Goal: Task Accomplishment & Management: Complete application form

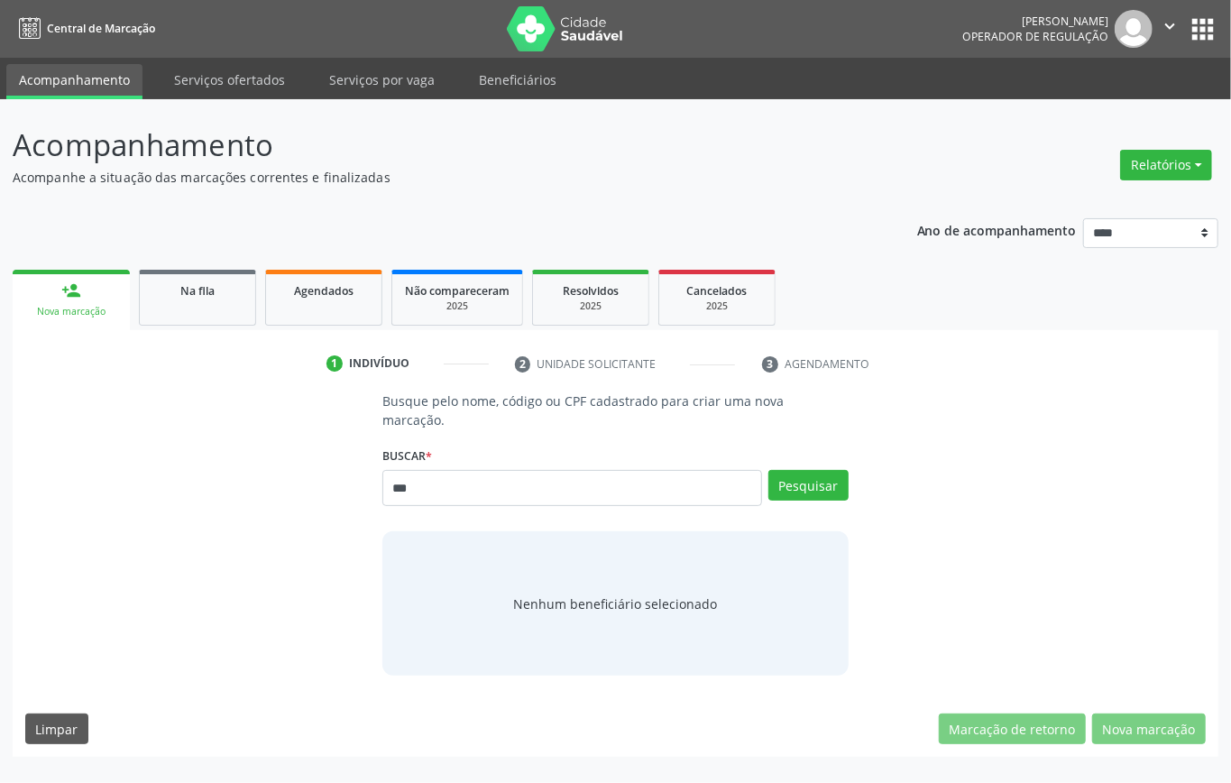
type input "***"
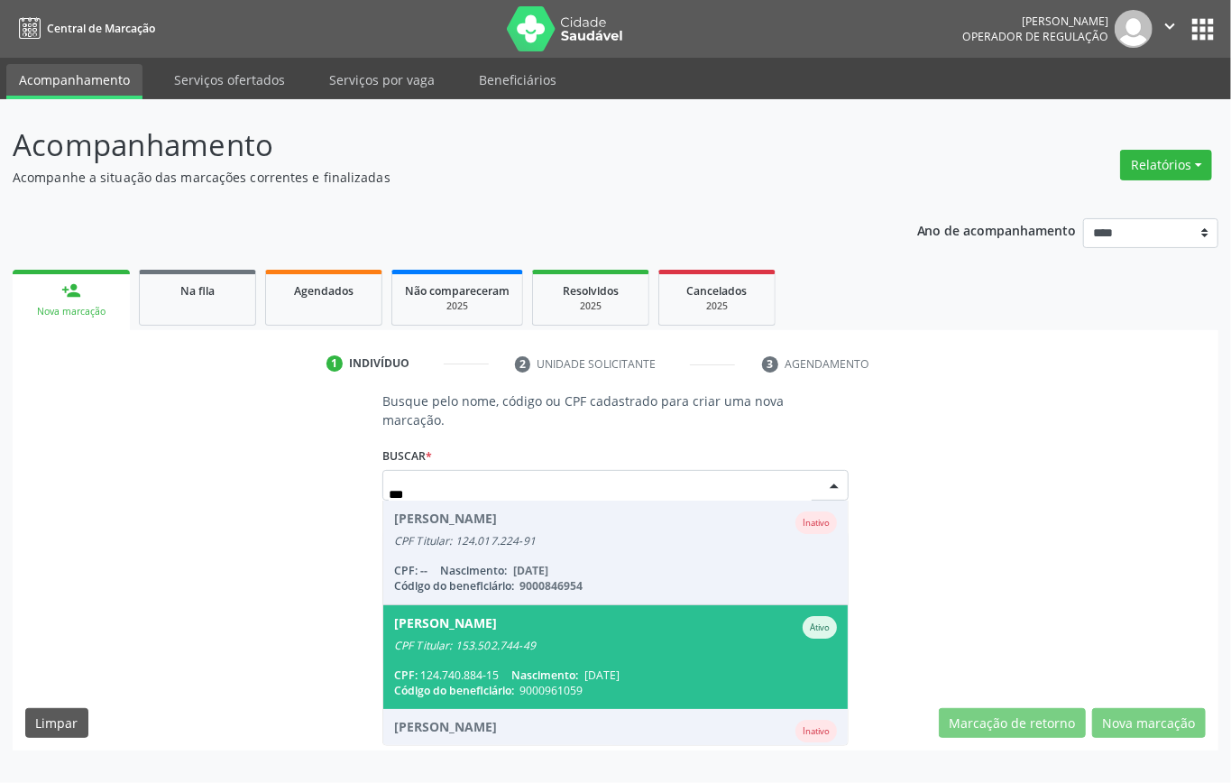
click at [496, 639] on div "CPF Titular: 153.502.744-49" at bounding box center [615, 646] width 443 height 14
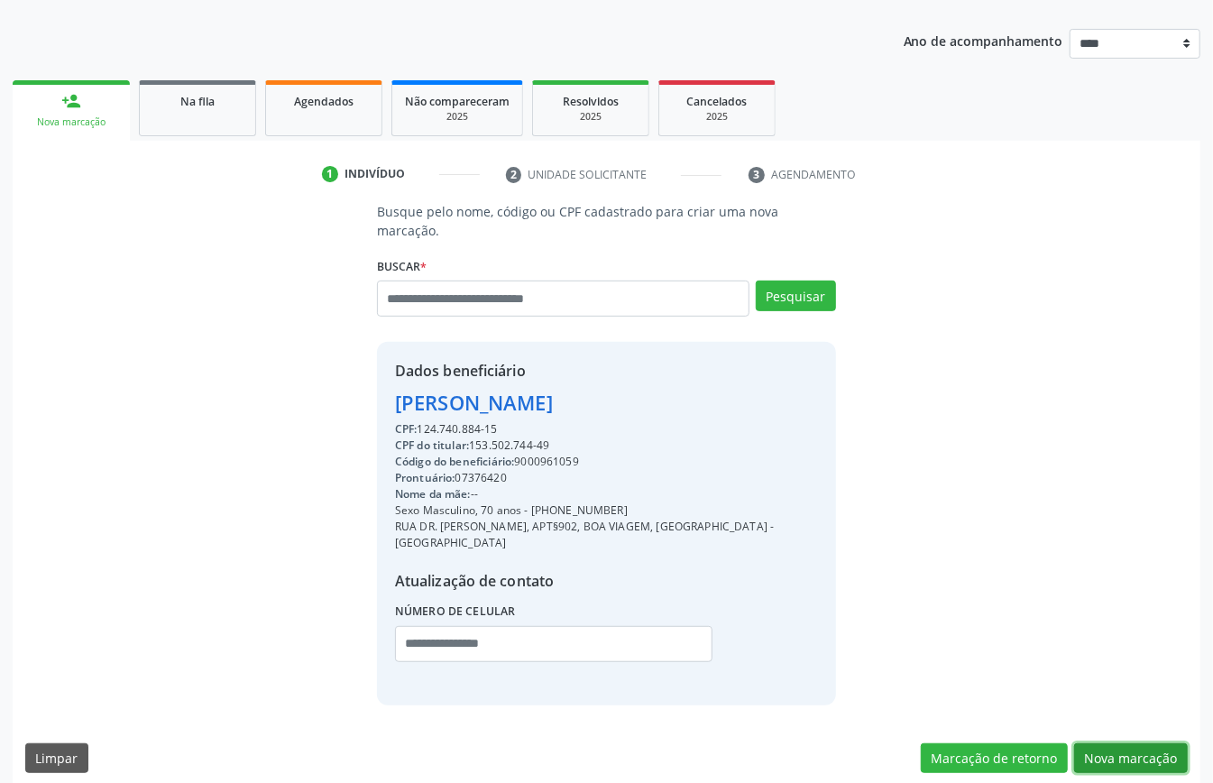
click at [1153, 743] on button "Nova marcação" at bounding box center [1132, 758] width 114 height 31
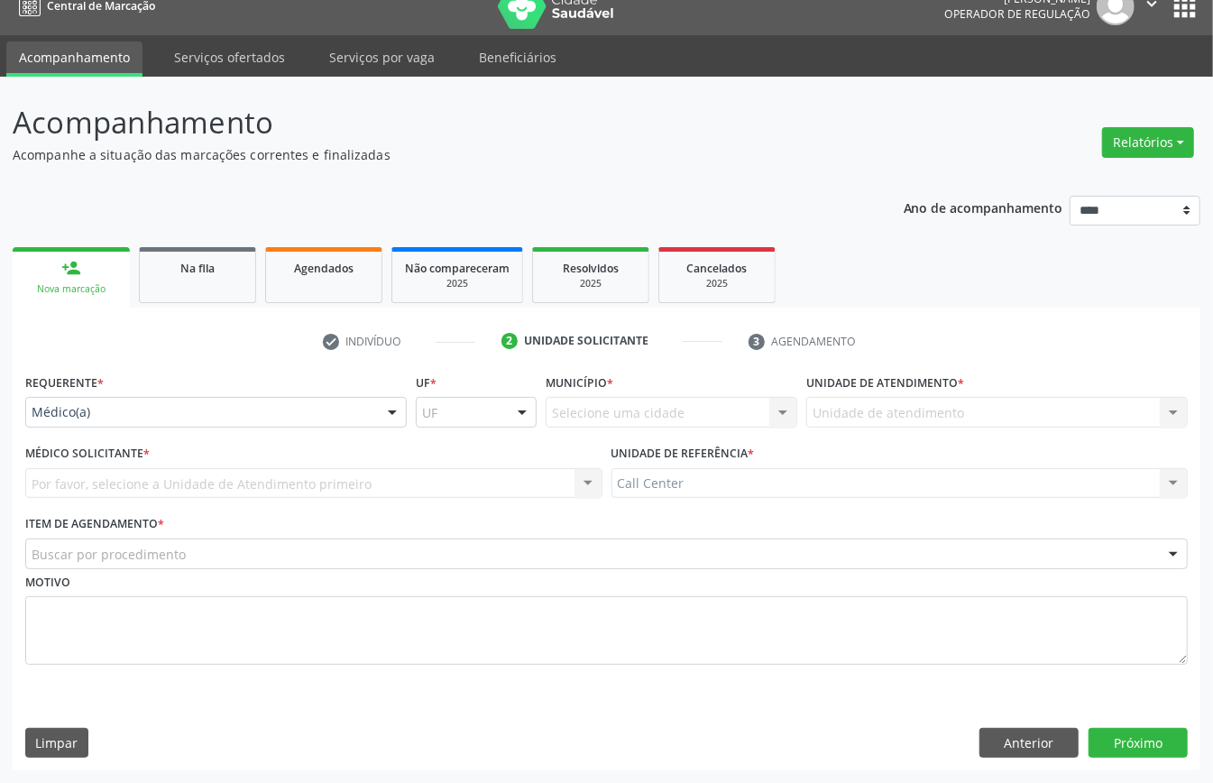
drag, startPoint x: 256, startPoint y: 405, endPoint x: 224, endPoint y: 475, distance: 76.7
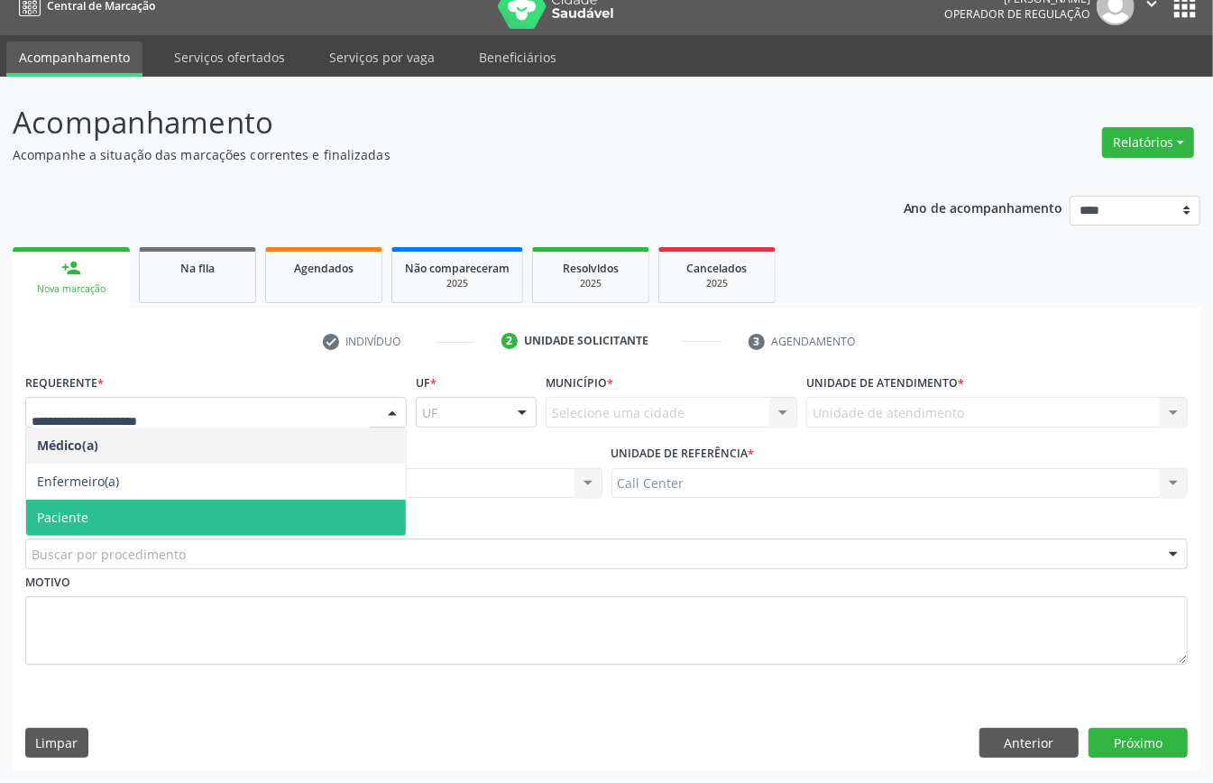
click at [153, 521] on span "Paciente" at bounding box center [216, 518] width 380 height 36
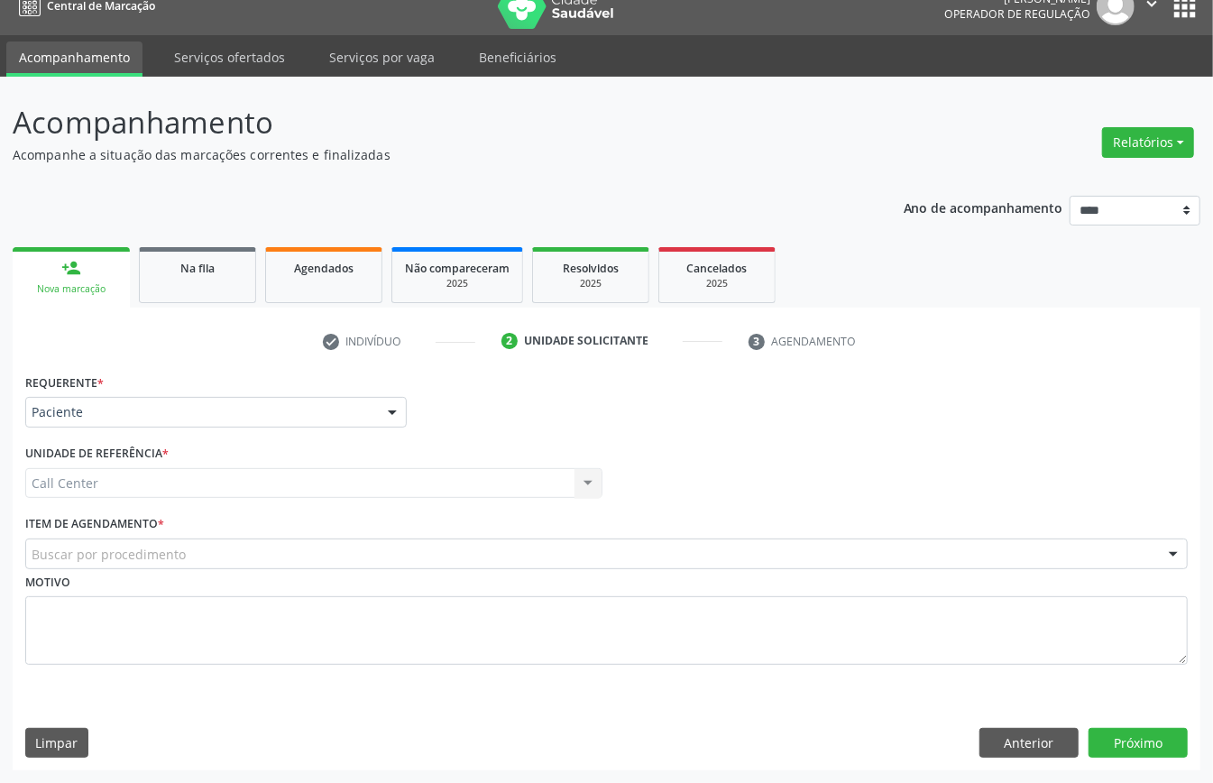
click at [139, 563] on div "Buscar por procedimento" at bounding box center [606, 554] width 1163 height 31
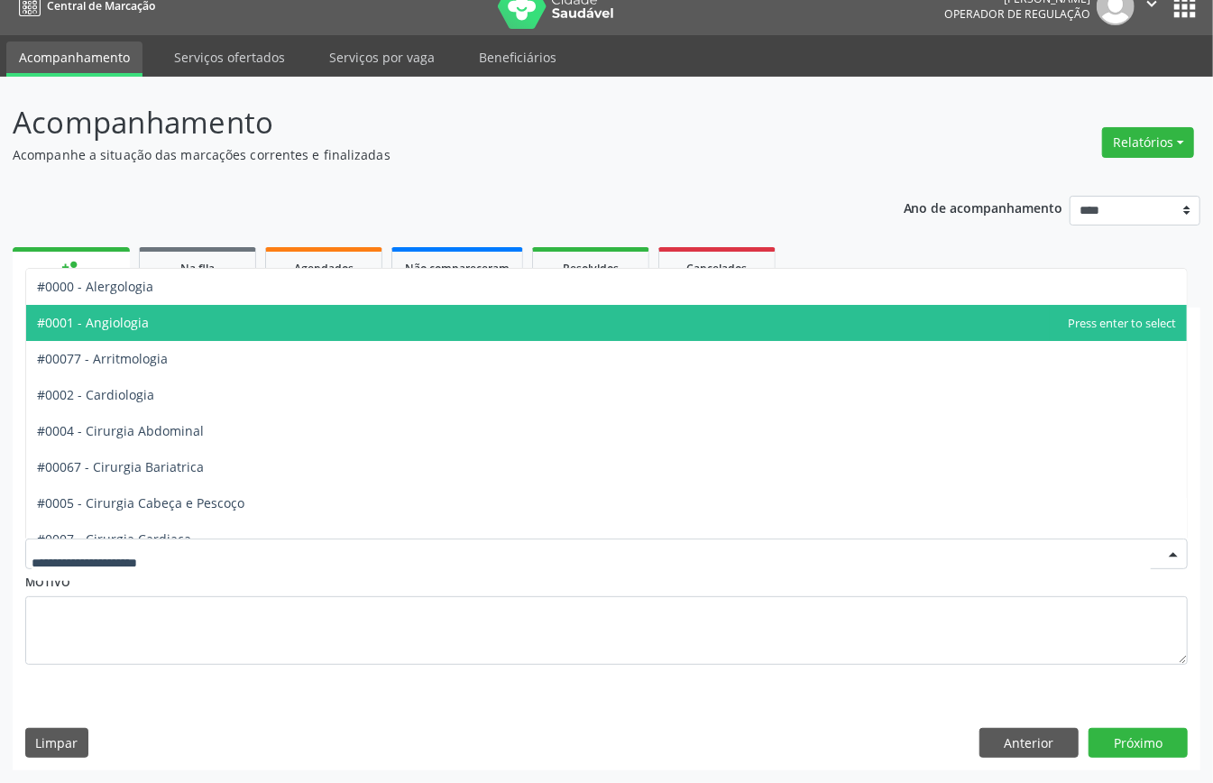
click at [142, 315] on span "#0001 - Angiologia" at bounding box center [93, 322] width 112 height 17
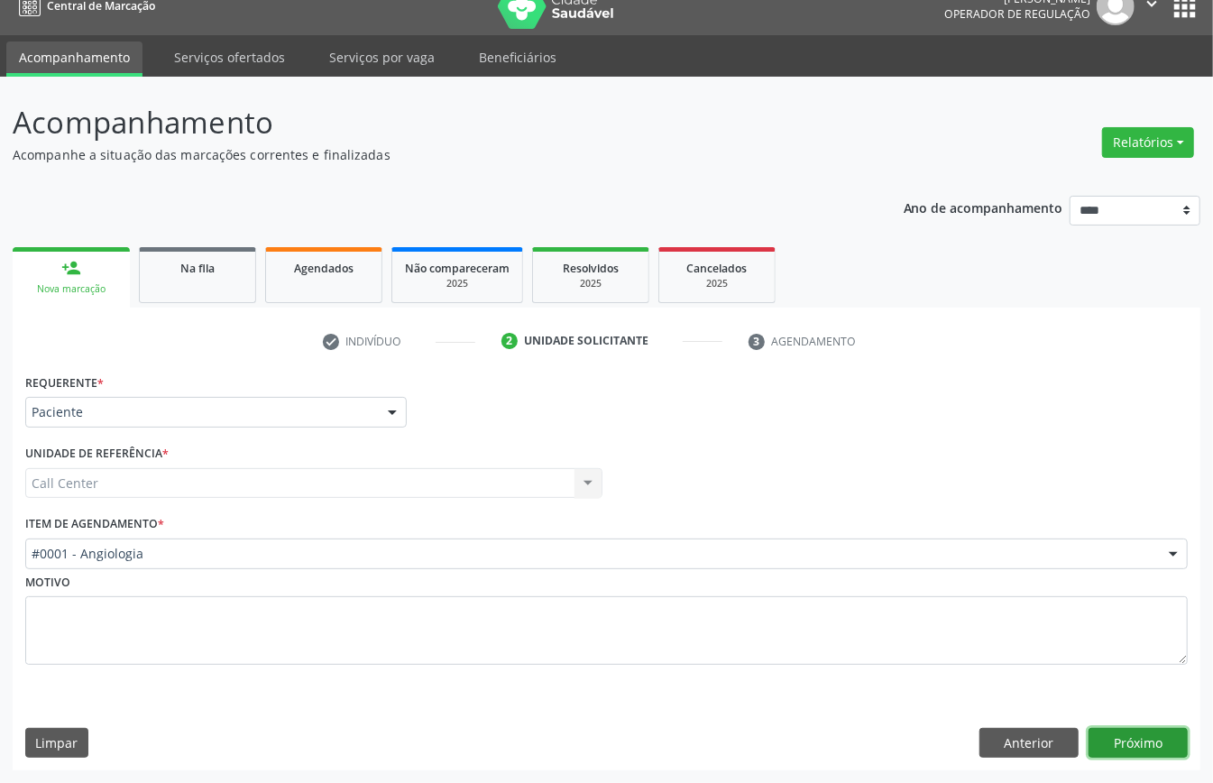
click at [1102, 745] on button "Próximo" at bounding box center [1138, 743] width 99 height 31
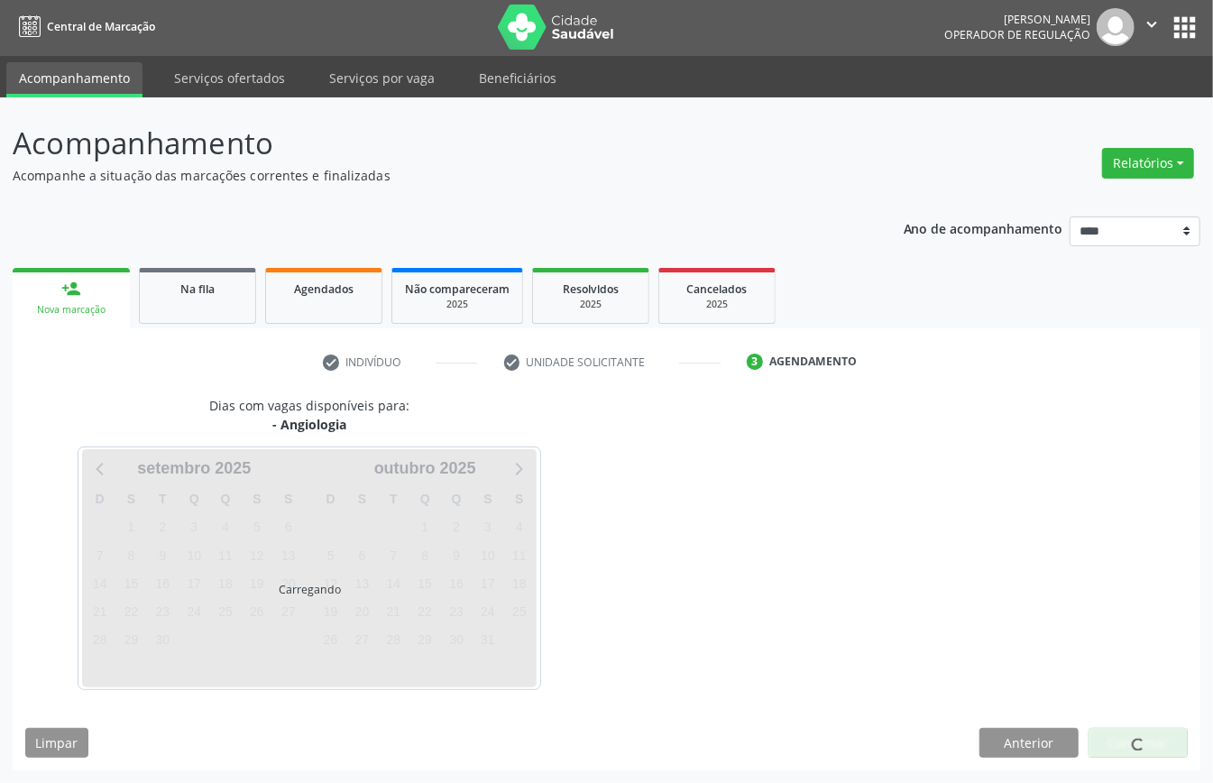
scroll to position [4, 0]
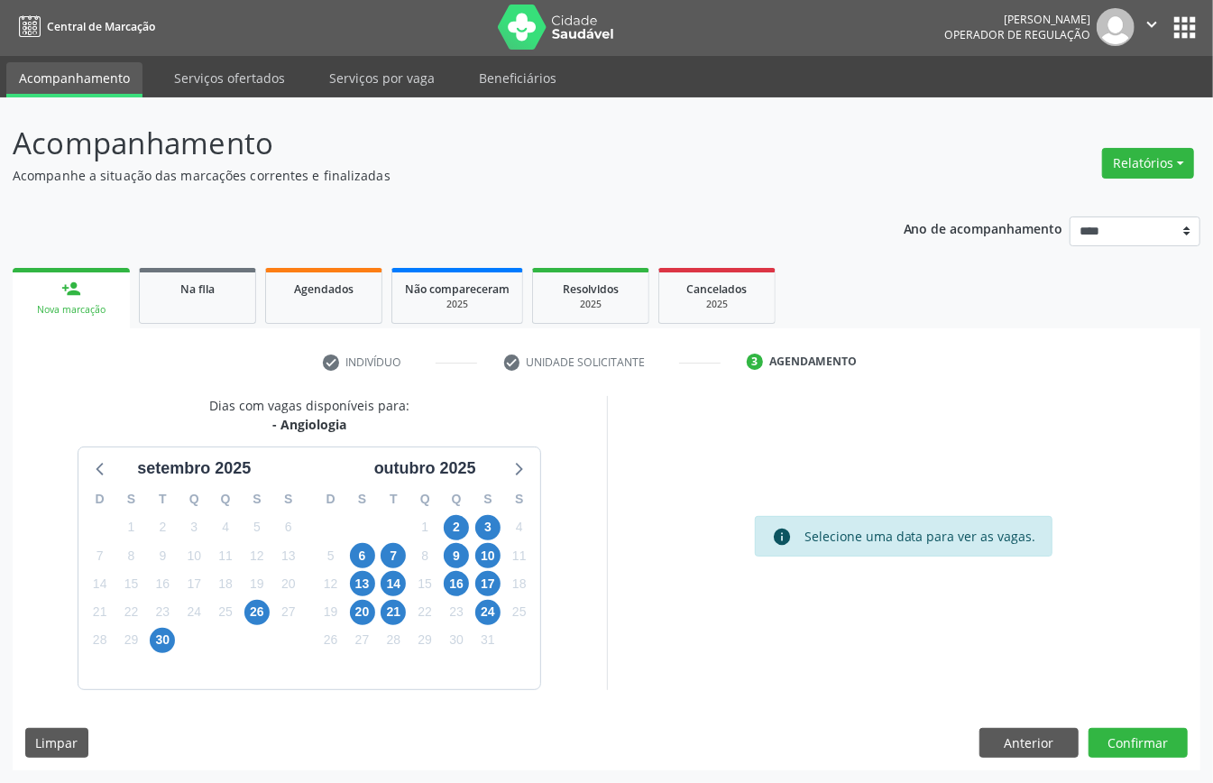
click at [272, 613] on div "27" at bounding box center [288, 612] width 32 height 28
click at [257, 617] on span "26" at bounding box center [256, 612] width 25 height 25
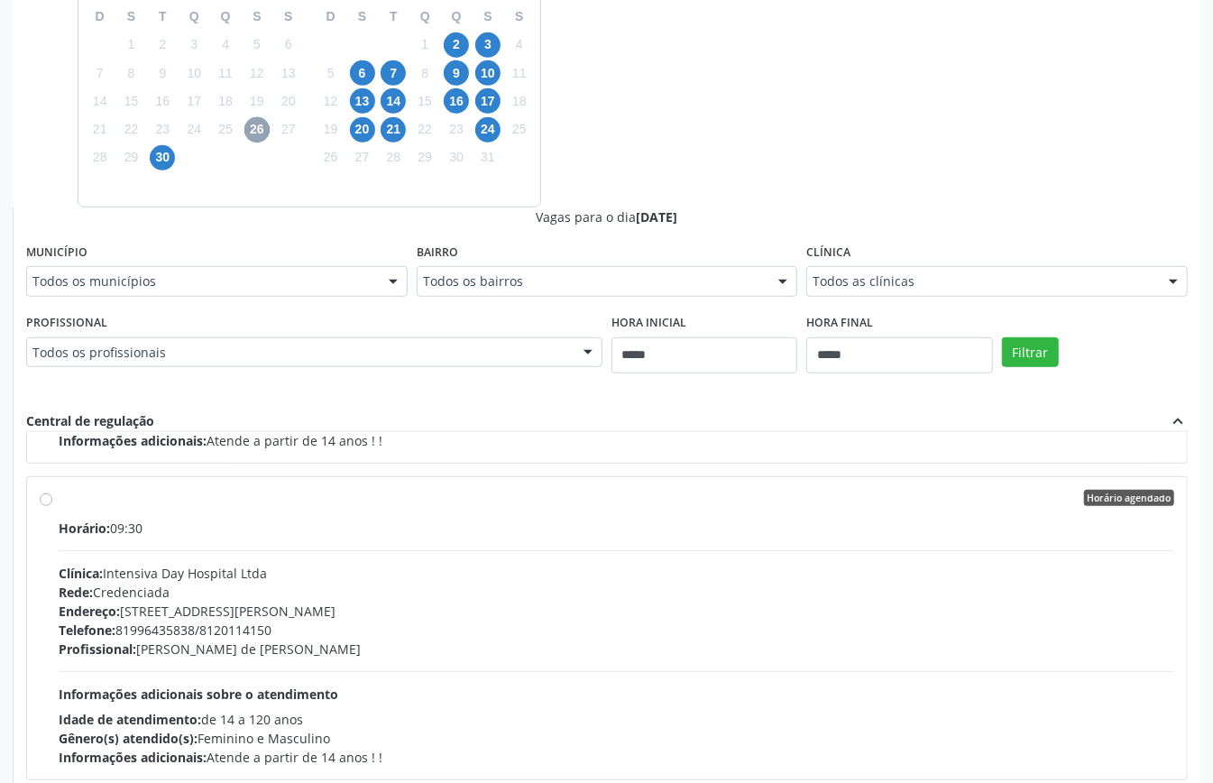
scroll to position [589, 0]
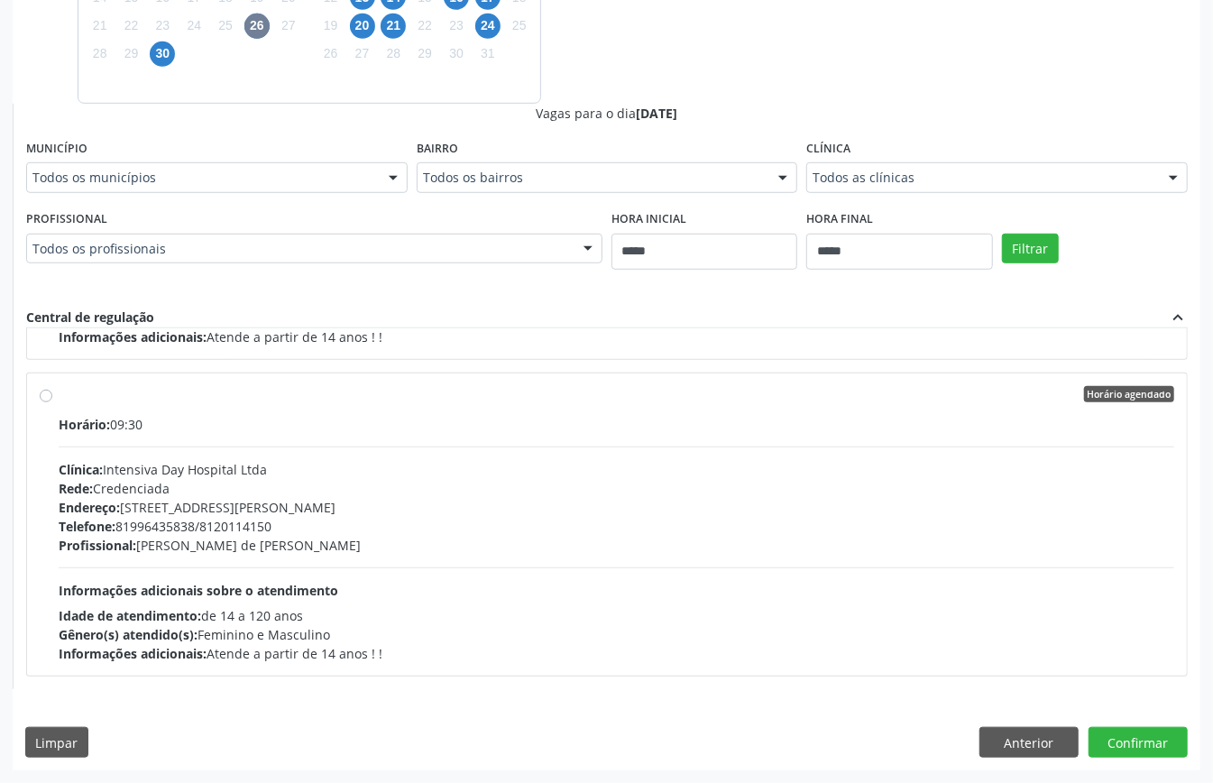
click at [850, 189] on div "Todos as clínicas" at bounding box center [998, 177] width 382 height 31
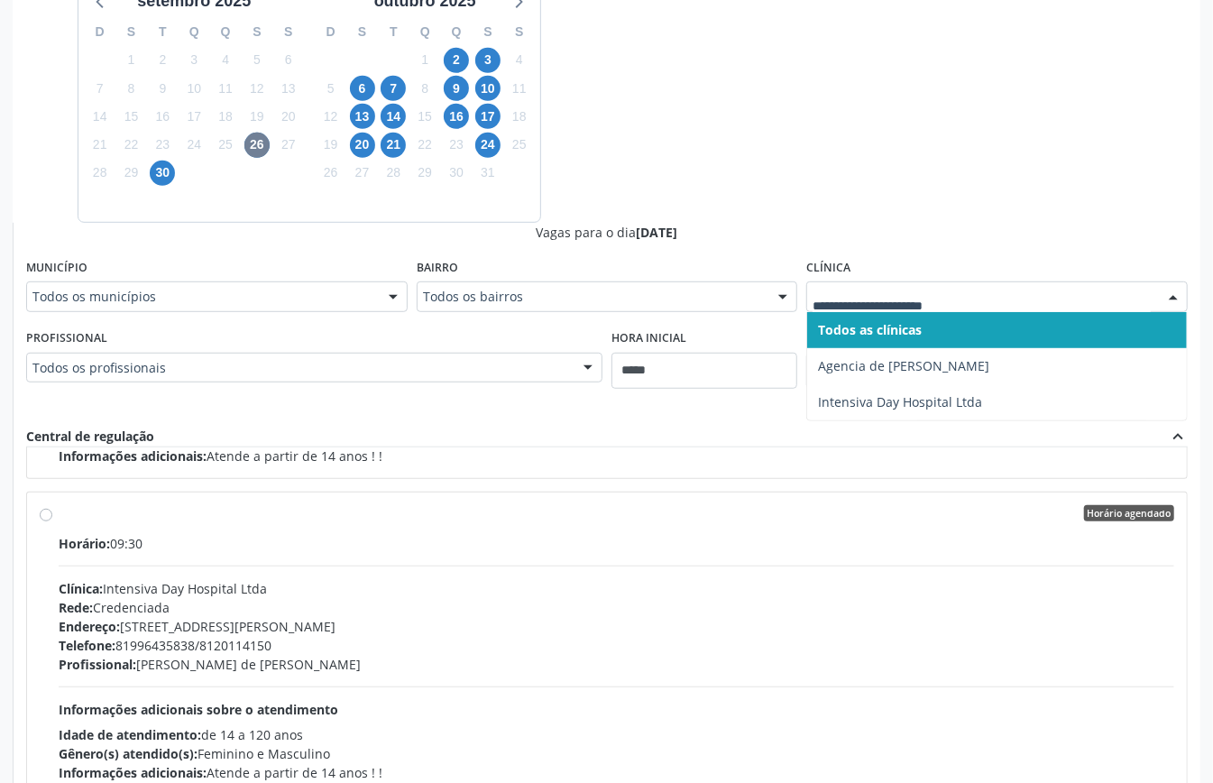
scroll to position [228, 0]
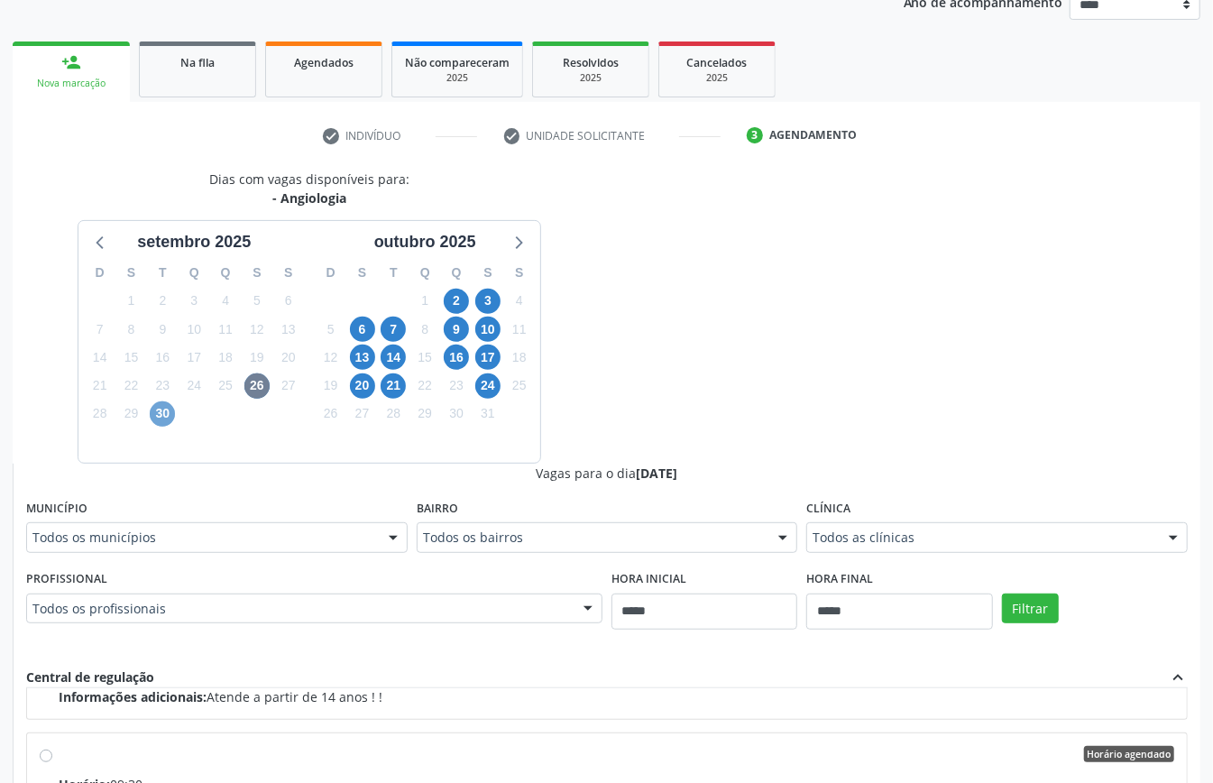
click at [157, 413] on span "30" at bounding box center [162, 413] width 25 height 25
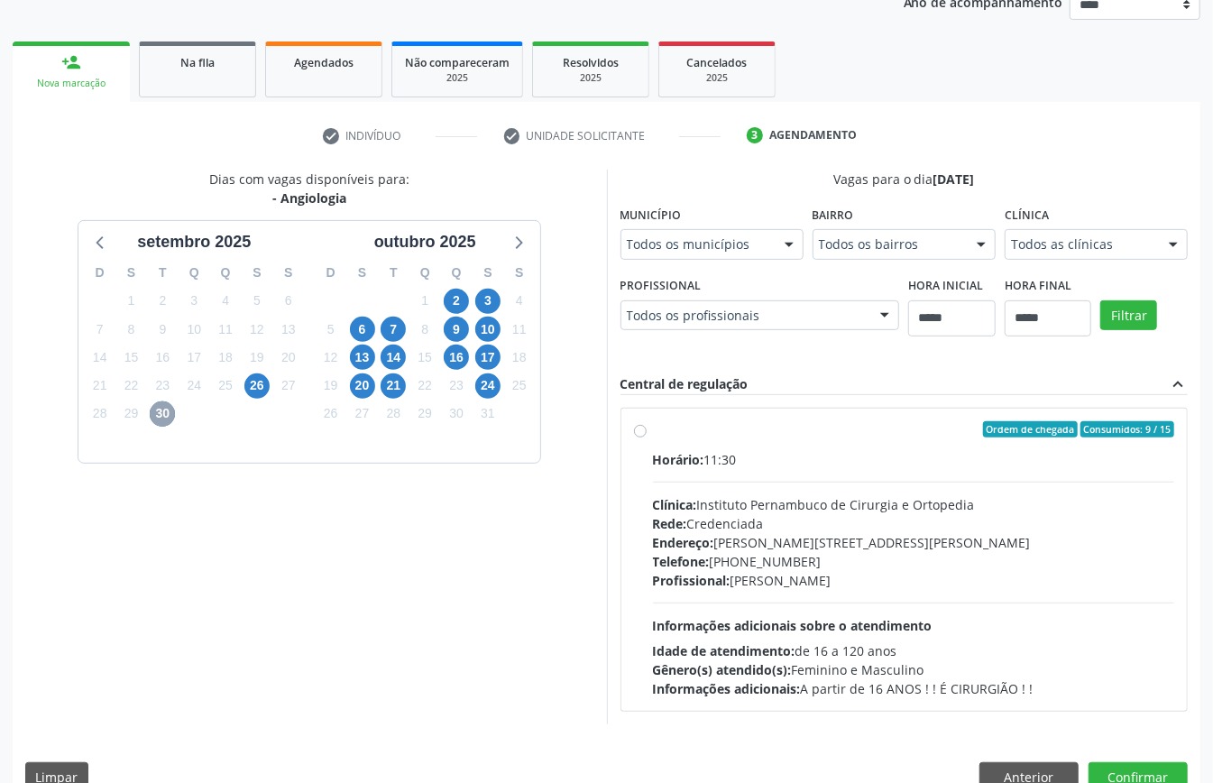
scroll to position [265, 0]
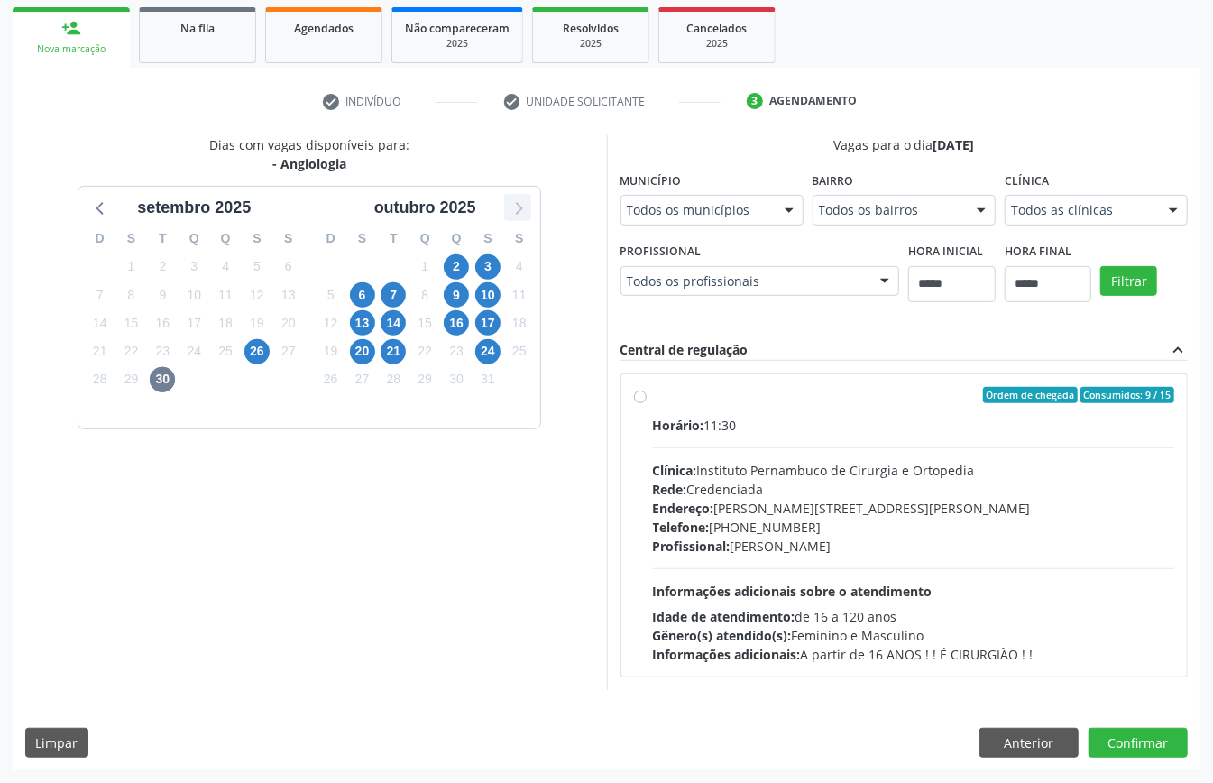
click at [521, 204] on icon at bounding box center [519, 209] width 7 height 13
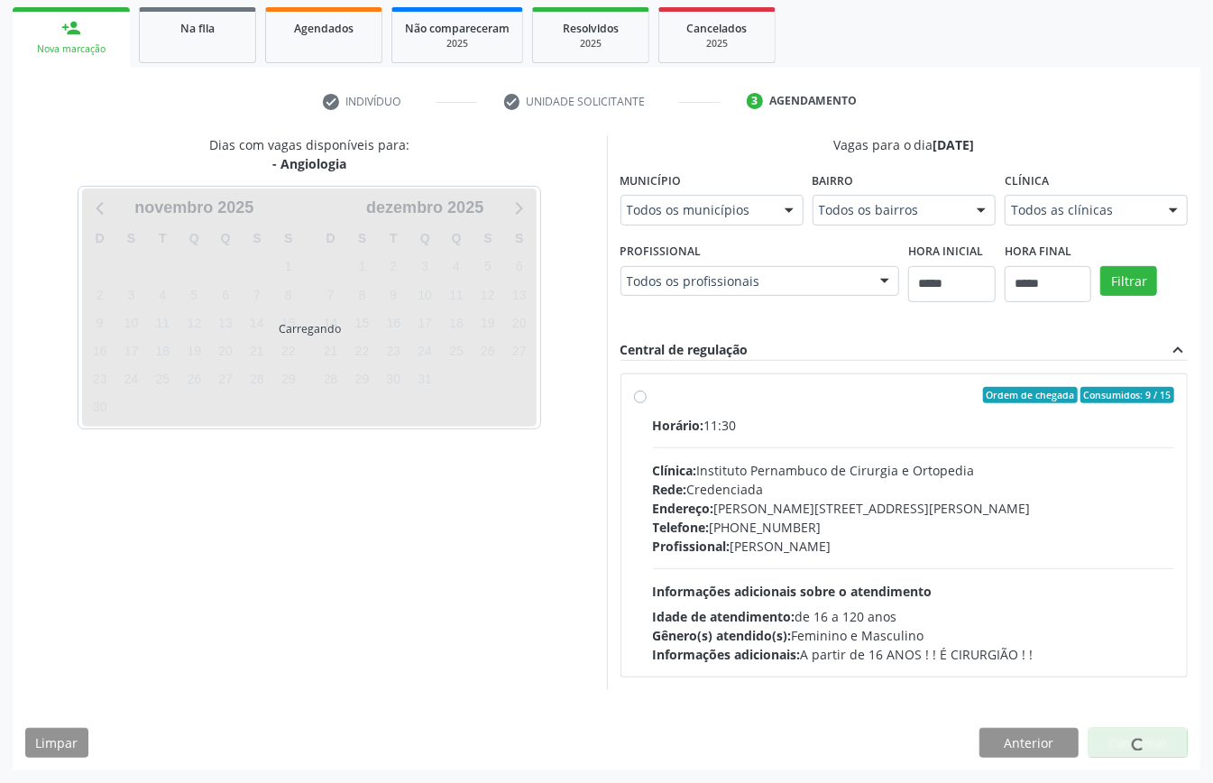
scroll to position [58, 0]
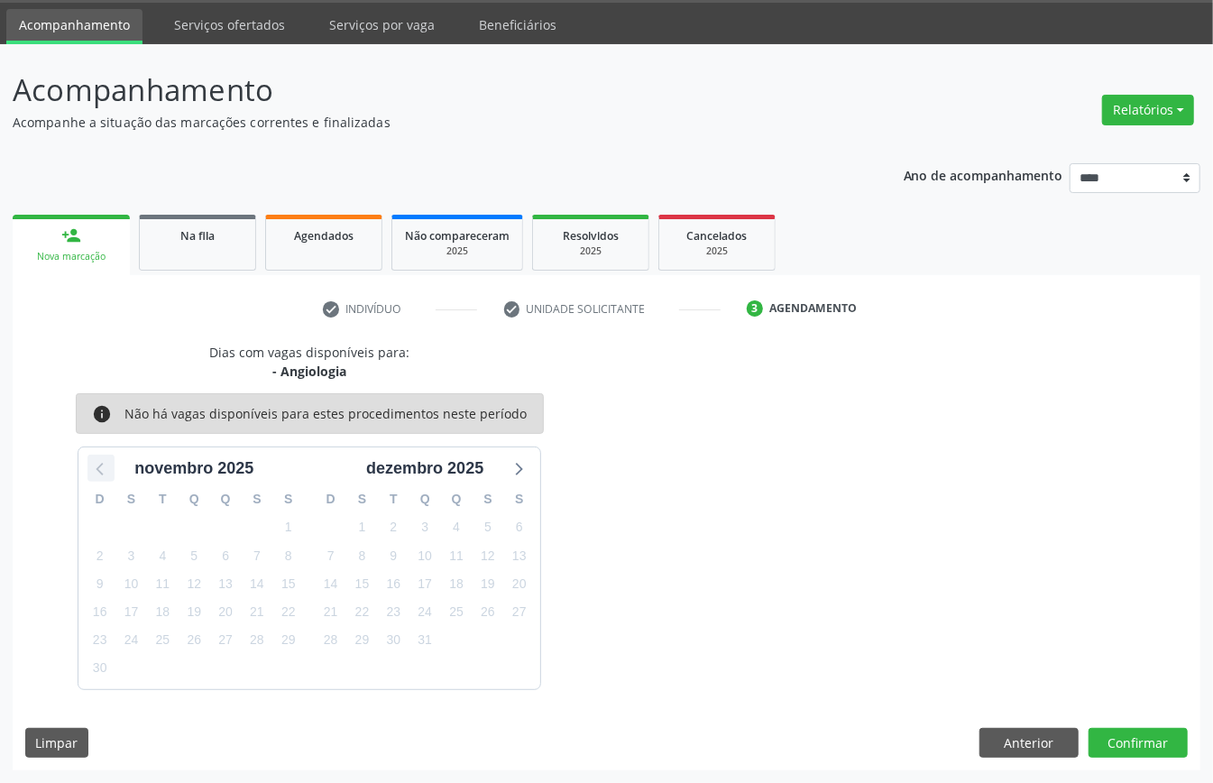
click at [97, 466] on icon at bounding box center [100, 468] width 23 height 23
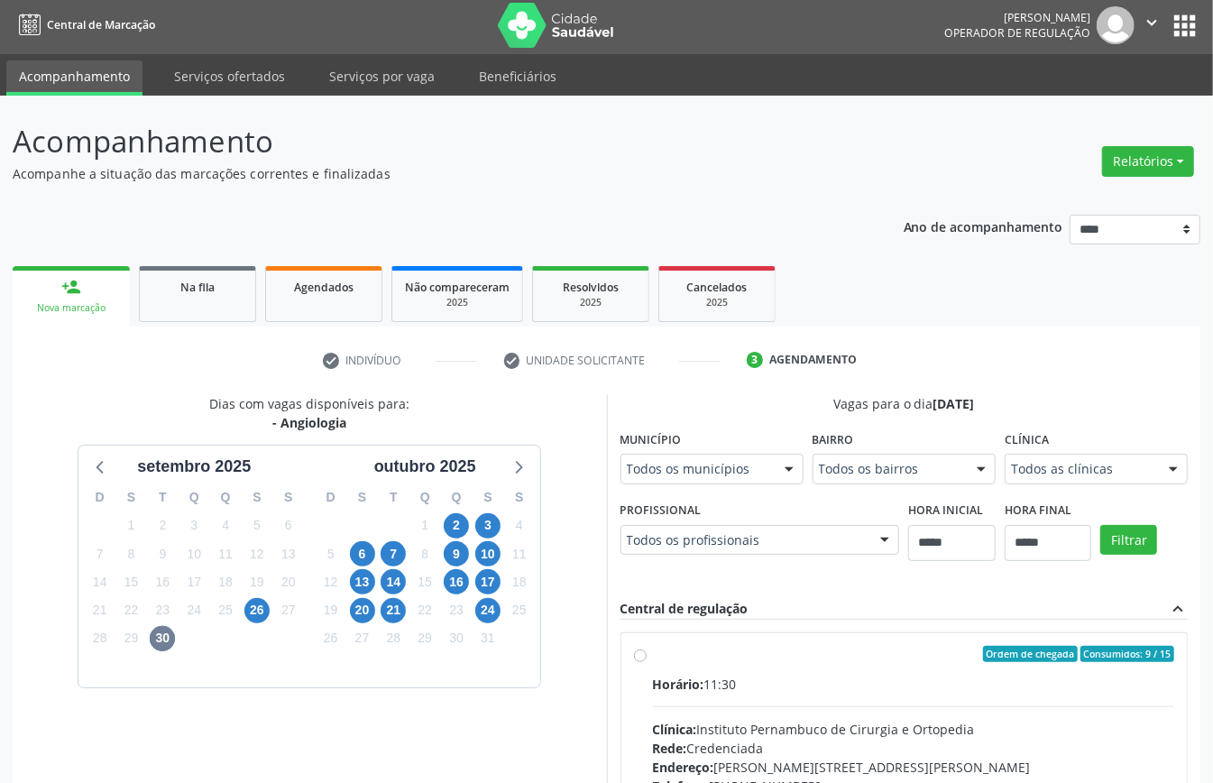
scroll to position [265, 0]
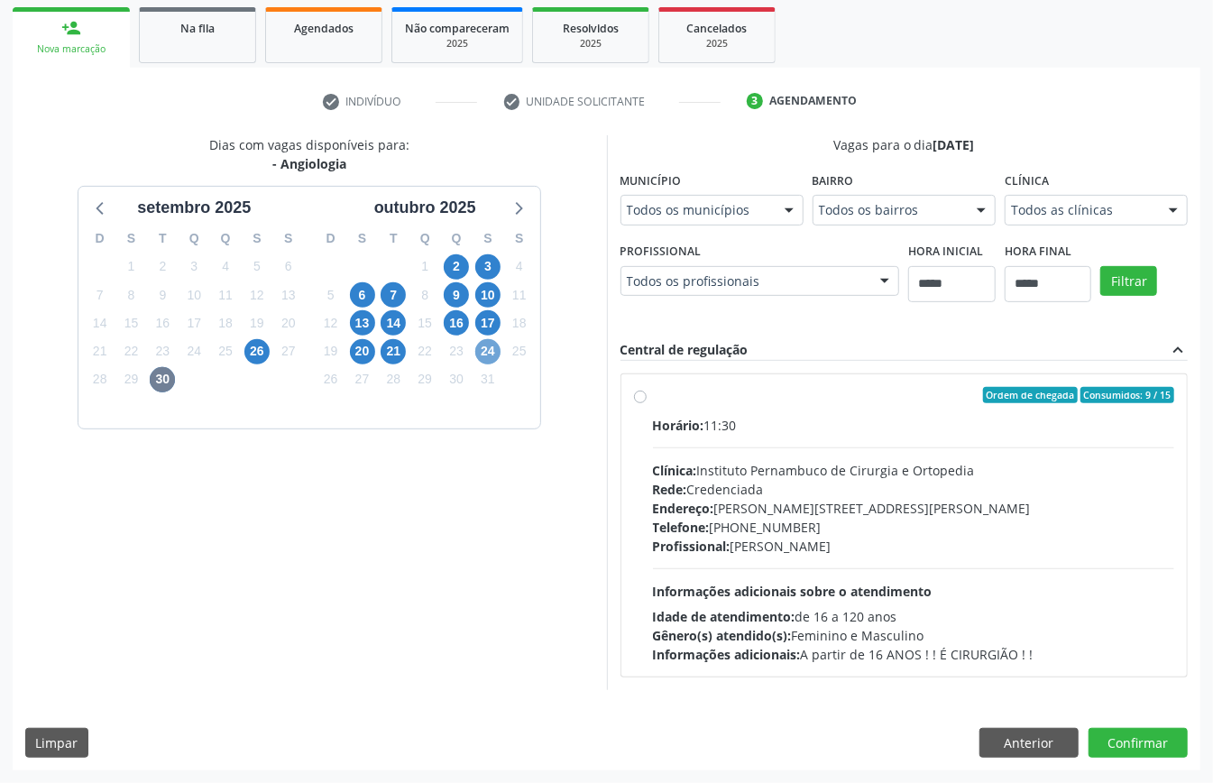
click at [488, 346] on span "24" at bounding box center [487, 351] width 25 height 25
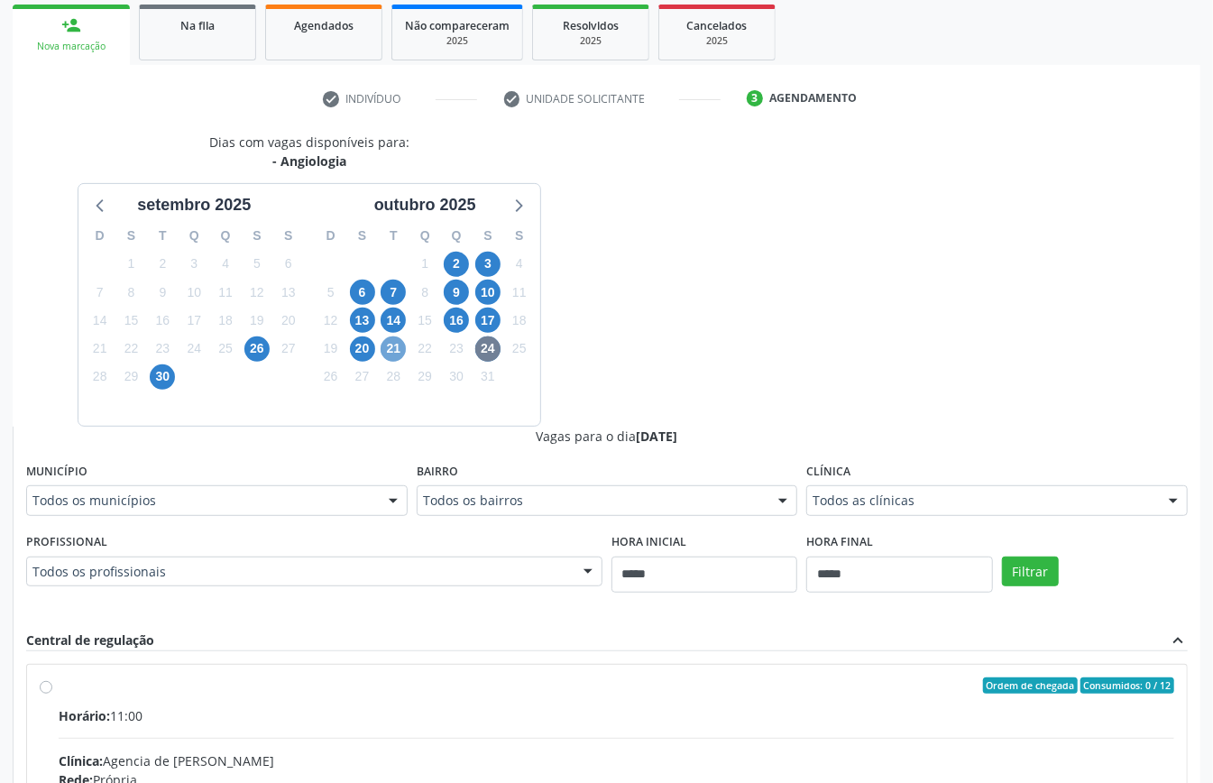
click at [393, 346] on span "21" at bounding box center [393, 349] width 25 height 25
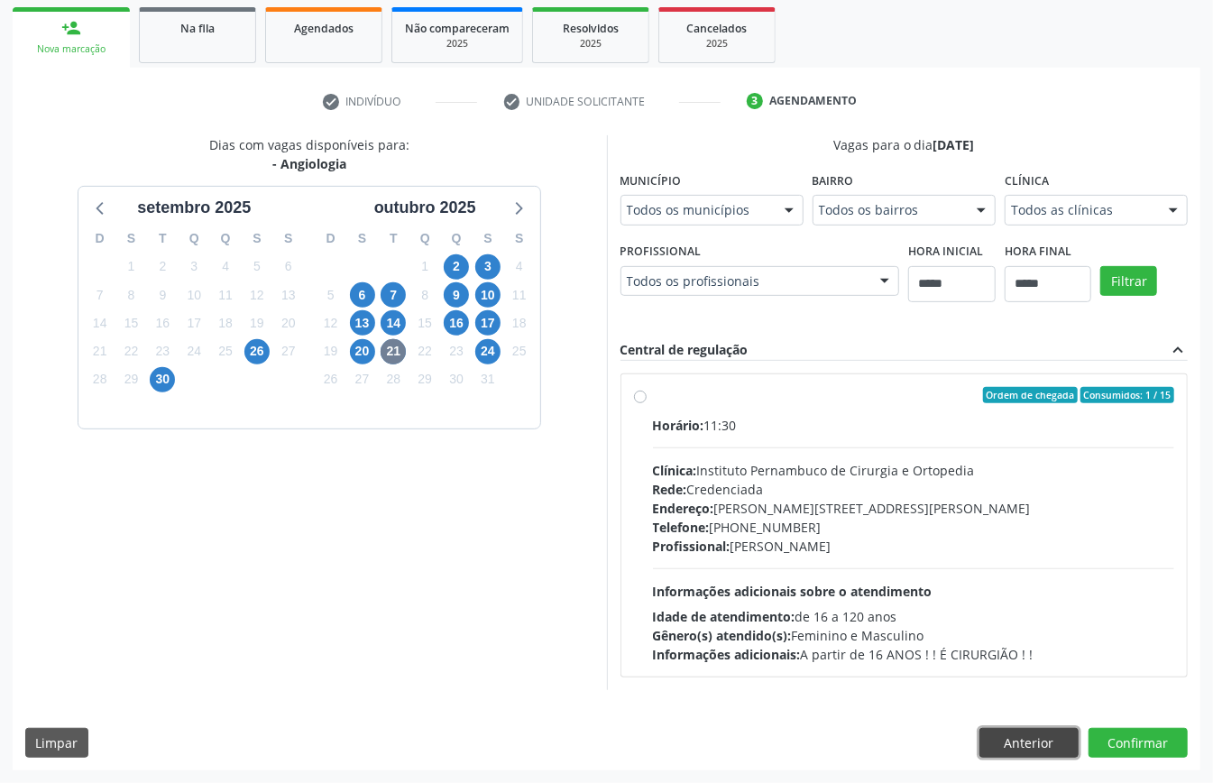
click at [1036, 728] on button "Anterior" at bounding box center [1029, 743] width 99 height 31
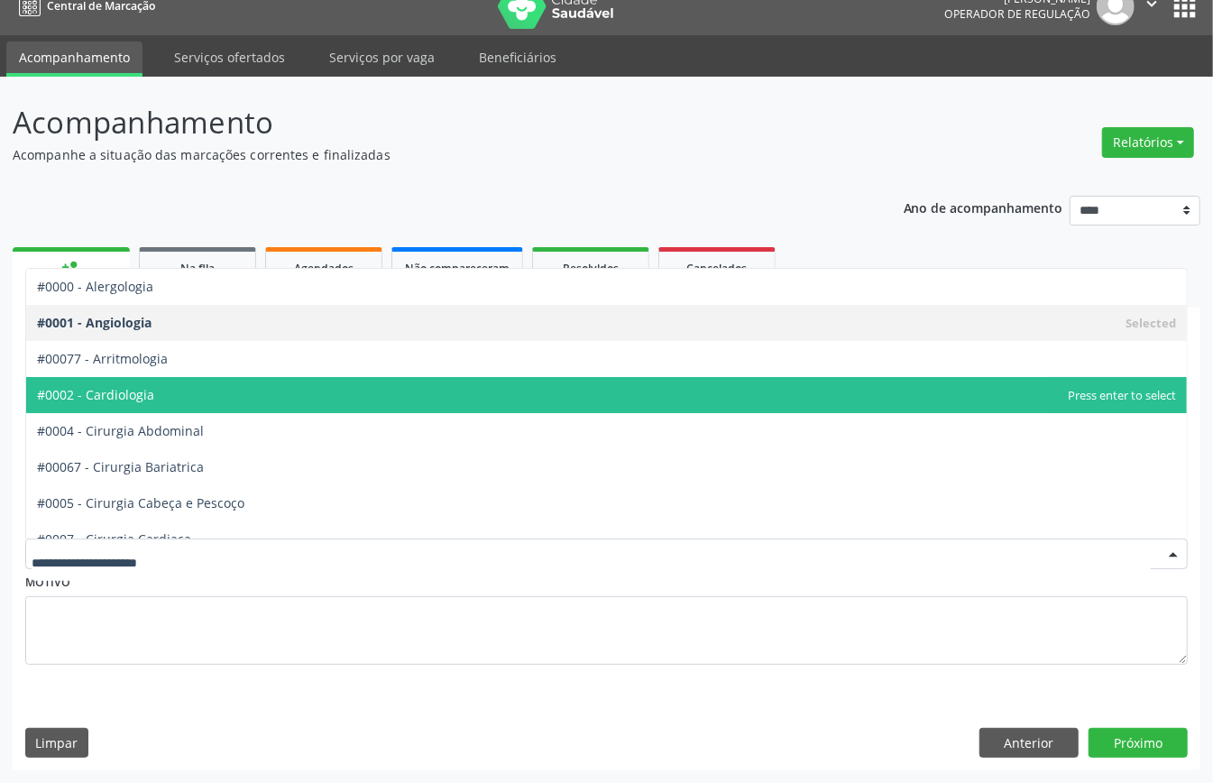
click at [214, 405] on span "#0002 - Cardiologia" at bounding box center [606, 395] width 1161 height 36
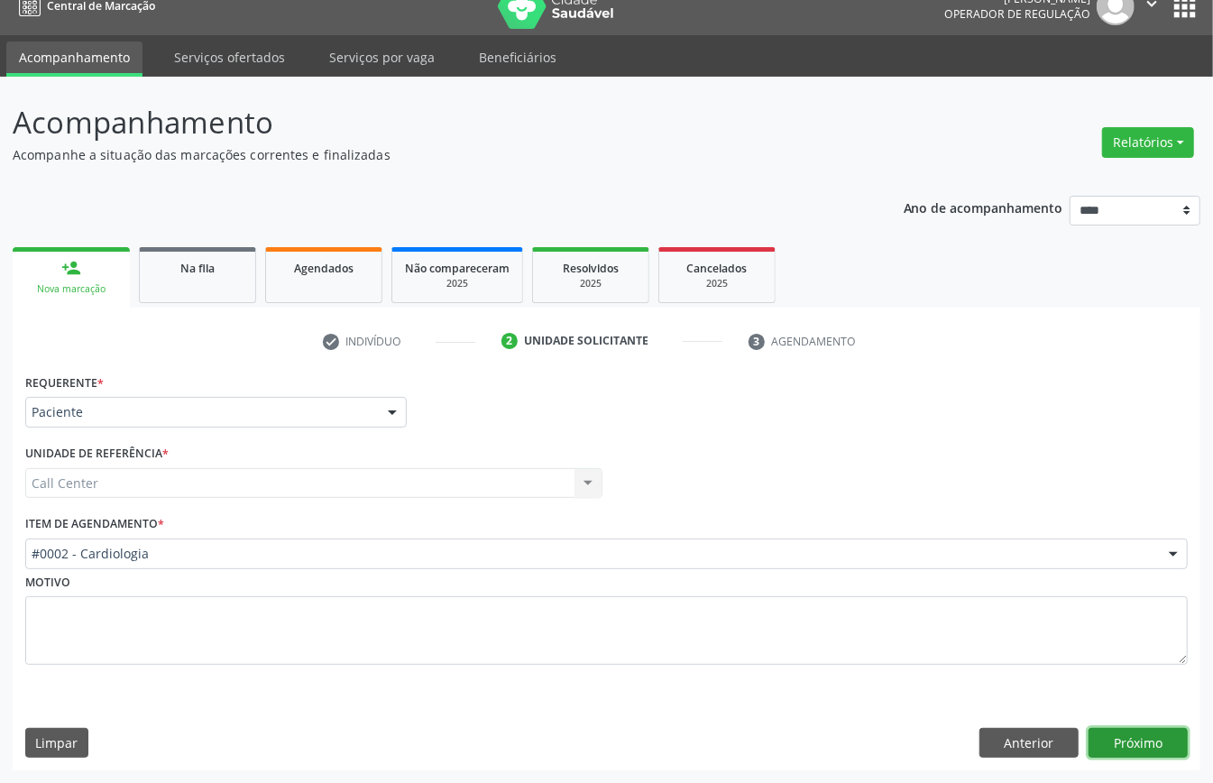
click at [1148, 731] on button "Próximo" at bounding box center [1138, 743] width 99 height 31
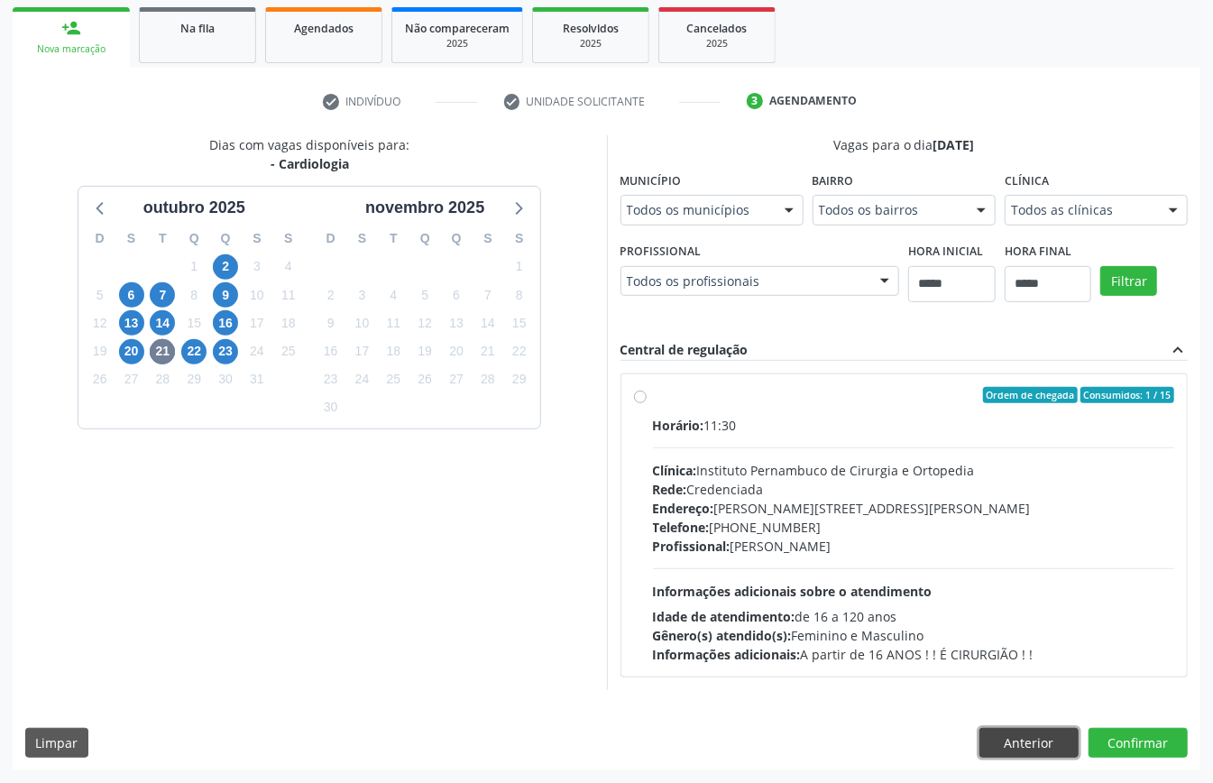
click at [1048, 743] on button "Anterior" at bounding box center [1029, 743] width 99 height 31
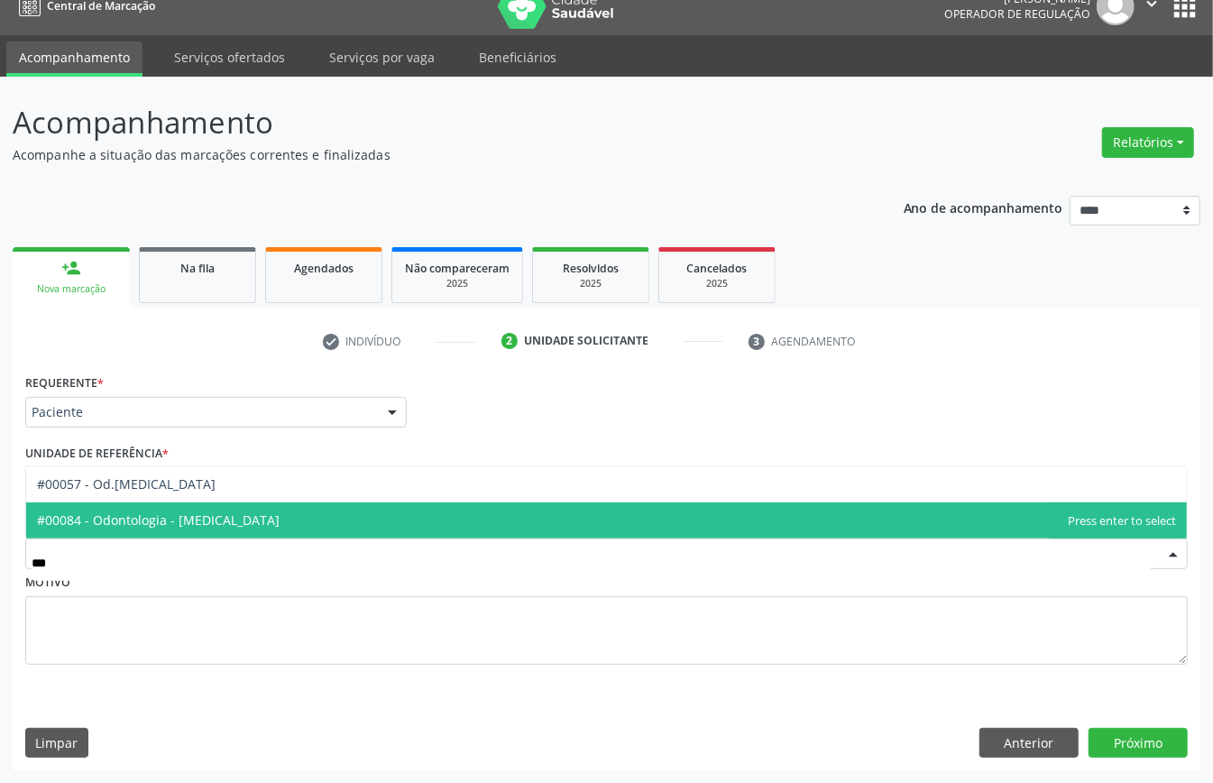
click at [233, 523] on span "#00084 - Odontologia - [MEDICAL_DATA]" at bounding box center [158, 520] width 243 height 17
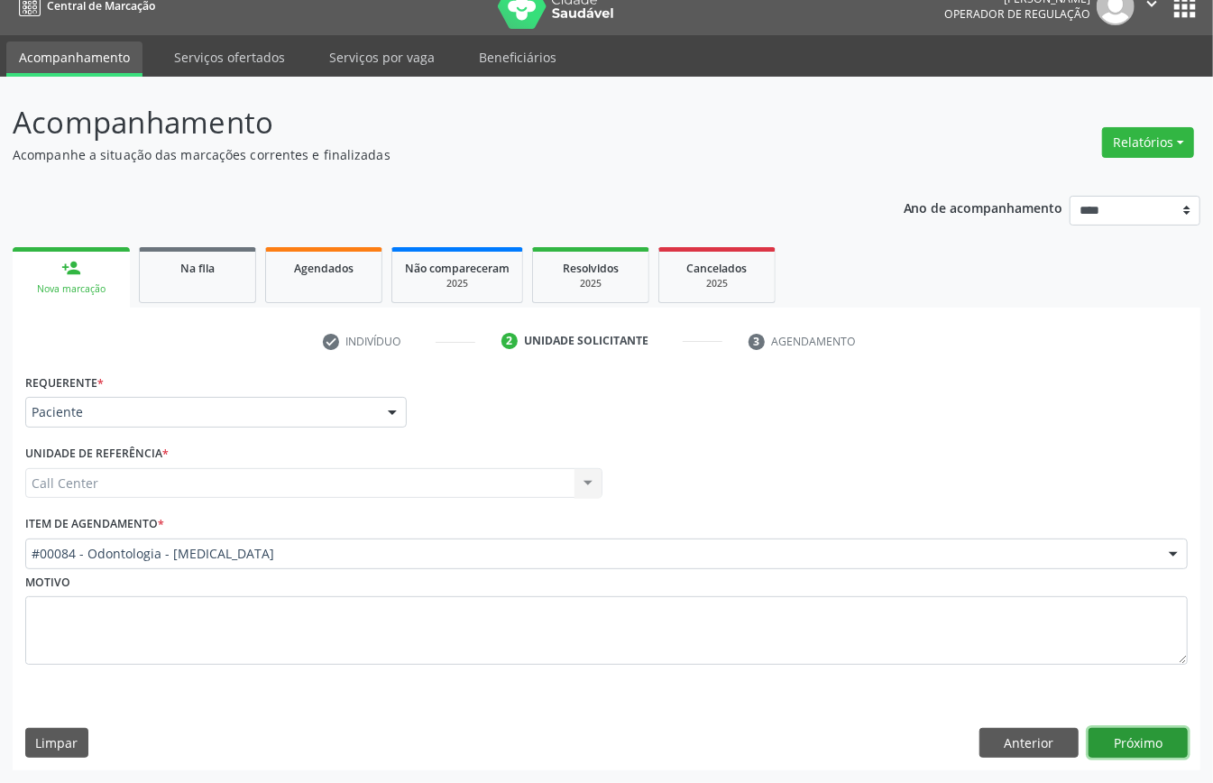
click at [1128, 741] on button "Próximo" at bounding box center [1138, 743] width 99 height 31
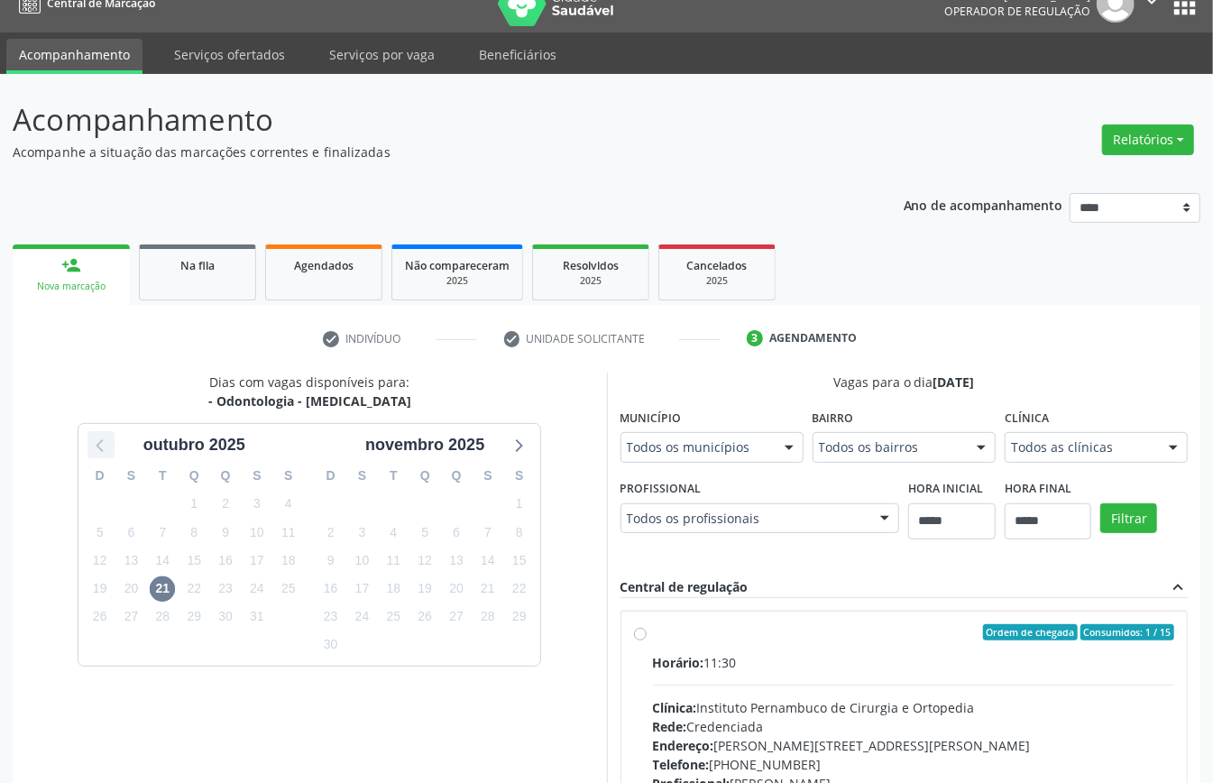
click at [89, 447] on icon at bounding box center [100, 444] width 23 height 23
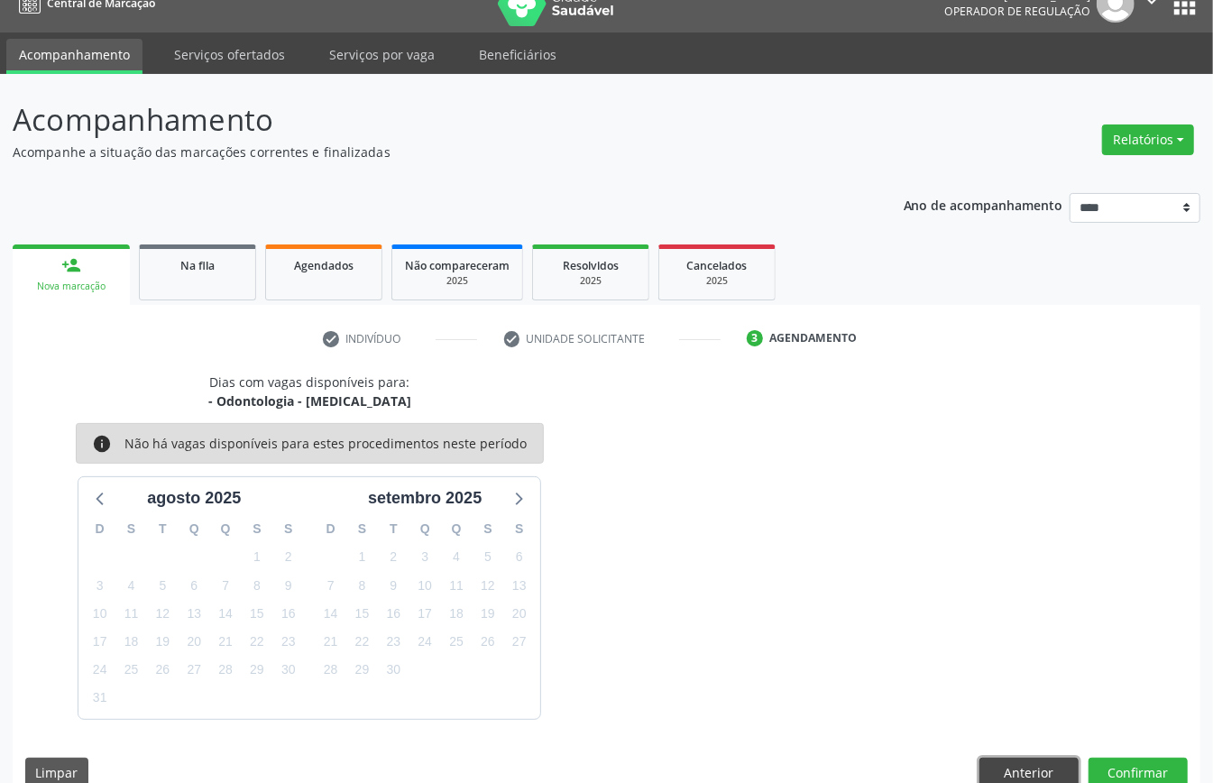
drag, startPoint x: 1036, startPoint y: 766, endPoint x: 890, endPoint y: 700, distance: 160.3
click at [1033, 766] on button "Anterior" at bounding box center [1029, 773] width 99 height 31
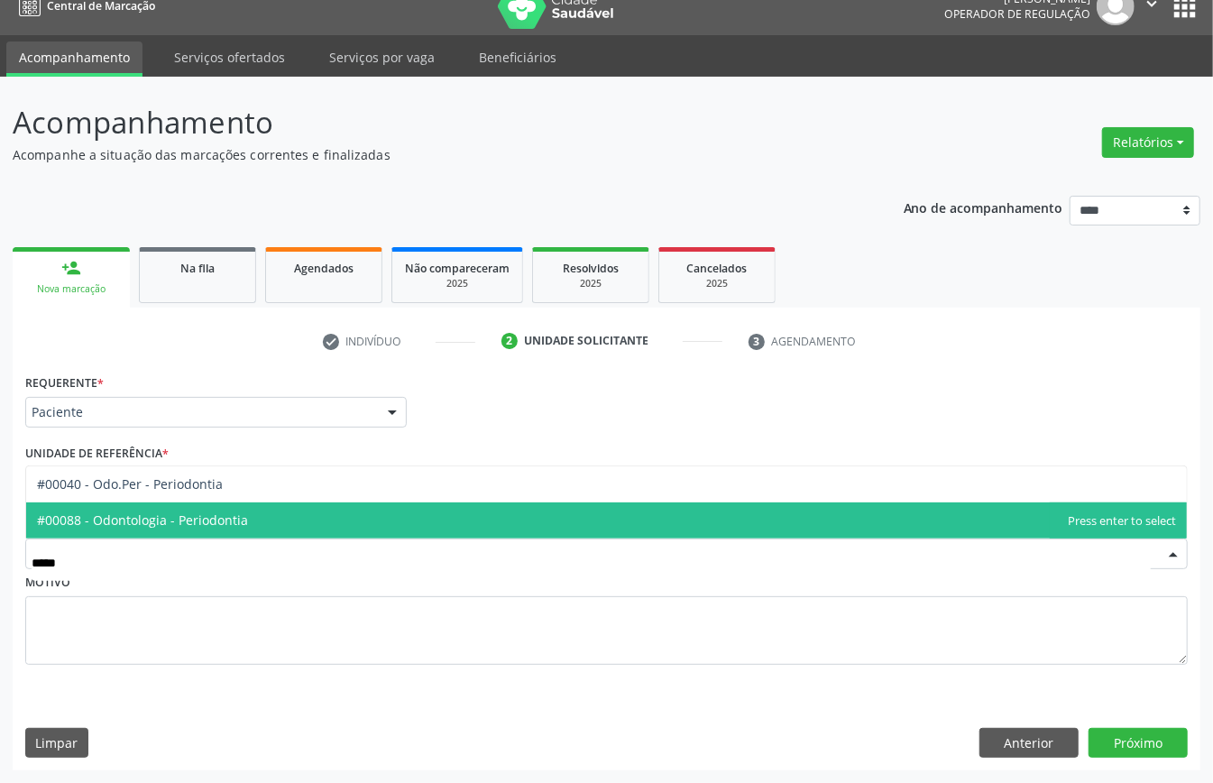
click at [265, 503] on span "#00088 - Odontologia - Periodontia" at bounding box center [606, 521] width 1161 height 36
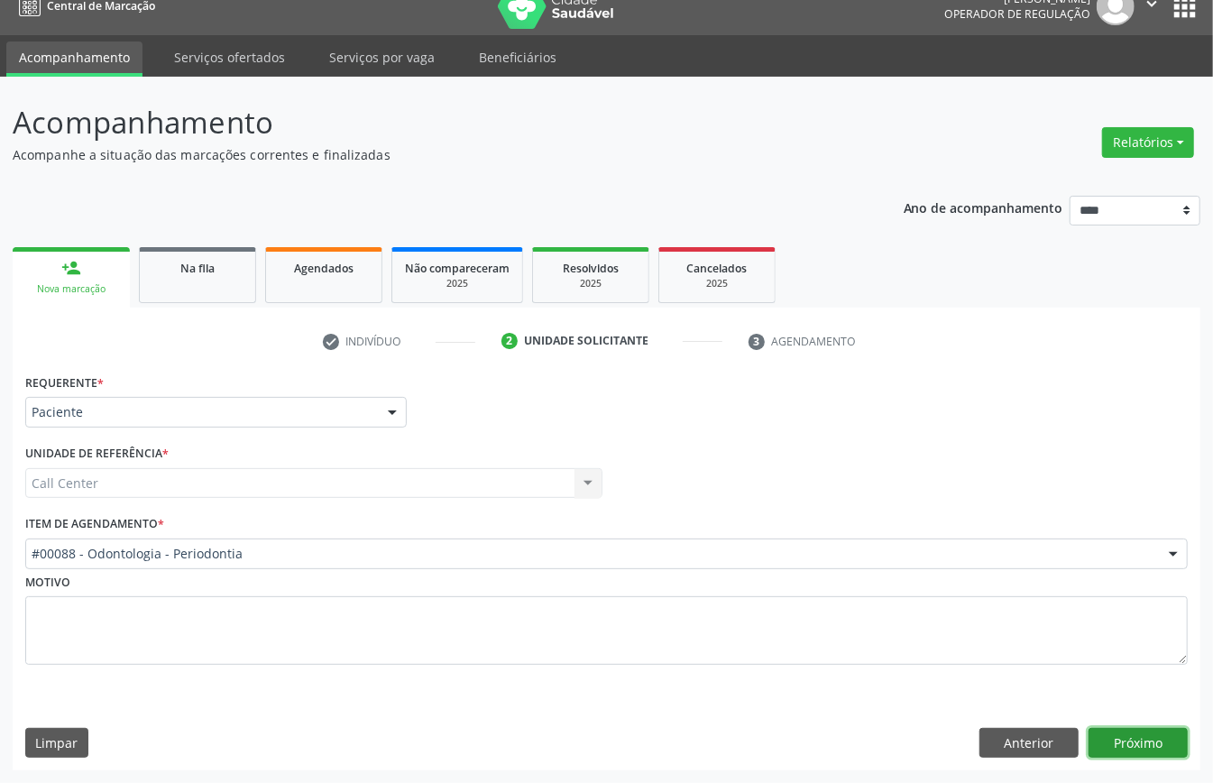
click at [1148, 742] on button "Próximo" at bounding box center [1138, 743] width 99 height 31
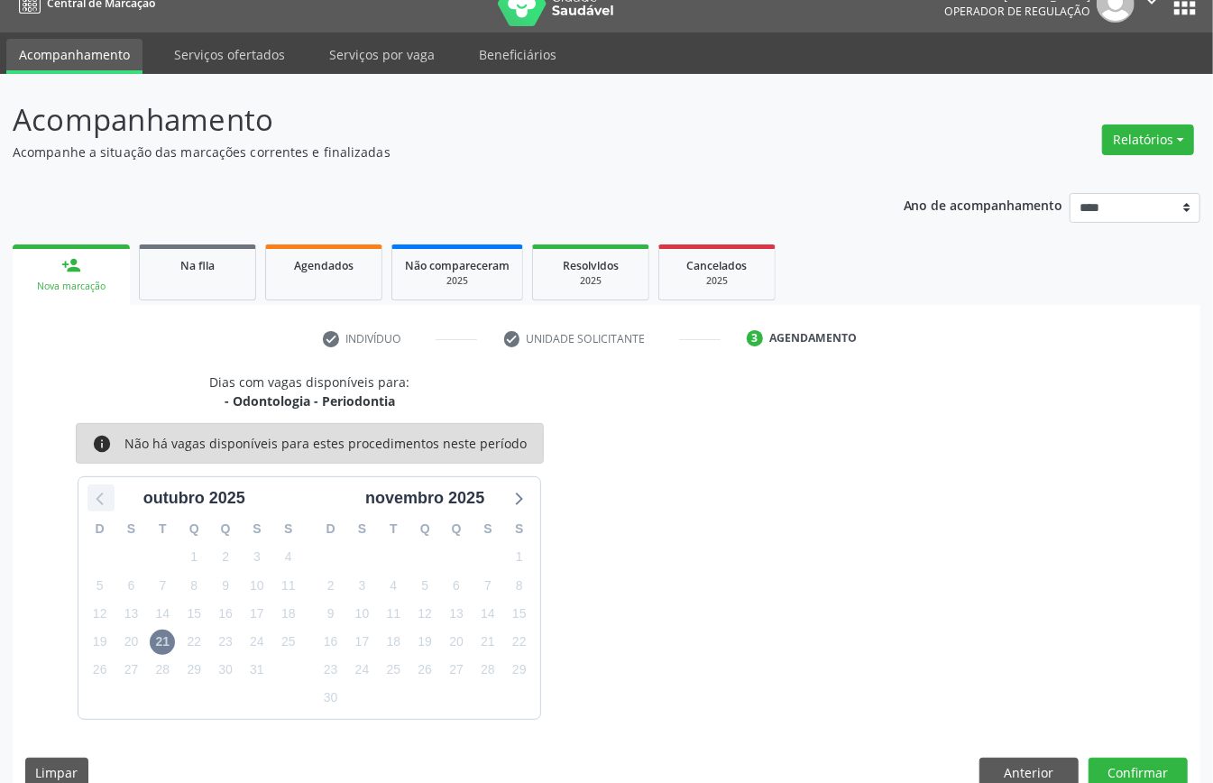
click at [95, 496] on icon at bounding box center [100, 497] width 23 height 23
click at [1019, 766] on button "Anterior" at bounding box center [1029, 773] width 99 height 31
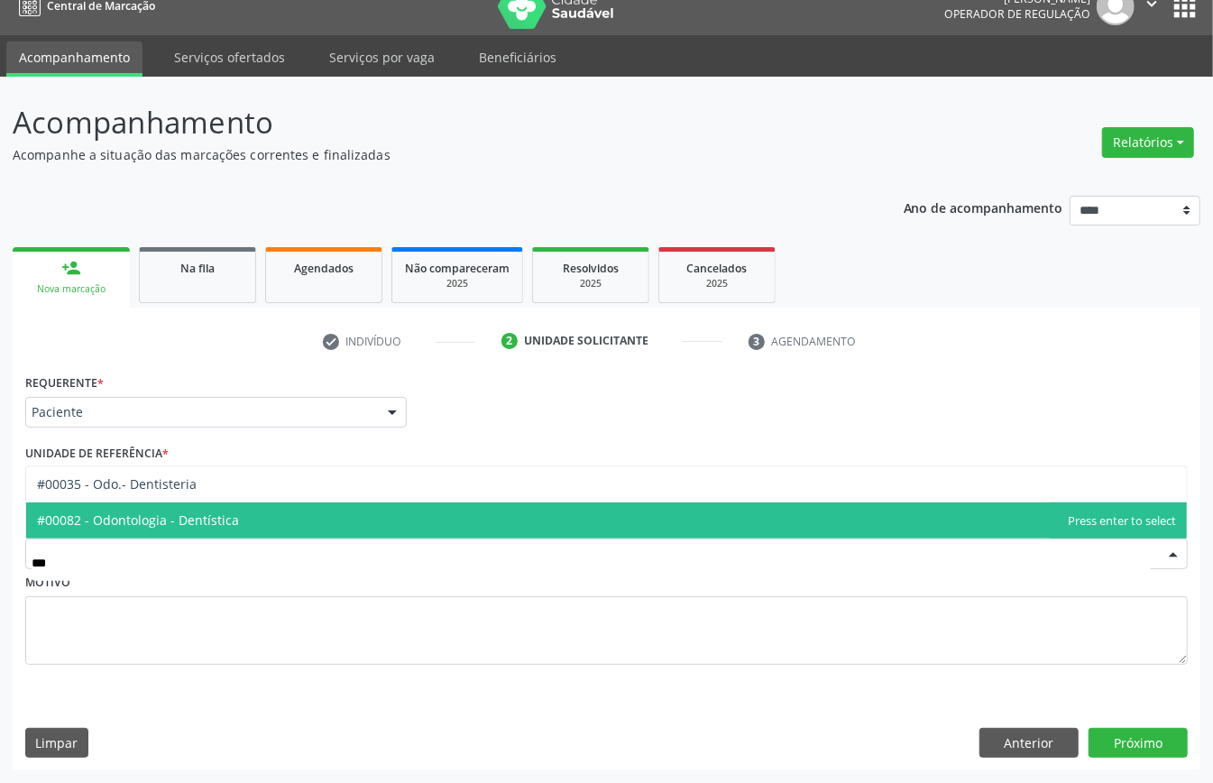
click at [272, 503] on span "#00082 - Odontologia - Dentística" at bounding box center [606, 521] width 1161 height 36
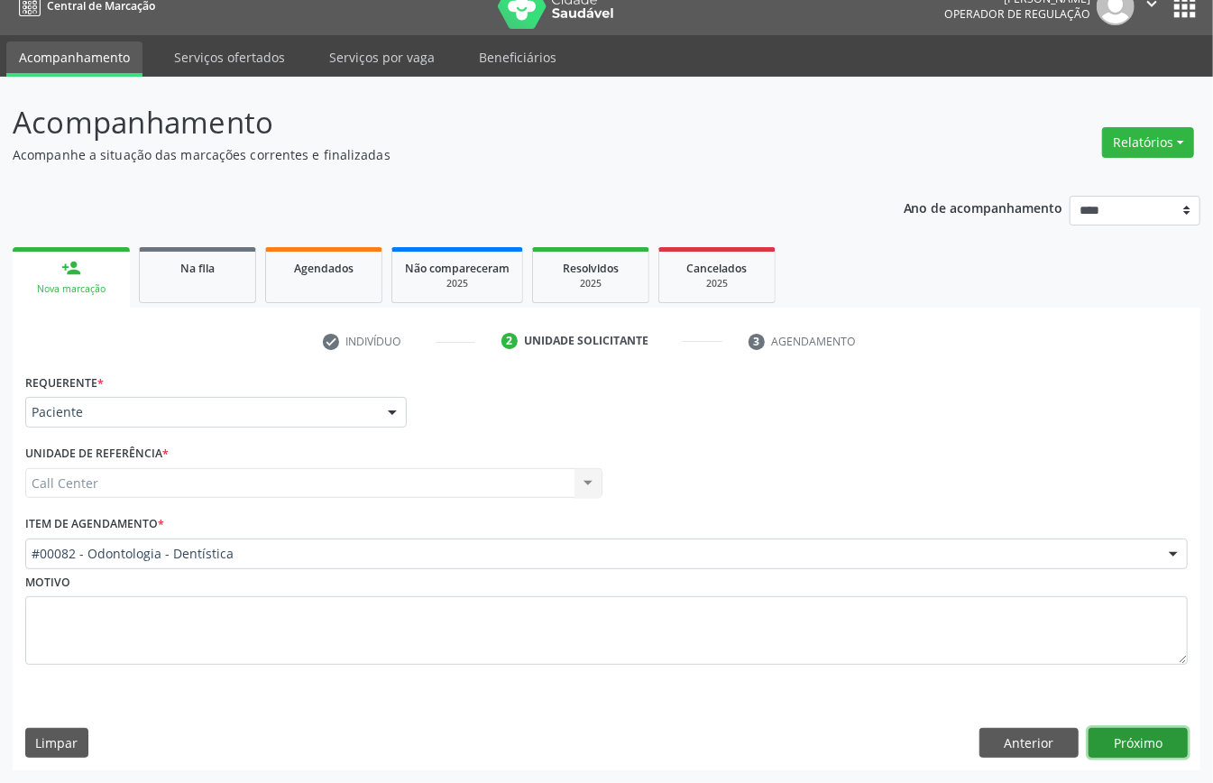
click at [1102, 742] on button "Próximo" at bounding box center [1138, 743] width 99 height 31
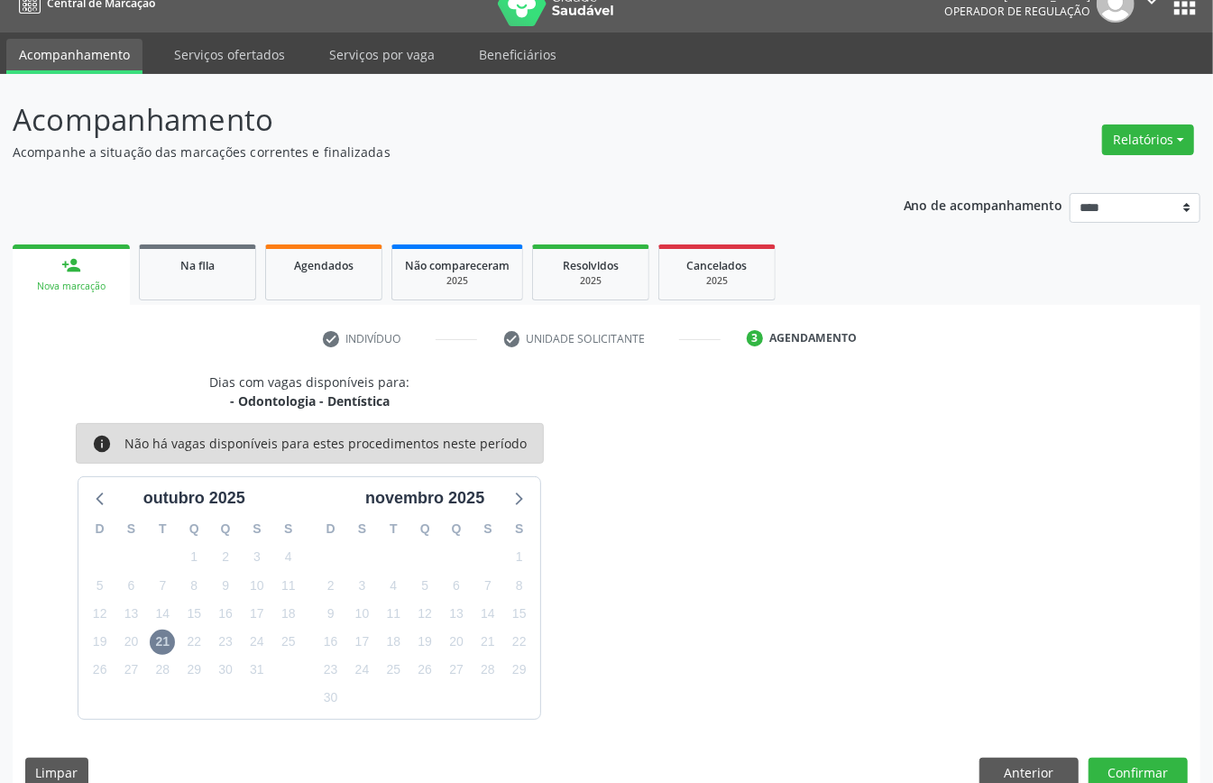
scroll to position [58, 0]
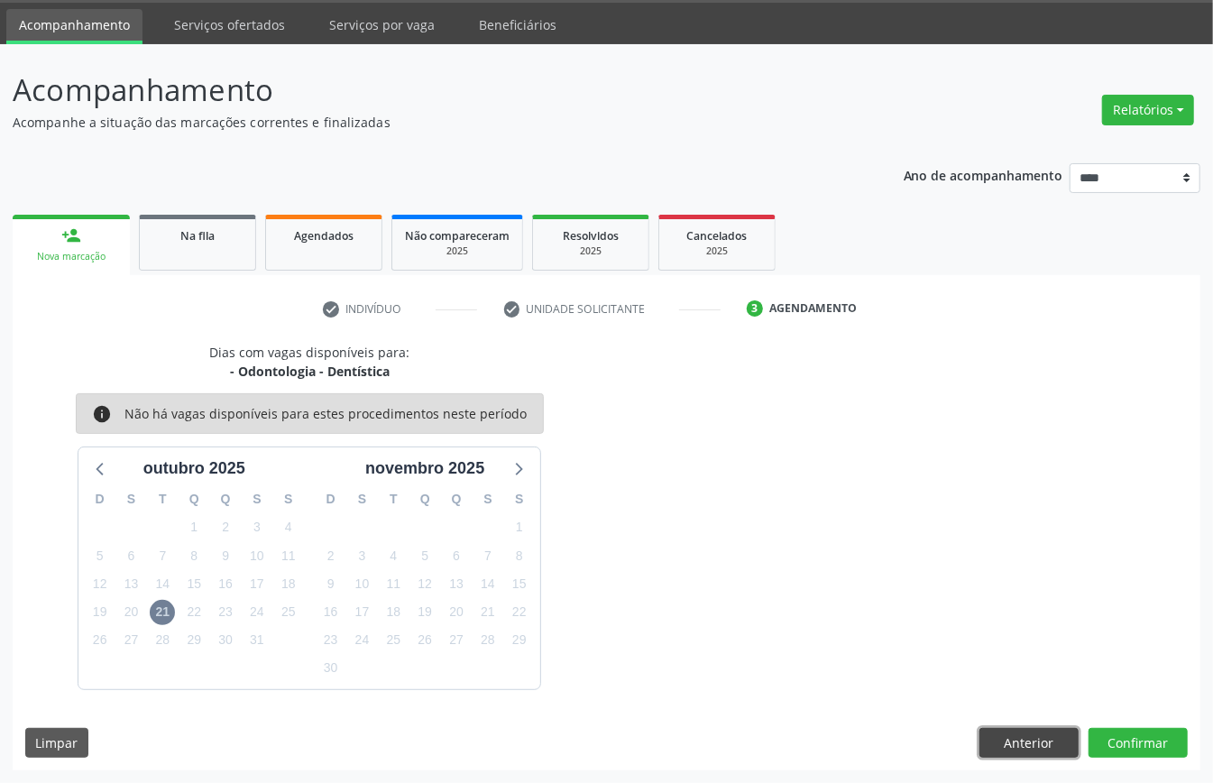
click at [1022, 762] on div "Dias com vagas disponíveis para: - Odontologia - Dentística info Não há vagas d…" at bounding box center [607, 557] width 1188 height 428
click at [1014, 748] on button "Anterior" at bounding box center [1029, 743] width 99 height 31
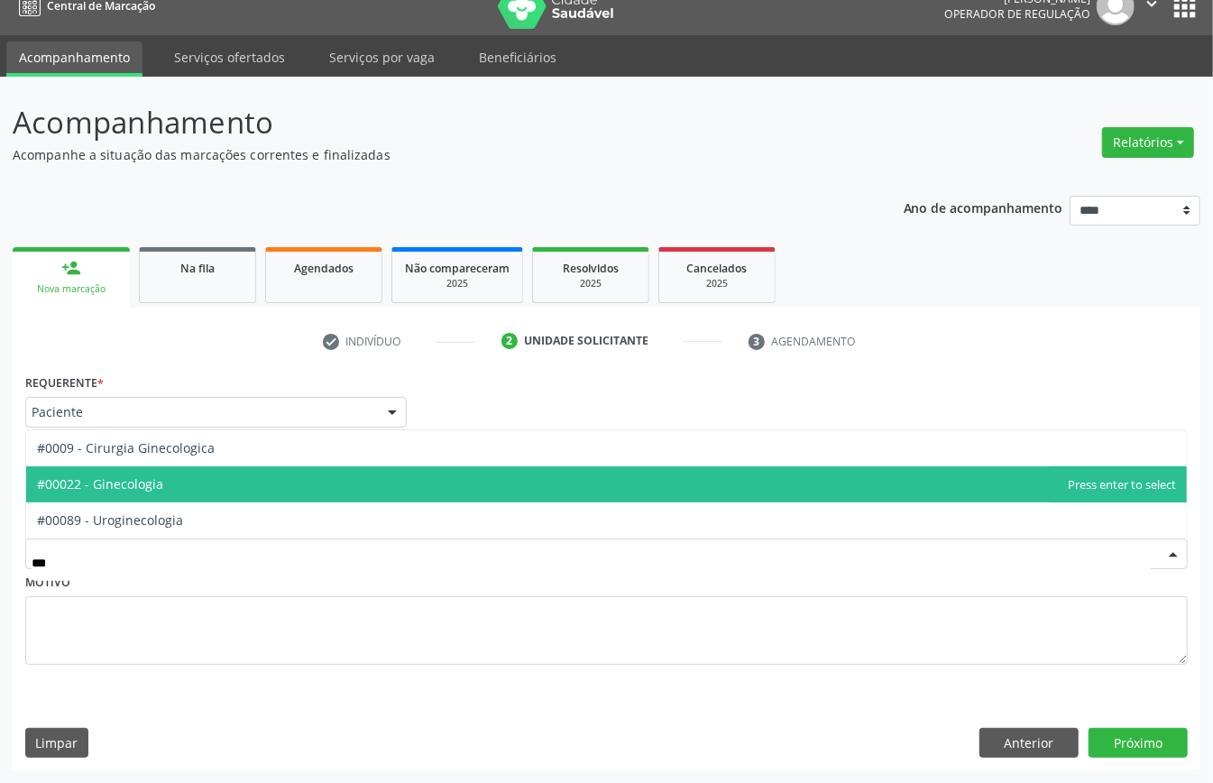
click at [207, 485] on span "#00022 - Ginecologia" at bounding box center [606, 484] width 1161 height 36
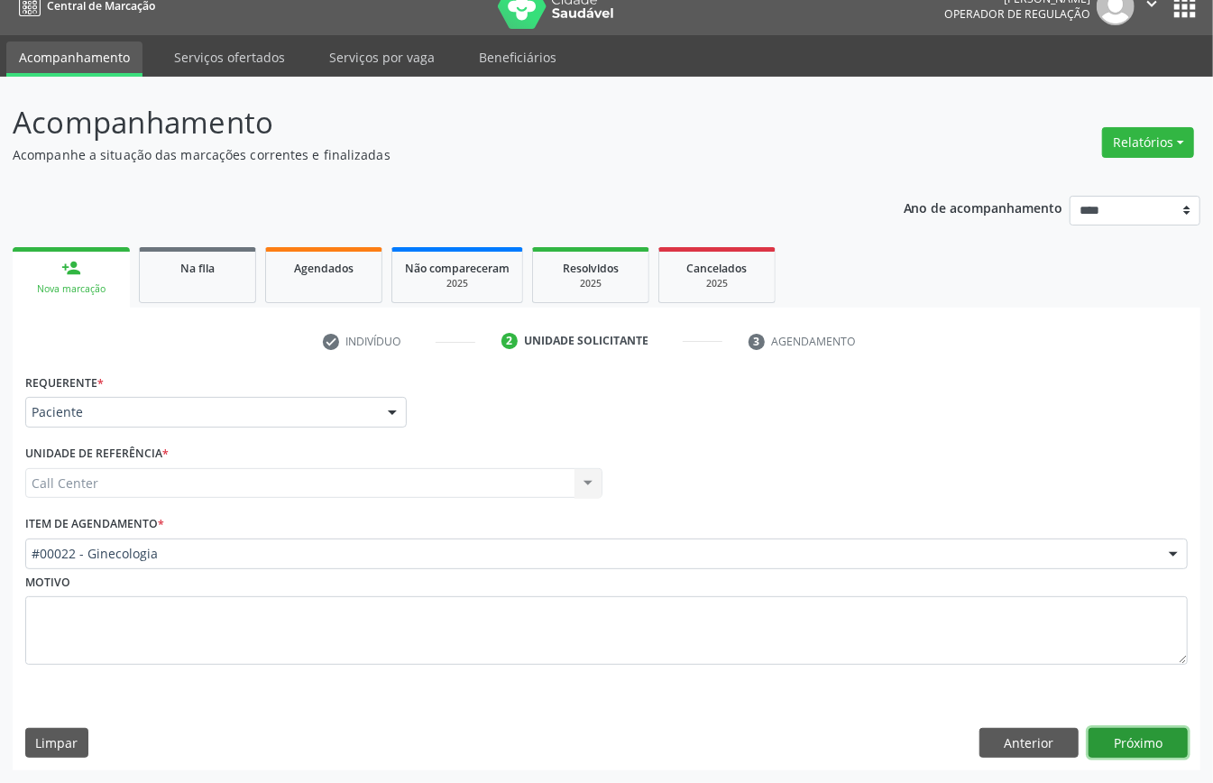
click at [1116, 742] on button "Próximo" at bounding box center [1138, 743] width 99 height 31
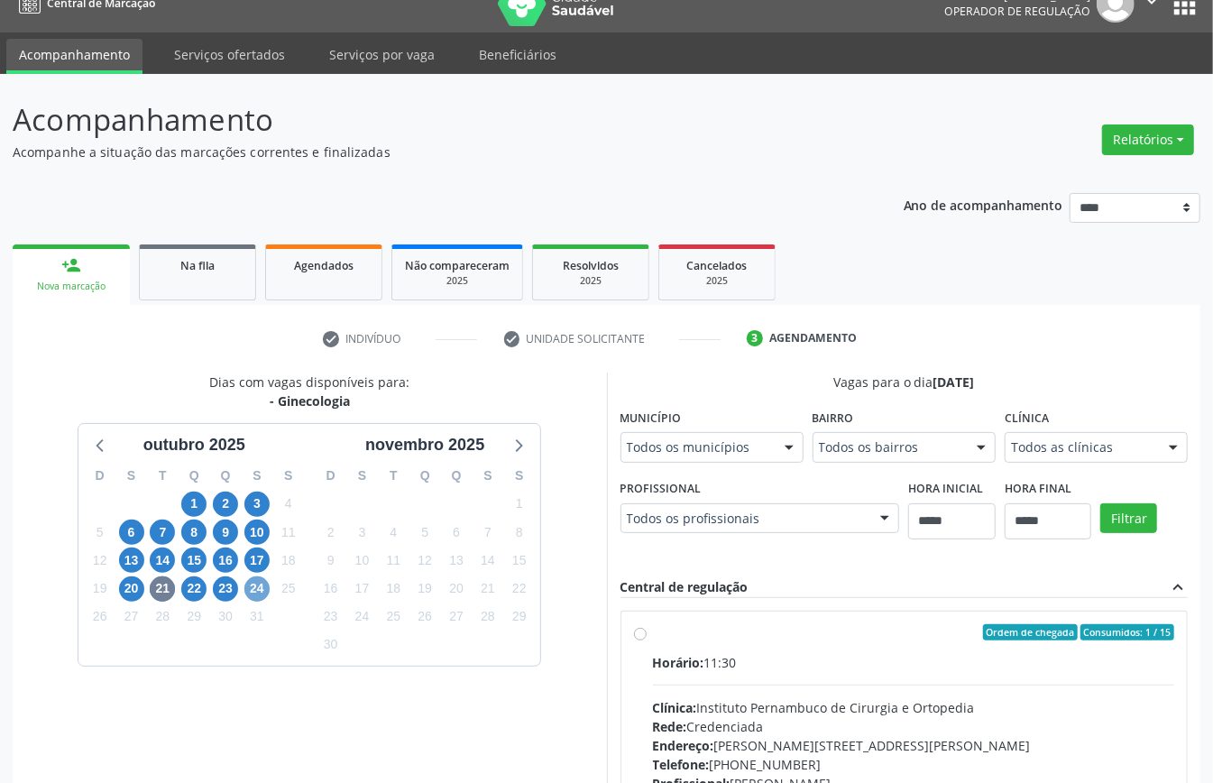
click at [254, 597] on span "24" at bounding box center [256, 589] width 25 height 25
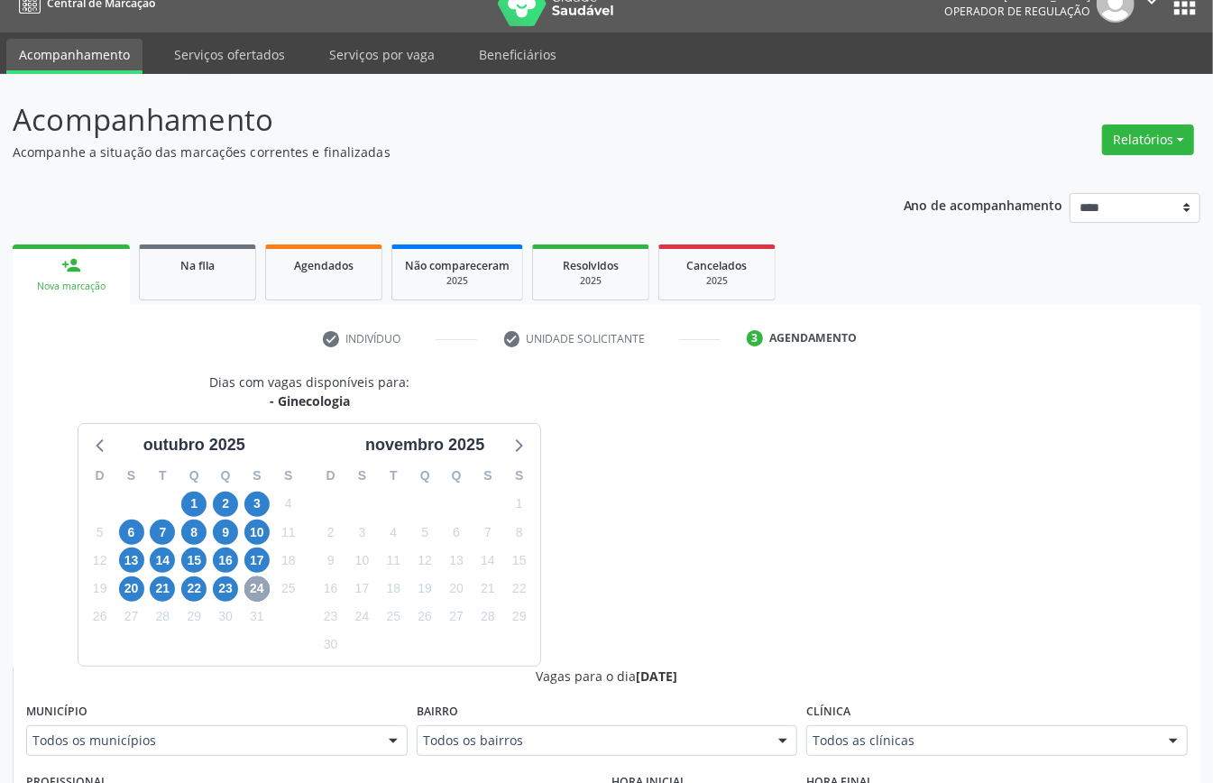
scroll to position [386, 0]
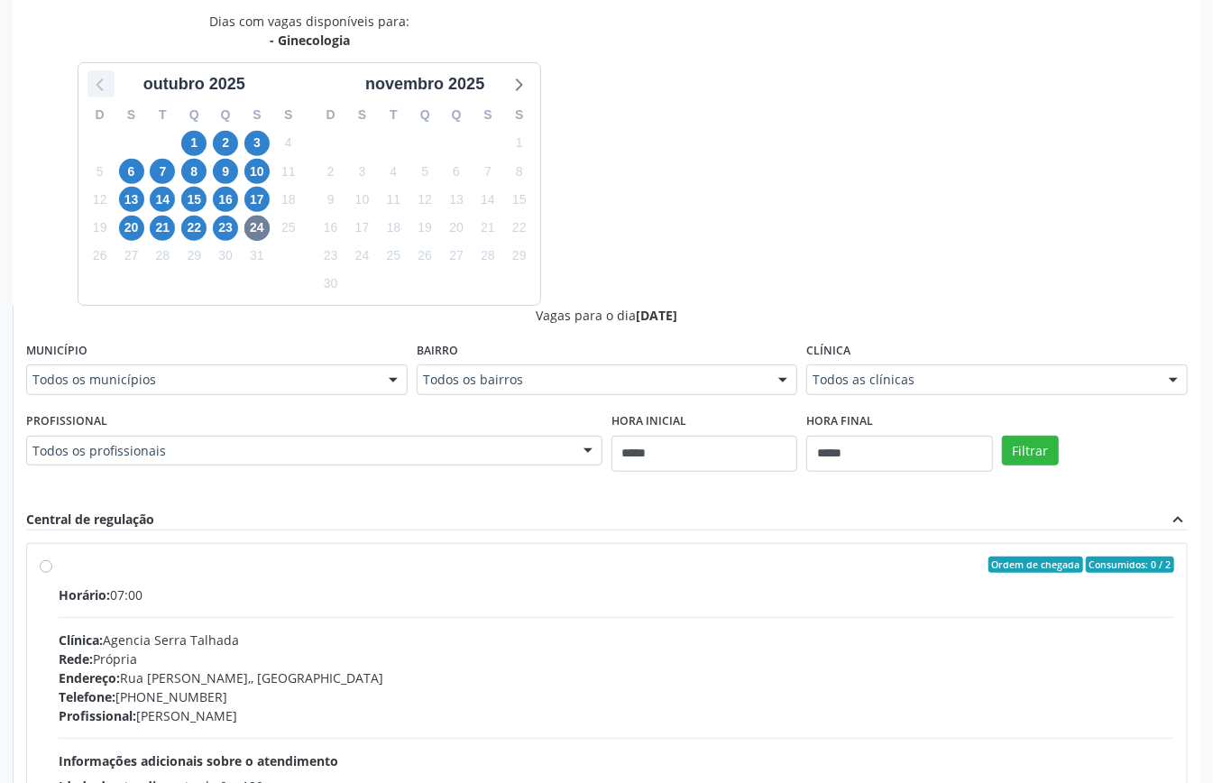
click at [88, 76] on div at bounding box center [101, 83] width 27 height 27
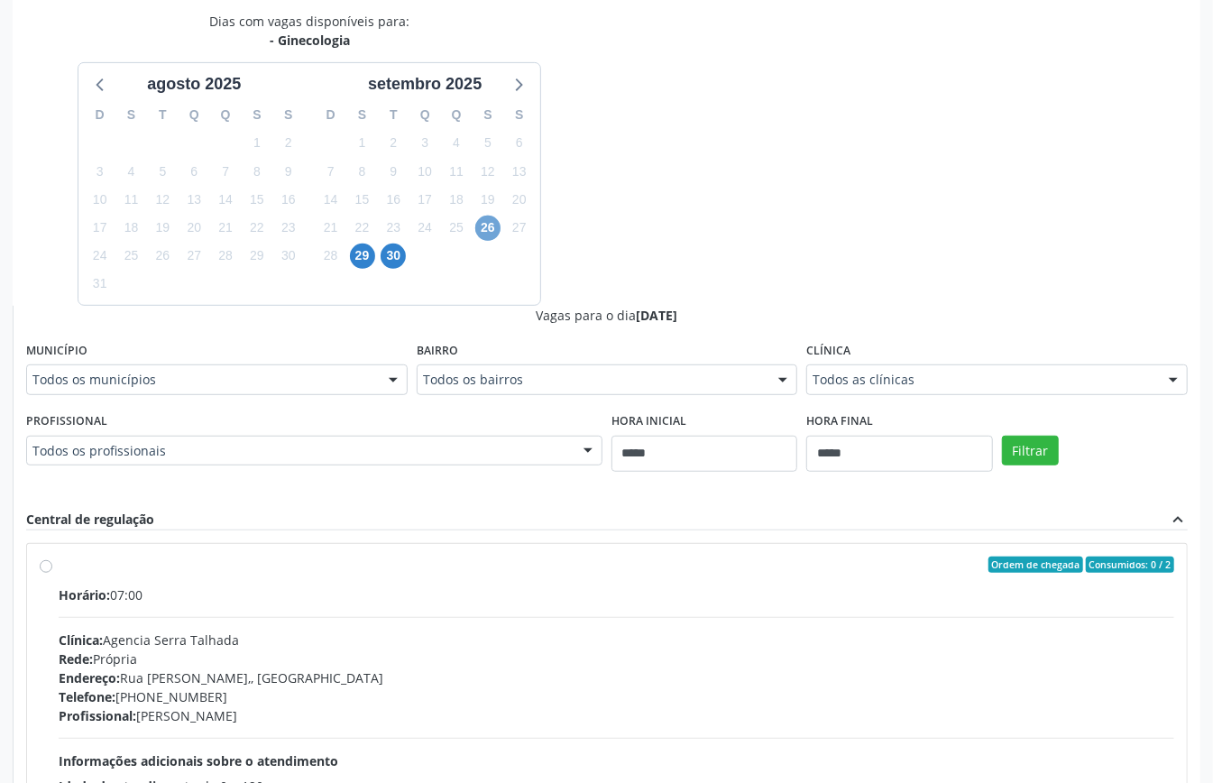
click at [484, 231] on span "26" at bounding box center [487, 228] width 25 height 25
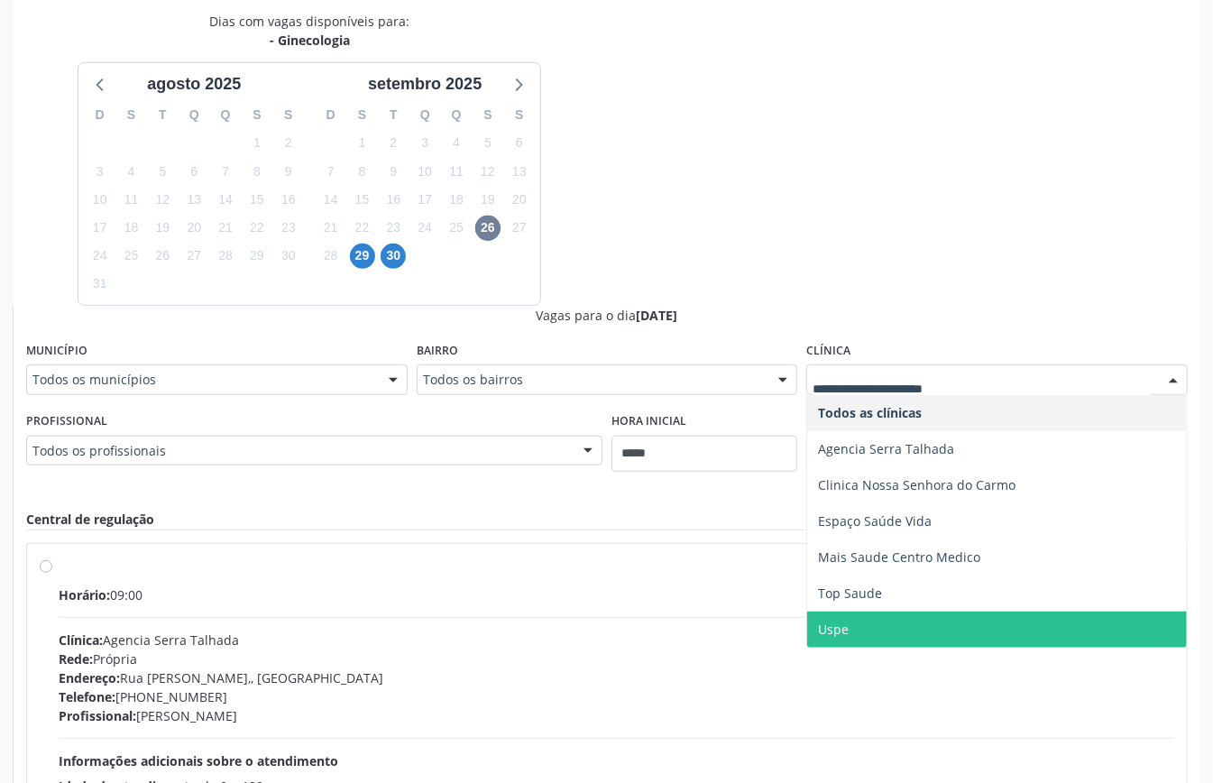
click at [846, 622] on span "Uspe" at bounding box center [833, 629] width 31 height 17
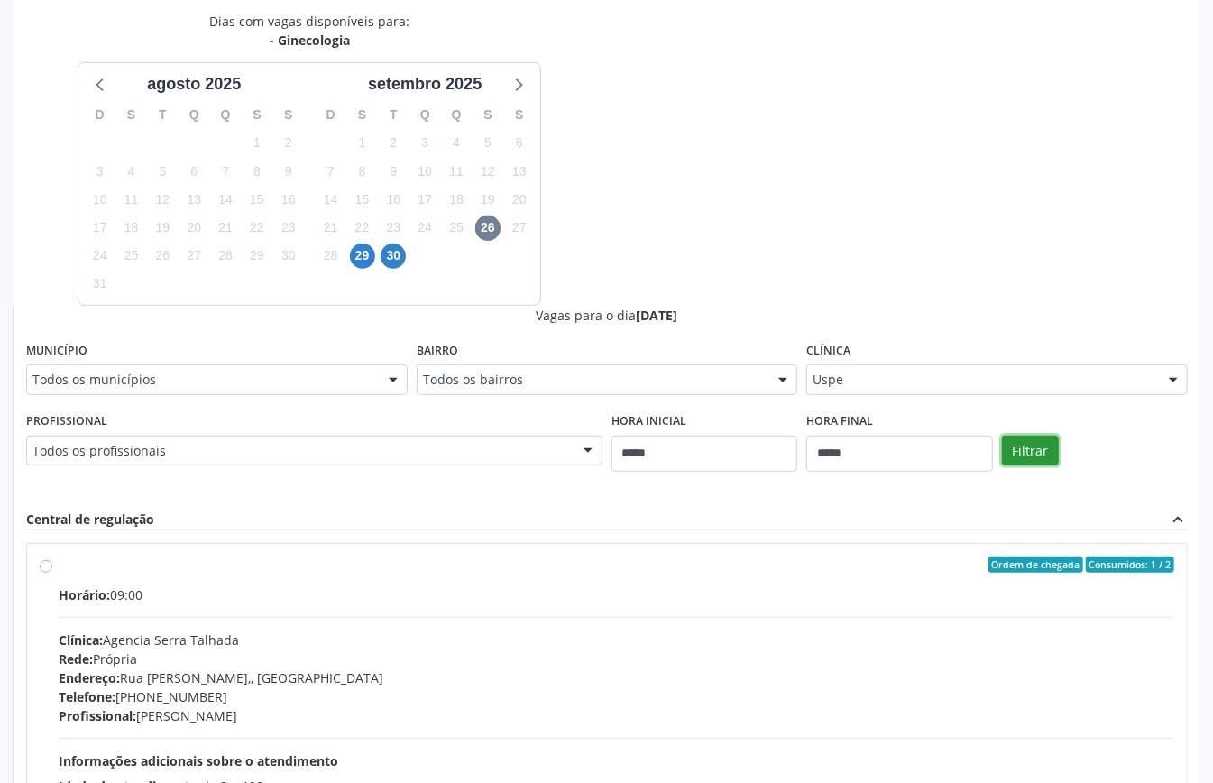
click at [1034, 453] on button "Filtrar" at bounding box center [1030, 451] width 57 height 31
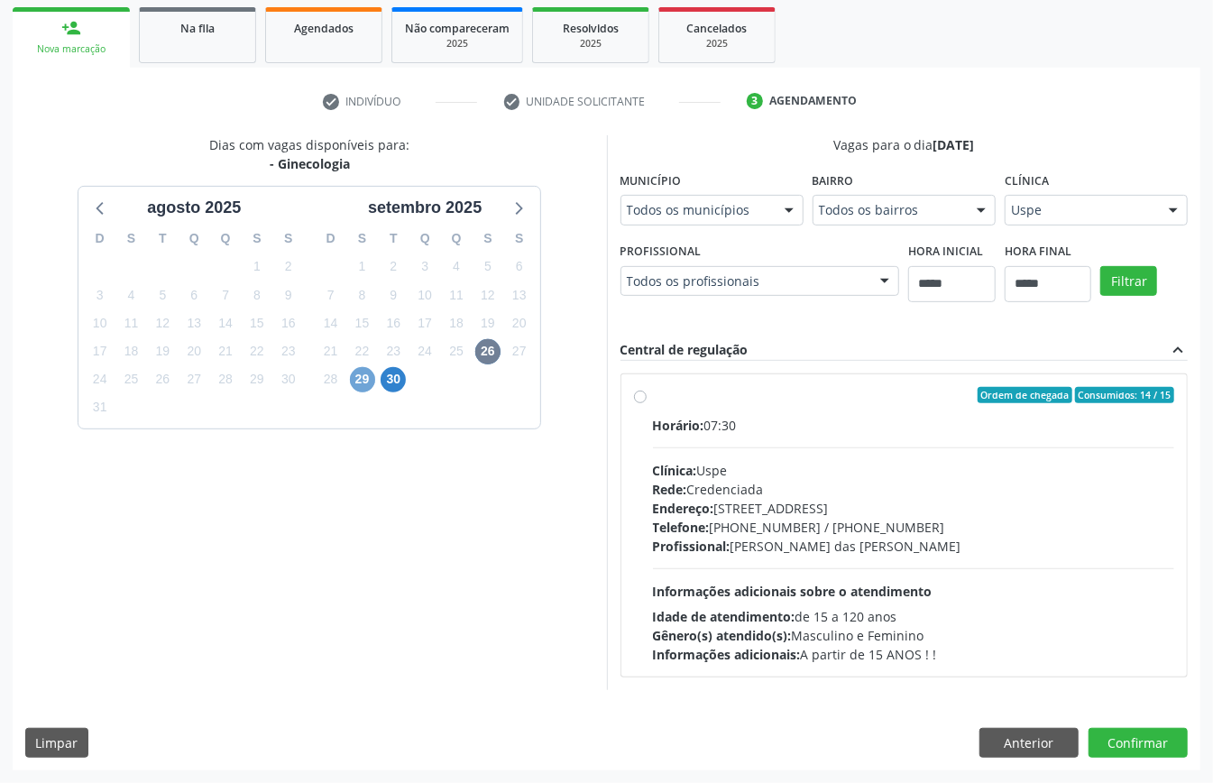
drag, startPoint x: 366, startPoint y: 379, endPoint x: 383, endPoint y: 383, distance: 16.9
click at [368, 379] on span "29" at bounding box center [362, 379] width 25 height 25
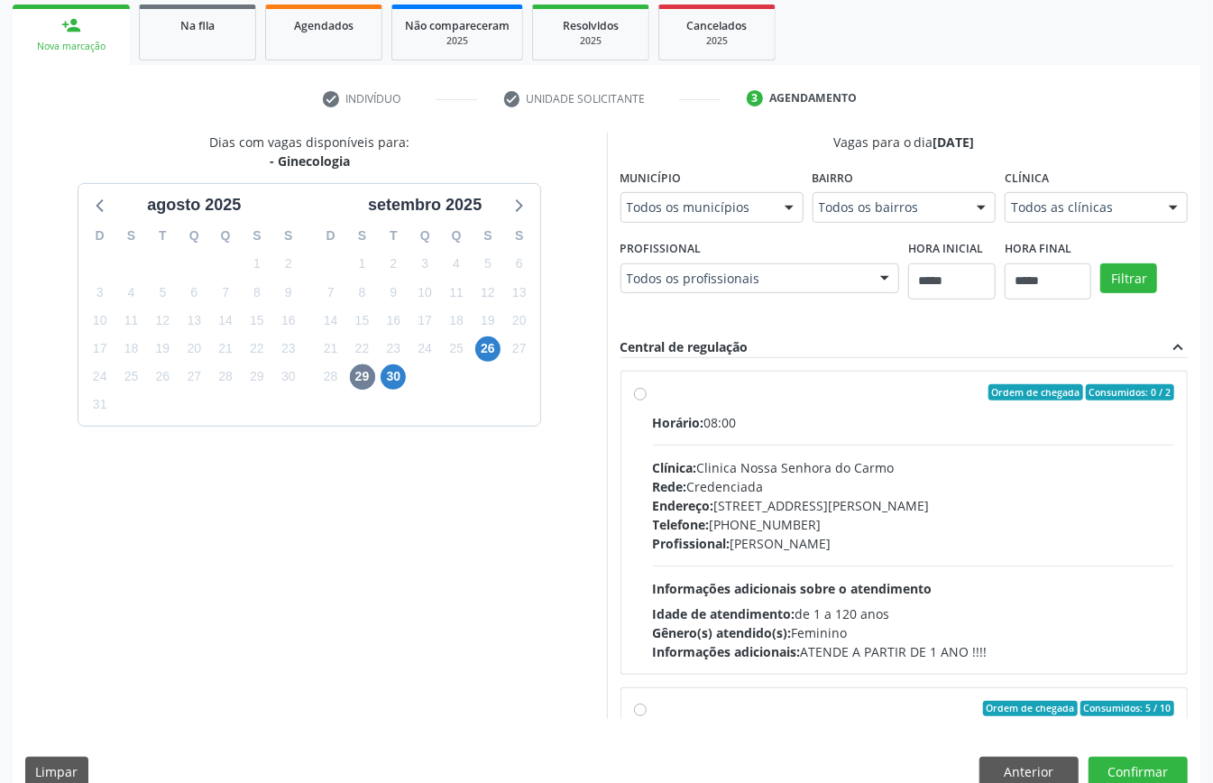
click at [1005, 223] on div "Todos as clínicas" at bounding box center [1096, 207] width 183 height 31
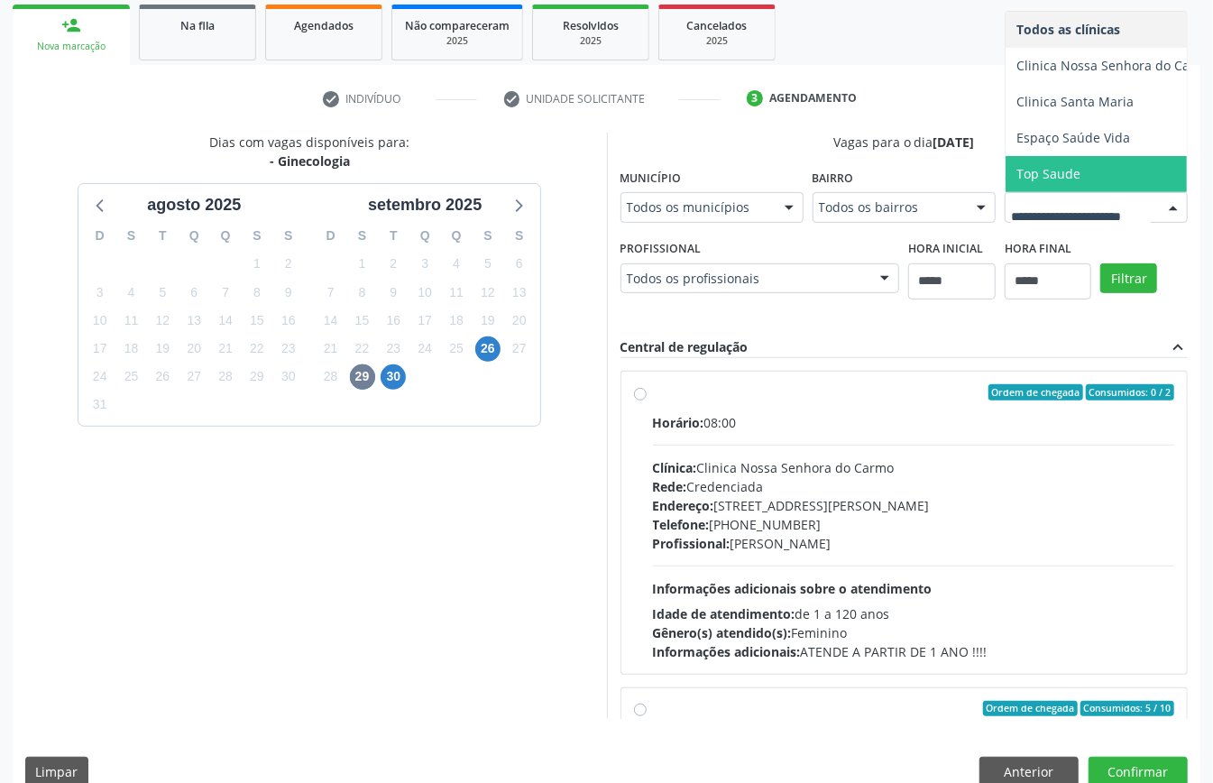
click at [724, 364] on div "Dias com vagas disponíveis para: - Ginecologia agosto 2025 D S T Q Q S S 27 28 …" at bounding box center [607, 426] width 1188 height 586
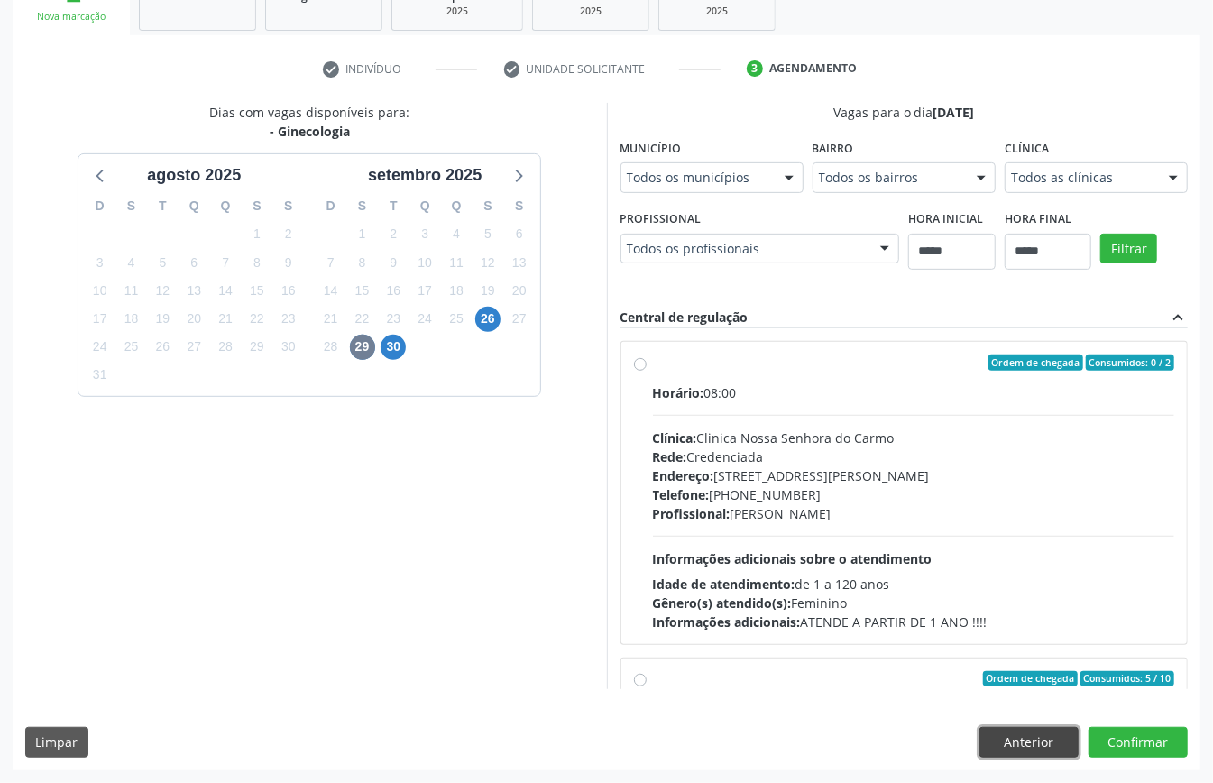
click at [1045, 737] on button "Anterior" at bounding box center [1029, 742] width 99 height 31
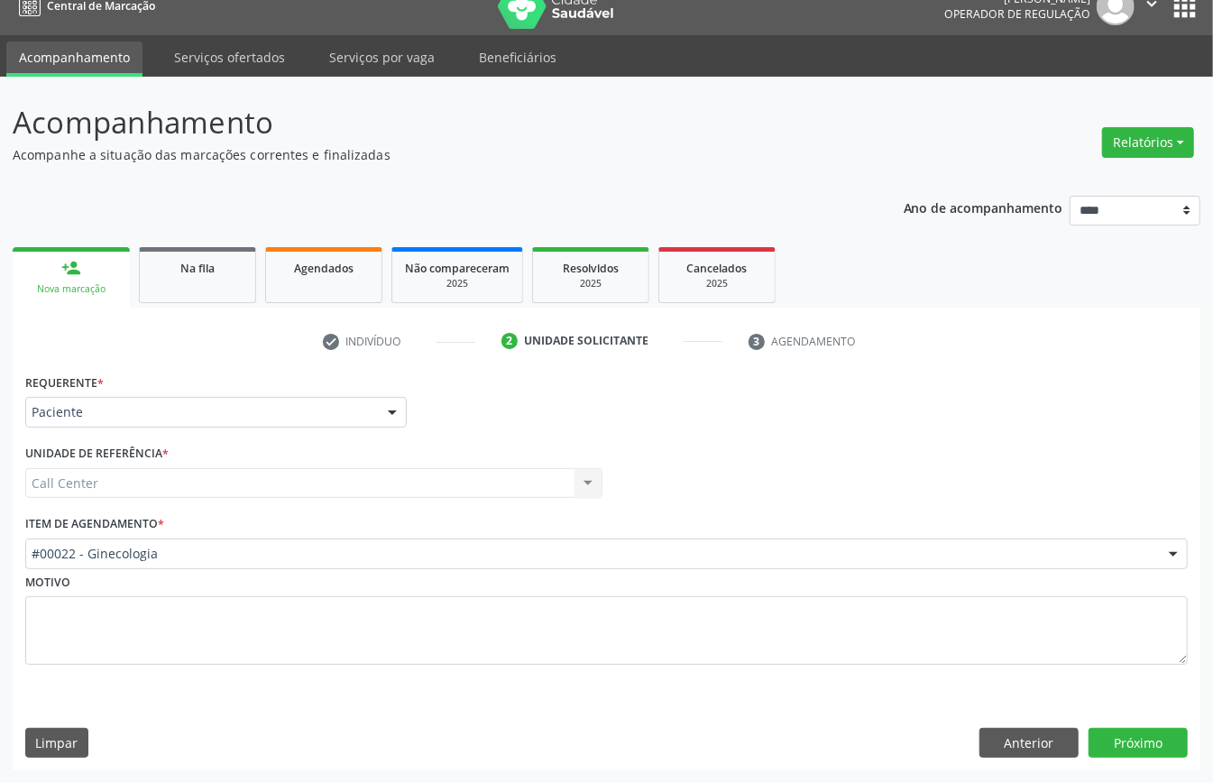
scroll to position [25, 0]
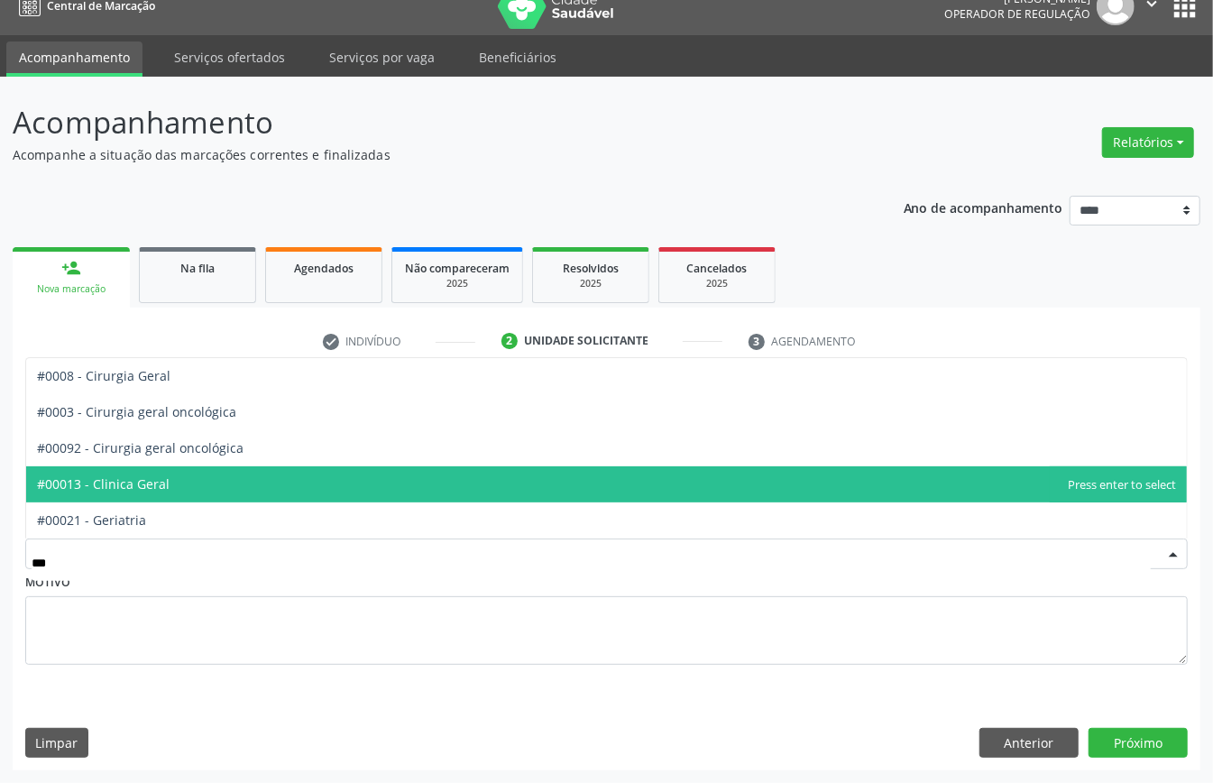
click at [166, 473] on span "#00013 - Clinica Geral" at bounding box center [606, 484] width 1161 height 36
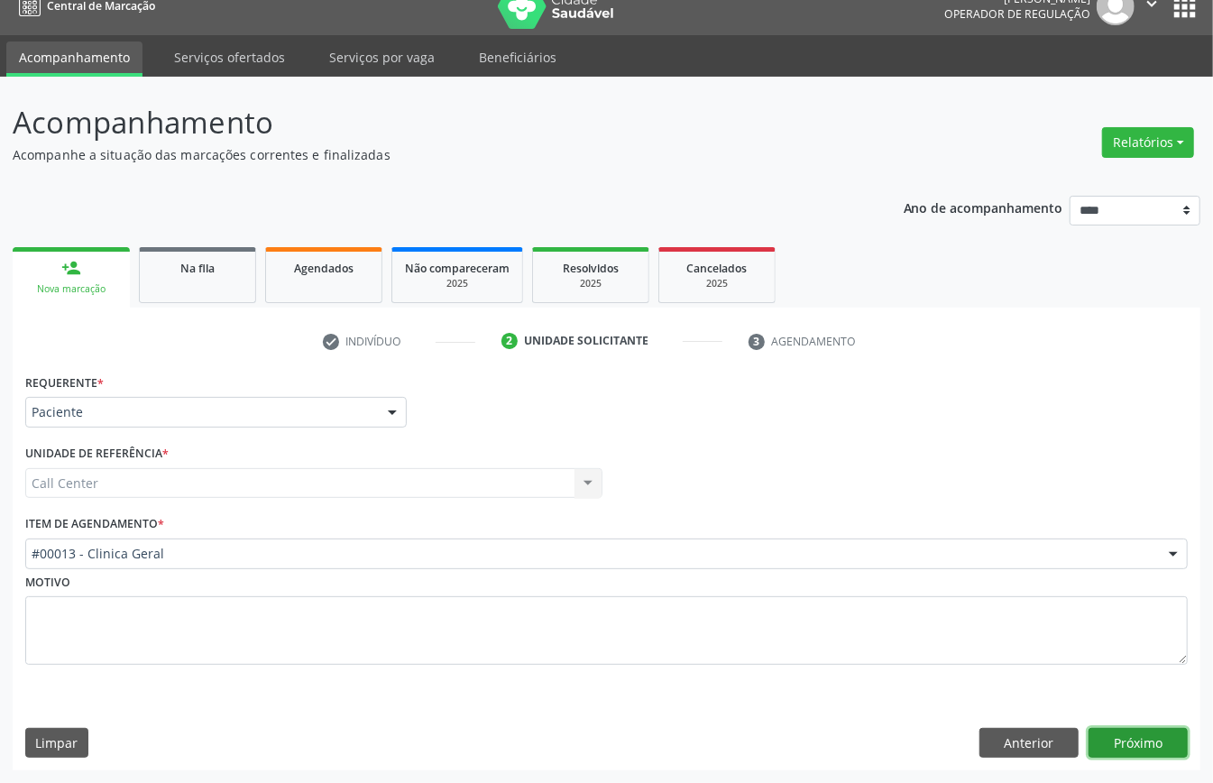
click at [1106, 734] on button "Próximo" at bounding box center [1138, 743] width 99 height 31
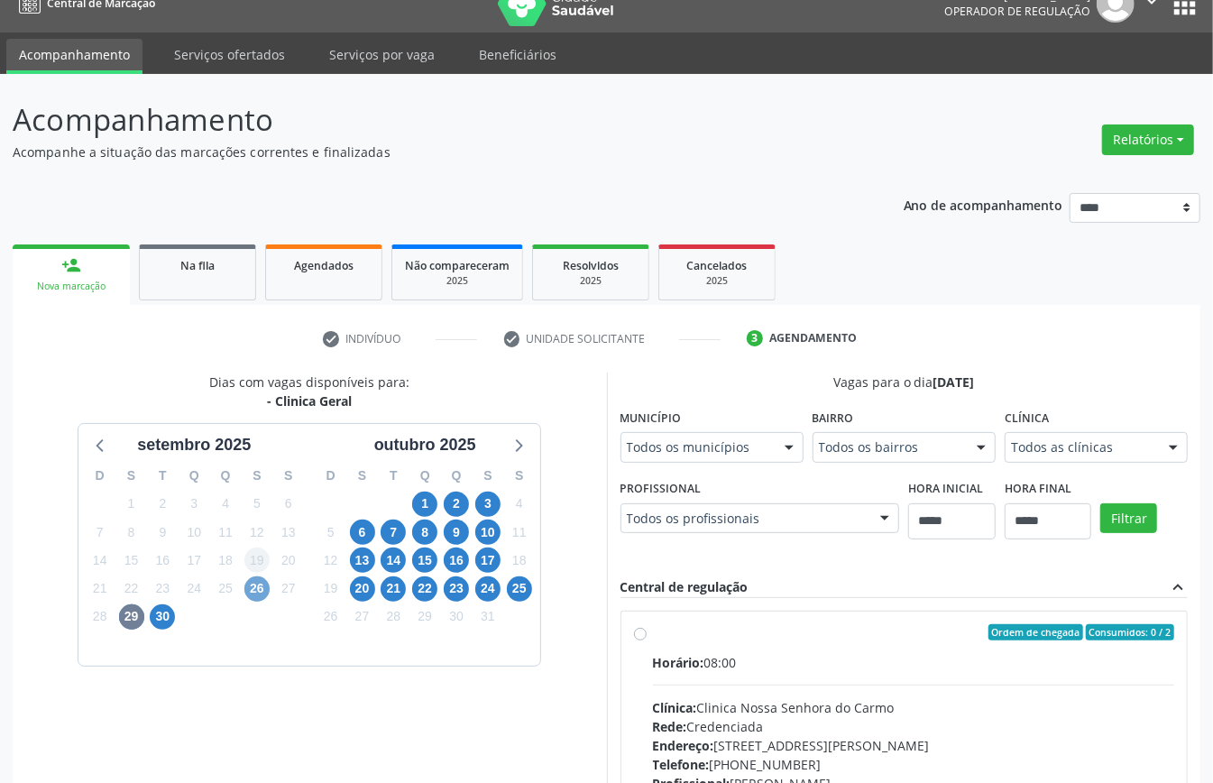
click at [261, 588] on span "26" at bounding box center [256, 589] width 25 height 25
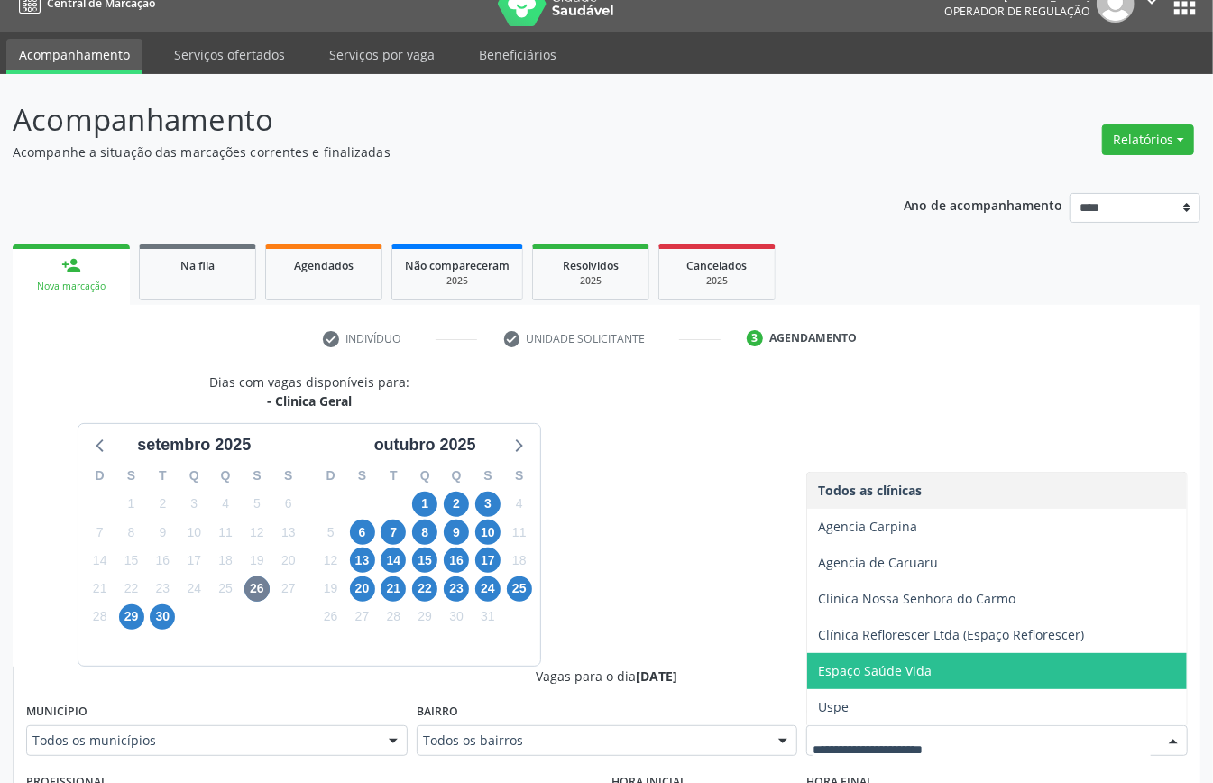
click at [897, 677] on span "Espaço Saúde Vida" at bounding box center [875, 670] width 114 height 17
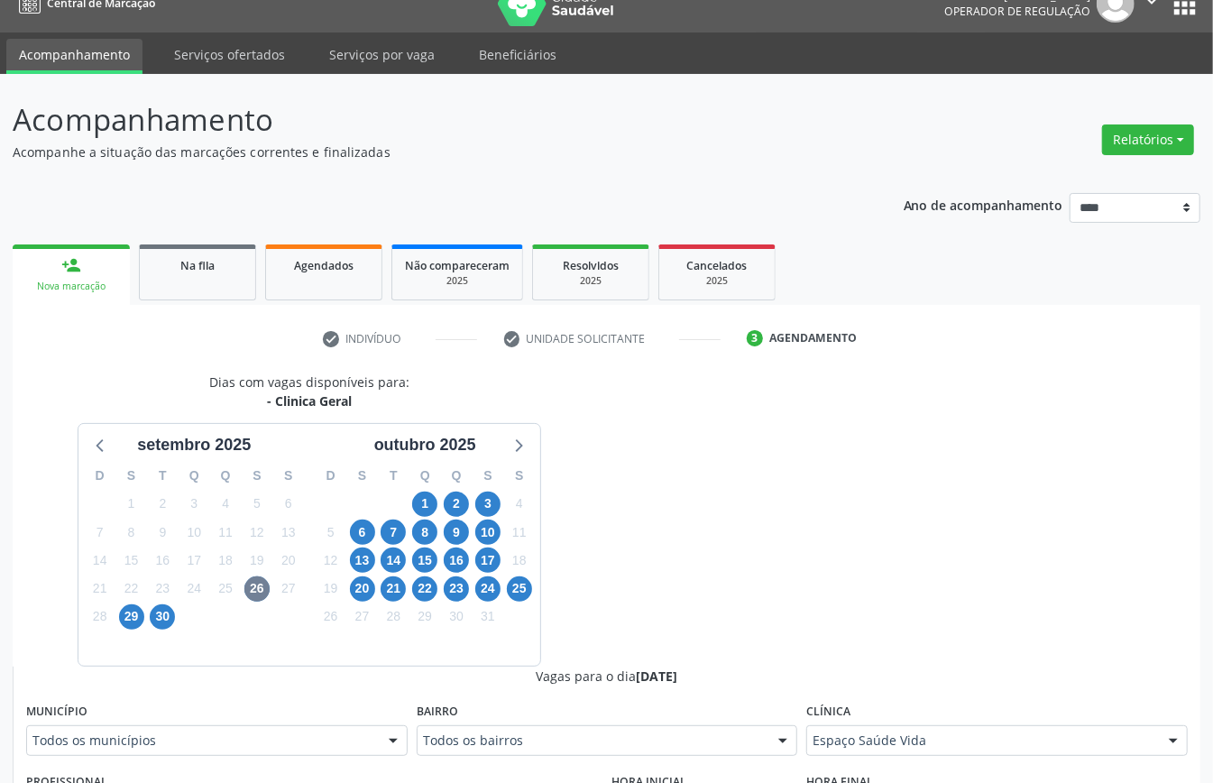
scroll to position [386, 0]
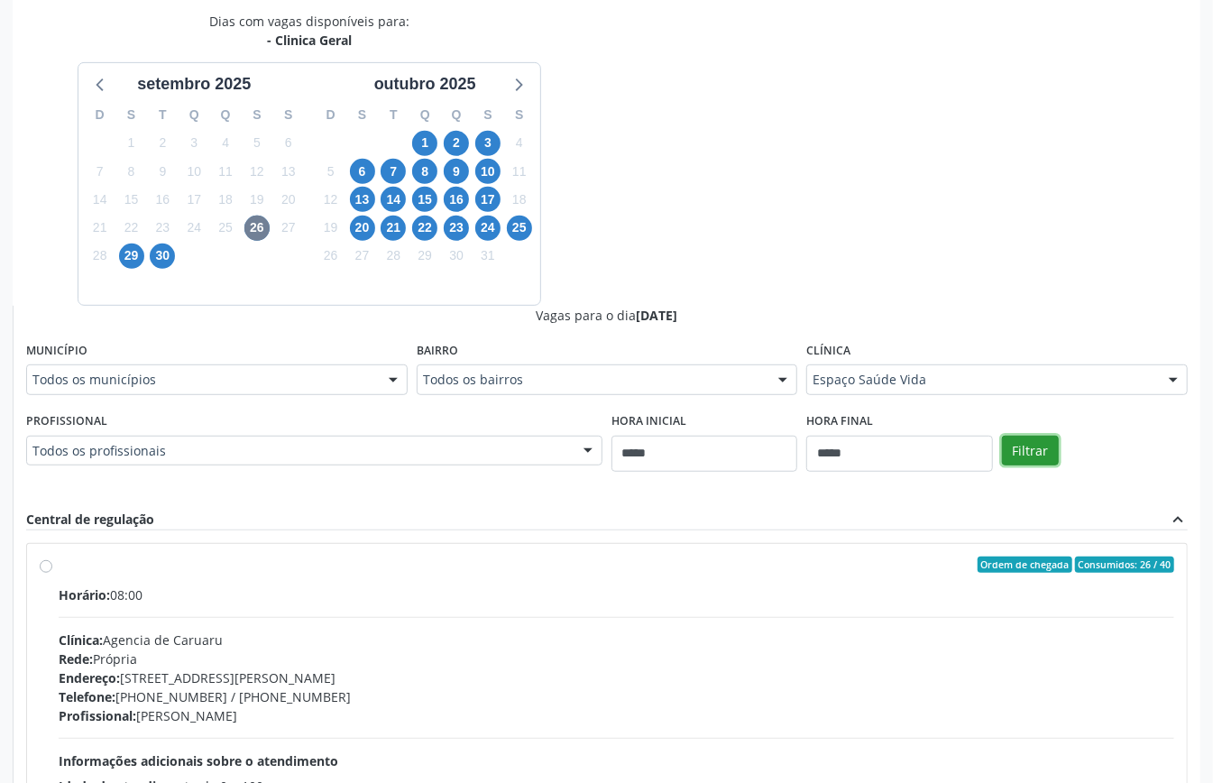
click at [1047, 448] on button "Filtrar" at bounding box center [1030, 451] width 57 height 31
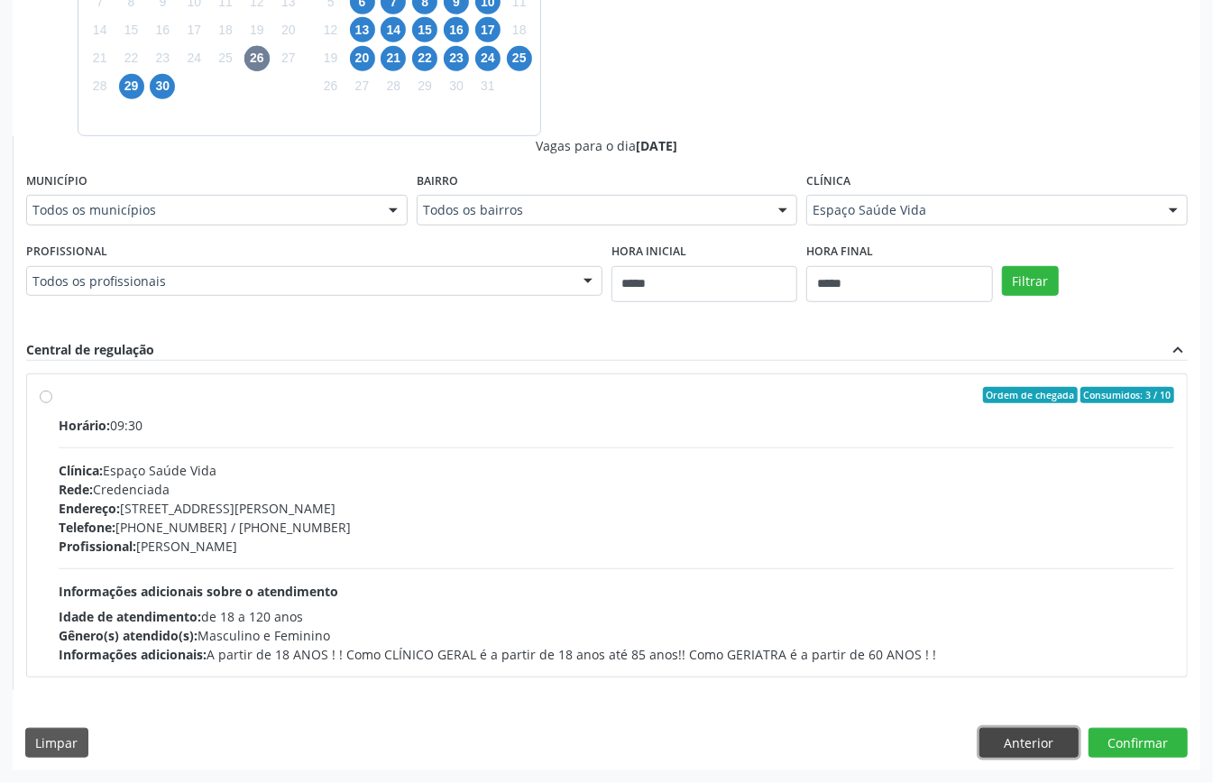
drag, startPoint x: 1055, startPoint y: 736, endPoint x: 976, endPoint y: 726, distance: 79.1
click at [1054, 734] on button "Anterior" at bounding box center [1029, 743] width 99 height 31
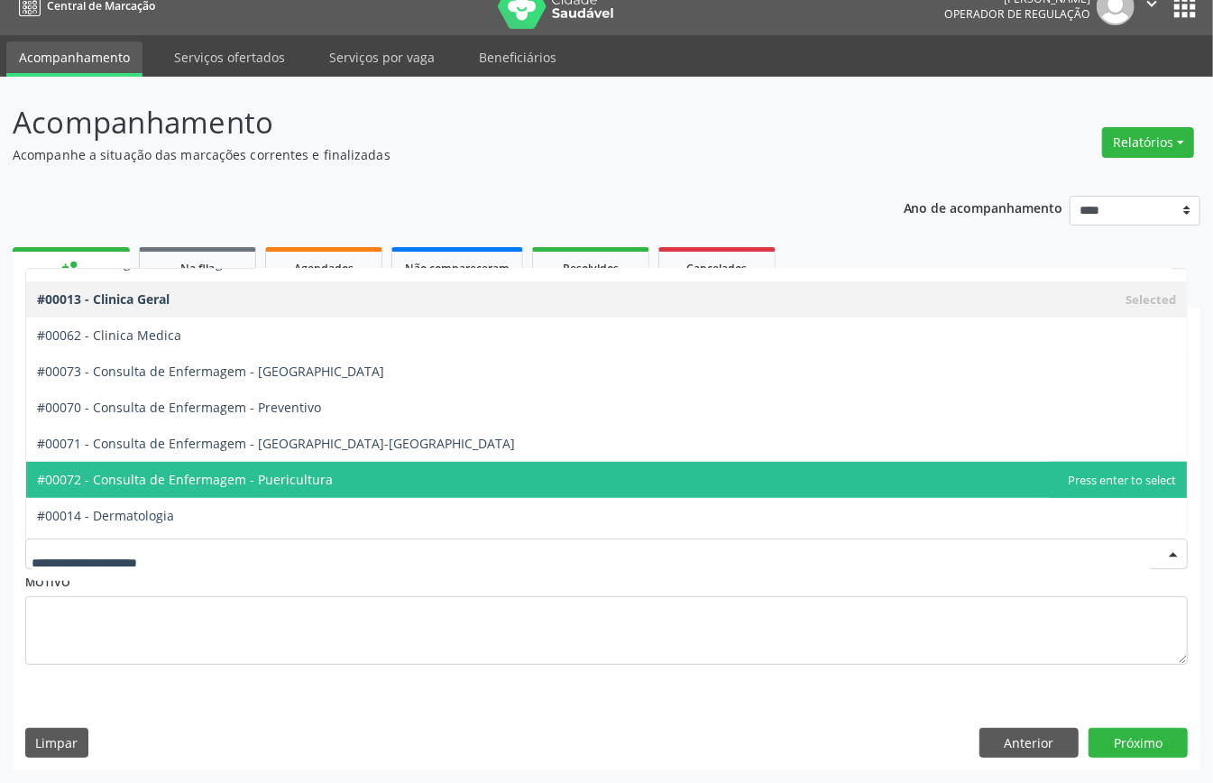
scroll to position [722, 0]
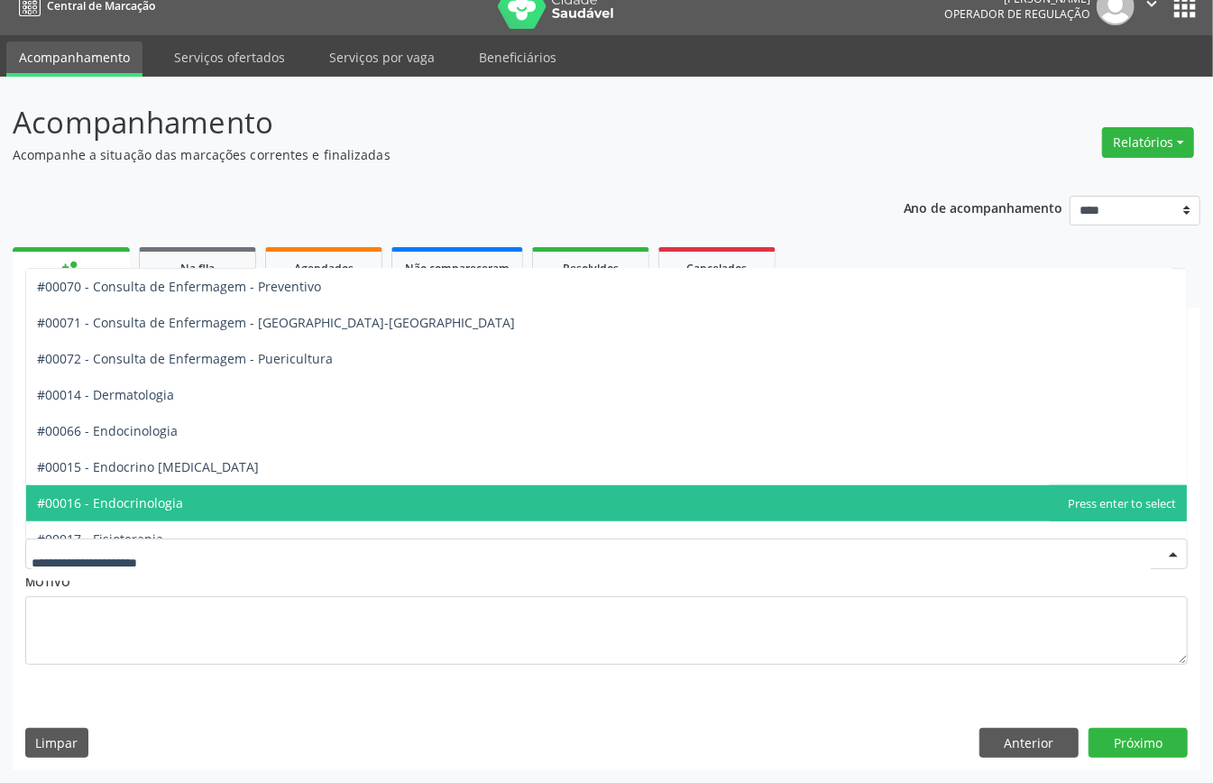
click at [206, 499] on span "#00016 - Endocrinologia" at bounding box center [606, 503] width 1161 height 36
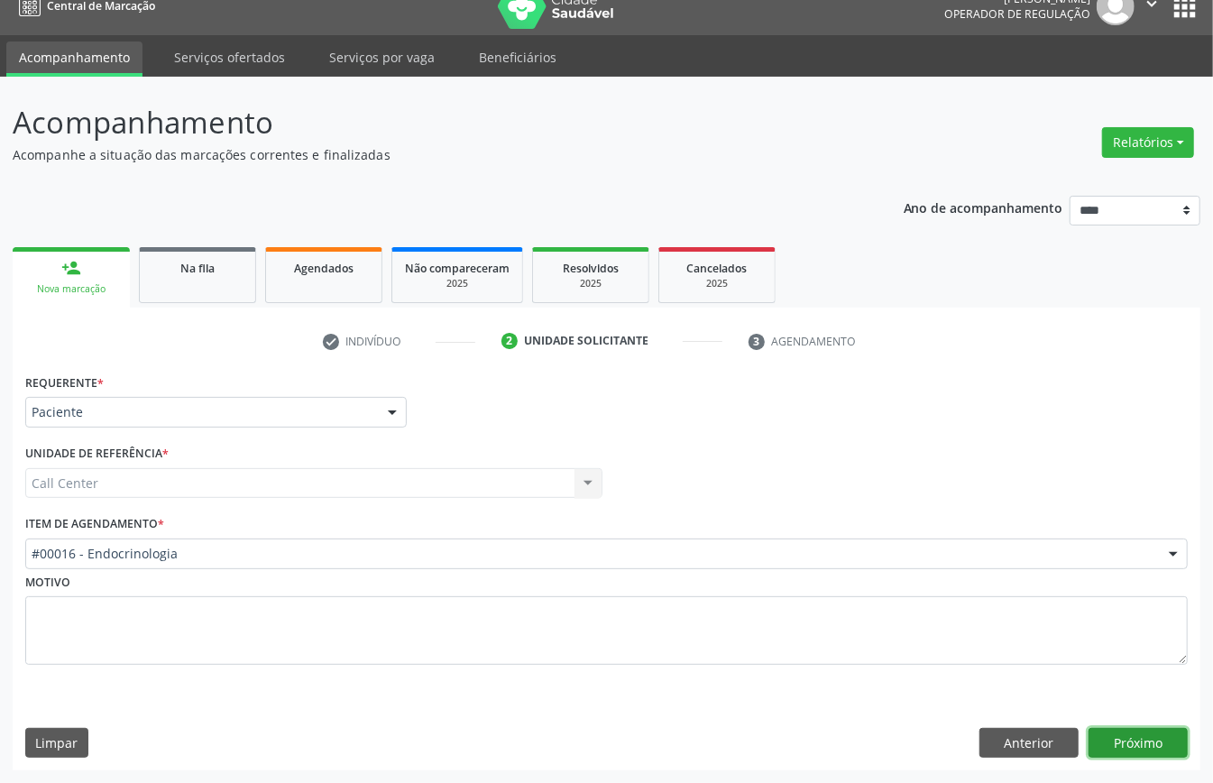
click at [1130, 743] on button "Próximo" at bounding box center [1138, 743] width 99 height 31
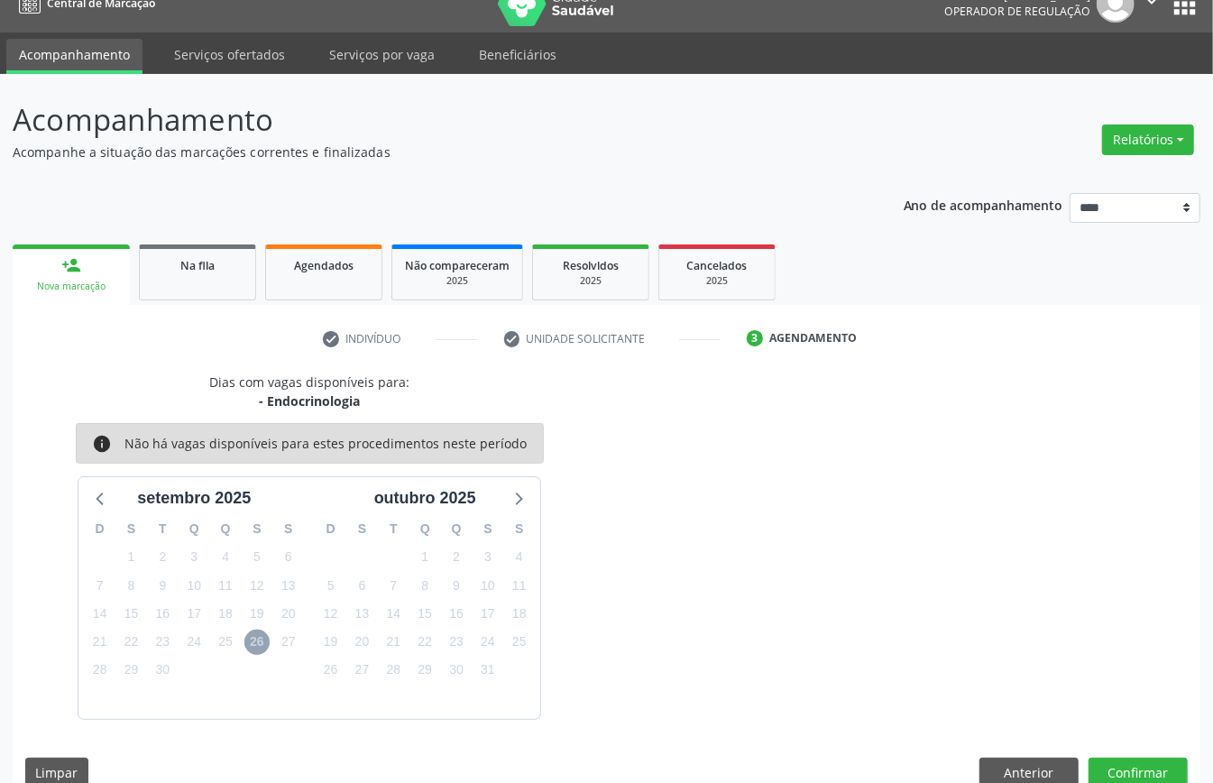
click at [260, 640] on span "26" at bounding box center [256, 642] width 25 height 25
click at [1039, 765] on button "Anterior" at bounding box center [1029, 773] width 99 height 31
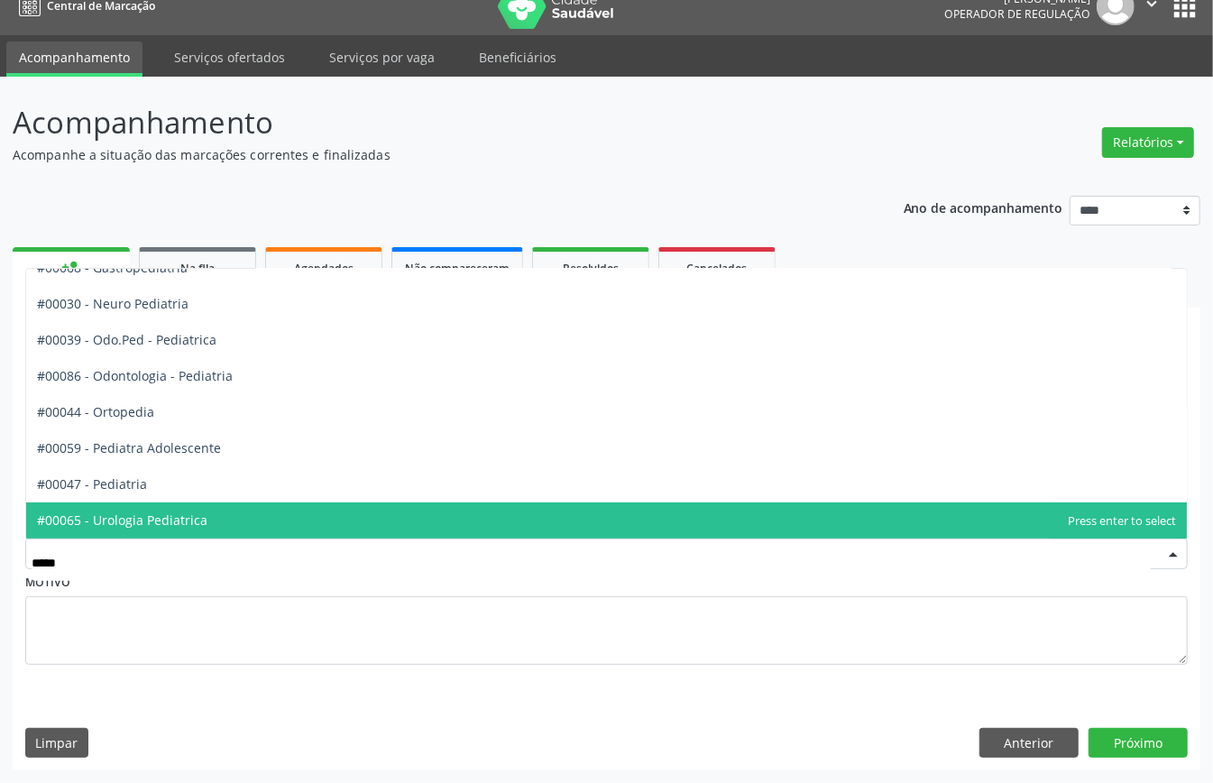
scroll to position [91, 0]
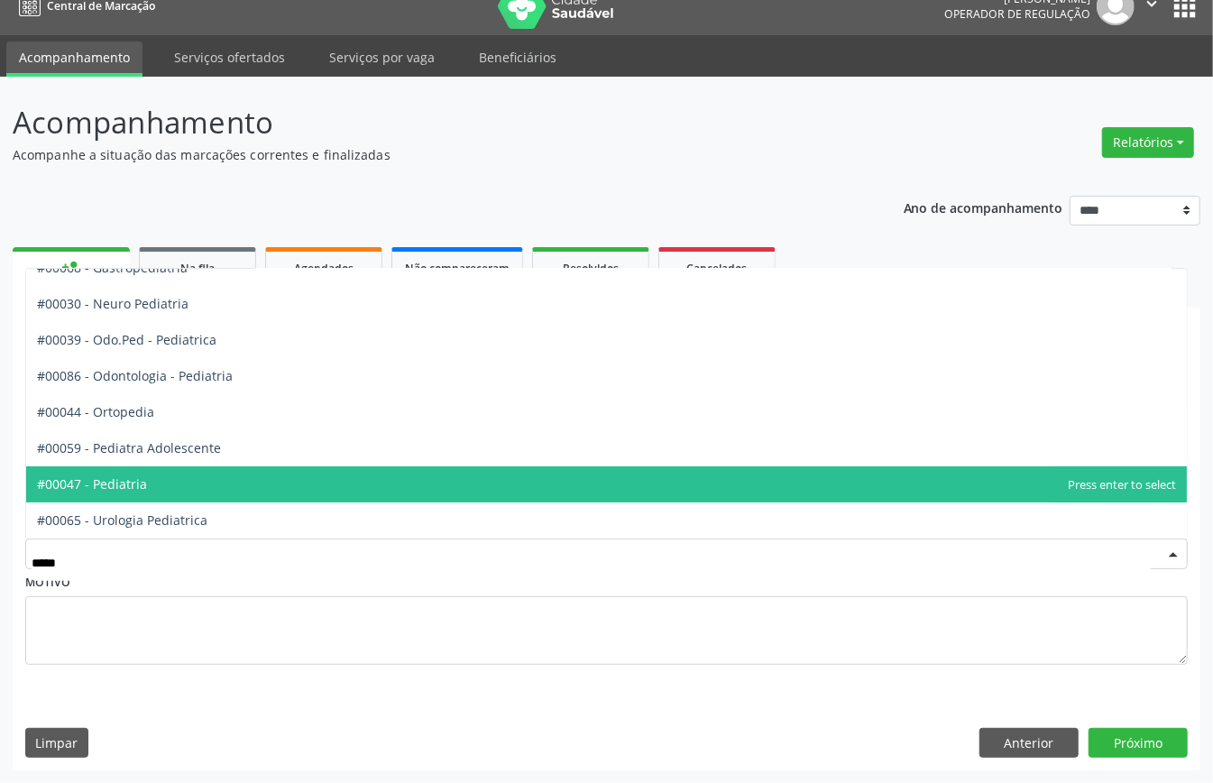
click at [179, 484] on span "#00047 - Pediatria" at bounding box center [606, 484] width 1161 height 36
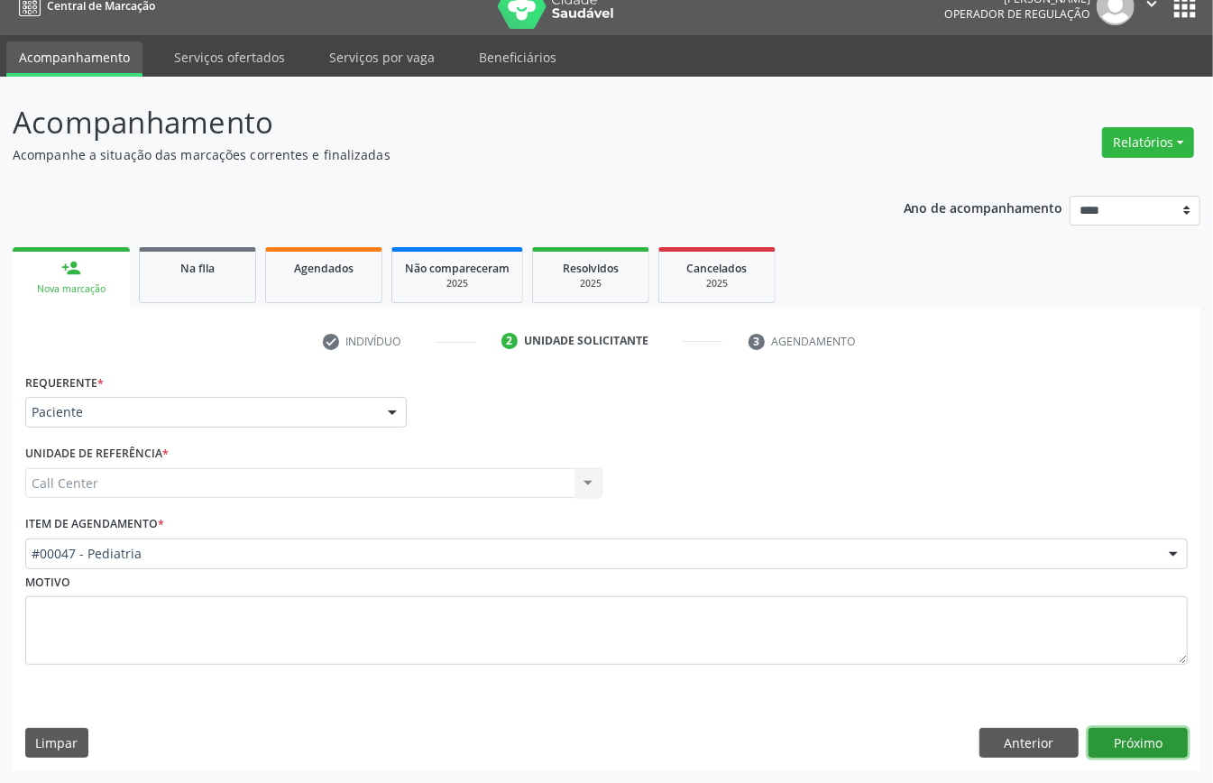
click at [1105, 728] on button "Próximo" at bounding box center [1138, 743] width 99 height 31
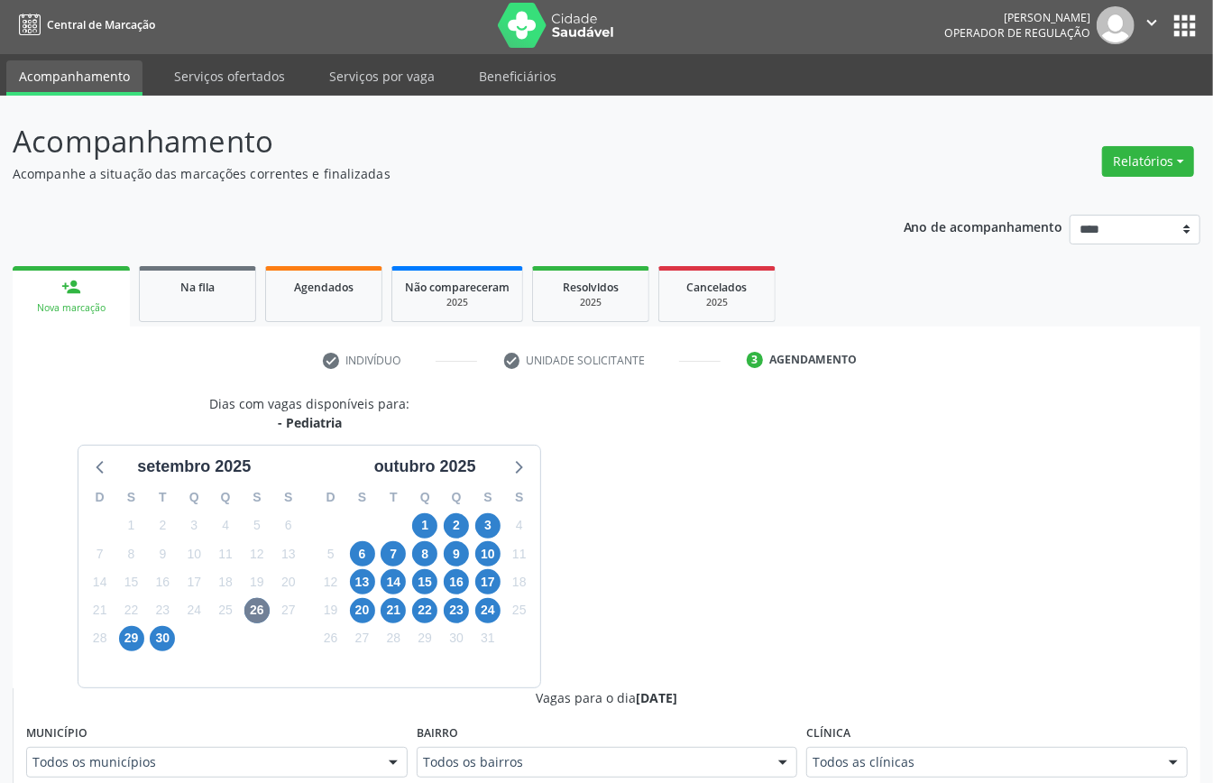
scroll to position [25, 0]
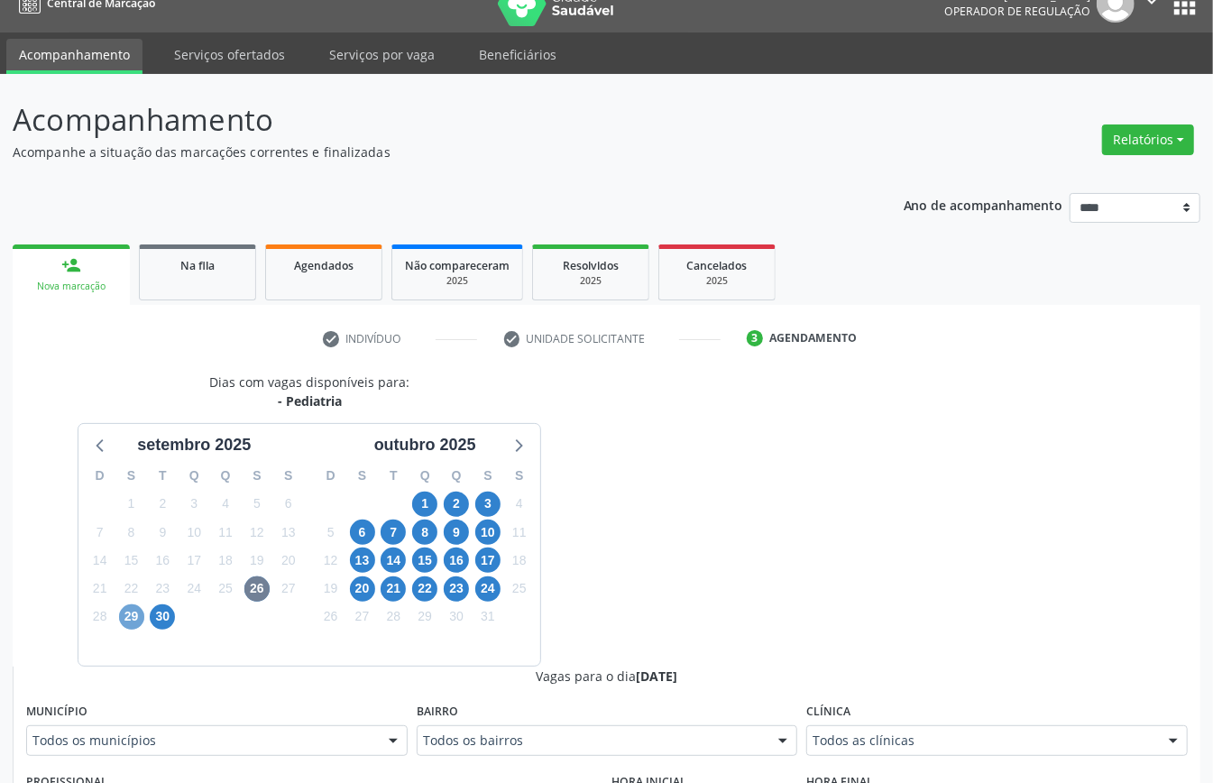
click at [120, 622] on span "29" at bounding box center [131, 616] width 25 height 25
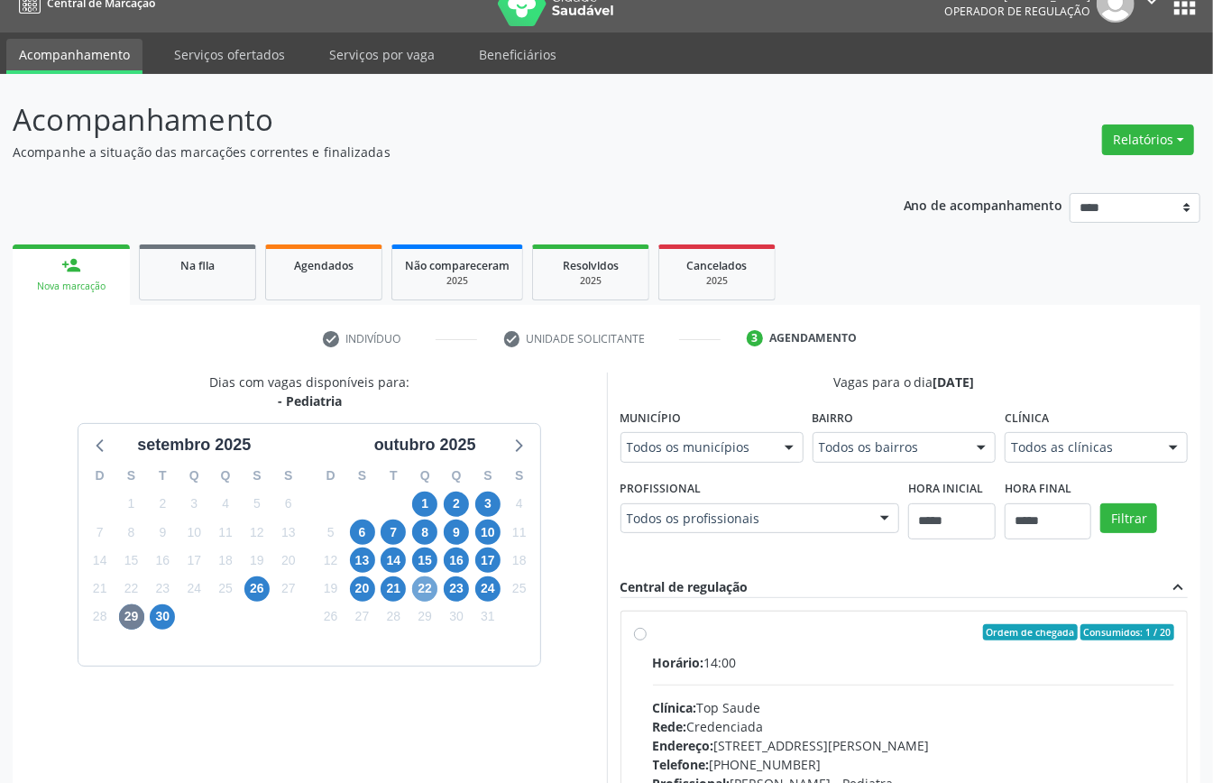
click at [428, 595] on span "22" at bounding box center [424, 589] width 25 height 25
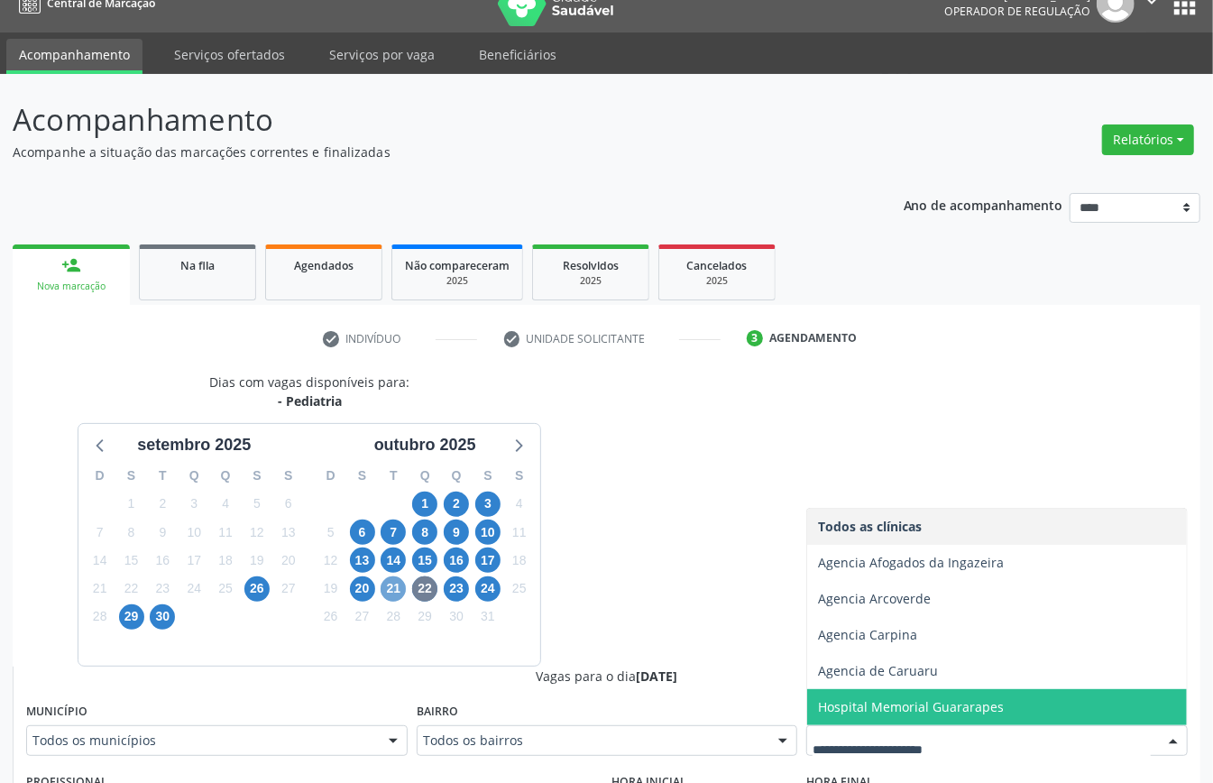
click at [390, 593] on span "21" at bounding box center [393, 589] width 25 height 25
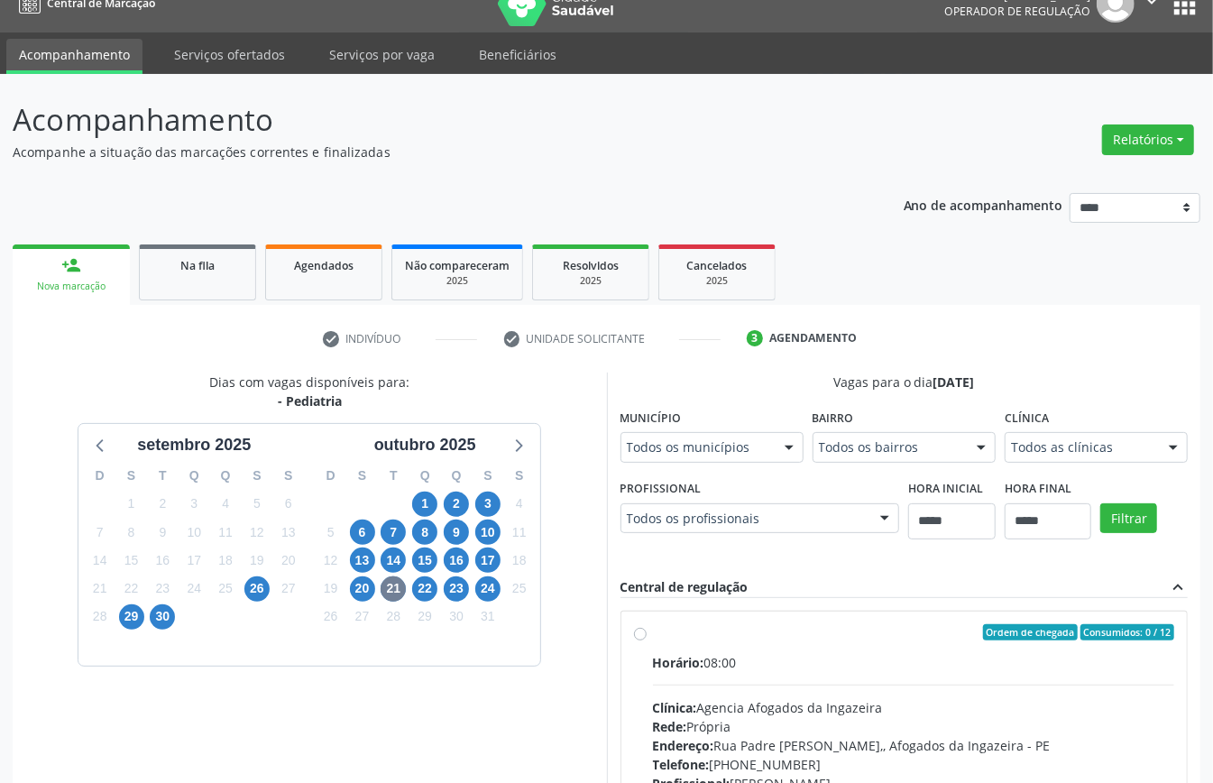
drag, startPoint x: 879, startPoint y: 737, endPoint x: 835, endPoint y: 725, distance: 44.9
click at [452, 590] on span "23" at bounding box center [456, 589] width 25 height 25
click at [363, 588] on span "20" at bounding box center [362, 589] width 25 height 25
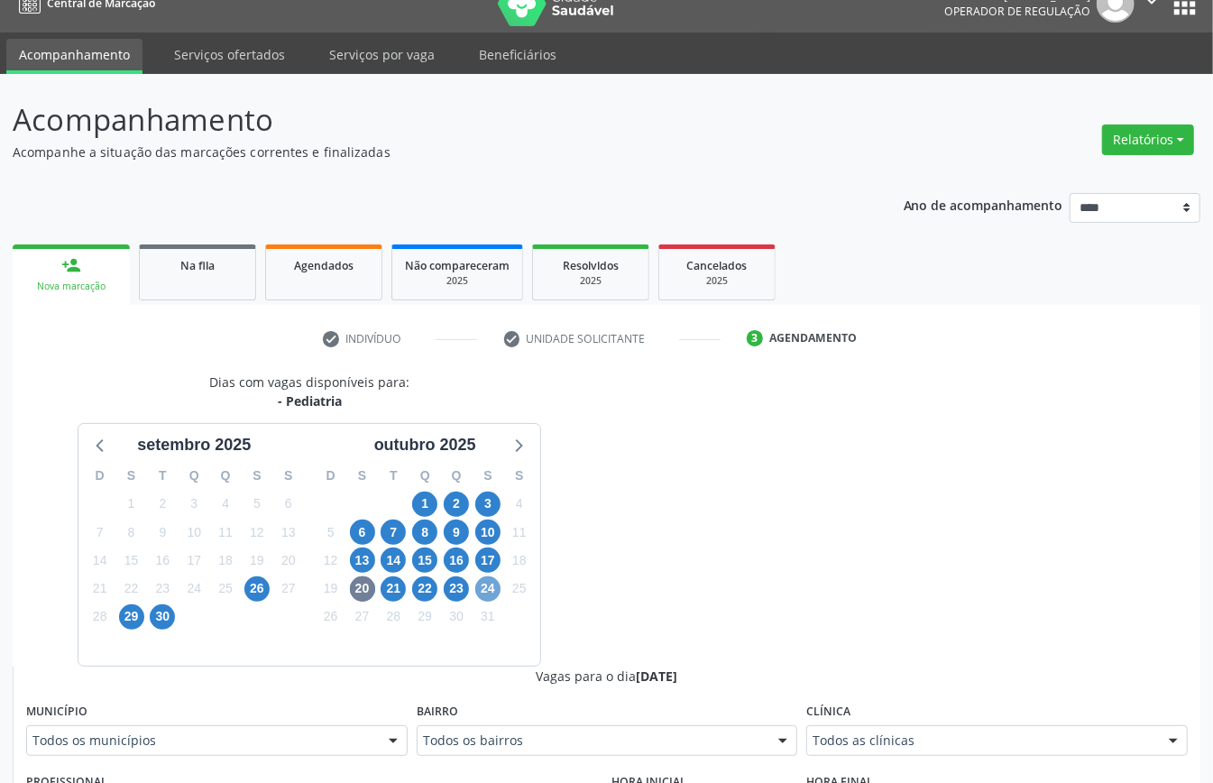
click at [499, 586] on span "24" at bounding box center [487, 589] width 25 height 25
click at [604, 586] on div "Dias com vagas disponíveis para: - Pediatria setembro 2025 D S T Q Q S S 31 1 2…" at bounding box center [310, 519] width 595 height 293
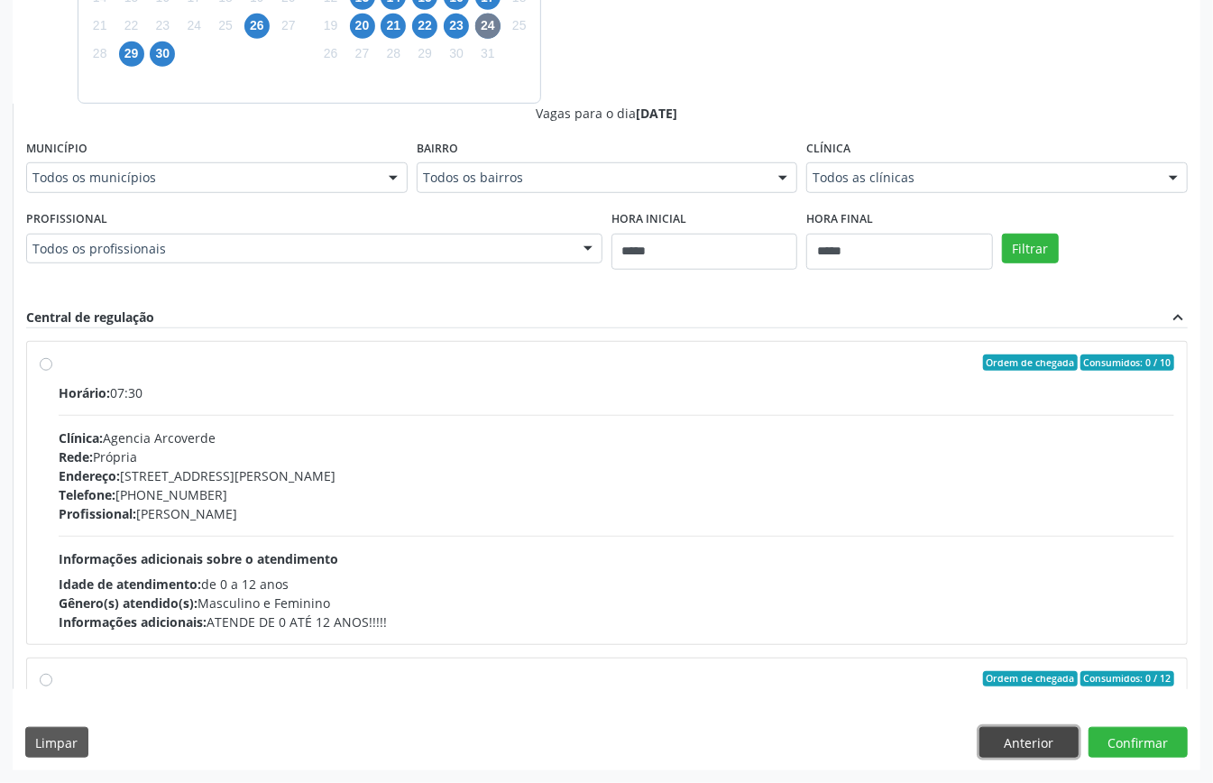
click at [1034, 736] on button "Anterior" at bounding box center [1029, 742] width 99 height 31
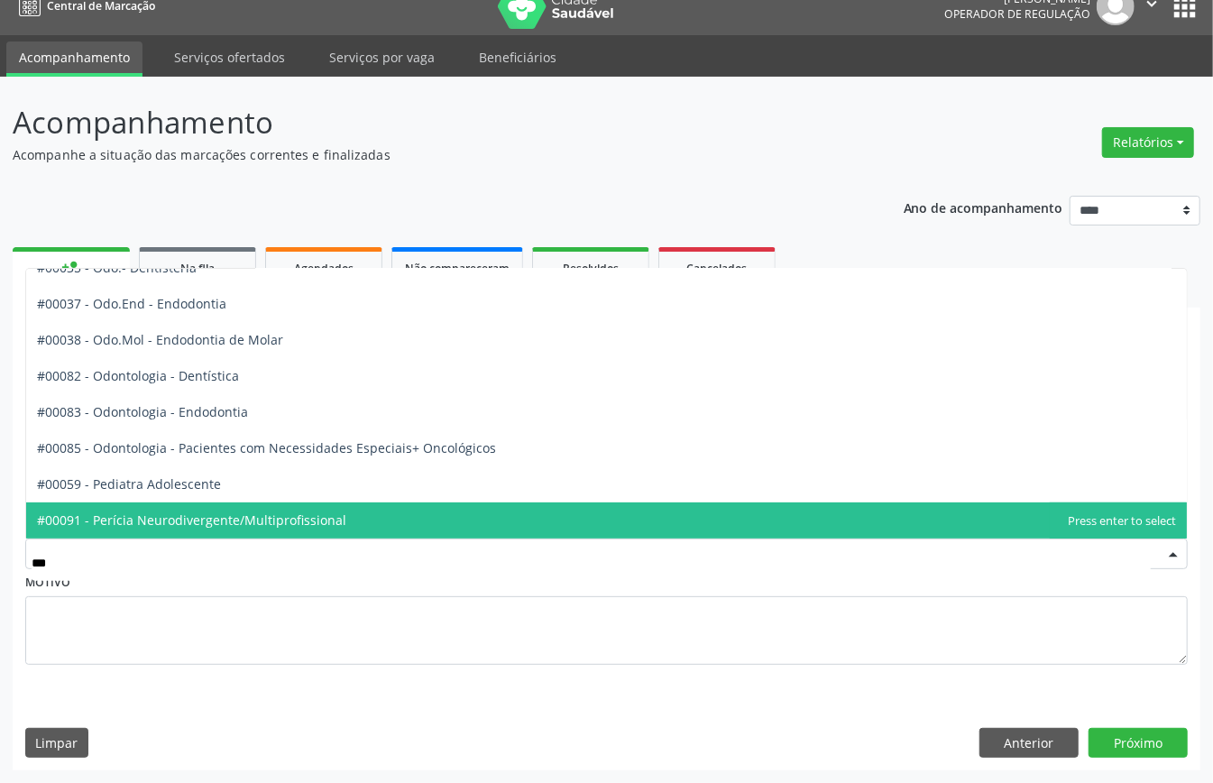
scroll to position [0, 0]
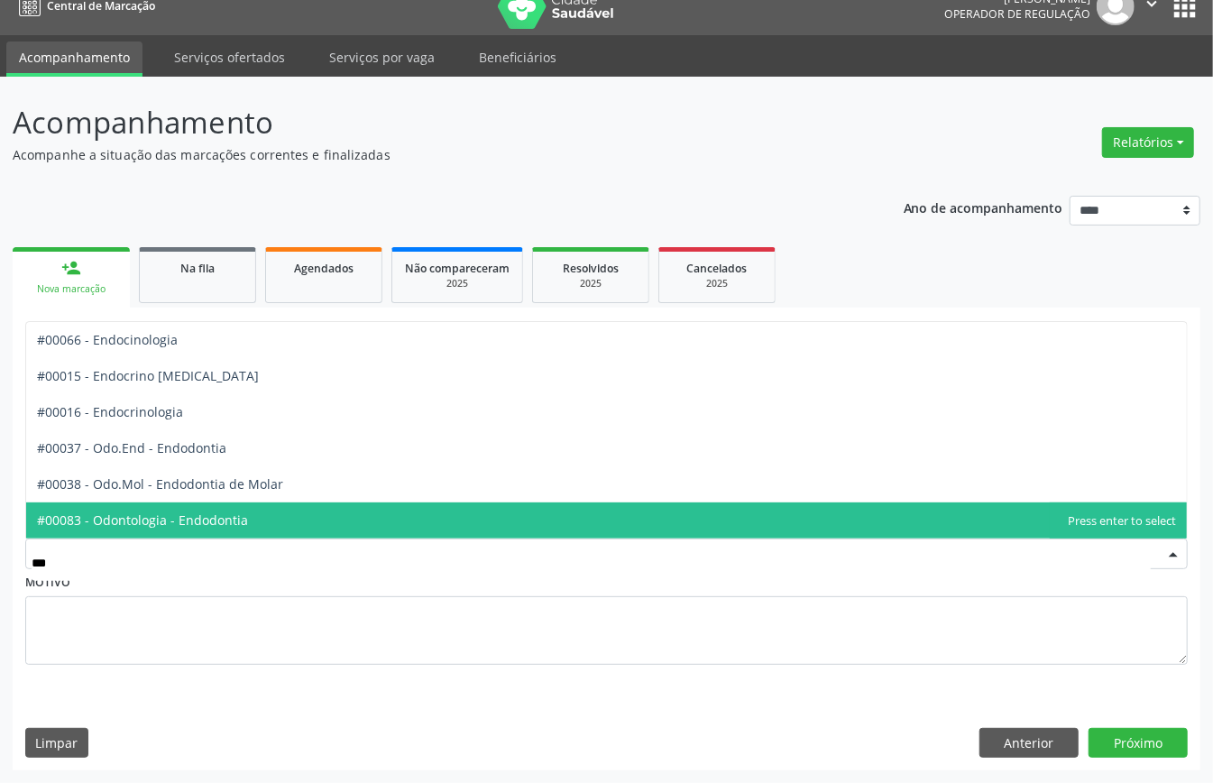
click at [275, 514] on span "#00083 - Odontologia - Endodontia" at bounding box center [606, 521] width 1161 height 36
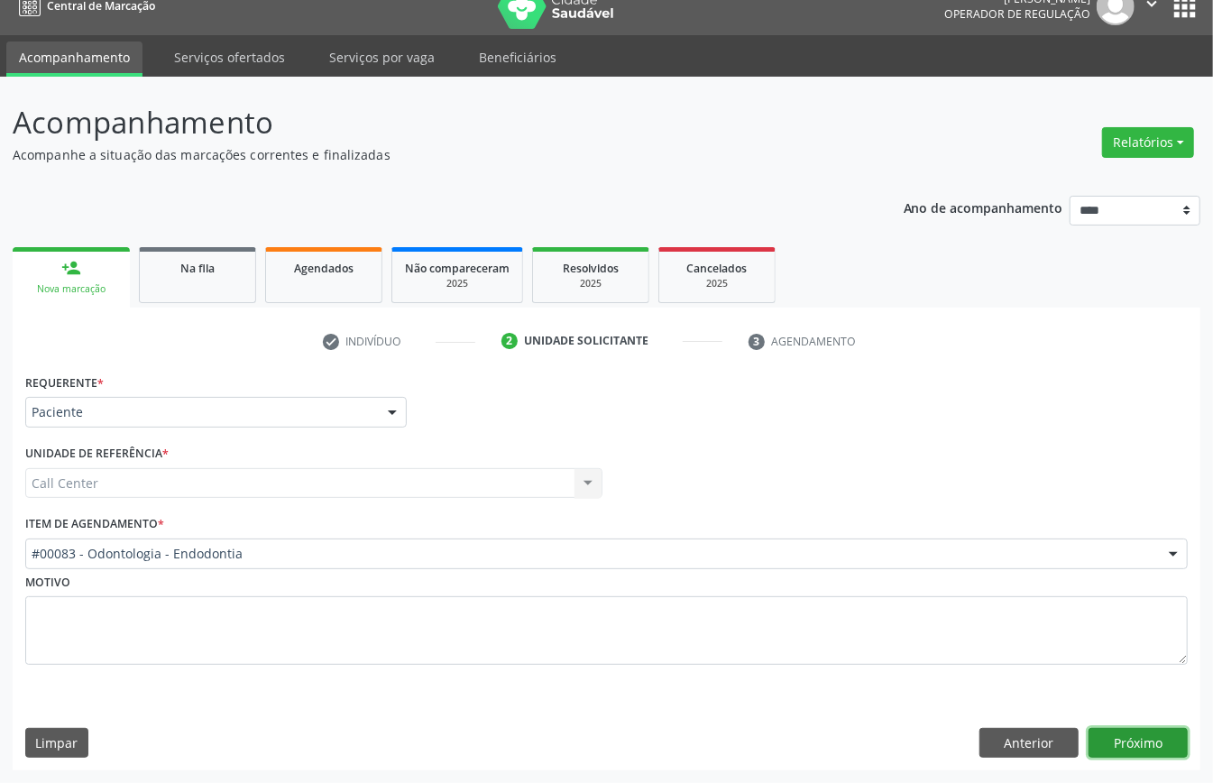
click at [1167, 742] on button "Próximo" at bounding box center [1138, 743] width 99 height 31
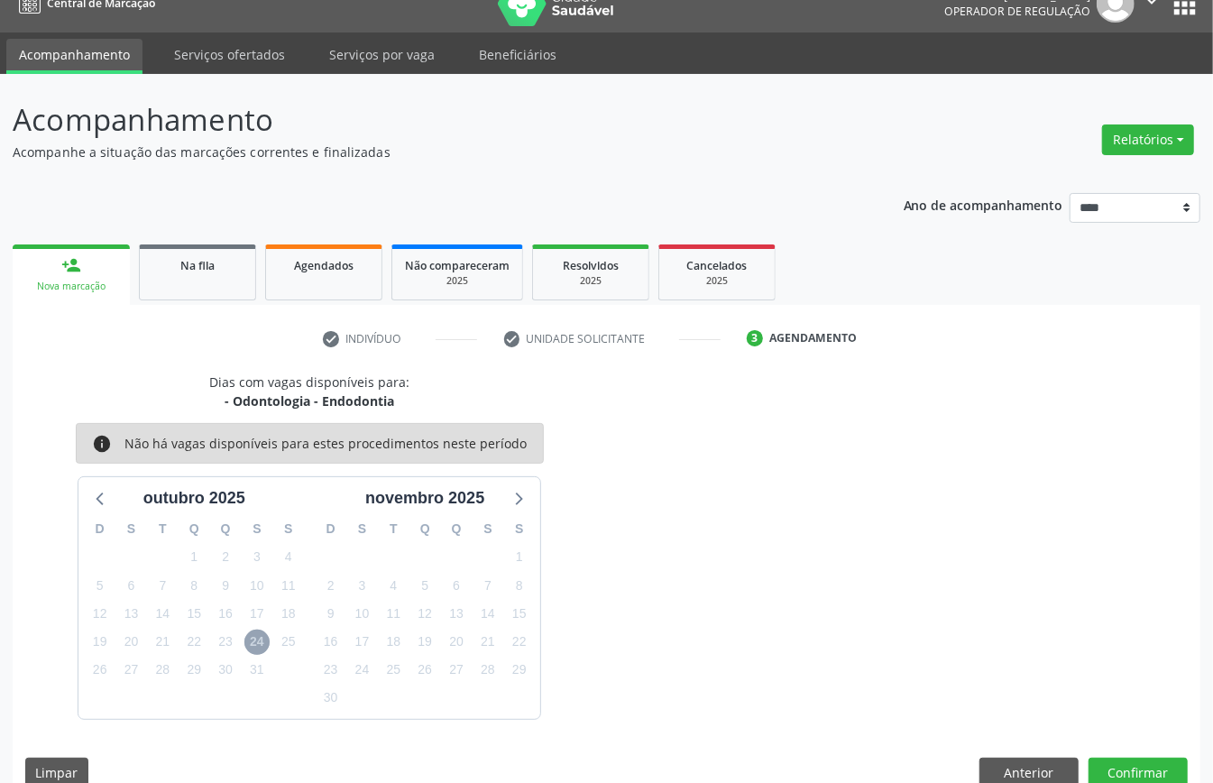
click at [267, 639] on span "24" at bounding box center [256, 642] width 25 height 25
click at [105, 491] on icon at bounding box center [100, 497] width 23 height 23
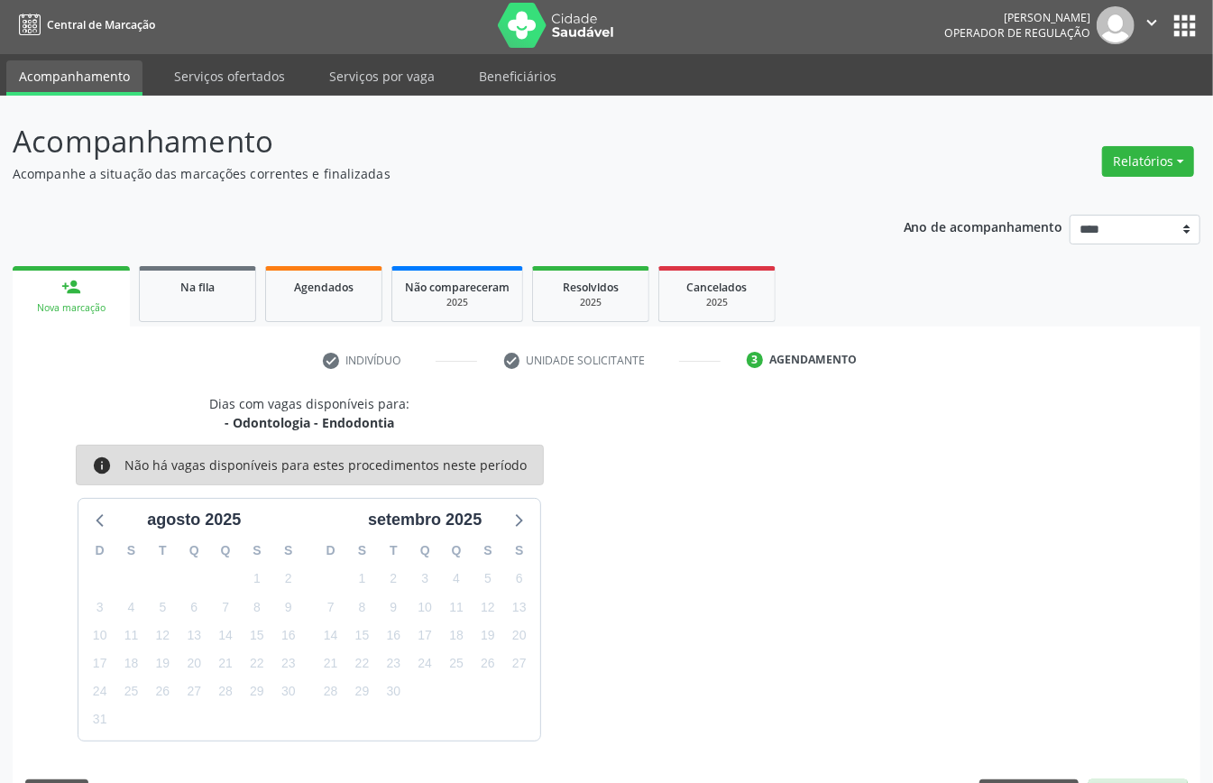
scroll to position [25, 0]
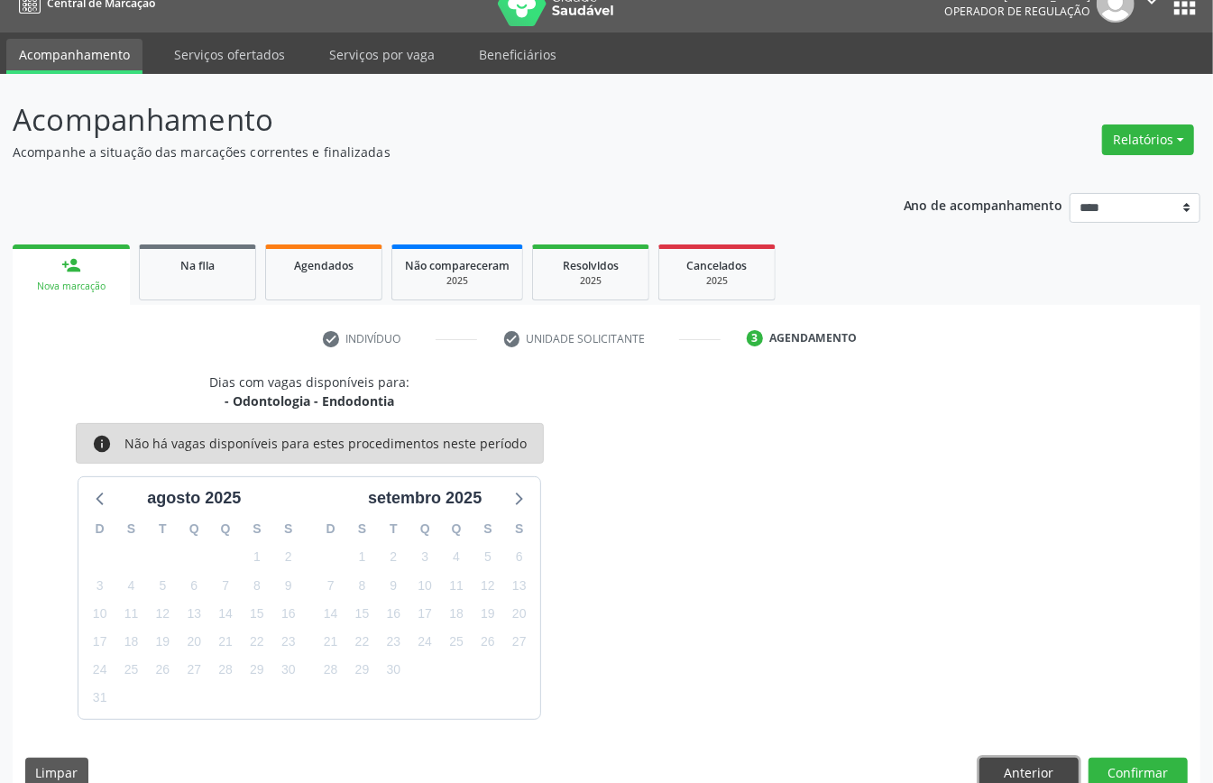
click at [997, 770] on button "Anterior" at bounding box center [1029, 773] width 99 height 31
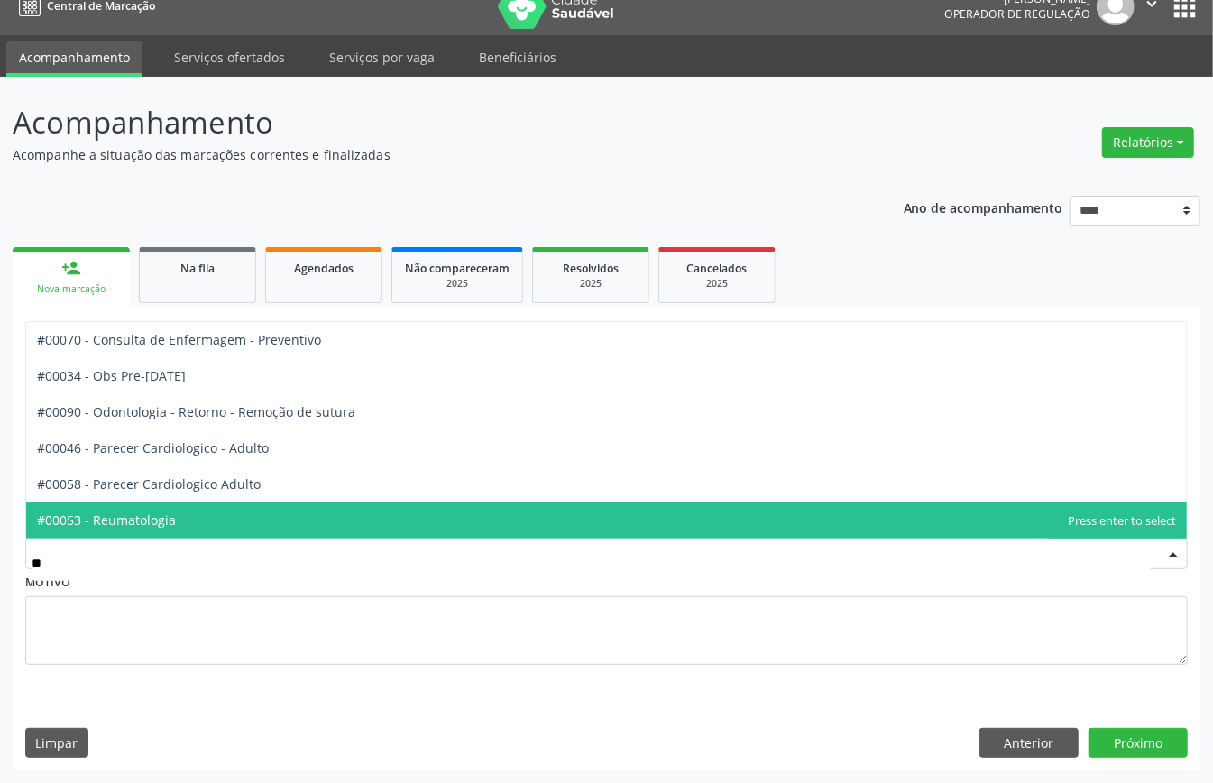
type input "***"
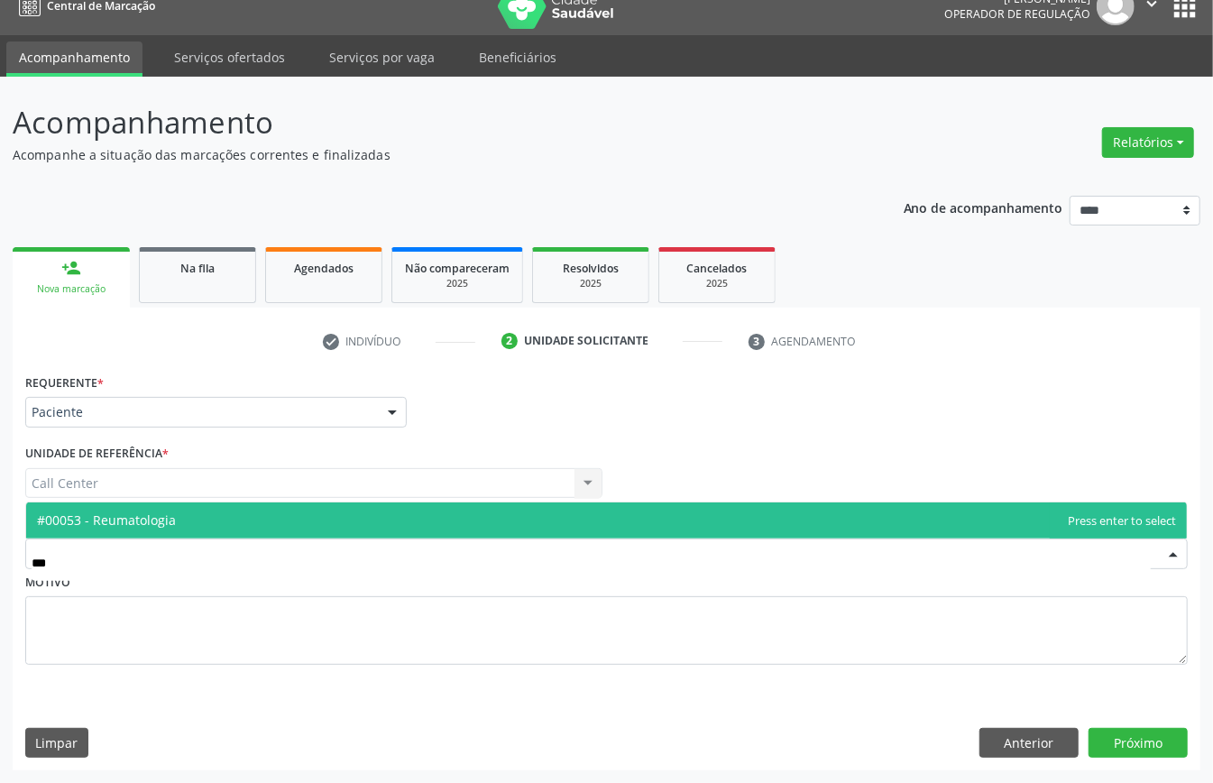
click at [256, 521] on span "#00053 - Reumatologia" at bounding box center [606, 521] width 1161 height 36
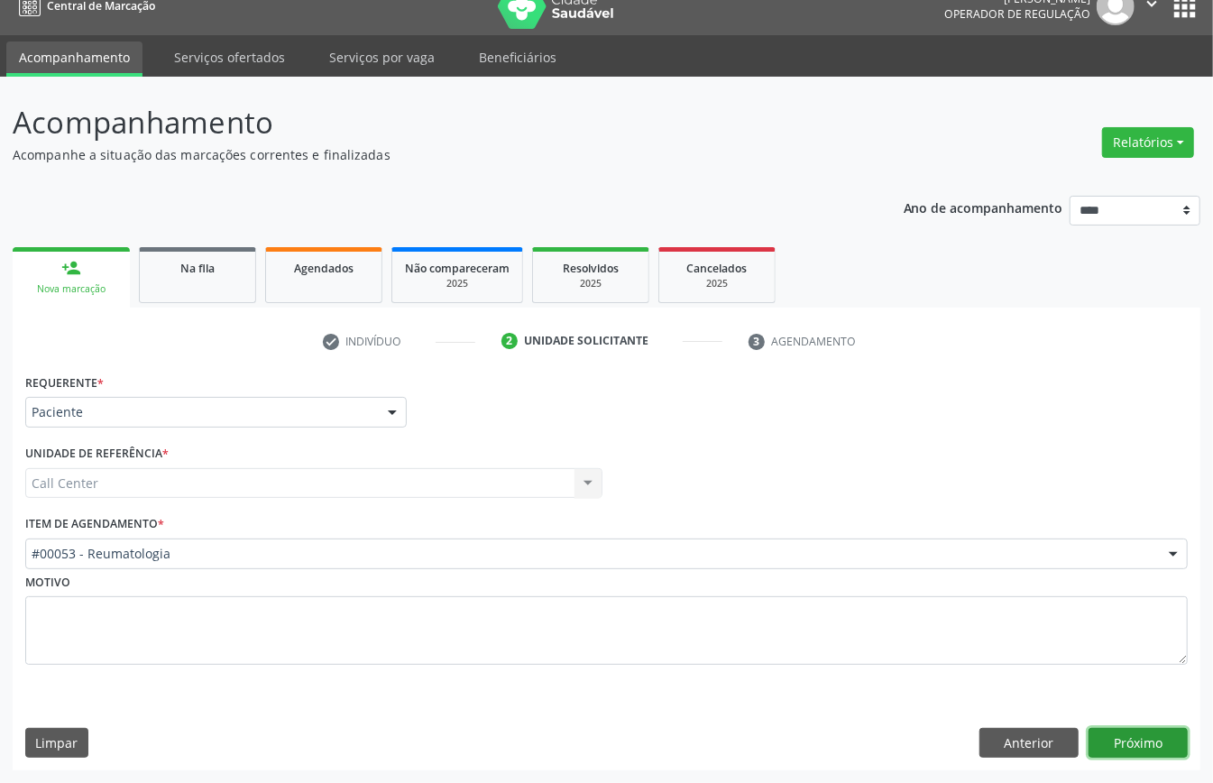
click at [1137, 736] on button "Próximo" at bounding box center [1138, 743] width 99 height 31
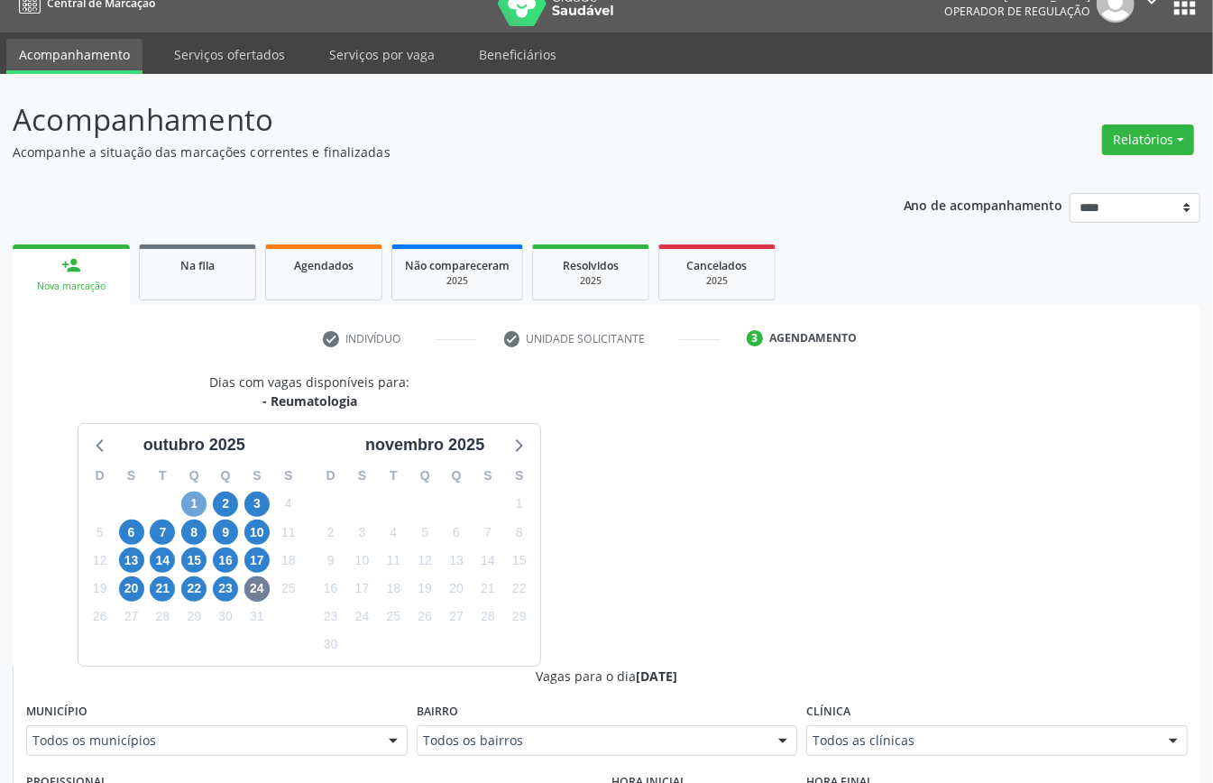
click at [198, 509] on span "1" at bounding box center [193, 504] width 25 height 25
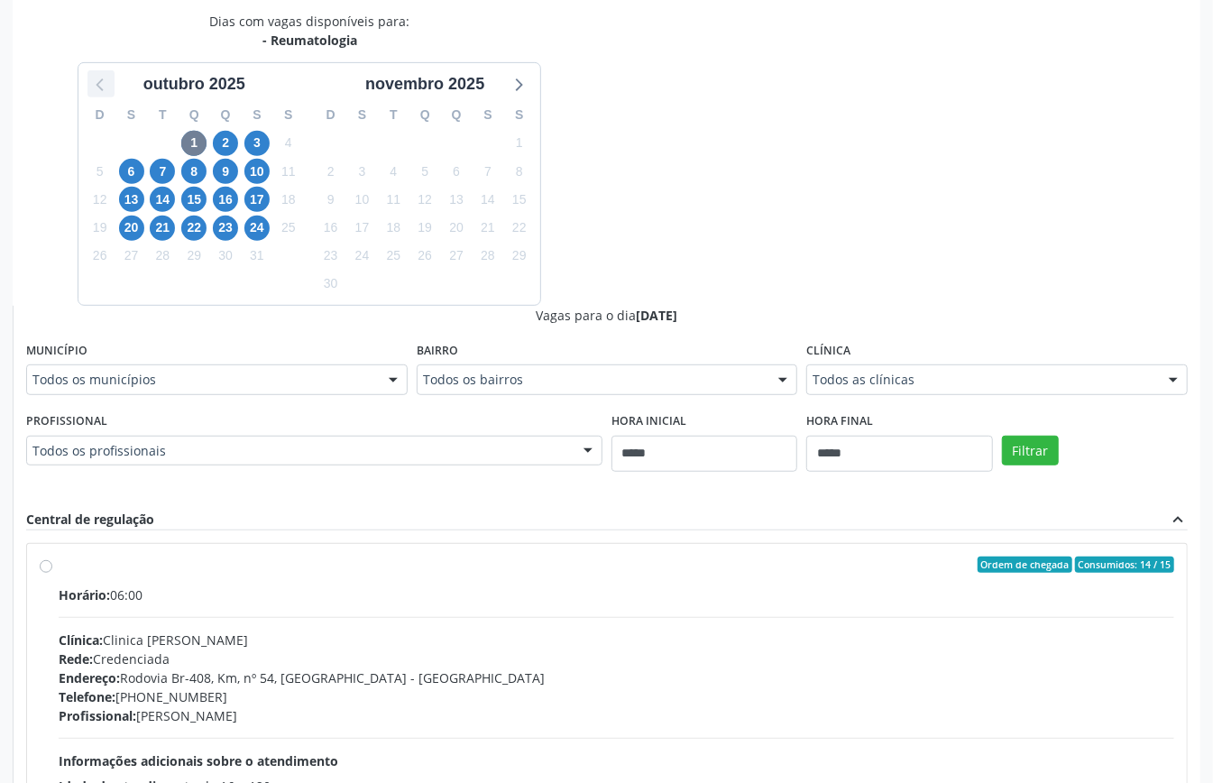
click at [102, 88] on icon at bounding box center [100, 83] width 23 height 23
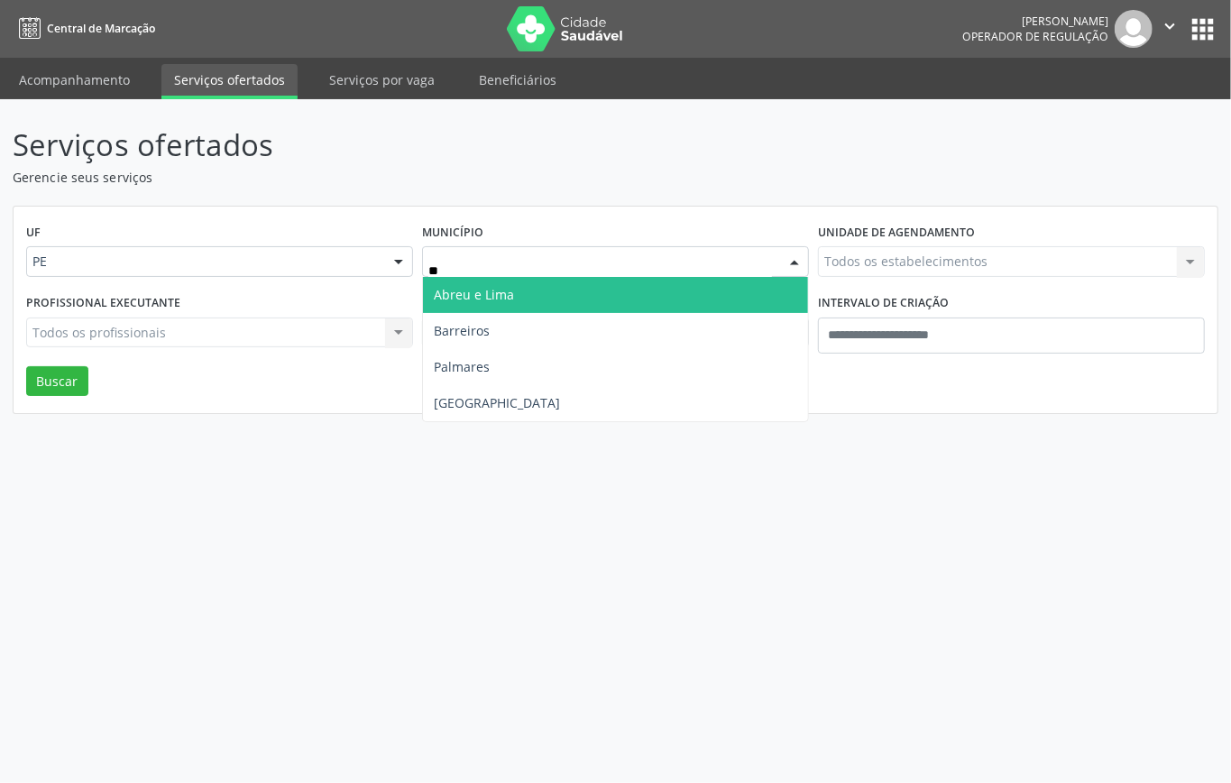
type input "***"
click at [577, 292] on span "[GEOGRAPHIC_DATA]" at bounding box center [615, 295] width 385 height 36
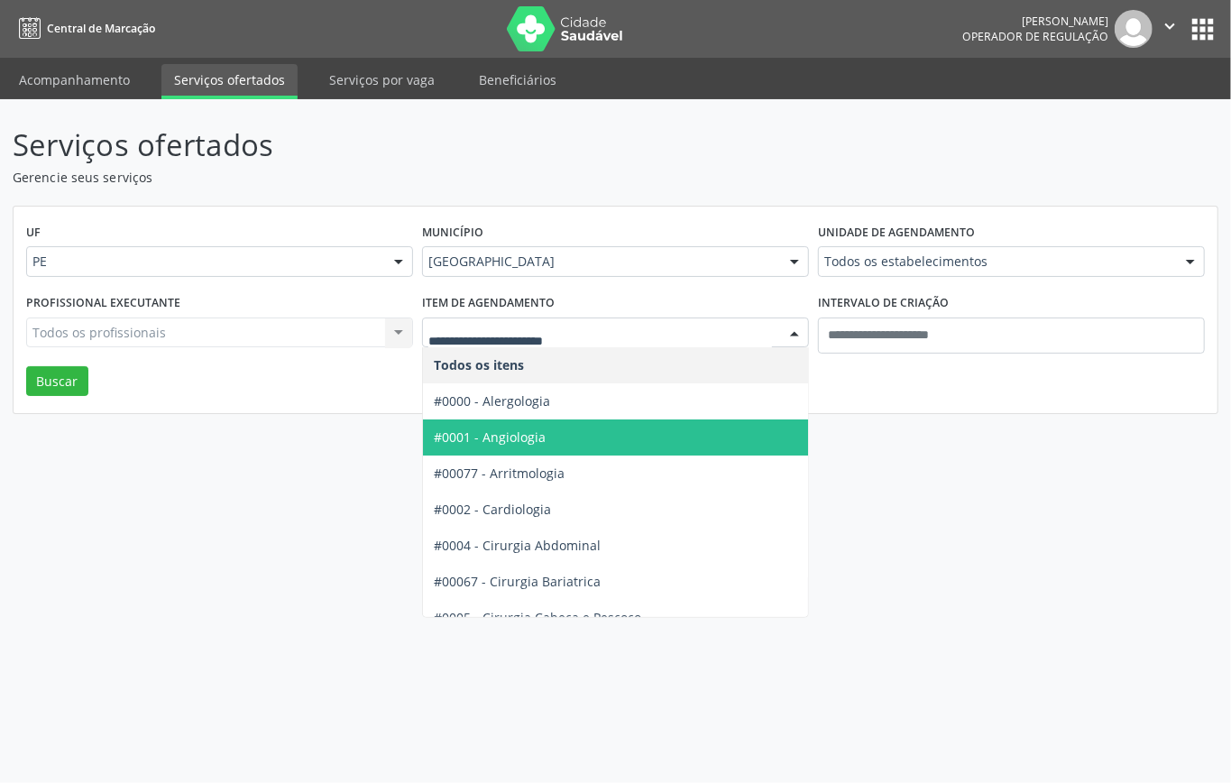
click at [535, 445] on span "#0001 - Angiologia" at bounding box center [490, 437] width 112 height 17
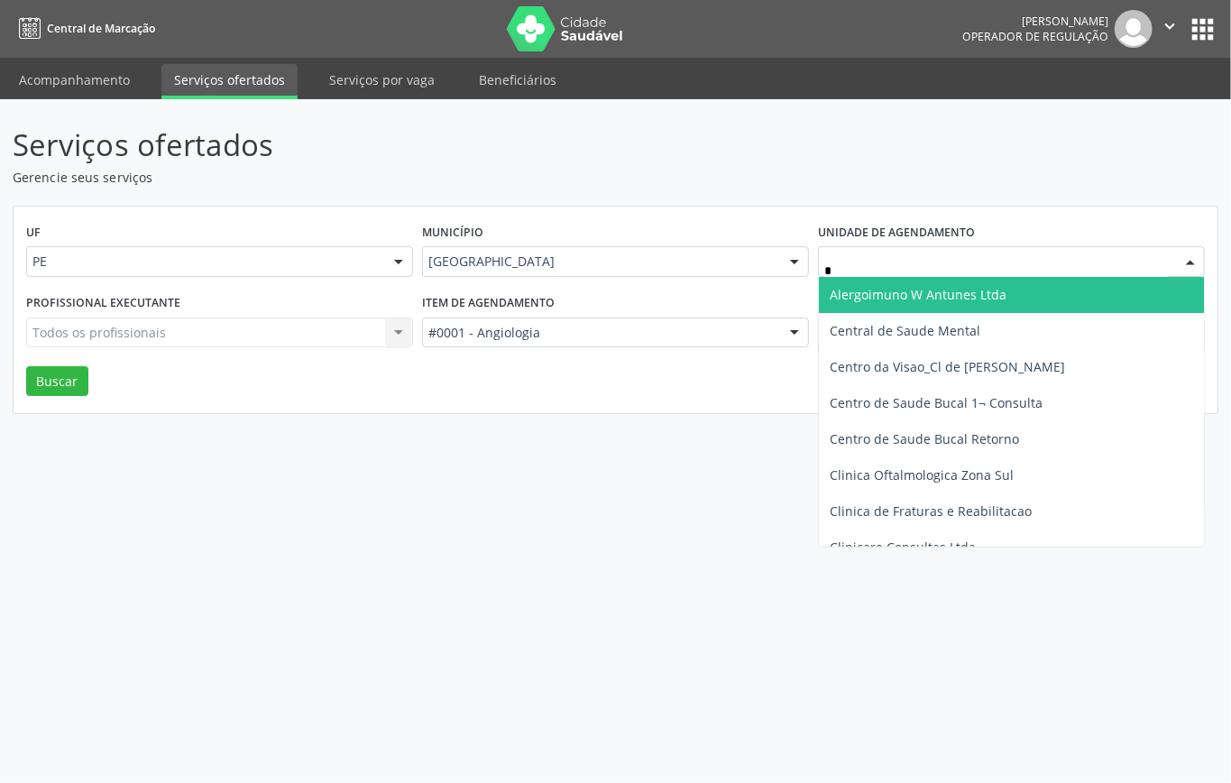
type input "**"
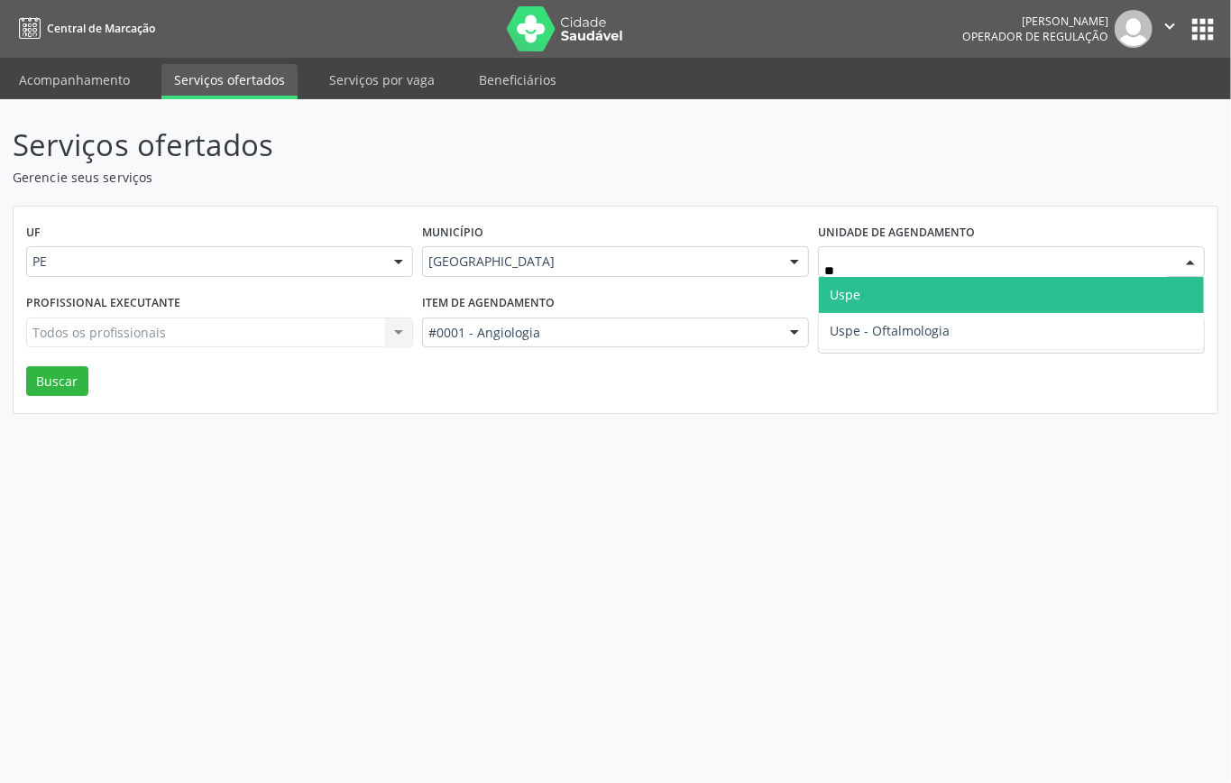
drag, startPoint x: 841, startPoint y: 290, endPoint x: 906, endPoint y: 328, distance: 75.7
click at [842, 290] on span "Uspe" at bounding box center [845, 294] width 31 height 17
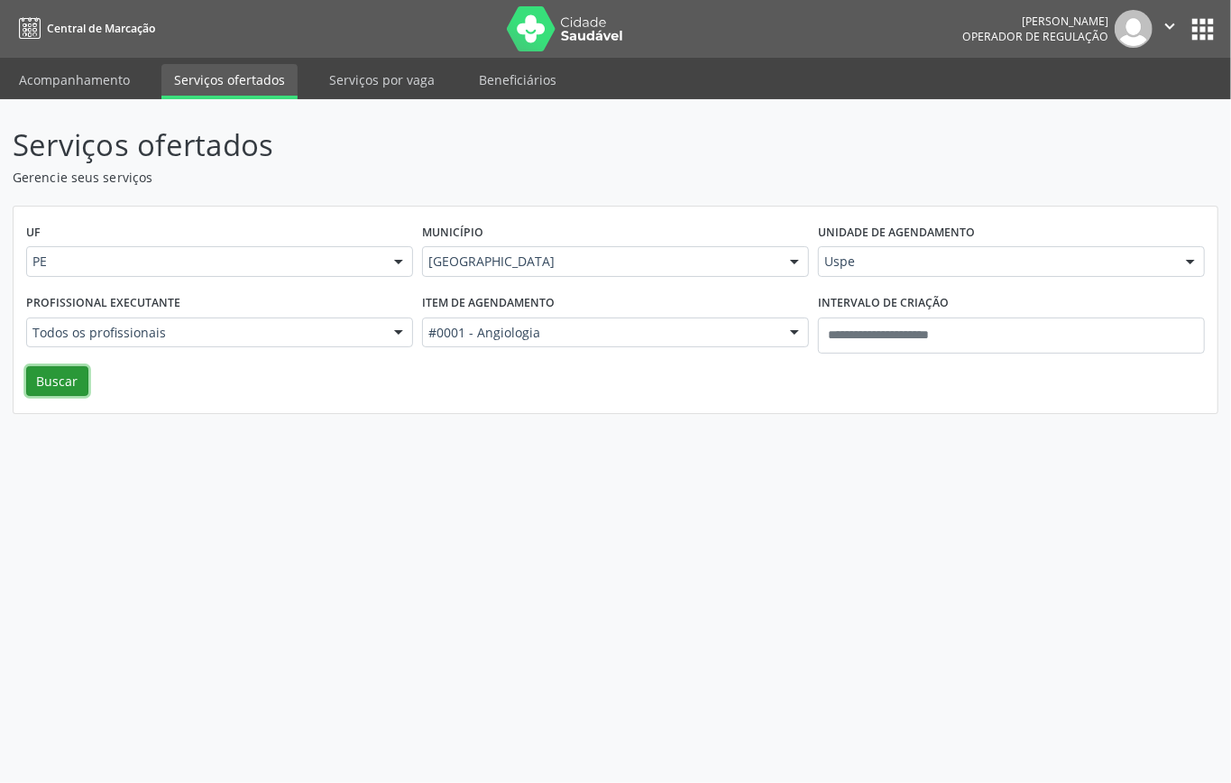
click at [54, 387] on button "Buscar" at bounding box center [57, 381] width 62 height 31
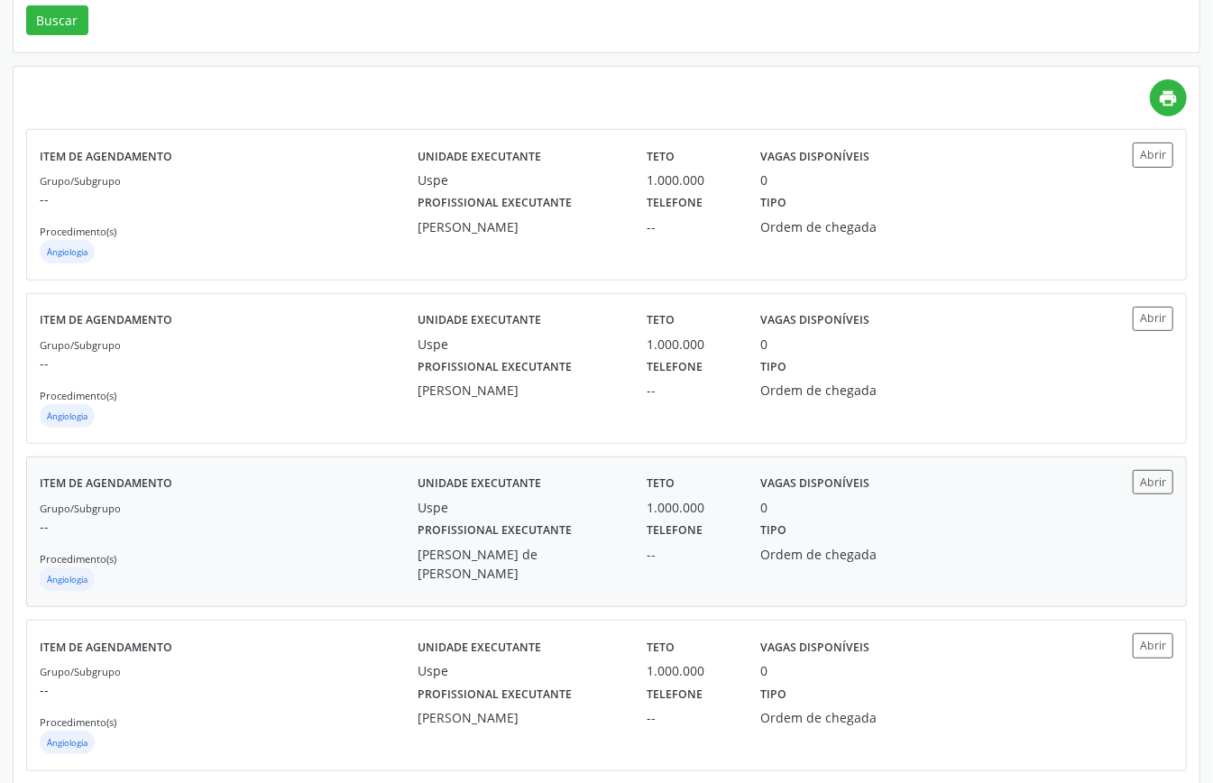
scroll to position [392, 0]
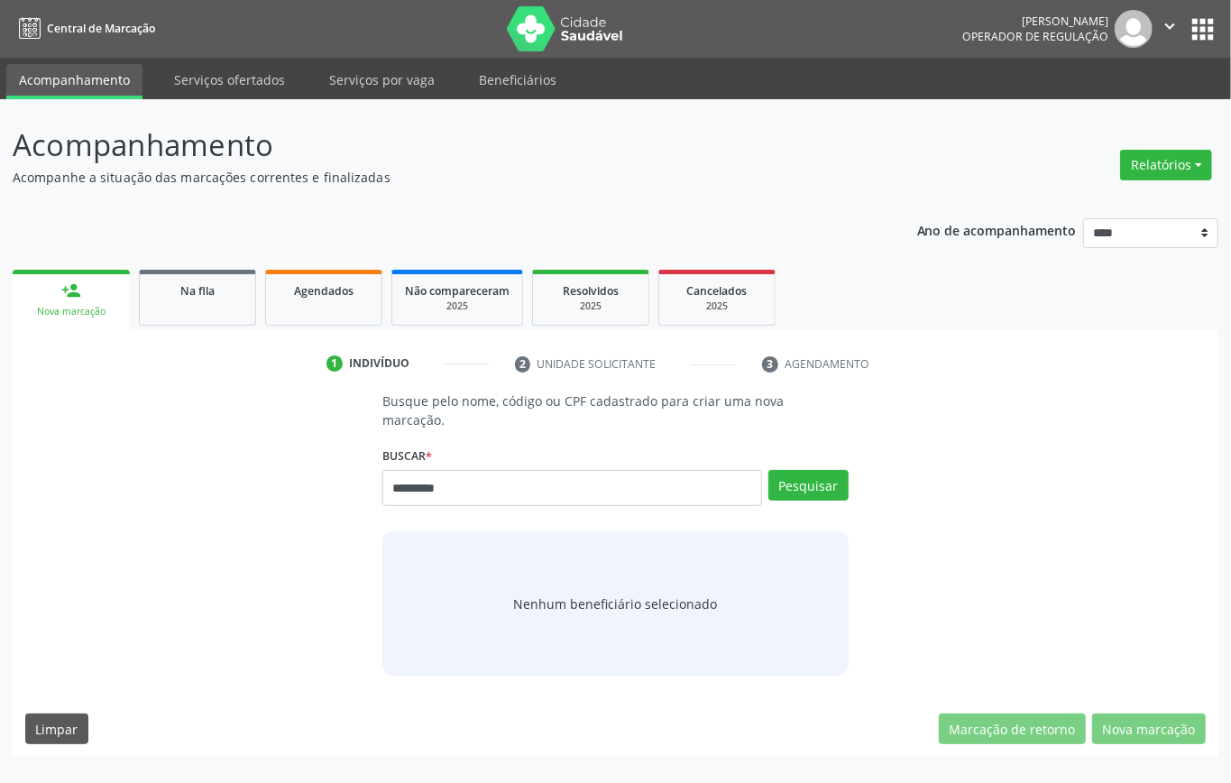
type input "*********"
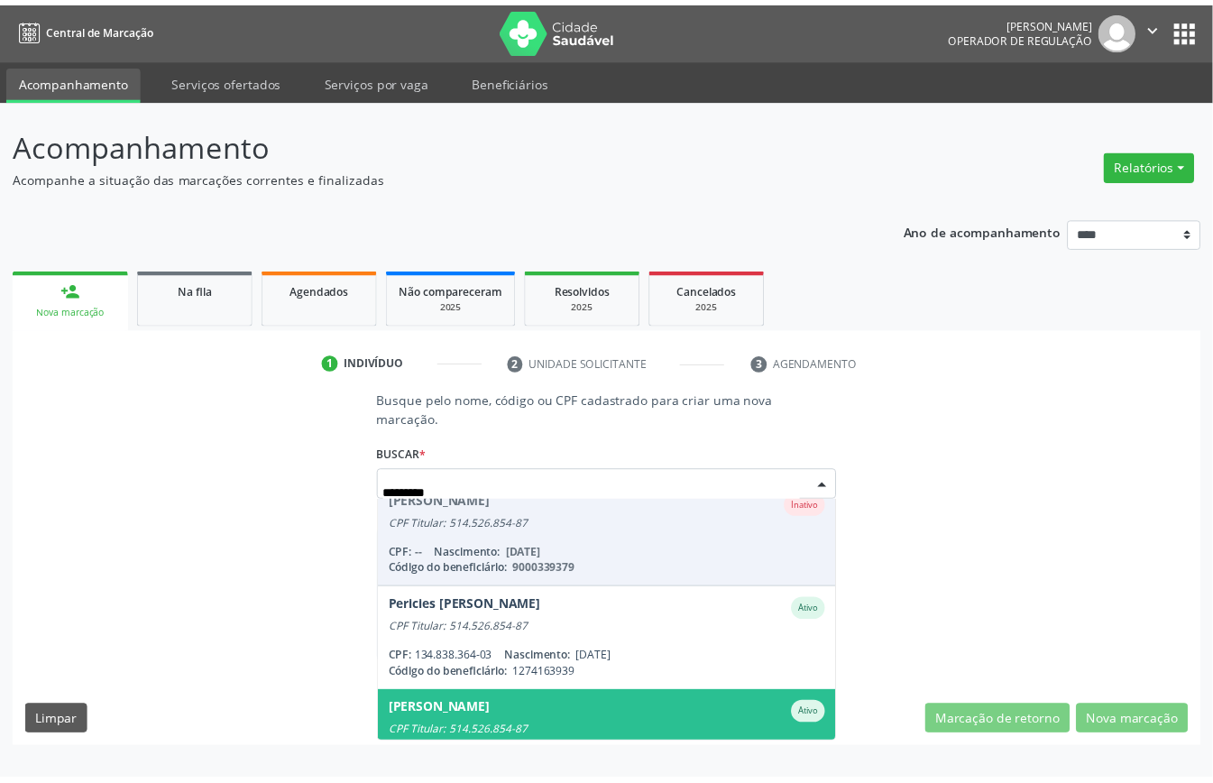
scroll to position [168, 0]
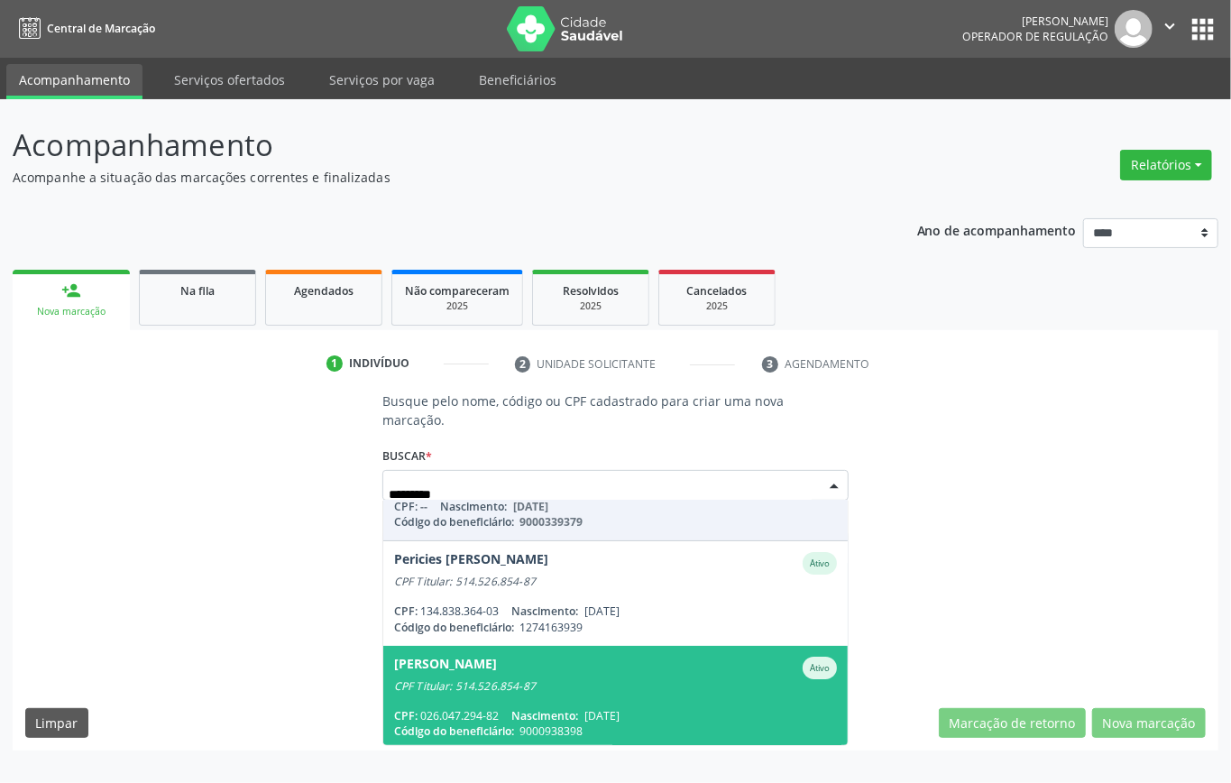
click at [546, 687] on div "CPF Titular: 514.526.854-87" at bounding box center [615, 686] width 443 height 14
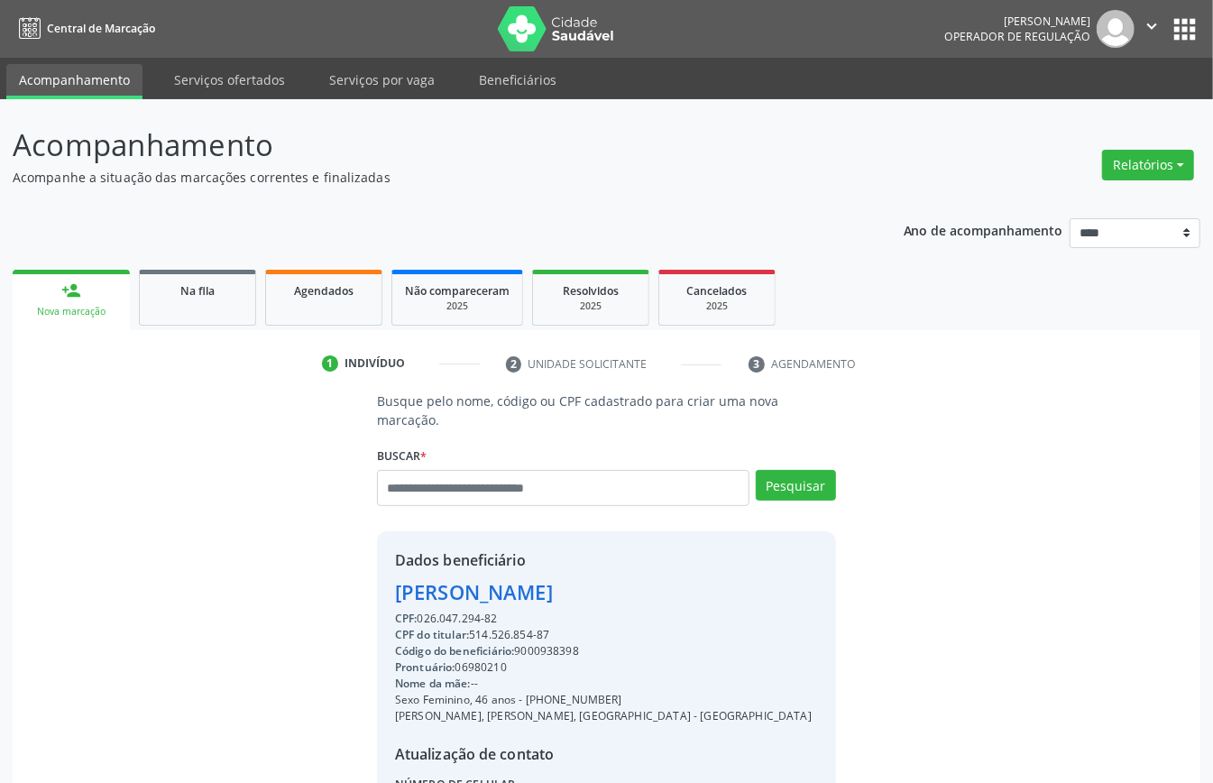
scroll to position [189, 0]
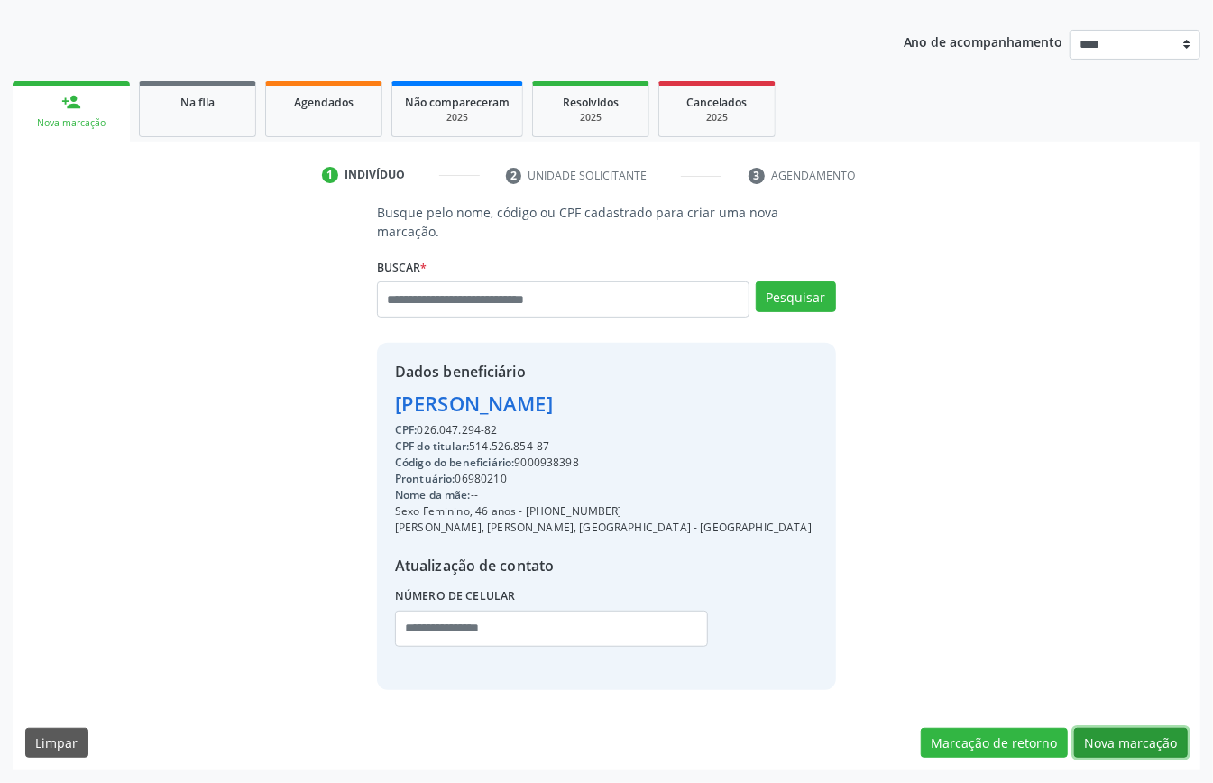
click at [1134, 740] on button "Nova marcação" at bounding box center [1132, 743] width 114 height 31
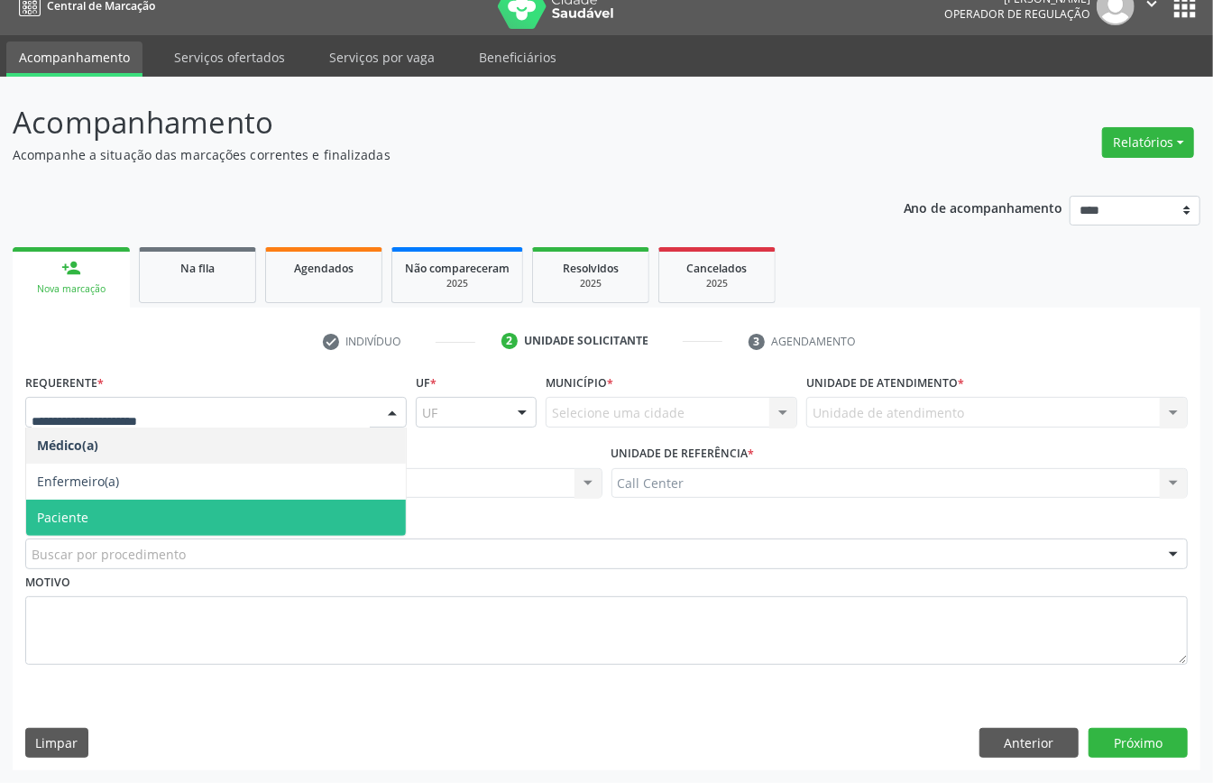
click at [135, 511] on span "Paciente" at bounding box center [216, 518] width 380 height 36
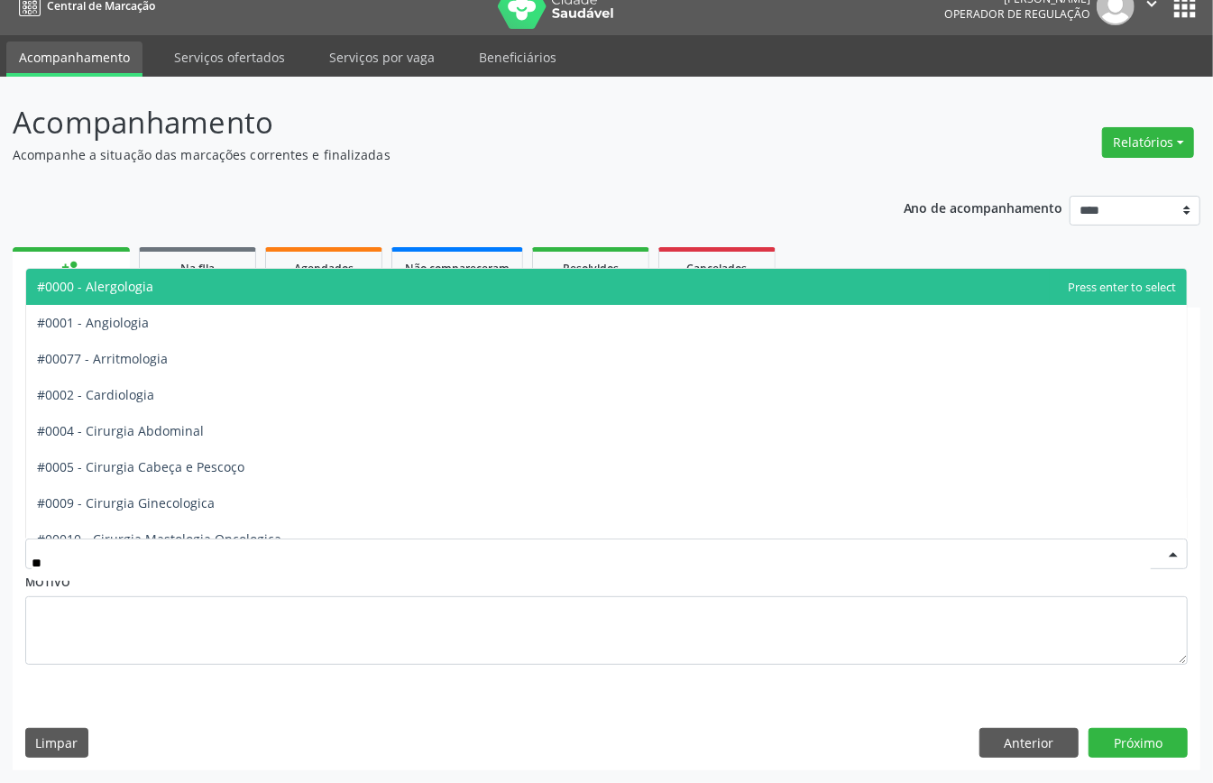
type input "***"
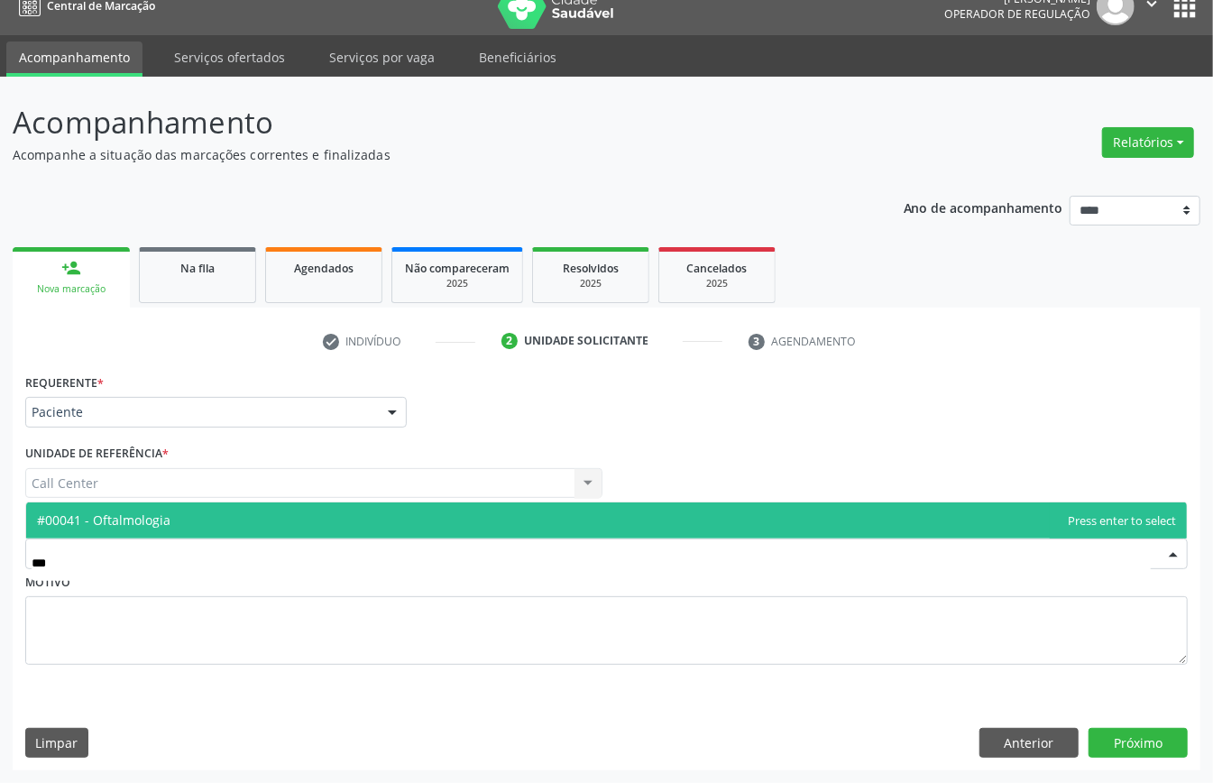
click at [170, 513] on span "#00041 - Oftalmologia" at bounding box center [104, 520] width 134 height 17
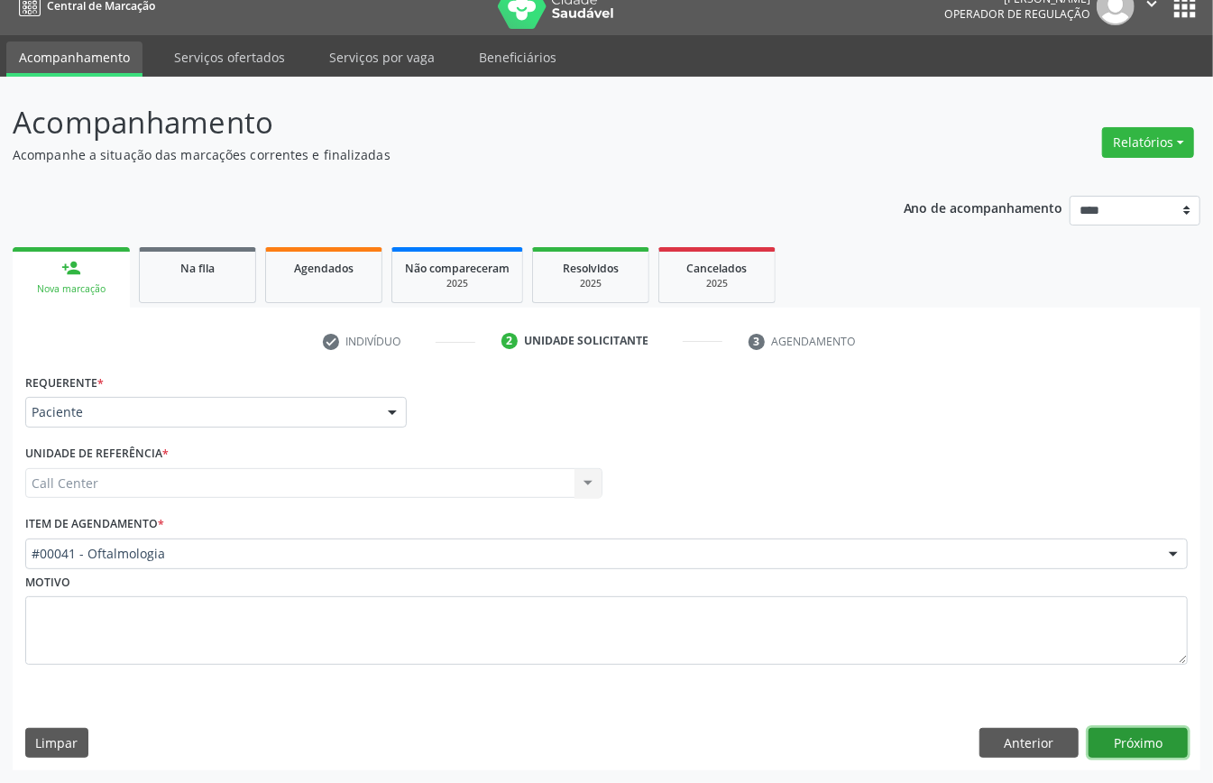
click at [1151, 737] on button "Próximo" at bounding box center [1138, 743] width 99 height 31
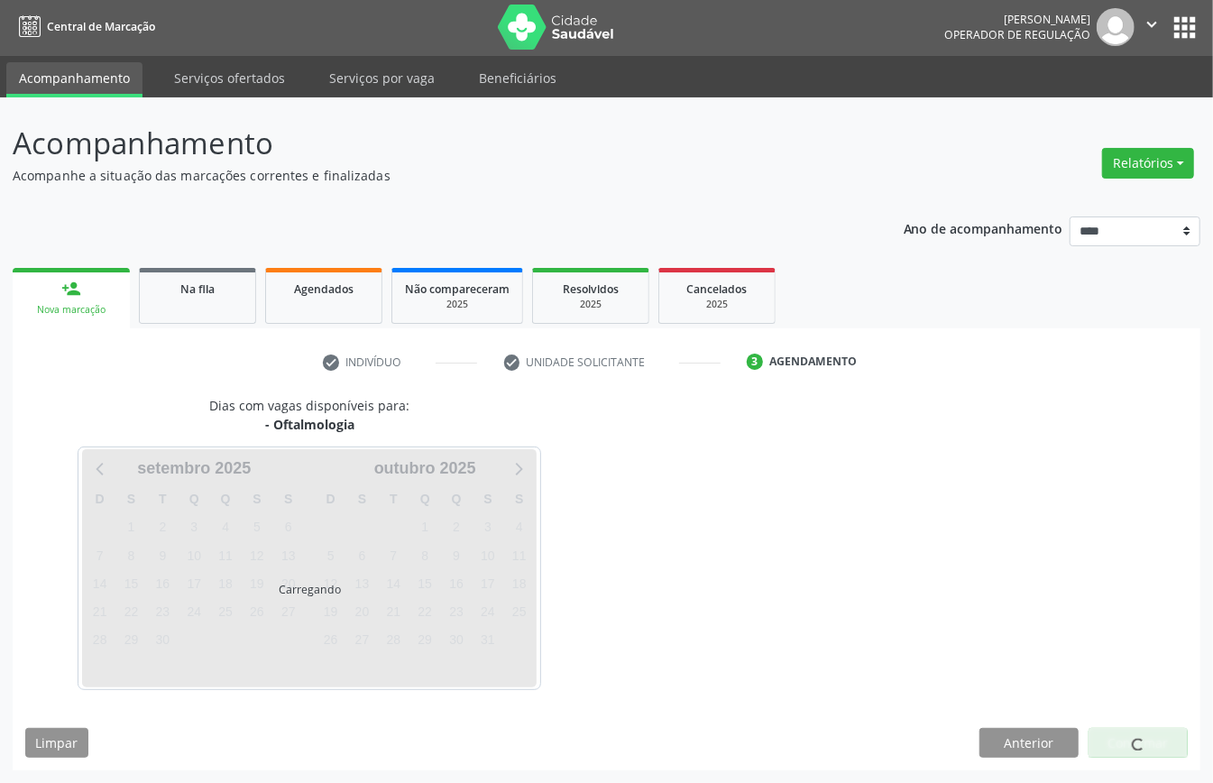
scroll to position [4, 0]
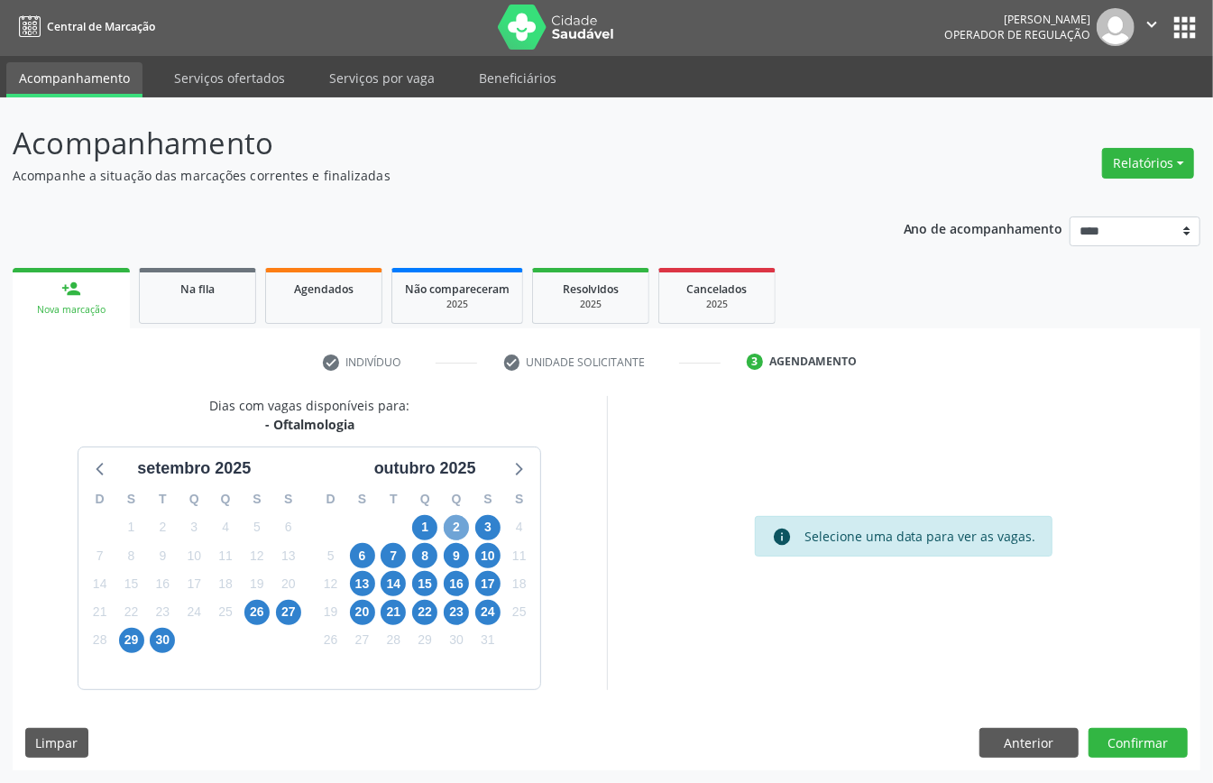
click at [457, 524] on span "2" at bounding box center [456, 527] width 25 height 25
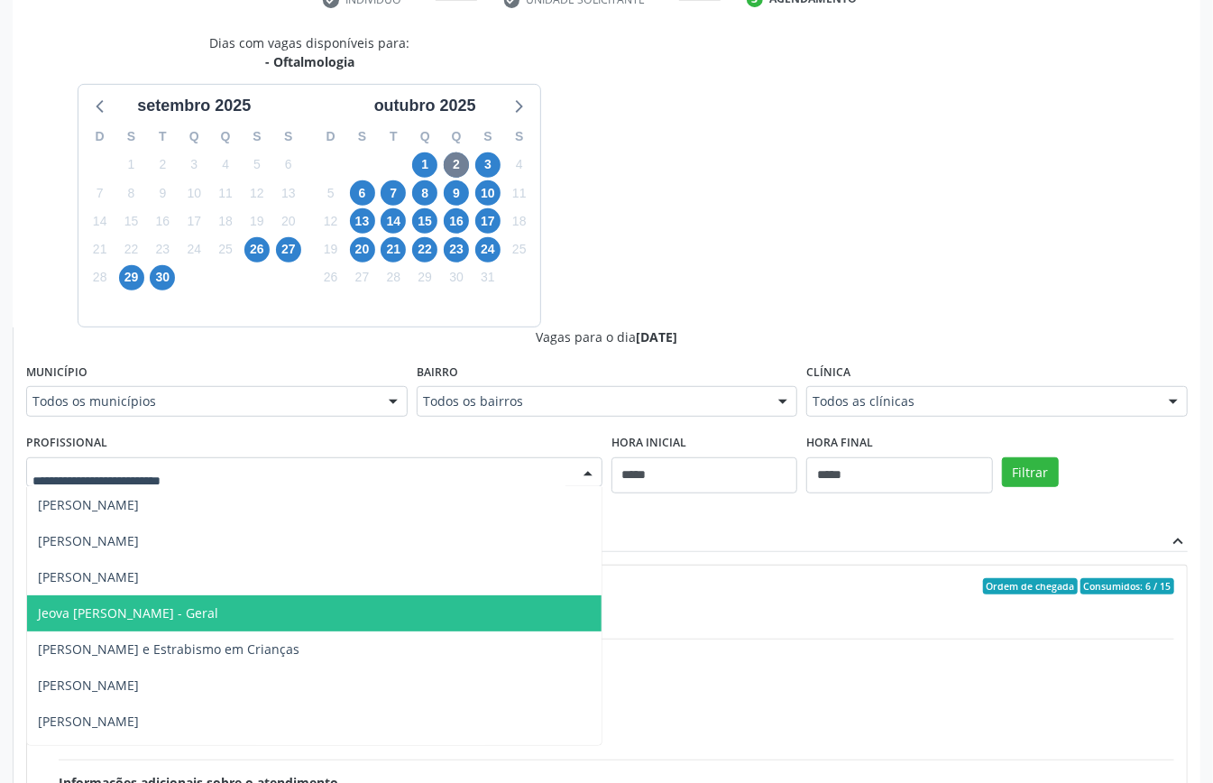
scroll to position [240, 0]
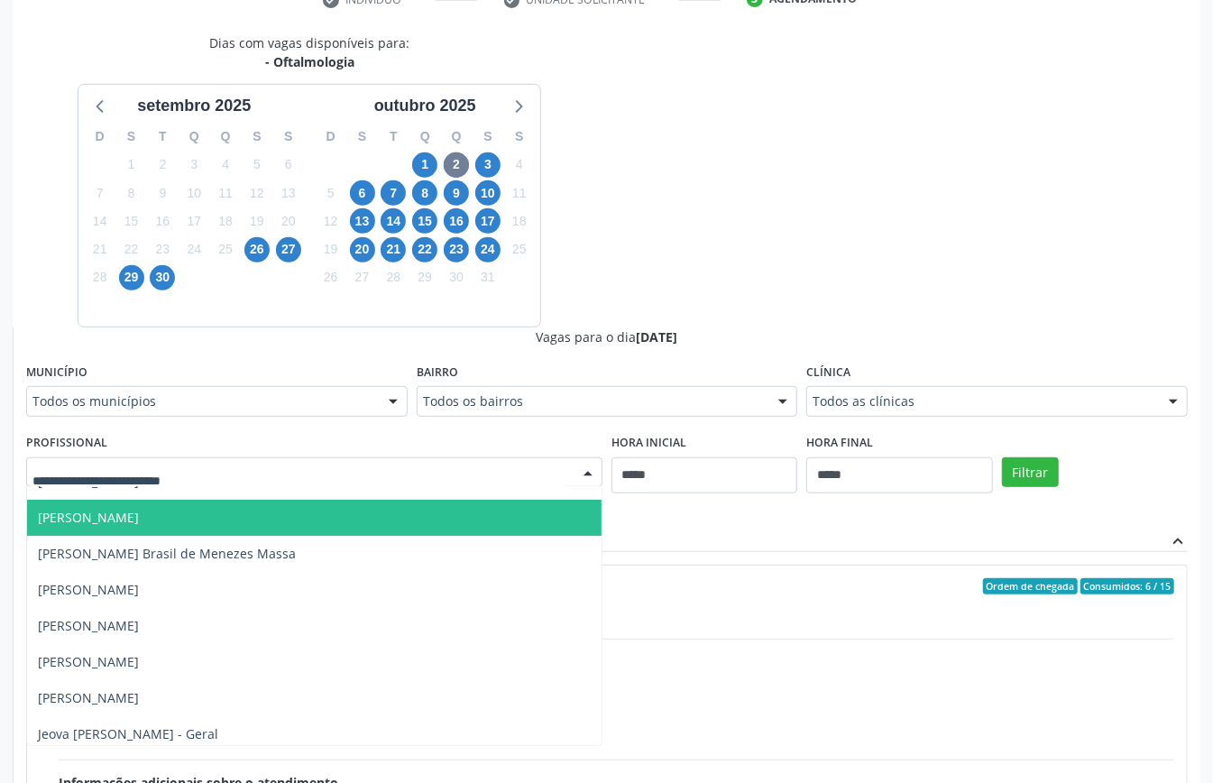
click at [139, 521] on span "Eduarda Harrop Duarte Ribeiro" at bounding box center [88, 517] width 101 height 17
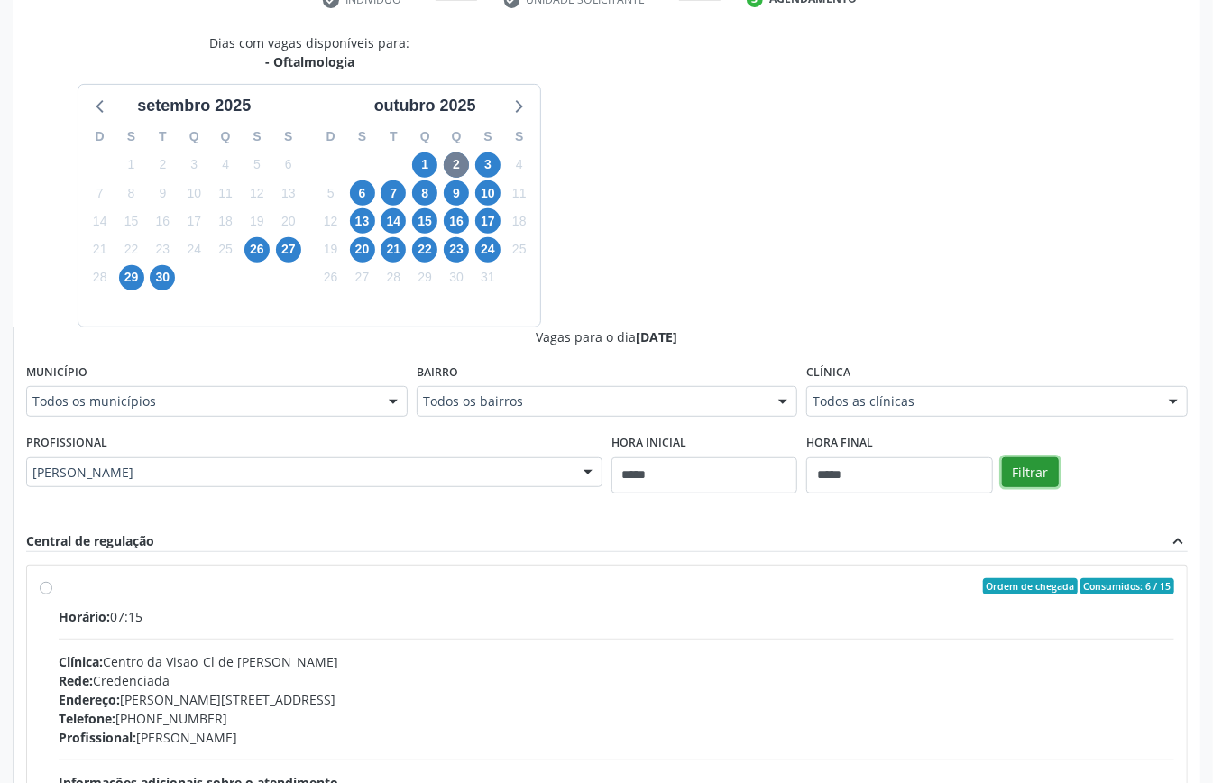
click at [1019, 467] on button "Filtrar" at bounding box center [1030, 472] width 57 height 31
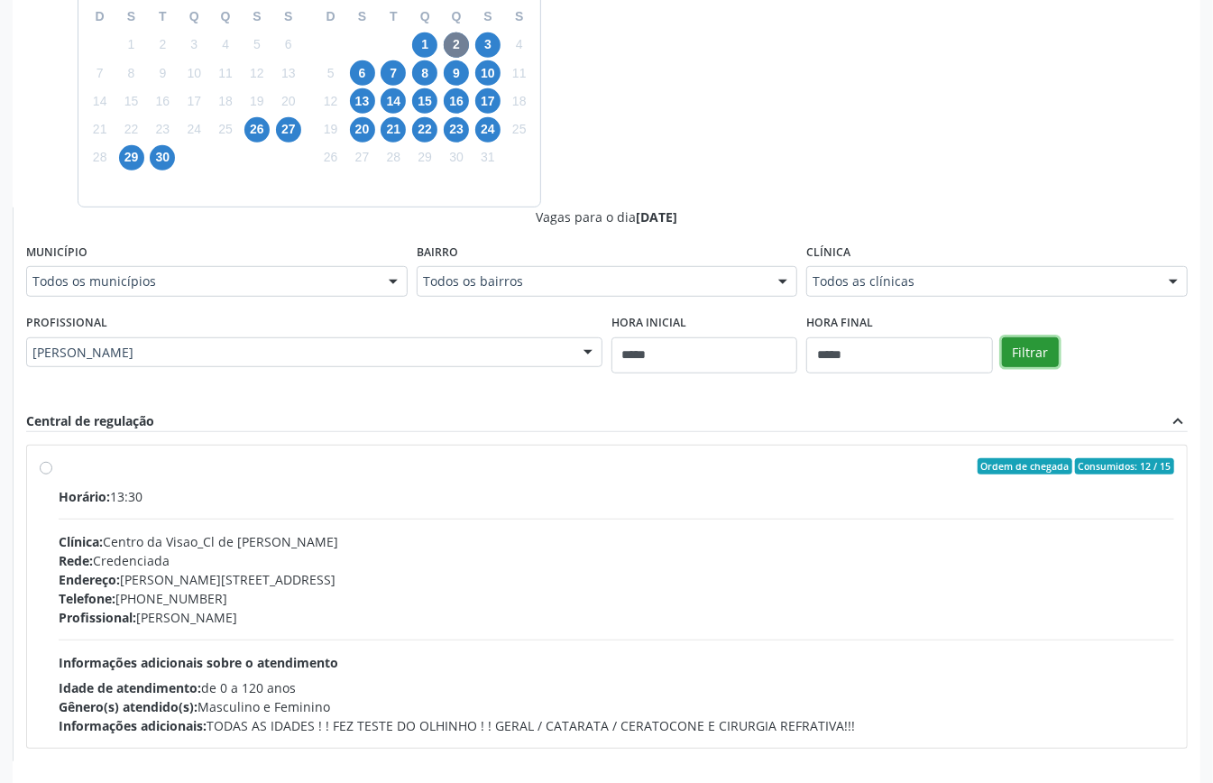
scroll to position [559, 0]
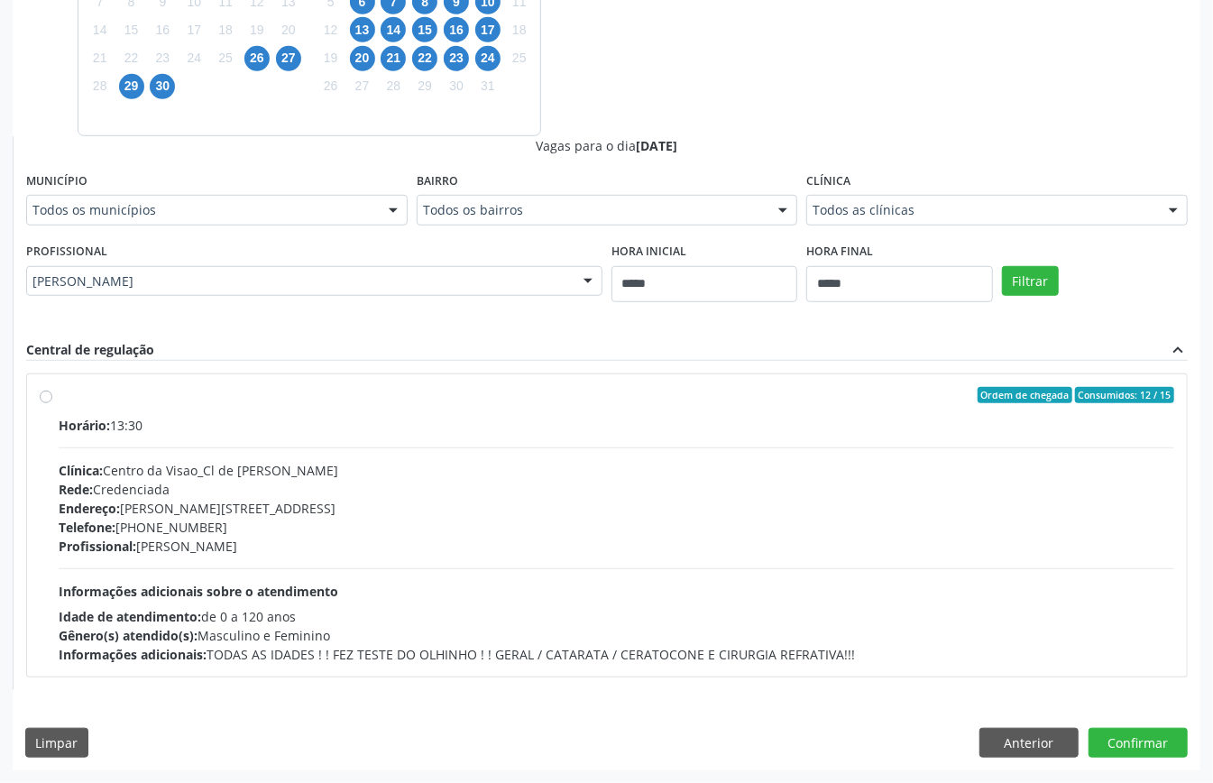
click at [359, 550] on div "Profissional: Eduarda Harrop Duarte Ribeiro" at bounding box center [617, 546] width 1116 height 19
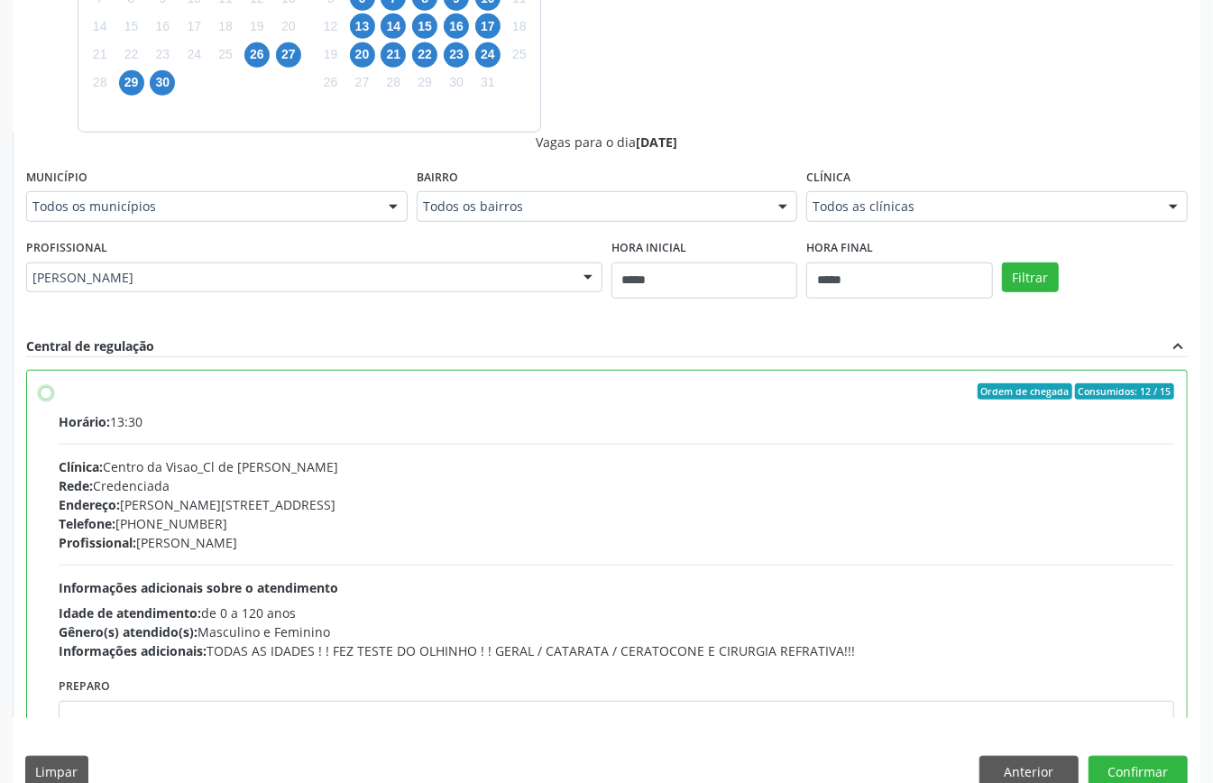
scroll to position [91, 0]
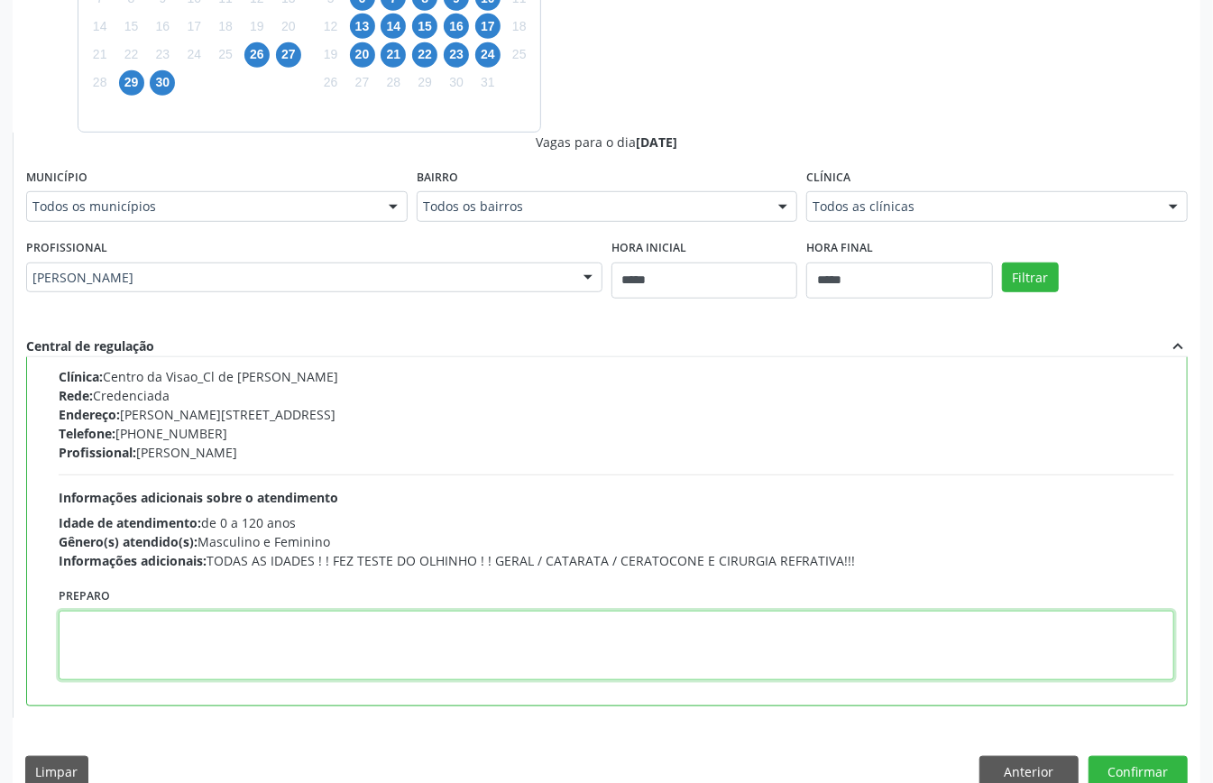
paste textarea "**********"
type textarea "**********"
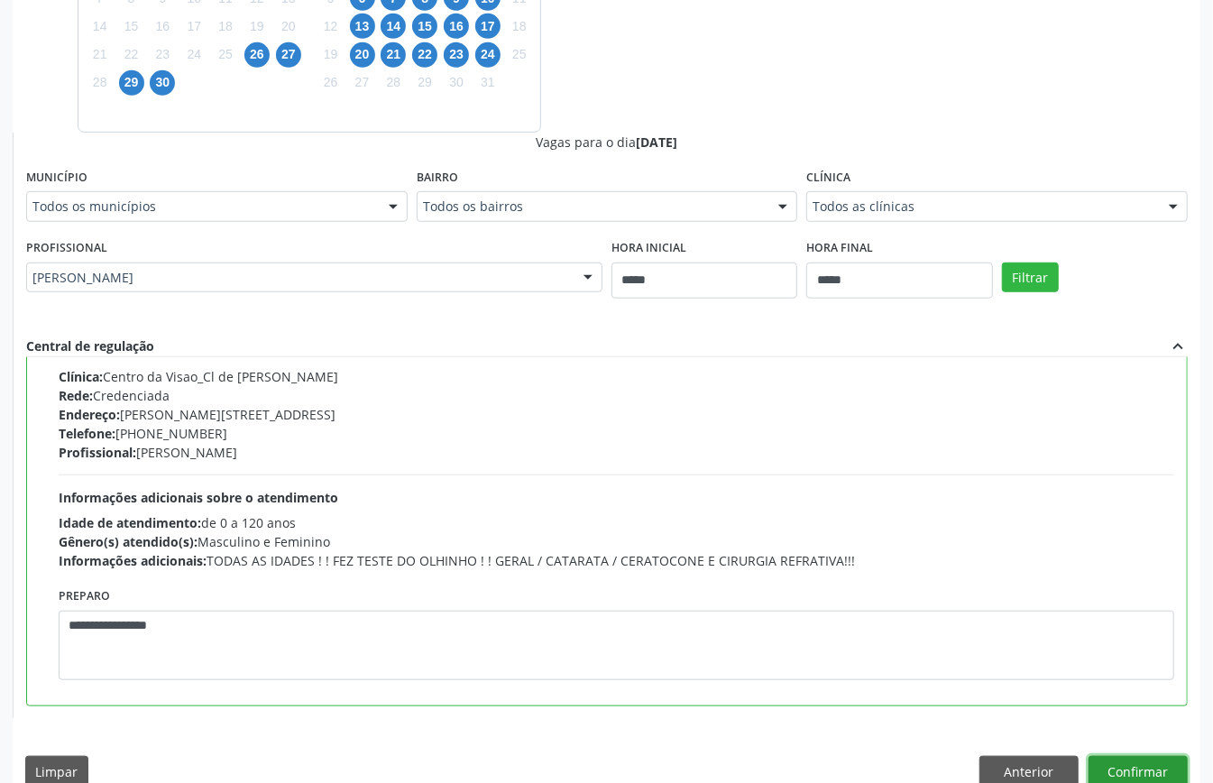
click at [1144, 765] on button "Confirmar" at bounding box center [1138, 771] width 99 height 31
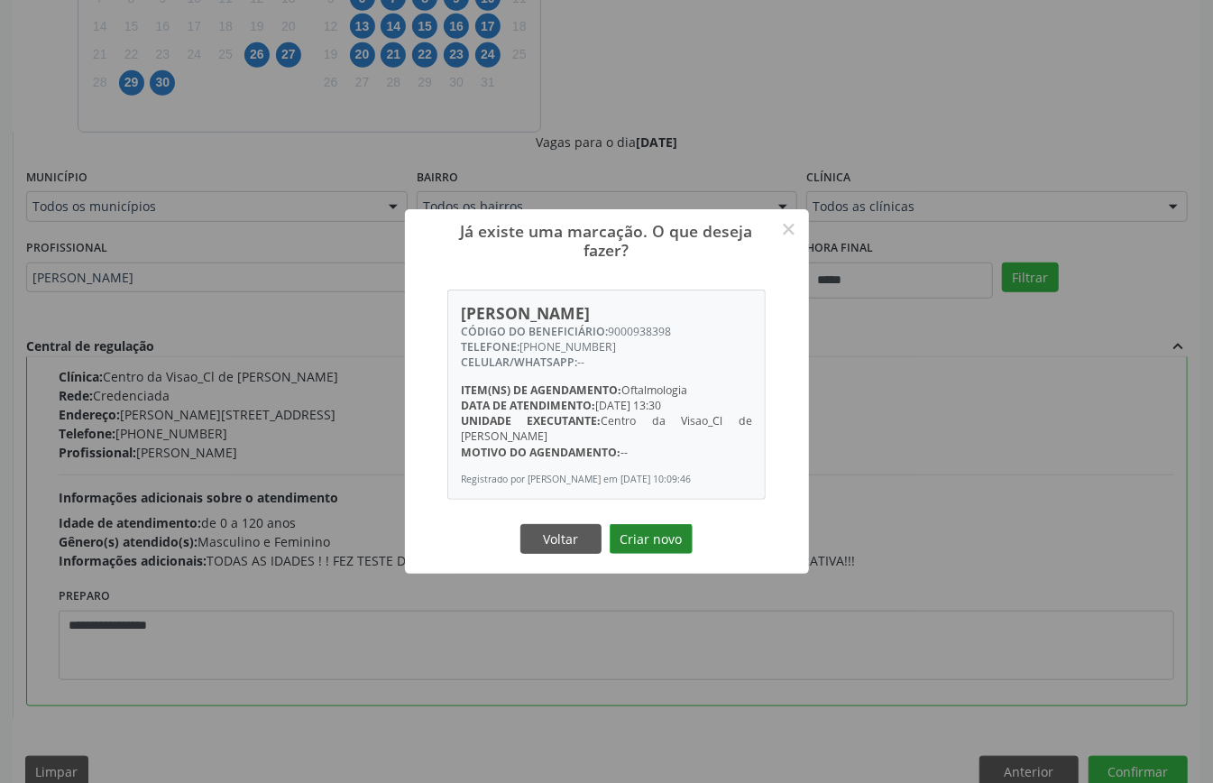
click at [641, 545] on button "Criar novo" at bounding box center [651, 539] width 83 height 31
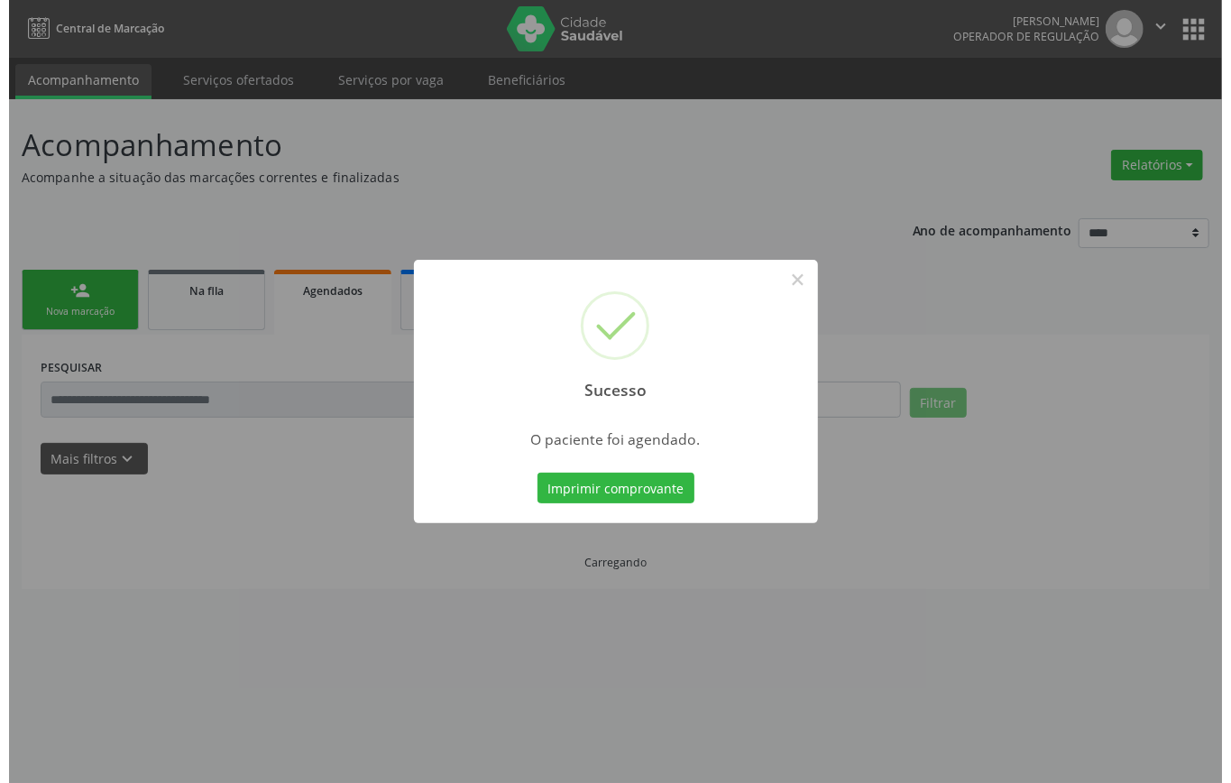
scroll to position [0, 0]
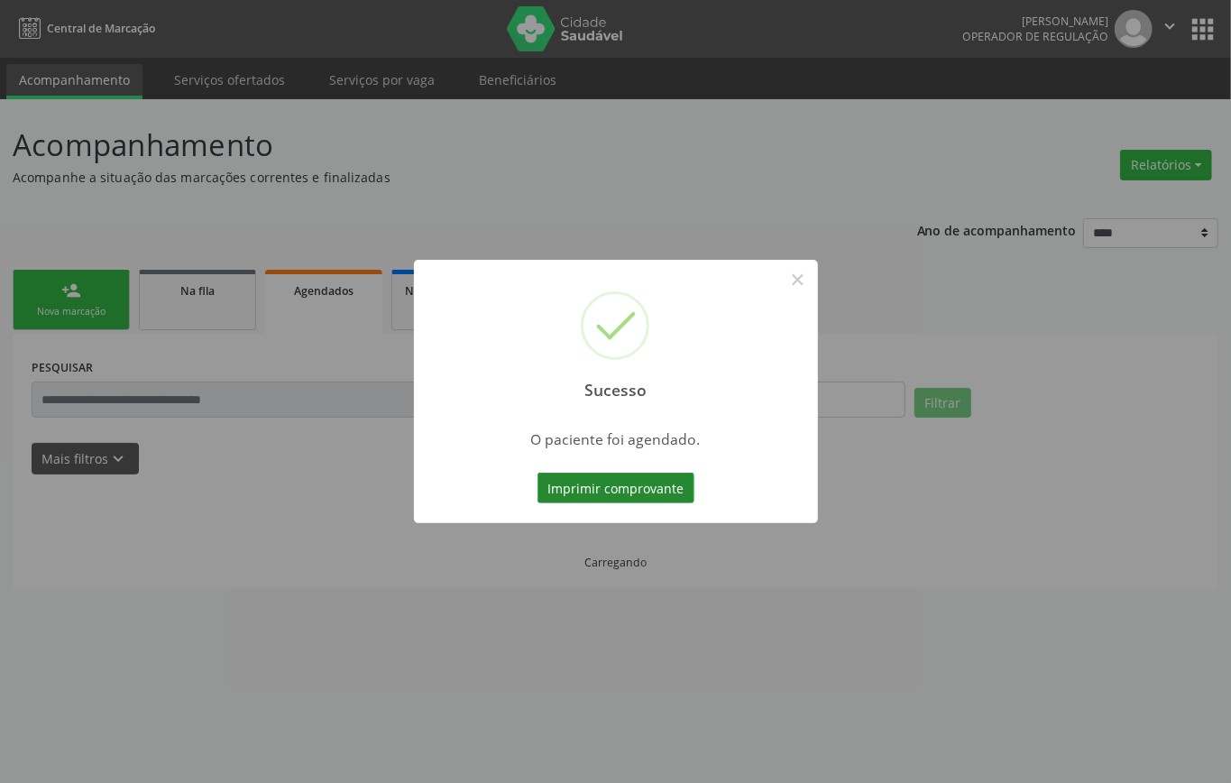
click at [655, 488] on button "Imprimir comprovante" at bounding box center [616, 488] width 157 height 31
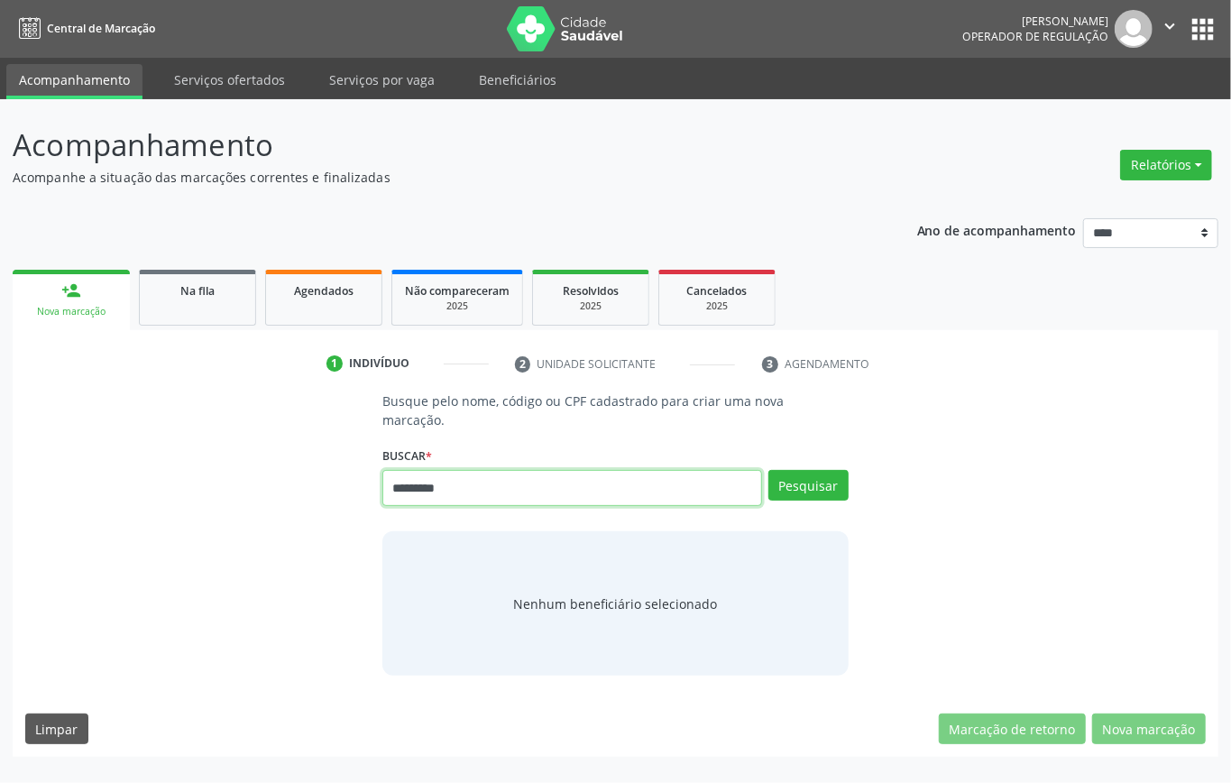
type input "*********"
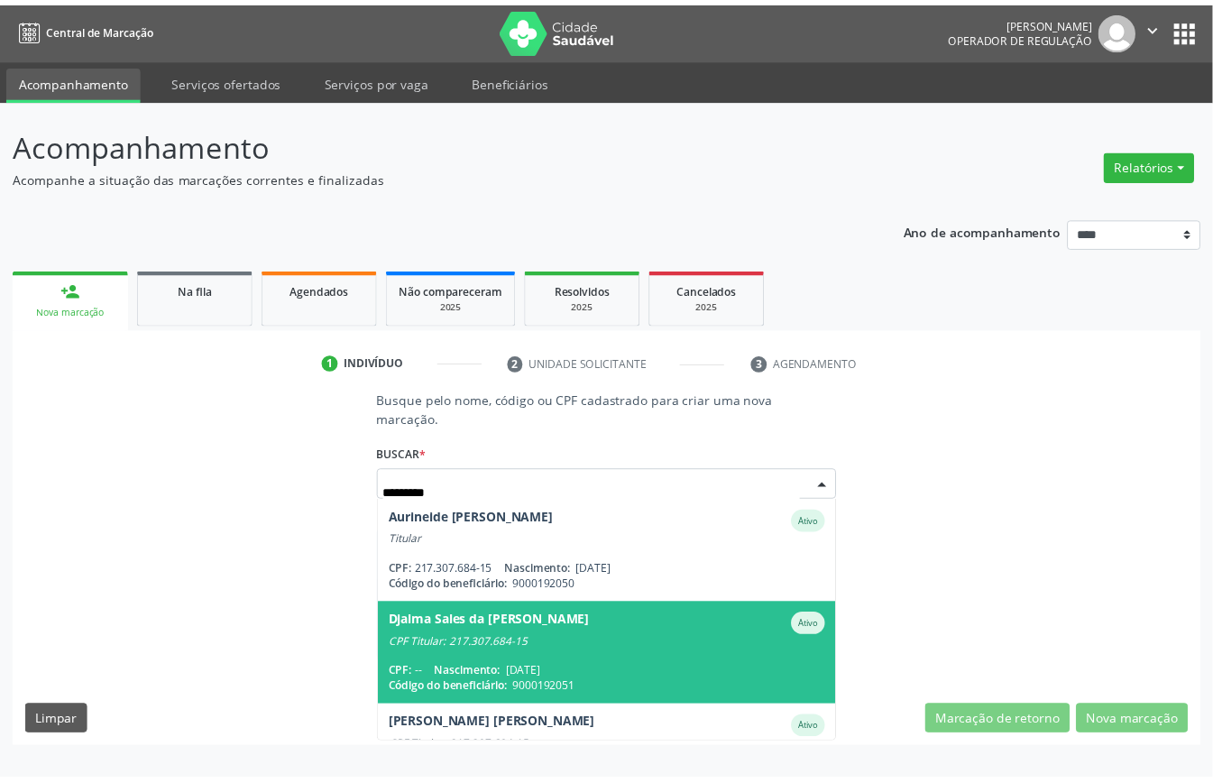
scroll to position [168, 0]
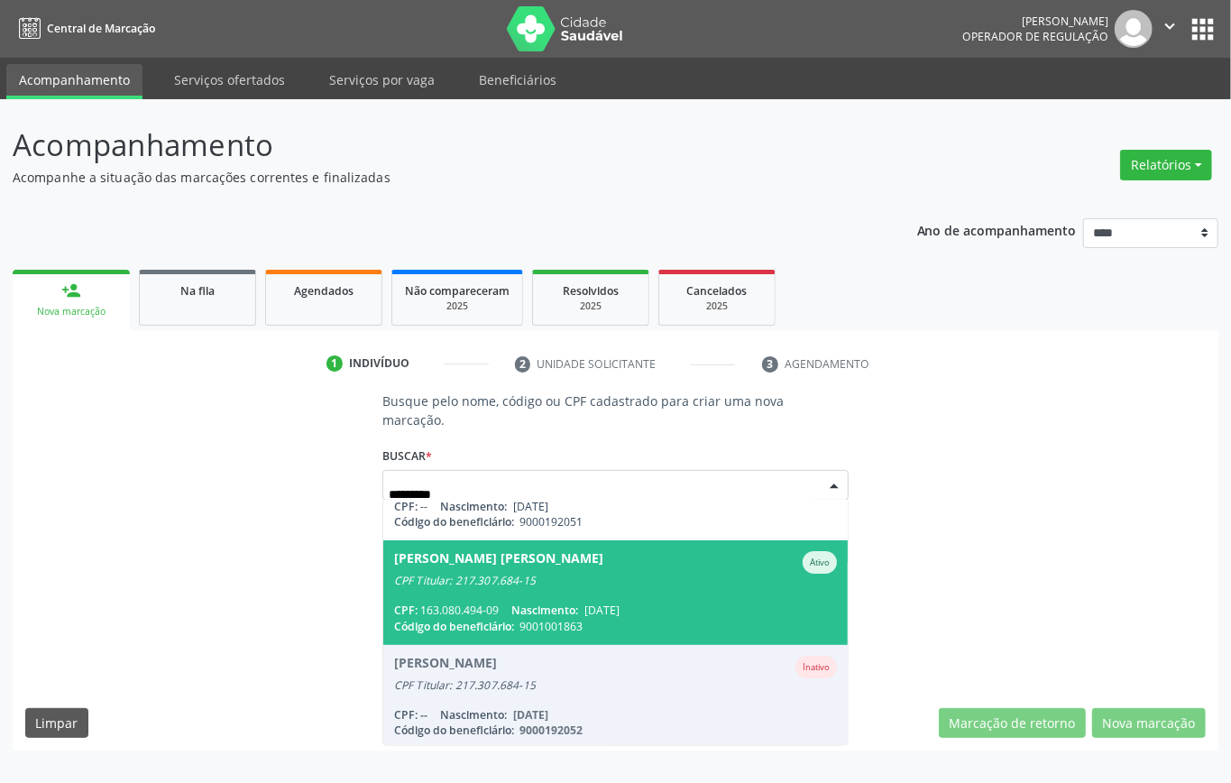
click at [505, 597] on span "Lucas Gilherme Vital de Albuquerque Ativo CPF Titular: 217.307.684-15 CPF: 163.…" at bounding box center [615, 592] width 465 height 104
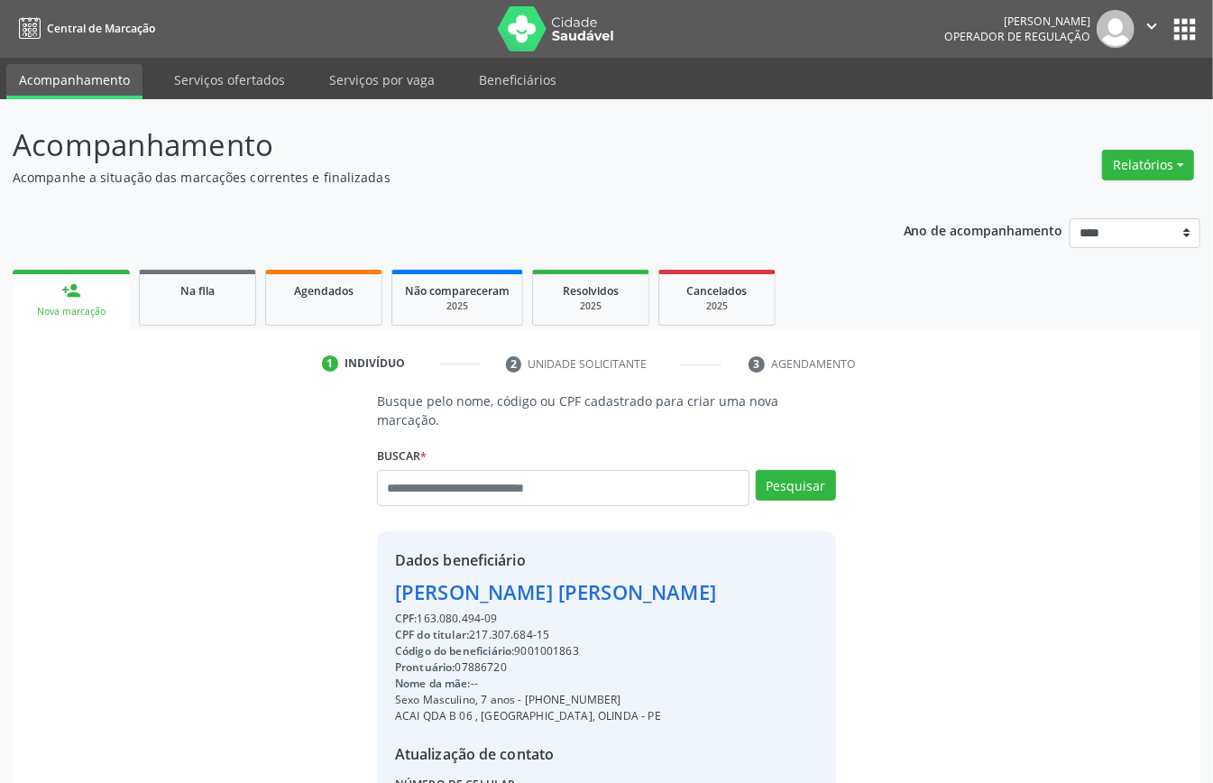
scroll to position [189, 0]
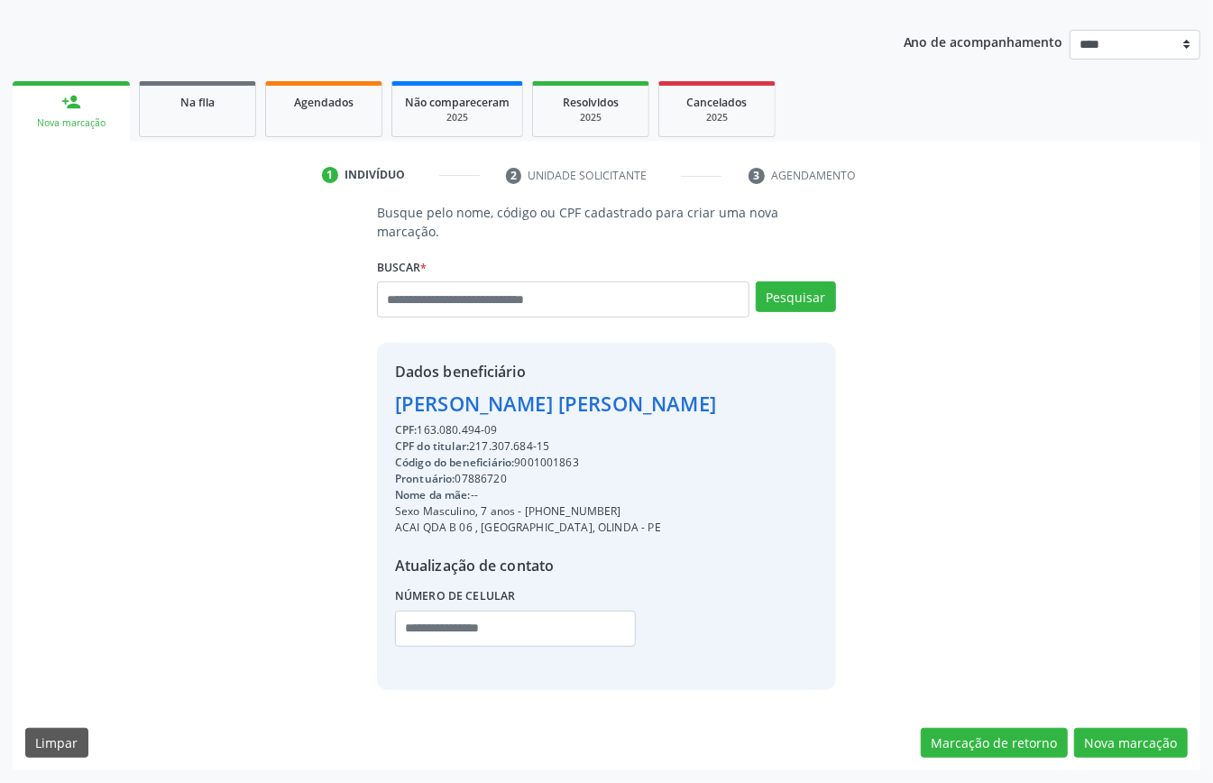
click at [538, 464] on div "Código do beneficiário: 9001001863" at bounding box center [555, 463] width 321 height 16
copy div "9001001863"
drag, startPoint x: 323, startPoint y: 103, endPoint x: 337, endPoint y: 127, distance: 27.9
click at [323, 106] on div "Agendados" at bounding box center [324, 101] width 90 height 19
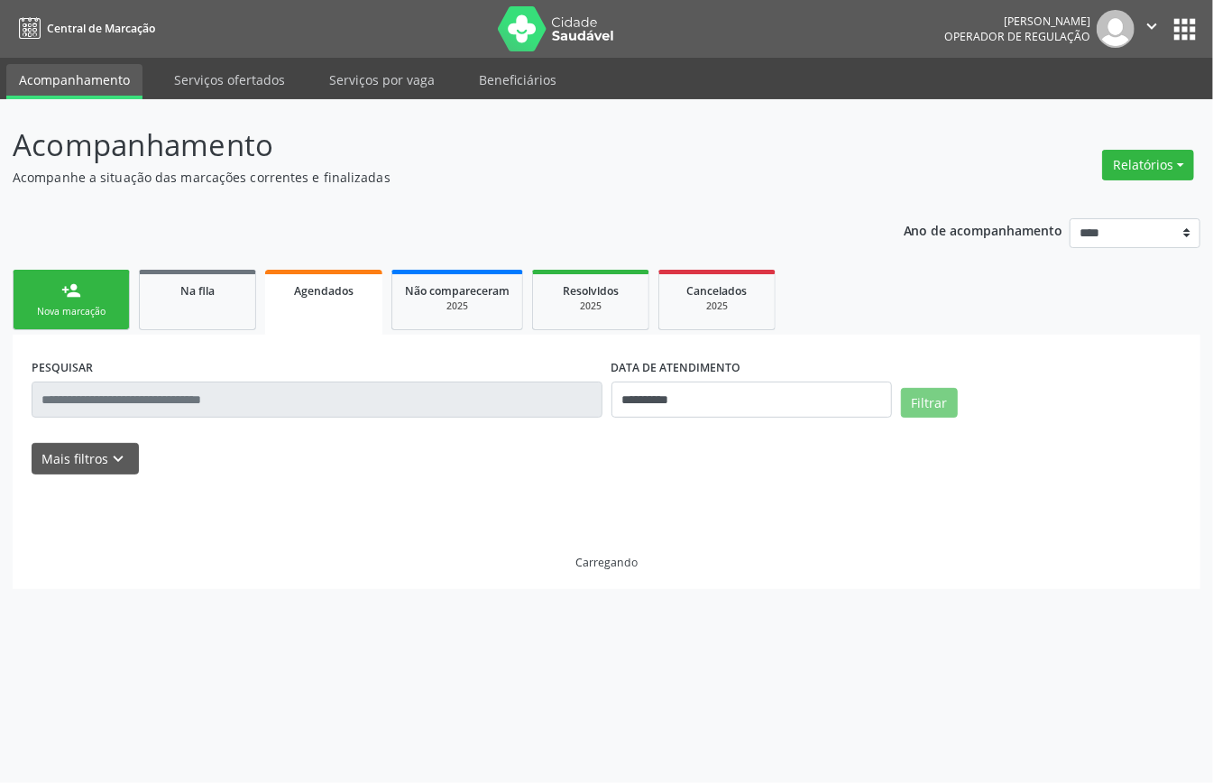
scroll to position [0, 0]
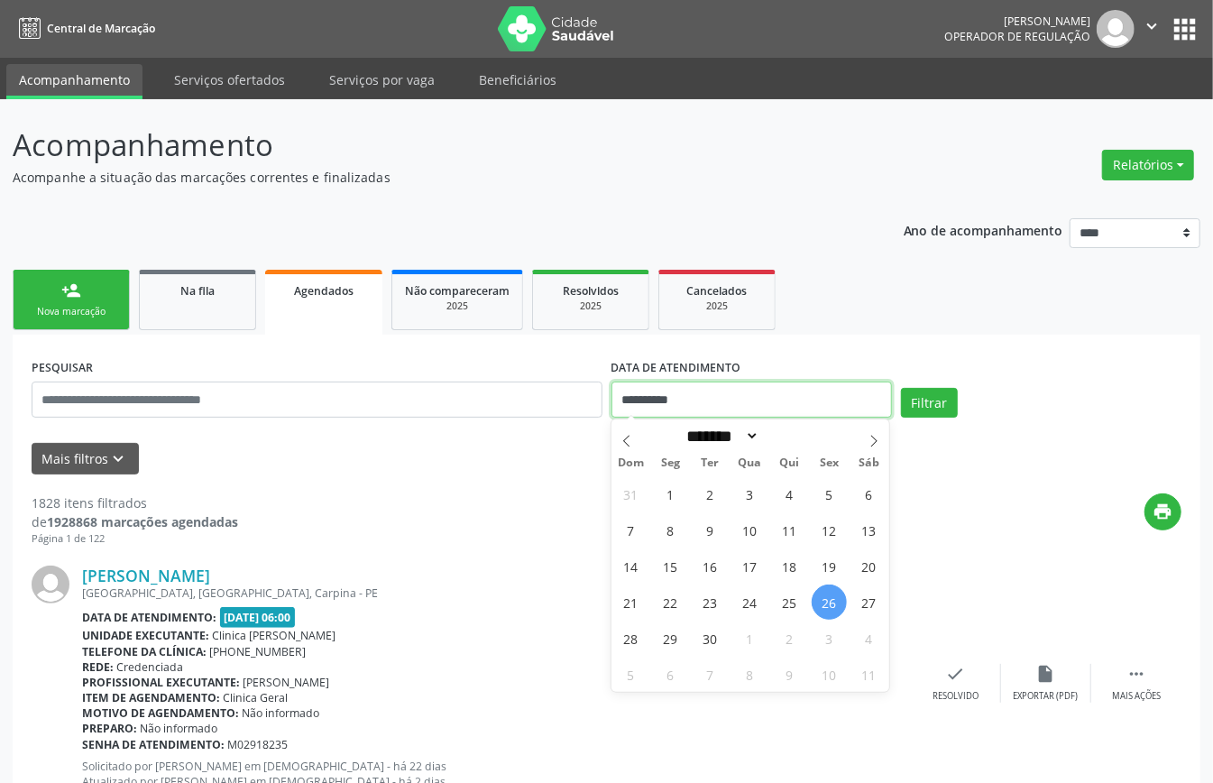
click at [695, 392] on input "**********" at bounding box center [752, 400] width 281 height 36
click at [666, 636] on span "29" at bounding box center [670, 638] width 35 height 35
type input "**********"
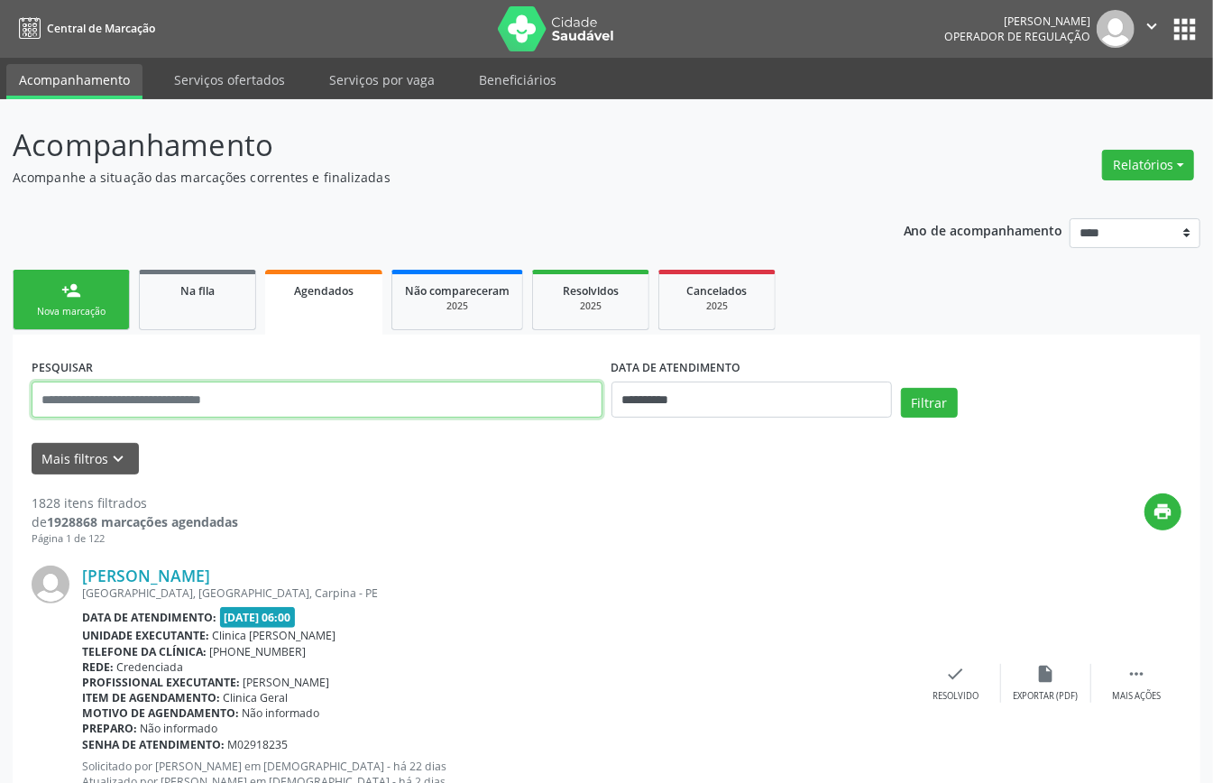
paste input "**********"
type input "**********"
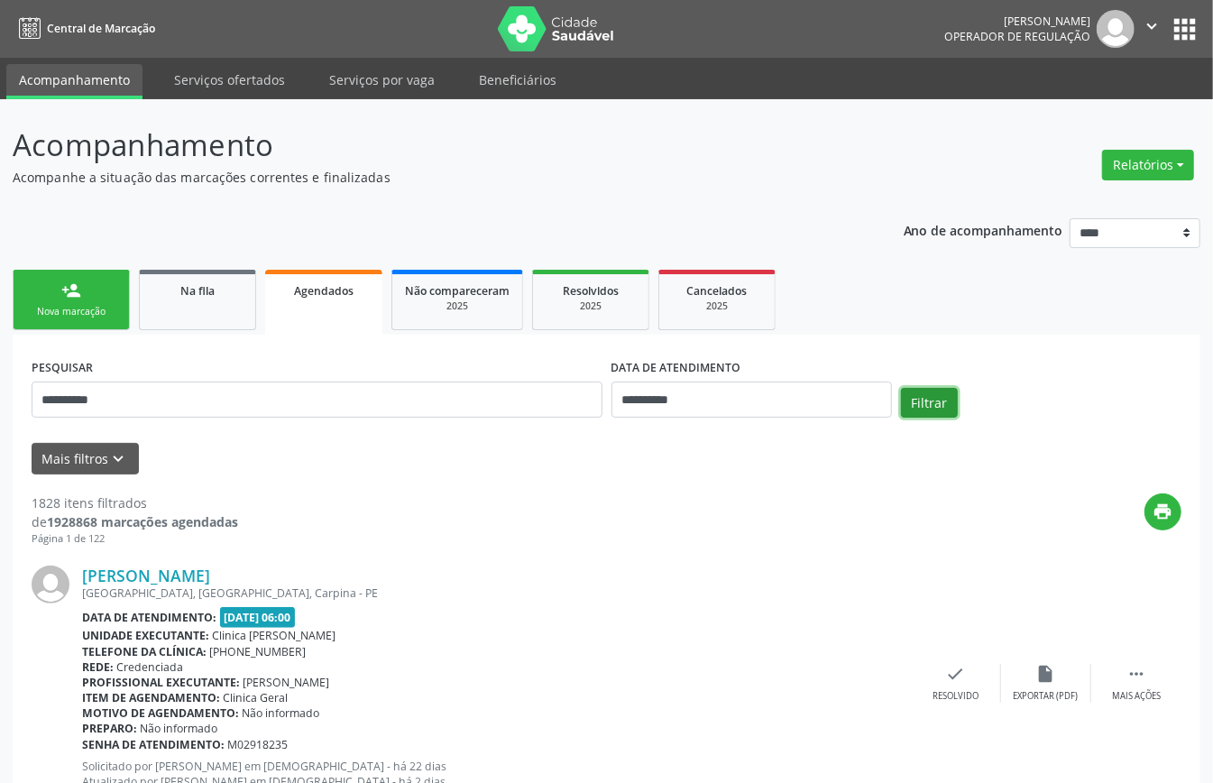
click at [933, 395] on button "Filtrar" at bounding box center [929, 403] width 57 height 31
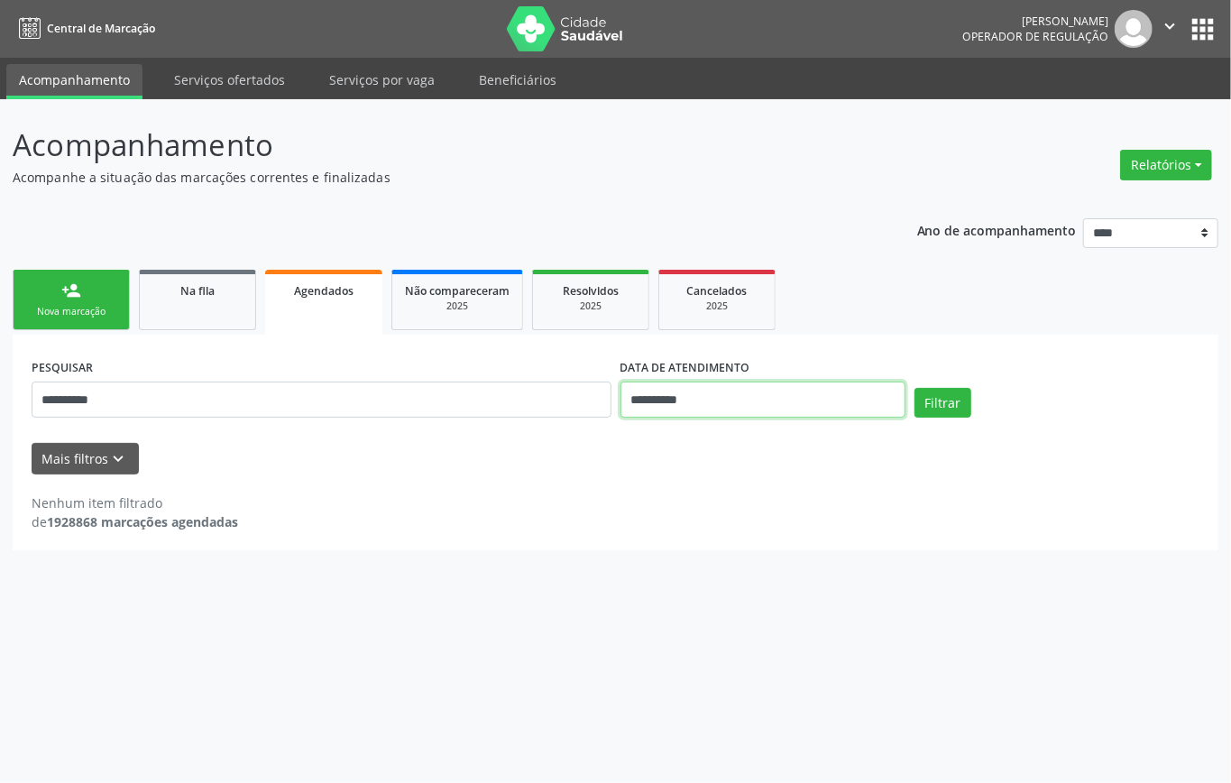
click at [755, 399] on input "**********" at bounding box center [763, 400] width 285 height 36
click at [951, 401] on button "Filtrar" at bounding box center [943, 403] width 57 height 31
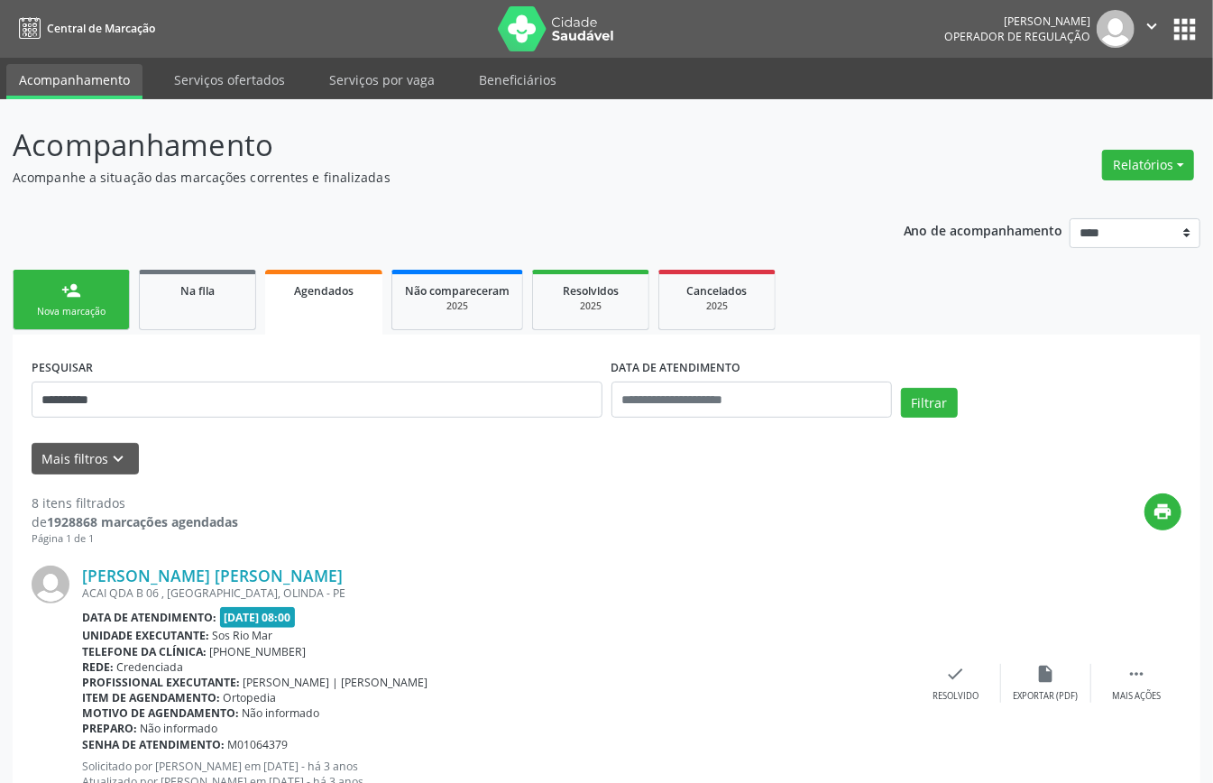
click at [74, 307] on link "person_add Nova marcação" at bounding box center [71, 300] width 117 height 60
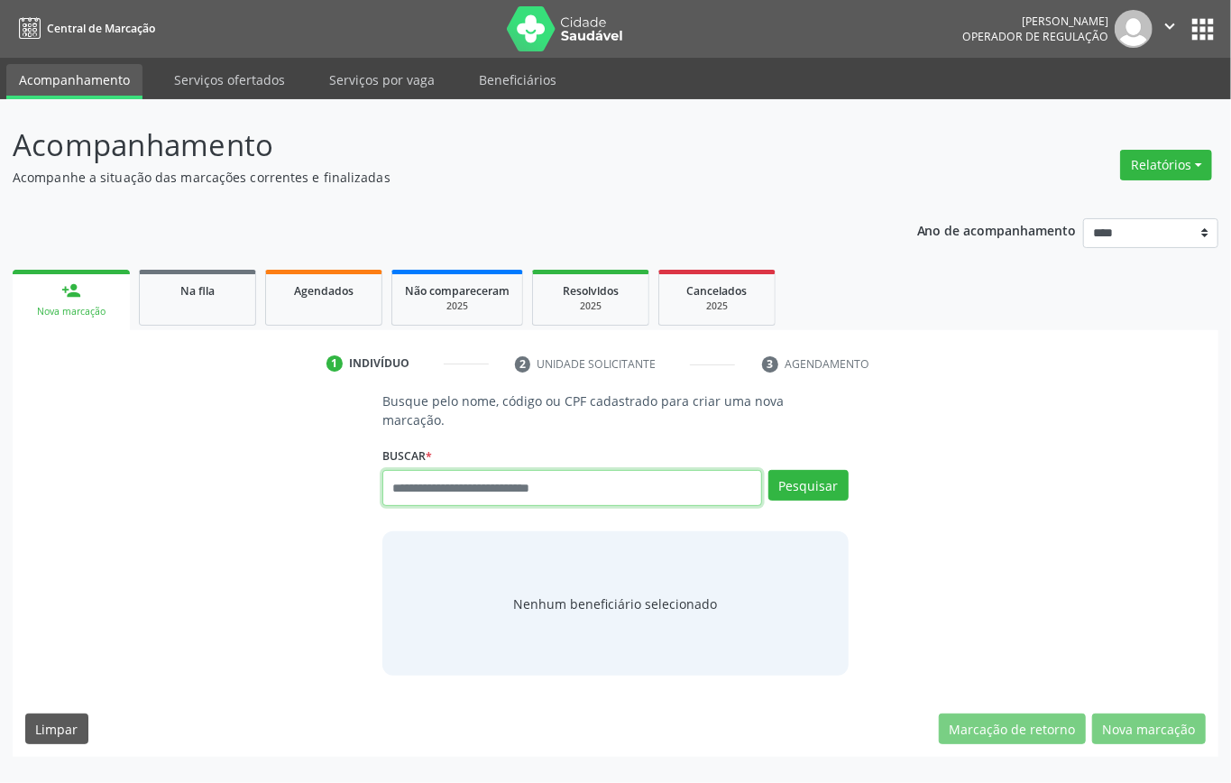
click at [451, 495] on input "text" at bounding box center [573, 488] width 380 height 36
type input "*********"
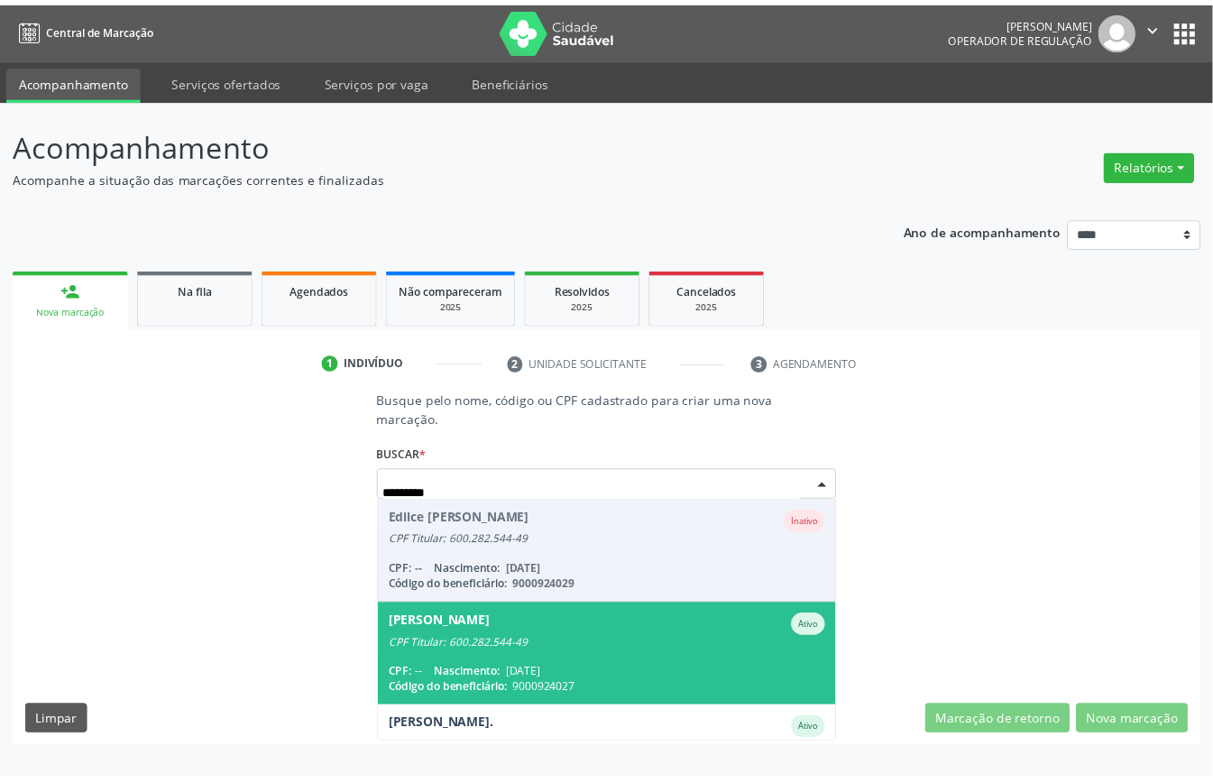
scroll to position [168, 0]
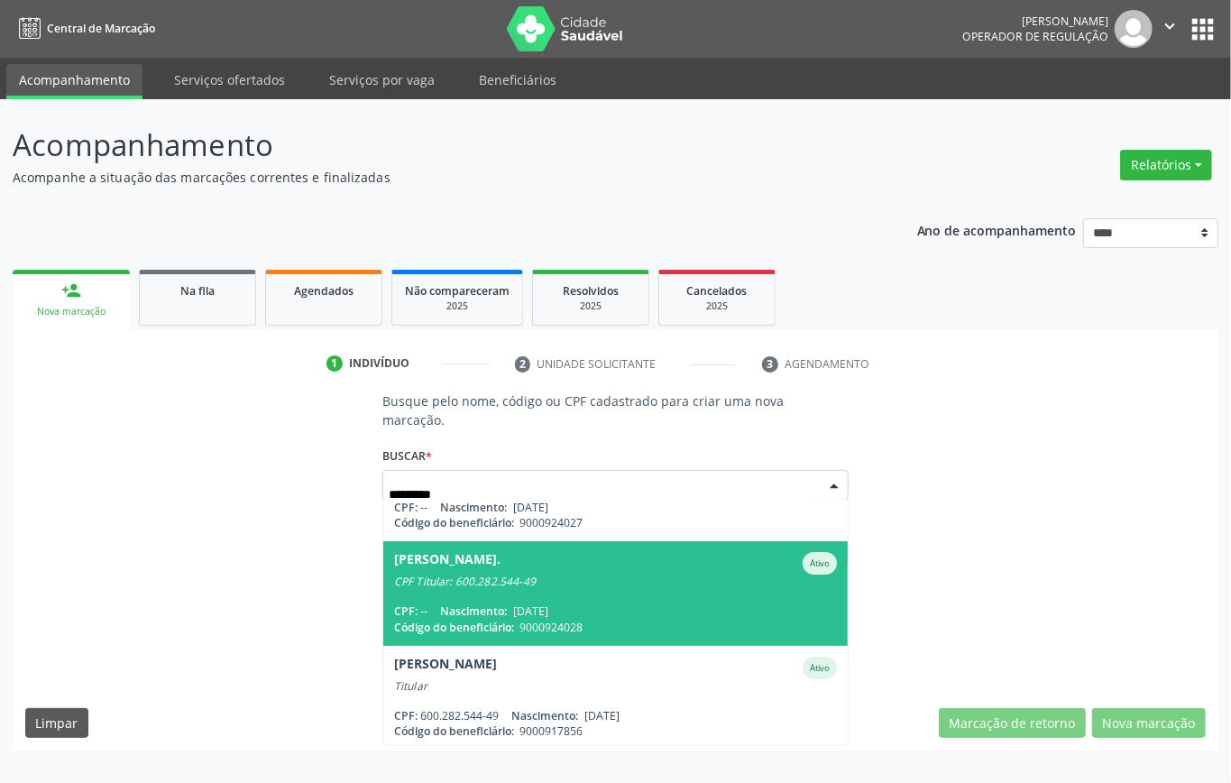
click at [503, 604] on span "Nascimento:" at bounding box center [473, 611] width 67 height 15
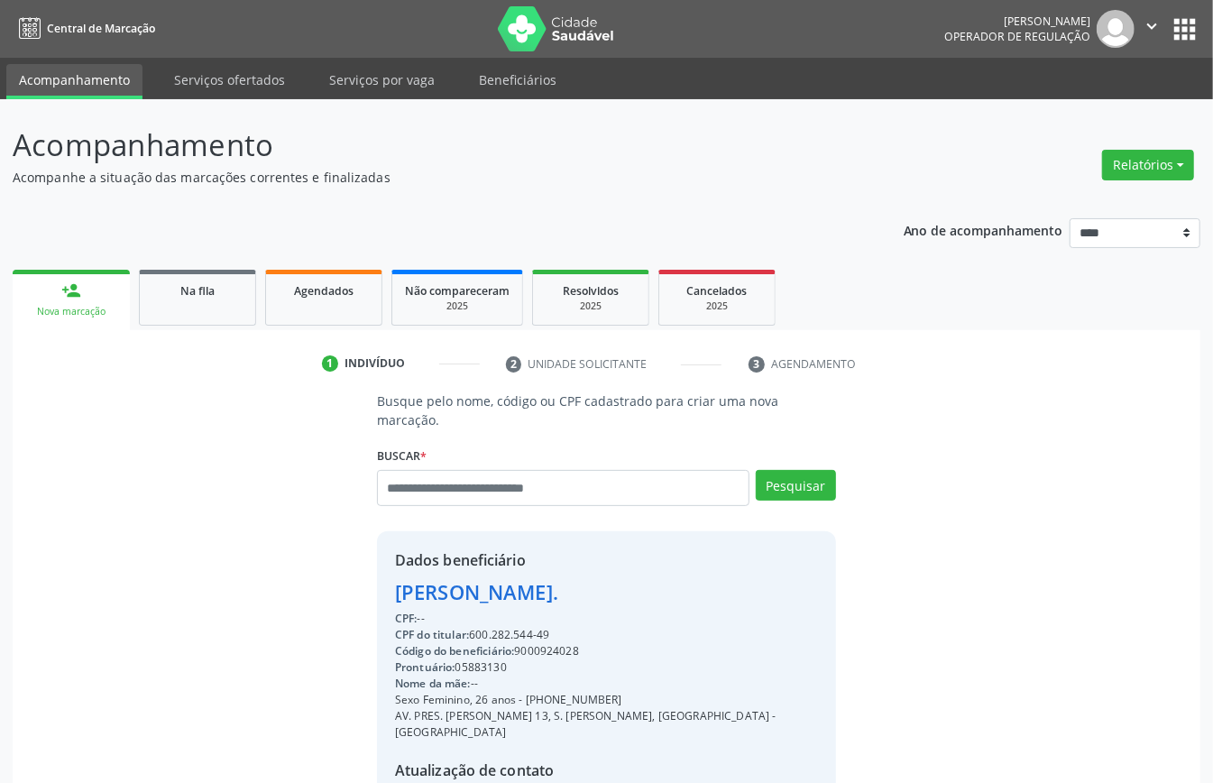
scroll to position [189, 0]
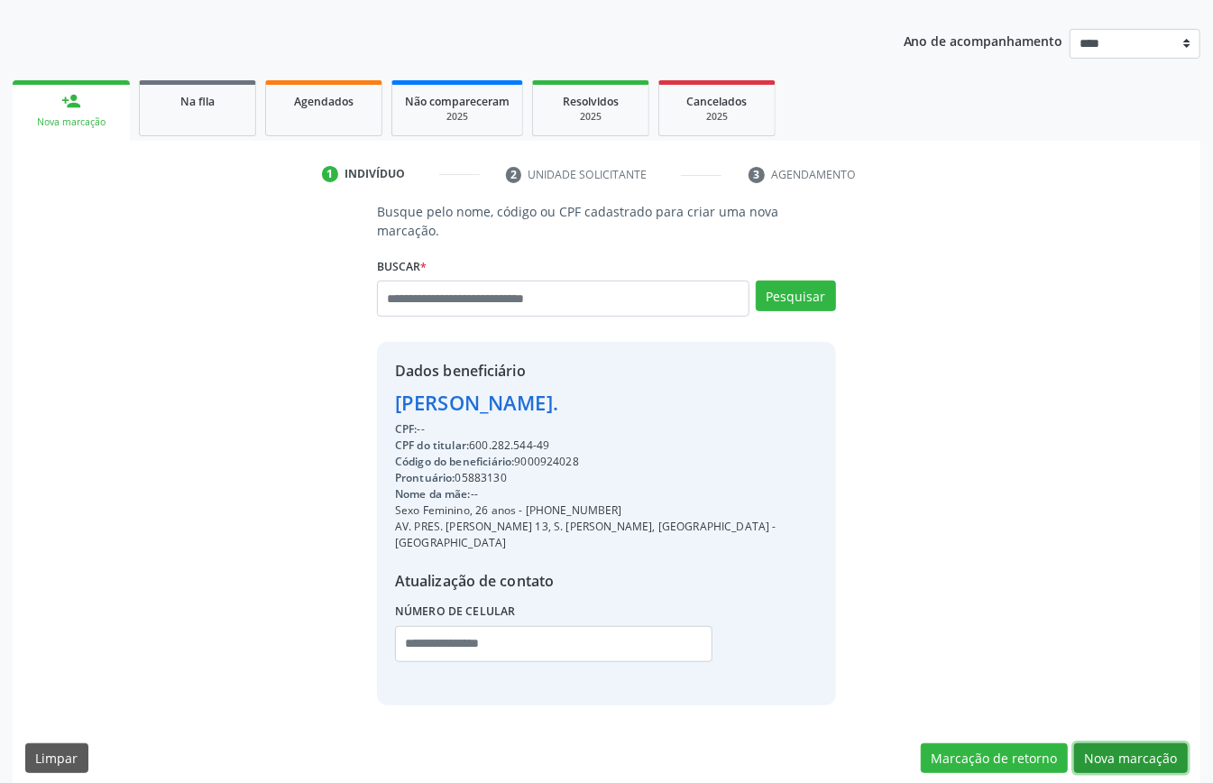
click at [1130, 743] on button "Nova marcação" at bounding box center [1132, 758] width 114 height 31
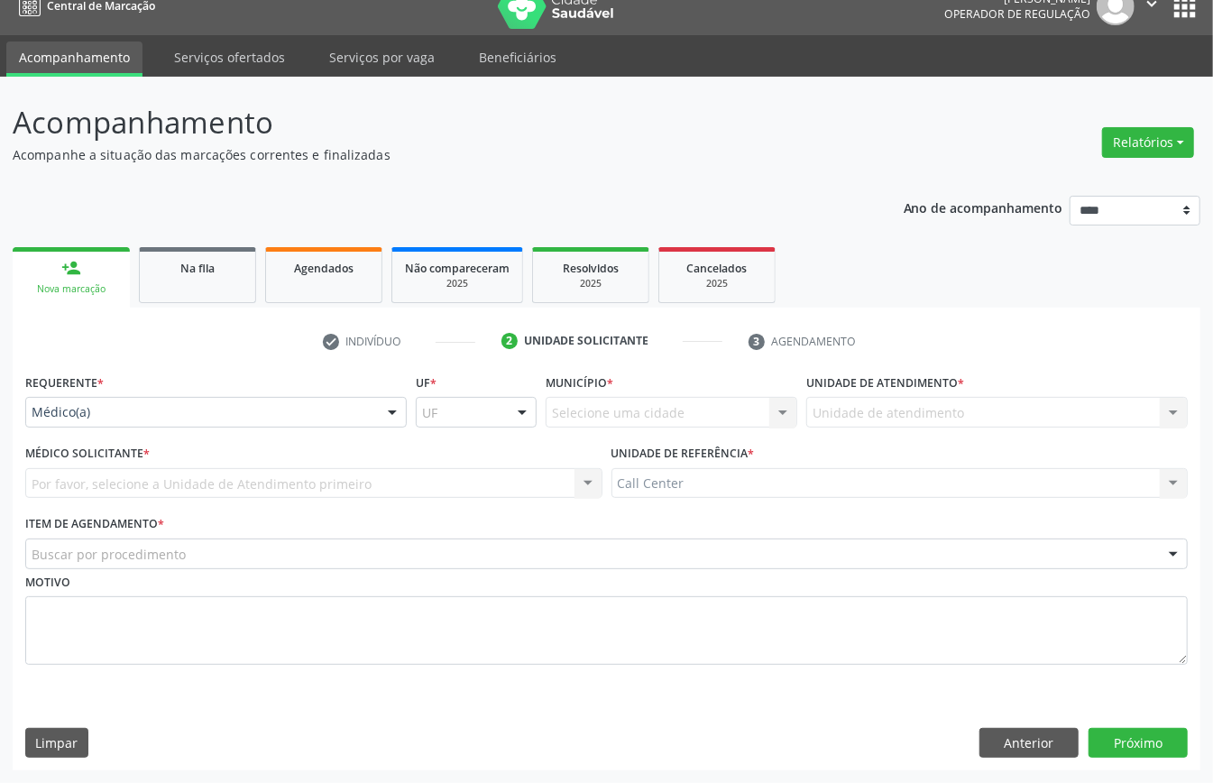
scroll to position [25, 0]
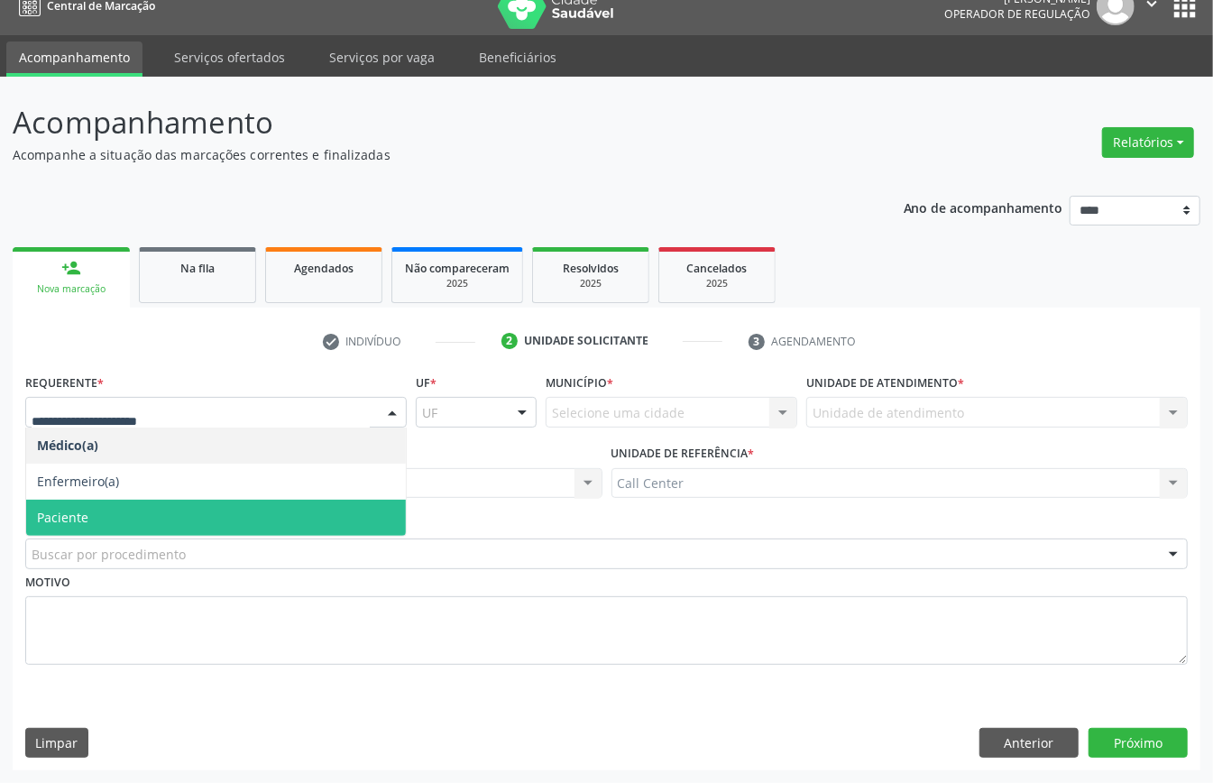
click at [123, 516] on span "Paciente" at bounding box center [216, 518] width 380 height 36
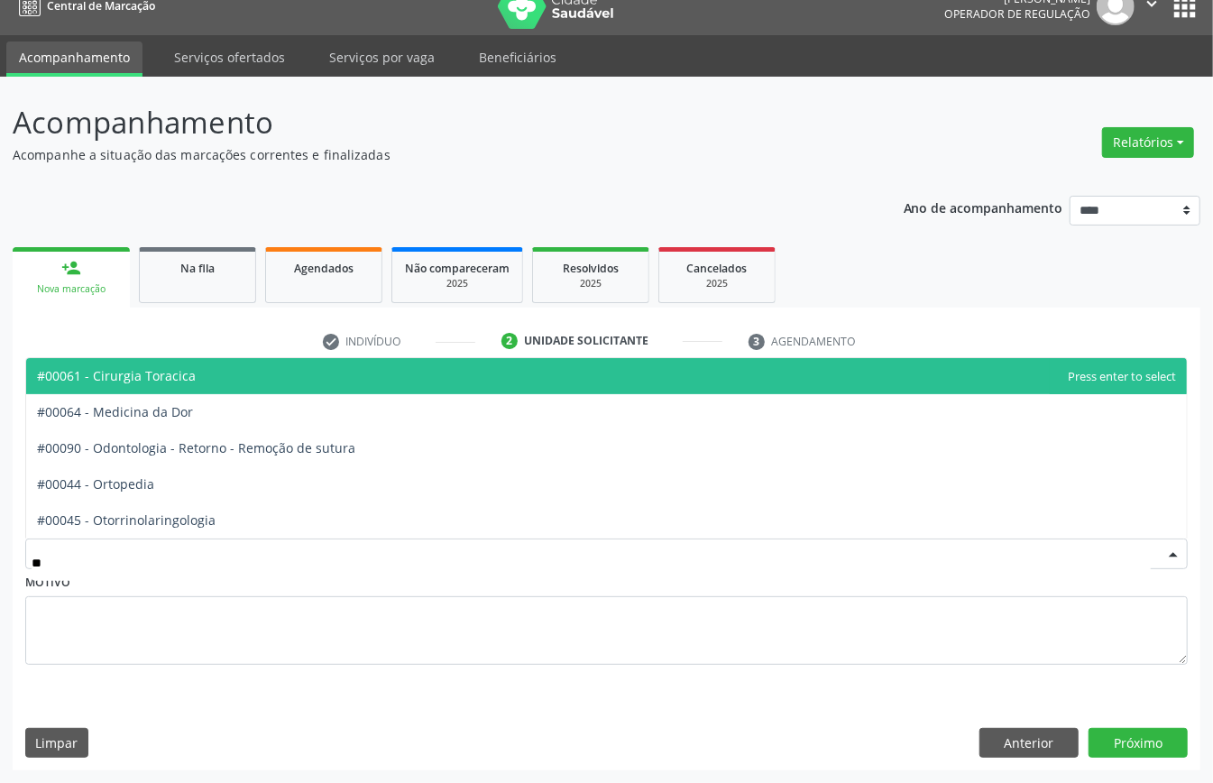
type input "***"
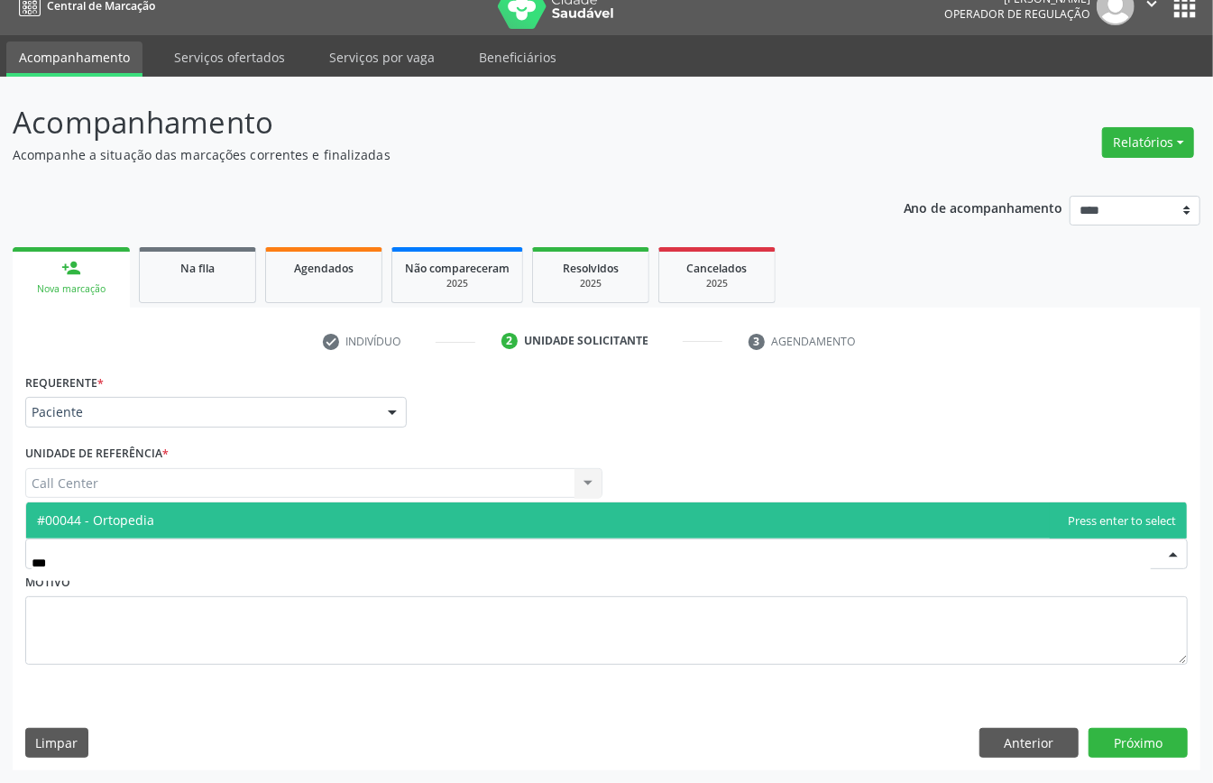
click at [160, 523] on span "#00044 - Ortopedia" at bounding box center [606, 521] width 1161 height 36
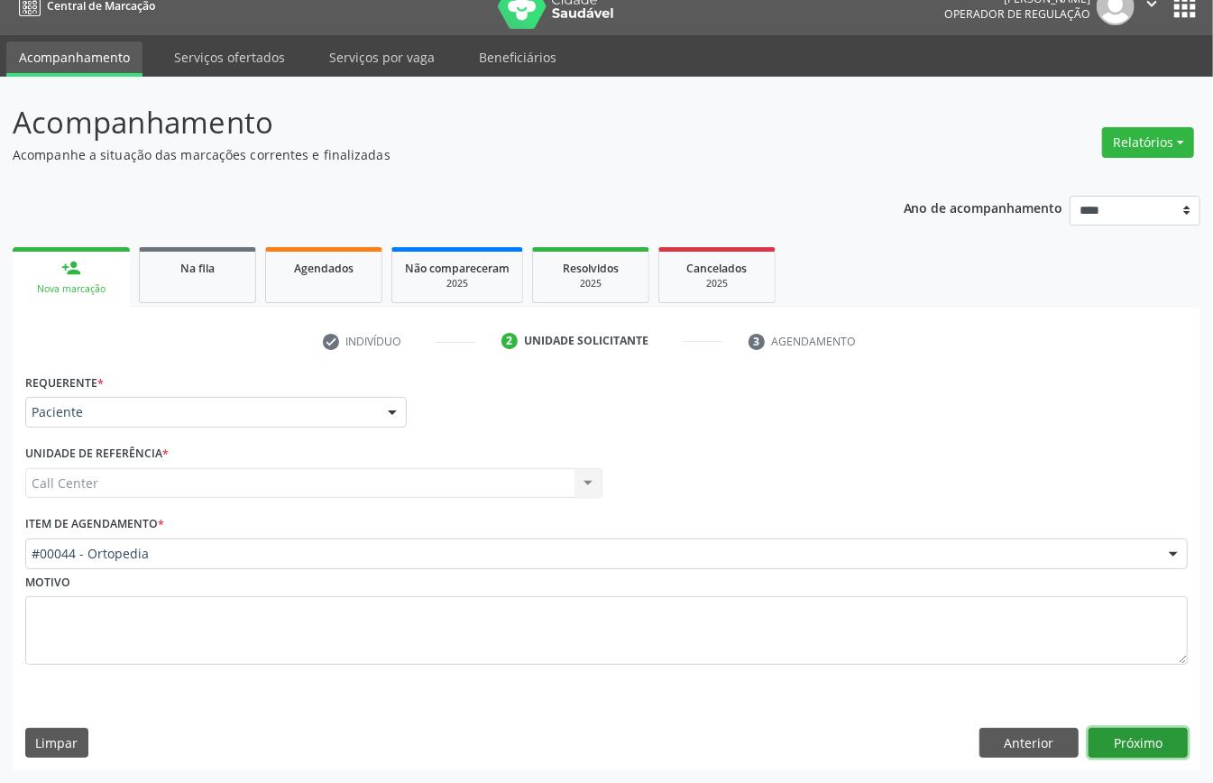
click at [1146, 741] on button "Próximo" at bounding box center [1138, 743] width 99 height 31
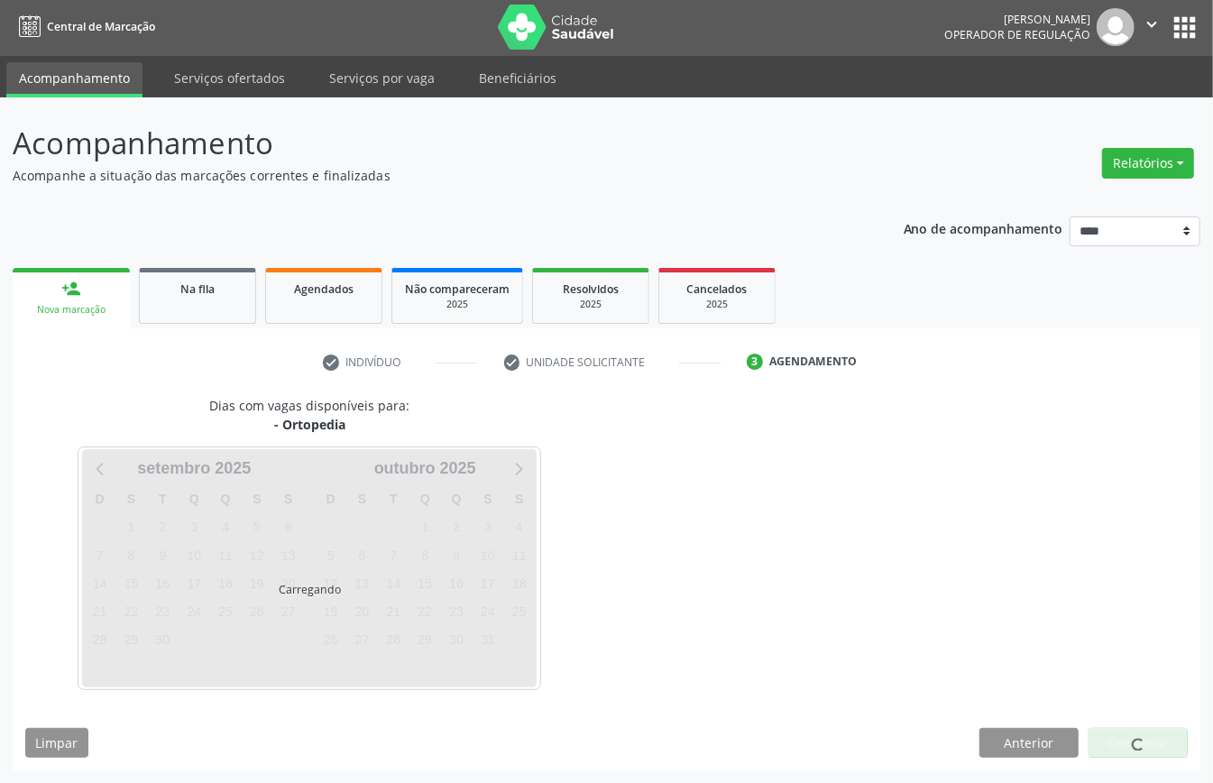
scroll to position [4, 0]
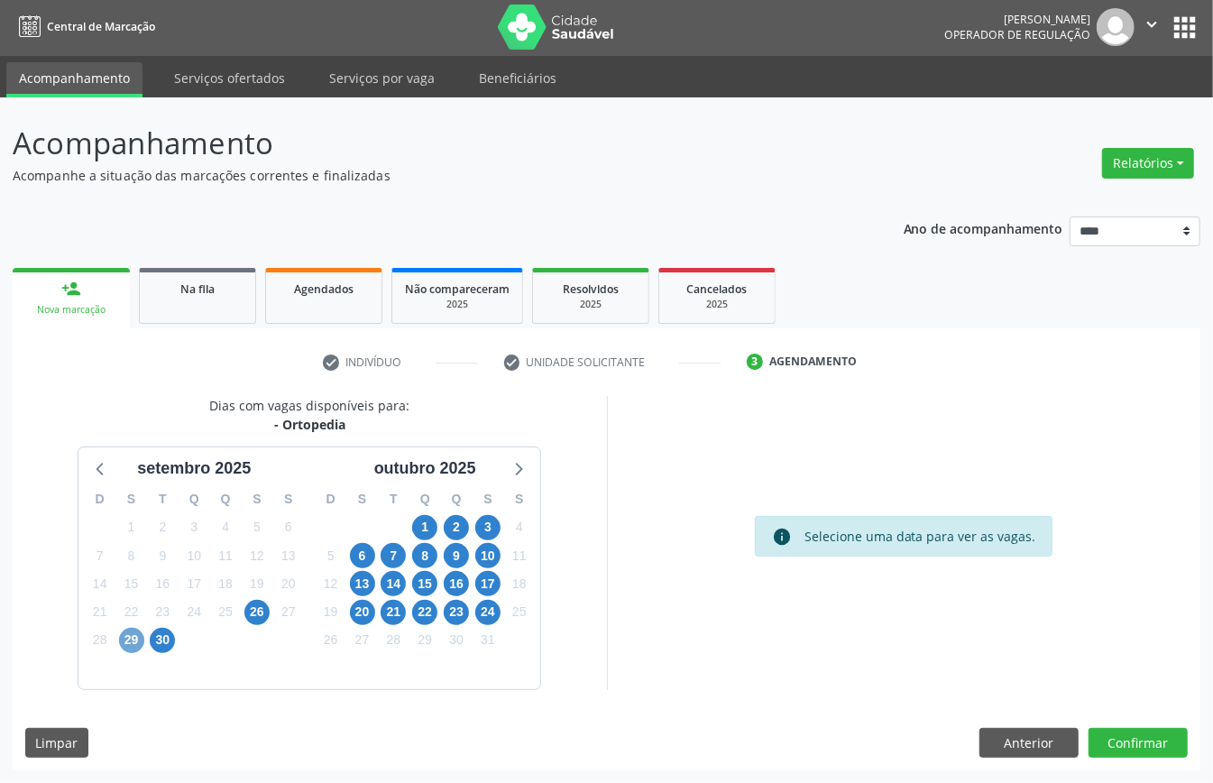
click at [120, 642] on span "29" at bounding box center [131, 640] width 25 height 25
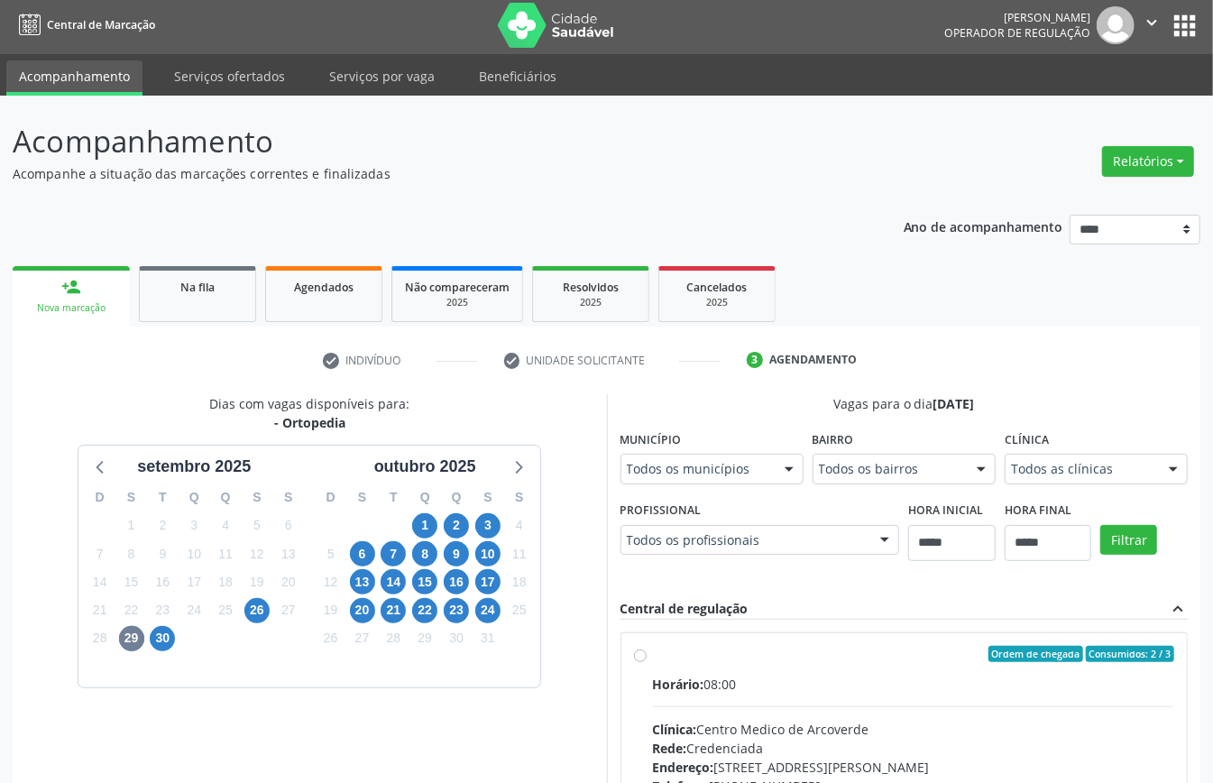
scroll to position [12, 0]
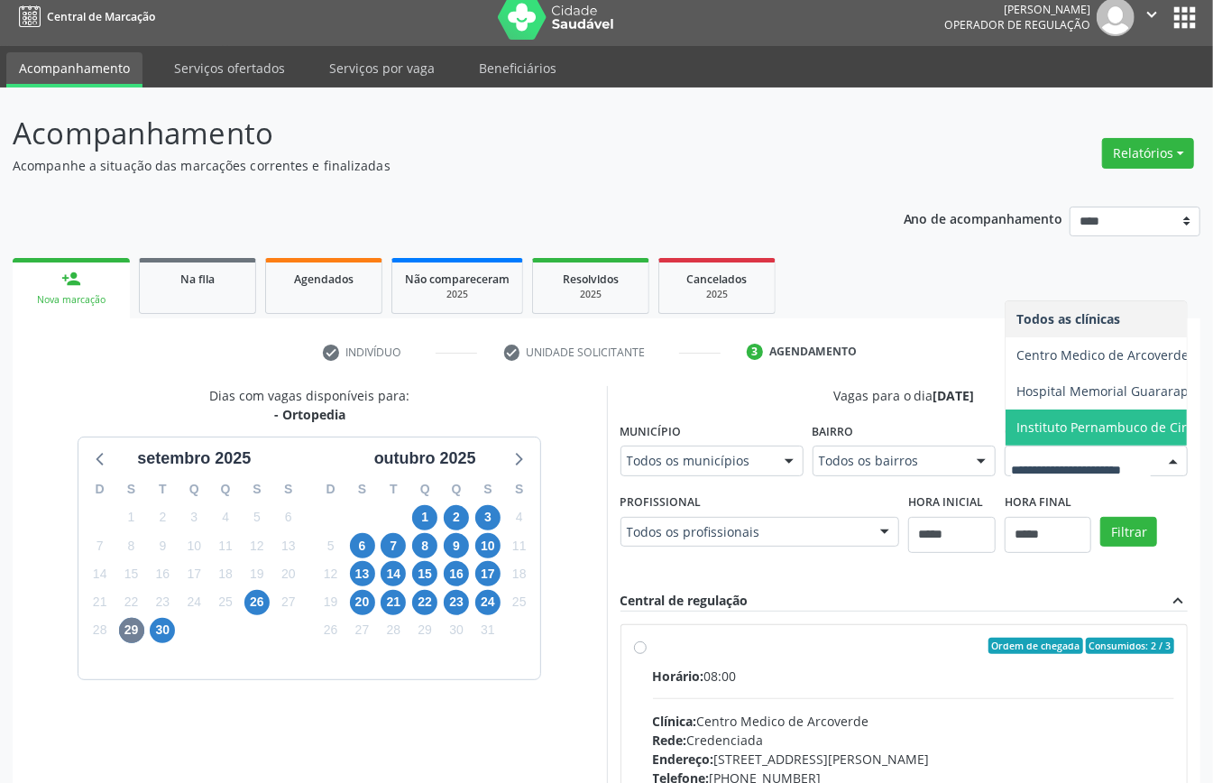
click at [1017, 436] on span "Instituto Pernambuco de Cirurgia e Ortopedia" at bounding box center [1156, 427] width 278 height 17
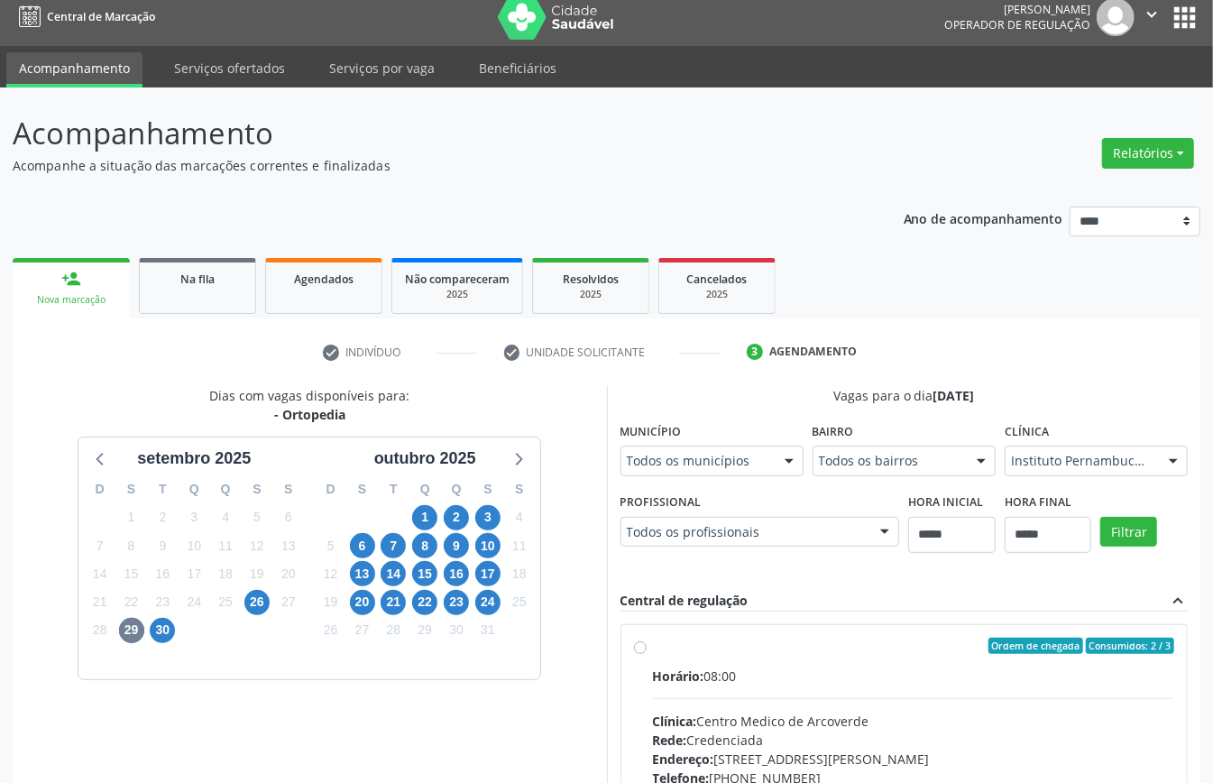
scroll to position [493, 0]
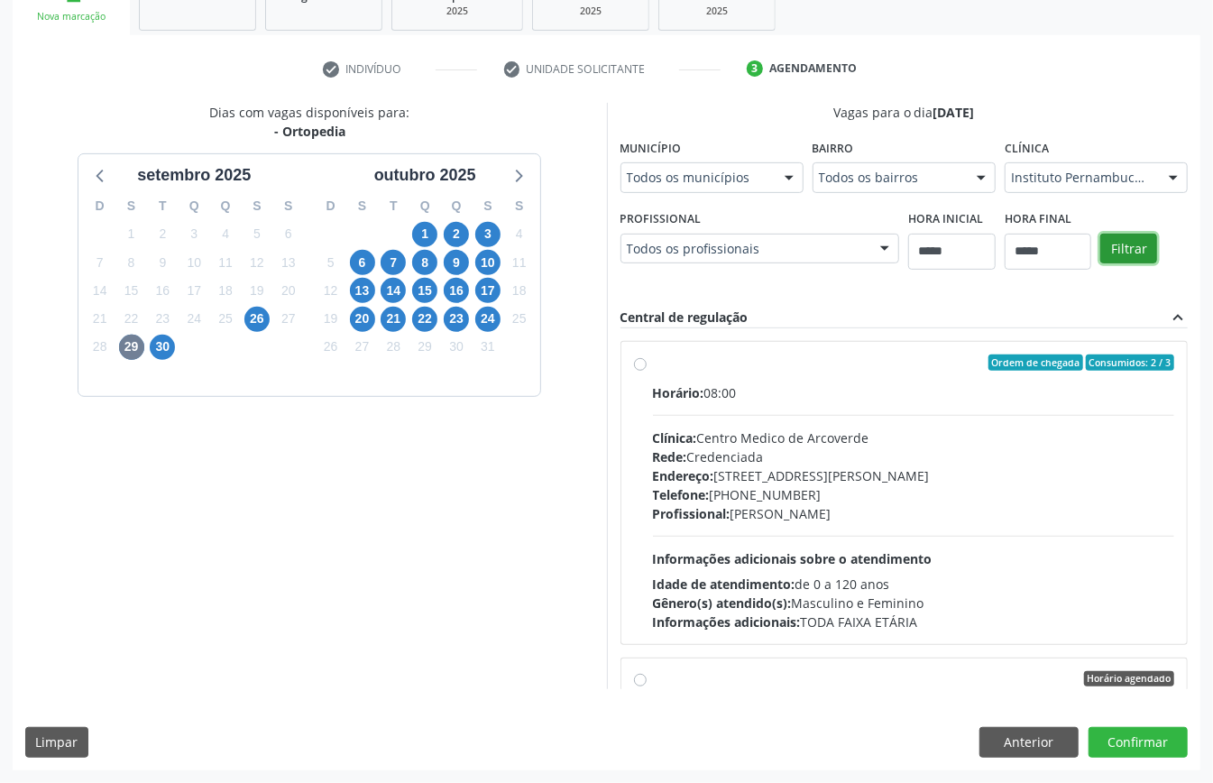
click at [1101, 264] on button "Filtrar" at bounding box center [1129, 249] width 57 height 31
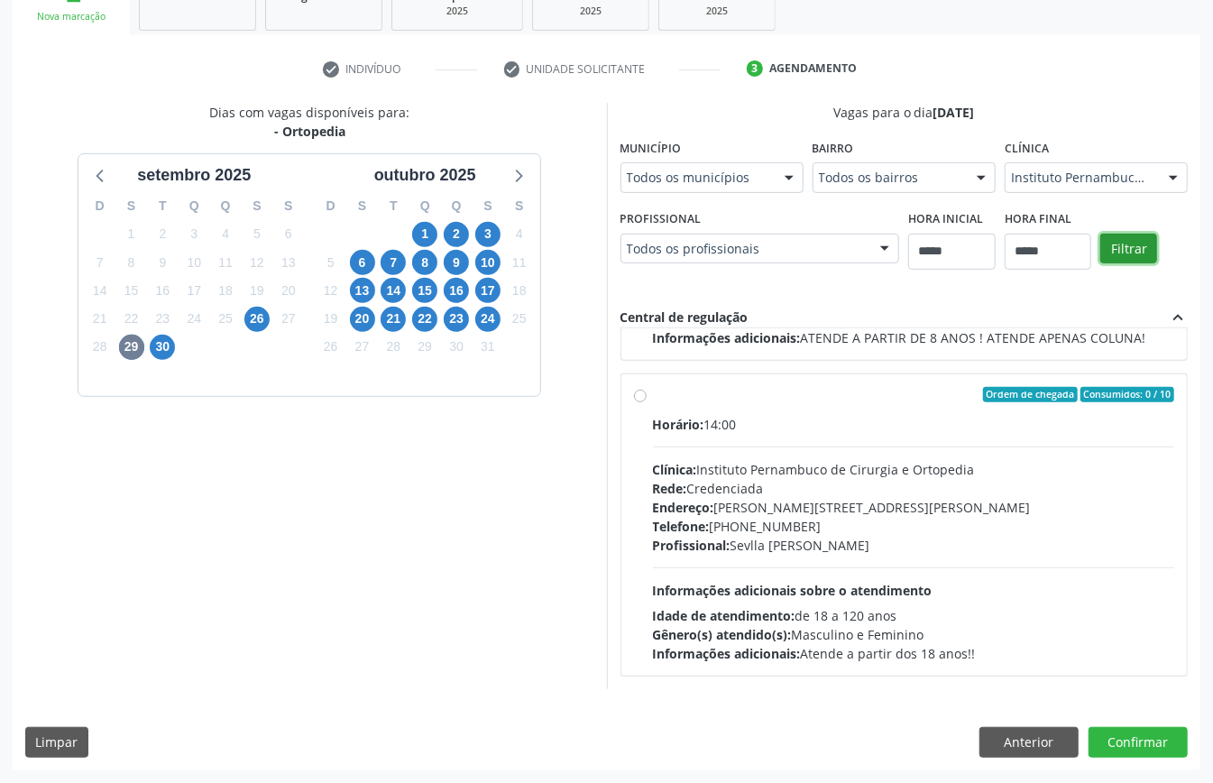
scroll to position [228, 0]
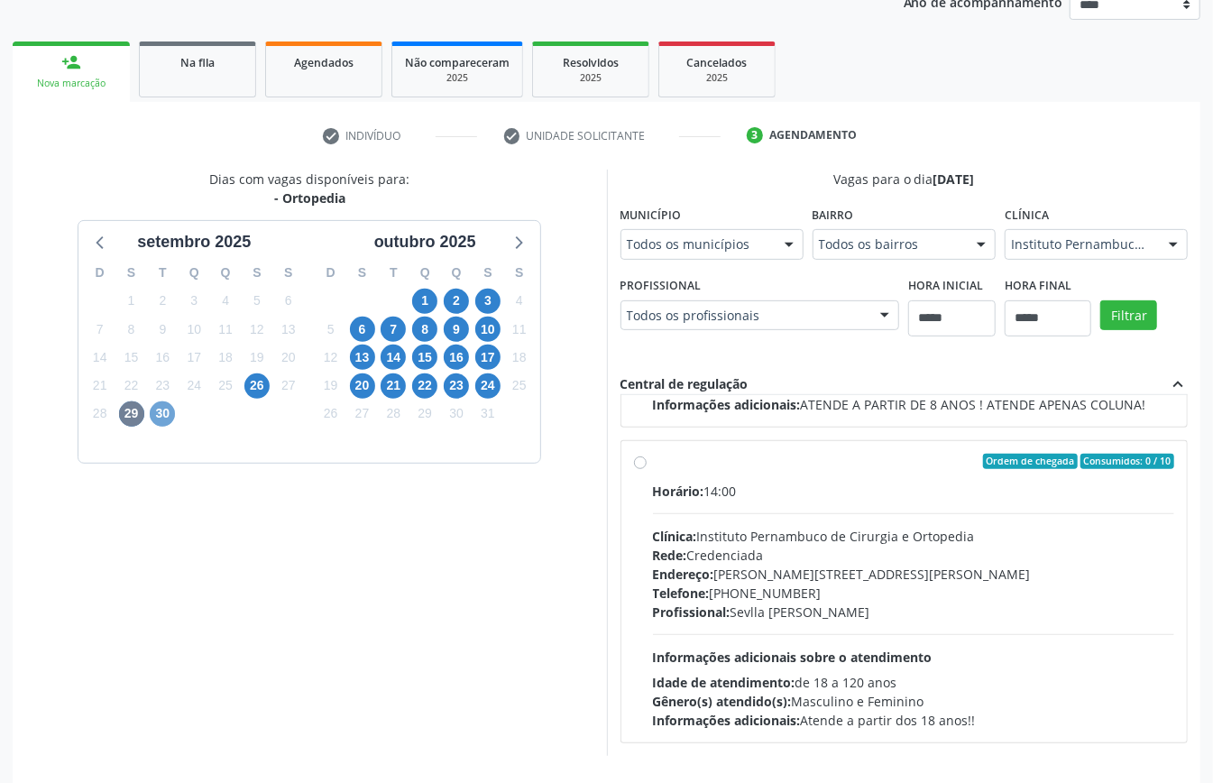
click at [162, 415] on span "30" at bounding box center [162, 413] width 25 height 25
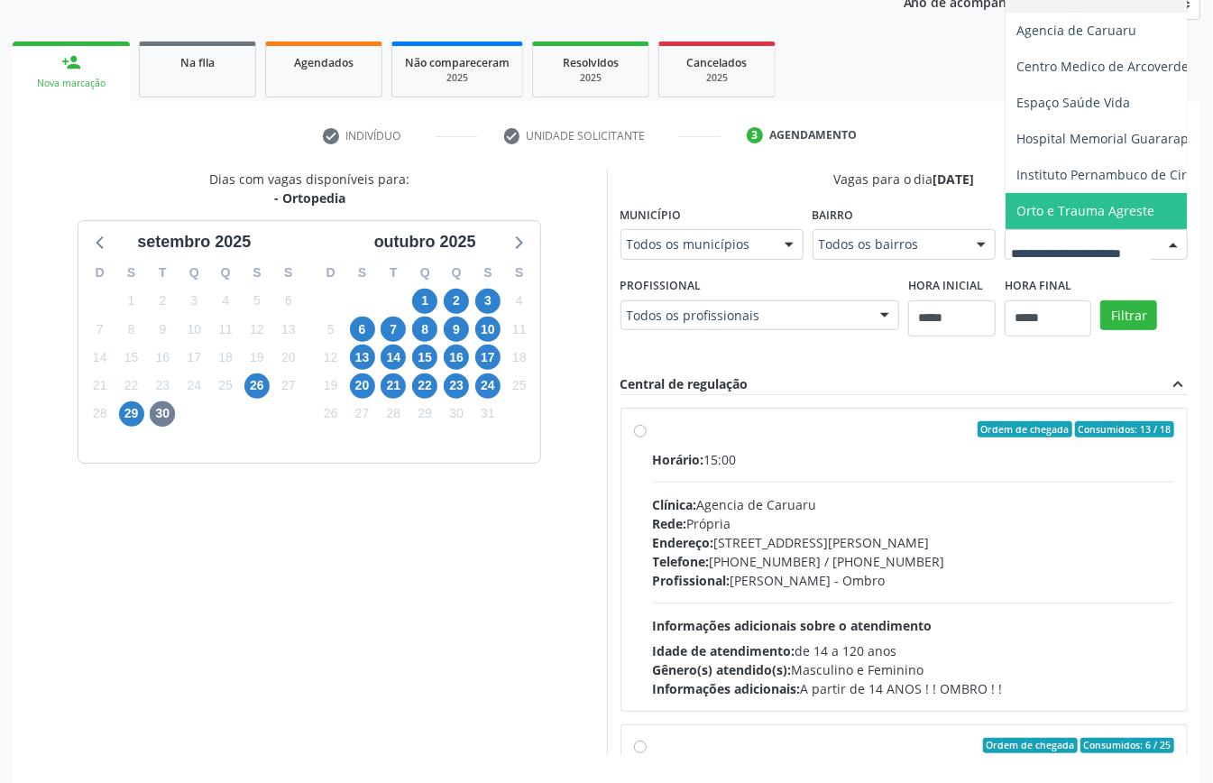
click at [1017, 219] on span "Orto e Trauma Agreste" at bounding box center [1086, 210] width 138 height 17
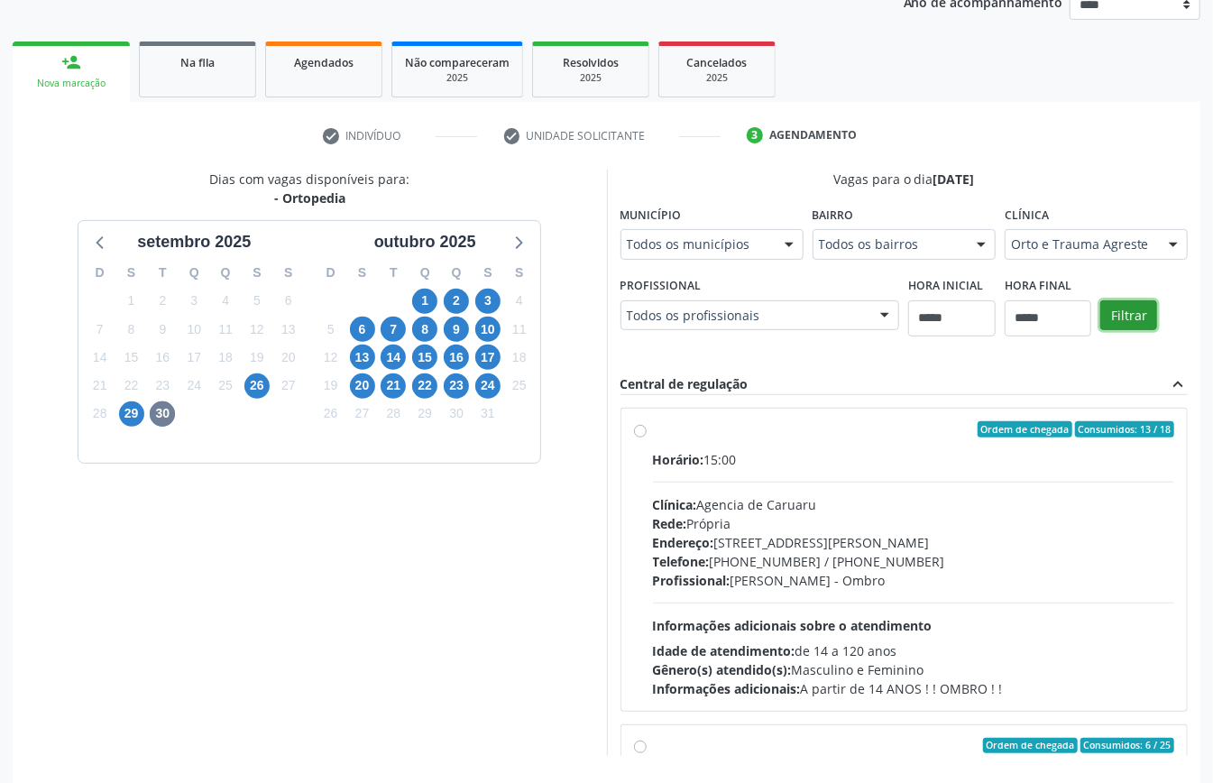
drag, startPoint x: 1045, startPoint y: 610, endPoint x: 1033, endPoint y: 611, distance: 11.8
click at [1101, 331] on button "Filtrar" at bounding box center [1129, 315] width 57 height 31
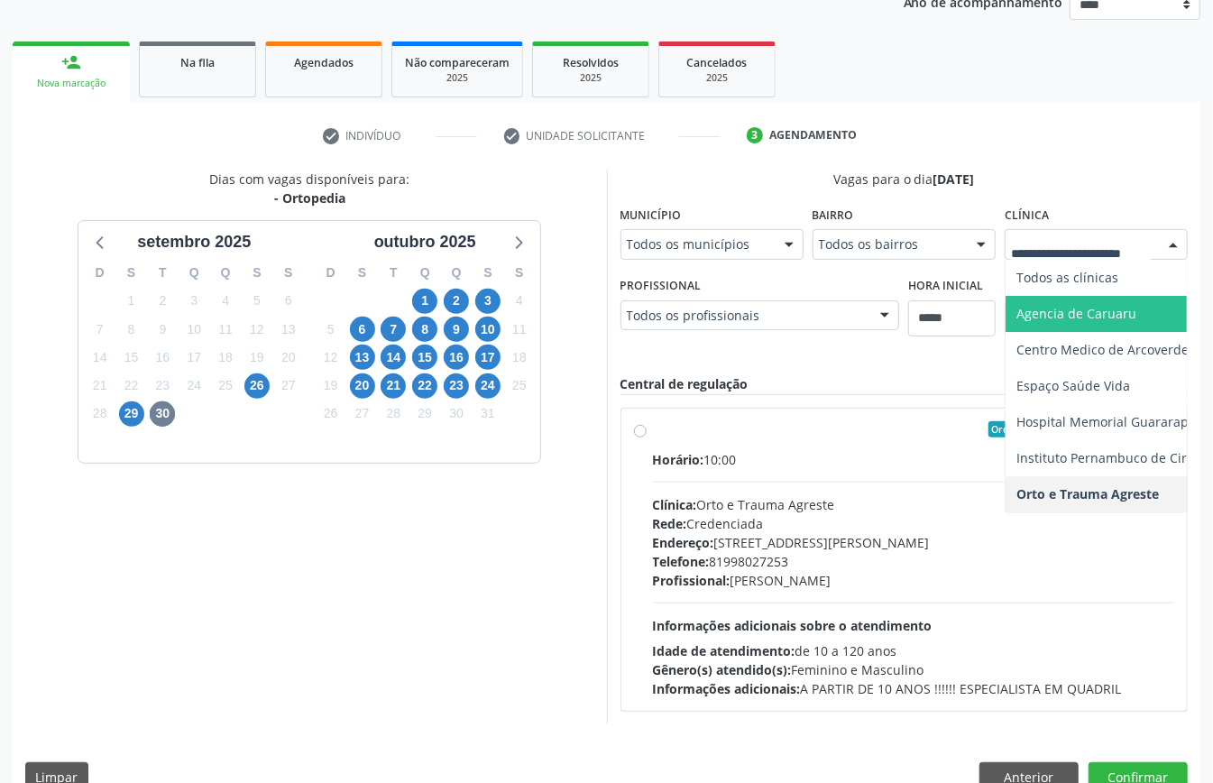
click at [1066, 298] on span "Agencia de Caruaru" at bounding box center [1156, 314] width 300 height 36
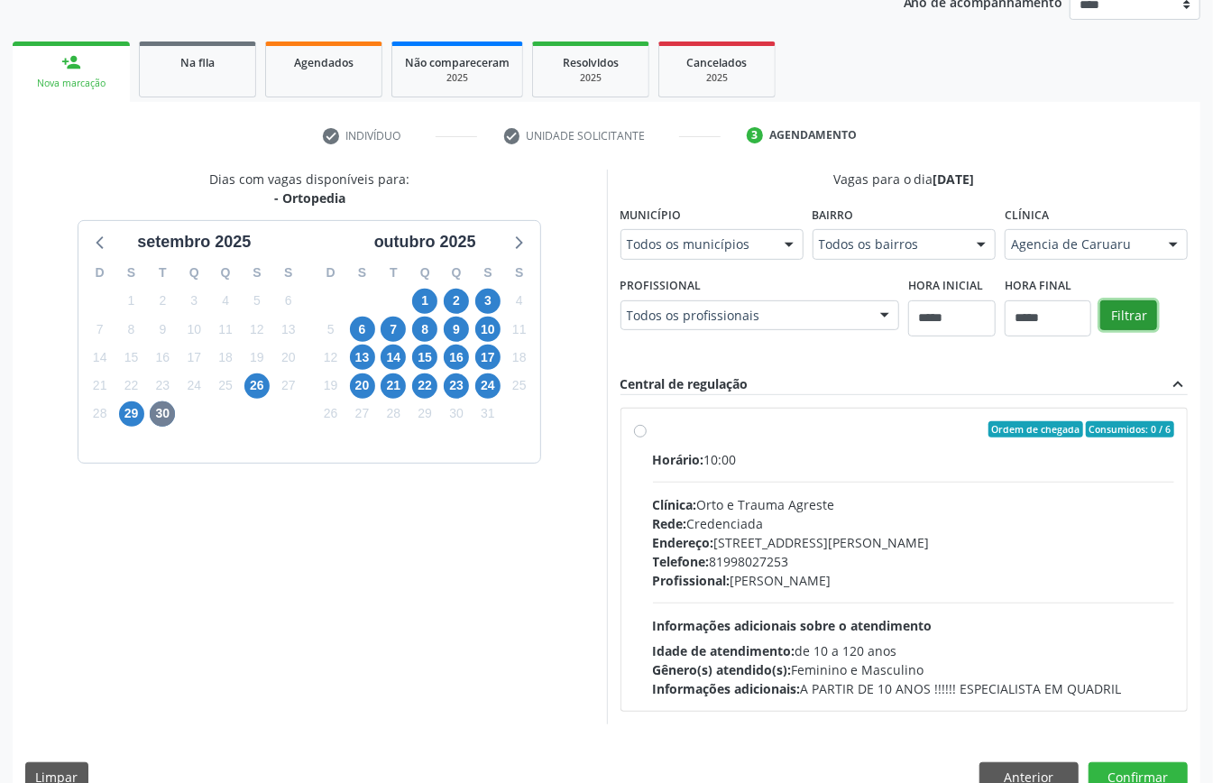
click at [1137, 301] on button "Filtrar" at bounding box center [1129, 315] width 57 height 31
click at [1054, 769] on button "Anterior" at bounding box center [1029, 777] width 99 height 31
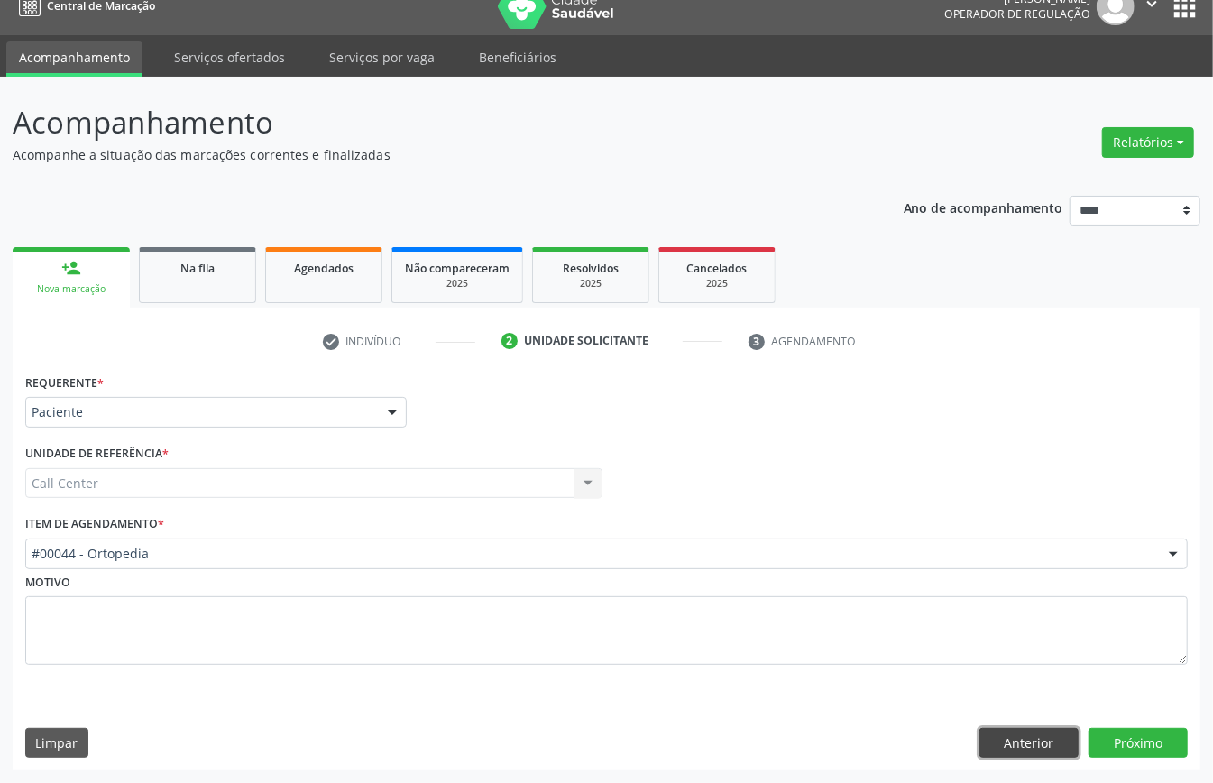
click at [1048, 752] on button "Anterior" at bounding box center [1029, 743] width 99 height 31
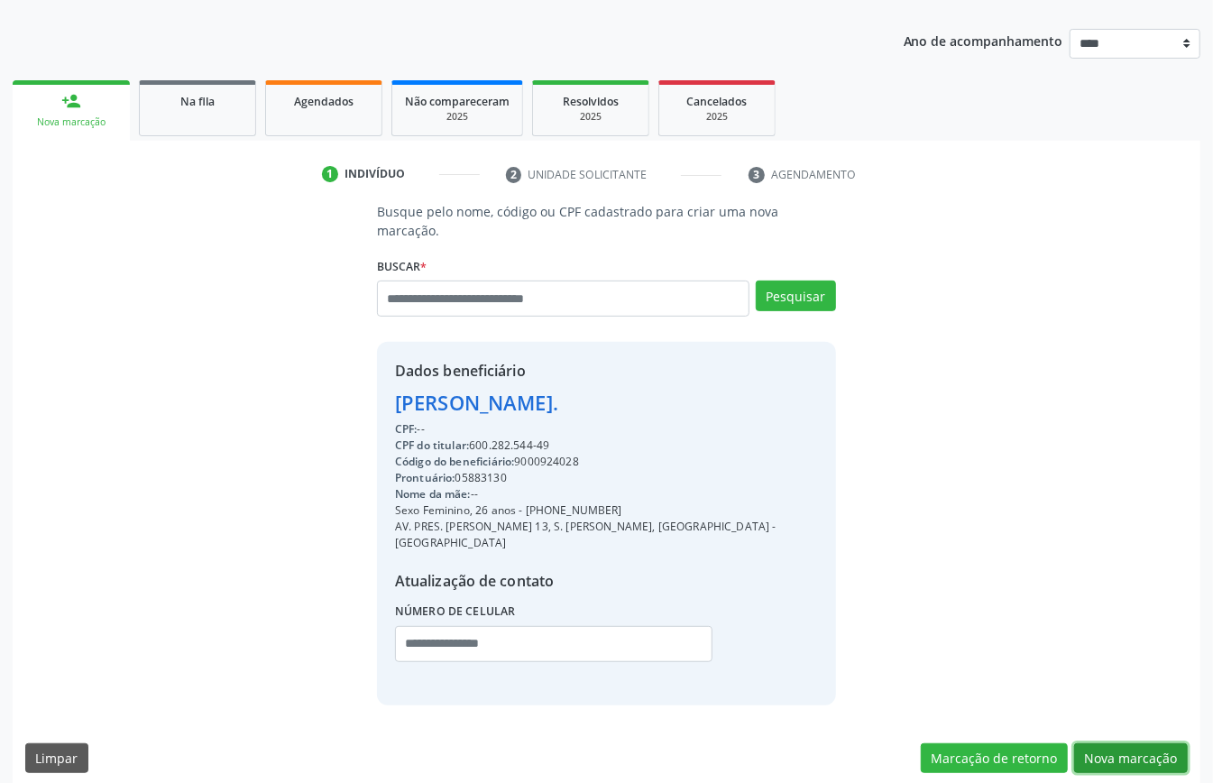
click at [1145, 744] on button "Nova marcação" at bounding box center [1132, 758] width 114 height 31
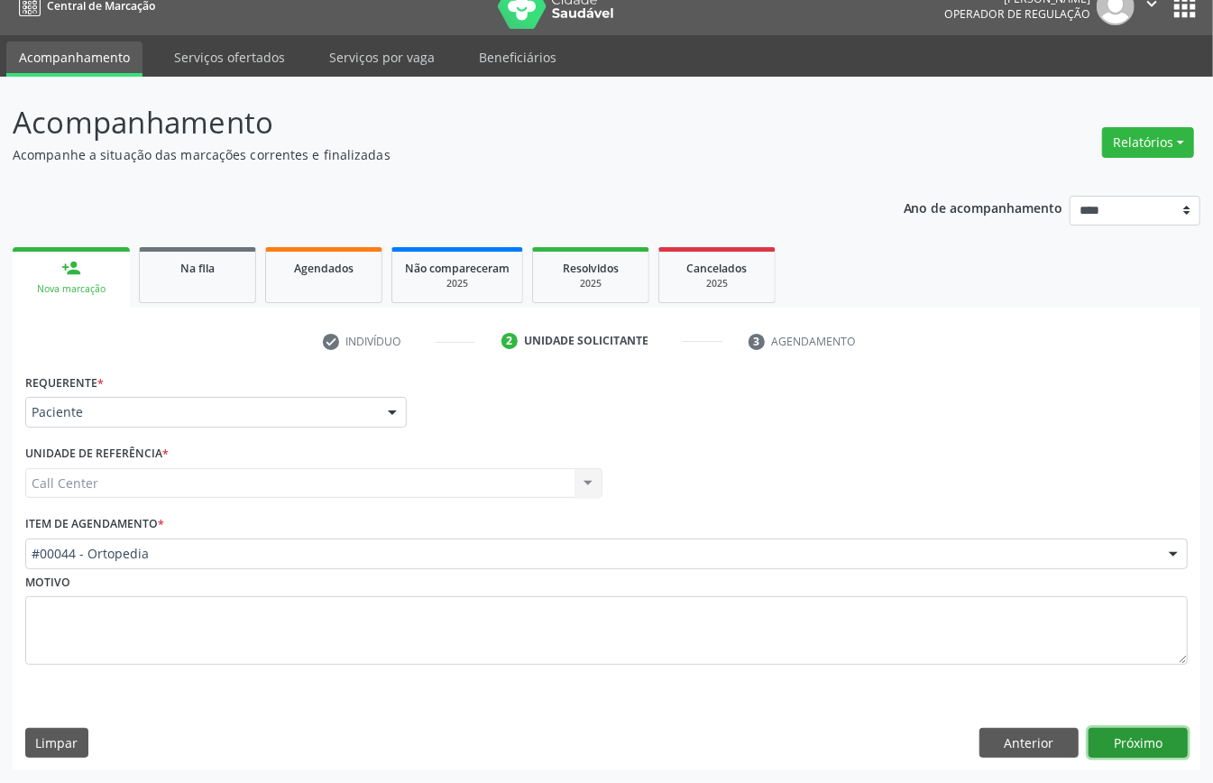
click at [1145, 744] on button "Próximo" at bounding box center [1138, 743] width 99 height 31
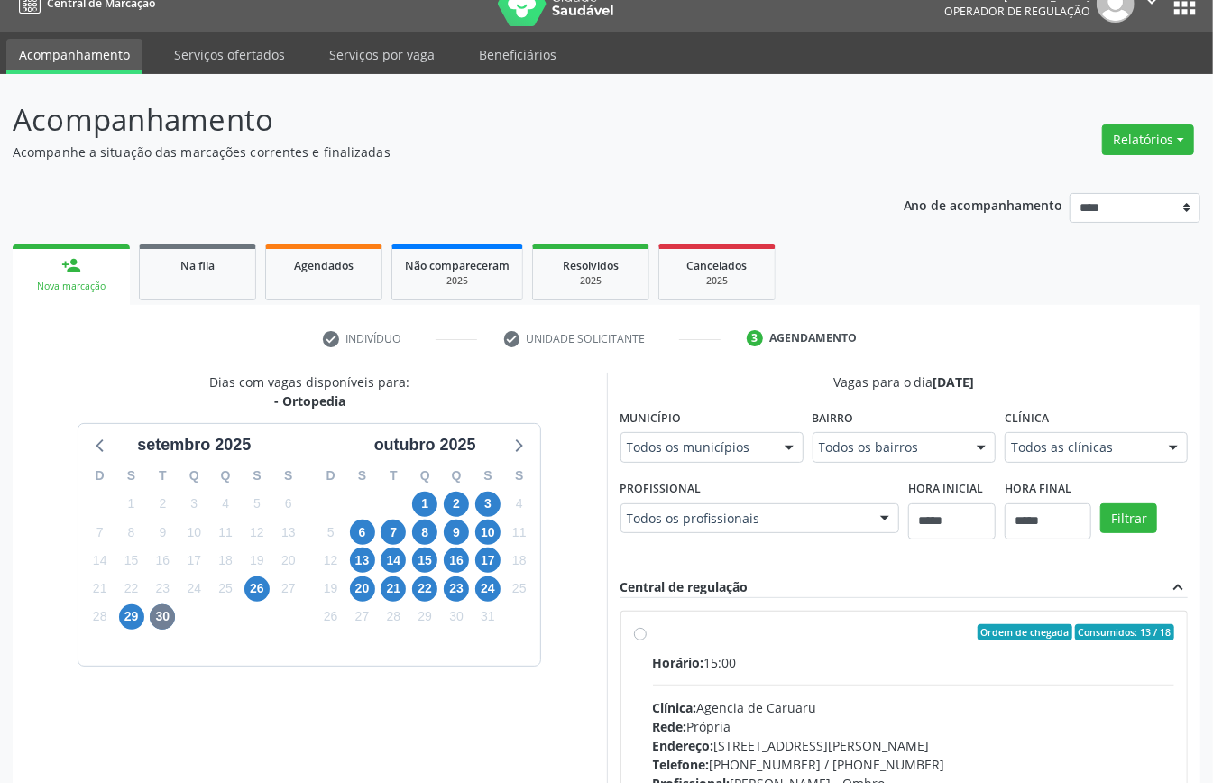
scroll to position [386, 0]
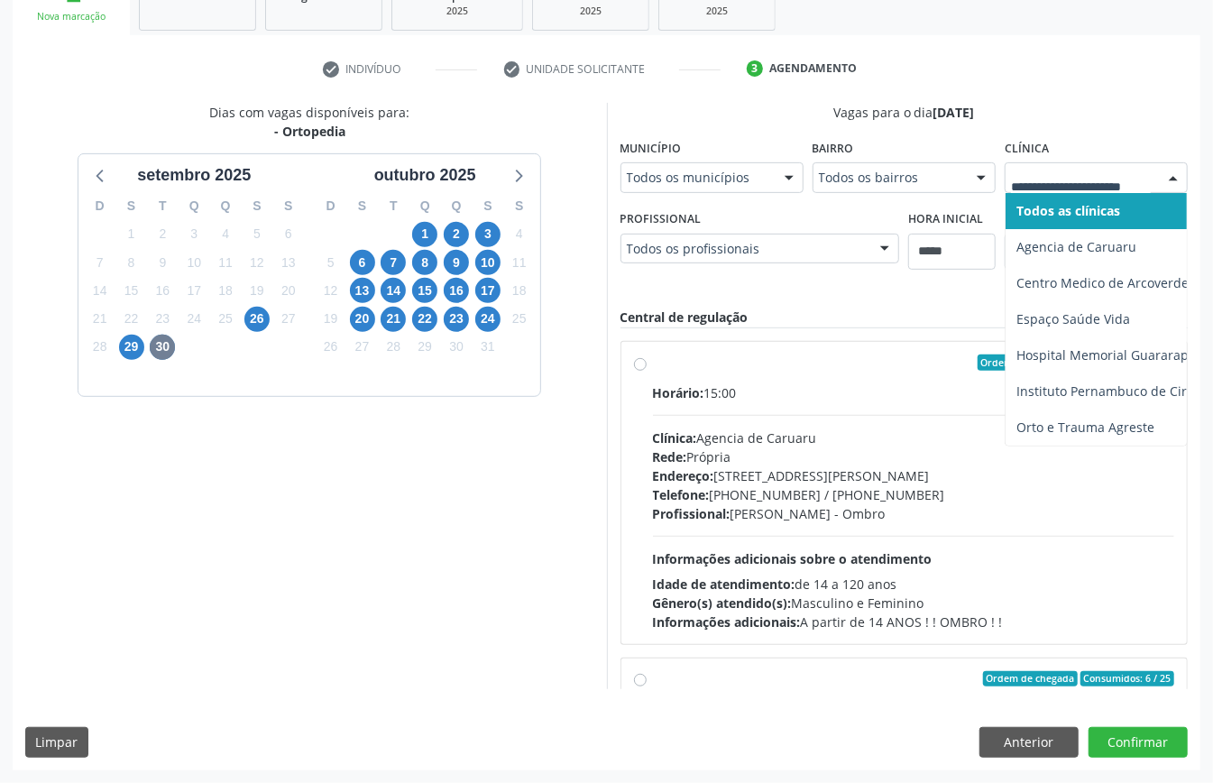
drag, startPoint x: 920, startPoint y: 383, endPoint x: 921, endPoint y: 399, distance: 16.3
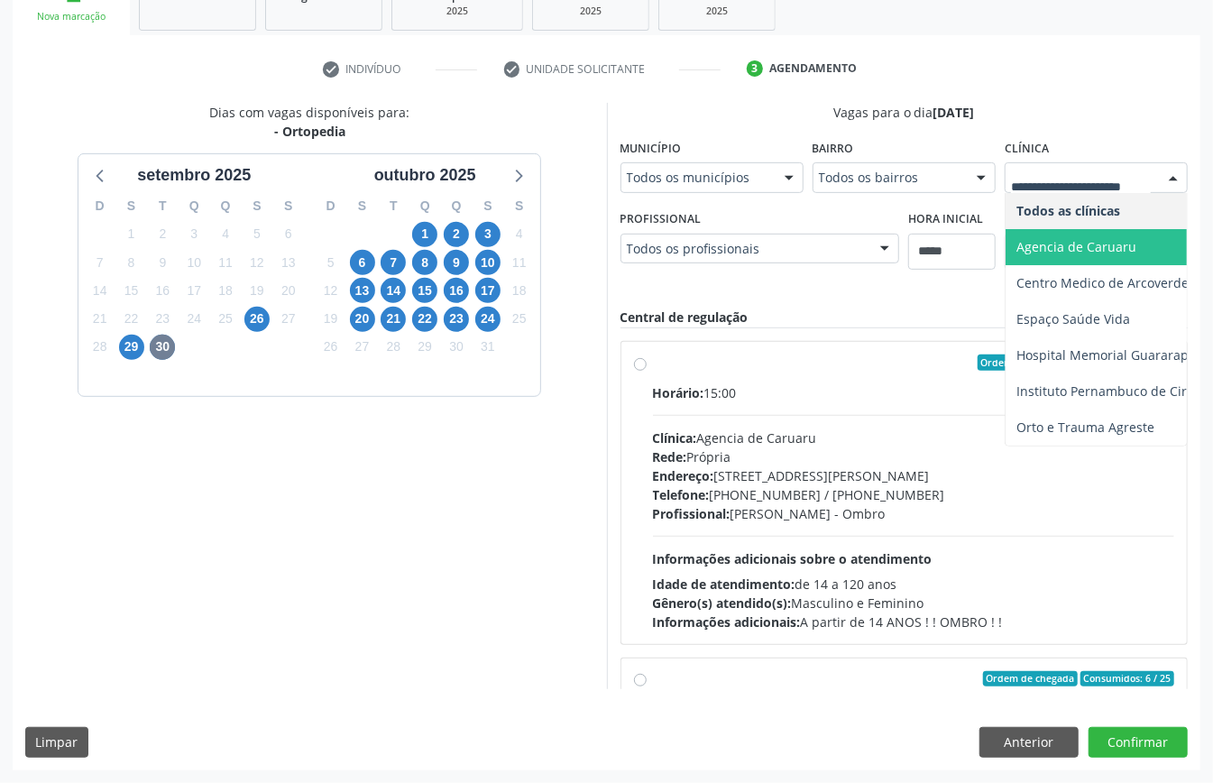
click at [1006, 265] on span "Agencia de Caruaru" at bounding box center [1156, 247] width 300 height 36
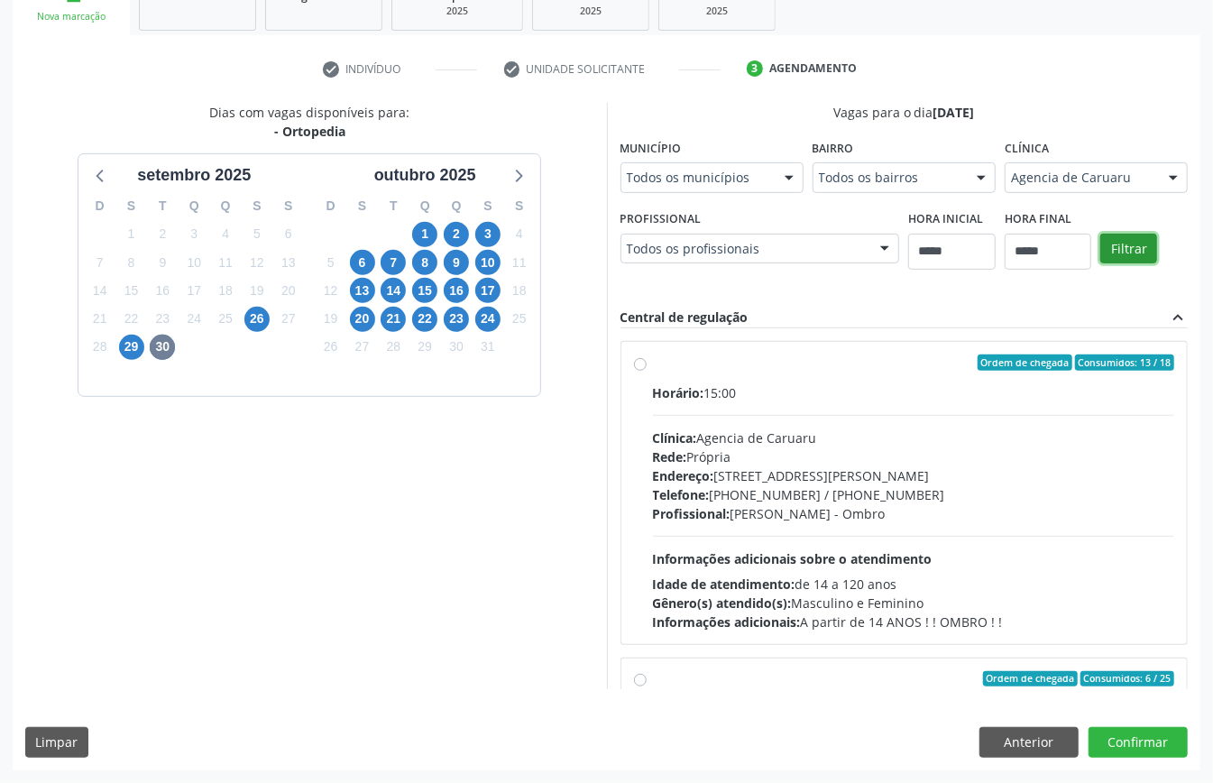
click at [1101, 264] on button "Filtrar" at bounding box center [1129, 249] width 57 height 31
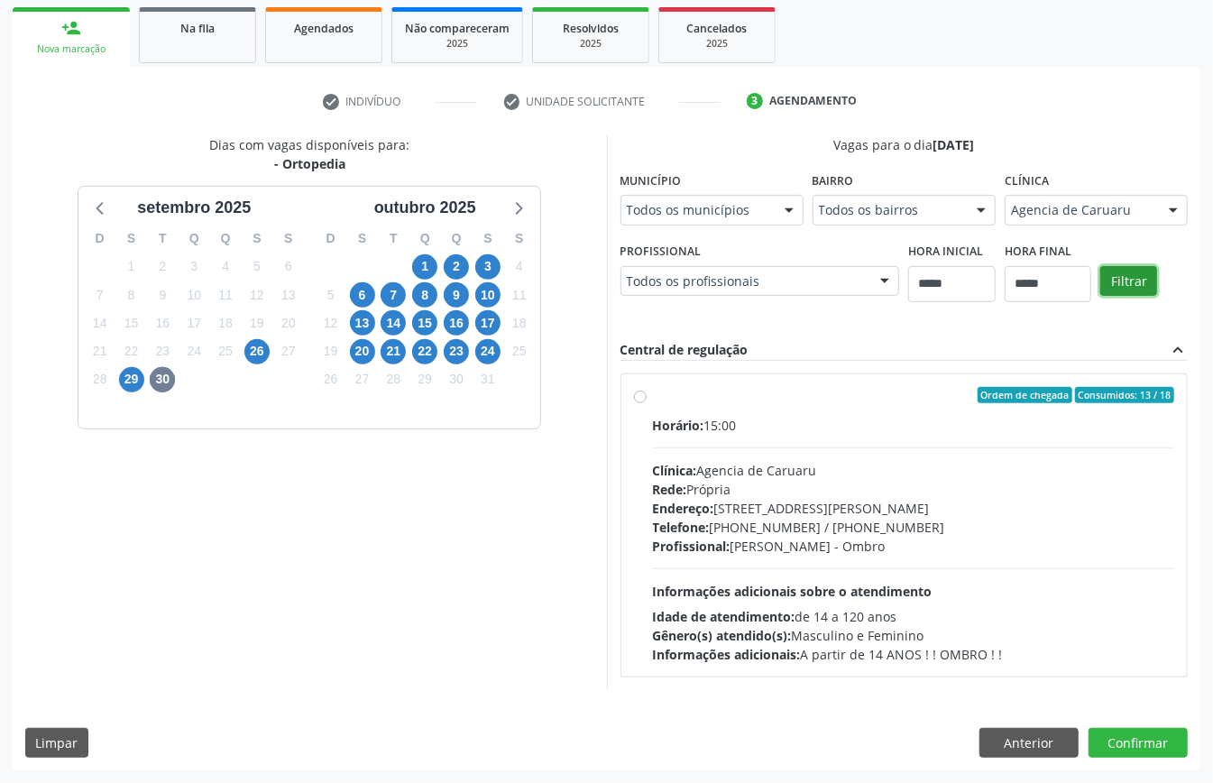
scroll to position [265, 0]
click at [848, 531] on div "Telefone: (81) 3719-9589 / 3719-9591" at bounding box center [914, 527] width 522 height 19
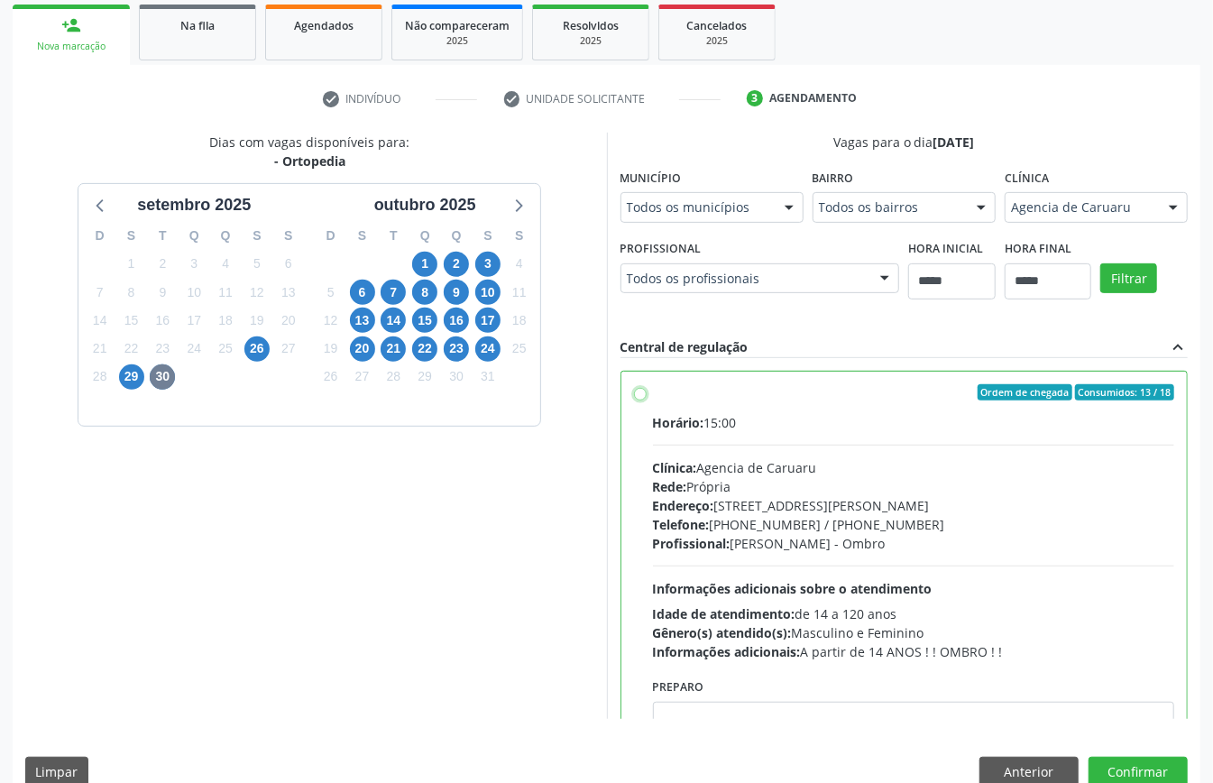
scroll to position [91, 0]
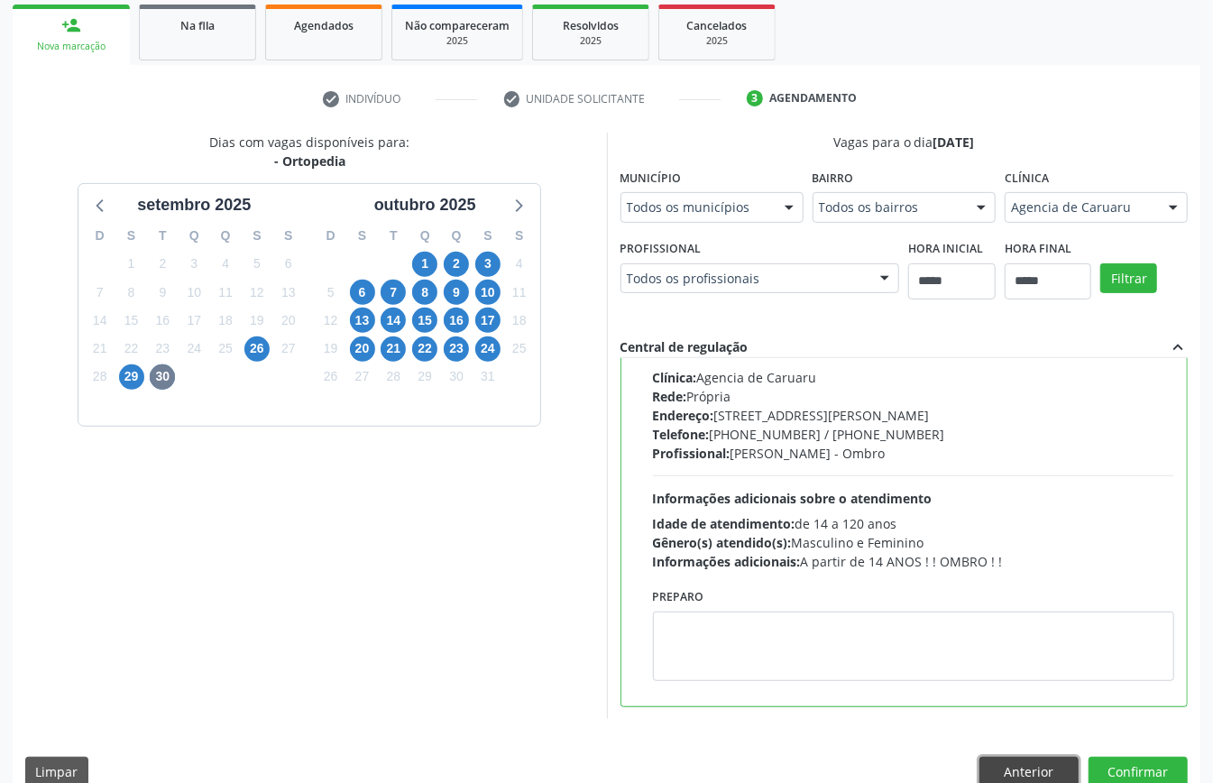
click at [1019, 763] on button "Anterior" at bounding box center [1029, 772] width 99 height 31
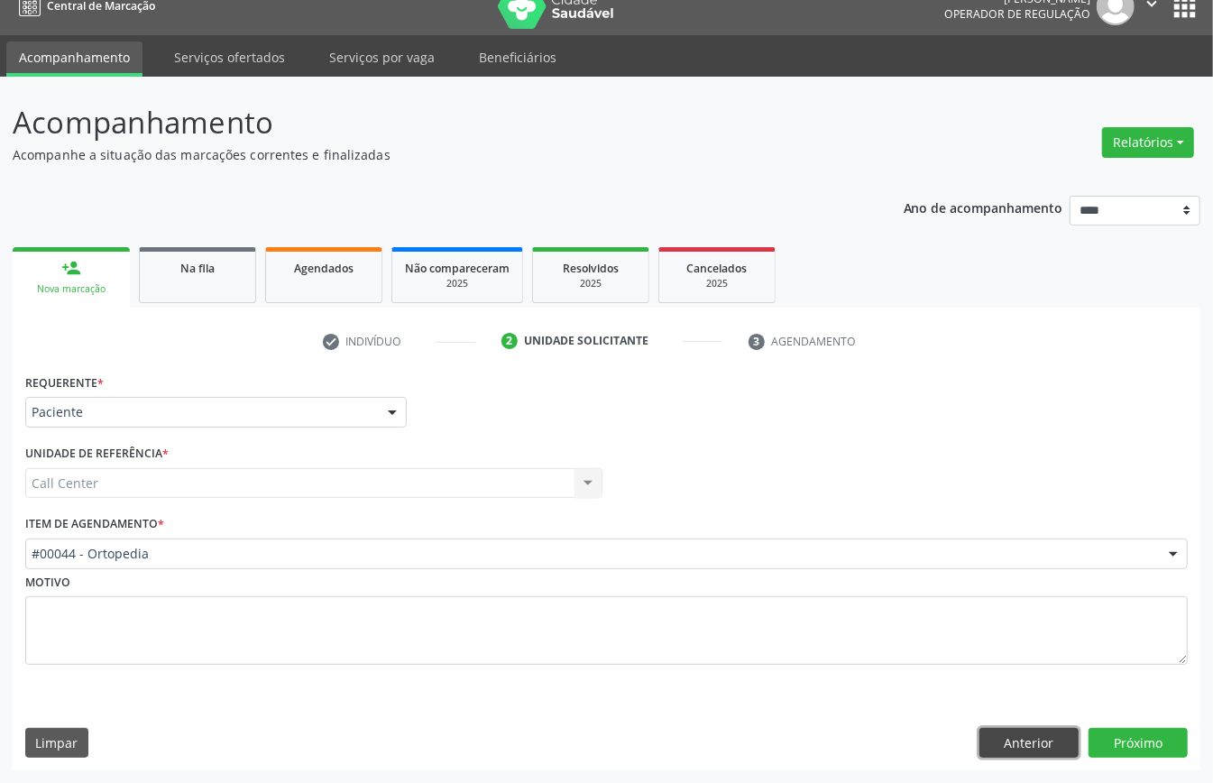
click at [1022, 731] on button "Anterior" at bounding box center [1029, 743] width 99 height 31
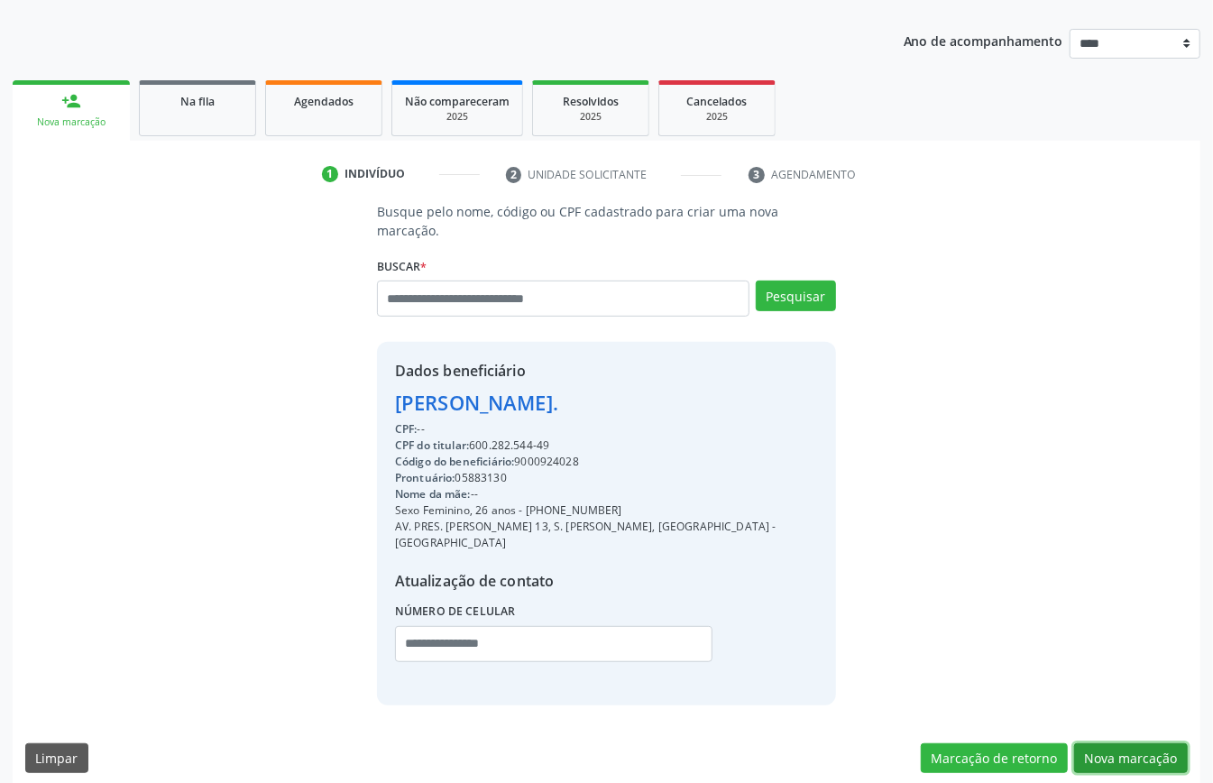
click at [1099, 743] on button "Nova marcação" at bounding box center [1132, 758] width 114 height 31
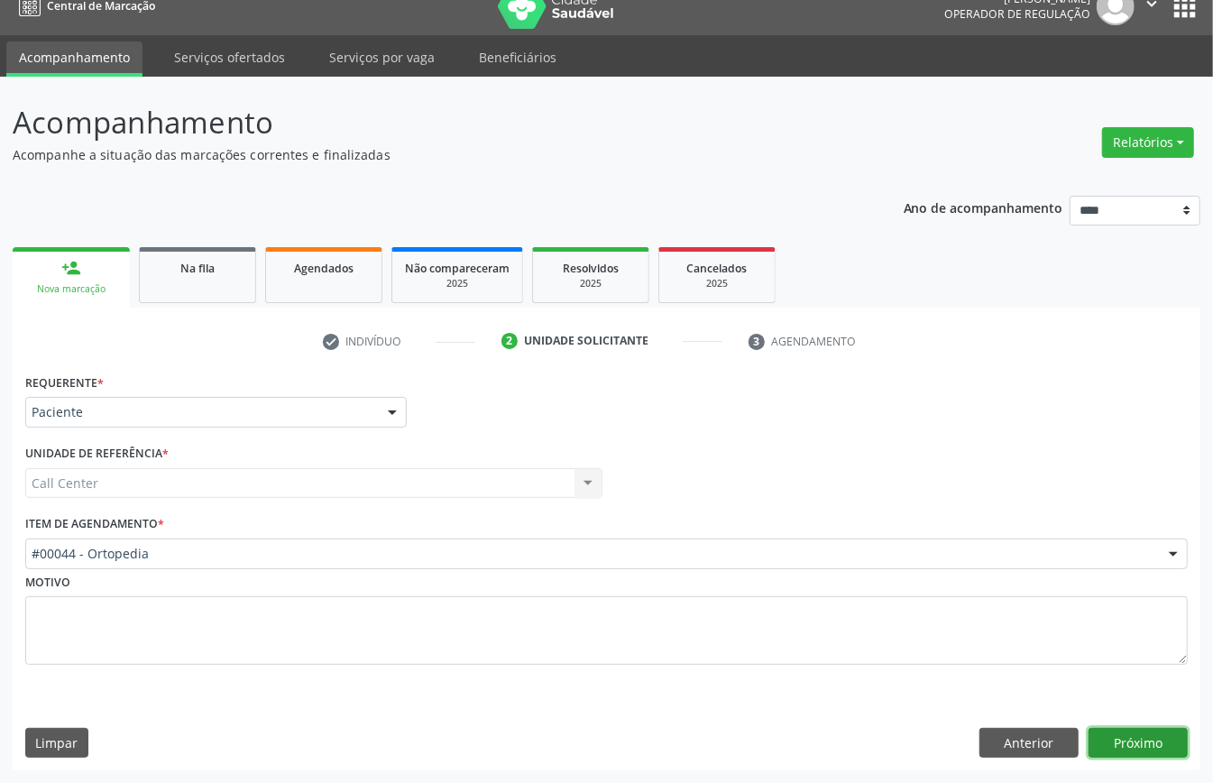
click at [1112, 745] on button "Próximo" at bounding box center [1138, 743] width 99 height 31
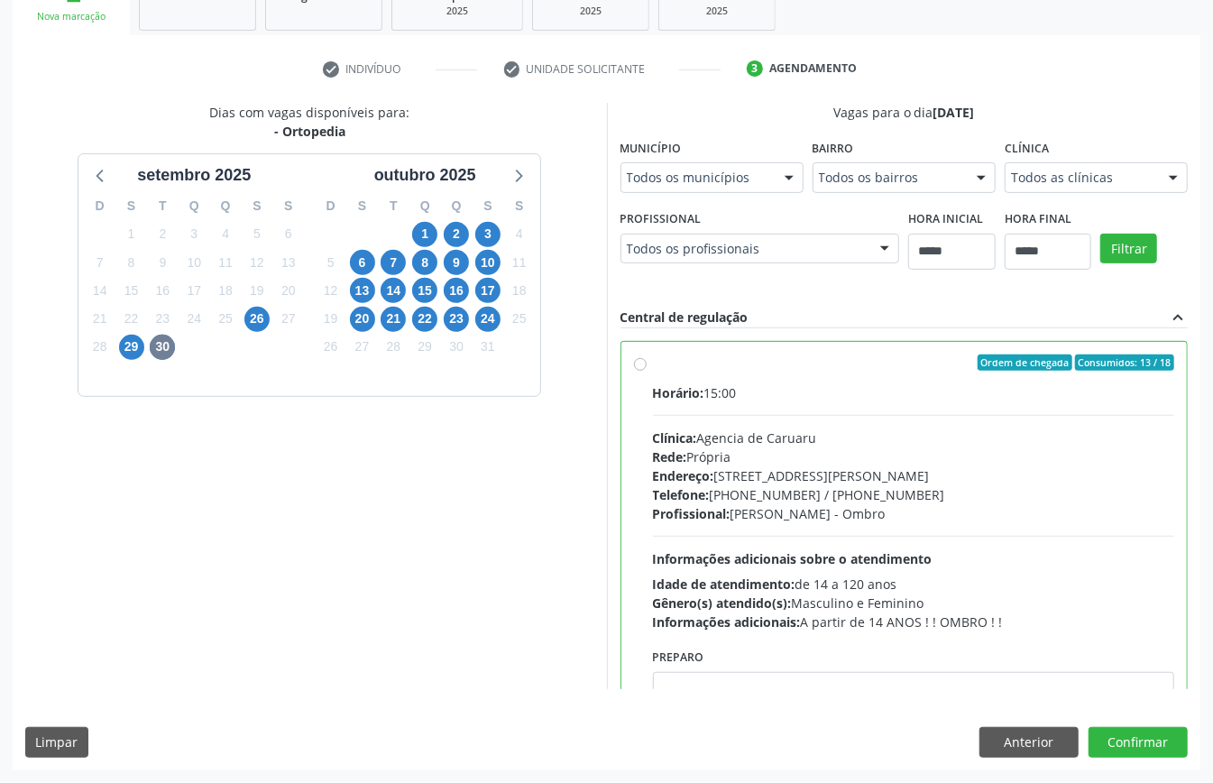
scroll to position [120, 0]
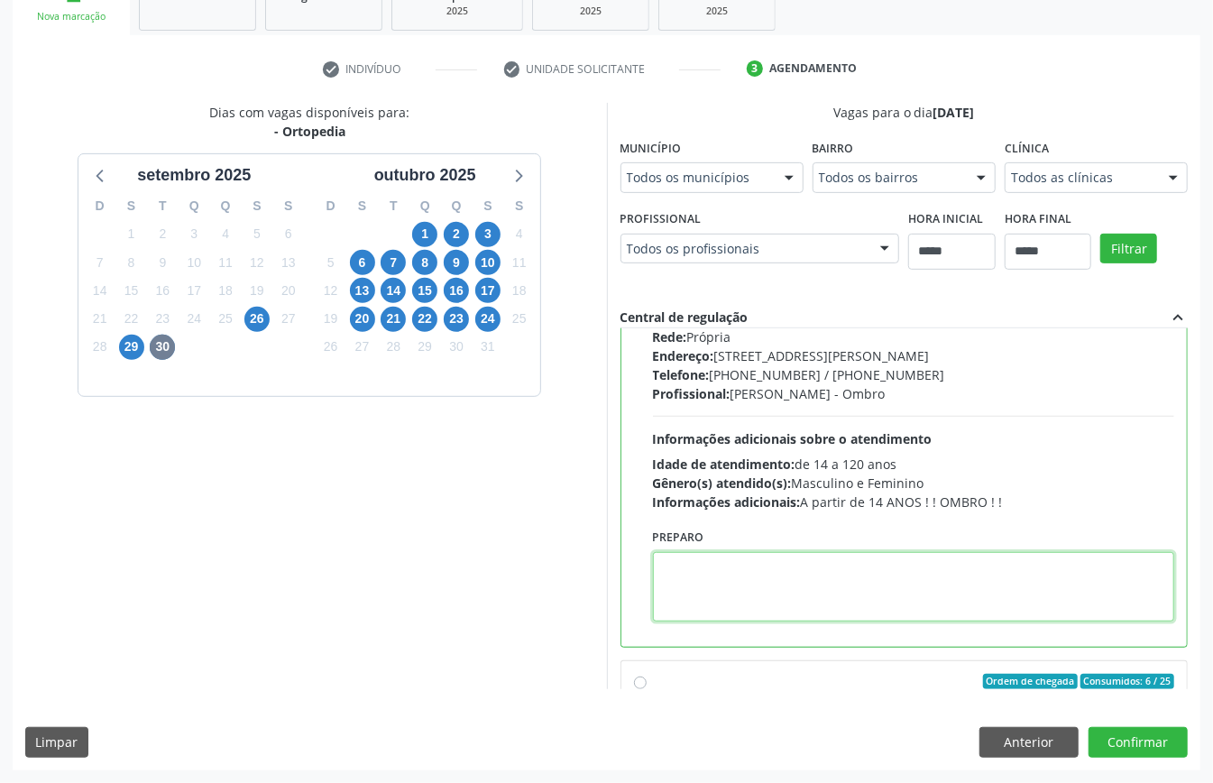
paste textarea "**********"
type textarea "**********"
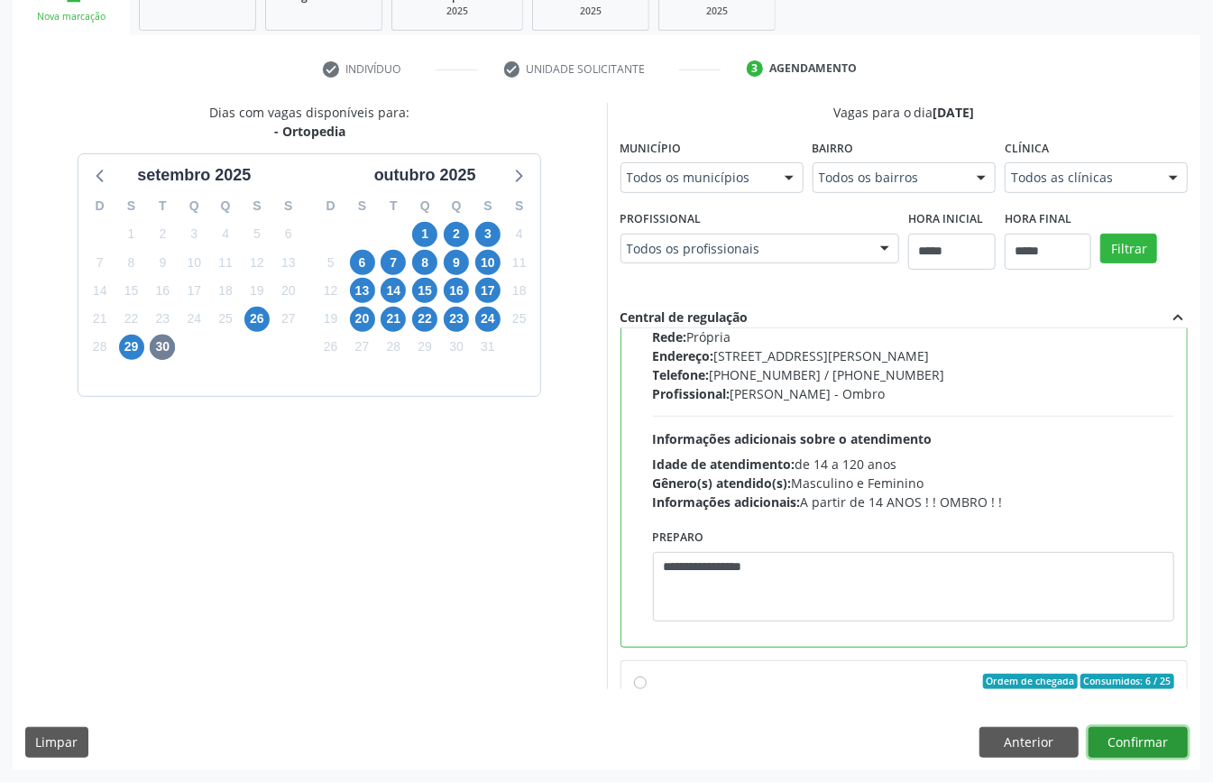
click at [1131, 734] on button "Confirmar" at bounding box center [1138, 742] width 99 height 31
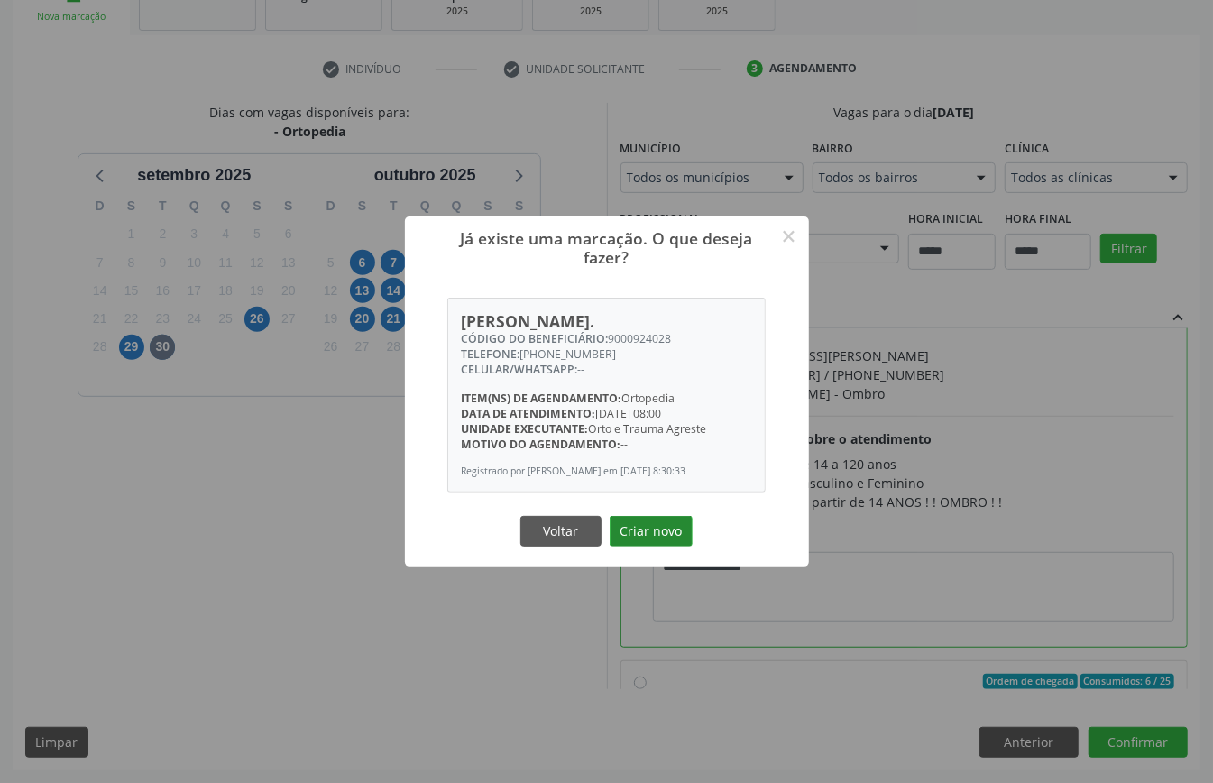
click at [646, 531] on button "Criar novo" at bounding box center [651, 531] width 83 height 31
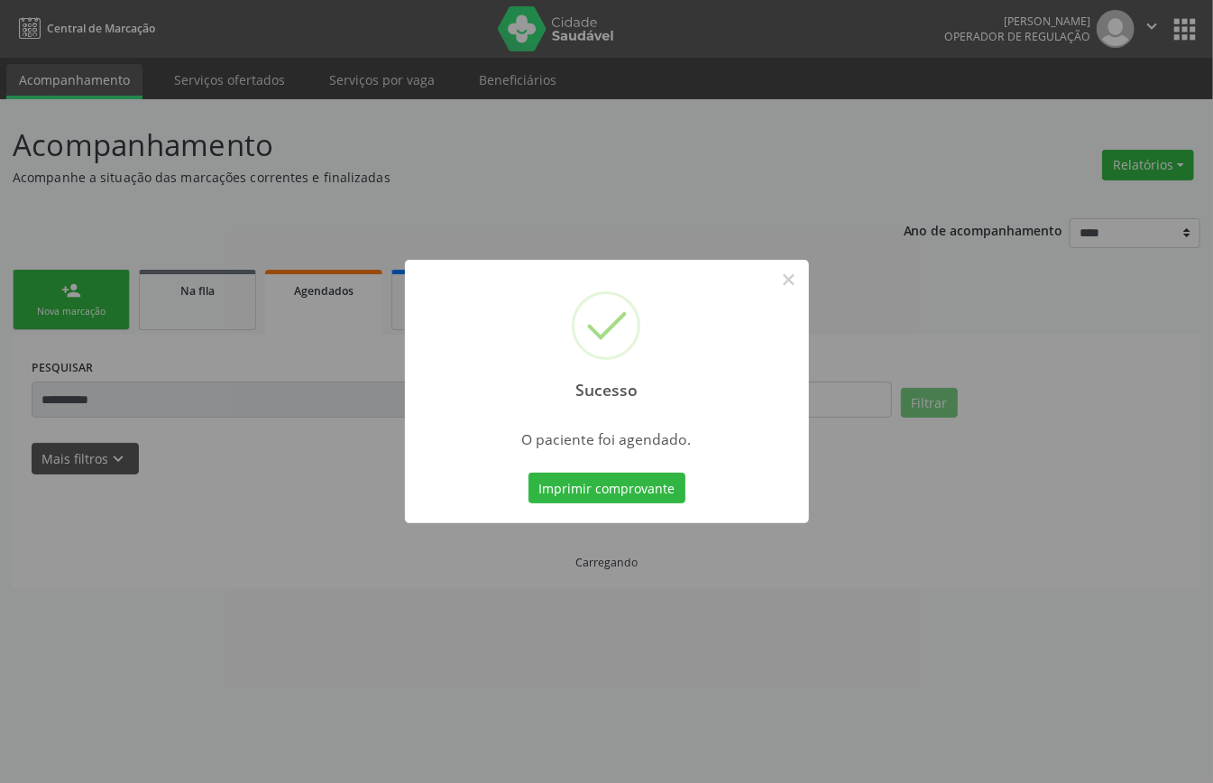
scroll to position [0, 0]
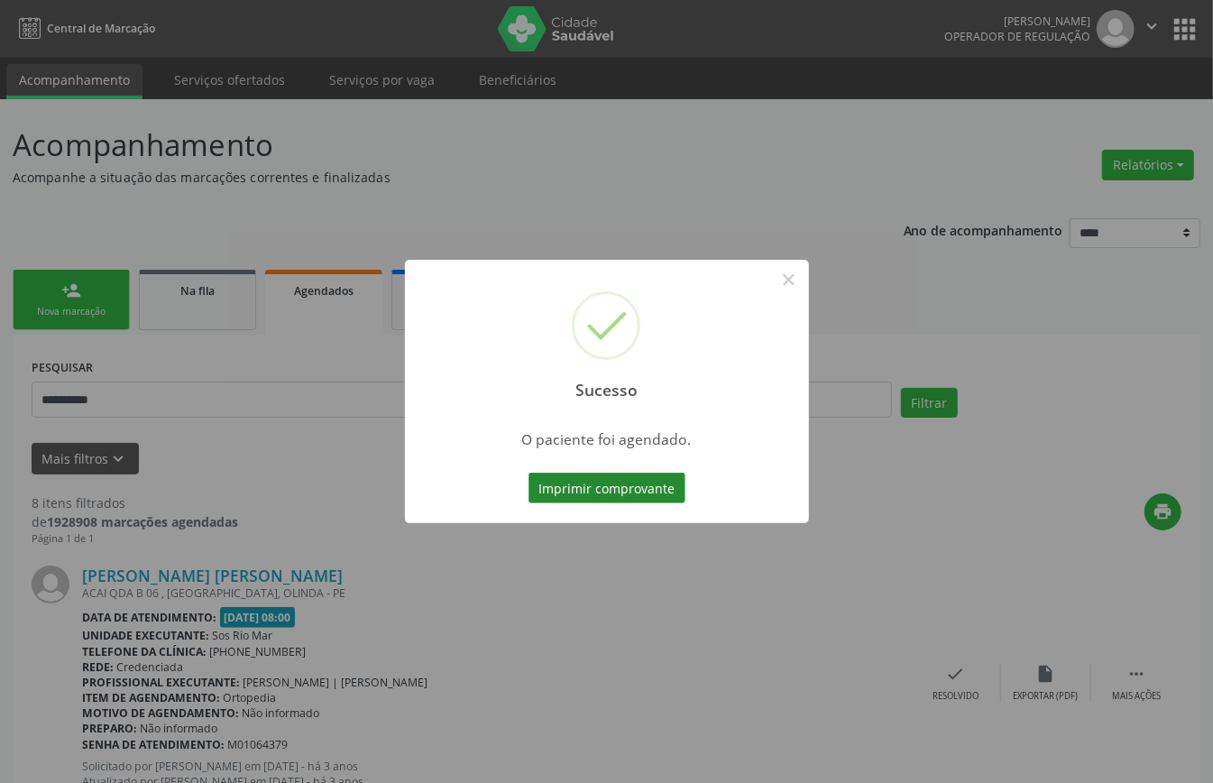
click at [636, 474] on button "Imprimir comprovante" at bounding box center [607, 488] width 157 height 31
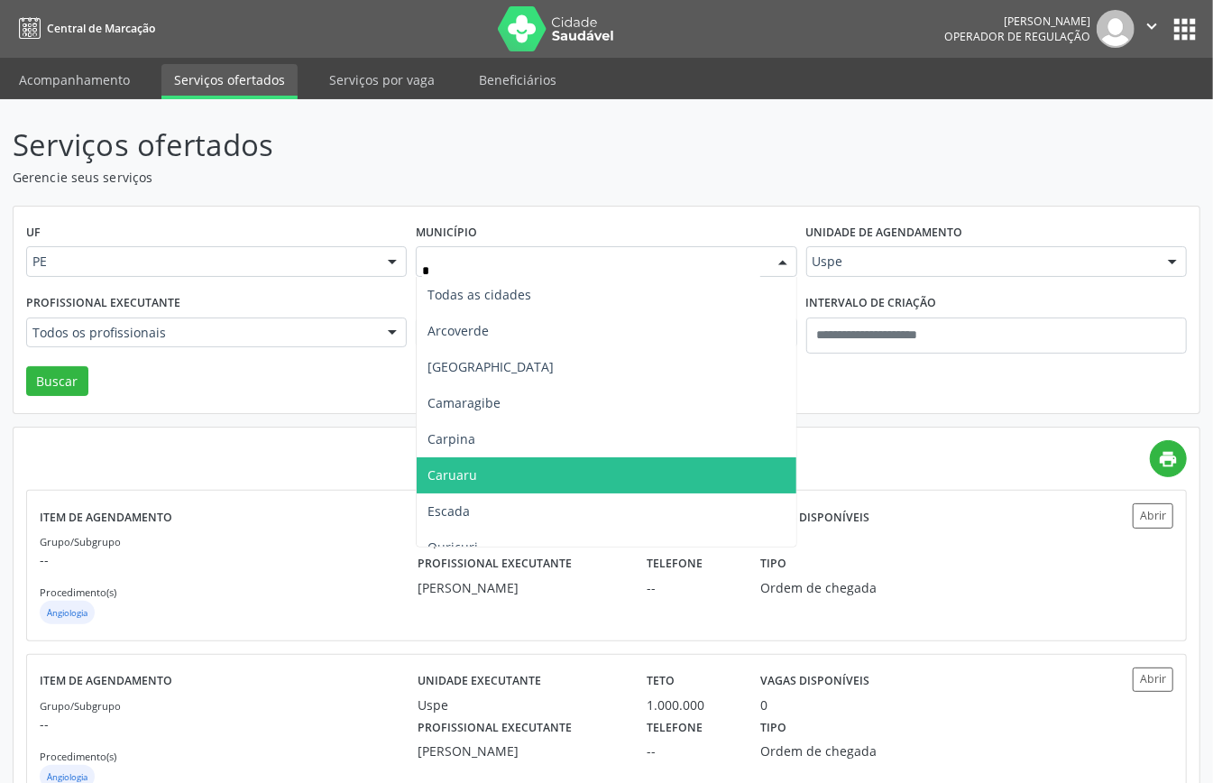
type input "**"
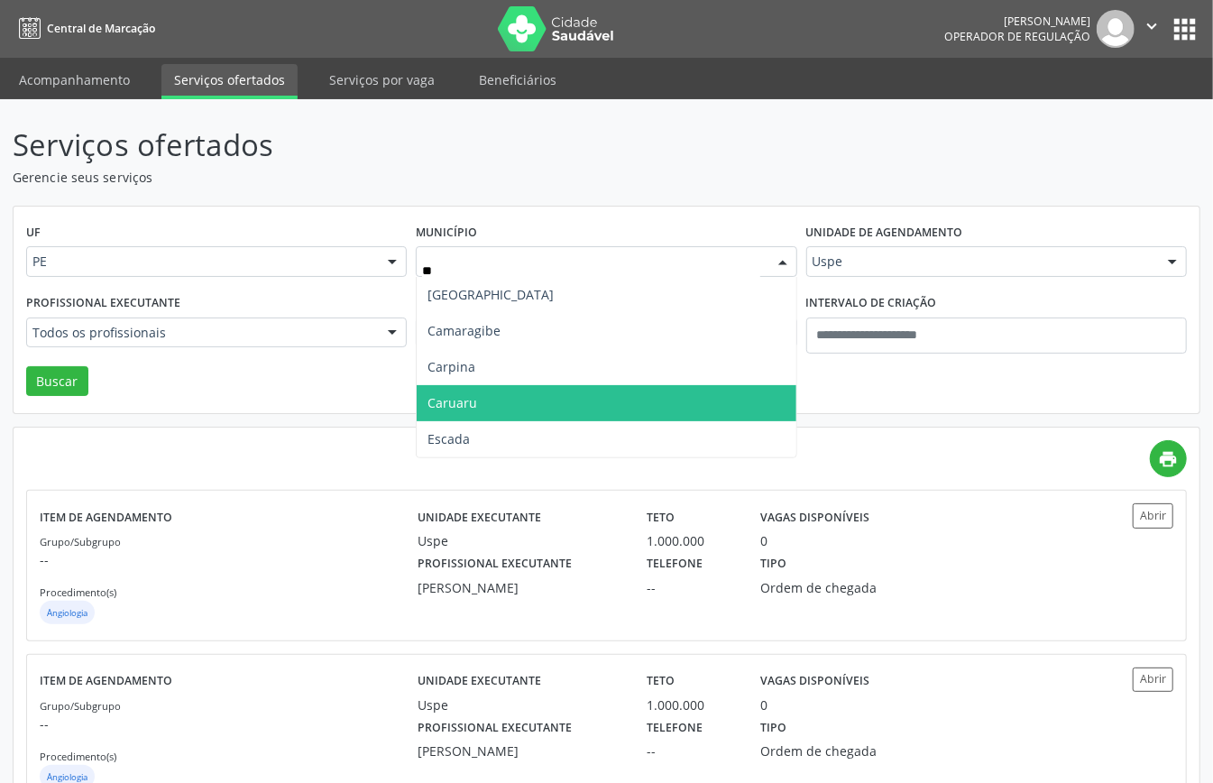
click at [470, 401] on span "Caruaru" at bounding box center [453, 402] width 50 height 17
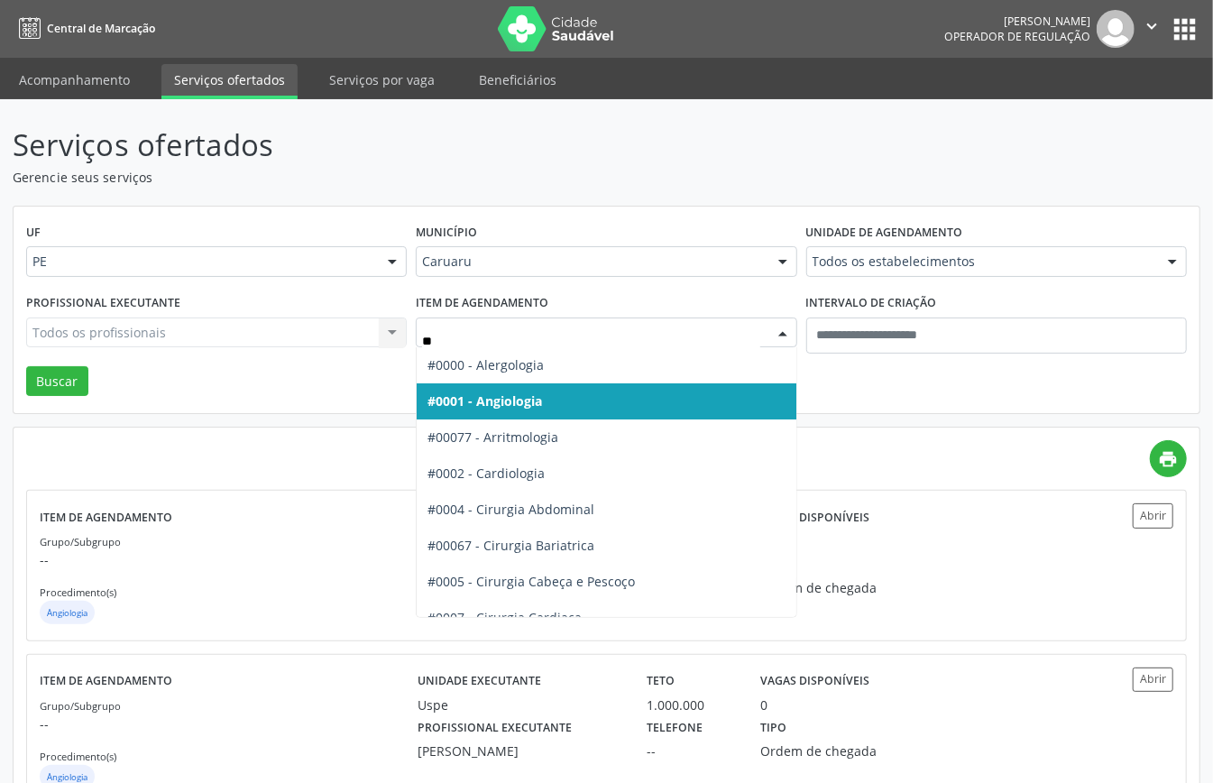
type input "***"
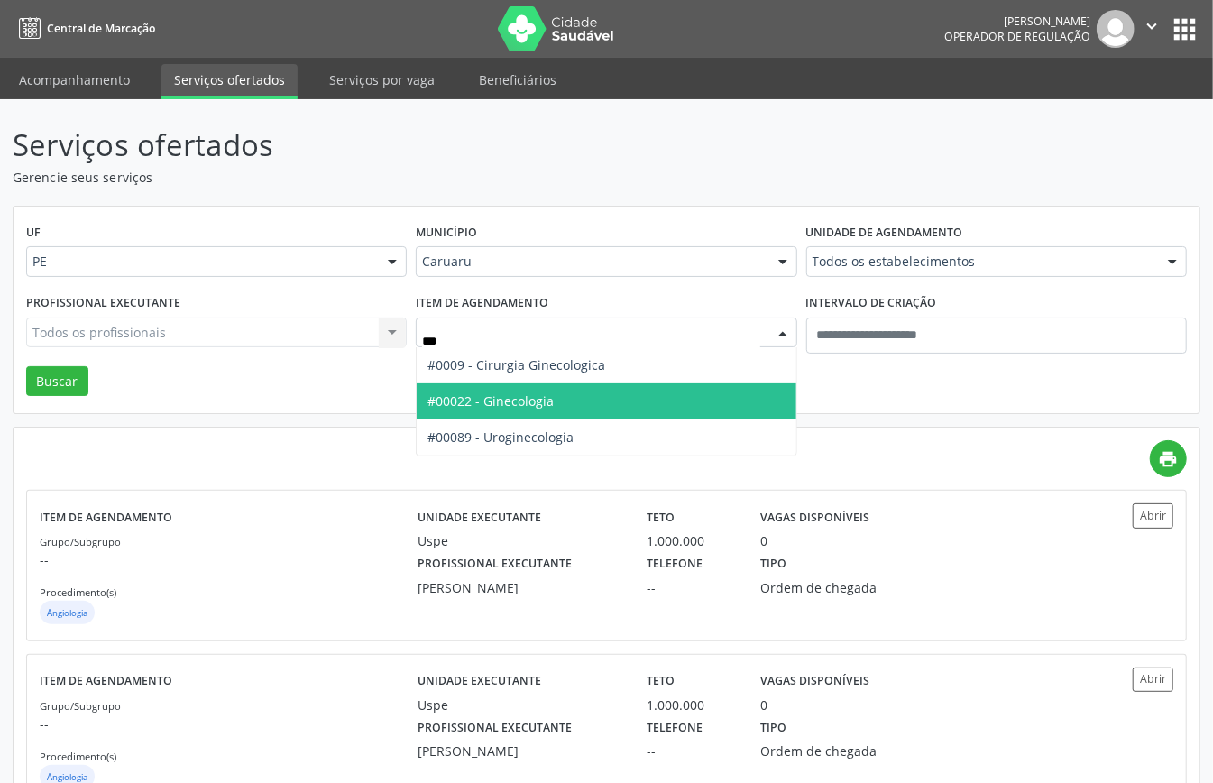
click at [531, 408] on span "#00022 - Ginecologia" at bounding box center [491, 400] width 126 height 17
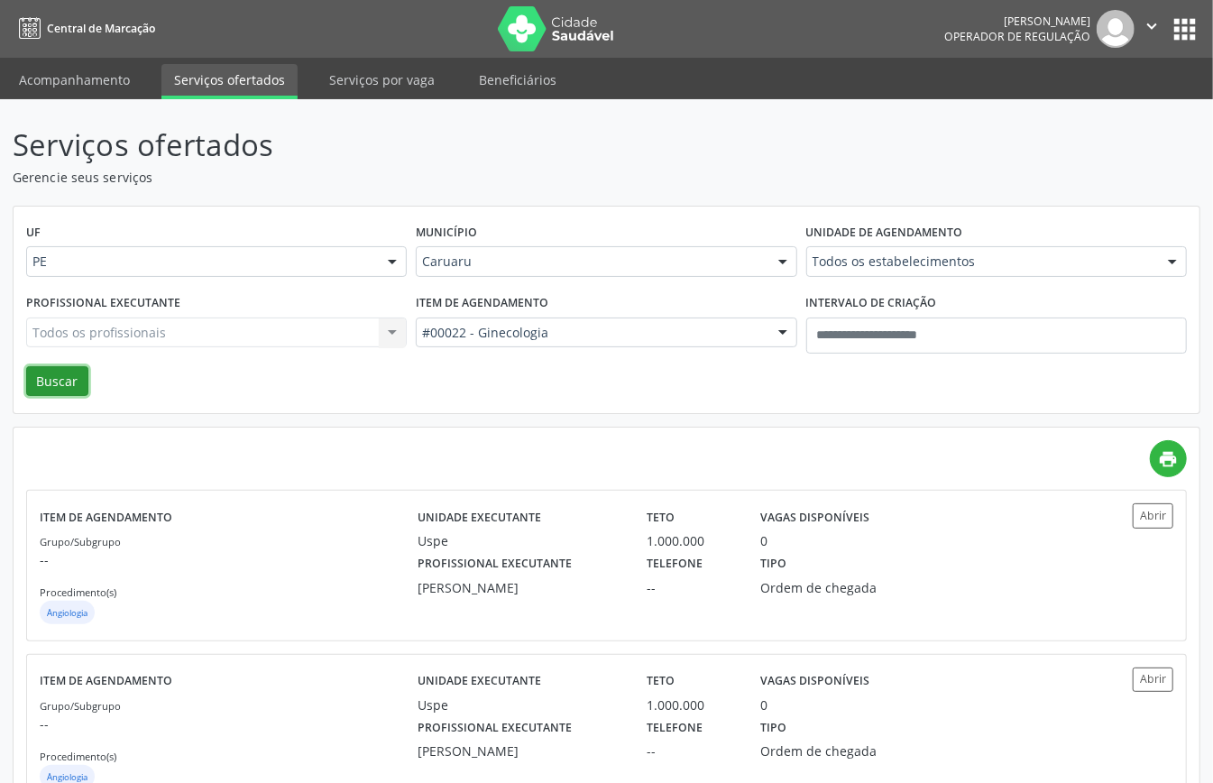
click at [37, 375] on button "Buscar" at bounding box center [57, 381] width 62 height 31
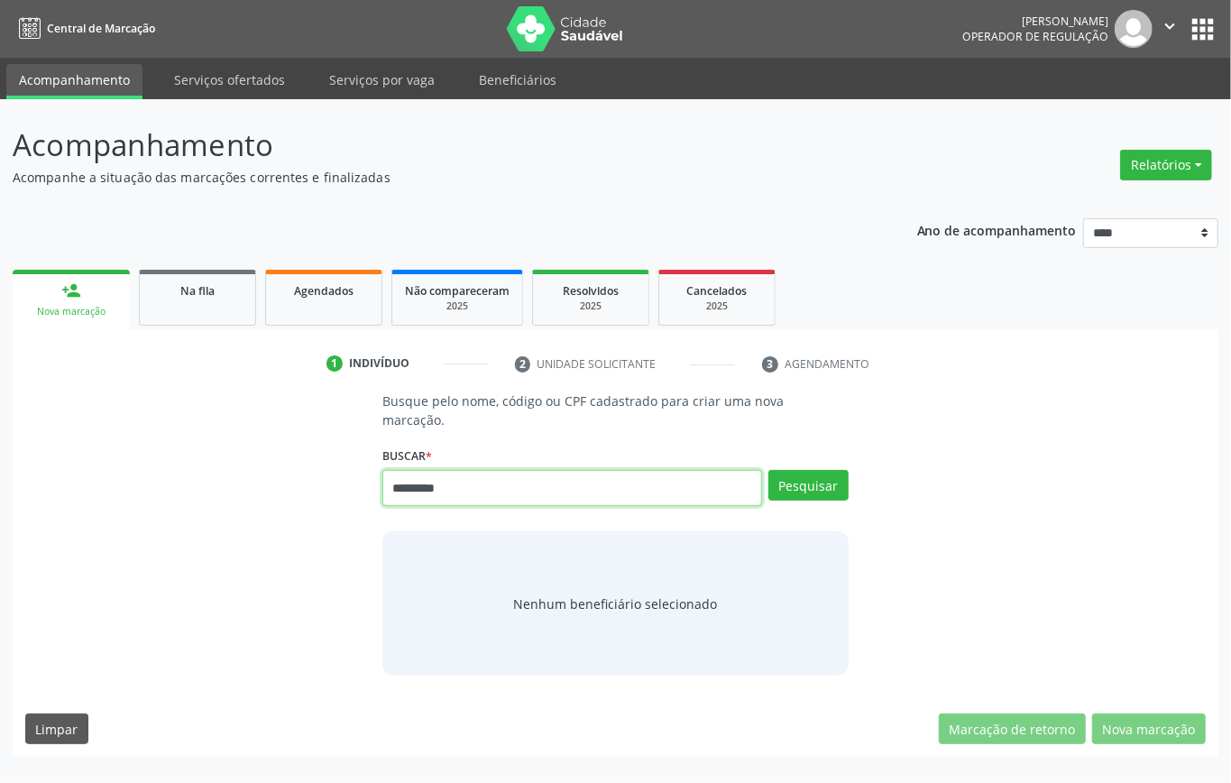
type input "*********"
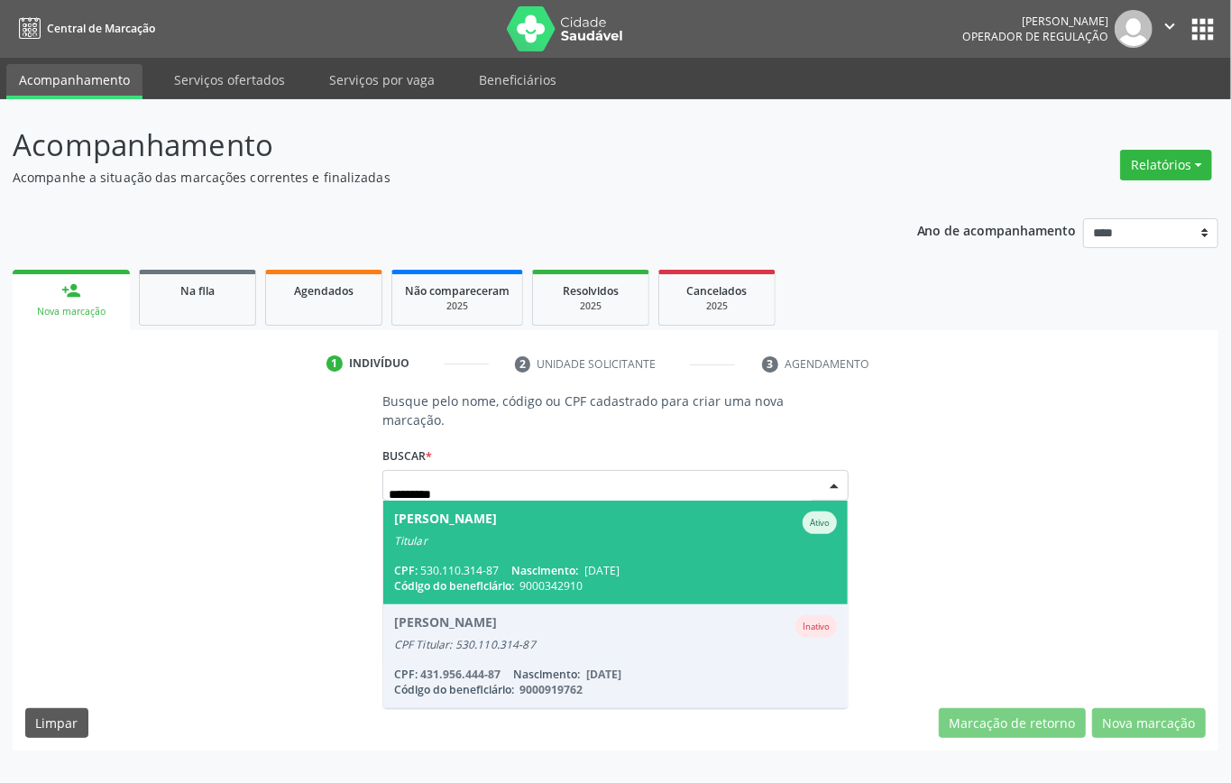
click at [485, 557] on span "[PERSON_NAME] Ativo Titular CPF: 530.110.314-87 Nascimento: [DATE] Código do be…" at bounding box center [615, 553] width 465 height 104
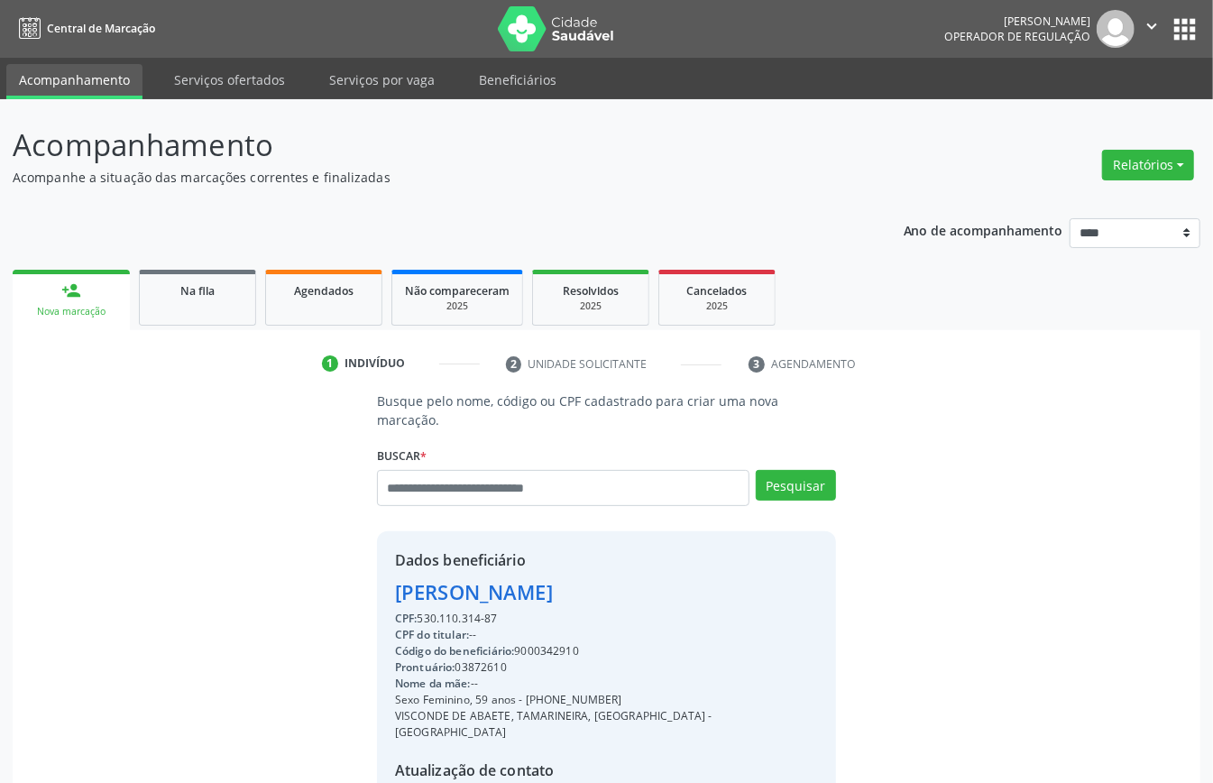
scroll to position [189, 0]
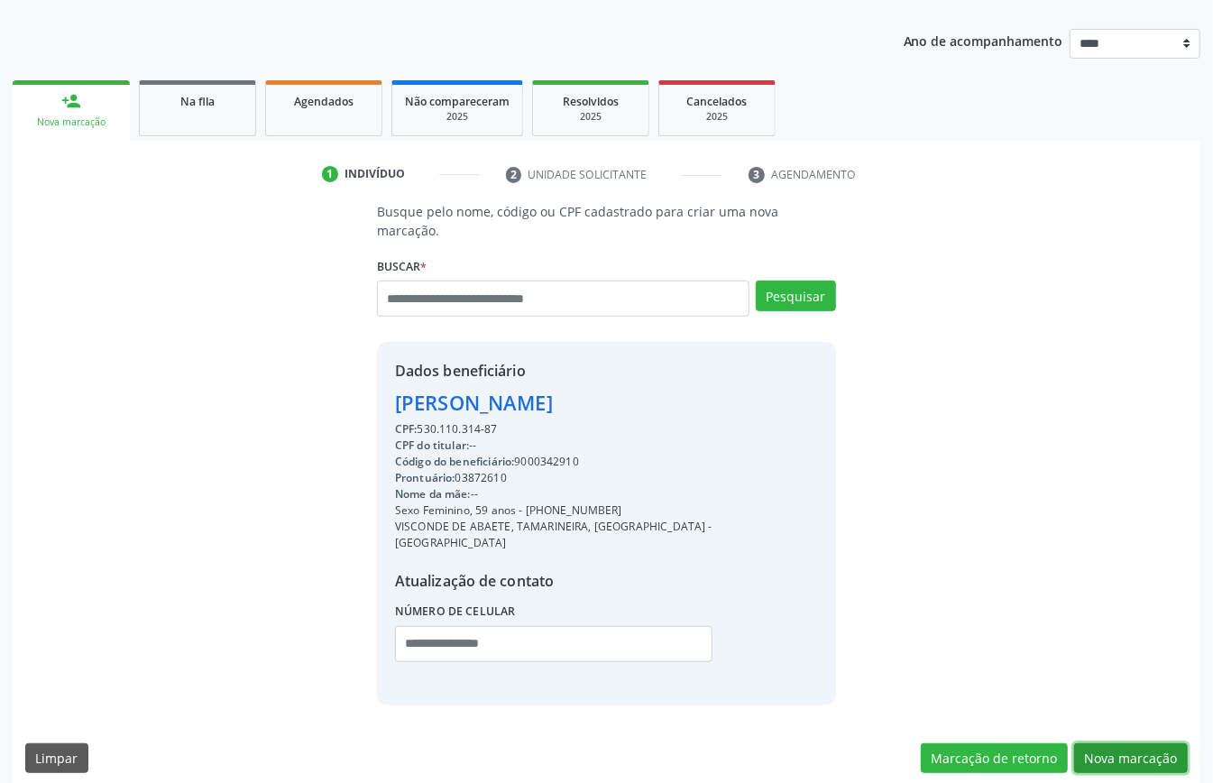
click at [1102, 743] on button "Nova marcação" at bounding box center [1132, 758] width 114 height 31
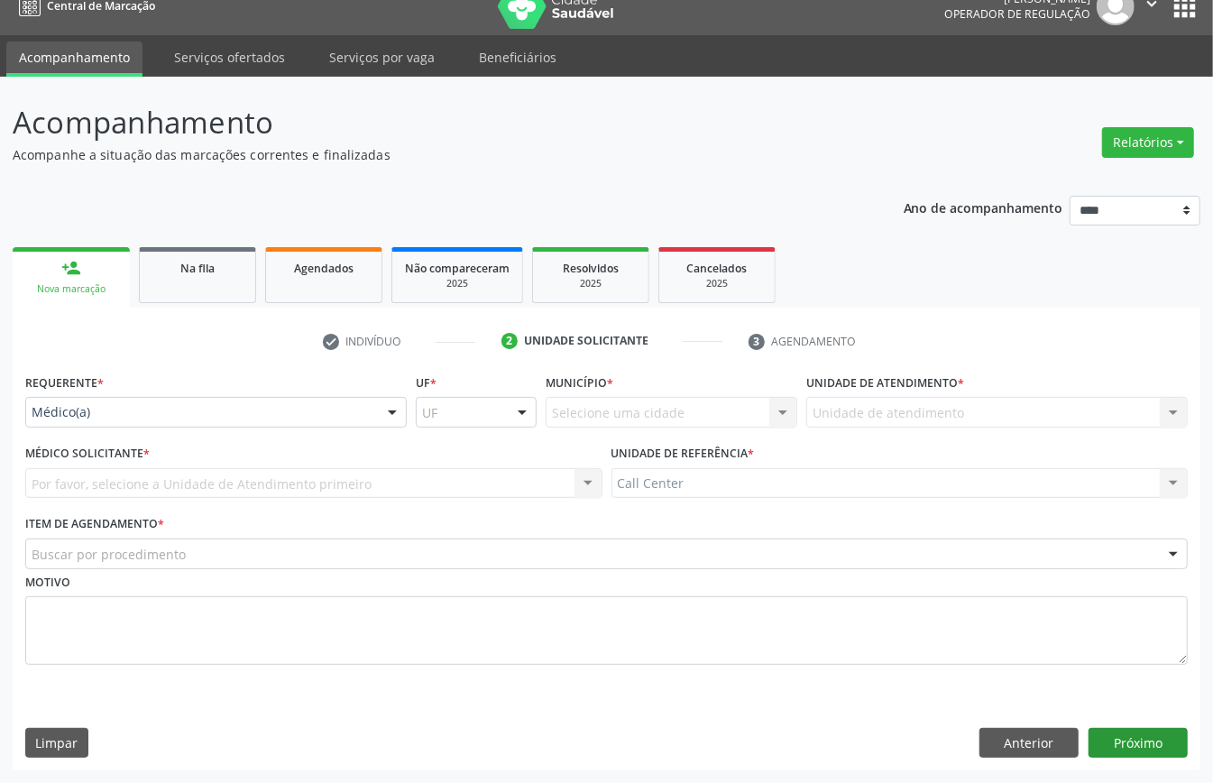
scroll to position [25, 0]
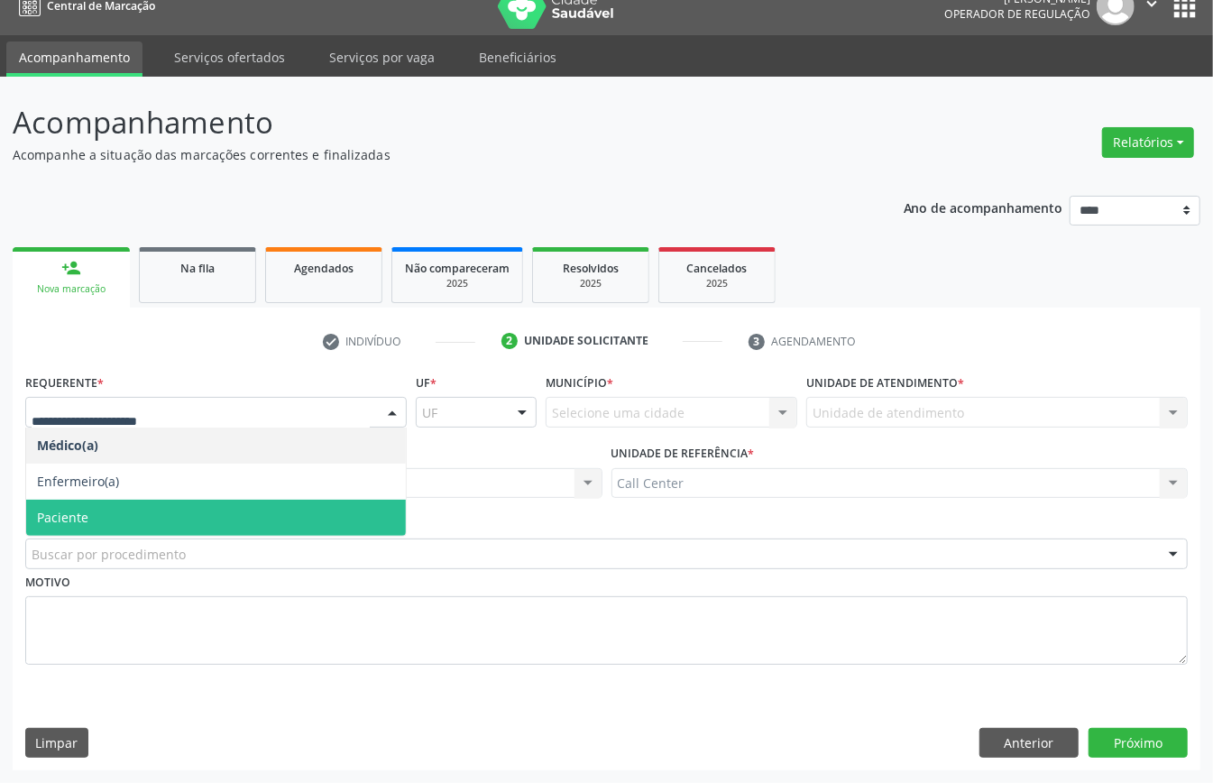
click at [97, 509] on span "Paciente" at bounding box center [216, 518] width 380 height 36
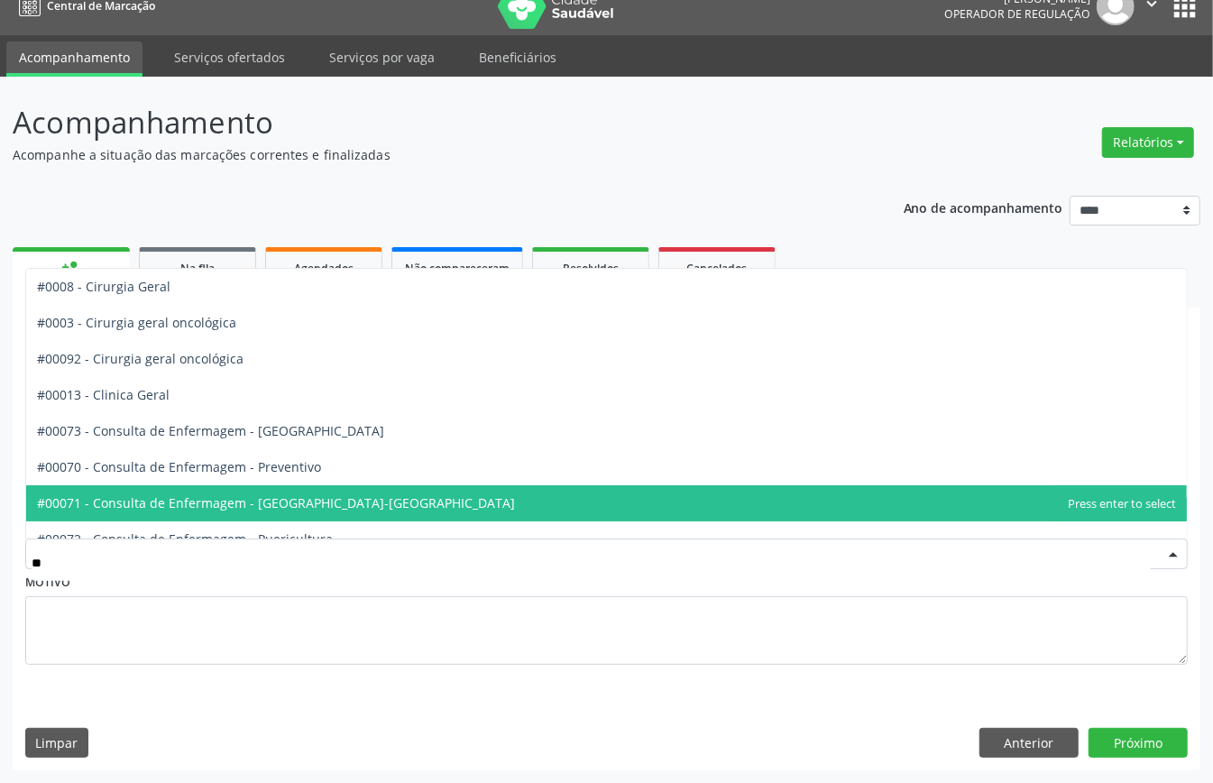
type input "***"
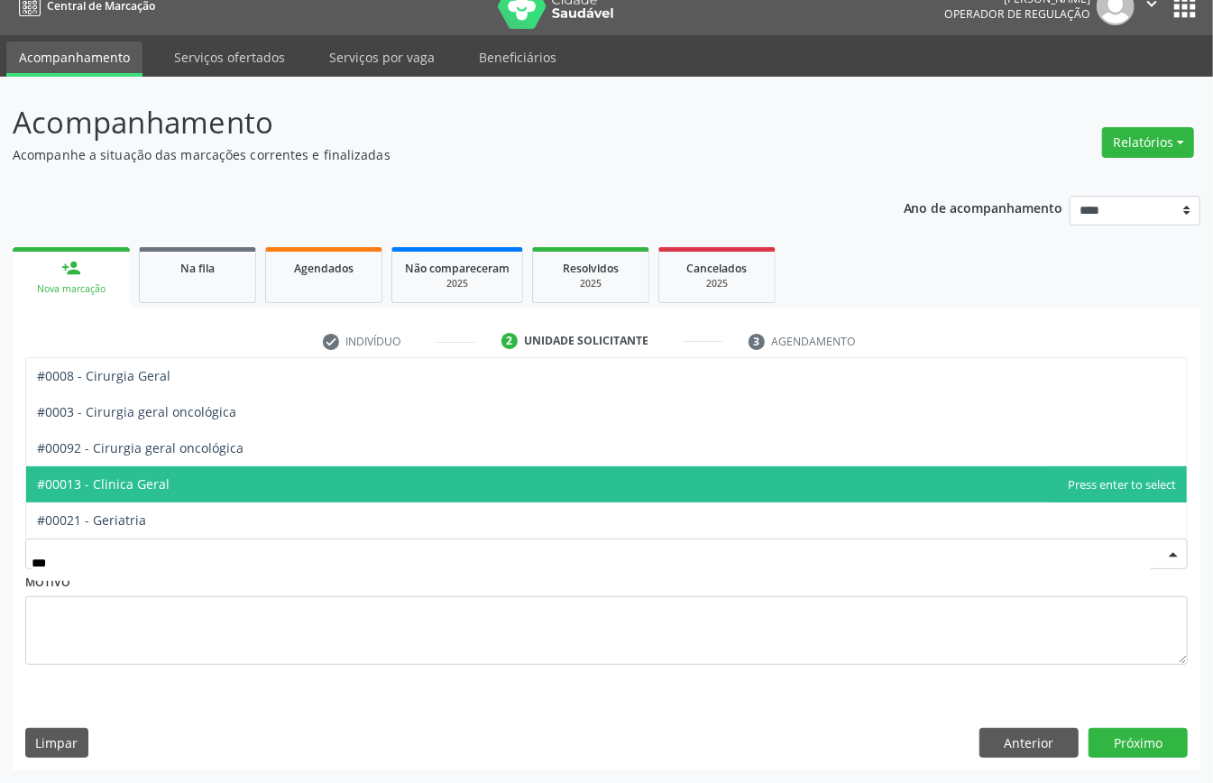
click at [141, 484] on span "#00013 - Clinica Geral" at bounding box center [103, 483] width 133 height 17
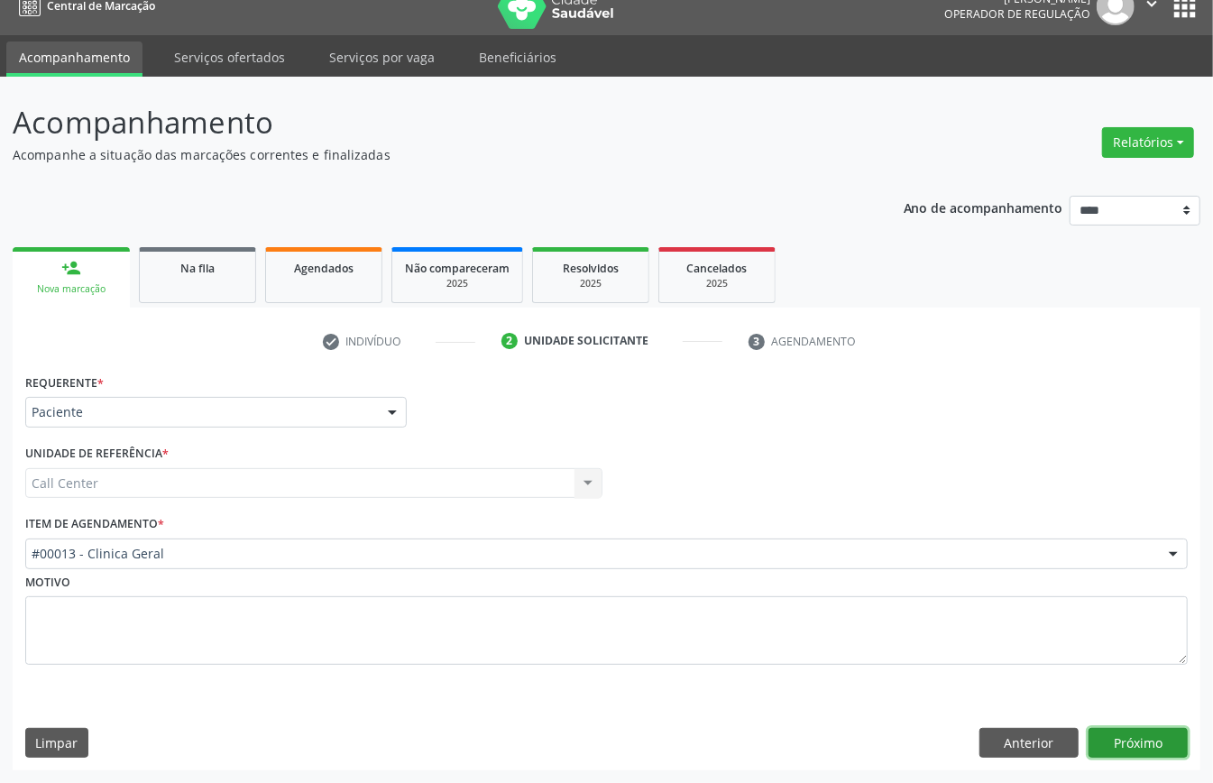
click at [1142, 740] on button "Próximo" at bounding box center [1138, 743] width 99 height 31
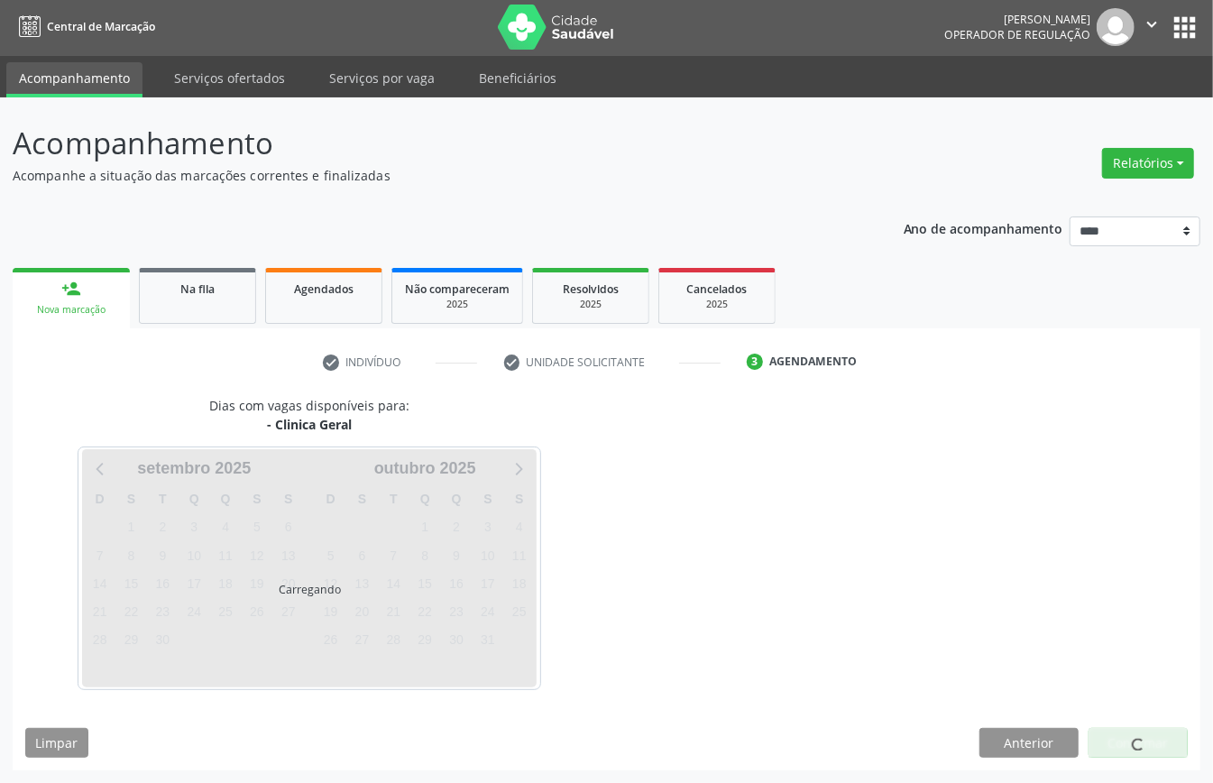
scroll to position [4, 0]
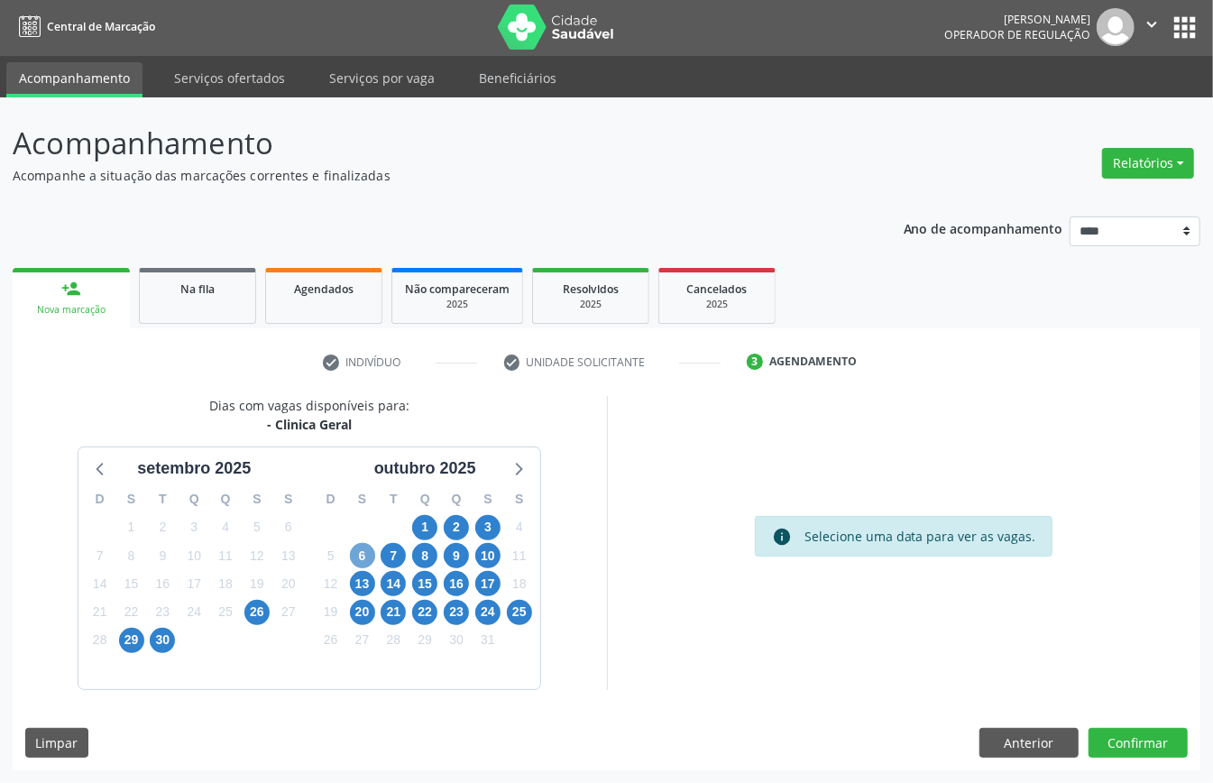
click at [363, 558] on span "6" at bounding box center [362, 555] width 25 height 25
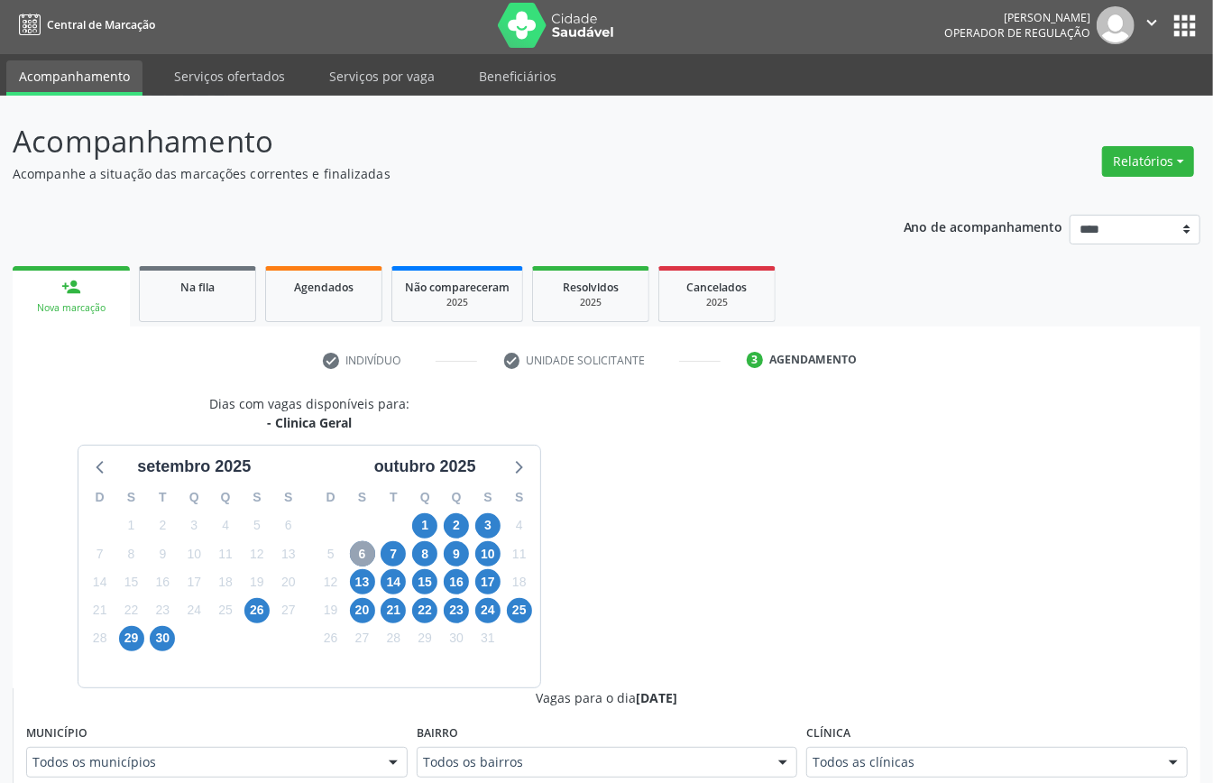
scroll to position [244, 0]
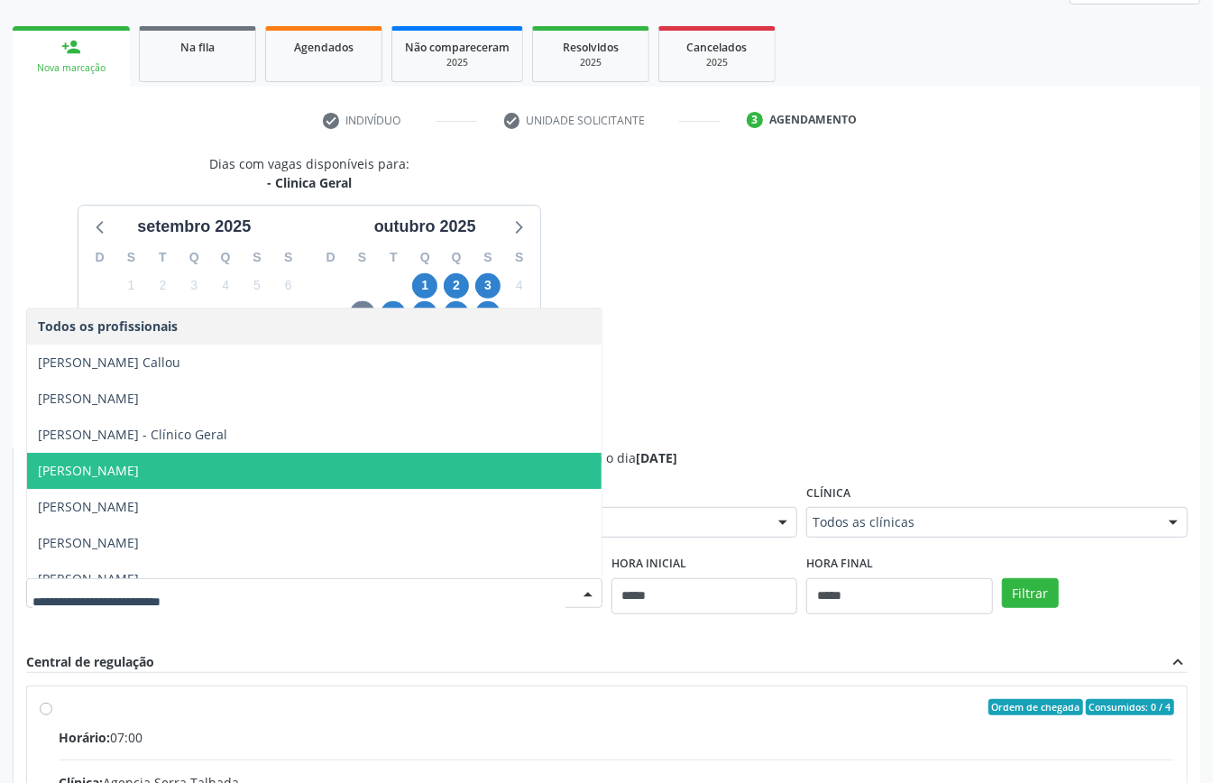
drag, startPoint x: 718, startPoint y: 415, endPoint x: 664, endPoint y: 391, distance: 59.4
click at [719, 415] on div "Dias com vagas disponíveis para: - Clinica Geral setembro 2025 D S T Q Q S S 31…" at bounding box center [607, 594] width 1188 height 880
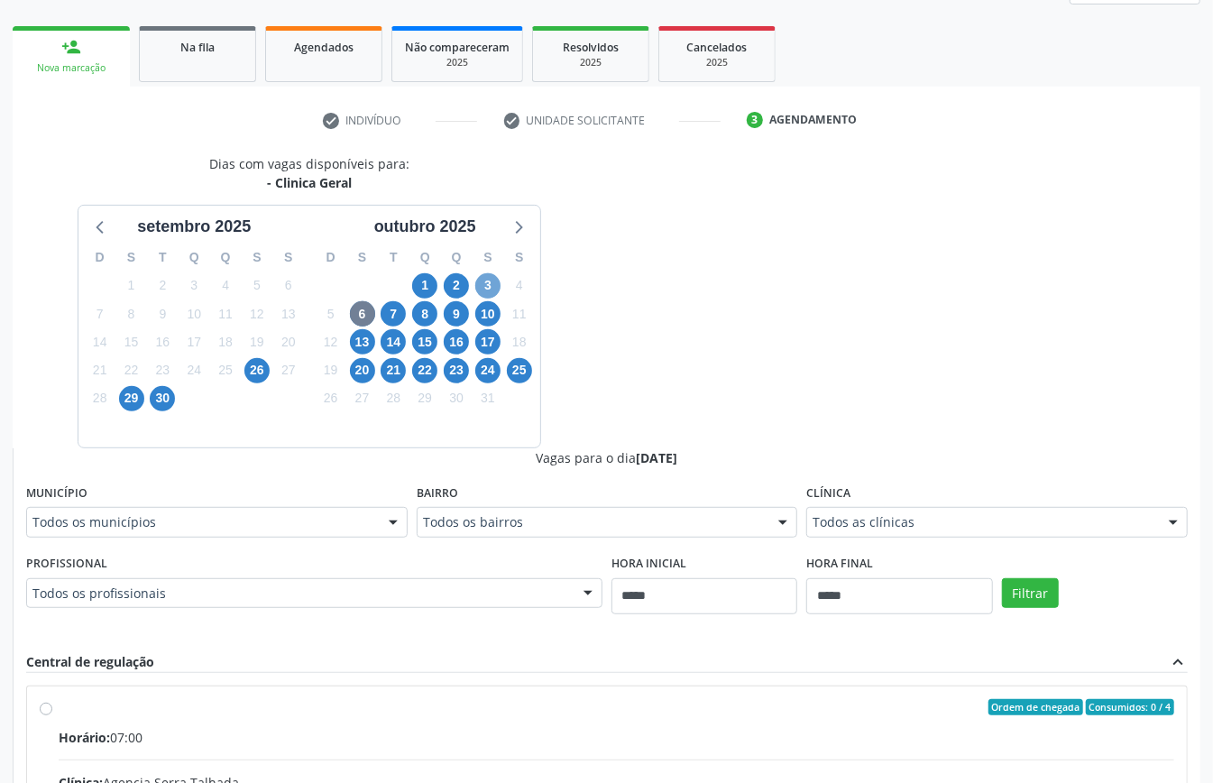
click at [489, 289] on span "3" at bounding box center [487, 285] width 25 height 25
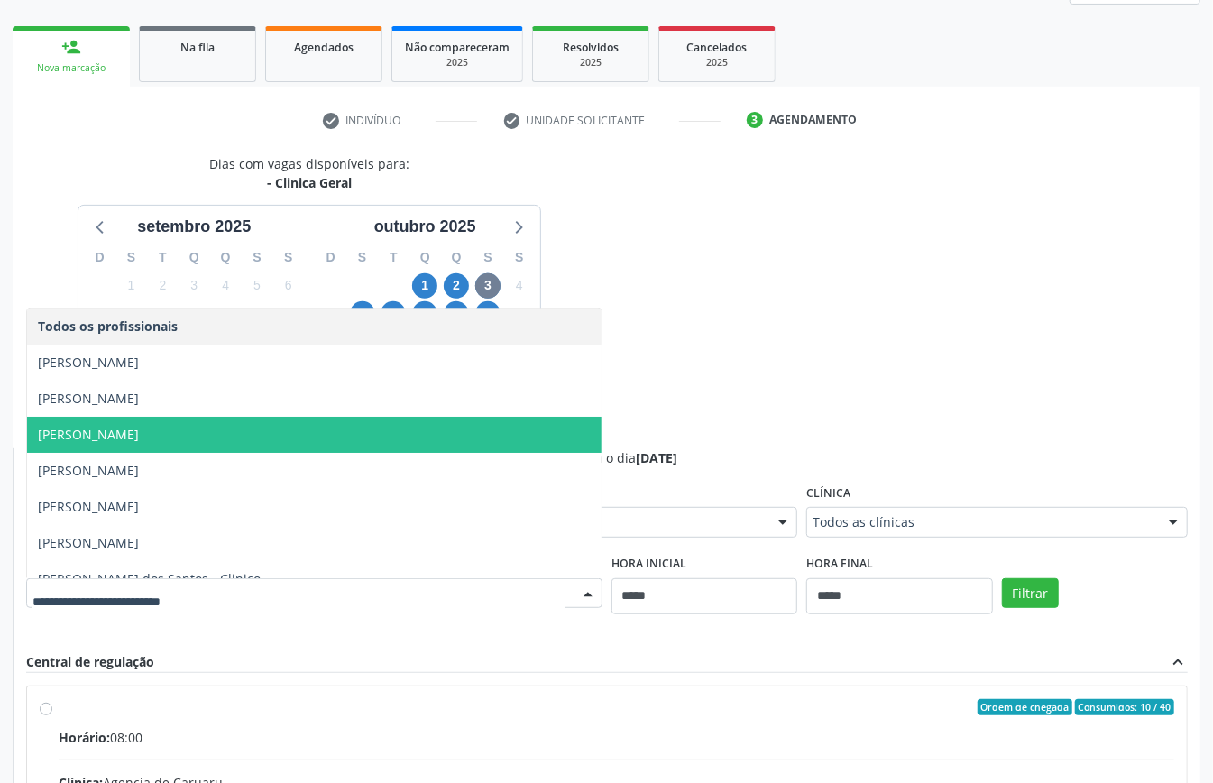
click at [798, 373] on div "Dias com vagas disponíveis para: - Clinica Geral setembro 2025 D S T Q Q S S 31…" at bounding box center [607, 594] width 1188 height 880
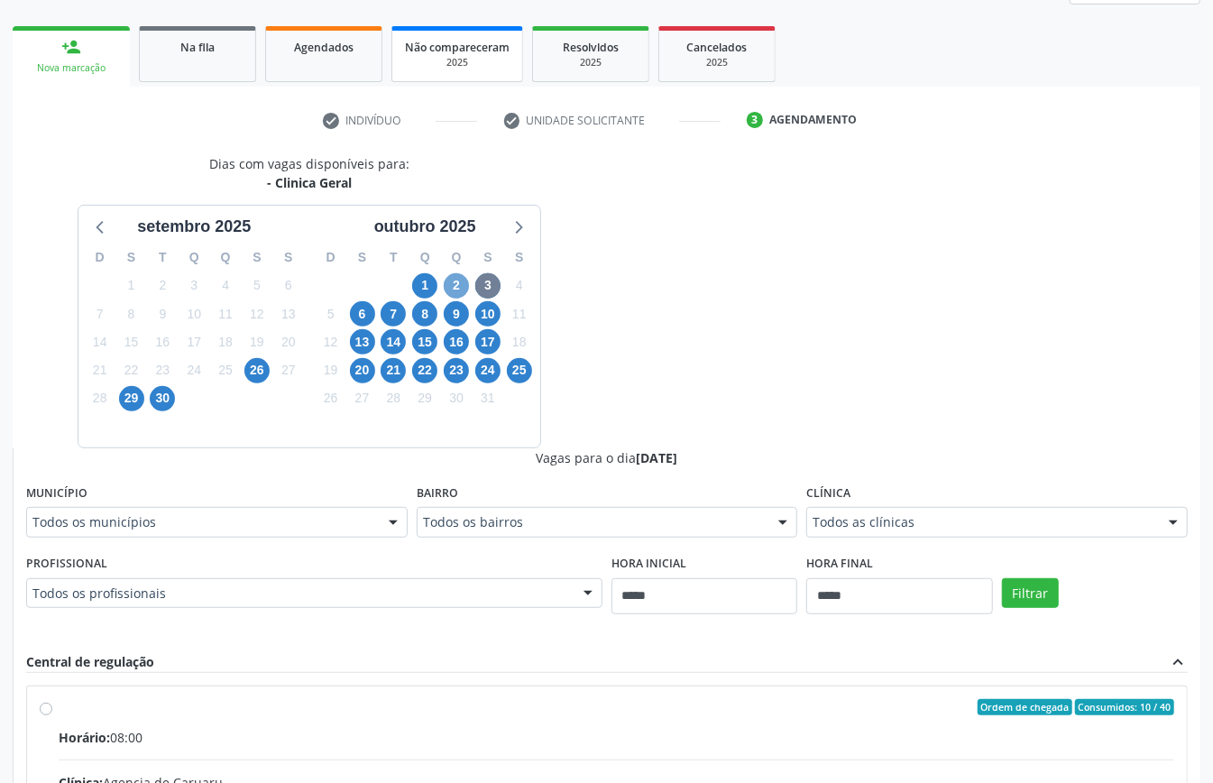
click at [455, 282] on span "2" at bounding box center [456, 285] width 25 height 25
click at [359, 582] on div "Todos os profissionais" at bounding box center [314, 593] width 577 height 31
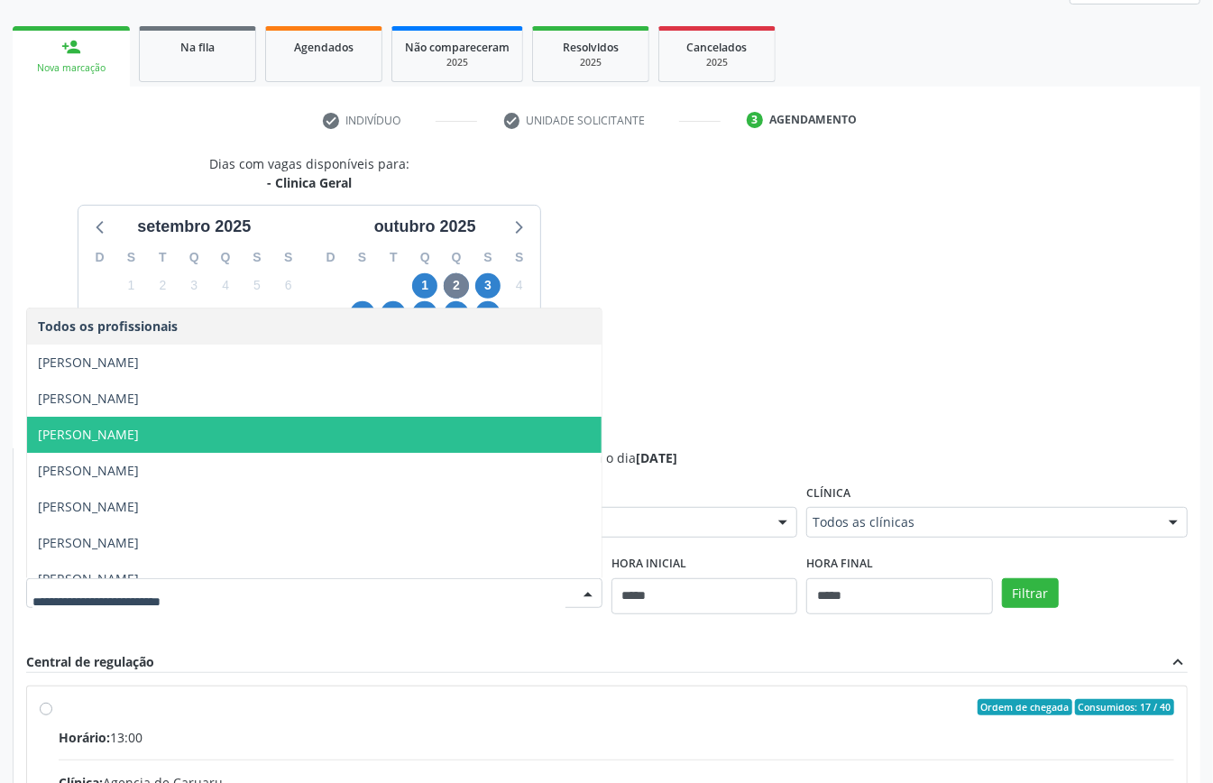
click at [740, 380] on div "Dias com vagas disponíveis para: - Clinica Geral setembro 2025 D S T Q Q S S 31…" at bounding box center [607, 594] width 1188 height 880
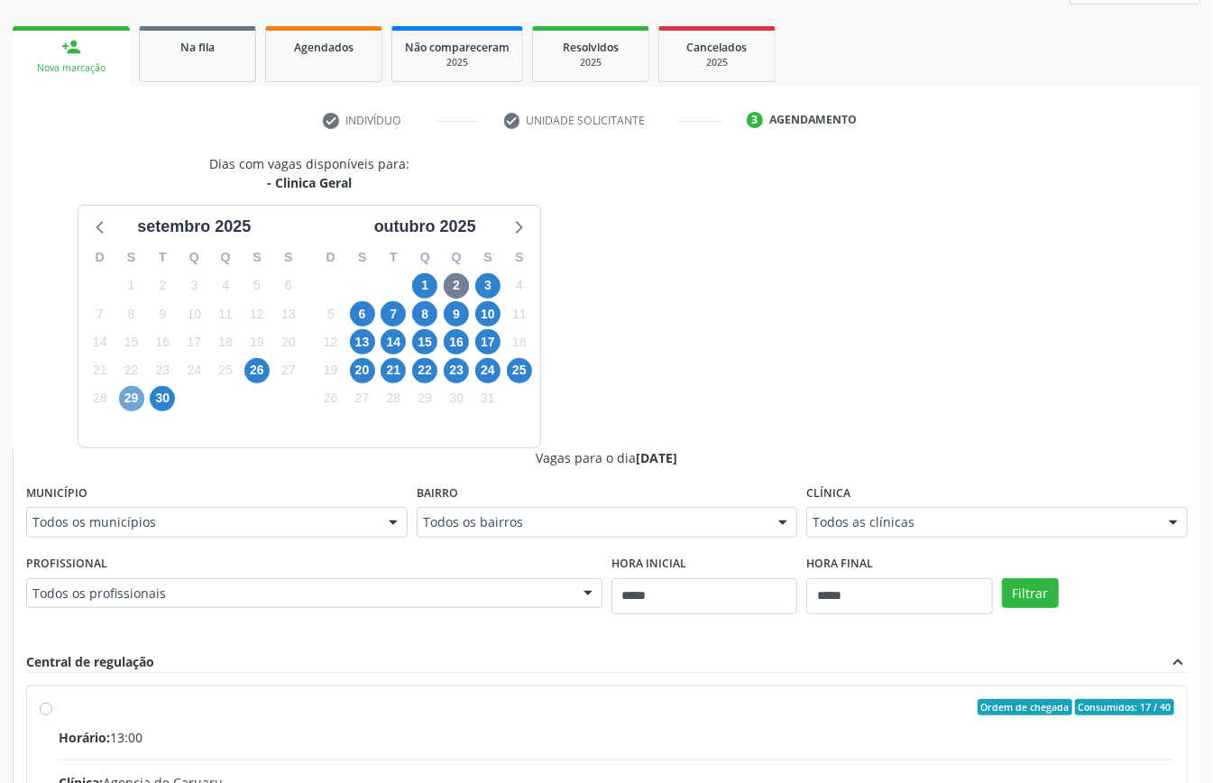
drag, startPoint x: 125, startPoint y: 391, endPoint x: 139, endPoint y: 399, distance: 16.6
click at [126, 392] on span "29" at bounding box center [131, 398] width 25 height 25
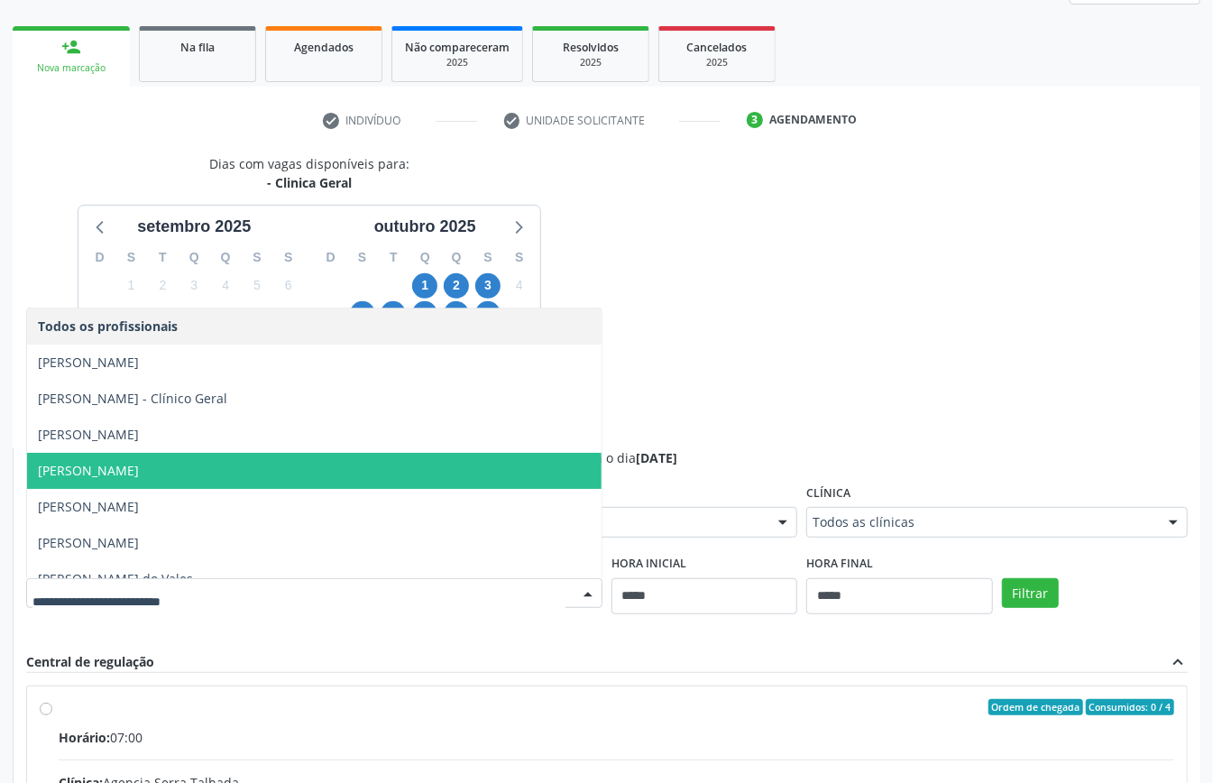
click at [777, 401] on div "Dias com vagas disponíveis para: - Clinica Geral setembro 2025 D S T Q Q S S 31…" at bounding box center [607, 594] width 1188 height 880
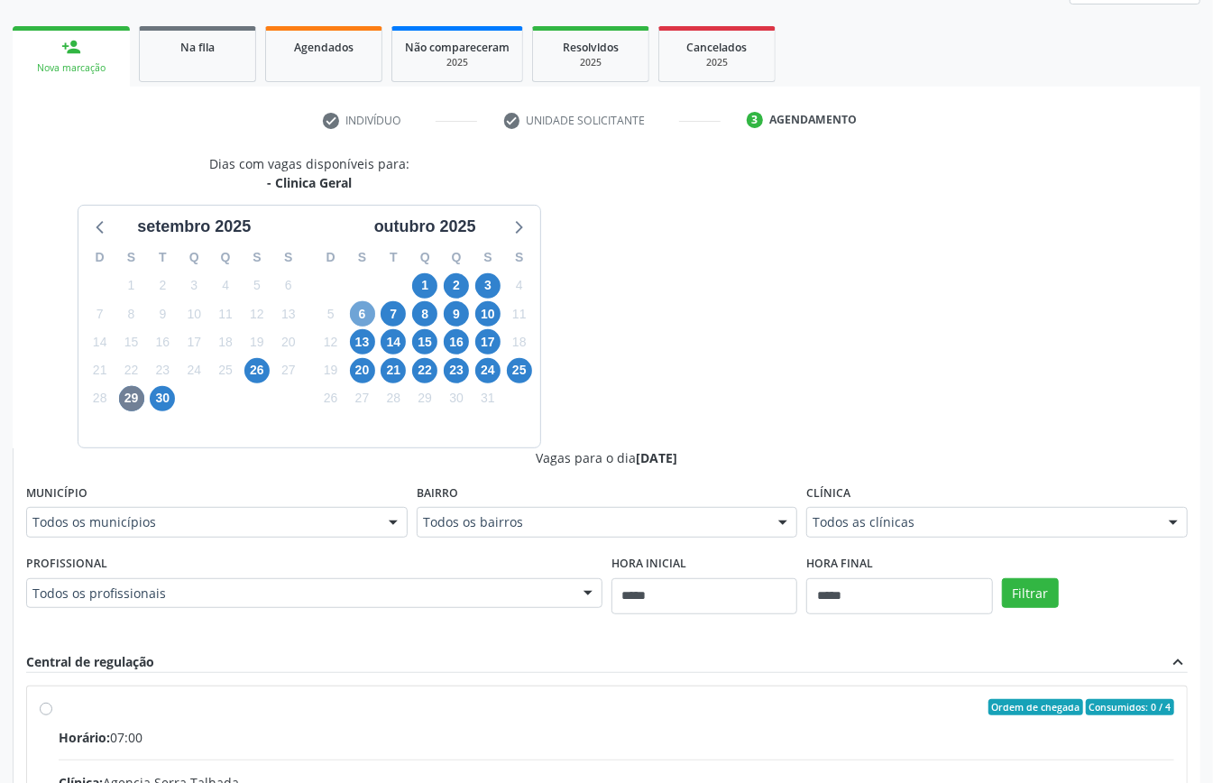
click at [361, 318] on span "6" at bounding box center [362, 313] width 25 height 25
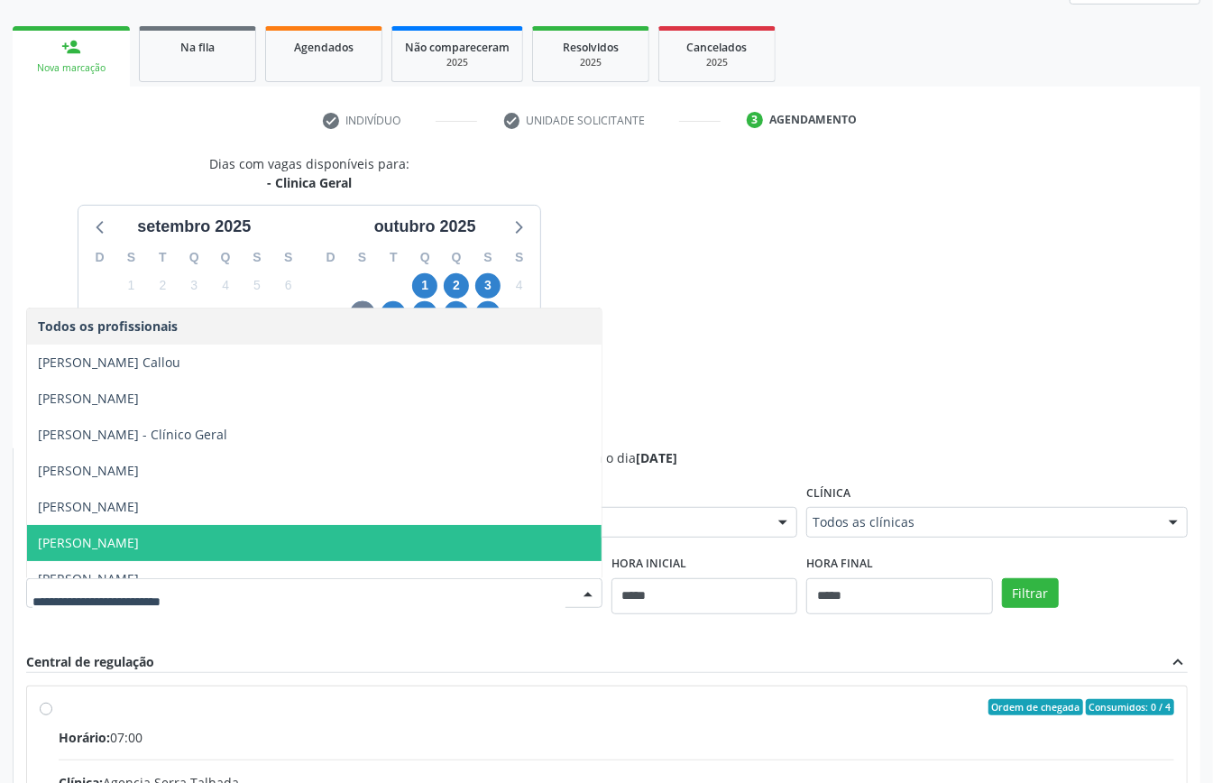
click at [132, 552] on span "[PERSON_NAME]" at bounding box center [314, 543] width 575 height 36
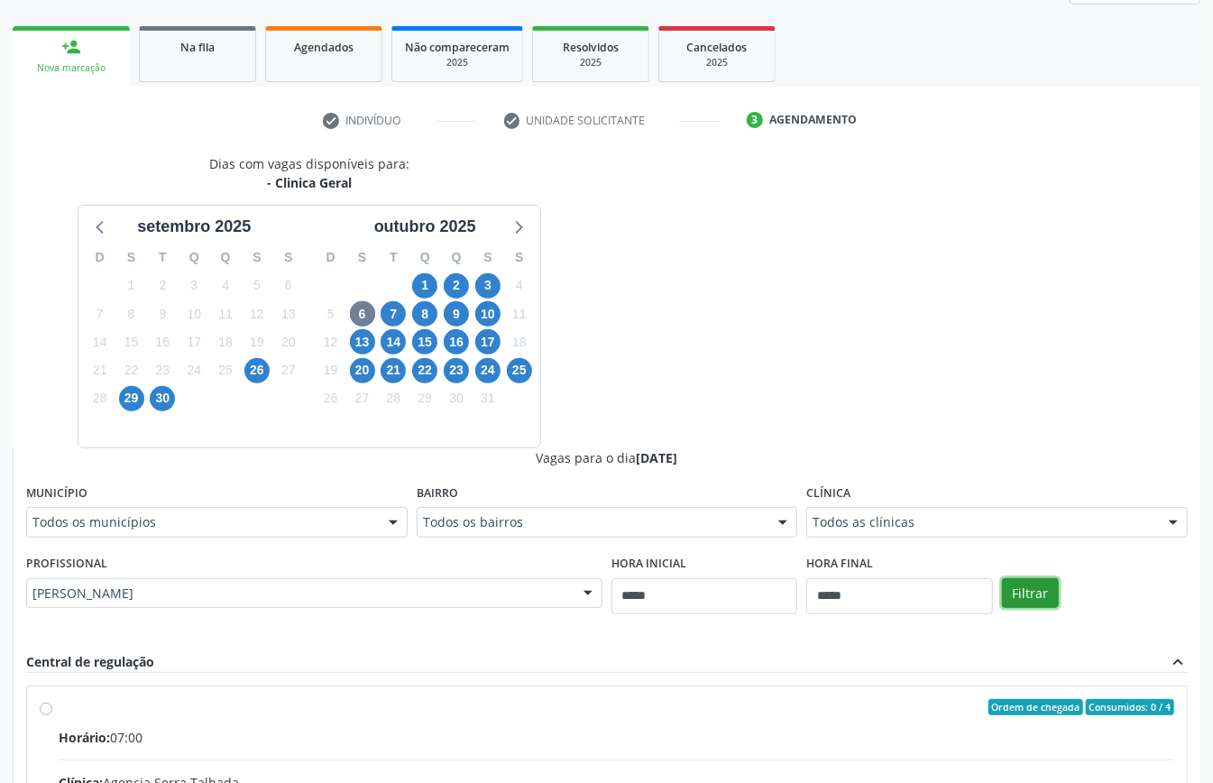
click at [1012, 604] on button "Filtrar" at bounding box center [1030, 593] width 57 height 31
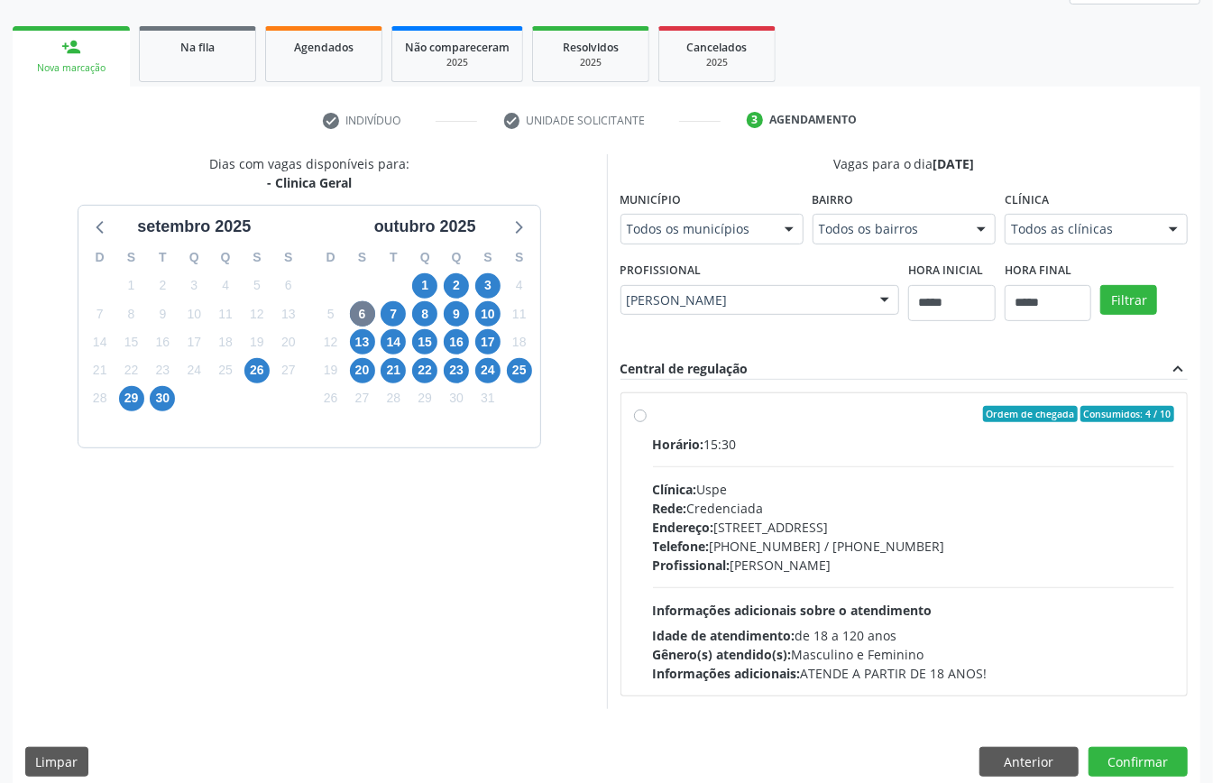
click at [687, 503] on span "Rede:" at bounding box center [670, 508] width 34 height 17
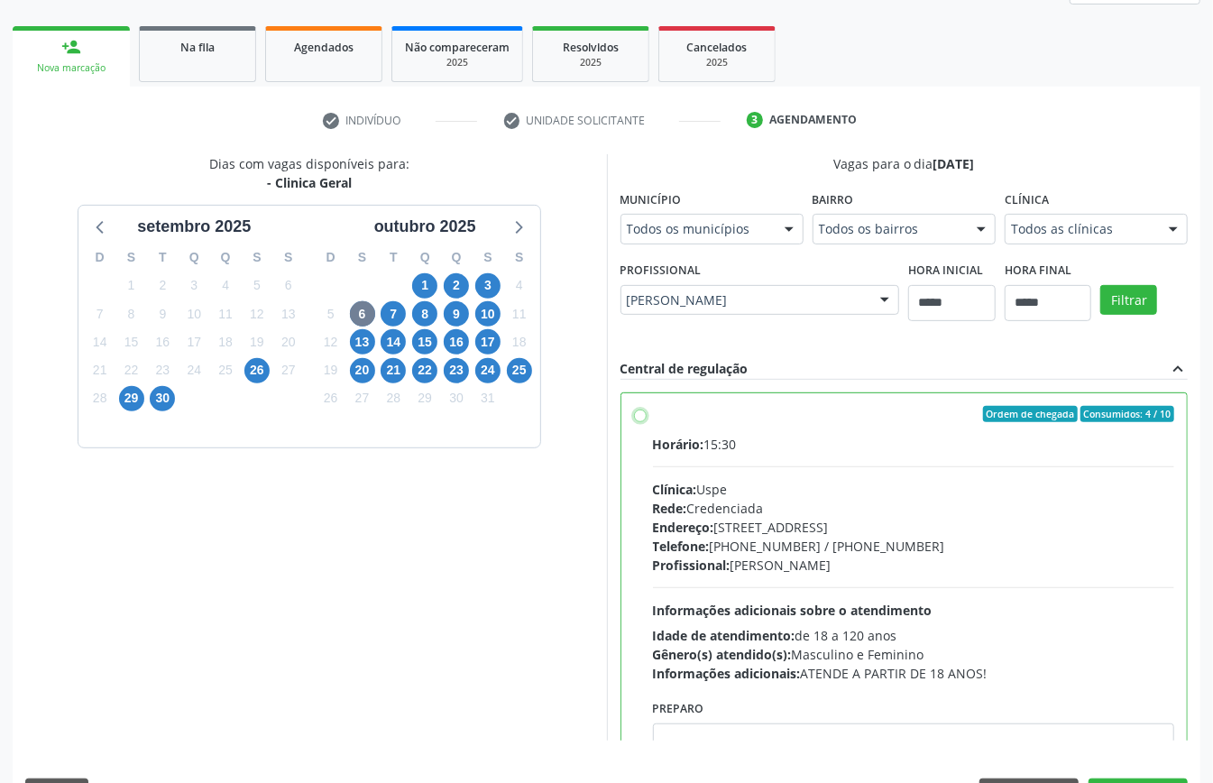
scroll to position [91, 0]
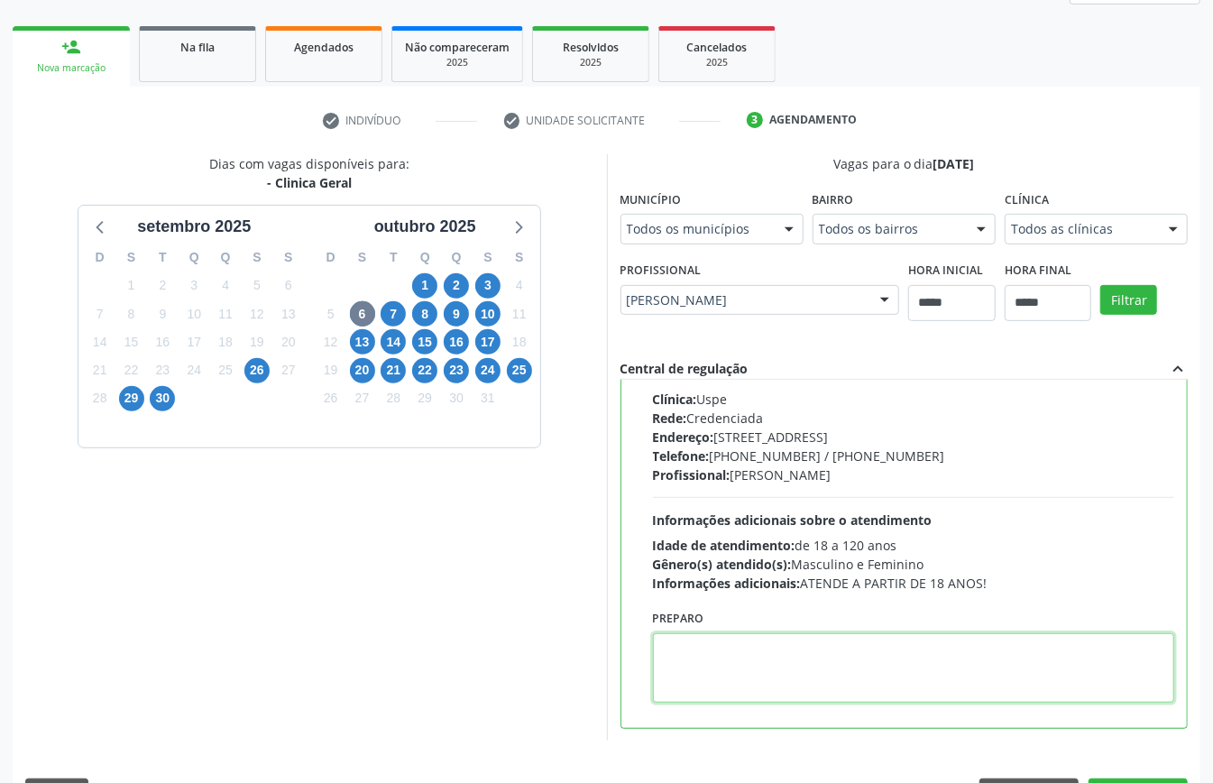
paste textarea "**********"
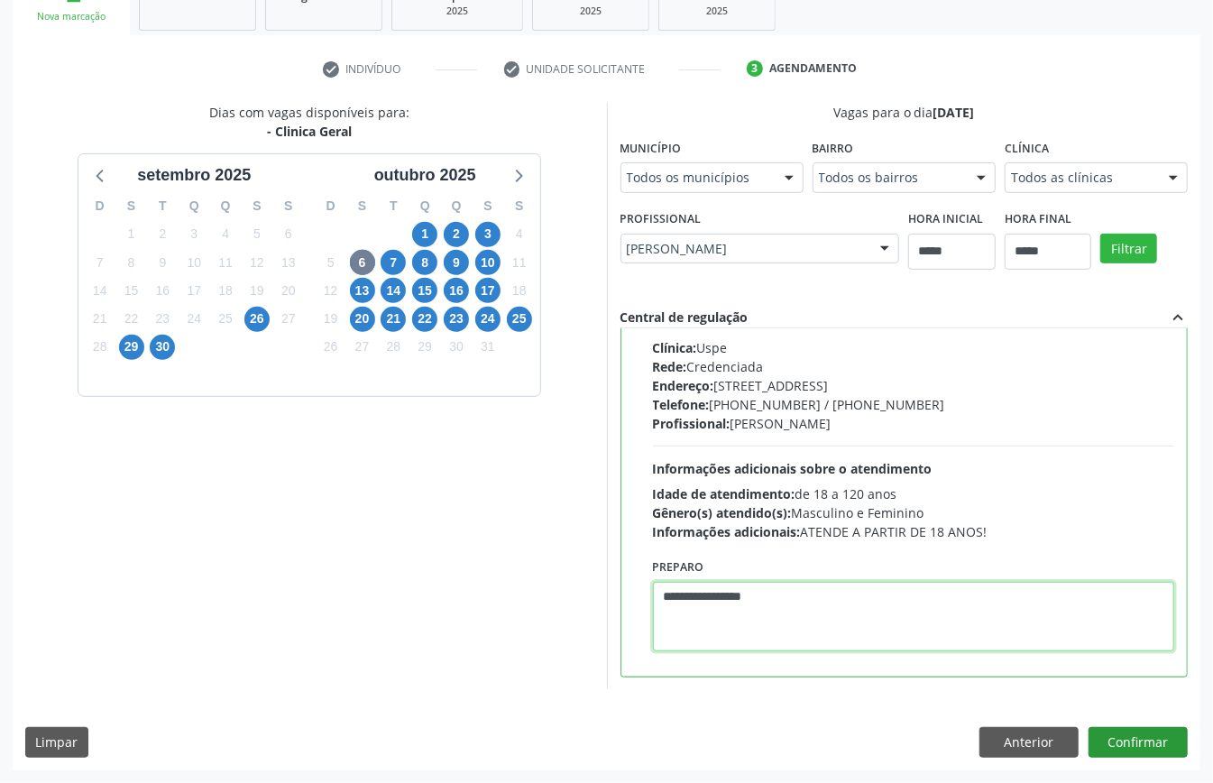
type textarea "**********"
click at [1163, 749] on button "Confirmar" at bounding box center [1138, 742] width 99 height 31
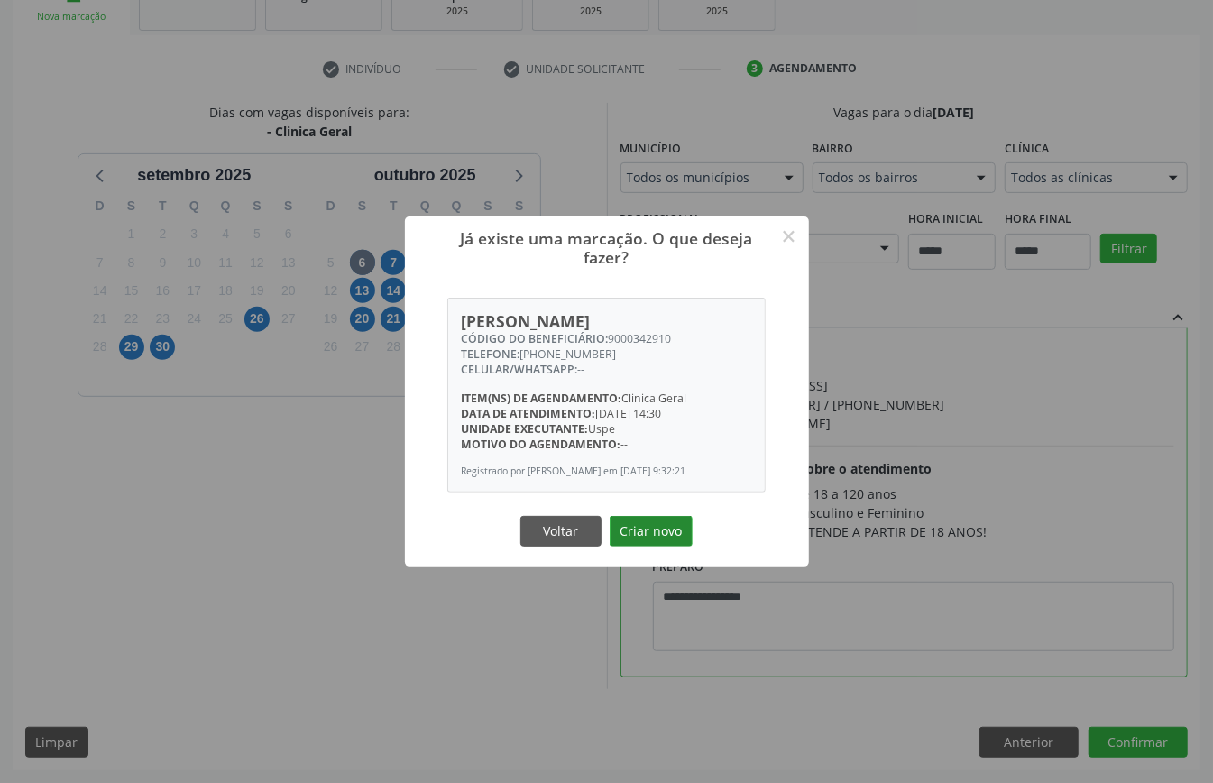
click at [641, 531] on button "Criar novo" at bounding box center [651, 531] width 83 height 31
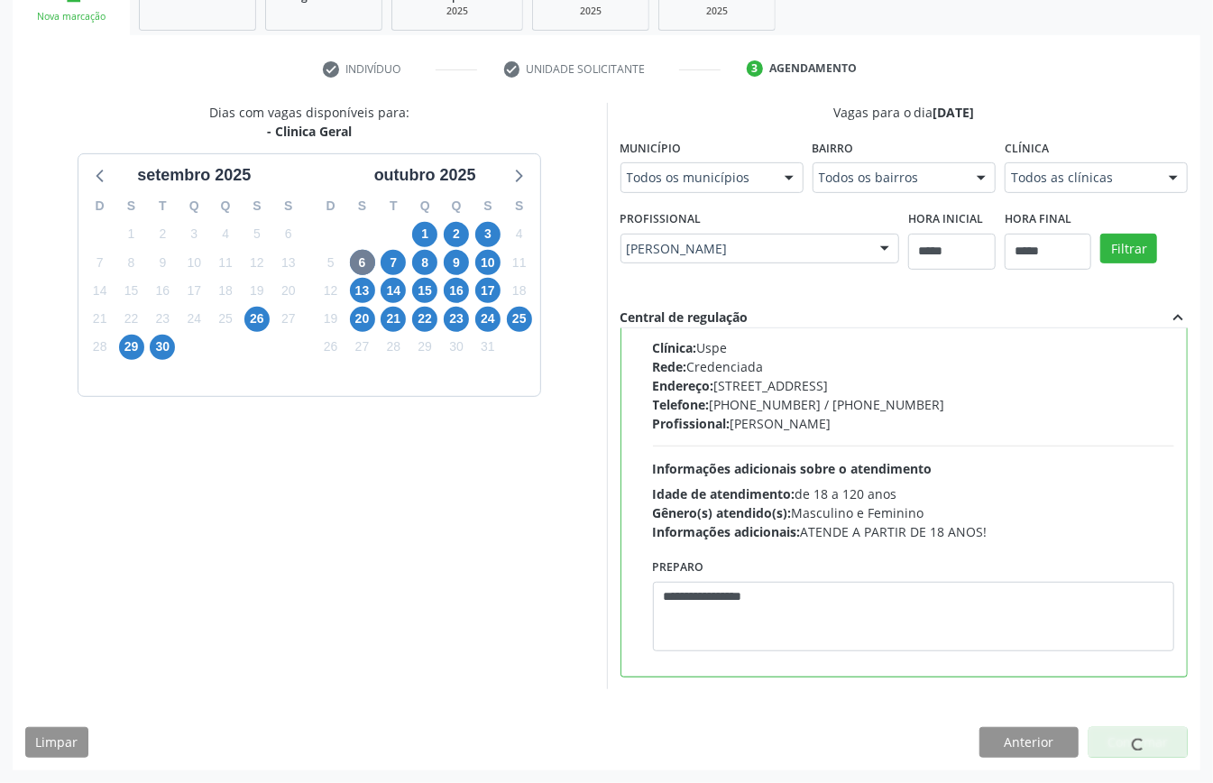
scroll to position [0, 0]
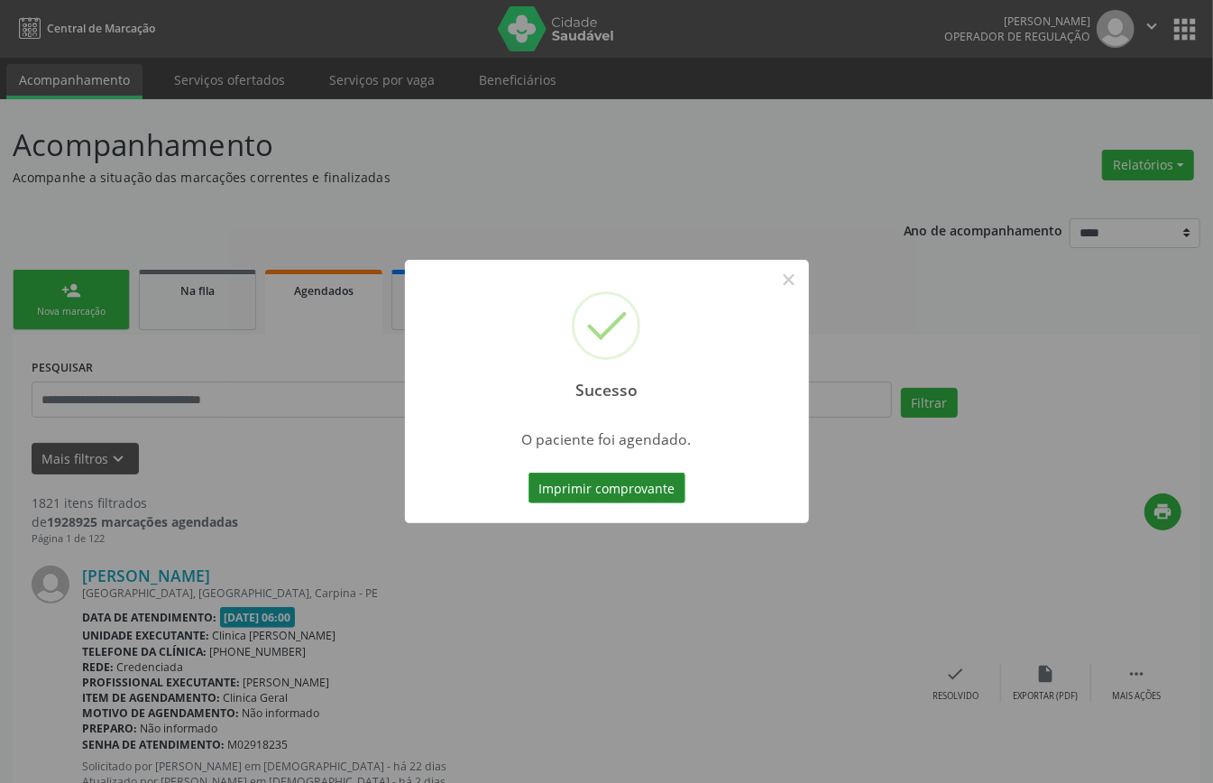
click at [622, 495] on button "Imprimir comprovante" at bounding box center [607, 488] width 157 height 31
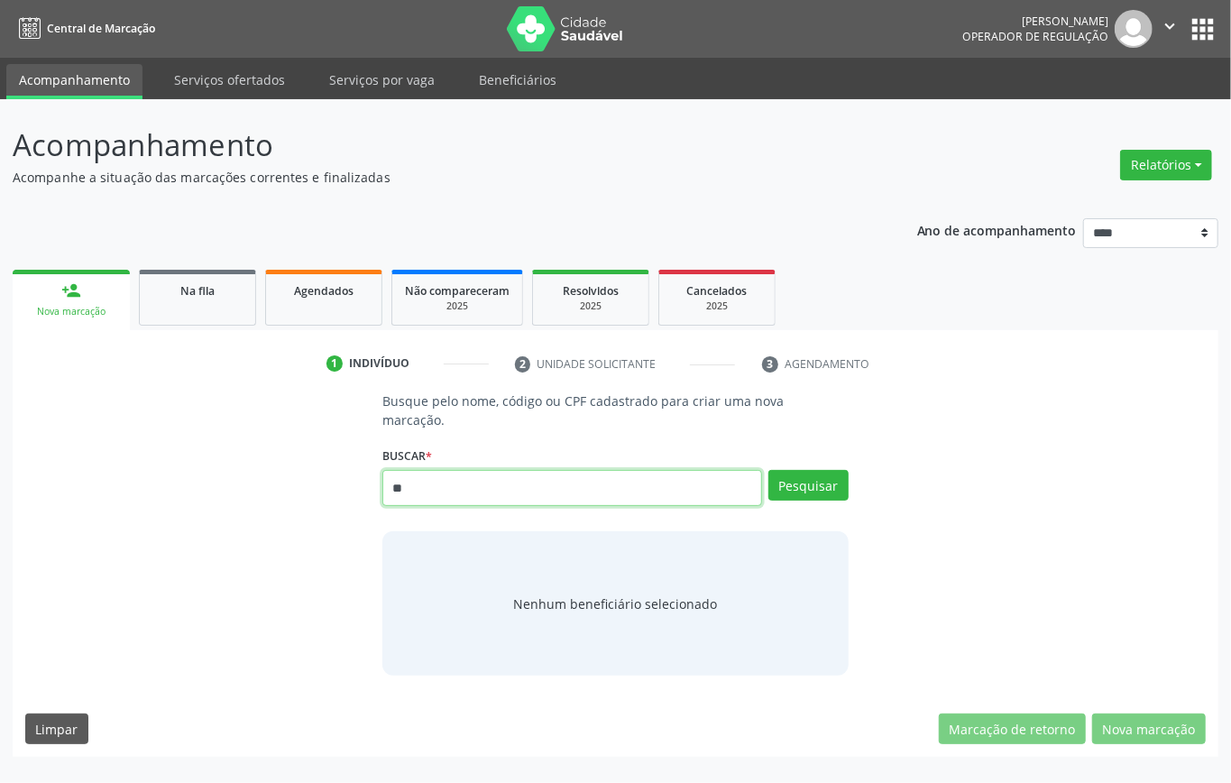
type input "***"
drag, startPoint x: 451, startPoint y: 492, endPoint x: 197, endPoint y: 514, distance: 255.4
click at [199, 516] on div "Busque pelo nome, código ou CPF cadastrado para criar uma nova marcação. [GEOGR…" at bounding box center [615, 534] width 1181 height 284
click at [171, 361] on ul "1 Indivíduo 2 Unidade solicitante 3 Agendamento" at bounding box center [616, 364] width 1206 height 30
click at [442, 493] on input "text" at bounding box center [573, 488] width 380 height 36
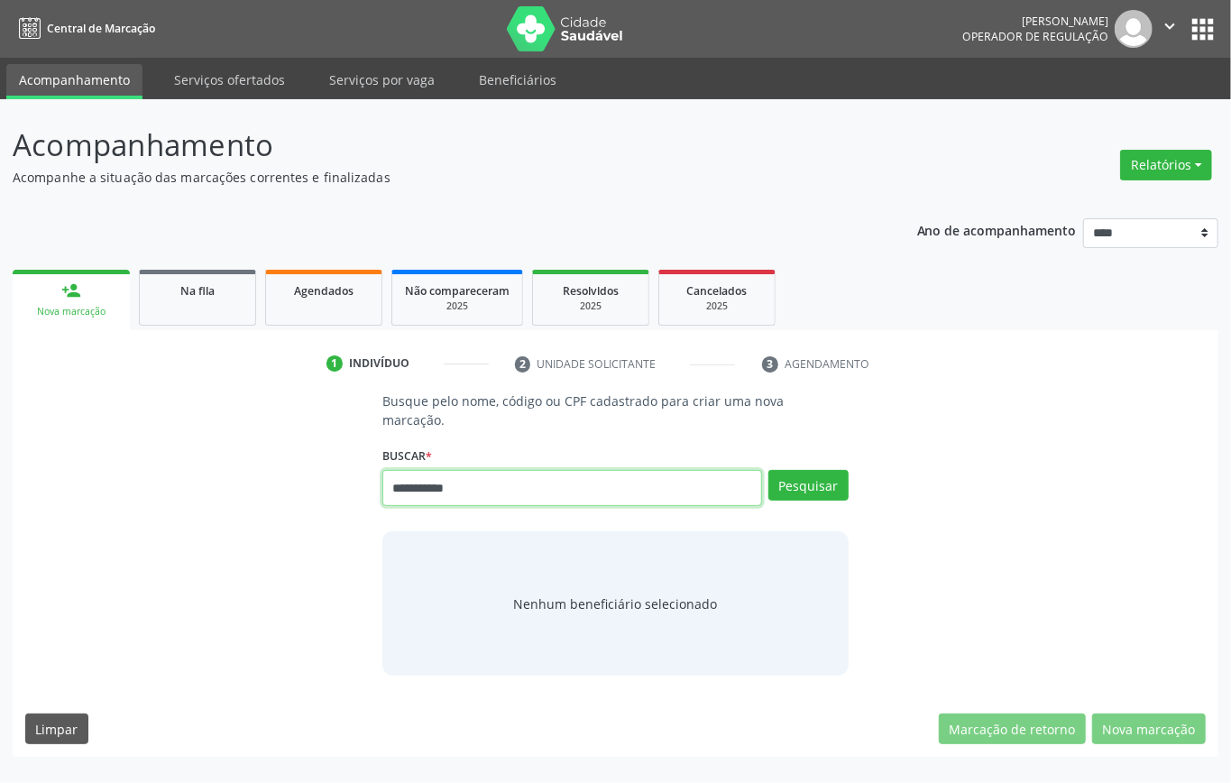
type input "**********"
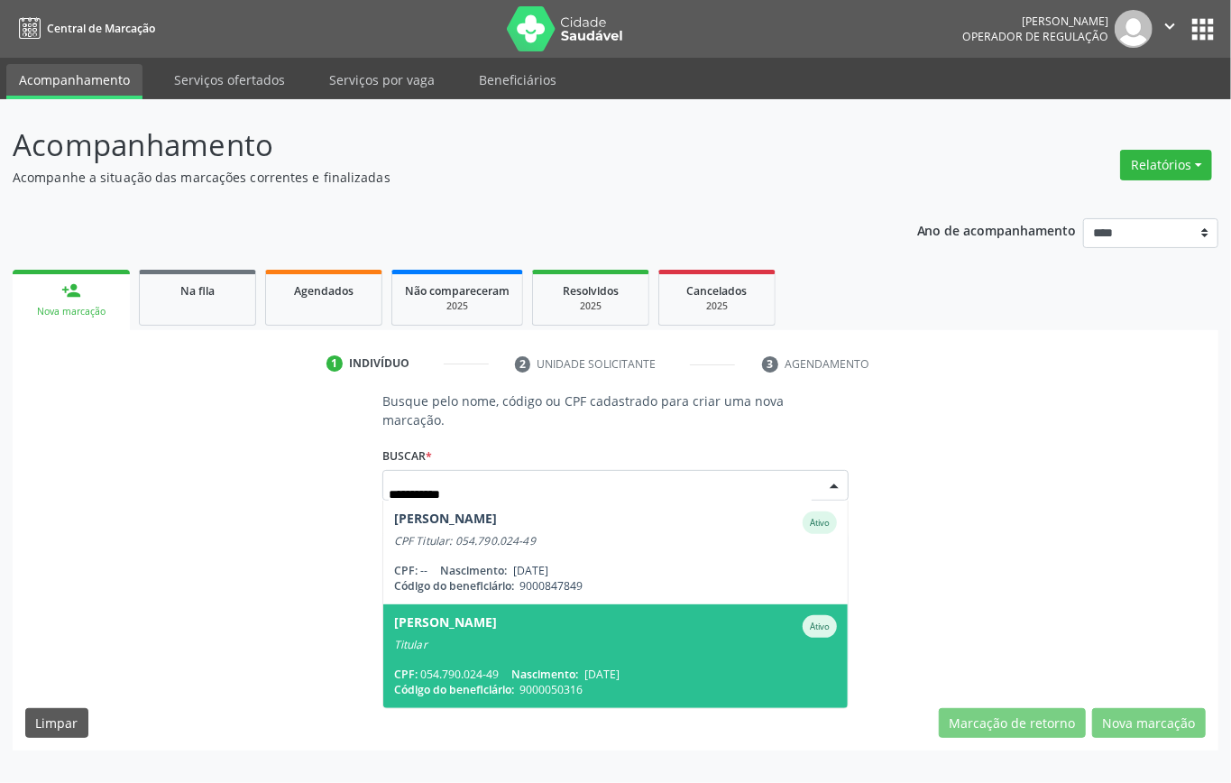
click at [575, 642] on div "Titular" at bounding box center [615, 645] width 443 height 14
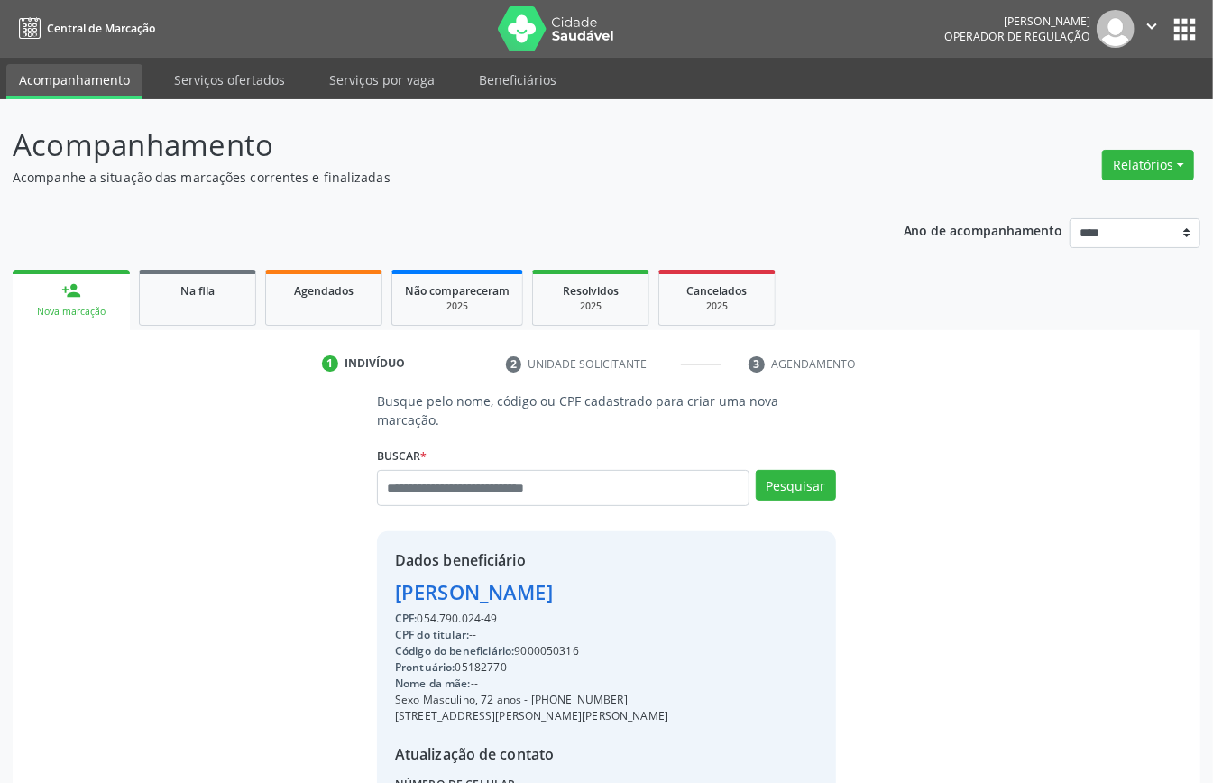
scroll to position [189, 0]
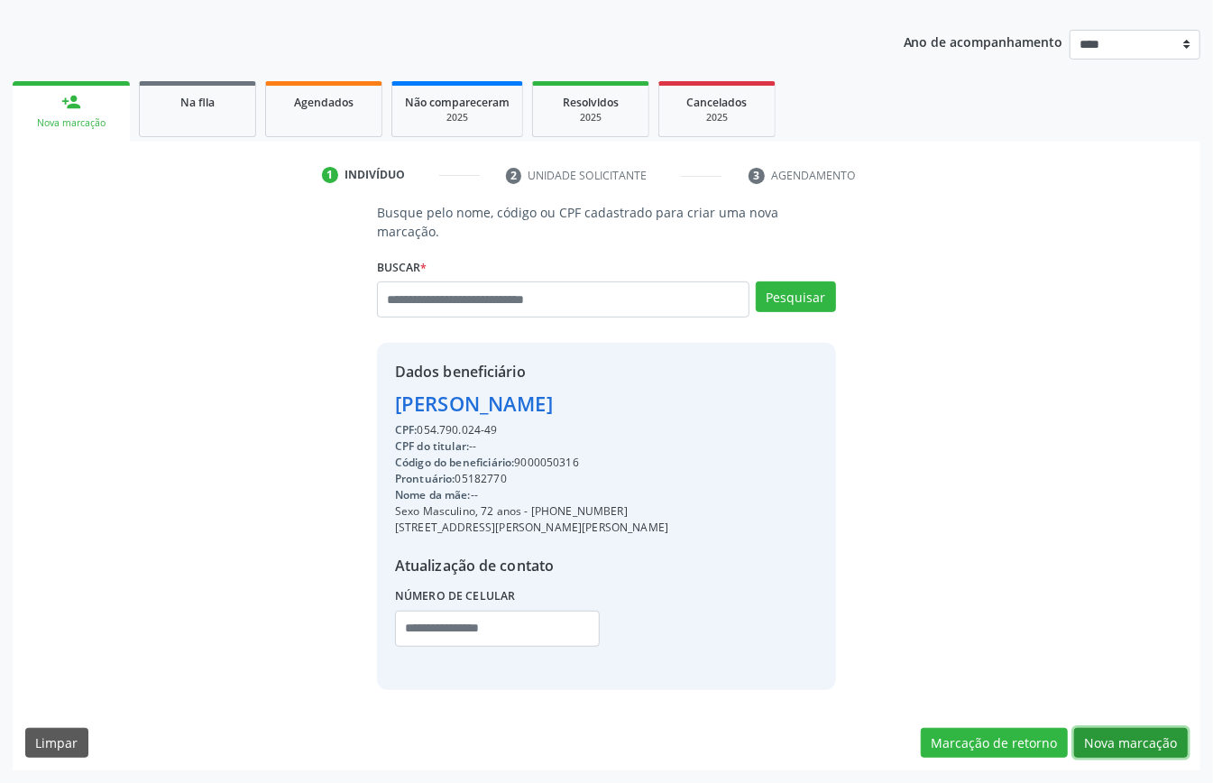
click at [1099, 743] on button "Nova marcação" at bounding box center [1132, 743] width 114 height 31
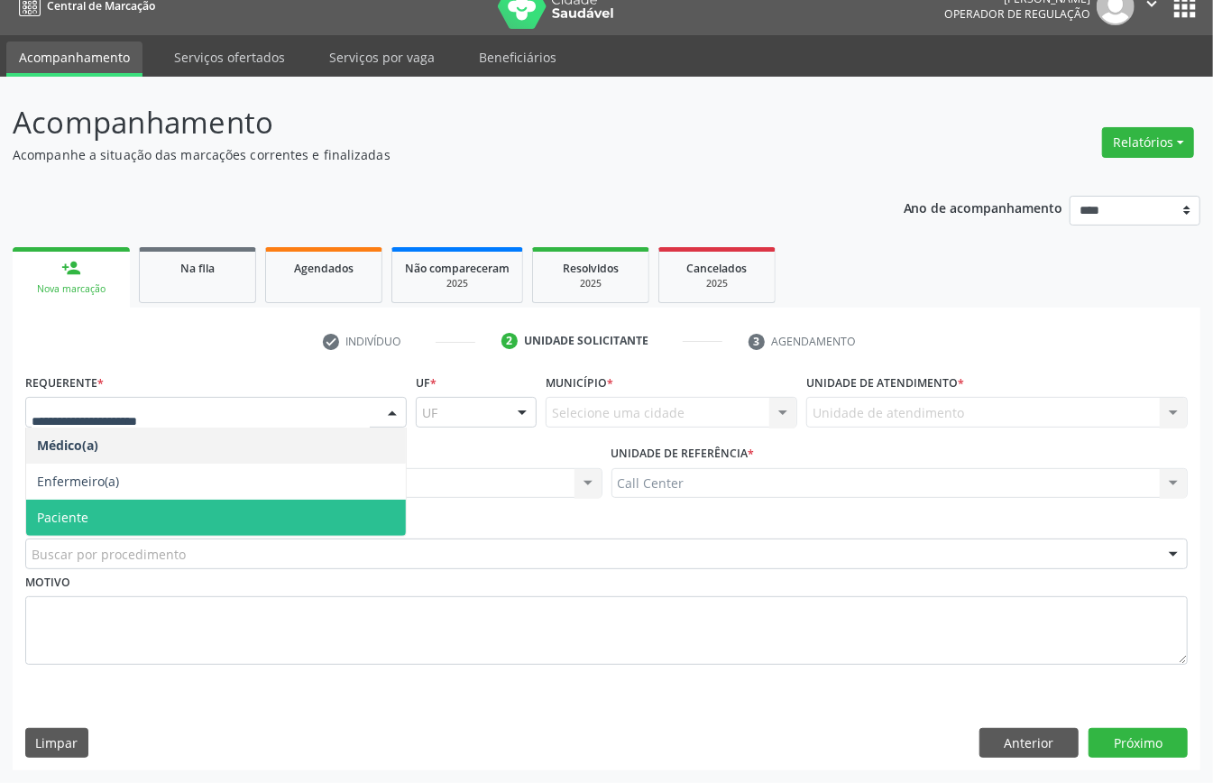
click at [128, 520] on span "Paciente" at bounding box center [216, 518] width 380 height 36
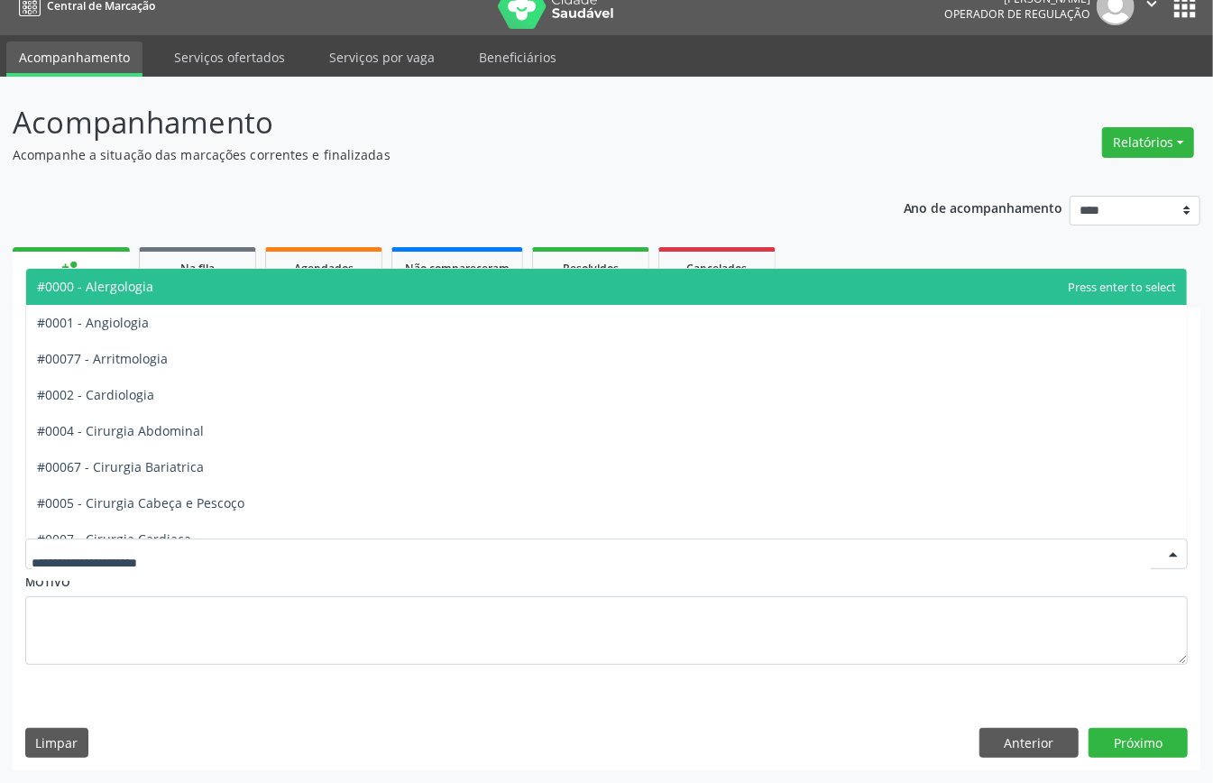
click at [149, 541] on div at bounding box center [606, 554] width 1163 height 31
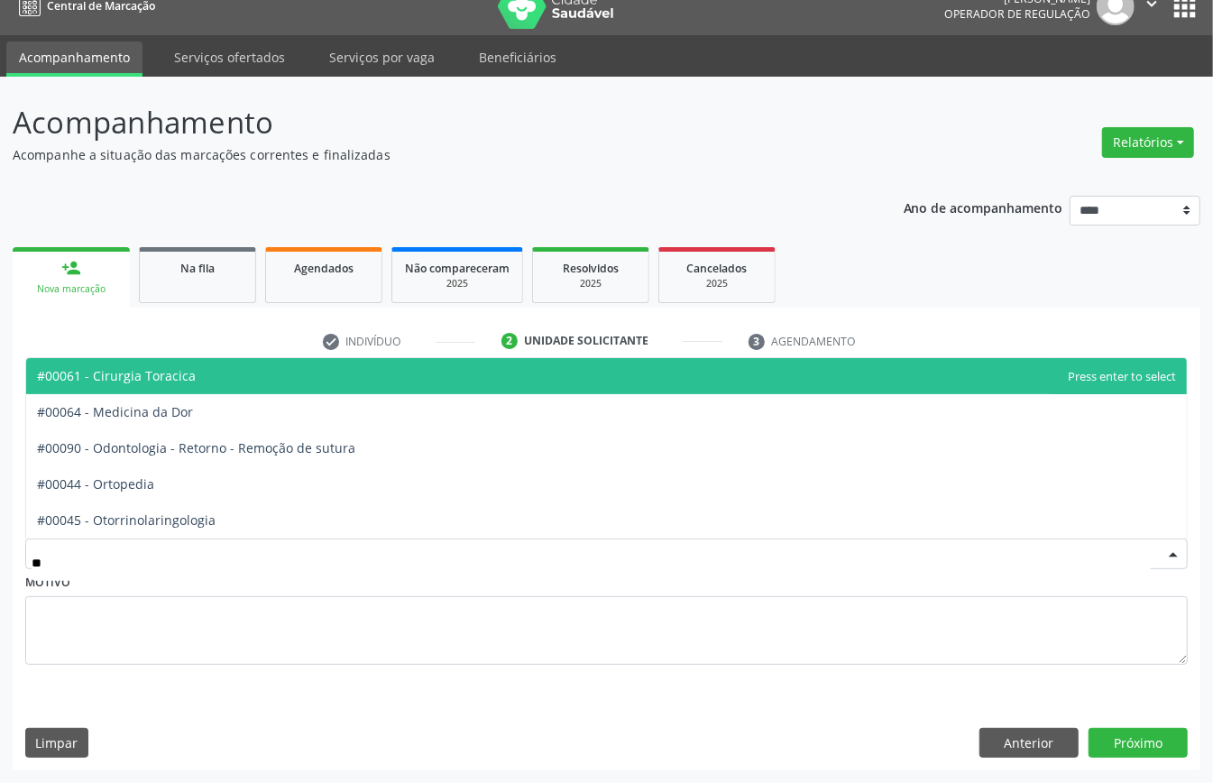
type input "***"
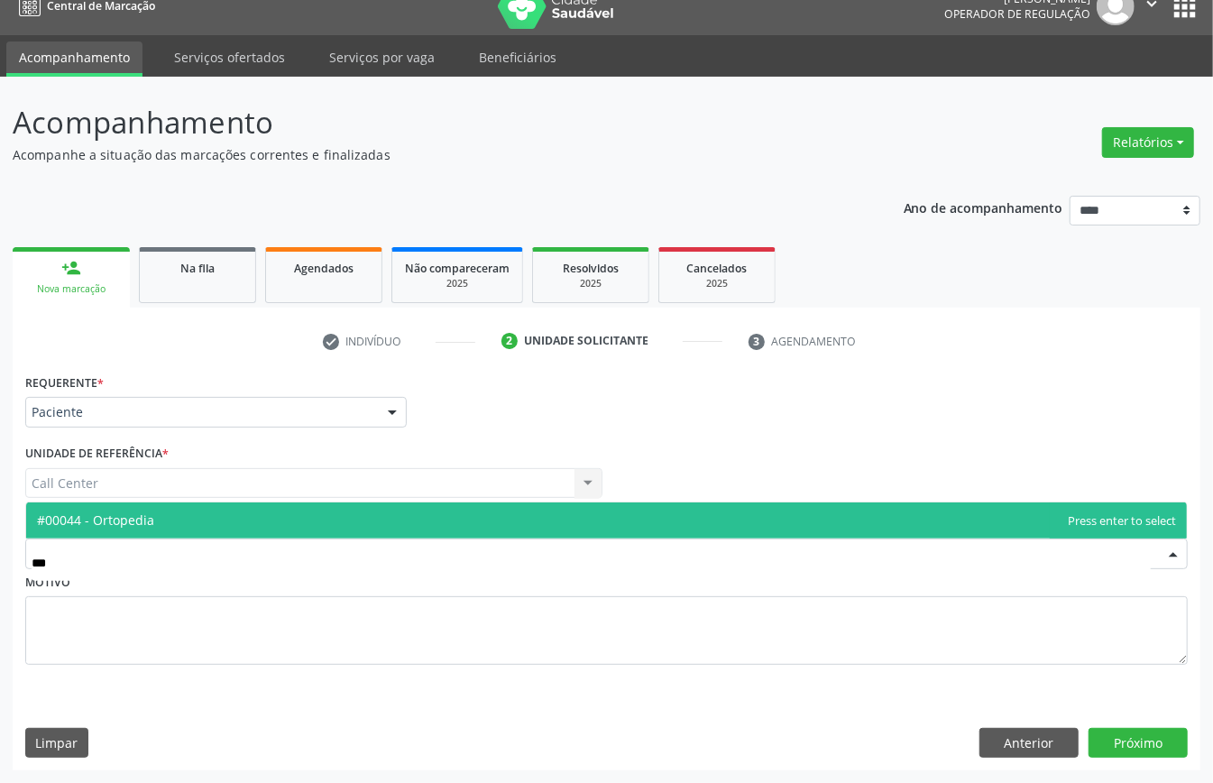
click at [181, 520] on span "#00044 - Ortopedia" at bounding box center [606, 521] width 1161 height 36
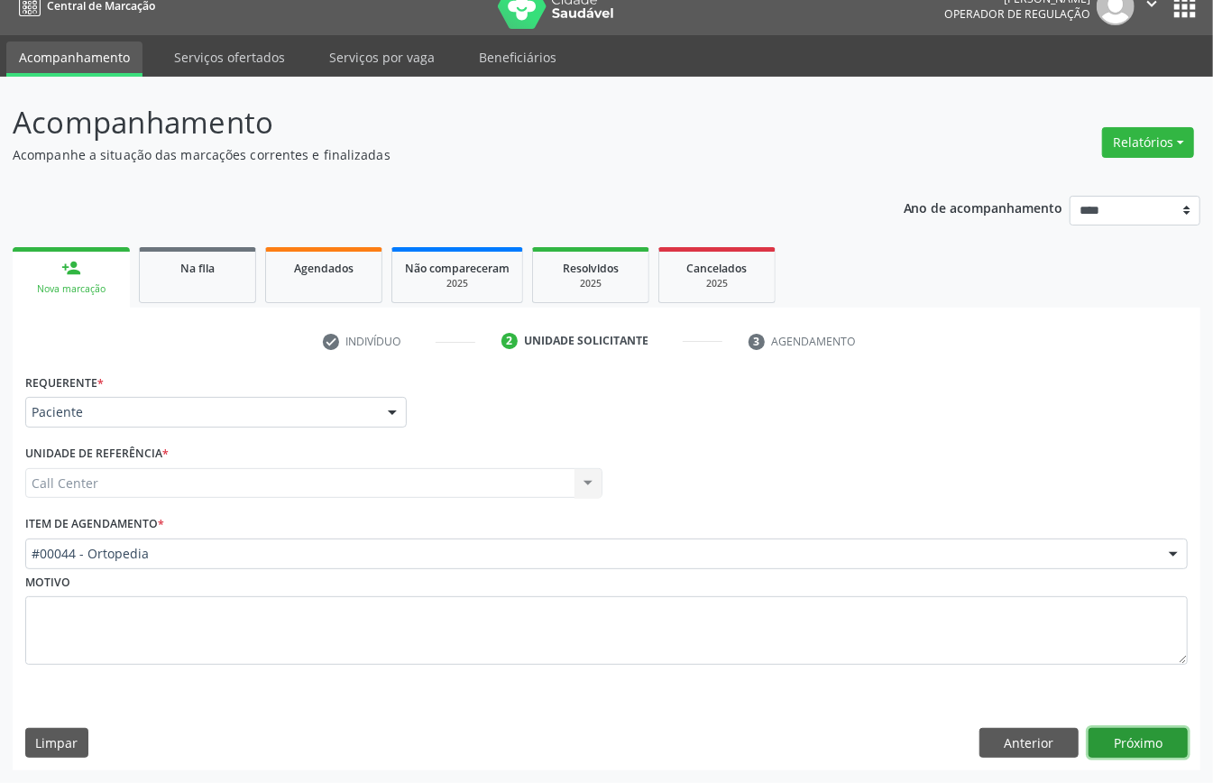
click at [1162, 738] on button "Próximo" at bounding box center [1138, 743] width 99 height 31
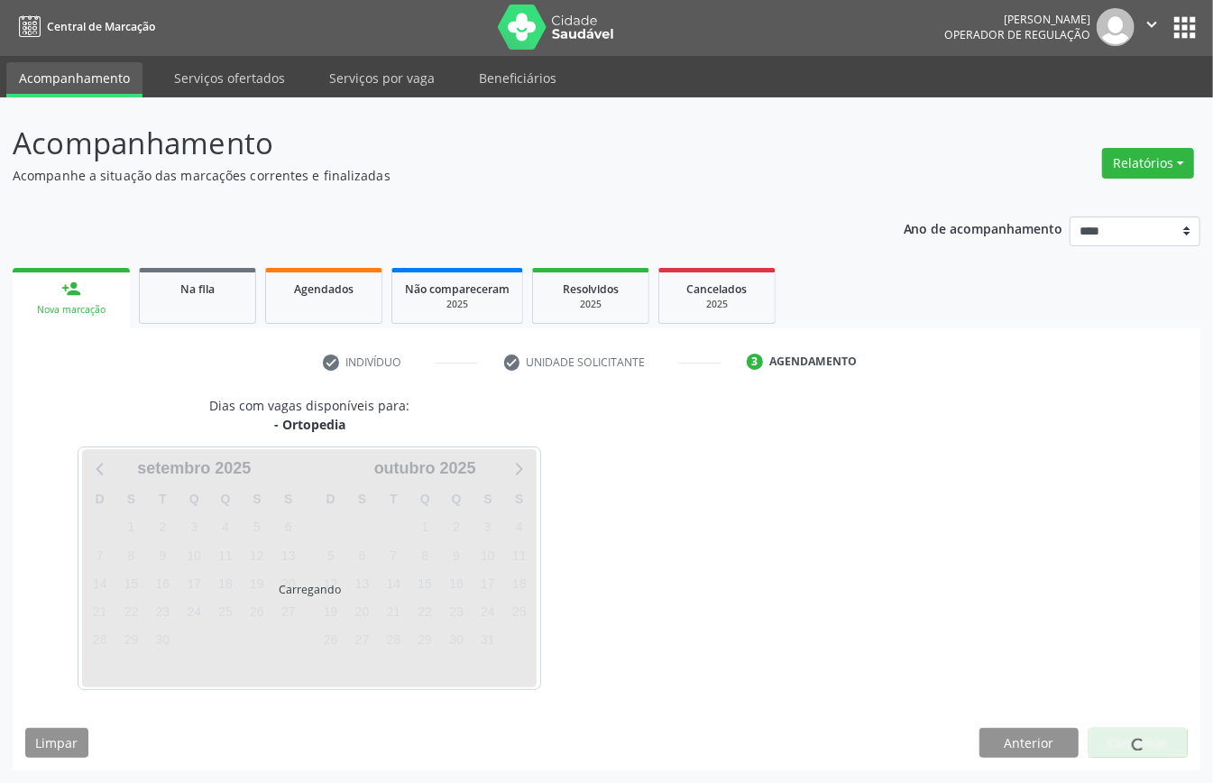
scroll to position [4, 0]
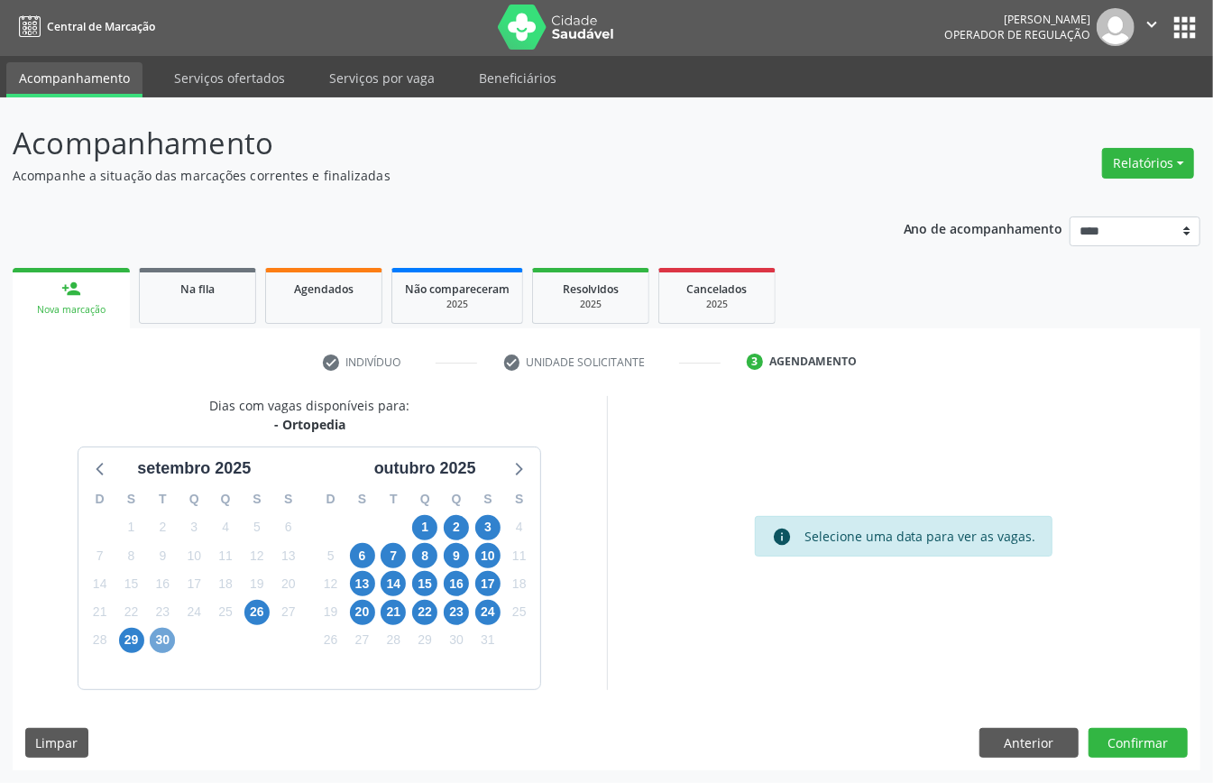
click at [167, 642] on span "30" at bounding box center [162, 640] width 25 height 25
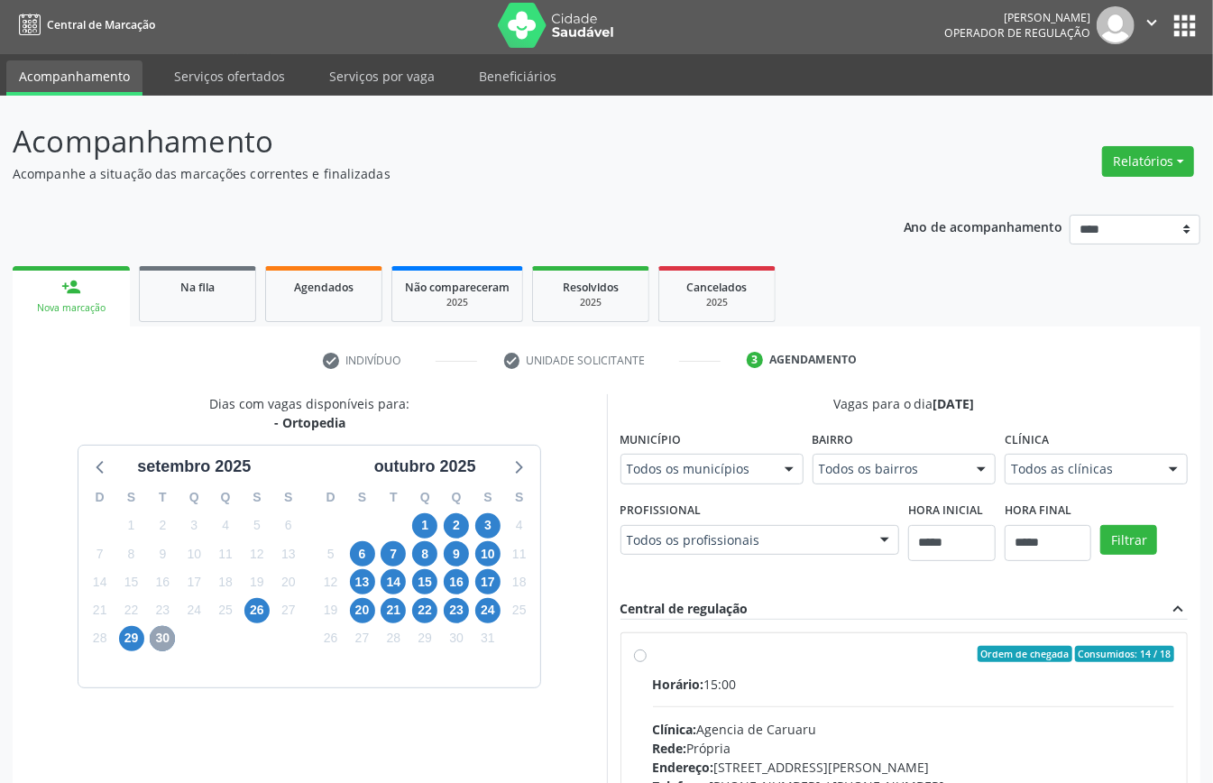
scroll to position [484, 0]
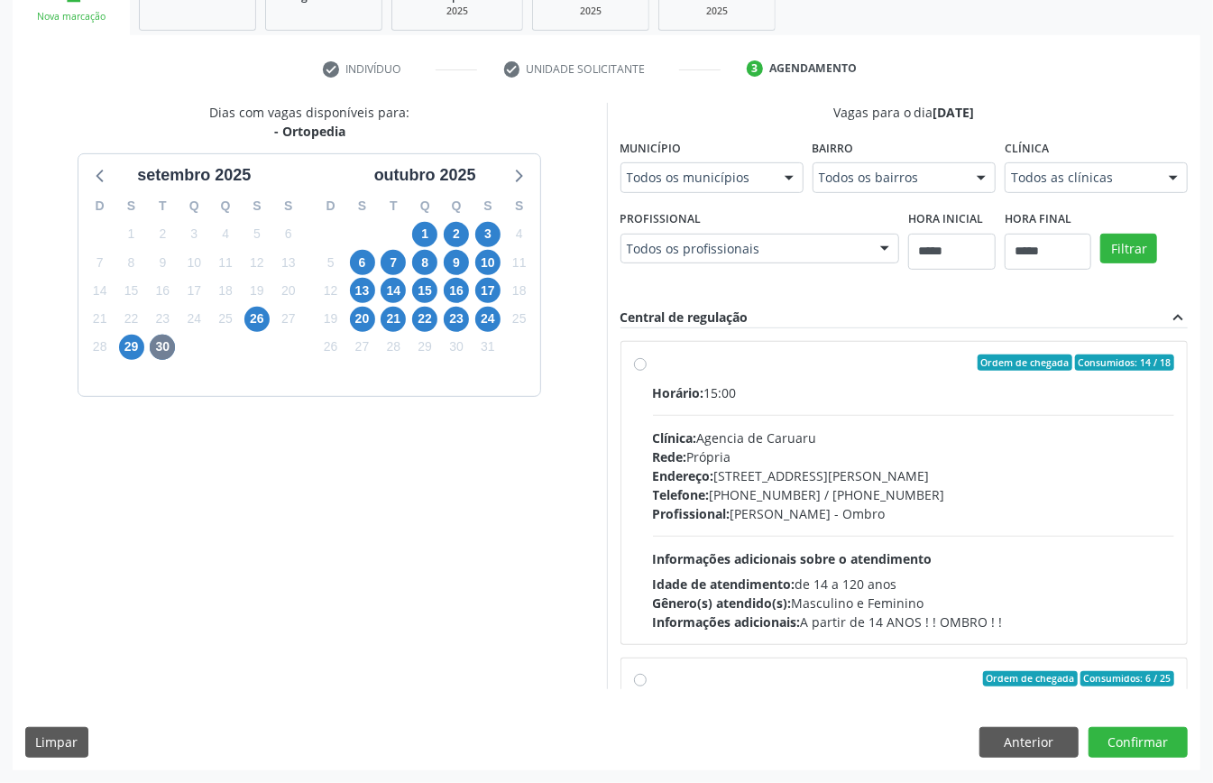
click at [653, 447] on div "Clínica: Agencia de Caruaru" at bounding box center [914, 438] width 522 height 19
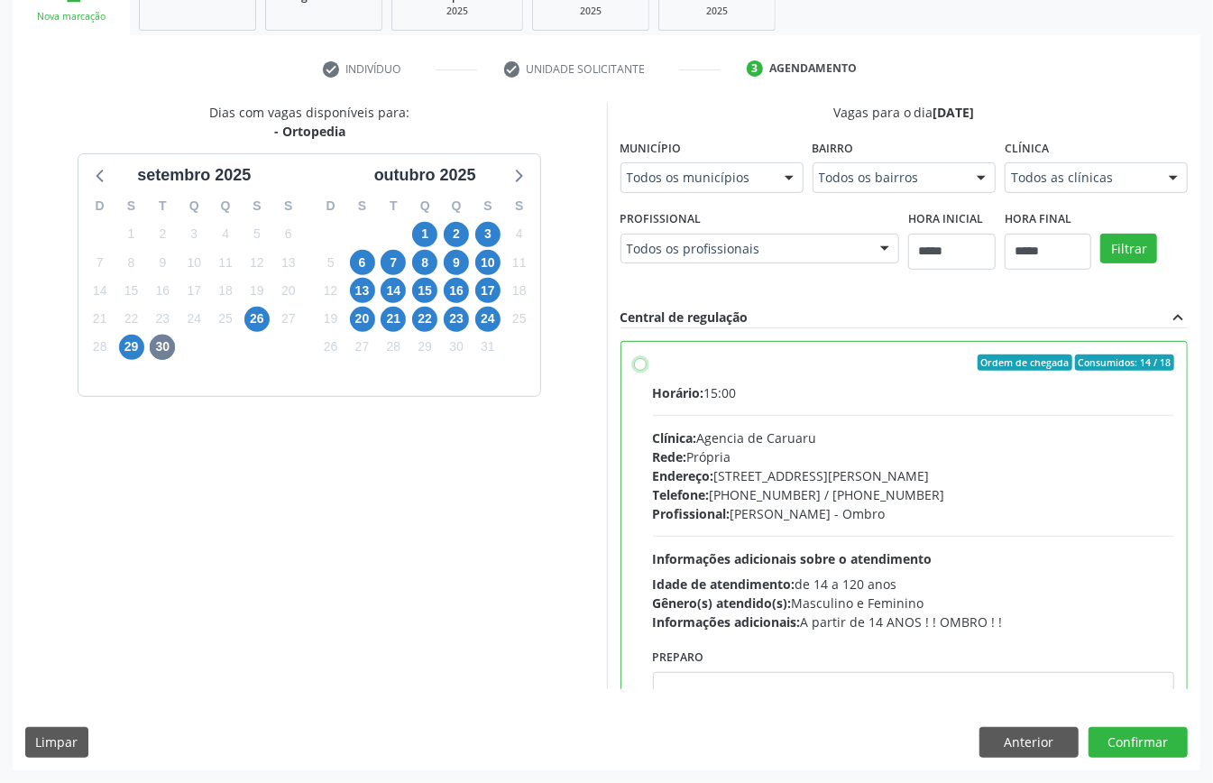
scroll to position [120, 0]
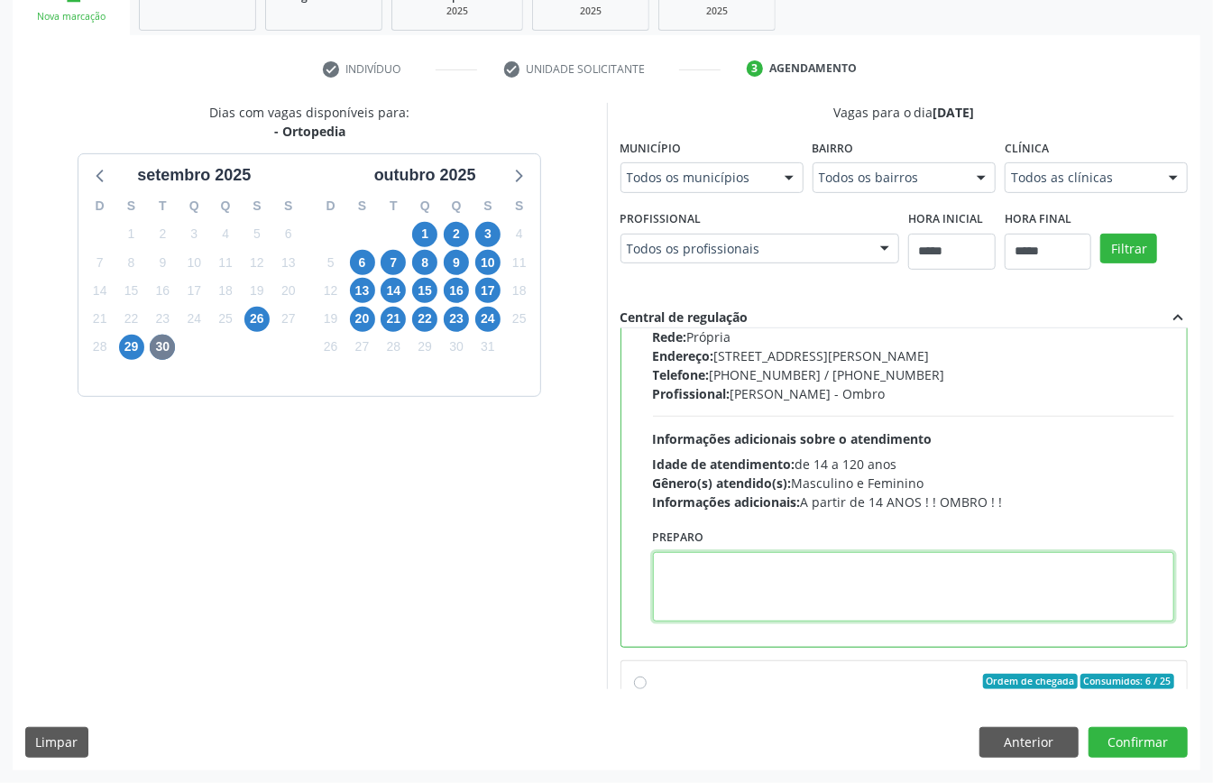
paste textarea "**********"
type textarea "**********"
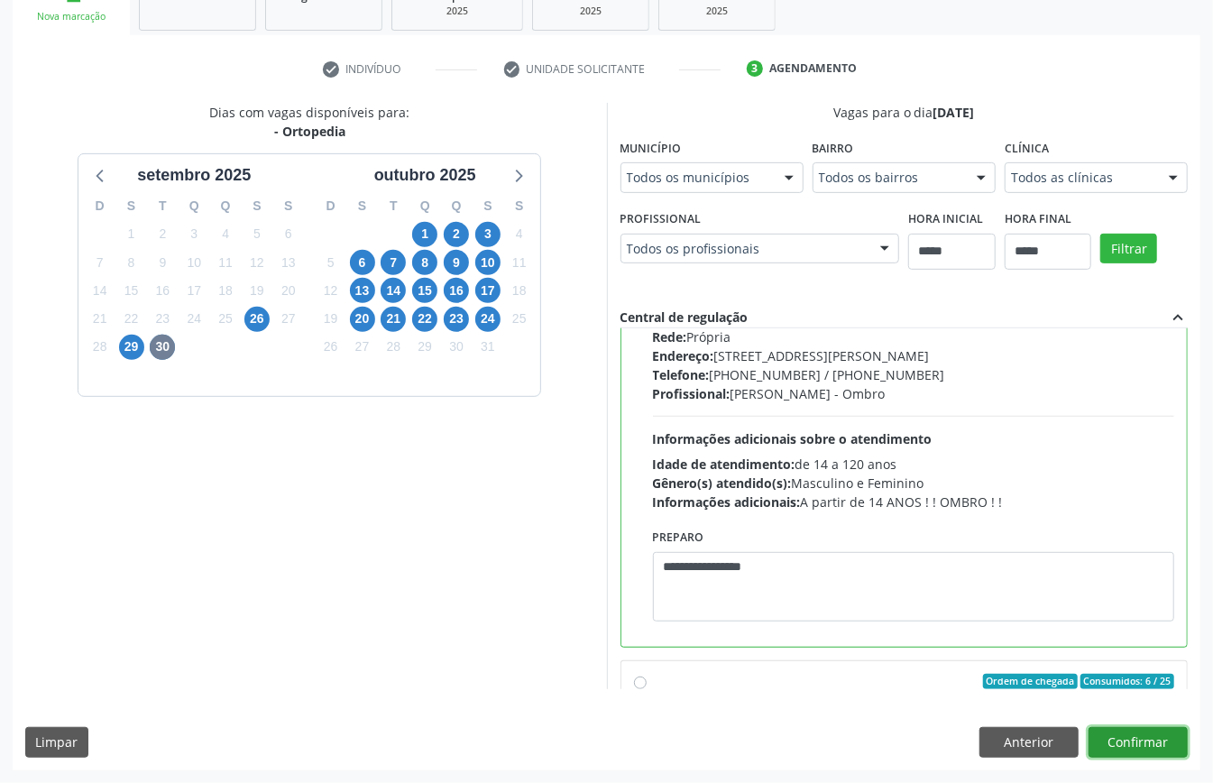
click at [1156, 744] on button "Confirmar" at bounding box center [1138, 742] width 99 height 31
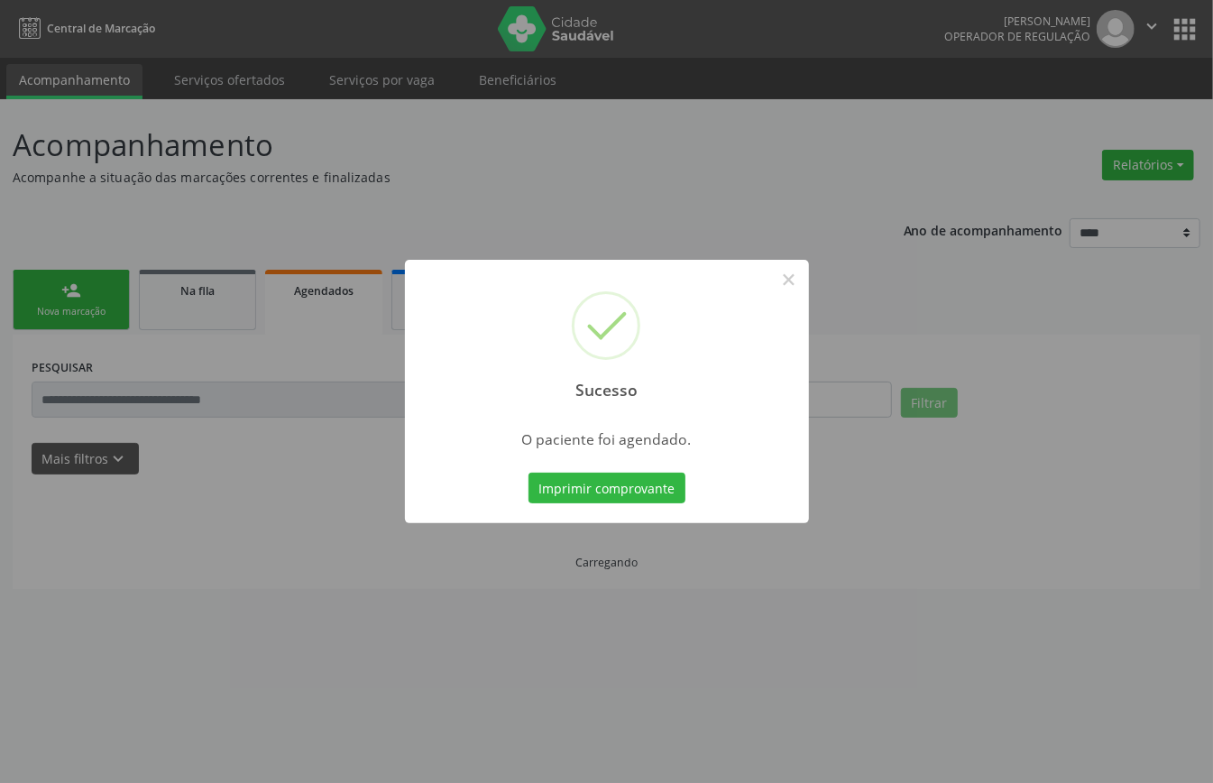
scroll to position [0, 0]
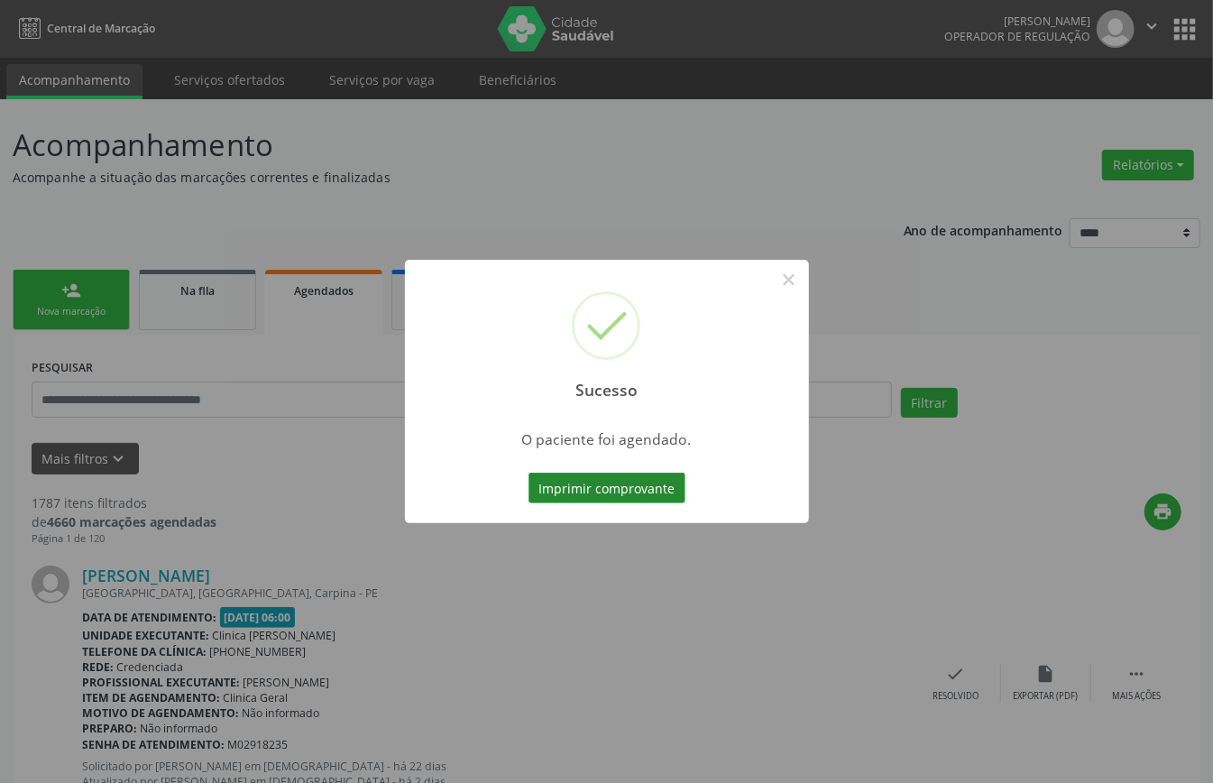
click at [618, 488] on button "Imprimir comprovante" at bounding box center [607, 488] width 157 height 31
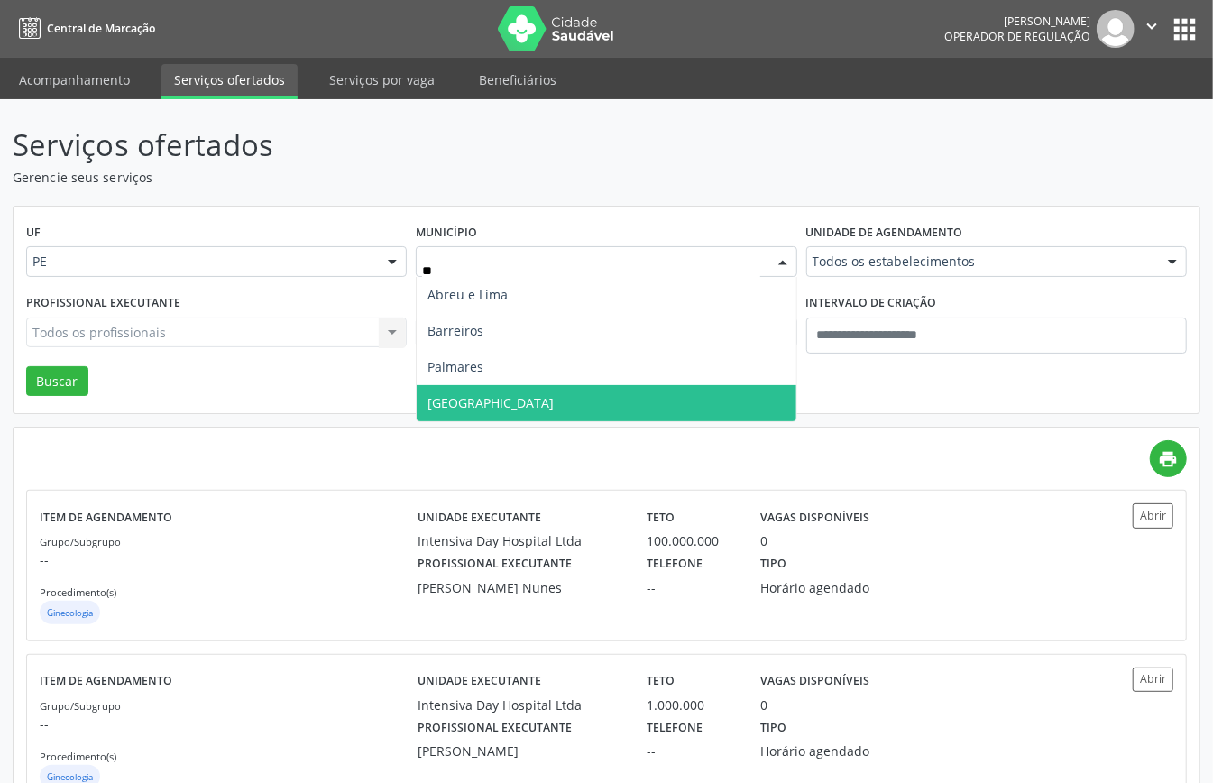
type input "***"
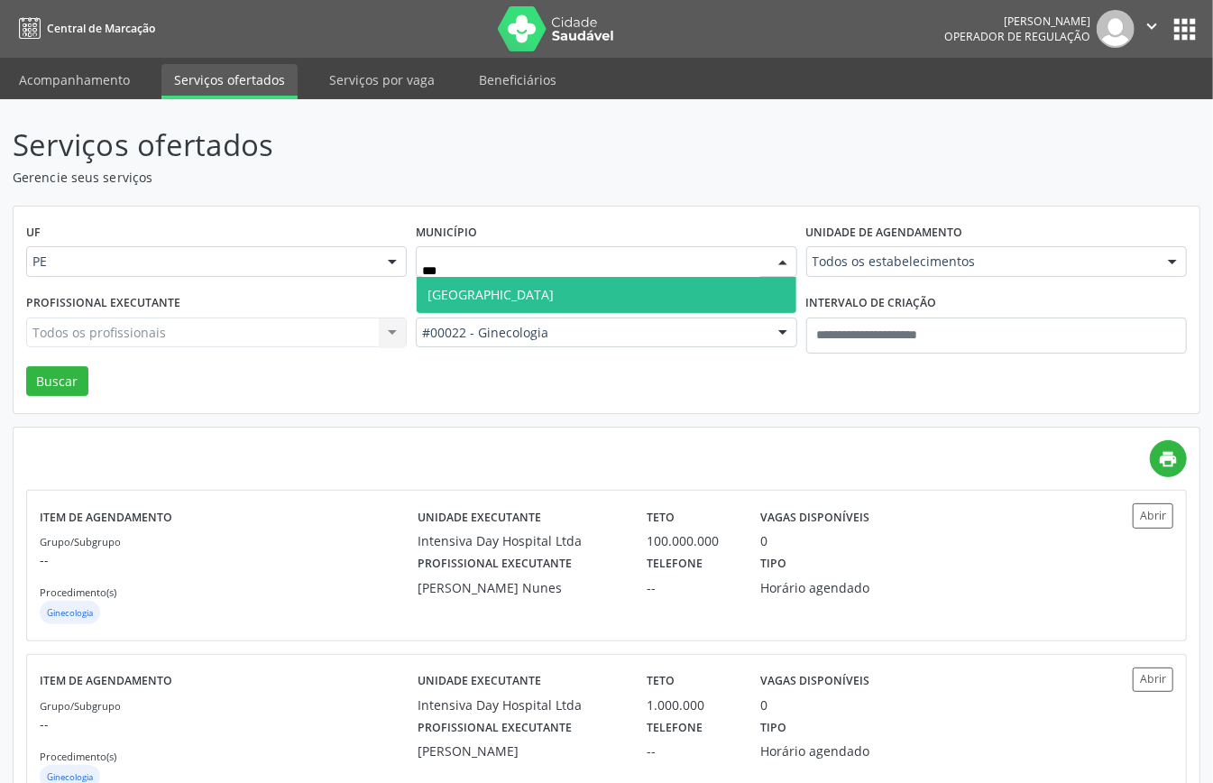
click at [496, 296] on span "[GEOGRAPHIC_DATA]" at bounding box center [606, 295] width 379 height 36
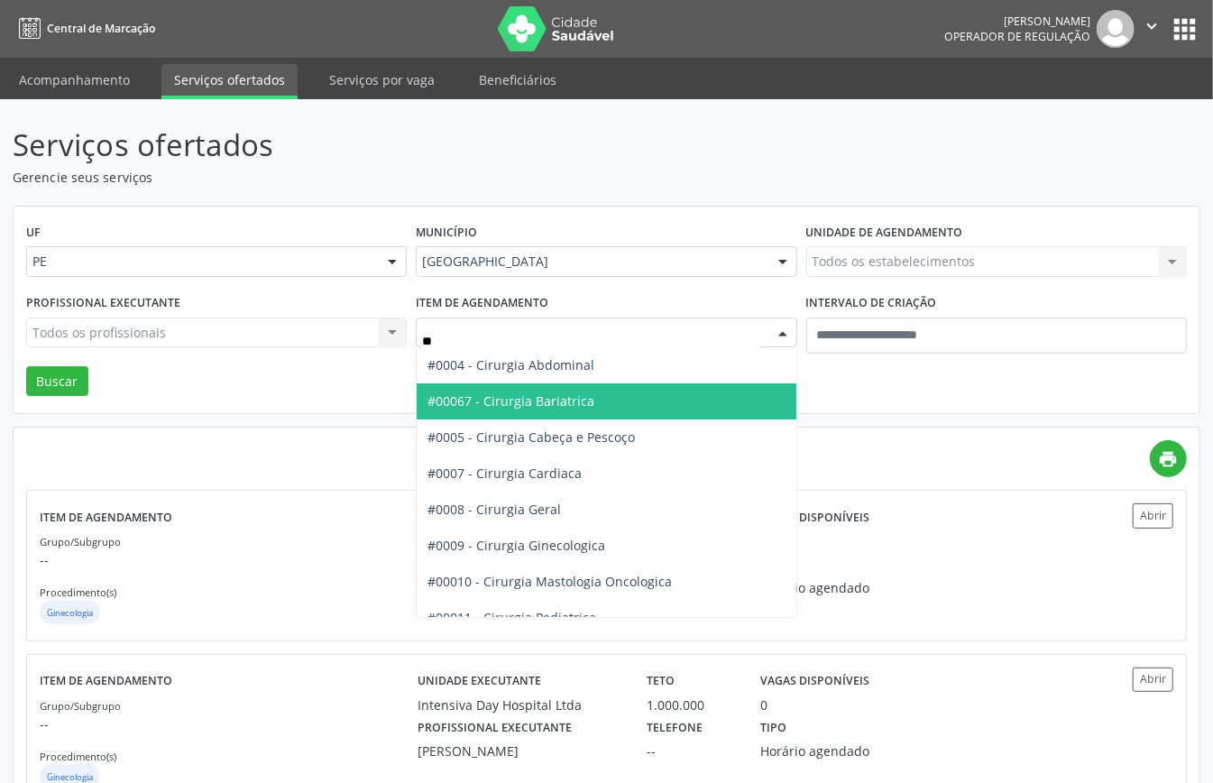
type input "***"
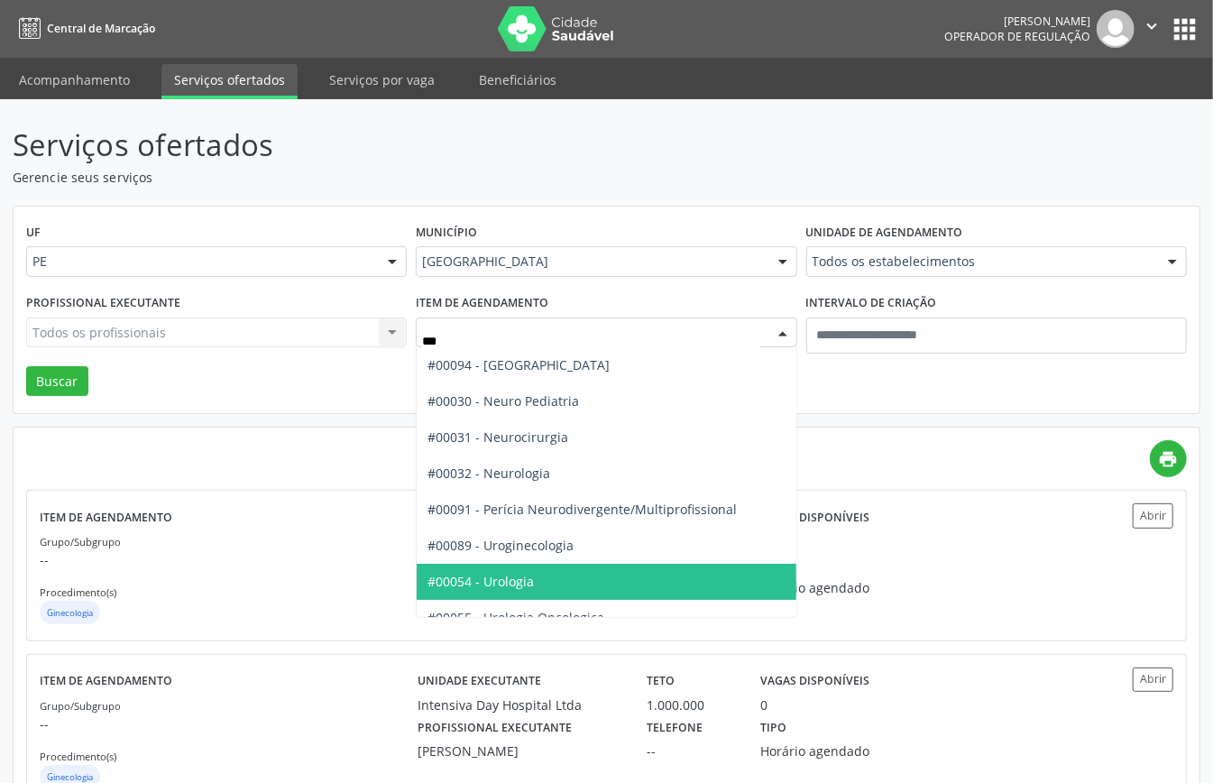
click at [513, 571] on span "#00054 - Urologia" at bounding box center [606, 582] width 379 height 36
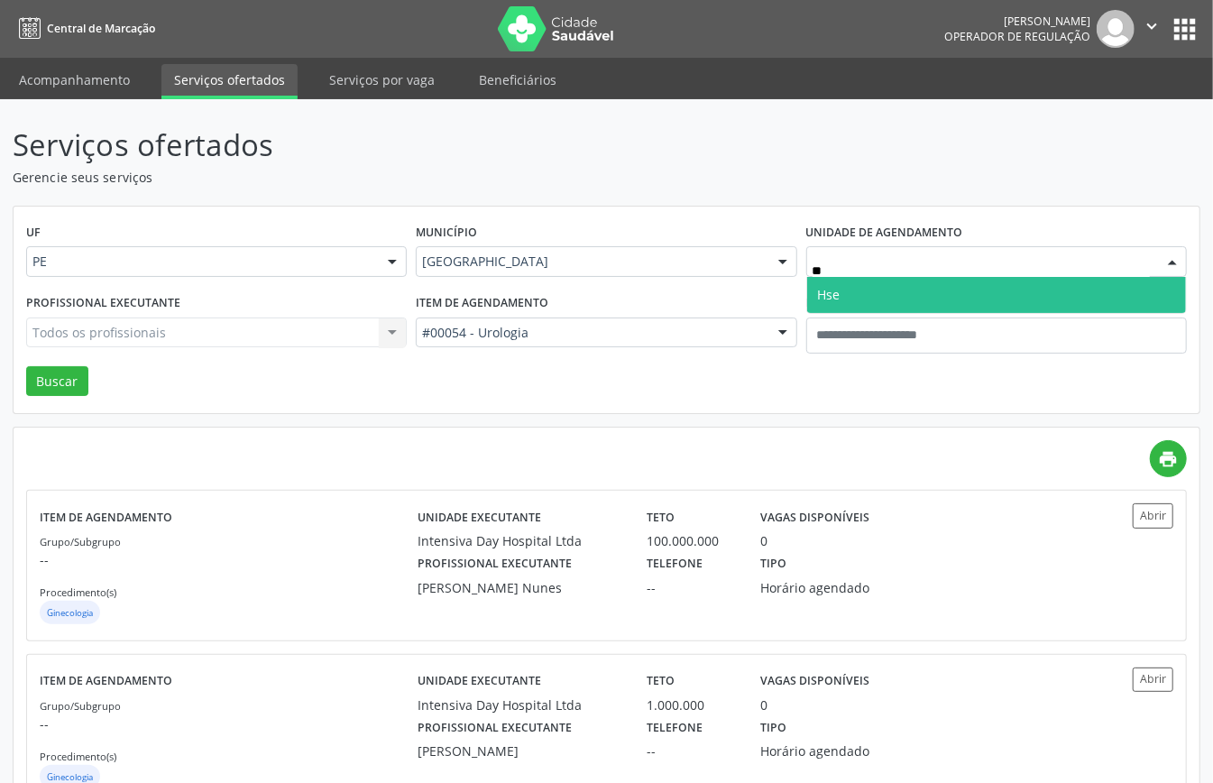
type input "***"
click at [849, 292] on span "Hse" at bounding box center [996, 295] width 379 height 36
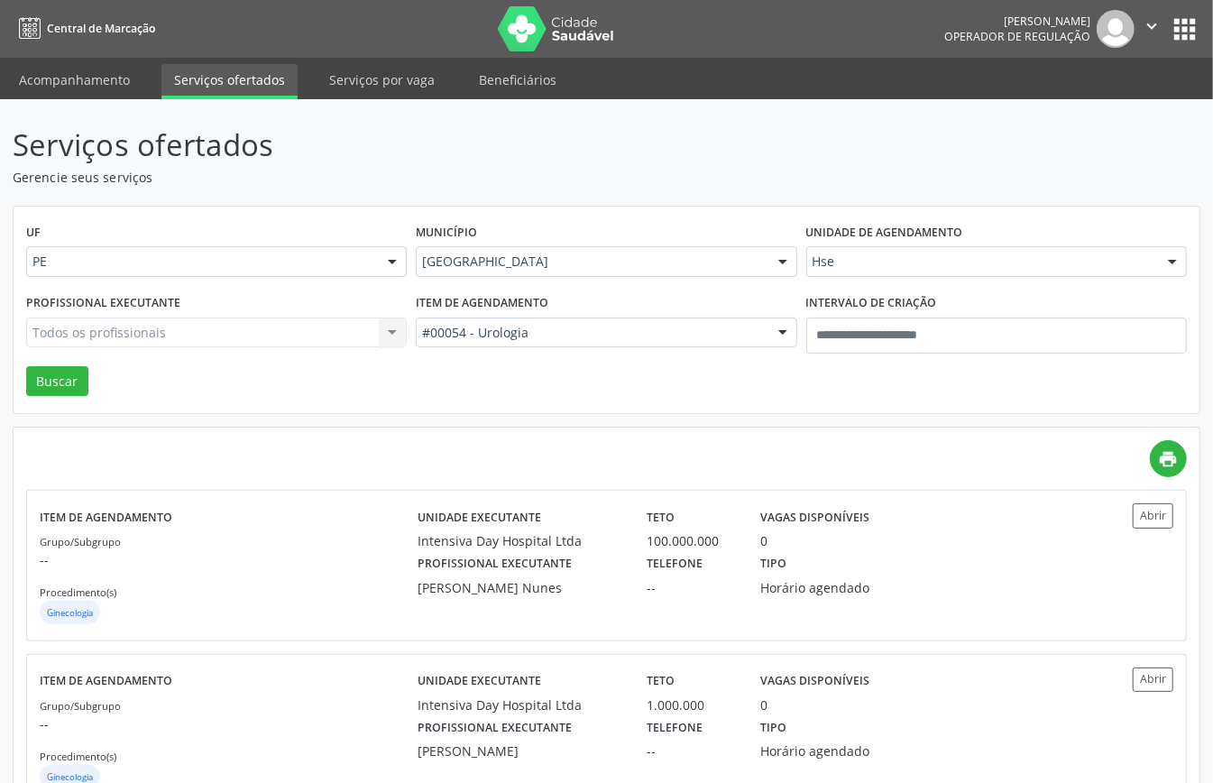
click at [269, 318] on div "Todos os profissionais Todos os profissionais Aderaldo [PERSON_NAME] [PERSON_NA…" at bounding box center [216, 333] width 381 height 31
click at [274, 323] on div "Todos os profissionais Todos os profissionais Aderaldo [PERSON_NAME] [PERSON_NA…" at bounding box center [216, 333] width 381 height 31
click at [272, 332] on div "Todos os profissionais Todos os profissionais Aderaldo [PERSON_NAME] [PERSON_NA…" at bounding box center [216, 333] width 381 height 31
click at [272, 333] on div "Todos os profissionais Todos os profissionais Aderaldo [PERSON_NAME] [PERSON_NA…" at bounding box center [216, 333] width 381 height 31
click at [272, 334] on div "Todos os profissionais Todos os profissionais Aderaldo [PERSON_NAME] [PERSON_NA…" at bounding box center [216, 333] width 381 height 31
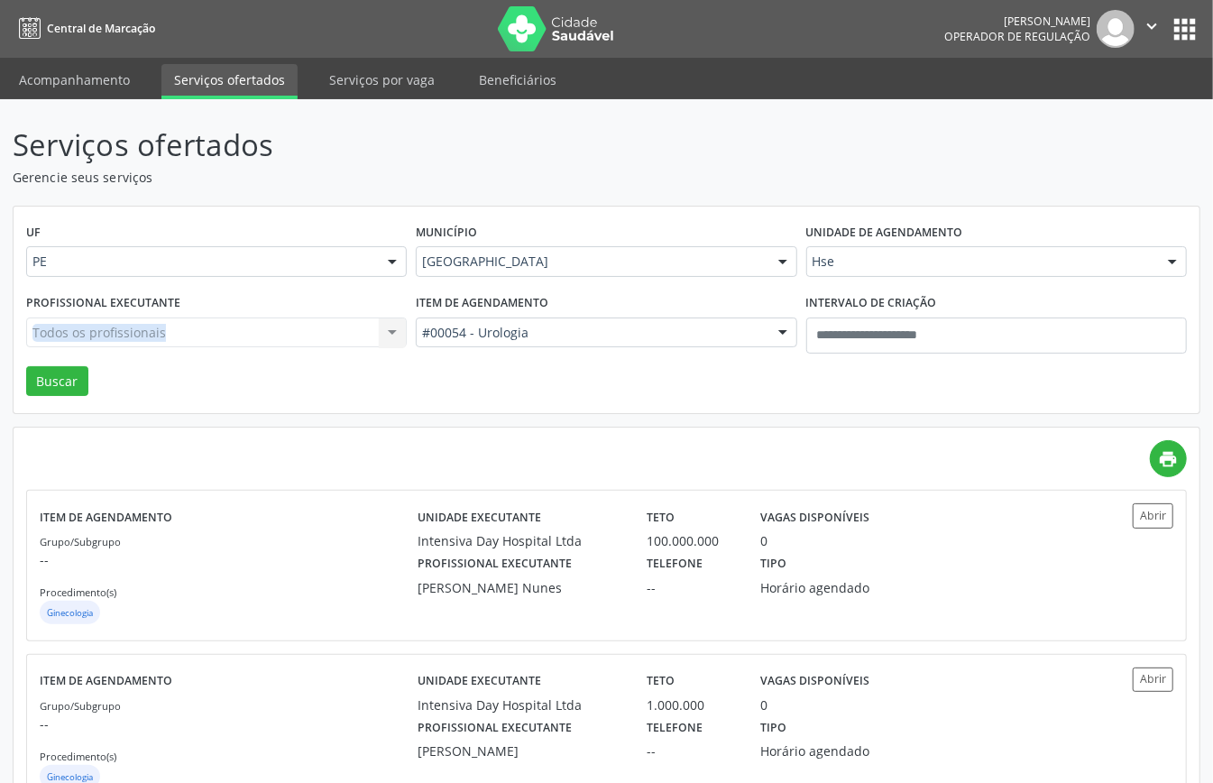
click at [251, 339] on div "Todos os profissionais Todos os profissionais Aderaldo [PERSON_NAME] [PERSON_NA…" at bounding box center [216, 333] width 381 height 31
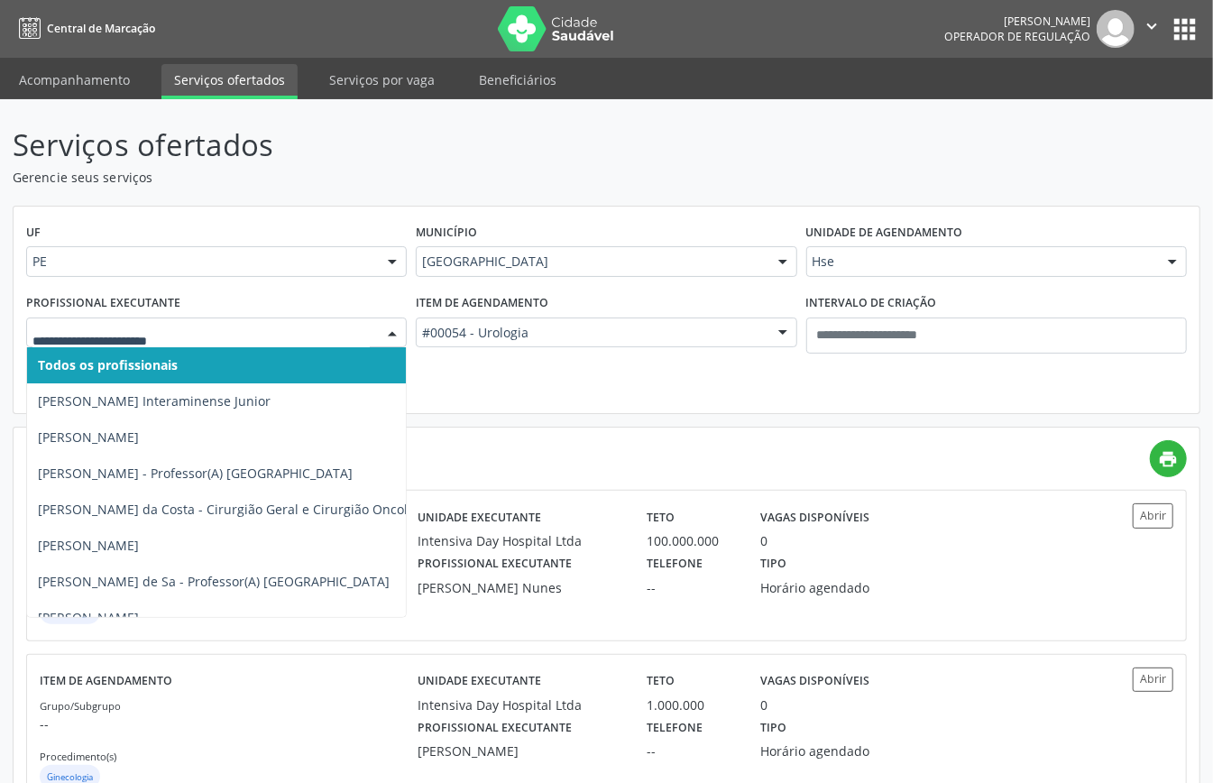
click at [254, 343] on div at bounding box center [216, 333] width 381 height 31
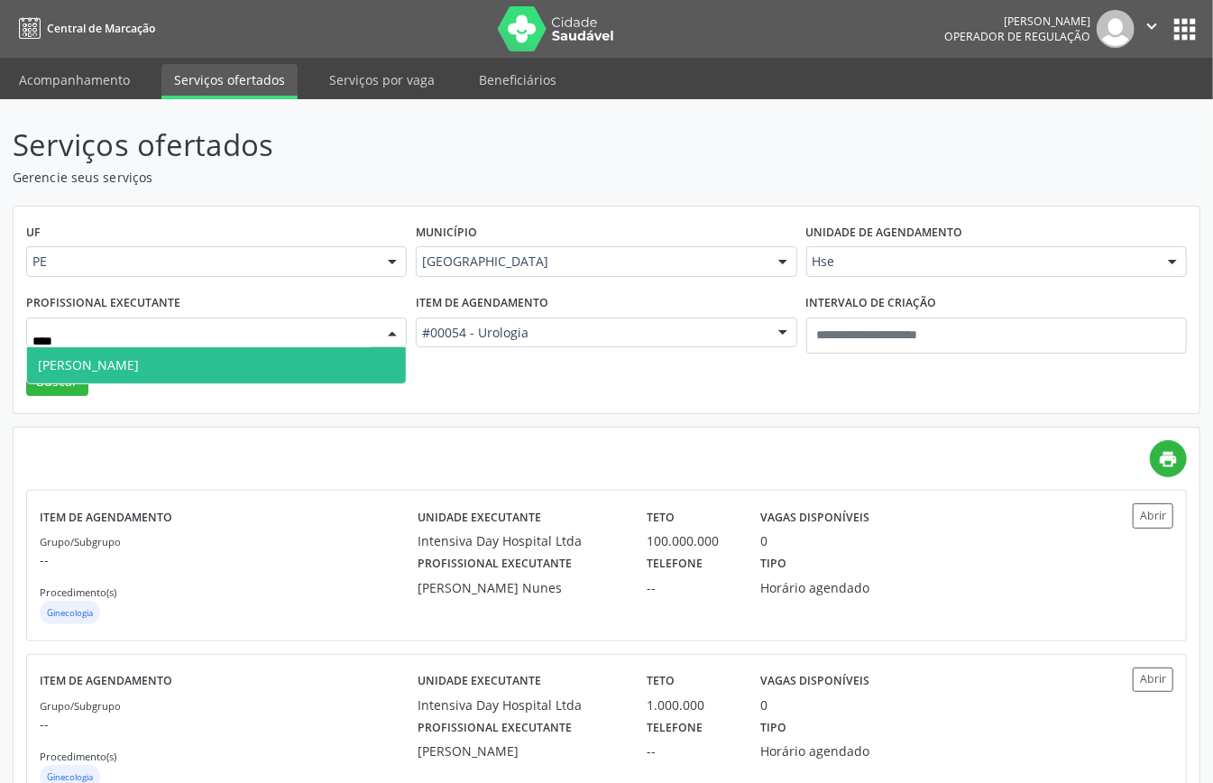
type input "*****"
click at [153, 375] on span "[PERSON_NAME]" at bounding box center [216, 365] width 379 height 36
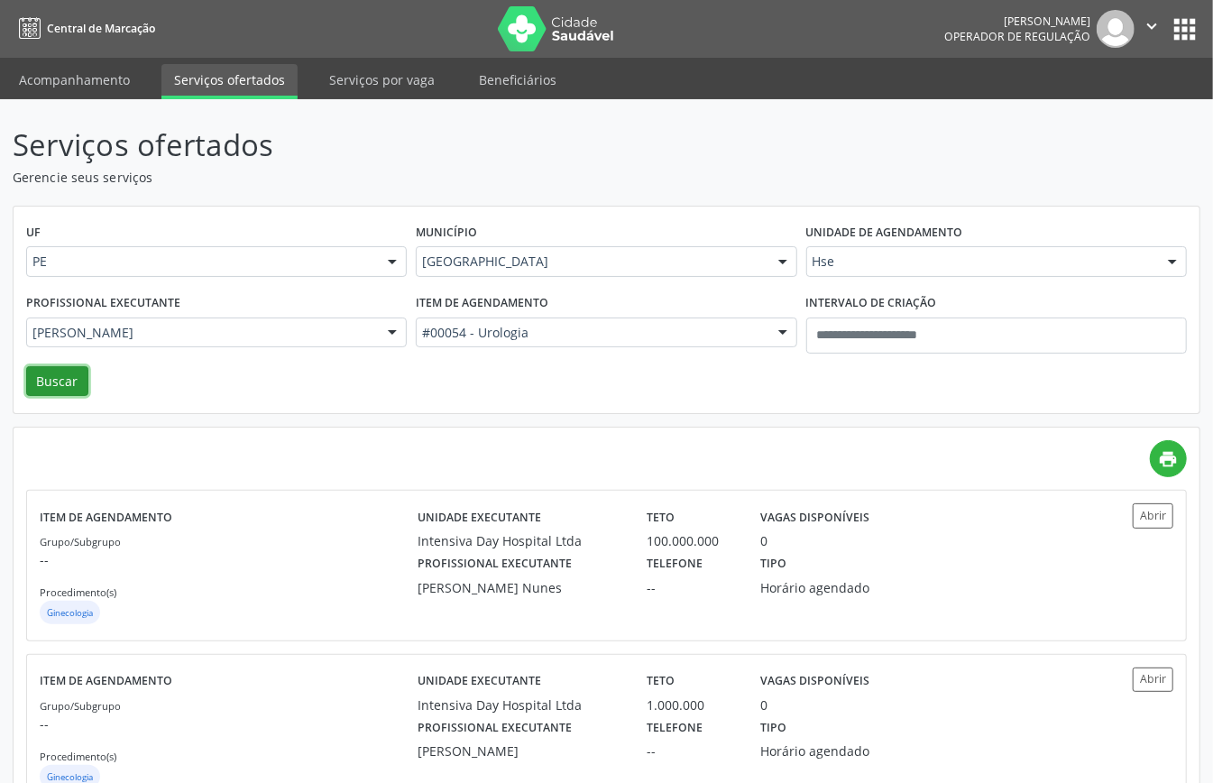
click at [48, 388] on button "Buscar" at bounding box center [57, 381] width 62 height 31
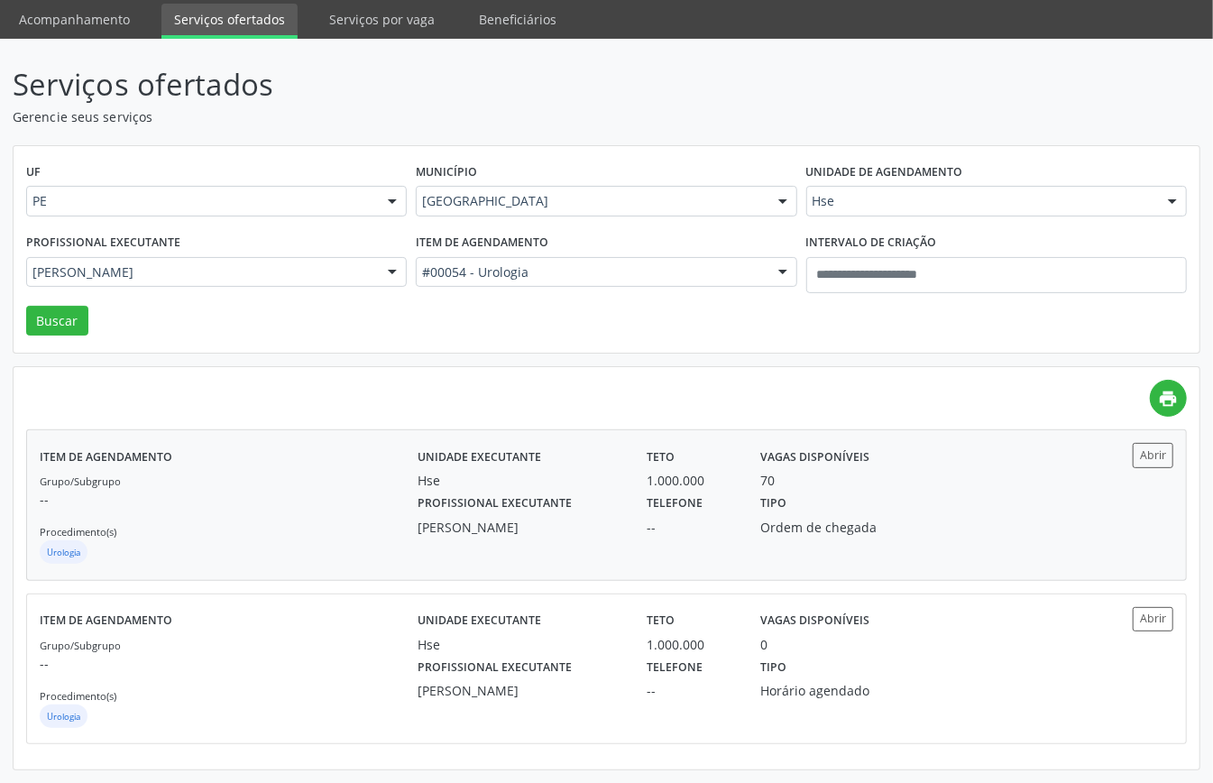
click at [257, 520] on div "Grupo/Subgrupo -- Procedimento(s) Urologia" at bounding box center [229, 519] width 378 height 97
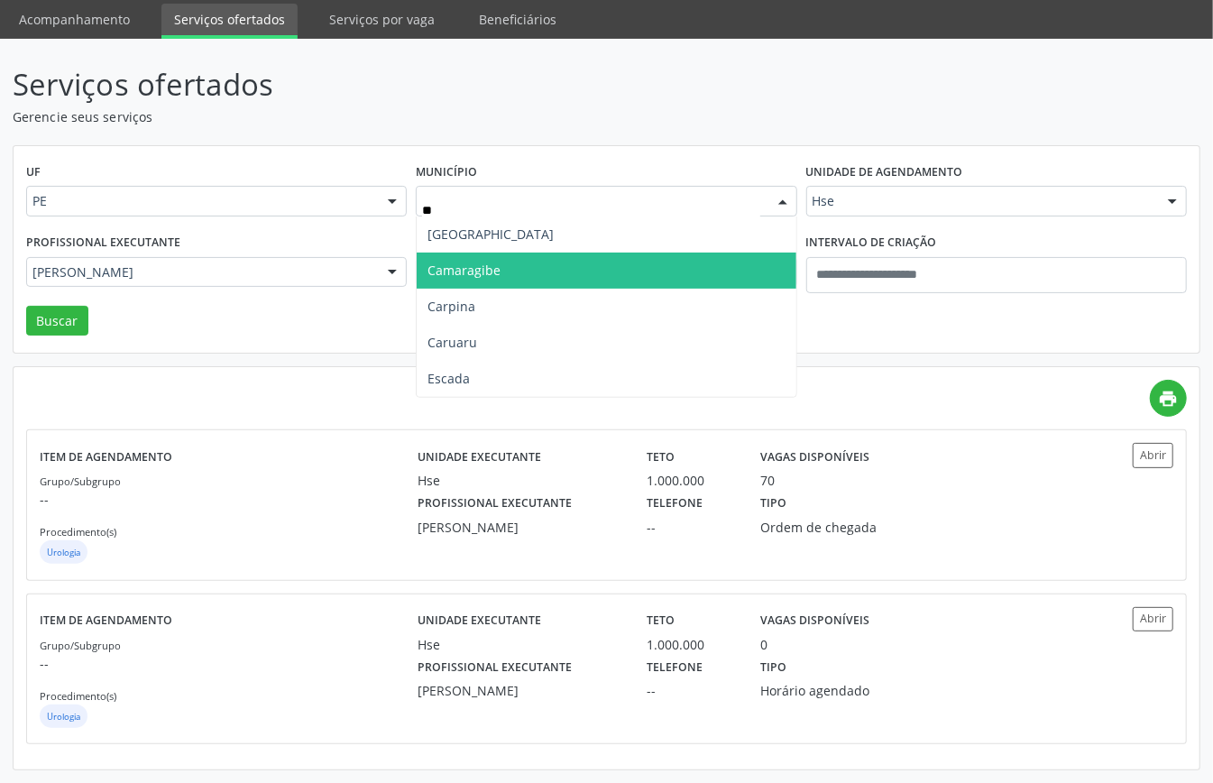
type input "***"
click at [524, 261] on span "Caruaru" at bounding box center [606, 271] width 379 height 36
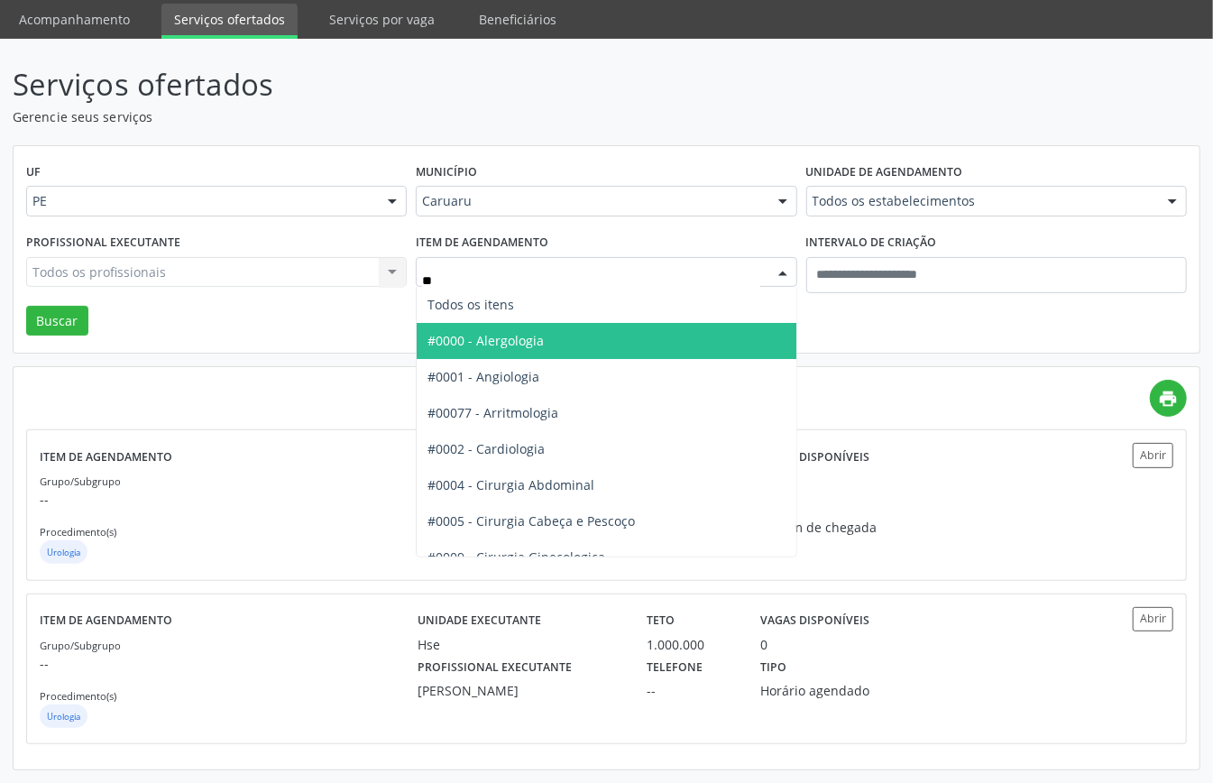
type input "***"
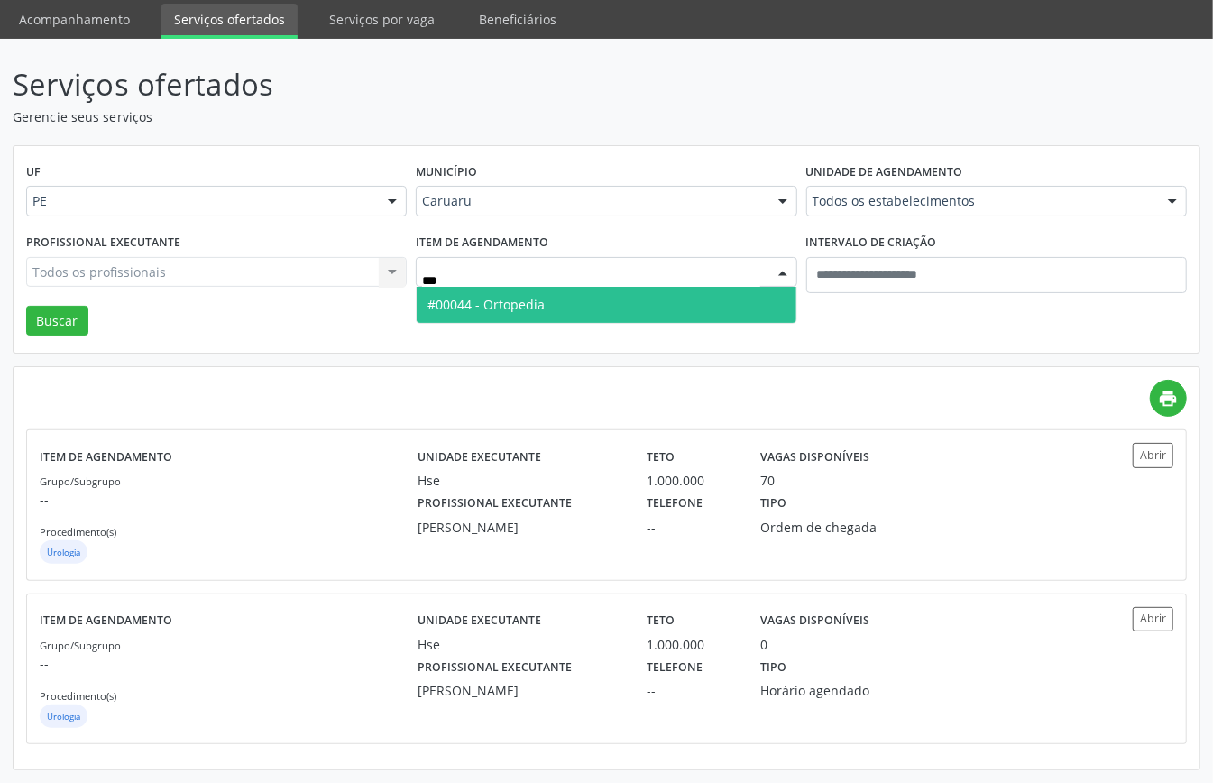
click at [560, 298] on span "#00044 - Ortopedia" at bounding box center [606, 305] width 379 height 36
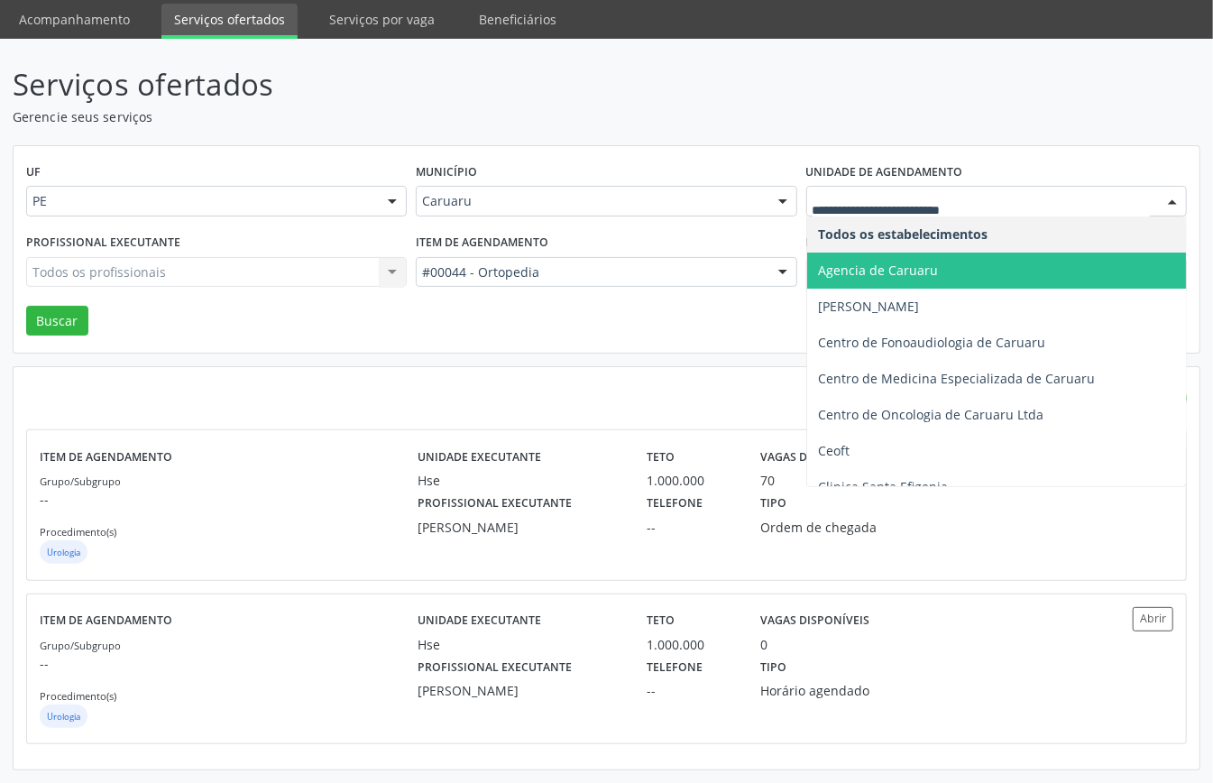
click at [877, 256] on span "Agencia de Caruaru" at bounding box center [996, 271] width 379 height 36
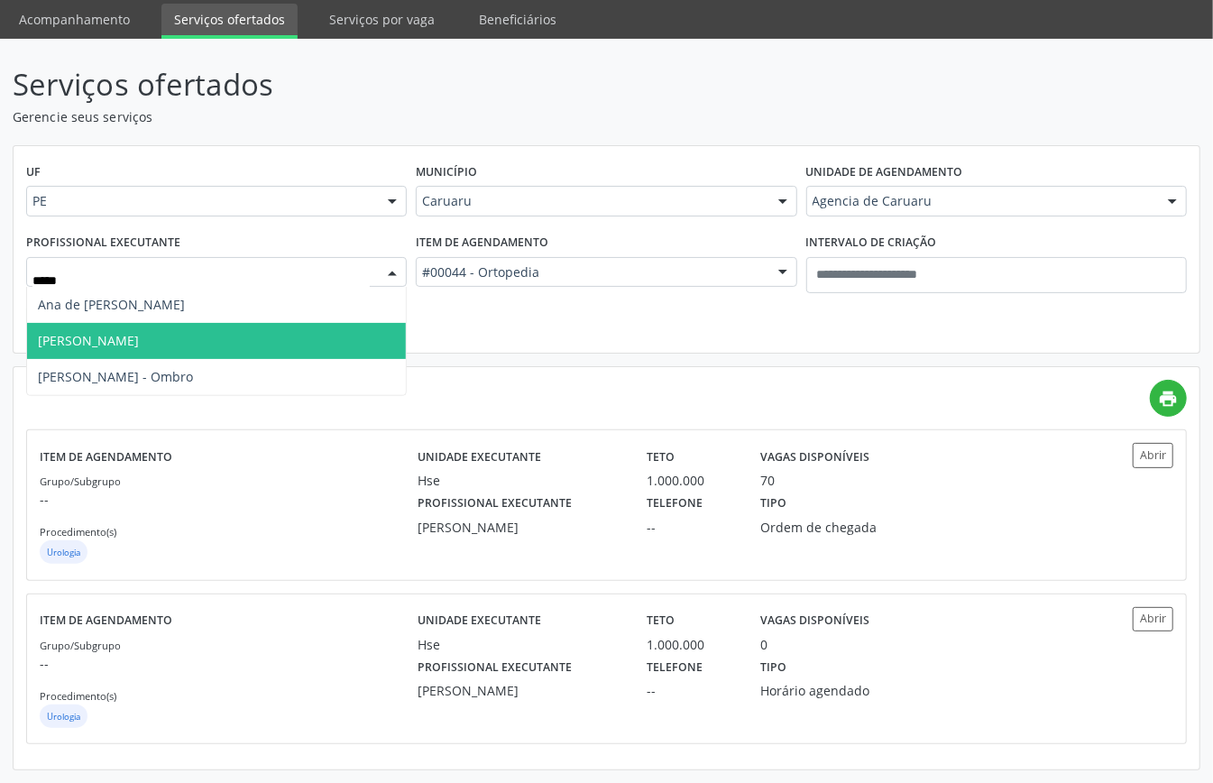
type input "******"
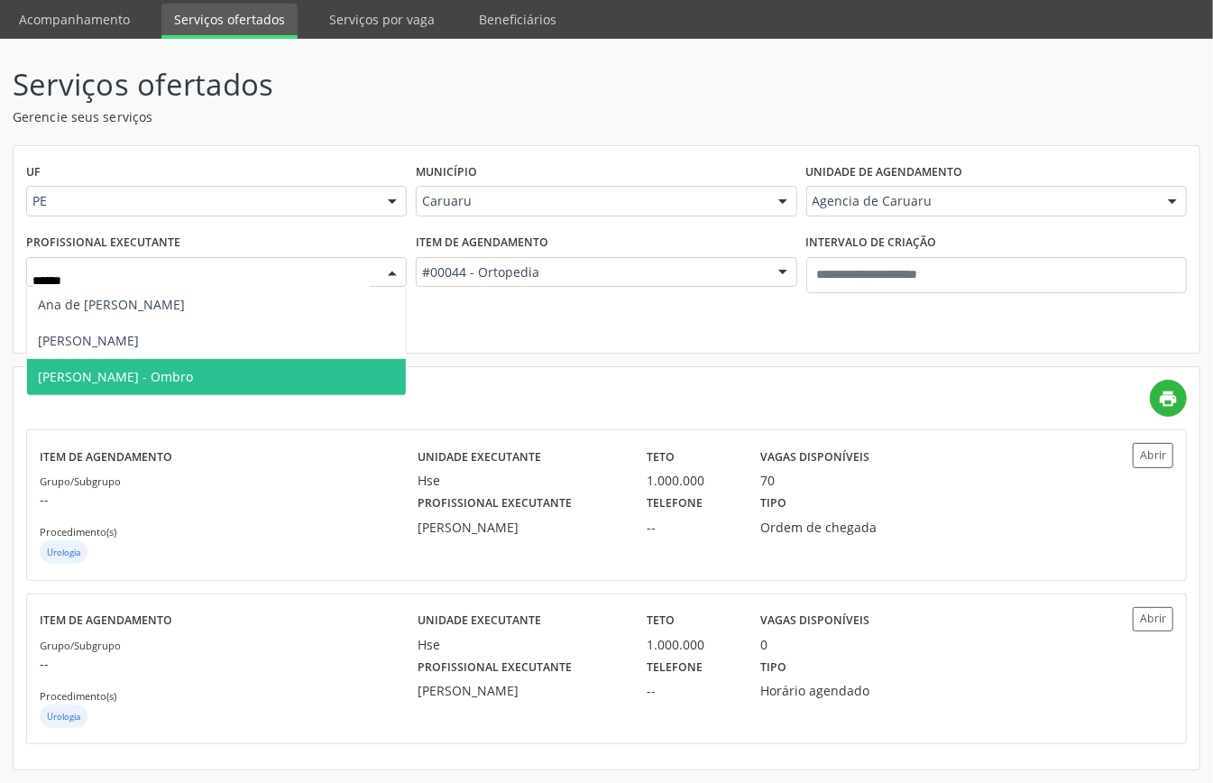
click at [193, 374] on span "[PERSON_NAME] - Ombro" at bounding box center [115, 376] width 155 height 17
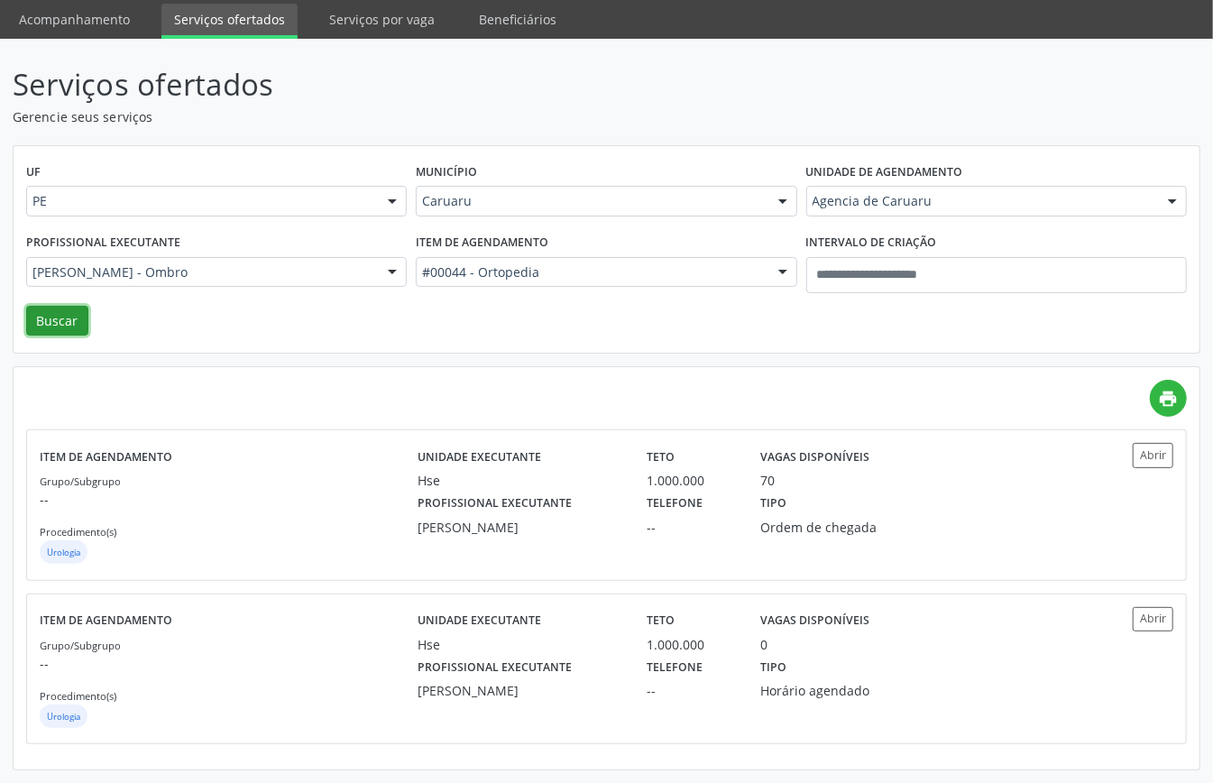
click at [69, 319] on button "Buscar" at bounding box center [57, 321] width 62 height 31
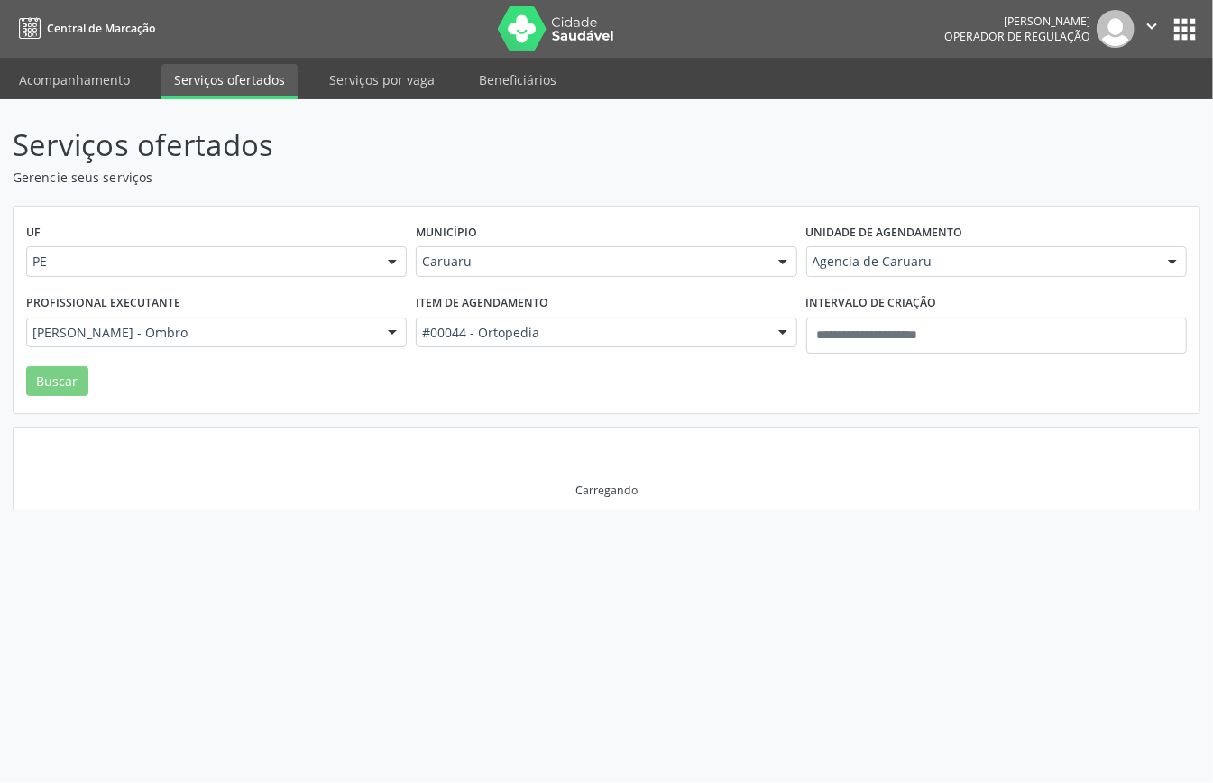
scroll to position [0, 0]
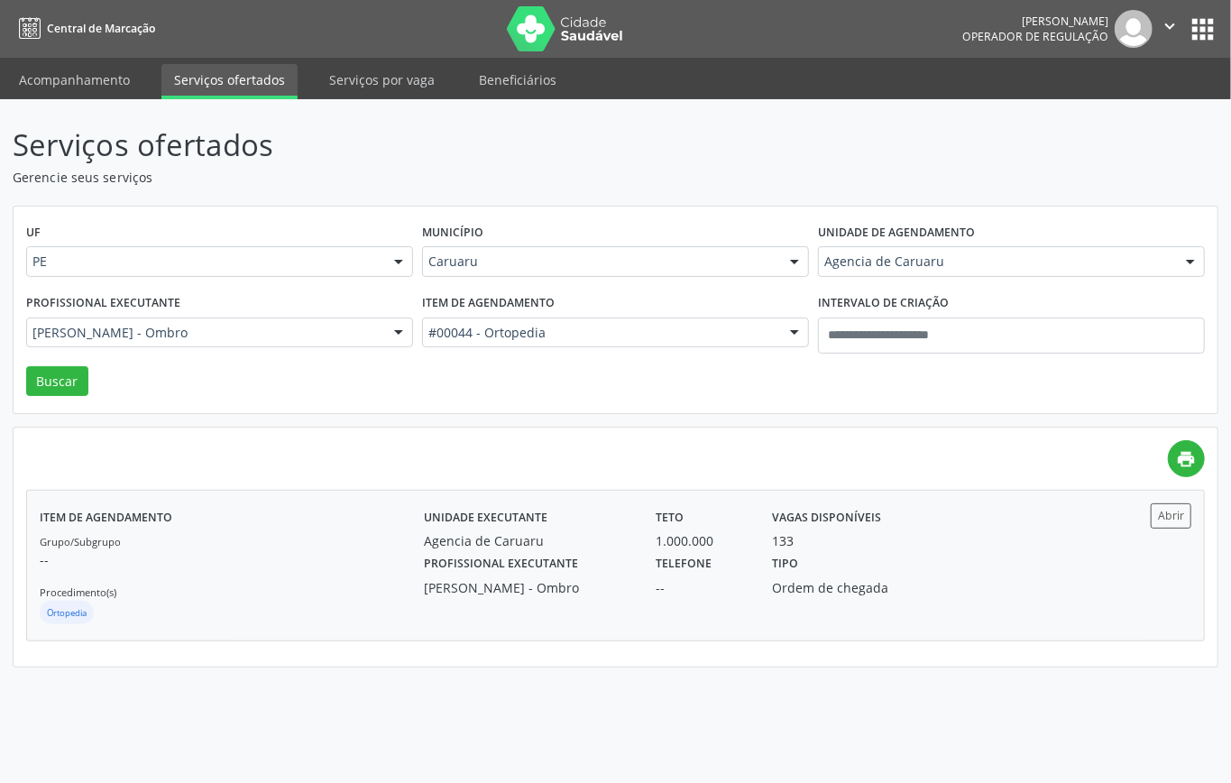
click at [245, 596] on div "Grupo/Subgrupo -- Procedimento(s) Ortopedia" at bounding box center [232, 579] width 384 height 97
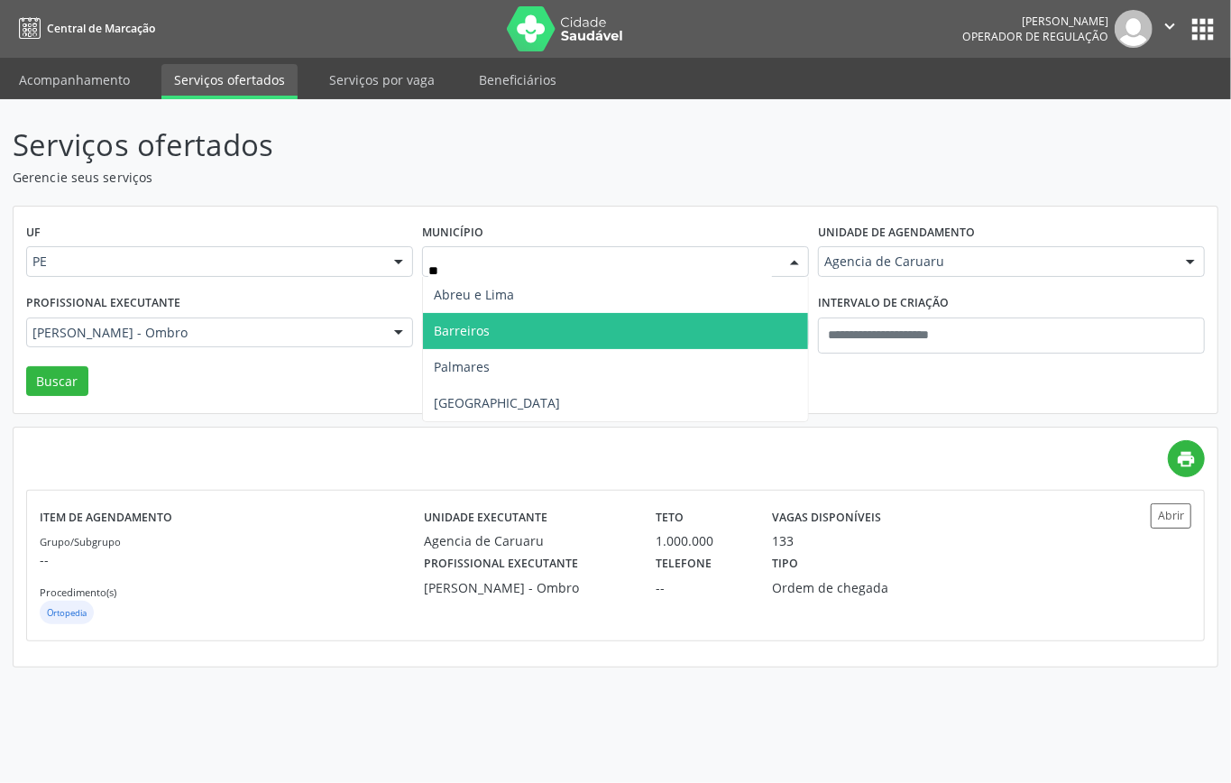
type input "***"
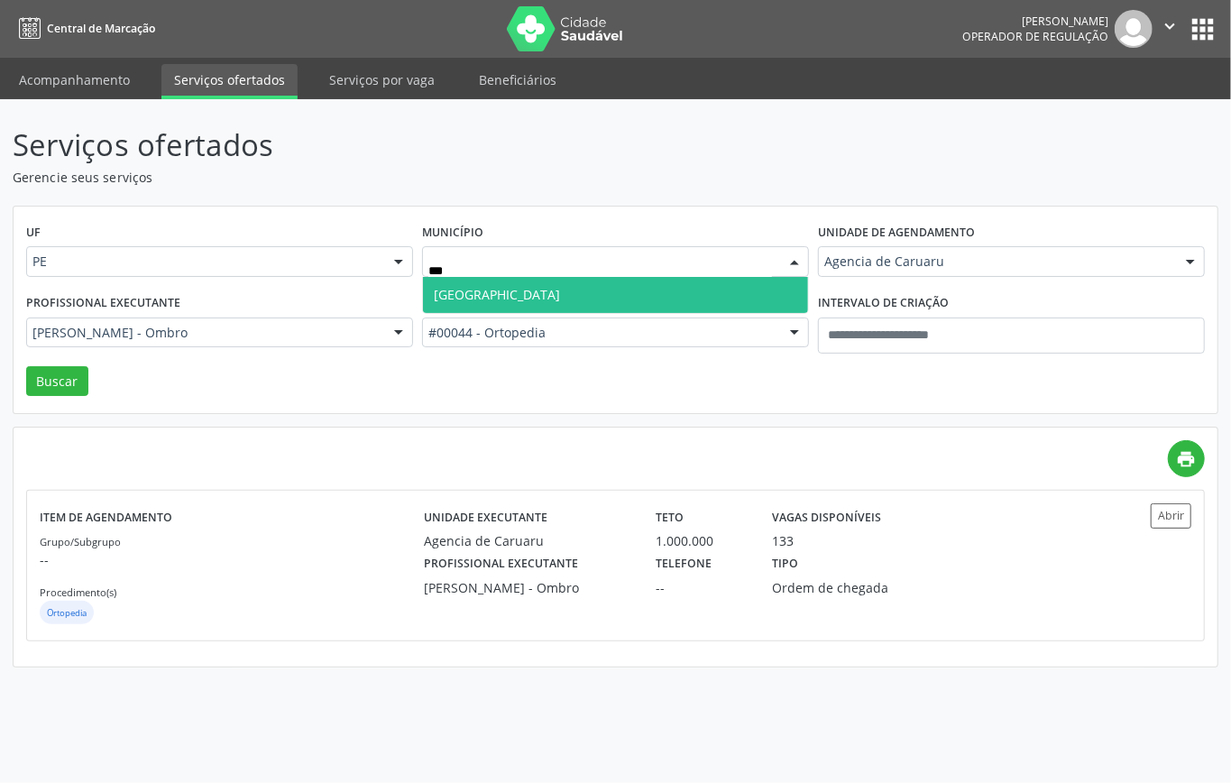
click at [712, 291] on span "Recife" at bounding box center [615, 295] width 385 height 36
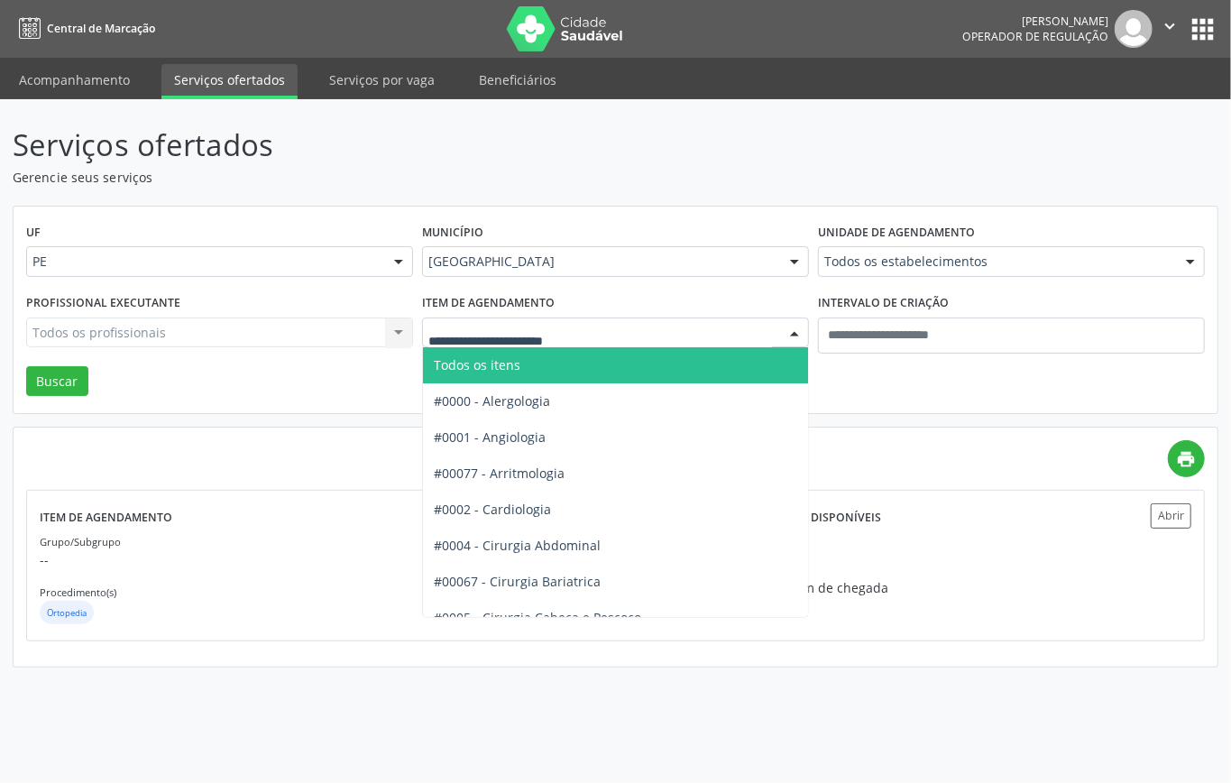
click at [563, 365] on span "Todos os itens" at bounding box center [673, 365] width 500 height 36
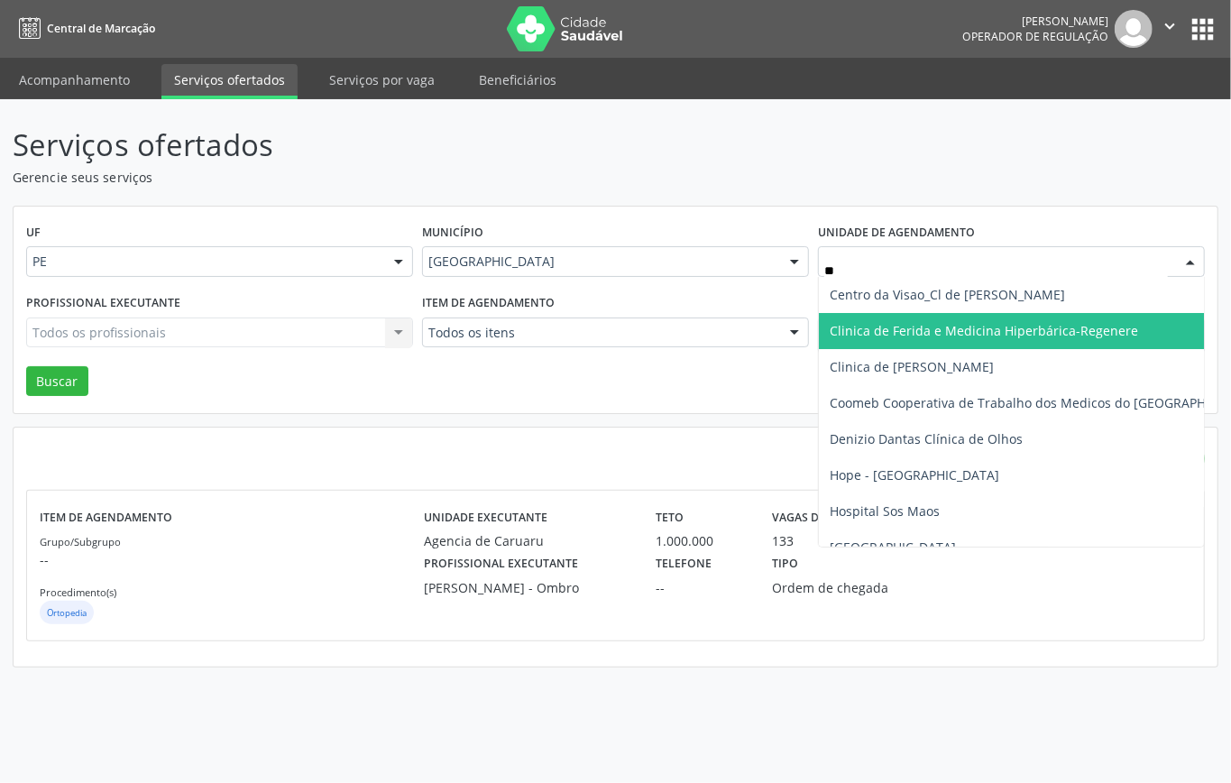
type input "***"
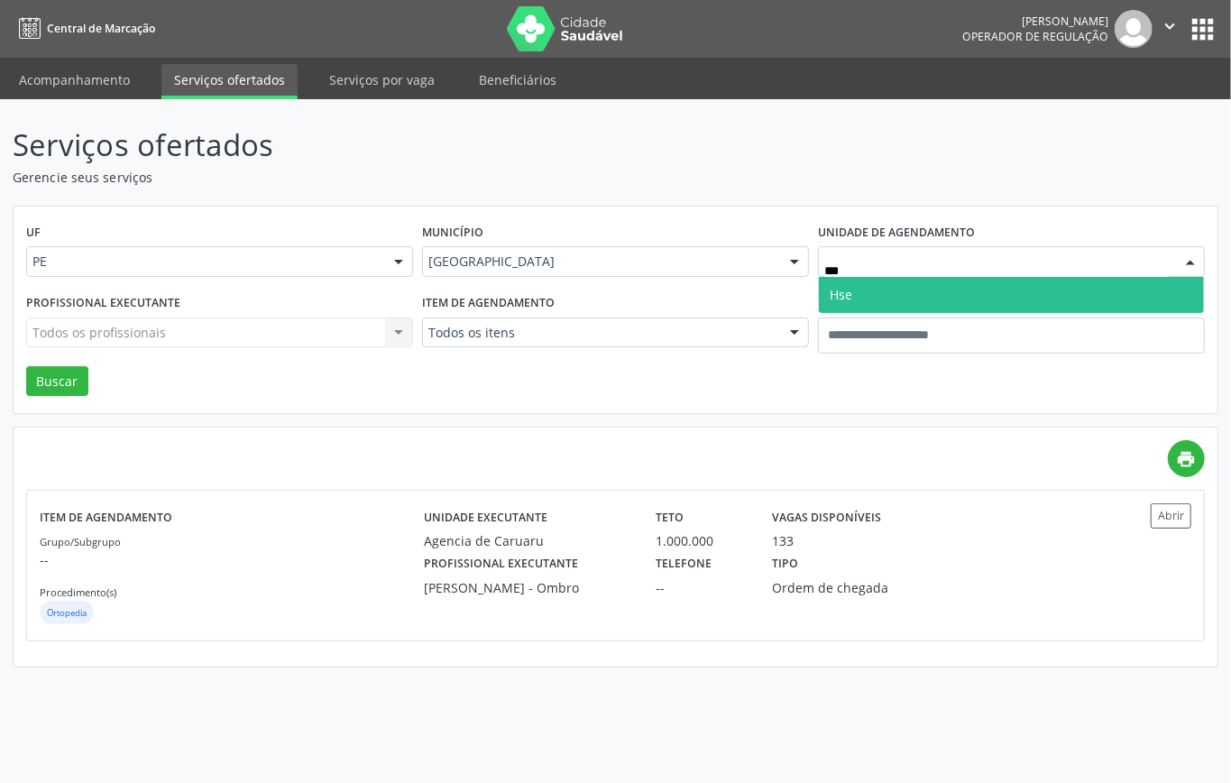
click at [907, 290] on span "Hse" at bounding box center [1011, 295] width 385 height 36
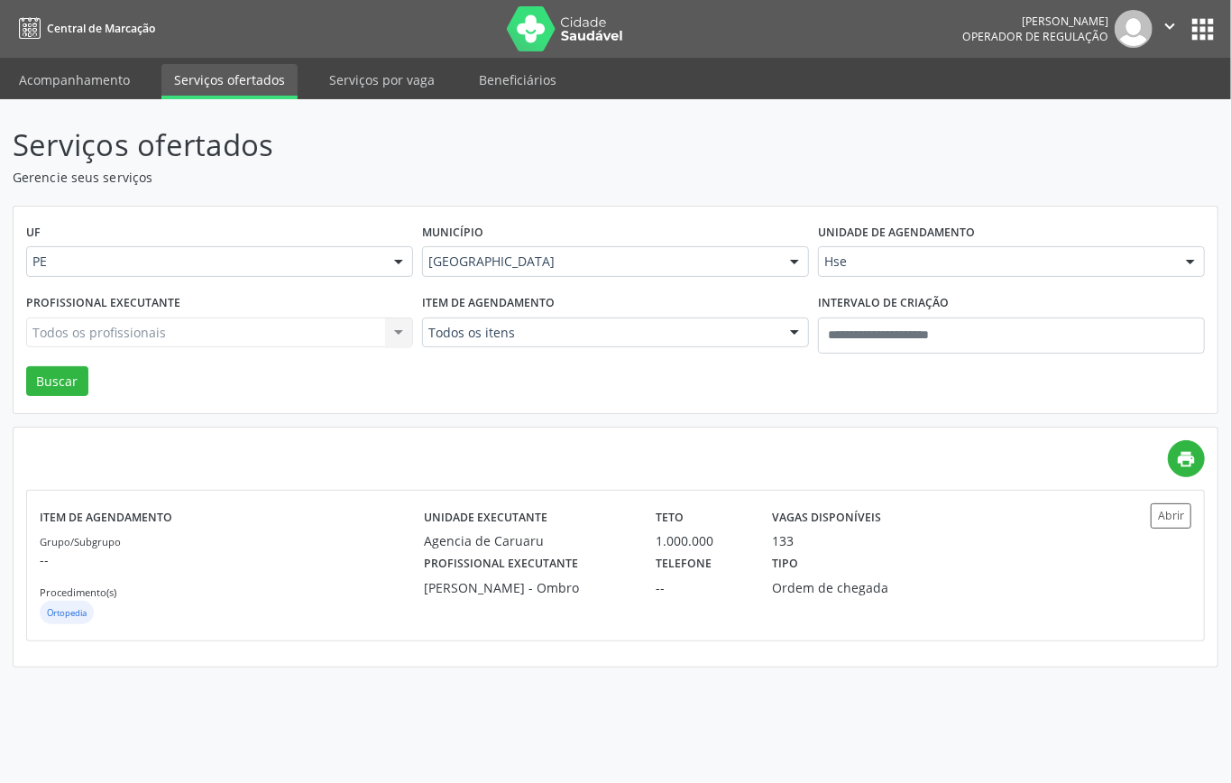
click at [253, 332] on div "Todos os profissionais Todos os profissionais Adalberto de Lima Adriana Maria A…" at bounding box center [219, 333] width 387 height 31
click at [251, 333] on div "Todos os profissionais Todos os profissionais Adalberto de Lima Adriana Maria A…" at bounding box center [219, 333] width 387 height 31
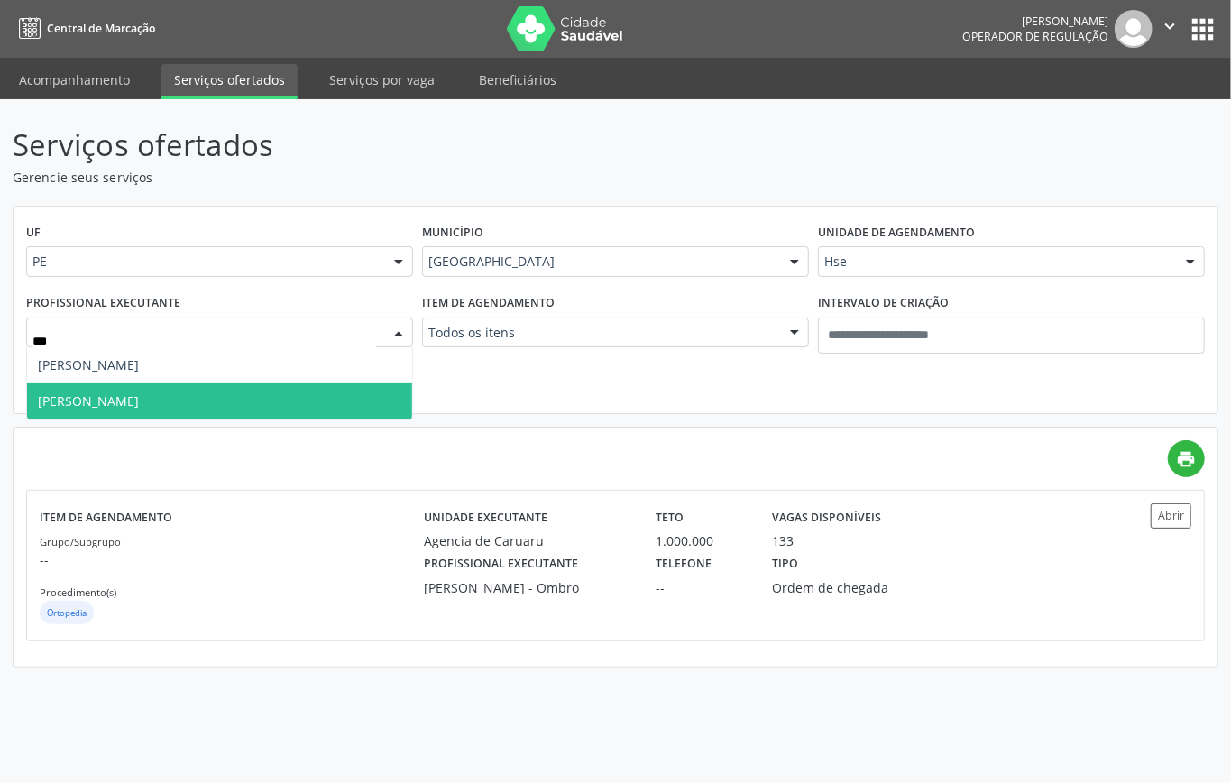
type input "****"
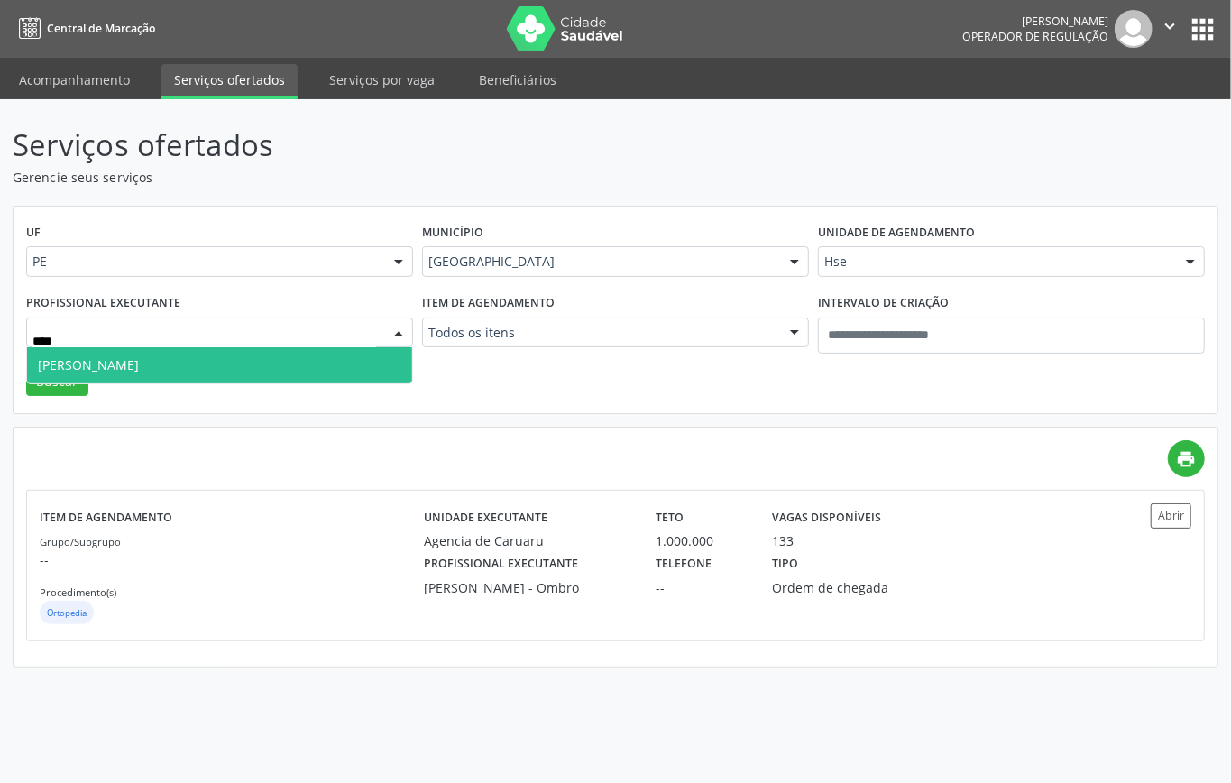
drag, startPoint x: 207, startPoint y: 351, endPoint x: 180, endPoint y: 369, distance: 31.8
click at [203, 355] on span "Roberto Pabst" at bounding box center [219, 365] width 385 height 36
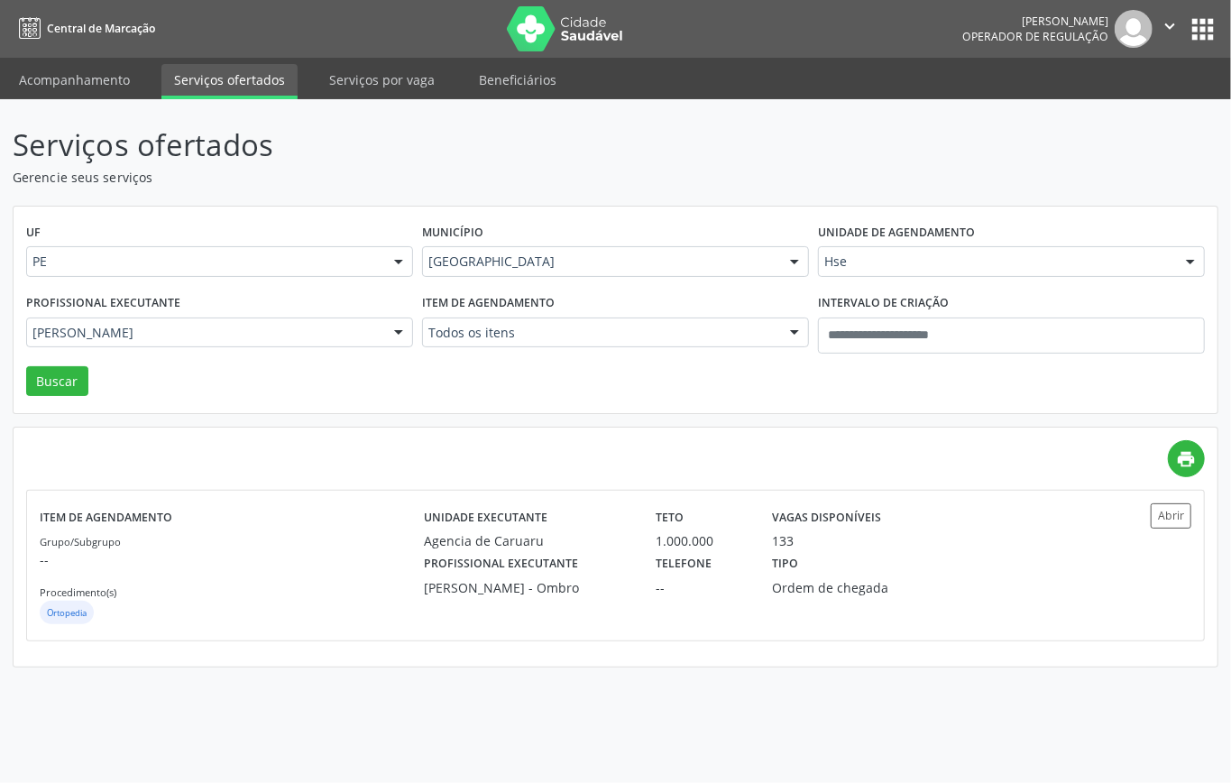
click at [88, 380] on div "UF PE PE Nenhum resultado encontrado para: " " Não há nenhuma opção para ser ex…" at bounding box center [616, 311] width 1204 height 208
click at [73, 380] on button "Buscar" at bounding box center [57, 381] width 62 height 31
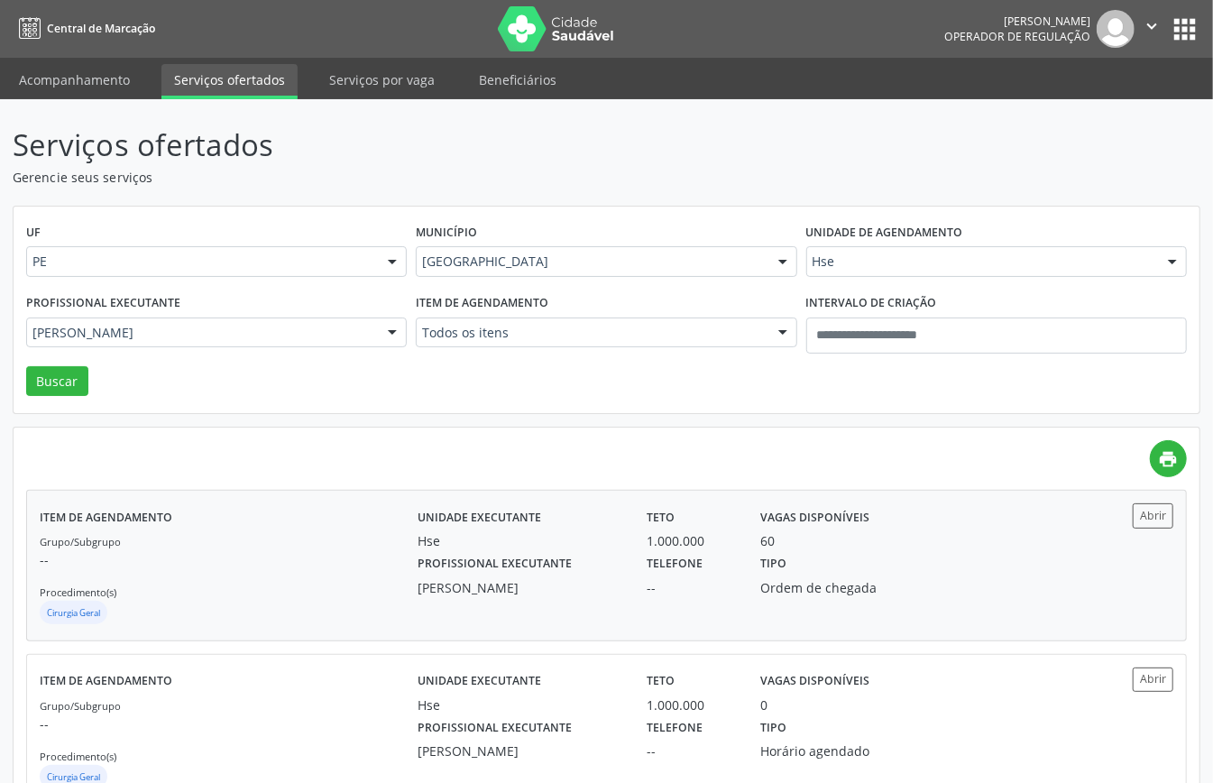
scroll to position [63, 0]
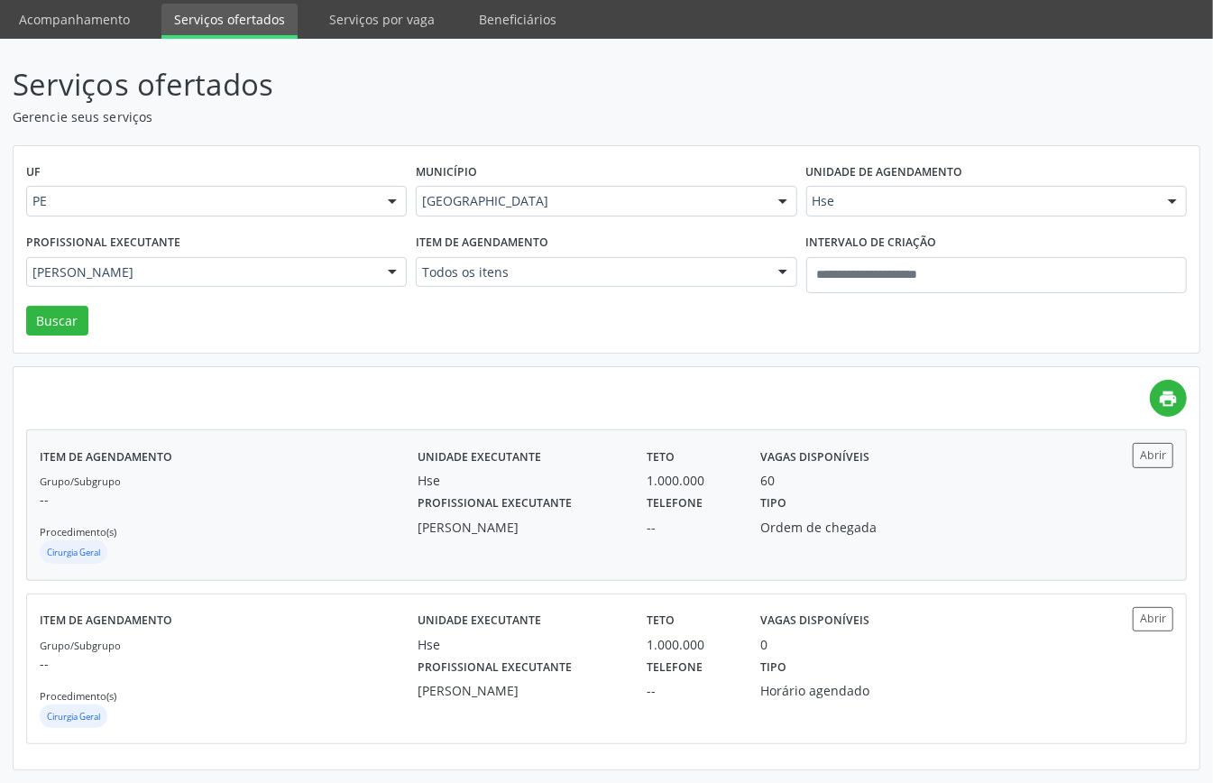
click at [298, 496] on p "--" at bounding box center [229, 499] width 378 height 19
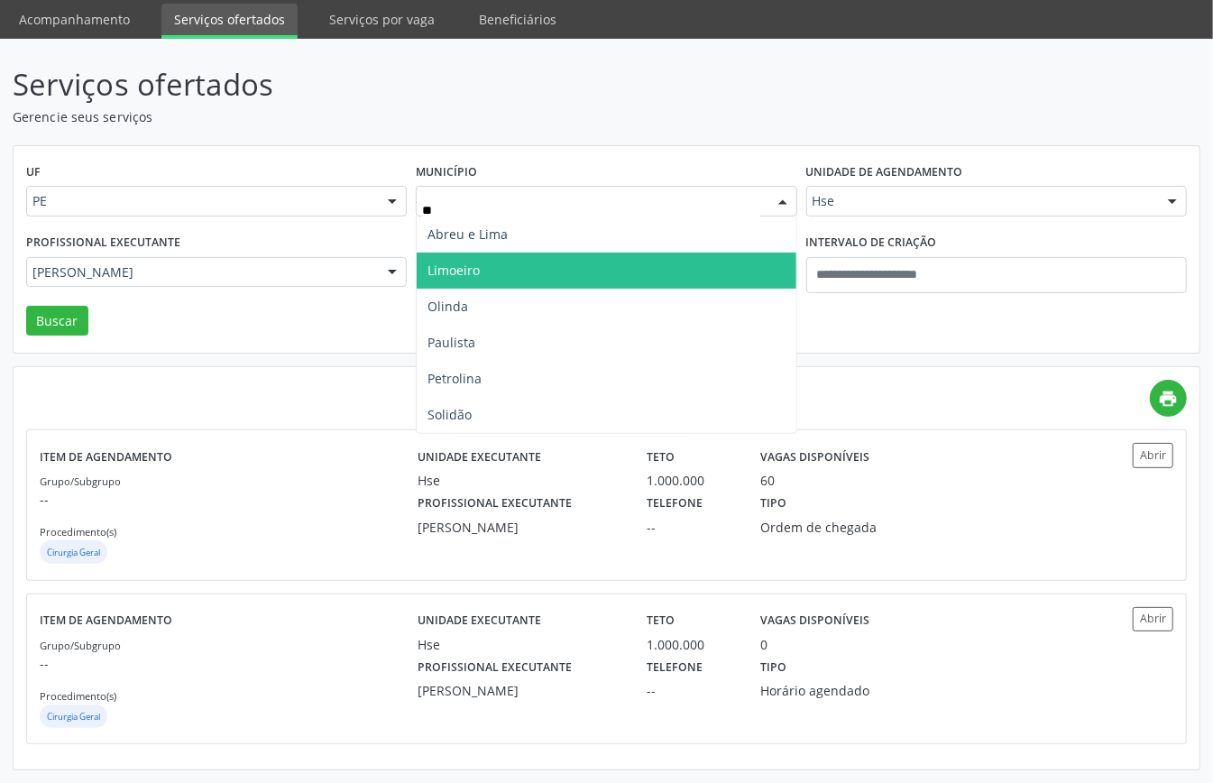
type input "***"
click at [488, 260] on span "Limoeiro" at bounding box center [606, 271] width 379 height 36
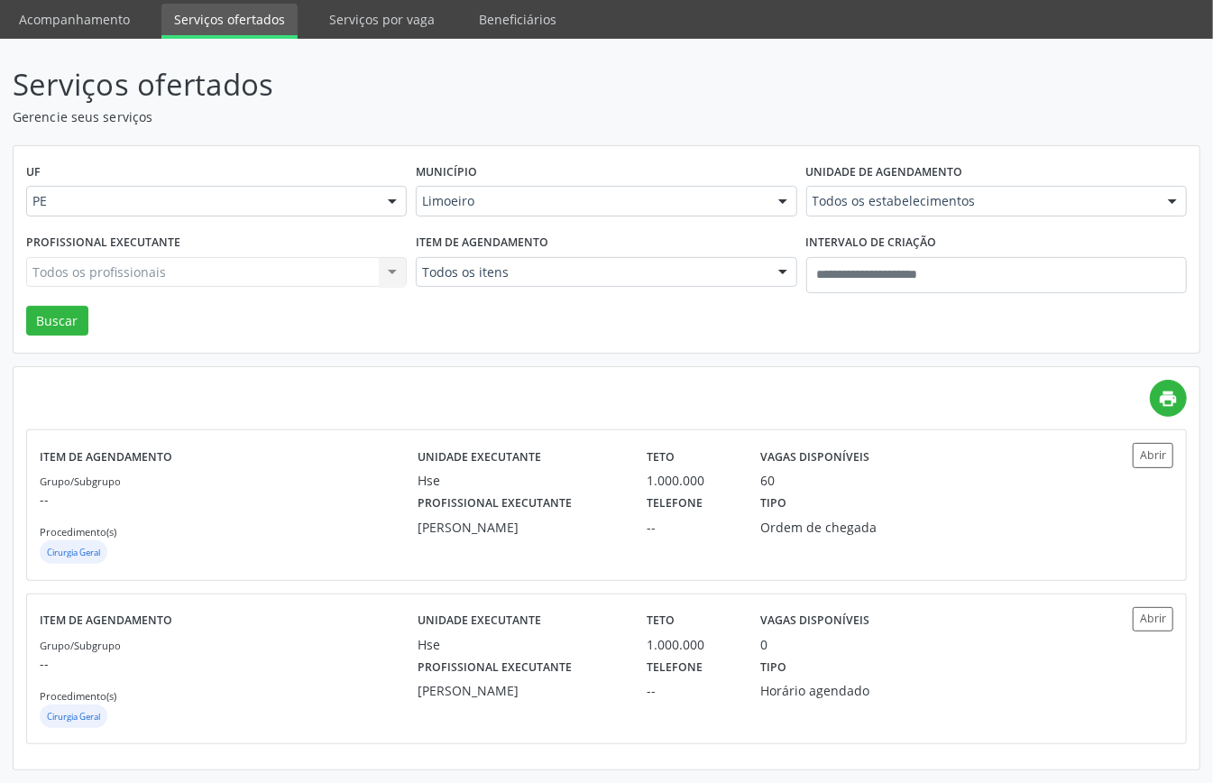
click at [535, 280] on div "Todos os itens" at bounding box center [606, 272] width 381 height 31
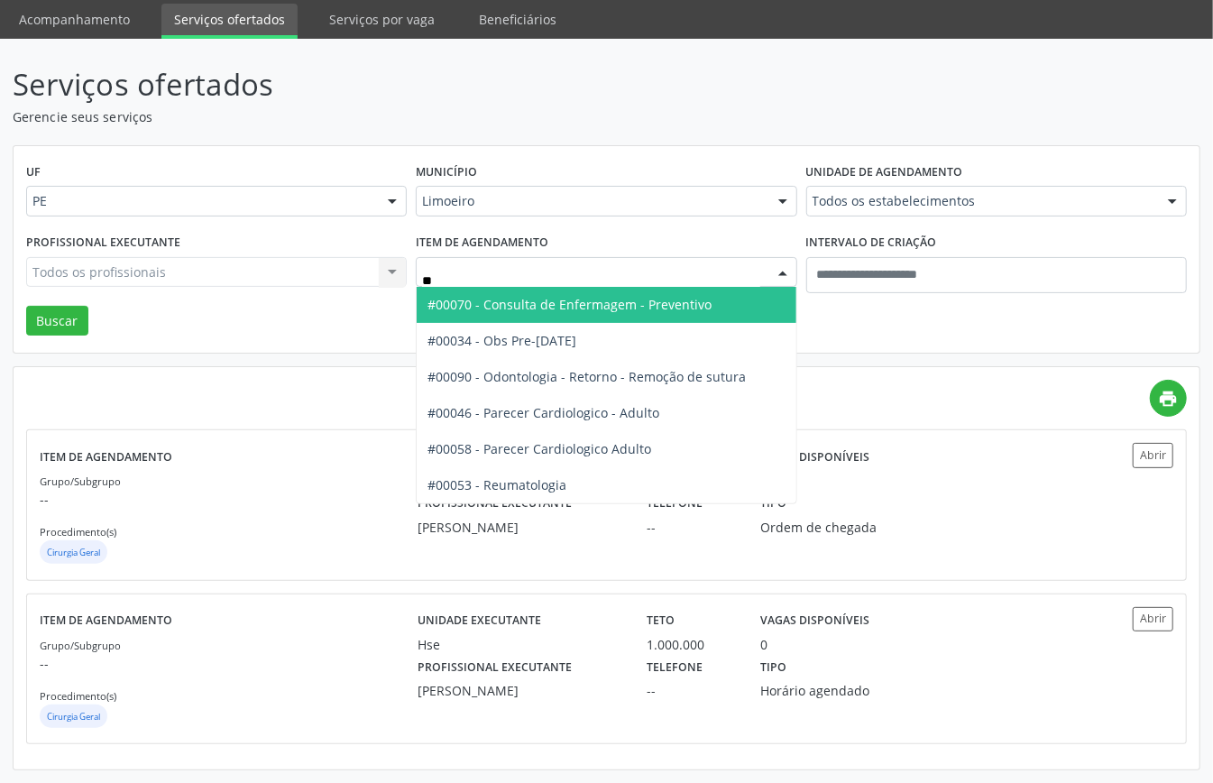
type input "***"
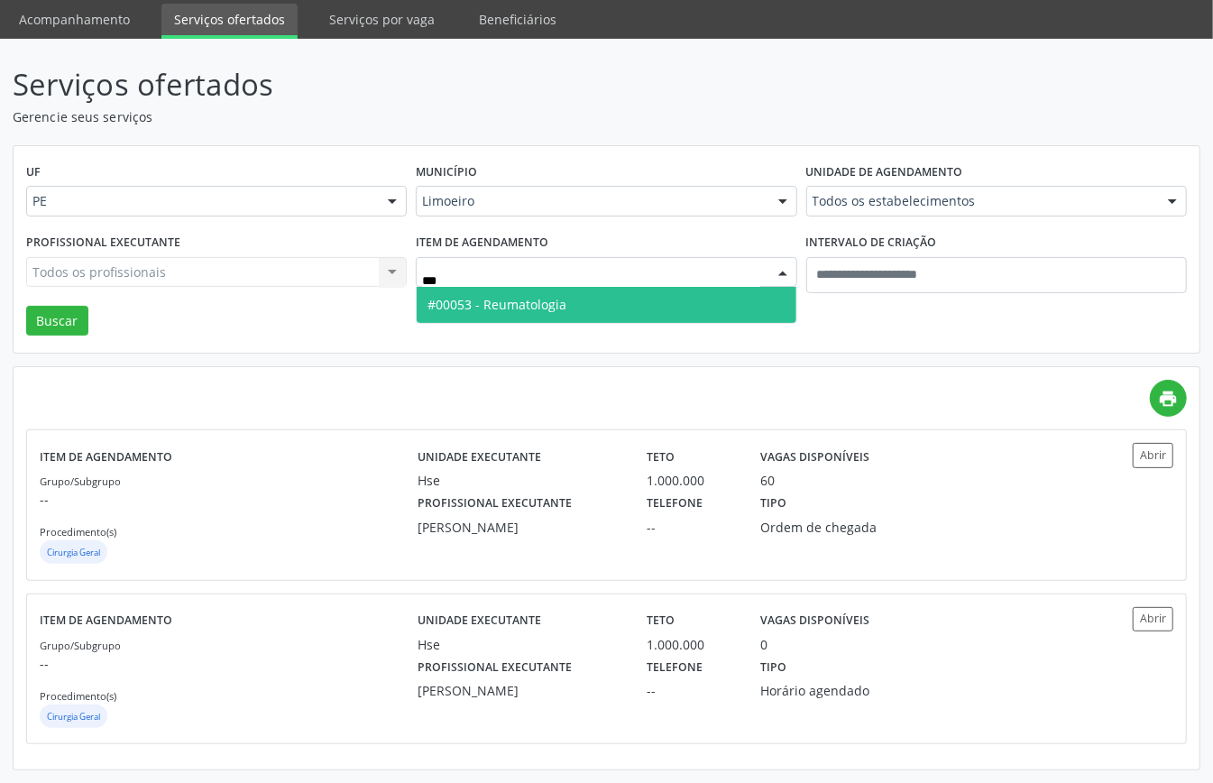
click at [503, 298] on span "#00053 - Reumatologia" at bounding box center [497, 304] width 139 height 17
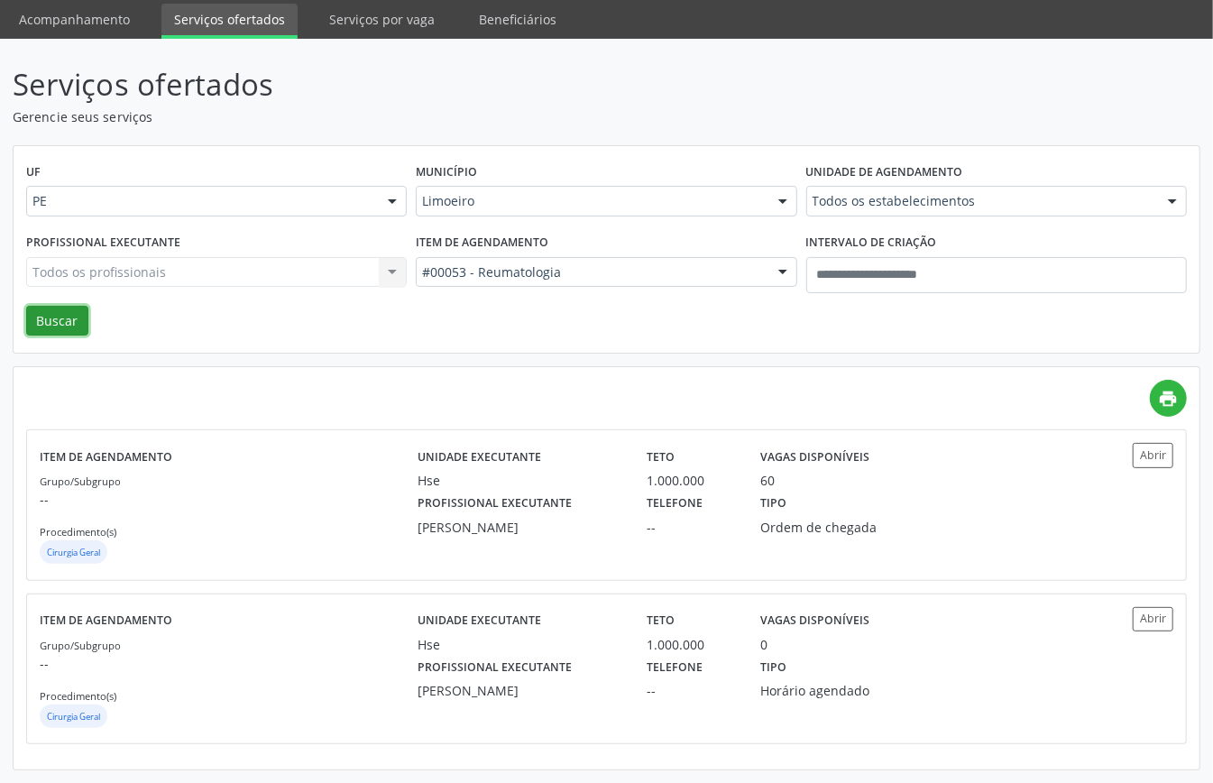
click at [56, 312] on button "Buscar" at bounding box center [57, 321] width 62 height 31
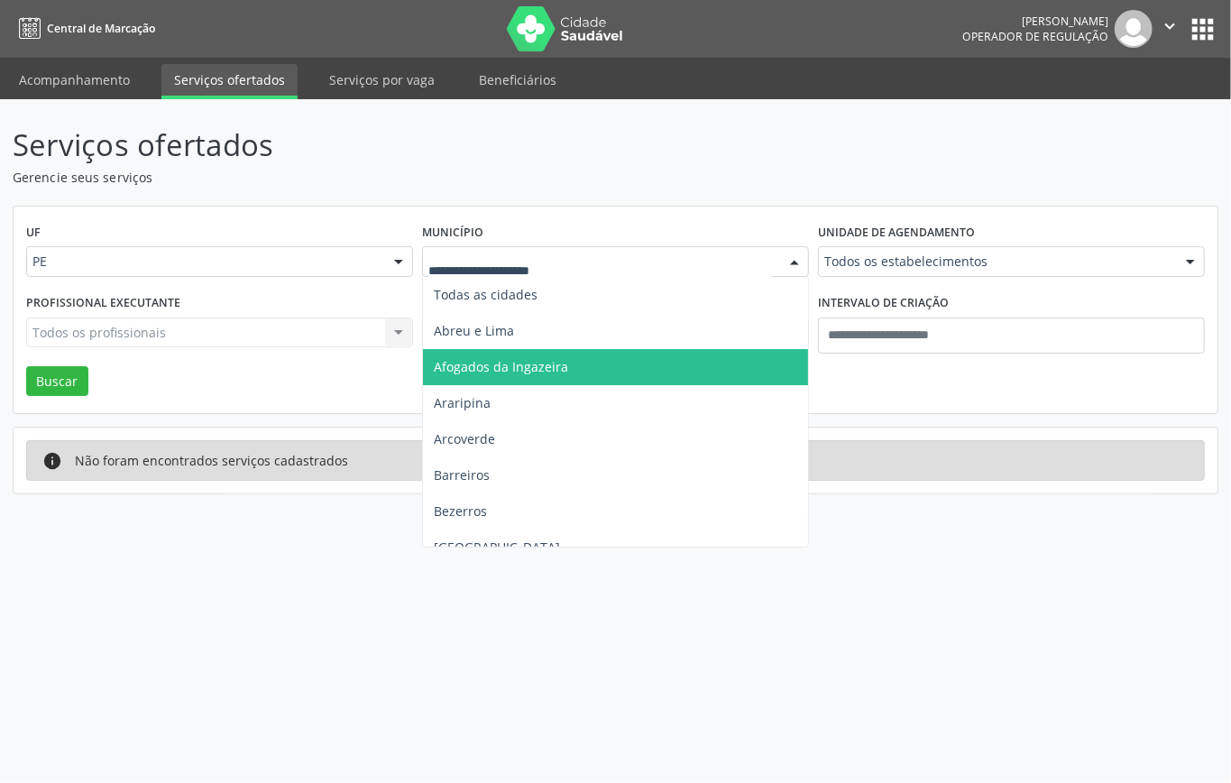
scroll to position [240, 0]
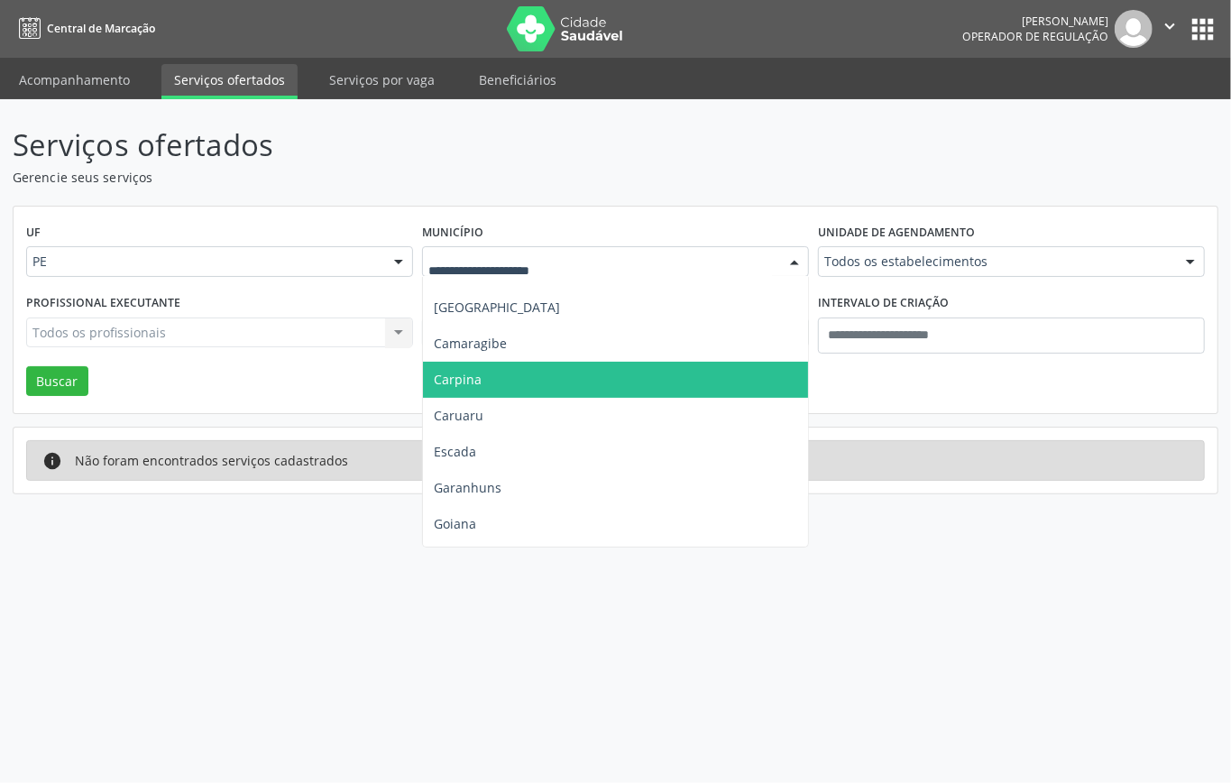
click at [520, 381] on span "Carpina" at bounding box center [615, 380] width 385 height 36
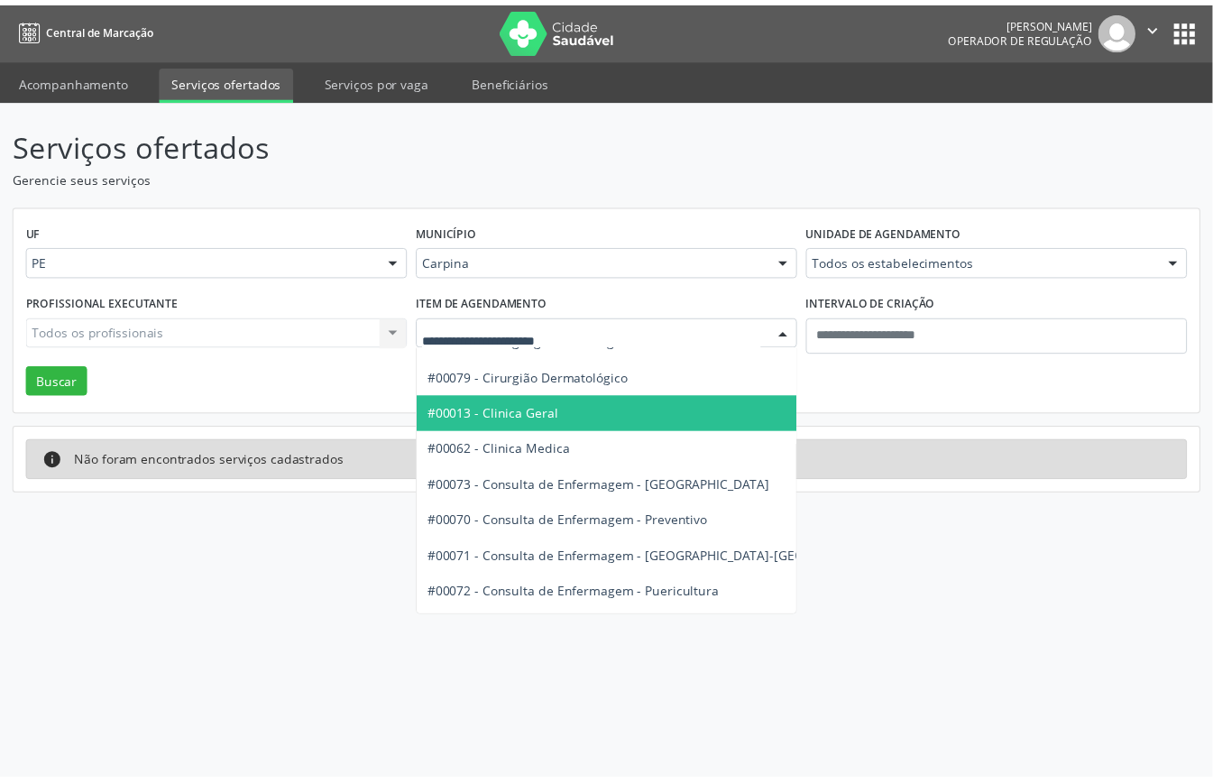
scroll to position [962, 0]
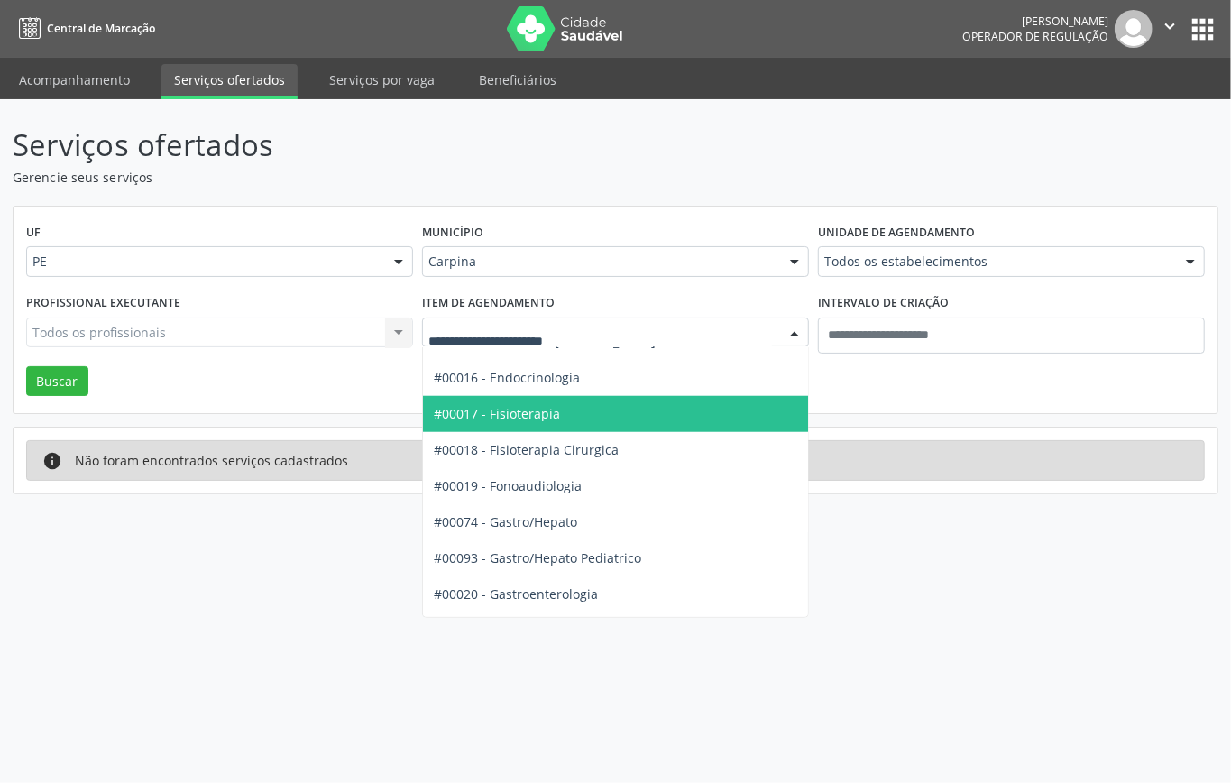
click at [545, 412] on span "#00017 - Fisioterapia" at bounding box center [497, 413] width 126 height 17
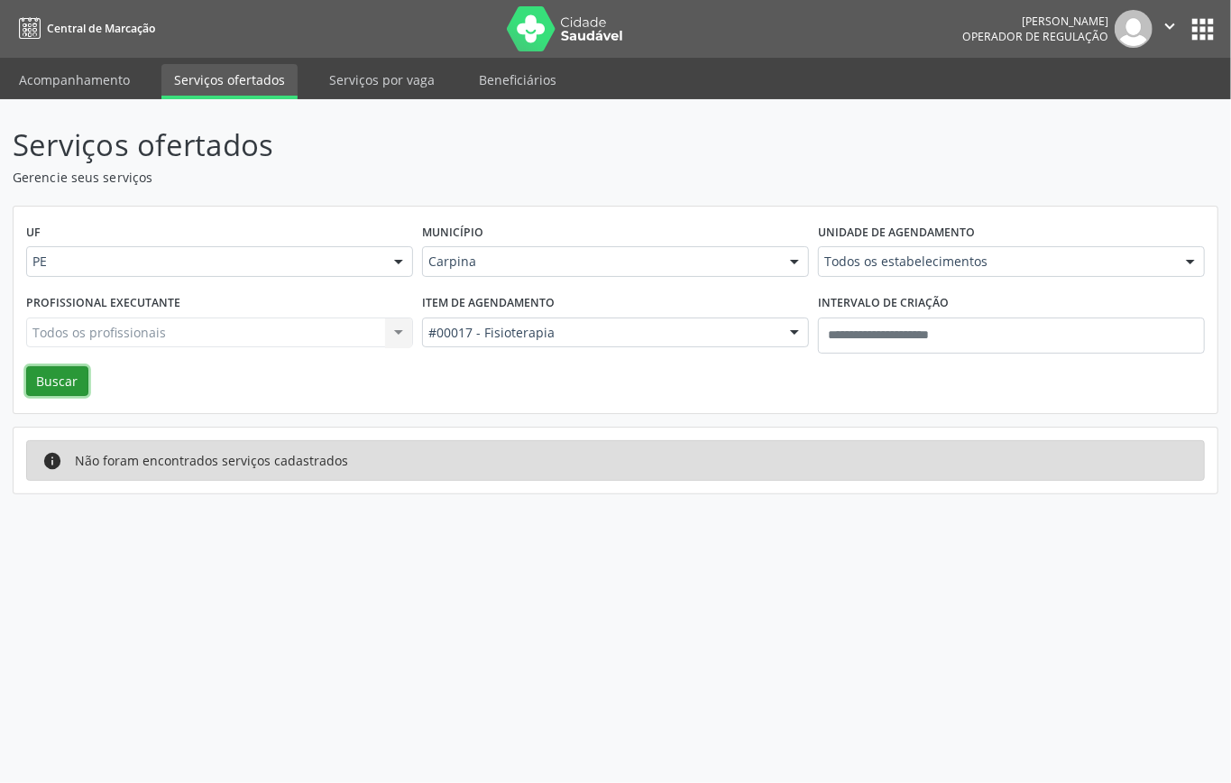
click at [51, 377] on button "Buscar" at bounding box center [57, 381] width 62 height 31
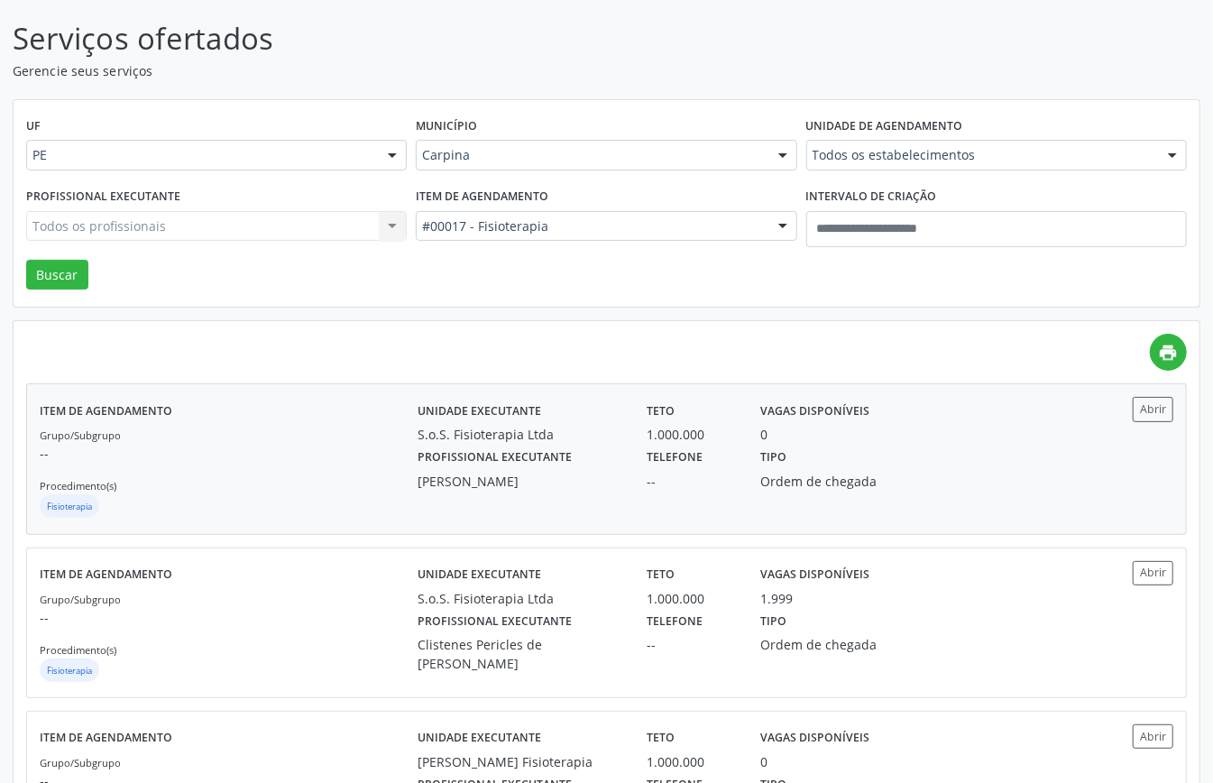
scroll to position [227, 0]
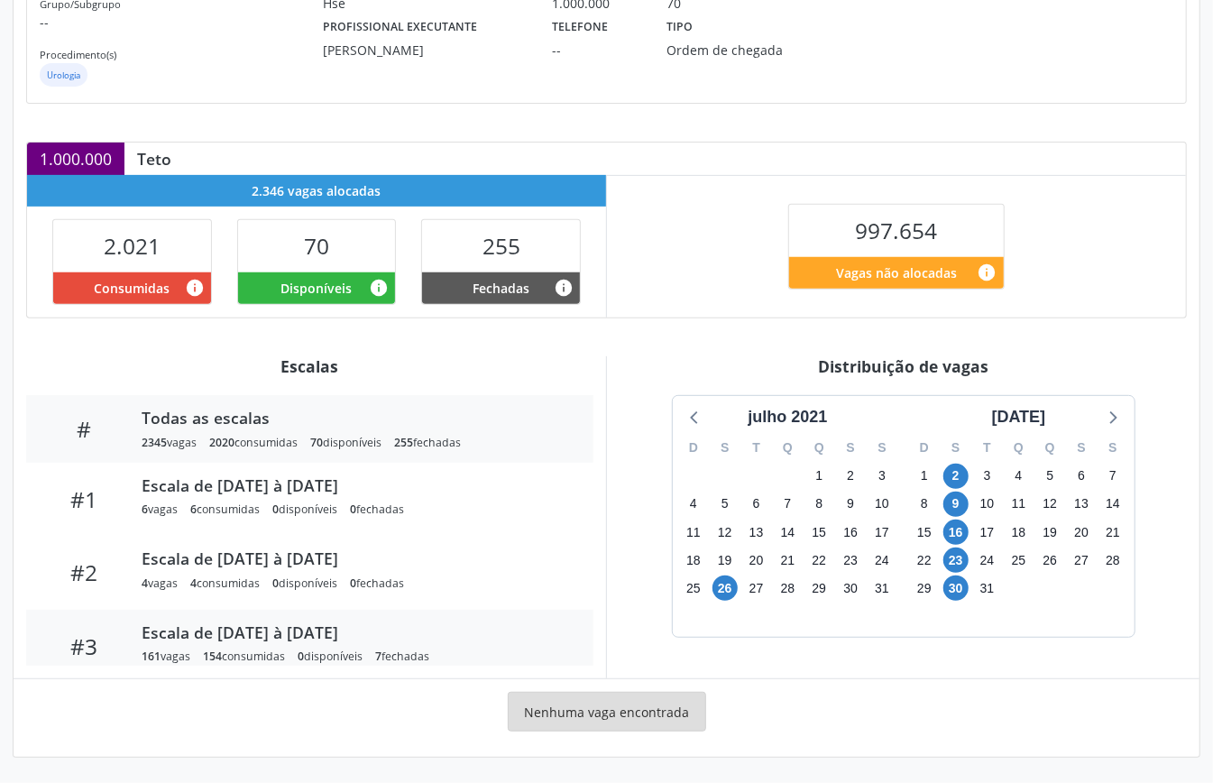
scroll to position [120, 0]
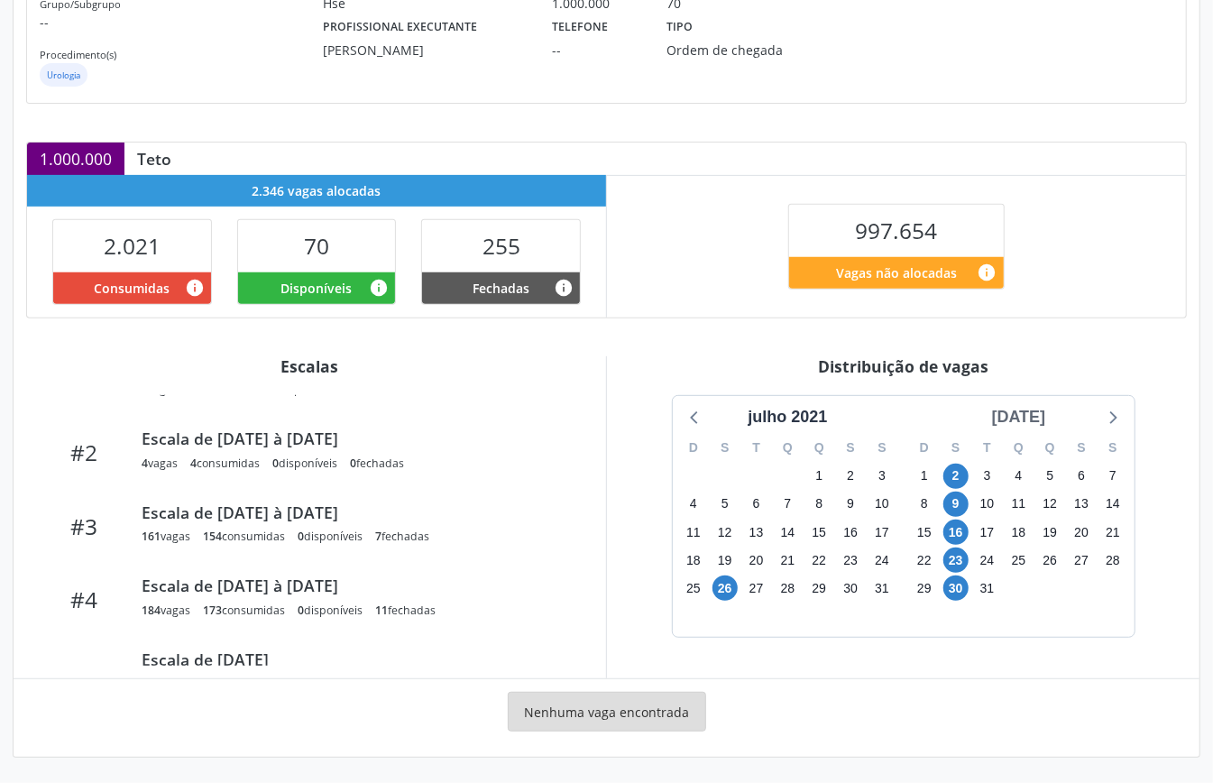
click at [1043, 417] on div "[DATE]" at bounding box center [1019, 417] width 69 height 24
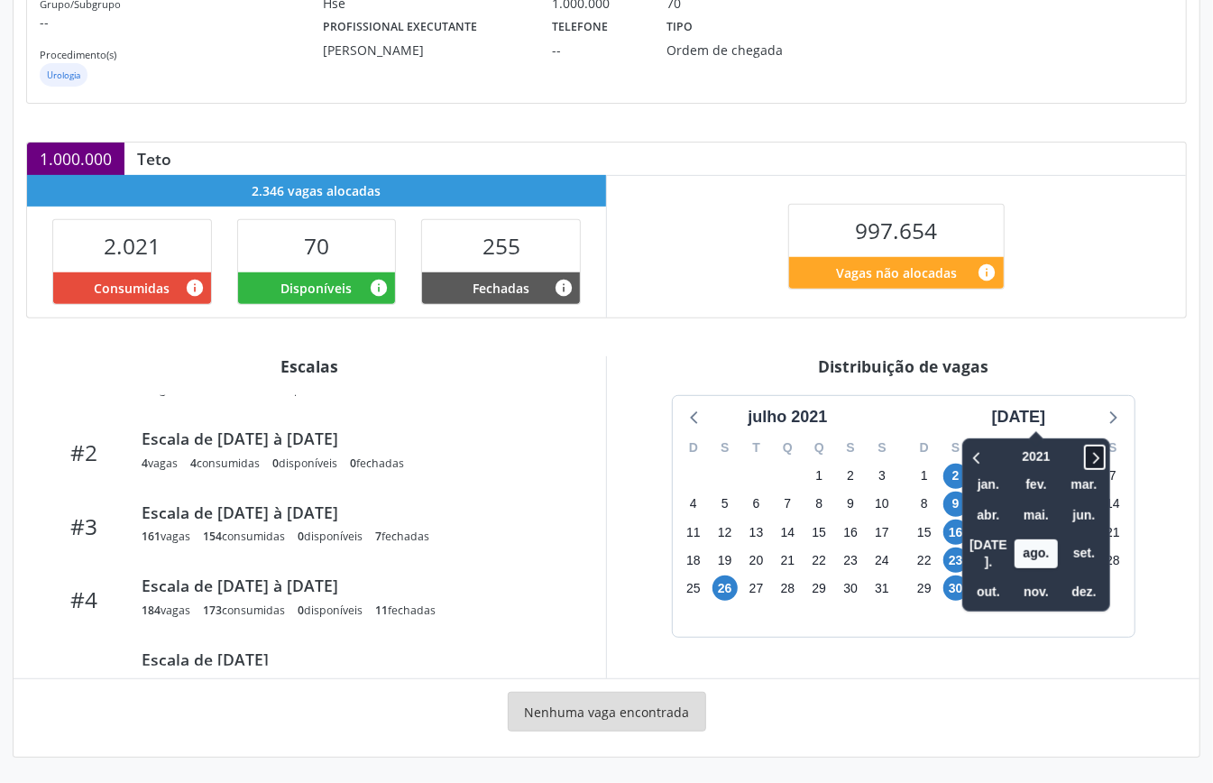
click at [1086, 451] on icon at bounding box center [1095, 458] width 18 height 22
click at [1086, 449] on icon at bounding box center [1095, 458] width 18 height 22
click at [976, 578] on span "out." at bounding box center [988, 592] width 43 height 28
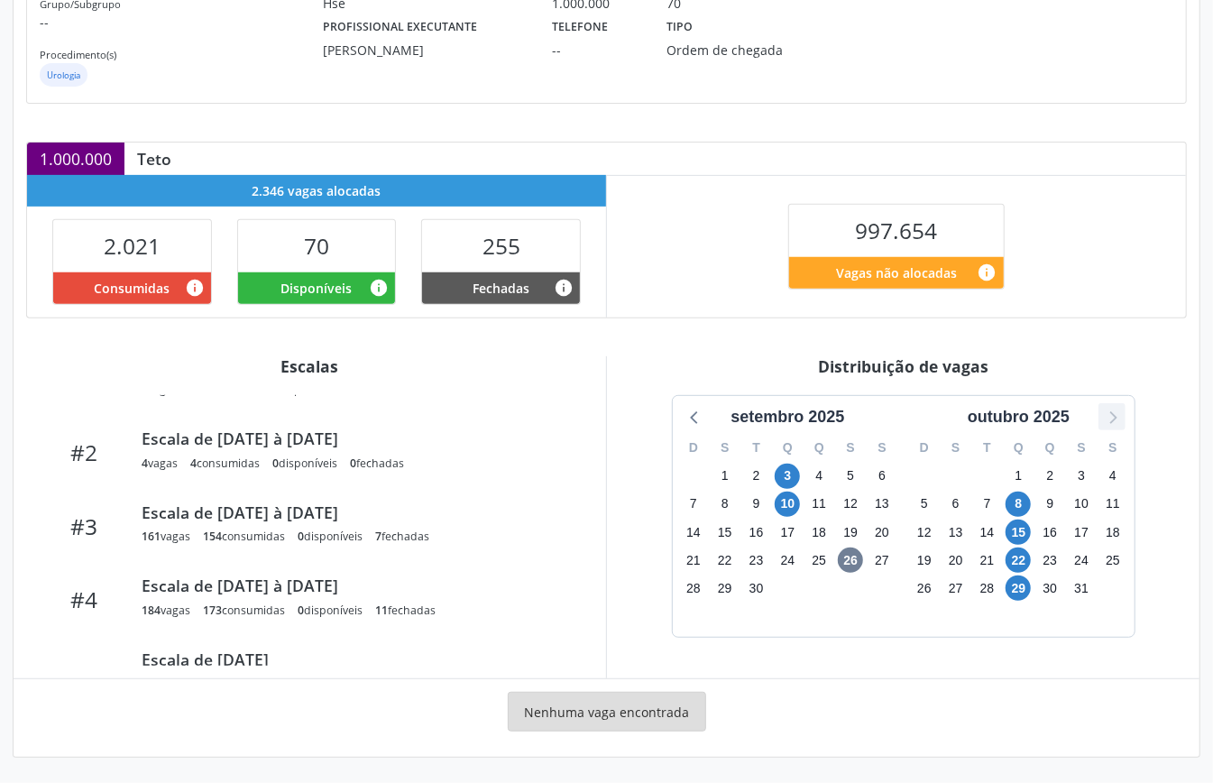
click at [1110, 411] on icon at bounding box center [1112, 416] width 23 height 23
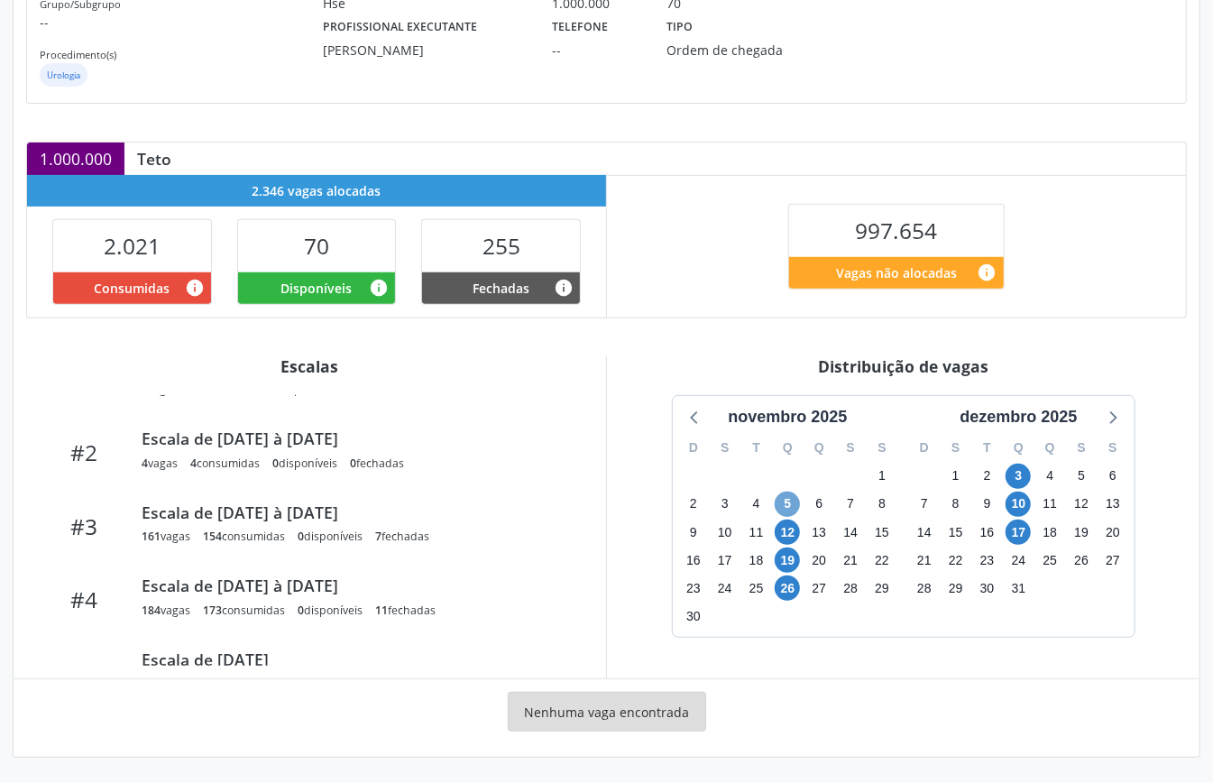
click at [787, 498] on span "5" at bounding box center [787, 504] width 25 height 25
click at [787, 496] on span "5" at bounding box center [787, 504] width 25 height 25
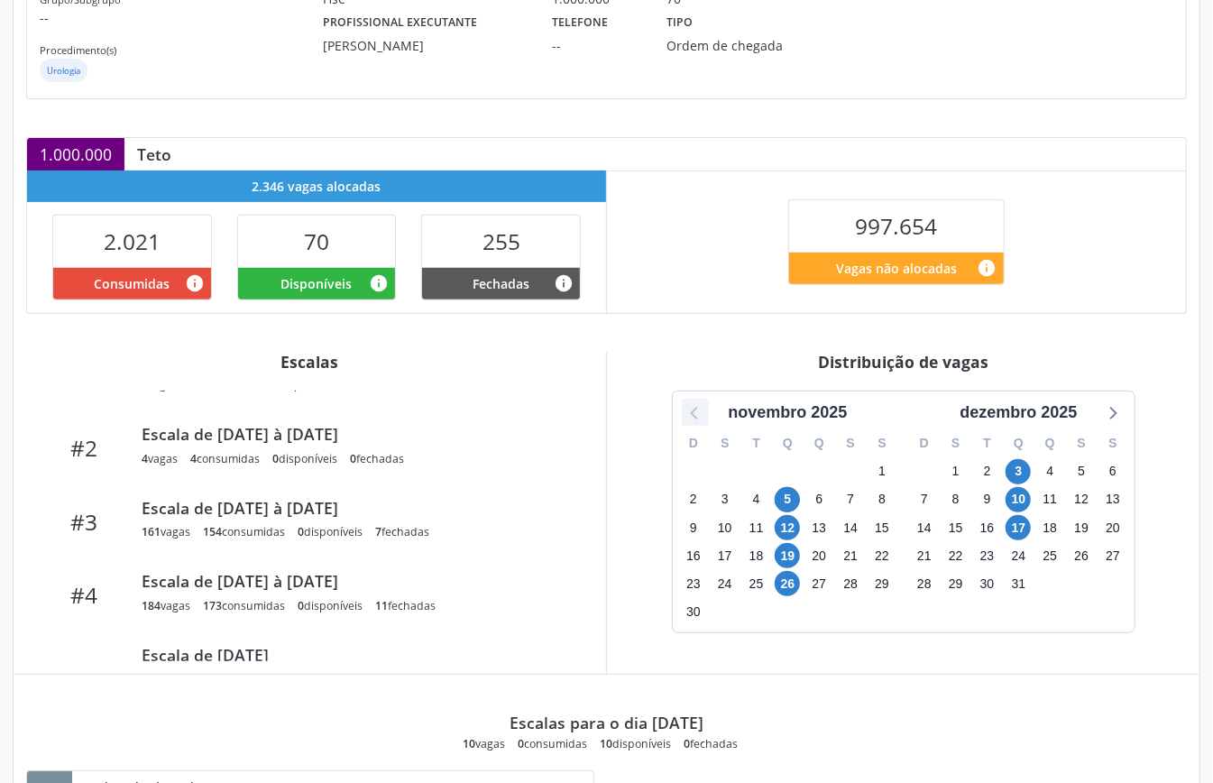
click at [697, 419] on icon at bounding box center [695, 412] width 23 height 23
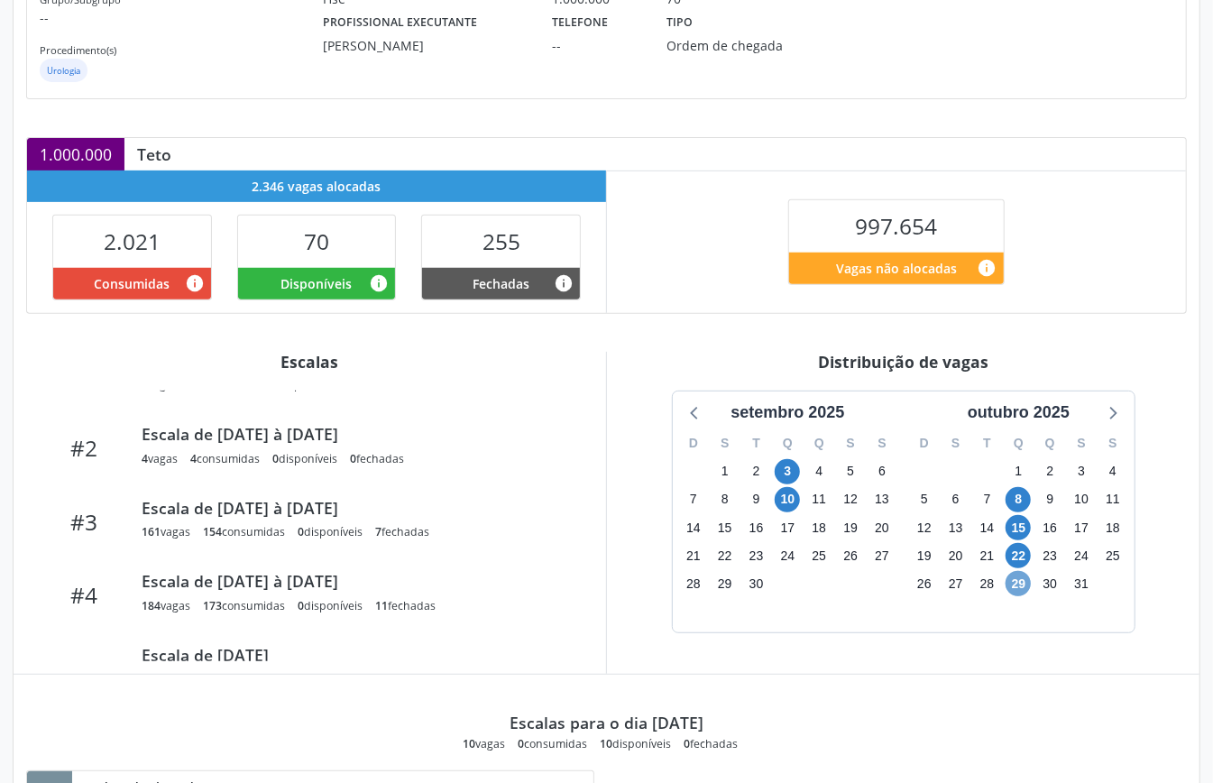
click at [1010, 592] on span "29" at bounding box center [1018, 583] width 25 height 25
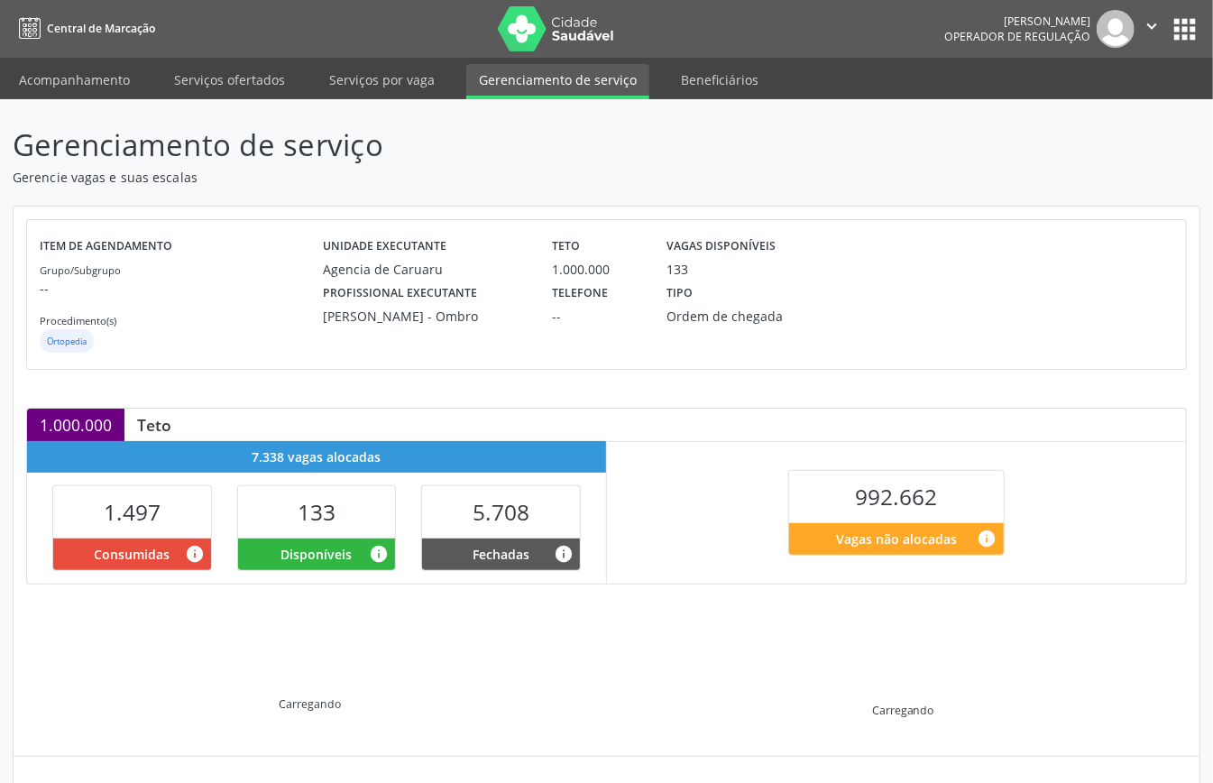
scroll to position [174, 0]
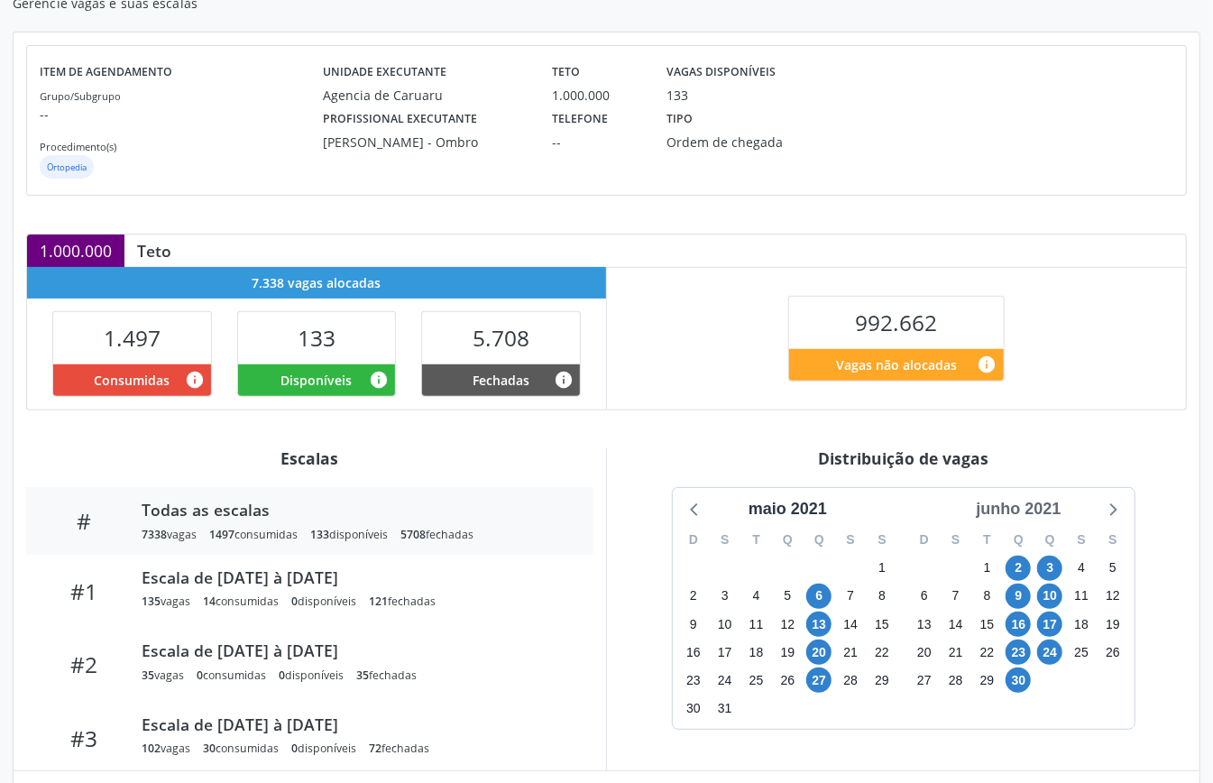
click at [1033, 511] on div "junho 2021" at bounding box center [1018, 509] width 99 height 24
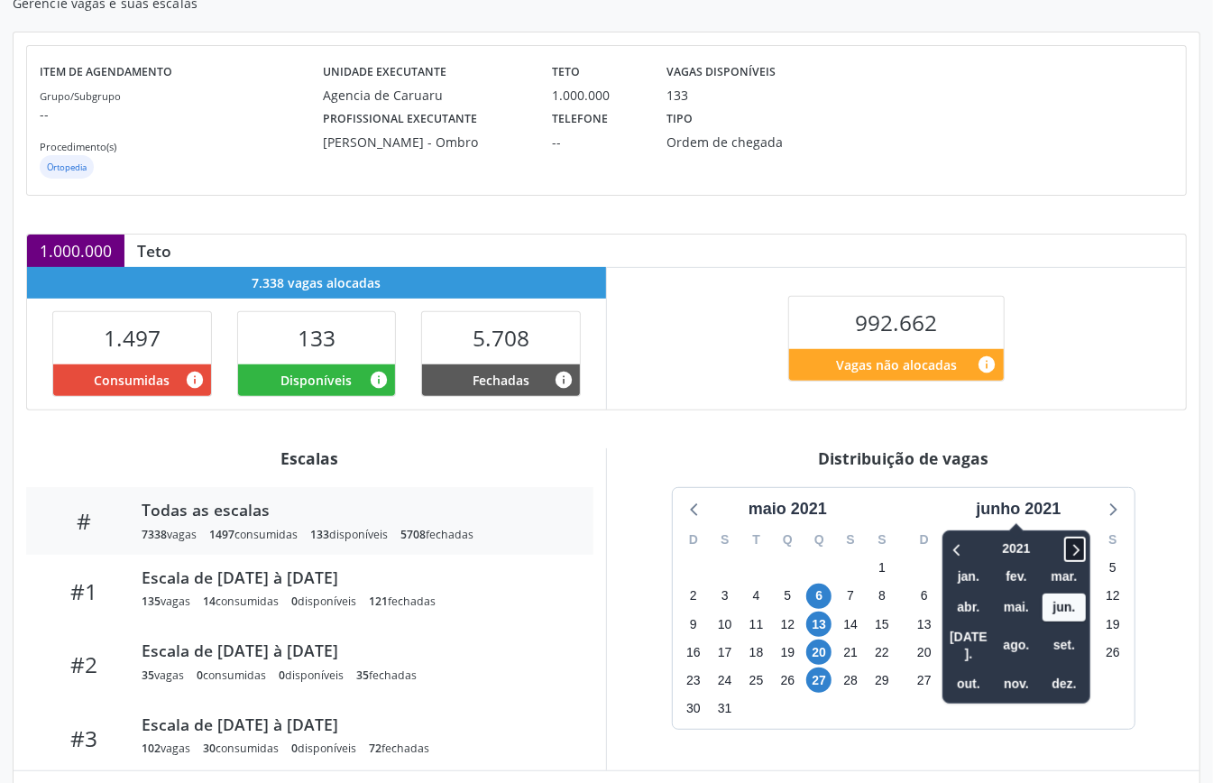
click at [1081, 553] on icon at bounding box center [1078, 550] width 6 height 12
click at [975, 679] on div "2025 jan. fev. mar. abr. mai. jun. [DATE]. ago. set. out. nov. dez." at bounding box center [1017, 616] width 148 height 173
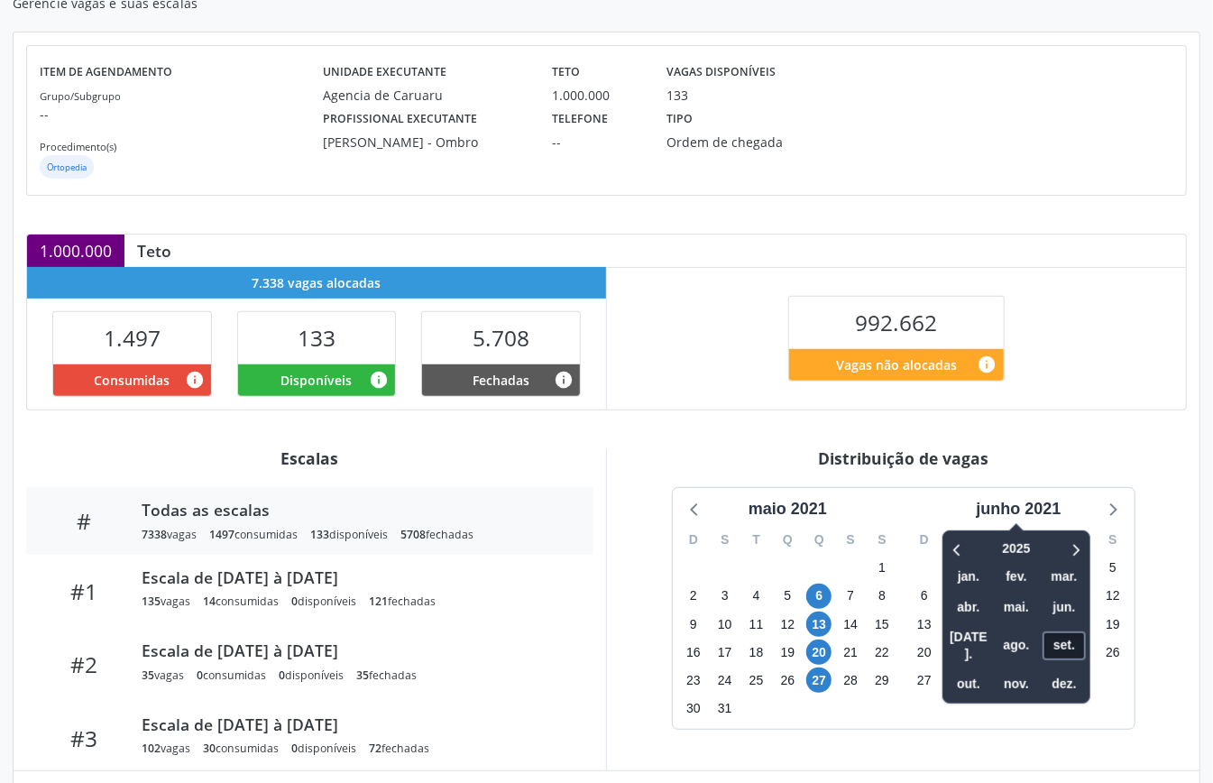
click at [1058, 635] on span "set." at bounding box center [1064, 646] width 43 height 28
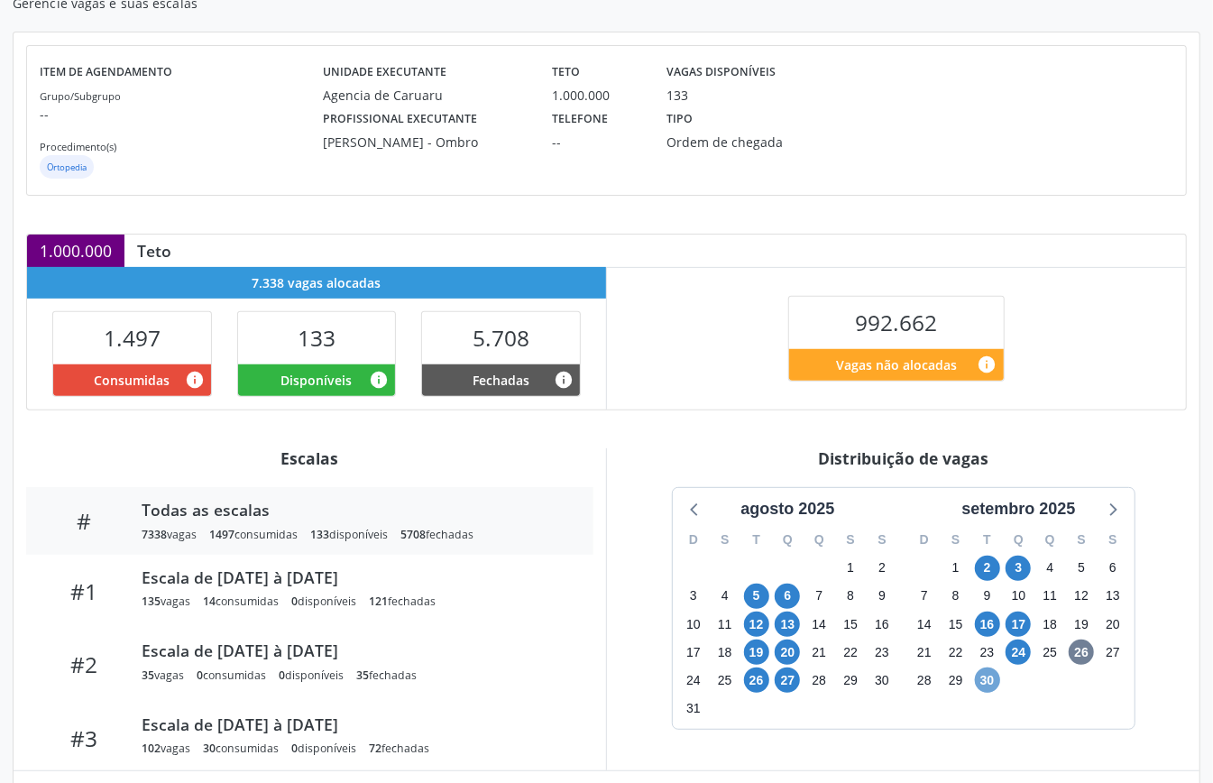
click at [987, 676] on span "30" at bounding box center [987, 680] width 25 height 25
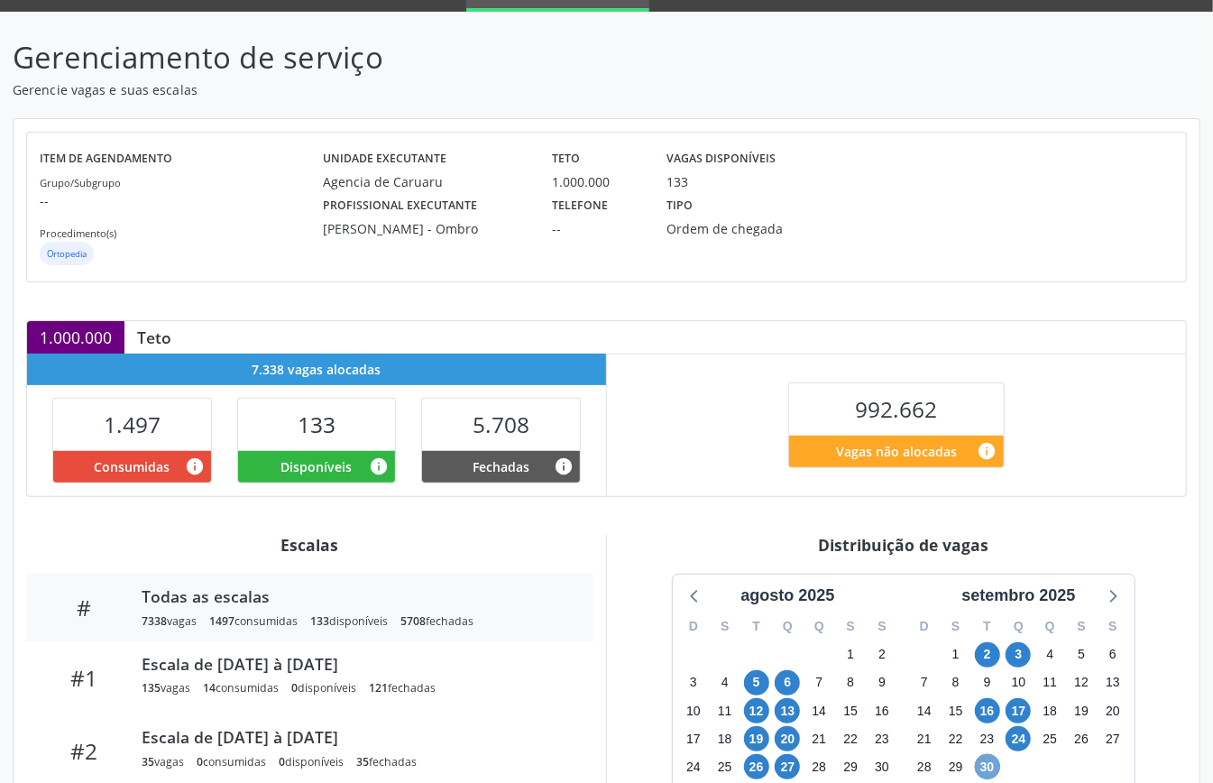
scroll to position [0, 0]
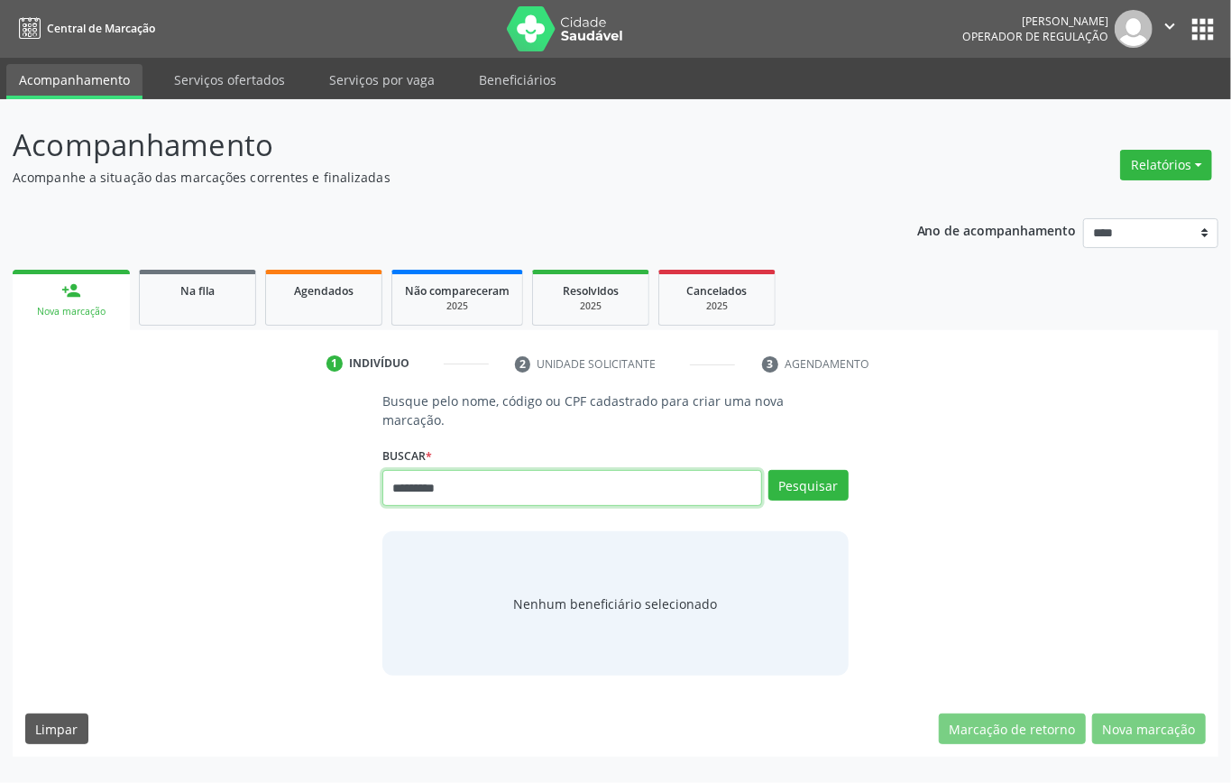
type input "*********"
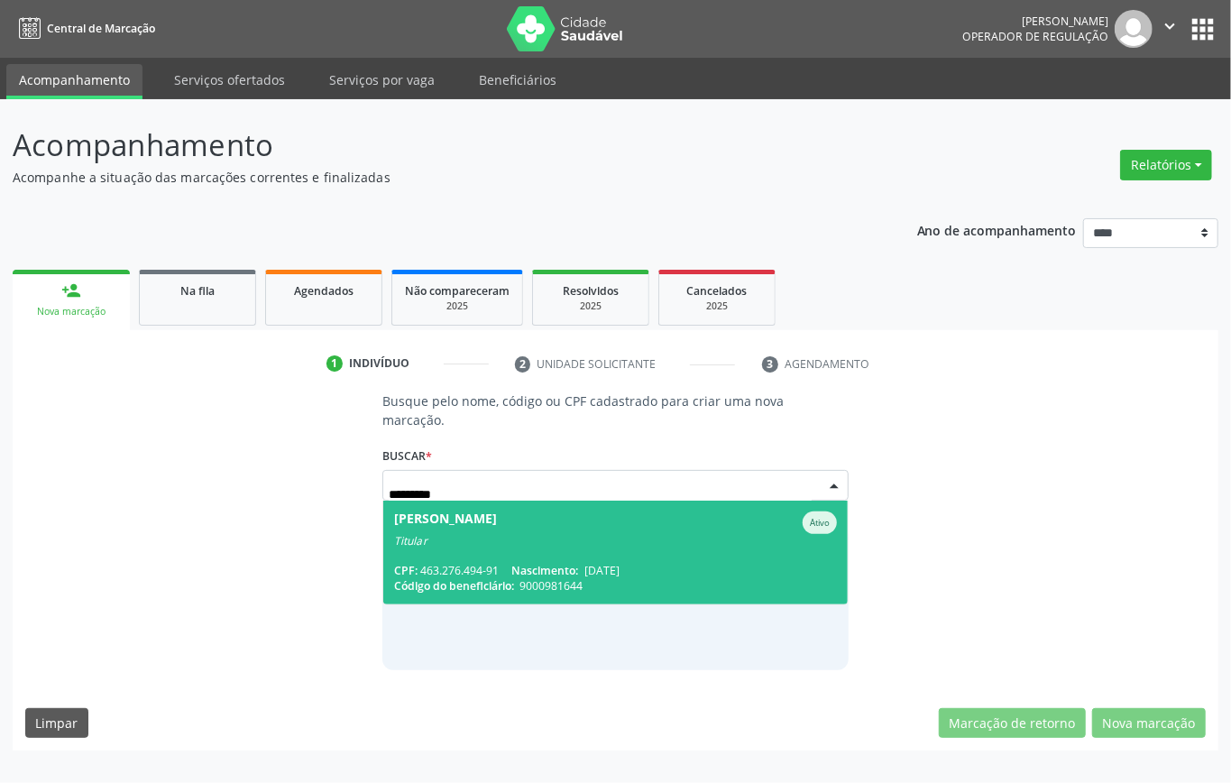
click at [408, 525] on div "[PERSON_NAME]" at bounding box center [445, 523] width 103 height 23
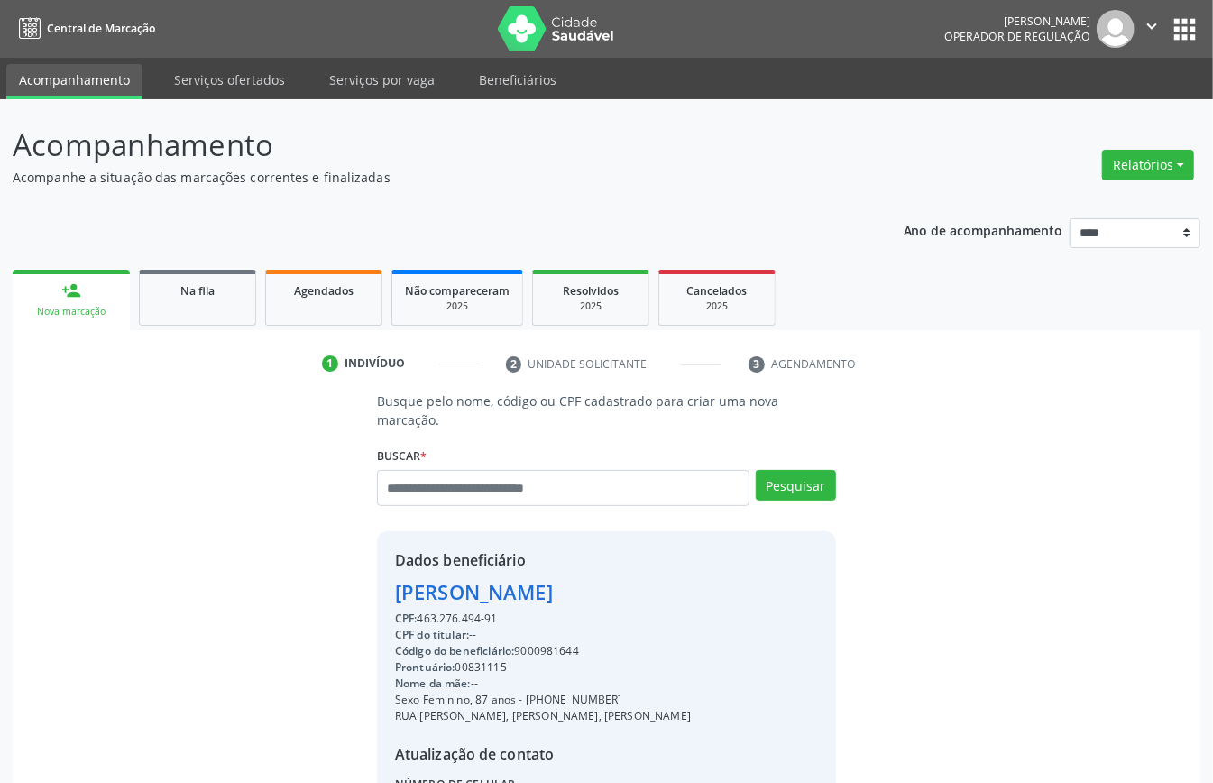
scroll to position [189, 0]
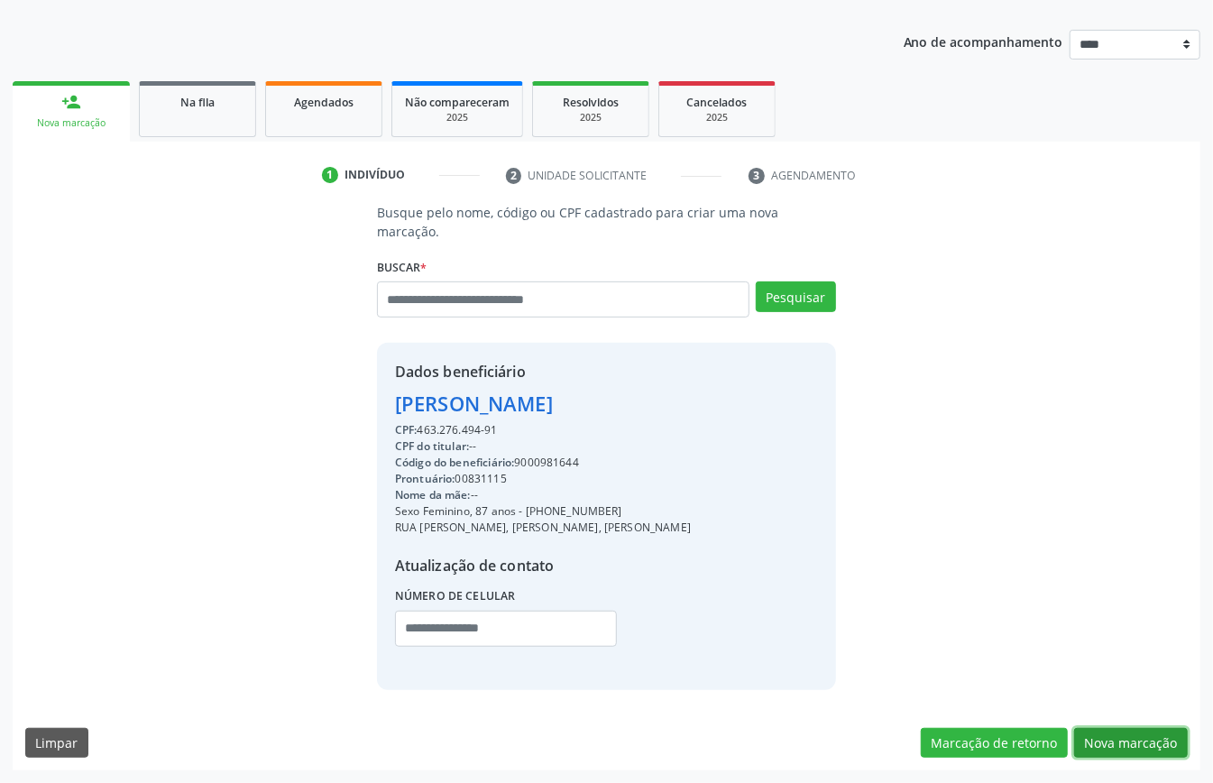
click at [1119, 744] on button "Nova marcação" at bounding box center [1132, 743] width 114 height 31
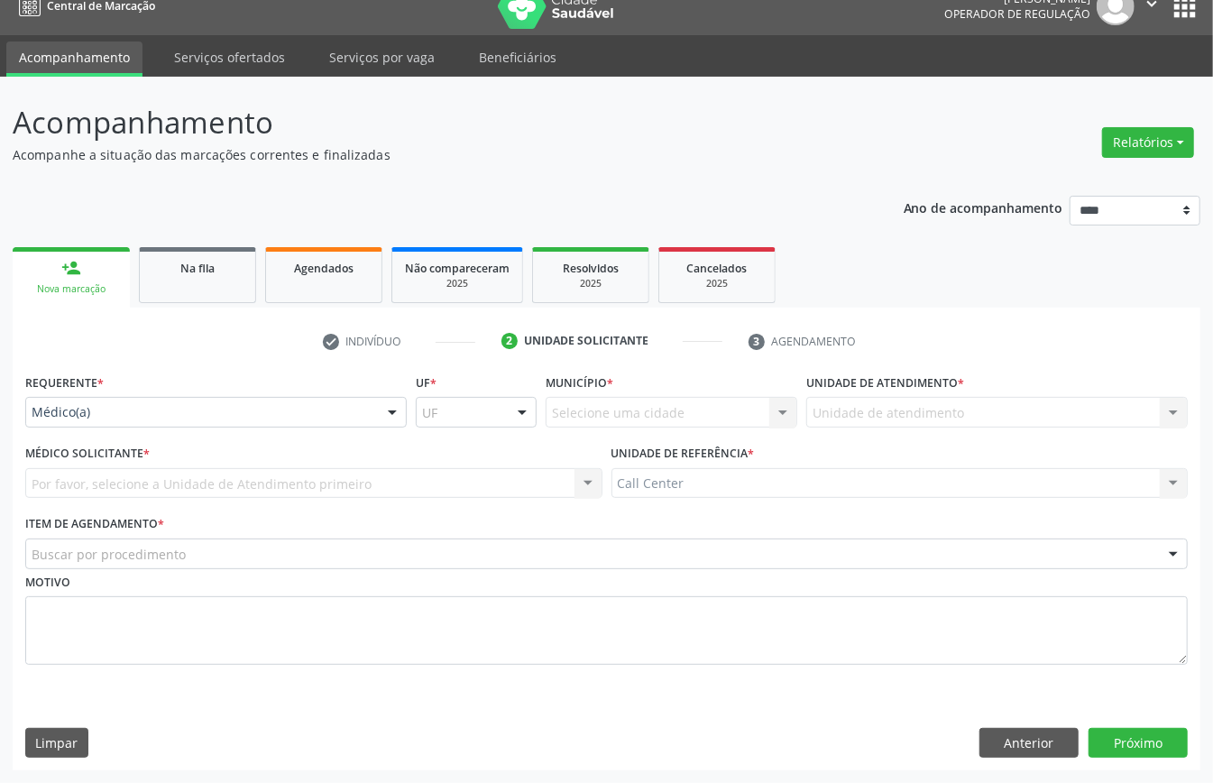
scroll to position [25, 0]
click at [70, 397] on div "Médico(a)" at bounding box center [216, 412] width 382 height 31
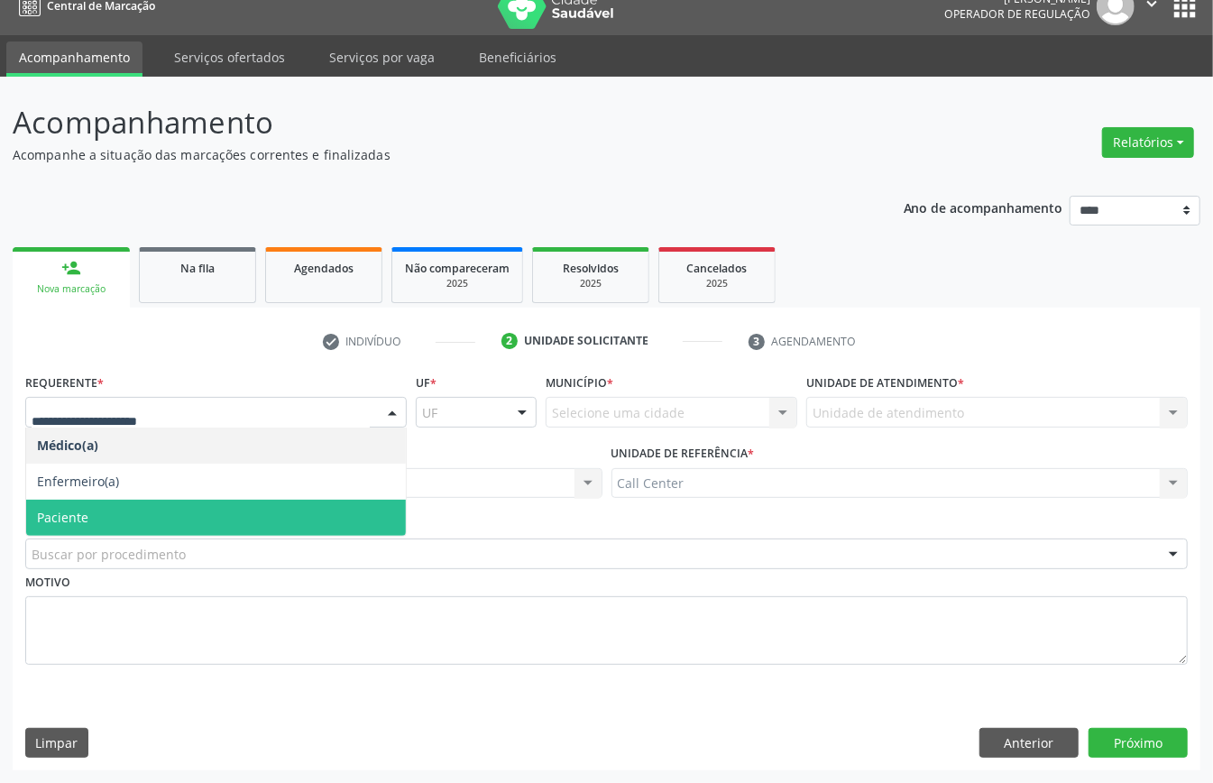
click at [127, 514] on span "Paciente" at bounding box center [216, 518] width 380 height 36
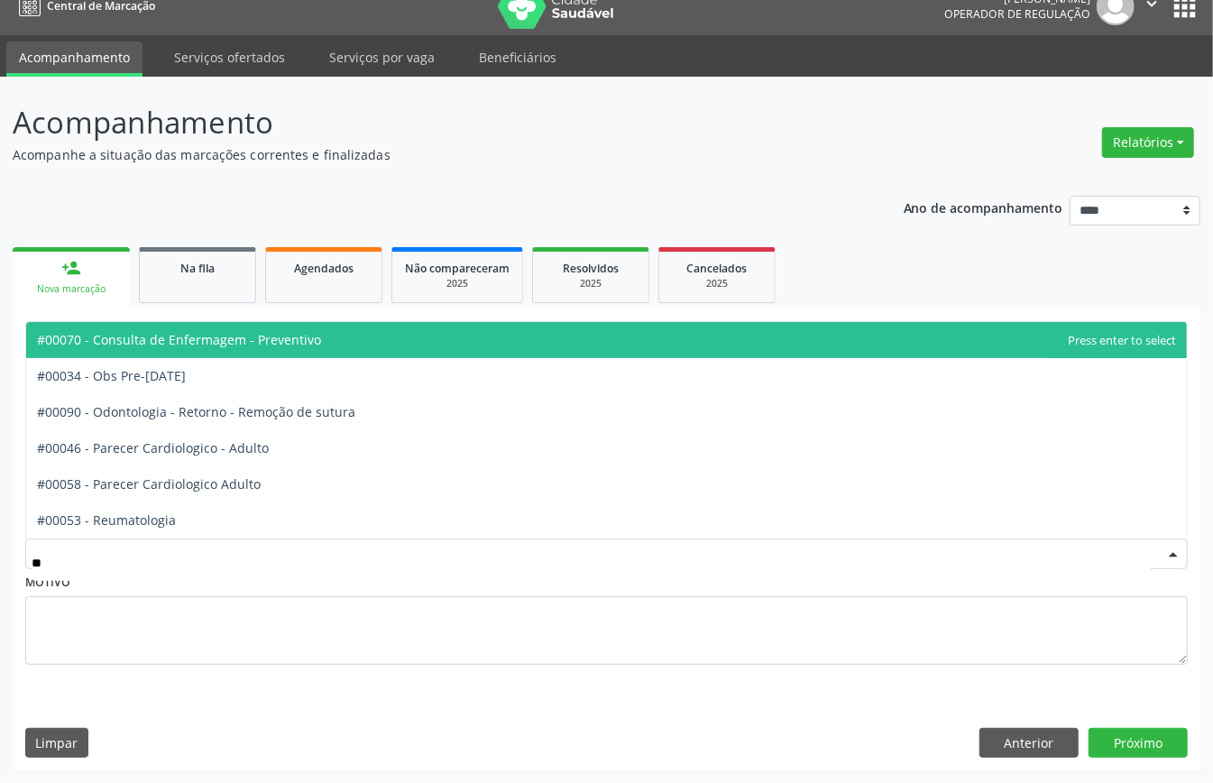
type input "***"
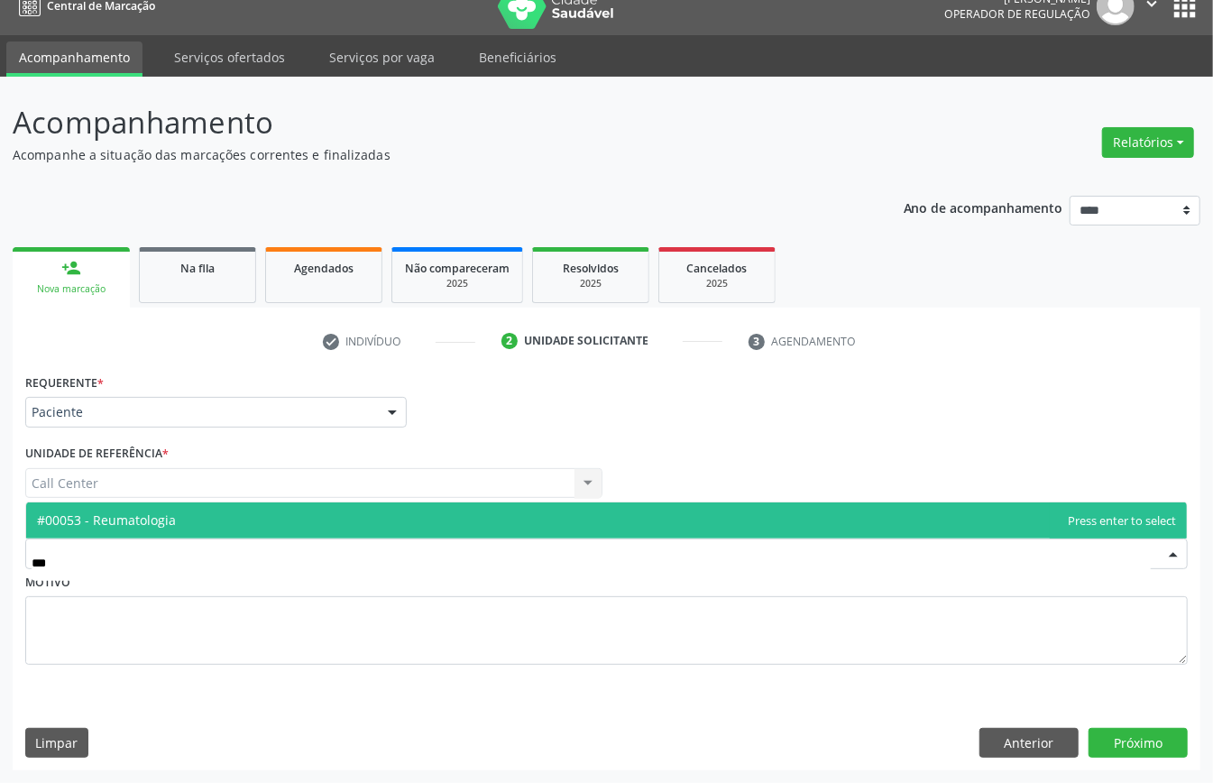
click at [199, 521] on span "#00053 - Reumatologia" at bounding box center [606, 521] width 1161 height 36
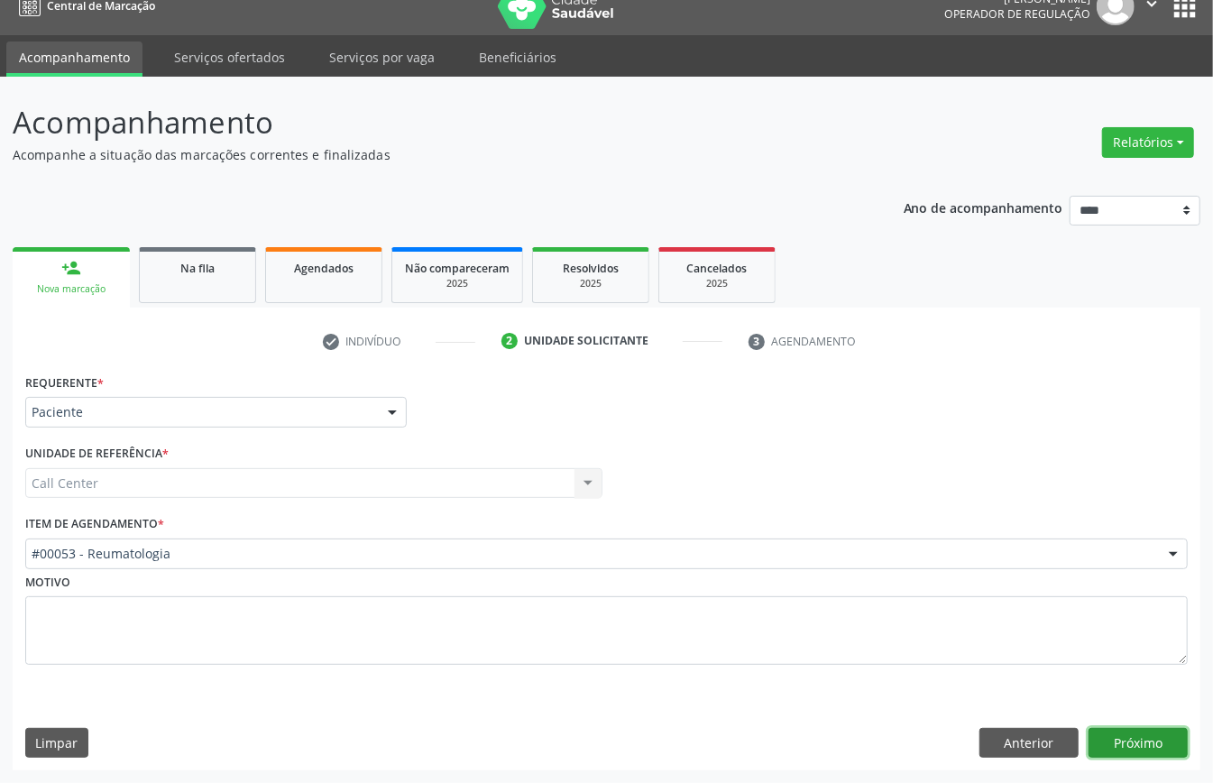
click at [1119, 730] on button "Próximo" at bounding box center [1138, 743] width 99 height 31
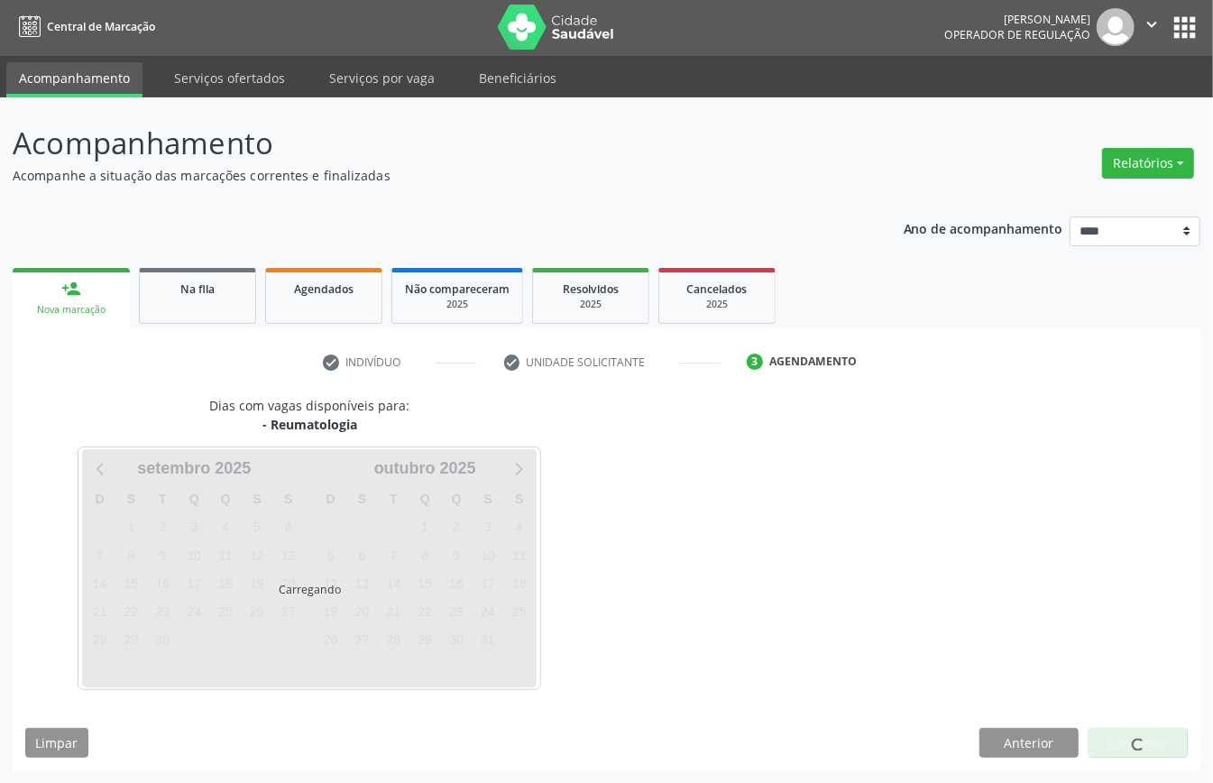
scroll to position [4, 0]
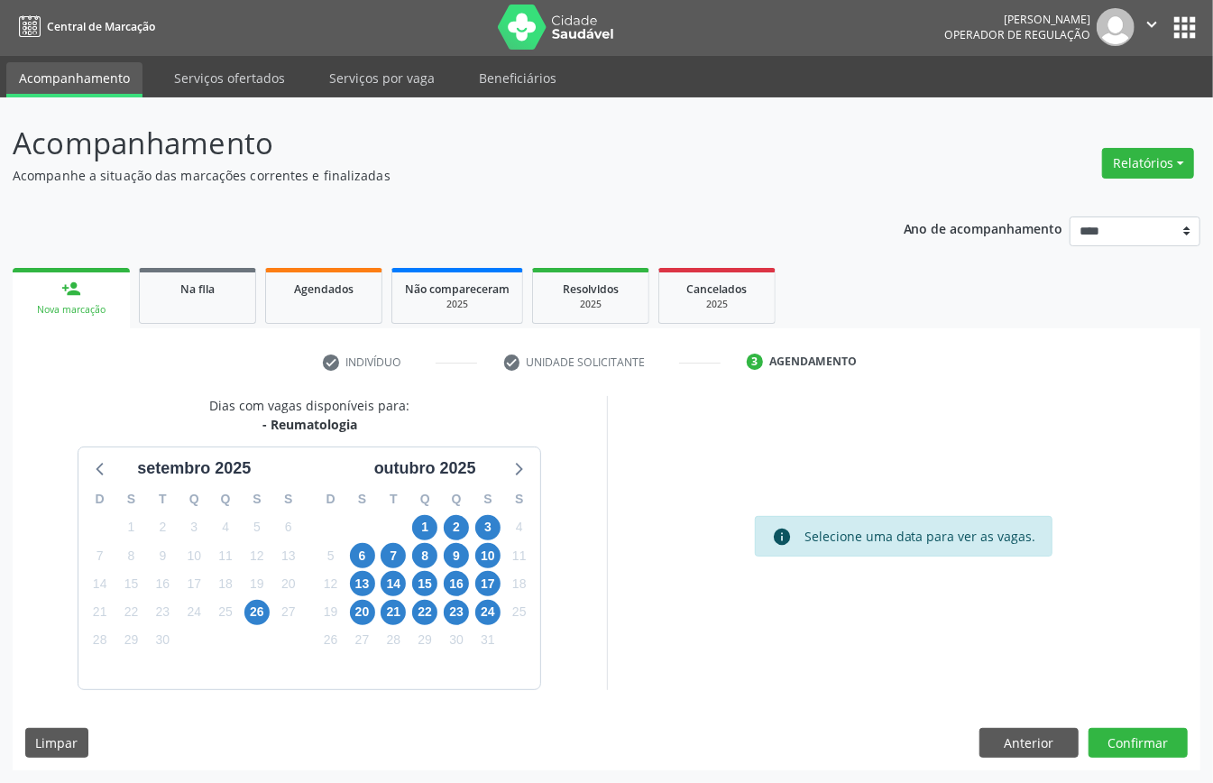
click at [420, 511] on div "Q" at bounding box center [426, 499] width 32 height 28
click at [422, 520] on span "1" at bounding box center [424, 527] width 25 height 25
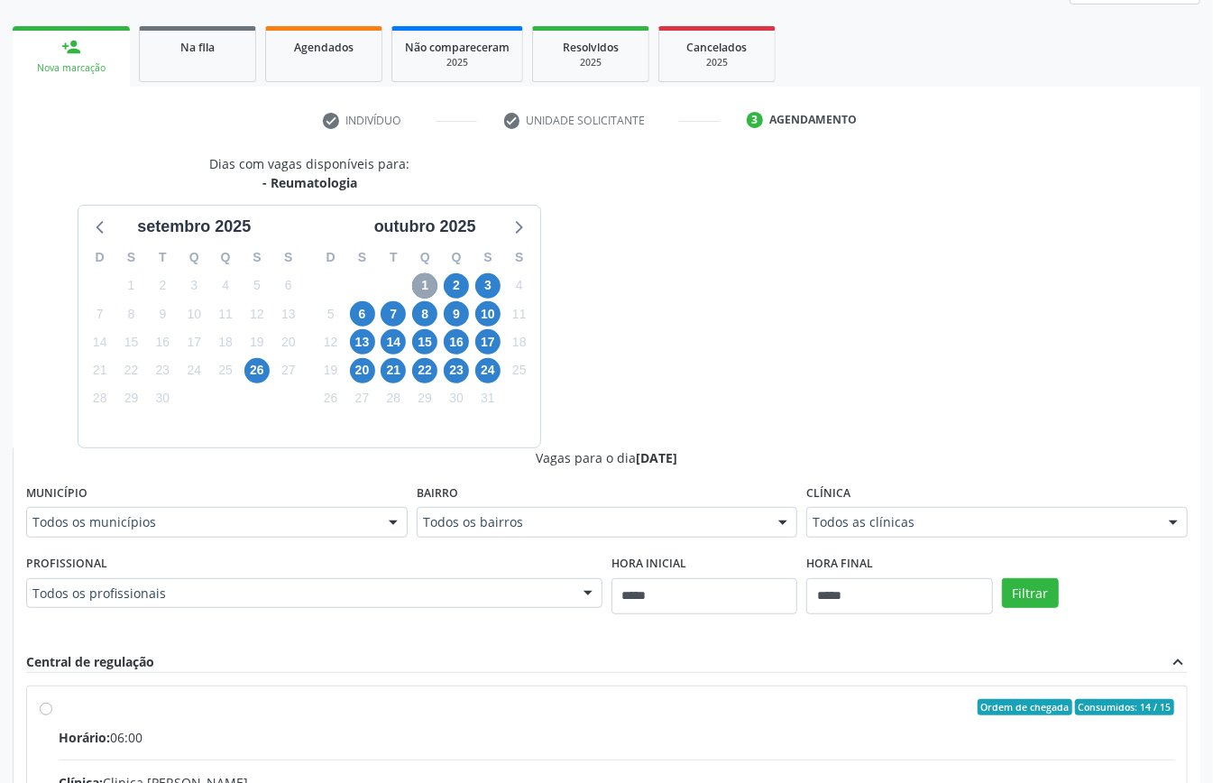
scroll to position [364, 0]
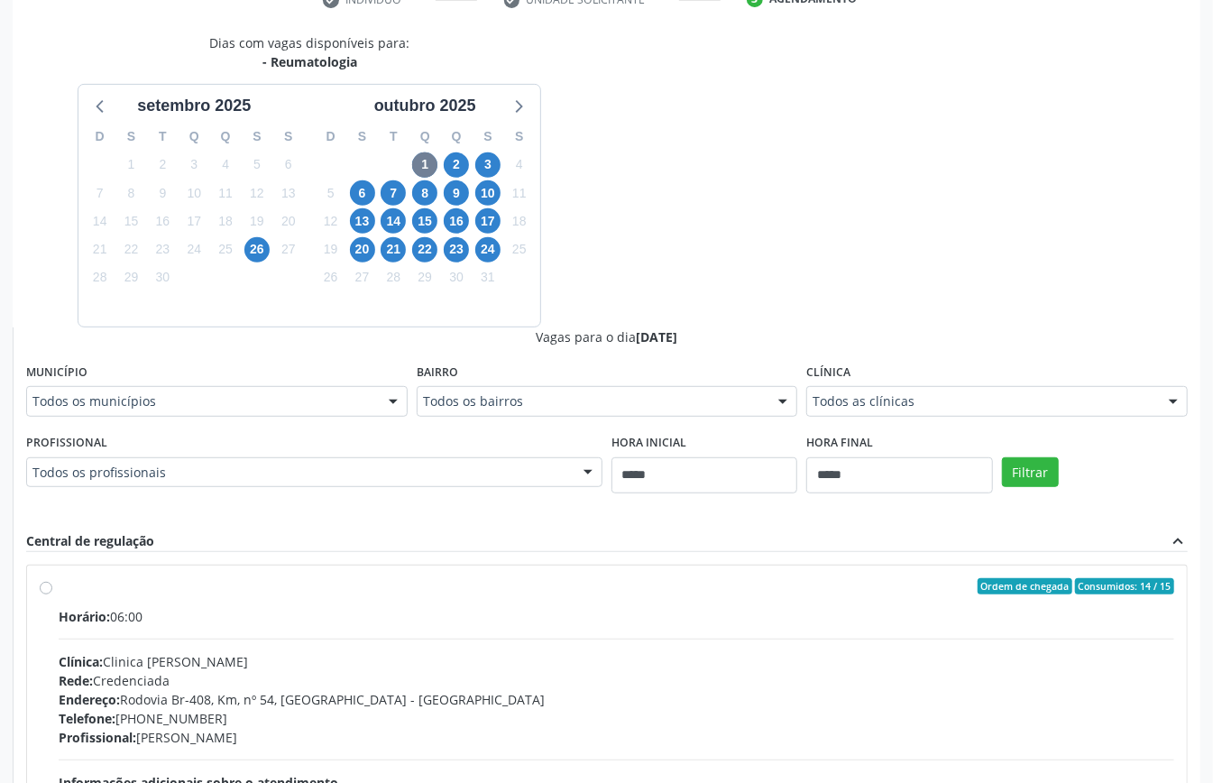
click at [192, 622] on div "Horário: 06:00" at bounding box center [617, 616] width 1116 height 19
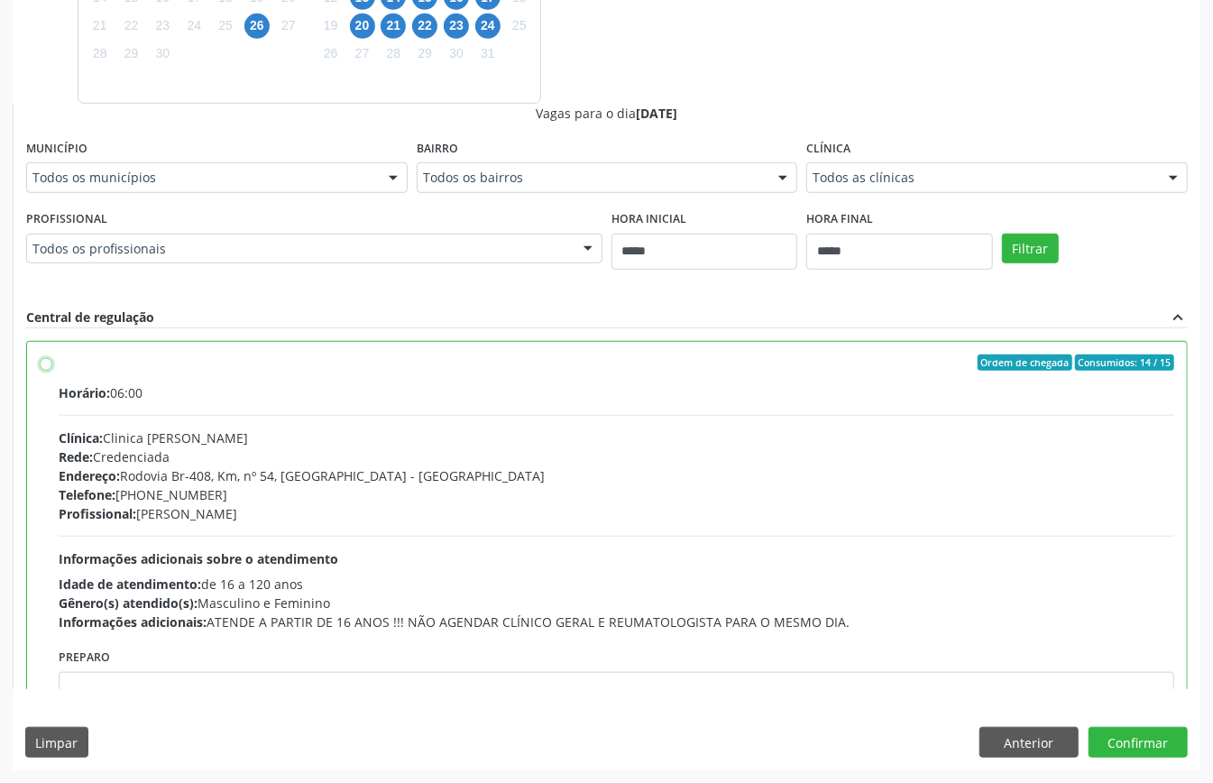
scroll to position [91, 0]
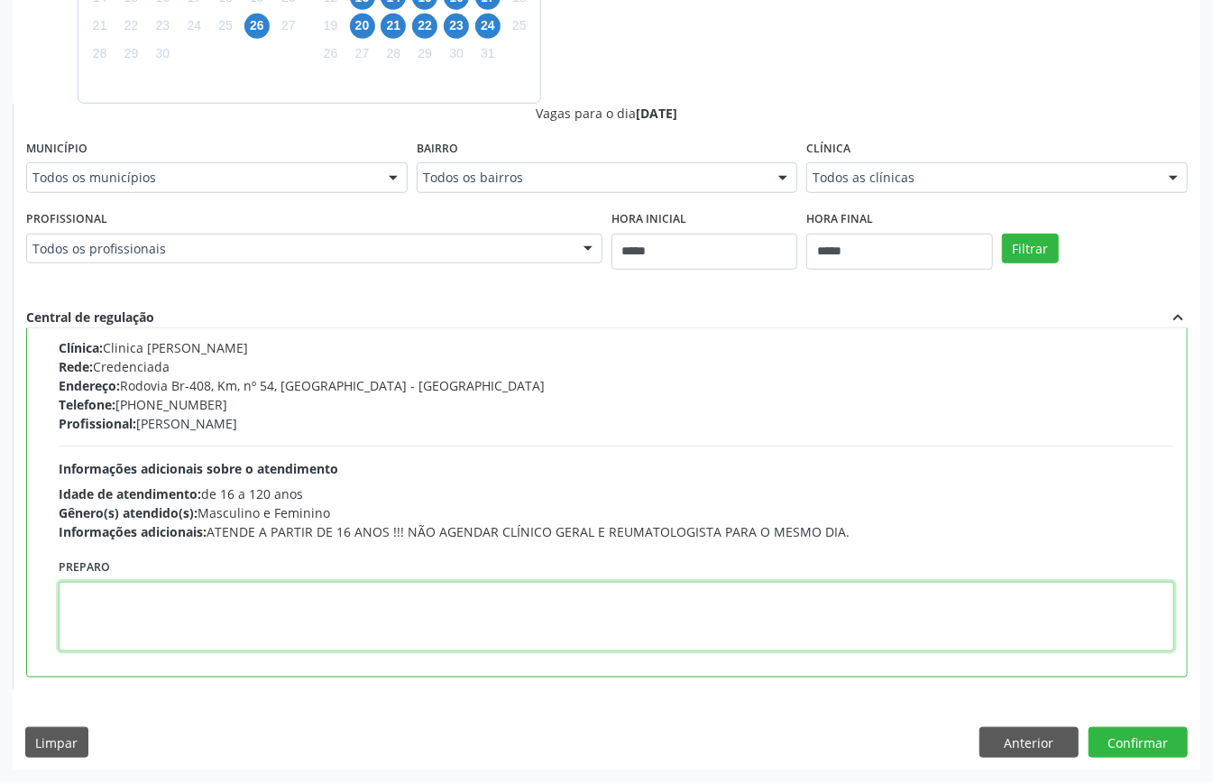
paste textarea "**********"
type textarea "**********"
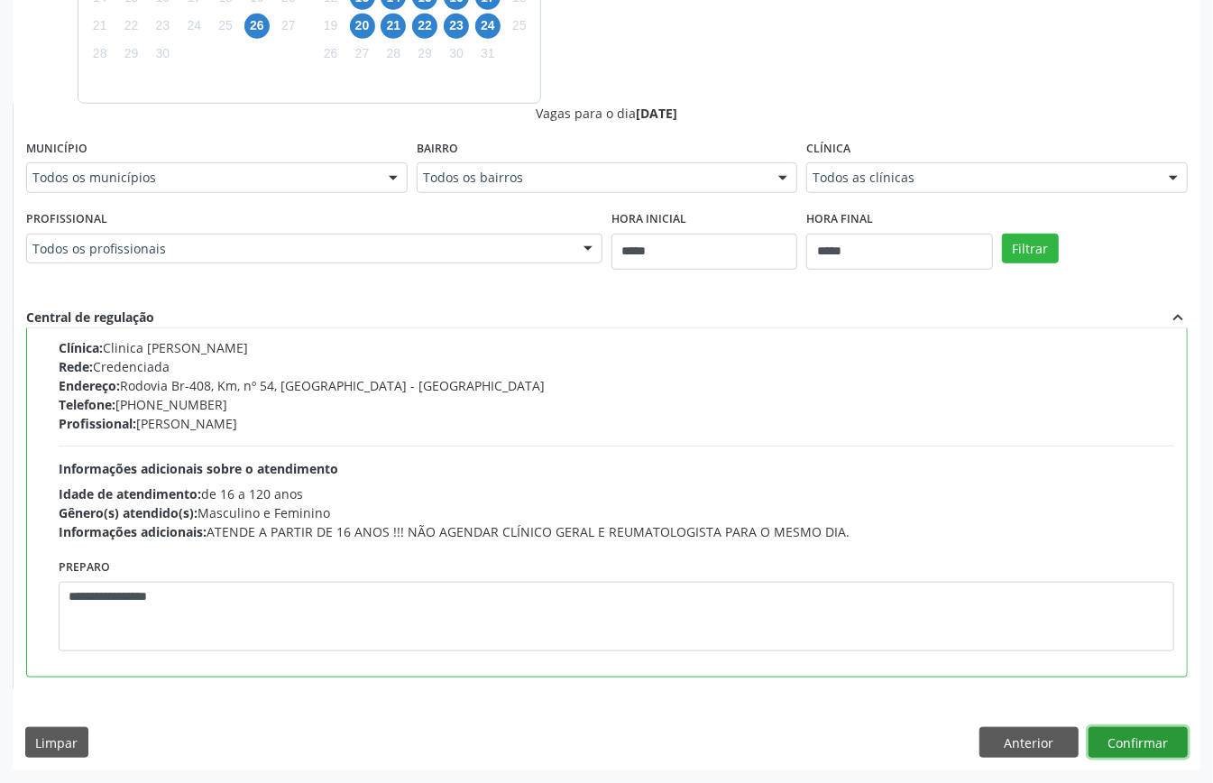
click at [1128, 729] on button "Confirmar" at bounding box center [1138, 742] width 99 height 31
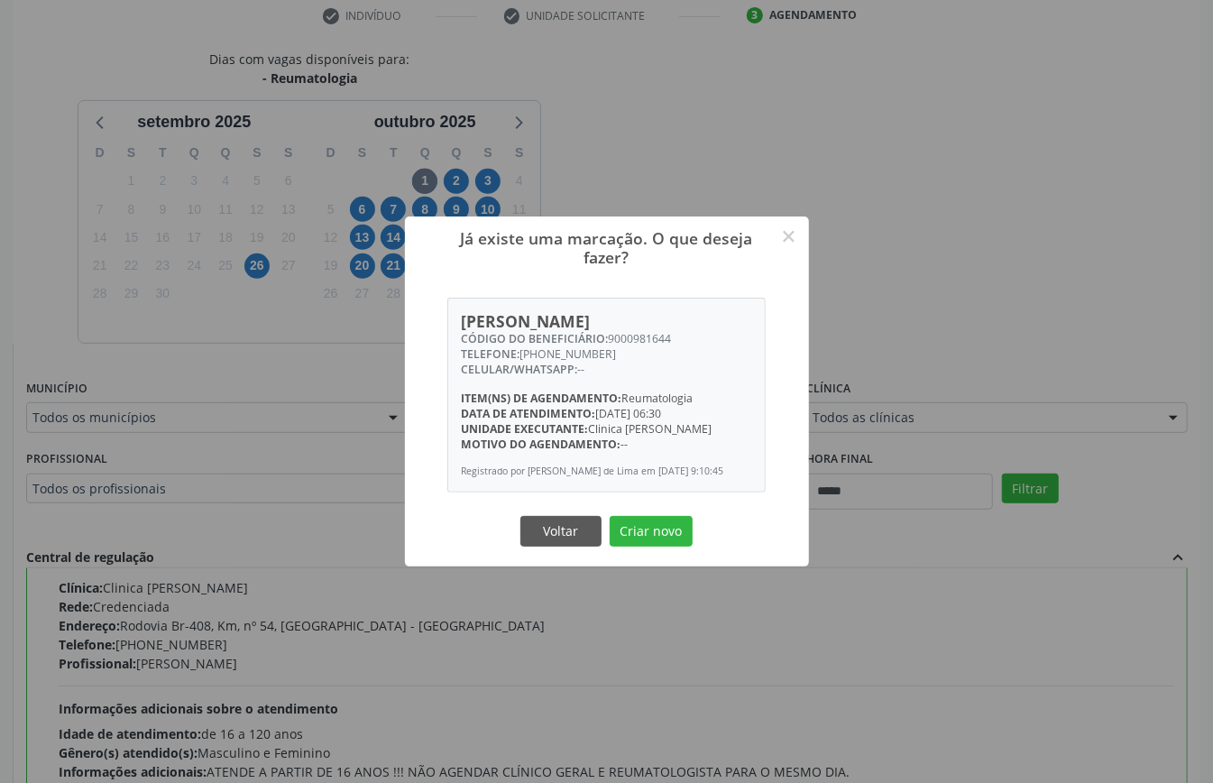
scroll to position [228, 0]
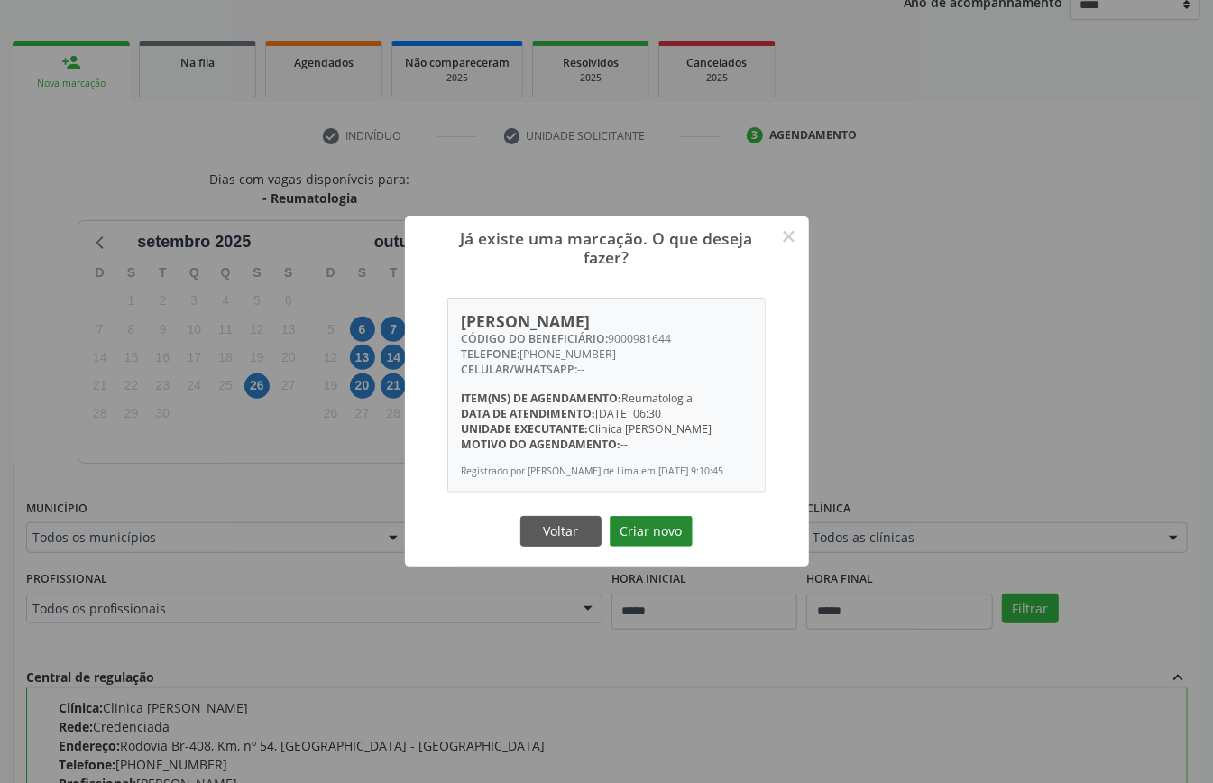
click at [644, 541] on button "Criar novo" at bounding box center [651, 531] width 83 height 31
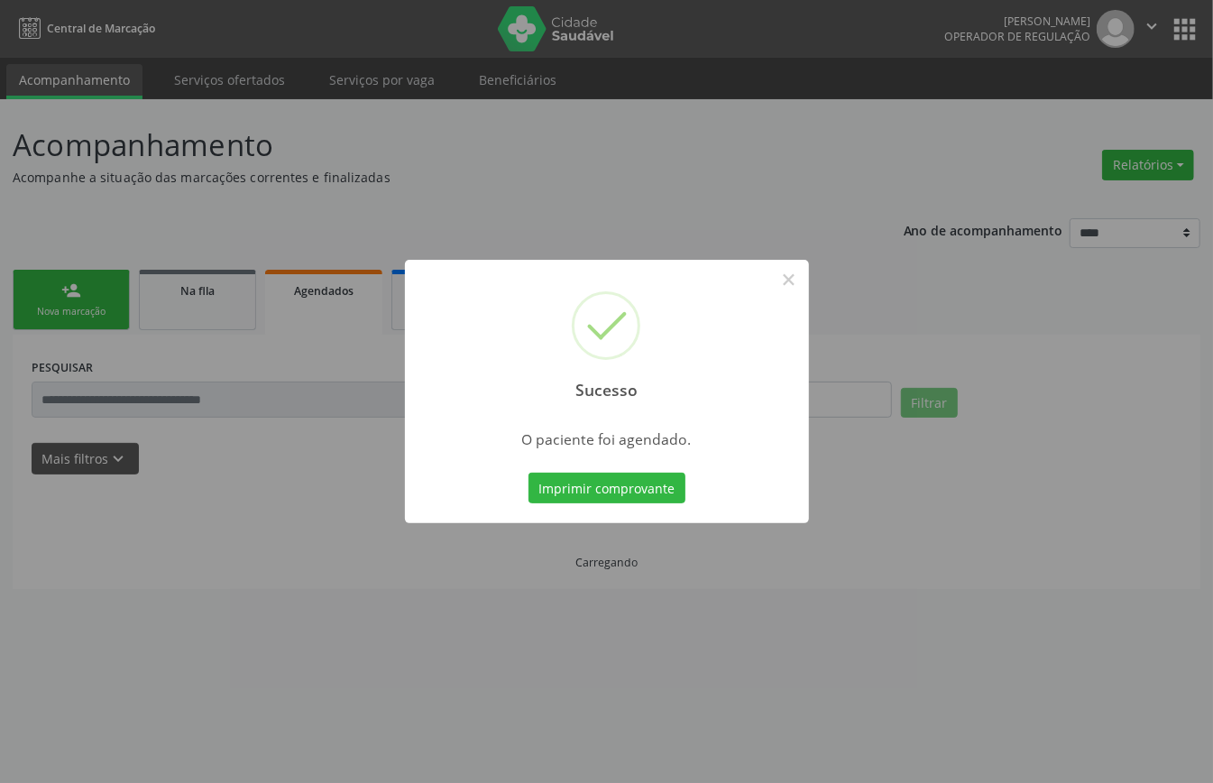
scroll to position [0, 0]
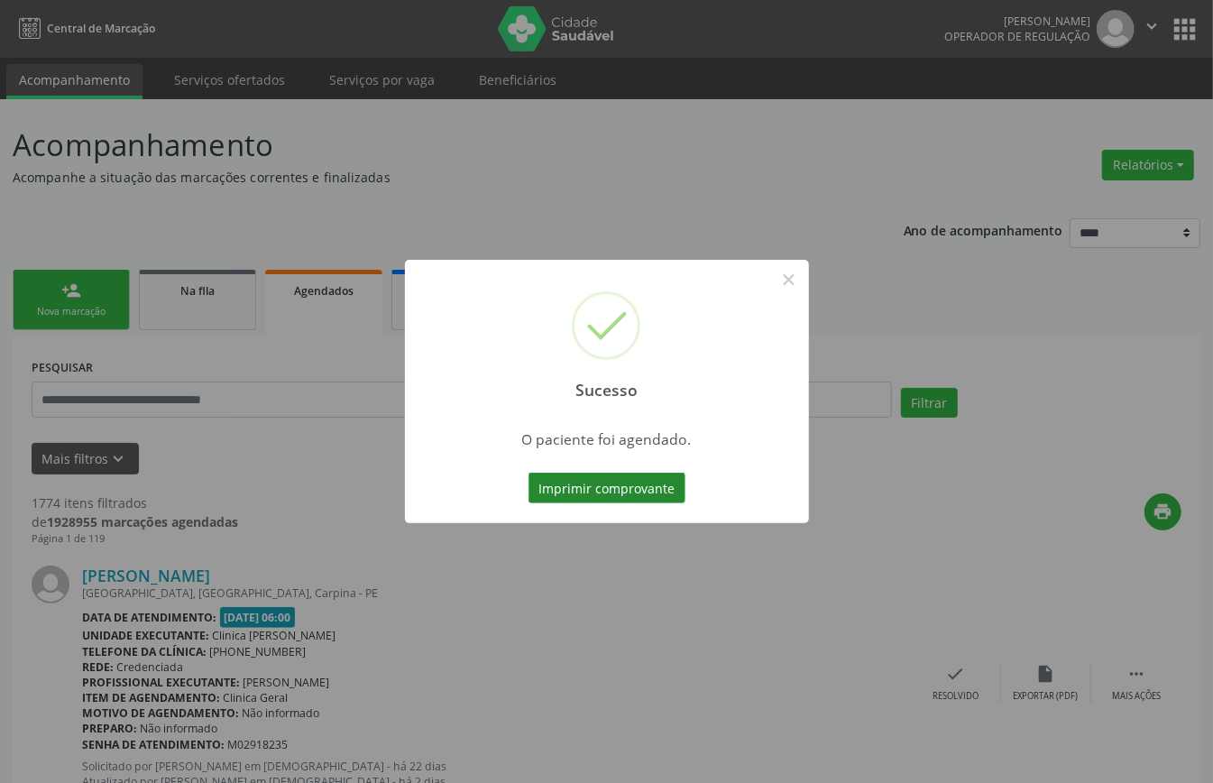
click at [604, 492] on button "Imprimir comprovante" at bounding box center [607, 488] width 157 height 31
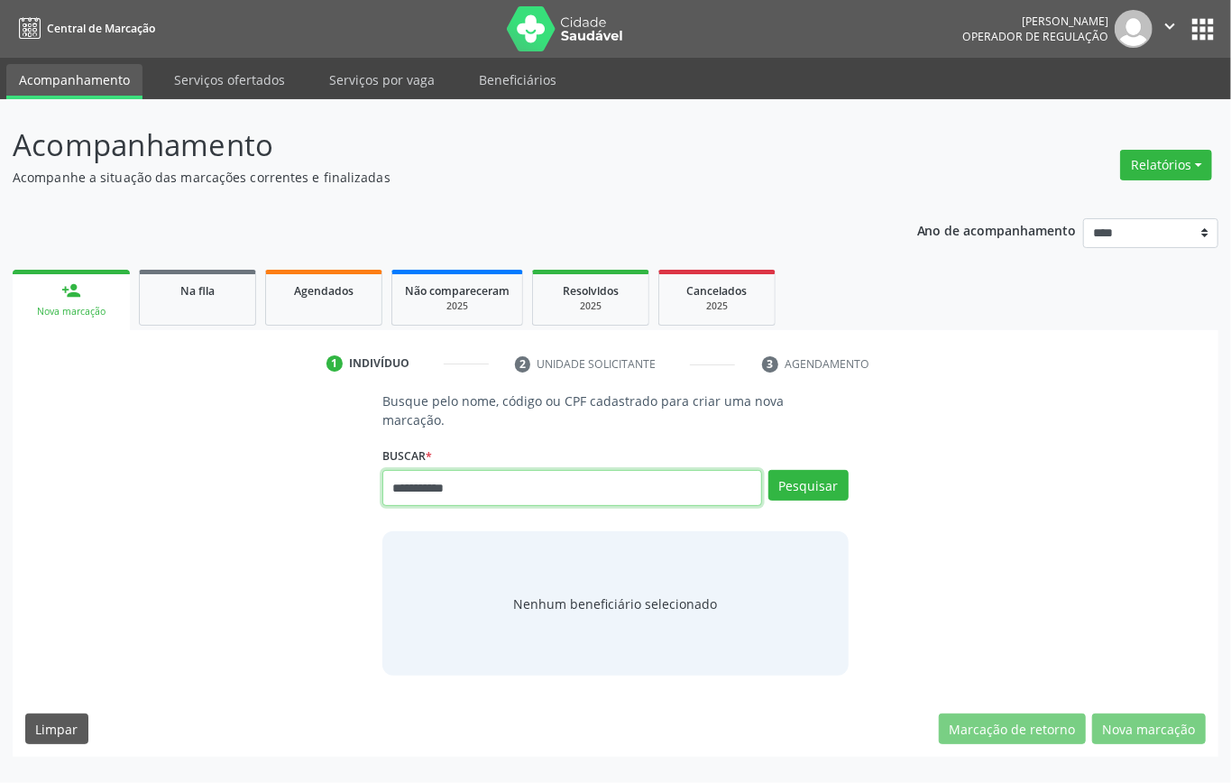
type input "**********"
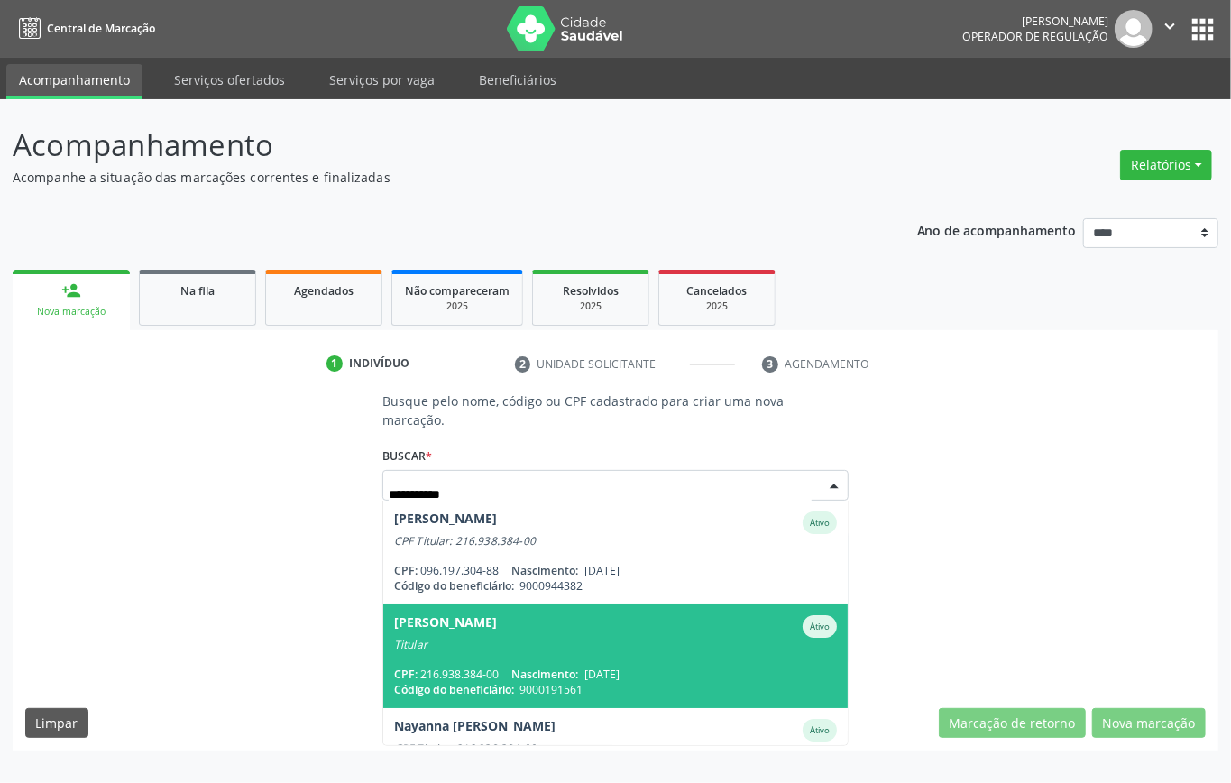
click at [506, 655] on span "[PERSON_NAME] Titular CPF: 216.938.384-00 Nascimento: [DATE] Código do benefici…" at bounding box center [615, 656] width 465 height 104
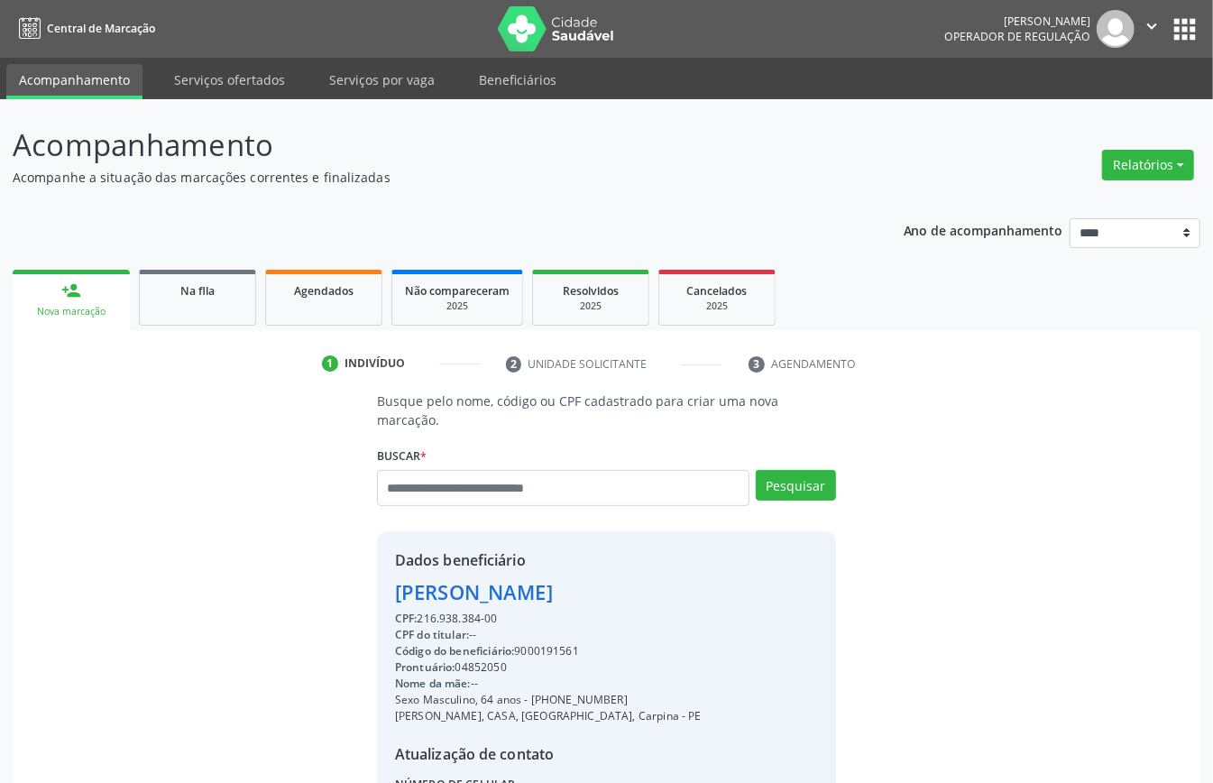
scroll to position [189, 0]
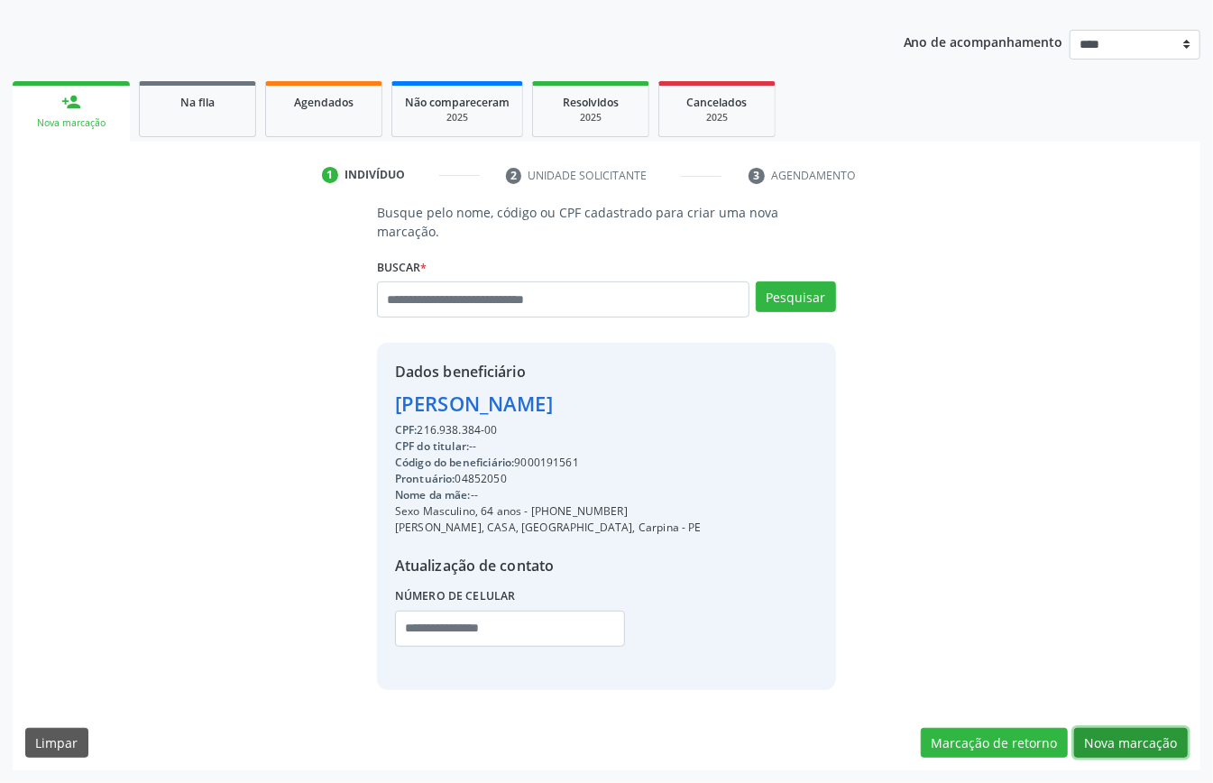
drag, startPoint x: 1101, startPoint y: 744, endPoint x: 1101, endPoint y: 729, distance: 15.3
click at [1101, 738] on button "Nova marcação" at bounding box center [1132, 743] width 114 height 31
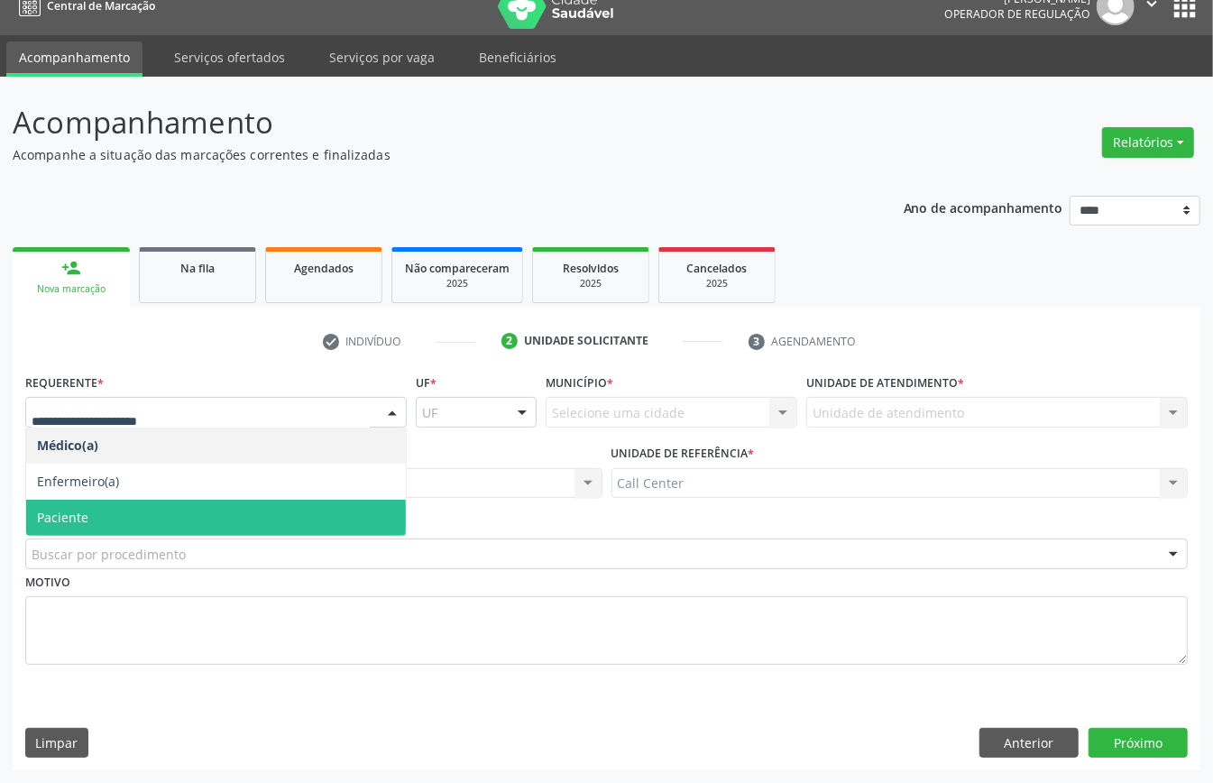
click at [73, 516] on span "Paciente" at bounding box center [62, 517] width 51 height 17
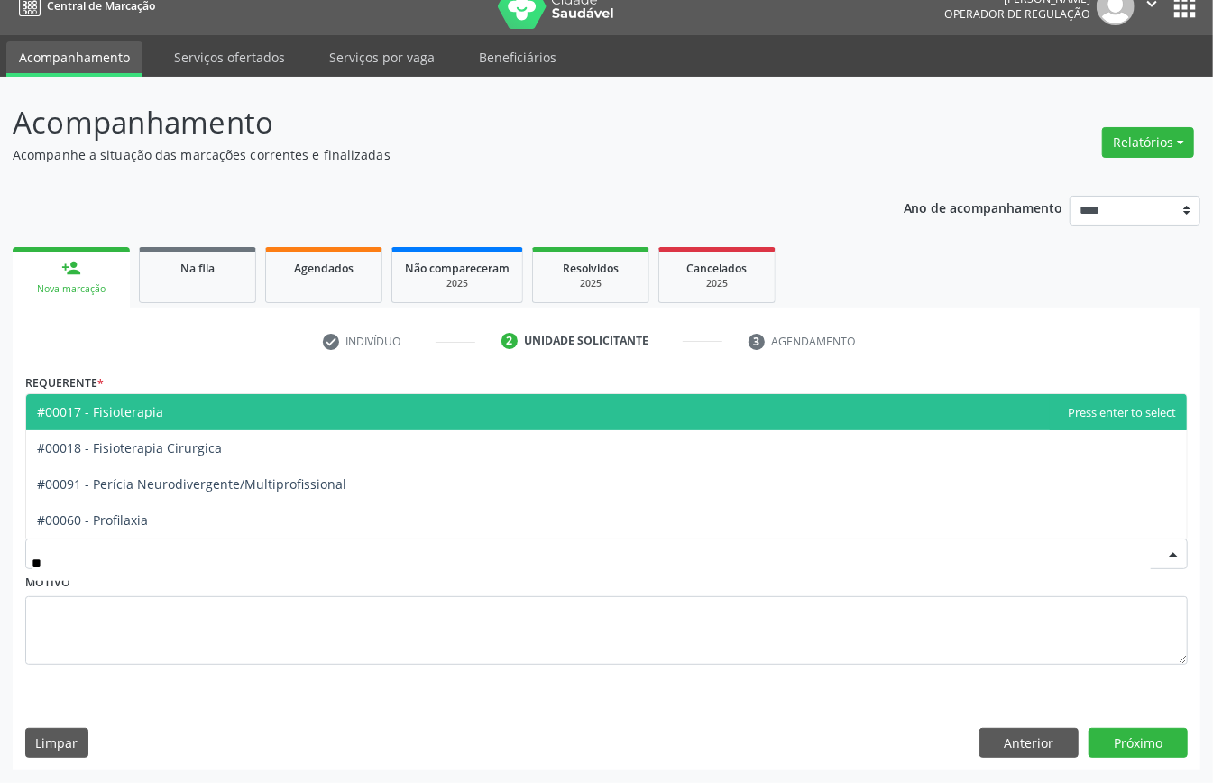
type input "***"
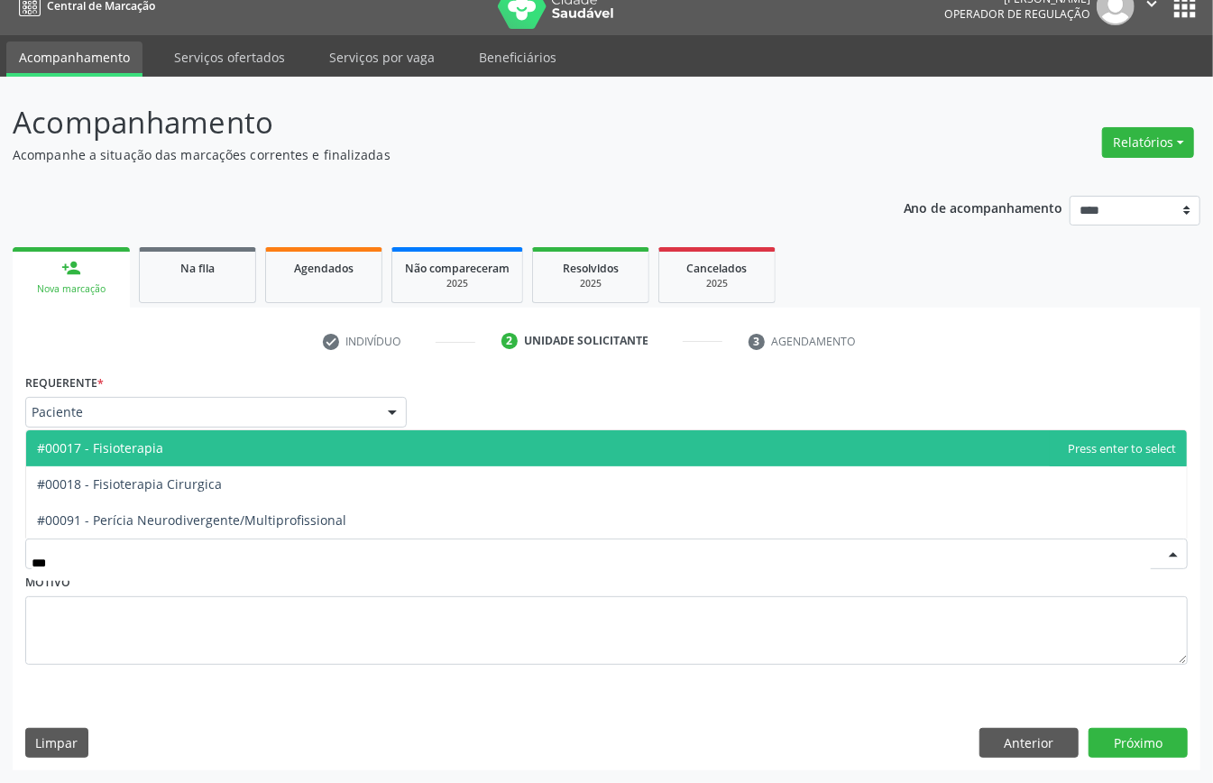
click at [210, 442] on span "#00017 - Fisioterapia" at bounding box center [606, 448] width 1161 height 36
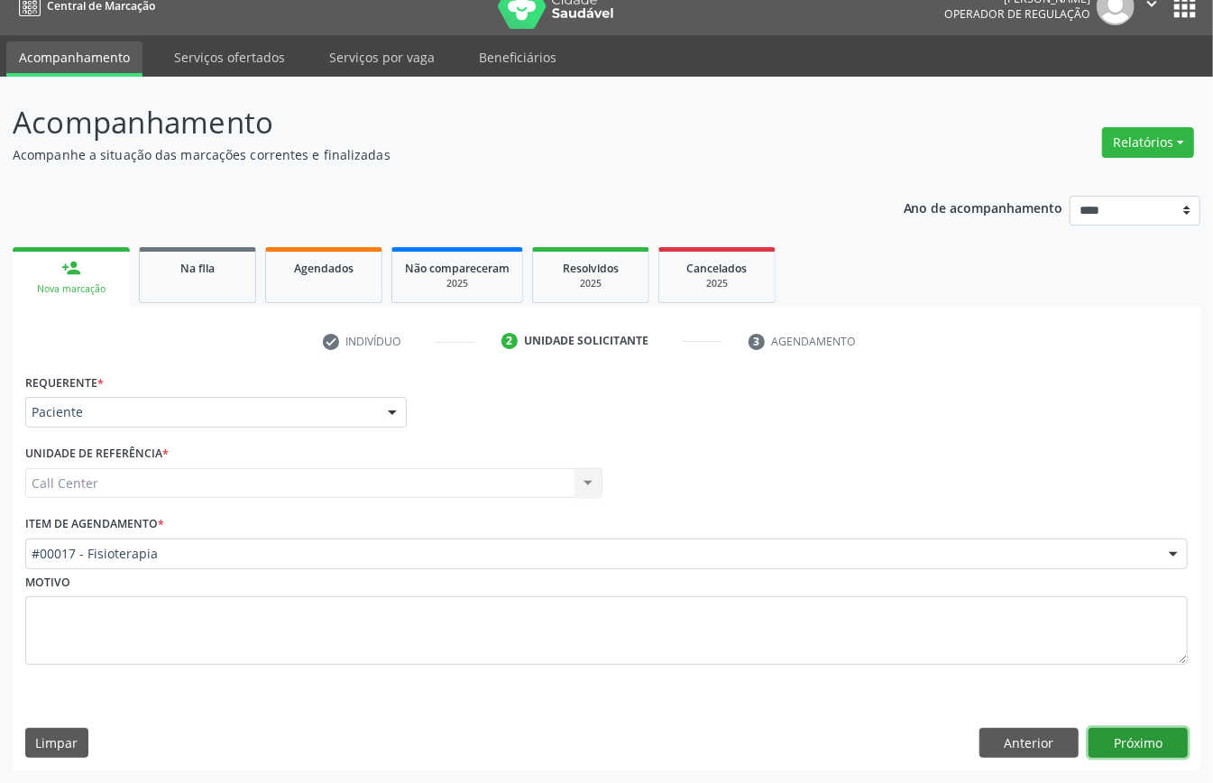
click at [1135, 743] on button "Próximo" at bounding box center [1138, 743] width 99 height 31
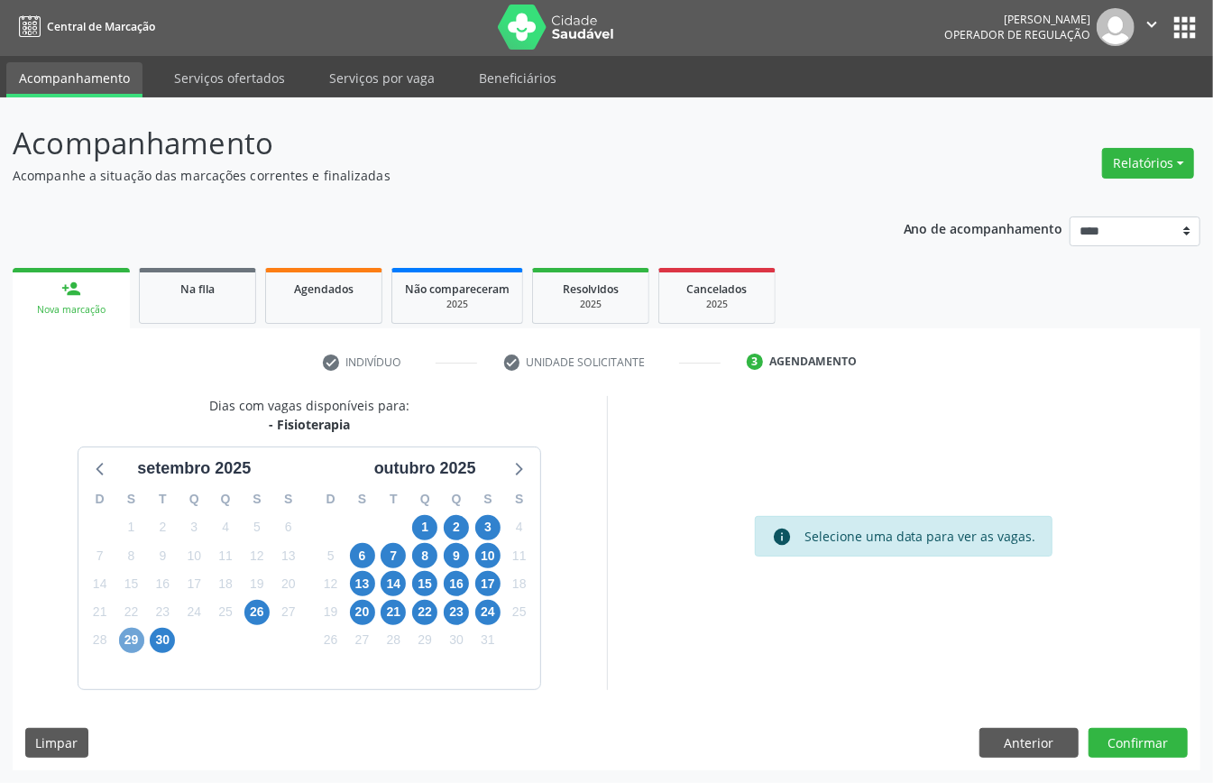
click at [130, 637] on span "29" at bounding box center [131, 640] width 25 height 25
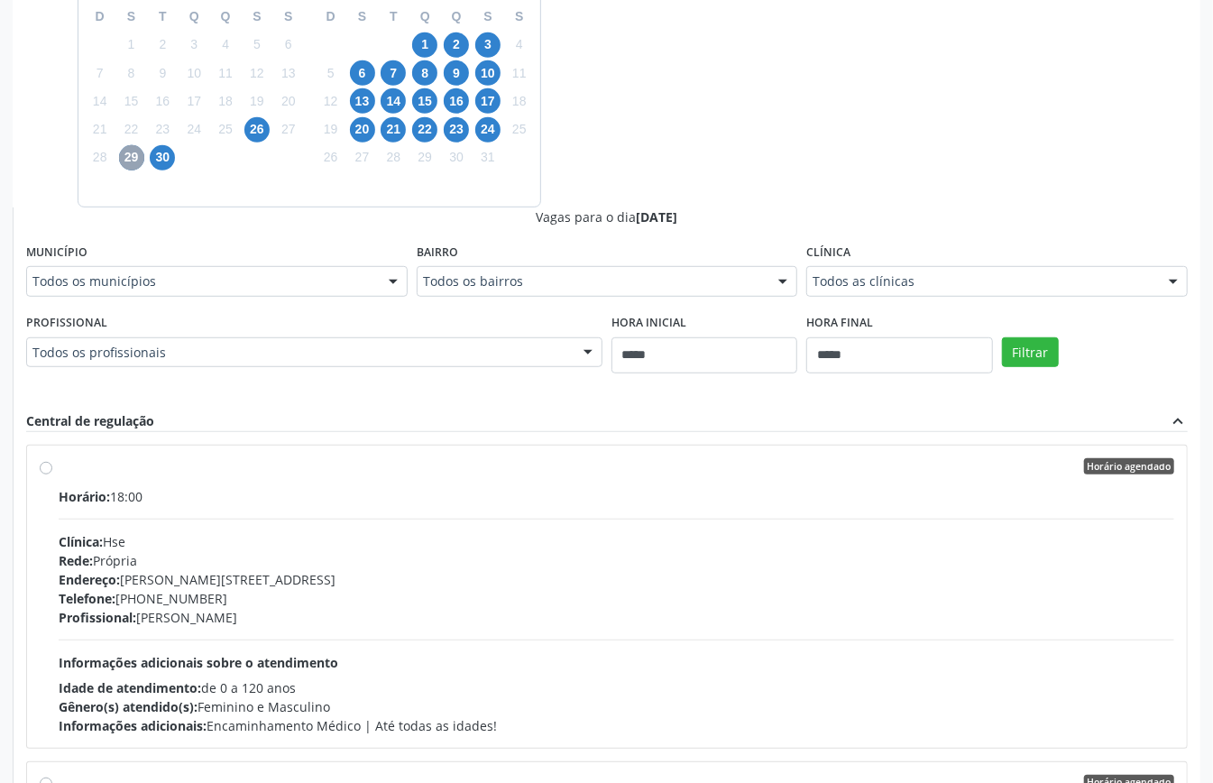
scroll to position [481, 0]
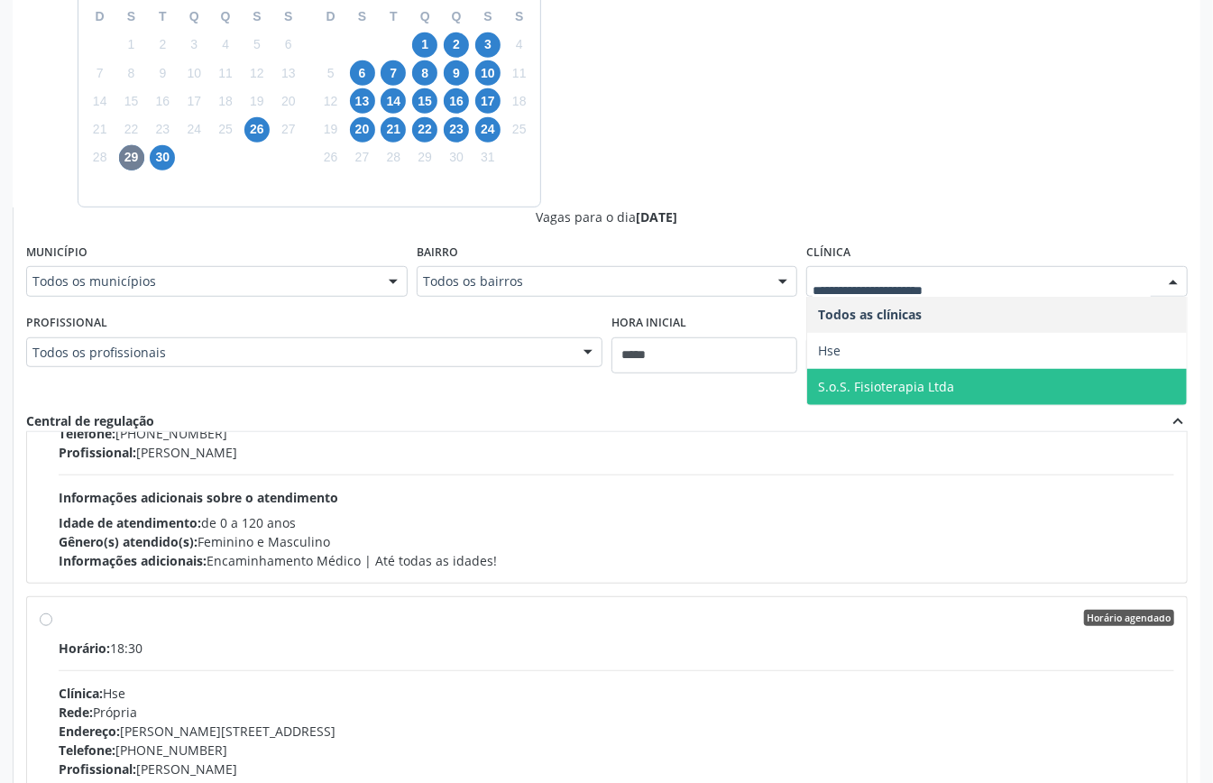
click at [871, 383] on span "S.o.S. Fisioterapia Ltda" at bounding box center [886, 386] width 136 height 17
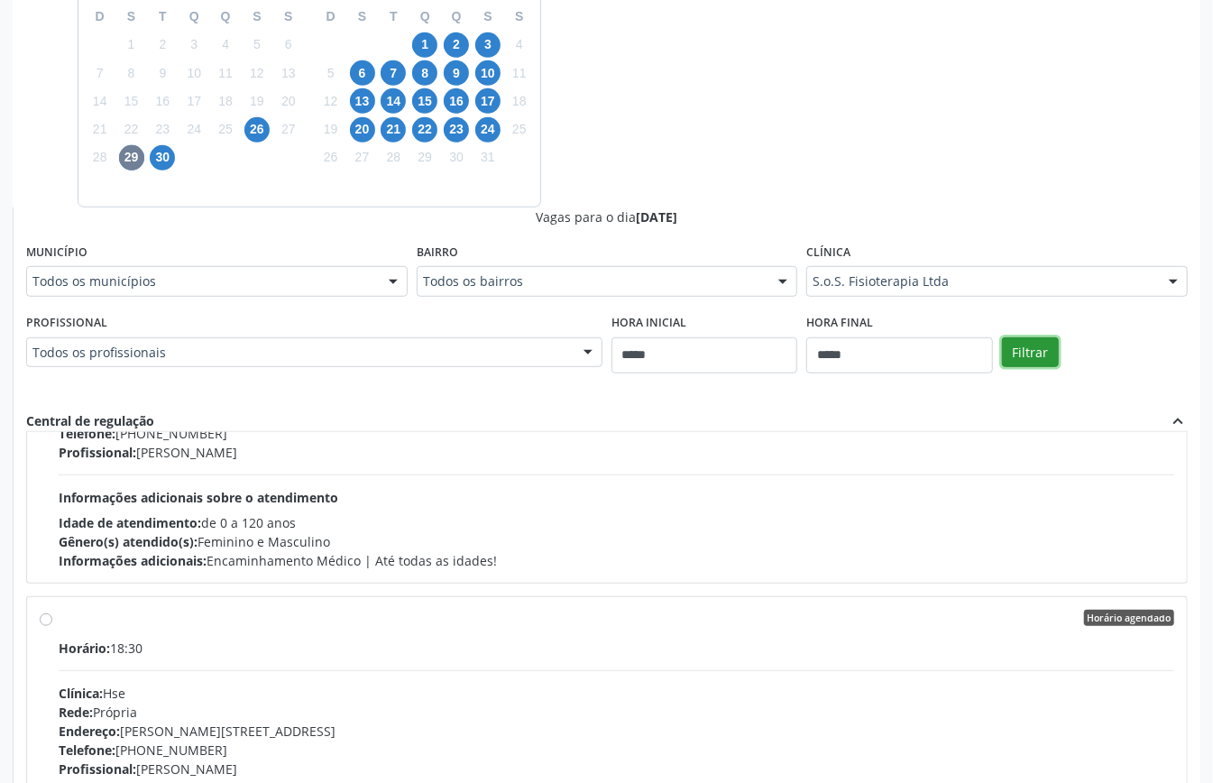
click at [1036, 354] on button "Filtrar" at bounding box center [1030, 352] width 57 height 31
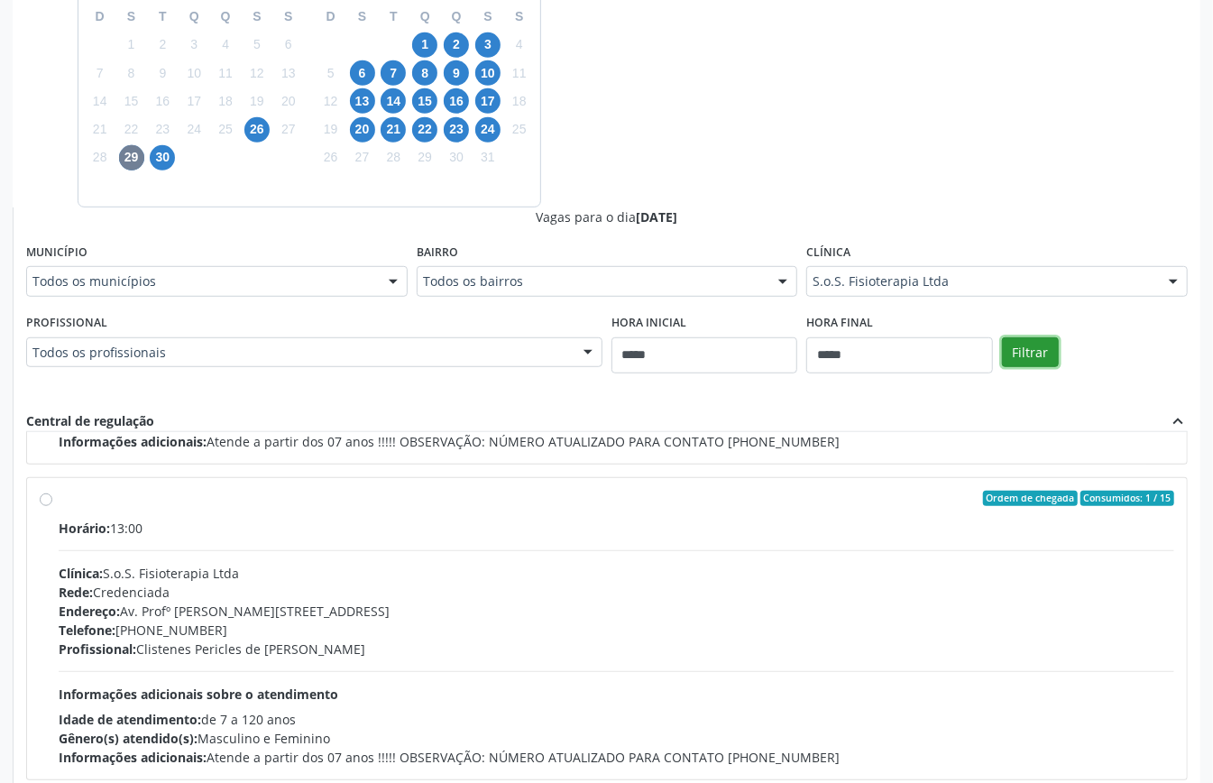
scroll to position [589, 0]
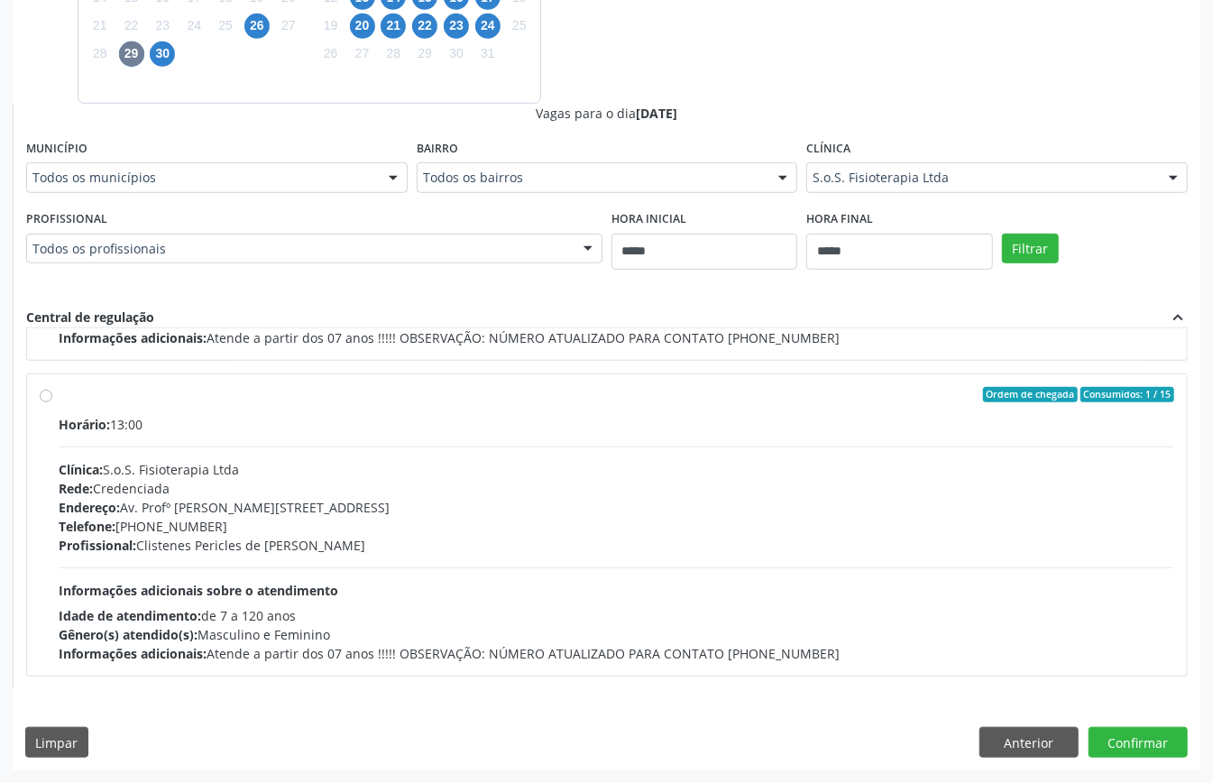
click at [254, 521] on div "Telefone: (81) 3621-3947" at bounding box center [617, 526] width 1116 height 19
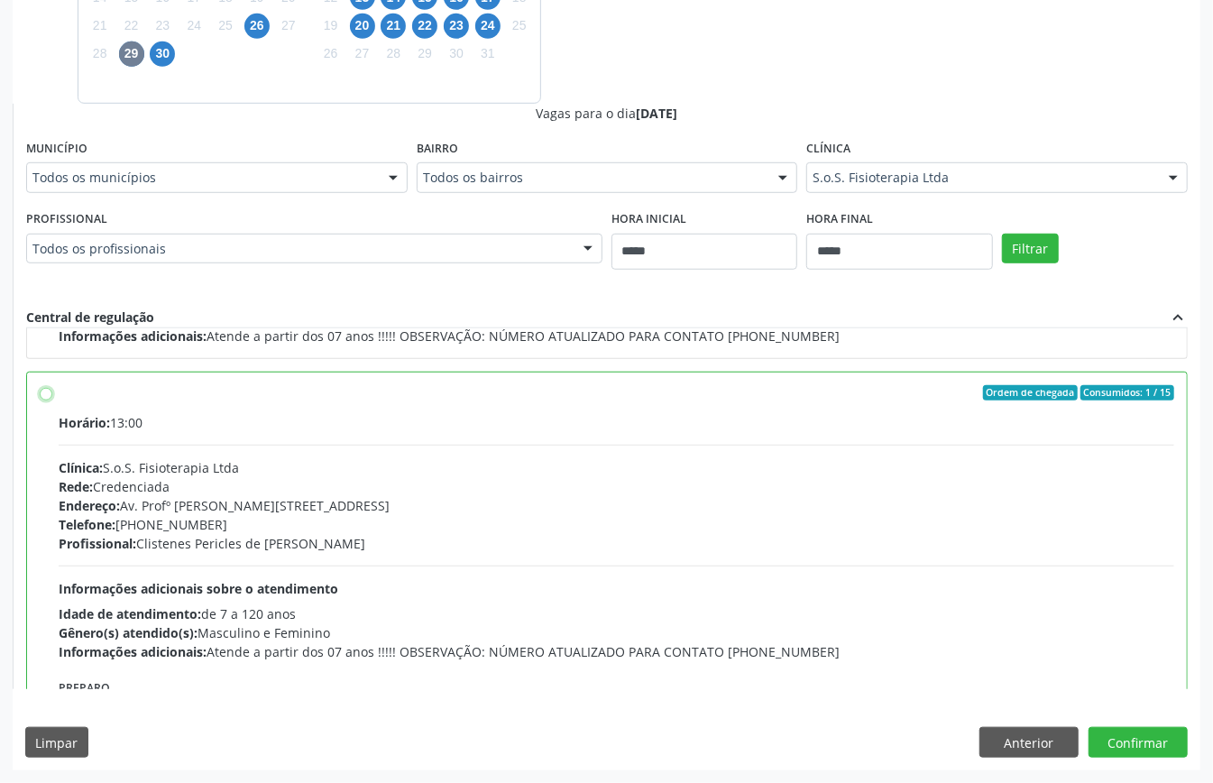
scroll to position [409, 0]
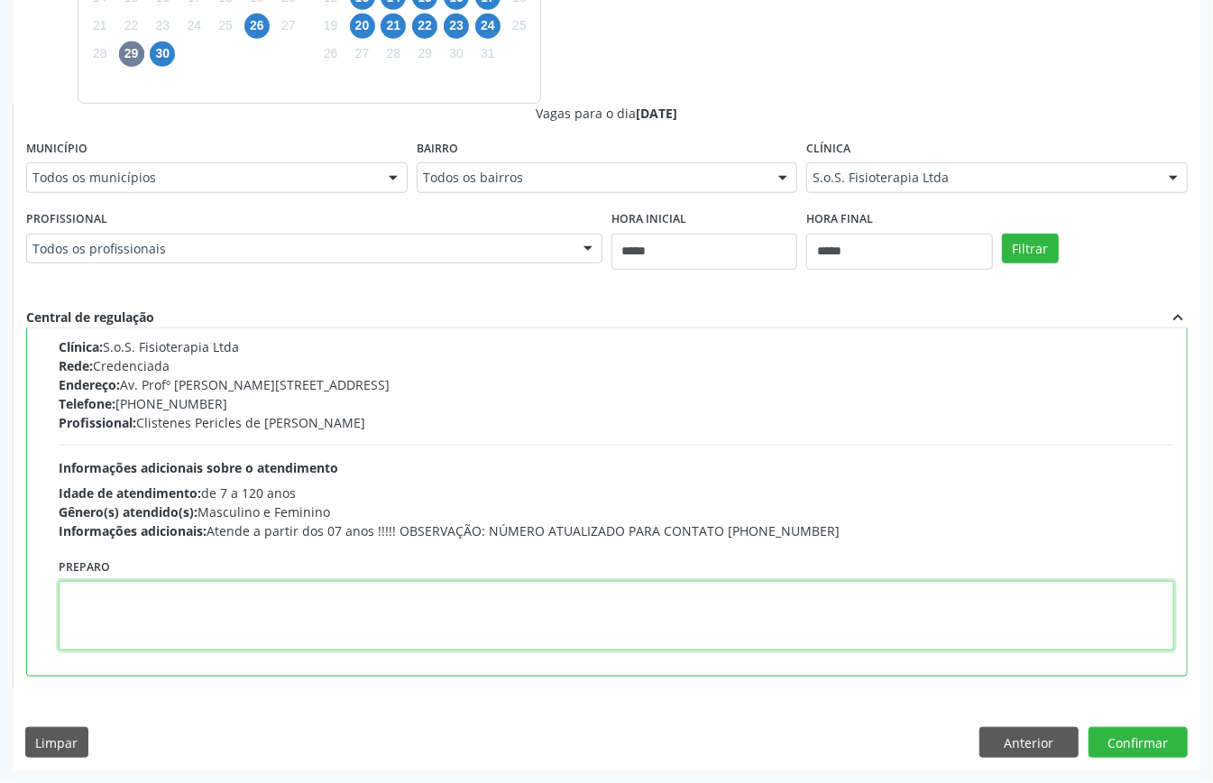
paste textarea "**********"
type textarea "**********"
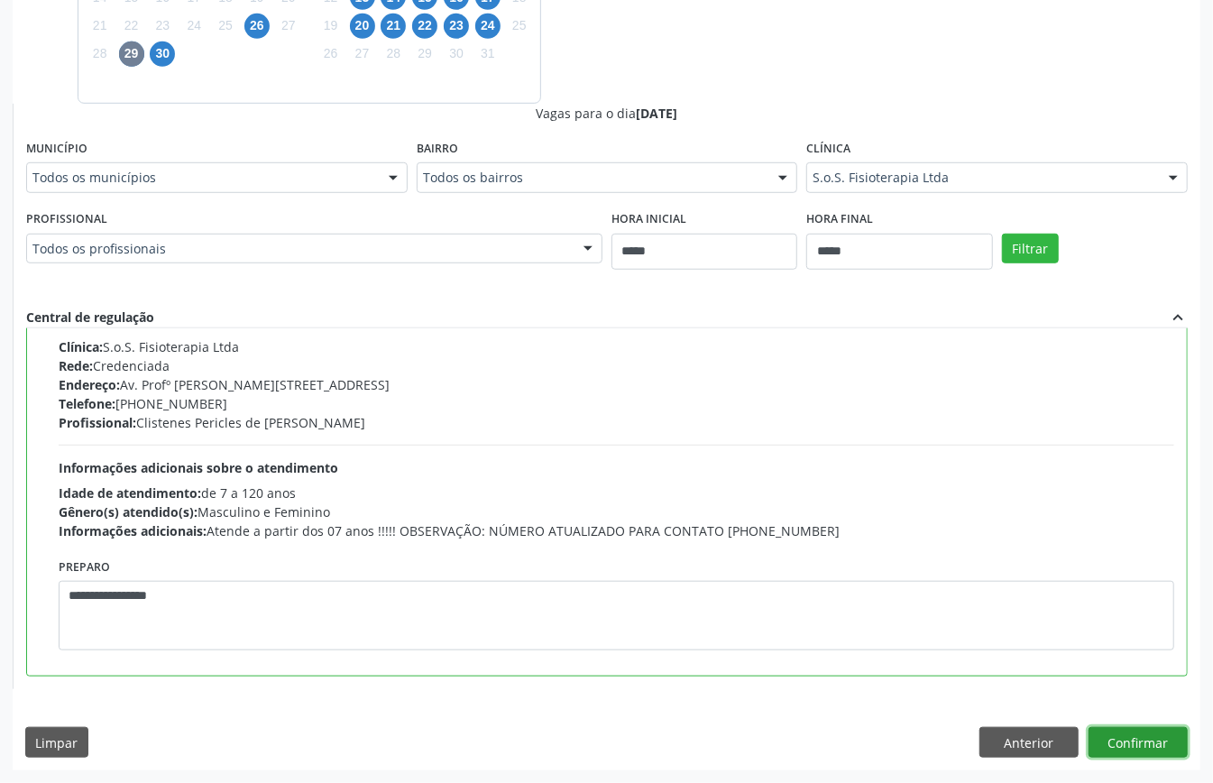
click at [1126, 736] on button "Confirmar" at bounding box center [1138, 742] width 99 height 31
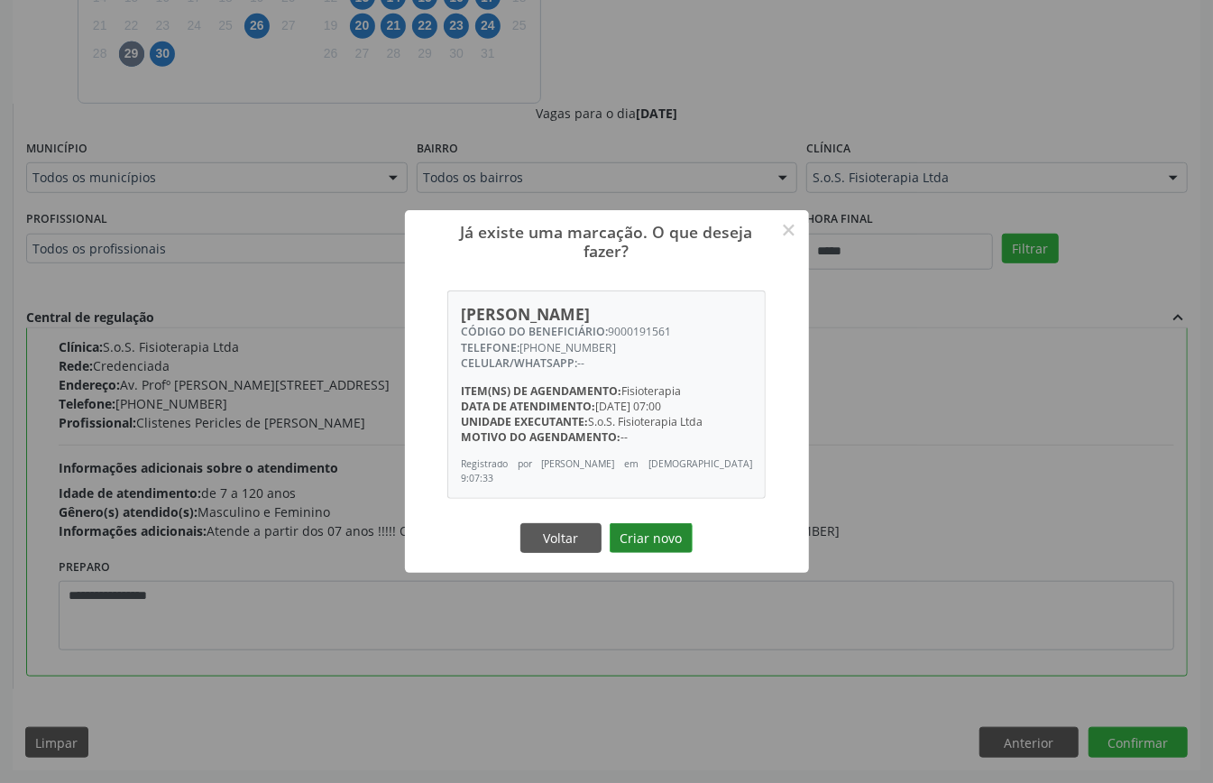
click at [680, 540] on button "Criar novo" at bounding box center [651, 538] width 83 height 31
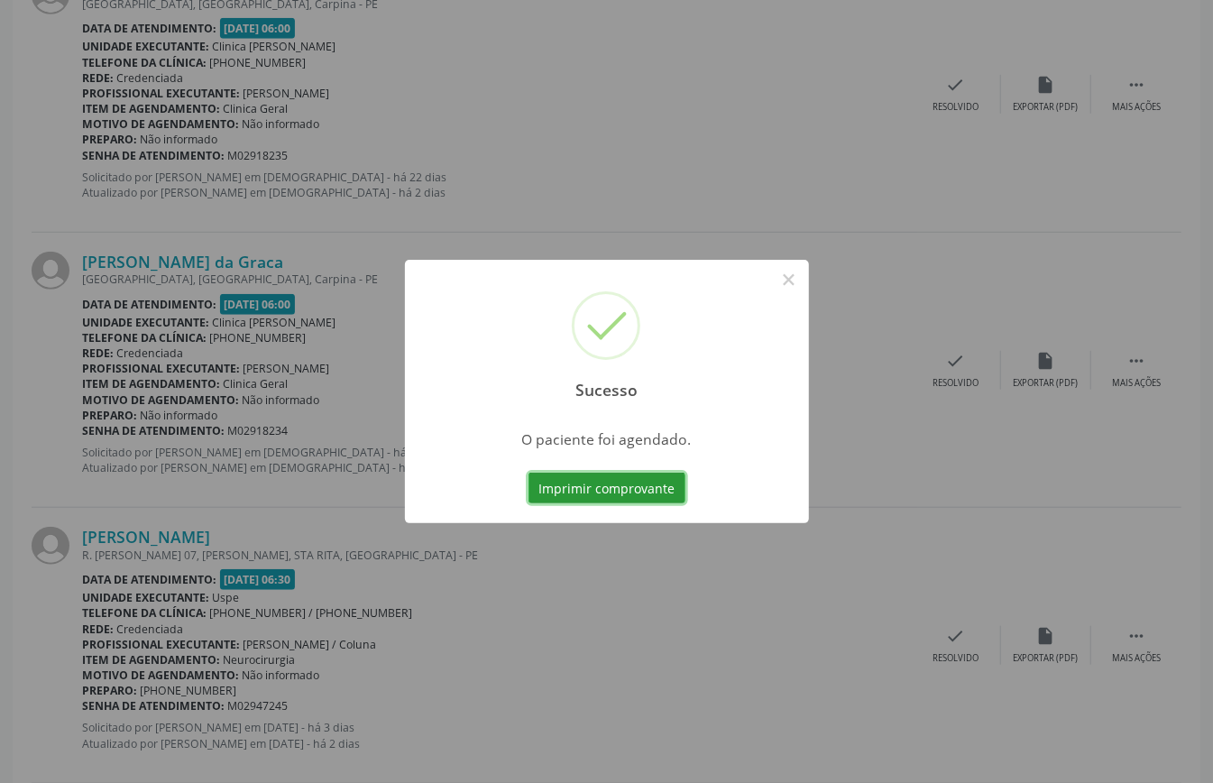
scroll to position [0, 0]
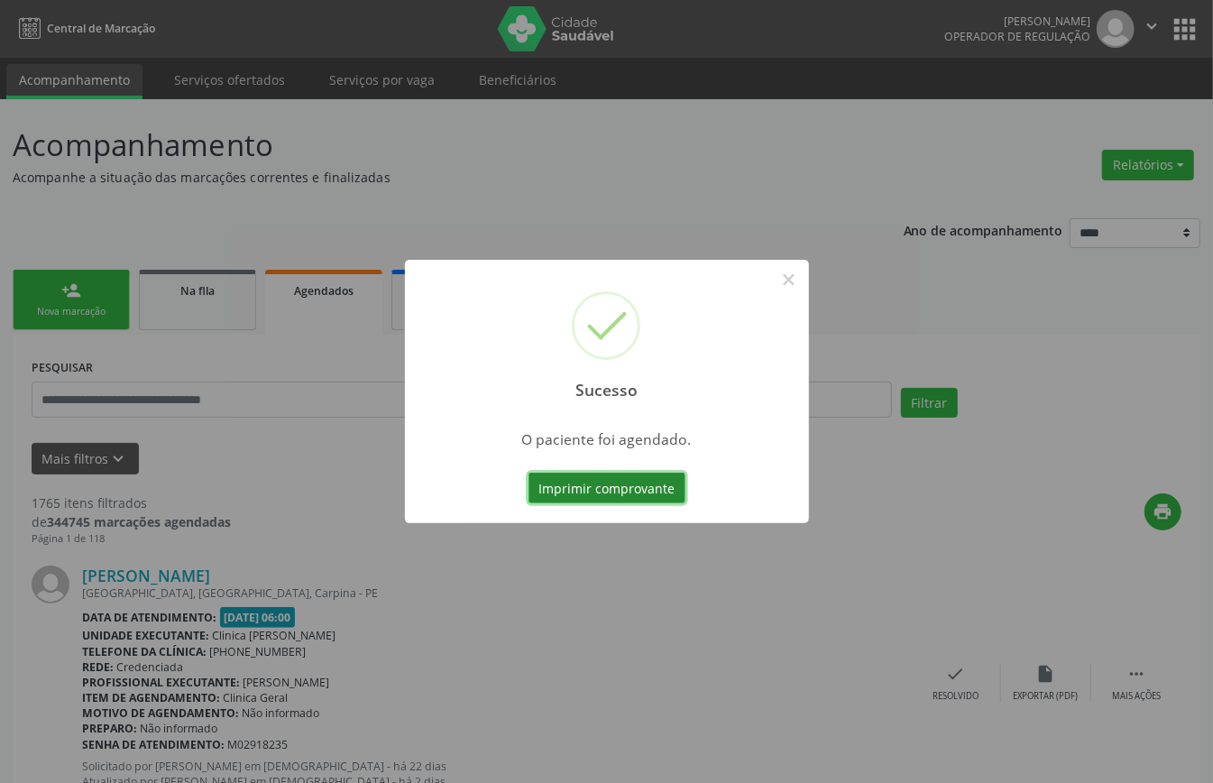
click at [619, 500] on button "Imprimir comprovante" at bounding box center [607, 488] width 157 height 31
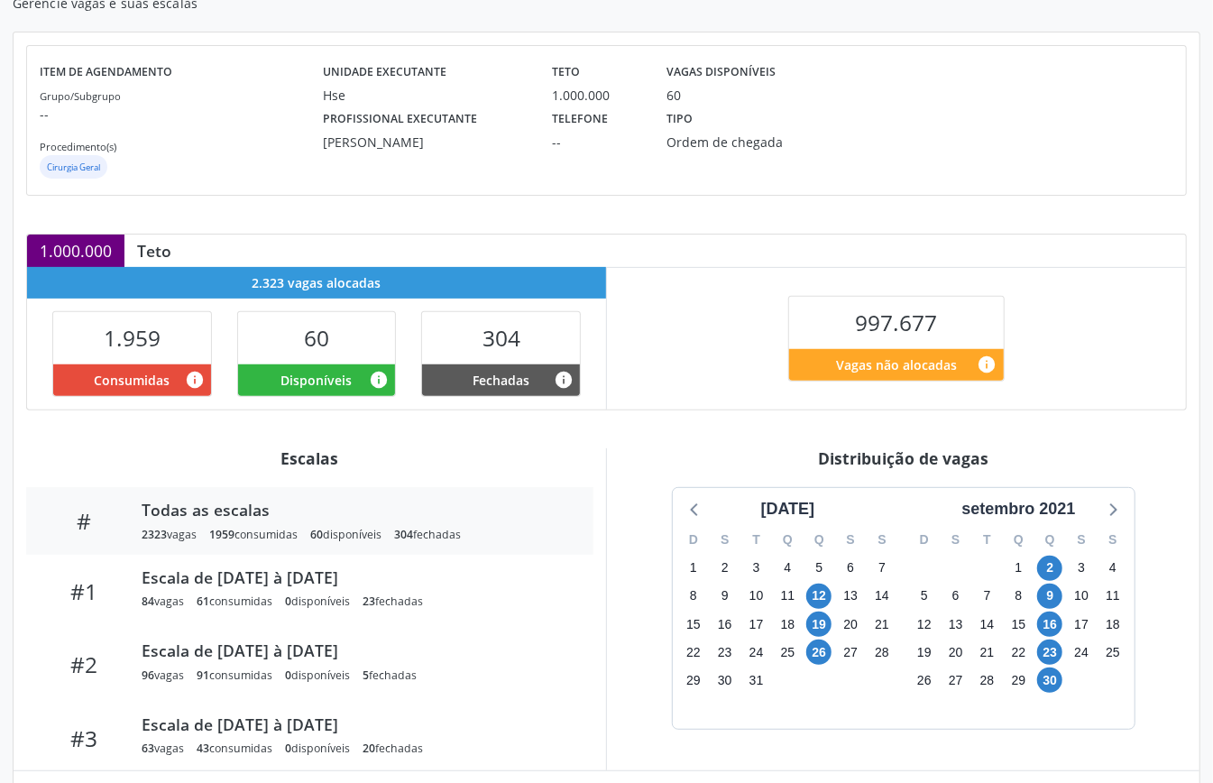
scroll to position [271, 0]
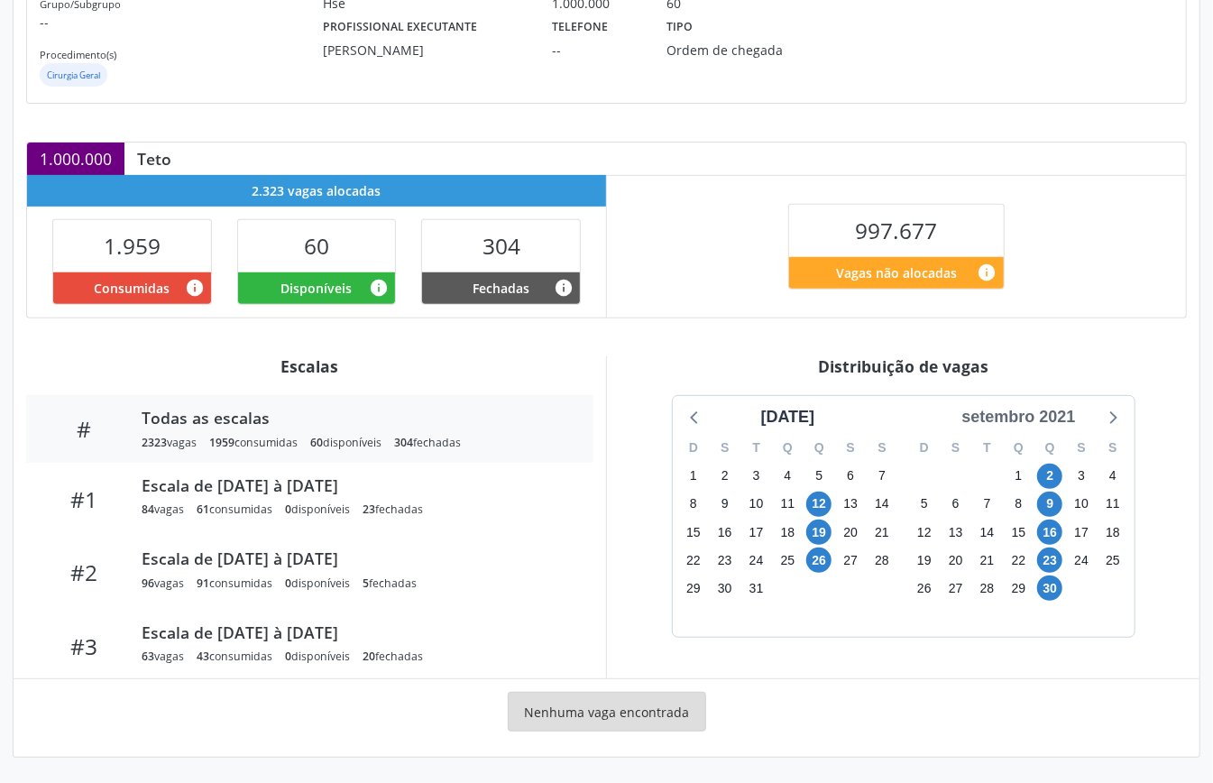
click at [1041, 420] on div "setembro 2021" at bounding box center [1019, 417] width 128 height 24
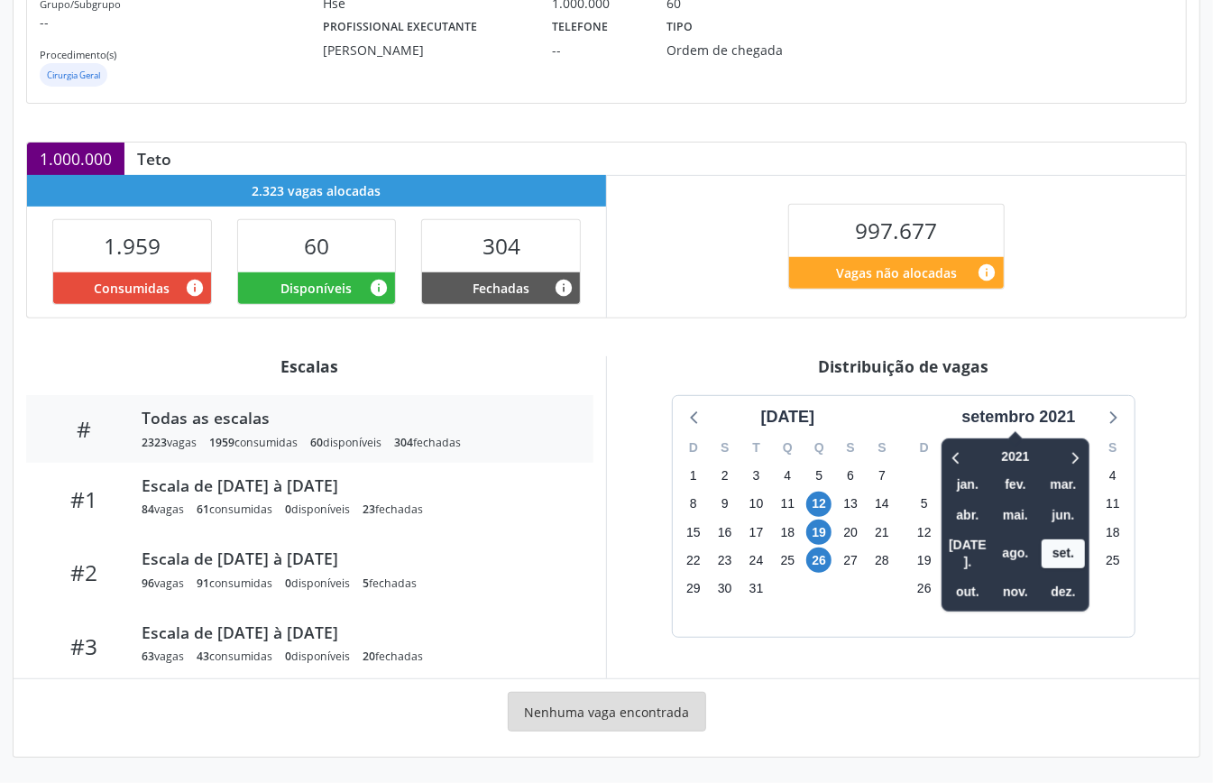
click at [1065, 459] on div at bounding box center [1062, 457] width 46 height 28
click at [1074, 457] on icon at bounding box center [1074, 458] width 18 height 22
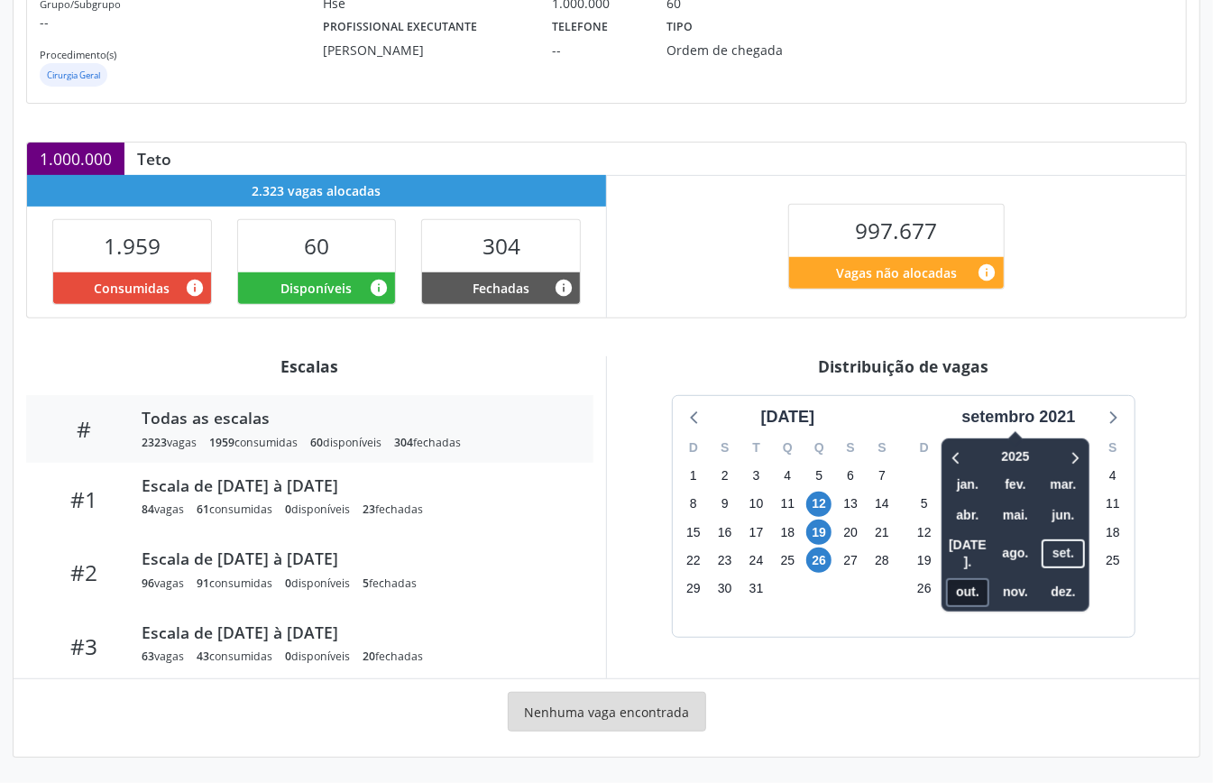
click at [975, 578] on span "out." at bounding box center [967, 592] width 43 height 28
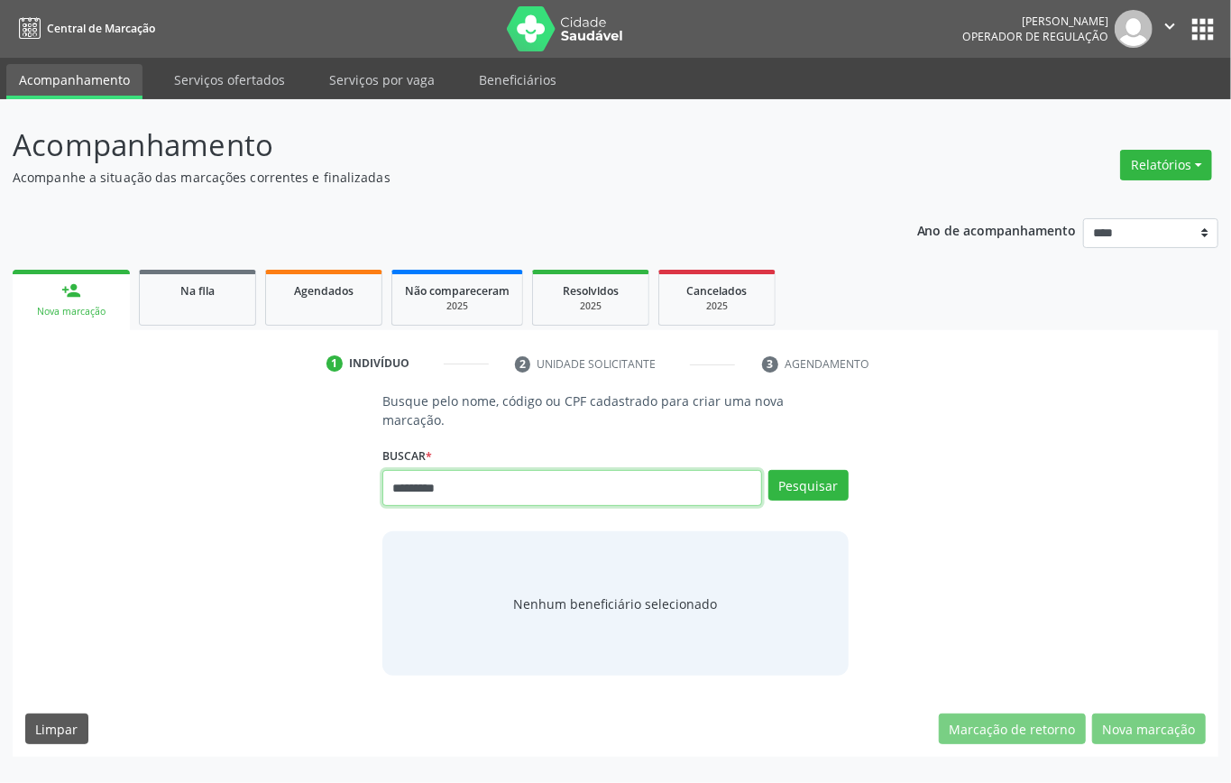
type input "*********"
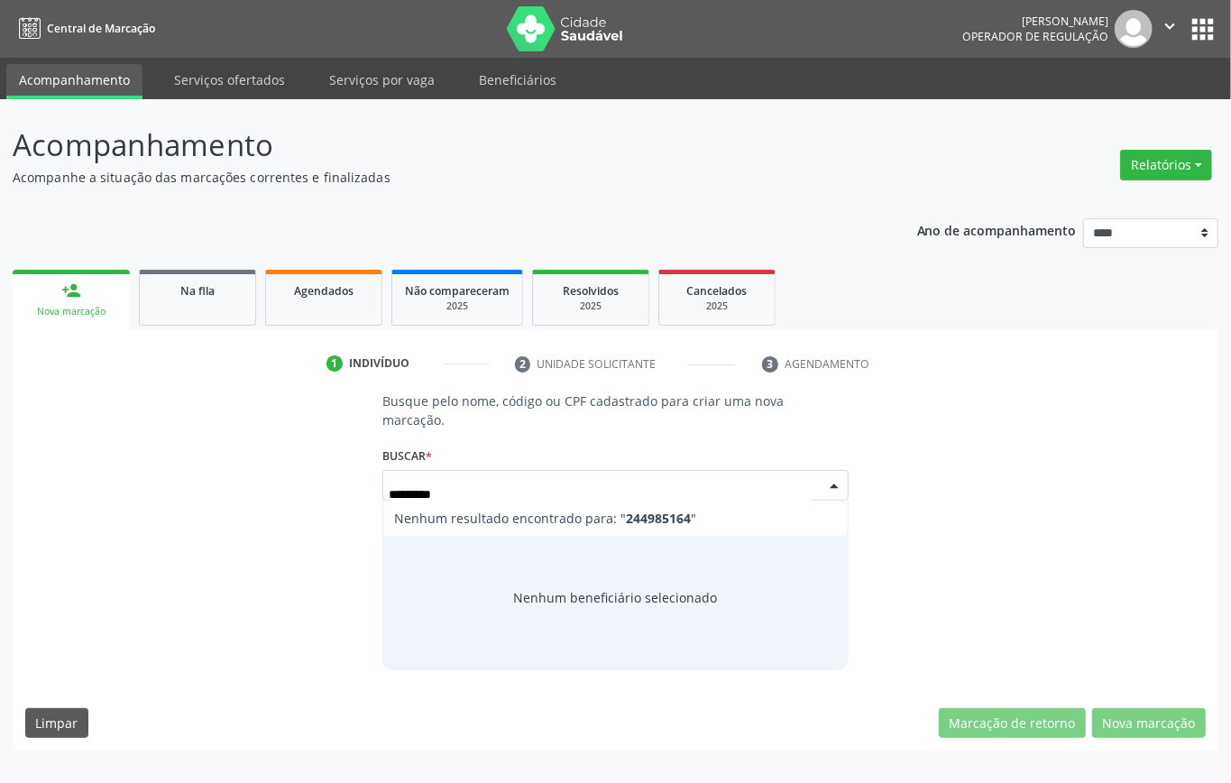
click at [401, 491] on input "*********" at bounding box center [600, 494] width 423 height 36
click at [394, 494] on input "*********" at bounding box center [600, 494] width 423 height 36
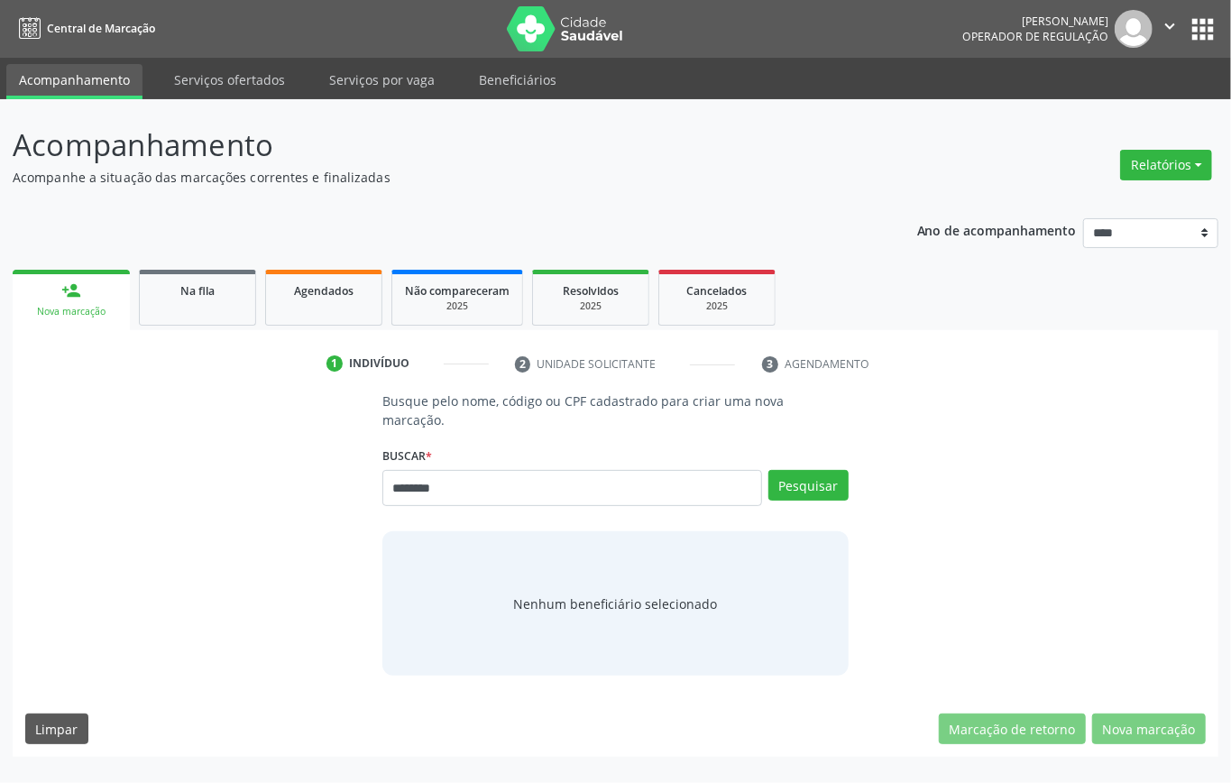
click at [392, 485] on input "********" at bounding box center [573, 488] width 380 height 36
type input "*********"
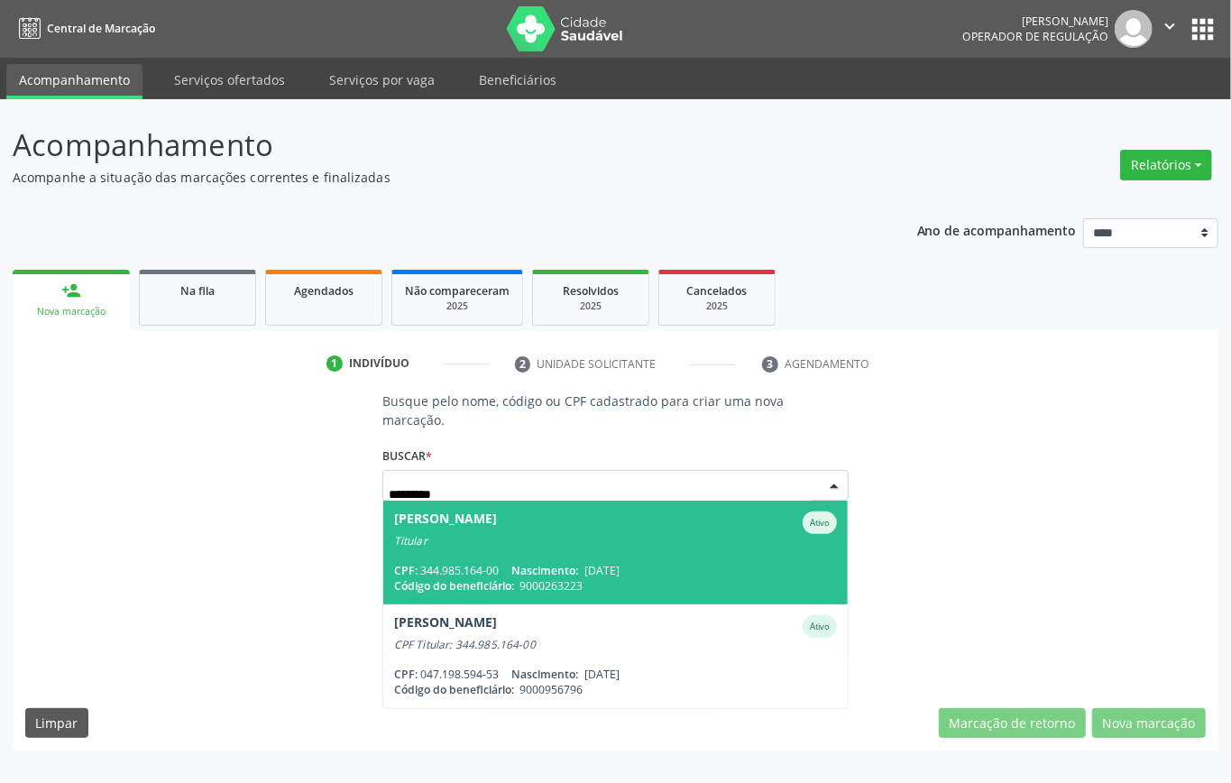
click at [659, 572] on div "CPF: 344.985.164-00 Nascimento: 22/02/1954" at bounding box center [615, 570] width 443 height 15
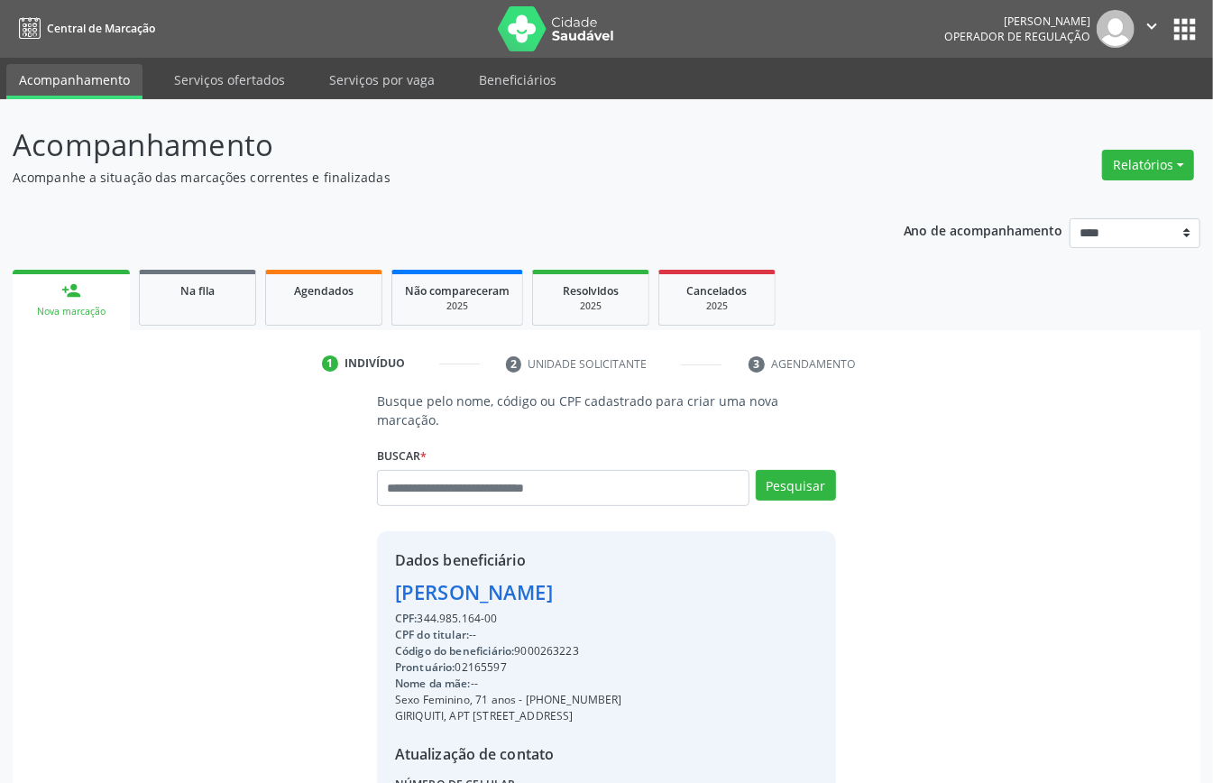
scroll to position [189, 0]
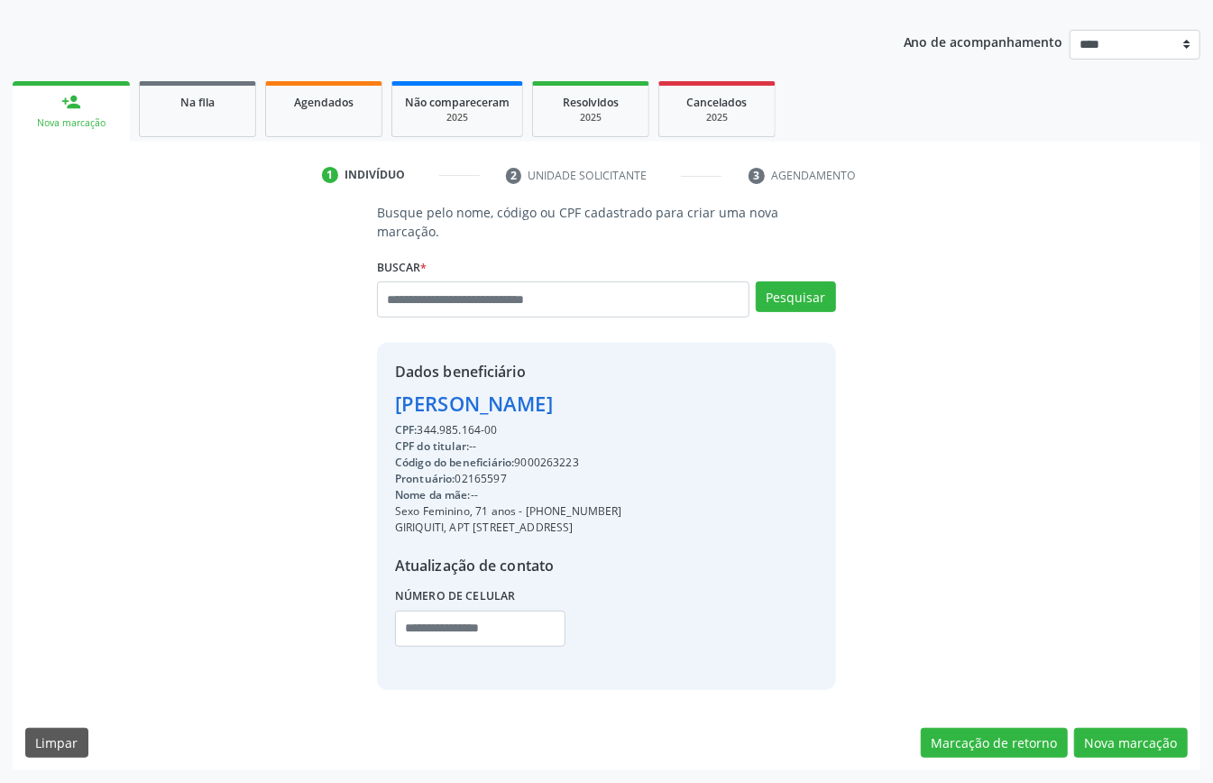
click at [554, 458] on div "Código do beneficiário: 9000263223" at bounding box center [508, 463] width 227 height 16
copy div "9000263223"
click at [325, 98] on span "Agendados" at bounding box center [324, 102] width 60 height 15
select select "*"
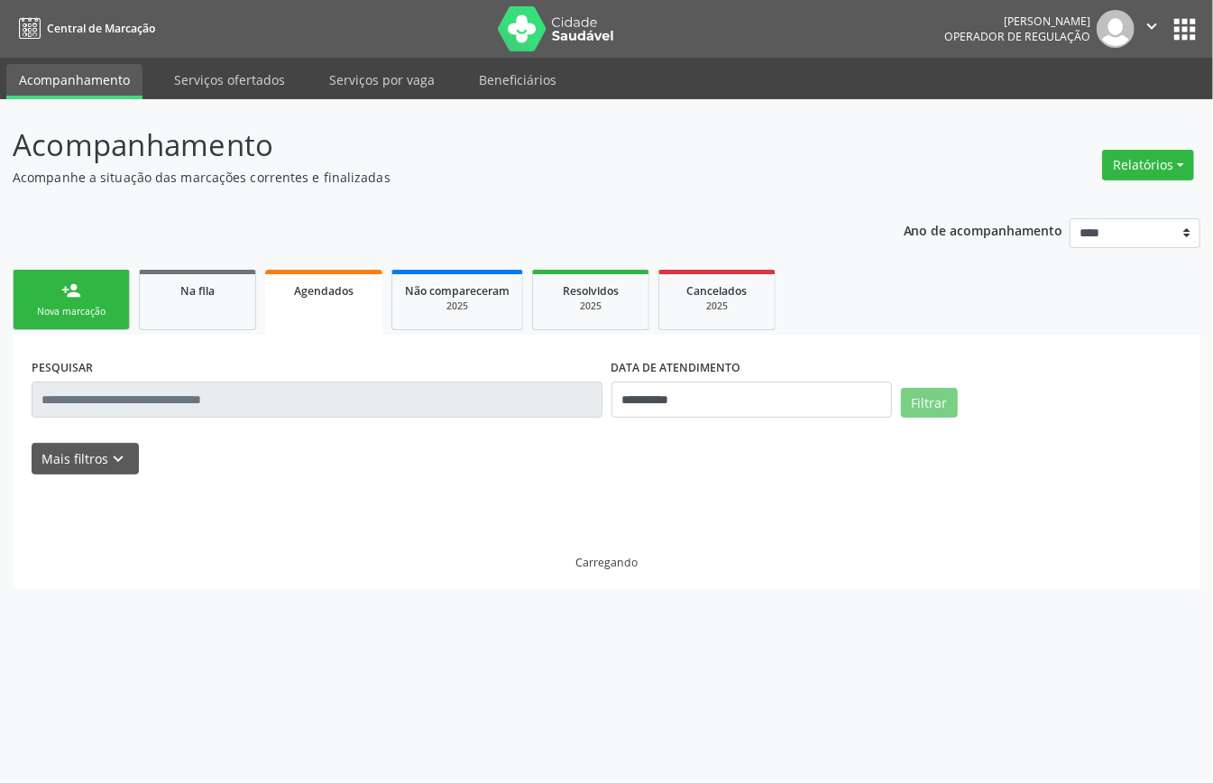
scroll to position [0, 0]
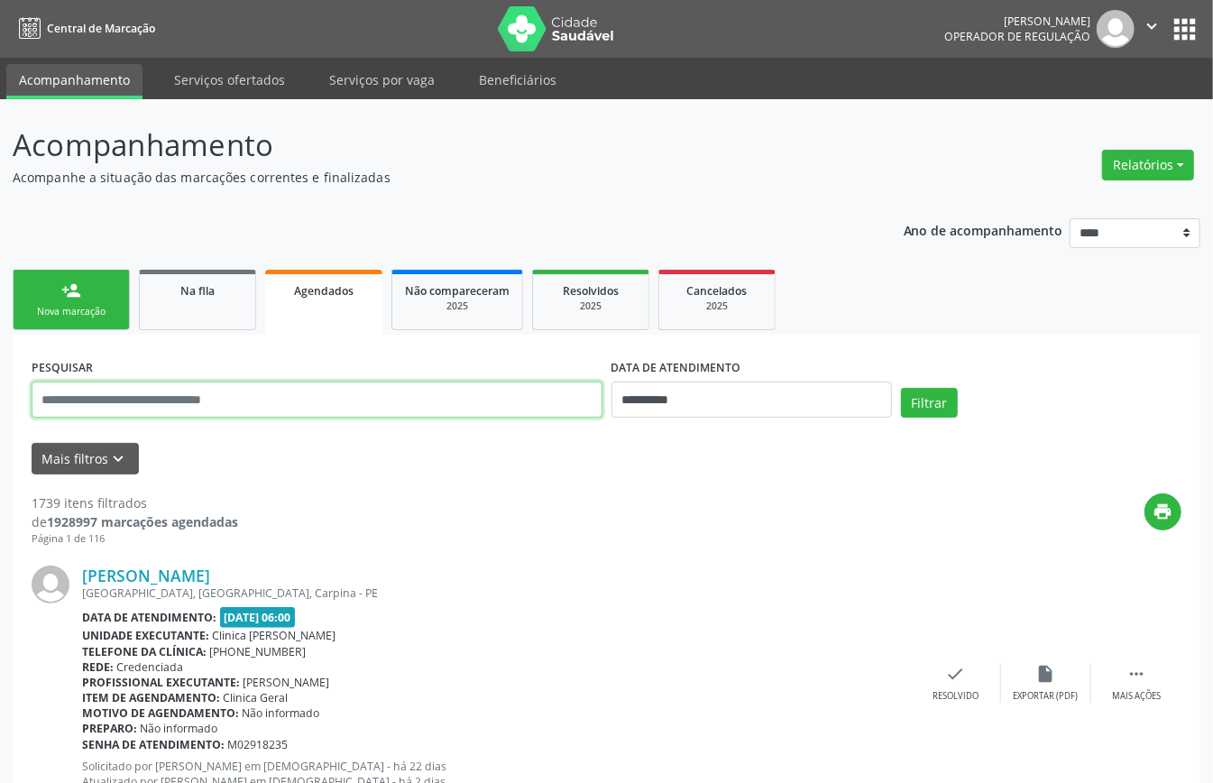
paste input "**********"
type input "**********"
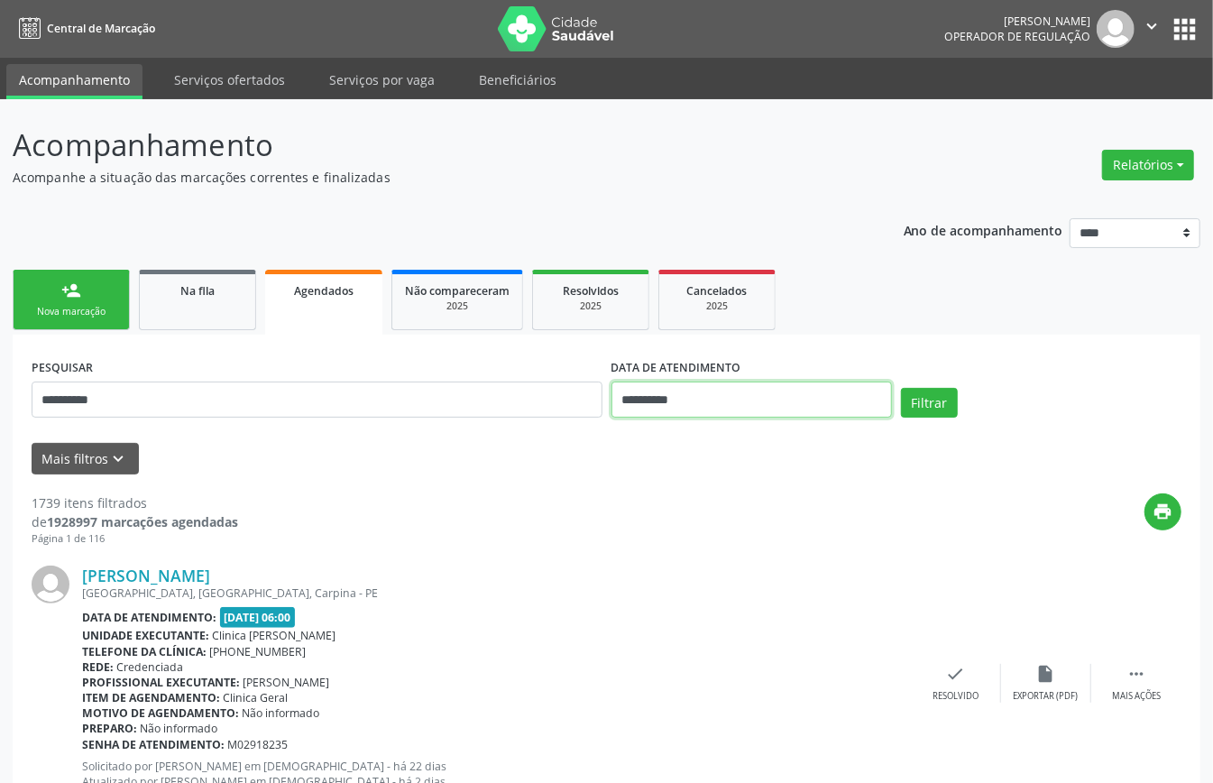
click at [695, 398] on input "**********" at bounding box center [752, 400] width 281 height 36
click at [936, 401] on button "Filtrar" at bounding box center [929, 403] width 57 height 31
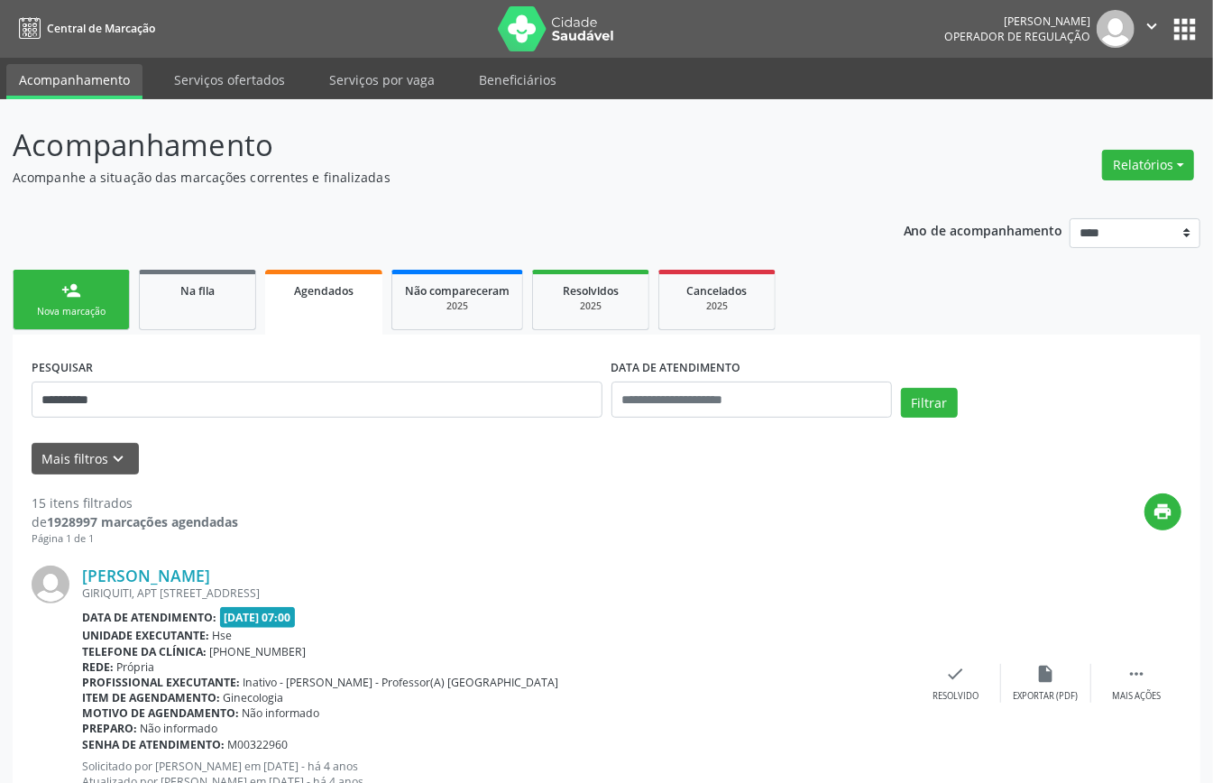
click at [55, 294] on link "person_add Nova marcação" at bounding box center [71, 300] width 117 height 60
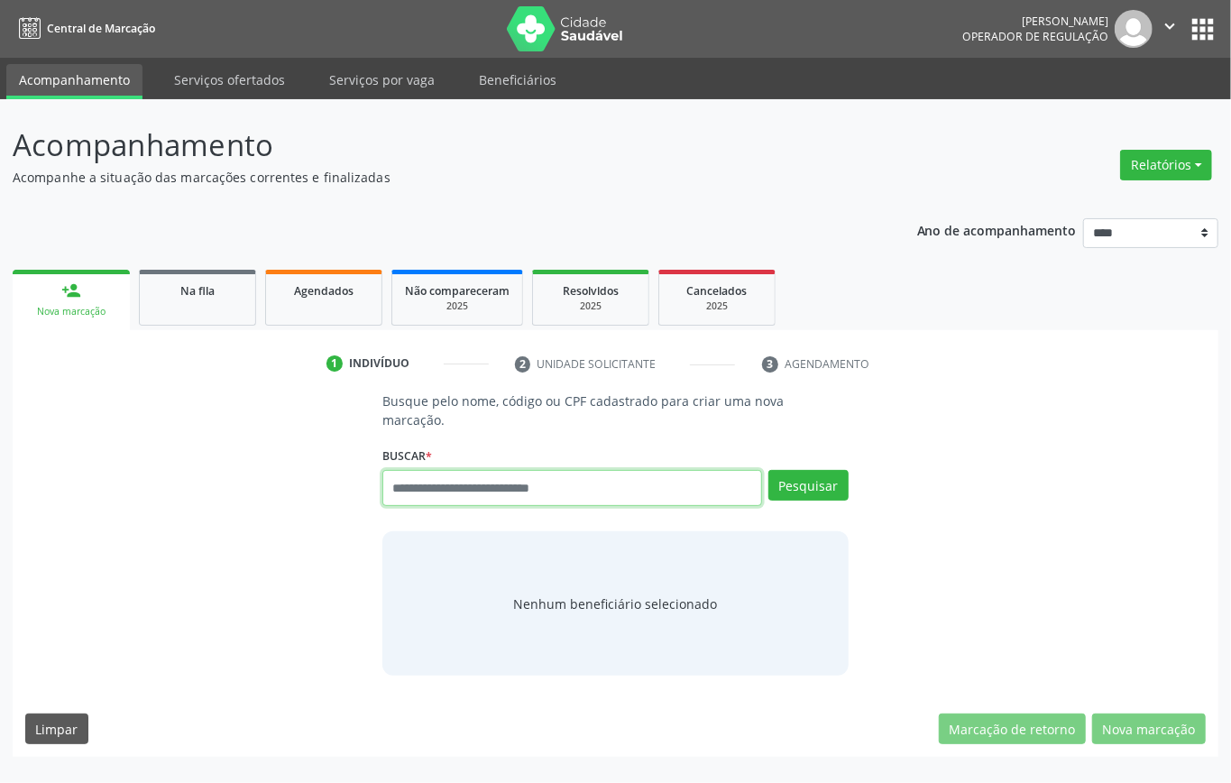
click at [507, 484] on input "text" at bounding box center [573, 488] width 380 height 36
type input "*********"
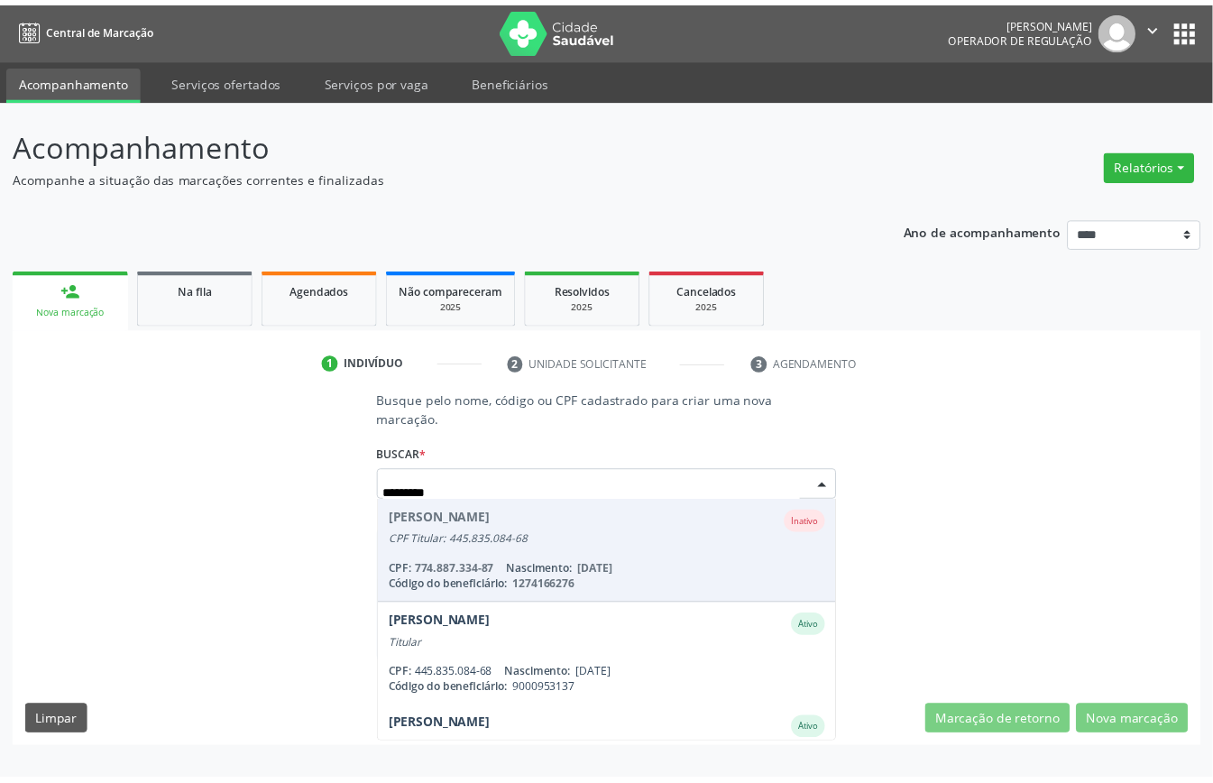
scroll to position [168, 0]
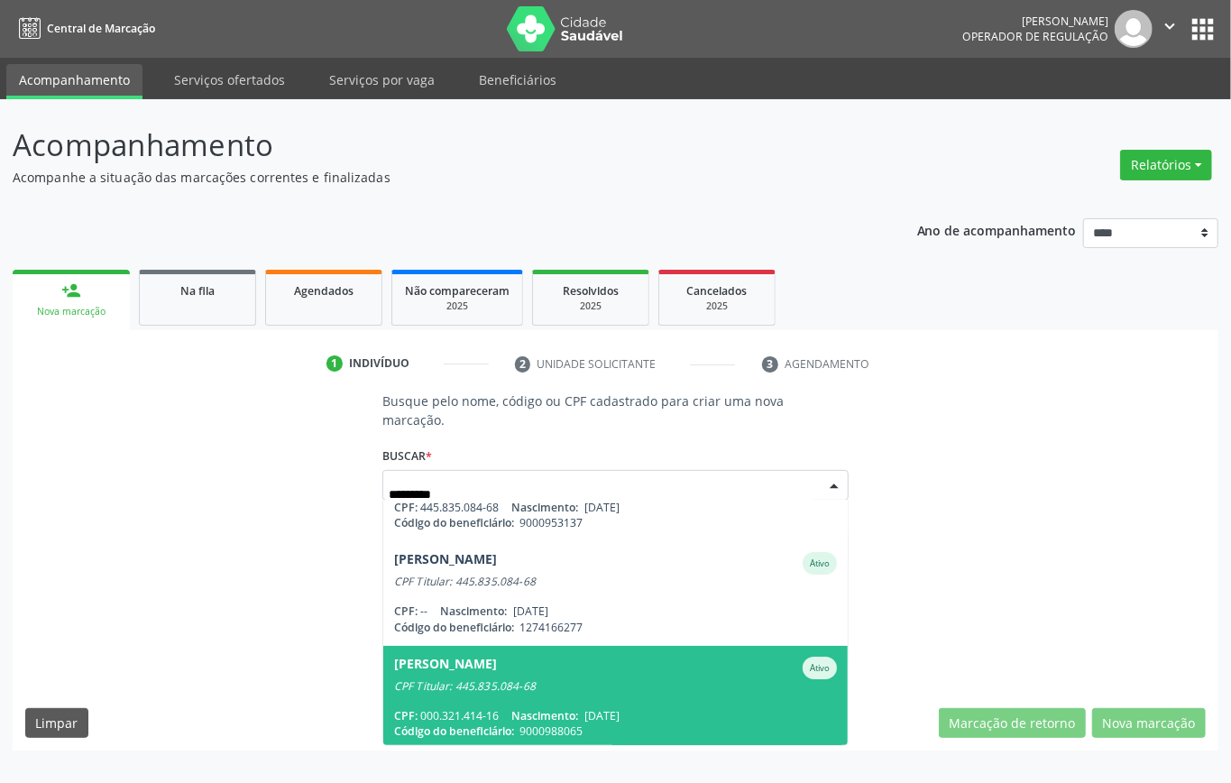
click at [497, 669] on div "Silvana Francisca dos Santos Barros" at bounding box center [445, 668] width 103 height 23
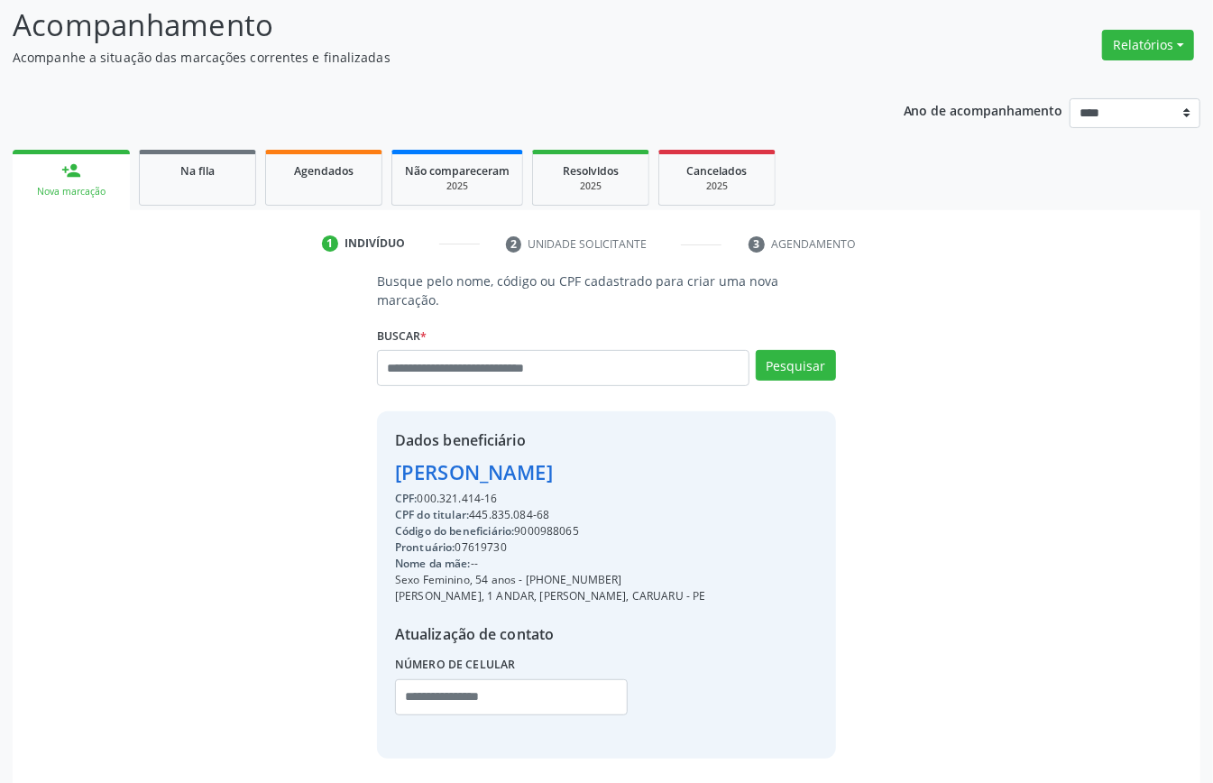
scroll to position [189, 0]
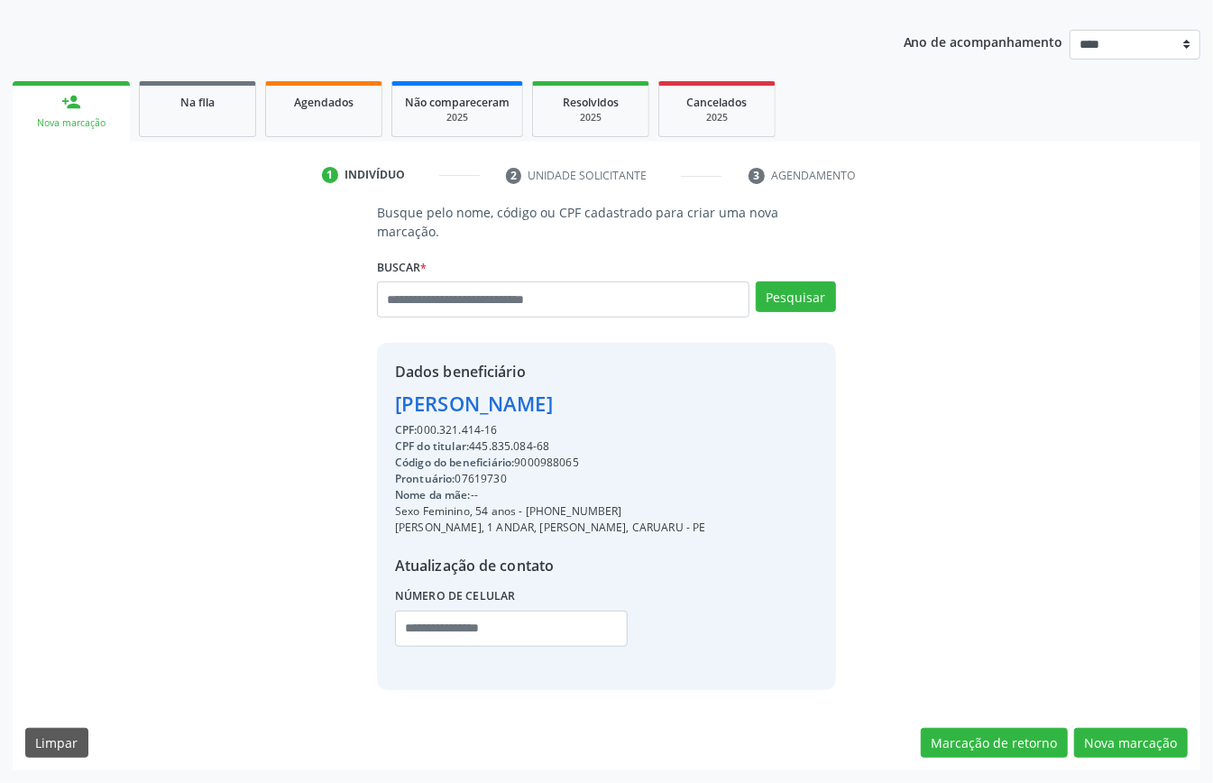
click at [1133, 779] on div "Acompanhamento Acompanhe a situação das marcações correntes e finalizadas Relat…" at bounding box center [606, 347] width 1213 height 872
click at [675, 738] on div "Limpar Marcação de retorno Nova marcação" at bounding box center [606, 743] width 1163 height 31
click at [1105, 733] on button "Nova marcação" at bounding box center [1132, 743] width 114 height 31
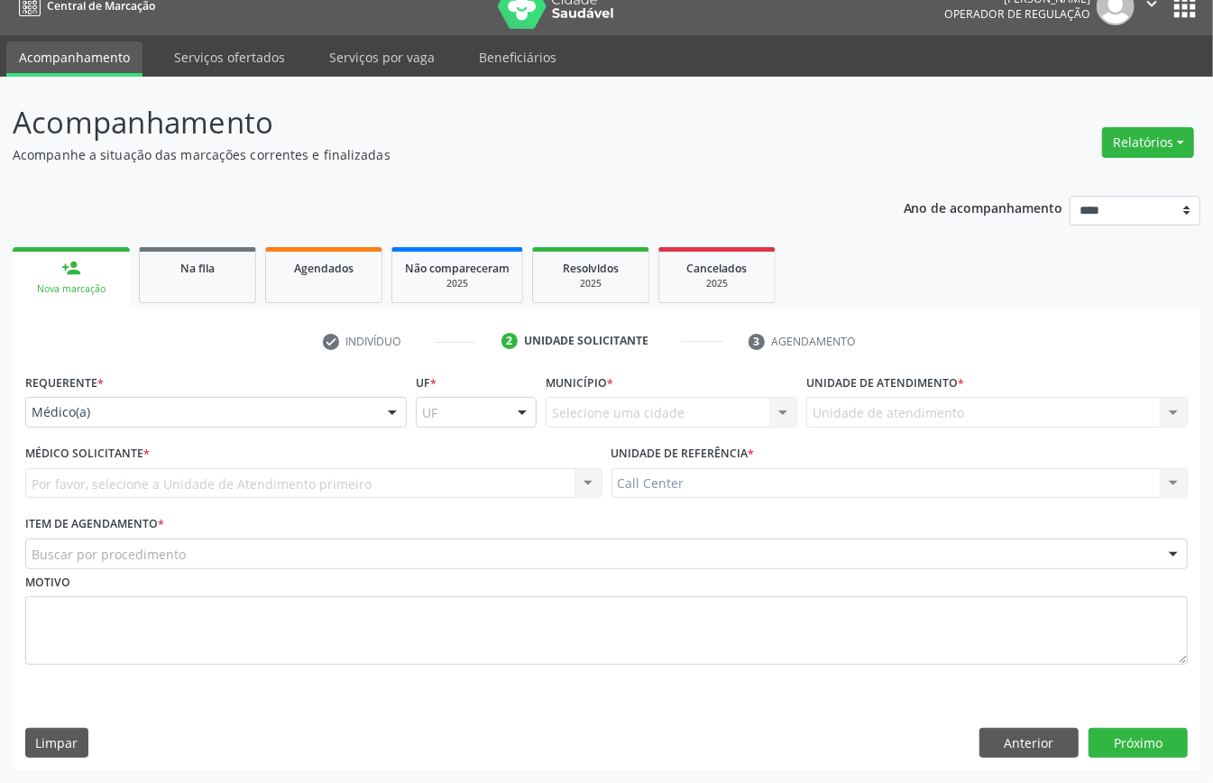
scroll to position [25, 0]
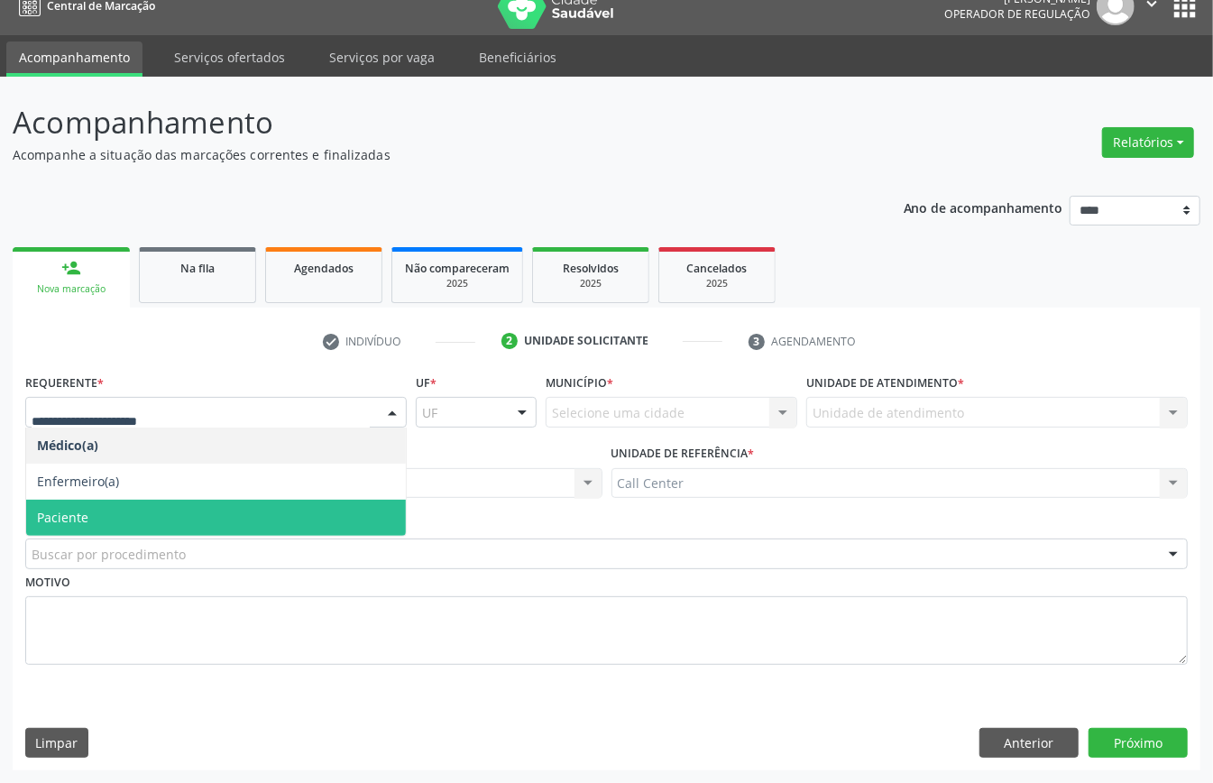
drag, startPoint x: 70, startPoint y: 503, endPoint x: 69, endPoint y: 560, distance: 56.8
click at [70, 505] on span "Paciente" at bounding box center [216, 518] width 380 height 36
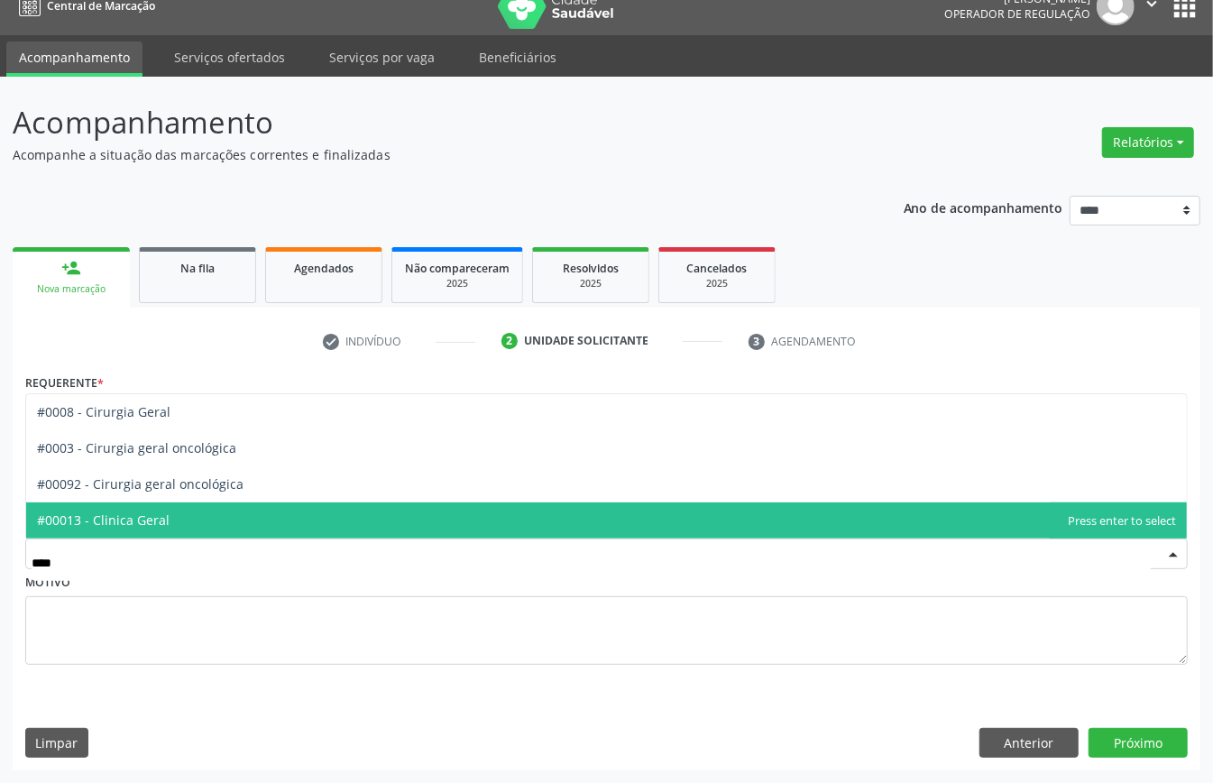
type input "*****"
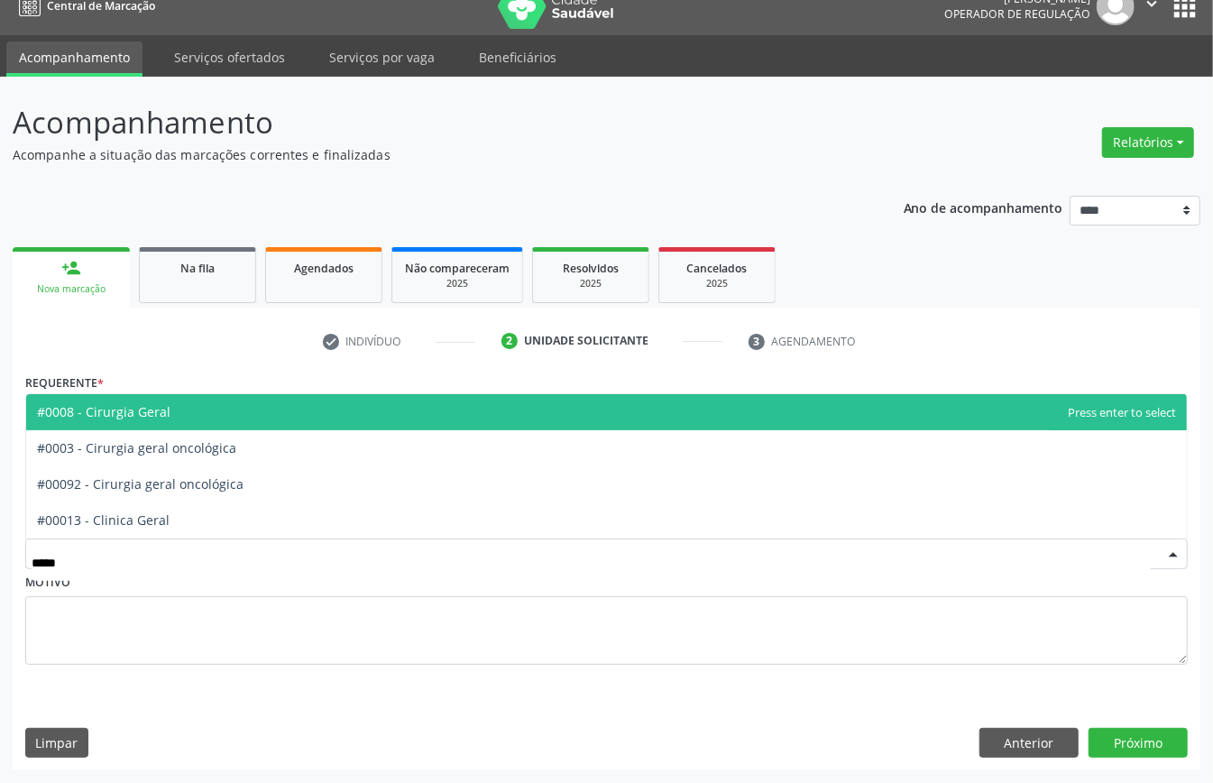
click at [125, 419] on span "#0008 - Cirurgia Geral" at bounding box center [606, 412] width 1161 height 36
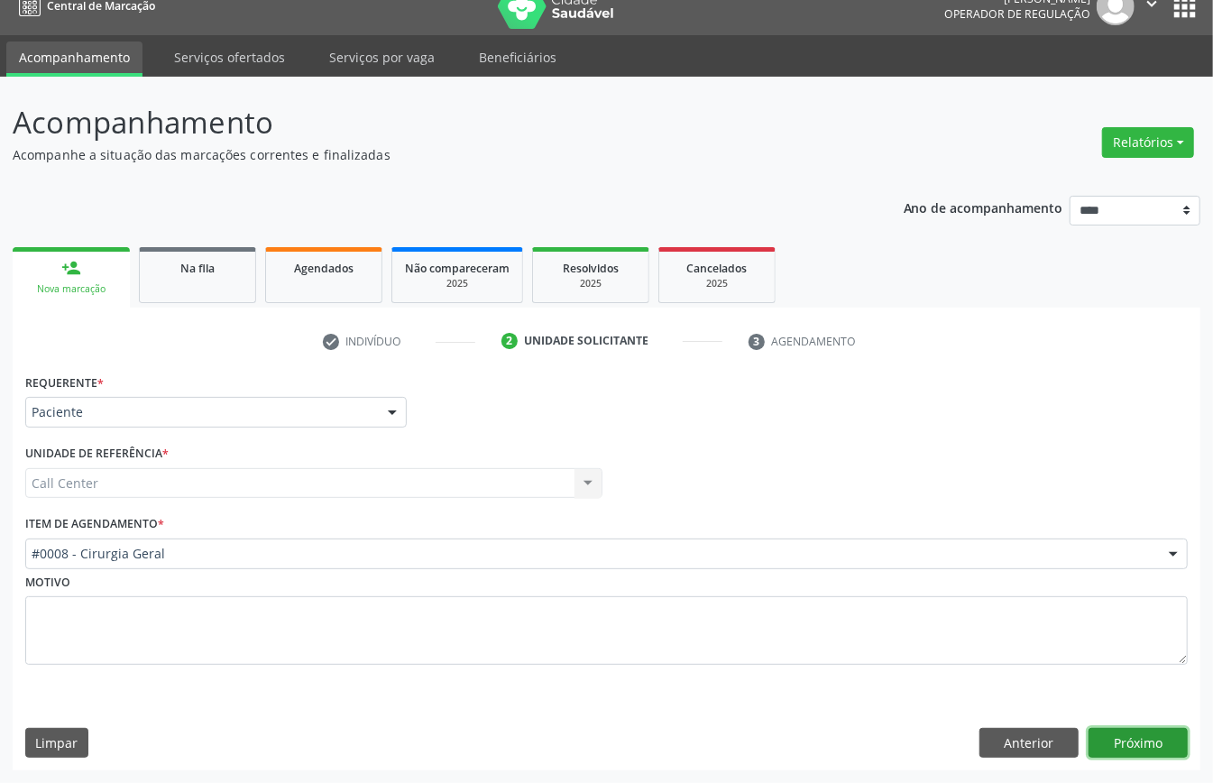
click at [1119, 743] on button "Próximo" at bounding box center [1138, 743] width 99 height 31
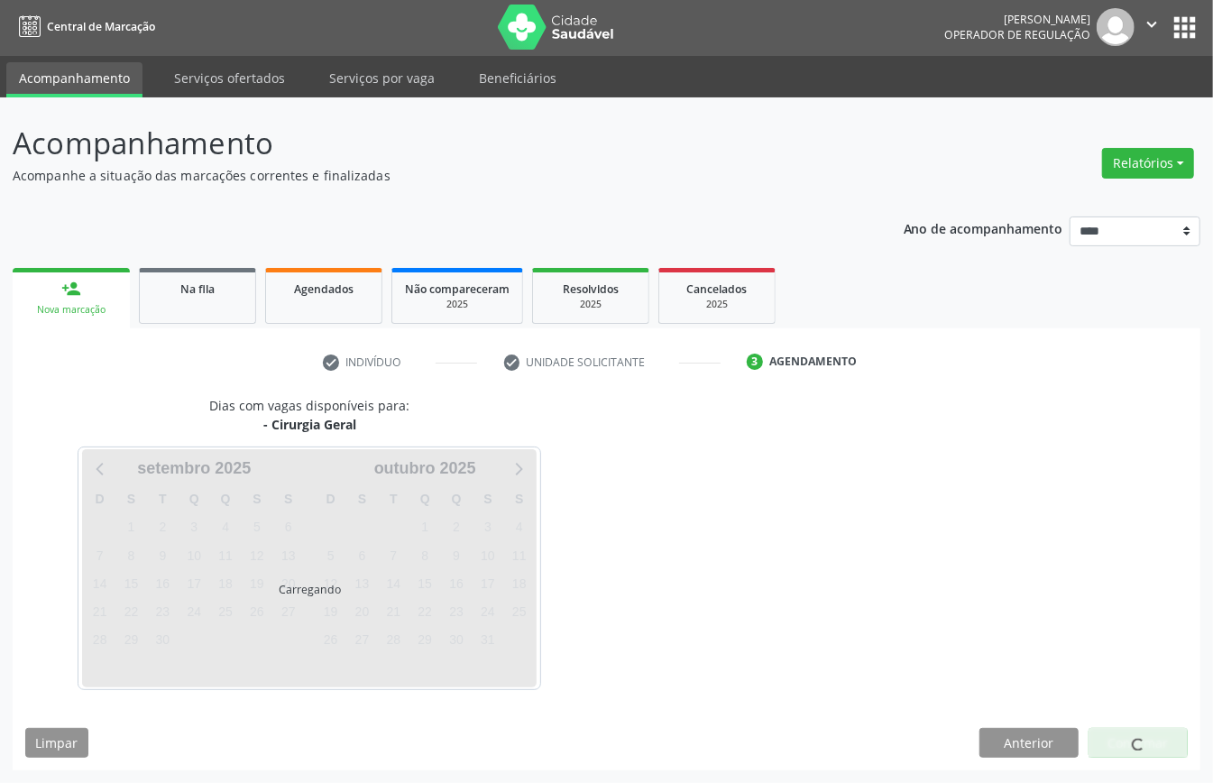
scroll to position [4, 0]
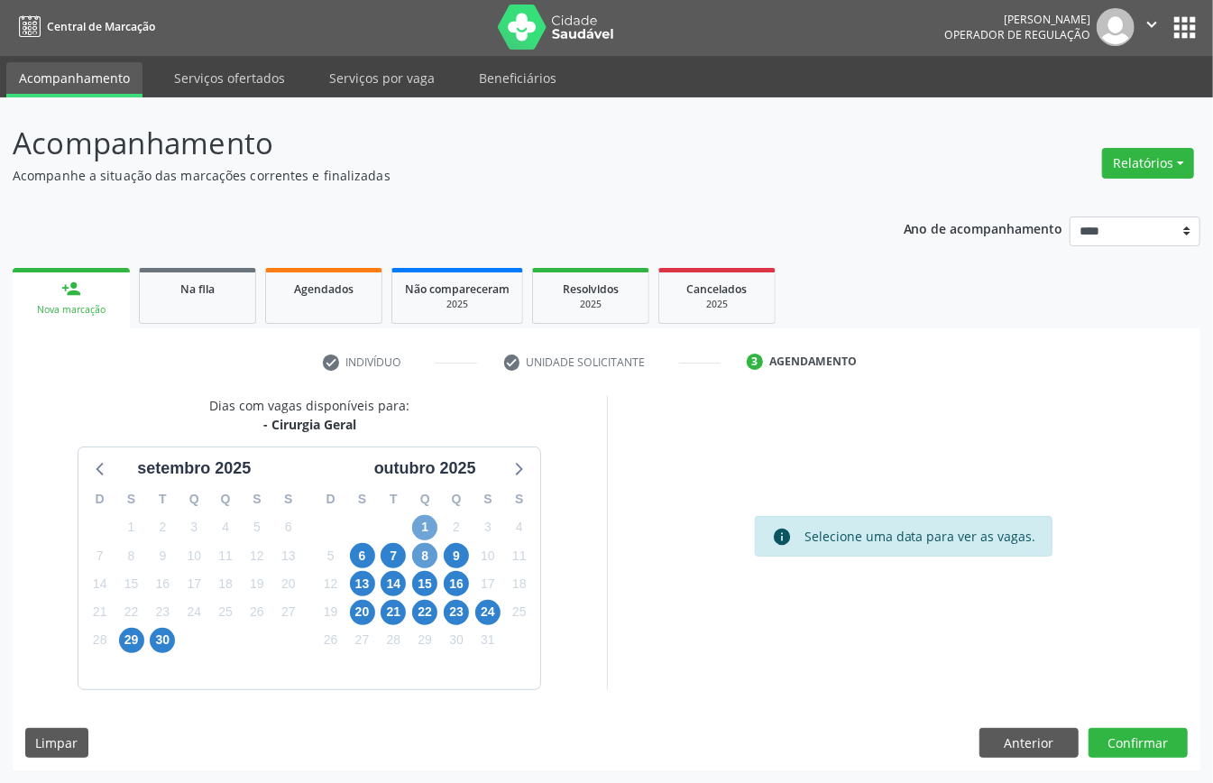
drag, startPoint x: 427, startPoint y: 528, endPoint x: 433, endPoint y: 556, distance: 28.7
click at [427, 529] on span "1" at bounding box center [424, 527] width 25 height 25
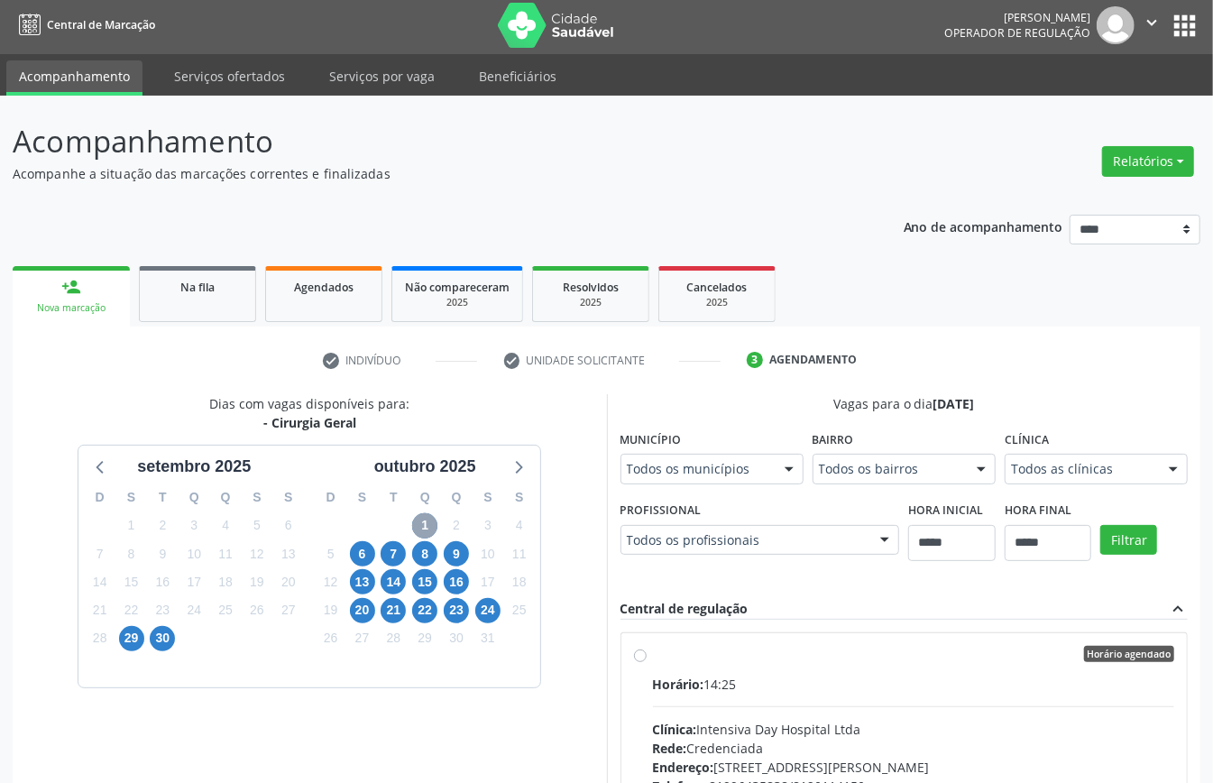
scroll to position [244, 0]
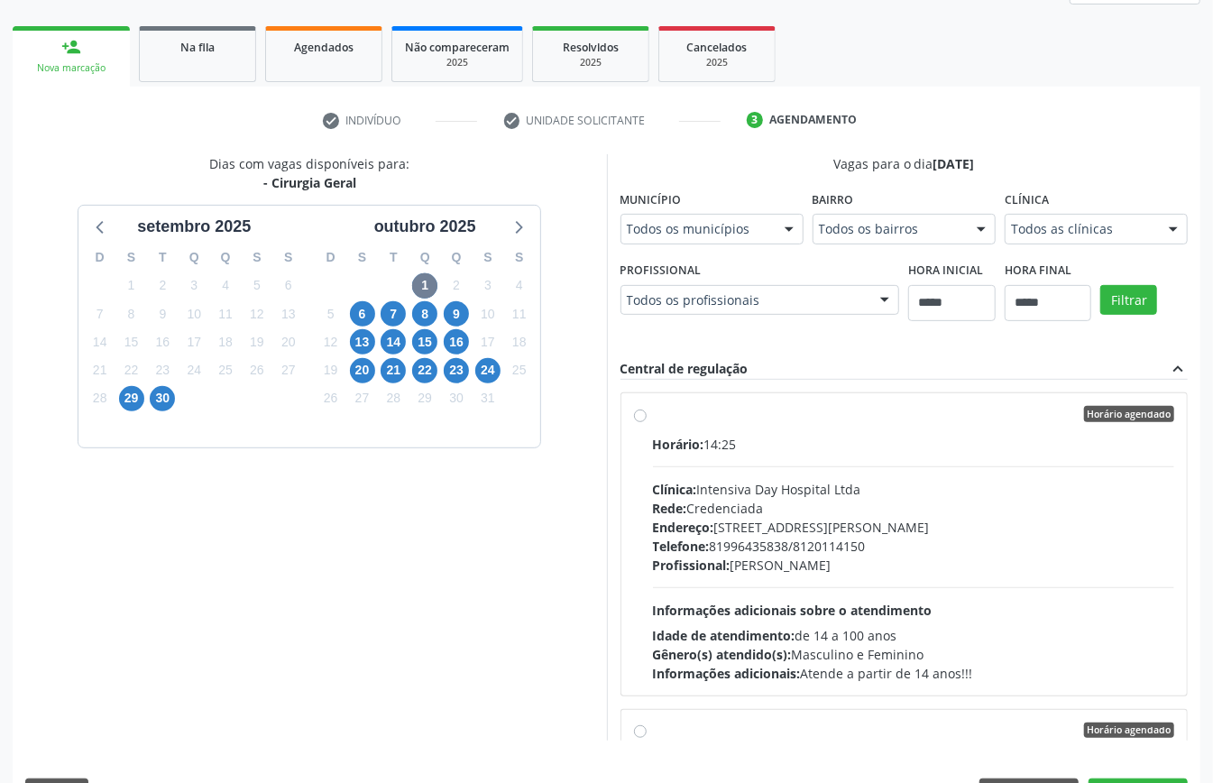
click at [722, 539] on div "Telefone: 81996435838/8120114150" at bounding box center [914, 546] width 522 height 19
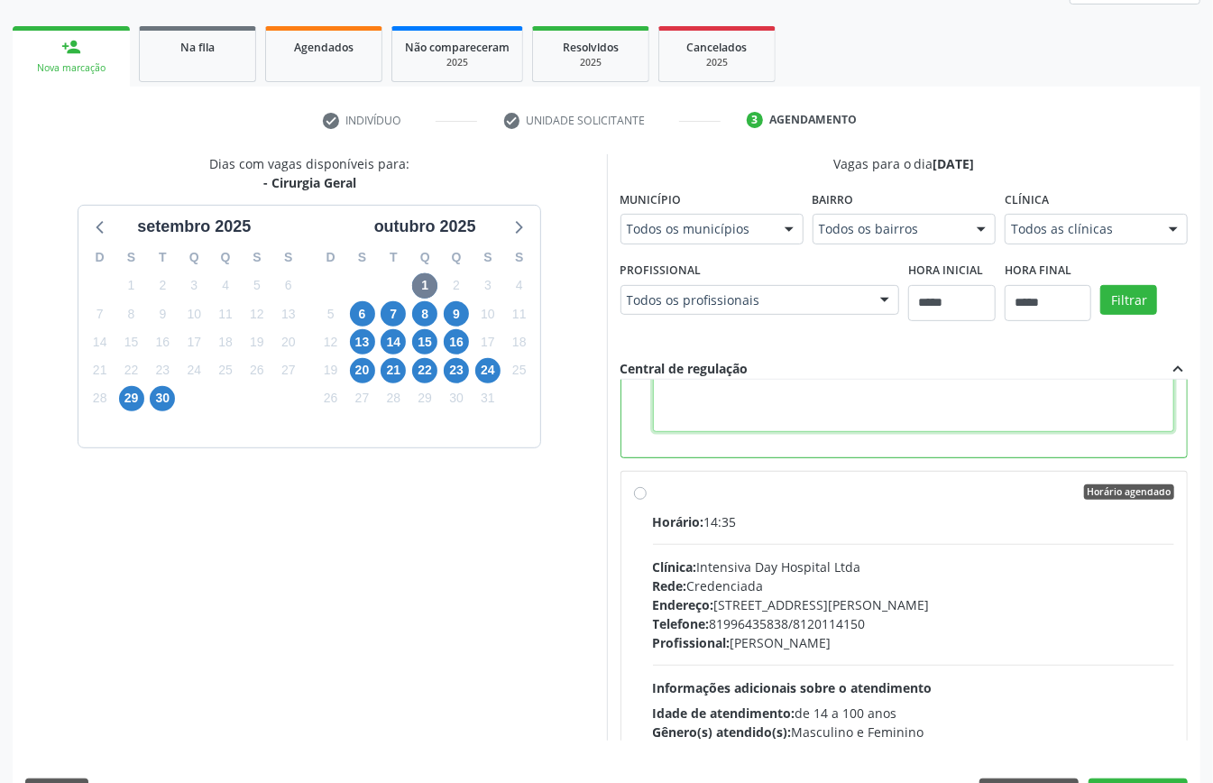
paste textarea "**********"
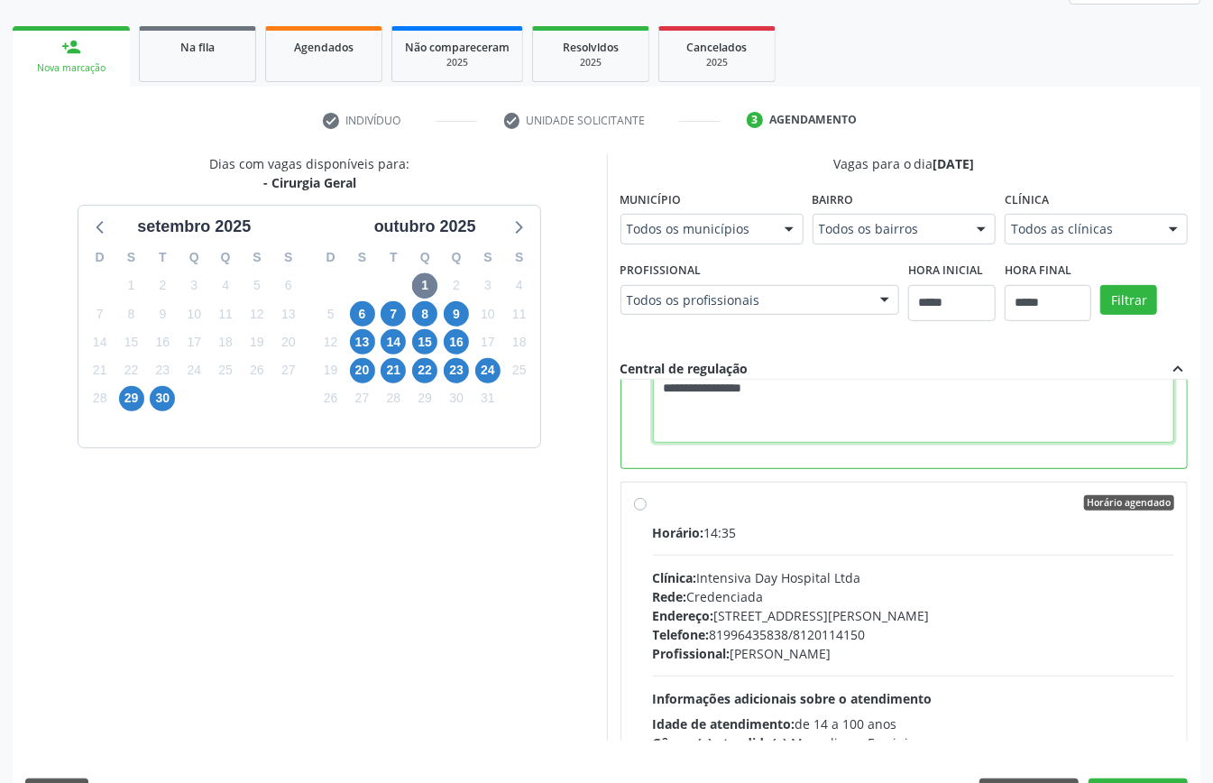
scroll to position [296, 0]
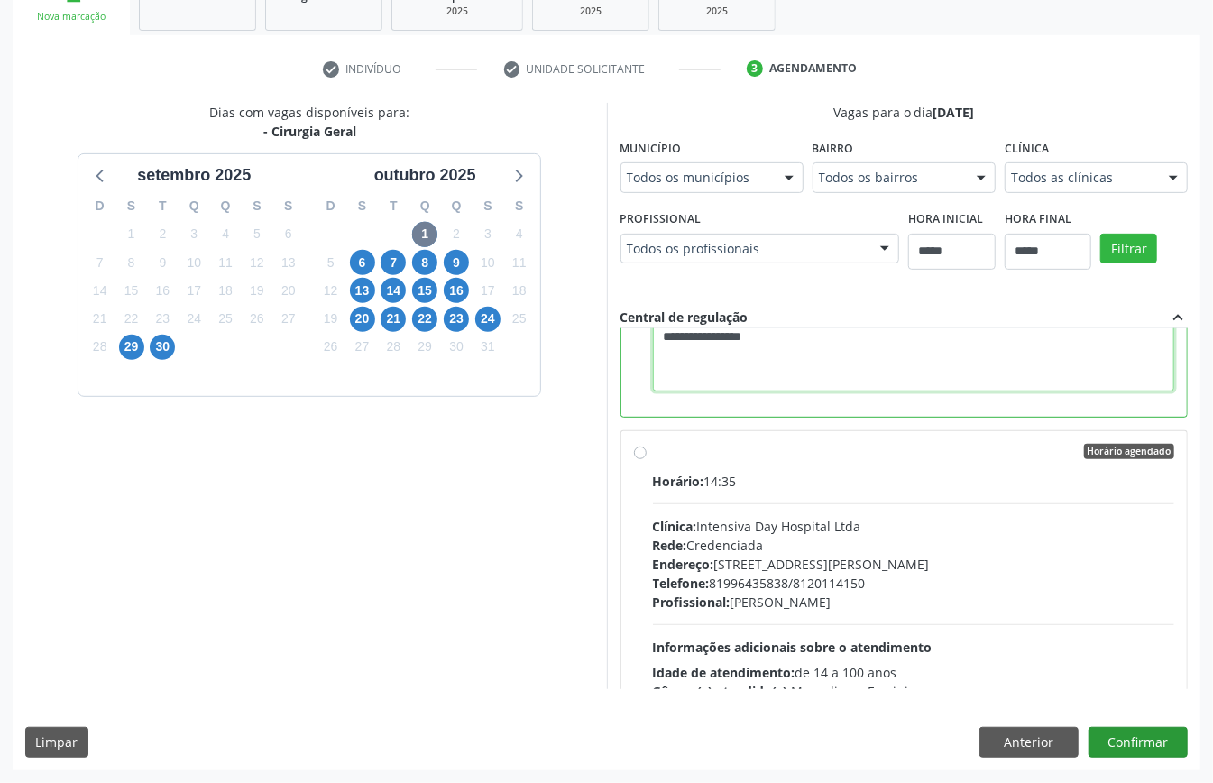
type textarea "**********"
click at [1138, 733] on button "Confirmar" at bounding box center [1138, 742] width 99 height 31
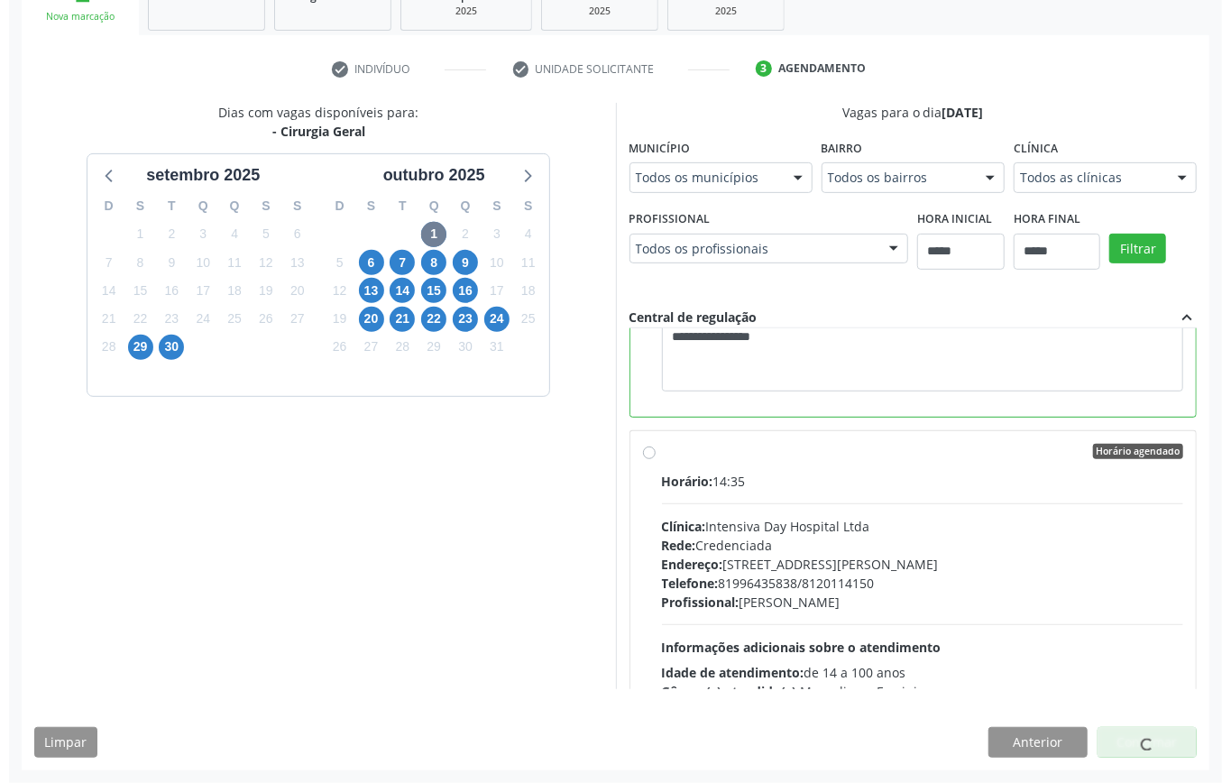
scroll to position [0, 0]
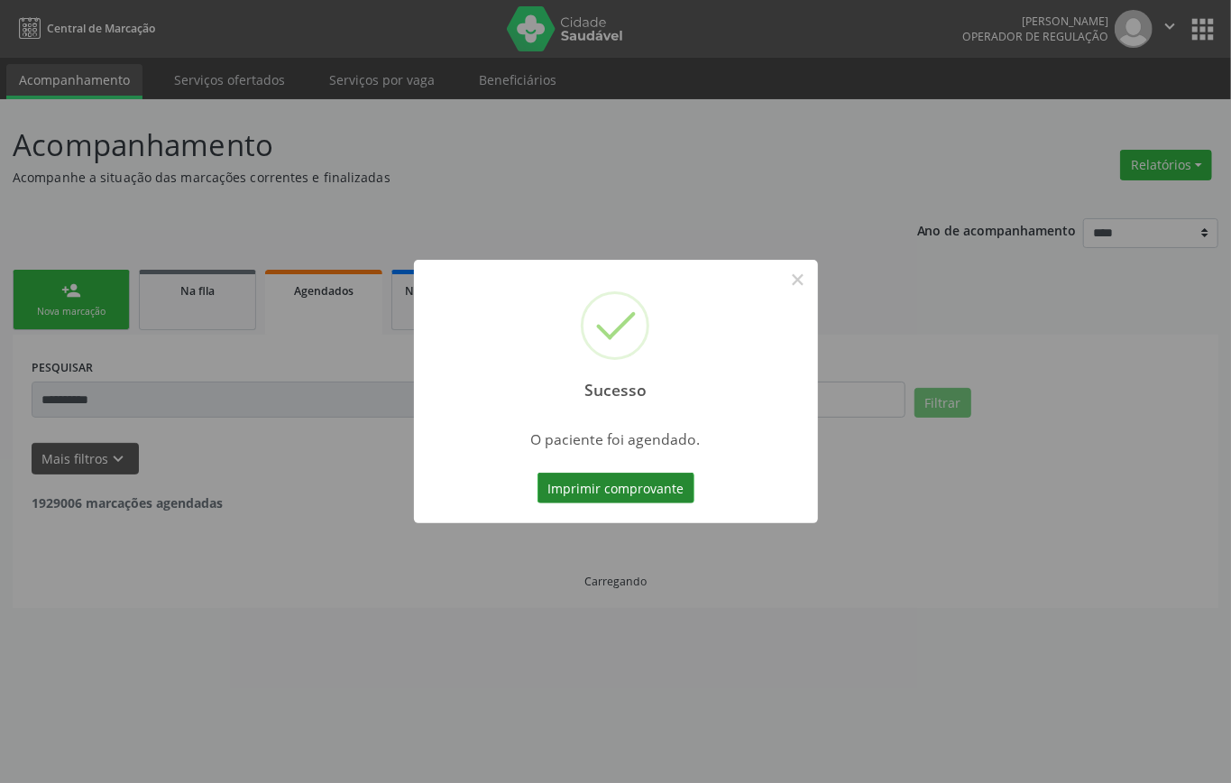
click at [632, 484] on button "Imprimir comprovante" at bounding box center [616, 488] width 157 height 31
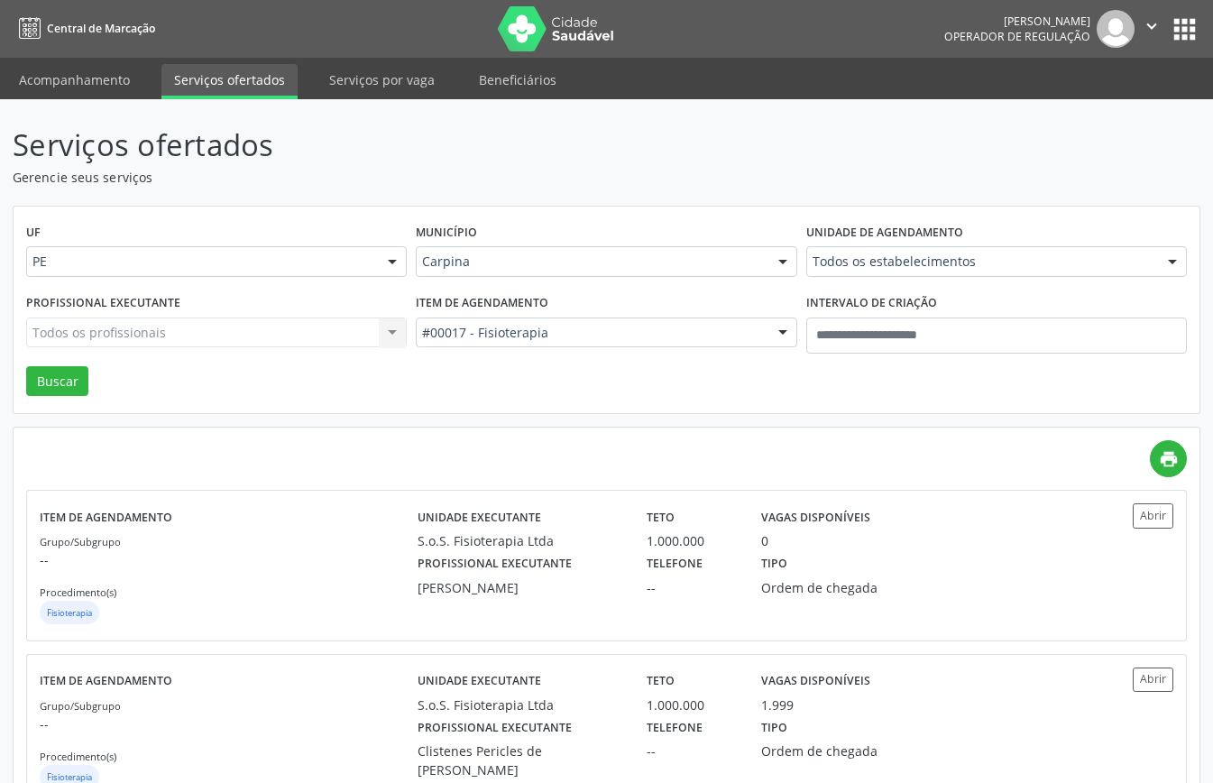
scroll to position [227, 0]
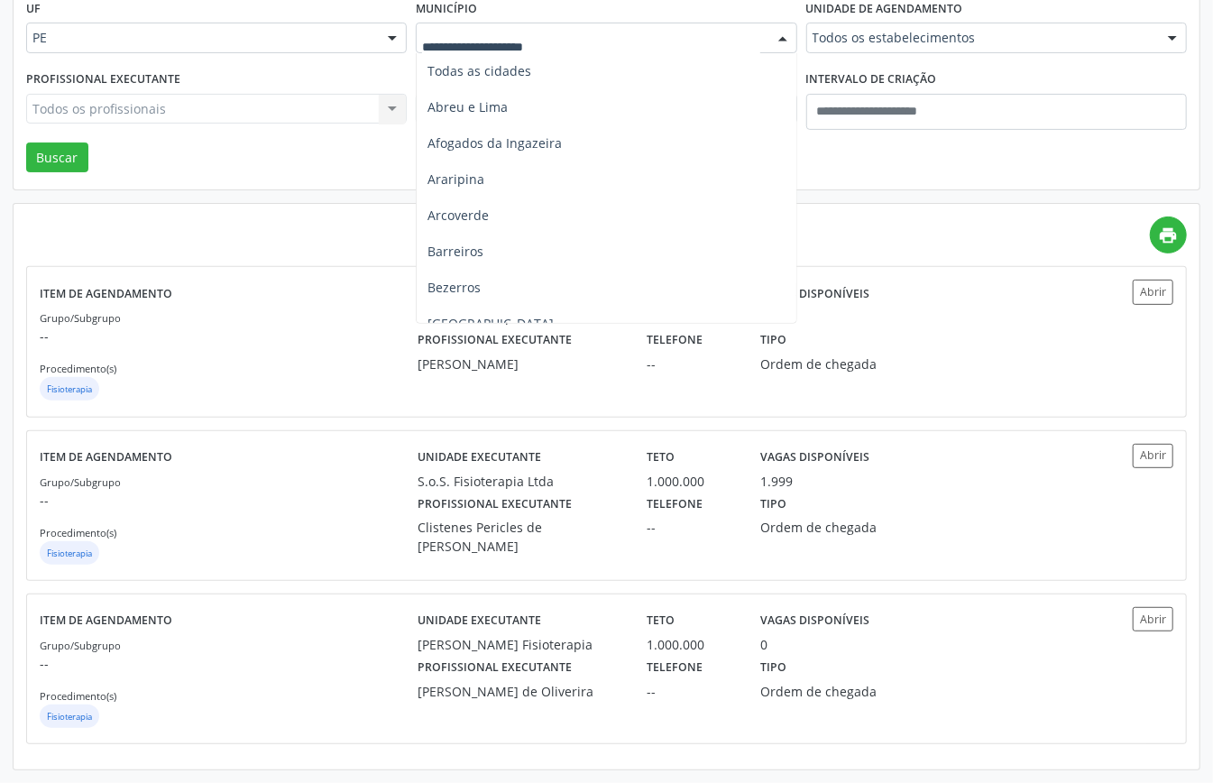
click at [473, 423] on span "Caruaru" at bounding box center [453, 431] width 50 height 17
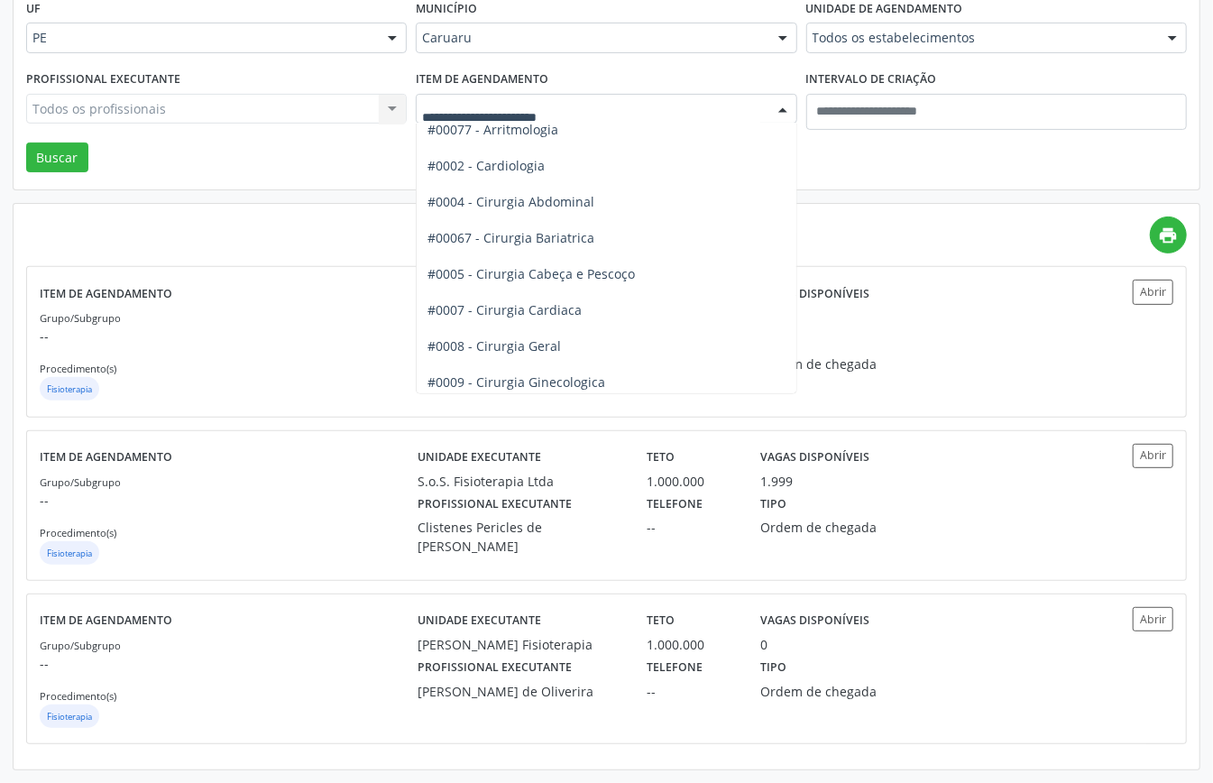
scroll to position [0, 0]
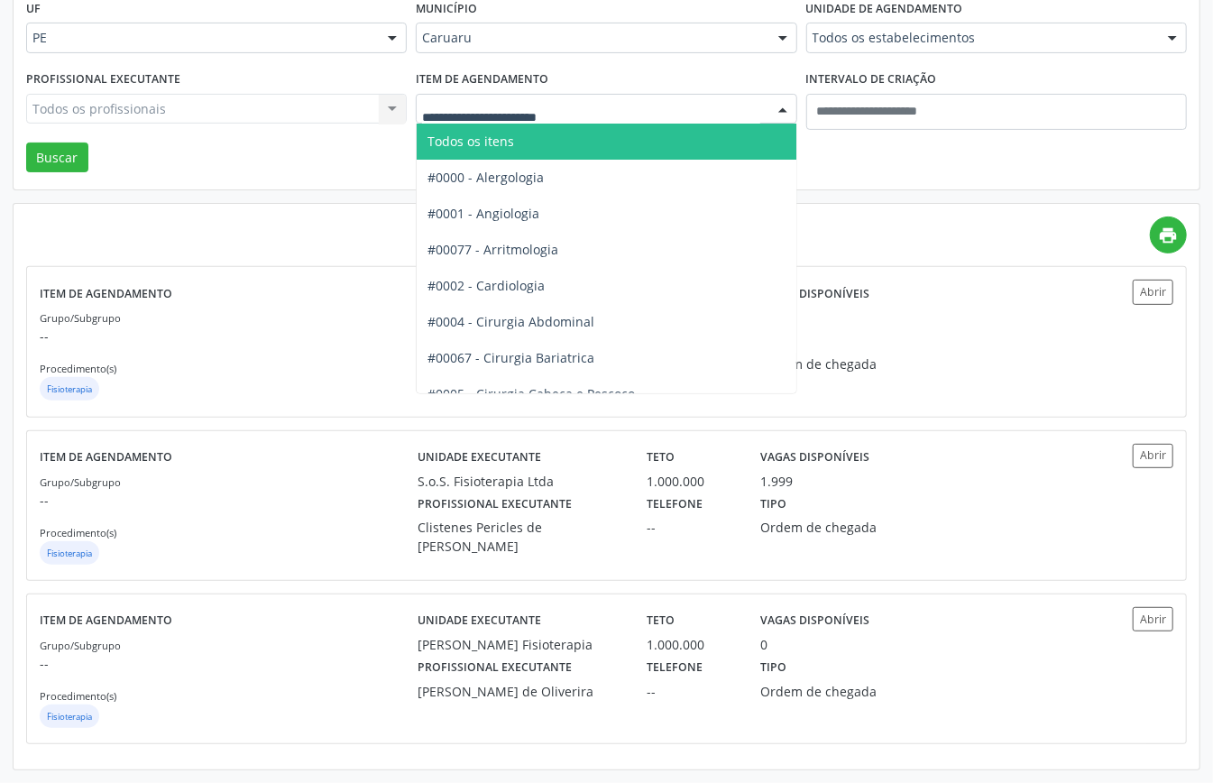
click at [547, 141] on span "Todos os itens" at bounding box center [667, 142] width 500 height 36
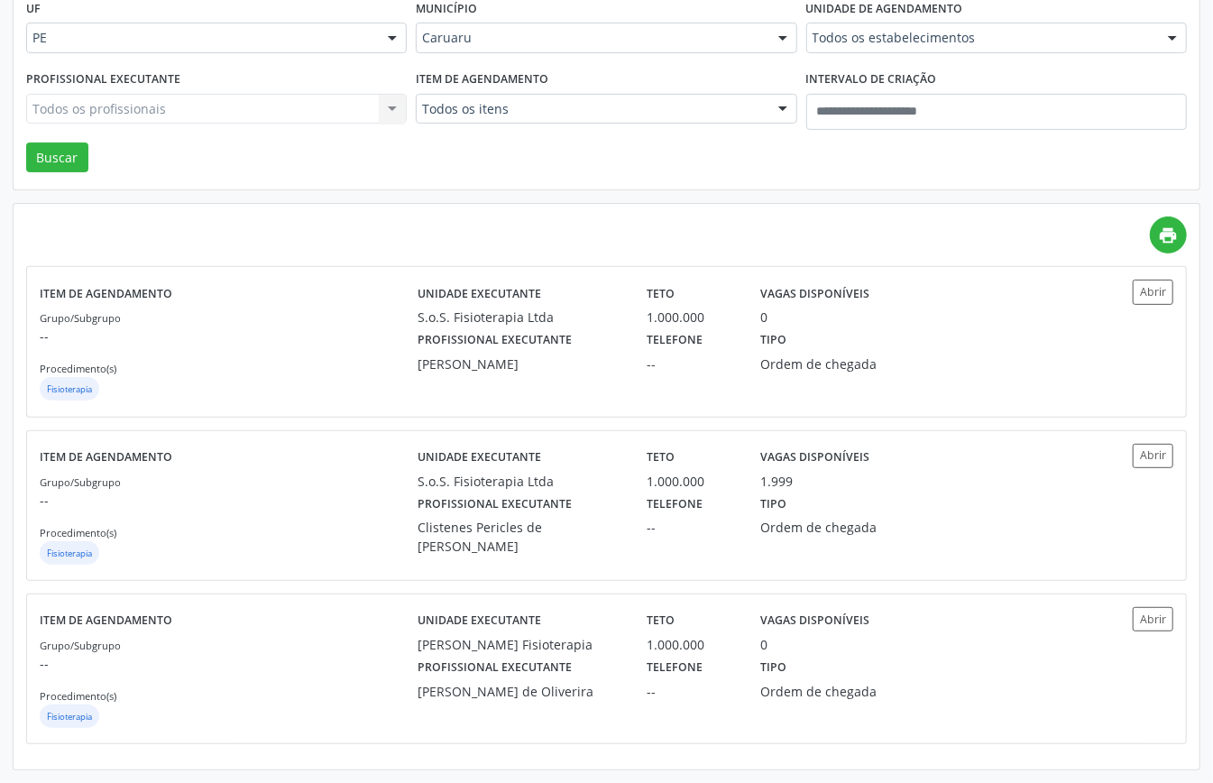
click at [896, 23] on div "Todos os estabelecimentos" at bounding box center [997, 38] width 381 height 31
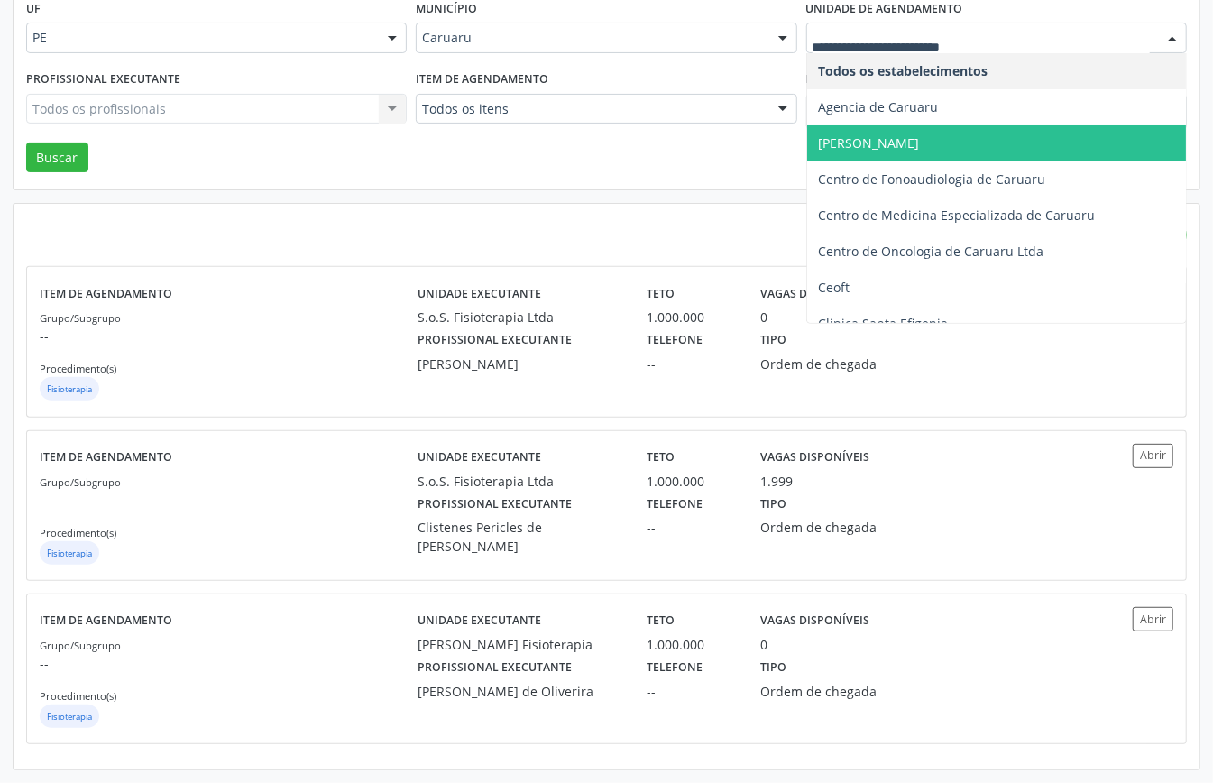
scroll to position [361, 0]
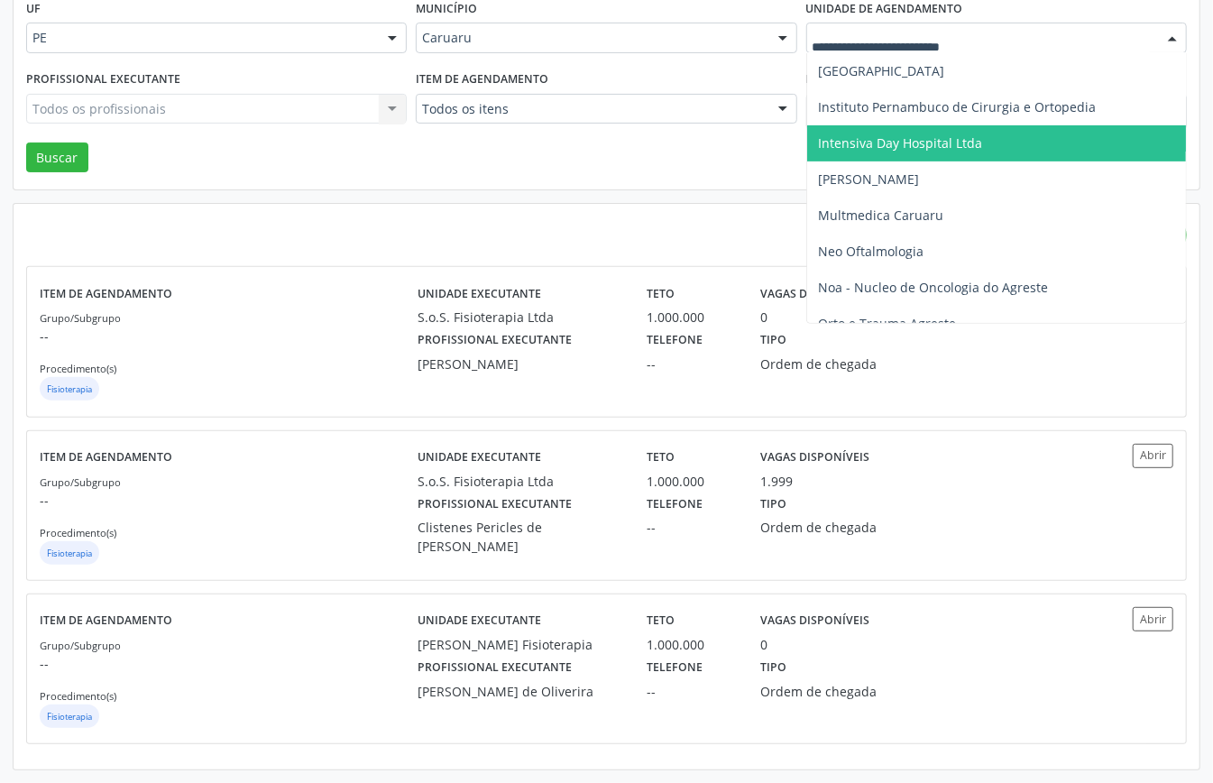
click at [889, 141] on span "Intensiva Day Hospital Ltda" at bounding box center [900, 142] width 164 height 17
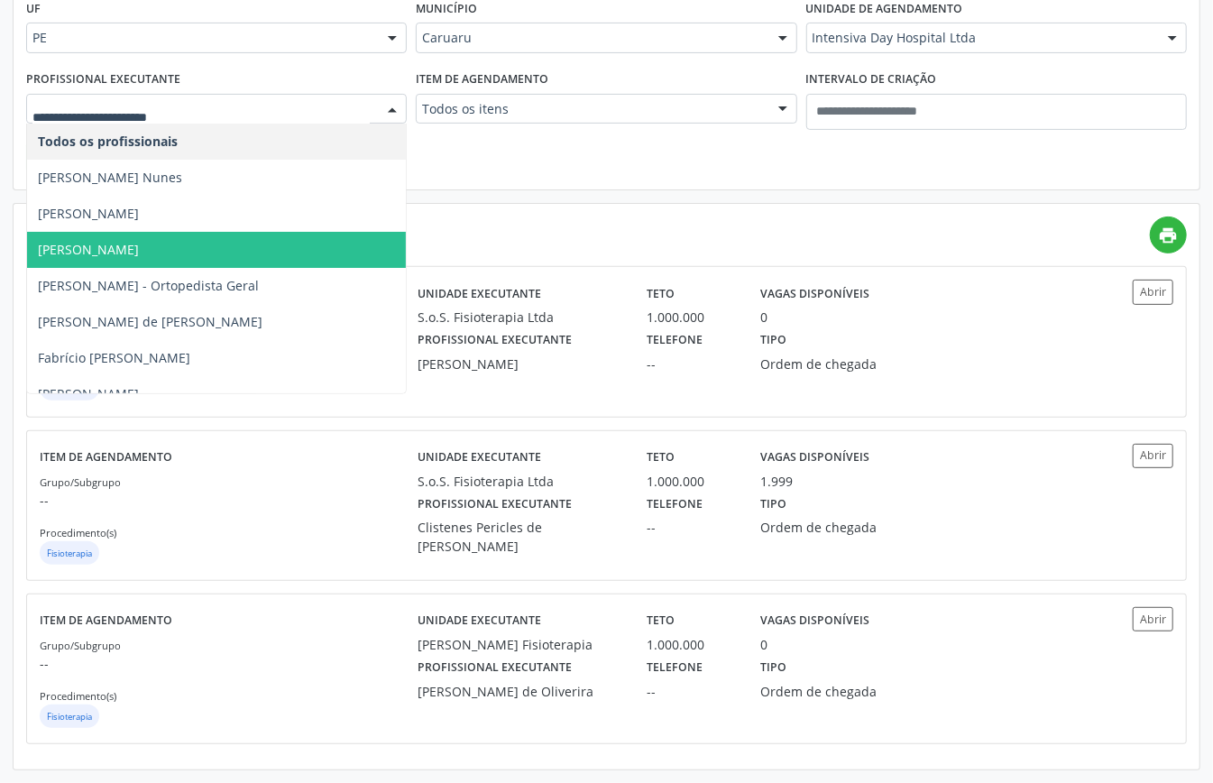
scroll to position [380, 0]
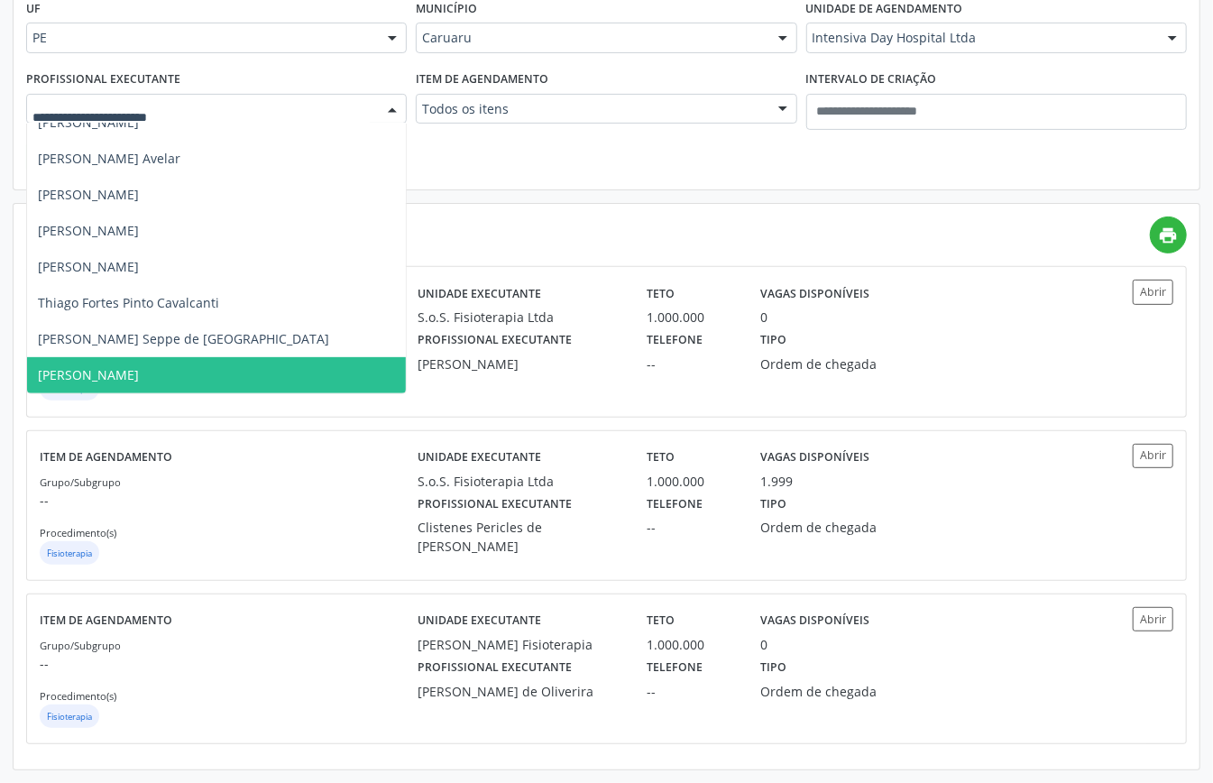
click at [134, 369] on span "[PERSON_NAME]" at bounding box center [88, 374] width 101 height 17
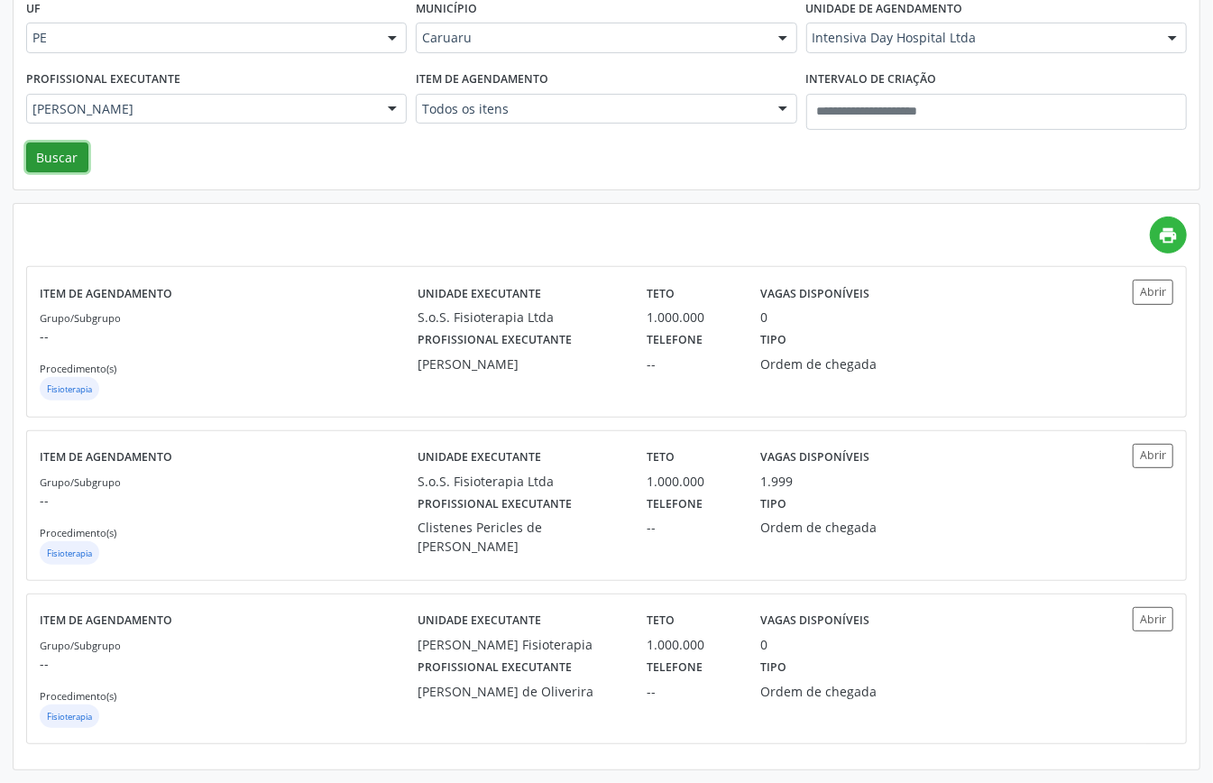
click at [67, 152] on button "Buscar" at bounding box center [57, 158] width 62 height 31
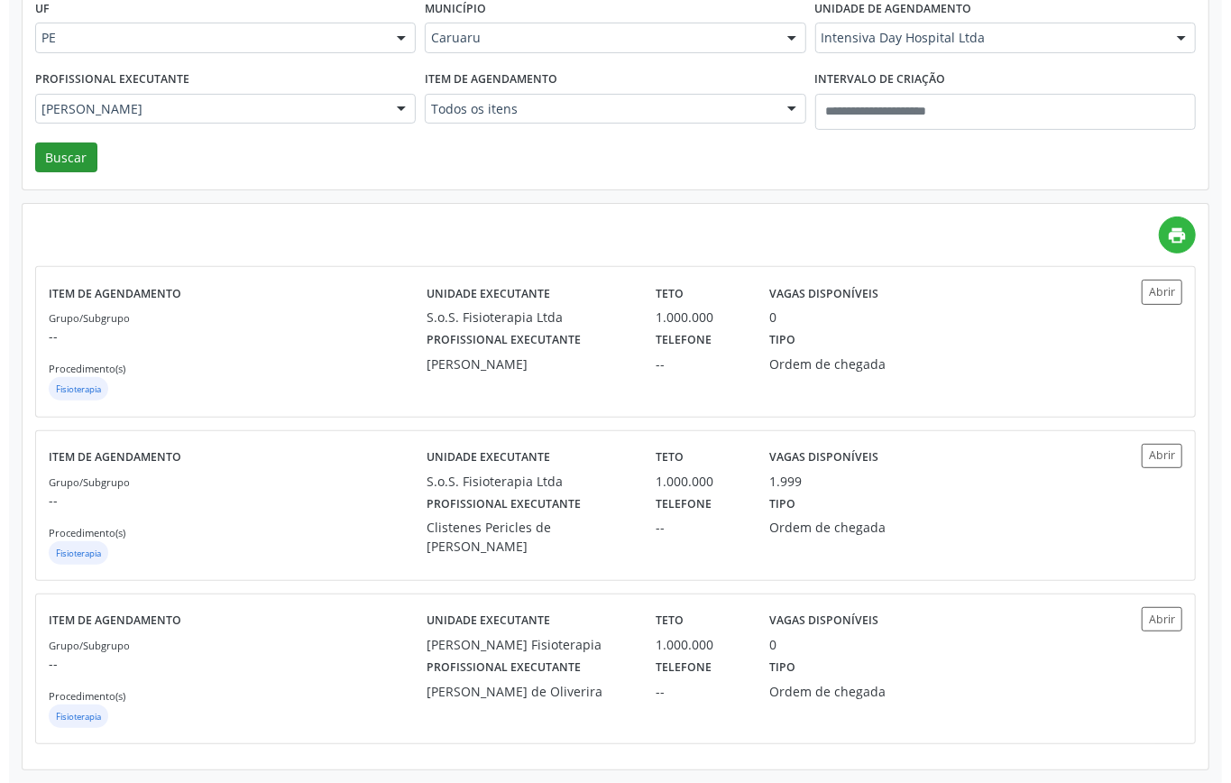
scroll to position [0, 0]
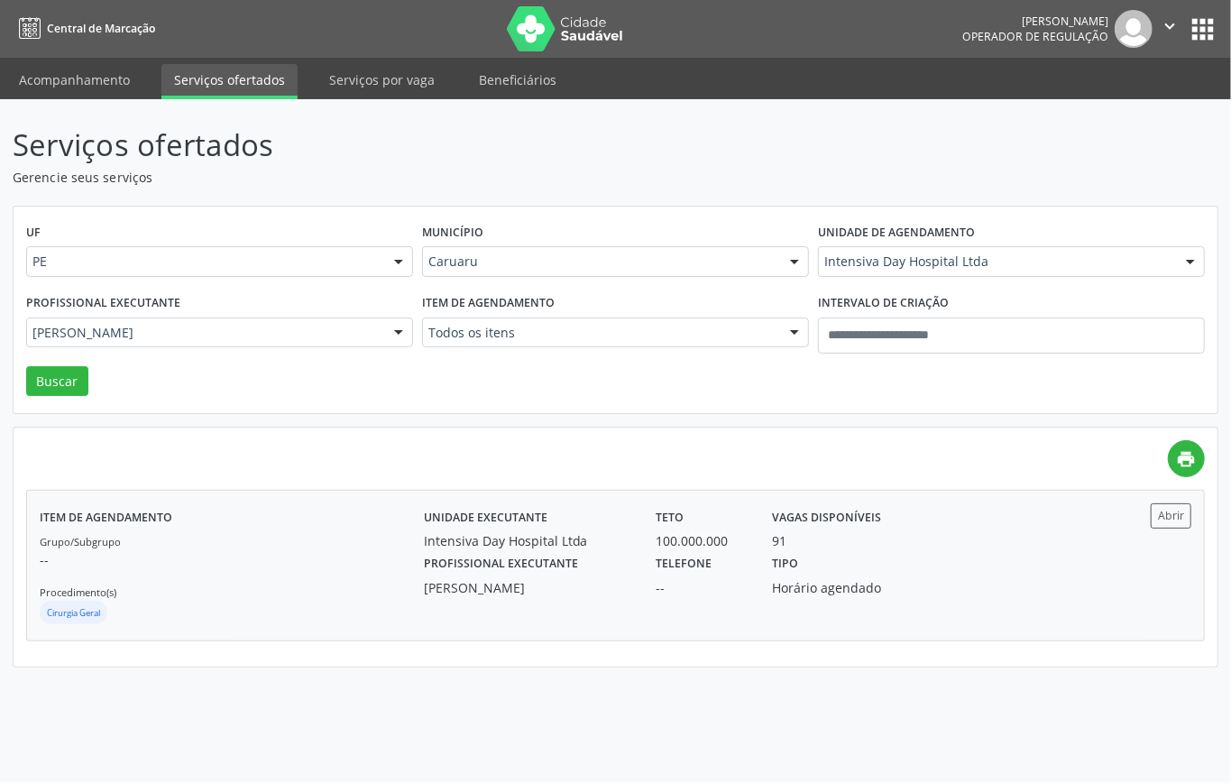
click at [282, 550] on div "Grupo/Subgrupo -- Procedimento(s) Cirurgia Geral" at bounding box center [232, 579] width 384 height 97
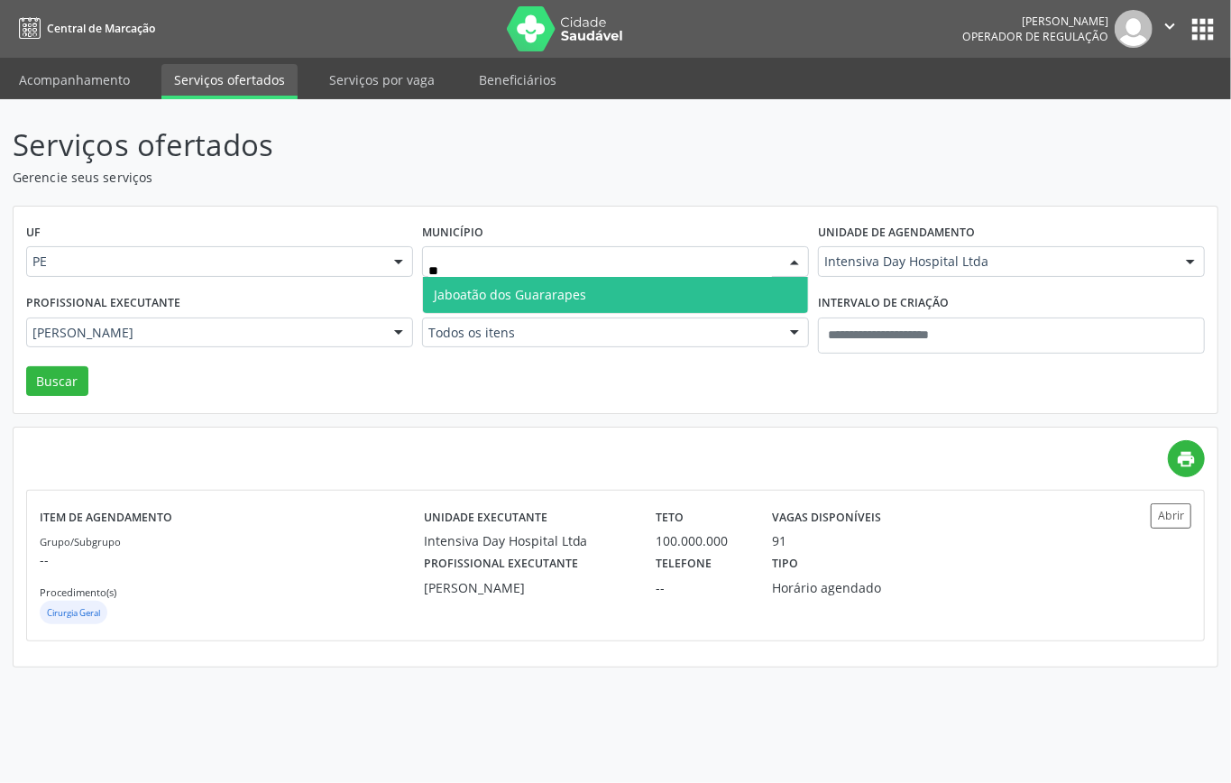
type input "***"
click at [489, 292] on span "Jaboatão dos Guararapes" at bounding box center [510, 294] width 152 height 17
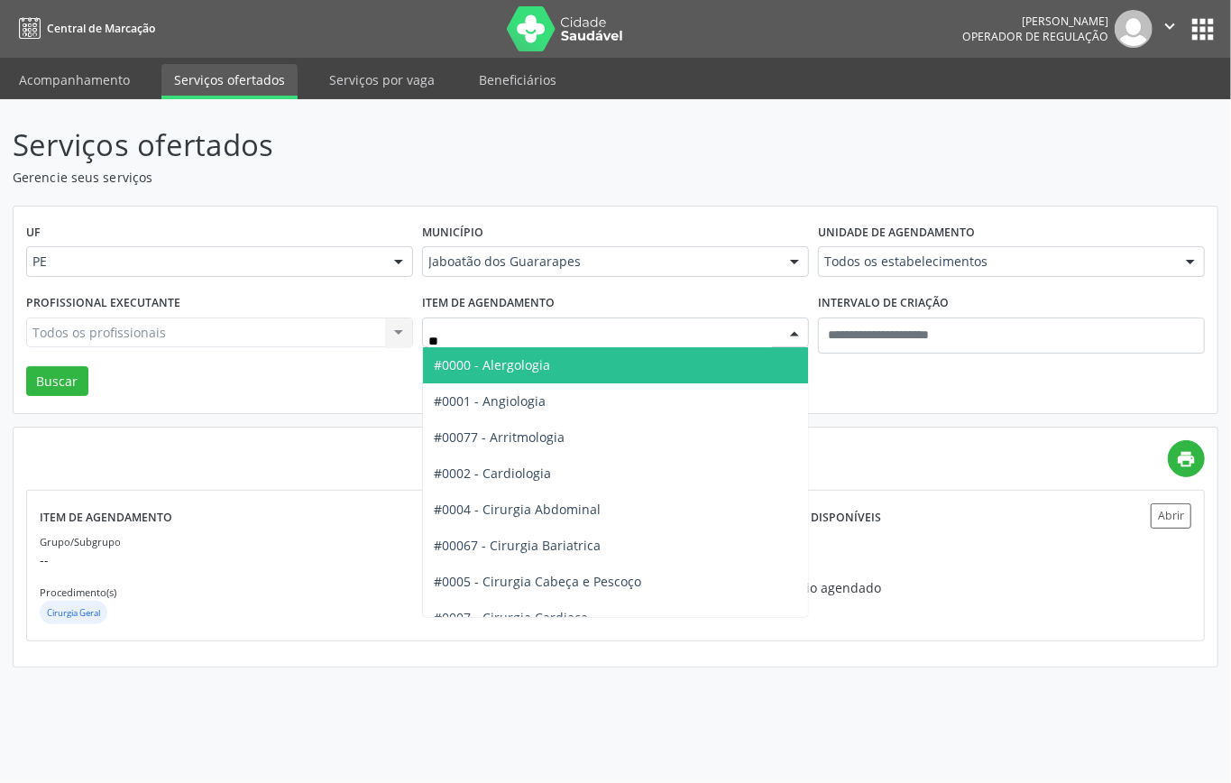
type input "***"
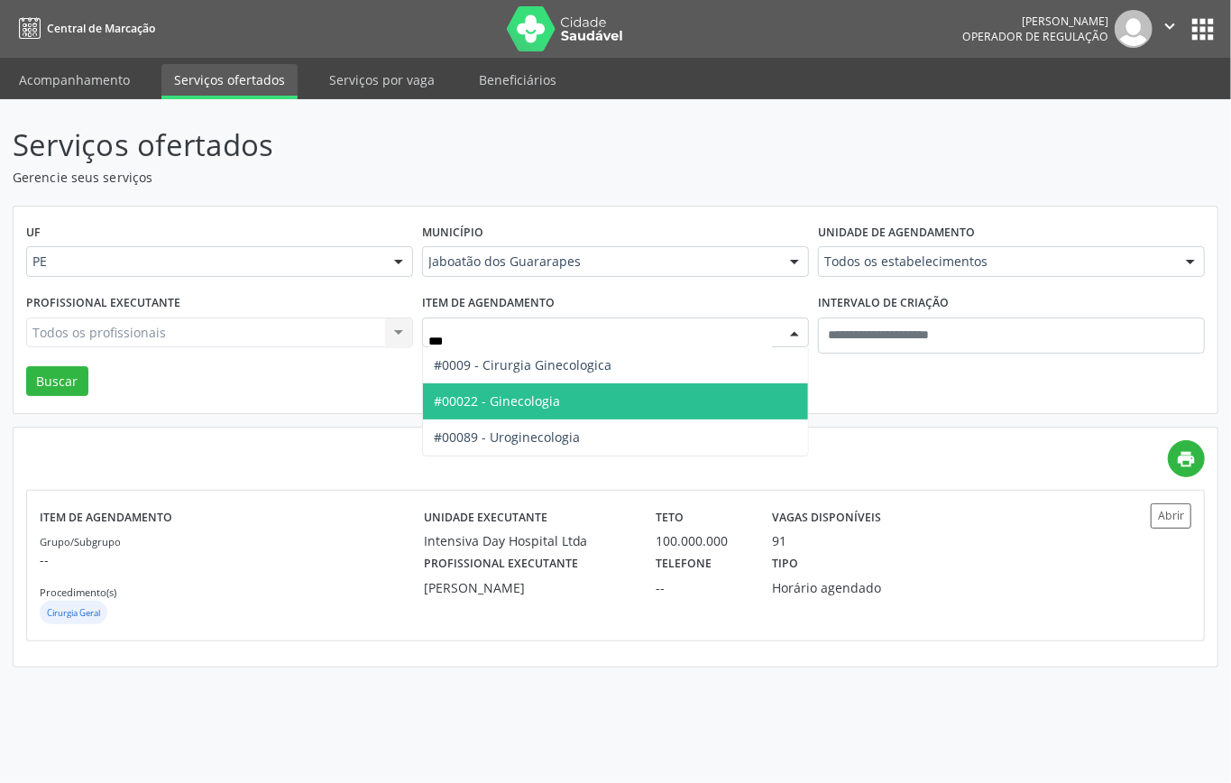
click at [540, 406] on span "#00022 - Ginecologia" at bounding box center [497, 400] width 126 height 17
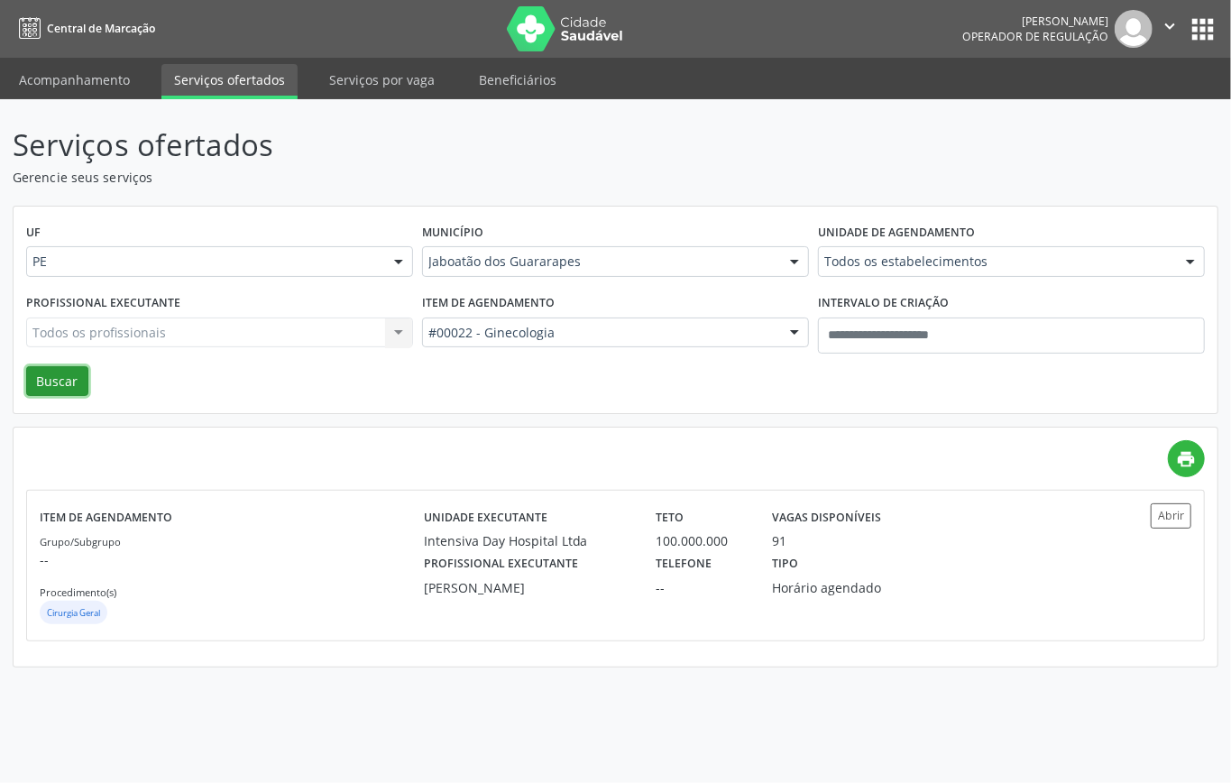
click at [61, 381] on button "Buscar" at bounding box center [57, 381] width 62 height 31
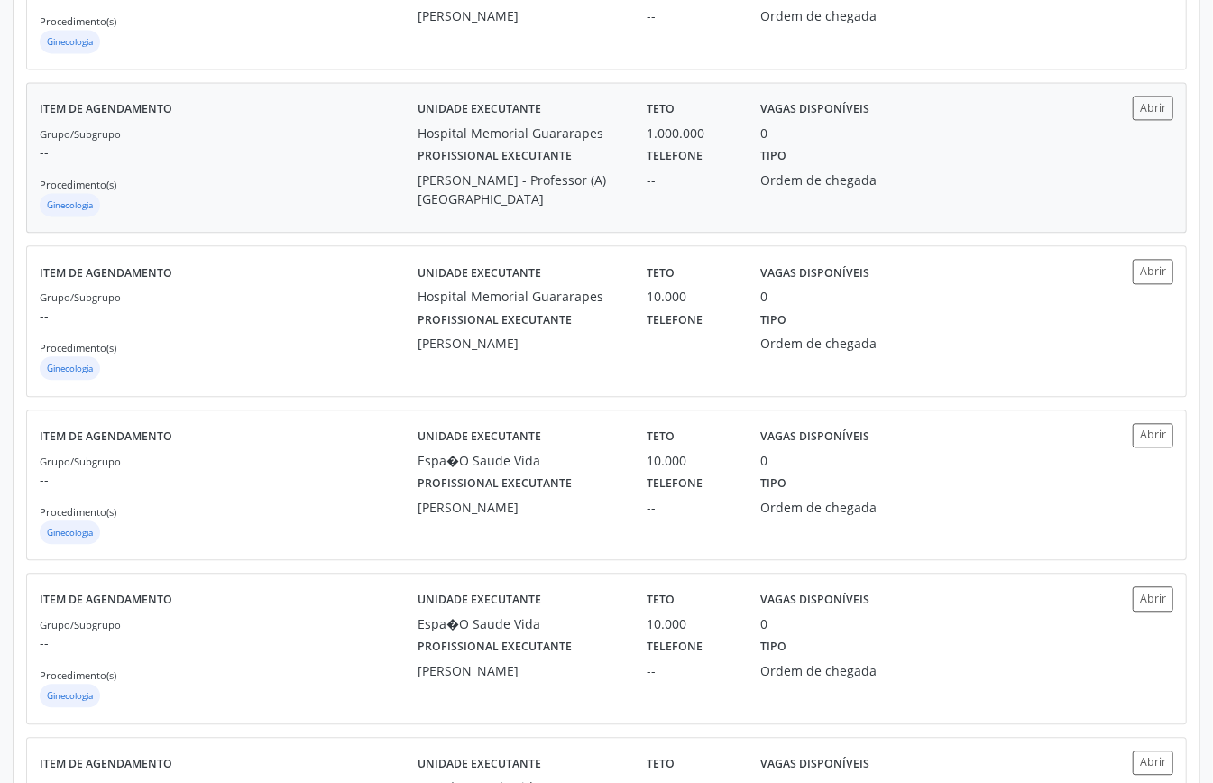
scroll to position [2242, 0]
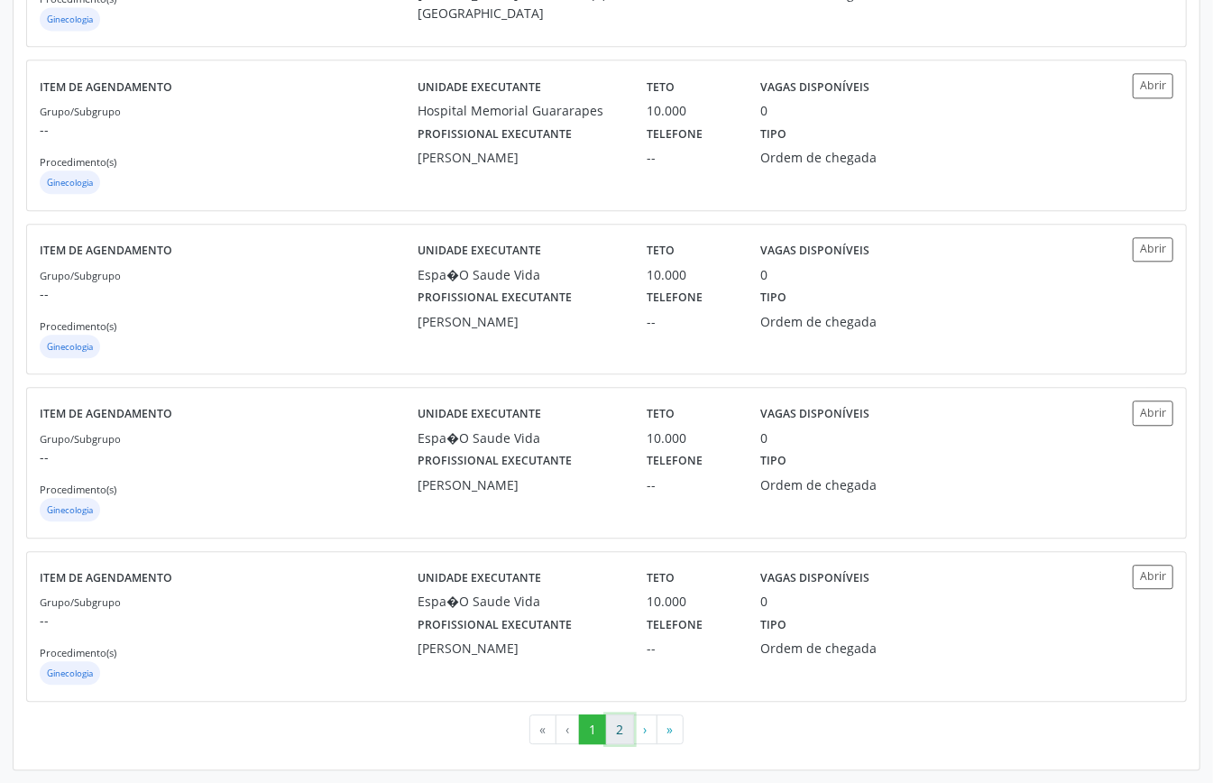
click at [619, 716] on button "2" at bounding box center [620, 730] width 28 height 31
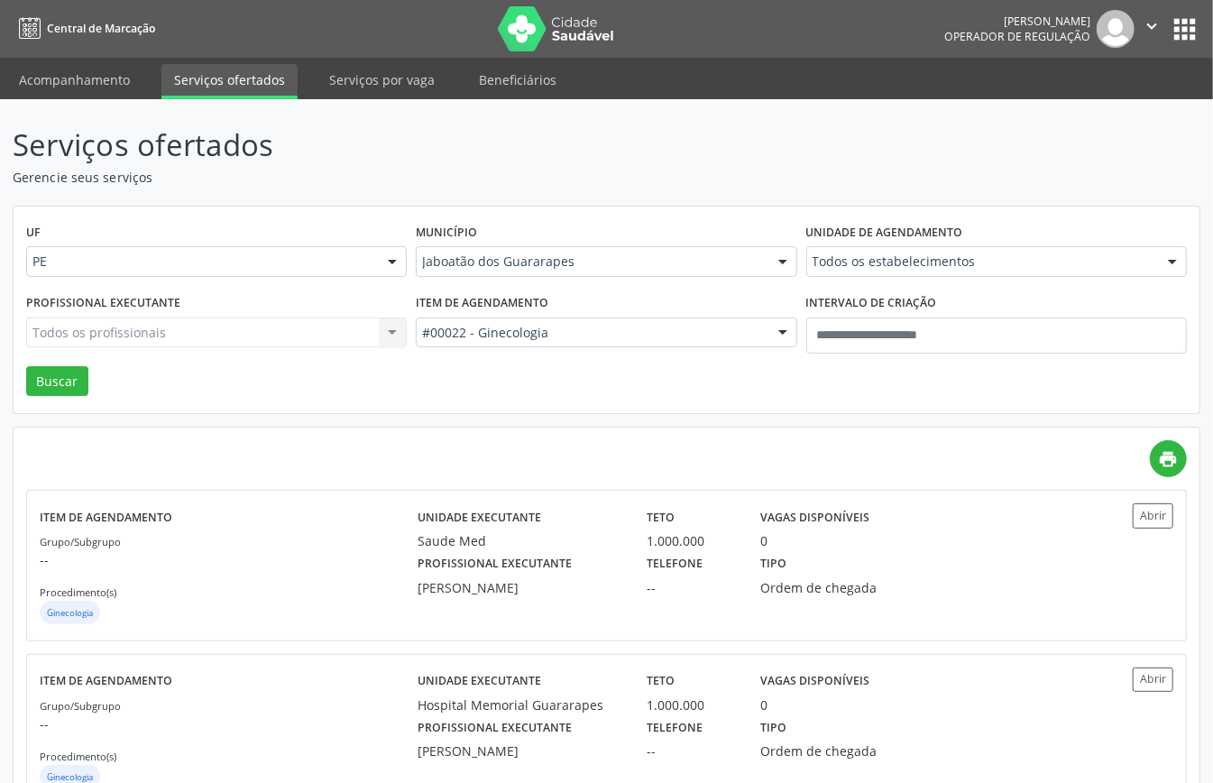
scroll to position [271, 0]
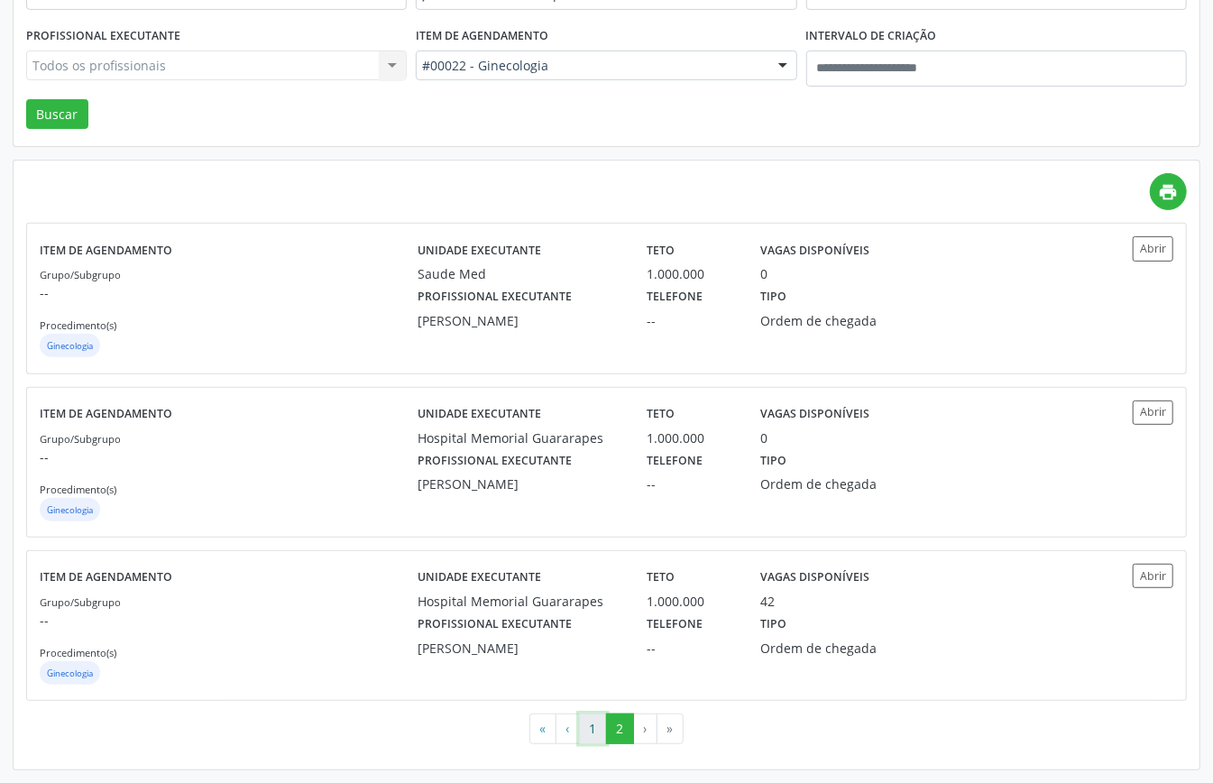
click at [600, 727] on button "1" at bounding box center [593, 729] width 28 height 31
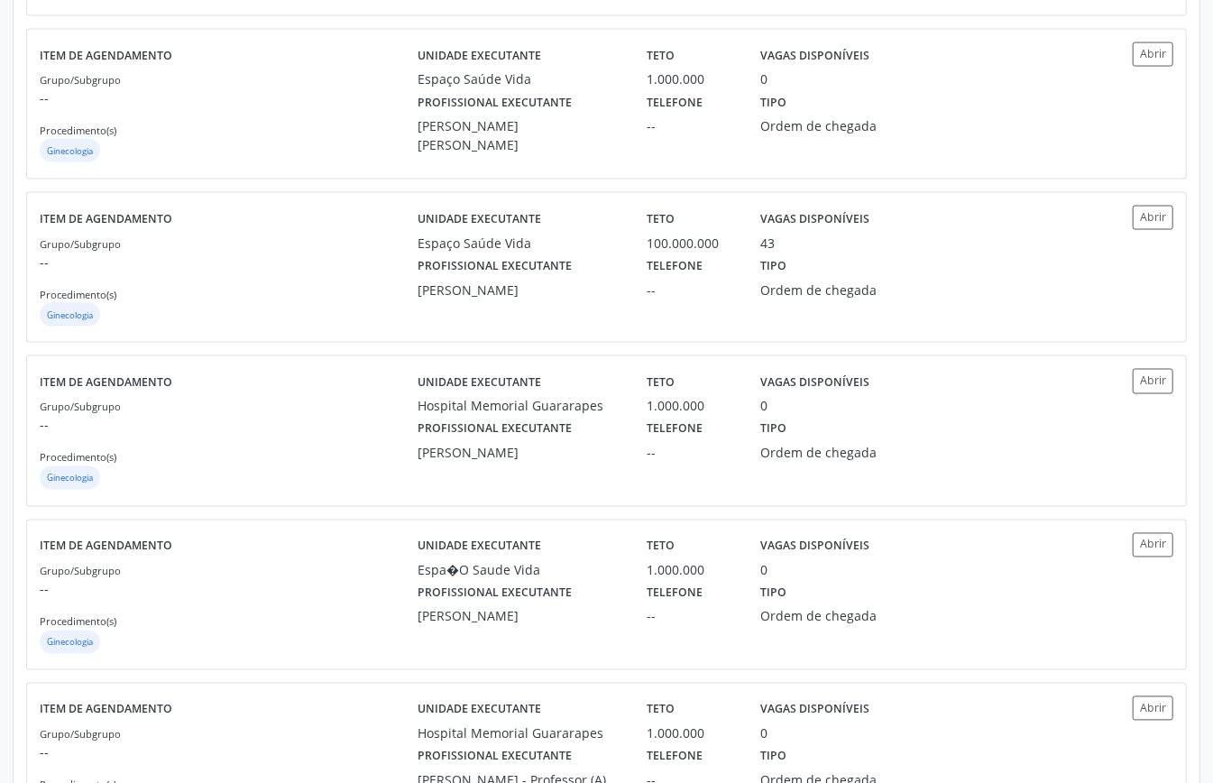
scroll to position [1683, 0]
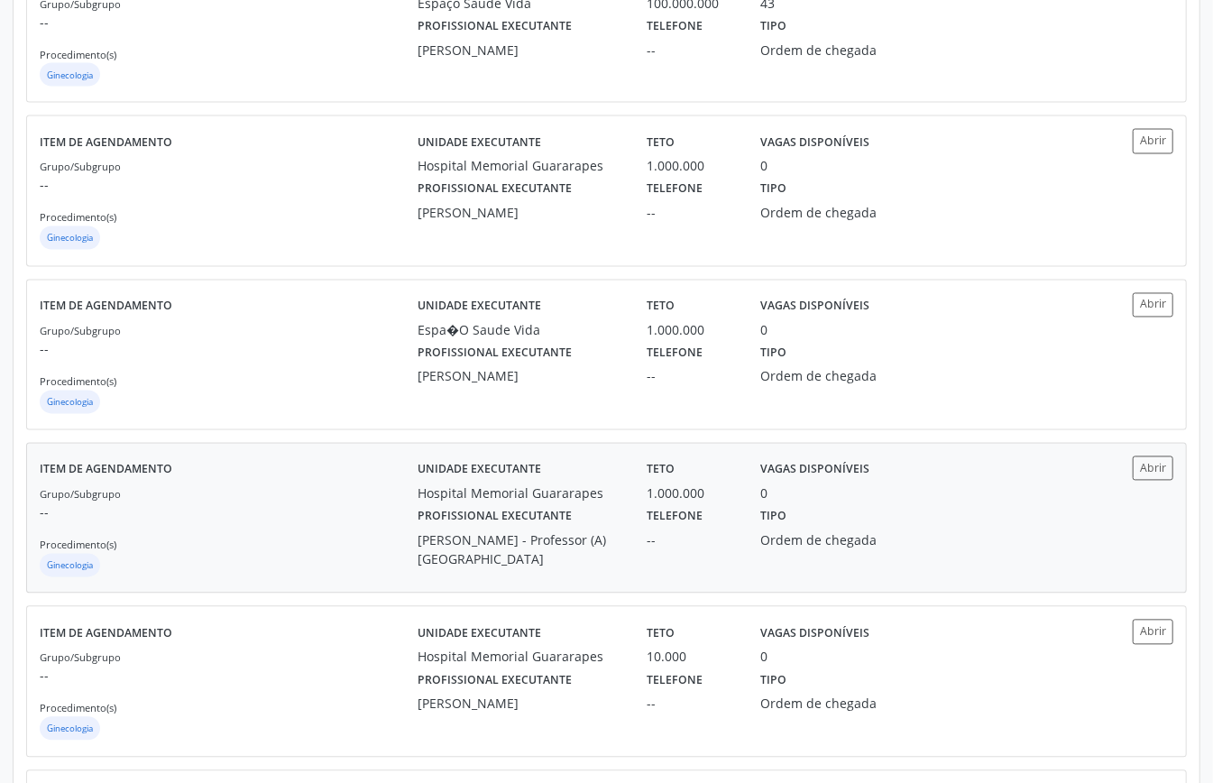
click at [383, 522] on p "--" at bounding box center [229, 512] width 378 height 19
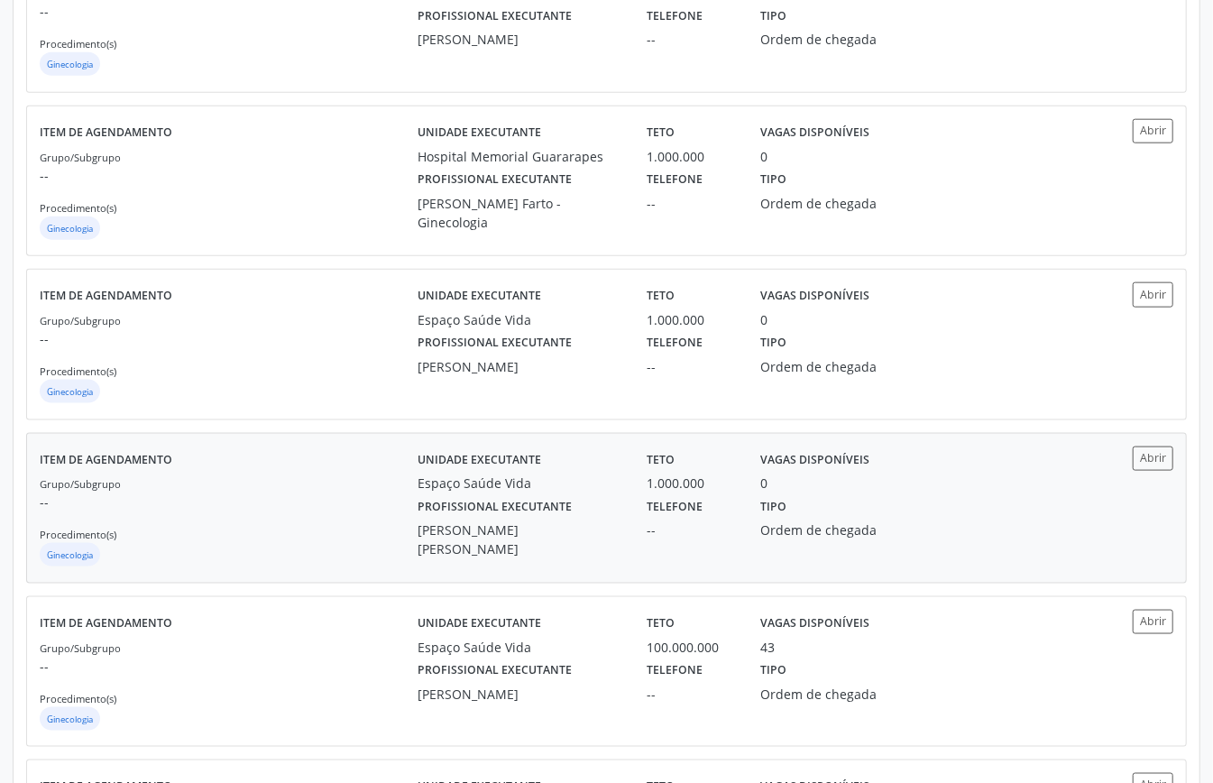
scroll to position [798, 0]
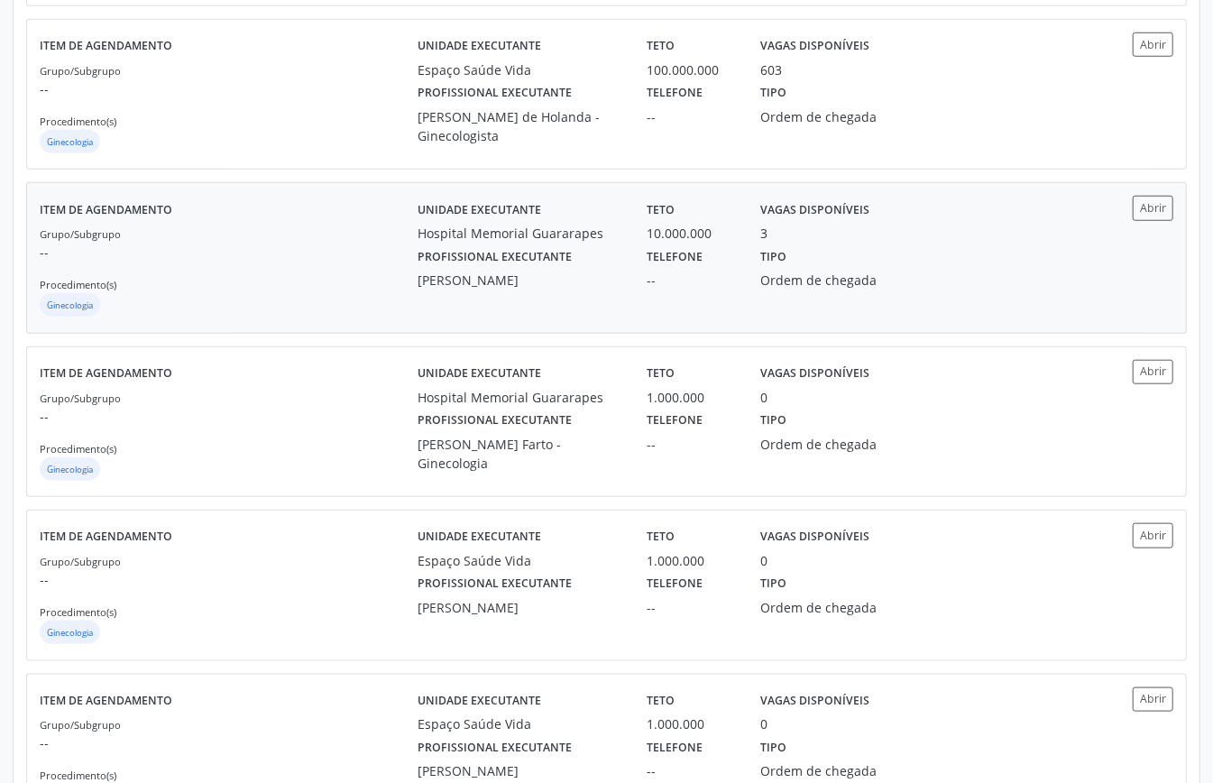
click at [316, 268] on div "Grupo/Subgrupo -- Procedimento(s) Ginecologia" at bounding box center [229, 272] width 378 height 97
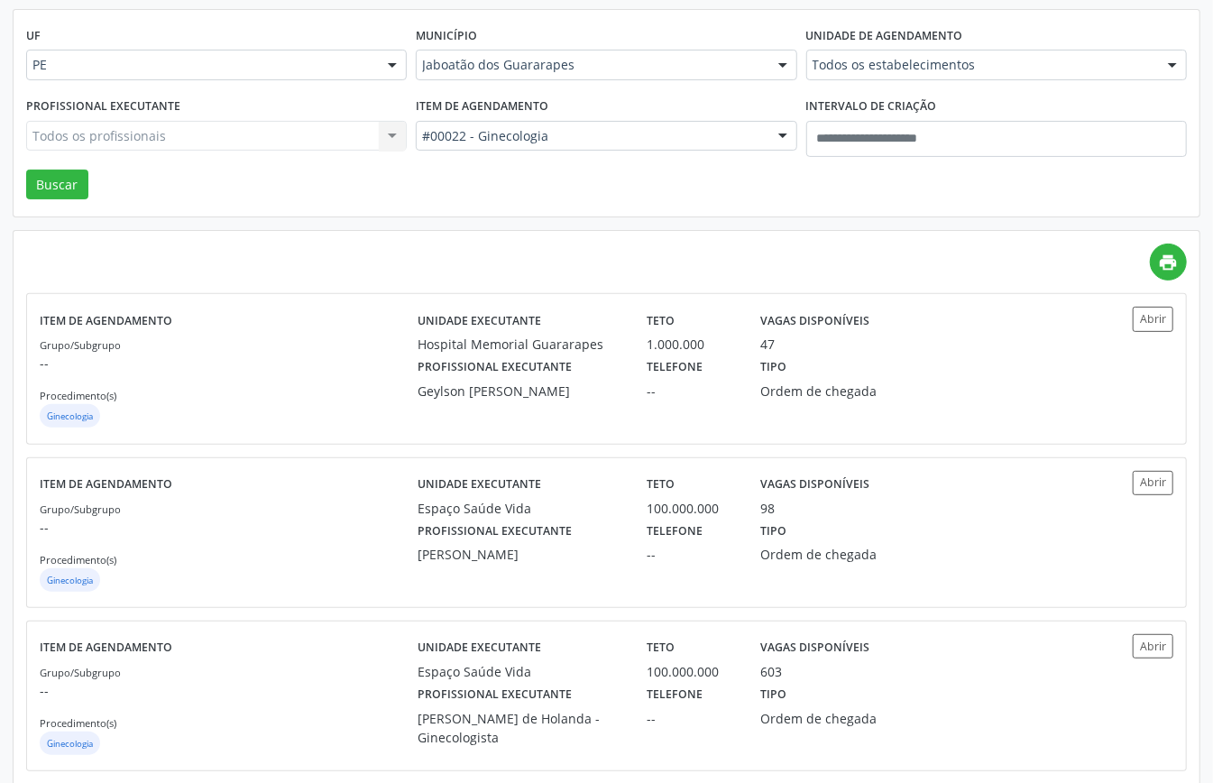
scroll to position [0, 0]
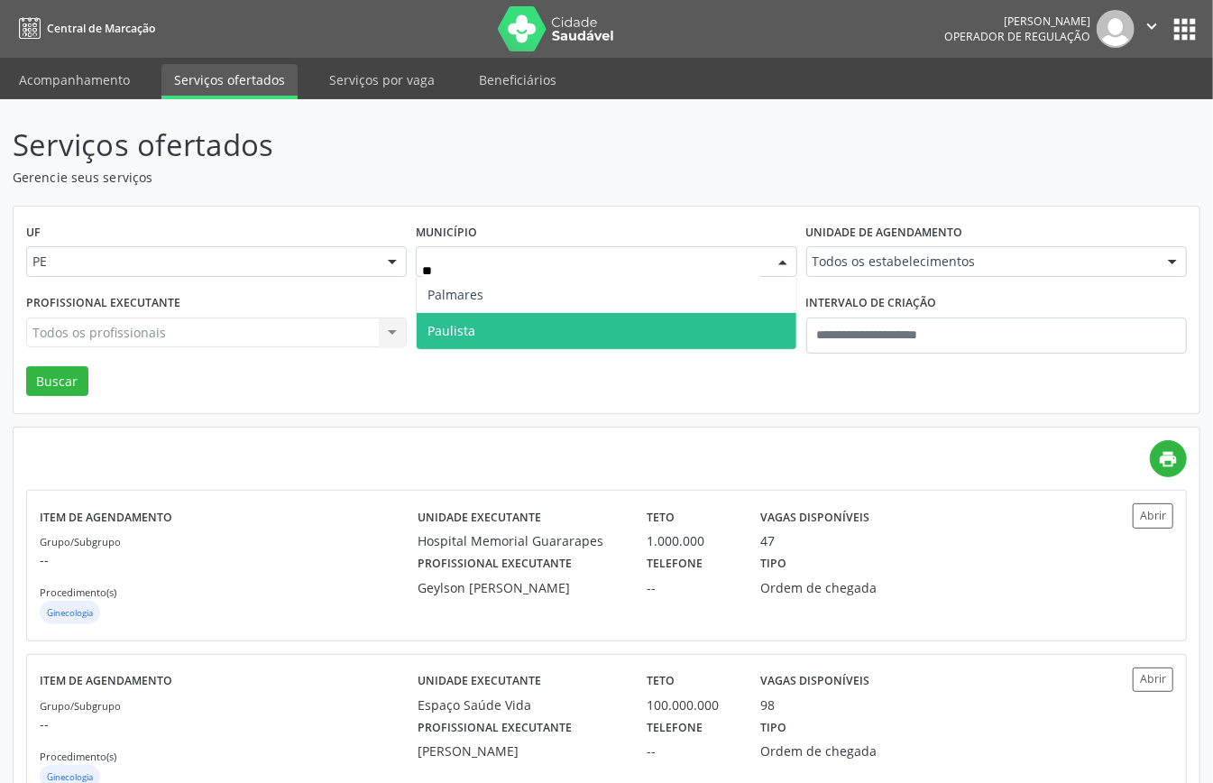
type input "***"
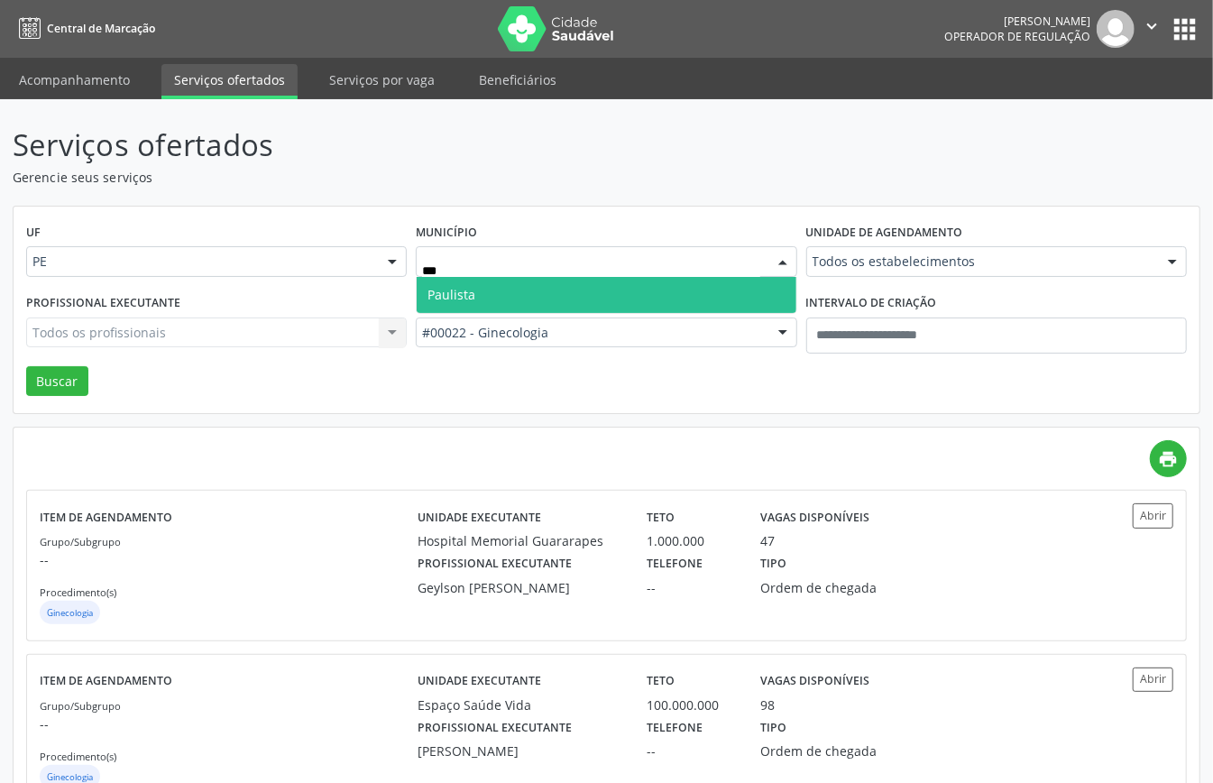
click at [517, 293] on span "Paulista" at bounding box center [606, 295] width 379 height 36
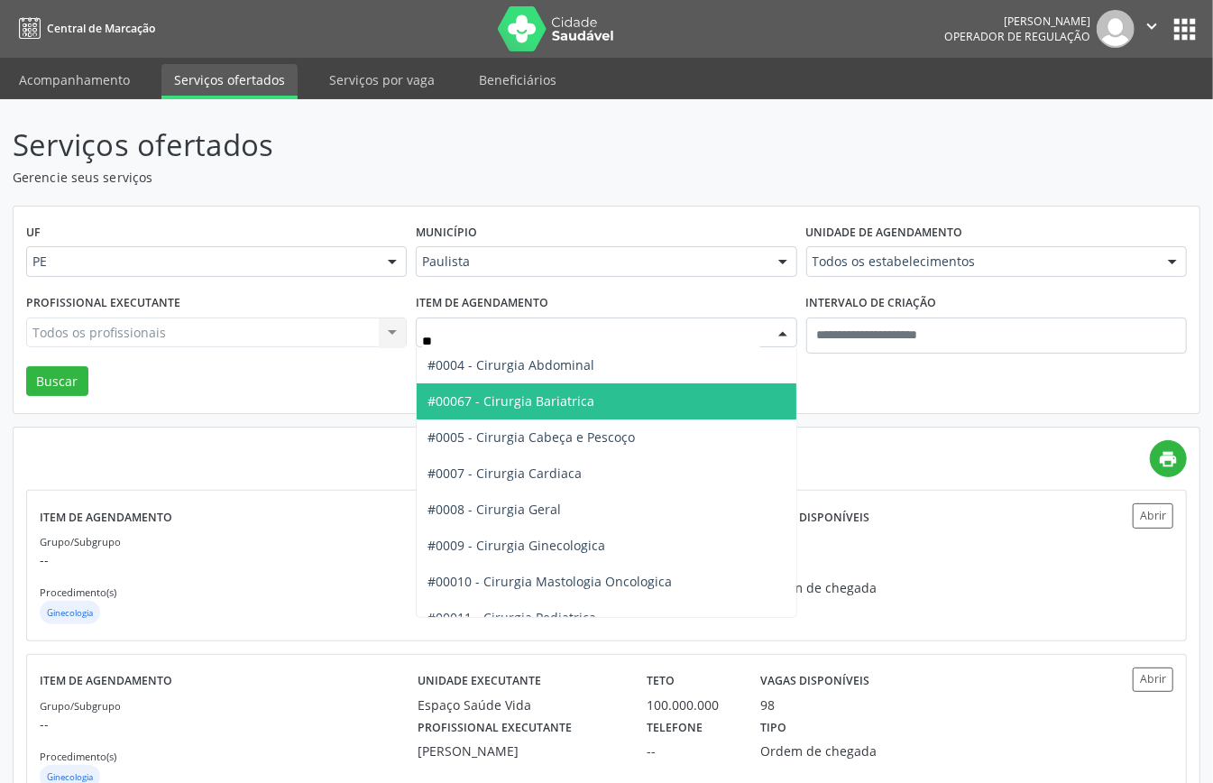
type input "***"
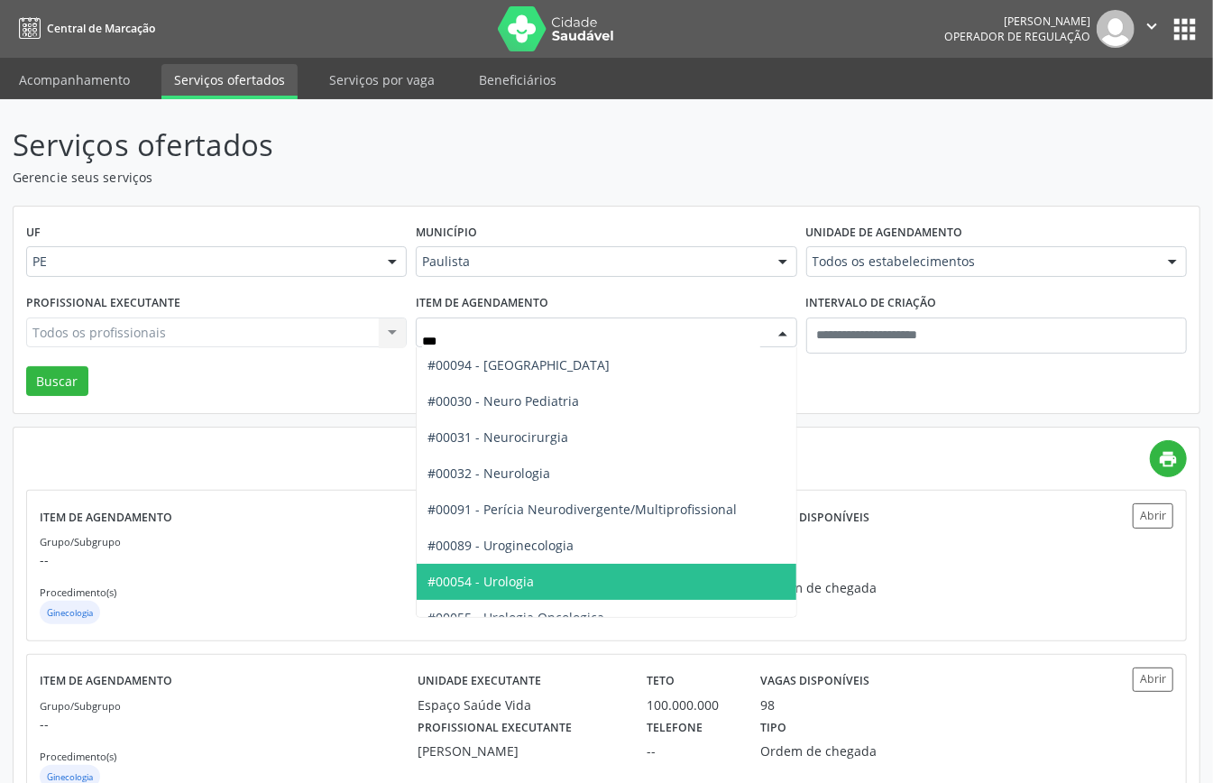
click at [512, 572] on span "#00054 - Urologia" at bounding box center [606, 582] width 379 height 36
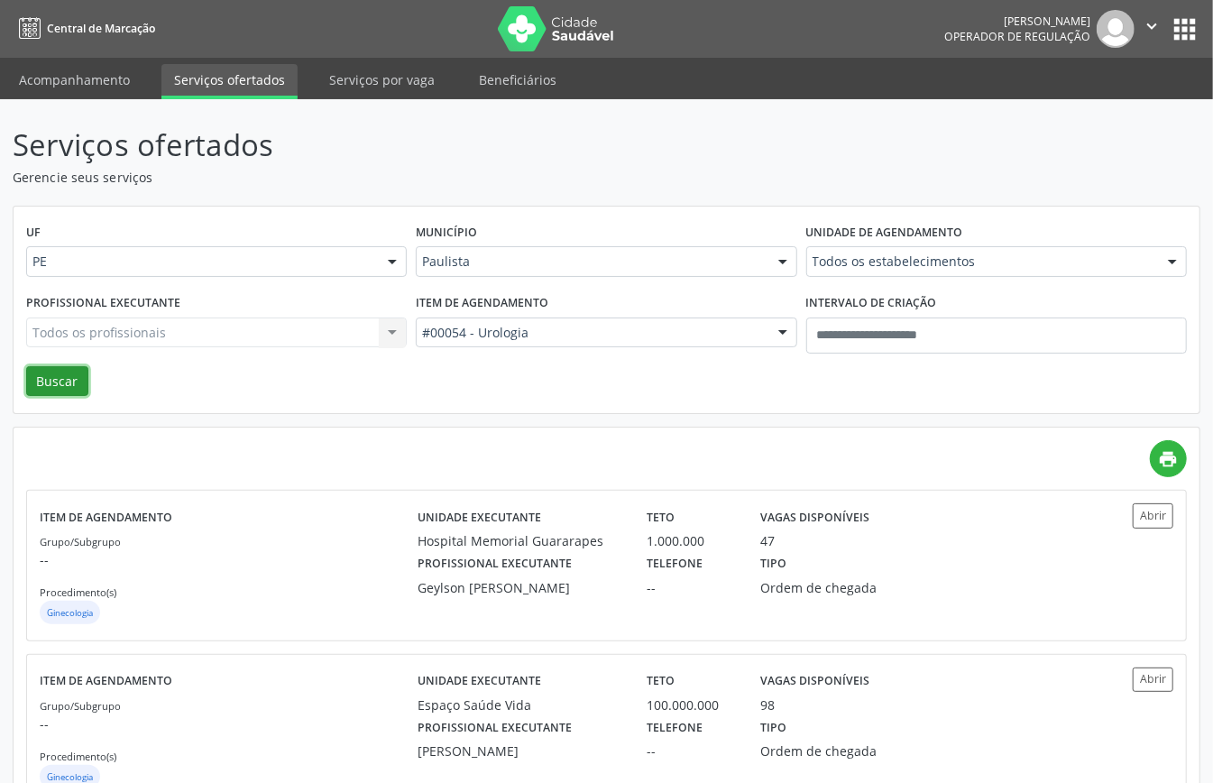
click at [44, 379] on button "Buscar" at bounding box center [57, 381] width 62 height 31
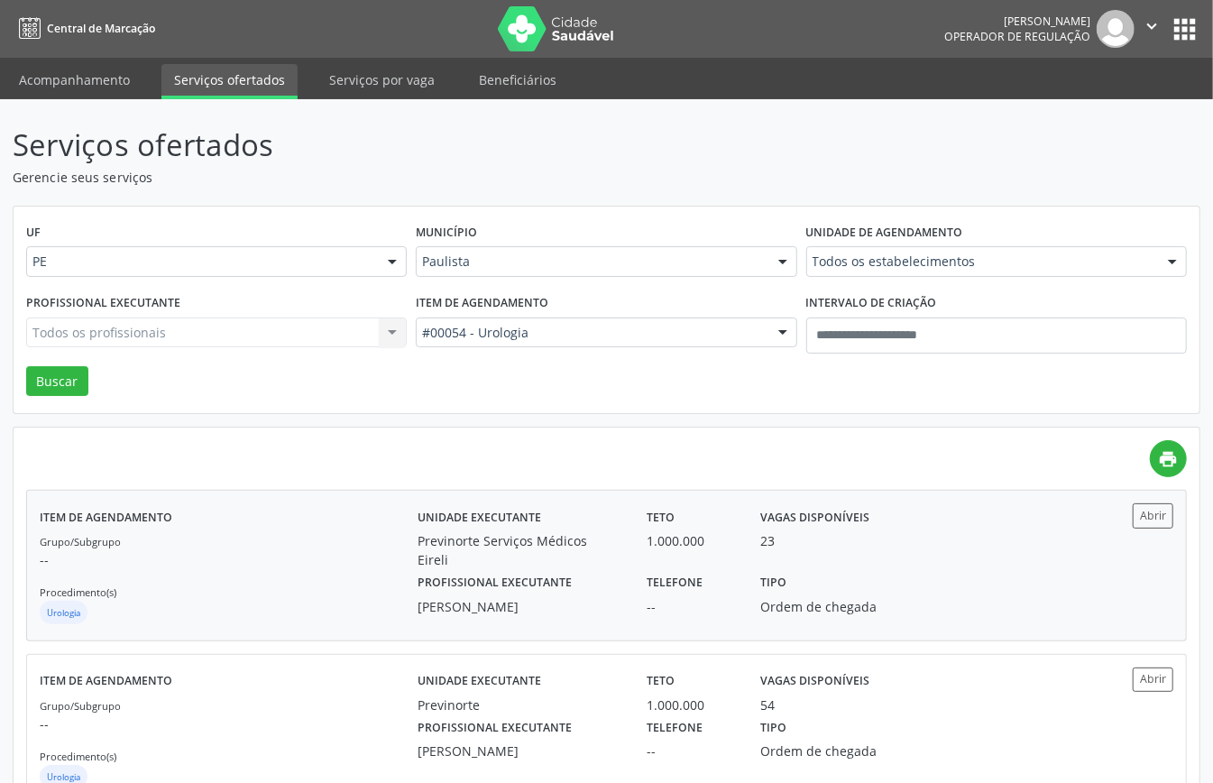
scroll to position [63, 0]
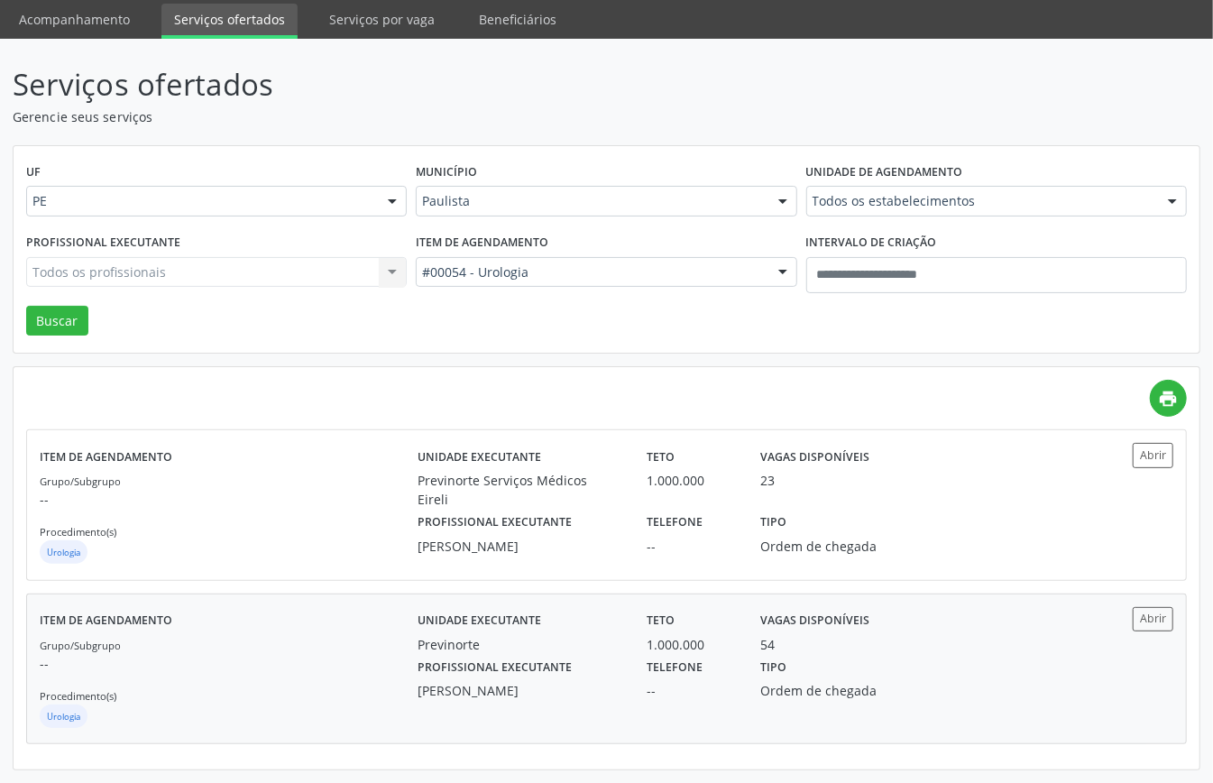
click at [274, 668] on p "--" at bounding box center [229, 663] width 378 height 19
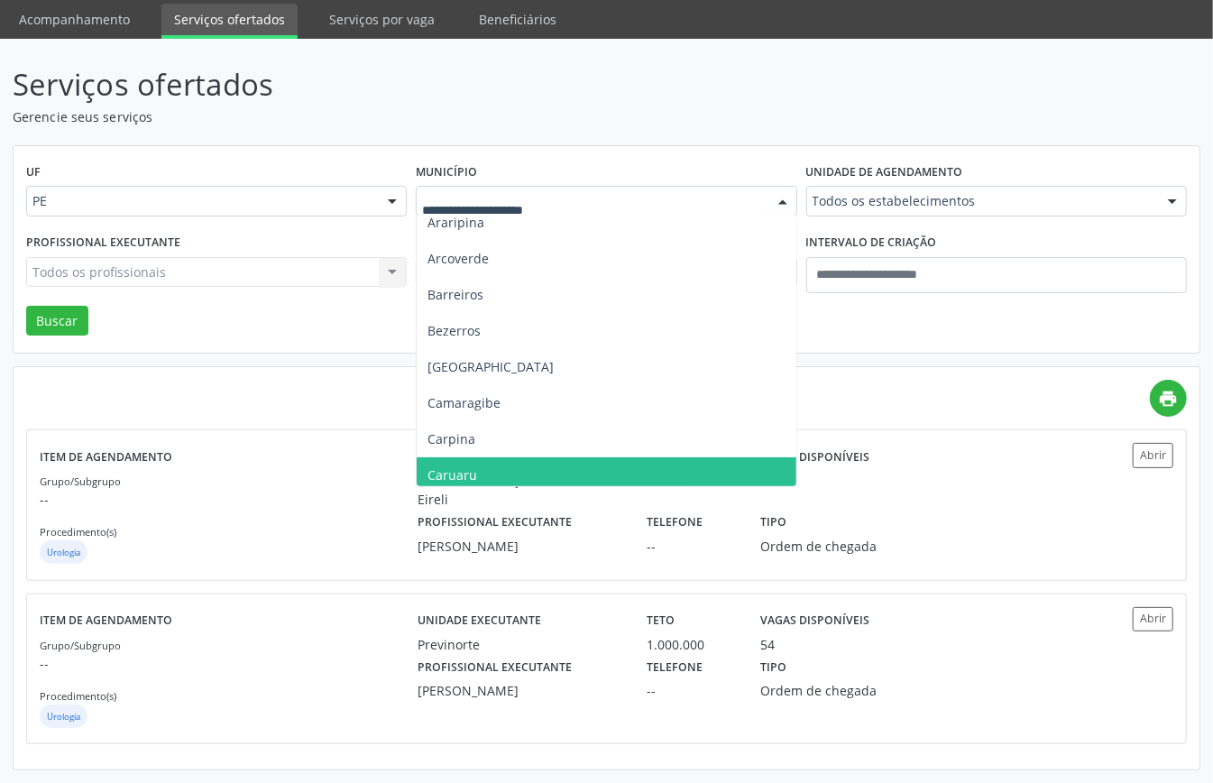
scroll to position [0, 0]
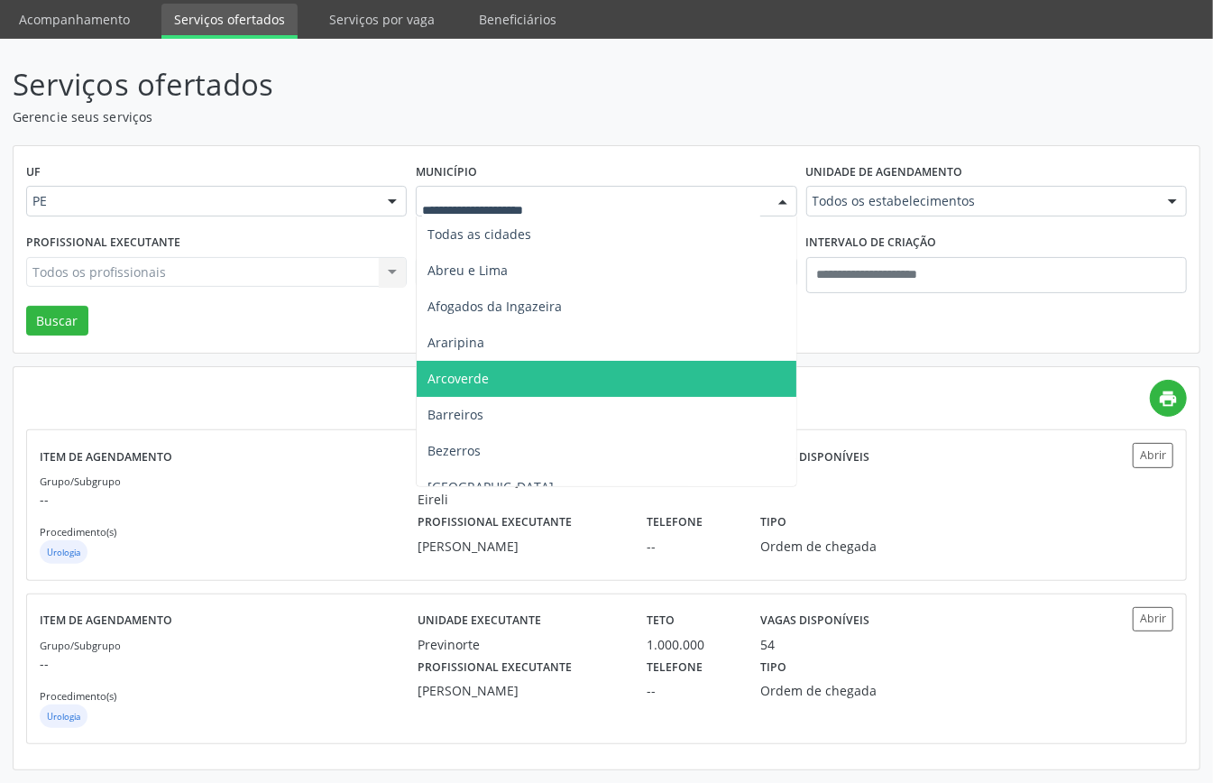
click at [368, 305] on div "UF PE PE Nenhum resultado encontrado para: " " Não há nenhuma opção para ser ex…" at bounding box center [607, 250] width 1186 height 208
drag, startPoint x: 546, startPoint y: 193, endPoint x: 528, endPoint y: 231, distance: 42.0
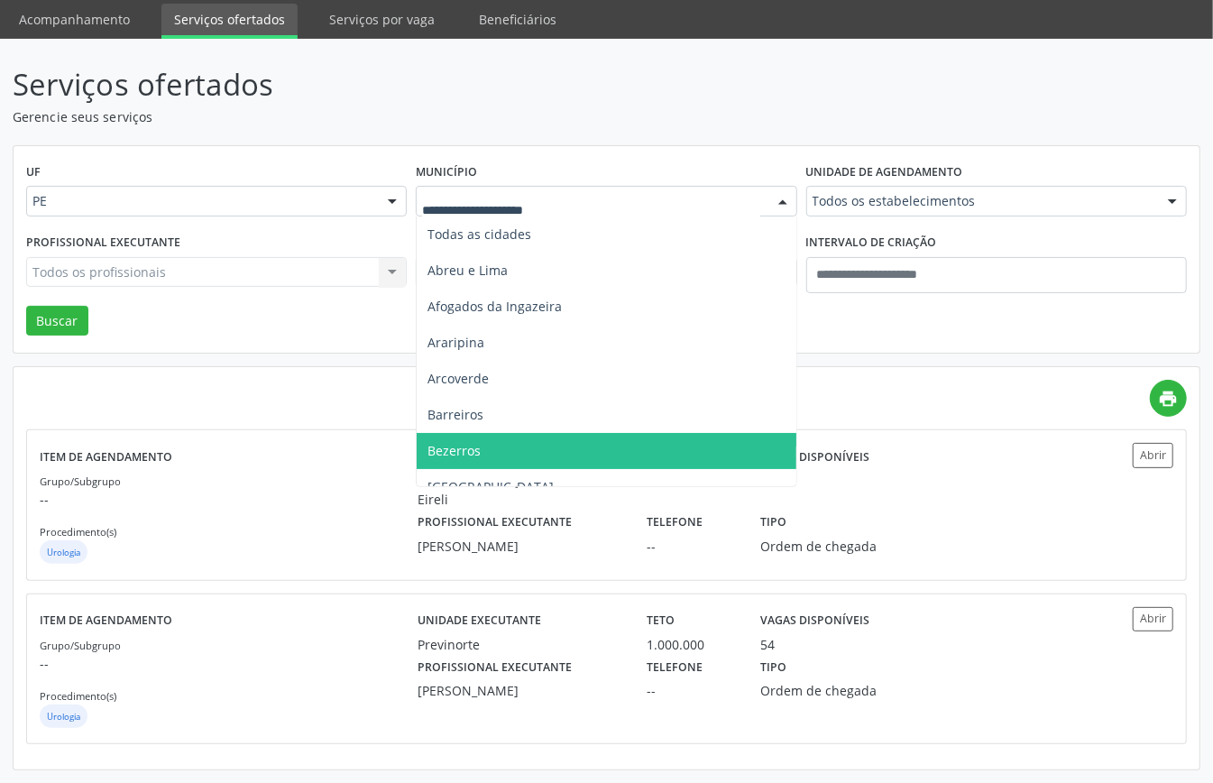
scroll to position [120, 0]
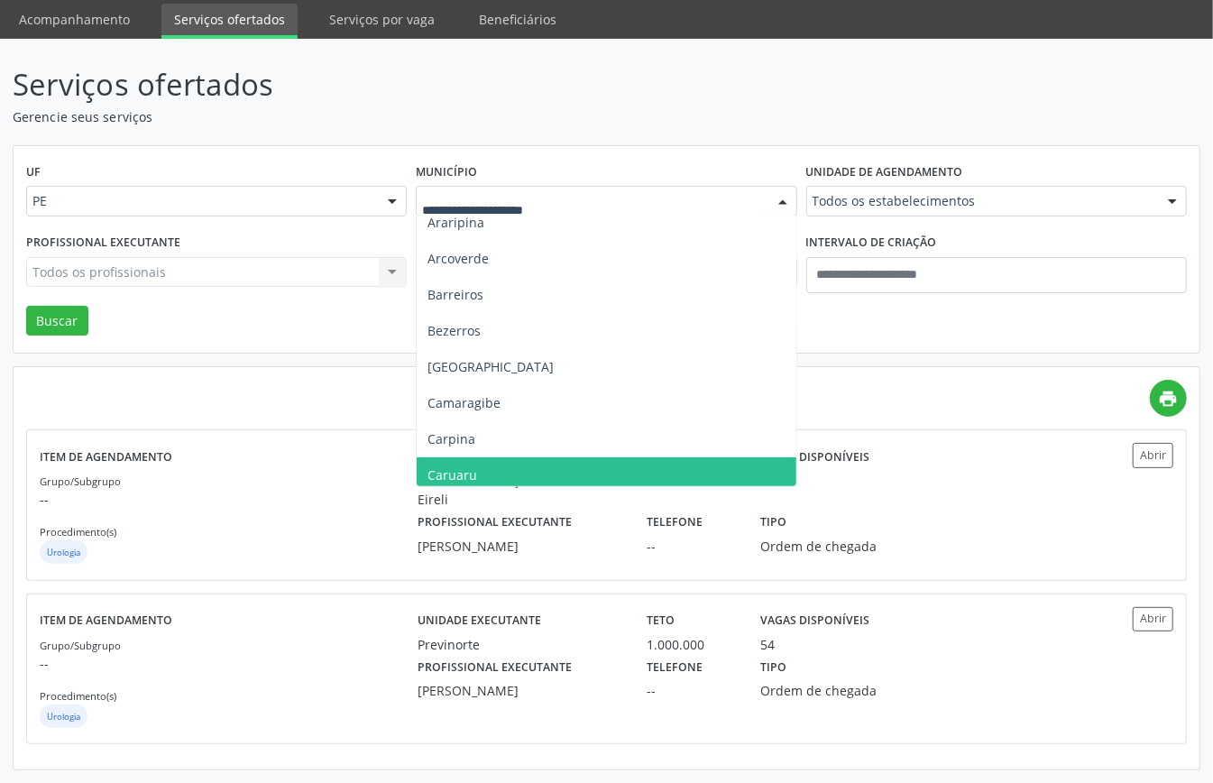
click at [477, 462] on span "Caruaru" at bounding box center [606, 475] width 379 height 36
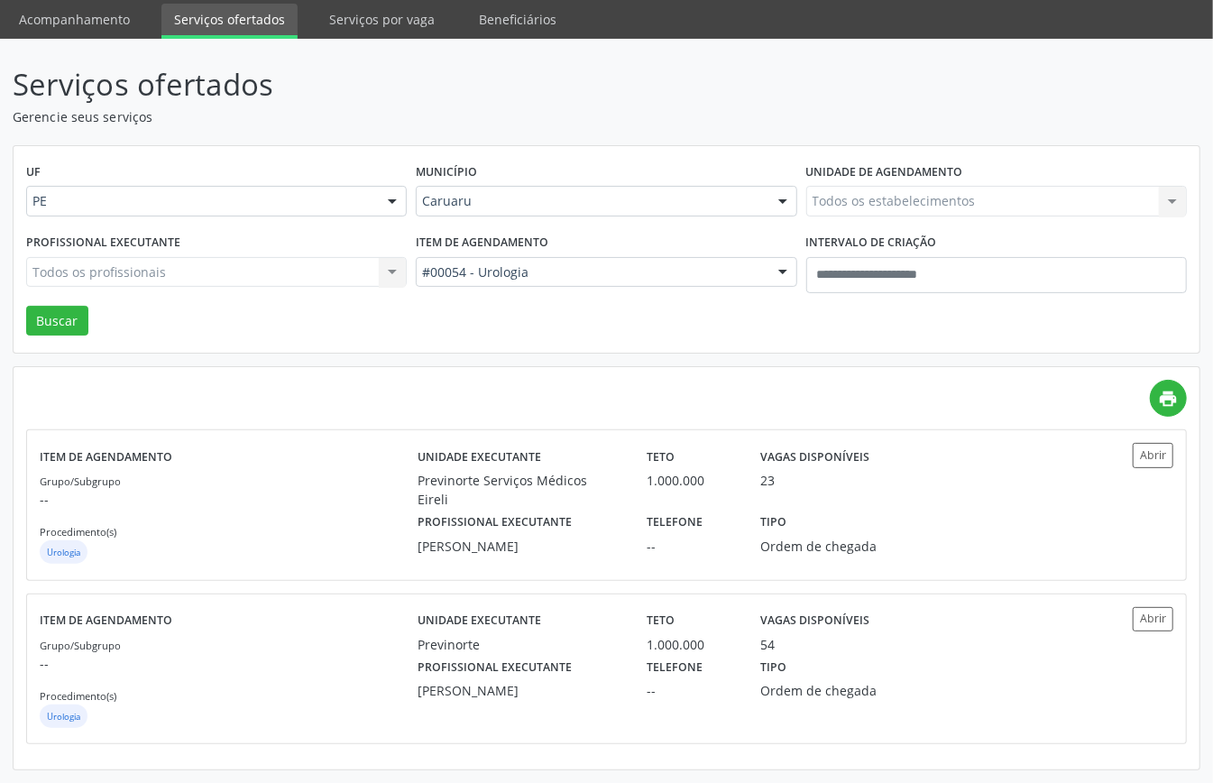
drag, startPoint x: 547, startPoint y: 254, endPoint x: 552, endPoint y: 272, distance: 19.7
click at [547, 258] on div "#00054 - Urologia" at bounding box center [606, 272] width 381 height 31
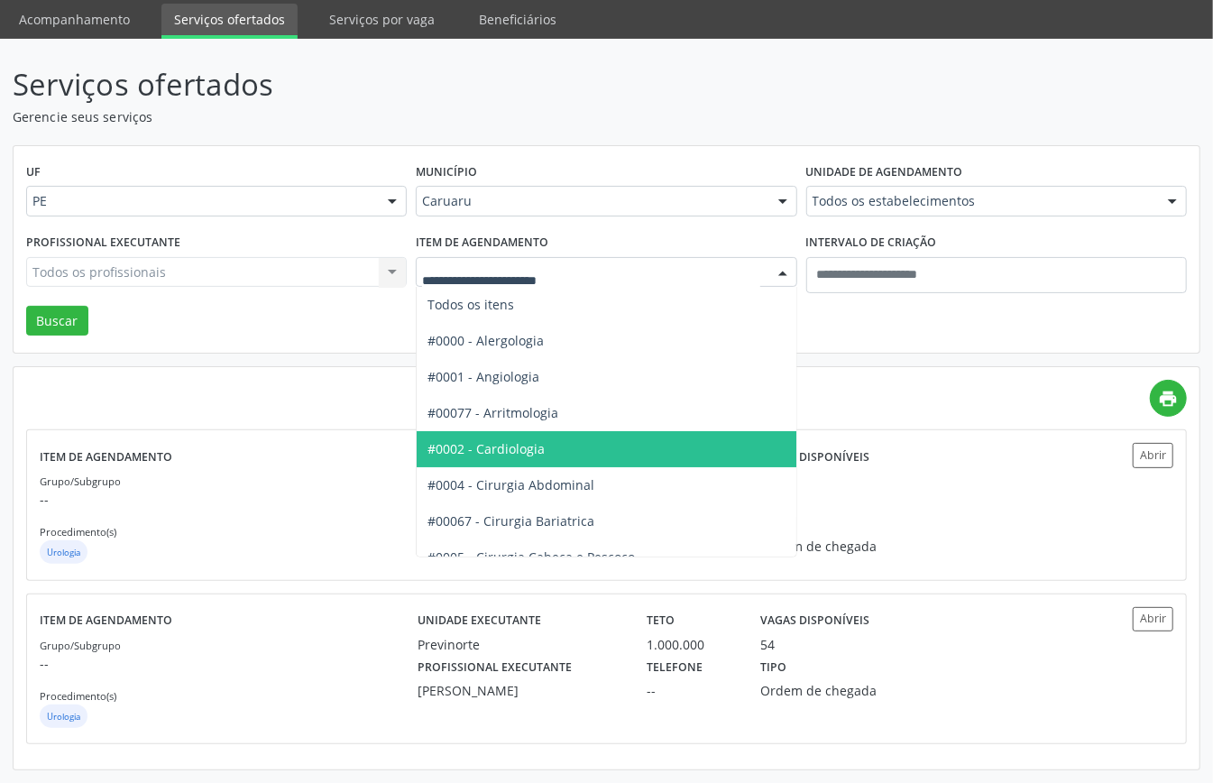
click at [520, 440] on span "#0002 - Cardiologia" at bounding box center [486, 448] width 117 height 17
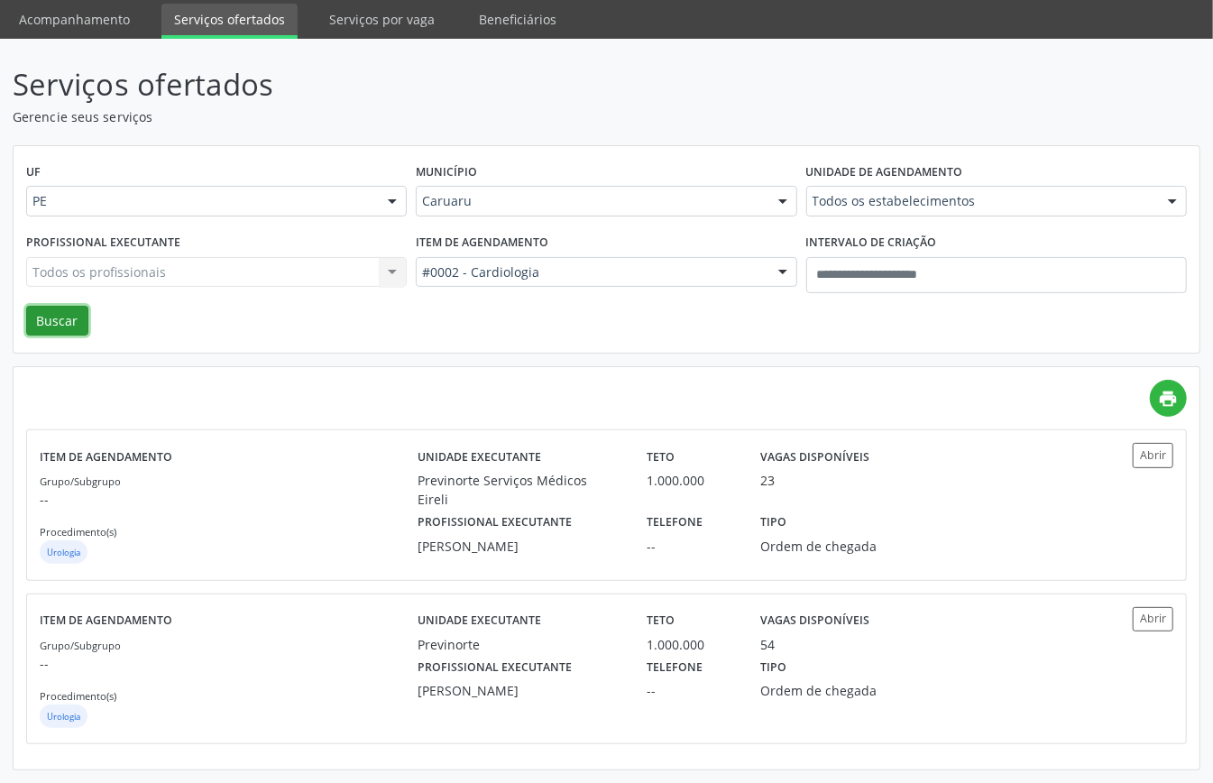
click at [63, 316] on button "Buscar" at bounding box center [57, 321] width 62 height 31
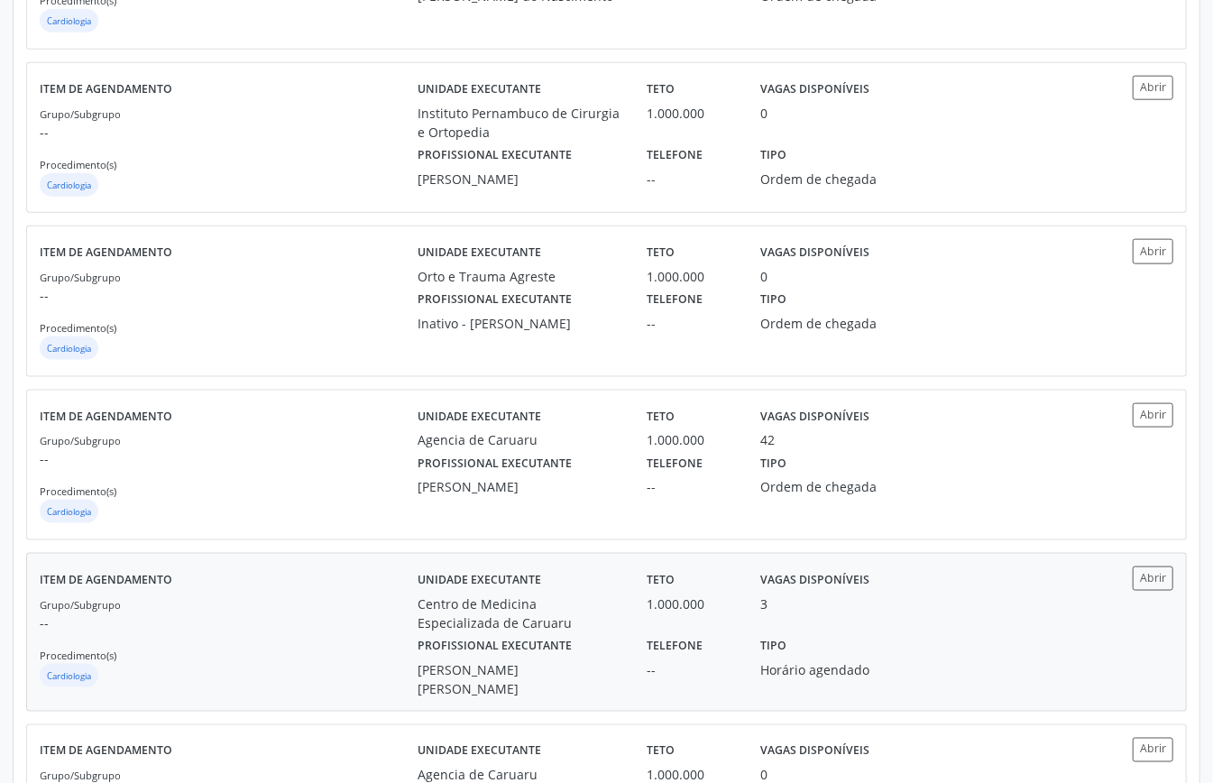
scroll to position [1203, 0]
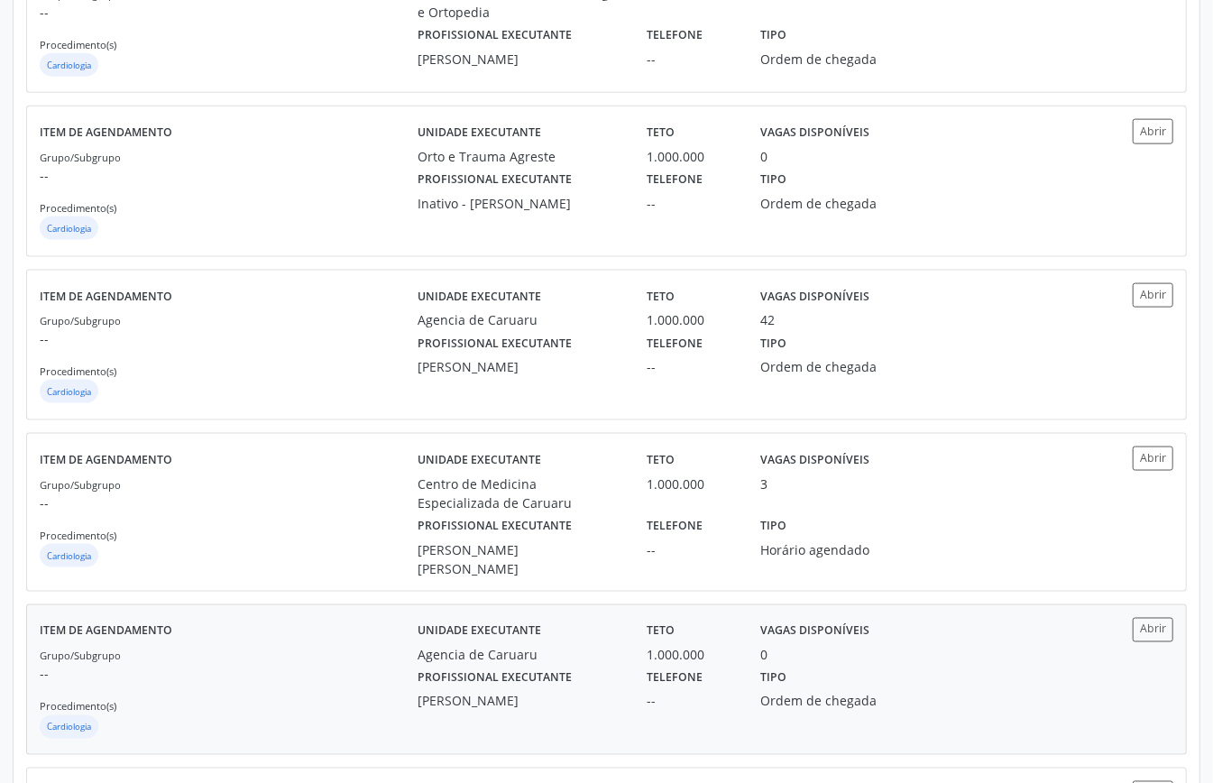
click at [387, 661] on div "Grupo/Subgrupo -- Procedimento(s) Cardiologia" at bounding box center [229, 694] width 378 height 97
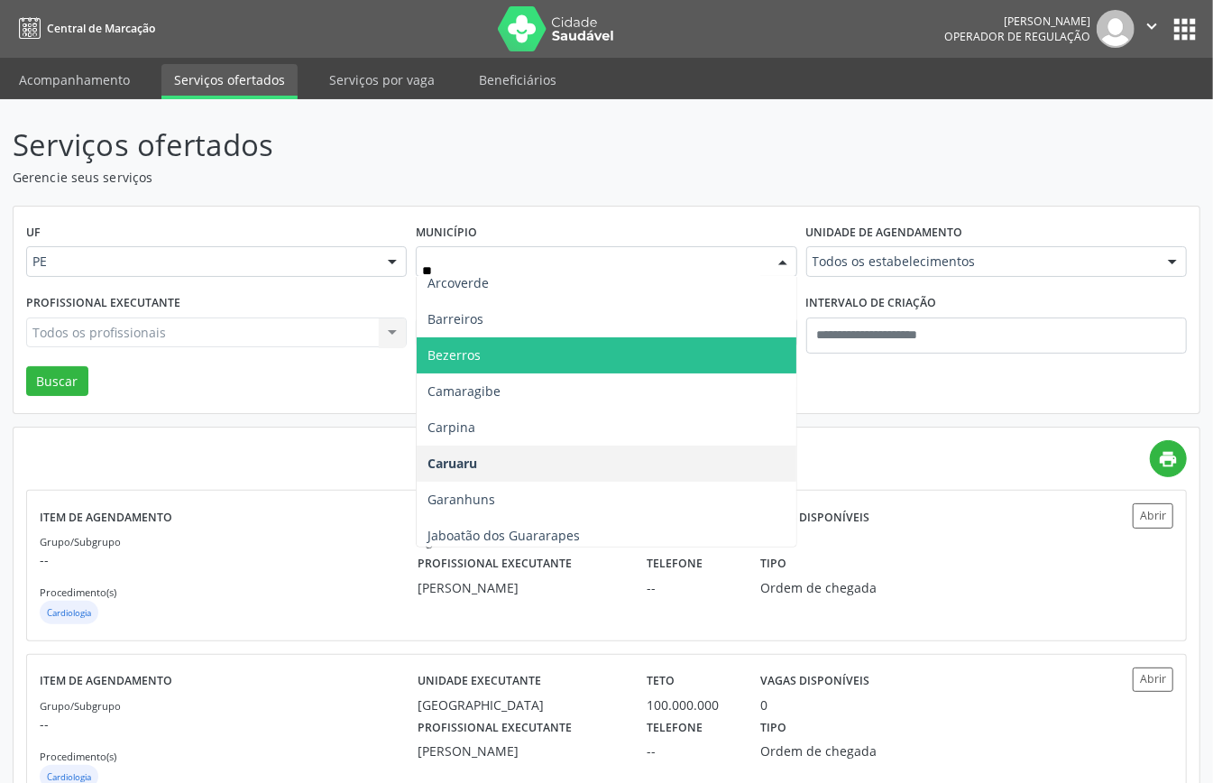
scroll to position [0, 0]
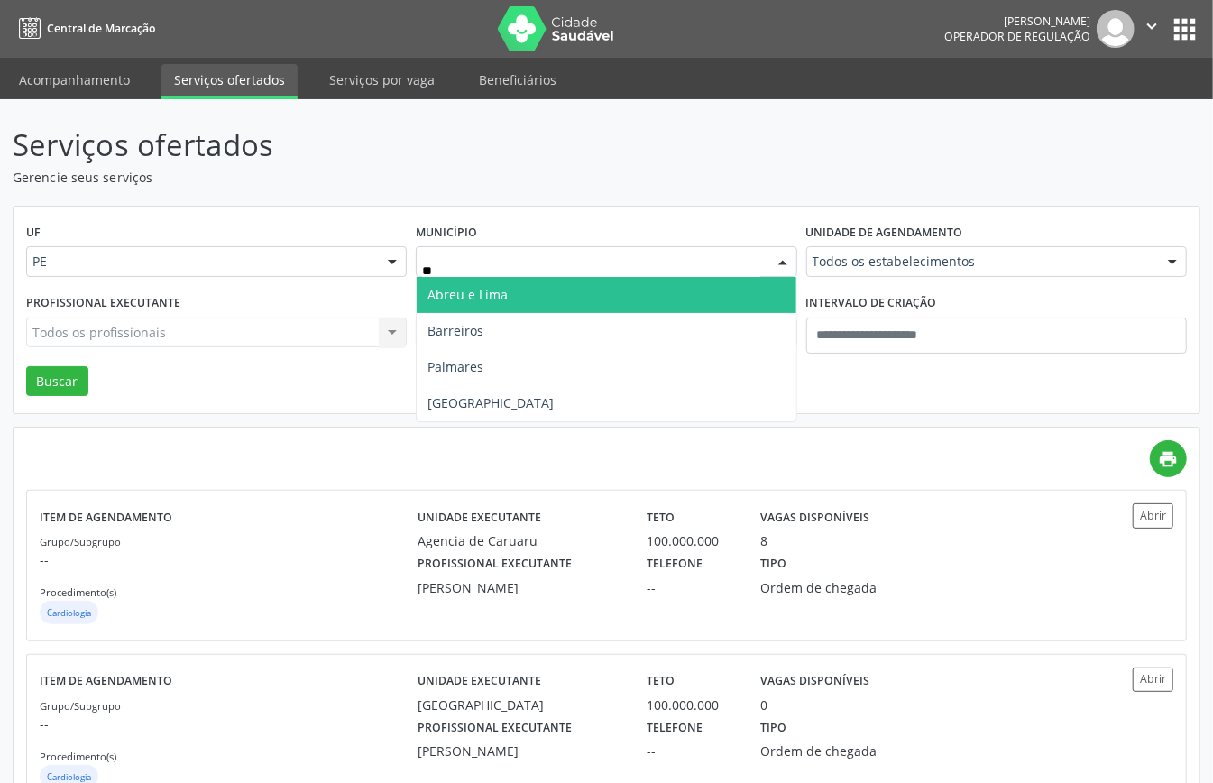
type input "***"
click at [518, 300] on span "Recife" at bounding box center [606, 295] width 379 height 36
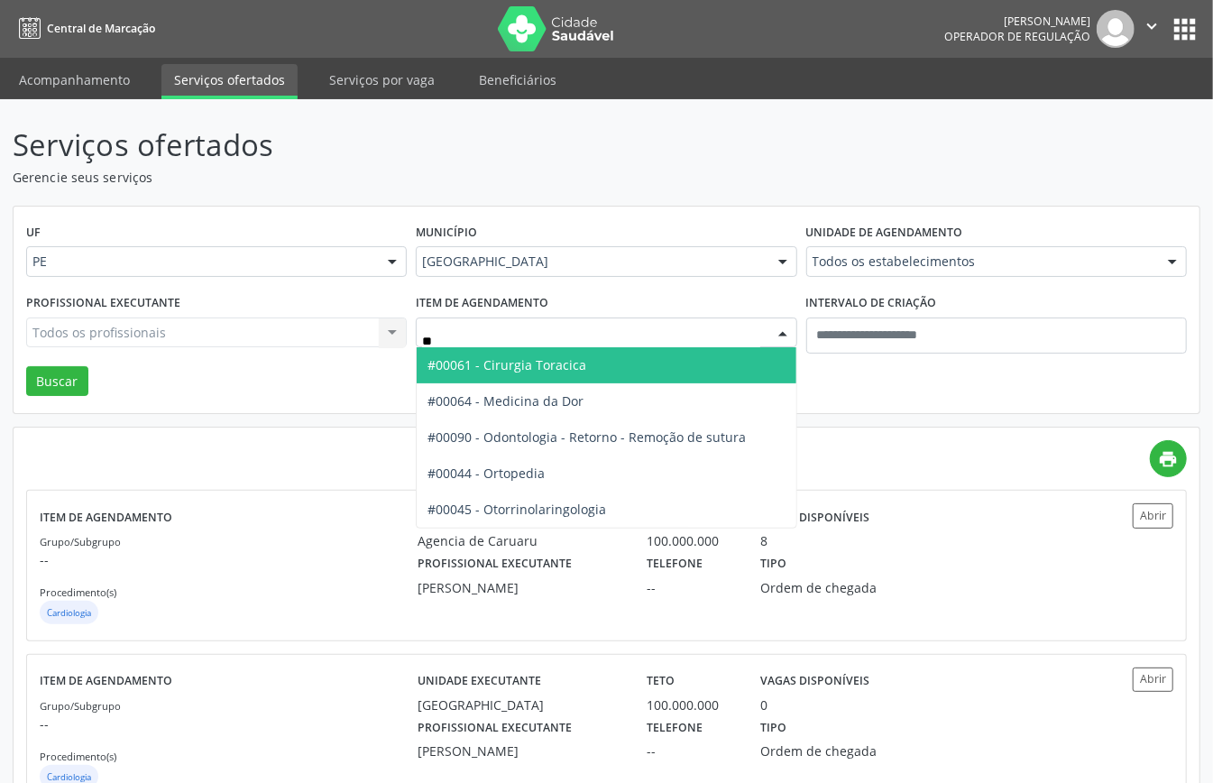
type input "***"
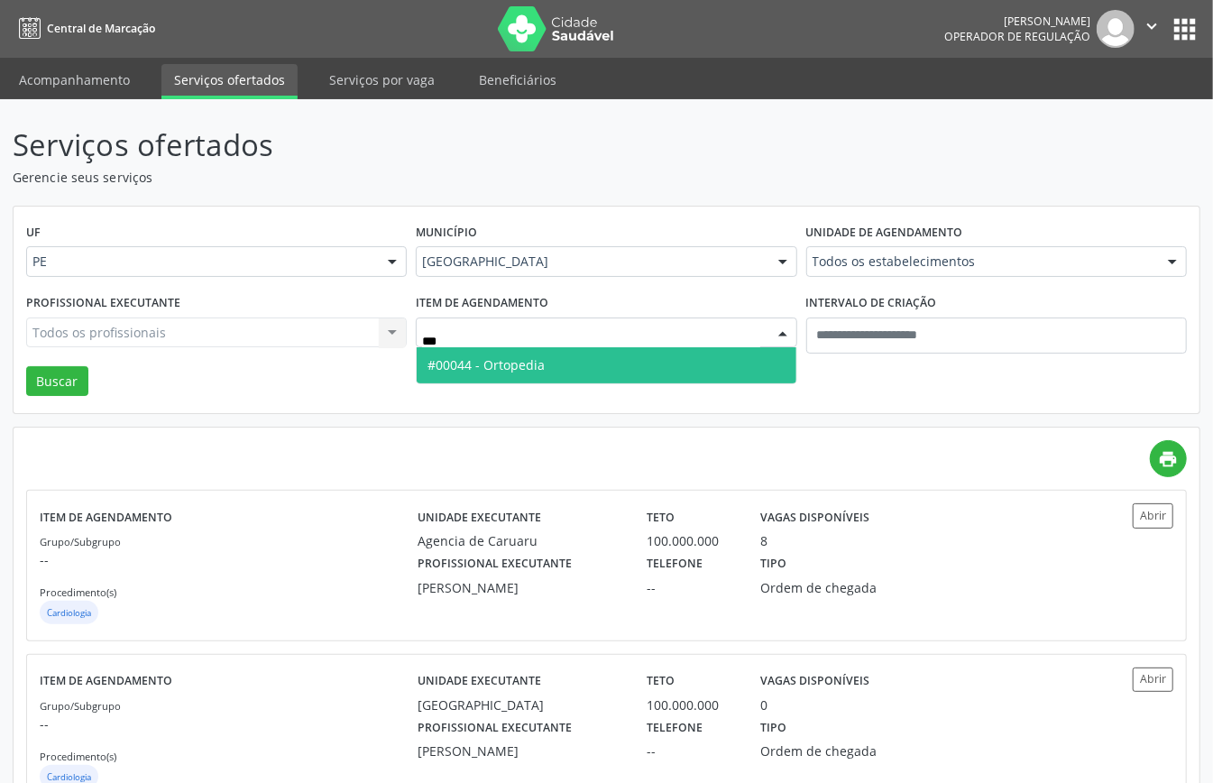
drag, startPoint x: 603, startPoint y: 362, endPoint x: 700, endPoint y: 363, distance: 97.4
click at [604, 362] on span "#00044 - Ortopedia" at bounding box center [606, 365] width 379 height 36
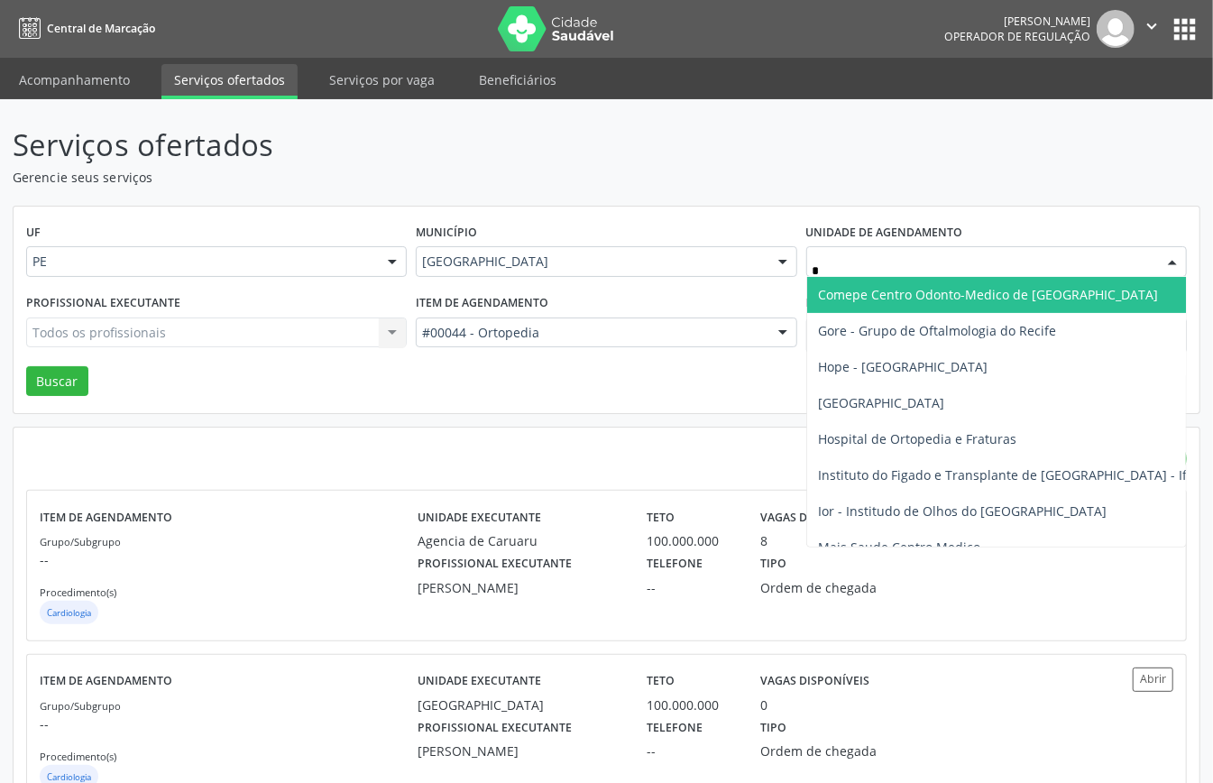
type input "**"
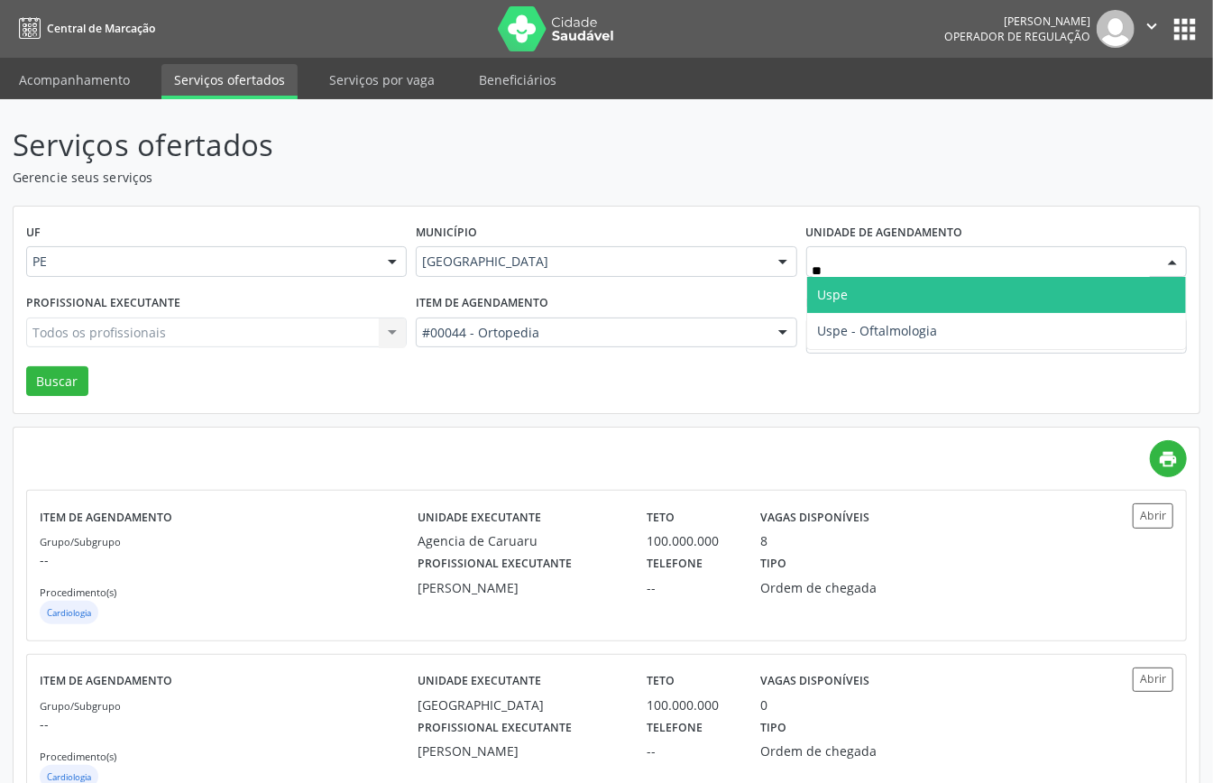
click at [867, 300] on span "Uspe" at bounding box center [996, 295] width 379 height 36
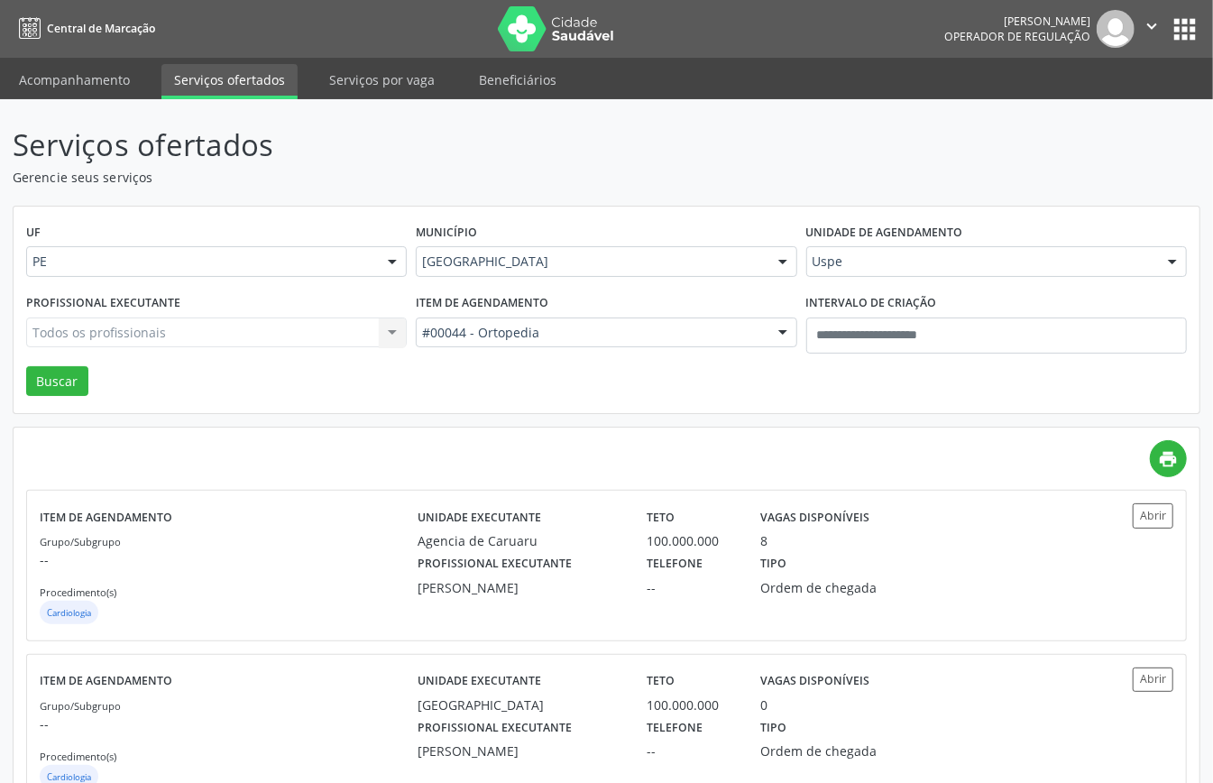
click at [215, 330] on div "Todos os profissionais Todos os profissionais André Cecílio Branquinho Nunes Ba…" at bounding box center [216, 333] width 381 height 31
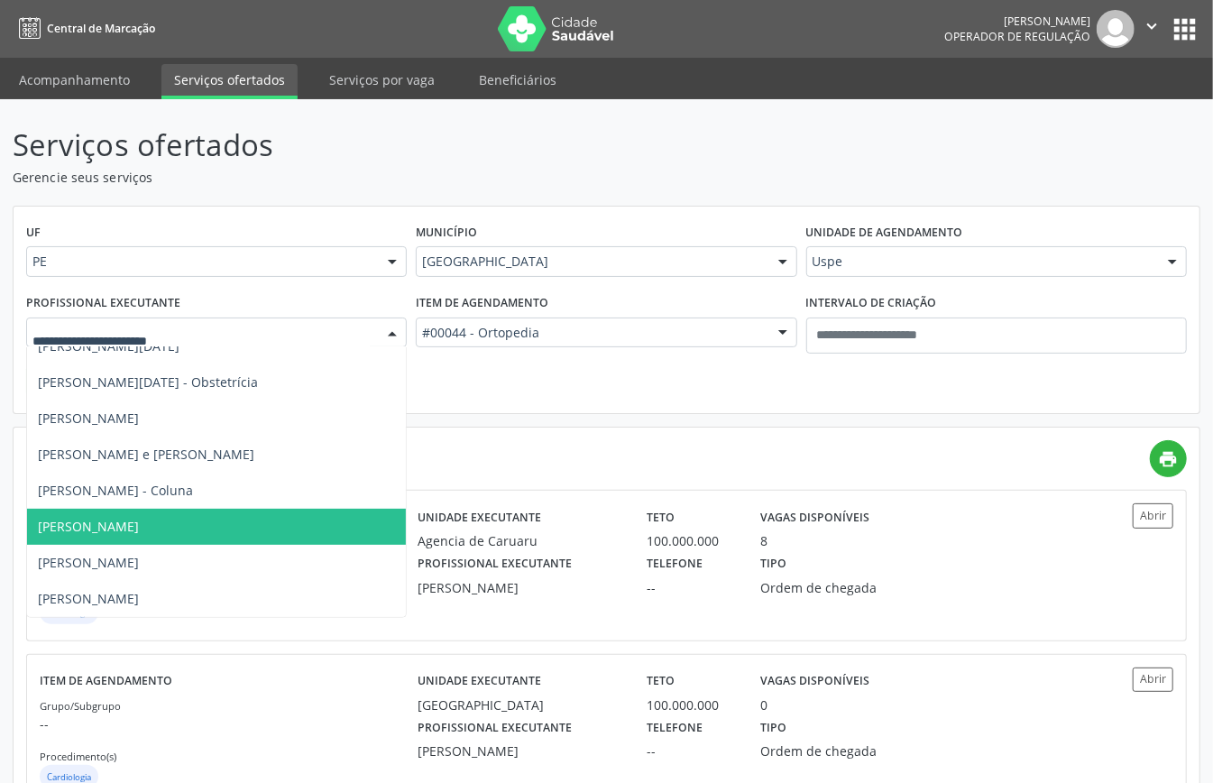
click at [215, 330] on input "text" at bounding box center [200, 342] width 337 height 36
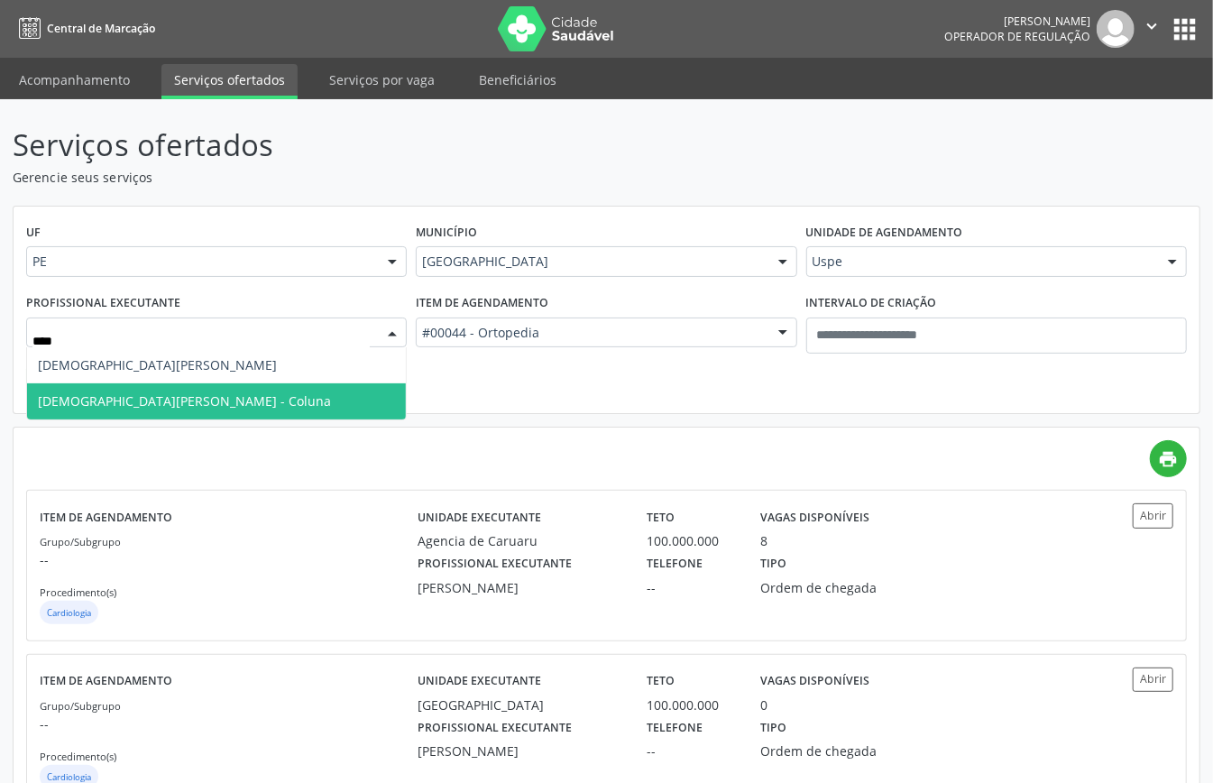
type input "*****"
click at [220, 405] on span "Cristiano Almeida Bastos - Coluna" at bounding box center [184, 400] width 293 height 17
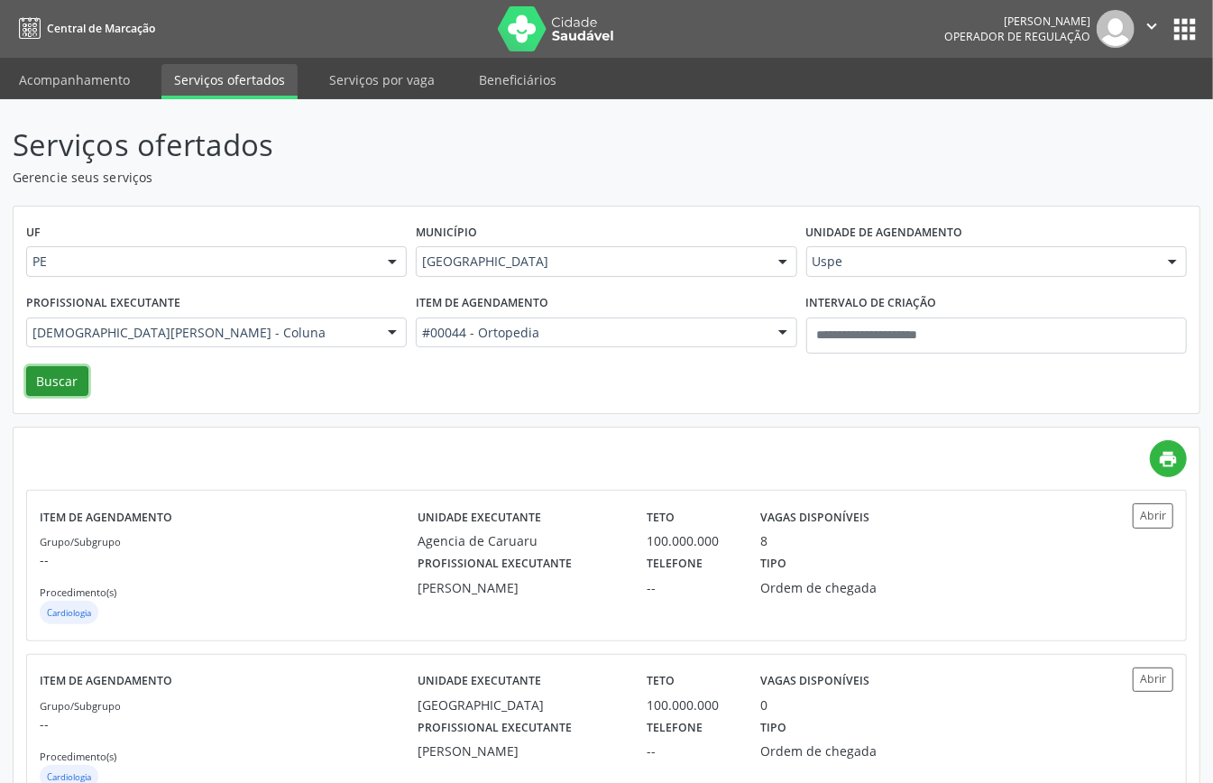
click at [34, 383] on button "Buscar" at bounding box center [57, 381] width 62 height 31
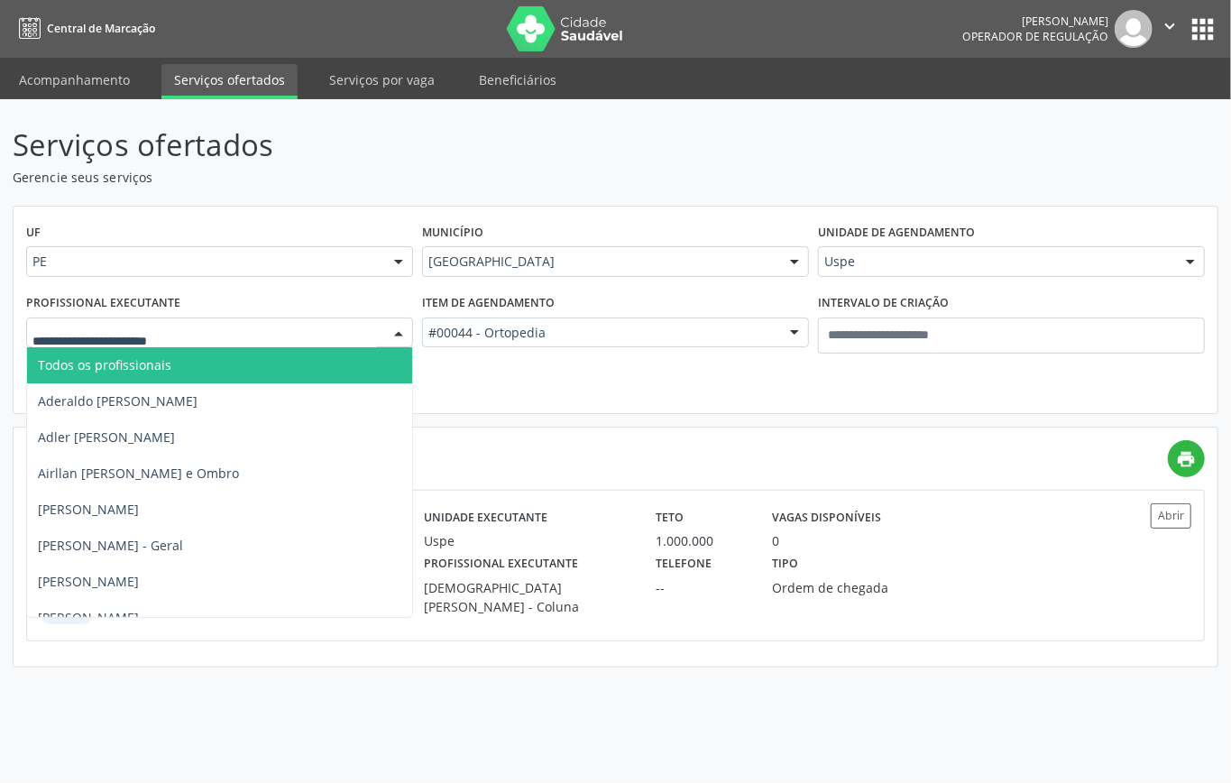
click at [494, 381] on div "UF PE PE Nenhum resultado encontrado para: " " Não há nenhuma opção para ser ex…" at bounding box center [616, 311] width 1204 height 208
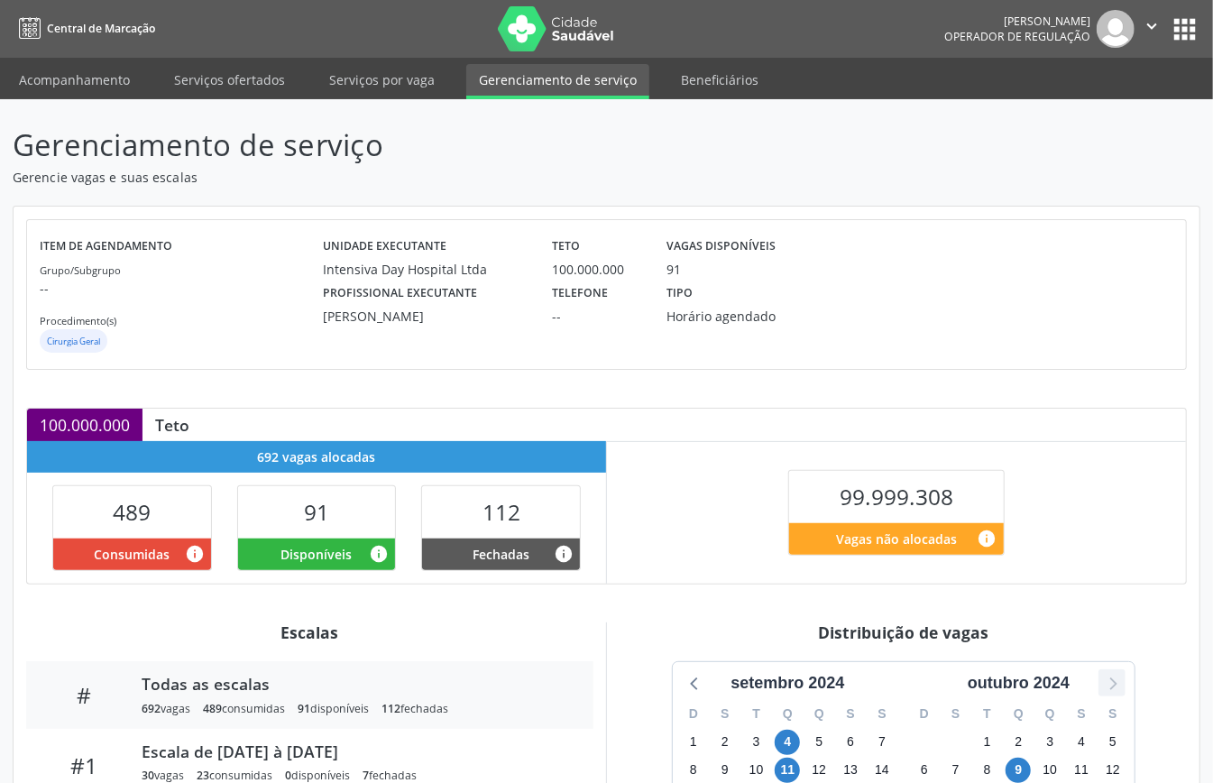
click at [1112, 680] on icon at bounding box center [1113, 684] width 7 height 13
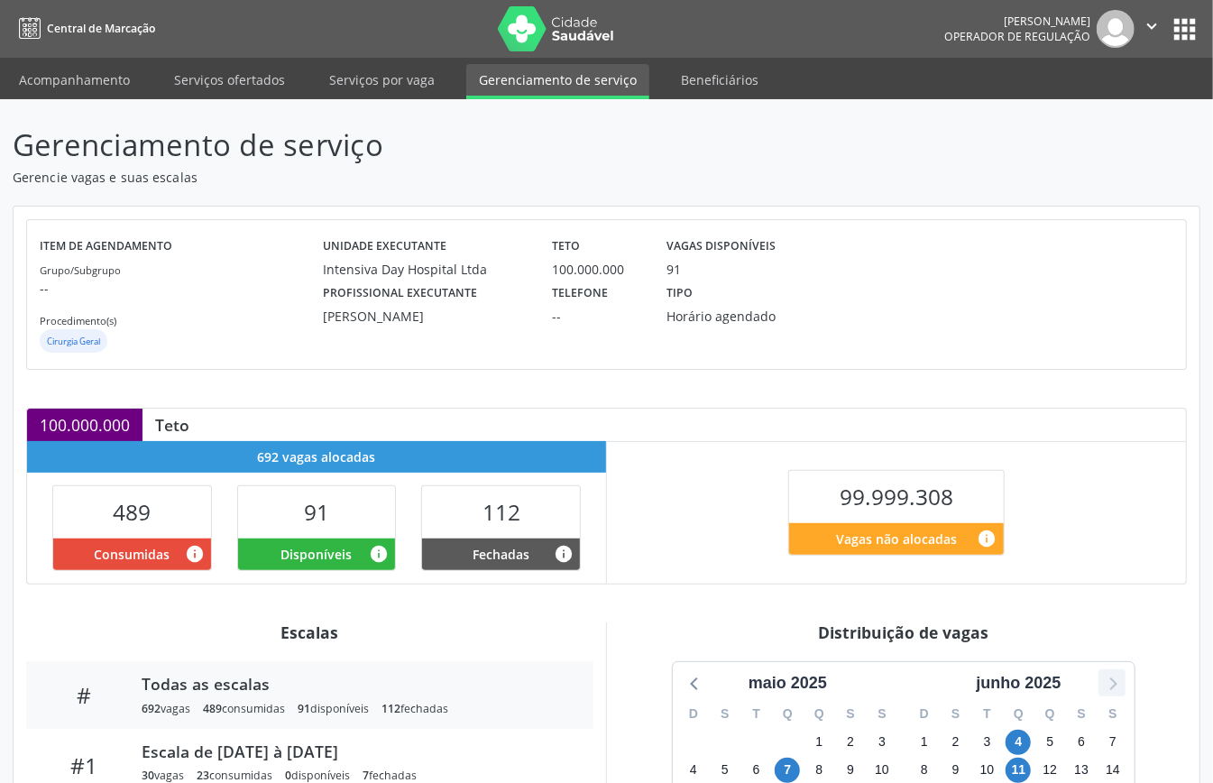
click at [1112, 680] on icon at bounding box center [1113, 684] width 7 height 13
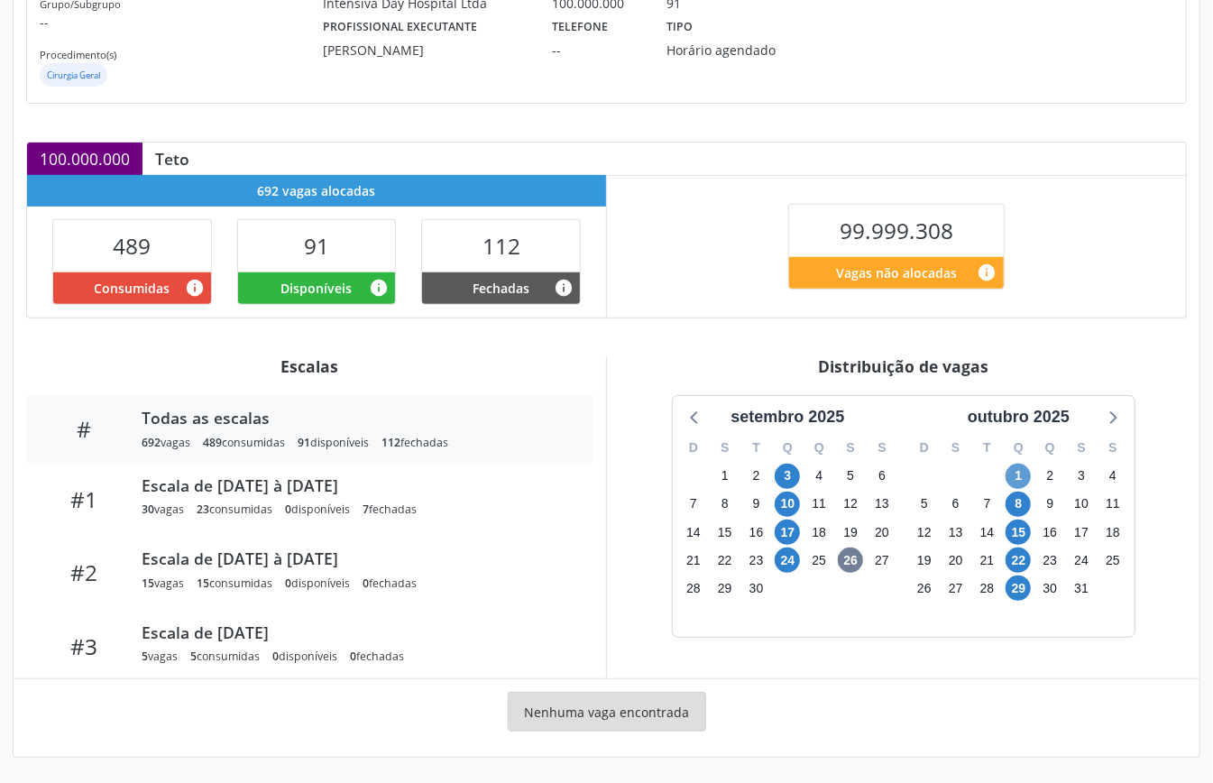
drag, startPoint x: 1025, startPoint y: 462, endPoint x: 1023, endPoint y: 476, distance: 14.5
click at [1023, 464] on div "1" at bounding box center [1018, 476] width 25 height 28
click at [1023, 476] on span "1" at bounding box center [1018, 476] width 25 height 25
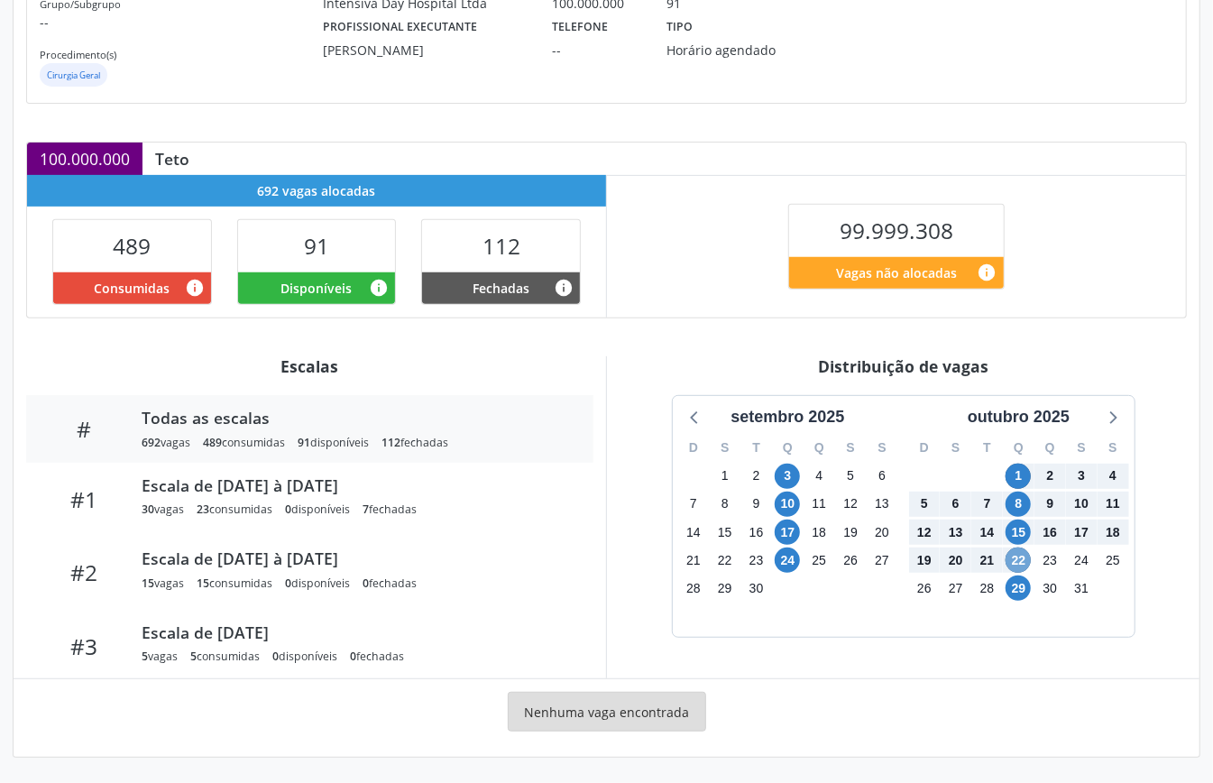
click at [1025, 561] on span "22" at bounding box center [1018, 560] width 25 height 25
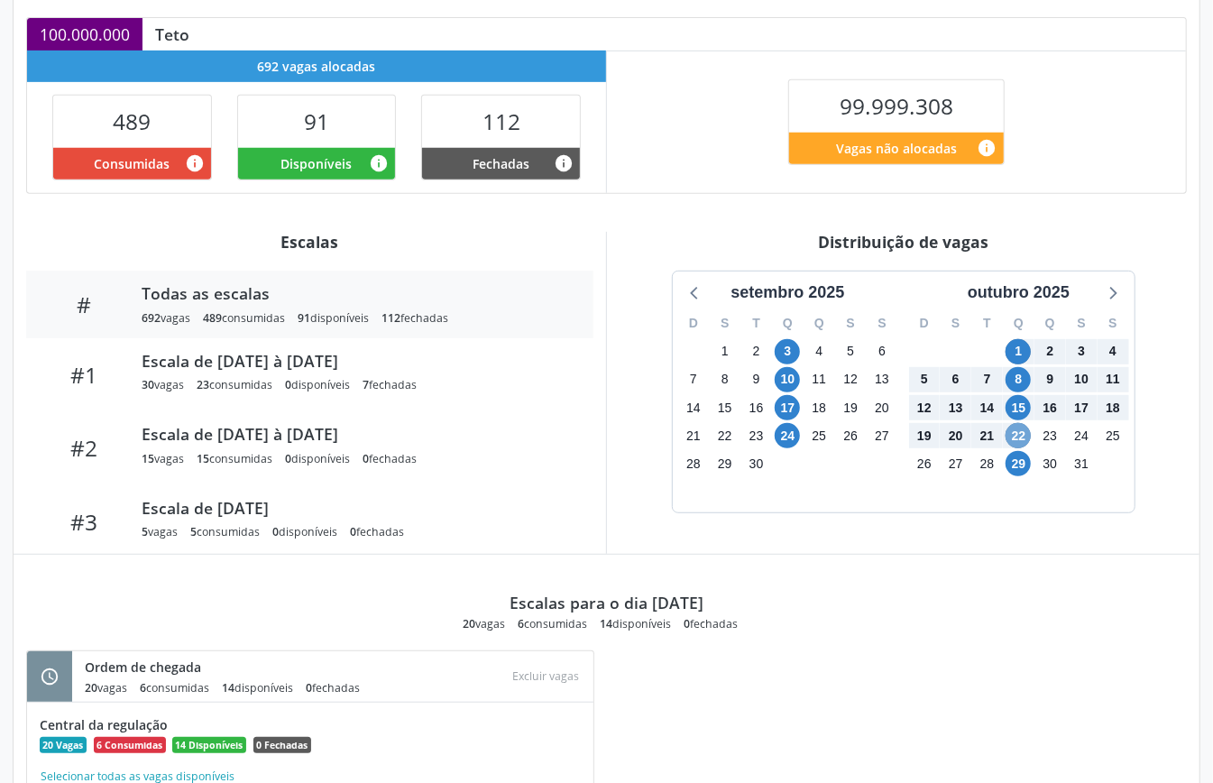
scroll to position [632, 0]
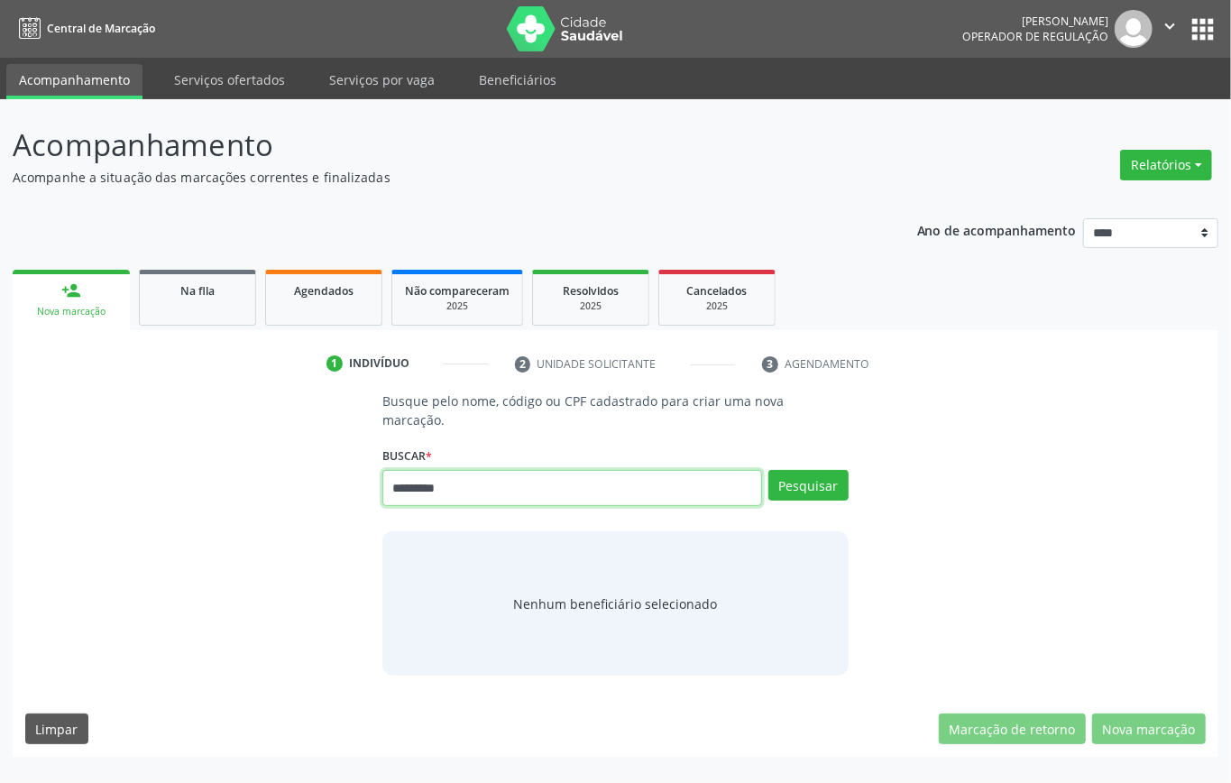
type input "*********"
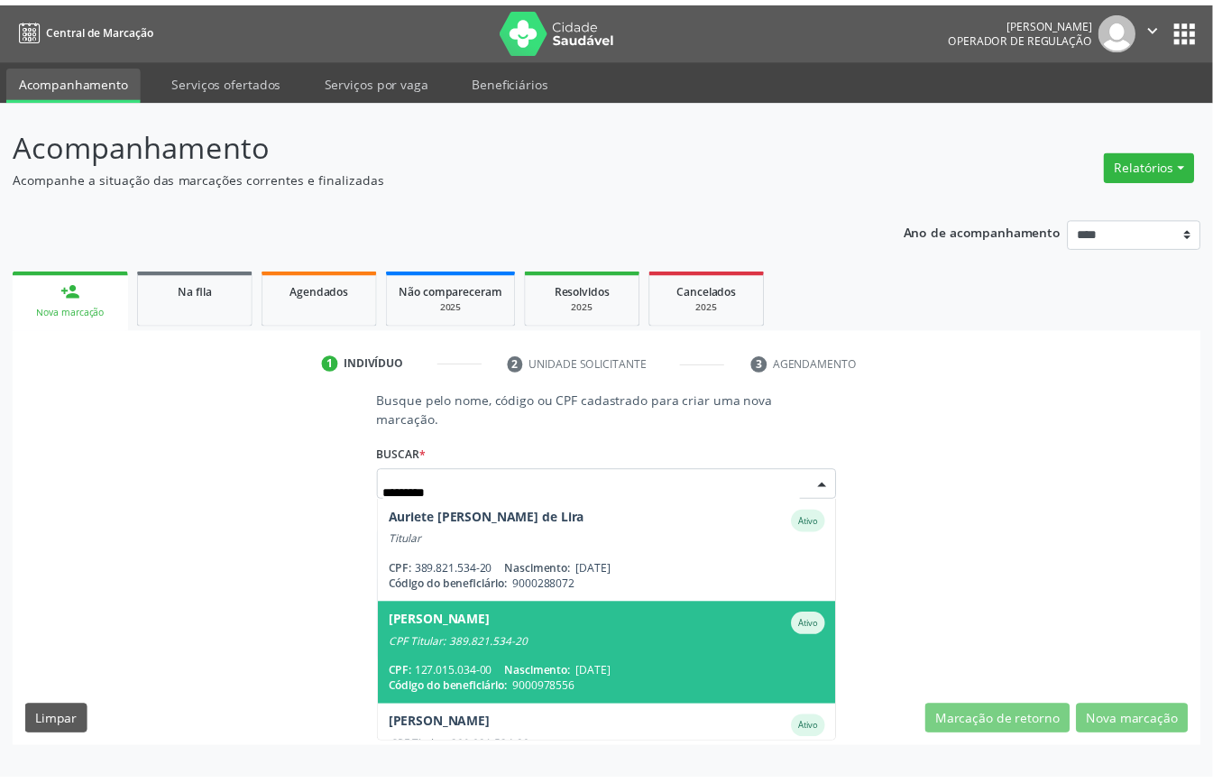
scroll to position [65, 0]
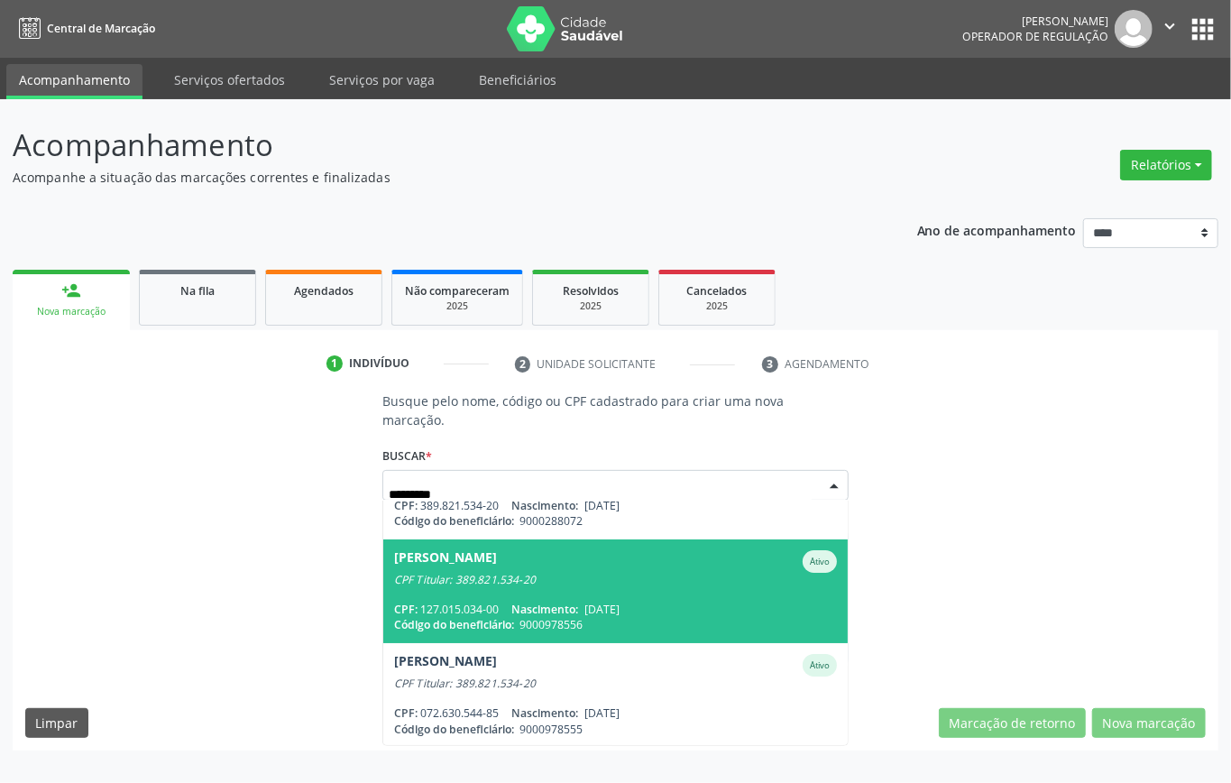
click at [567, 596] on span "[PERSON_NAME] Ativo CPF Titular: 389.821.534-20 CPF: 127.015.034-00 Nascimento:…" at bounding box center [615, 592] width 465 height 104
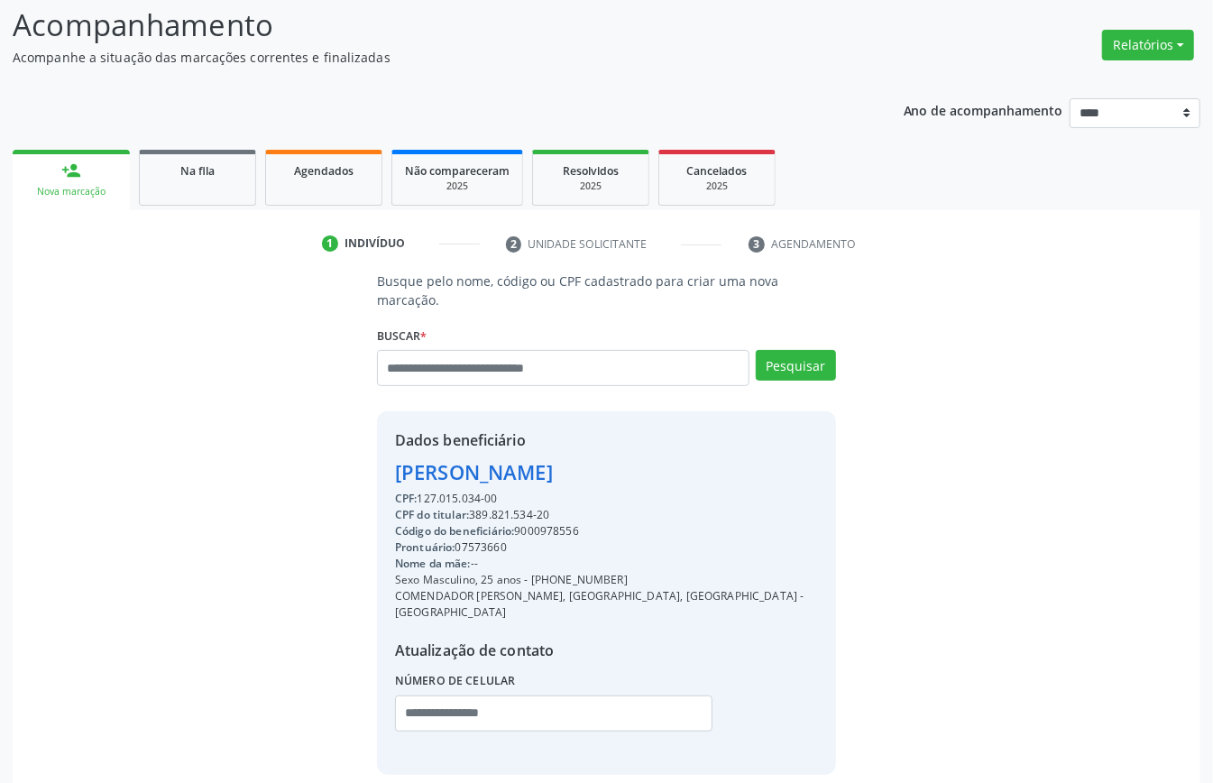
scroll to position [189, 0]
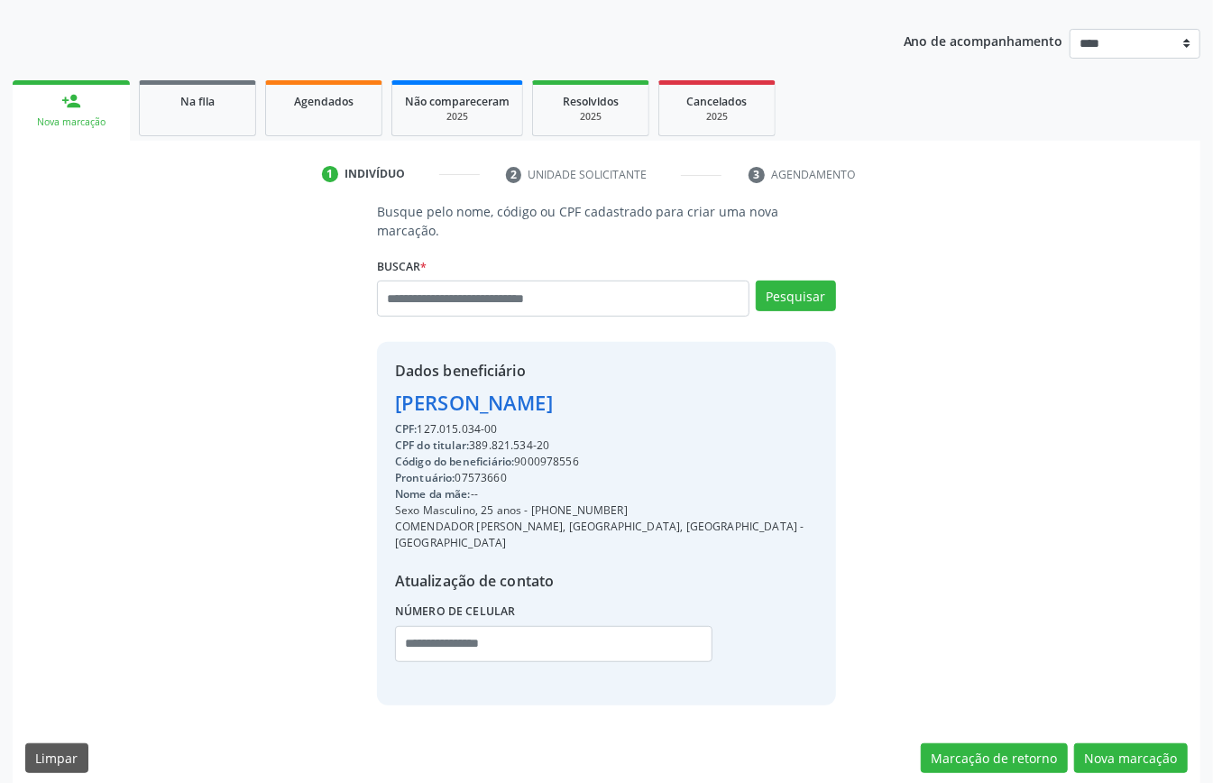
click at [549, 455] on div "Código do beneficiário: 9000978556" at bounding box center [606, 462] width 423 height 16
copy div "9000978556"
click at [328, 101] on span "Agendados" at bounding box center [324, 101] width 60 height 15
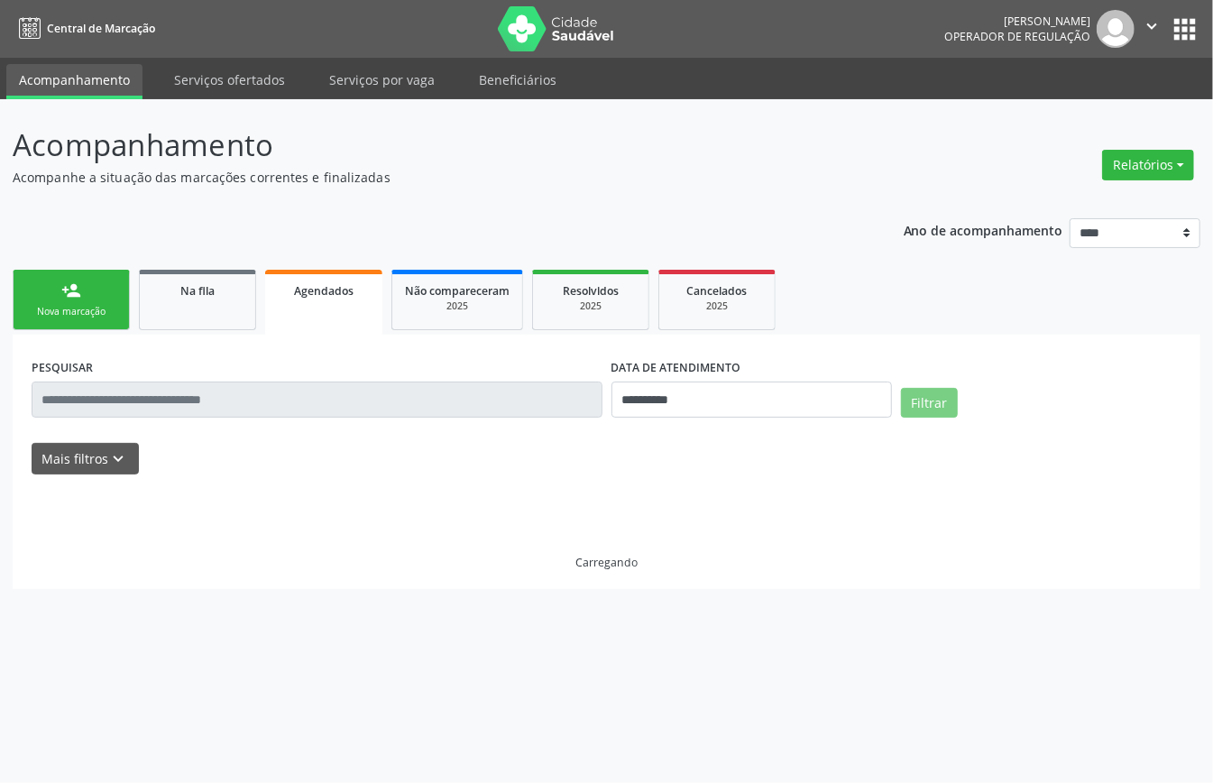
scroll to position [0, 0]
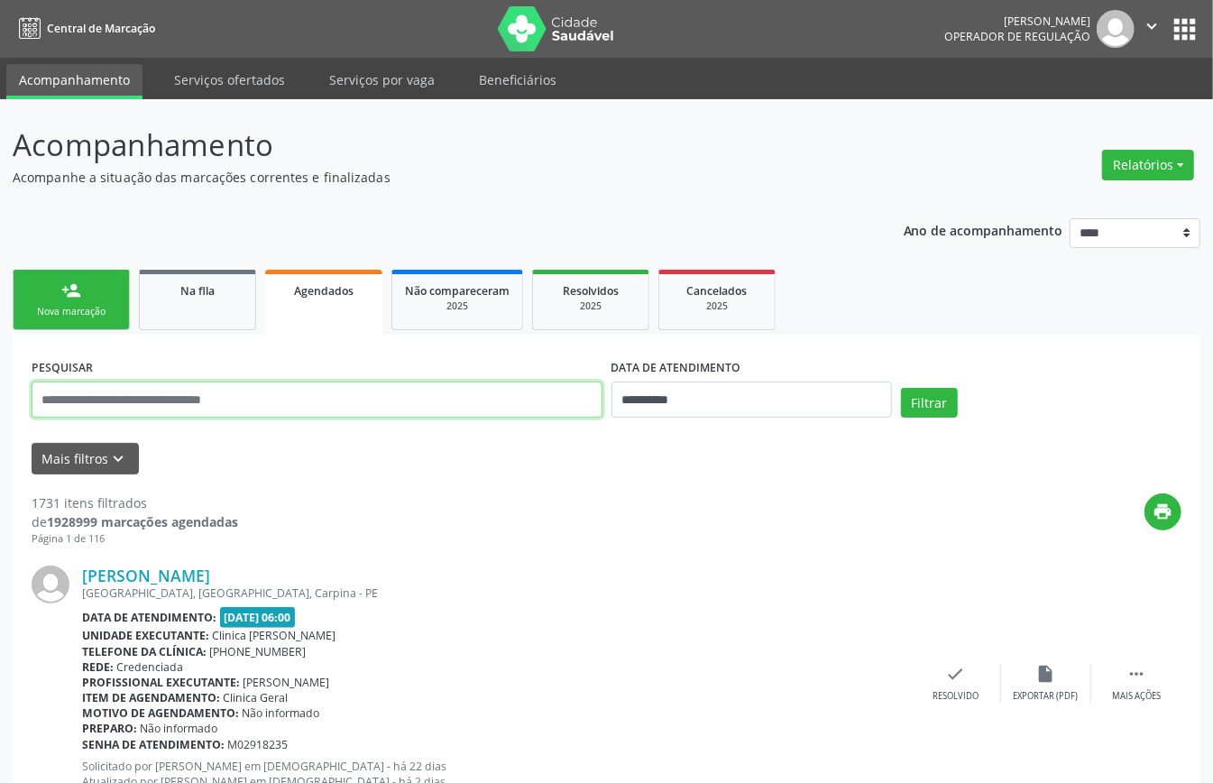
paste input "**********"
type input "**********"
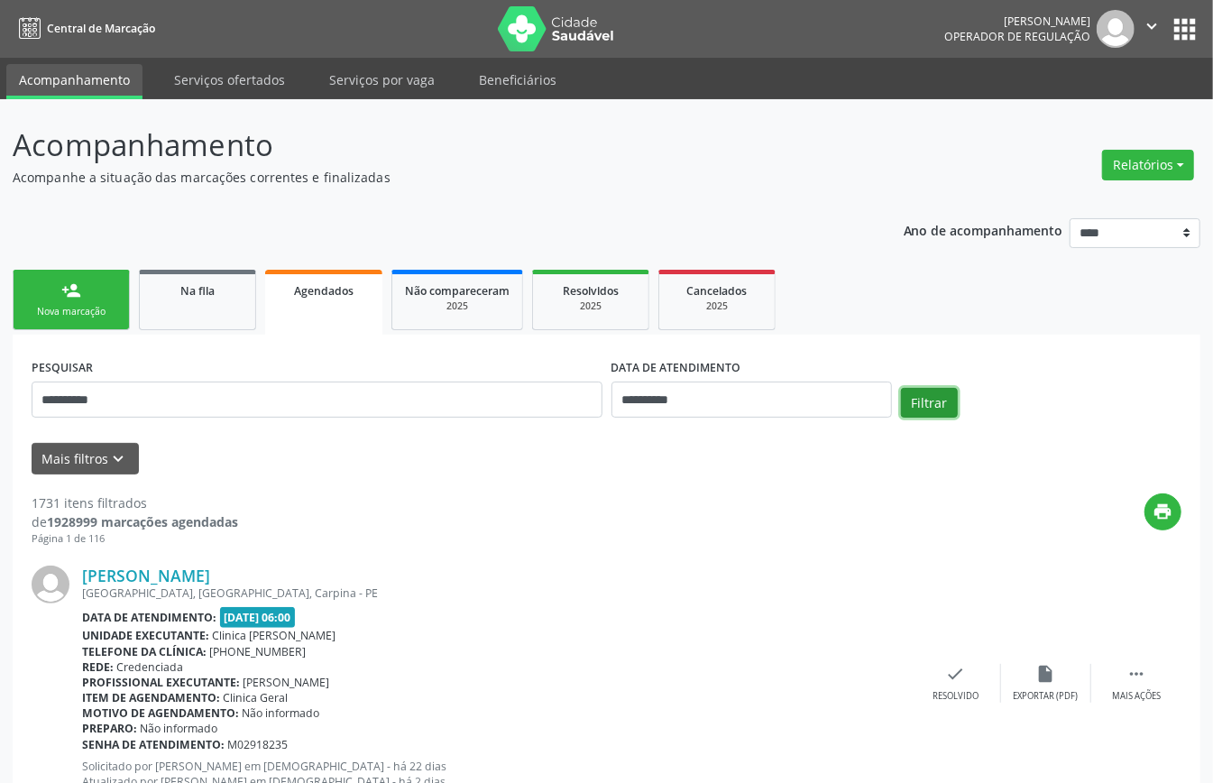
click at [939, 393] on button "Filtrar" at bounding box center [929, 403] width 57 height 31
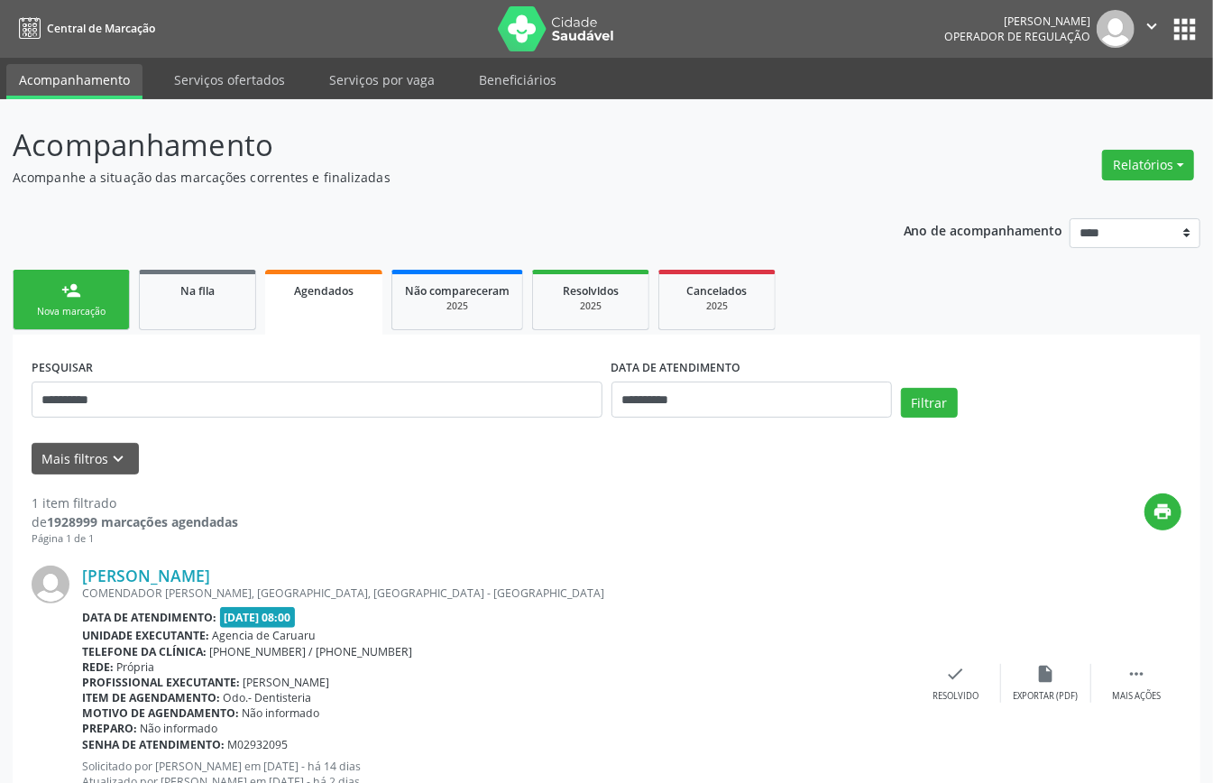
click at [51, 280] on link "person_add Nova marcação" at bounding box center [71, 300] width 117 height 60
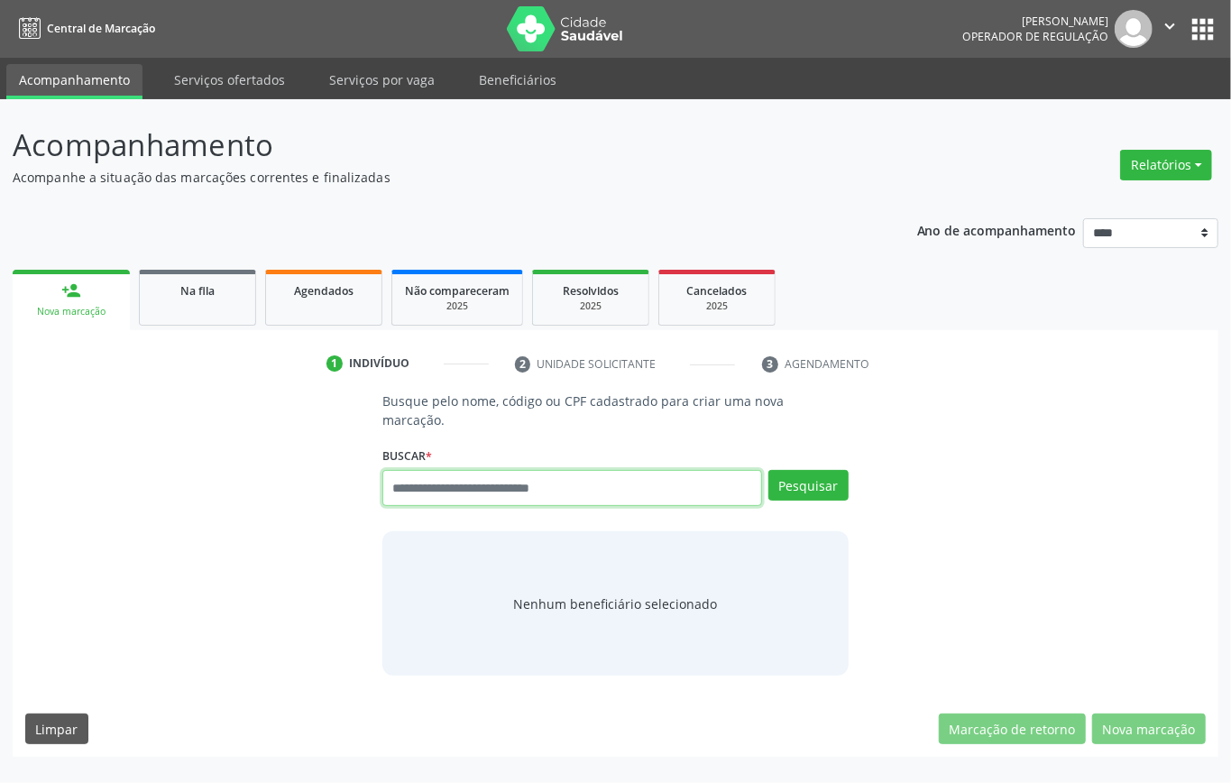
paste input "**********"
type input "**********"
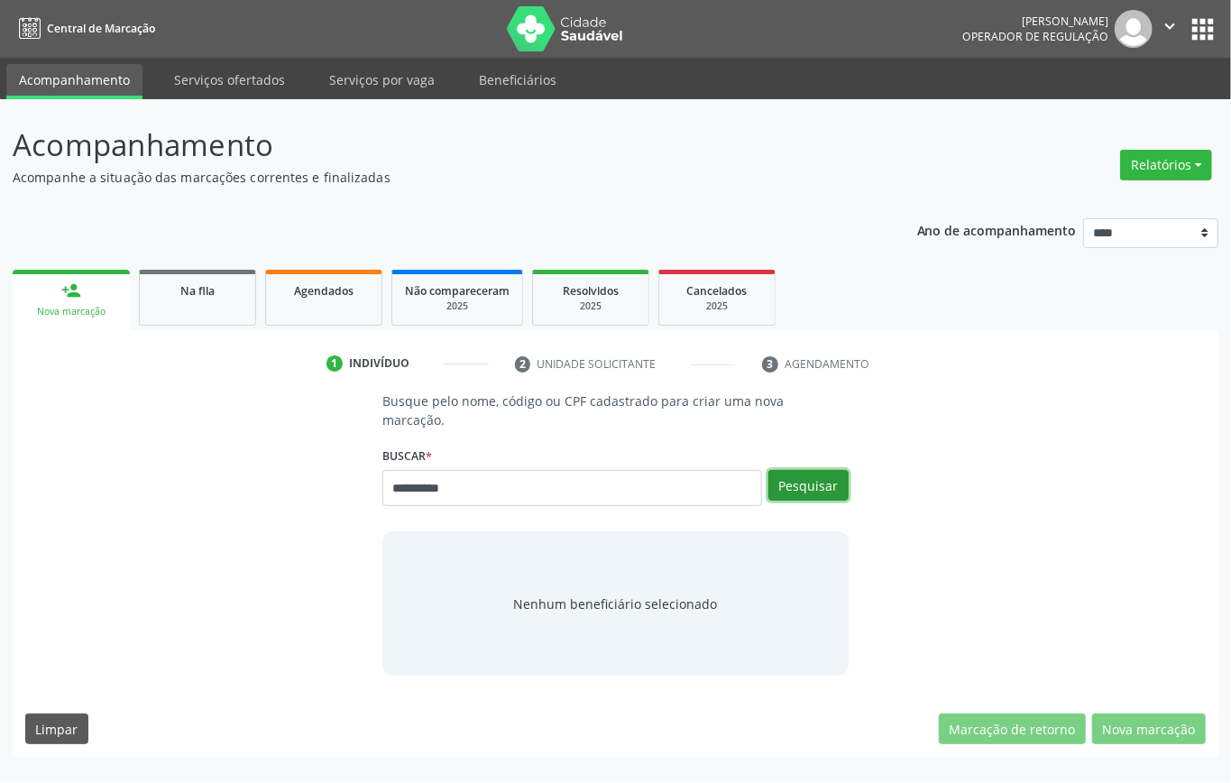
click at [801, 487] on button "Pesquisar" at bounding box center [809, 485] width 80 height 31
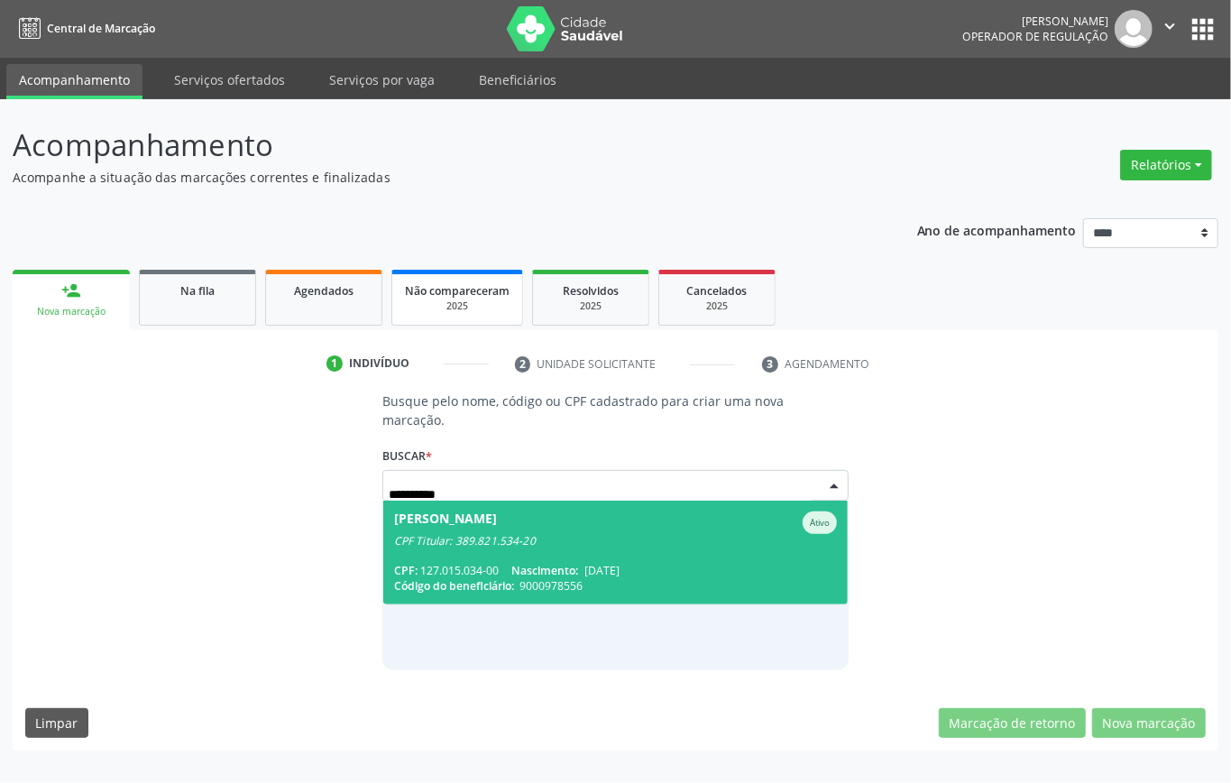
drag, startPoint x: 475, startPoint y: 549, endPoint x: 419, endPoint y: 304, distance: 250.8
click at [473, 541] on span "Gabriel Lira da Rocha Paiva Ativo CPF Titular: 389.821.534-20 CPF: 127.015.034-…" at bounding box center [615, 553] width 465 height 104
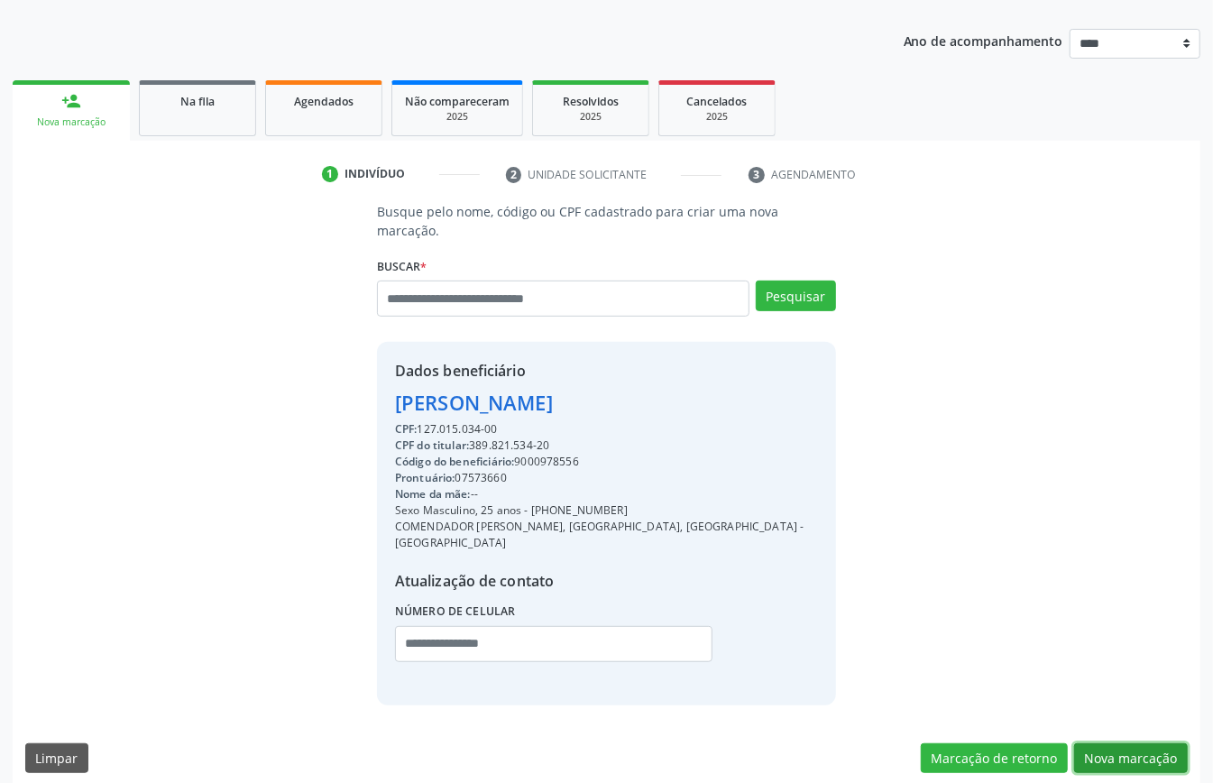
click at [1148, 743] on button "Nova marcação" at bounding box center [1132, 758] width 114 height 31
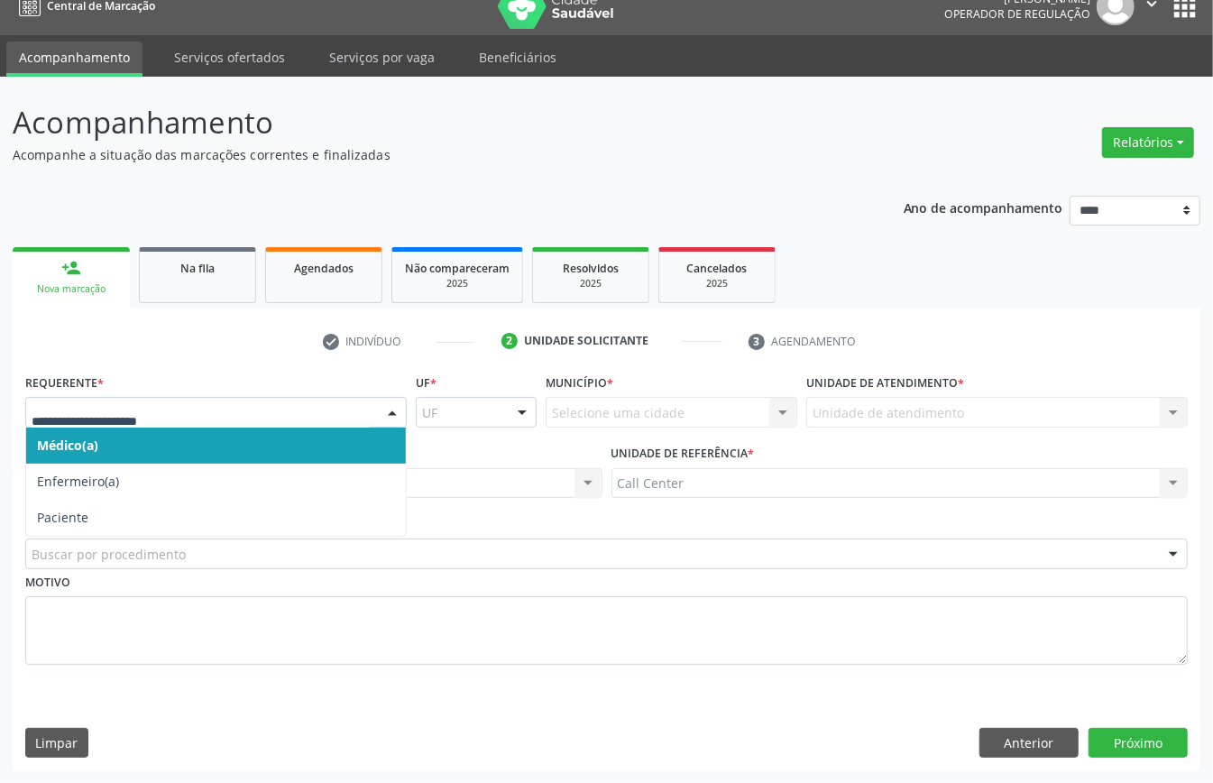
drag, startPoint x: 188, startPoint y: 395, endPoint x: 191, endPoint y: 408, distance: 13.1
click at [191, 408] on div at bounding box center [216, 412] width 382 height 31
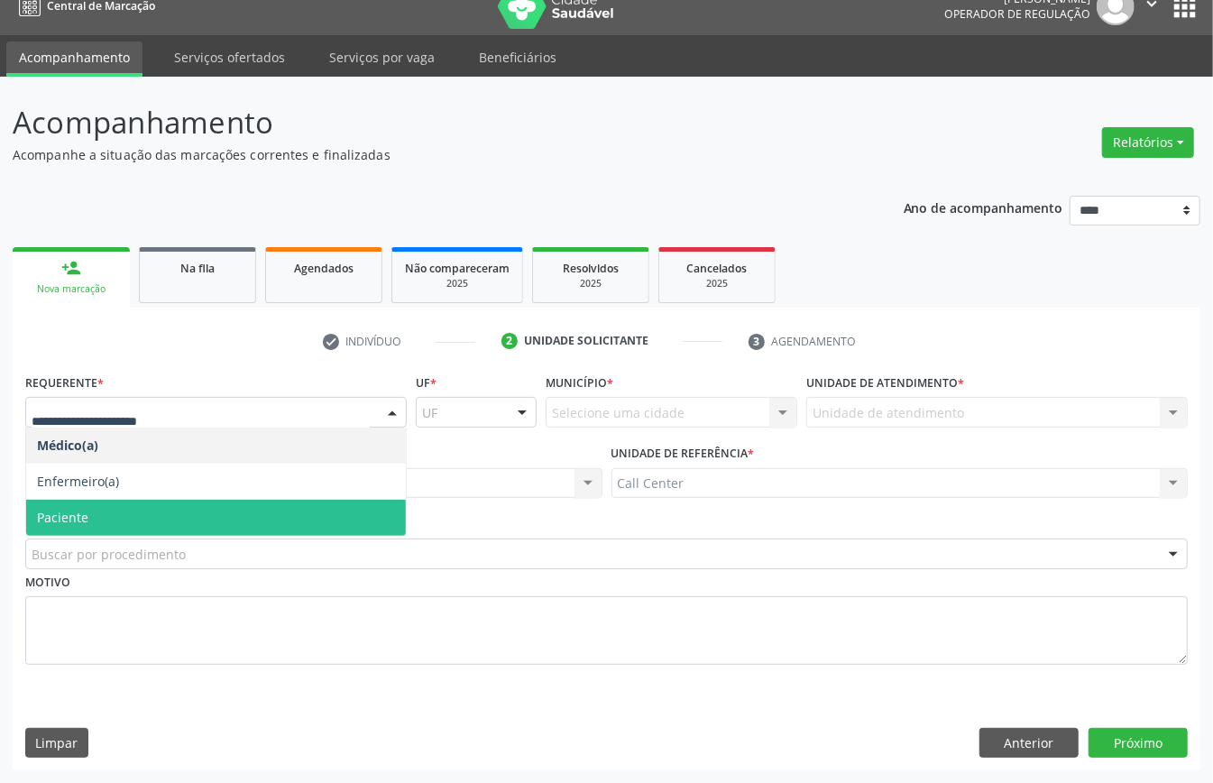
click at [132, 529] on span "Paciente" at bounding box center [216, 518] width 380 height 36
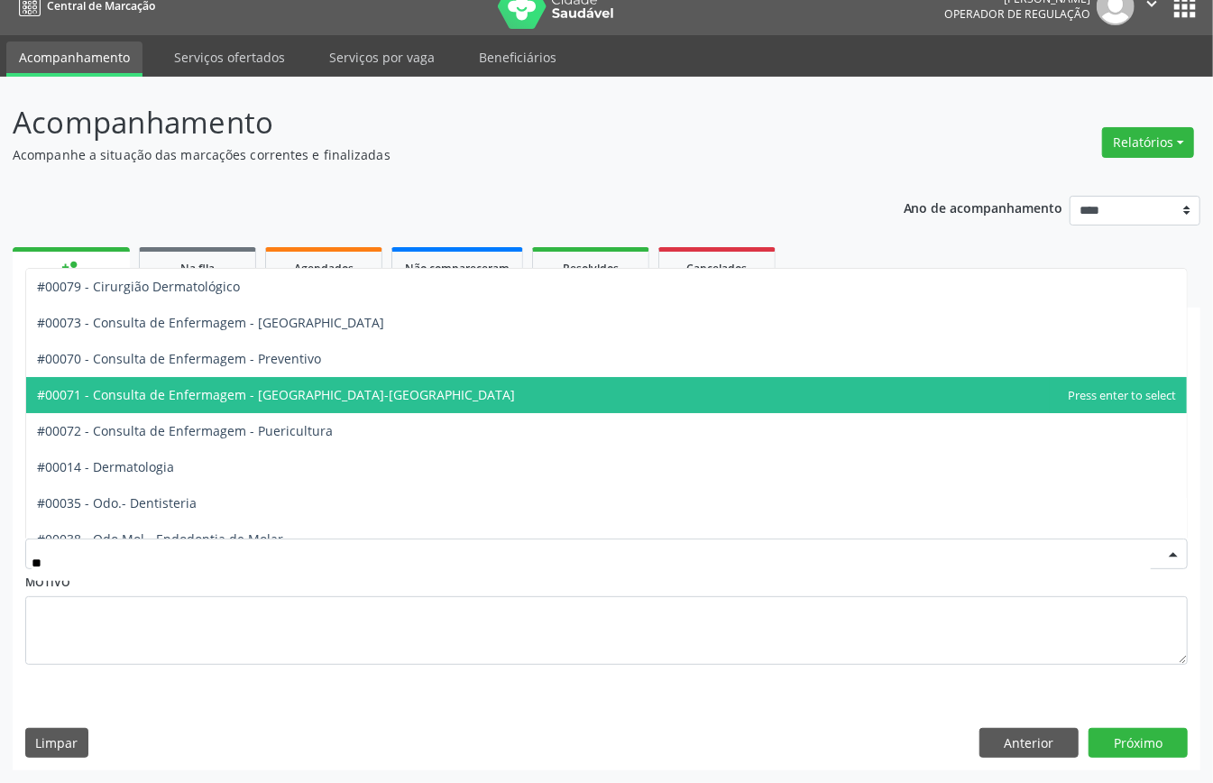
type input "***"
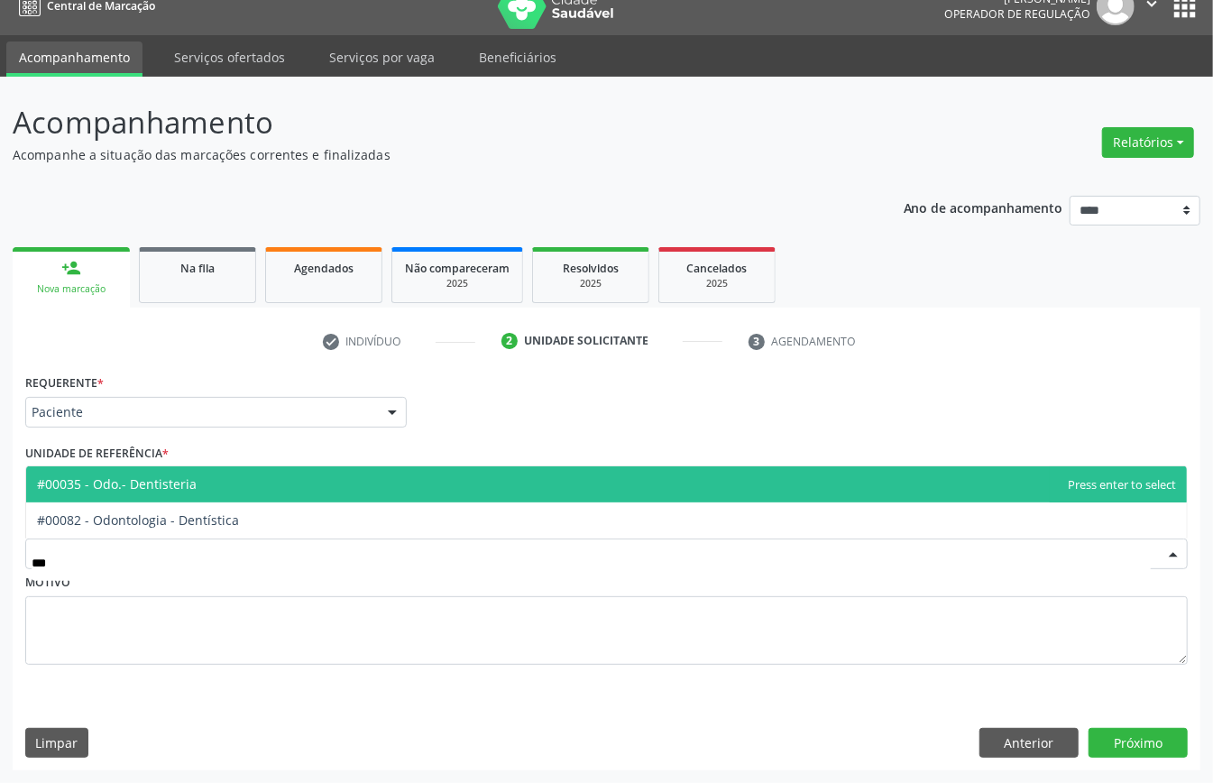
click at [193, 492] on span "#00035 - Odo.- Dentisteria" at bounding box center [606, 484] width 1161 height 36
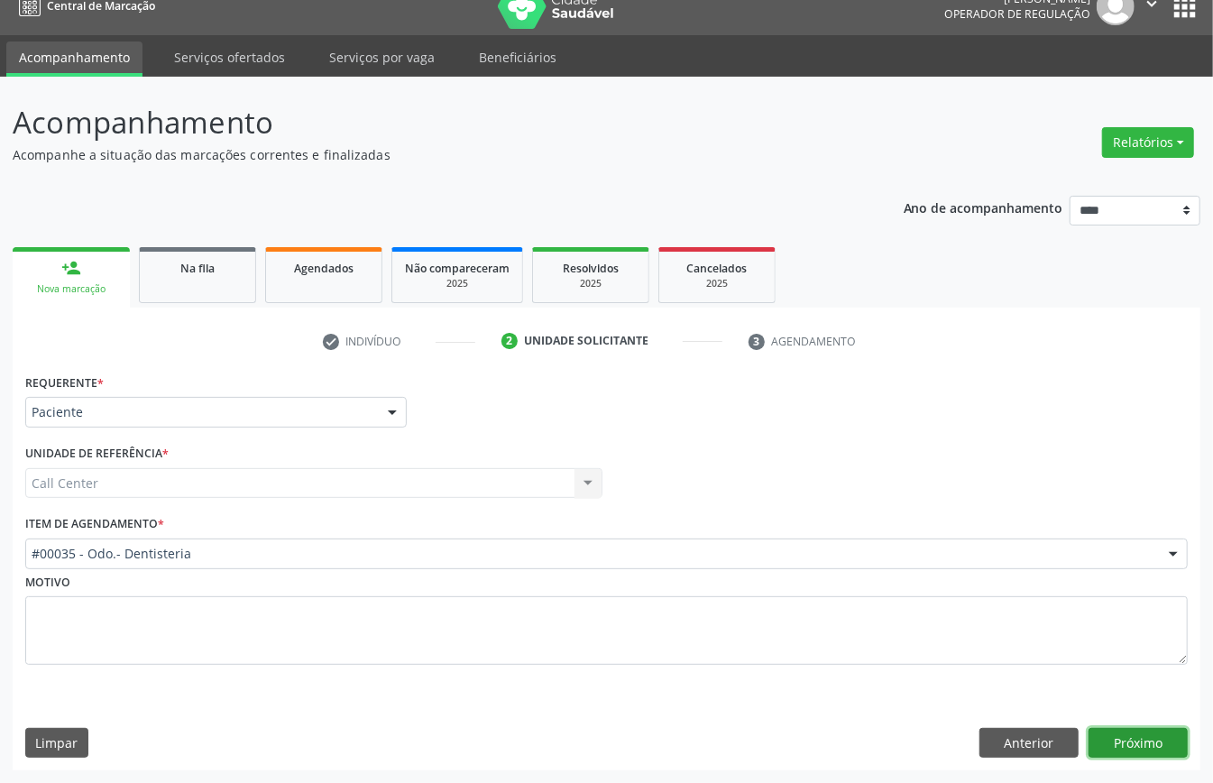
click at [1137, 748] on button "Próximo" at bounding box center [1138, 743] width 99 height 31
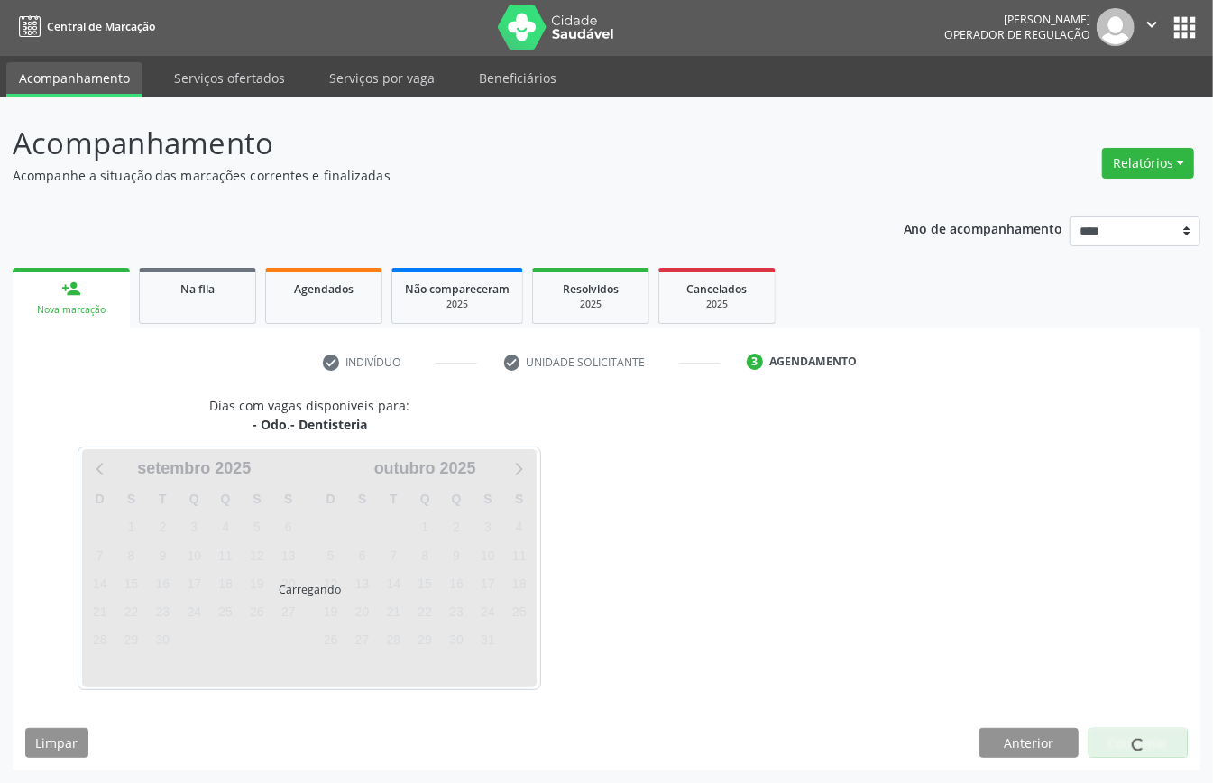
scroll to position [4, 0]
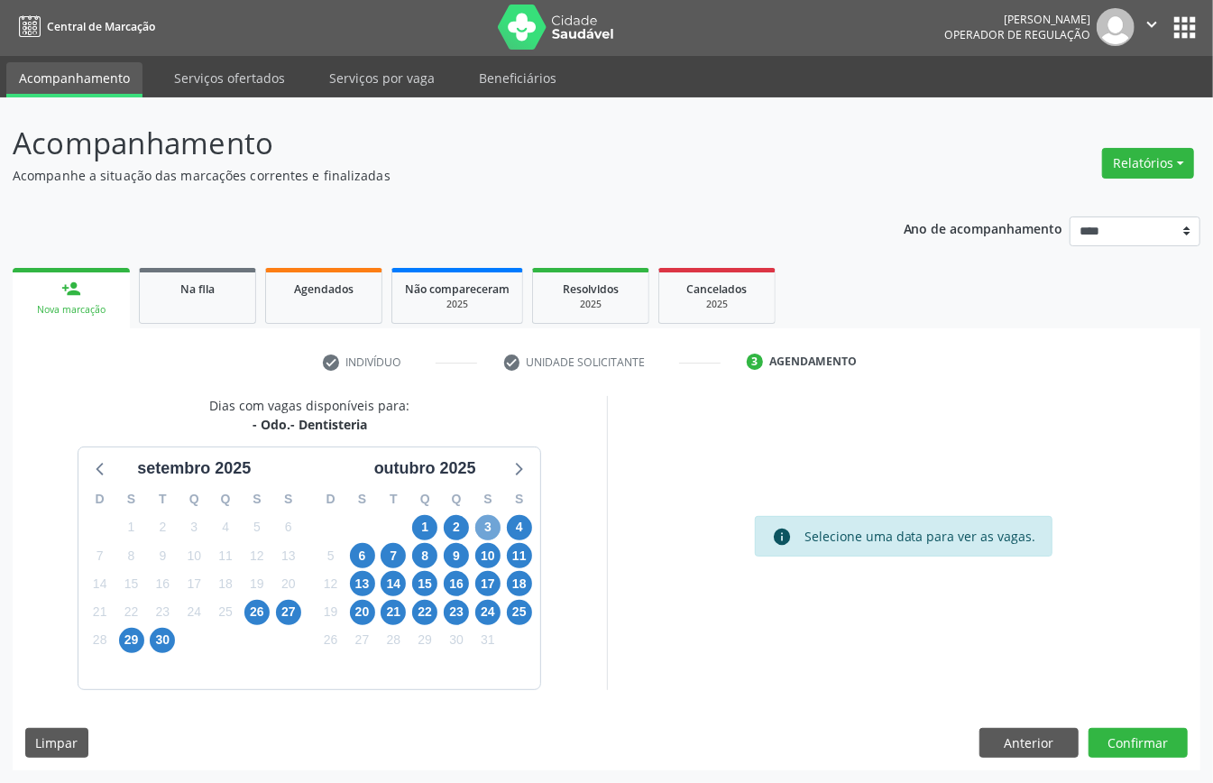
click at [493, 524] on span "3" at bounding box center [487, 527] width 25 height 25
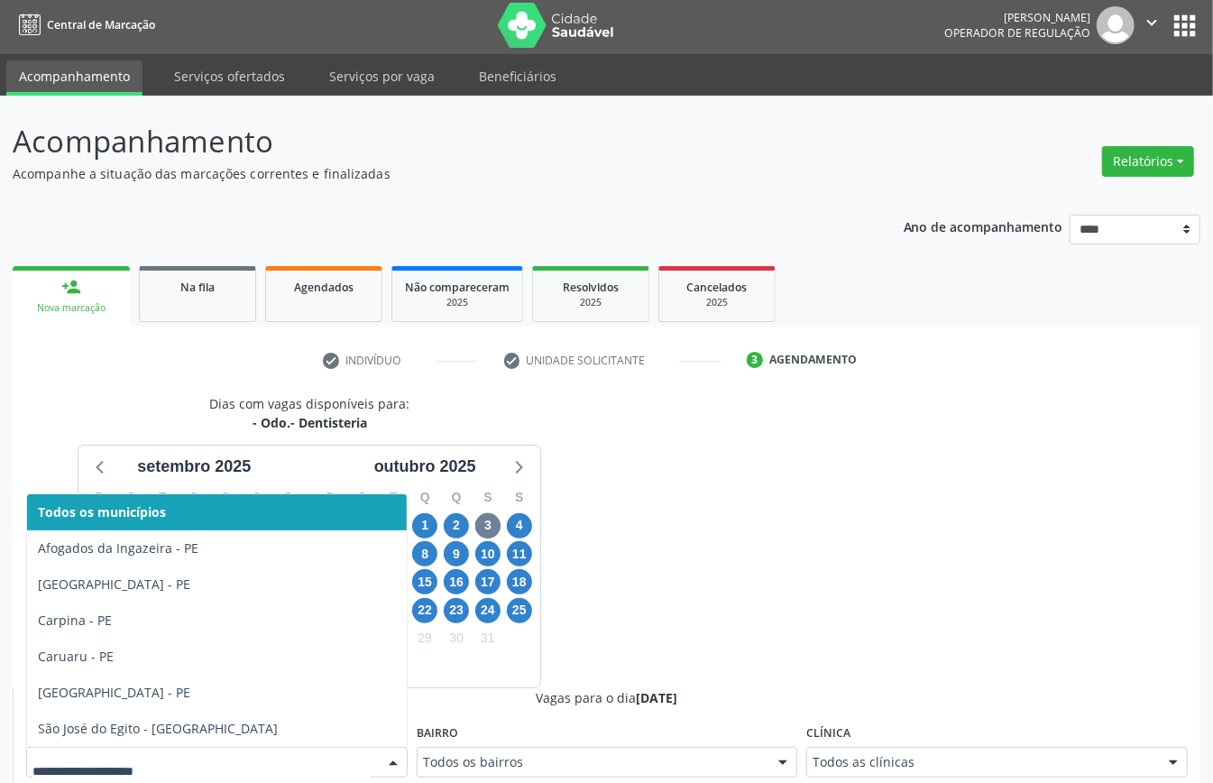
scroll to position [12, 0]
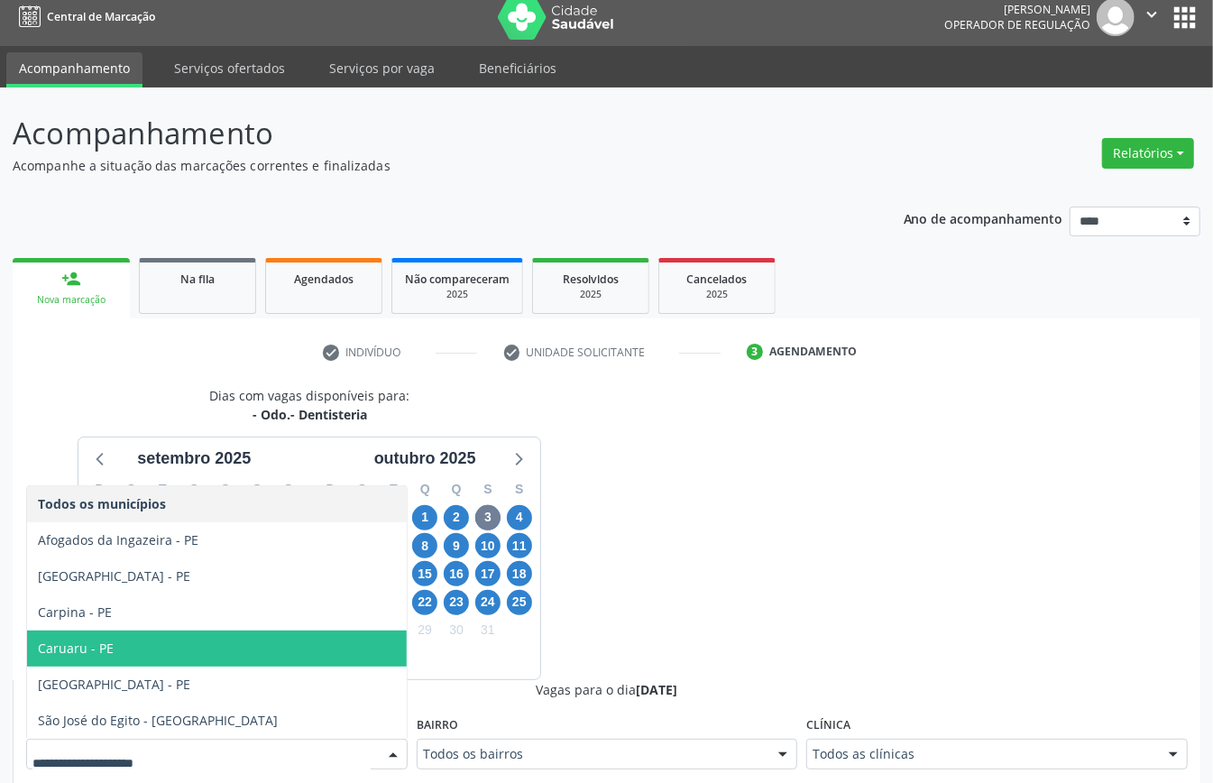
click at [217, 654] on span "Caruaru - PE" at bounding box center [217, 649] width 380 height 36
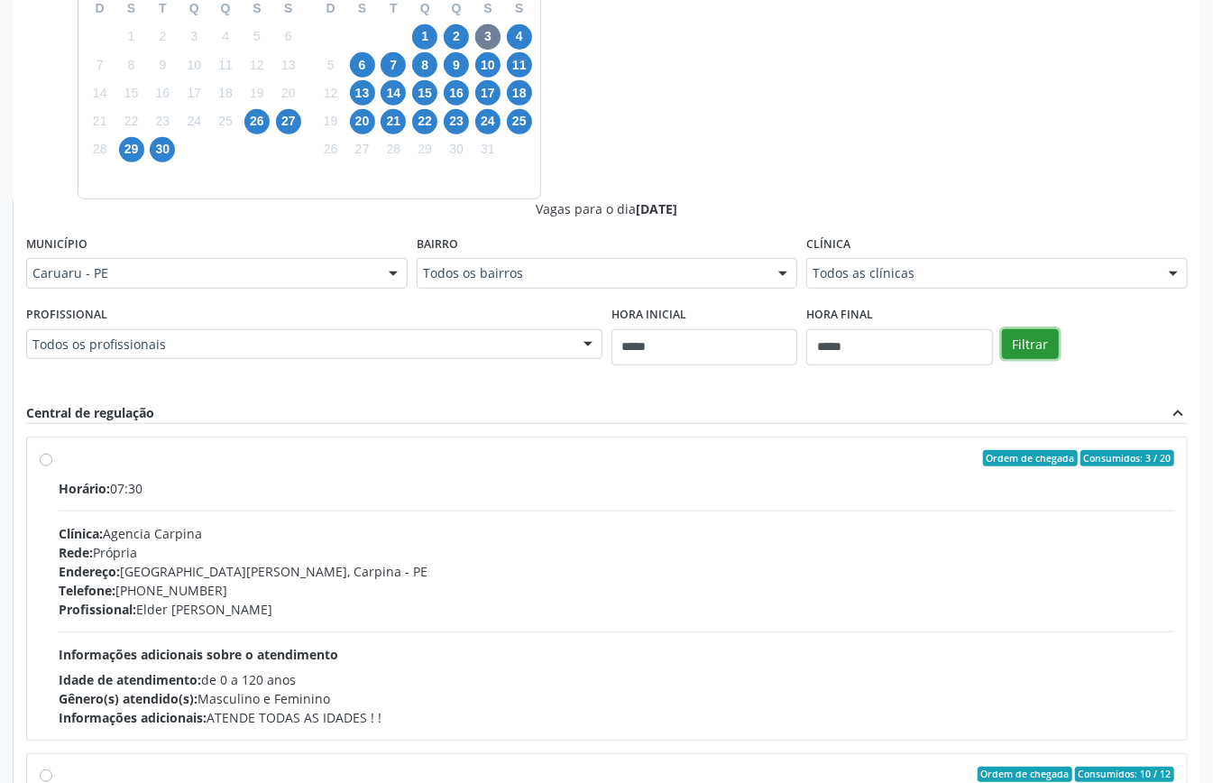
click at [1030, 341] on button "Filtrar" at bounding box center [1030, 344] width 57 height 31
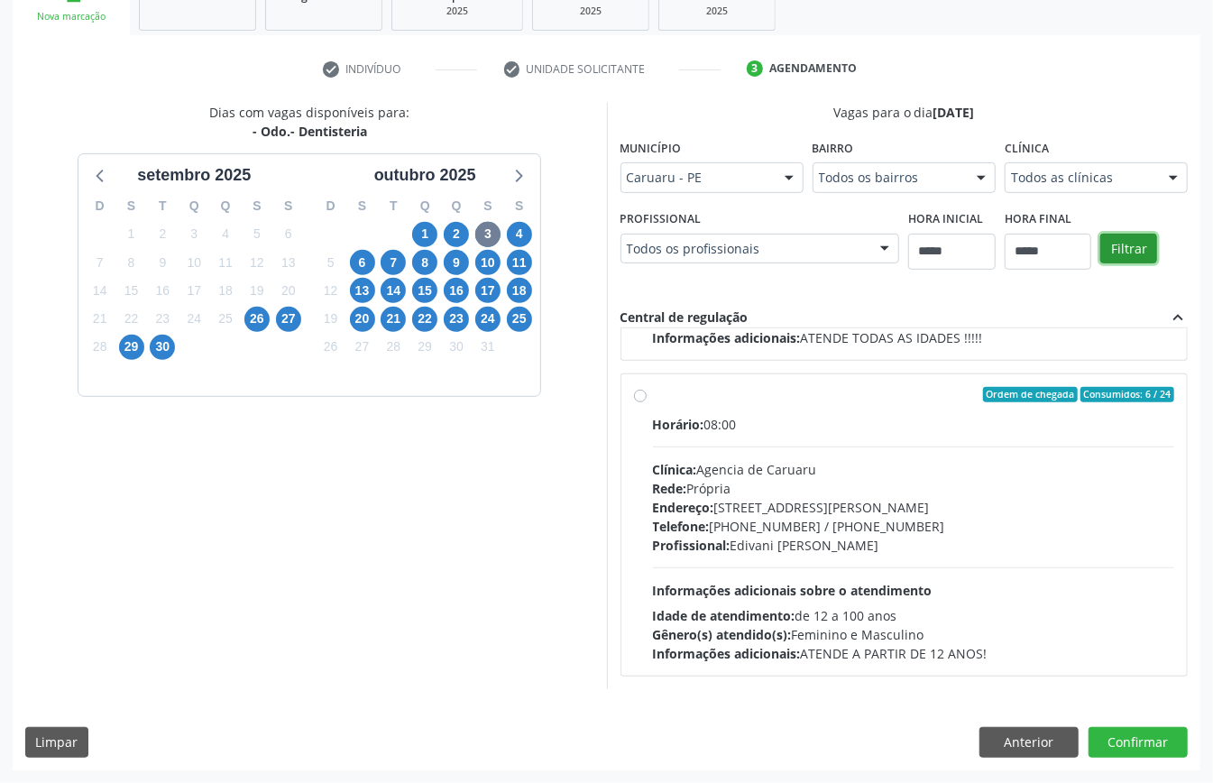
scroll to position [0, 0]
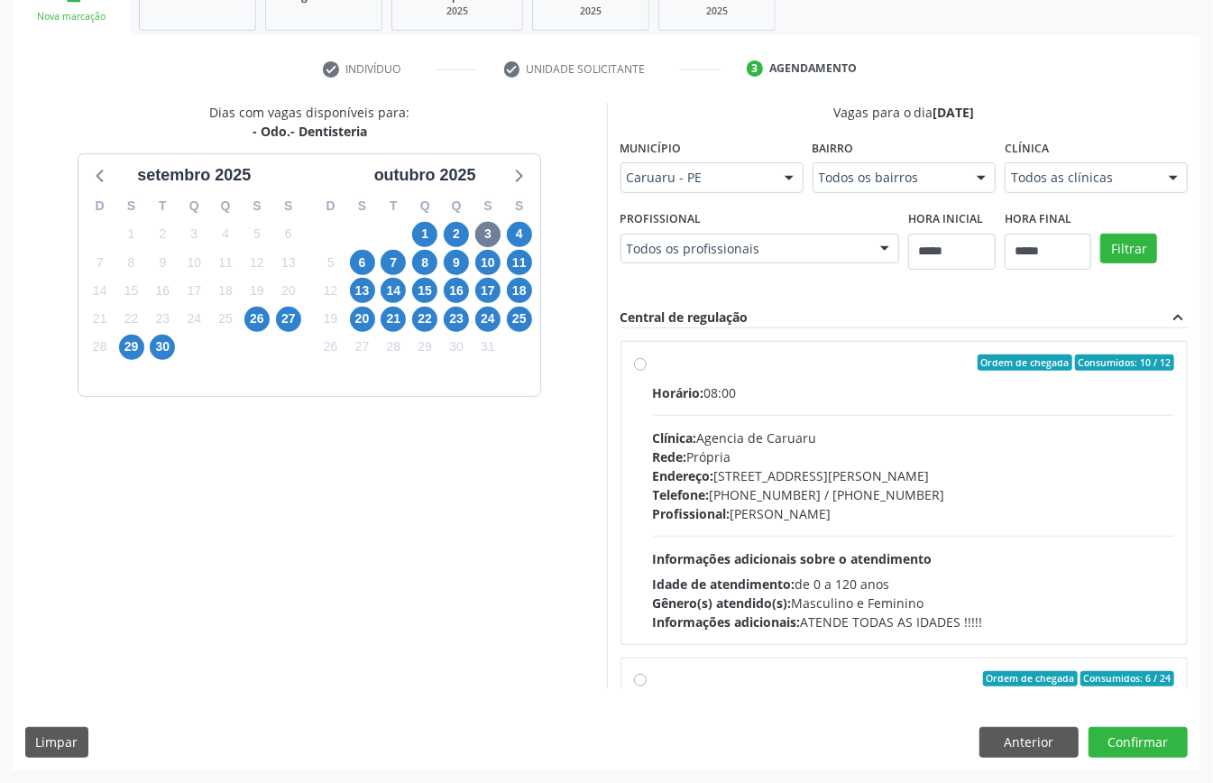
click at [784, 467] on div "Endereço: Rua João Colin, nº 275, Indianapolis, Caruaru - PE" at bounding box center [914, 475] width 522 height 19
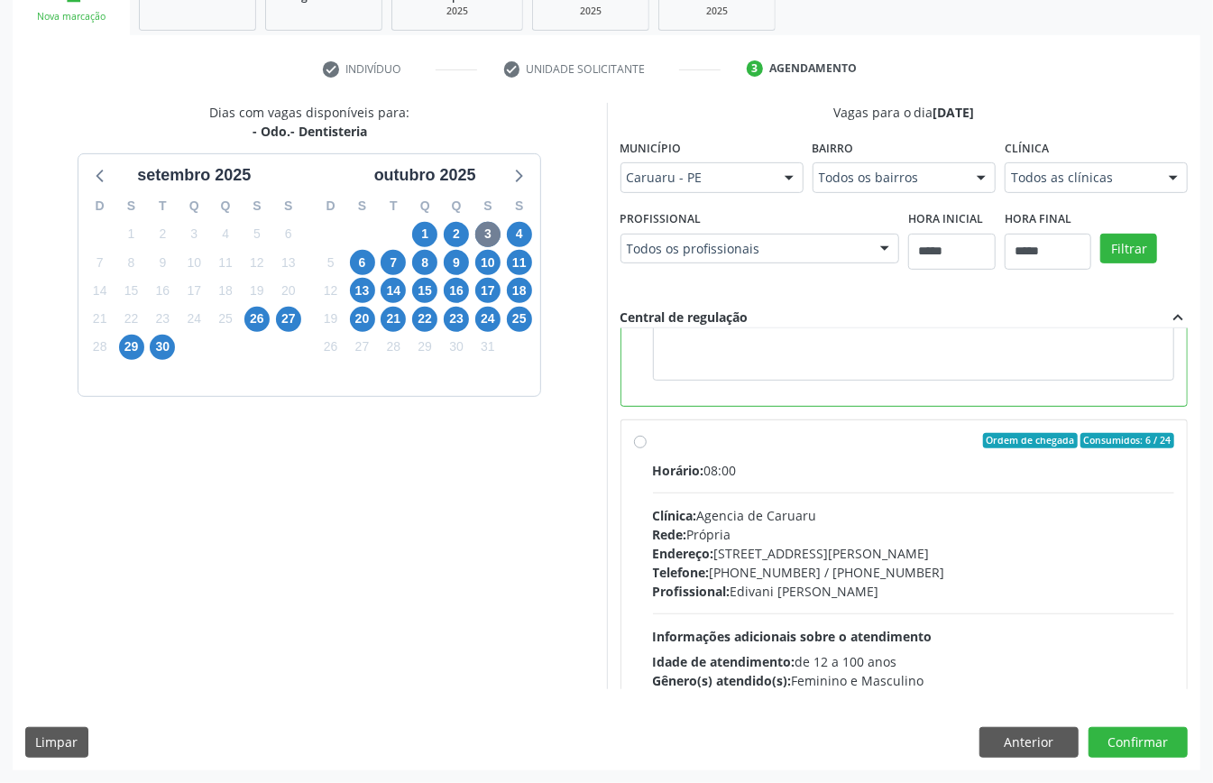
scroll to position [240, 0]
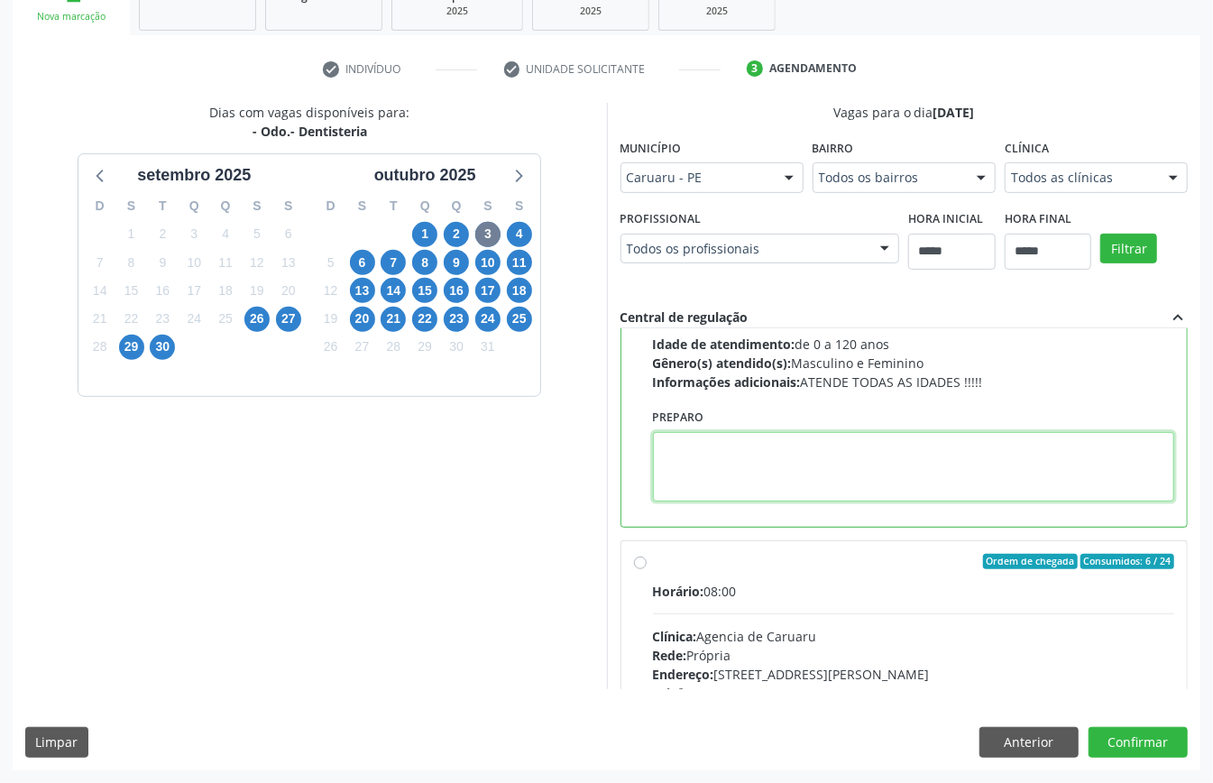
paste textarea "**********"
type textarea "**********"
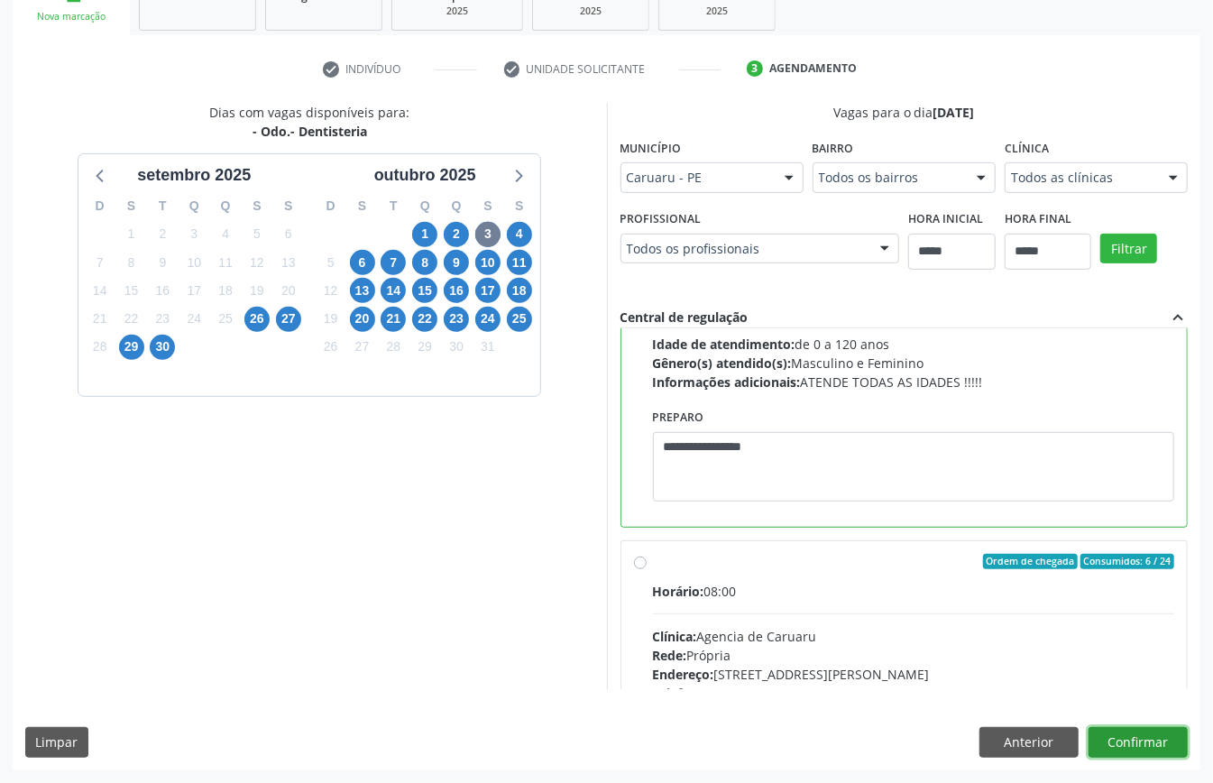
click at [1138, 737] on button "Confirmar" at bounding box center [1138, 742] width 99 height 31
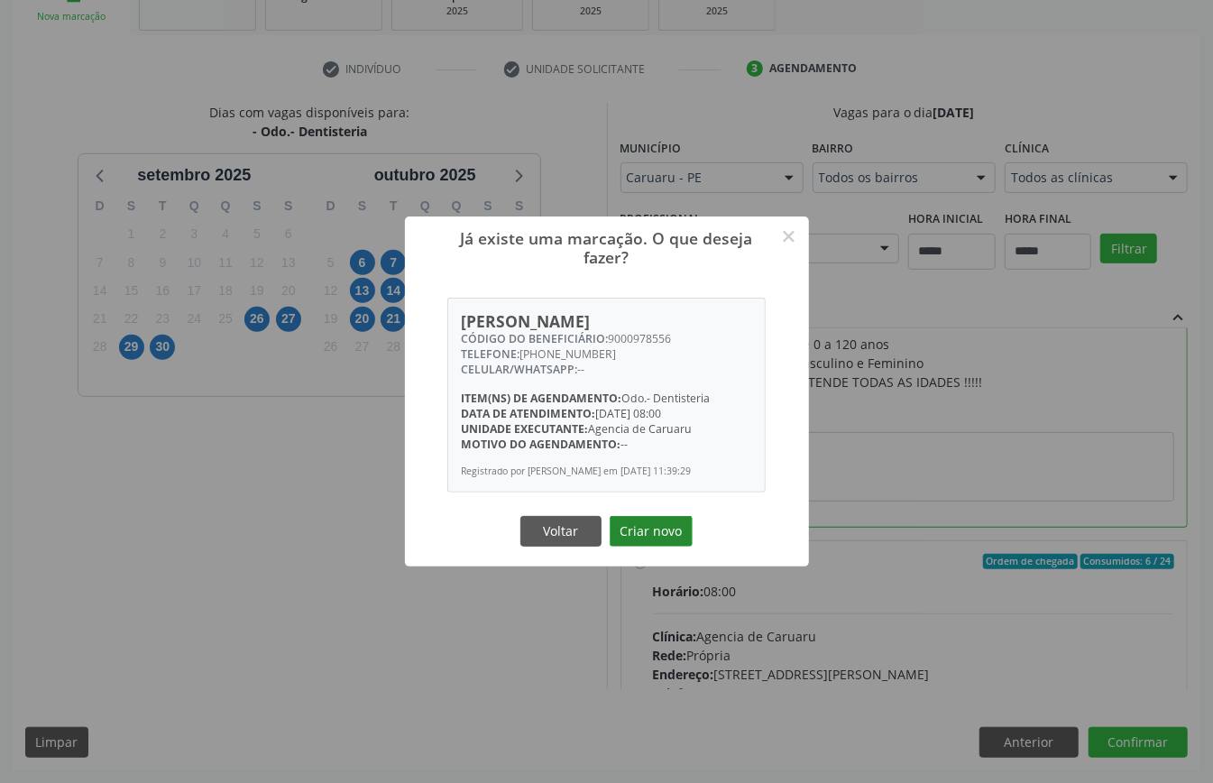
click at [660, 534] on button "Criar novo" at bounding box center [651, 531] width 83 height 31
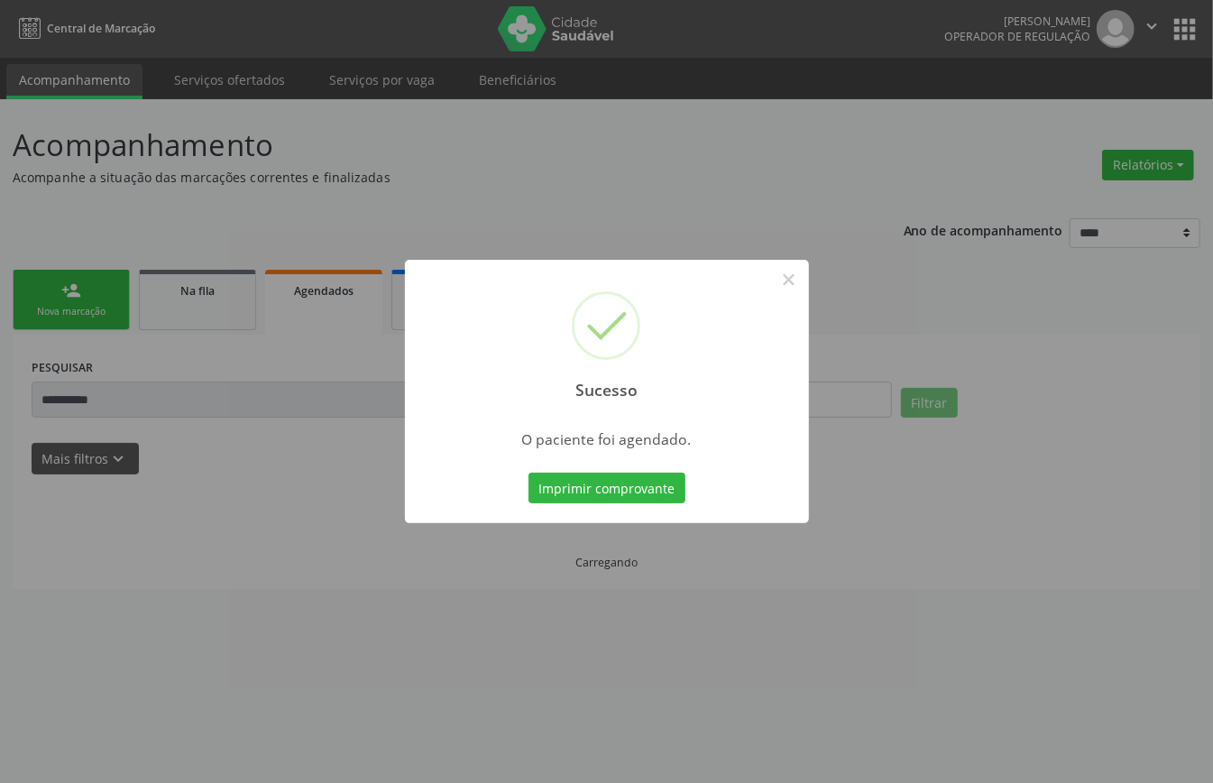
scroll to position [0, 0]
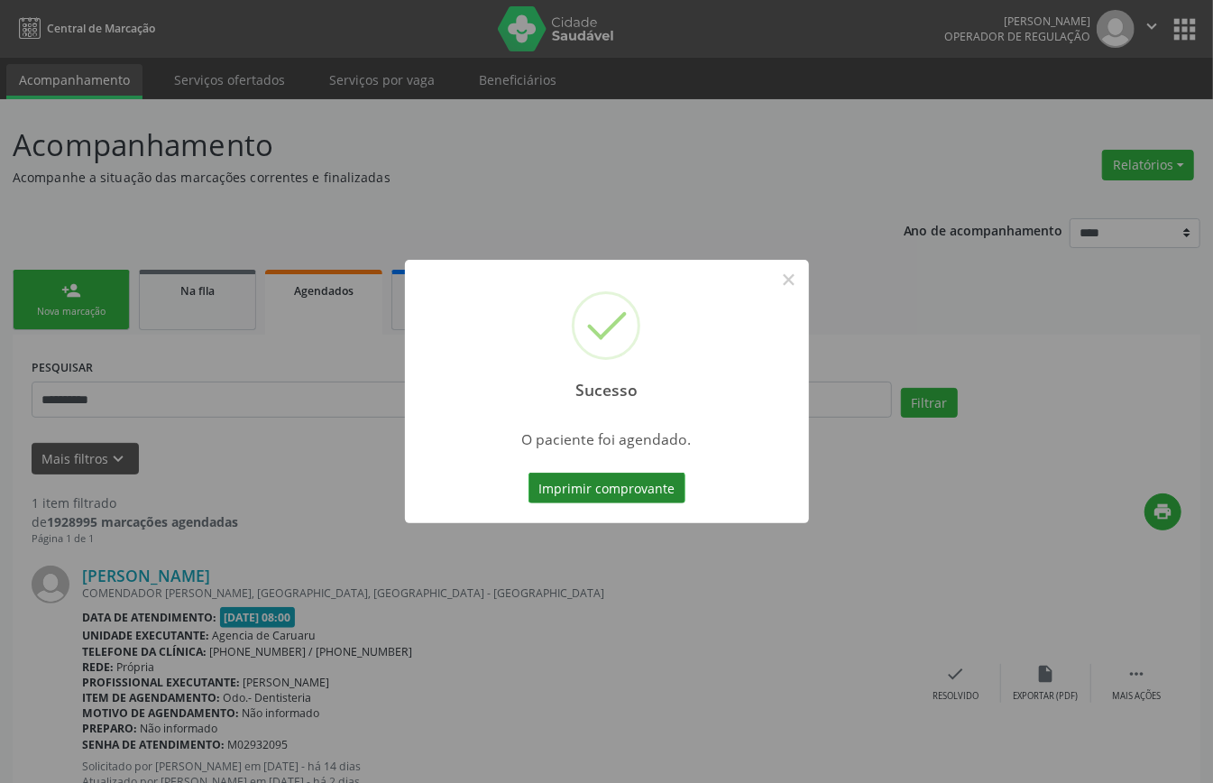
click at [646, 489] on button "Imprimir comprovante" at bounding box center [607, 488] width 157 height 31
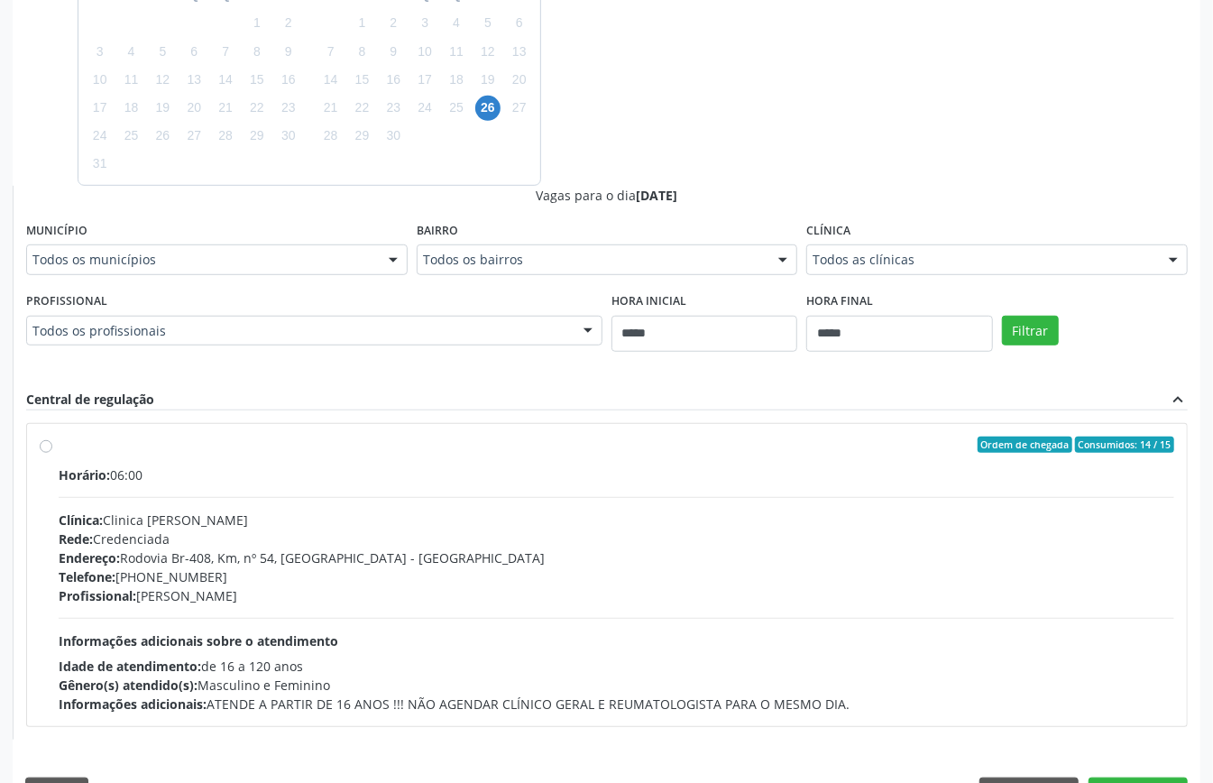
scroll to position [559, 0]
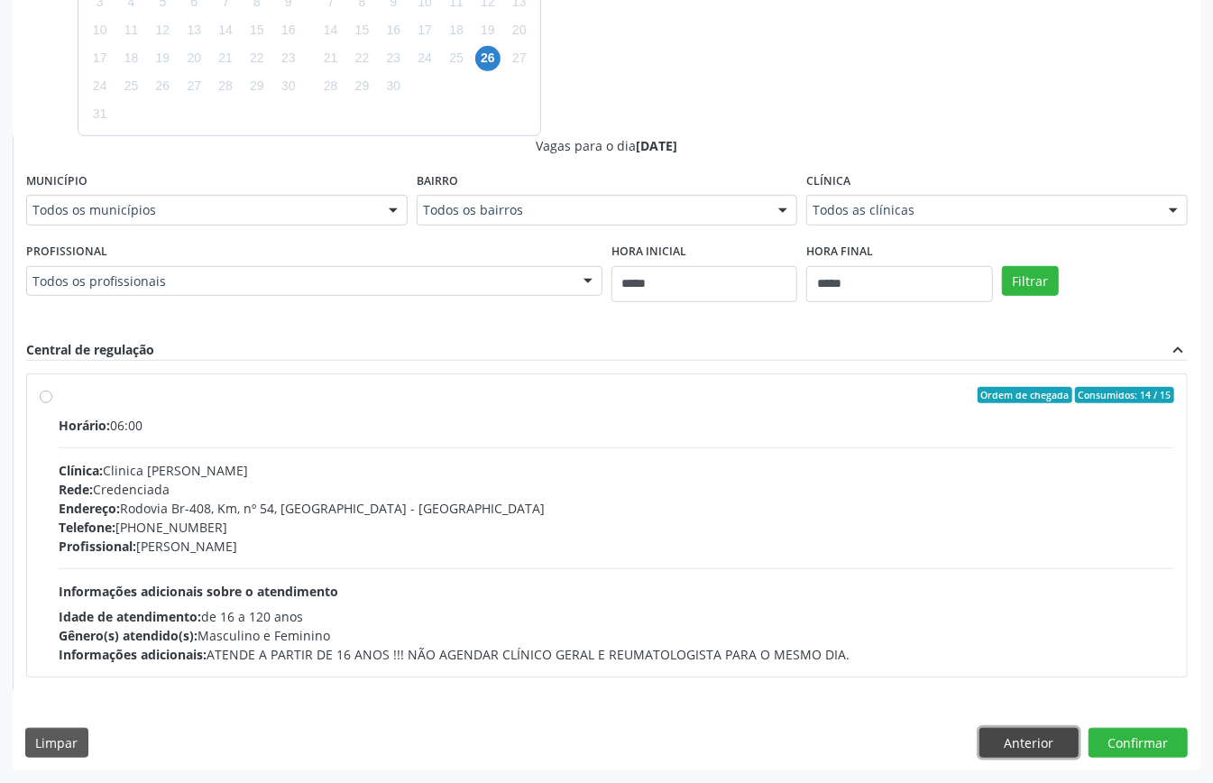
click at [1044, 755] on button "Anterior" at bounding box center [1029, 743] width 99 height 31
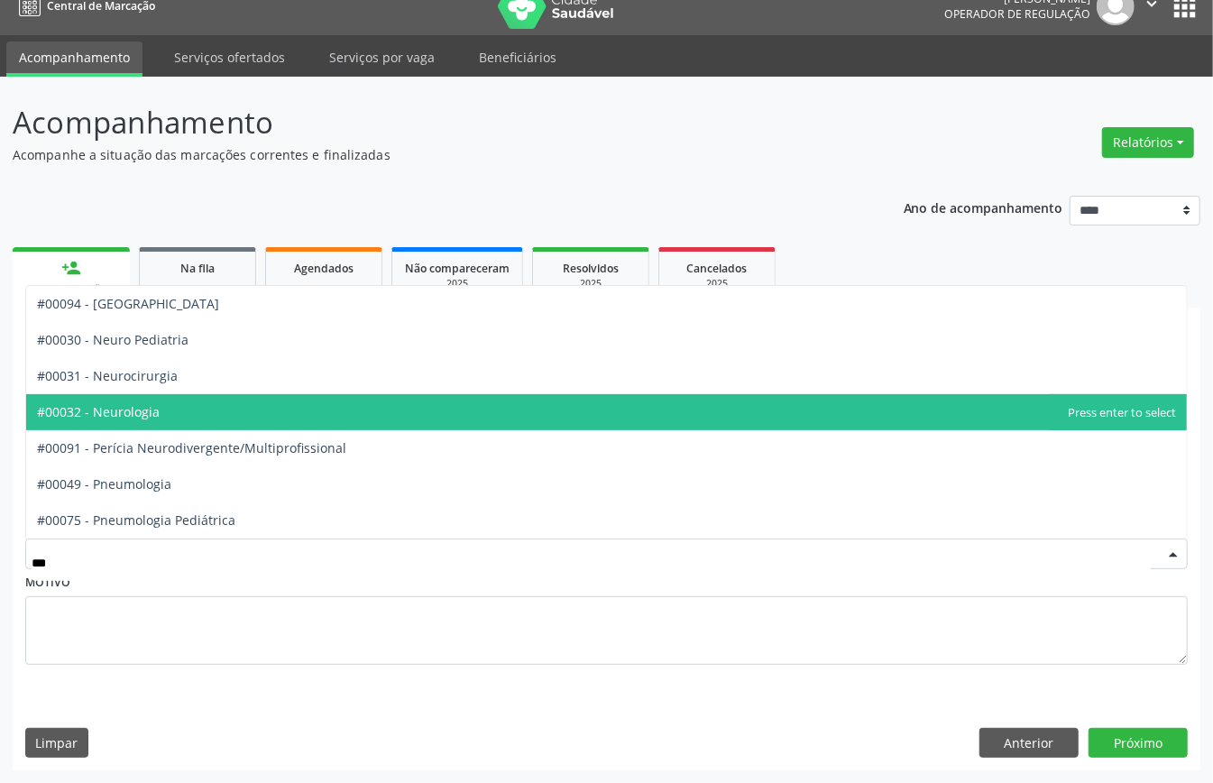
drag, startPoint x: 188, startPoint y: 410, endPoint x: 300, endPoint y: 464, distance: 125.1
click at [192, 413] on span "#00032 - Neurologia" at bounding box center [606, 412] width 1161 height 36
type input "***"
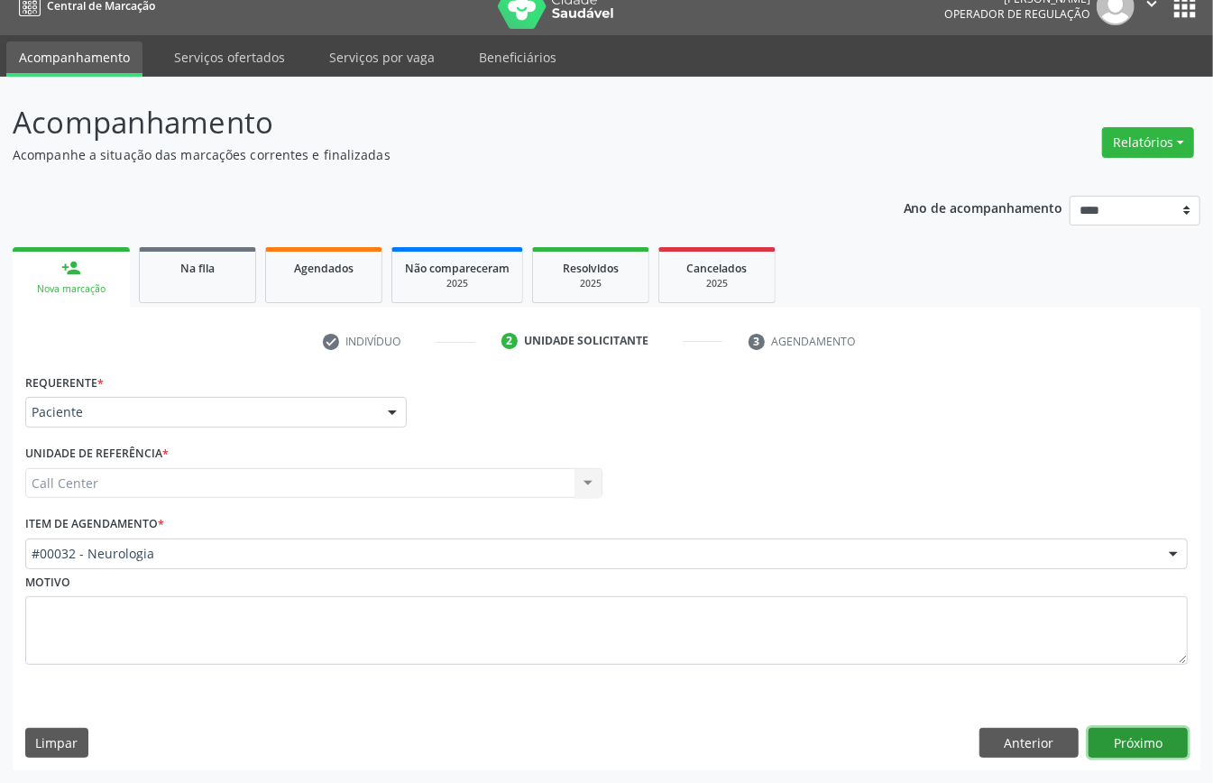
click at [1131, 733] on button "Próximo" at bounding box center [1138, 743] width 99 height 31
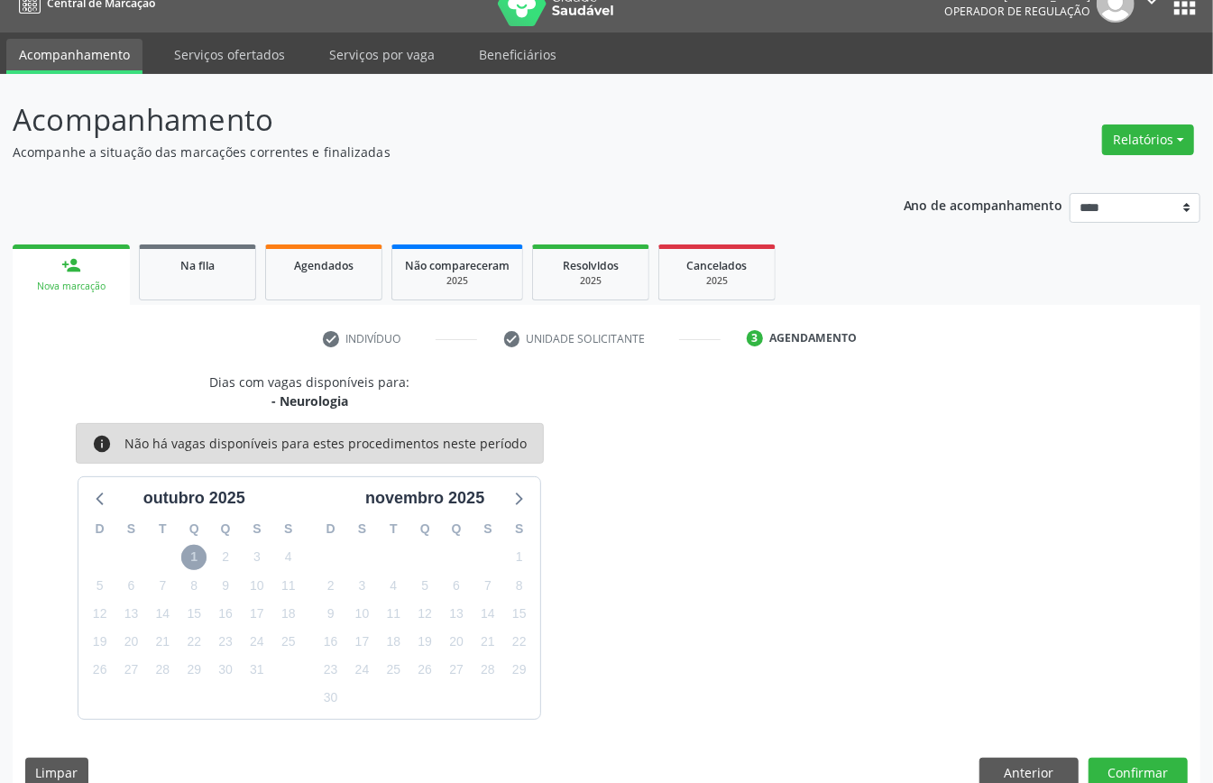
drag, startPoint x: 202, startPoint y: 550, endPoint x: 240, endPoint y: 576, distance: 45.5
click at [203, 550] on span "1" at bounding box center [193, 557] width 25 height 25
drag, startPoint x: 1026, startPoint y: 763, endPoint x: 978, endPoint y: 759, distance: 48.0
click at [1025, 765] on button "Anterior" at bounding box center [1029, 773] width 99 height 31
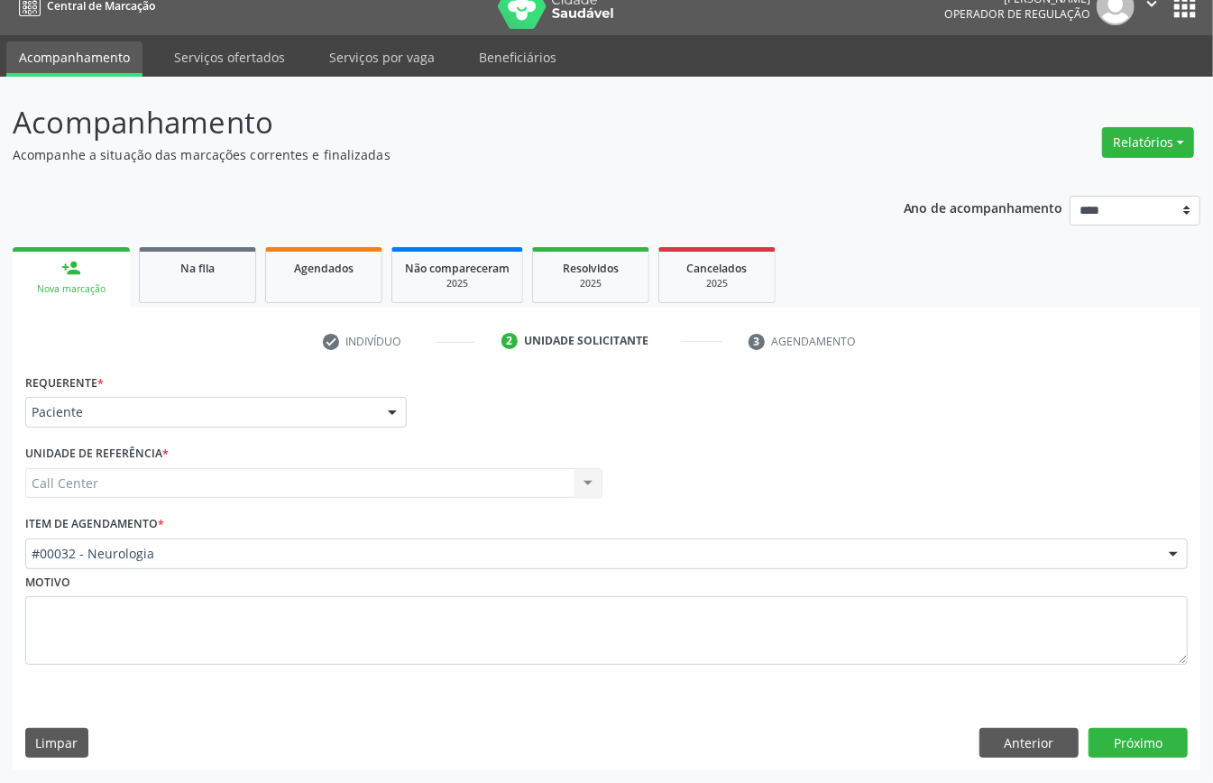
click at [329, 192] on div "Ano de acompanhamento **** **** **** **** **** person_add Nova marcação Na fila…" at bounding box center [607, 477] width 1188 height 588
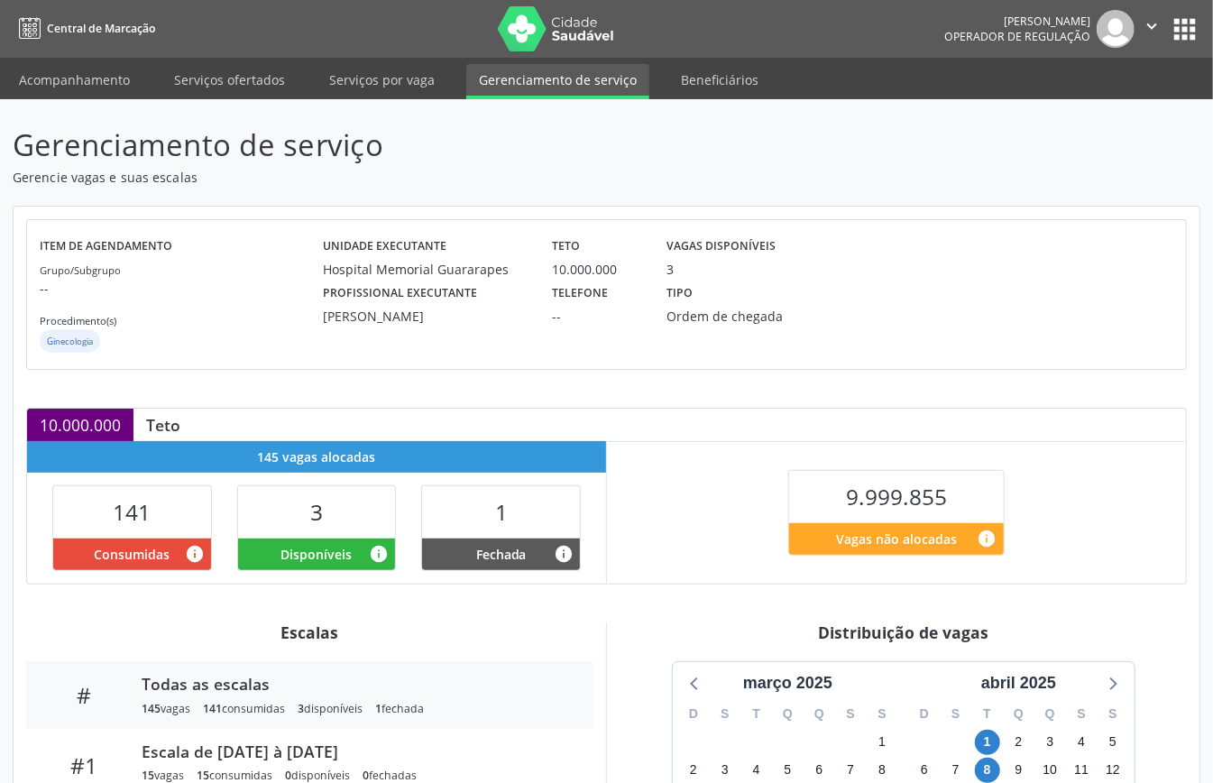
scroll to position [271, 0]
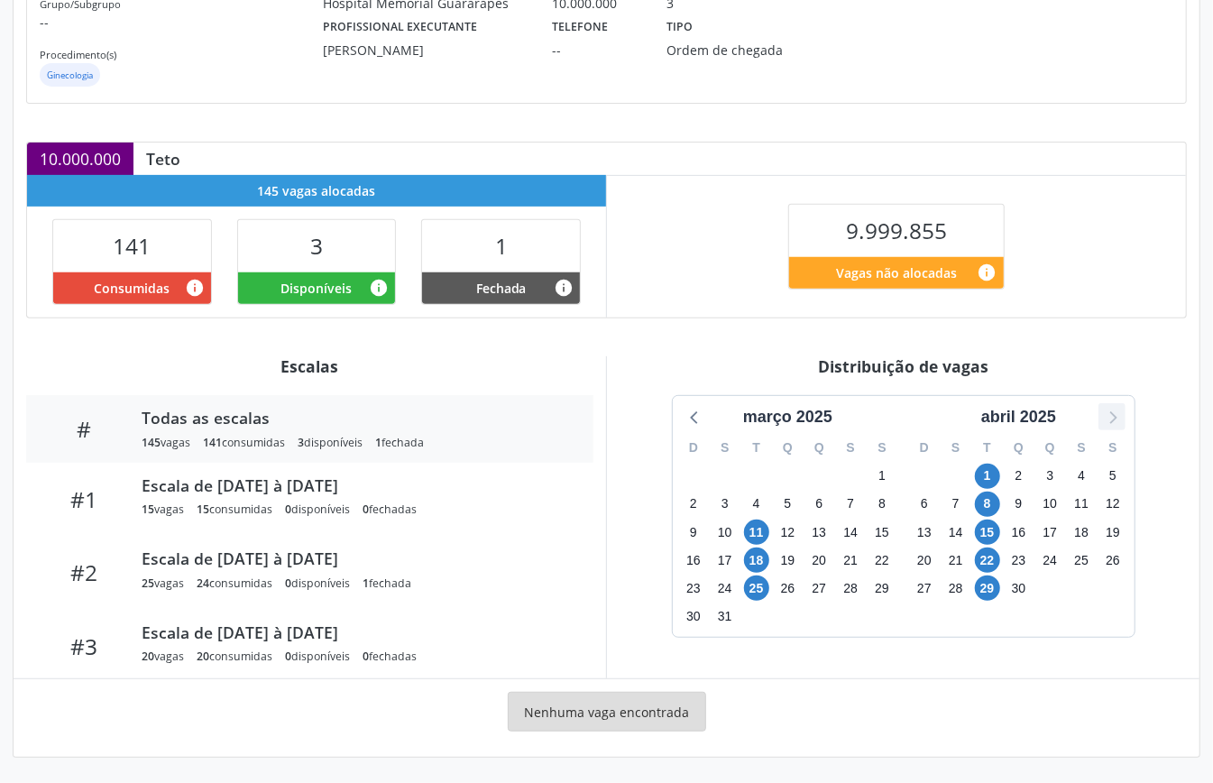
click at [1119, 413] on icon at bounding box center [1112, 416] width 23 height 23
click at [1117, 415] on icon at bounding box center [1112, 416] width 23 height 23
click at [1120, 415] on icon at bounding box center [1112, 416] width 23 height 23
click at [1119, 415] on icon at bounding box center [1112, 416] width 23 height 23
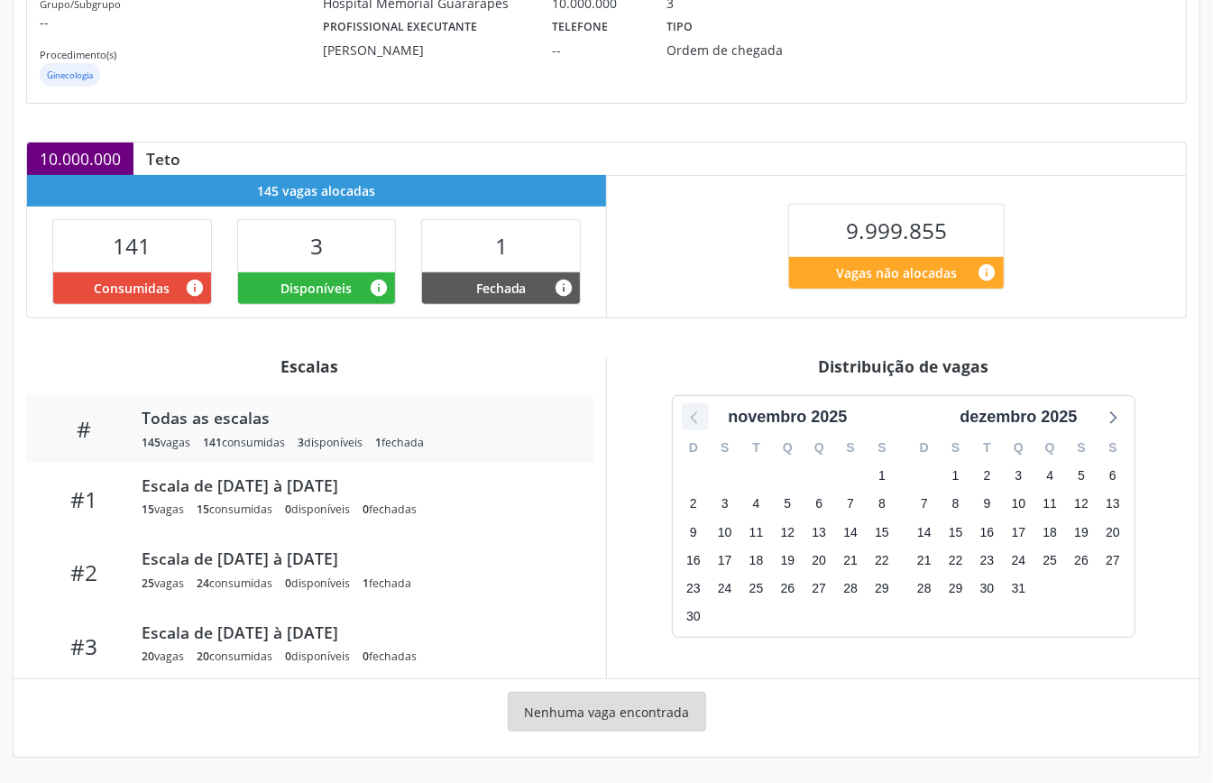
click at [695, 415] on icon at bounding box center [695, 416] width 23 height 23
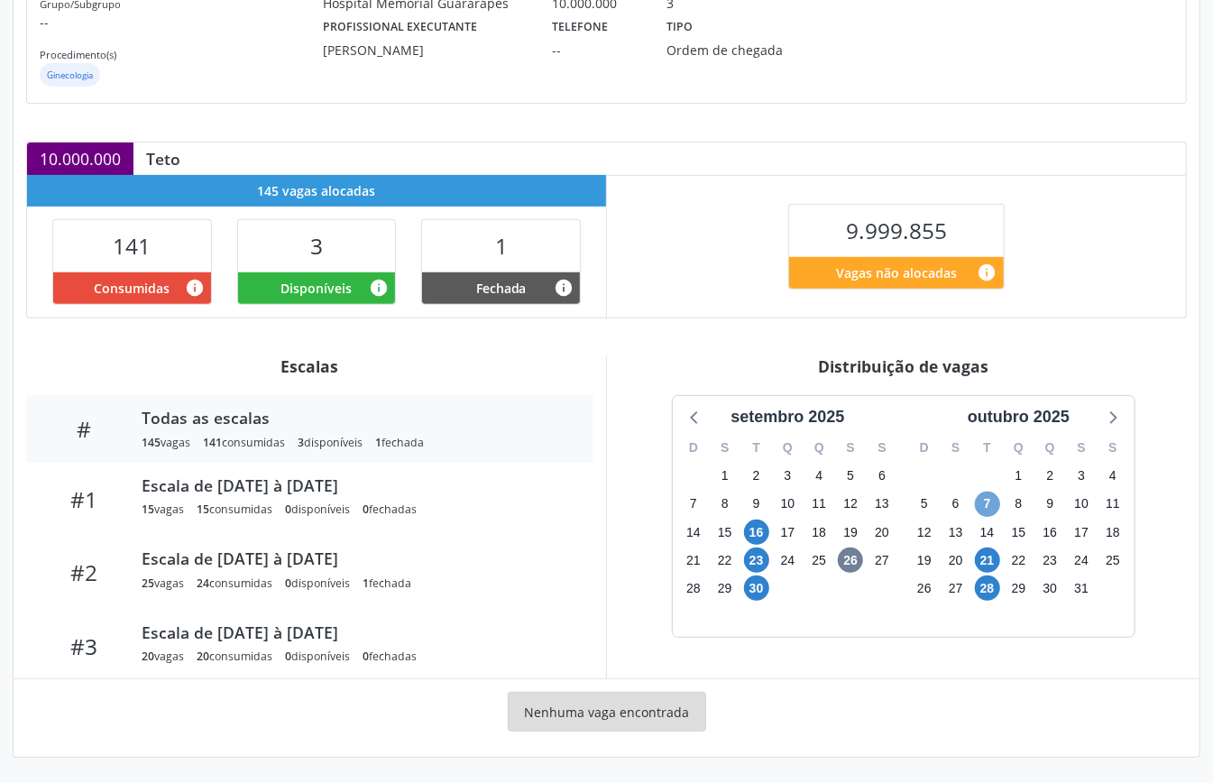
drag, startPoint x: 980, startPoint y: 511, endPoint x: 997, endPoint y: 546, distance: 39.1
click at [983, 520] on div "D S T Q Q S S 28 29 30 1 2 3 4 5 6 7 8 9 10 11 12 13 14 15 16 17 18 19 20 21 22…" at bounding box center [1019, 533] width 231 height 208
click at [990, 588] on span "28" at bounding box center [987, 588] width 25 height 25
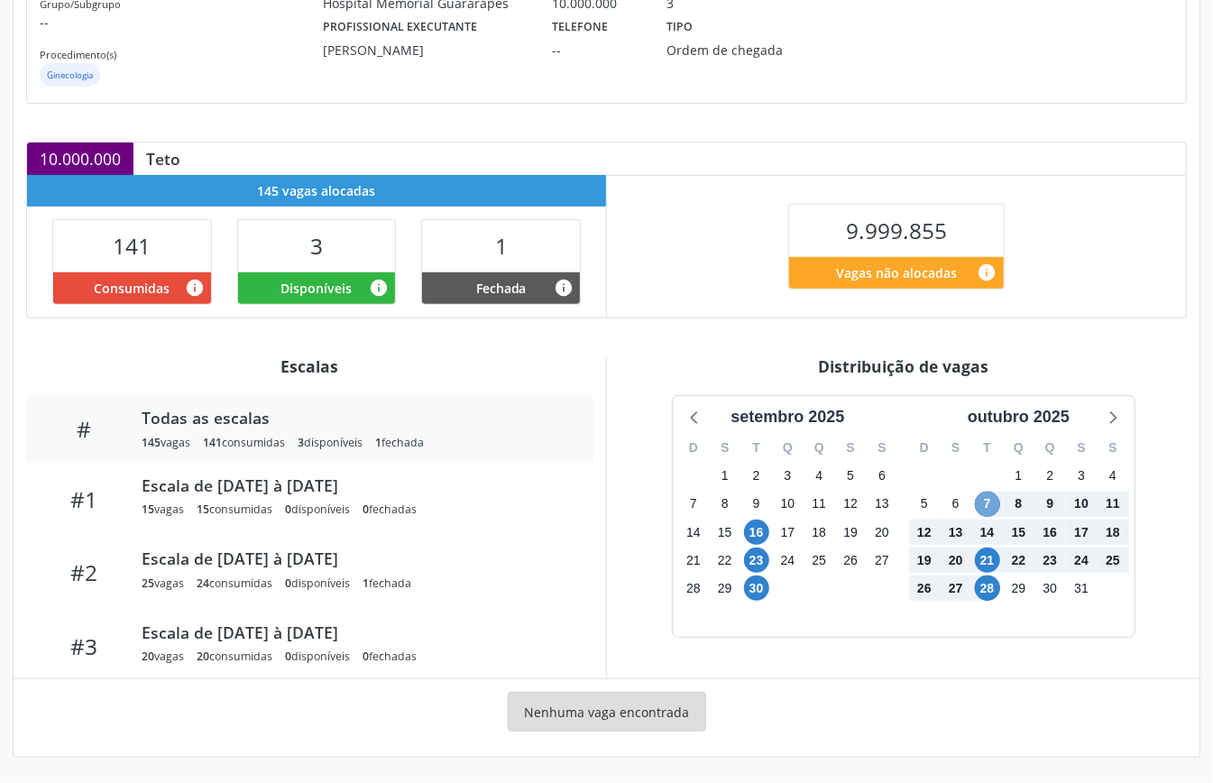
click at [993, 505] on span "7" at bounding box center [987, 504] width 25 height 25
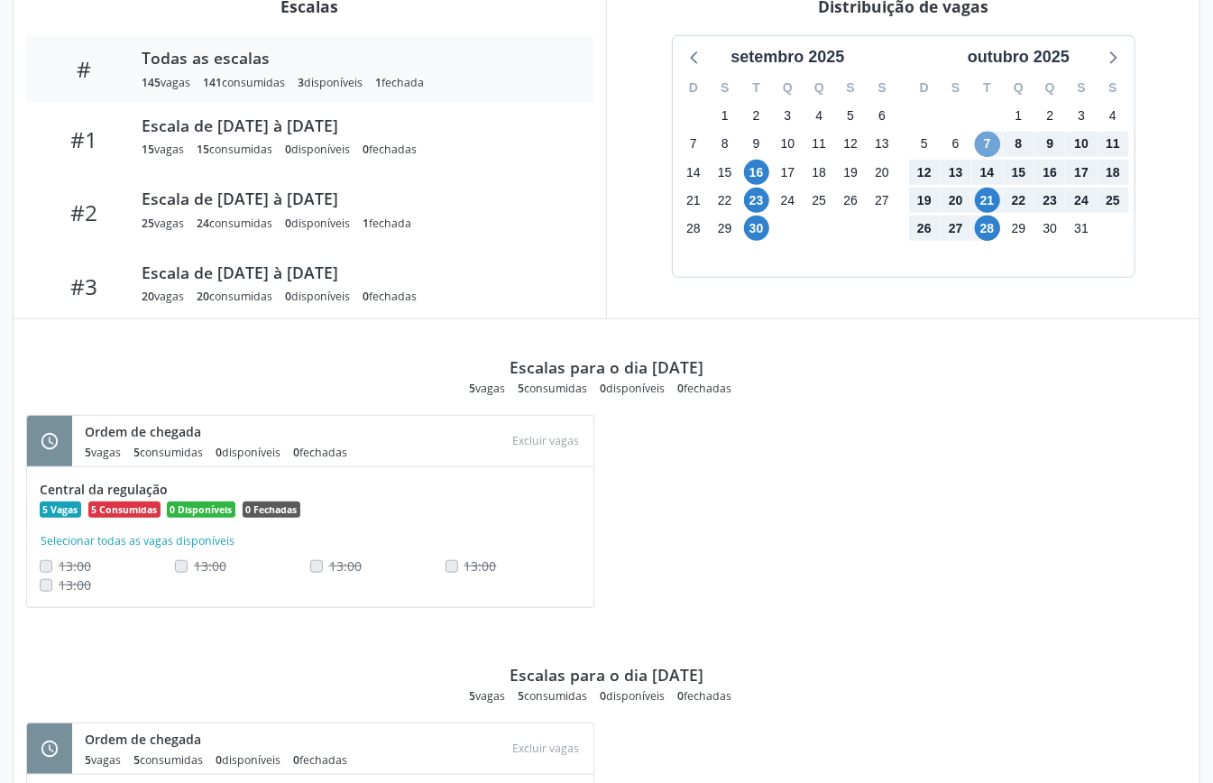
scroll to position [145, 0]
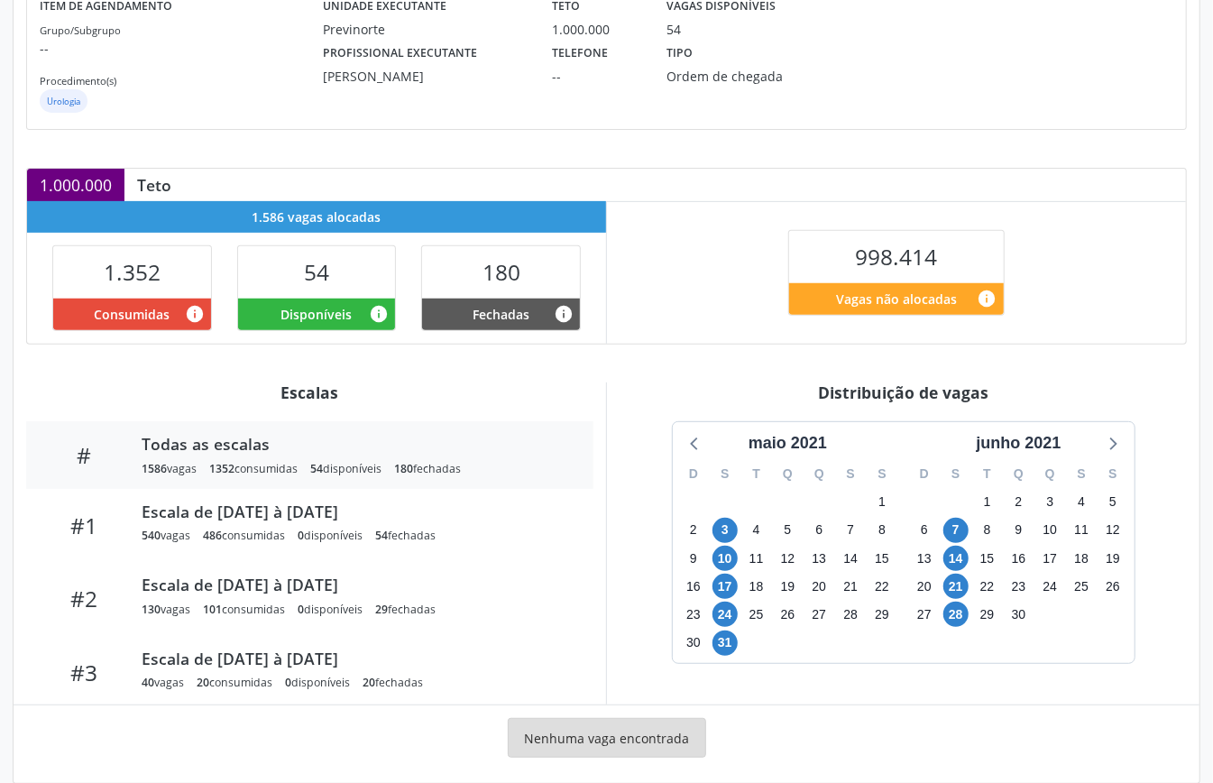
scroll to position [271, 0]
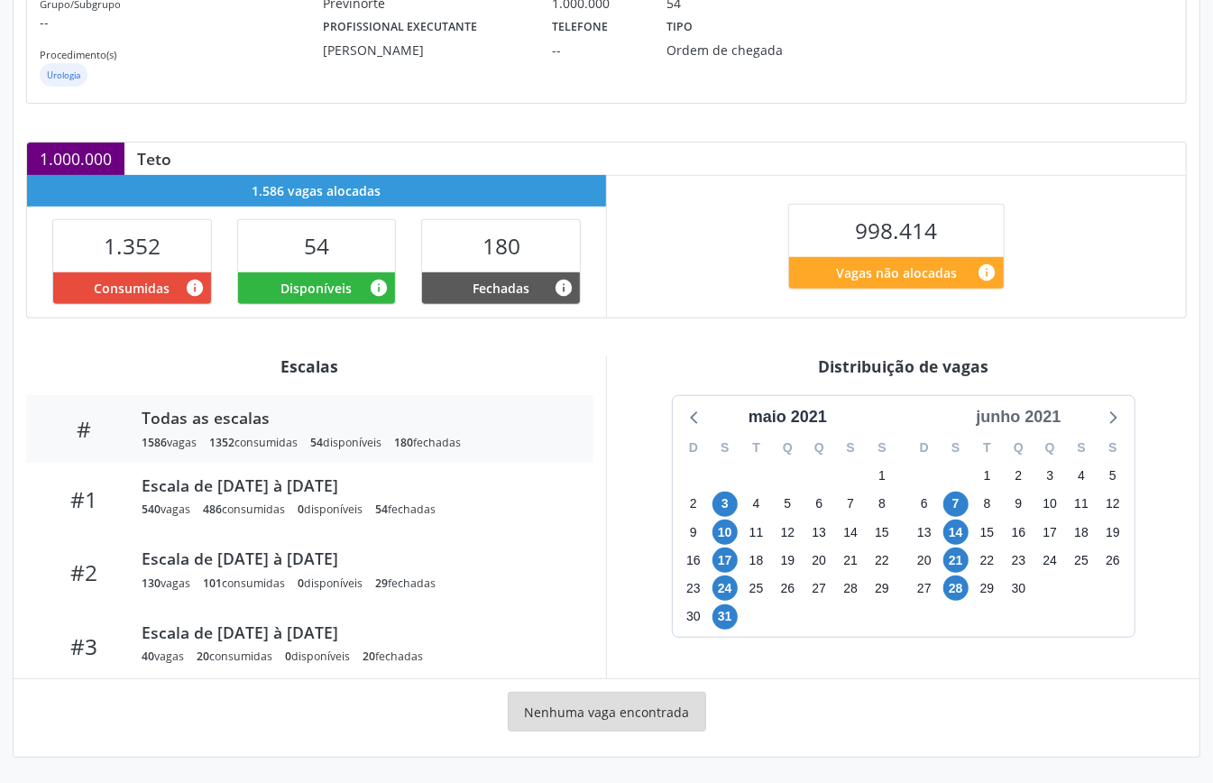
click at [989, 405] on div "junho 2021" at bounding box center [1018, 417] width 99 height 24
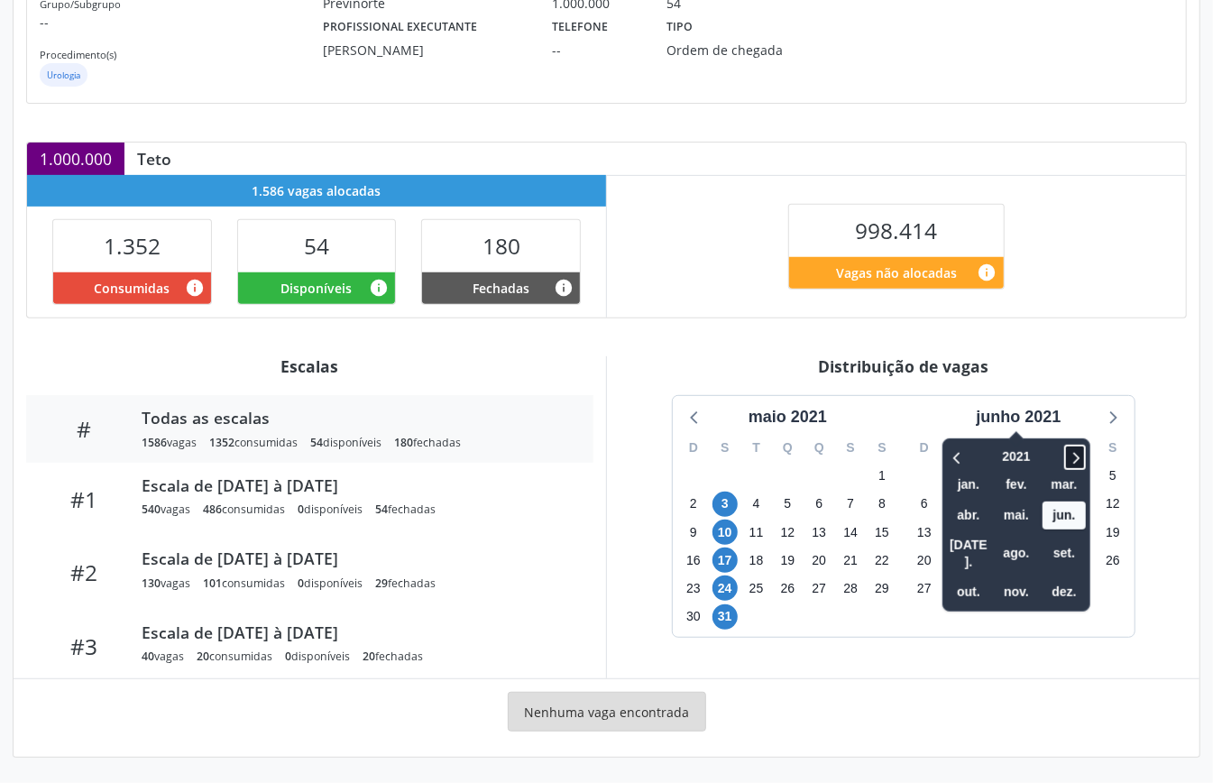
click at [1079, 455] on icon at bounding box center [1078, 458] width 6 height 12
click at [964, 578] on span "out." at bounding box center [968, 592] width 43 height 28
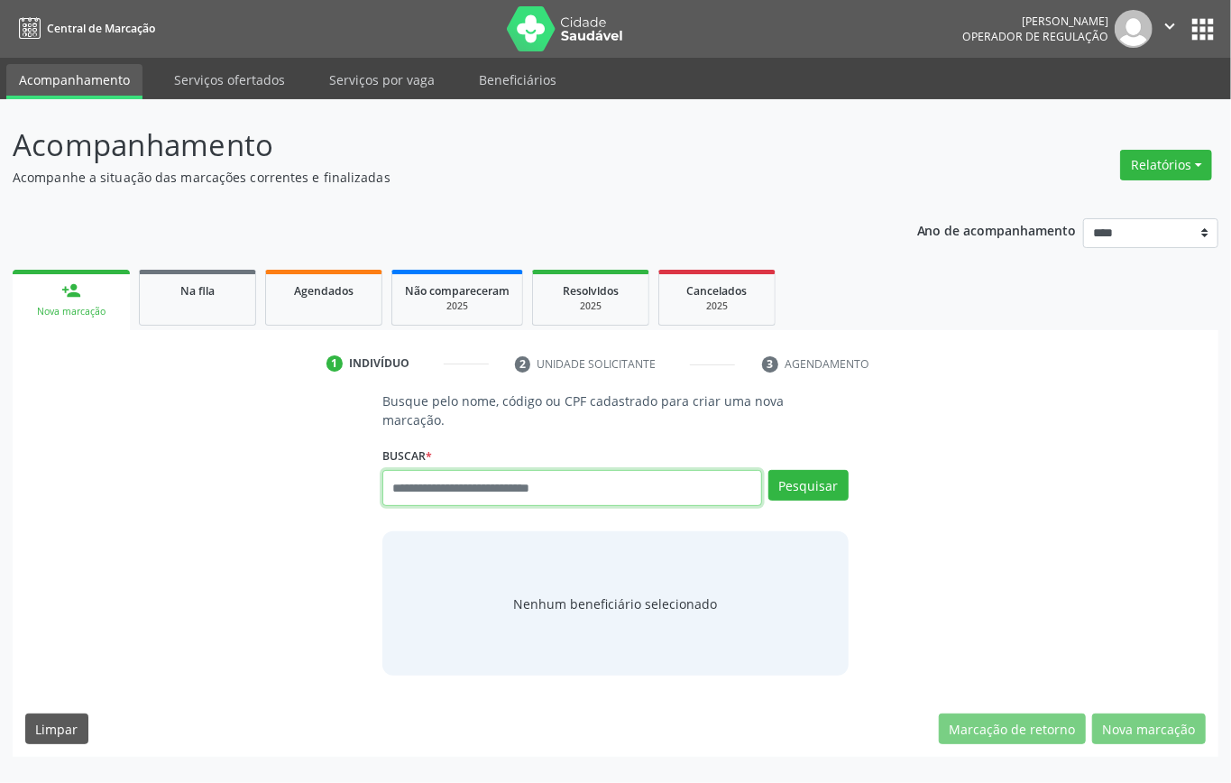
paste input "**********"
type input "**********"
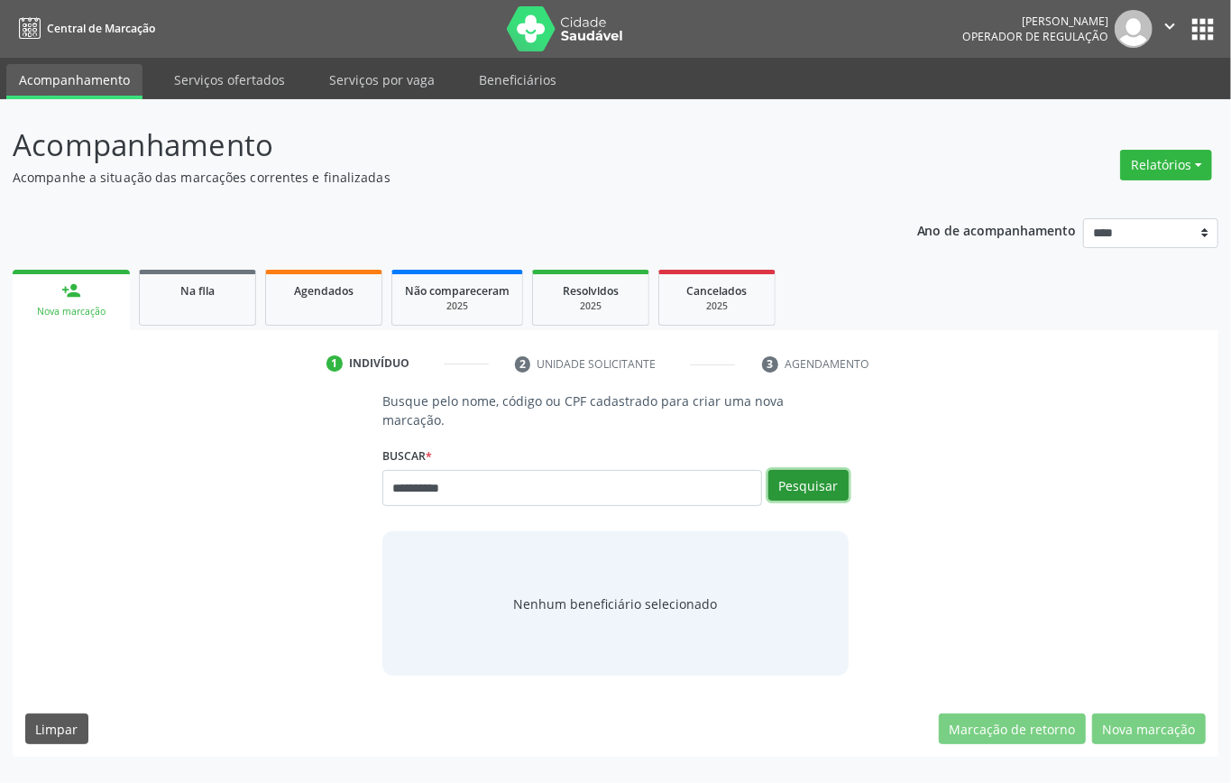
click at [817, 489] on button "Pesquisar" at bounding box center [809, 485] width 80 height 31
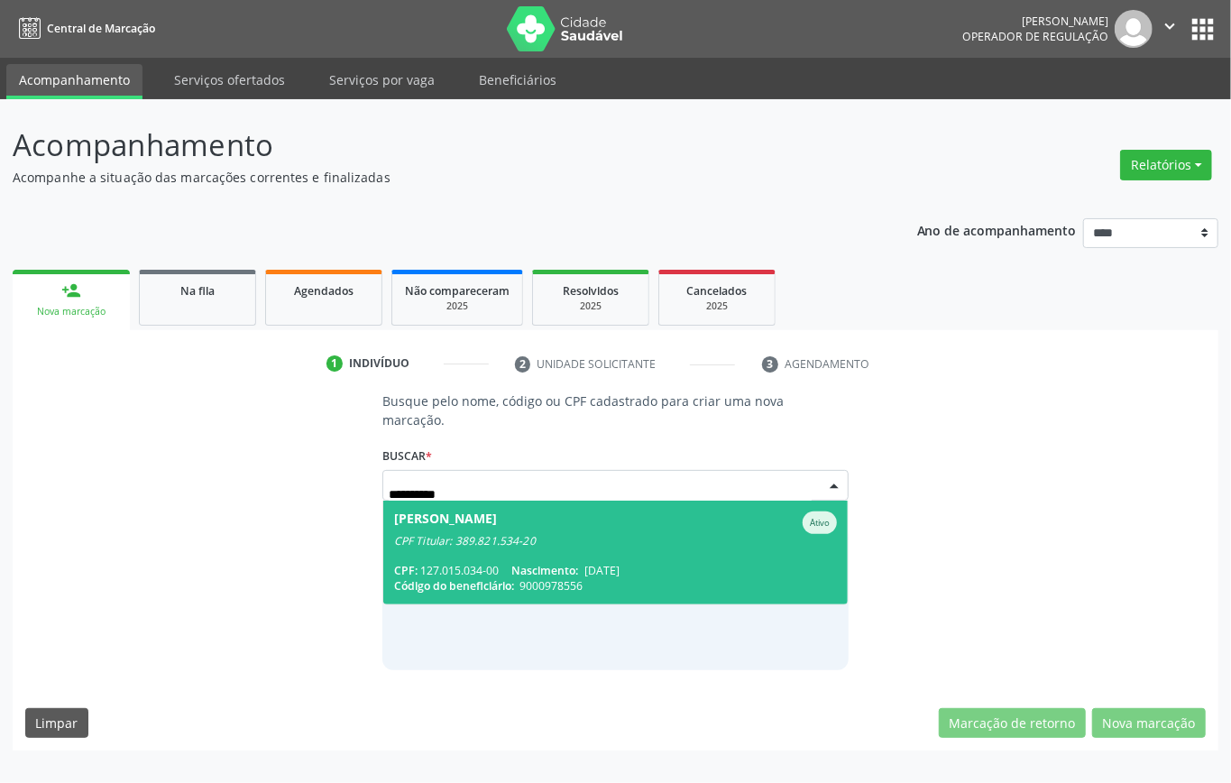
click at [532, 549] on span "[PERSON_NAME] Ativo CPF Titular: 389.821.534-20 CPF: 127.015.034-00 Nascimento:…" at bounding box center [615, 553] width 465 height 104
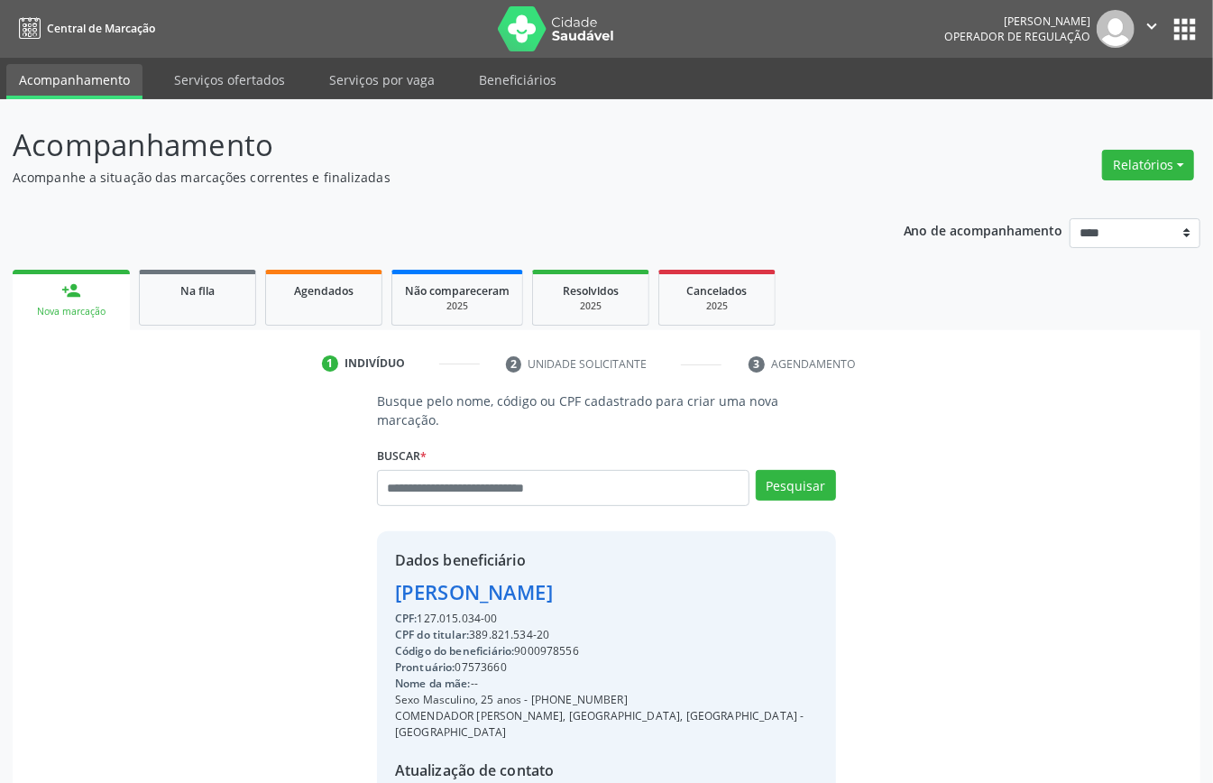
scroll to position [189, 0]
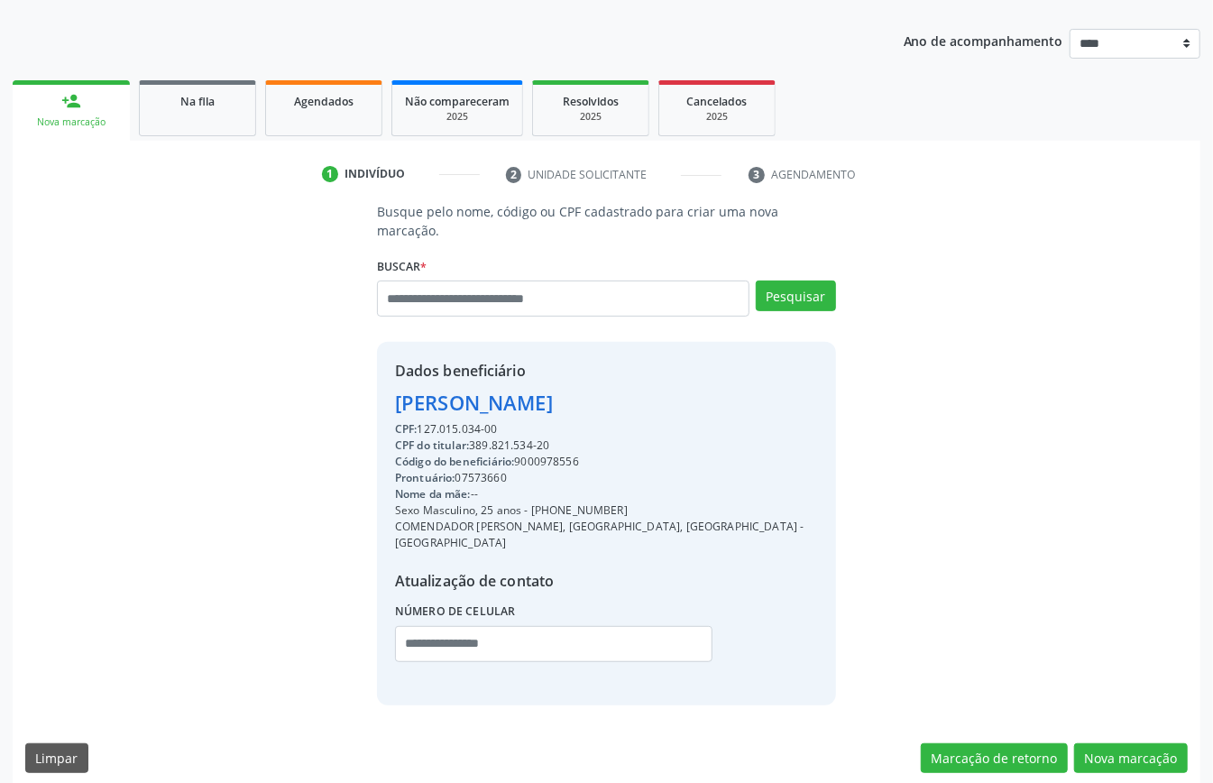
click at [462, 426] on div "CPF: 127.015.034-00" at bounding box center [606, 429] width 423 height 16
drag, startPoint x: 462, startPoint y: 426, endPoint x: 611, endPoint y: 415, distance: 149.3
click at [604, 406] on div "[PERSON_NAME]" at bounding box center [606, 403] width 423 height 30
click at [525, 441] on div "CPF do titular: 389.821.534-20" at bounding box center [606, 446] width 423 height 16
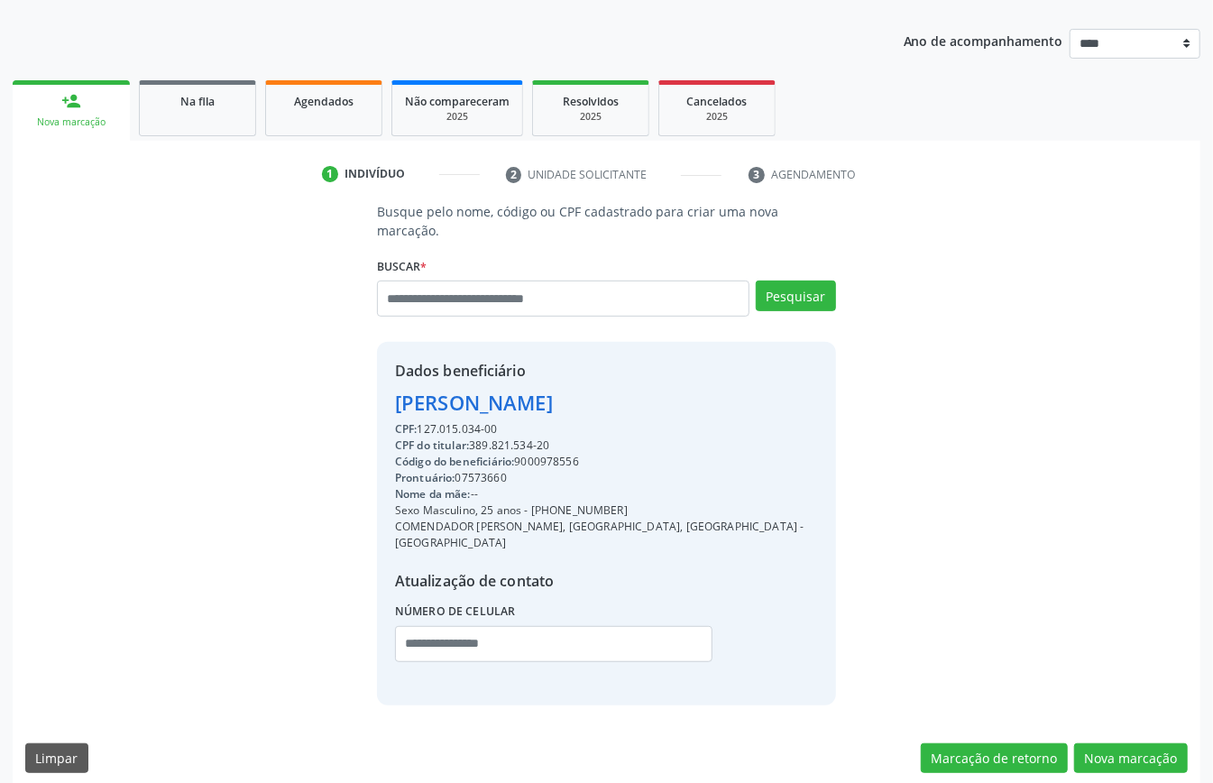
click at [525, 441] on div "CPF do titular: 389.821.534-20" at bounding box center [606, 446] width 423 height 16
copy div "389.821.534"
paste input "**********"
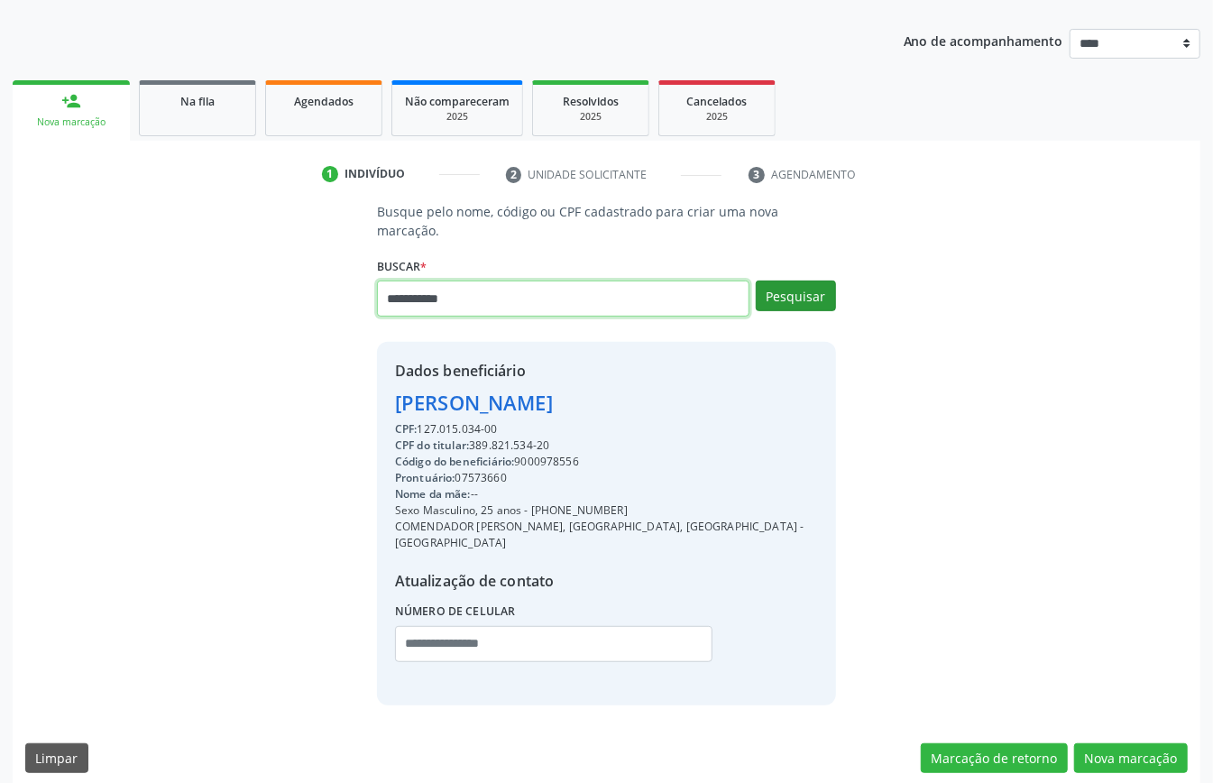
type input "**********"
click at [814, 300] on button "Pesquisar" at bounding box center [796, 296] width 80 height 31
type input "**********"
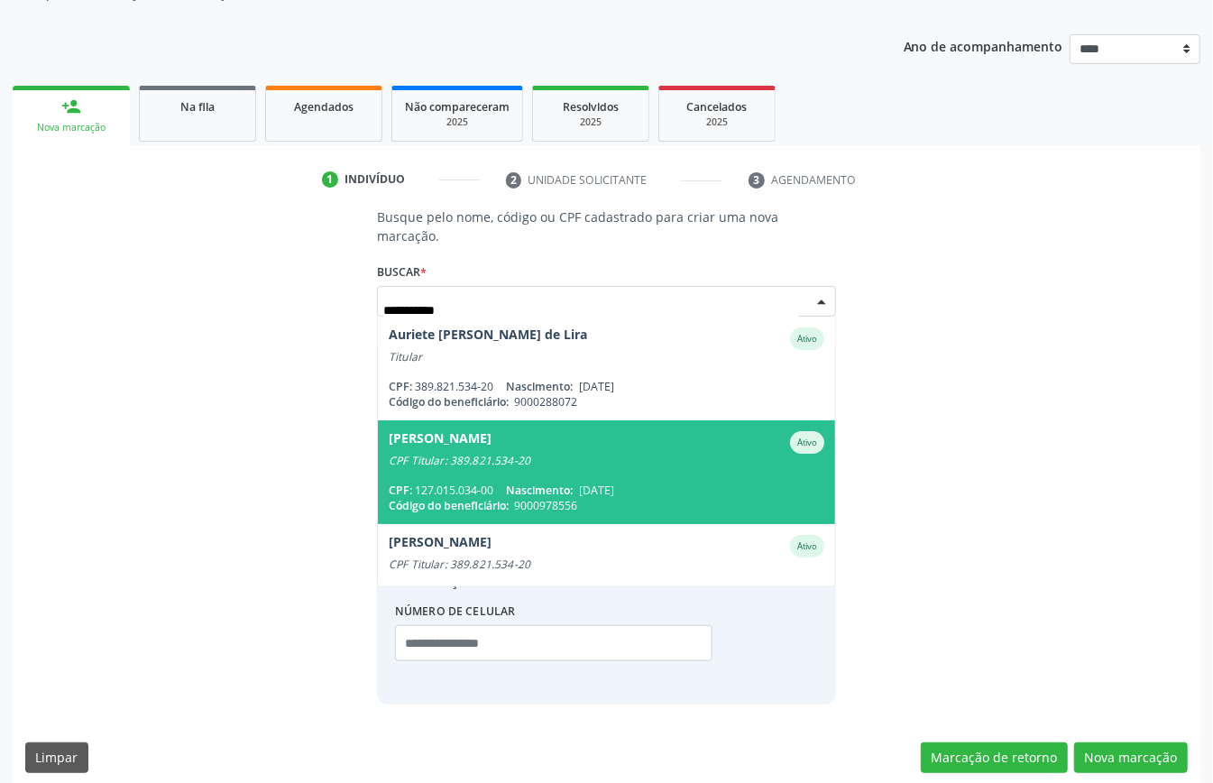
scroll to position [40, 0]
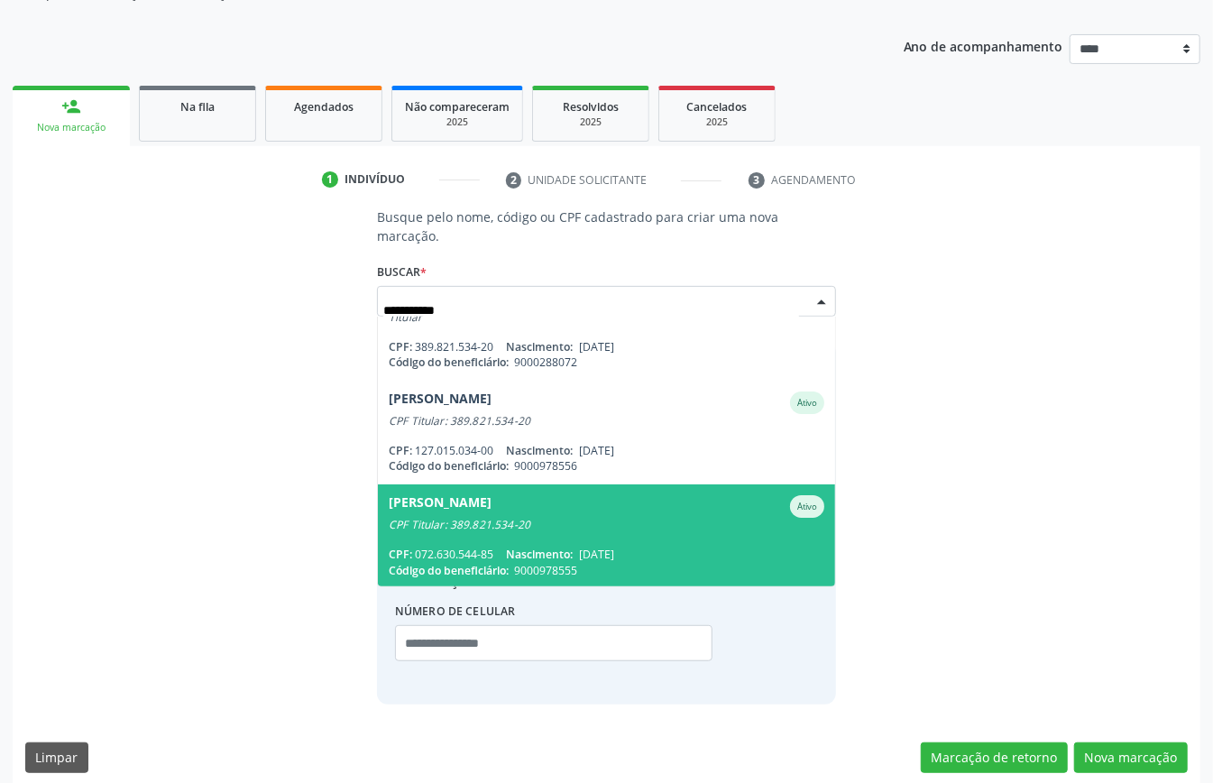
click at [499, 532] on span "Gabriele Lira da Rocha Paiva Ativo CPF Titular: 389.821.534-20 CPF: 072.630.544…" at bounding box center [606, 536] width 457 height 104
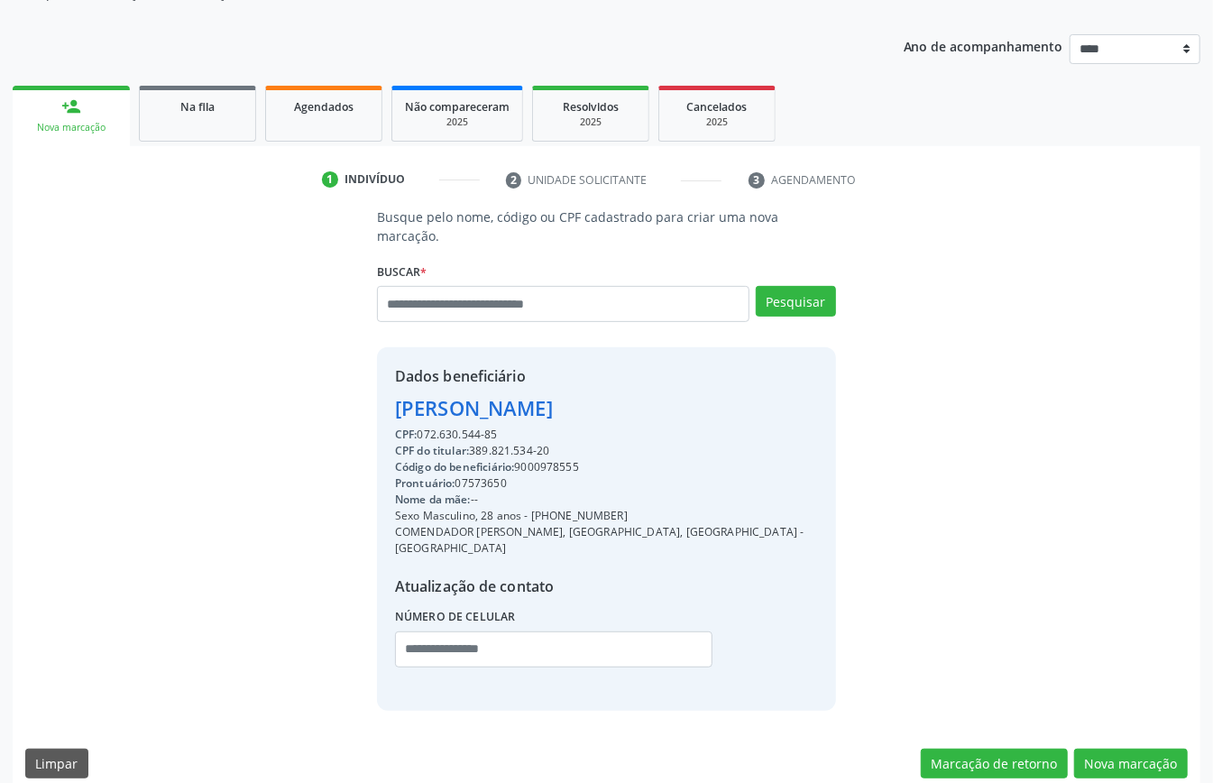
scroll to position [189, 0]
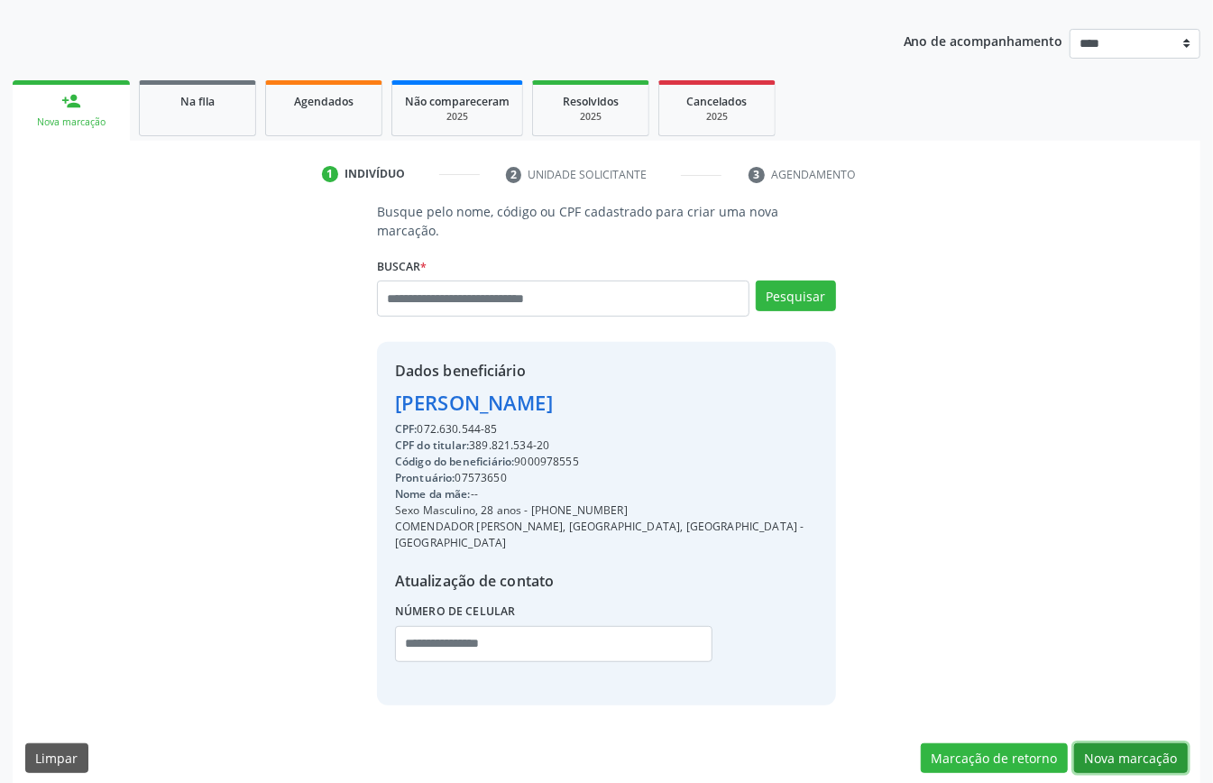
drag, startPoint x: 1142, startPoint y: 737, endPoint x: 1080, endPoint y: 745, distance: 62.8
click at [1146, 743] on button "Nova marcação" at bounding box center [1132, 758] width 114 height 31
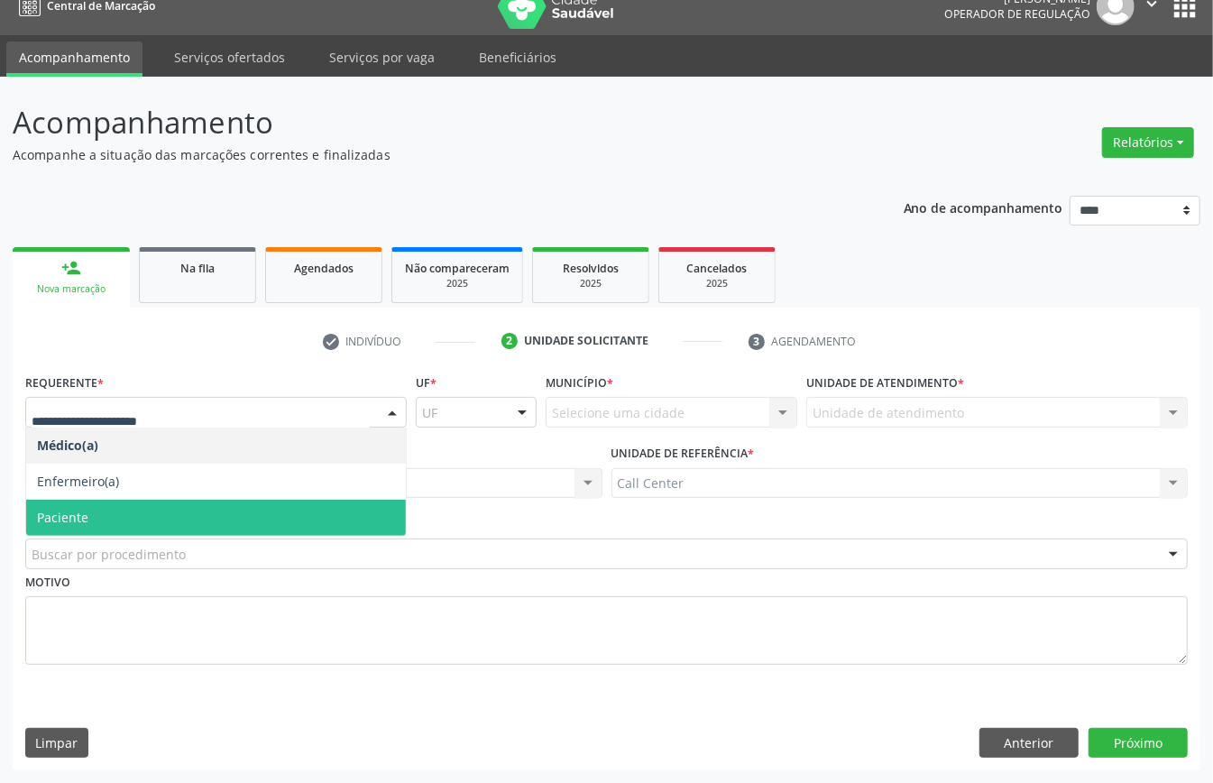
click at [103, 512] on span "Paciente" at bounding box center [216, 518] width 380 height 36
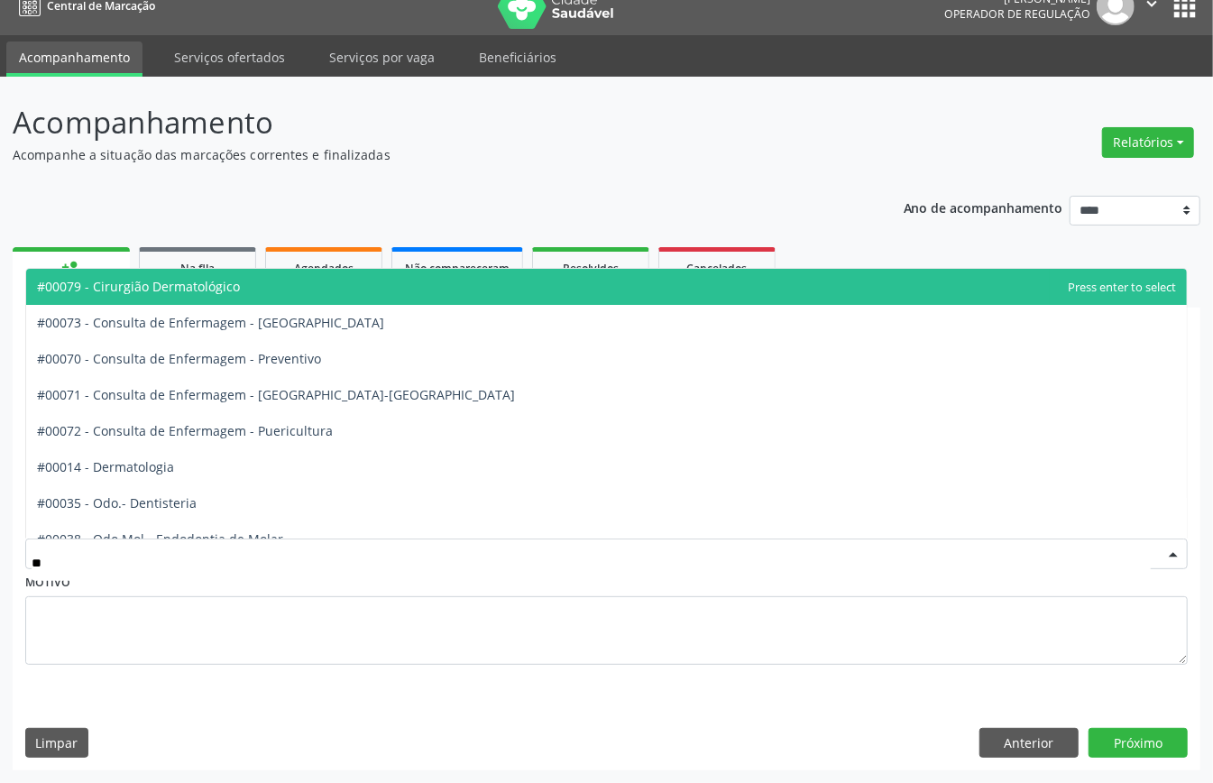
type input "***"
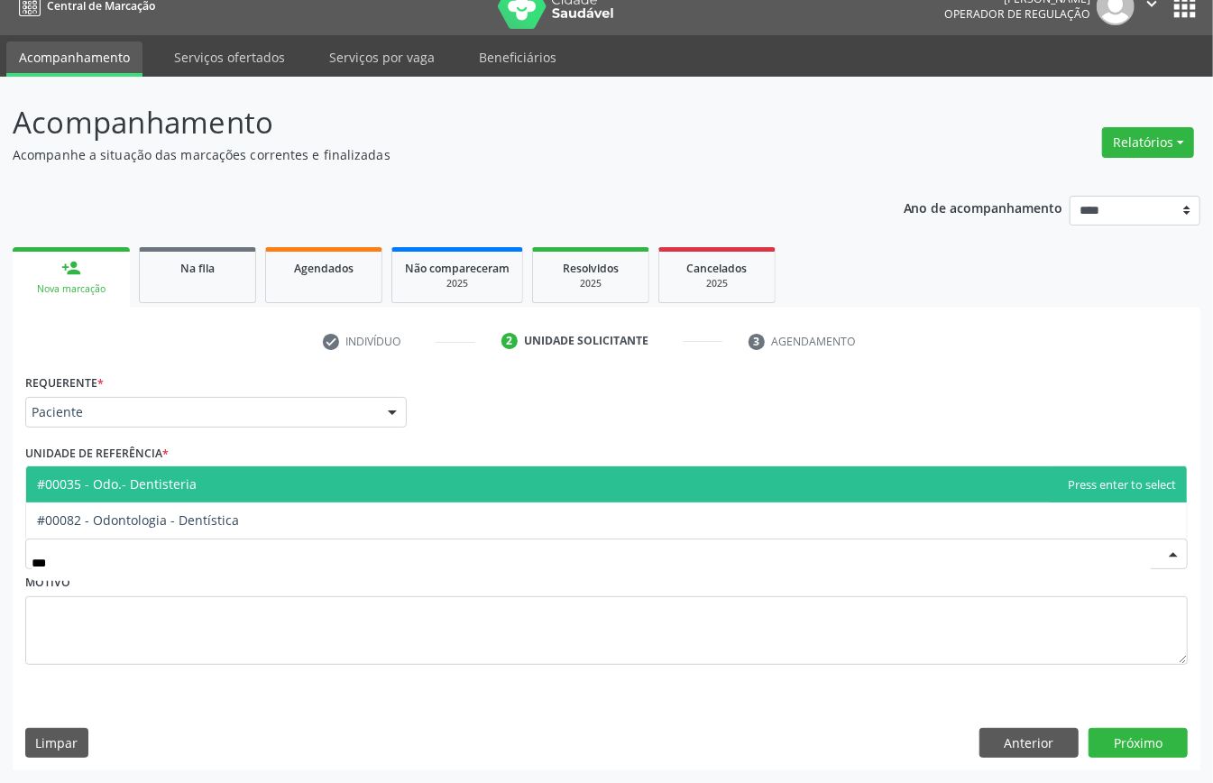
click at [173, 466] on span "#00035 - Odo.- Dentisteria" at bounding box center [606, 484] width 1161 height 36
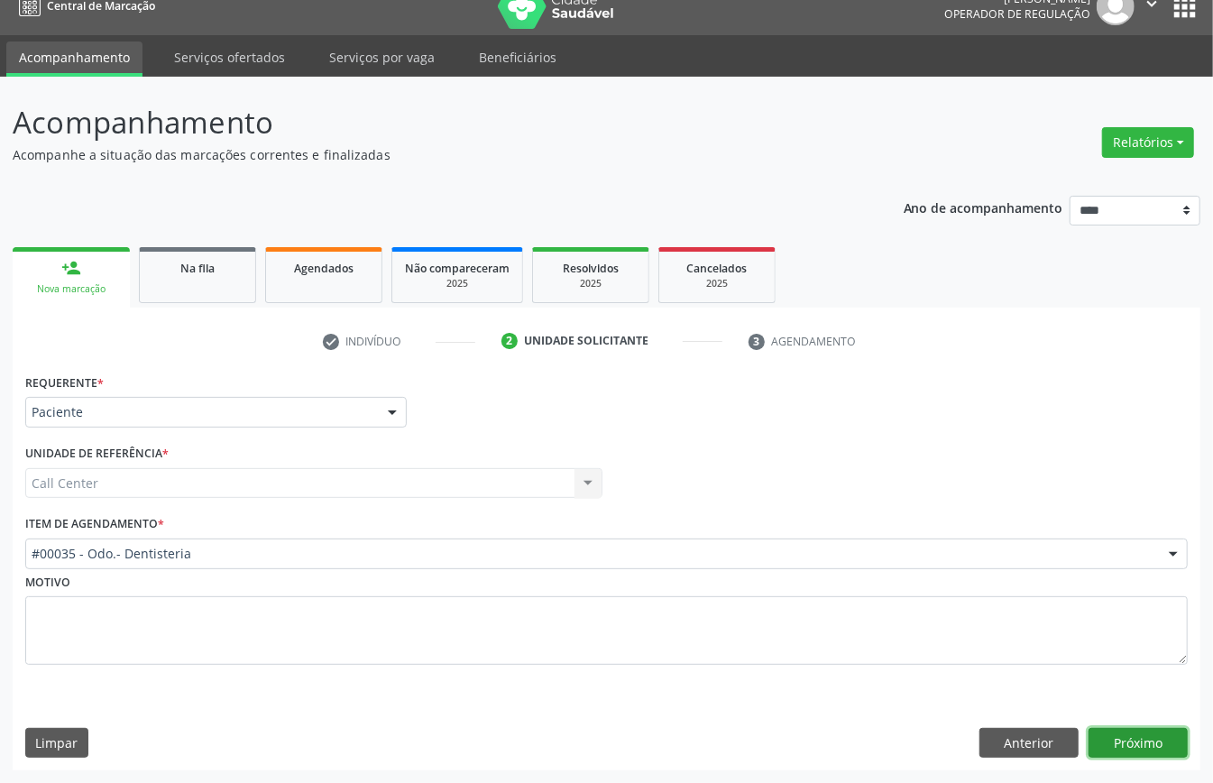
click at [1148, 743] on button "Próximo" at bounding box center [1138, 743] width 99 height 31
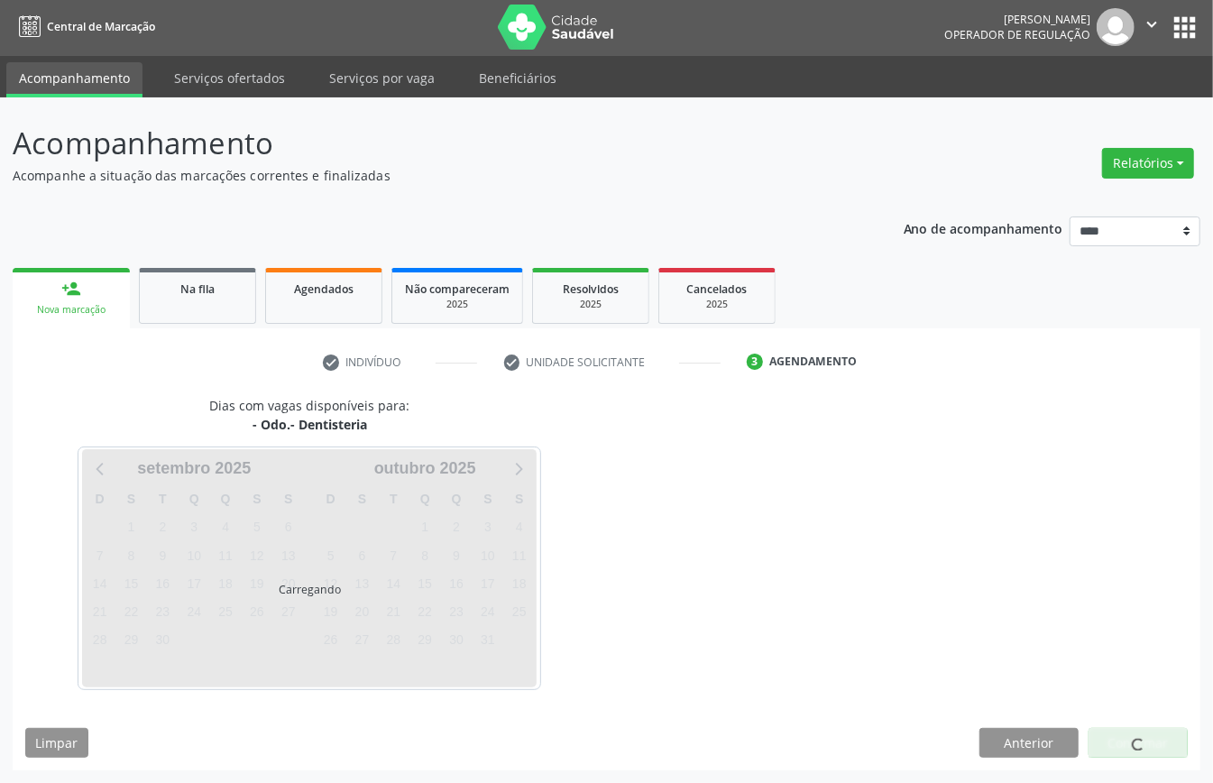
scroll to position [4, 0]
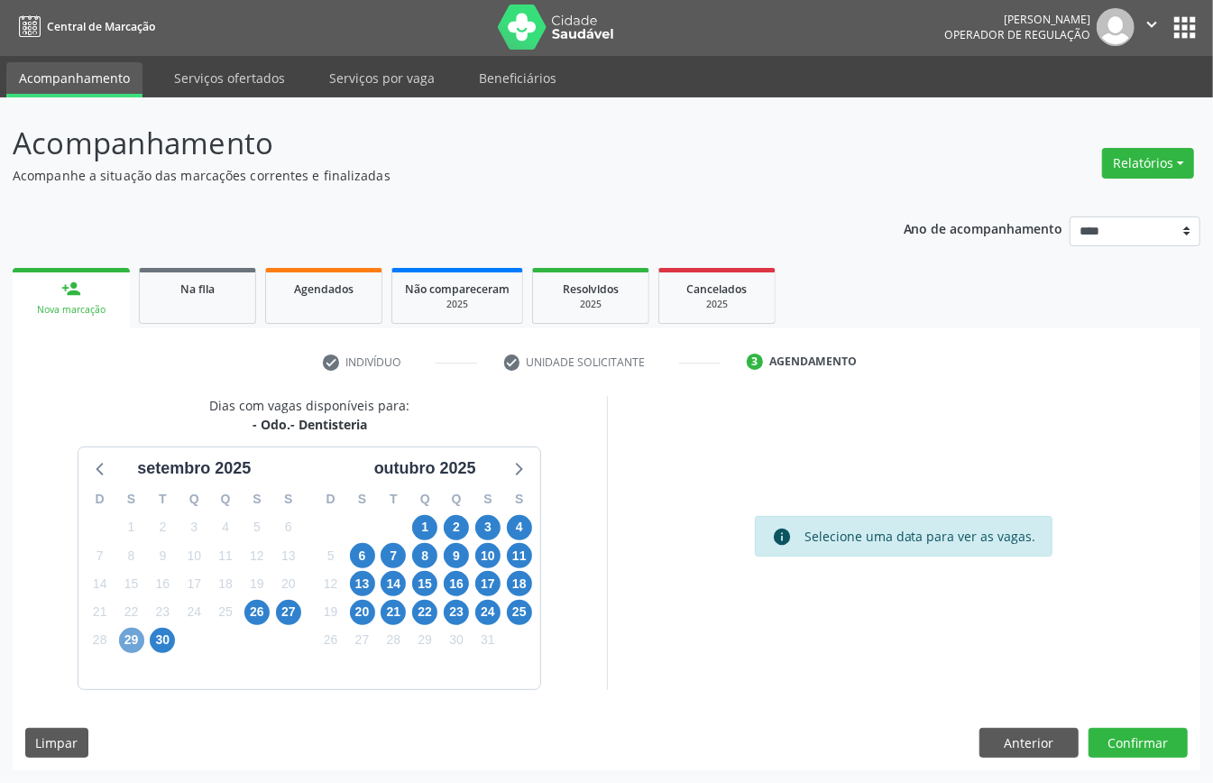
click at [128, 642] on span "29" at bounding box center [131, 640] width 25 height 25
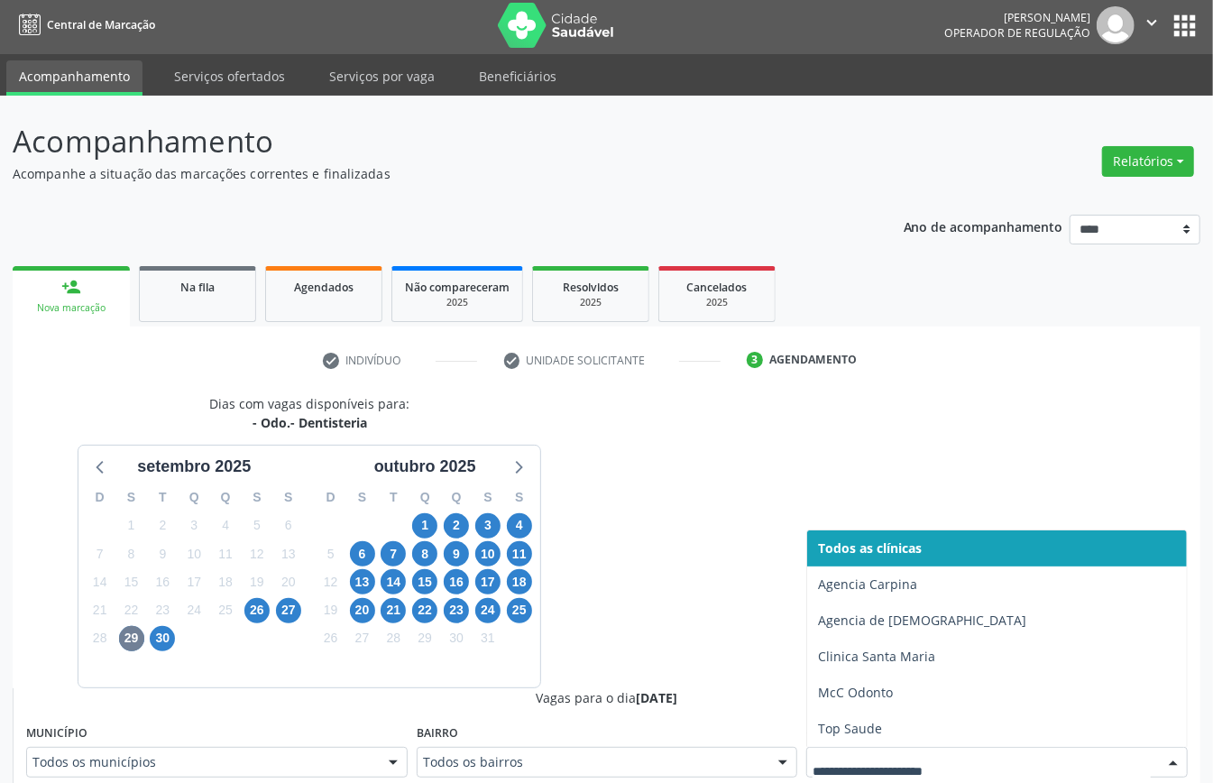
scroll to position [12, 0]
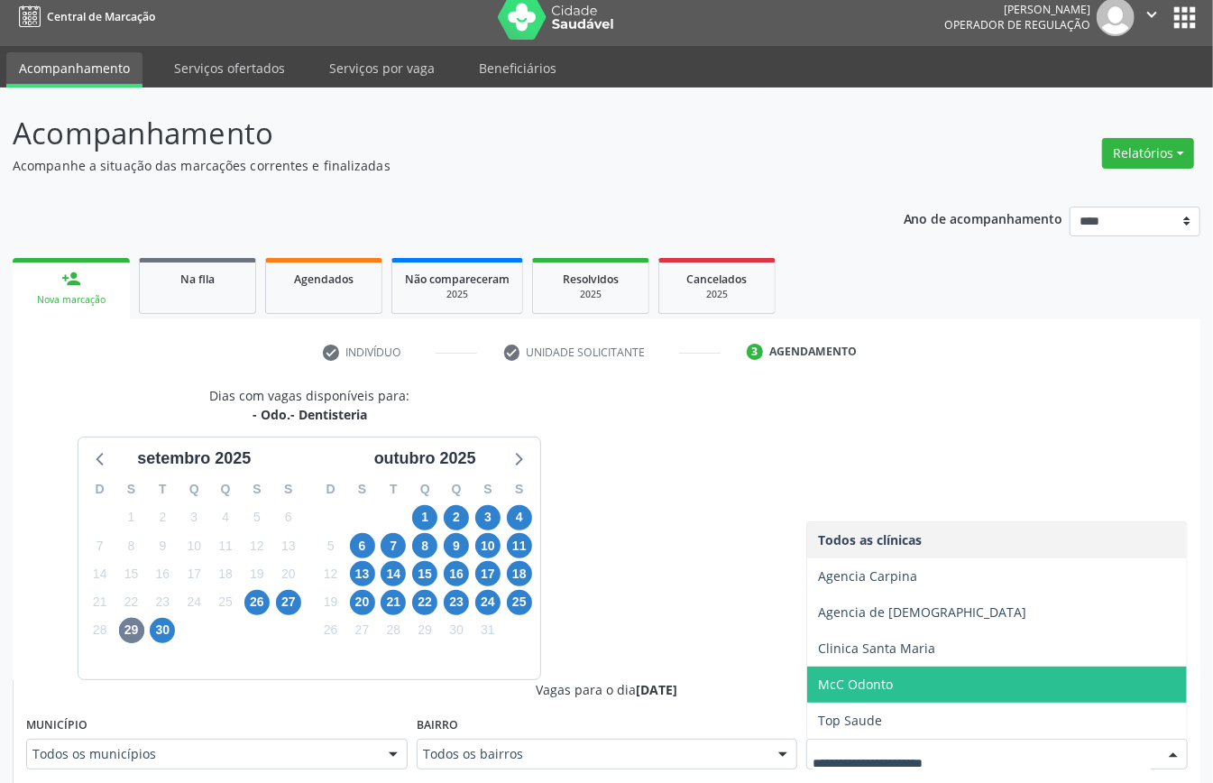
click at [903, 700] on ul "Todos as clínicas Agencia Carpina Agencia de Surubim Clinica Santa Maria McC Od…" at bounding box center [997, 630] width 380 height 217
drag, startPoint x: 902, startPoint y: 696, endPoint x: 878, endPoint y: 669, distance: 37.1
click at [900, 696] on span "McC Odonto" at bounding box center [997, 685] width 380 height 36
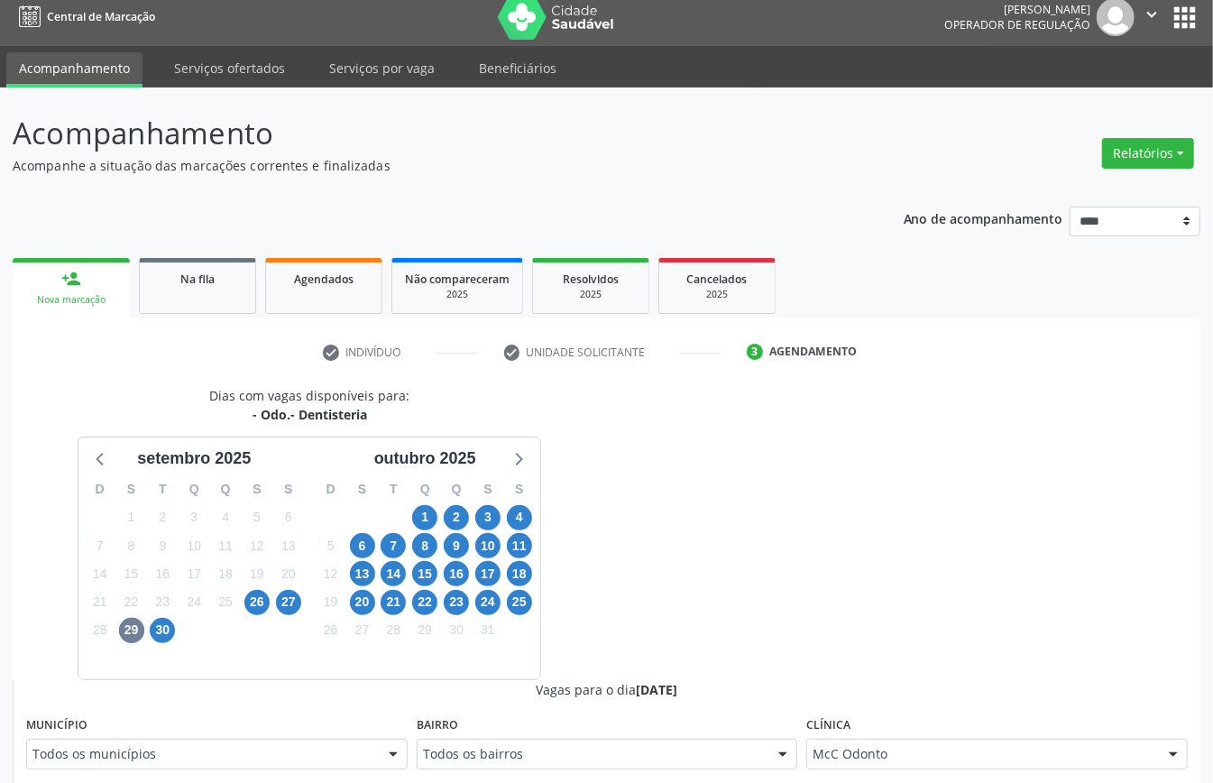
scroll to position [373, 0]
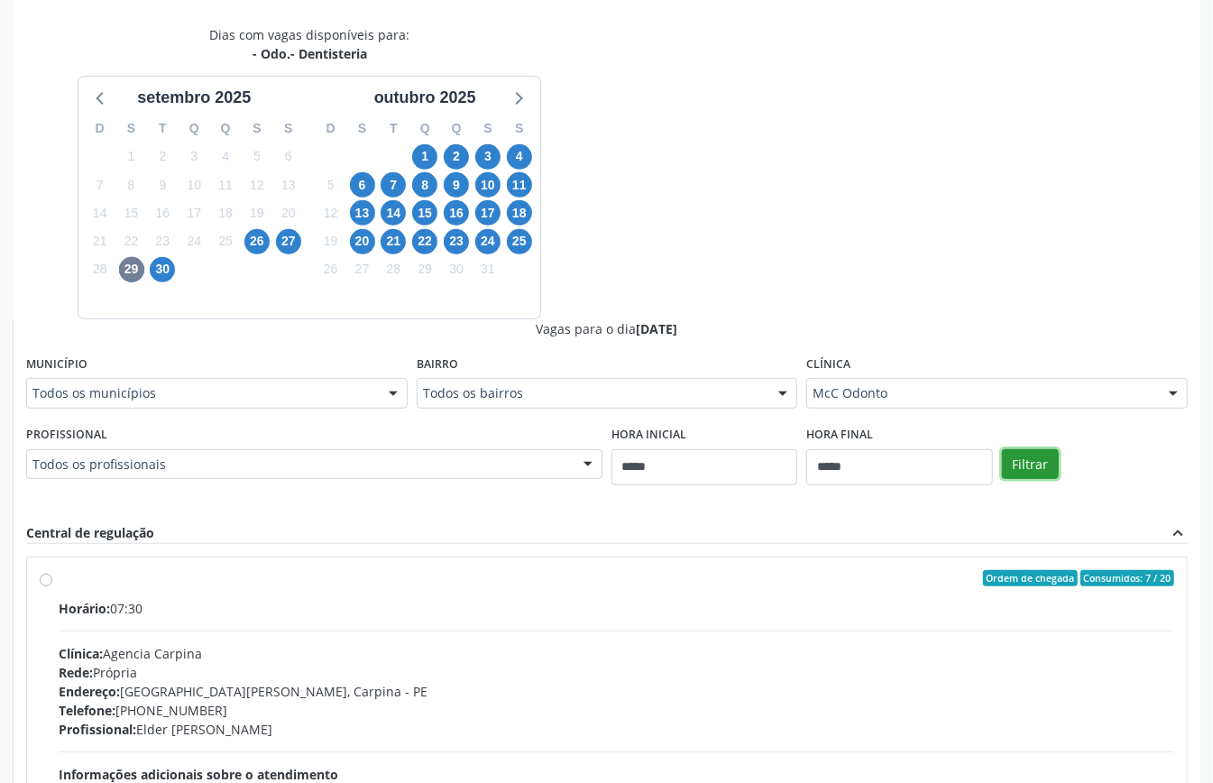
click at [1043, 463] on button "Filtrar" at bounding box center [1030, 464] width 57 height 31
click at [160, 278] on span "30" at bounding box center [162, 269] width 25 height 25
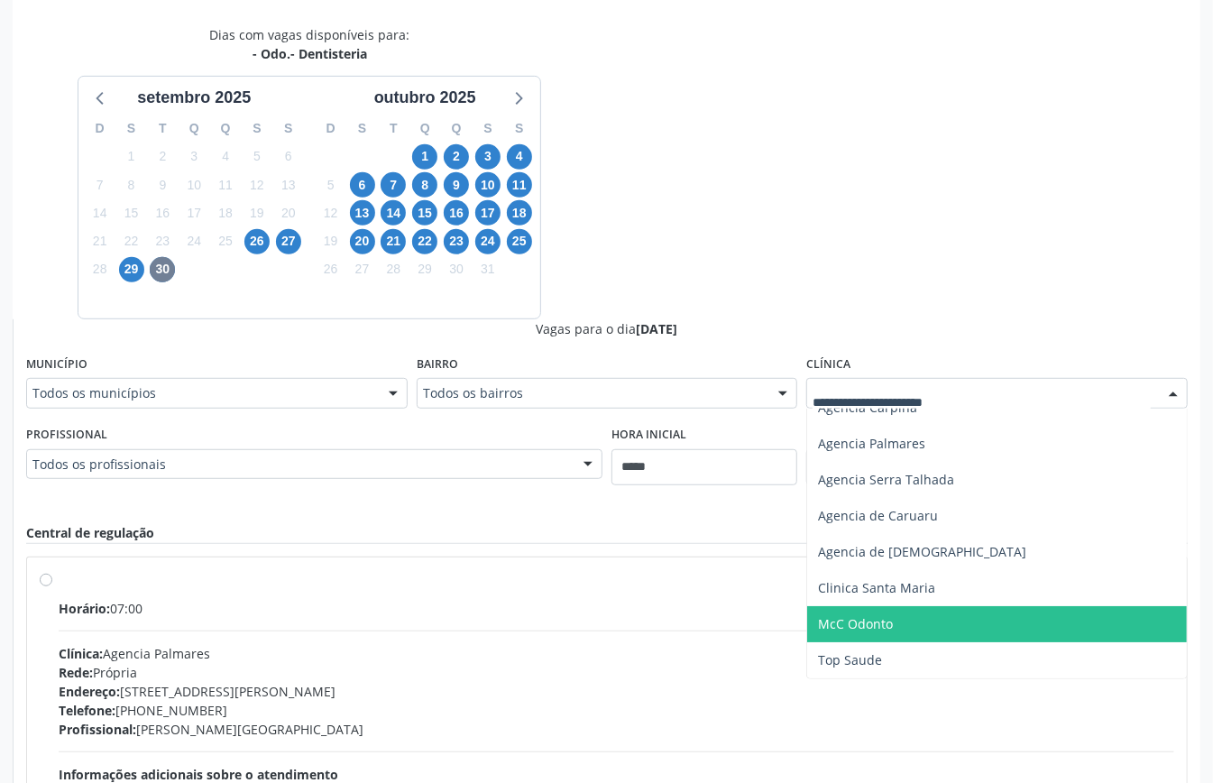
scroll to position [493, 0]
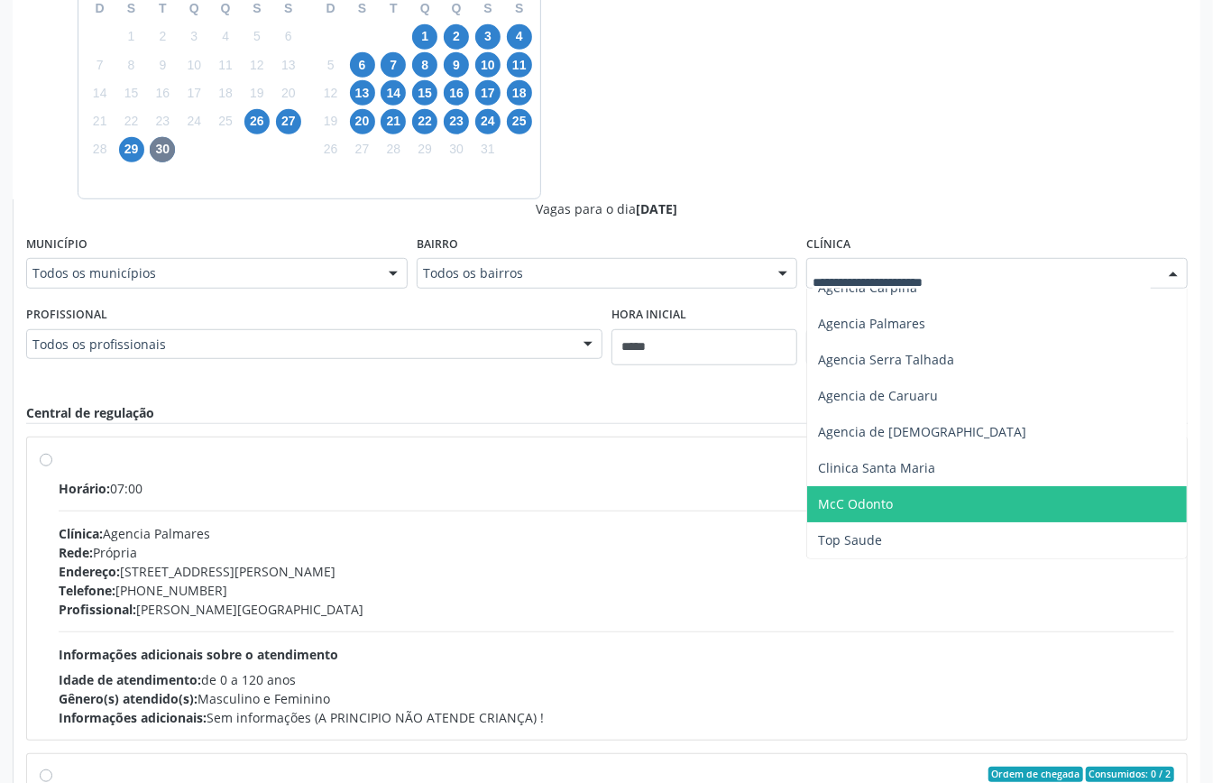
click at [907, 489] on span "McC Odonto" at bounding box center [997, 504] width 380 height 36
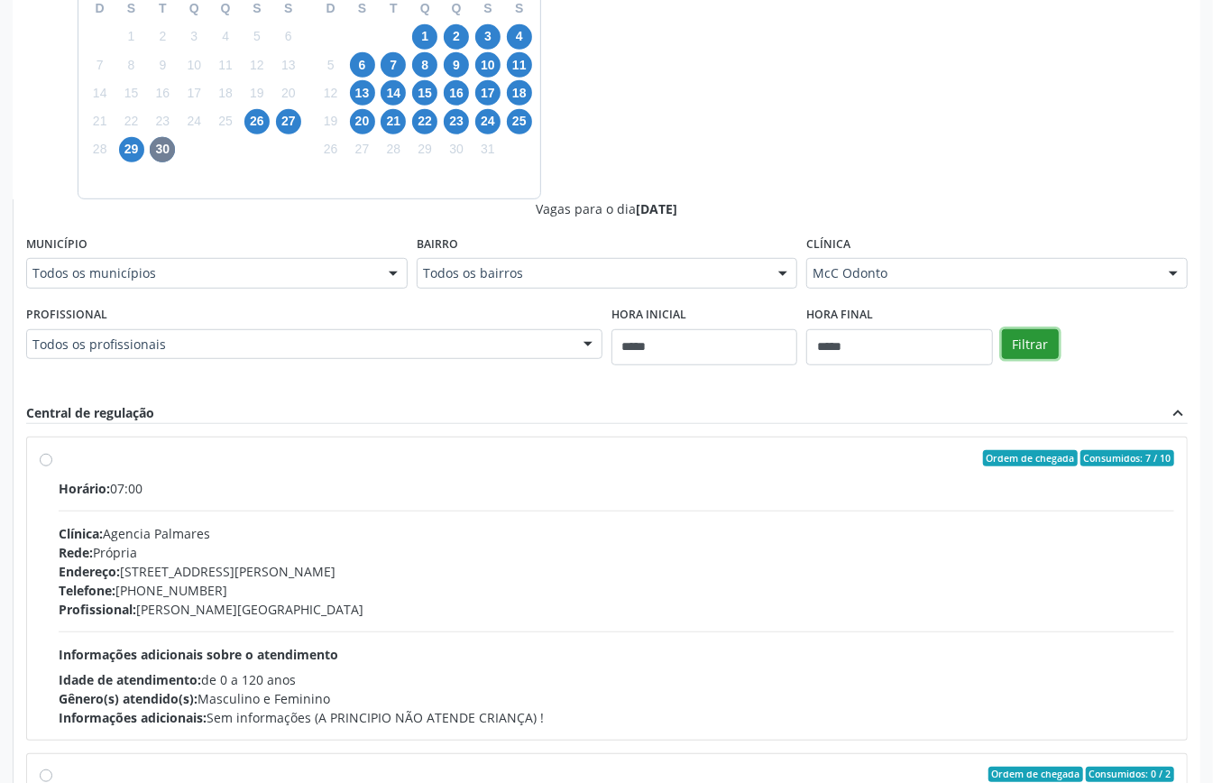
click at [1043, 343] on button "Filtrar" at bounding box center [1030, 344] width 57 height 31
click at [120, 149] on span "29" at bounding box center [131, 149] width 25 height 25
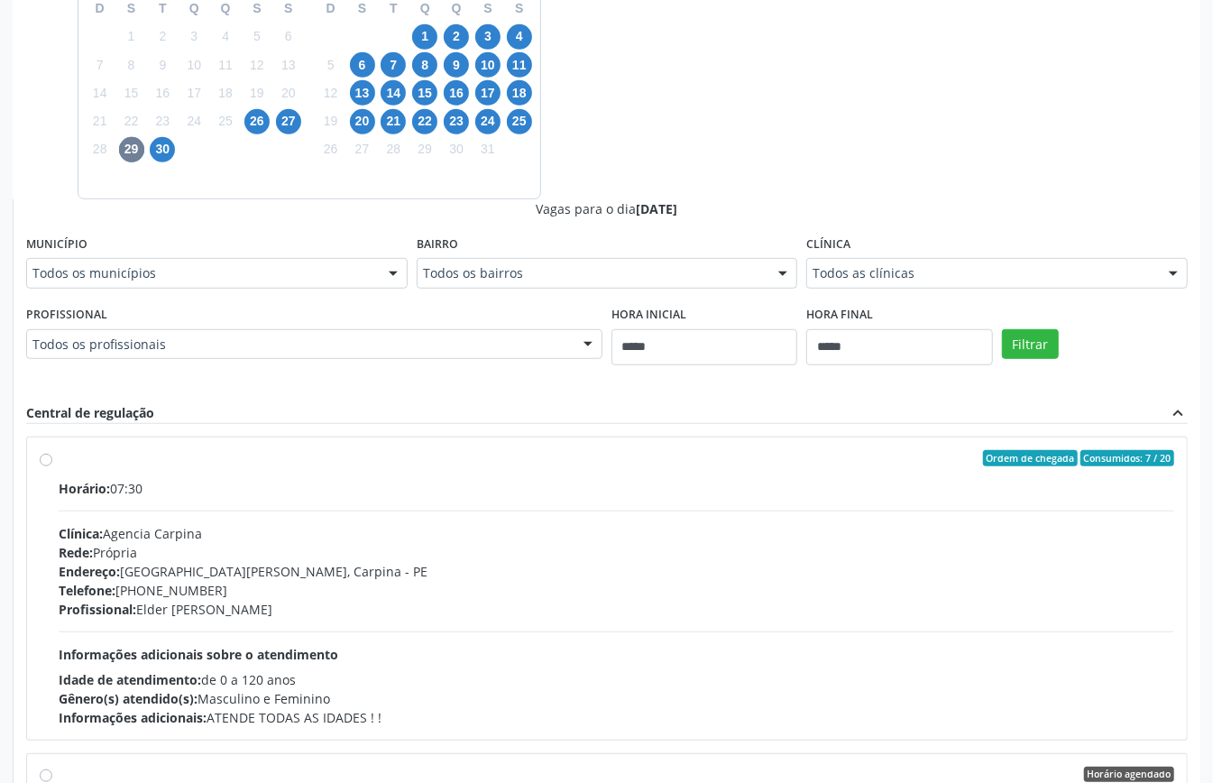
drag, startPoint x: 996, startPoint y: 262, endPoint x: 997, endPoint y: 272, distance: 10.0
click at [997, 260] on div "Todos as clínicas" at bounding box center [998, 273] width 382 height 31
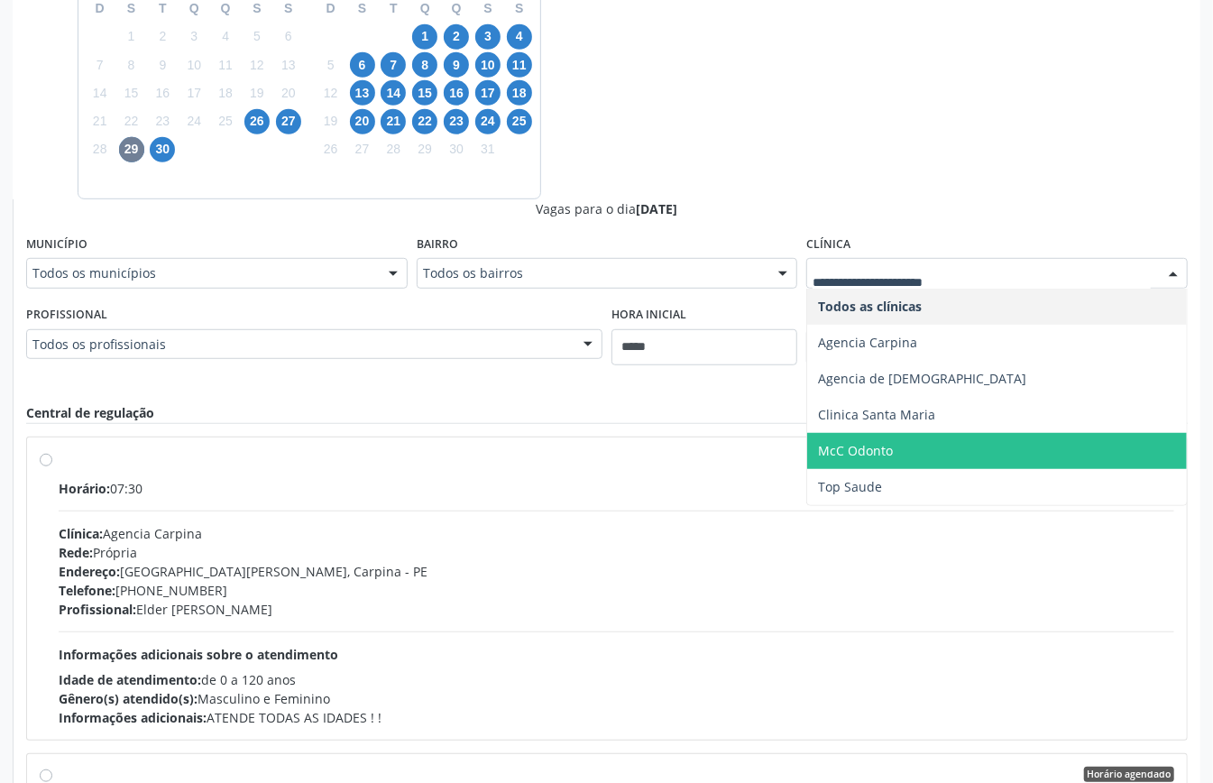
click at [904, 452] on span "McC Odonto" at bounding box center [997, 451] width 380 height 36
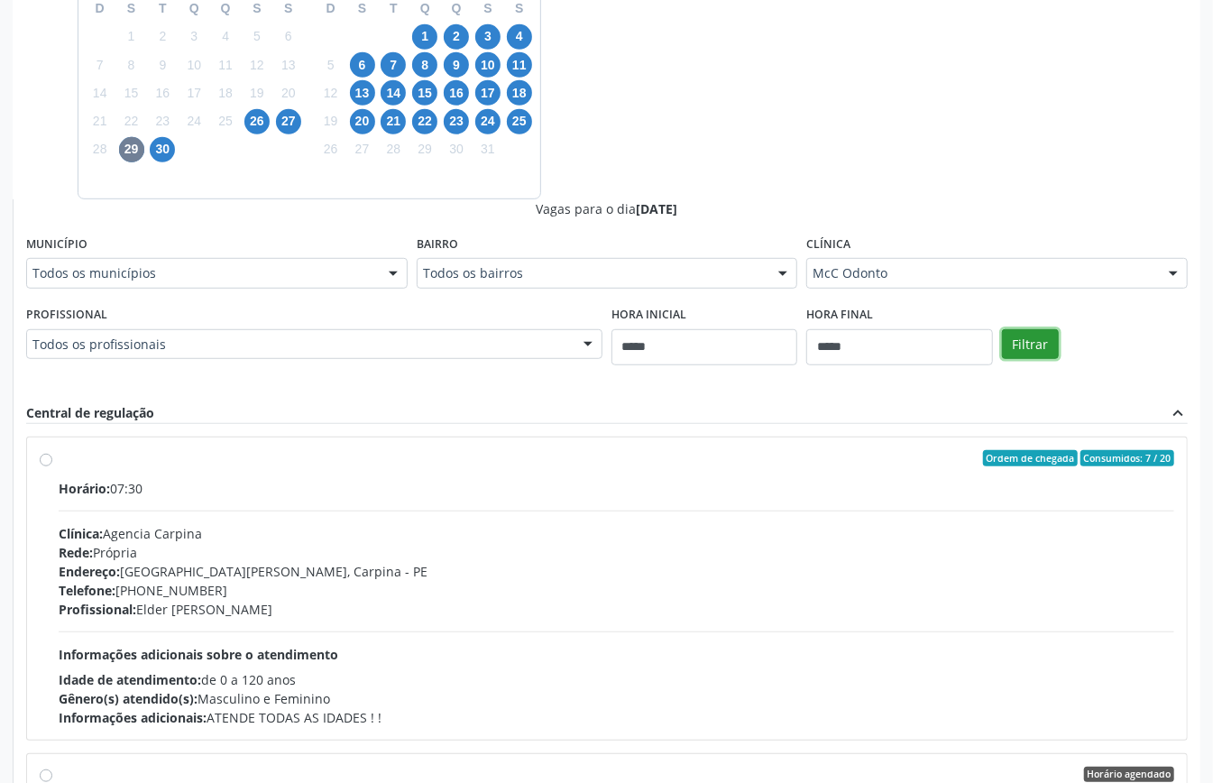
click at [1040, 339] on button "Filtrar" at bounding box center [1030, 344] width 57 height 31
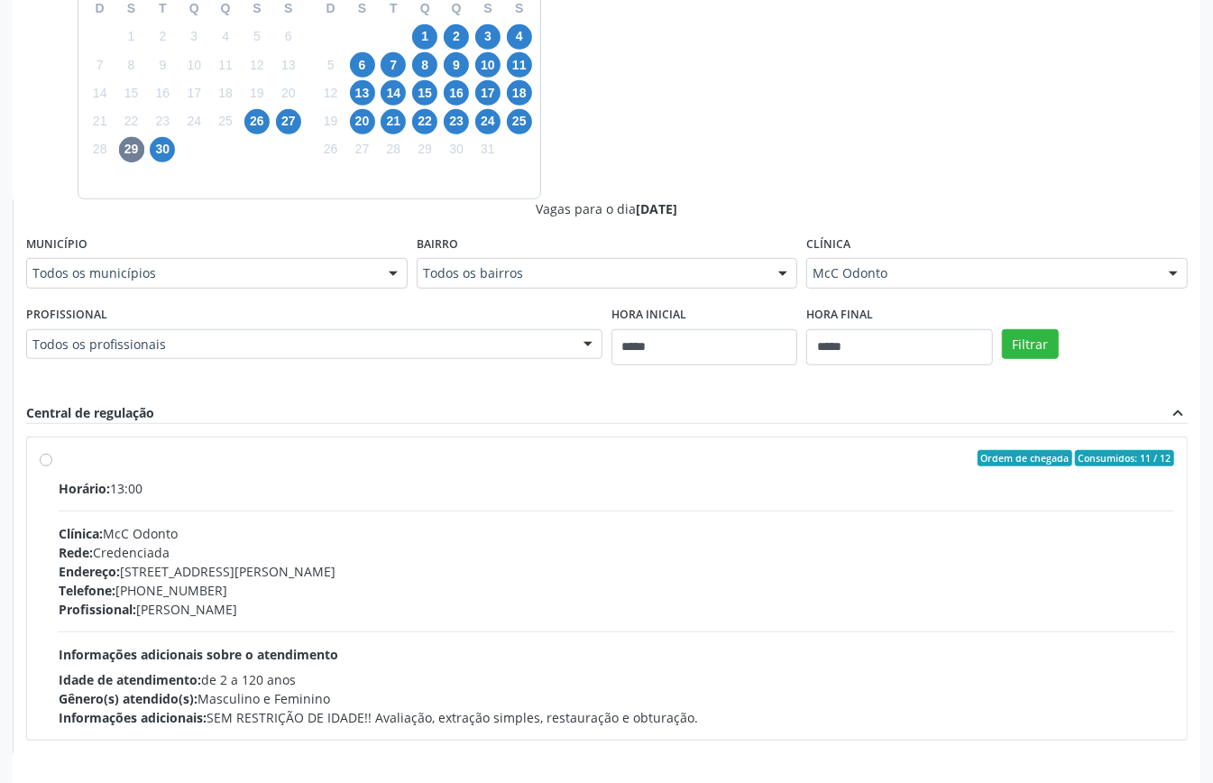
click at [513, 592] on div "Telefone: (81) 3453-3365" at bounding box center [617, 590] width 1116 height 19
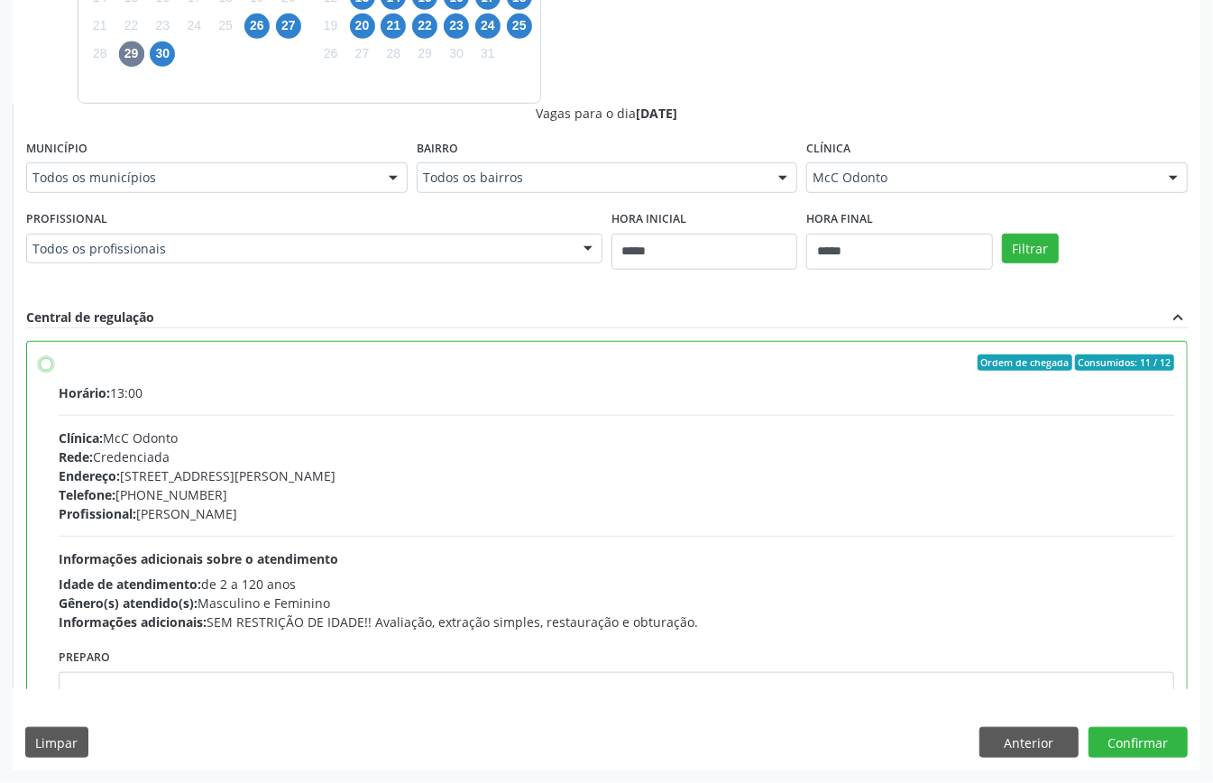
scroll to position [91, 0]
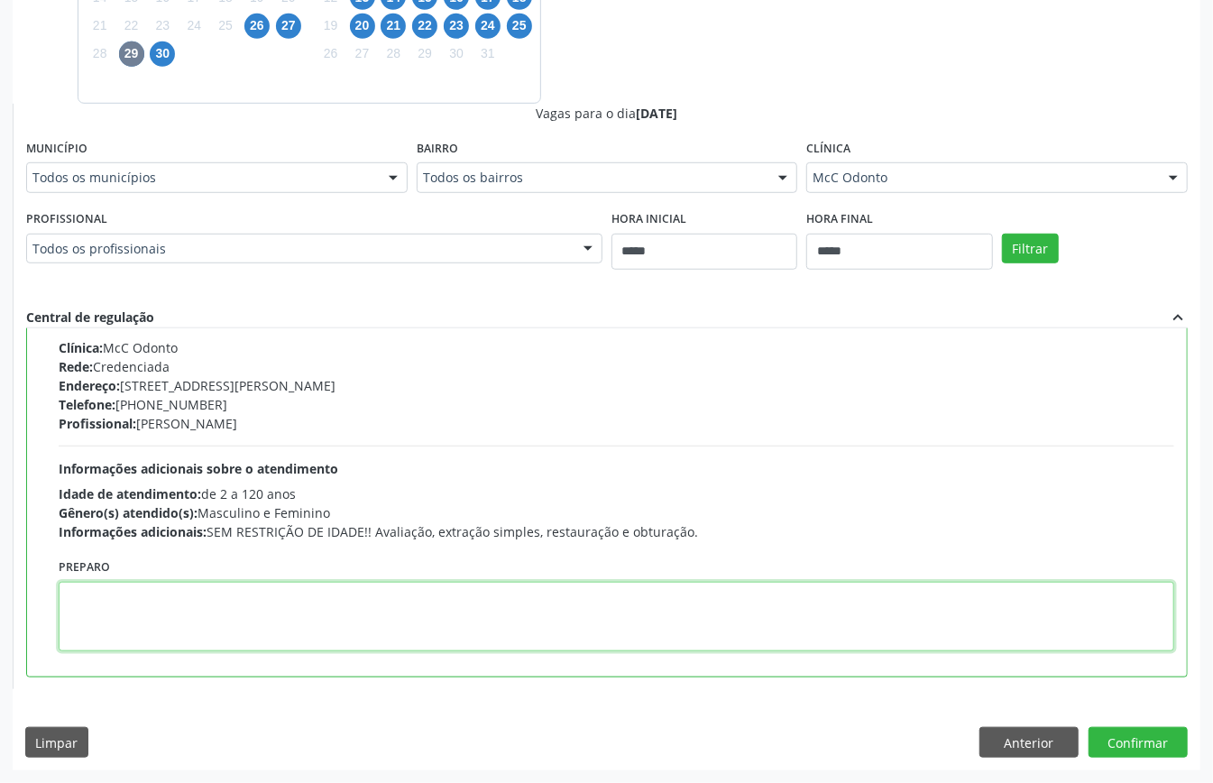
paste textarea "**********"
type textarea "**********"
drag, startPoint x: 182, startPoint y: 600, endPoint x: 0, endPoint y: 567, distance: 185.1
click at [0, 567] on div "Acompanhamento Acompanhe a situação das marcações correntes e finalizadas Relat…" at bounding box center [606, 147] width 1213 height 1272
paste textarea "**********"
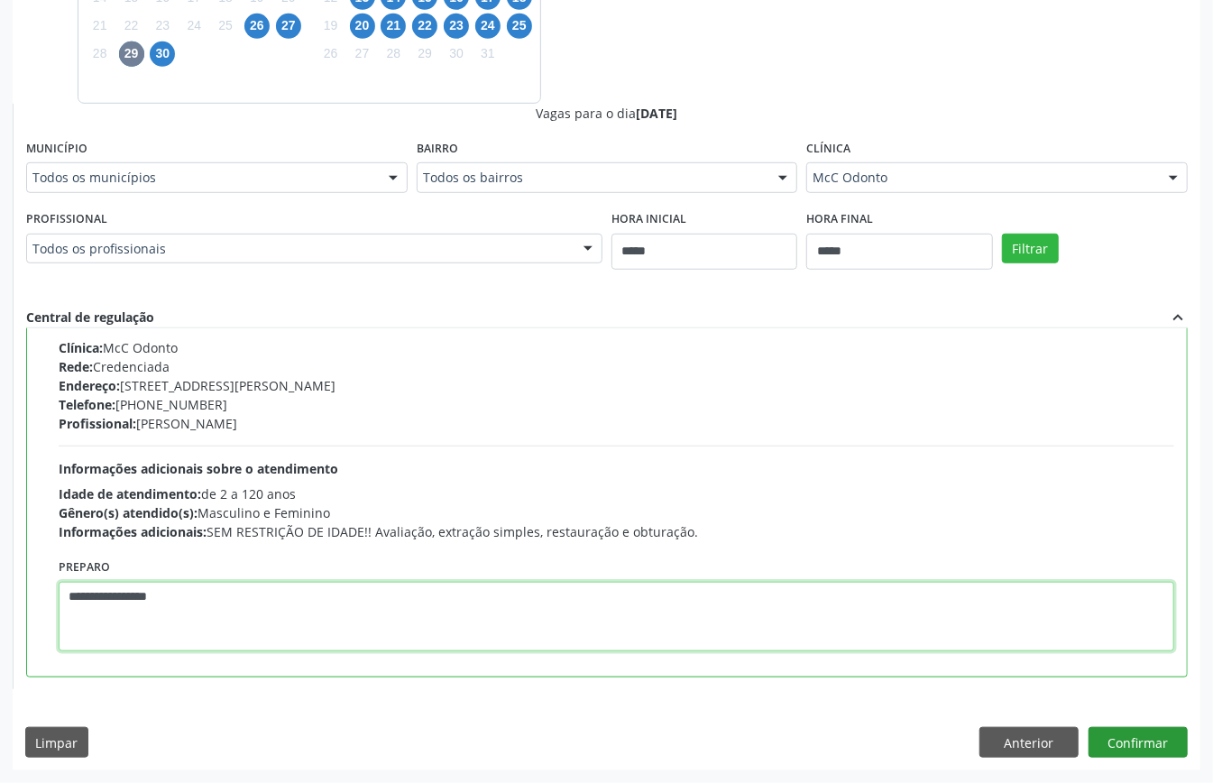
type textarea "**********"
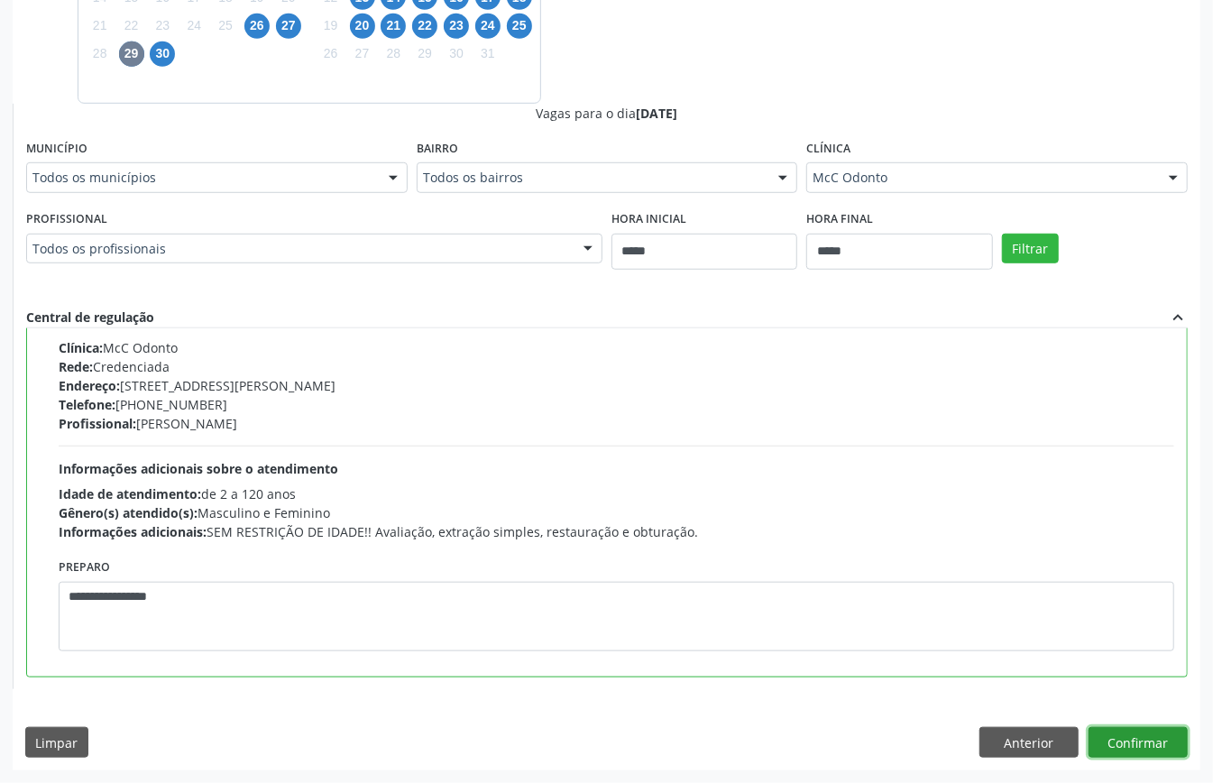
click at [1153, 741] on button "Confirmar" at bounding box center [1138, 742] width 99 height 31
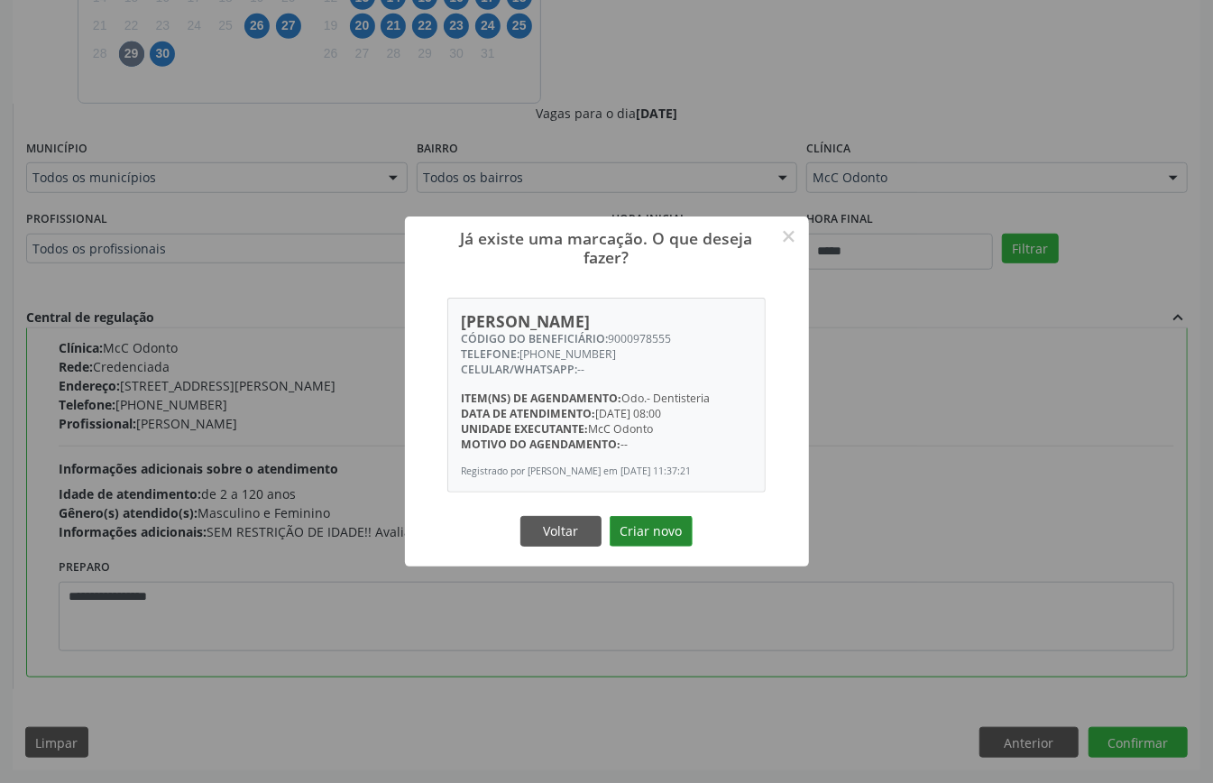
click at [650, 527] on button "Criar novo" at bounding box center [651, 531] width 83 height 31
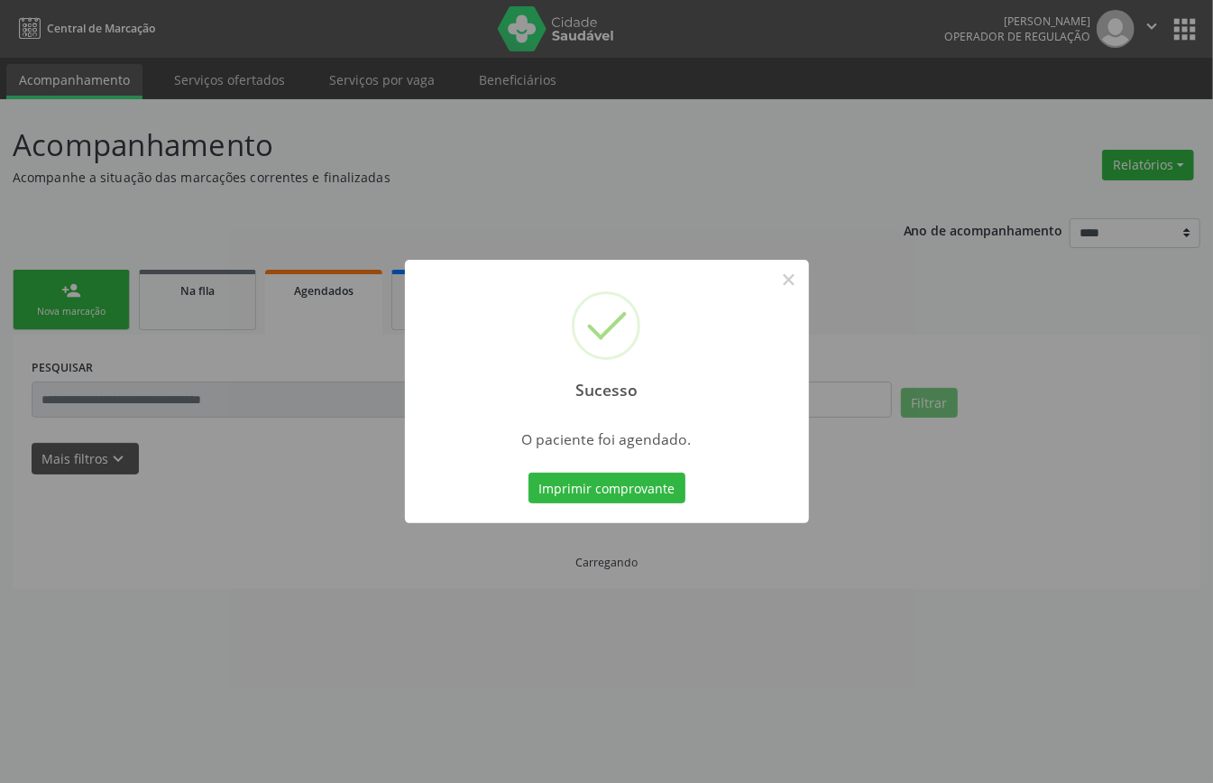
scroll to position [0, 0]
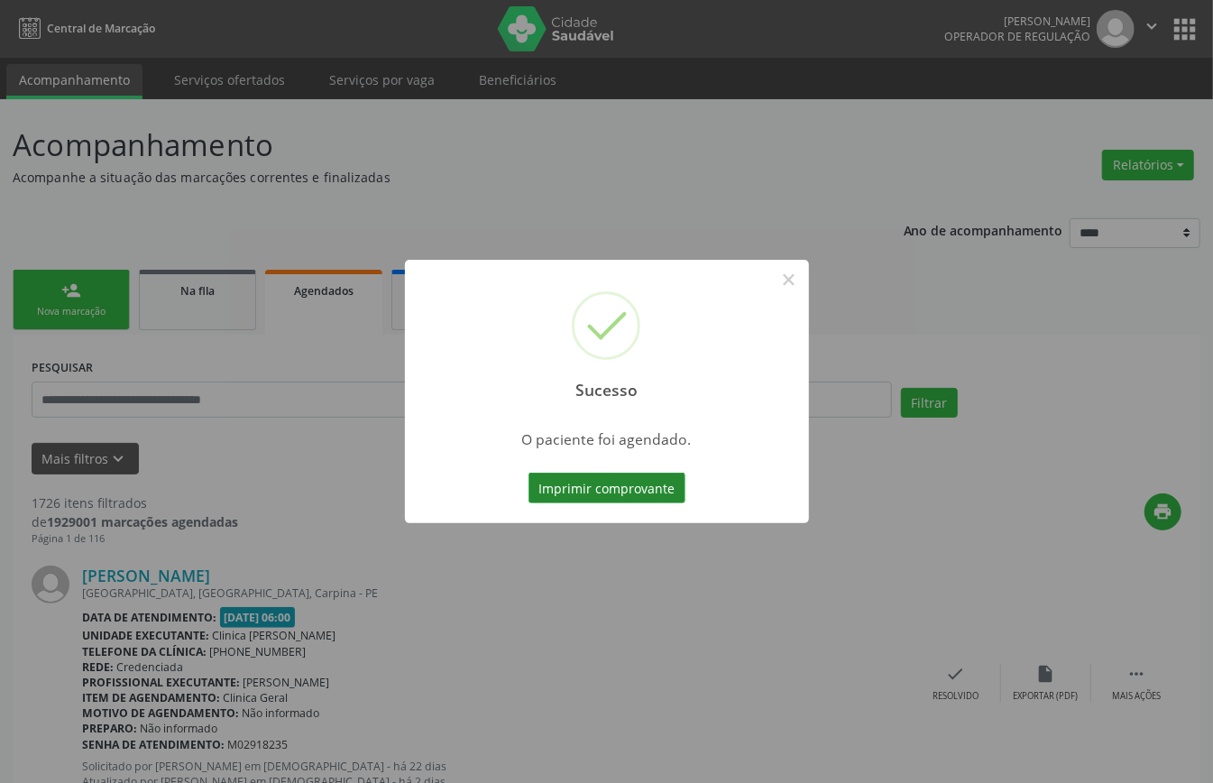
click at [612, 489] on button "Imprimir comprovante" at bounding box center [607, 488] width 157 height 31
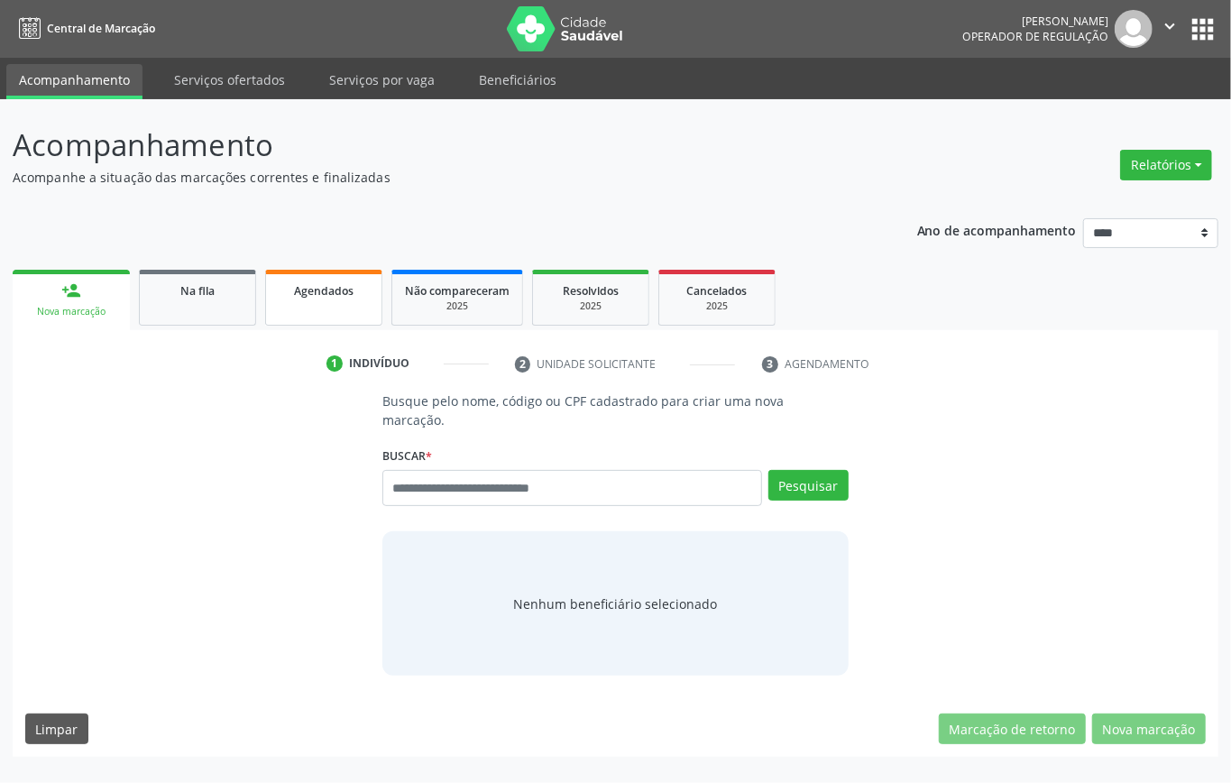
click at [336, 308] on link "Agendados" at bounding box center [323, 298] width 117 height 56
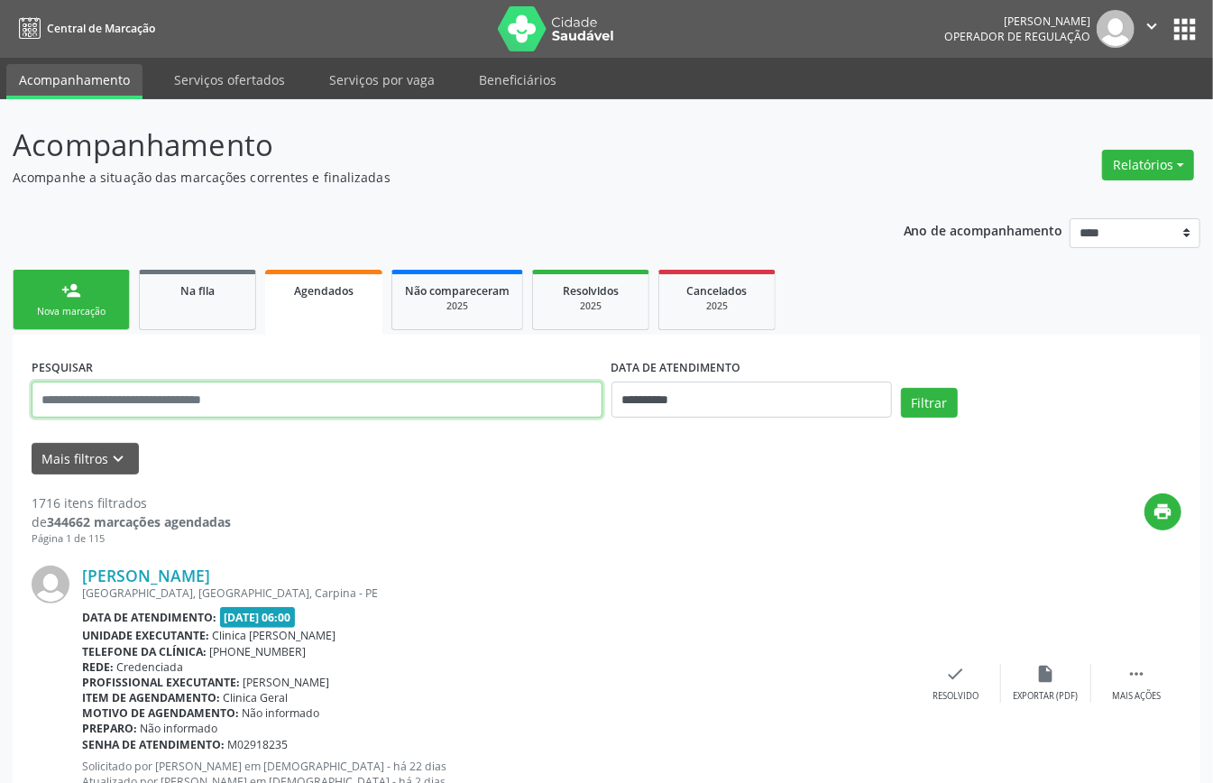
paste input "**********"
type input "**********"
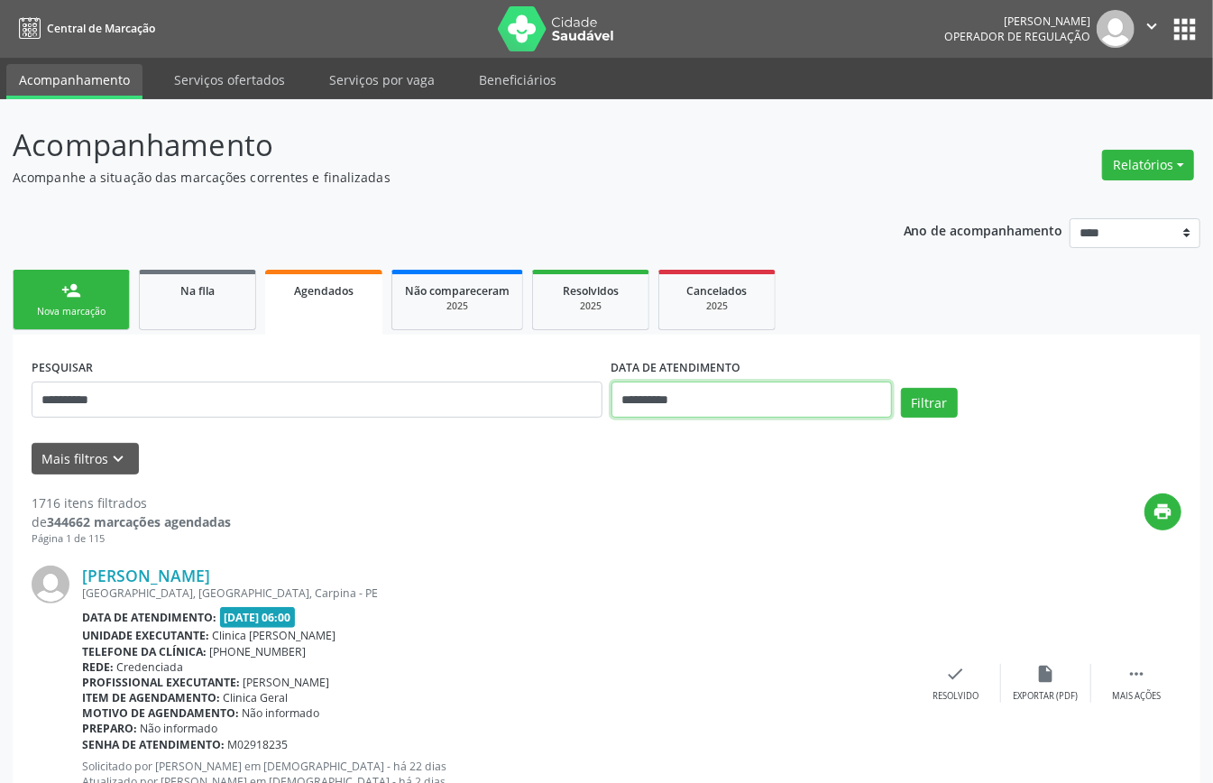
click at [705, 402] on input "**********" at bounding box center [752, 400] width 281 height 36
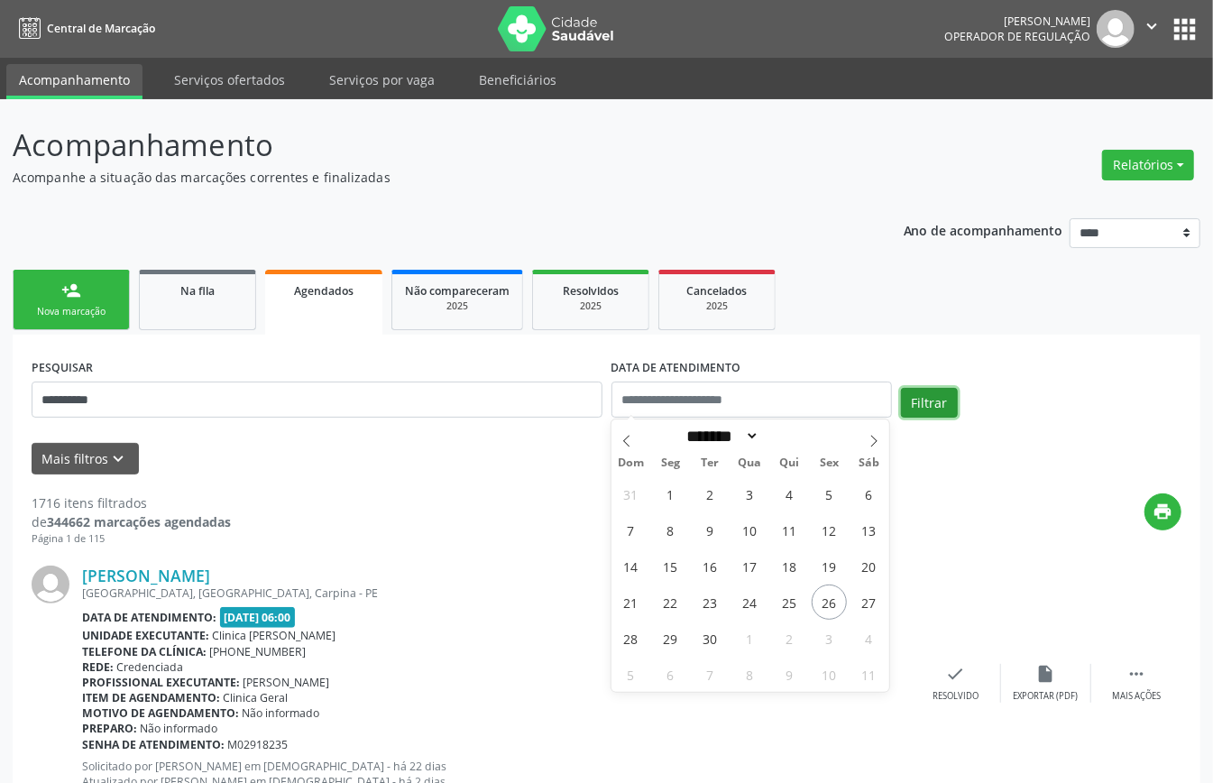
click at [933, 394] on button "Filtrar" at bounding box center [929, 403] width 57 height 31
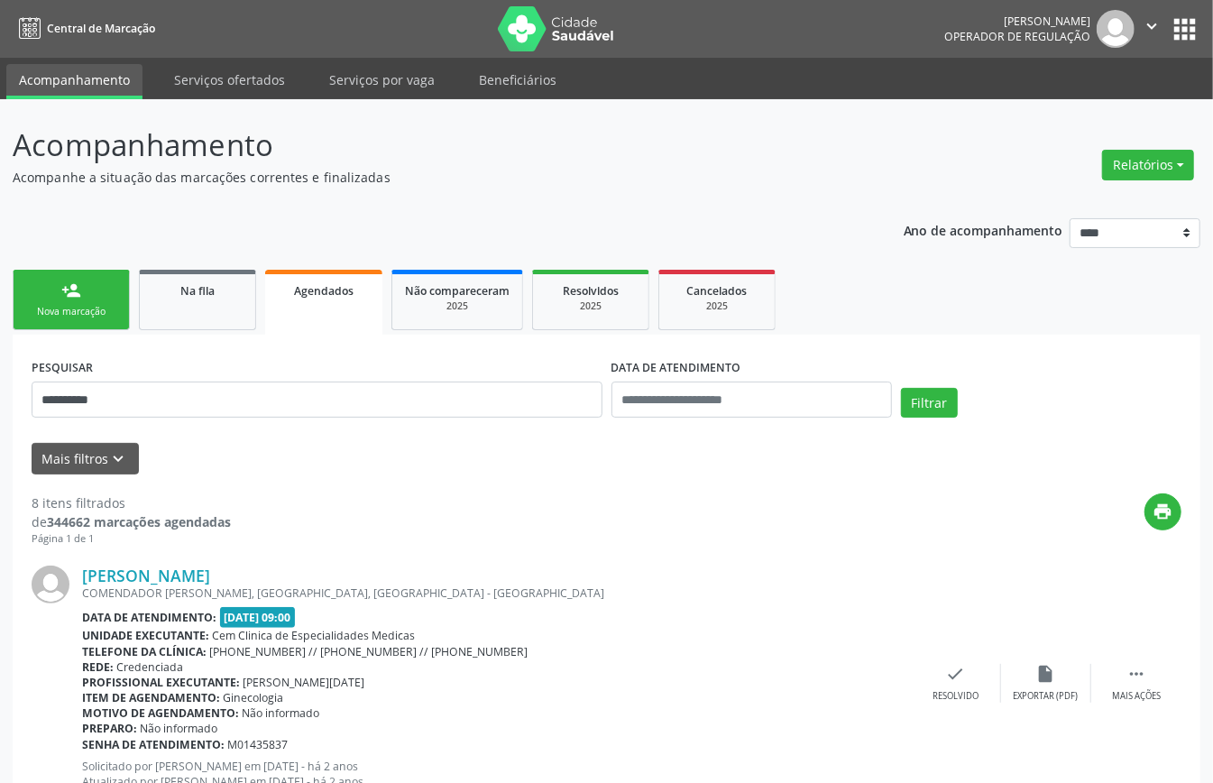
click at [92, 289] on link "person_add Nova marcação" at bounding box center [71, 300] width 117 height 60
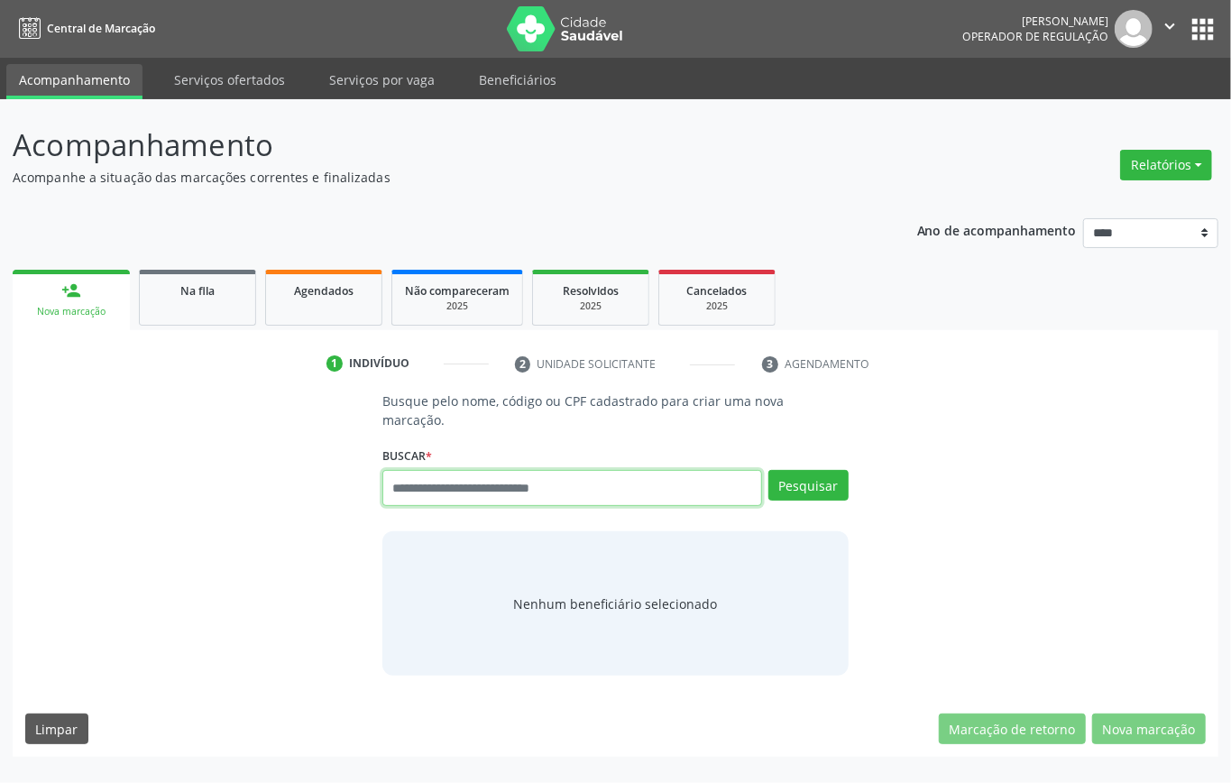
click at [469, 495] on input "text" at bounding box center [573, 488] width 380 height 36
paste input "**********"
type input "**********"
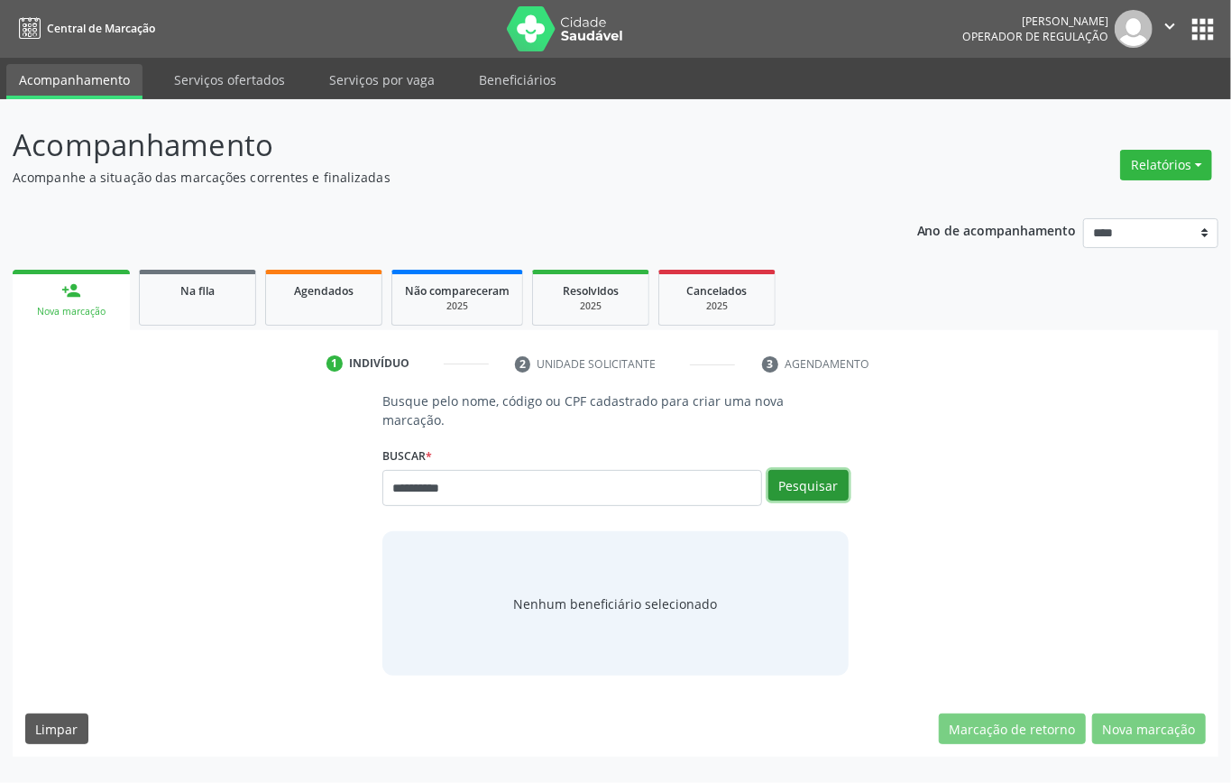
click at [805, 481] on button "Pesquisar" at bounding box center [809, 485] width 80 height 31
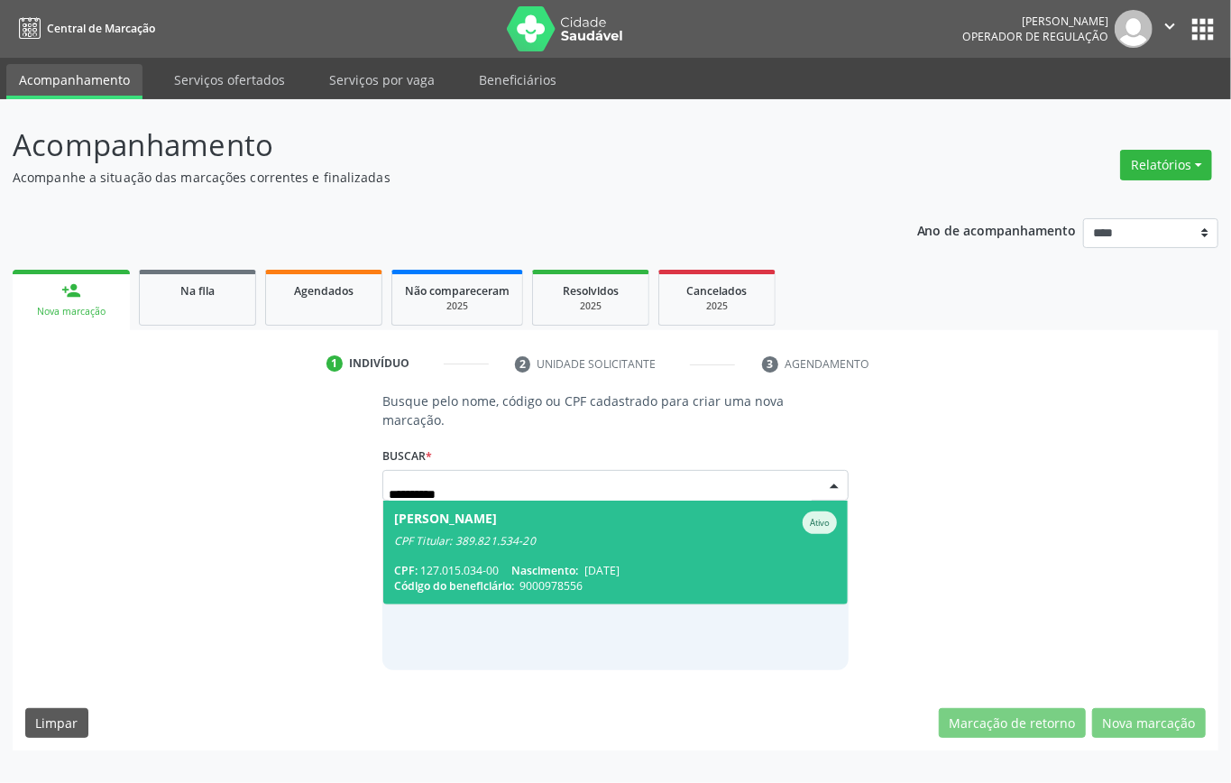
click at [487, 561] on span "Gabriel Lira da Rocha Paiva Ativo CPF Titular: 389.821.534-20 CPF: 127.015.034-…" at bounding box center [615, 553] width 465 height 104
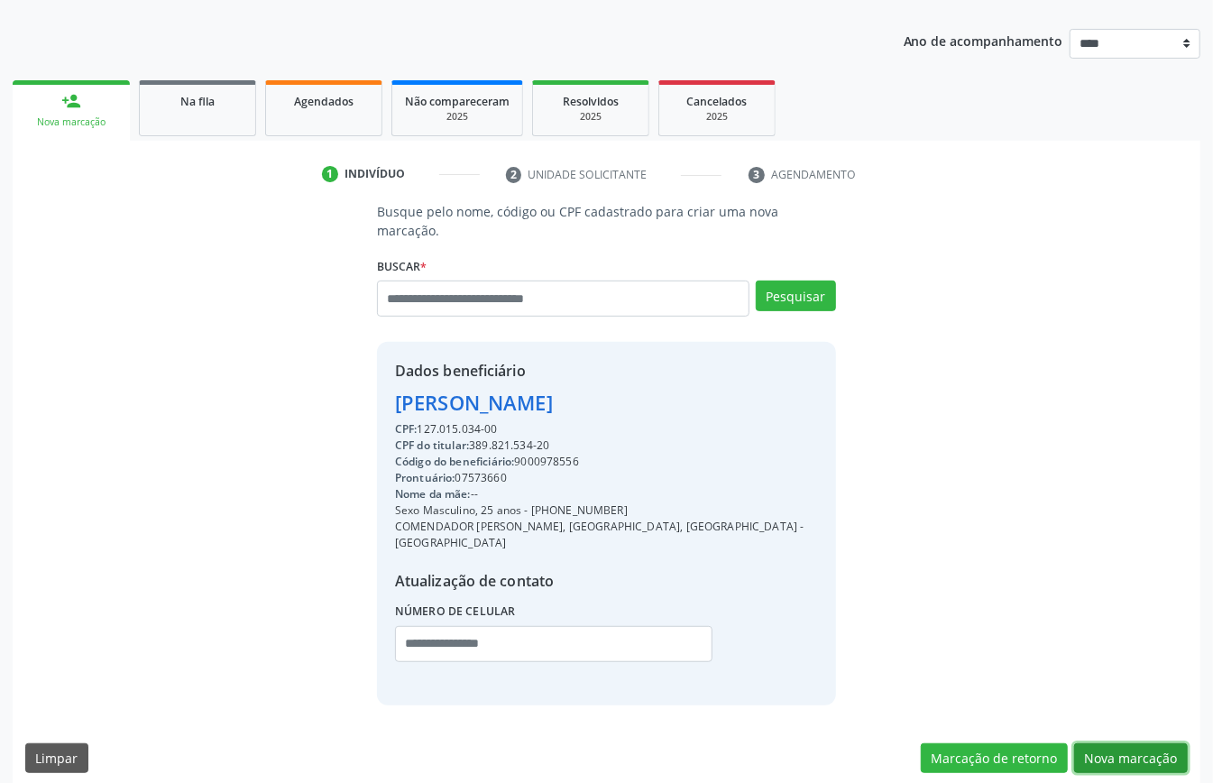
click at [1160, 747] on button "Nova marcação" at bounding box center [1132, 758] width 114 height 31
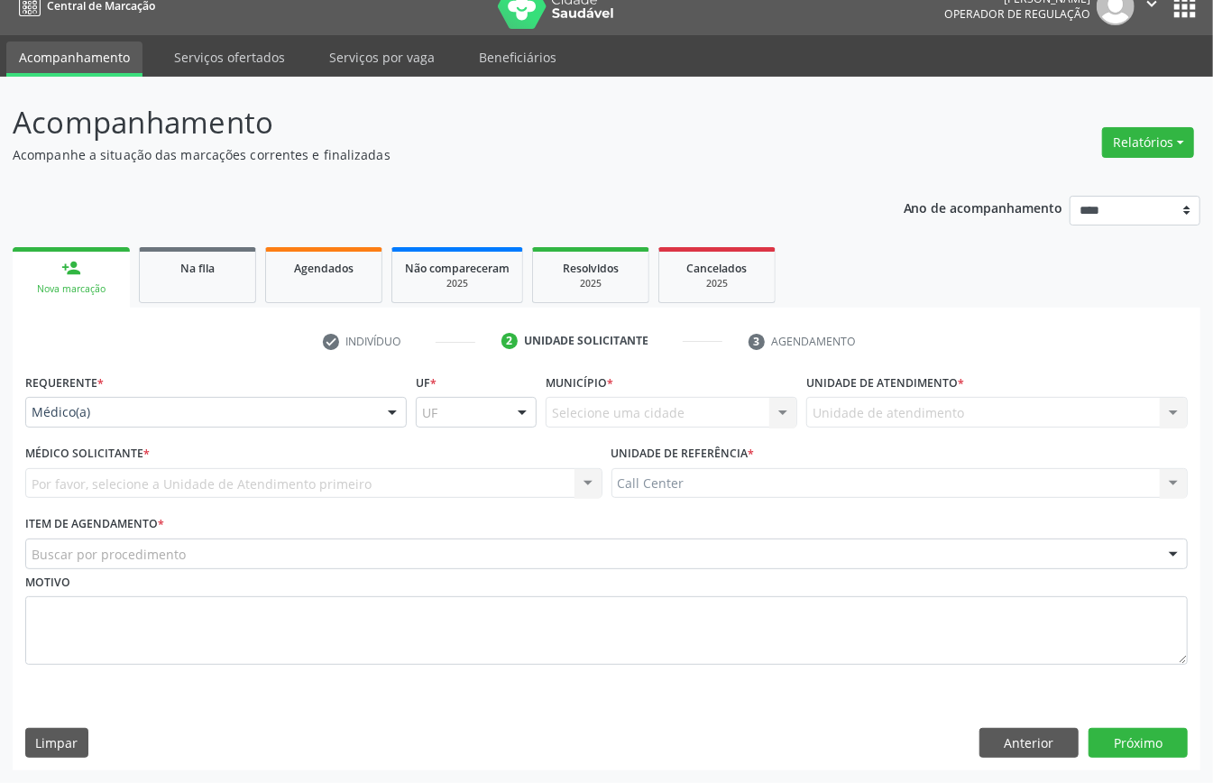
scroll to position [25, 0]
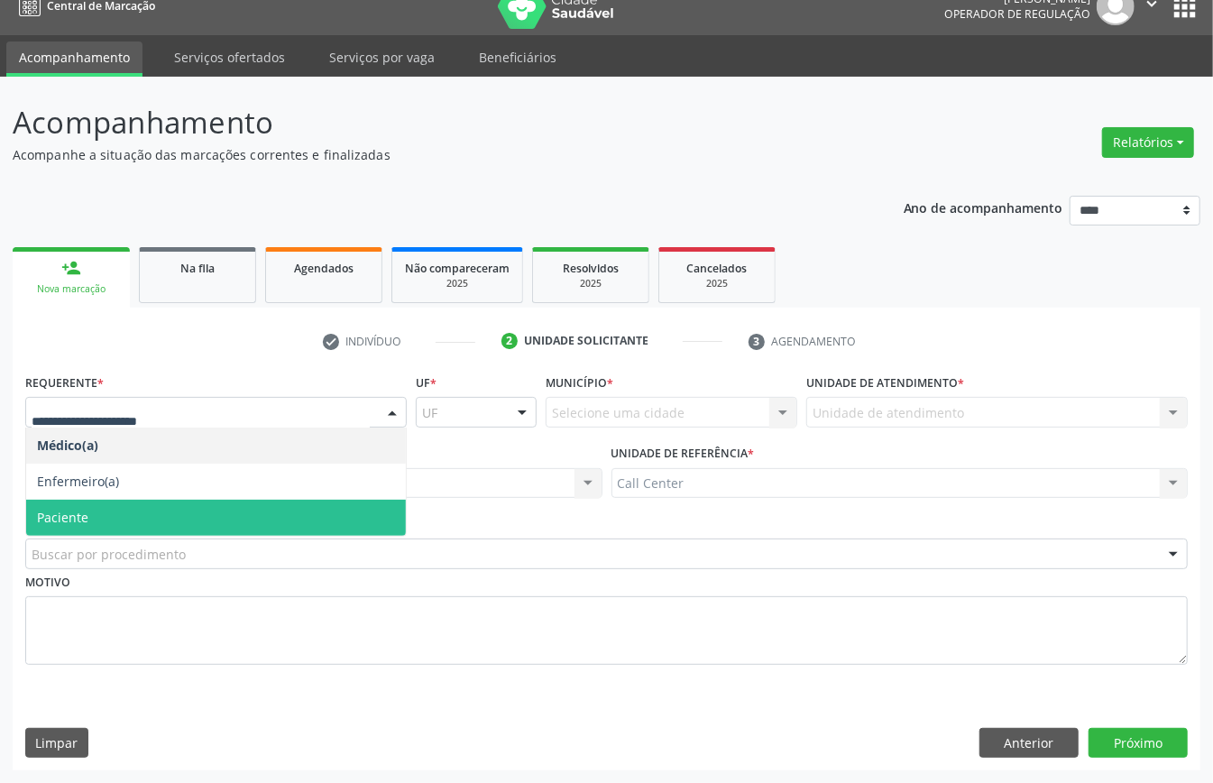
drag, startPoint x: 91, startPoint y: 507, endPoint x: 105, endPoint y: 535, distance: 31.1
click at [95, 516] on span "Paciente" at bounding box center [216, 518] width 380 height 36
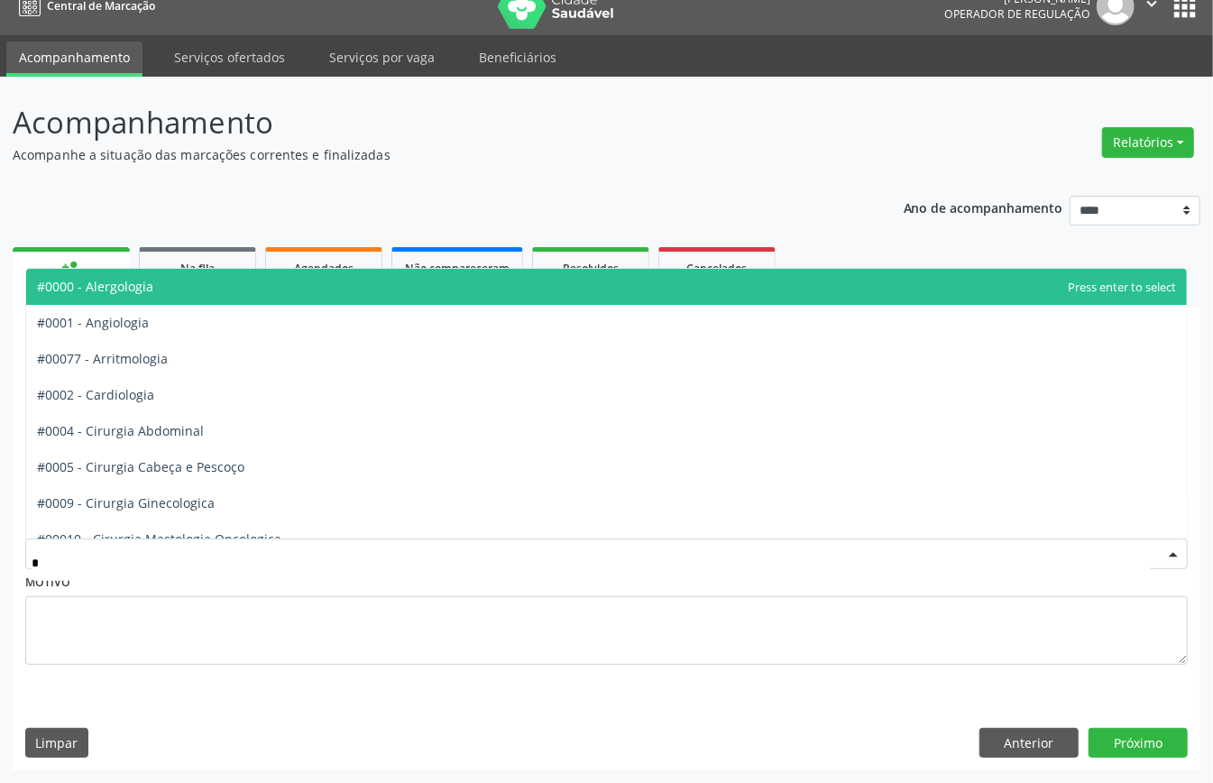
type input "**"
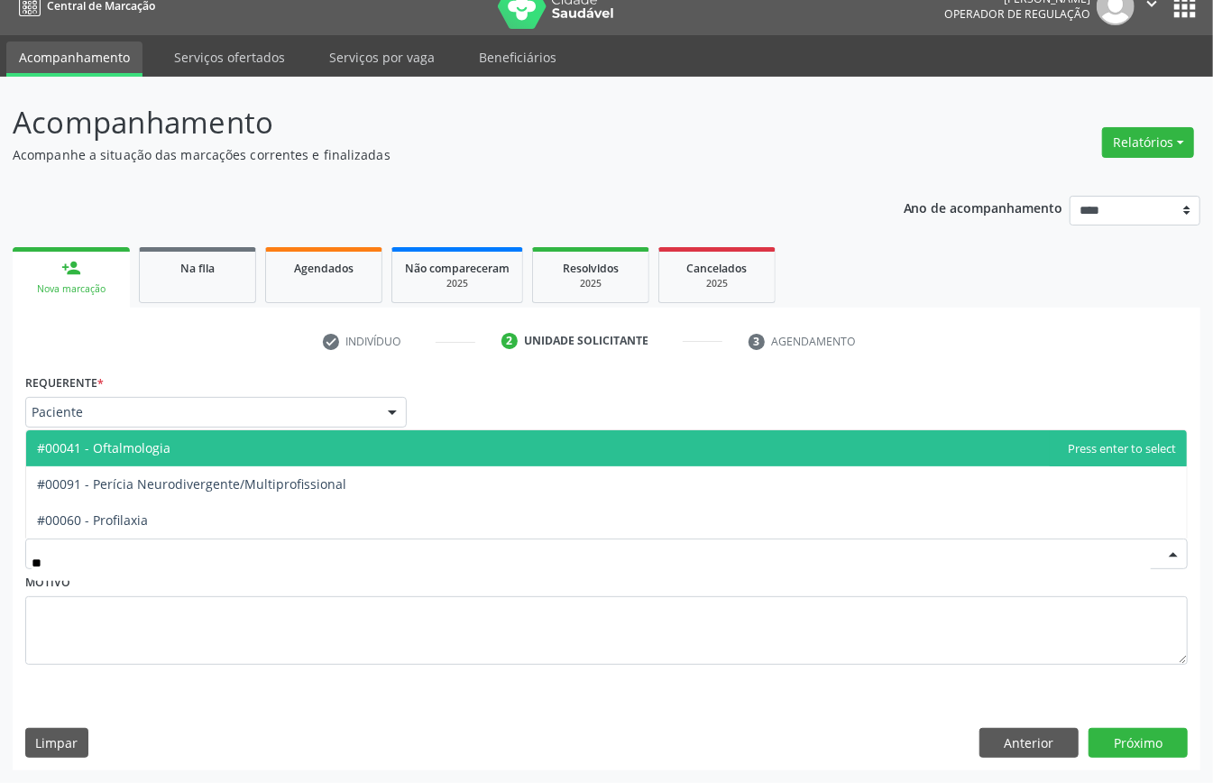
click at [191, 440] on span "#00041 - Oftalmologia" at bounding box center [606, 448] width 1161 height 36
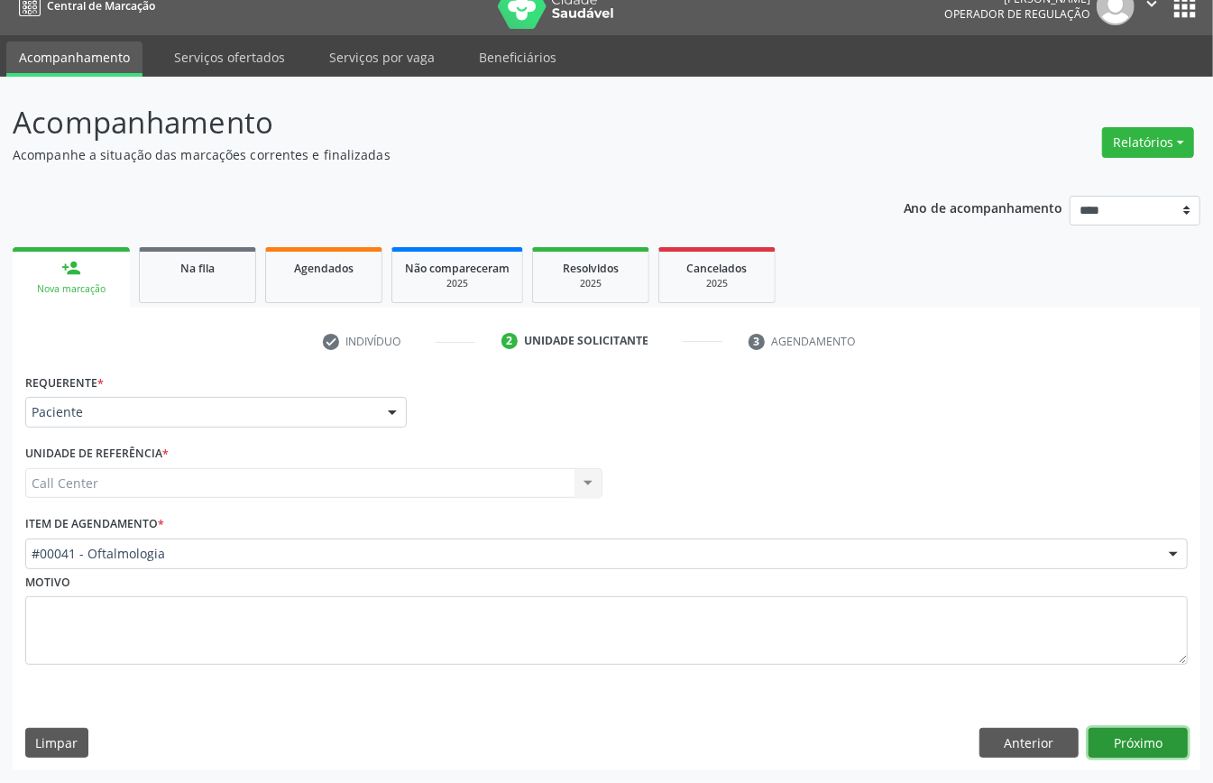
click at [1151, 740] on button "Próximo" at bounding box center [1138, 743] width 99 height 31
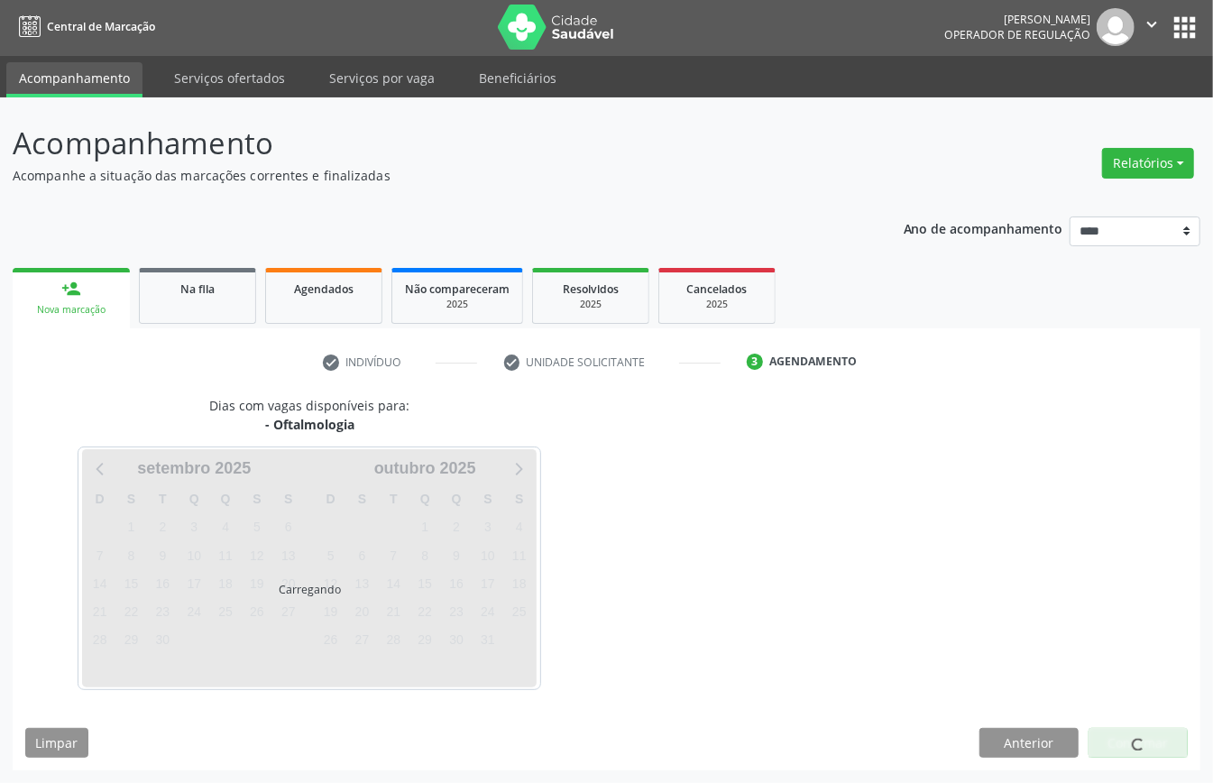
scroll to position [4, 0]
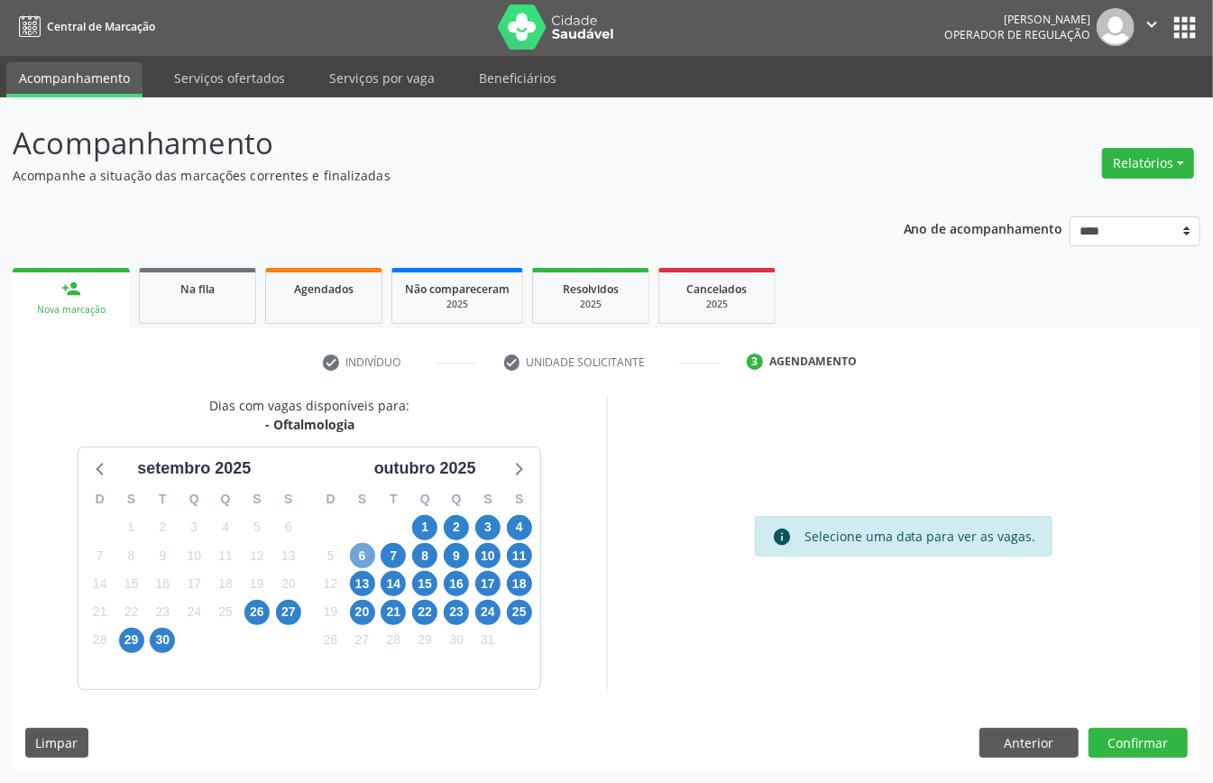
click at [364, 552] on span "6" at bounding box center [362, 555] width 25 height 25
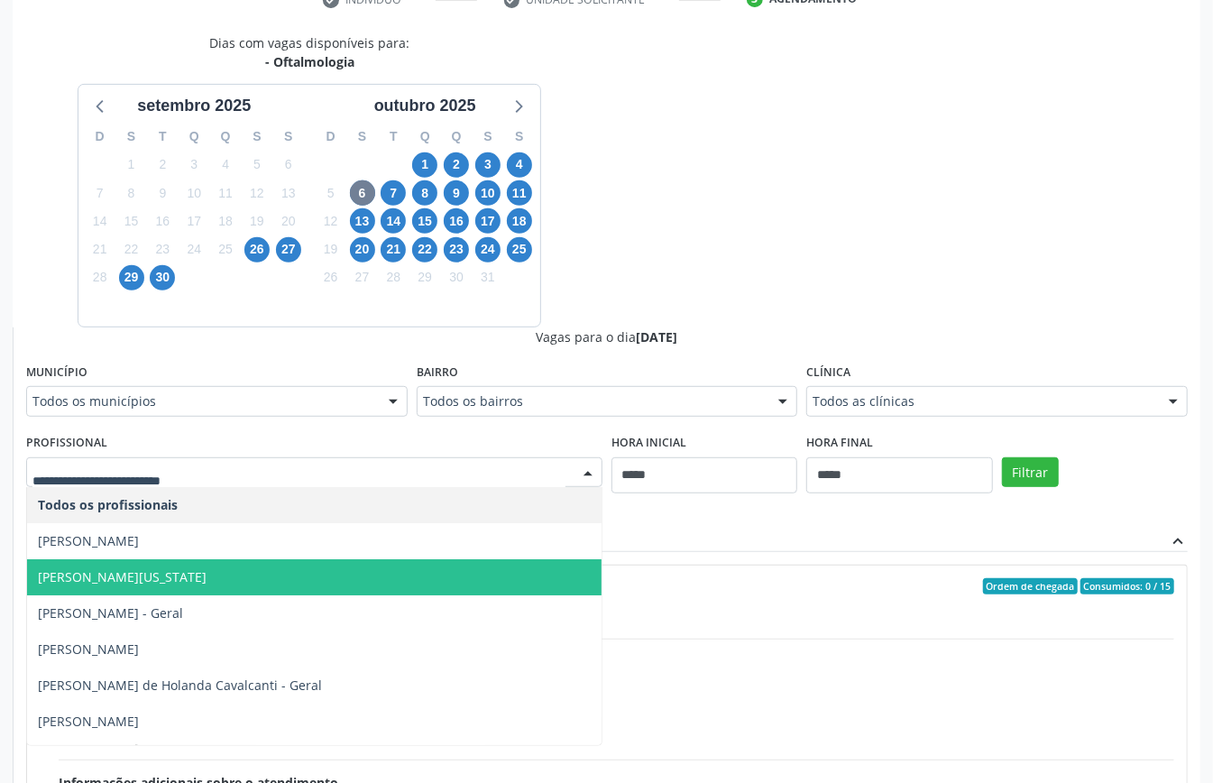
scroll to position [240, 0]
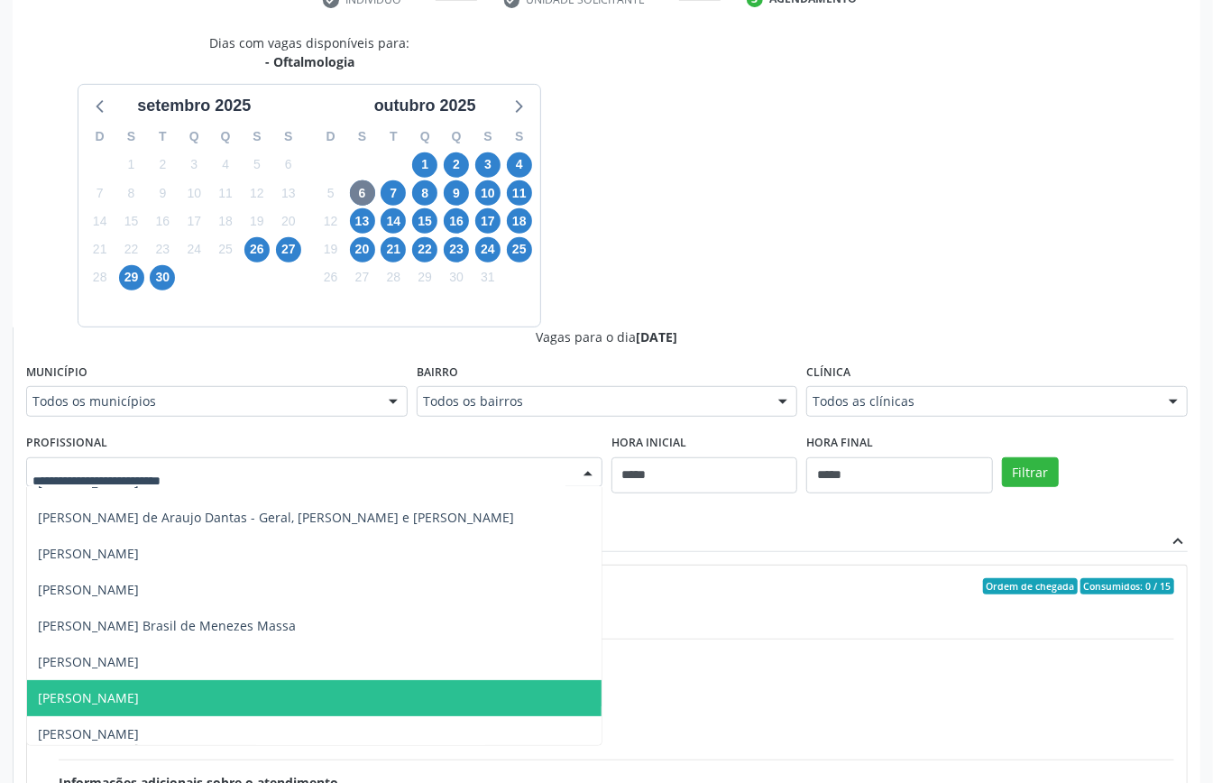
click at [191, 694] on span "Fernando Gantois Filho" at bounding box center [314, 698] width 575 height 36
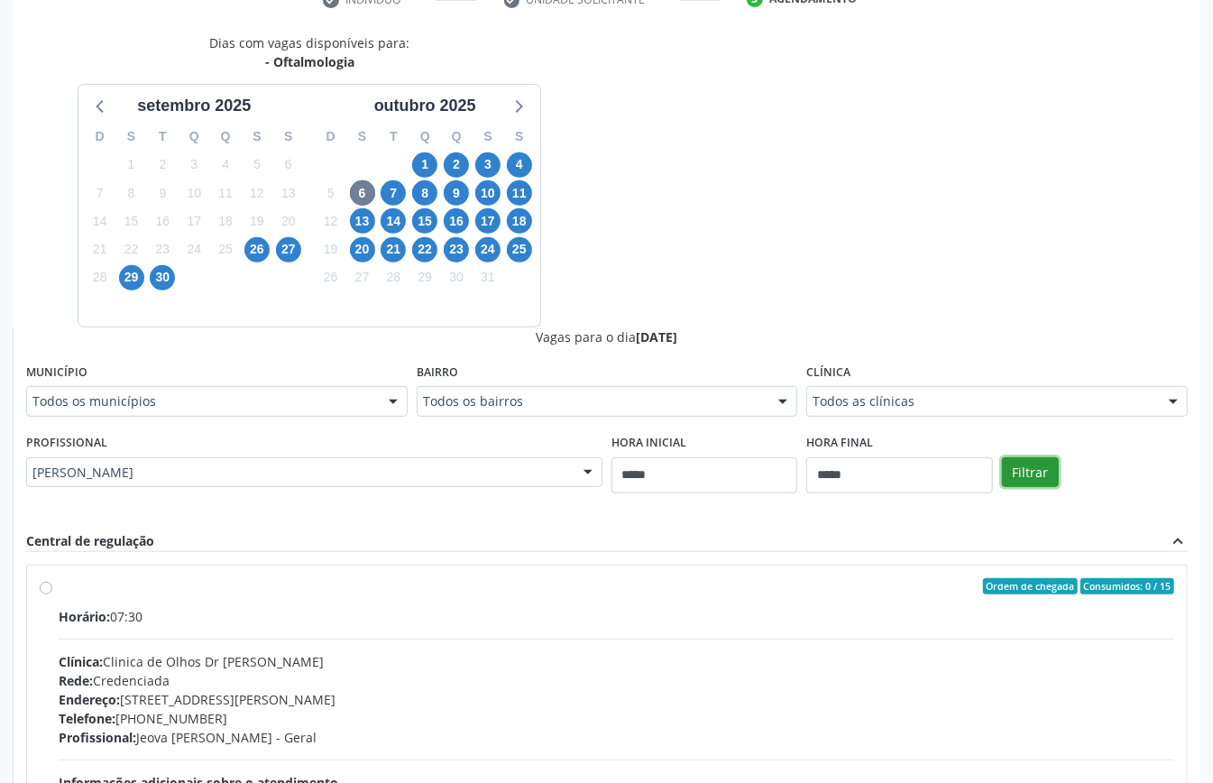
click at [1027, 484] on button "Filtrar" at bounding box center [1030, 472] width 57 height 31
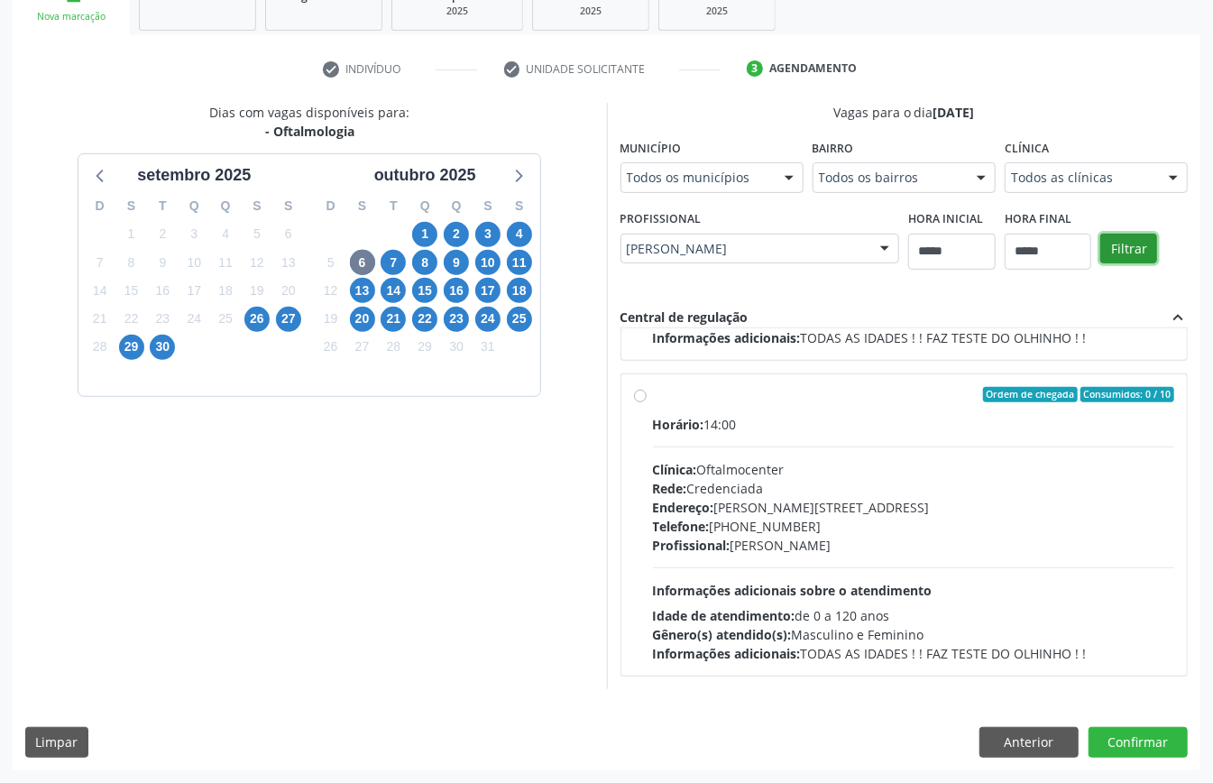
scroll to position [0, 0]
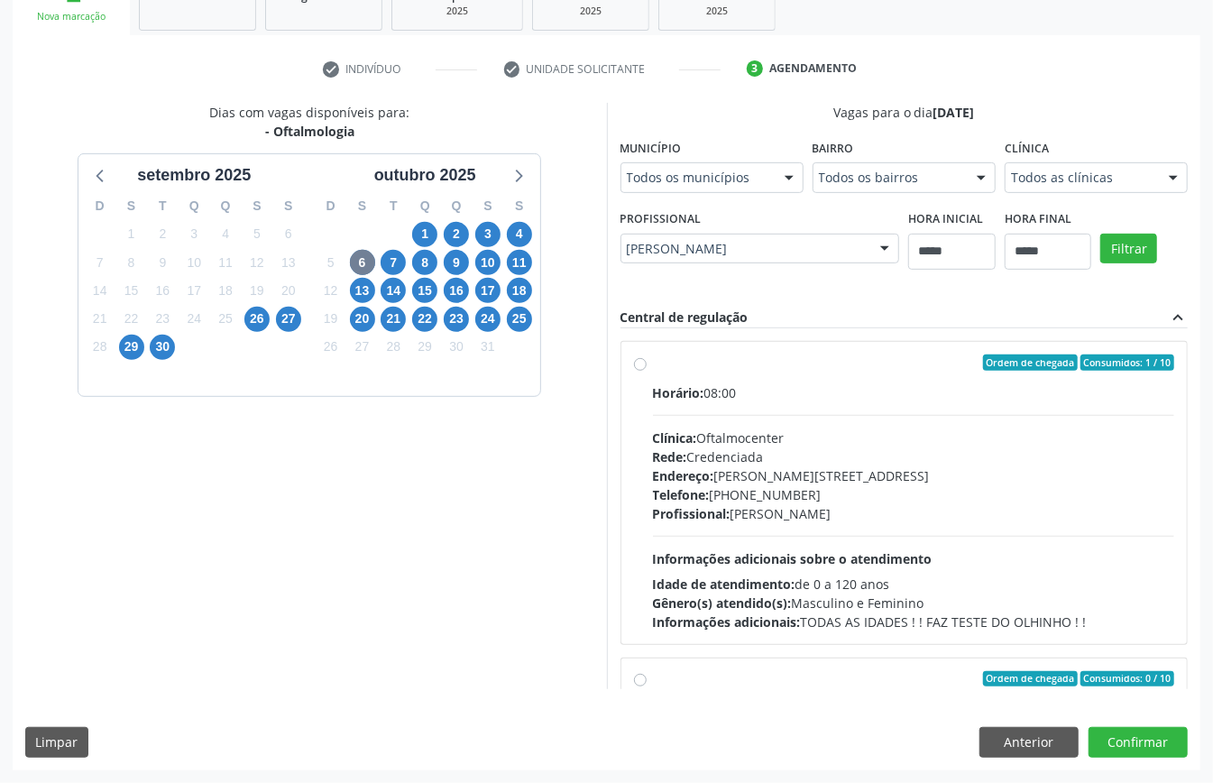
click at [803, 484] on div "Endereço: Av Conselheiro Aguiar, nº 726, Pina, Recife - PE" at bounding box center [914, 475] width 522 height 19
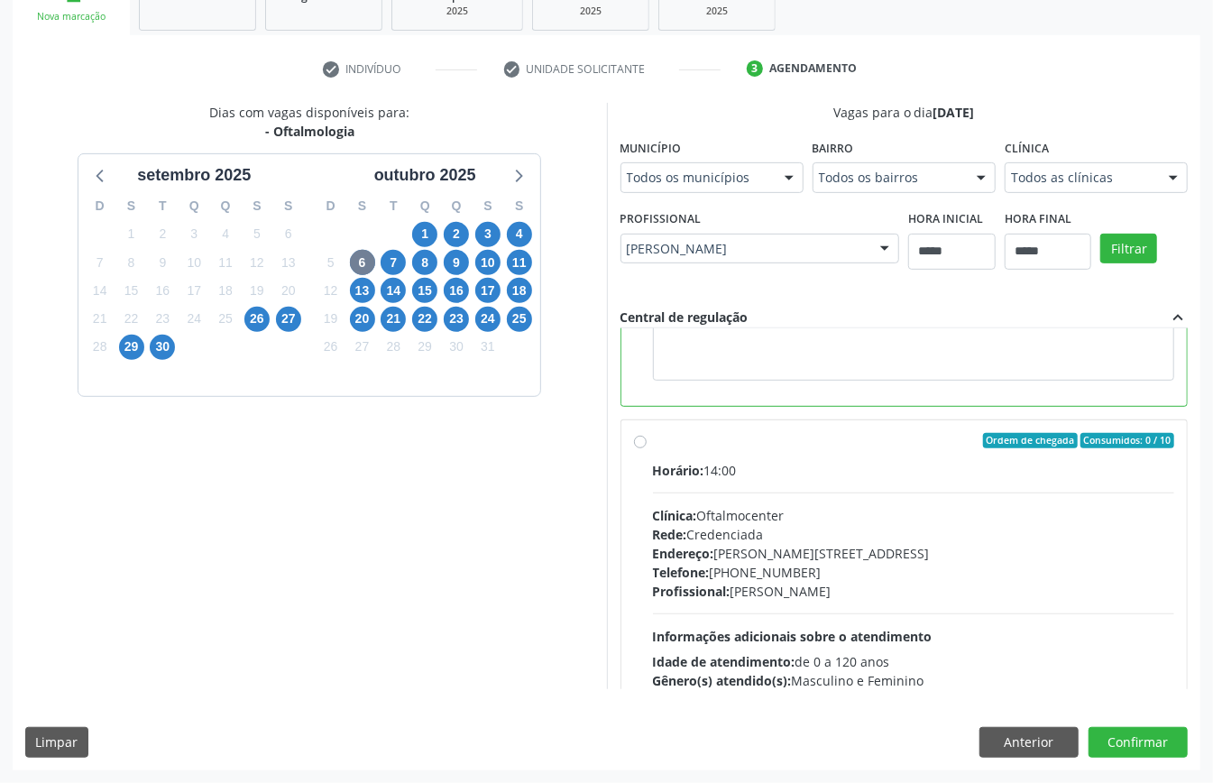
scroll to position [120, 0]
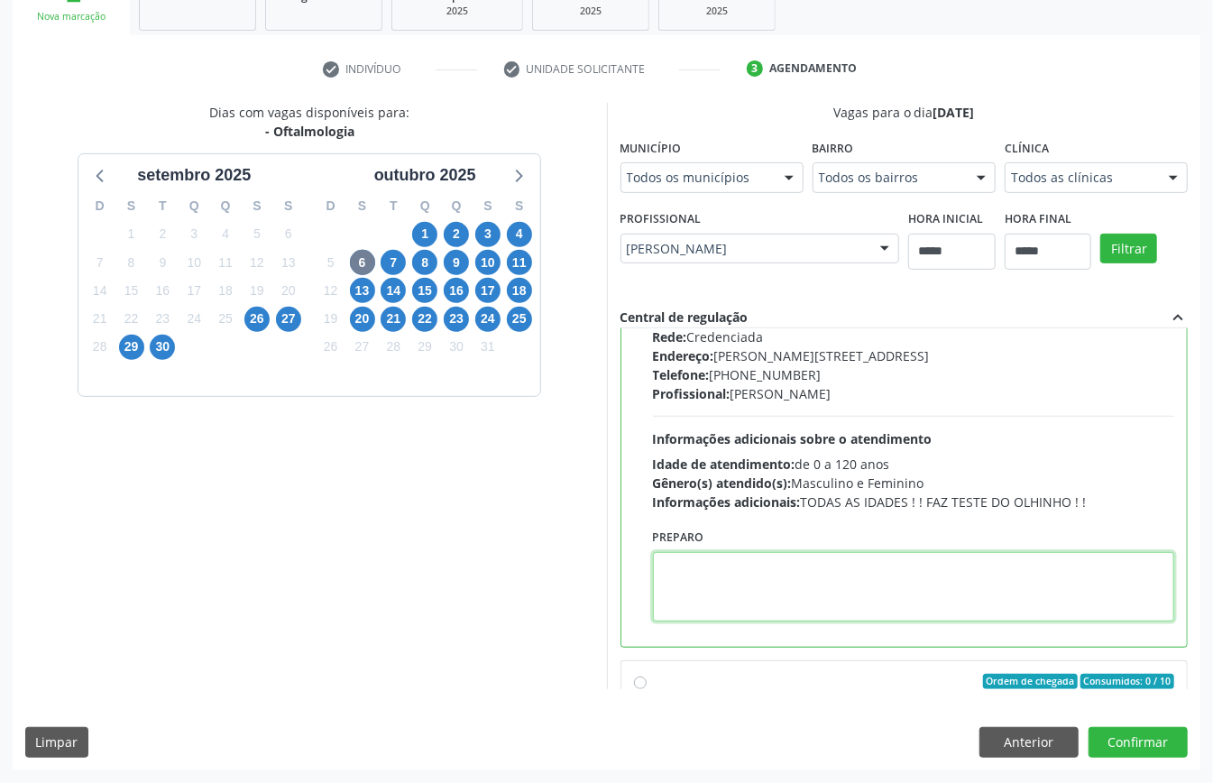
paste textarea "**********"
type textarea "**********"
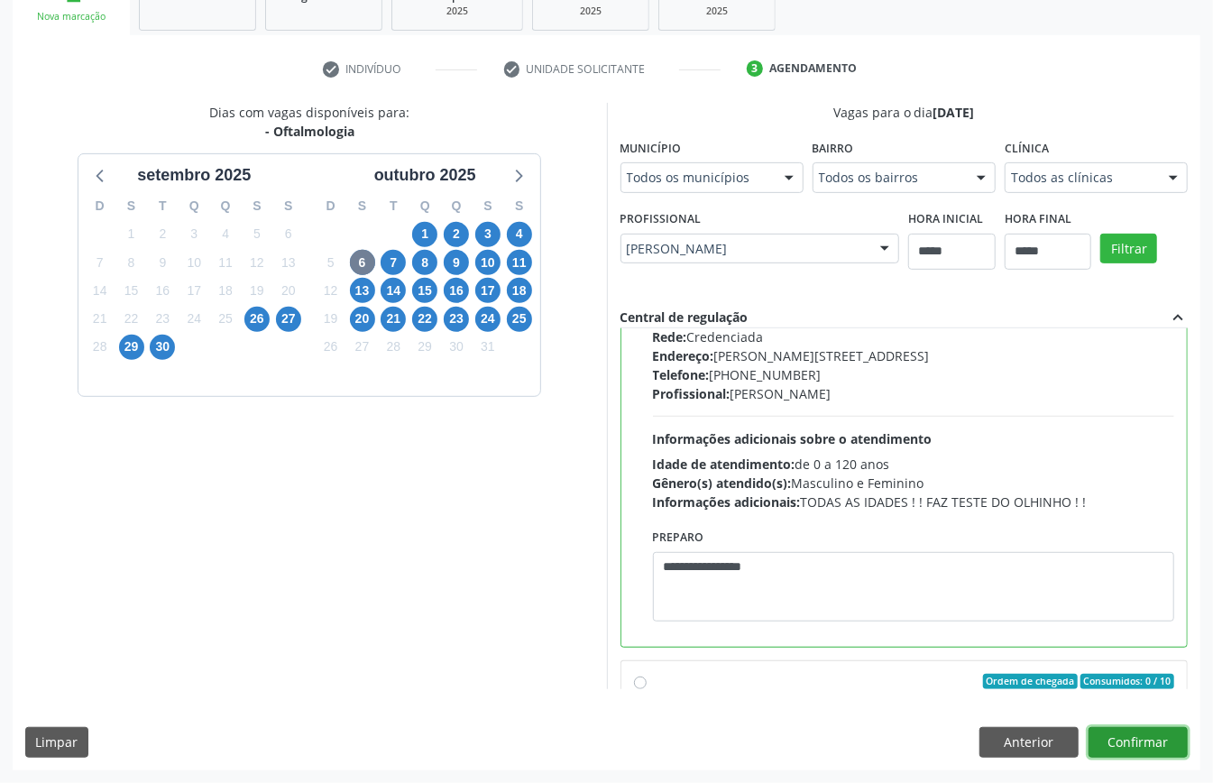
click at [1155, 741] on button "Confirmar" at bounding box center [1138, 742] width 99 height 31
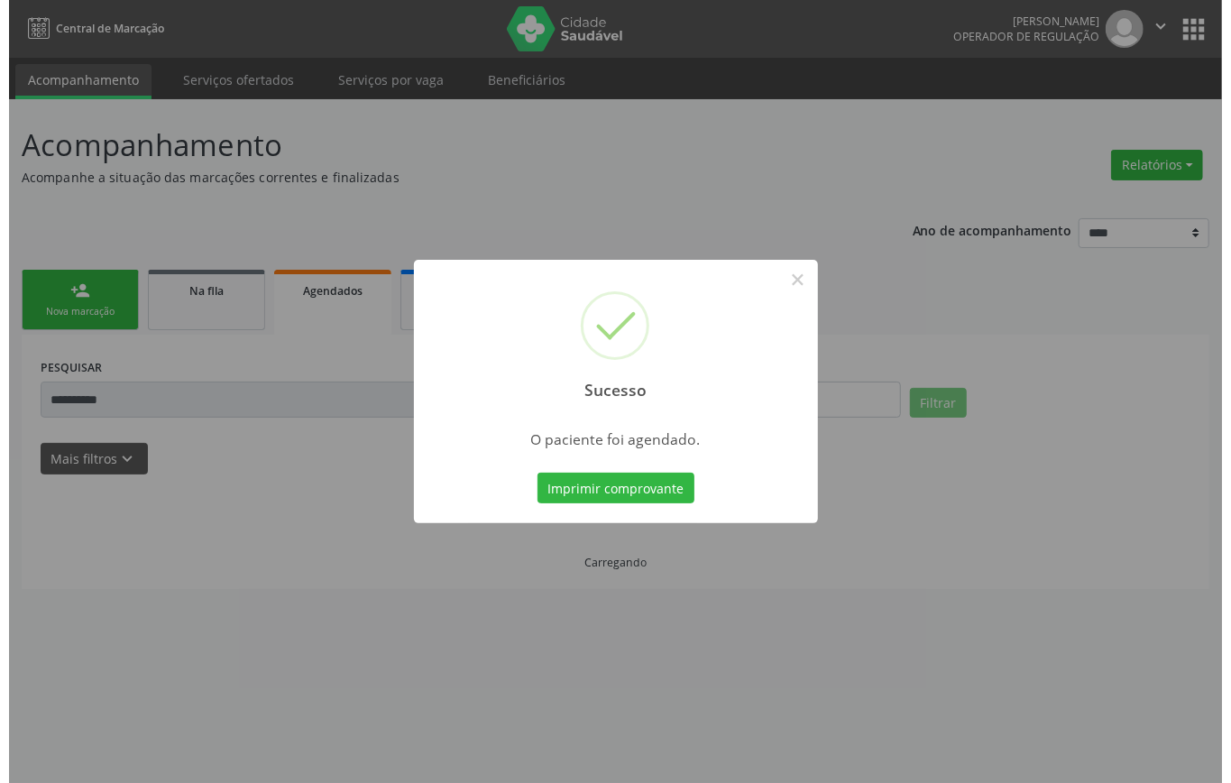
scroll to position [0, 0]
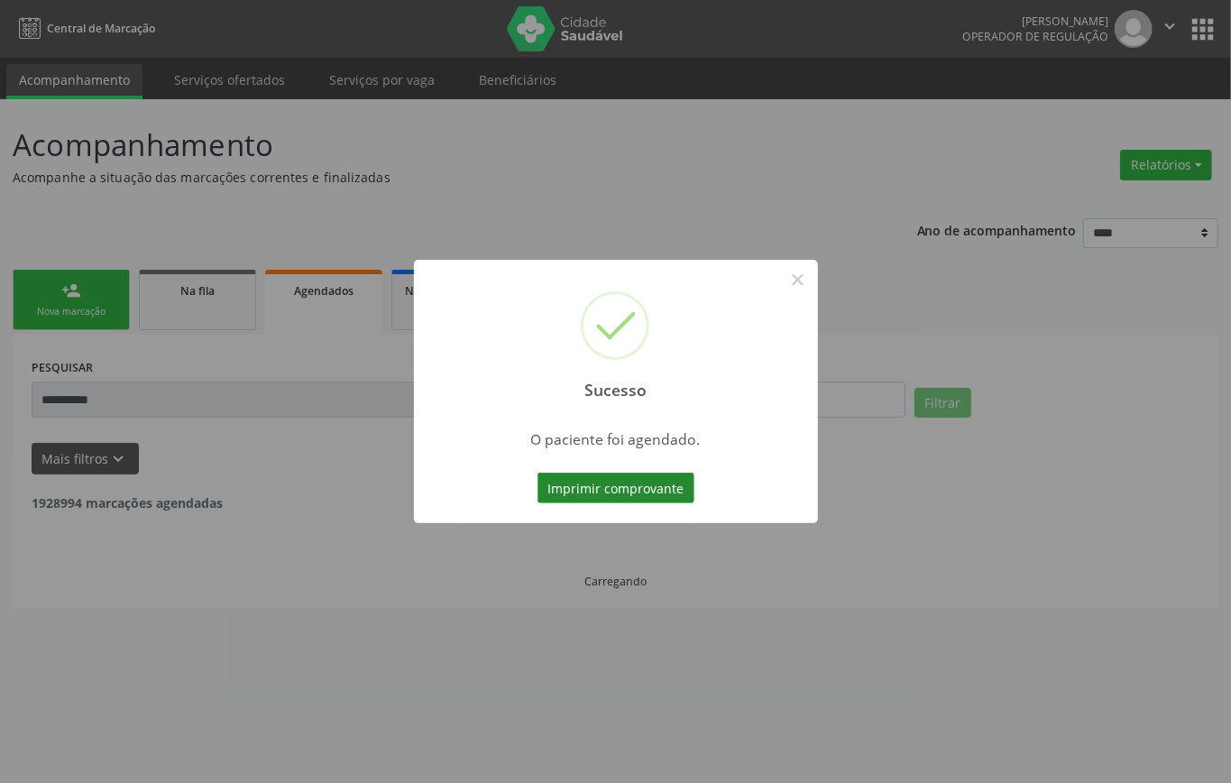
click at [651, 481] on button "Imprimir comprovante" at bounding box center [616, 488] width 157 height 31
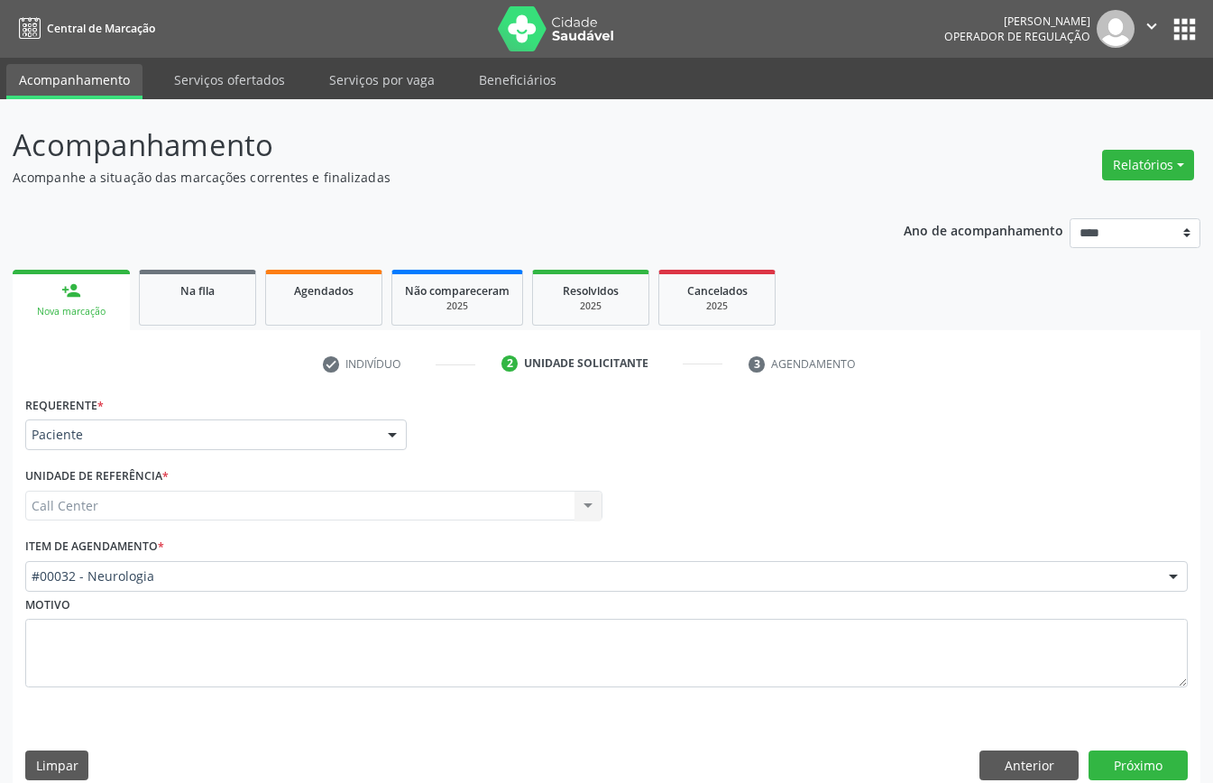
scroll to position [25, 0]
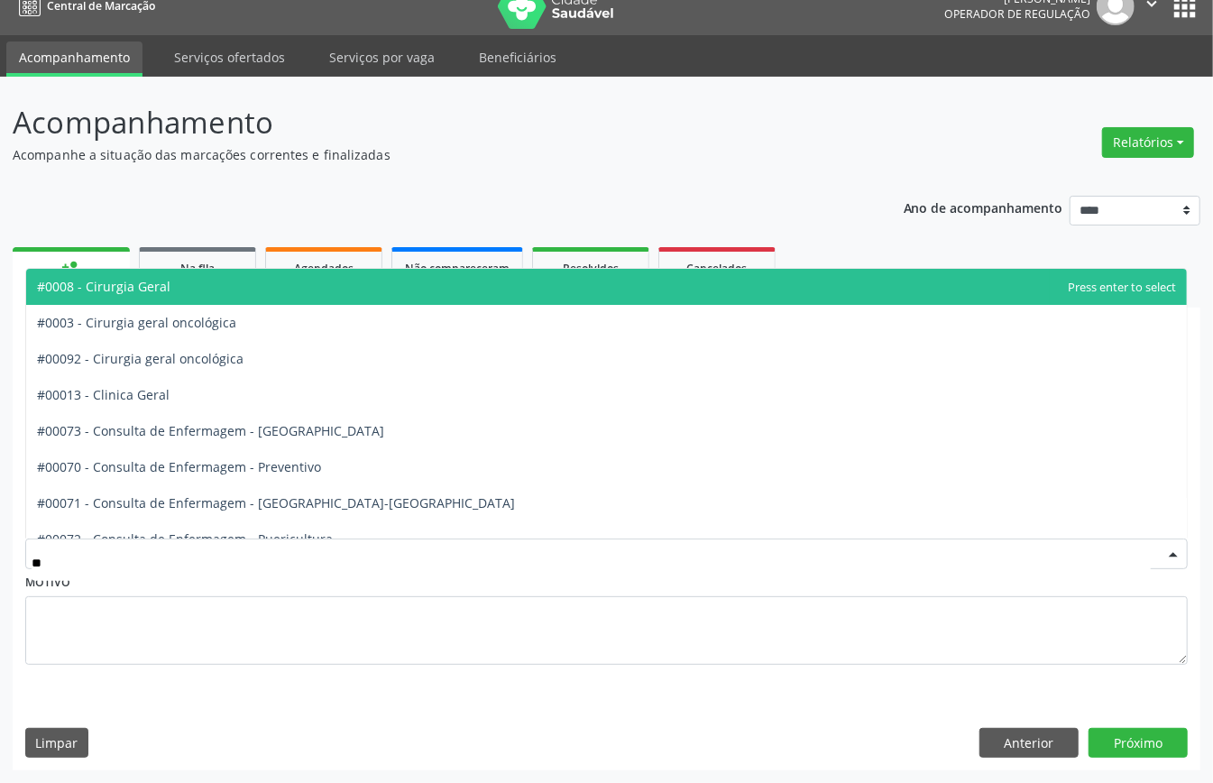
type input "***"
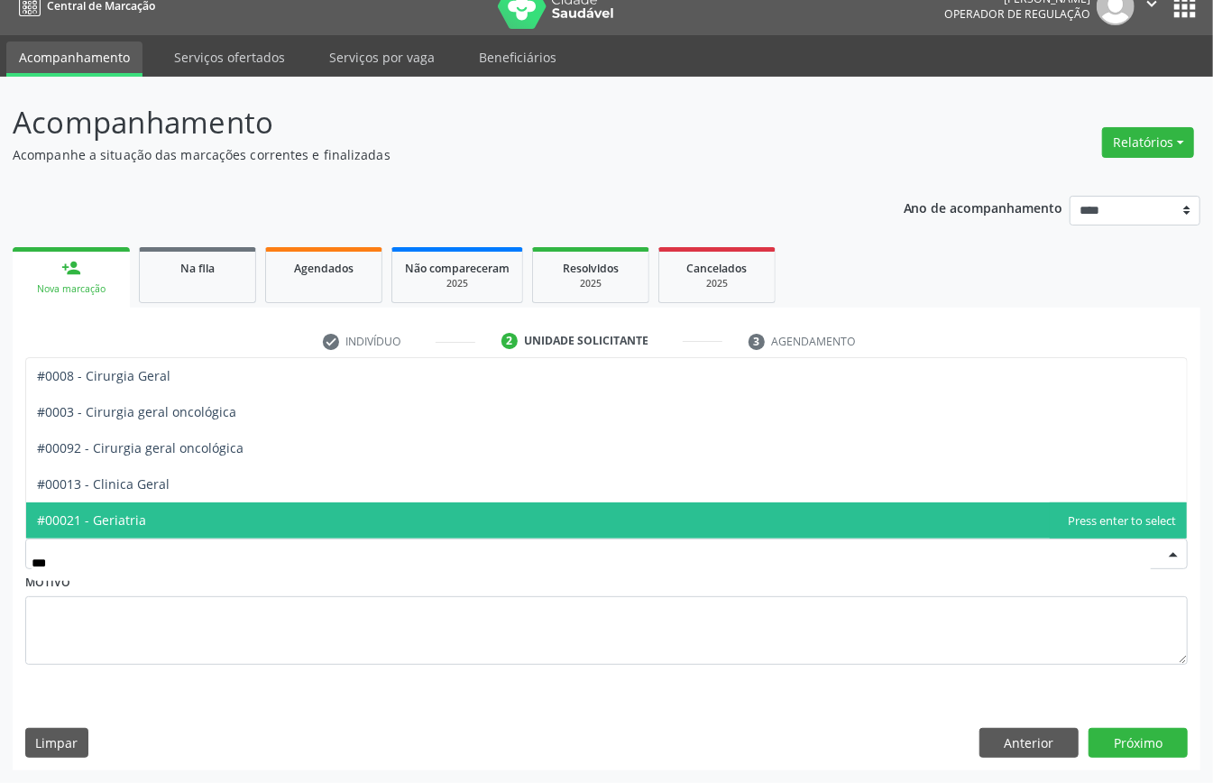
click at [130, 520] on span "#00021 - Geriatria" at bounding box center [91, 520] width 109 height 17
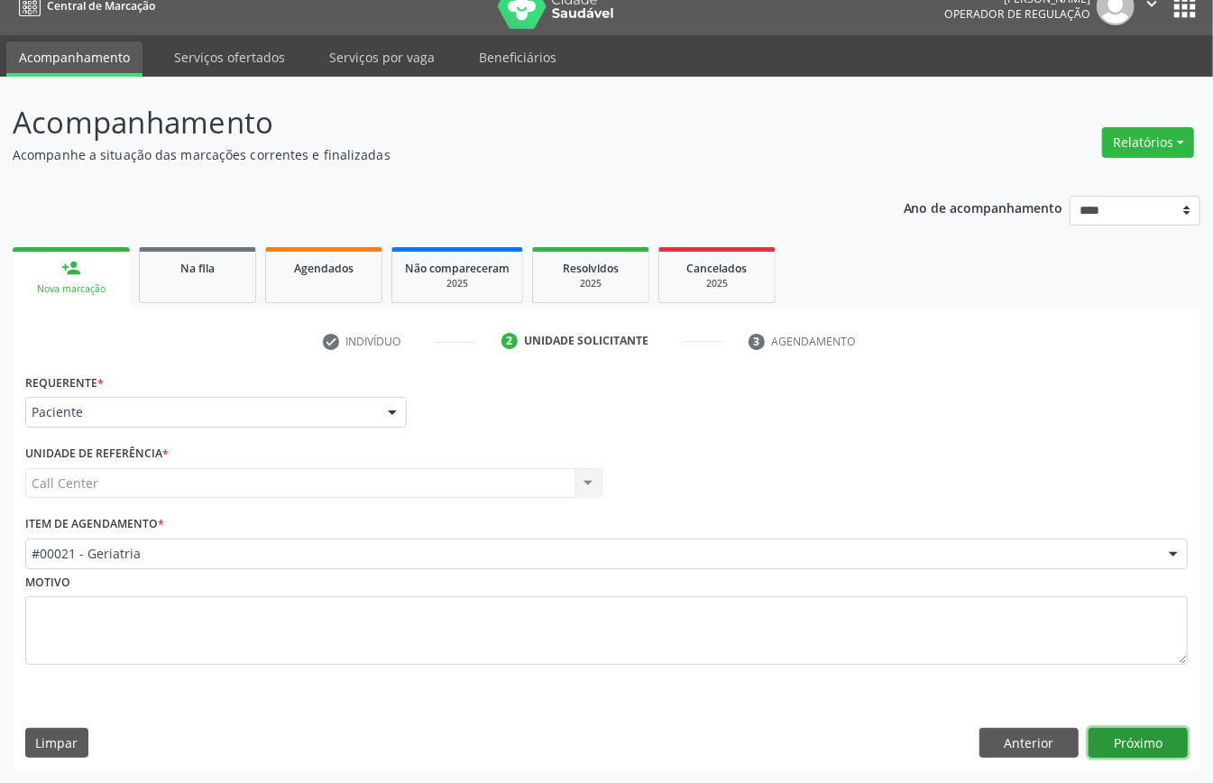
click at [1158, 741] on button "Próximo" at bounding box center [1138, 743] width 99 height 31
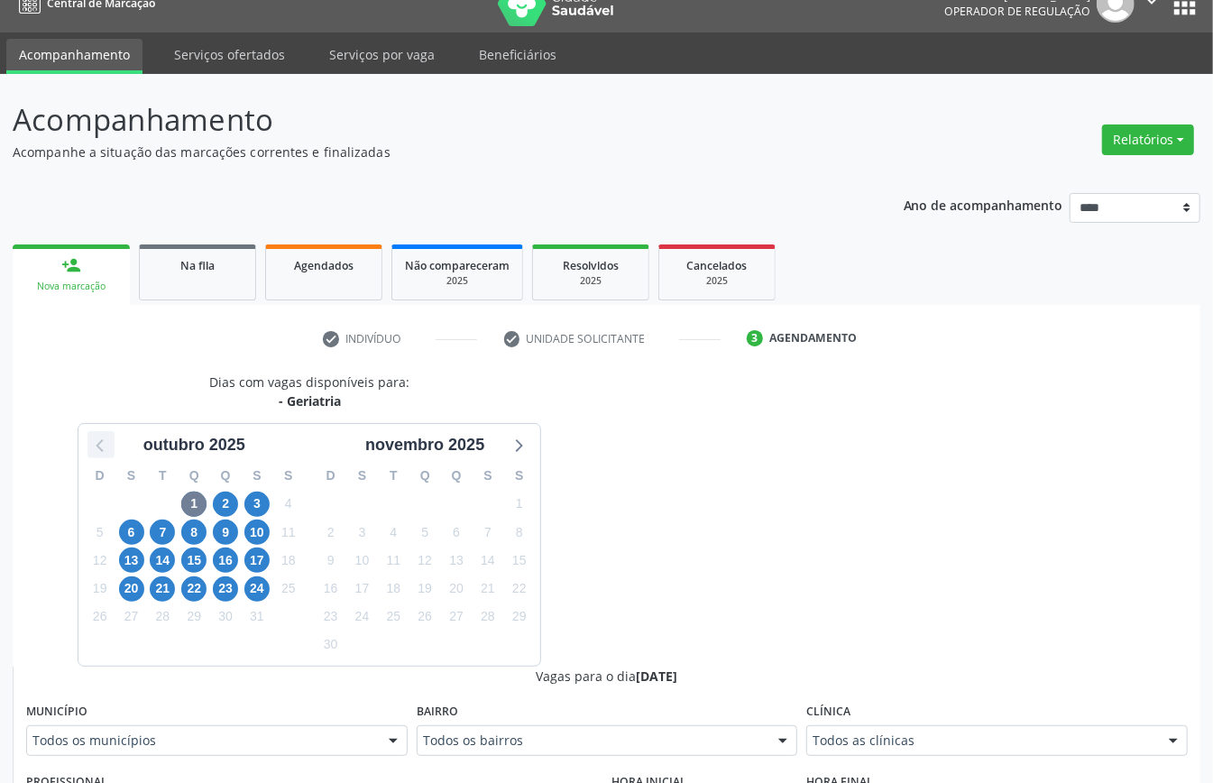
click at [90, 447] on icon at bounding box center [100, 444] width 23 height 23
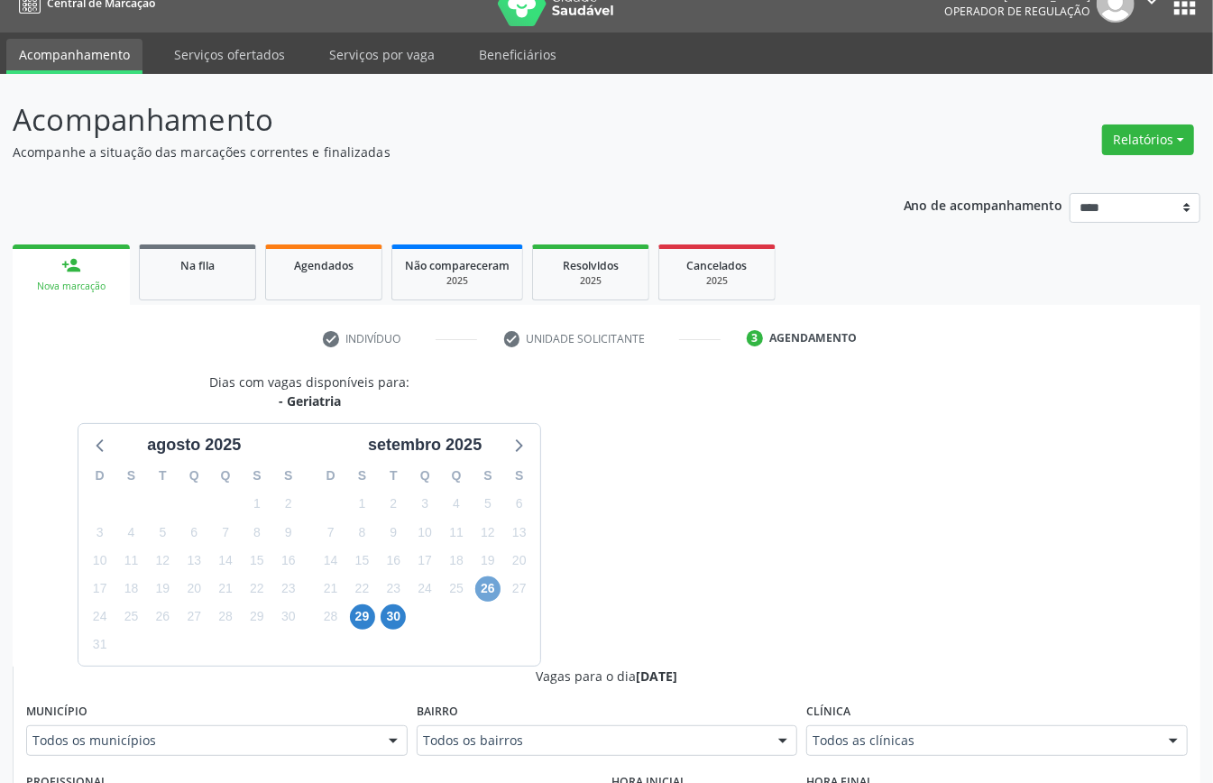
click at [489, 586] on span "26" at bounding box center [487, 589] width 25 height 25
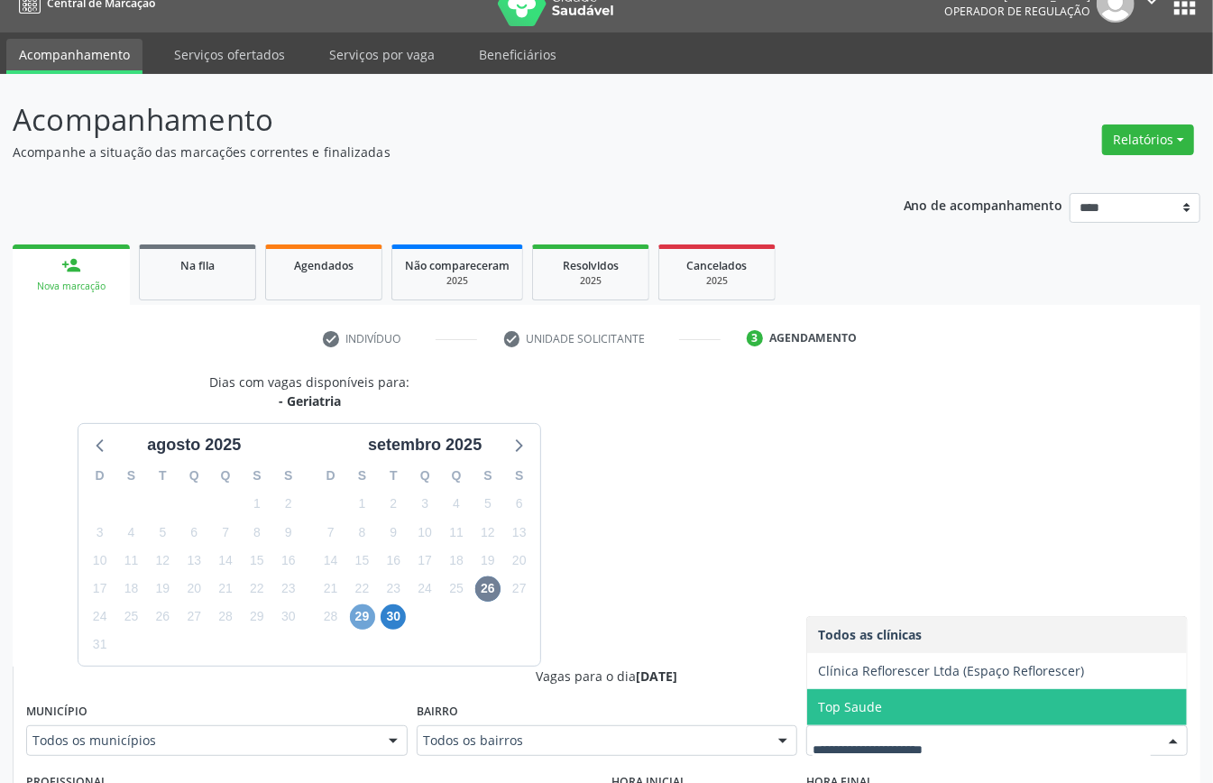
click at [359, 613] on span "29" at bounding box center [362, 616] width 25 height 25
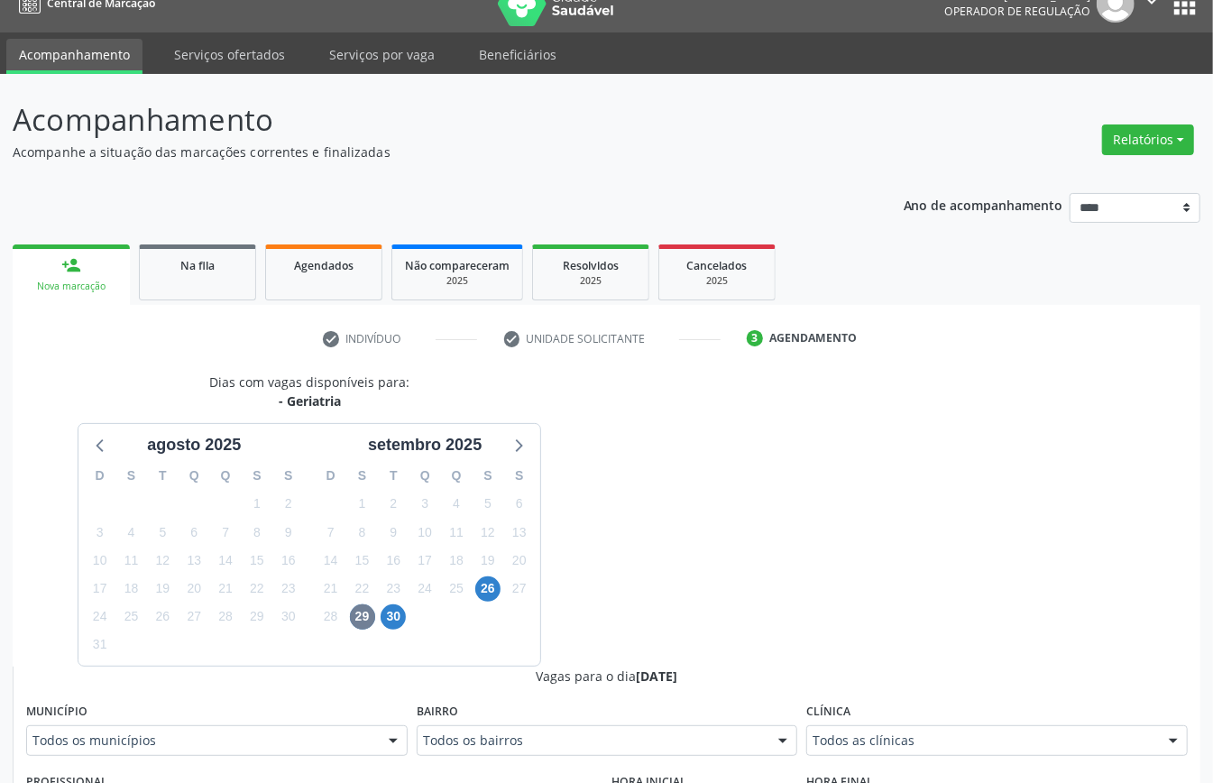
drag, startPoint x: 978, startPoint y: 741, endPoint x: 925, endPoint y: 736, distance: 53.4
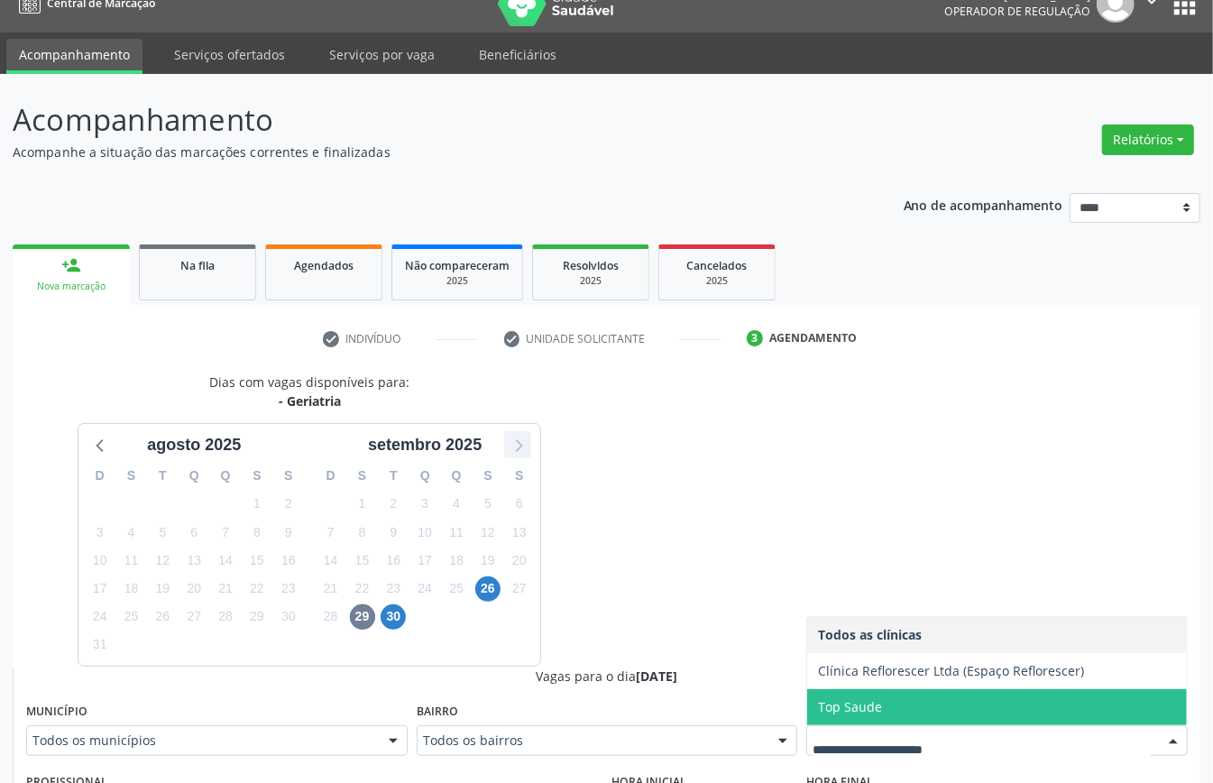
click at [528, 448] on icon at bounding box center [517, 444] width 23 height 23
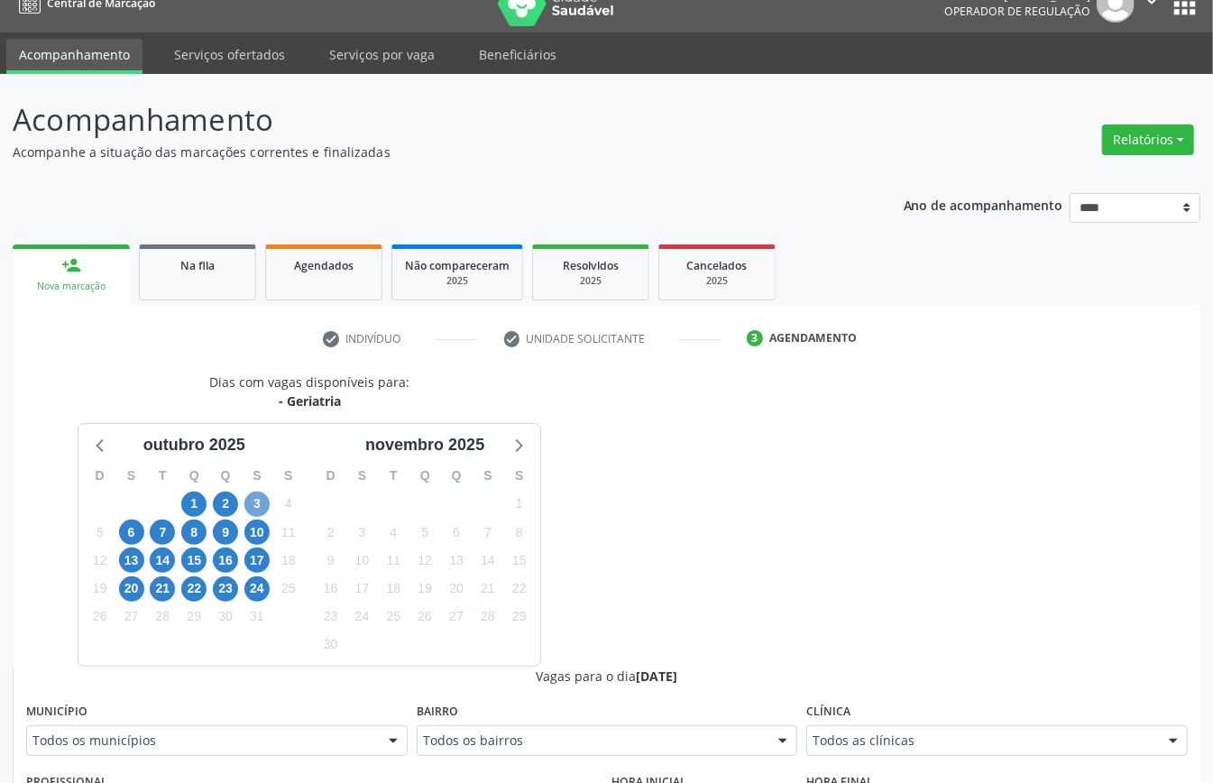
click at [262, 503] on span "3" at bounding box center [256, 504] width 25 height 25
drag, startPoint x: 899, startPoint y: 737, endPoint x: 885, endPoint y: 736, distance: 14.5
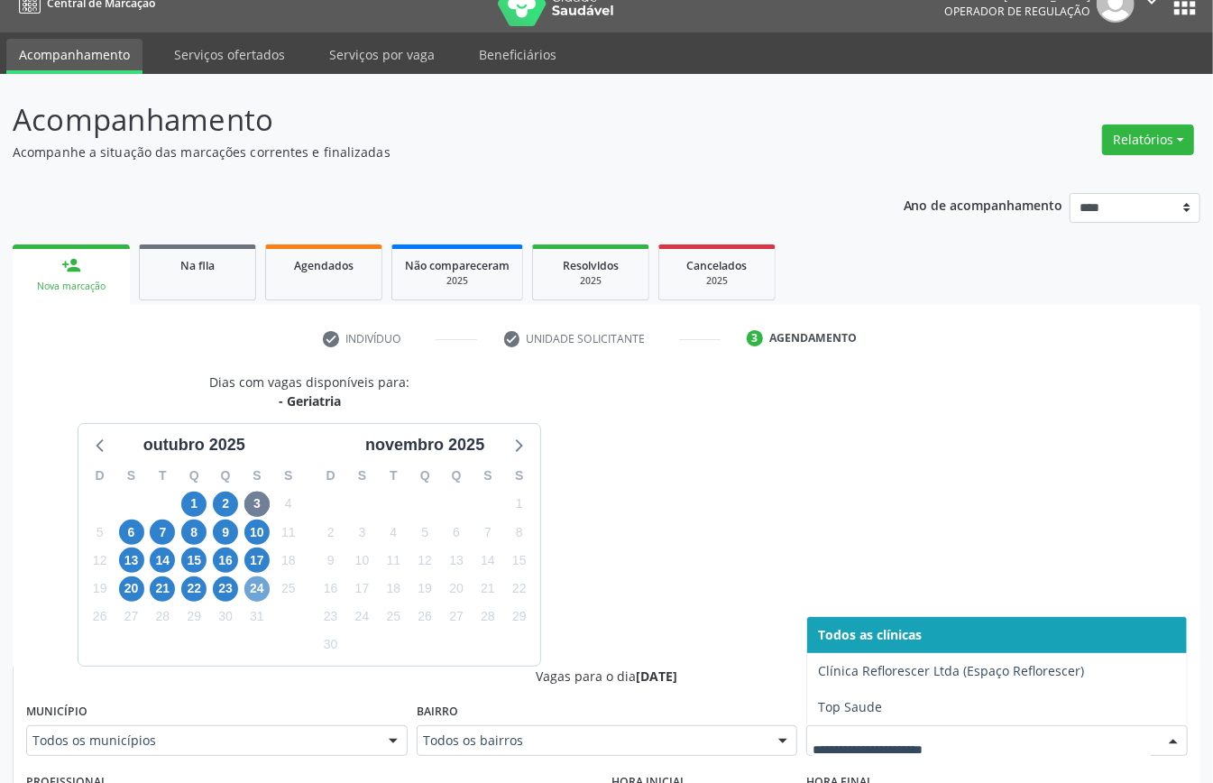
click at [262, 592] on span "24" at bounding box center [256, 589] width 25 height 25
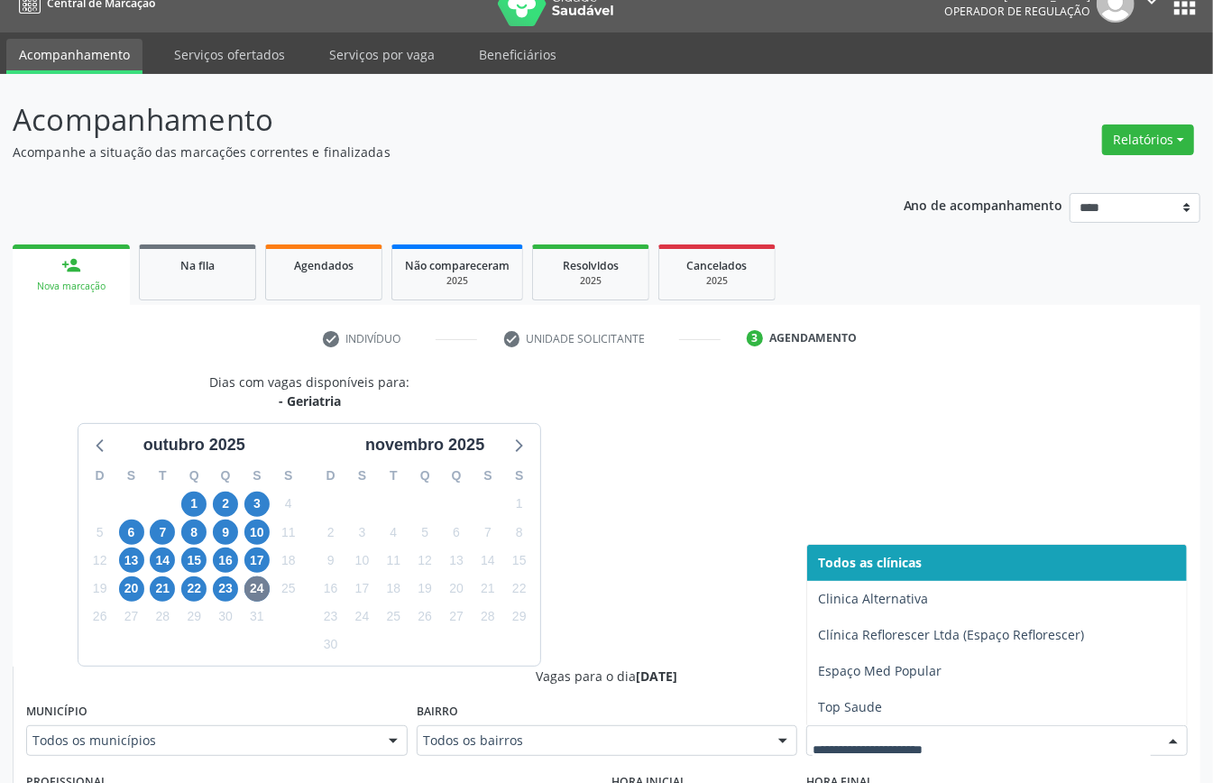
drag, startPoint x: 904, startPoint y: 736, endPoint x: 889, endPoint y: 738, distance: 15.4
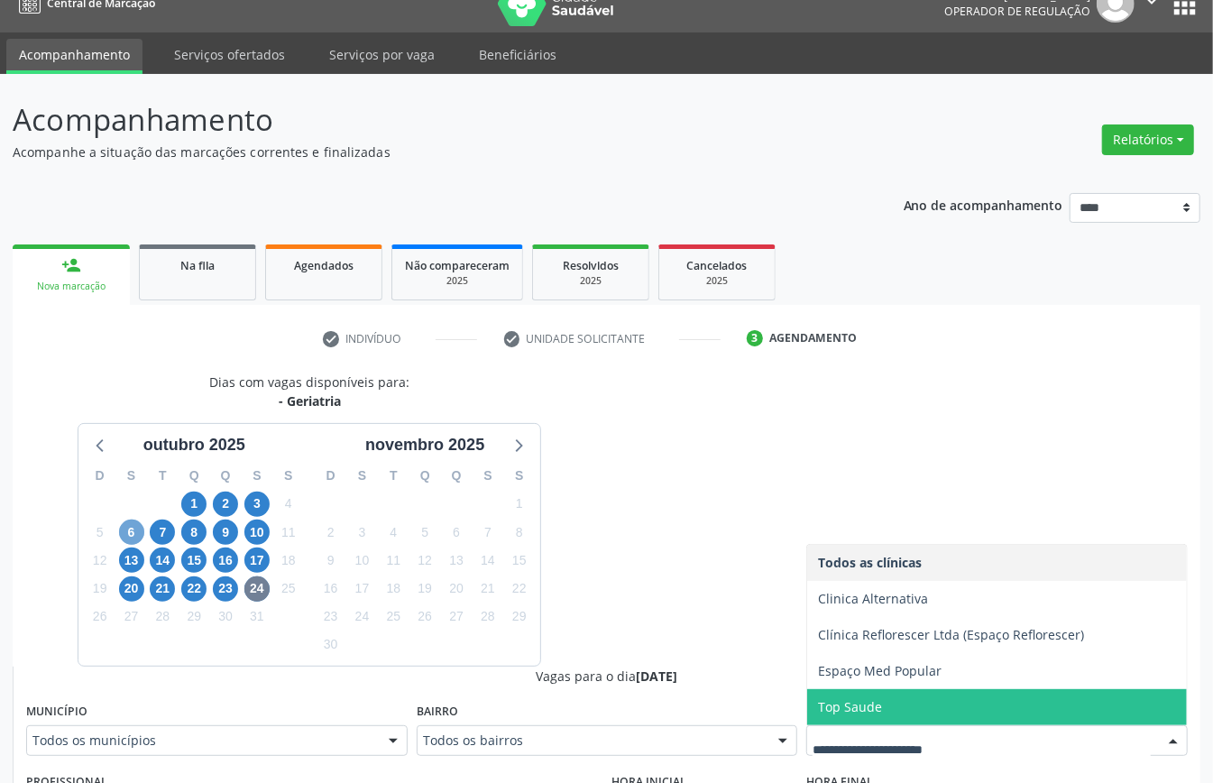
click at [125, 528] on span "6" at bounding box center [131, 532] width 25 height 25
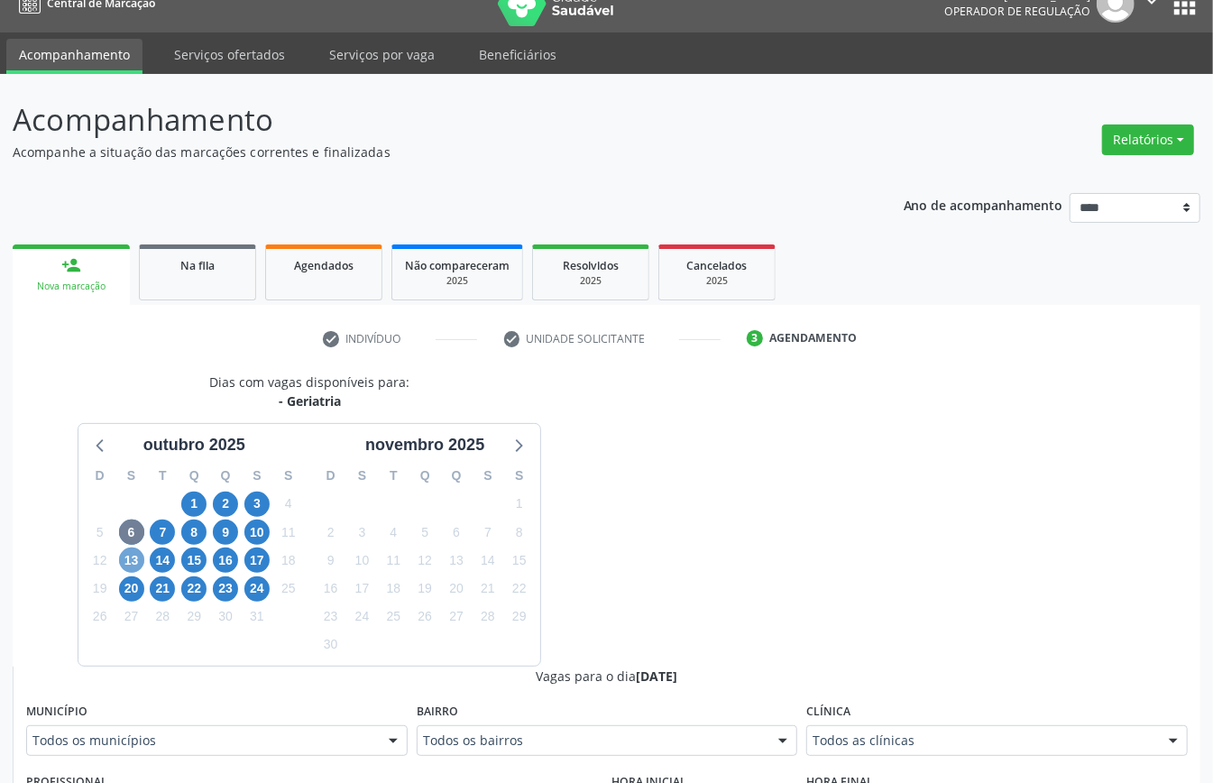
click at [130, 564] on span "13" at bounding box center [131, 560] width 25 height 25
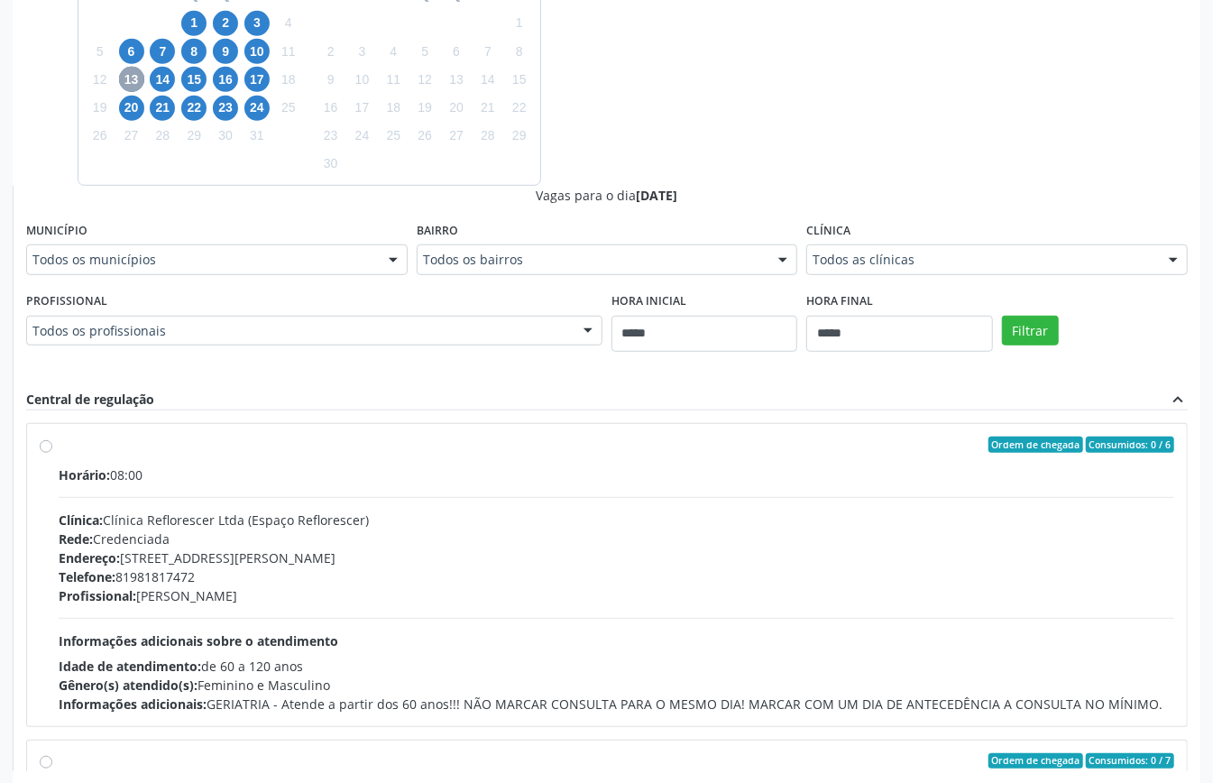
scroll to position [589, 0]
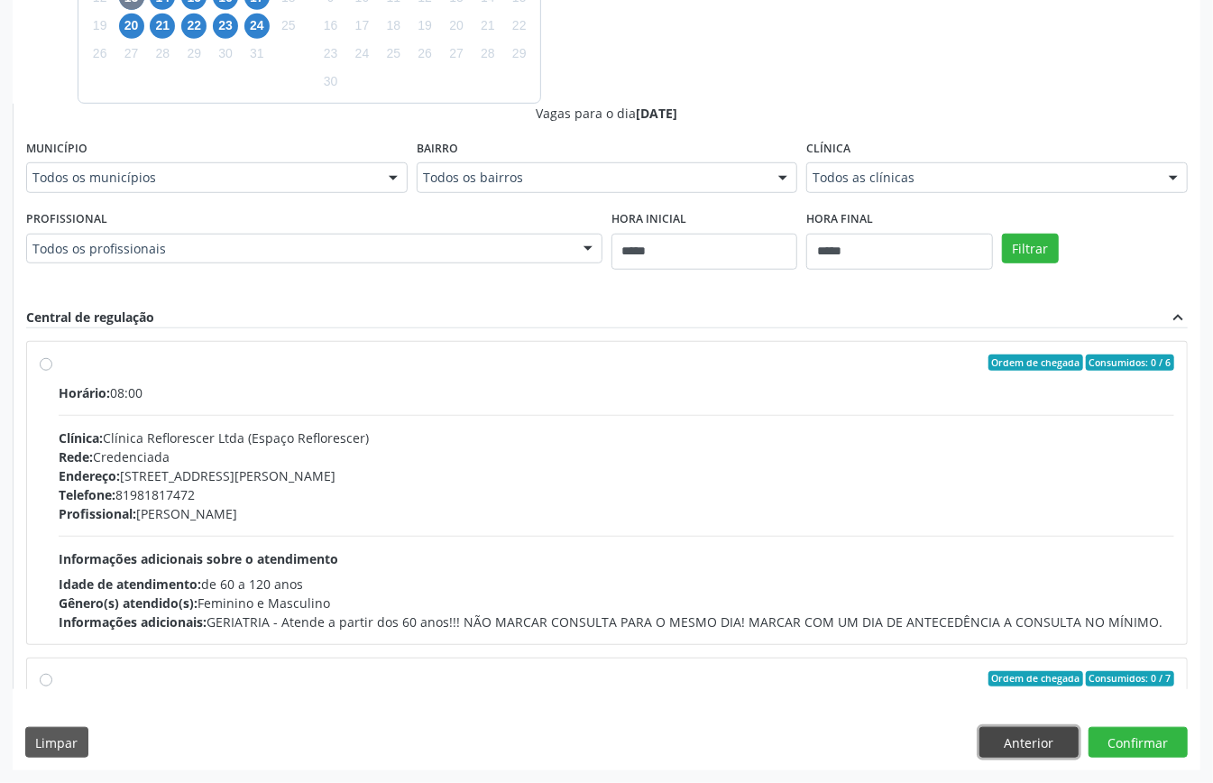
click at [1015, 743] on button "Anterior" at bounding box center [1029, 742] width 99 height 31
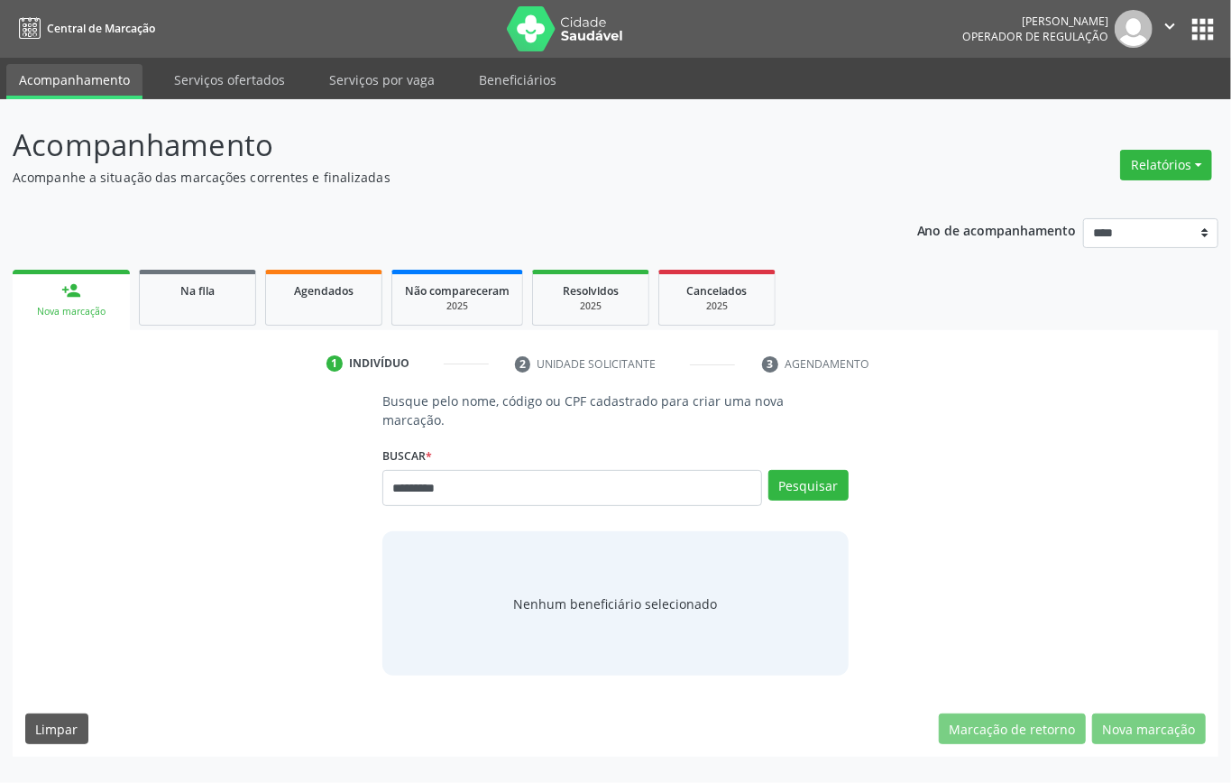
type input "*********"
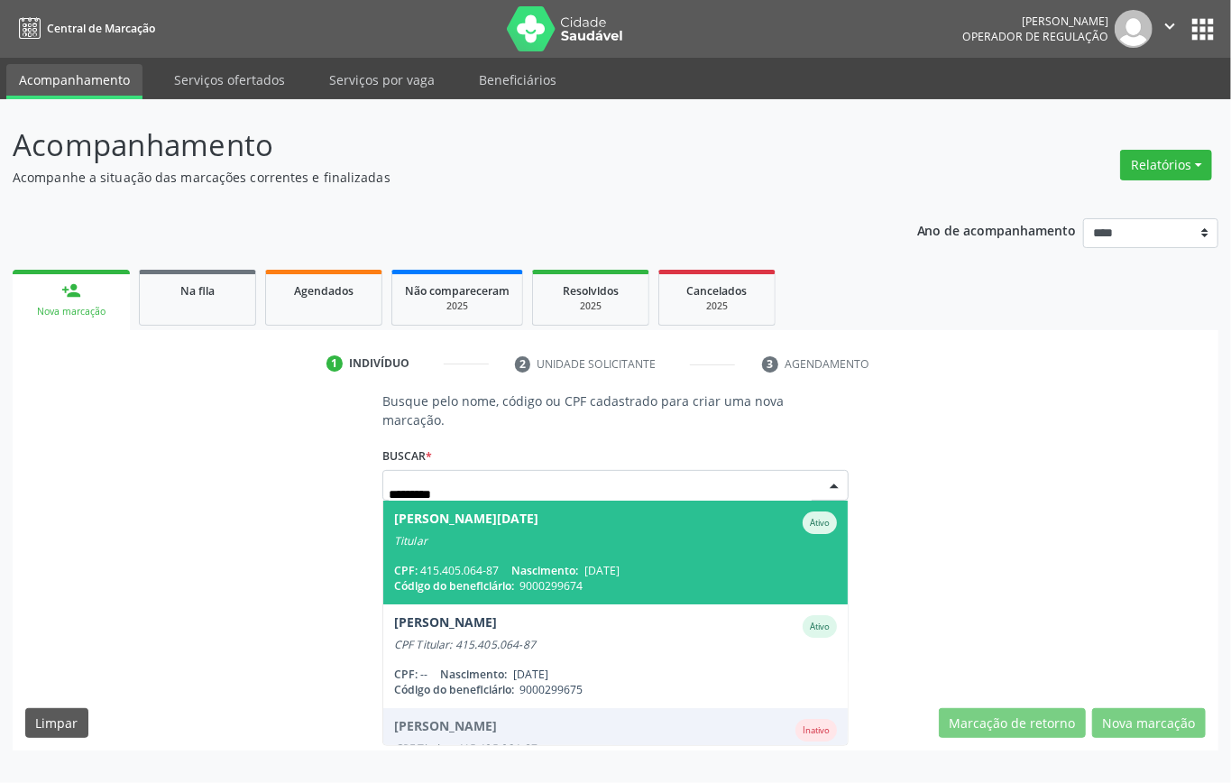
click at [687, 556] on span "Ana Lucia Melo de Paula Ativo Titular CPF: 415.405.064-87 Nascimento: 17/09/196…" at bounding box center [615, 553] width 465 height 104
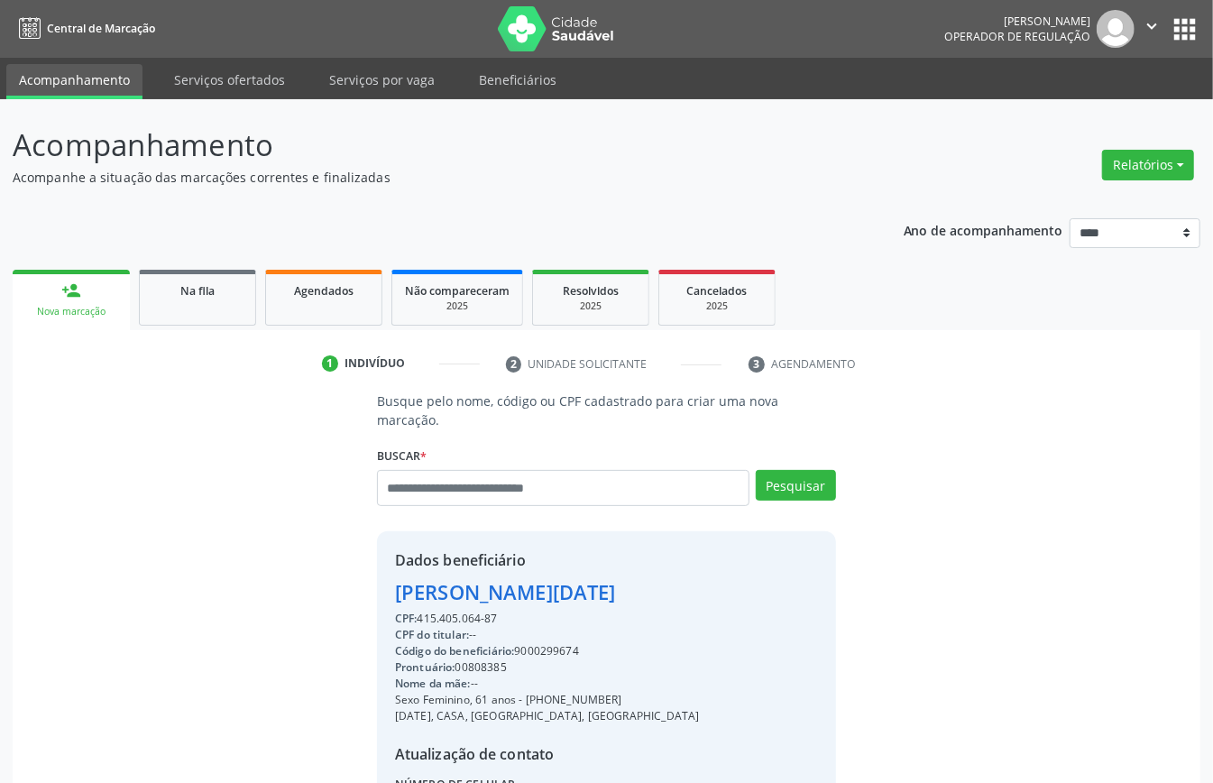
scroll to position [189, 0]
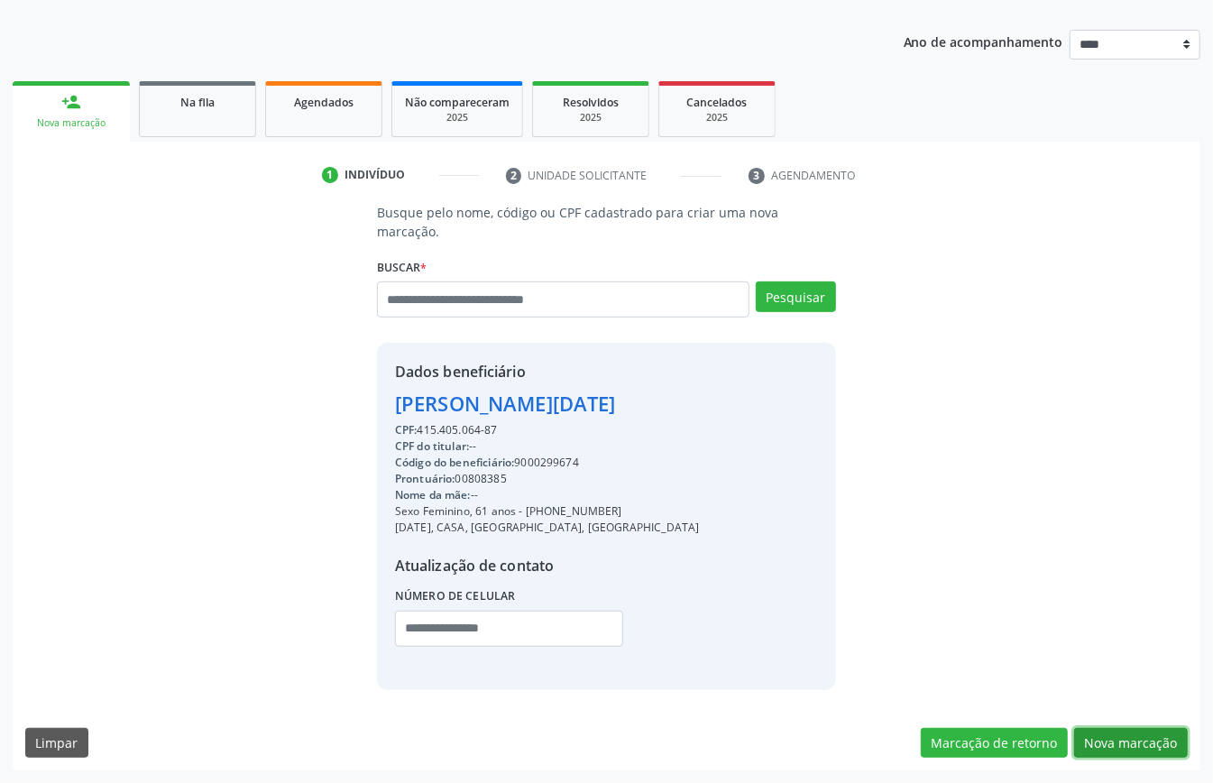
click at [1124, 748] on button "Nova marcação" at bounding box center [1132, 743] width 114 height 31
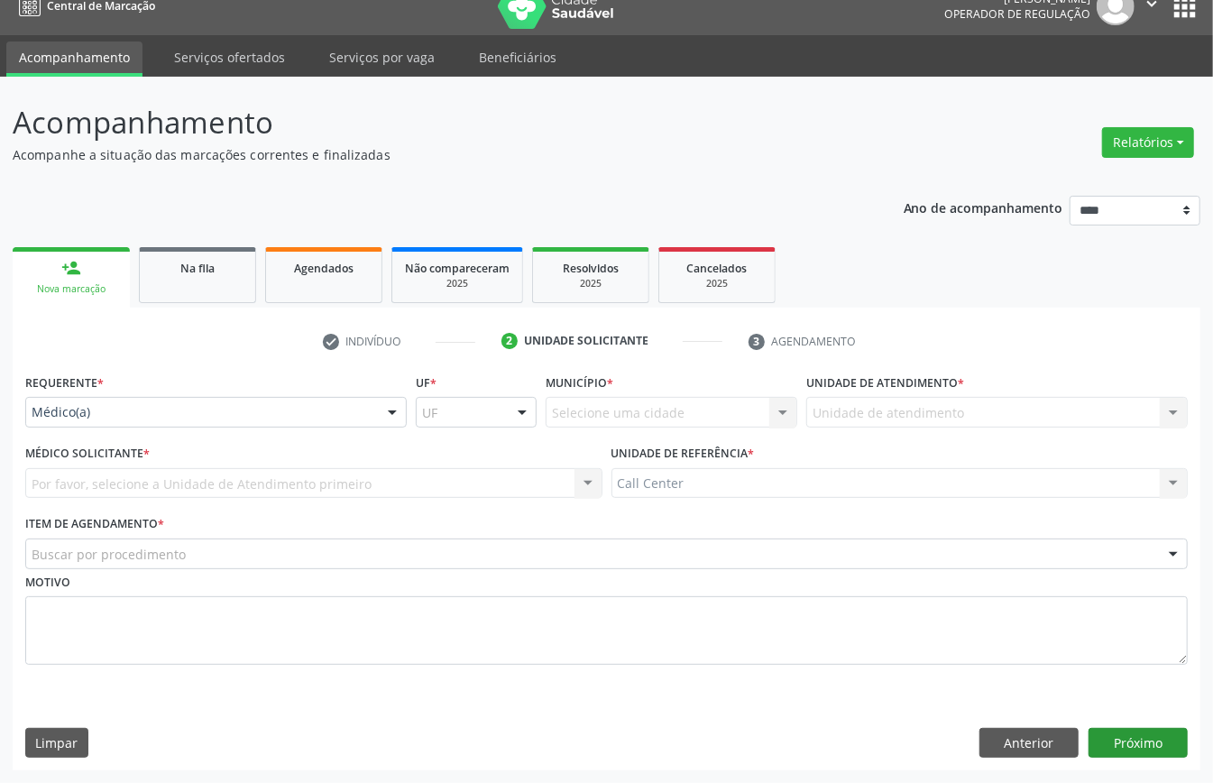
scroll to position [25, 0]
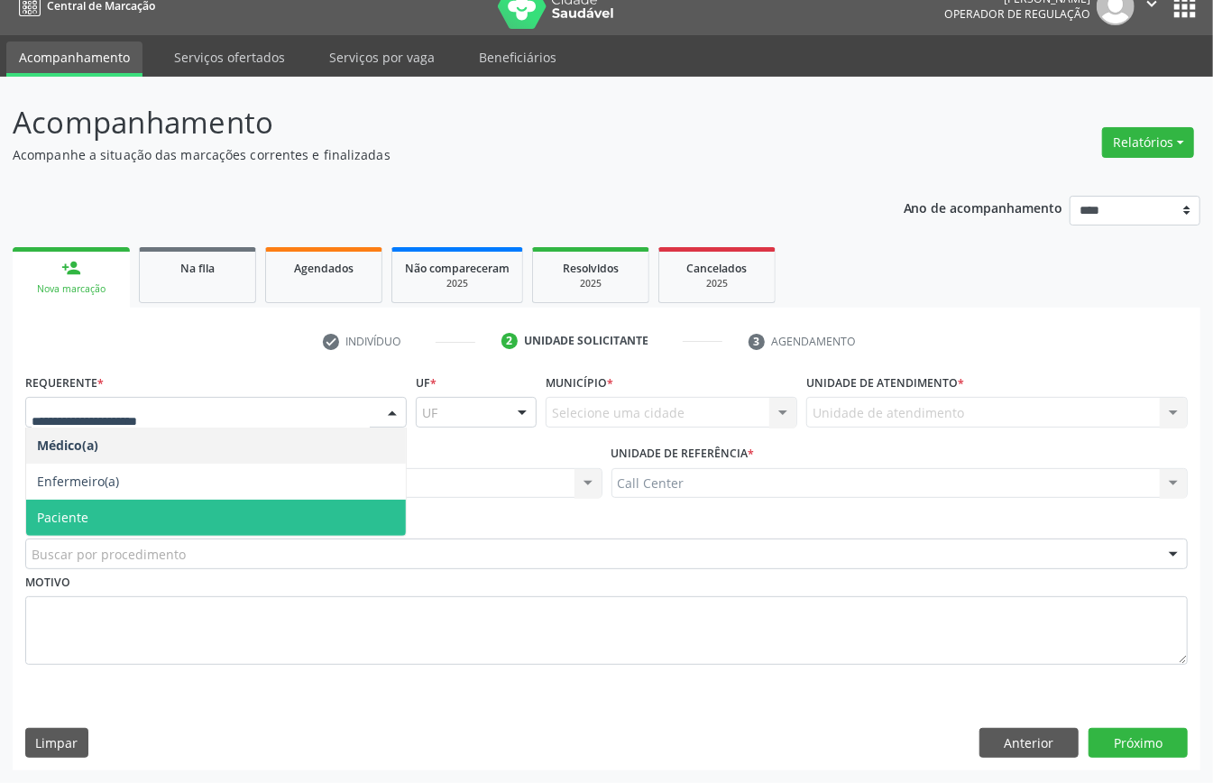
click at [103, 512] on span "Paciente" at bounding box center [216, 518] width 380 height 36
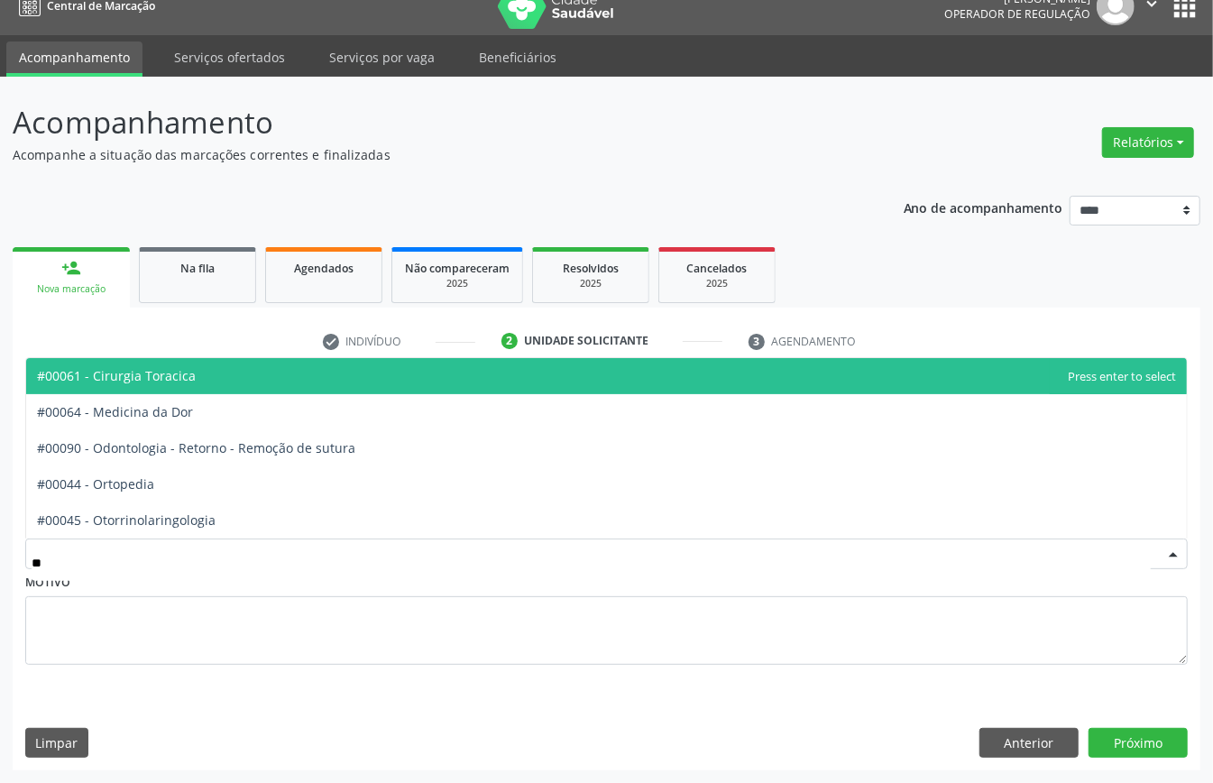
type input "***"
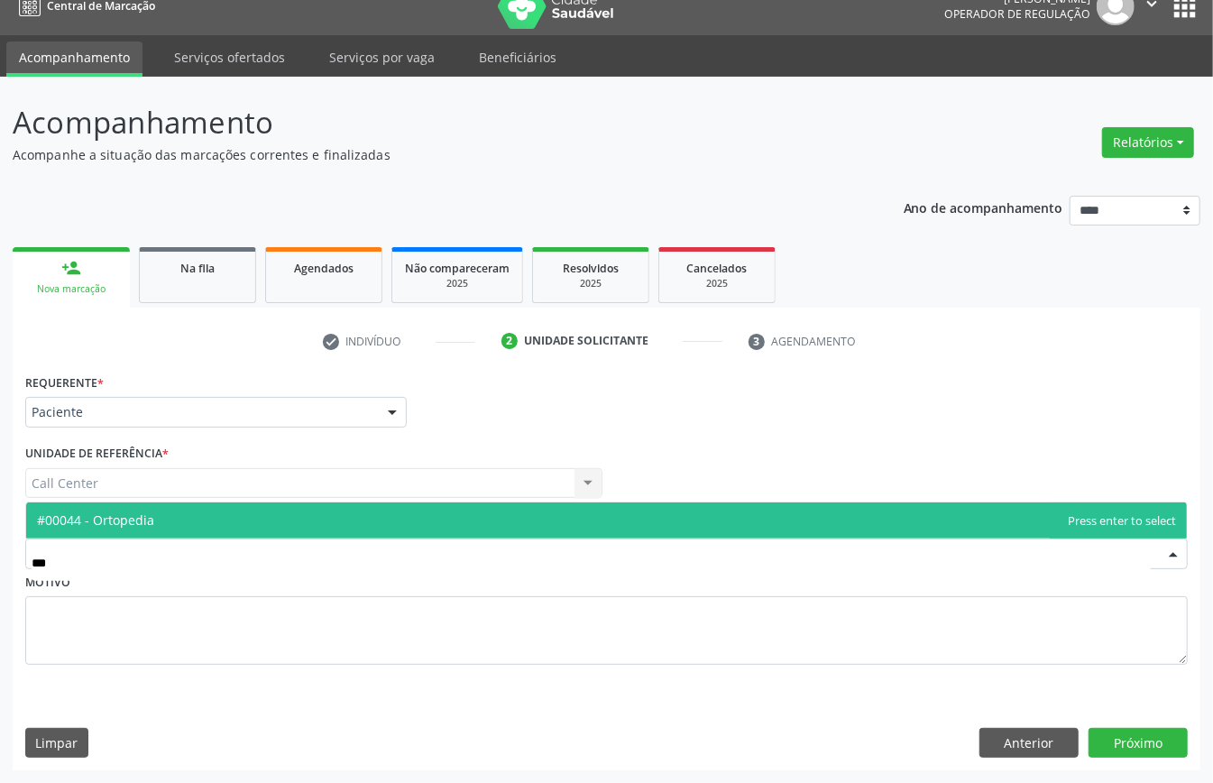
click at [149, 517] on span "#00044 - Ortopedia" at bounding box center [95, 520] width 117 height 17
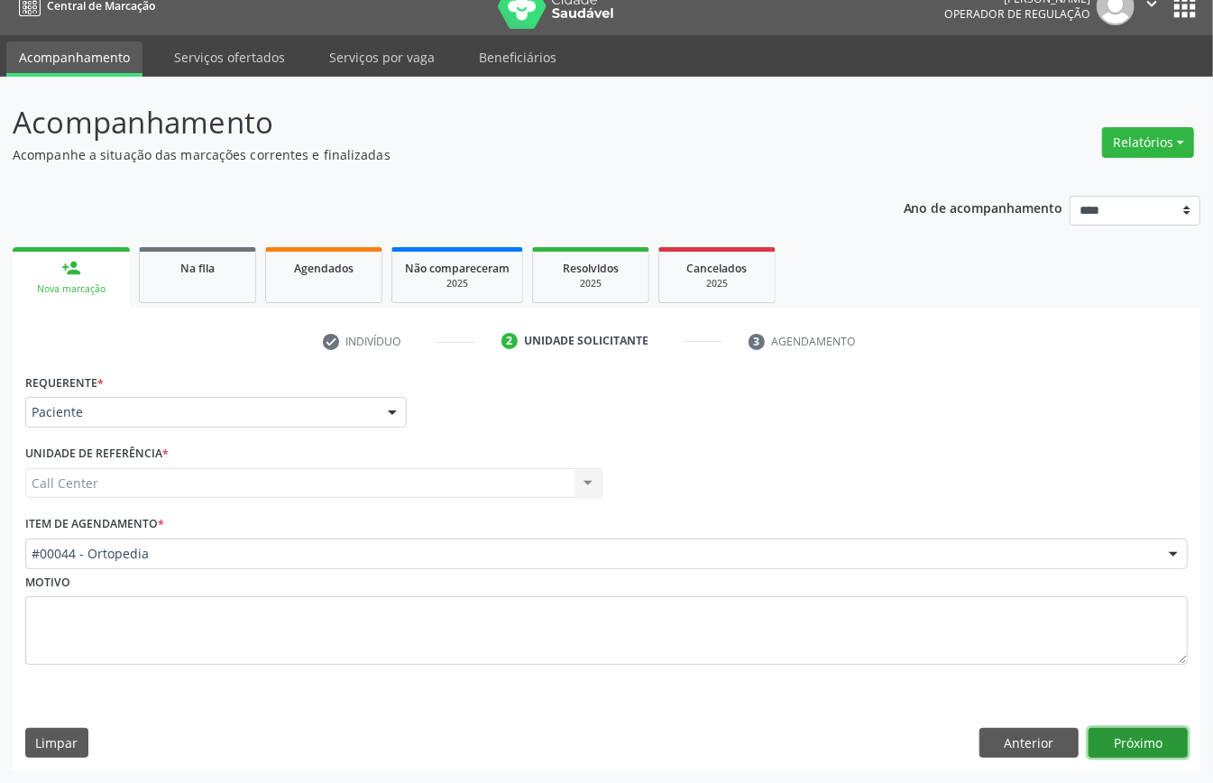
click at [1148, 740] on button "Próximo" at bounding box center [1138, 743] width 99 height 31
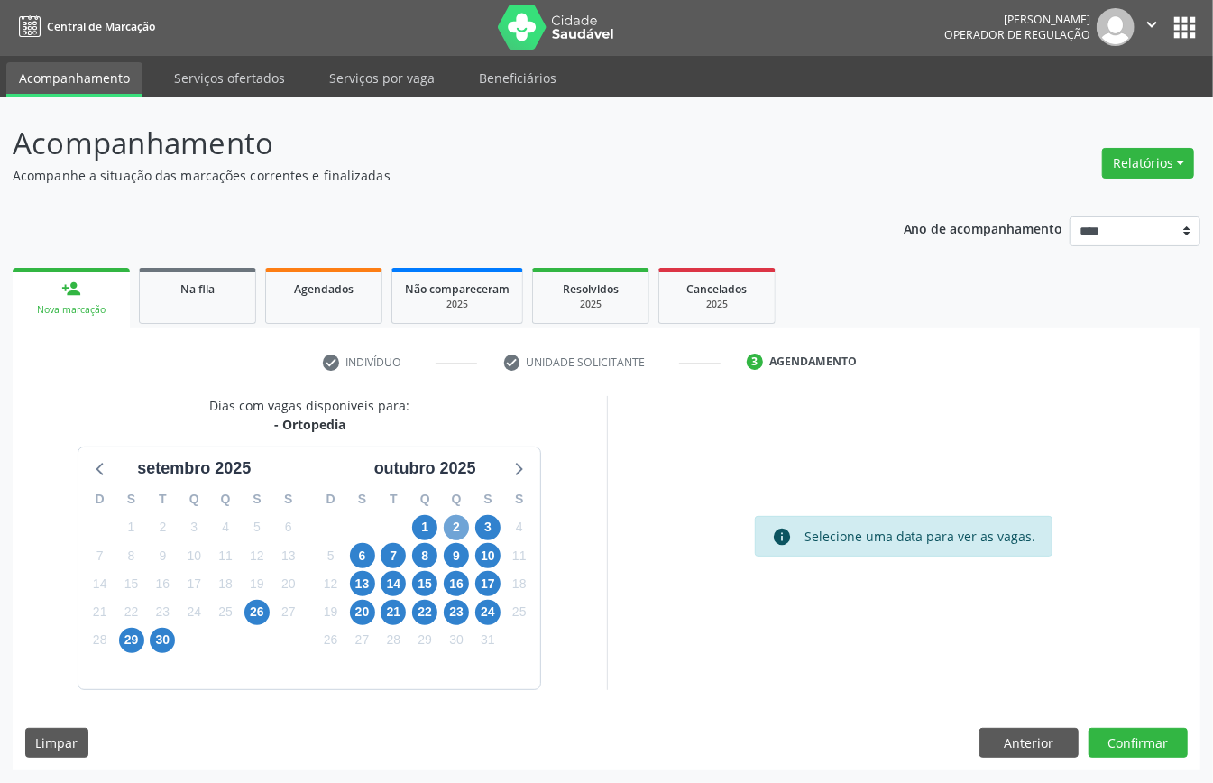
click at [457, 517] on span "2" at bounding box center [456, 527] width 25 height 25
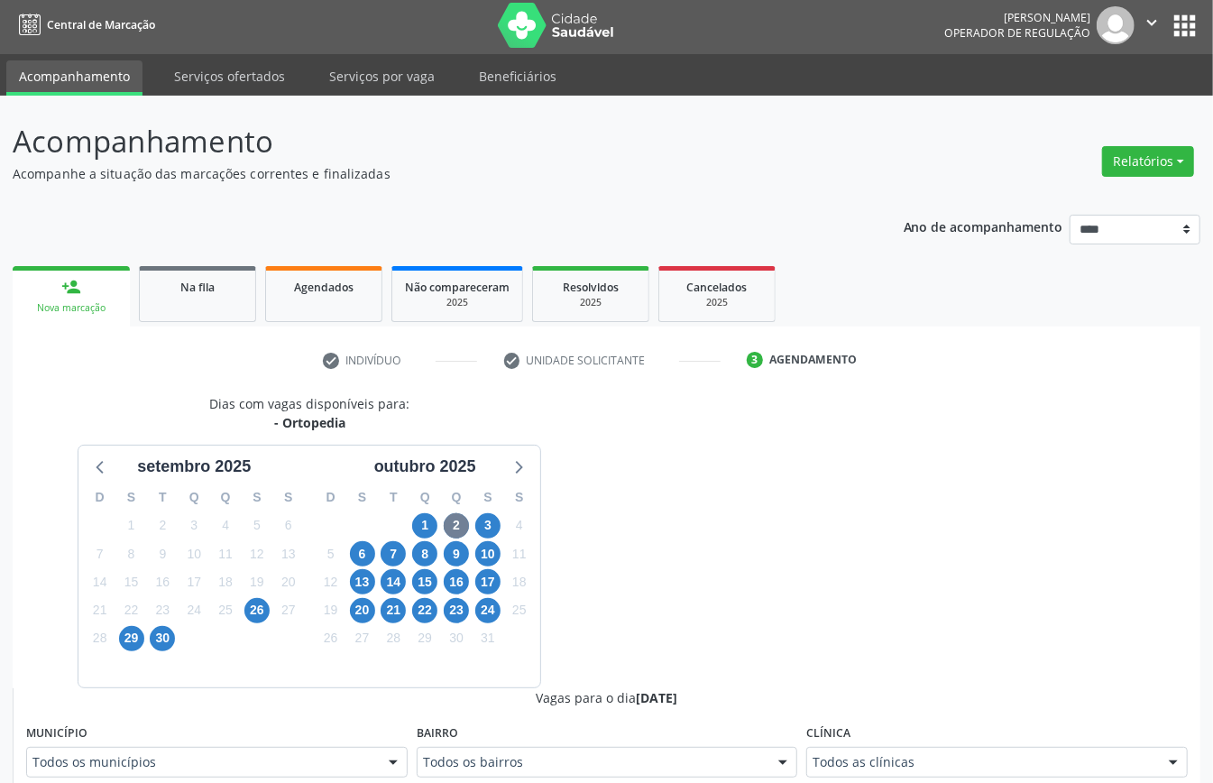
scroll to position [12, 0]
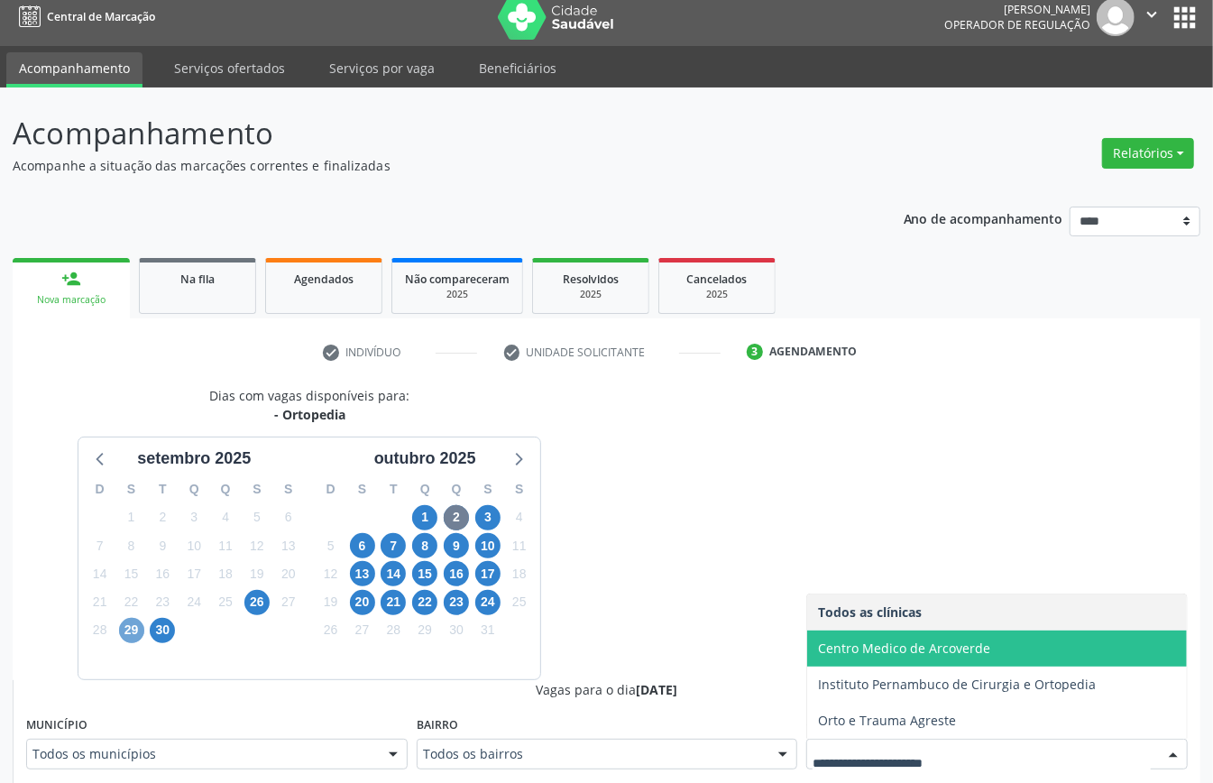
click at [127, 633] on span "29" at bounding box center [131, 630] width 25 height 25
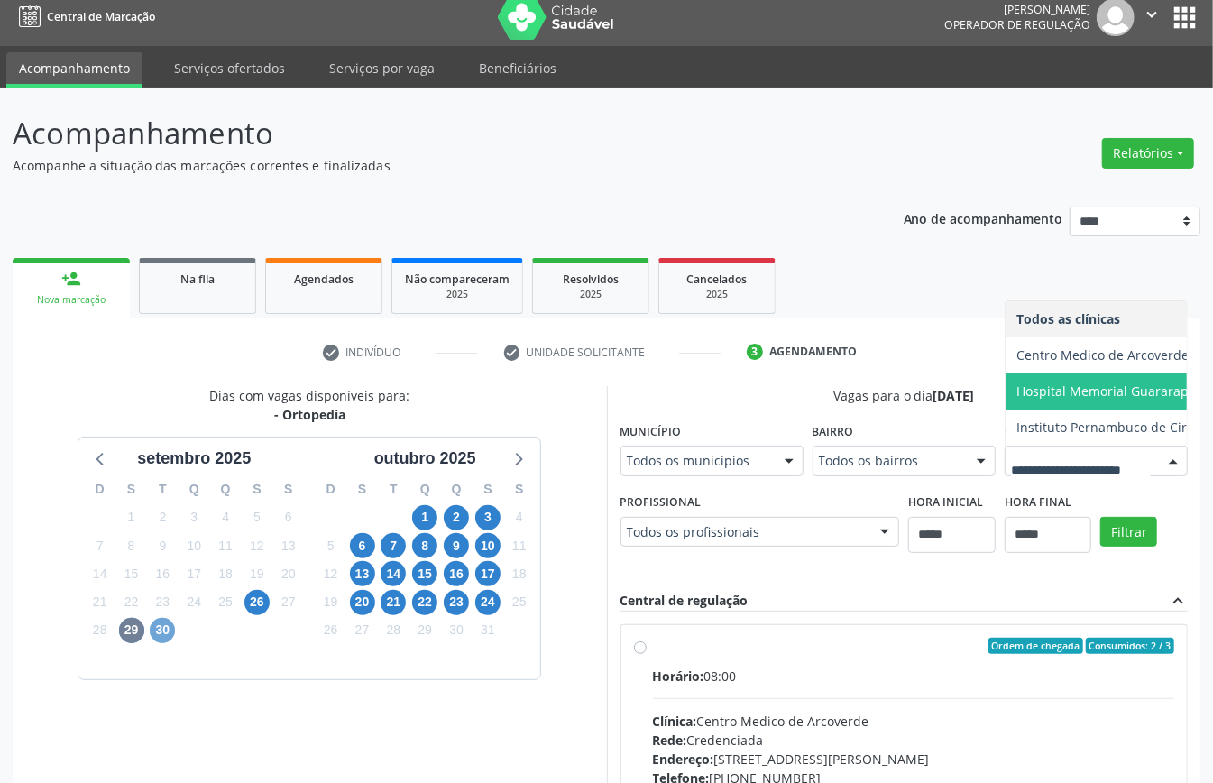
click at [166, 636] on span "30" at bounding box center [162, 630] width 25 height 25
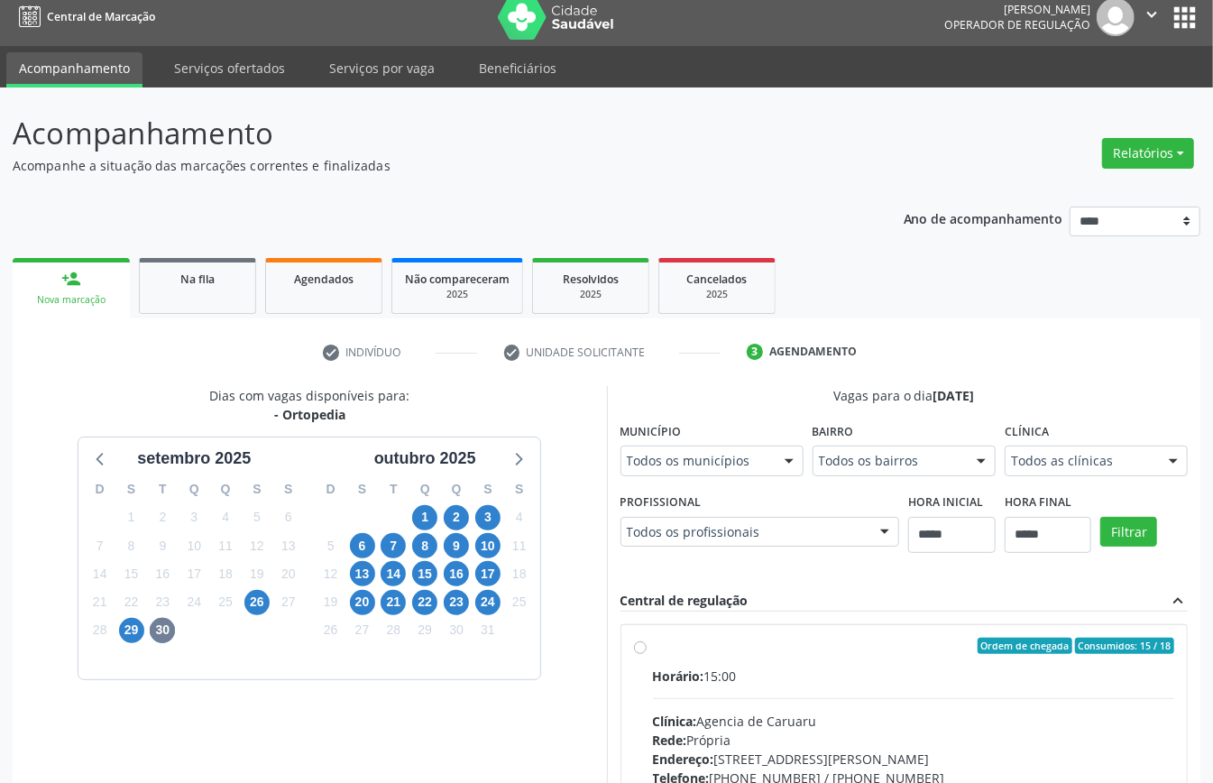
click at [1005, 476] on div "Todos as clínicas" at bounding box center [1096, 461] width 183 height 31
drag, startPoint x: 254, startPoint y: 603, endPoint x: 311, endPoint y: 637, distance: 67.2
click at [254, 604] on span "26" at bounding box center [256, 602] width 25 height 25
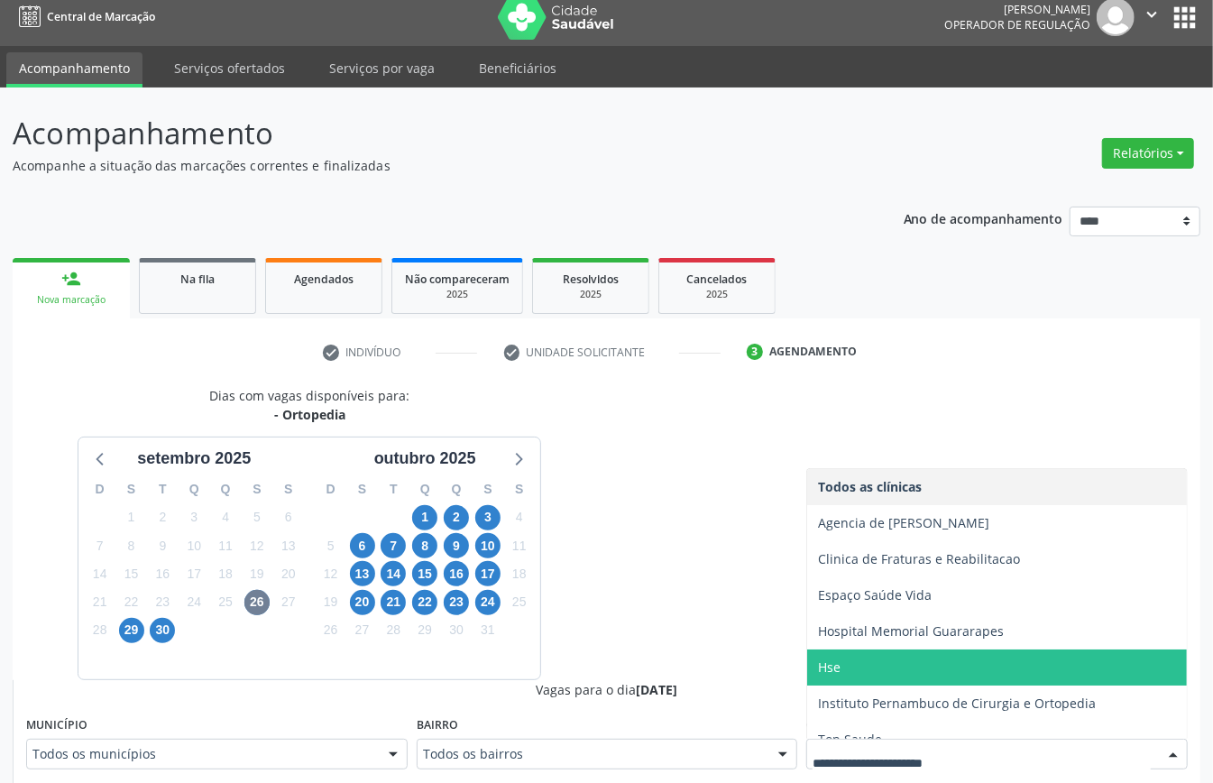
click at [882, 669] on span "Hse" at bounding box center [997, 668] width 380 height 36
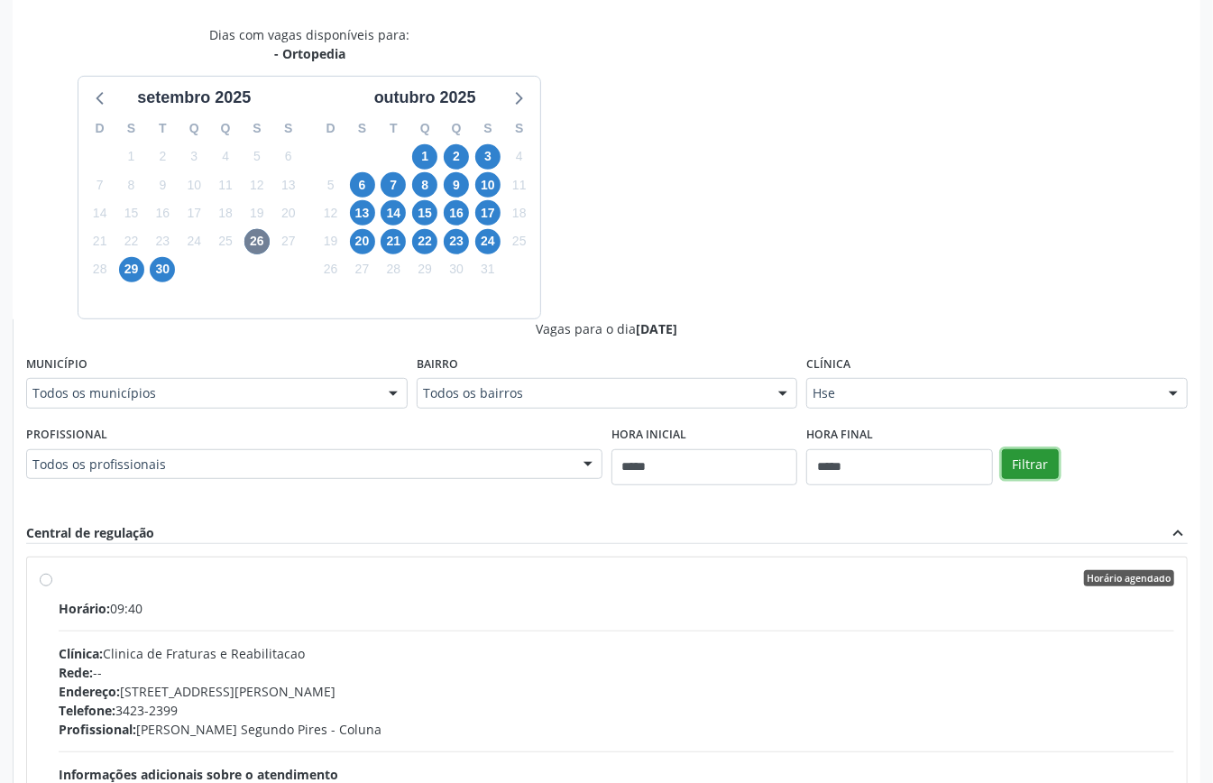
click at [1026, 464] on button "Filtrar" at bounding box center [1030, 464] width 57 height 31
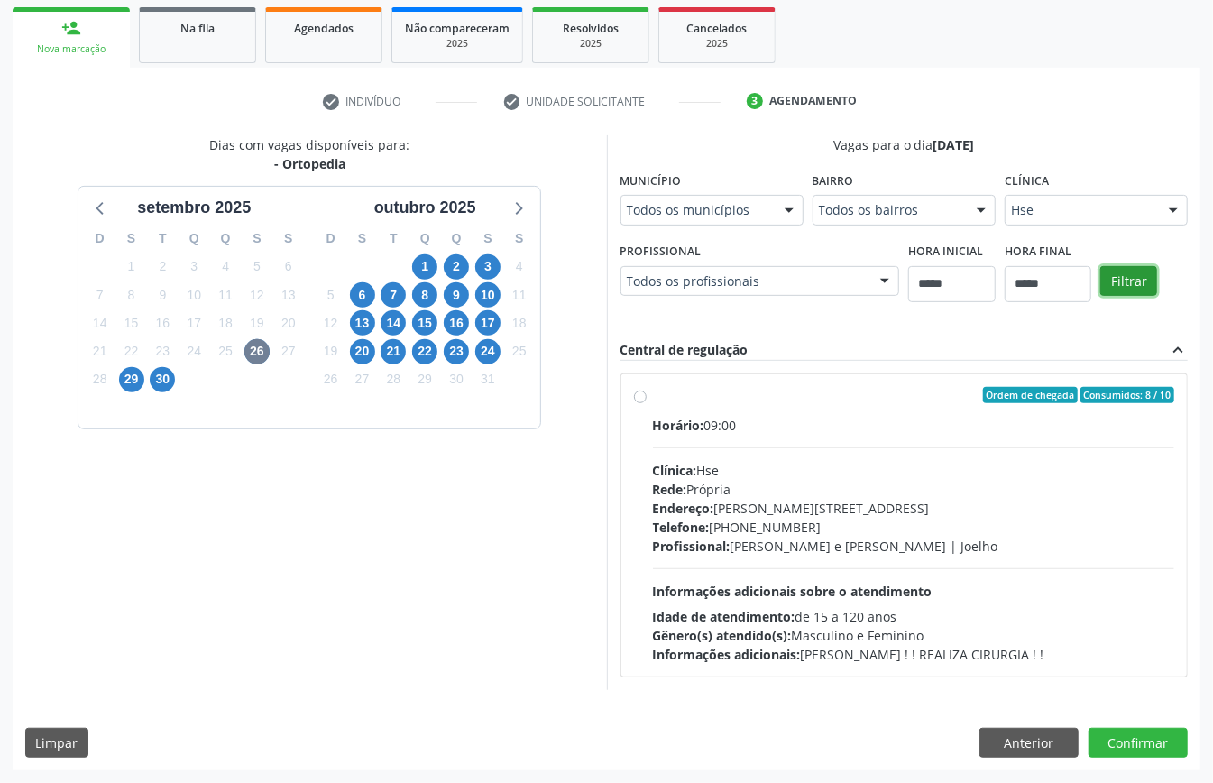
scroll to position [265, 0]
drag, startPoint x: 1048, startPoint y: 199, endPoint x: 1047, endPoint y: 215, distance: 15.4
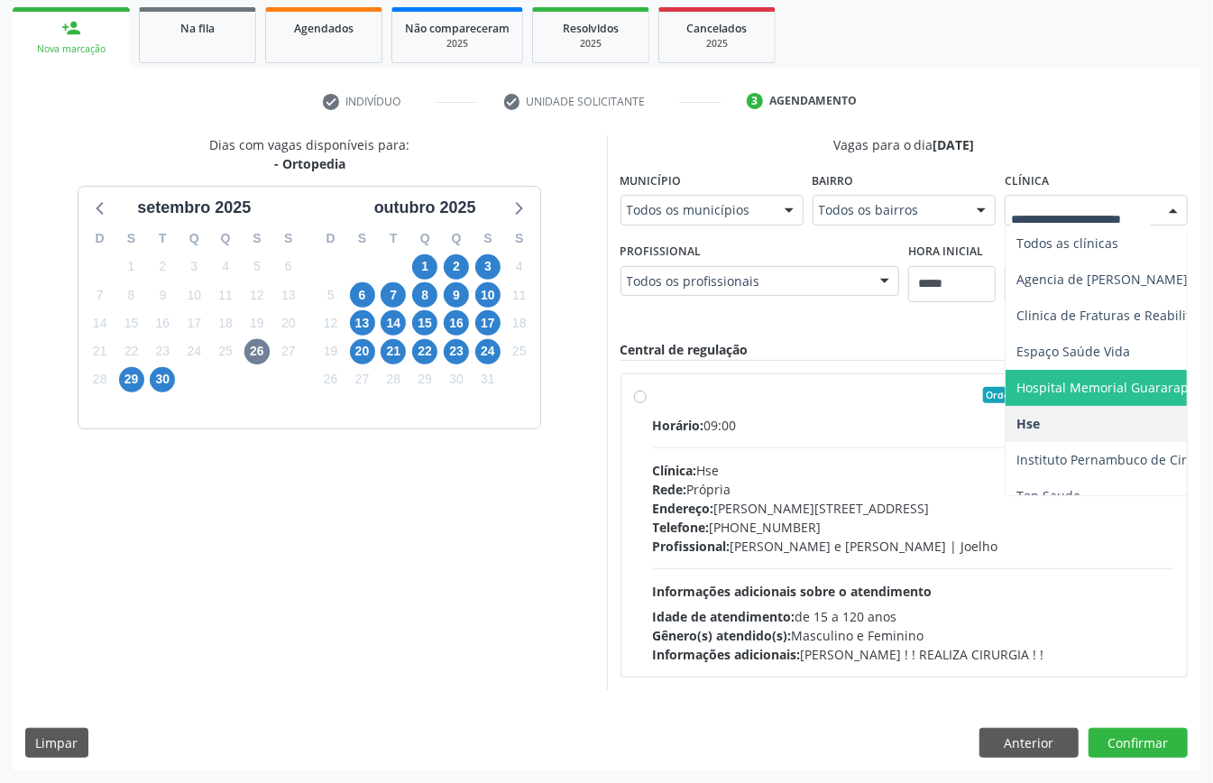
scroll to position [73, 0]
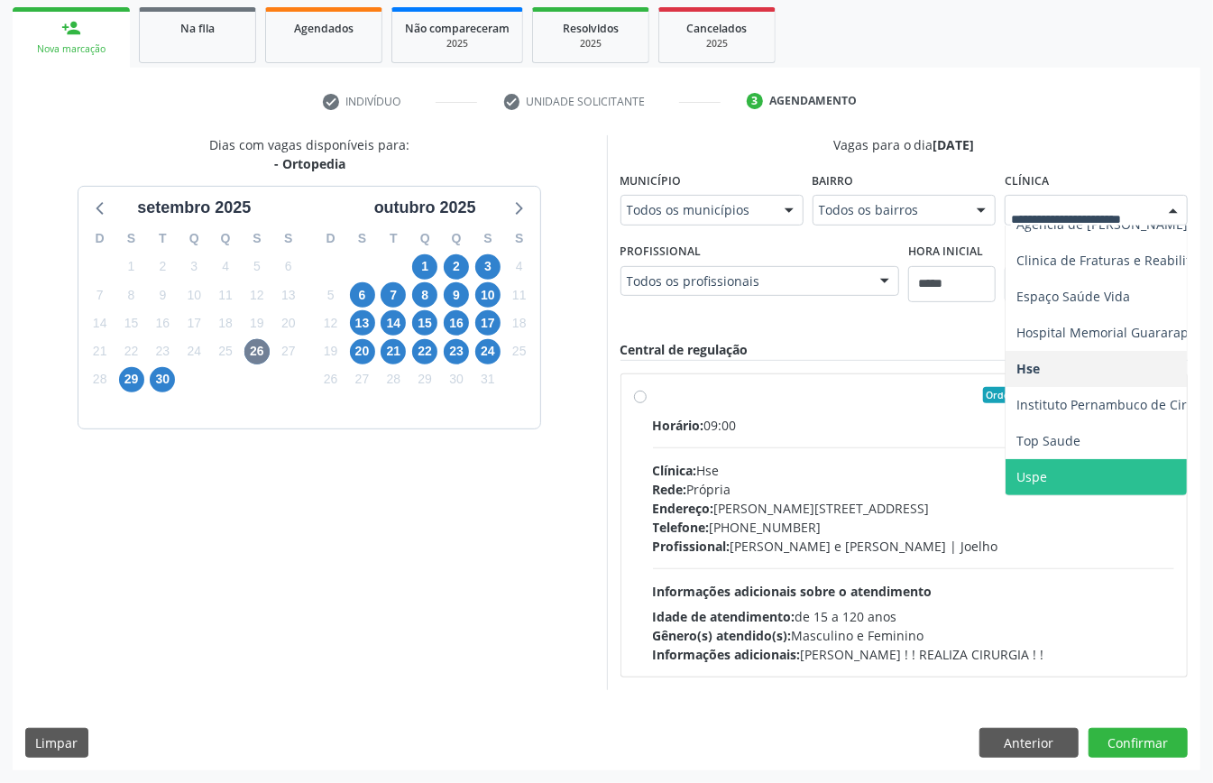
click at [1059, 459] on span "Uspe" at bounding box center [1156, 477] width 300 height 36
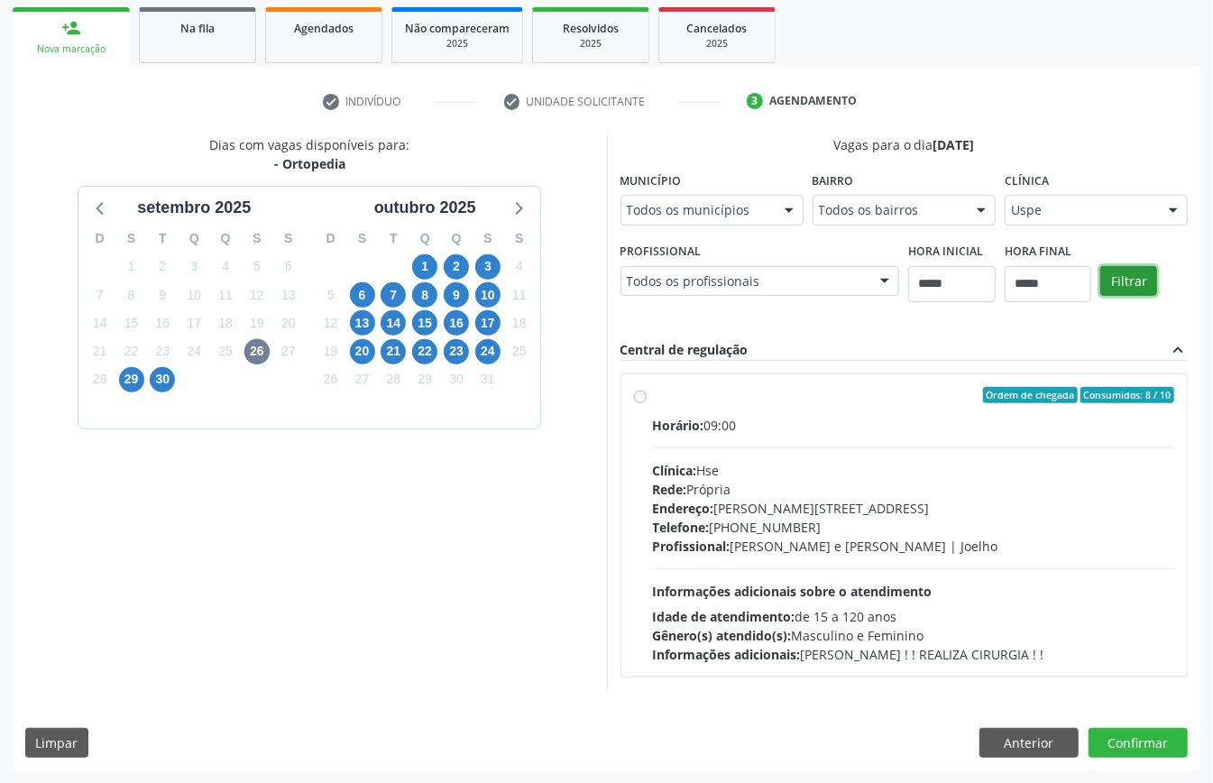
click at [1135, 274] on button "Filtrar" at bounding box center [1129, 281] width 57 height 31
click at [364, 300] on span "6" at bounding box center [362, 294] width 25 height 25
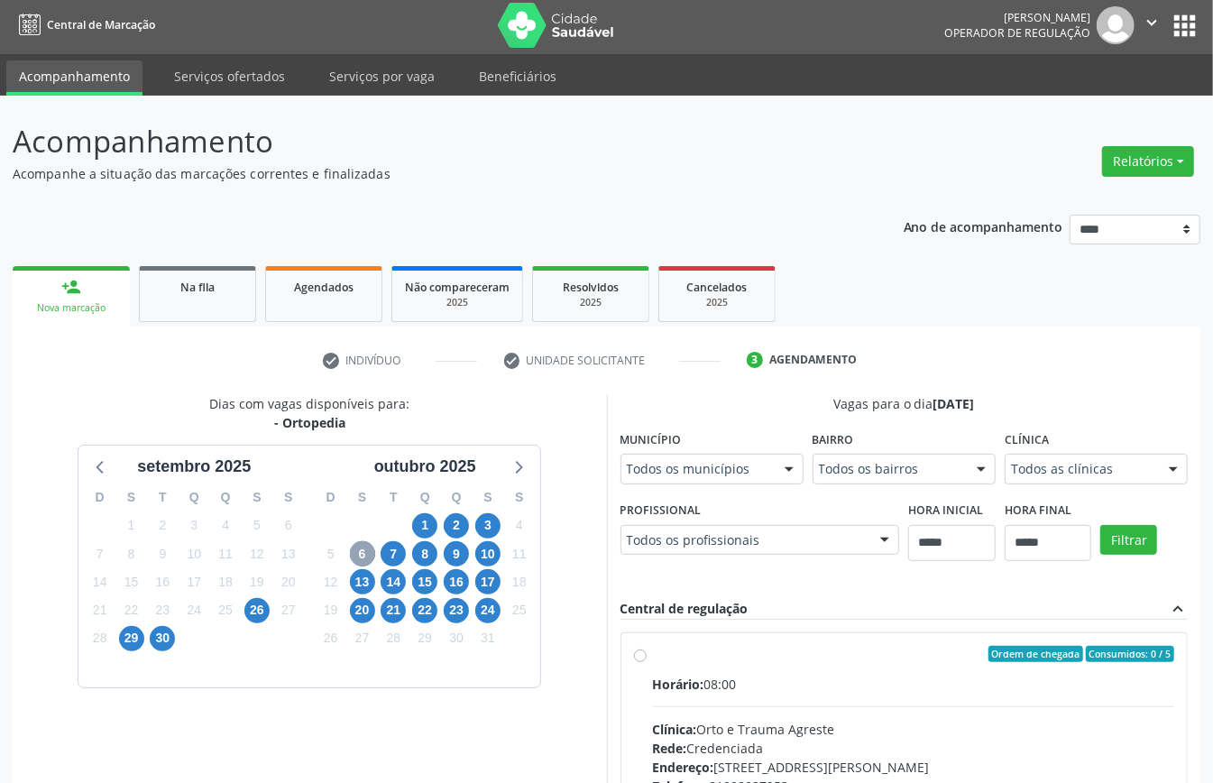
scroll to position [265, 0]
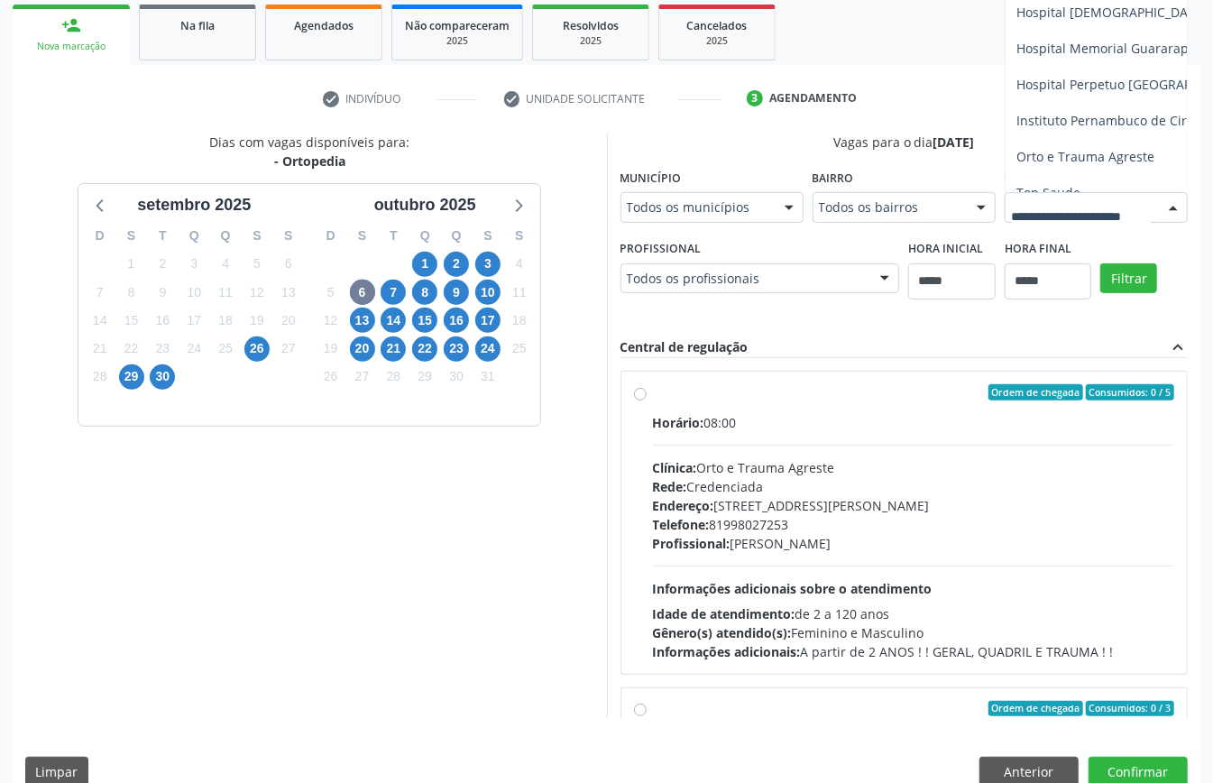
drag, startPoint x: 983, startPoint y: 495, endPoint x: 985, endPoint y: 509, distance: 13.7
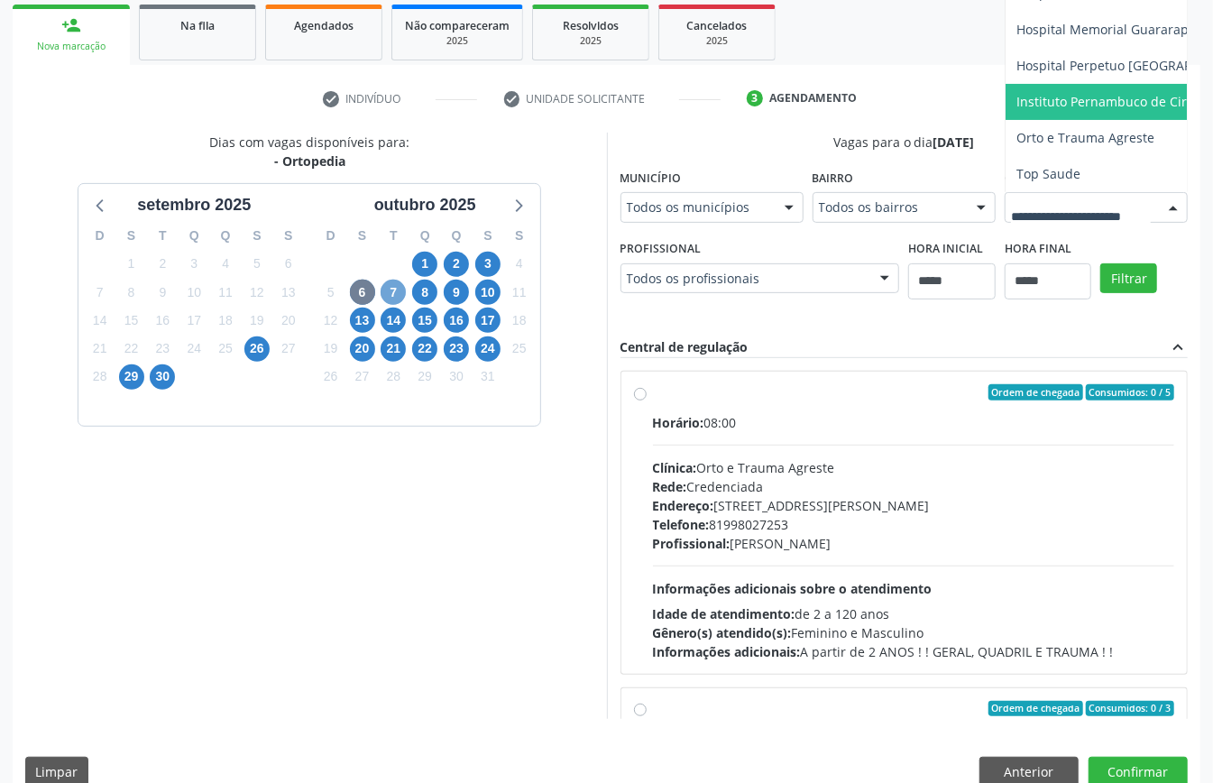
click at [386, 285] on span "7" at bounding box center [393, 292] width 25 height 25
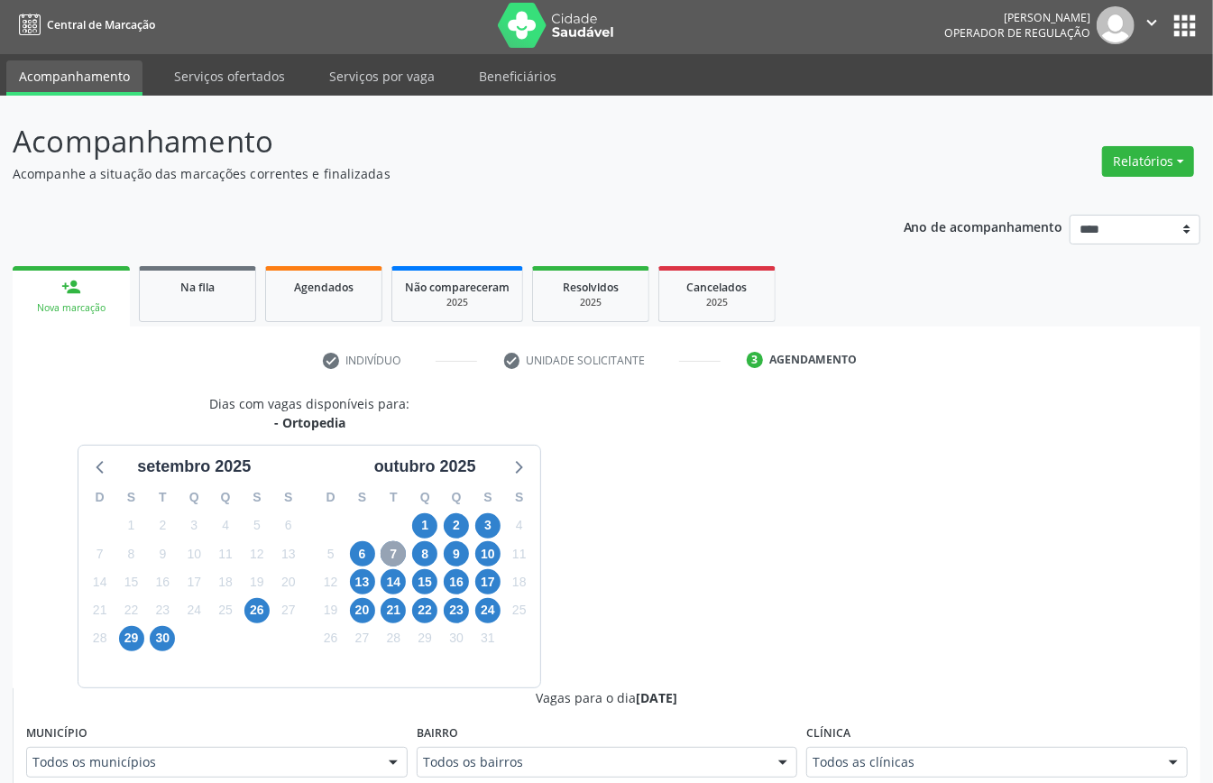
scroll to position [265, 0]
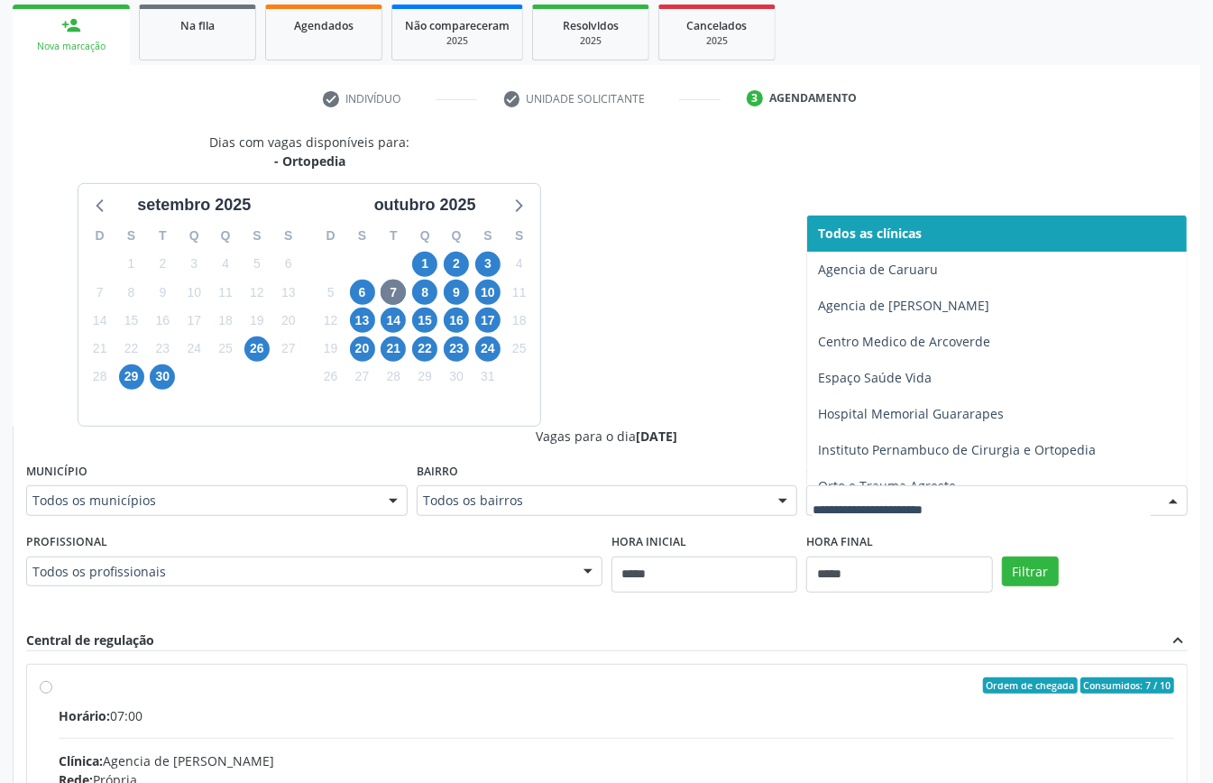
drag, startPoint x: 994, startPoint y: 498, endPoint x: 973, endPoint y: 503, distance: 22.1
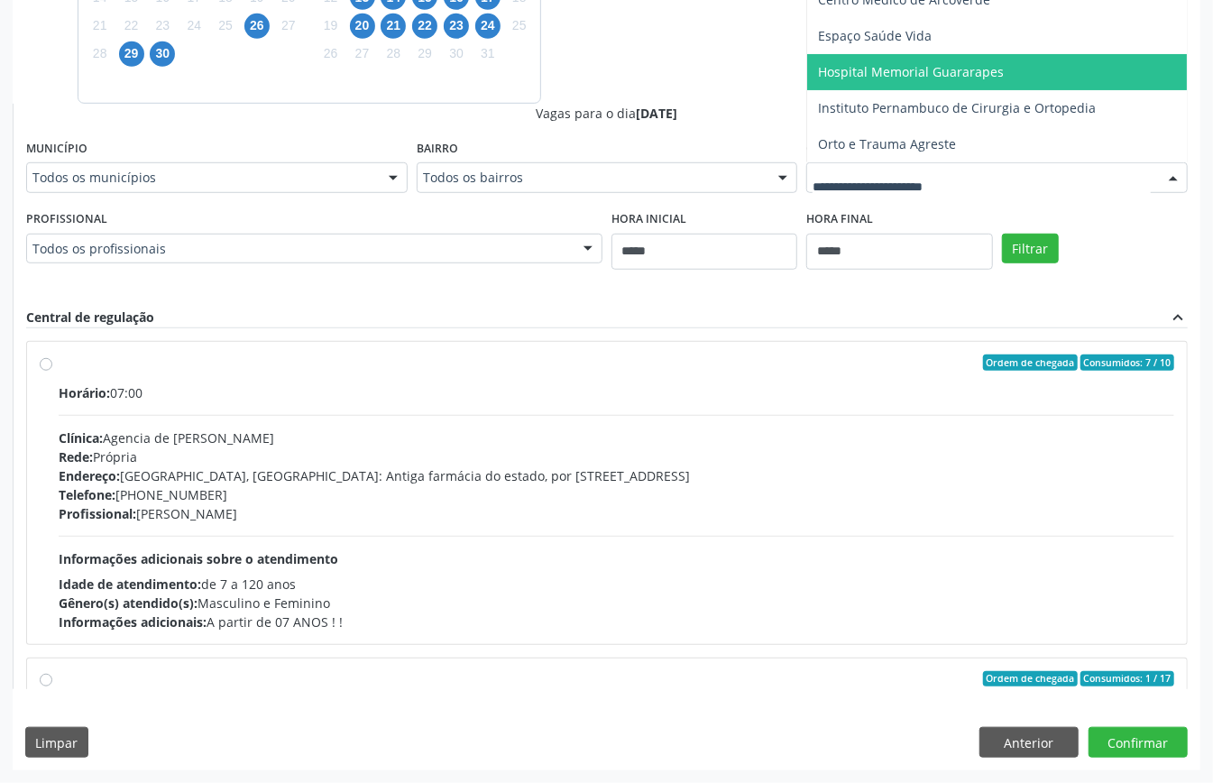
scroll to position [108, 0]
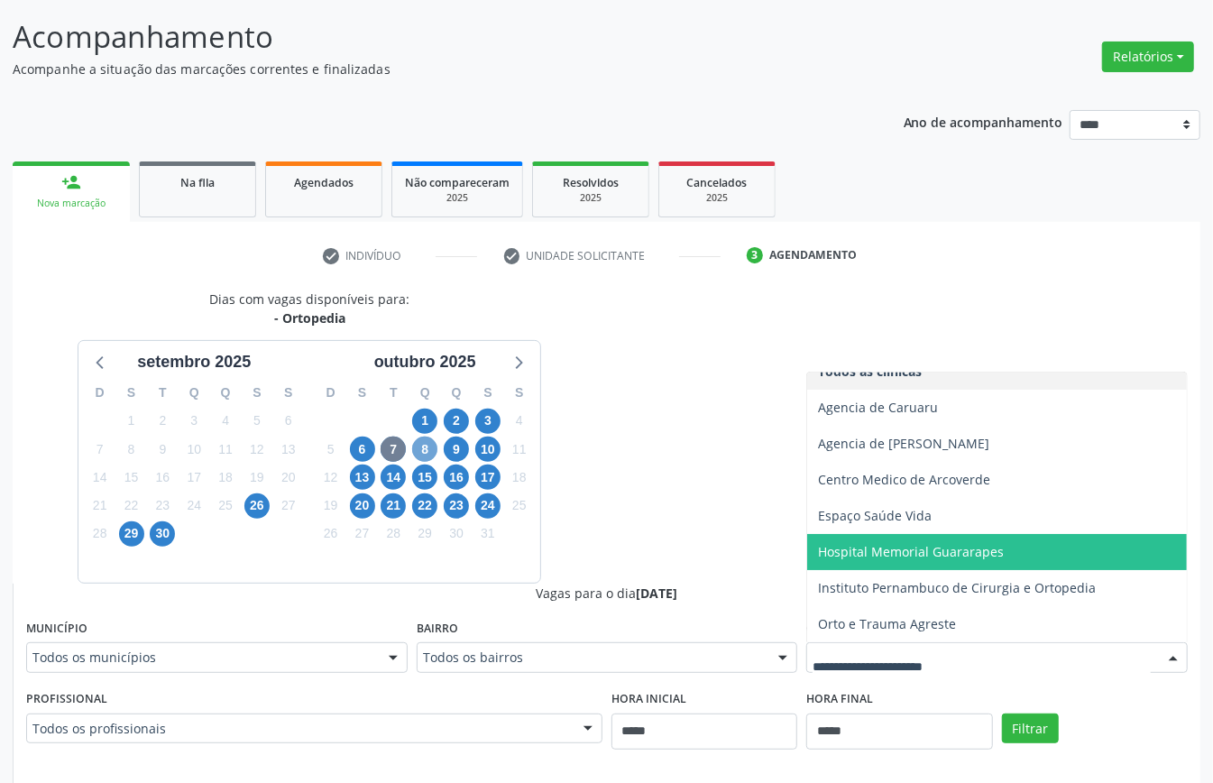
click at [431, 444] on span "8" at bounding box center [424, 449] width 25 height 25
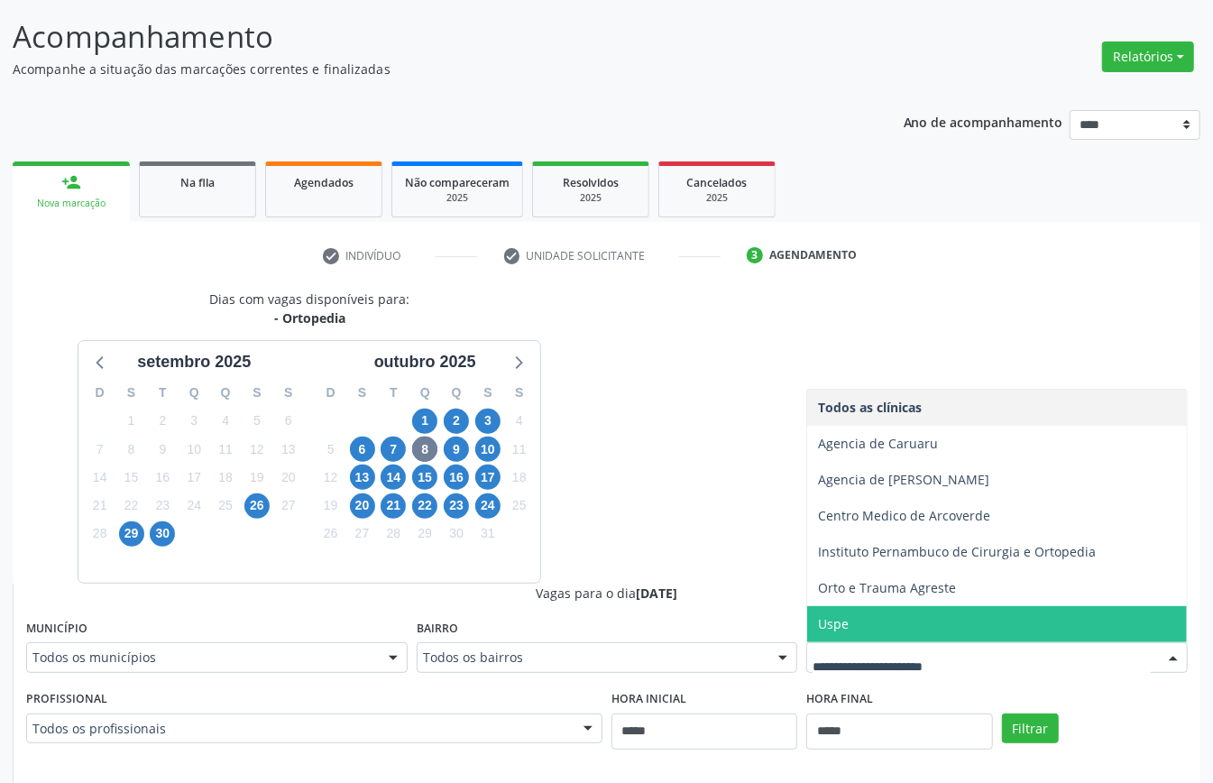
click at [903, 628] on span "Uspe" at bounding box center [997, 624] width 380 height 36
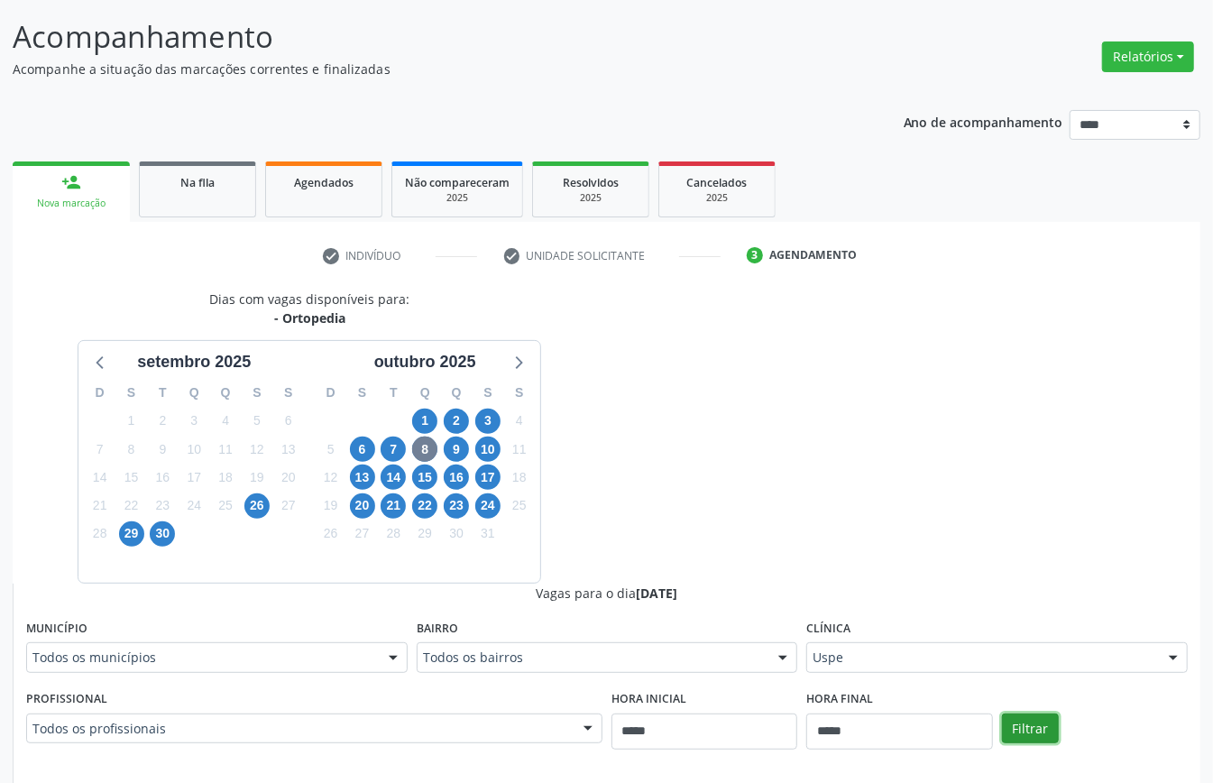
click at [1045, 736] on button "Filtrar" at bounding box center [1030, 729] width 57 height 31
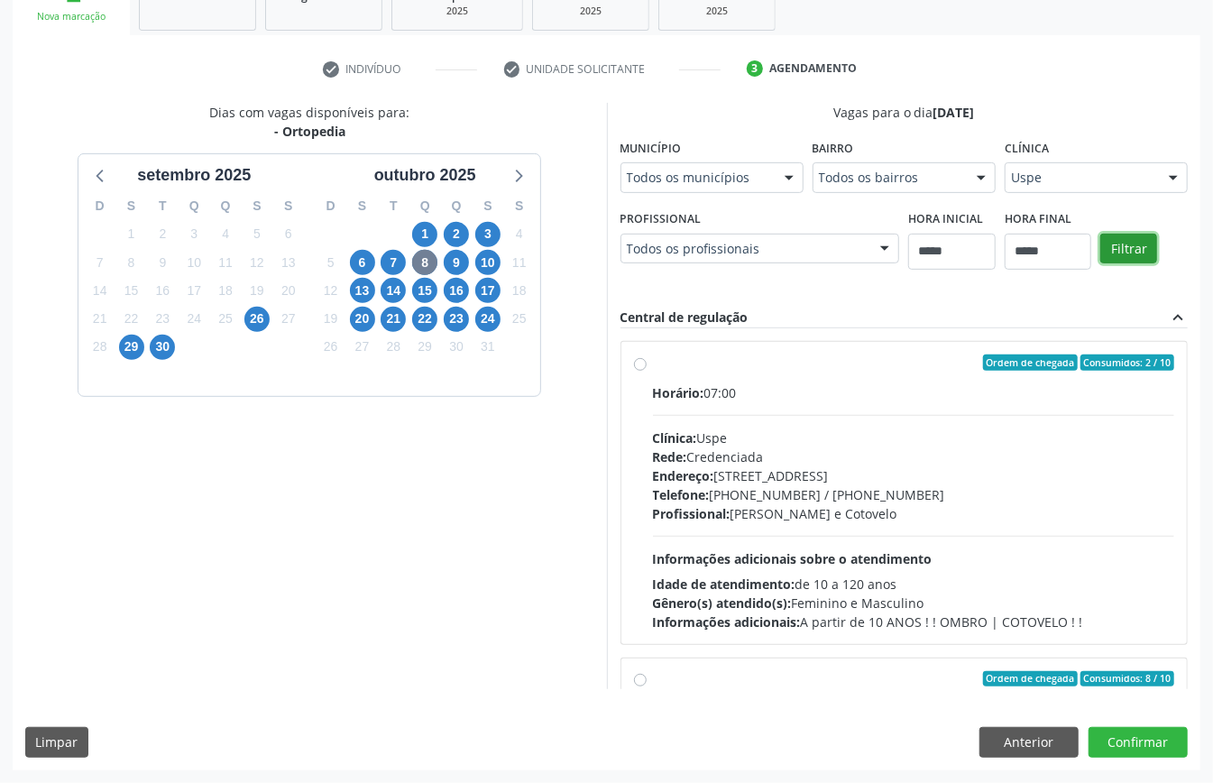
scroll to position [228, 0]
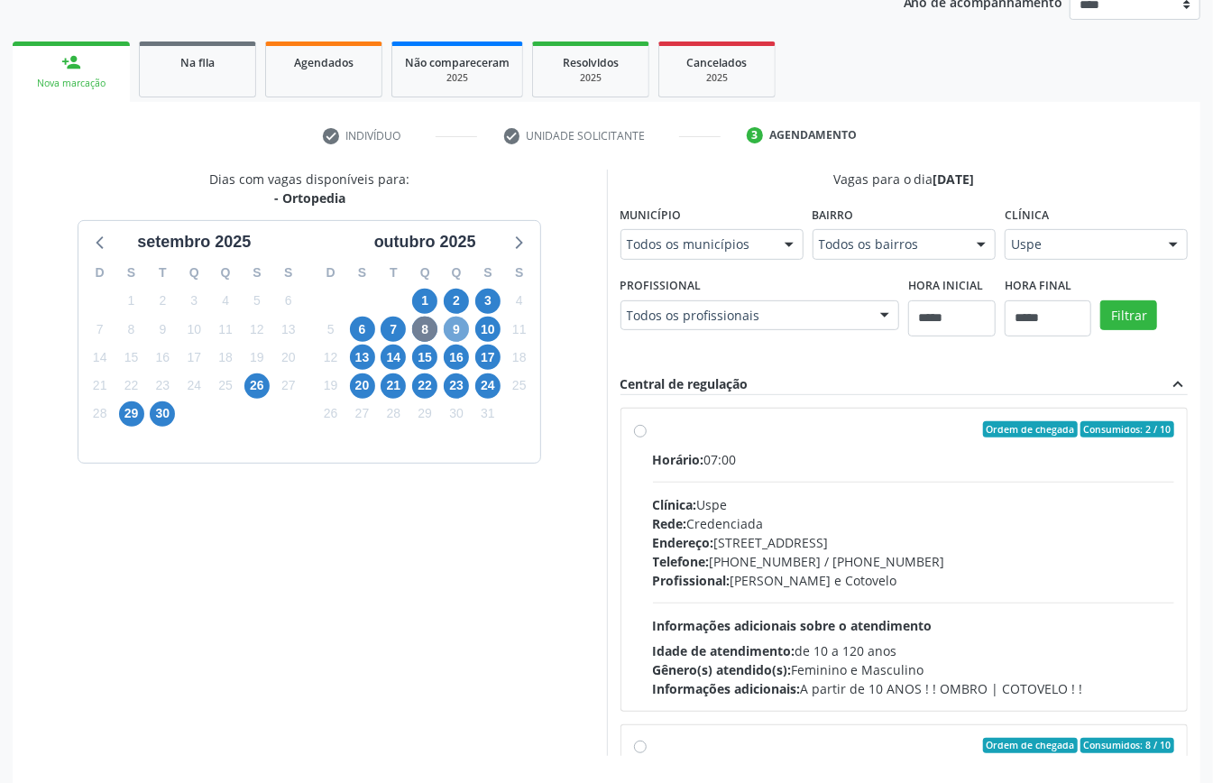
click at [471, 339] on div "D S T Q Q S S 28 29 30 1 2 3 4 5 6 7 8 9 10 11 12 13 14 15 16 17 18 19 20 21 22…" at bounding box center [424, 358] width 231 height 208
drag, startPoint x: 448, startPoint y: 325, endPoint x: 456, endPoint y: 333, distance: 10.9
click at [452, 329] on span "9" at bounding box center [456, 329] width 25 height 25
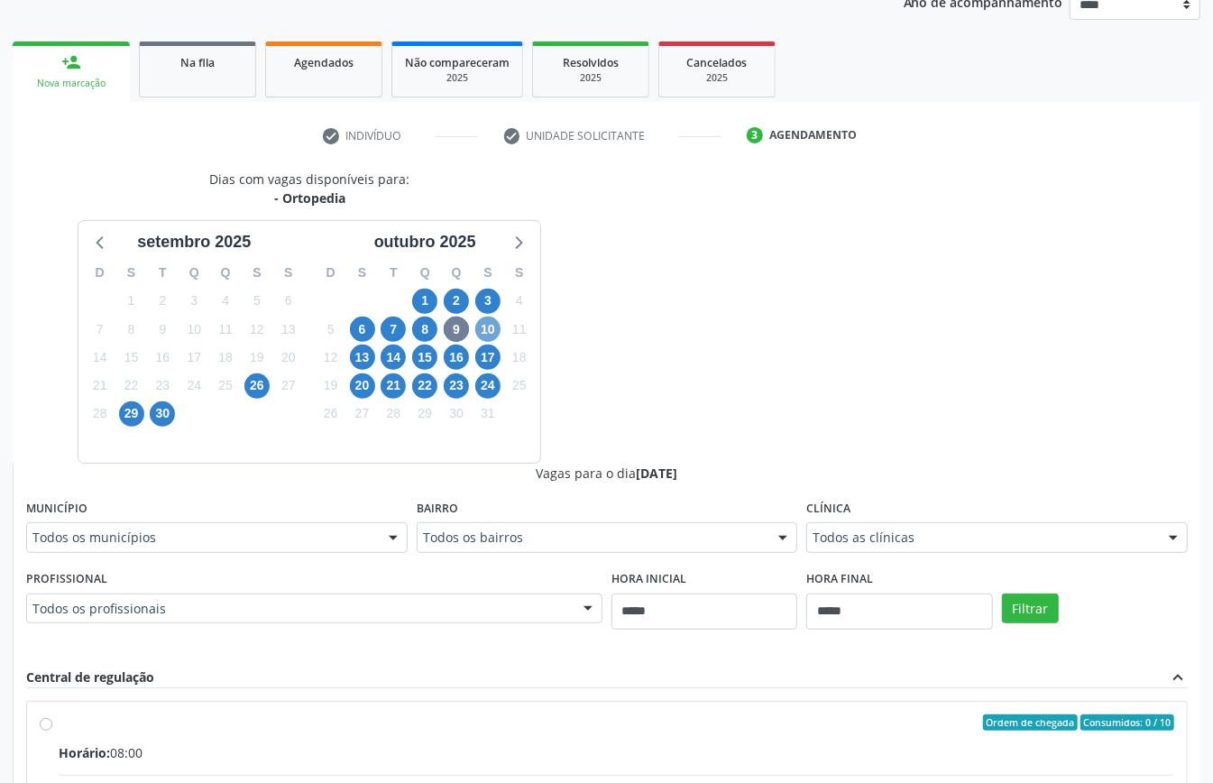
click at [480, 334] on span "10" at bounding box center [487, 329] width 25 height 25
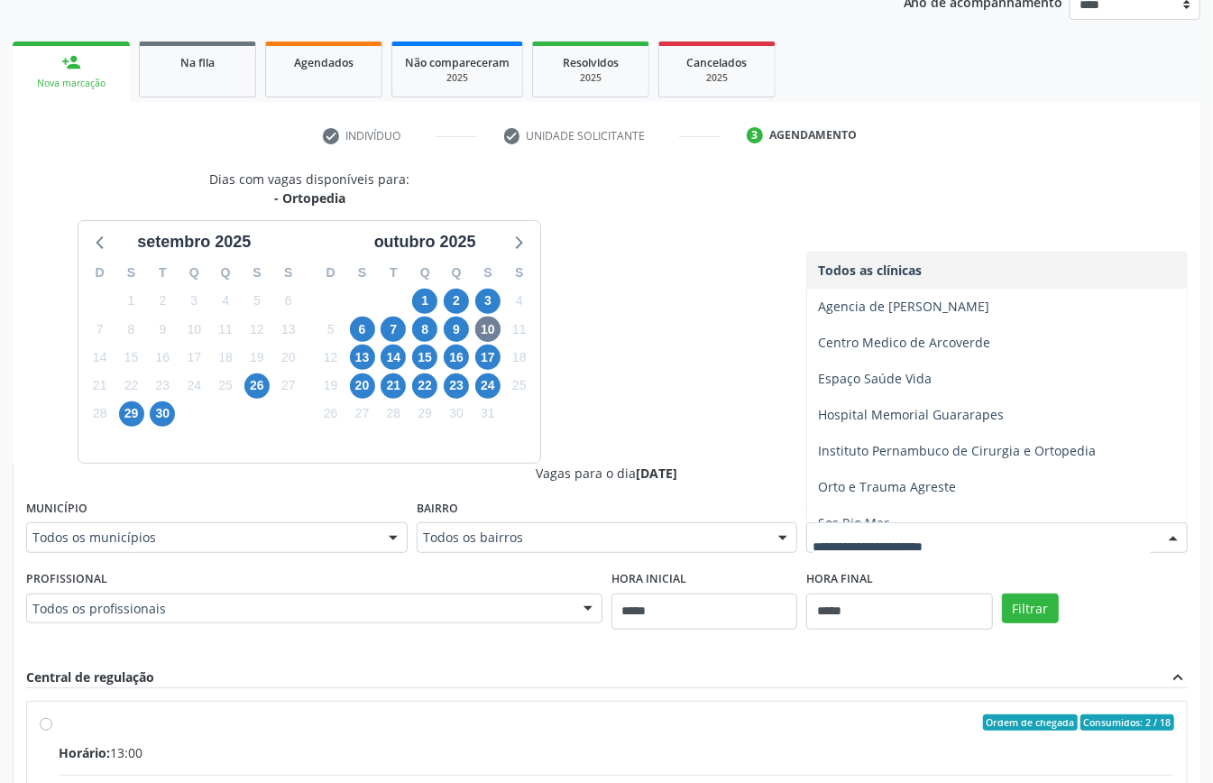
scroll to position [348, 0]
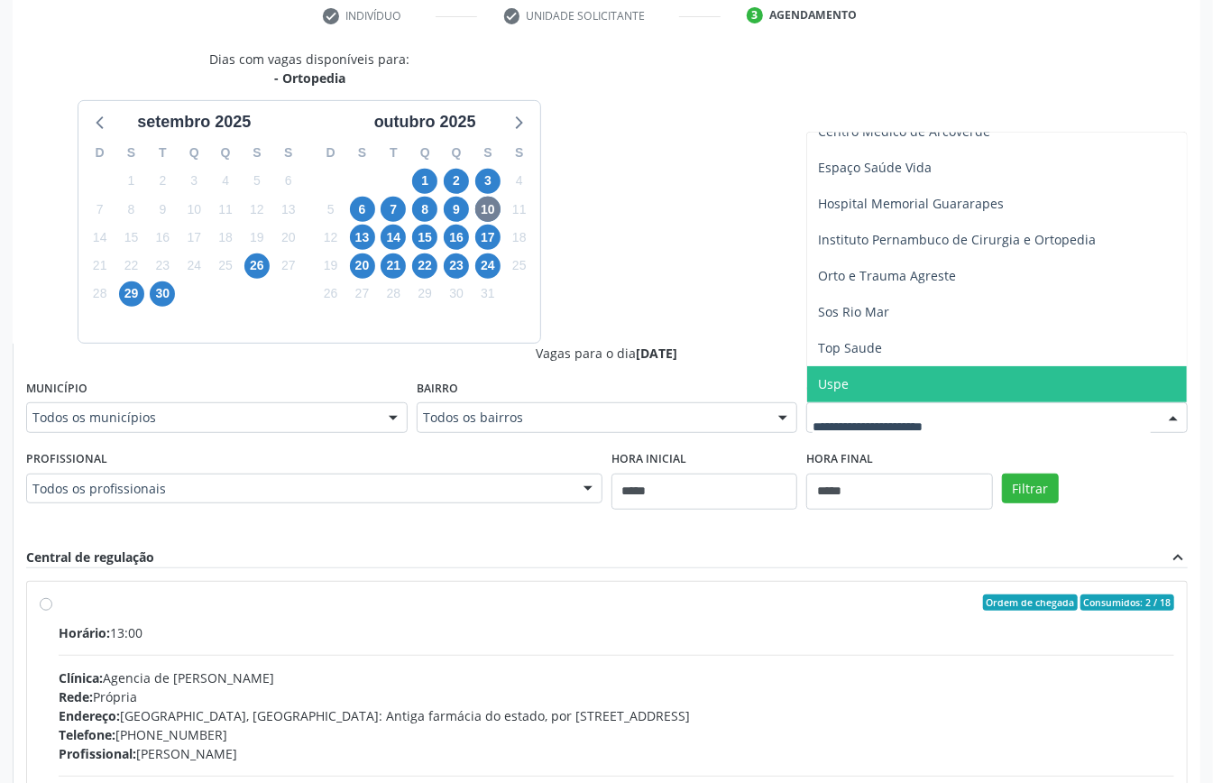
click at [835, 392] on span "Uspe" at bounding box center [833, 383] width 31 height 17
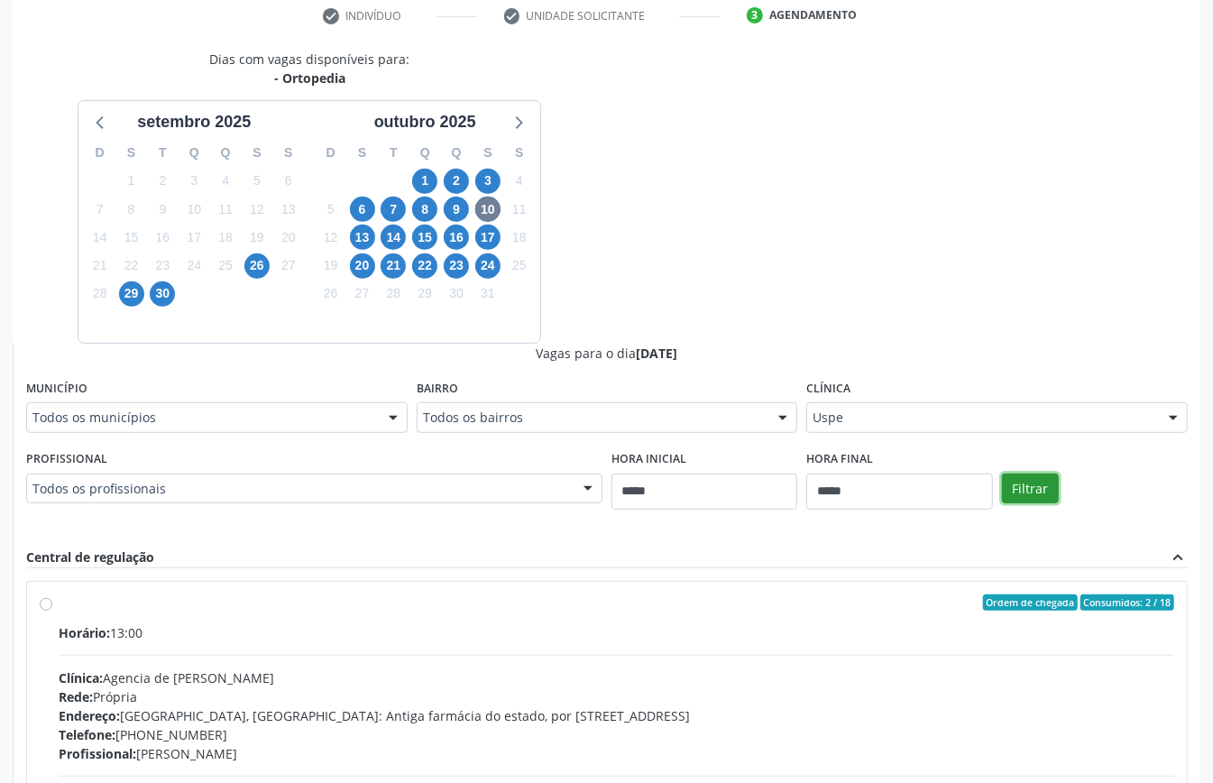
click at [1034, 492] on button "Filtrar" at bounding box center [1030, 489] width 57 height 31
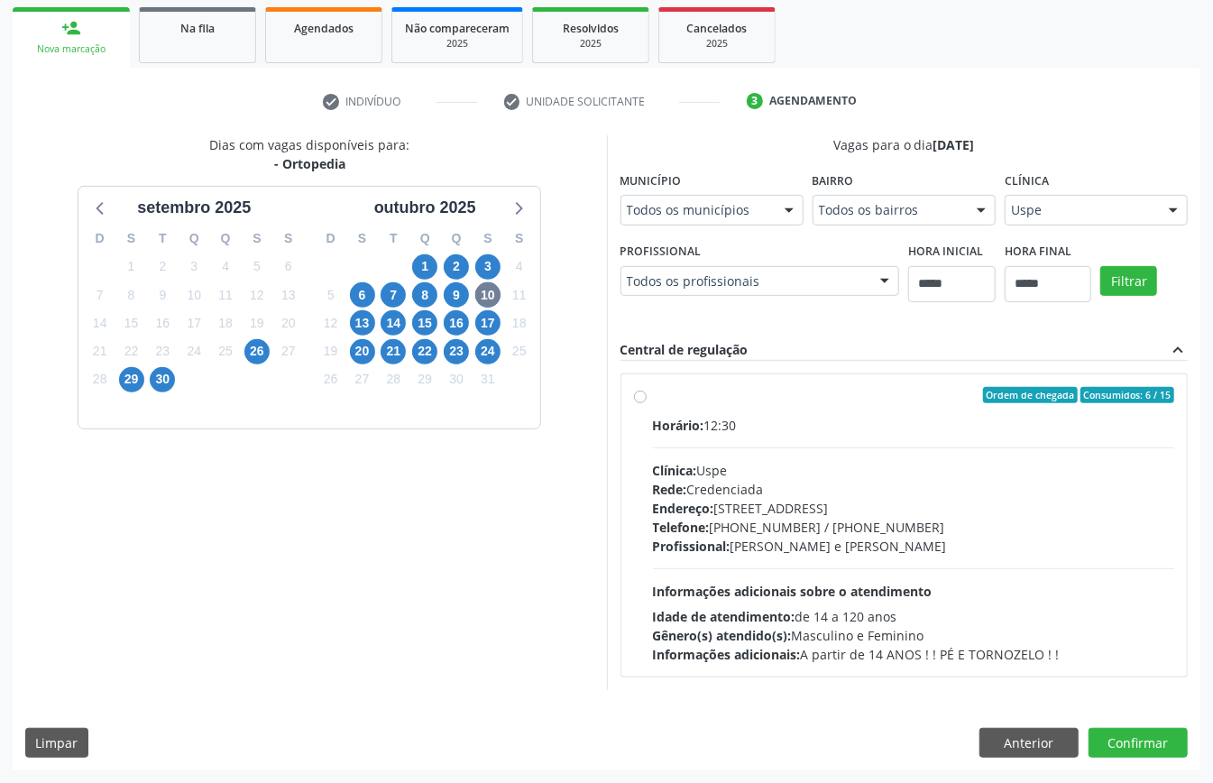
click at [844, 518] on div "Telefone: (81) 3221-8850 / 3035-7616" at bounding box center [914, 527] width 522 height 19
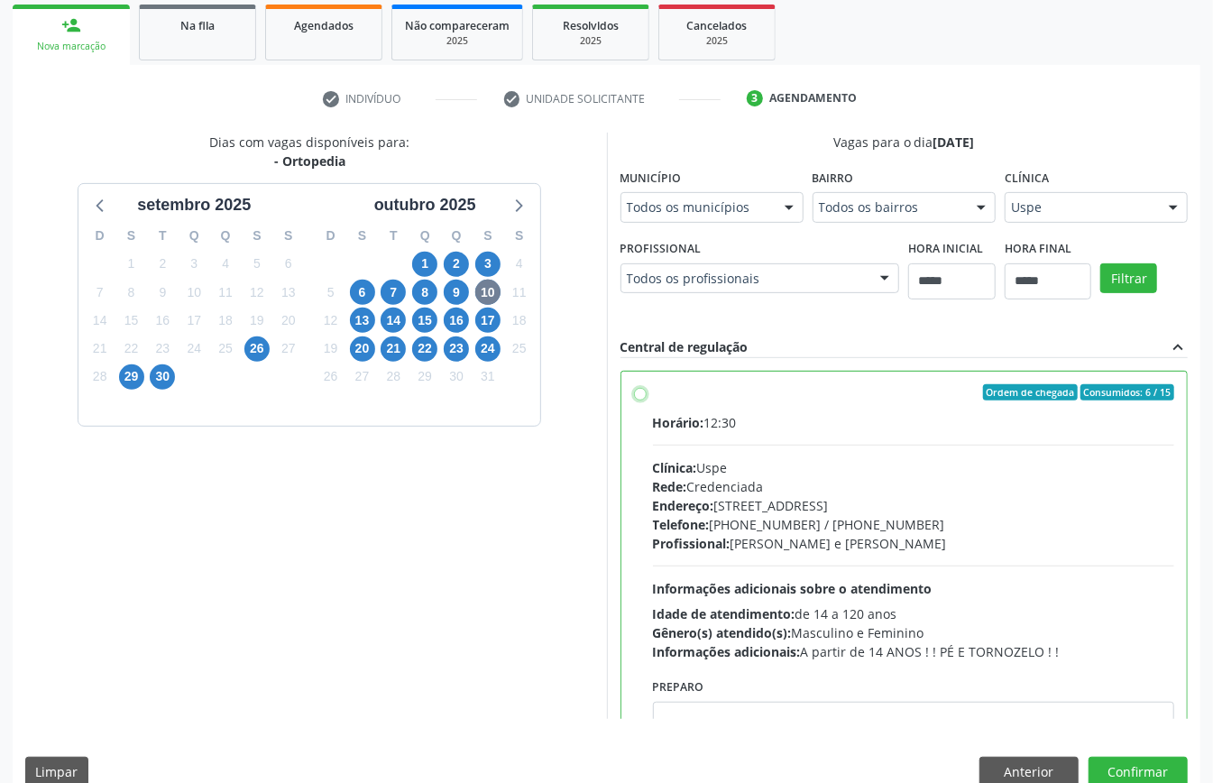
scroll to position [91, 0]
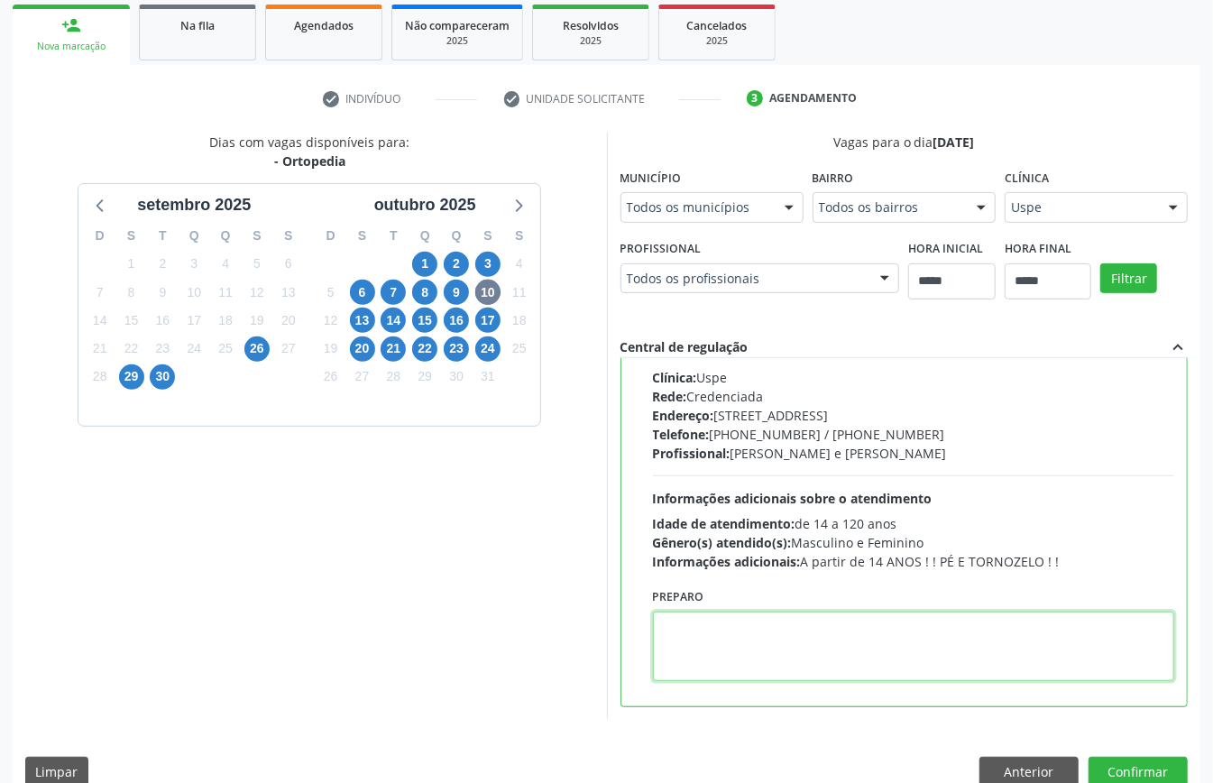
paste textarea "**********"
type textarea "**********"
click at [1148, 773] on button "Confirmar" at bounding box center [1138, 772] width 99 height 31
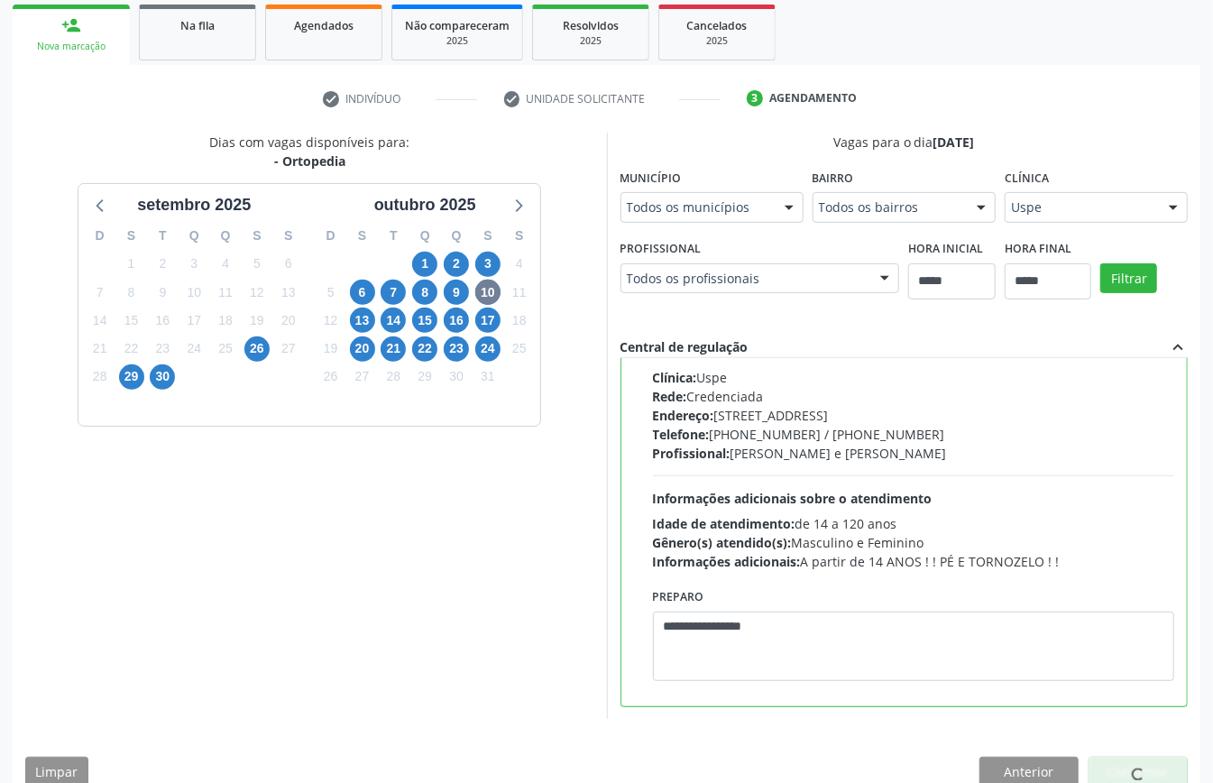
scroll to position [0, 0]
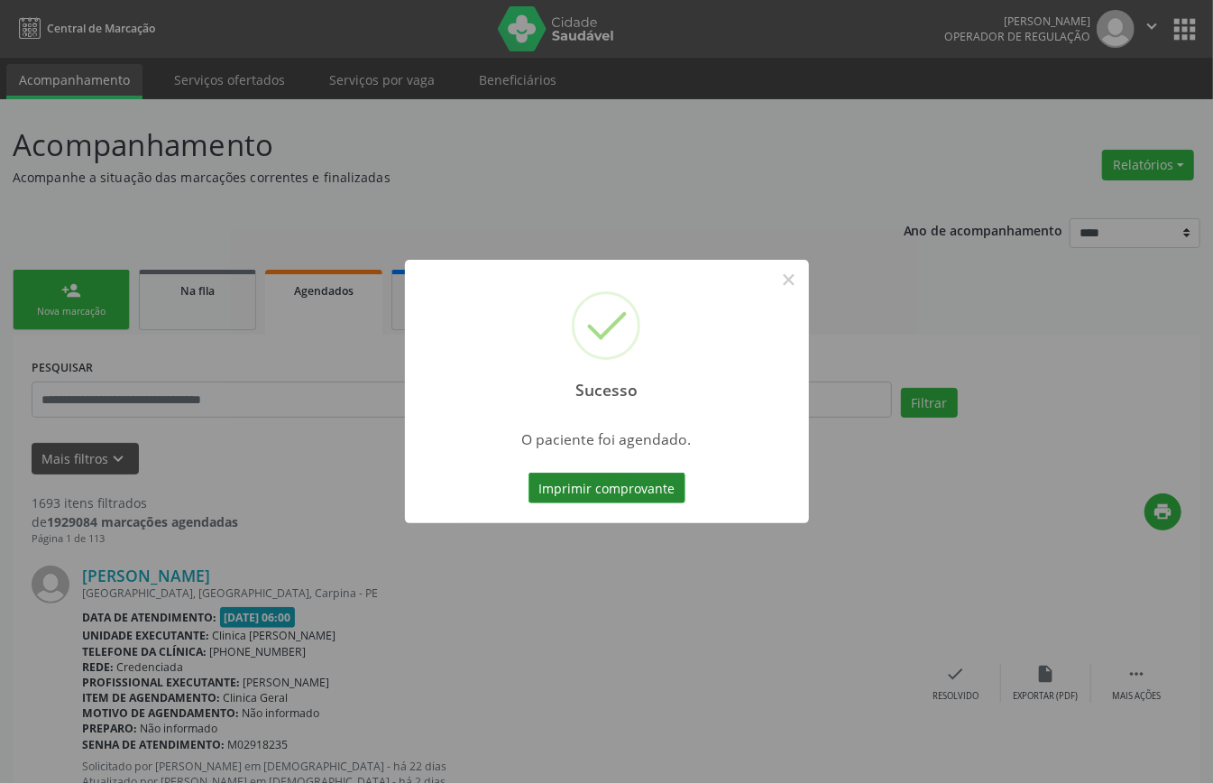
click at [632, 484] on button "Imprimir comprovante" at bounding box center [607, 488] width 157 height 31
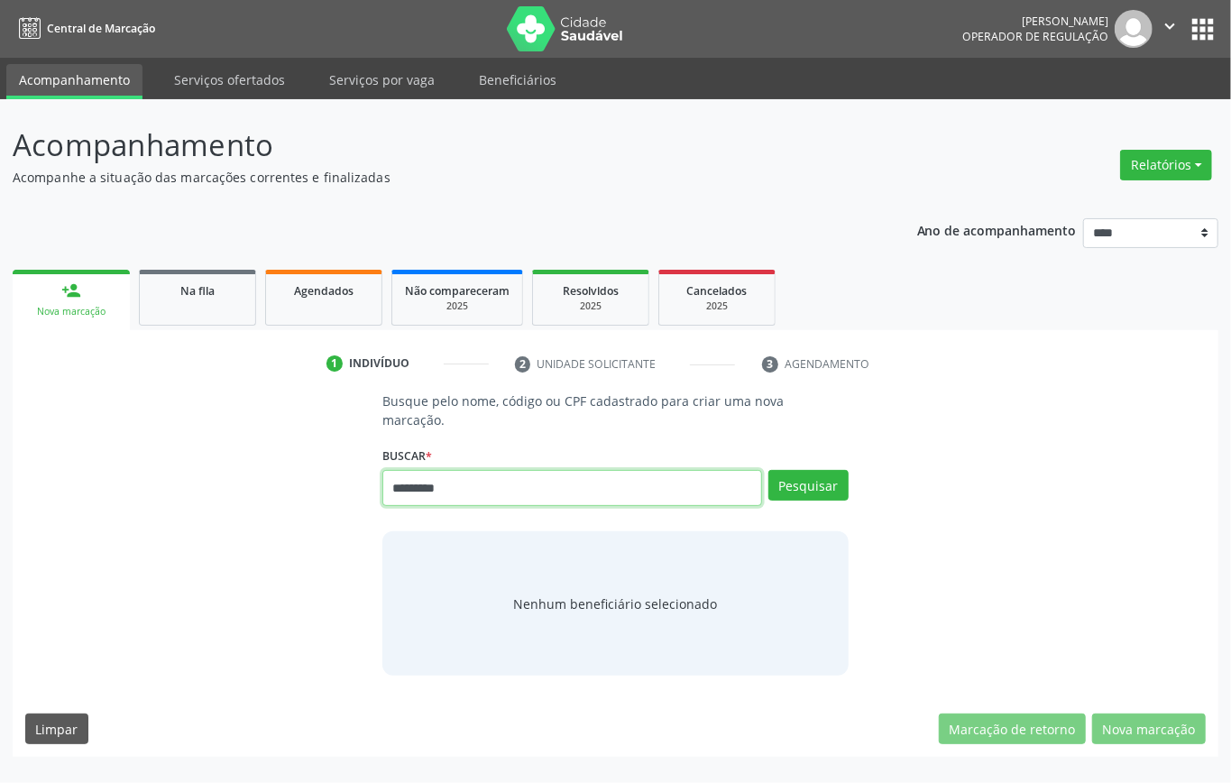
type input "*********"
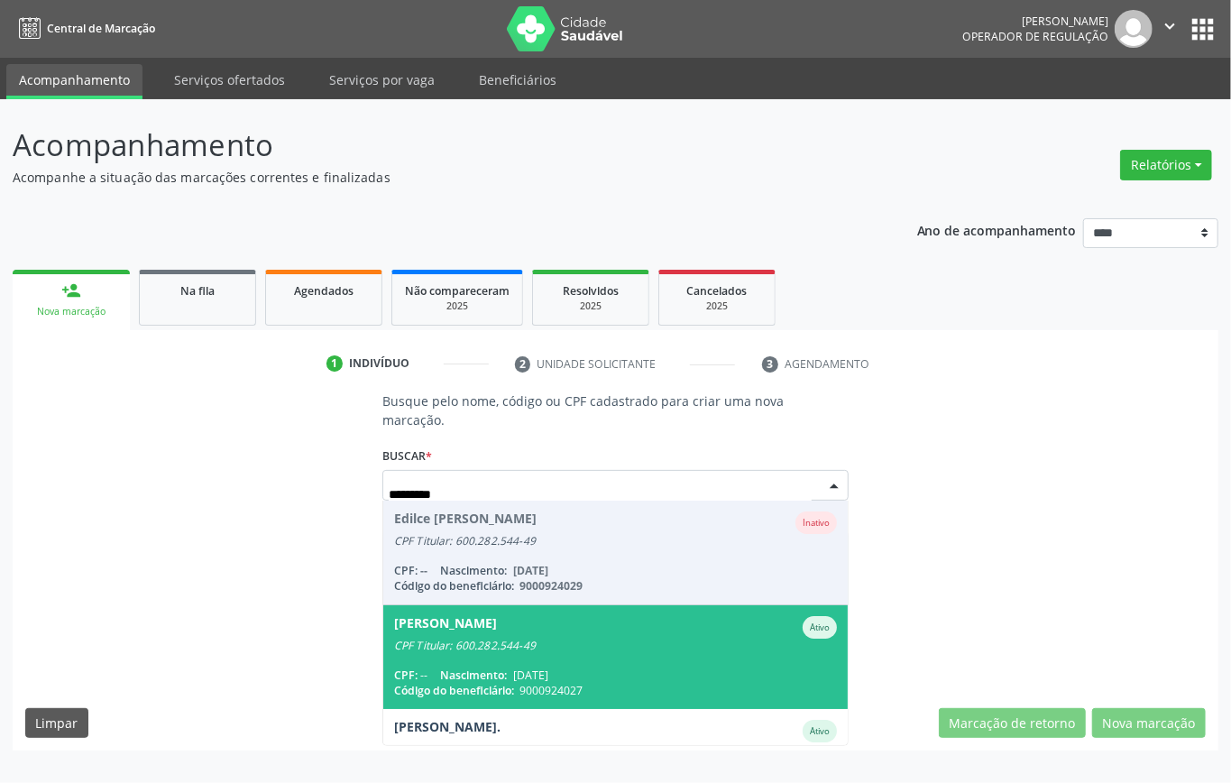
click at [228, 621] on div "Busque pelo nome, código ou CPF cadastrado para criar uma nova marcação. [GEOGR…" at bounding box center [615, 531] width 1181 height 278
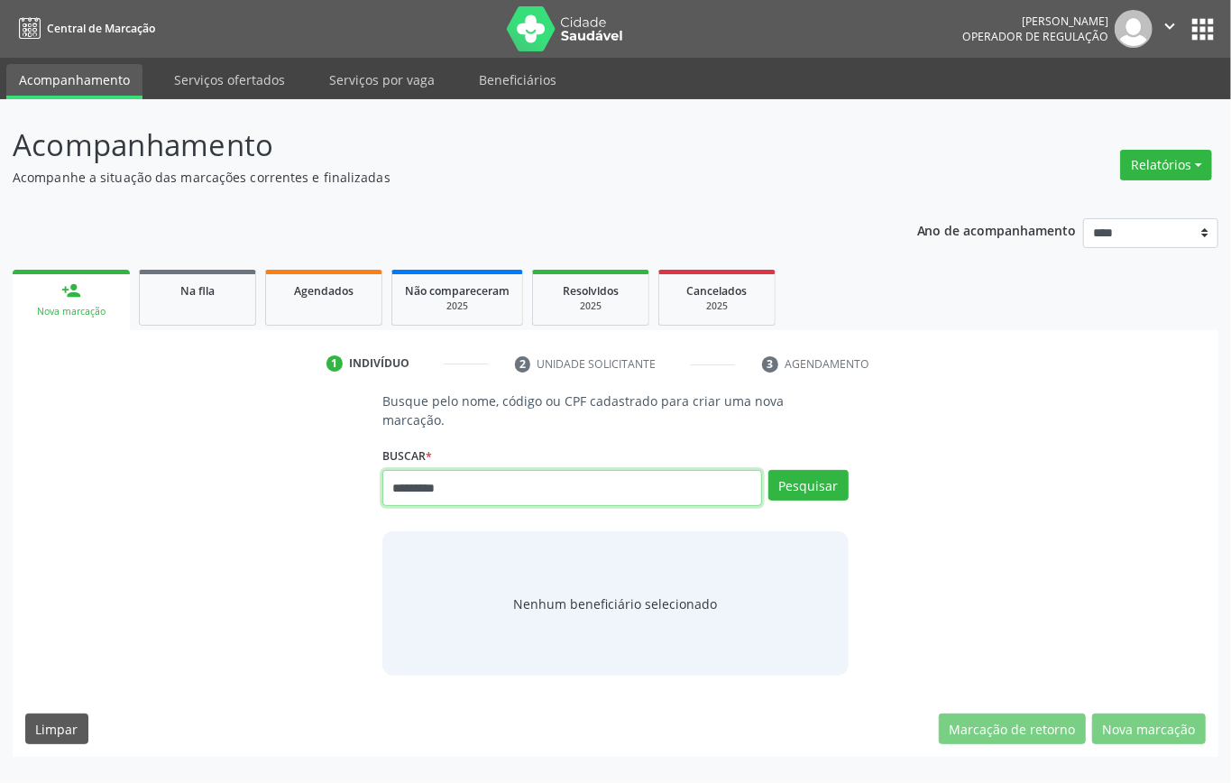
drag, startPoint x: 488, startPoint y: 489, endPoint x: 254, endPoint y: 503, distance: 235.0
click at [254, 503] on div "Busque pelo nome, código ou CPF cadastrado para criar uma nova marcação. [GEOGR…" at bounding box center [615, 534] width 1181 height 284
type input "**********"
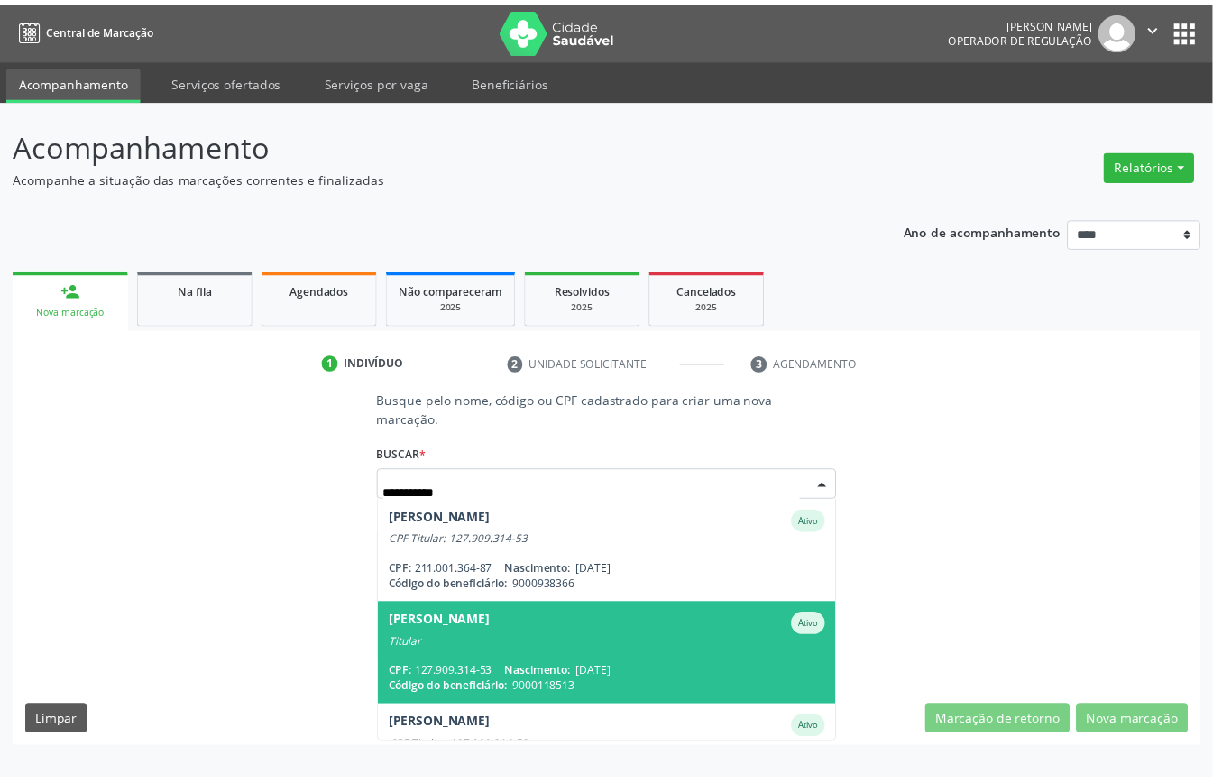
scroll to position [65, 0]
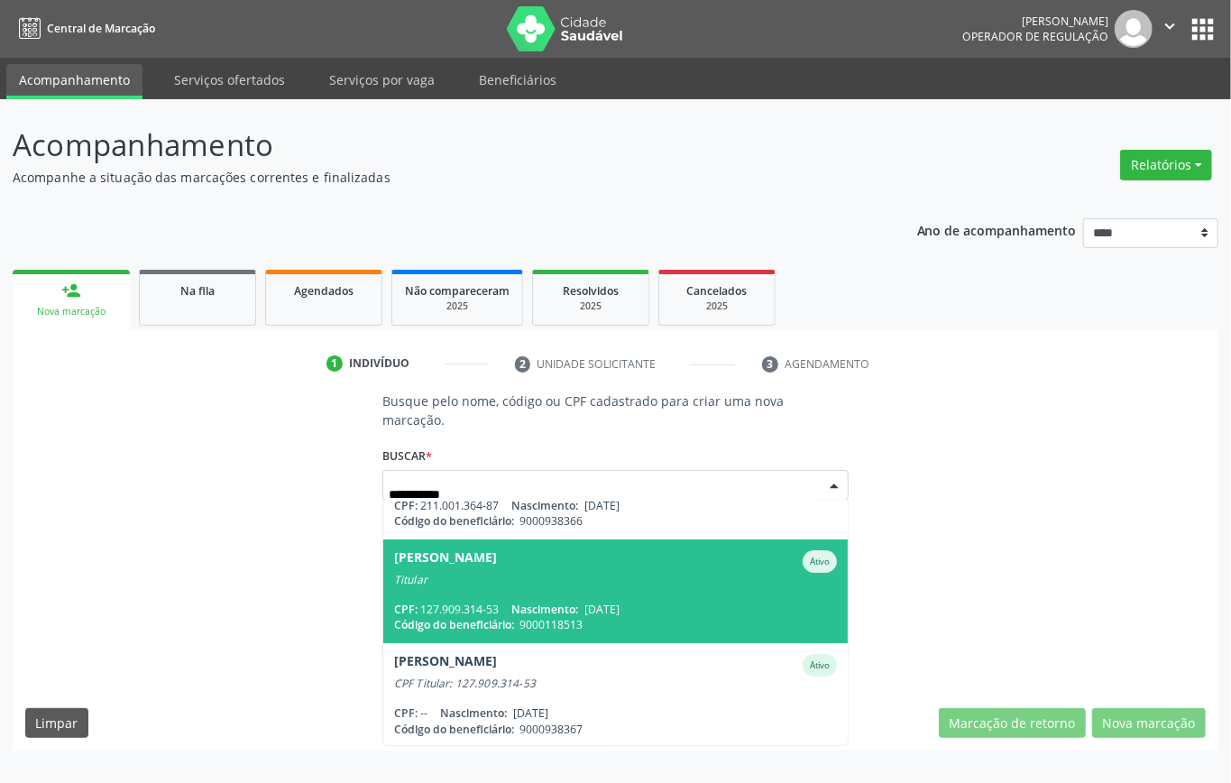
click at [668, 586] on span "[PERSON_NAME] Ativo Titular CPF: 127.909.314-53 Nascimento: [DATE] Código do be…" at bounding box center [615, 592] width 465 height 104
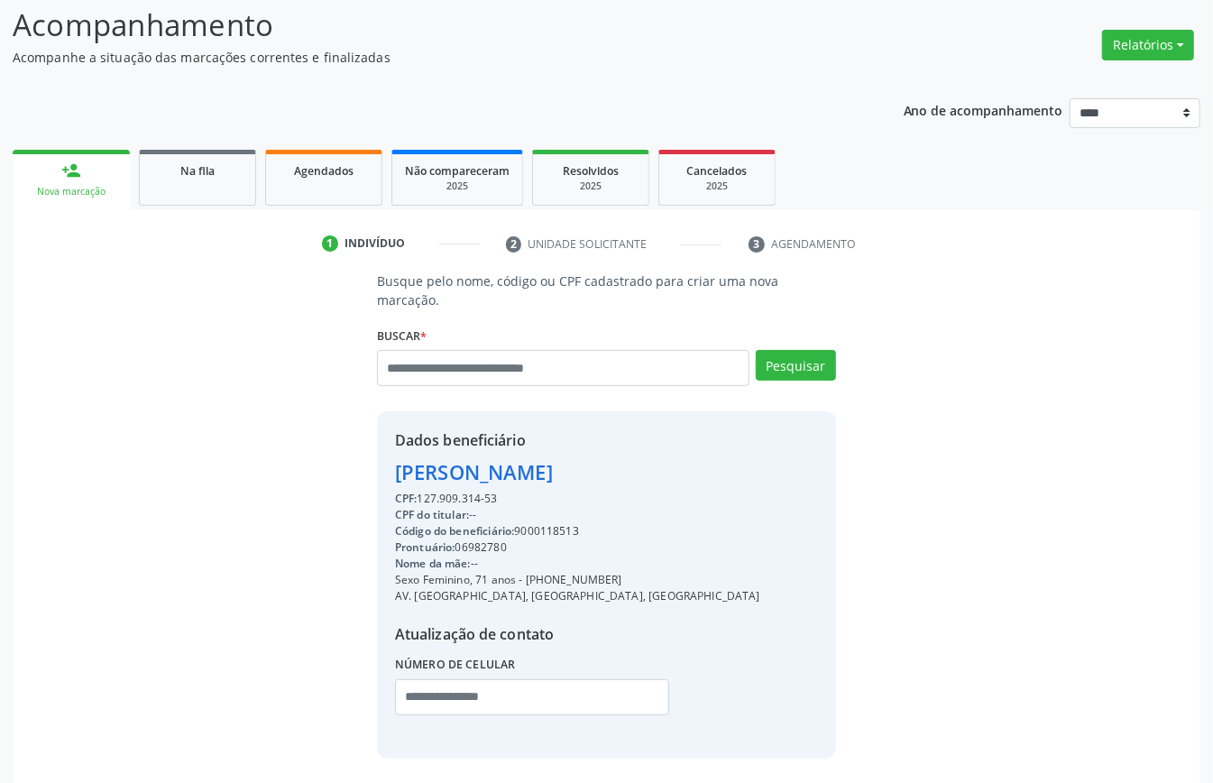
scroll to position [189, 0]
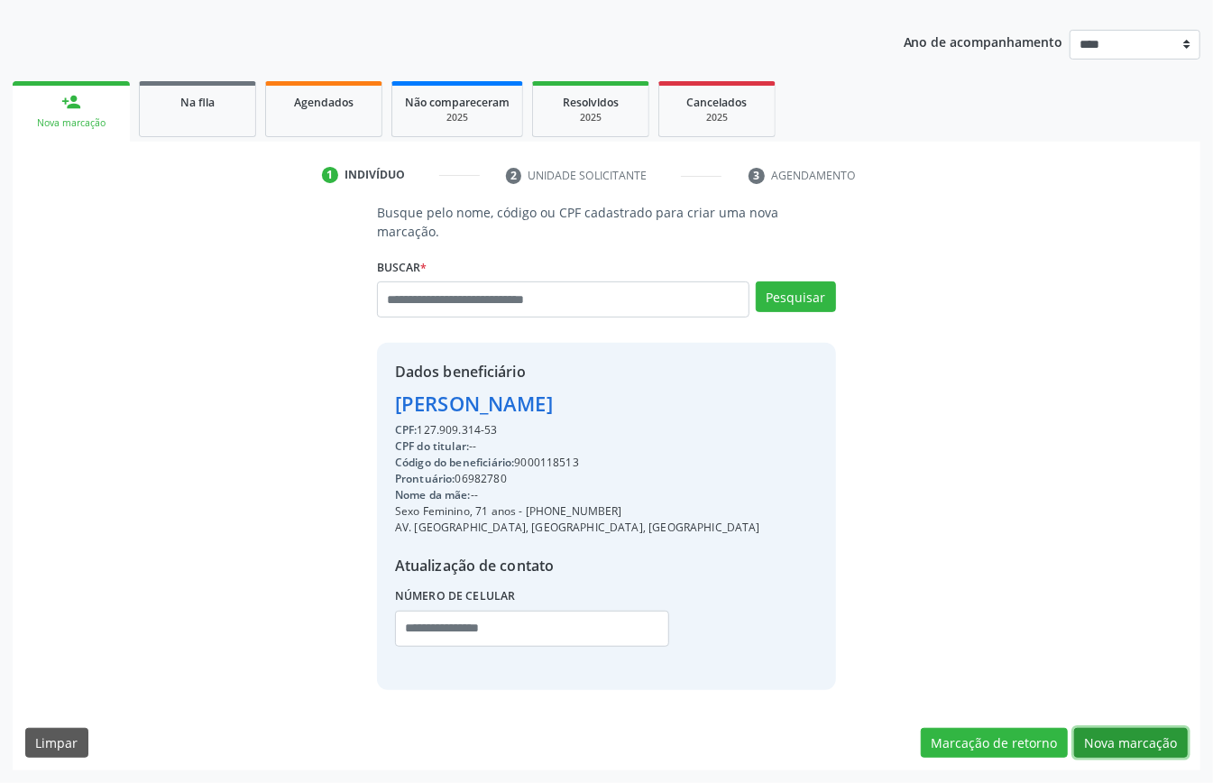
click at [1110, 730] on button "Nova marcação" at bounding box center [1132, 743] width 114 height 31
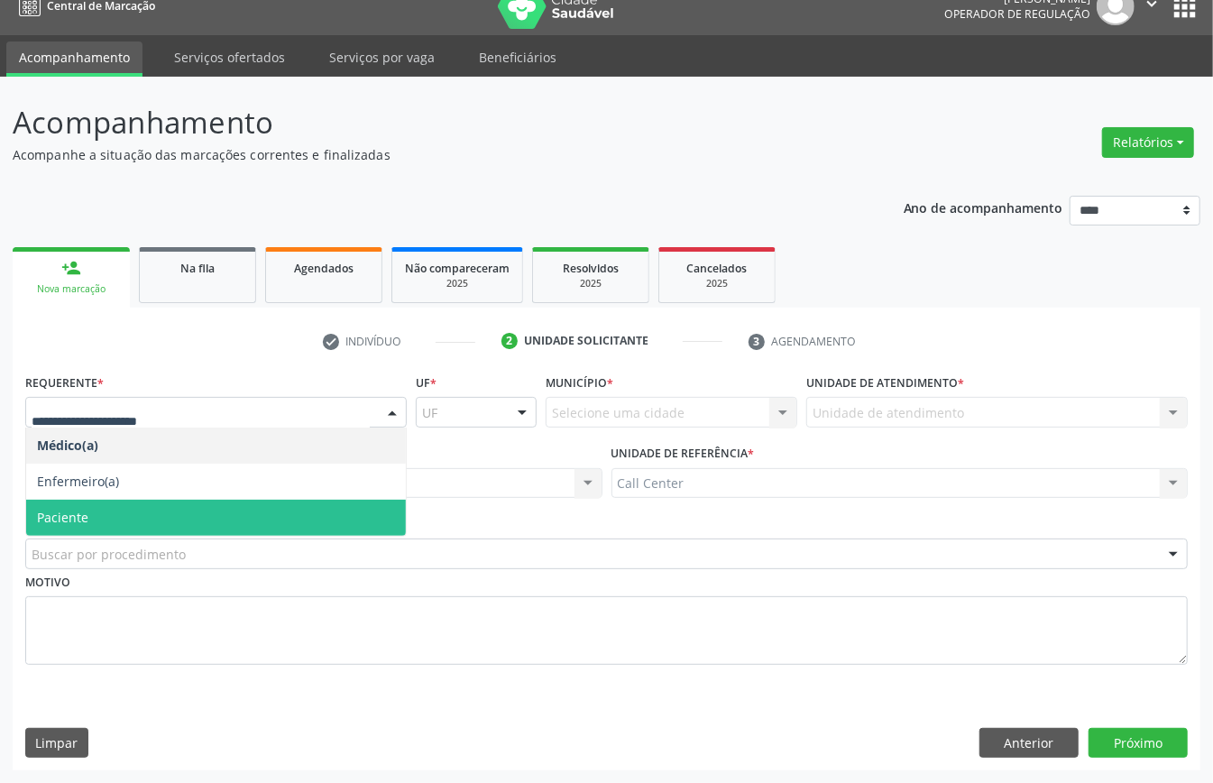
click at [209, 512] on span "Paciente" at bounding box center [216, 518] width 380 height 36
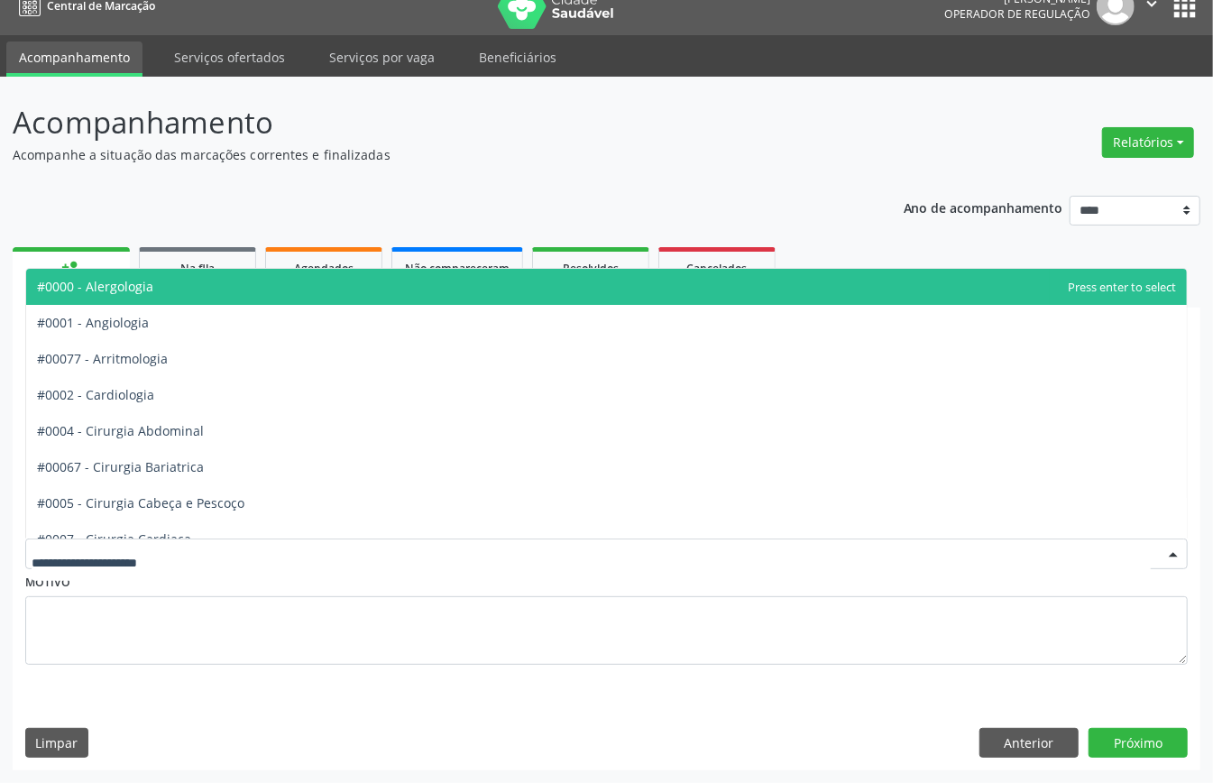
click at [209, 549] on div at bounding box center [606, 554] width 1163 height 31
click at [211, 546] on div at bounding box center [606, 554] width 1163 height 31
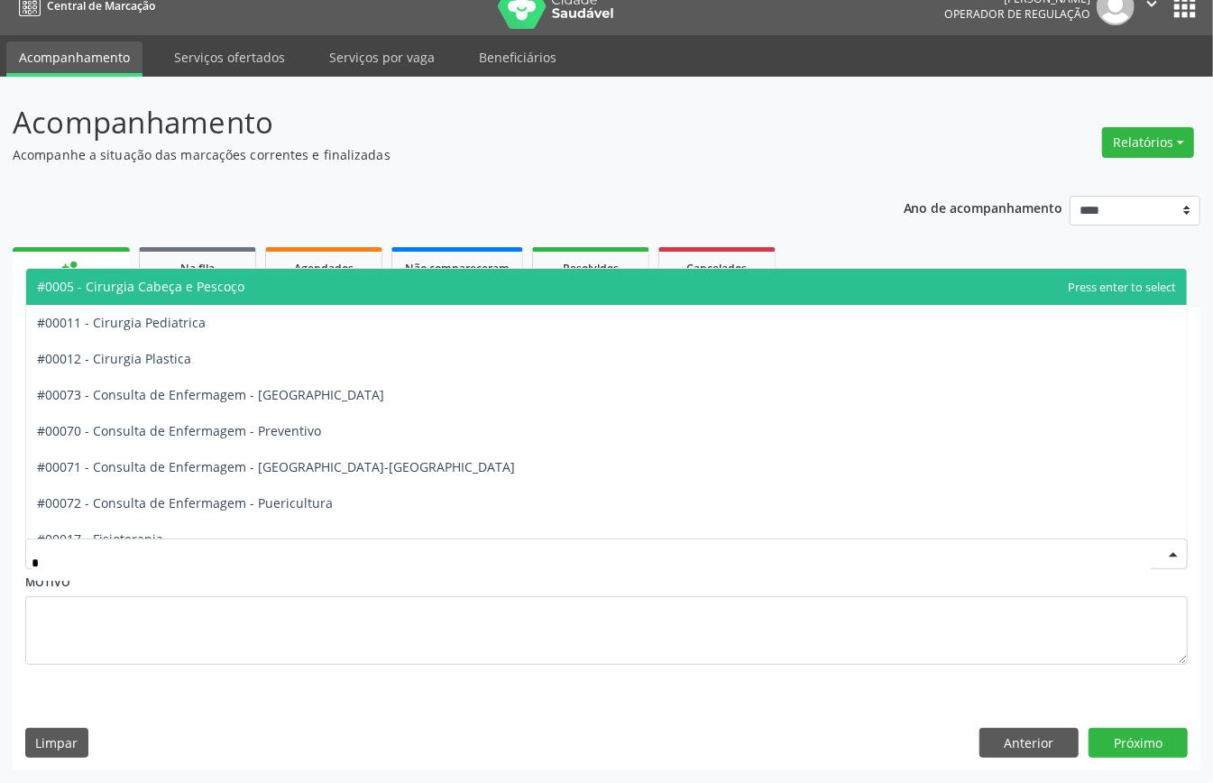
type input "**"
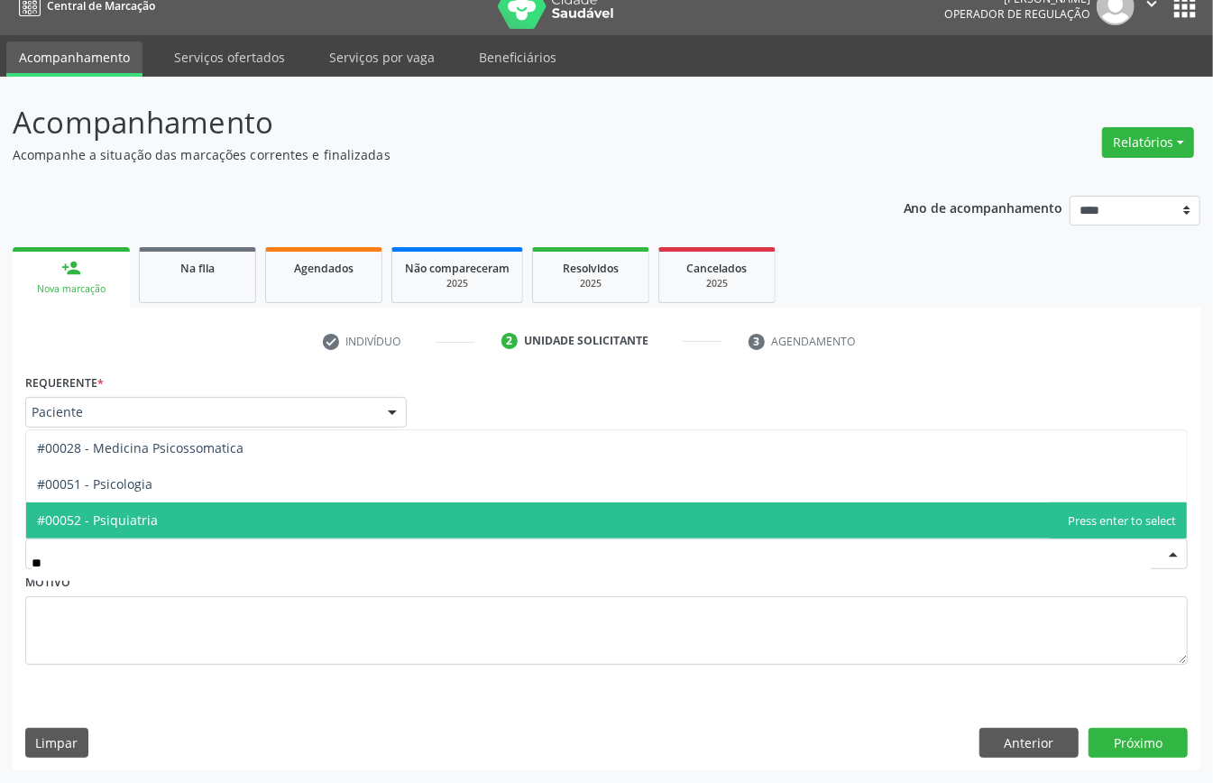
click at [179, 523] on span "#00052 - Psiquiatria" at bounding box center [606, 521] width 1161 height 36
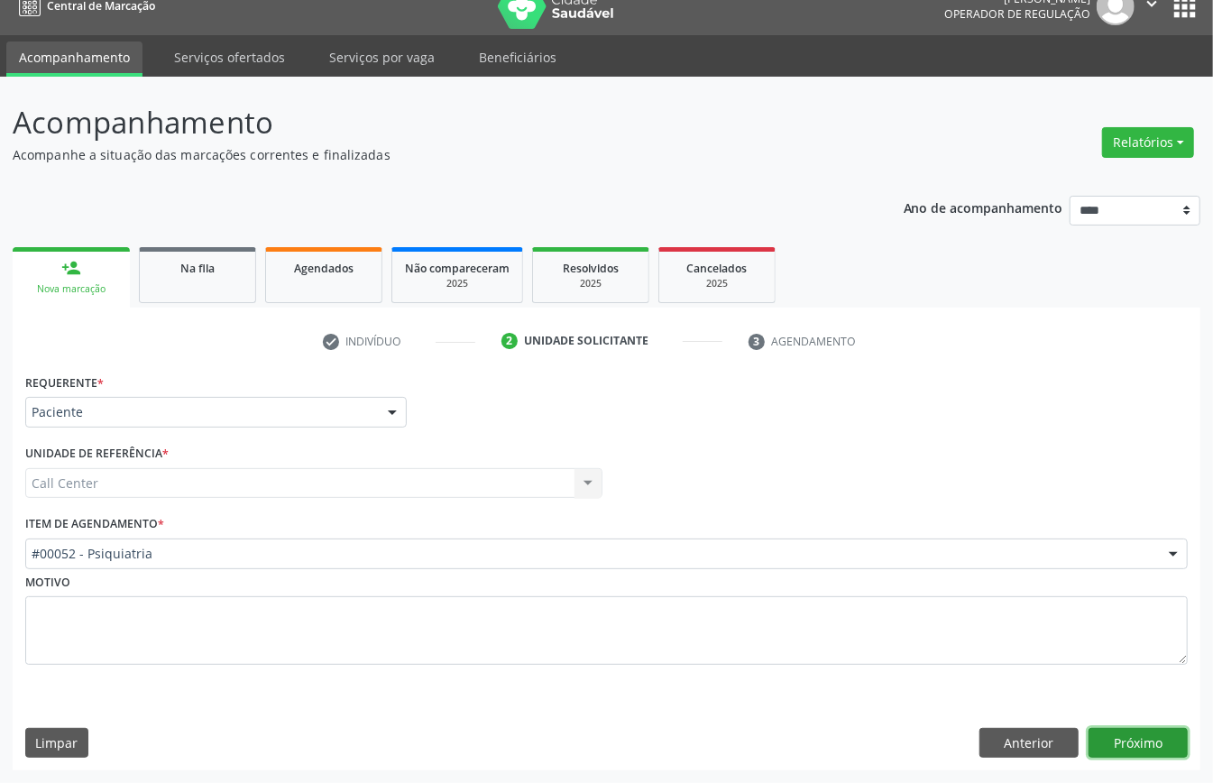
click at [1131, 743] on button "Próximo" at bounding box center [1138, 743] width 99 height 31
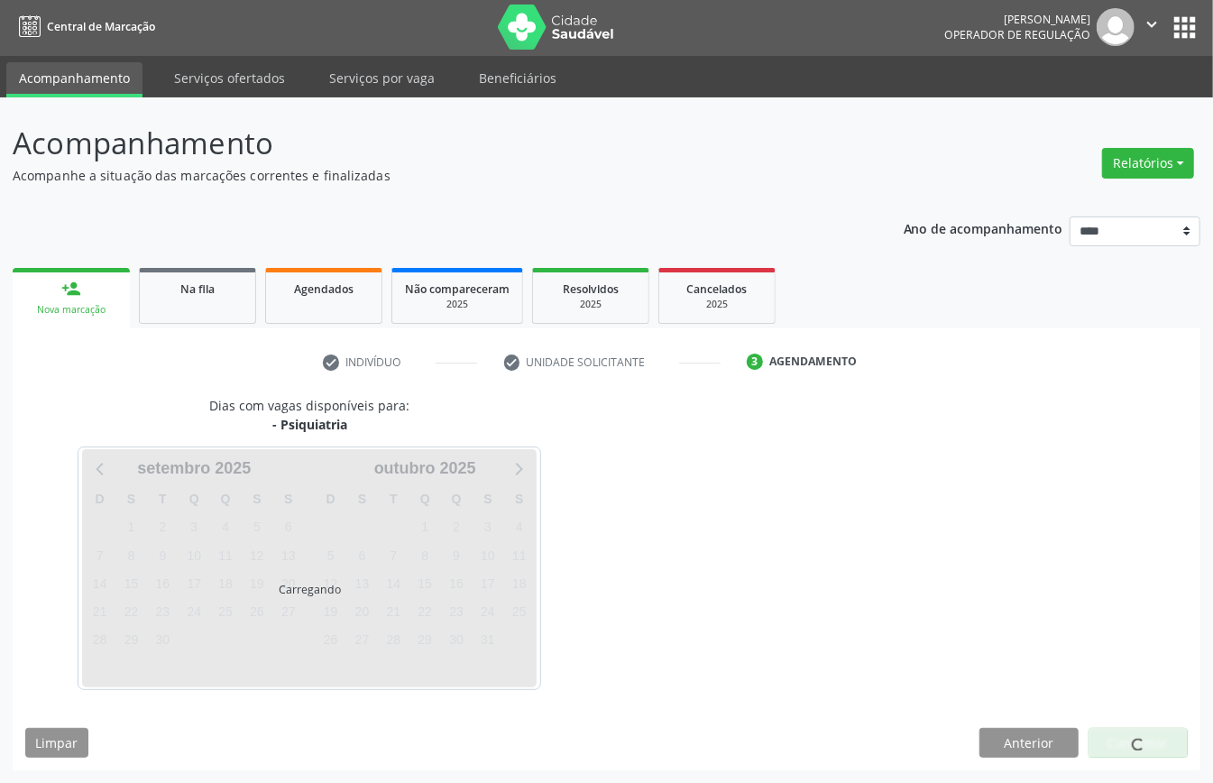
scroll to position [4, 0]
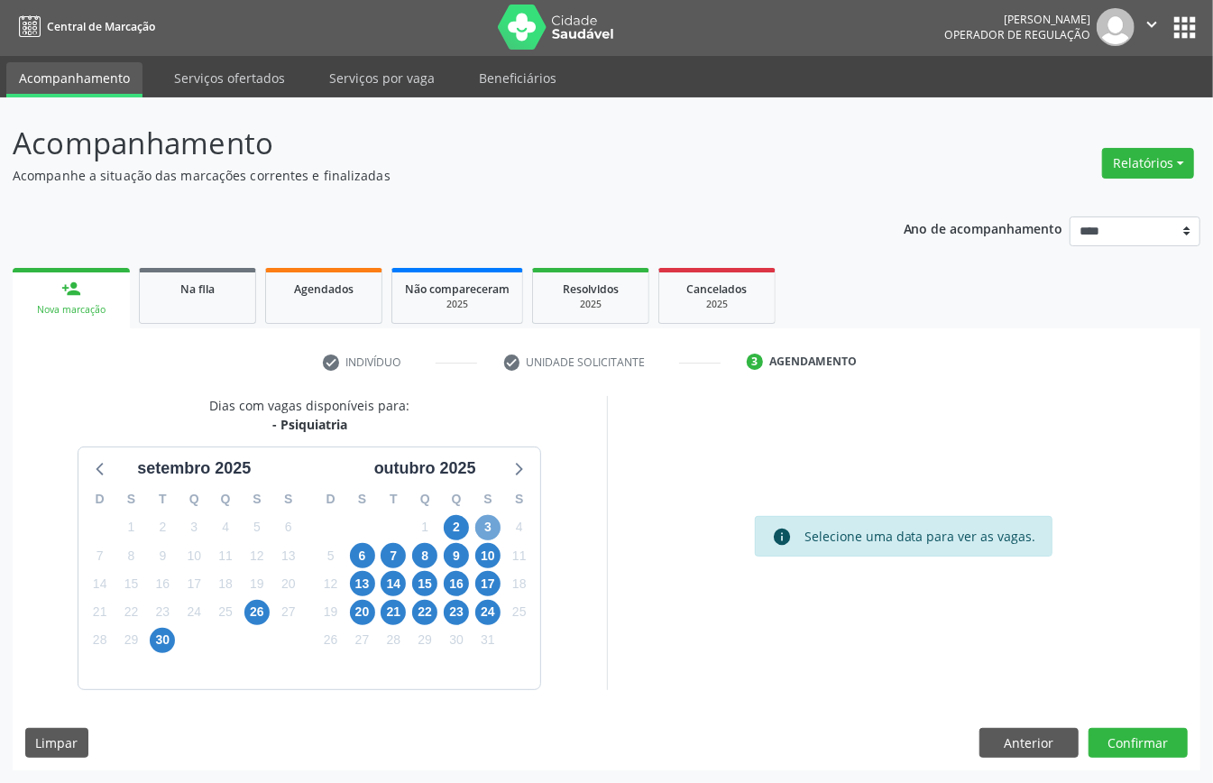
click at [487, 524] on span "3" at bounding box center [487, 527] width 25 height 25
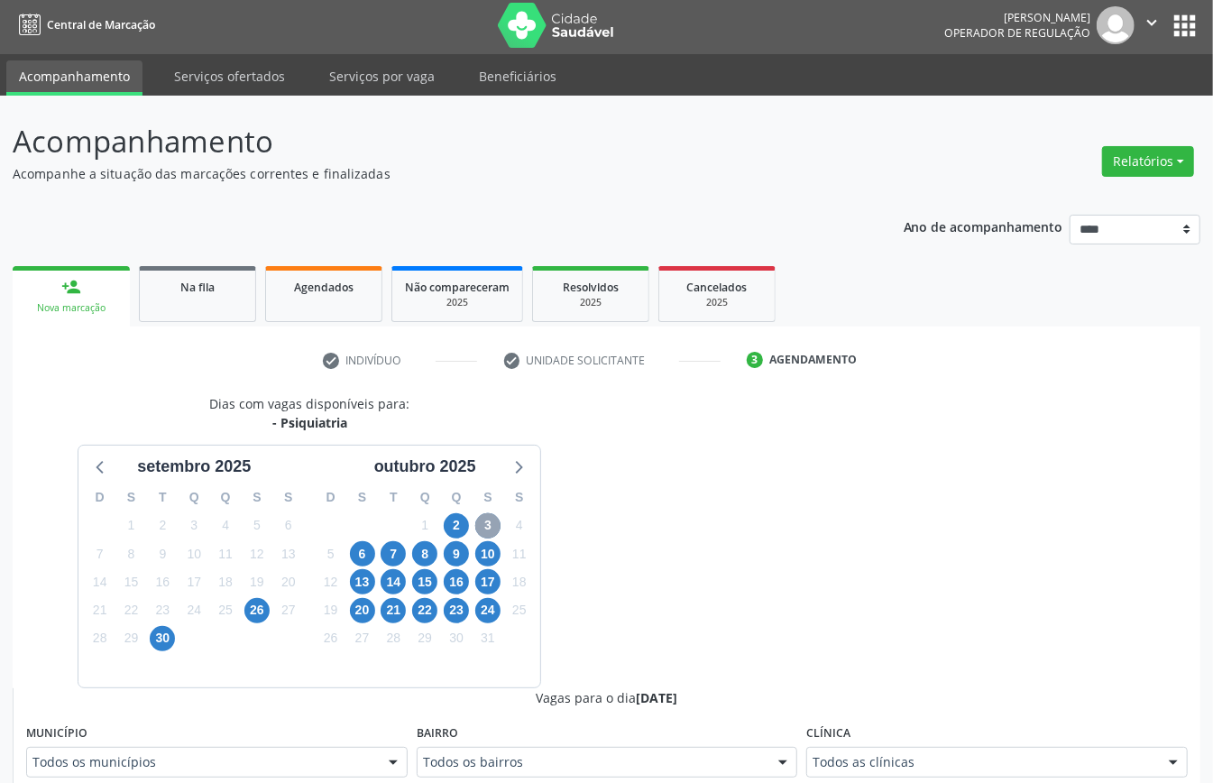
scroll to position [484, 0]
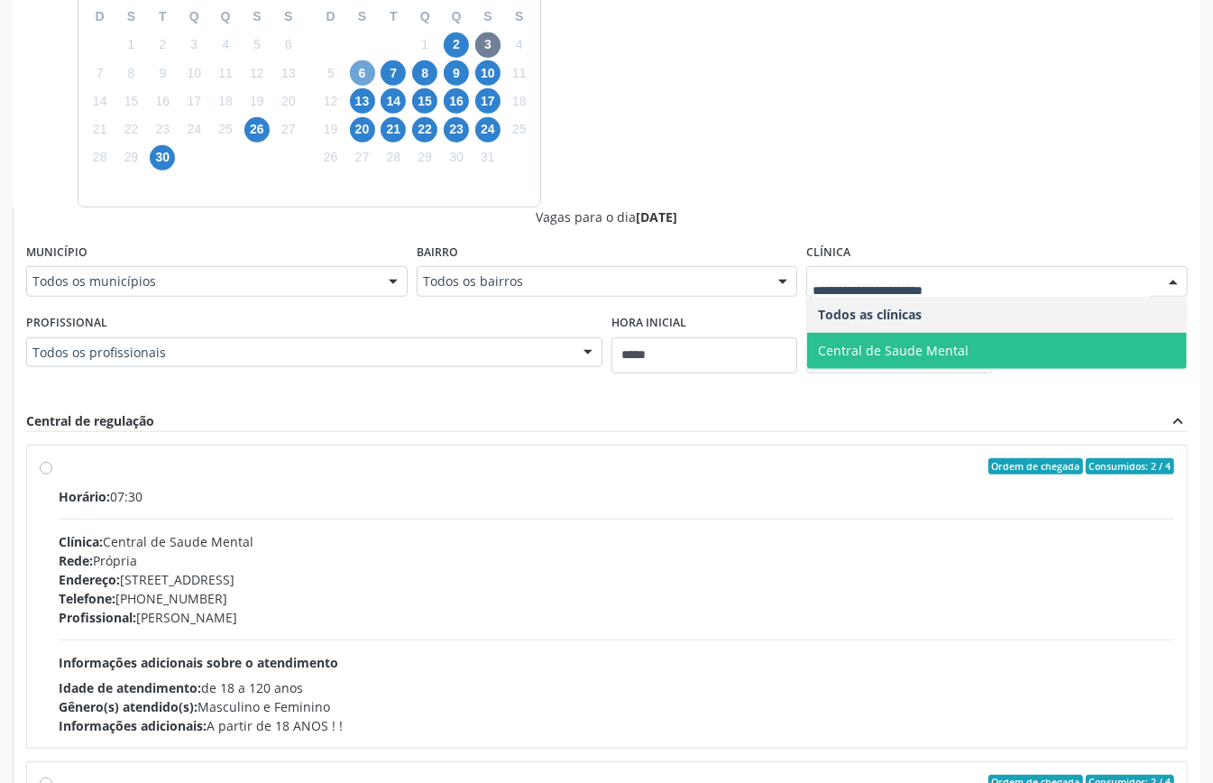
drag, startPoint x: 363, startPoint y: 69, endPoint x: 384, endPoint y: 85, distance: 27.1
click at [364, 72] on span "6" at bounding box center [362, 72] width 25 height 25
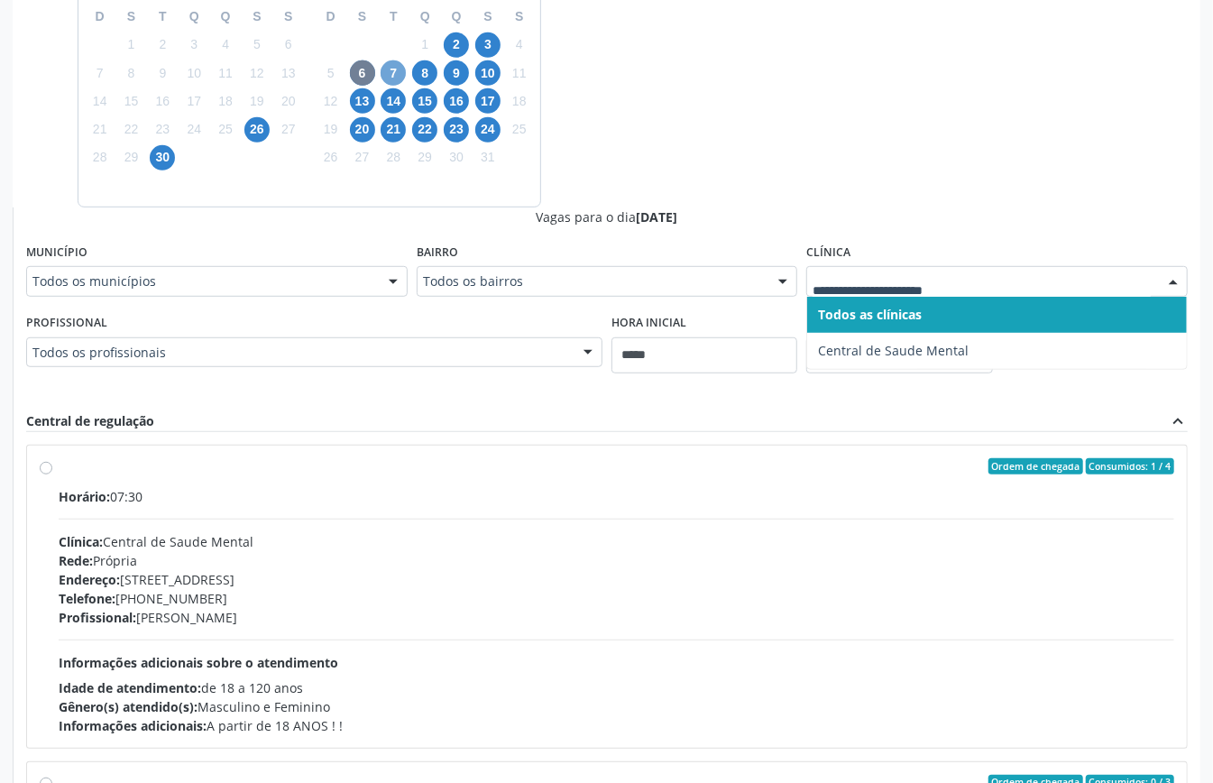
drag, startPoint x: 397, startPoint y: 74, endPoint x: 420, endPoint y: 80, distance: 23.4
click at [398, 74] on span "7" at bounding box center [393, 72] width 25 height 25
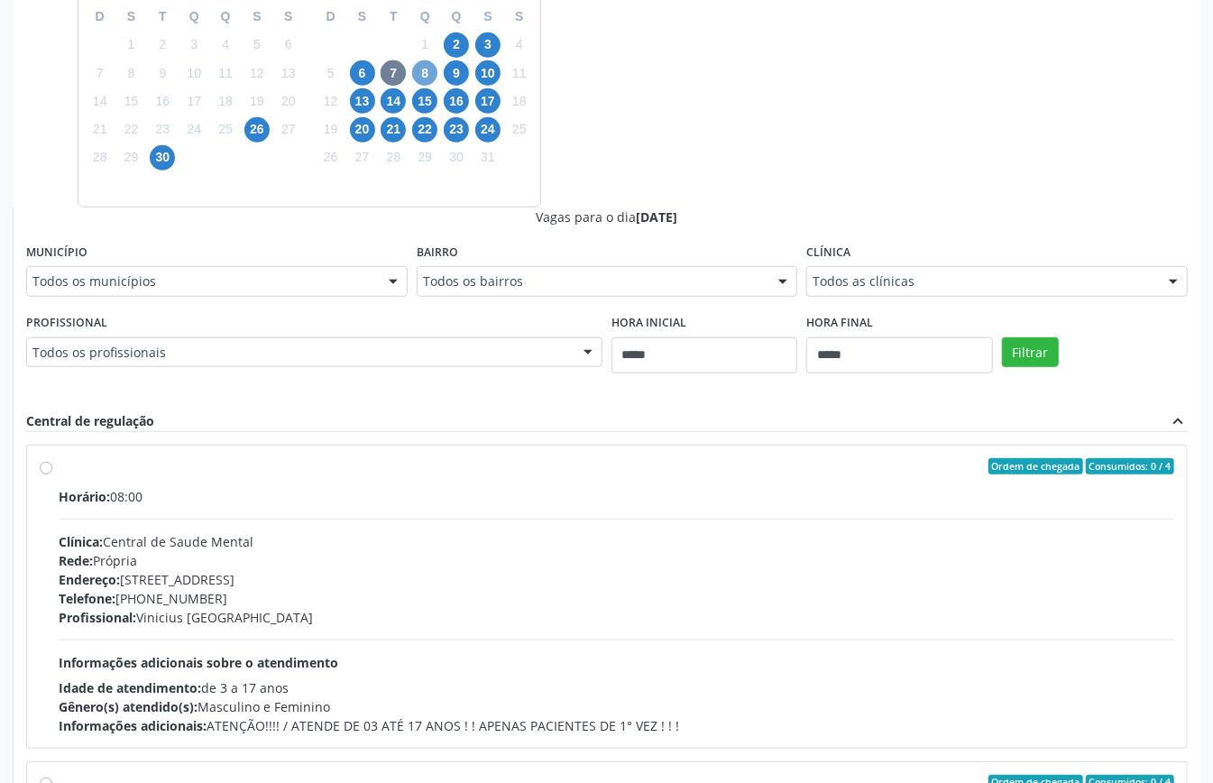
drag, startPoint x: 428, startPoint y: 69, endPoint x: 475, endPoint y: 83, distance: 48.8
click at [434, 72] on span "8" at bounding box center [424, 72] width 25 height 25
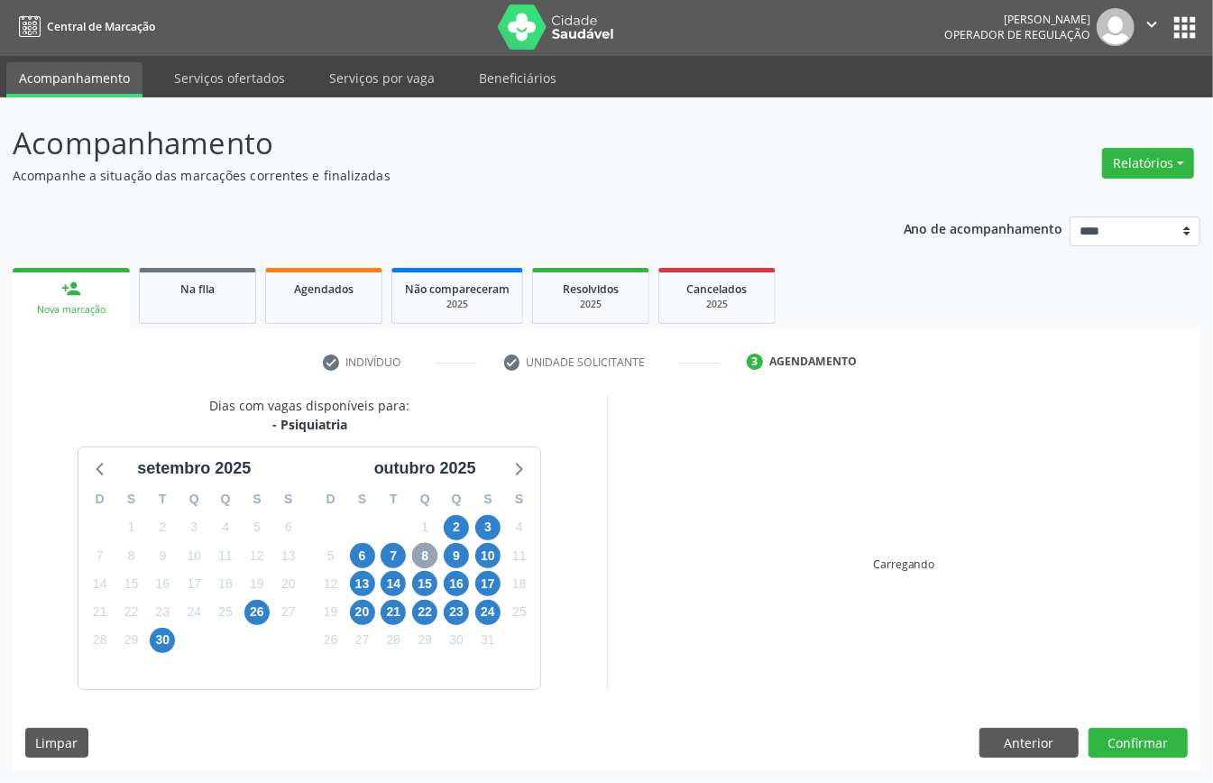
scroll to position [296, 0]
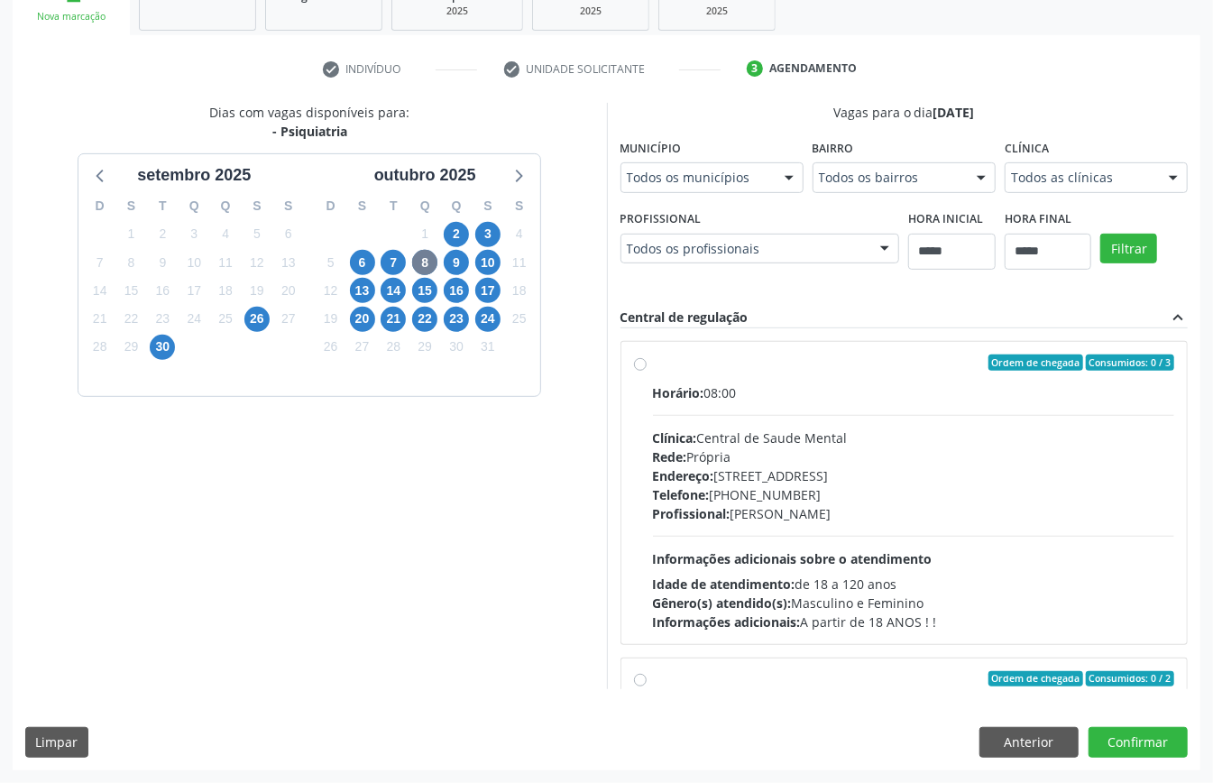
click at [1091, 164] on div "Todos as clínicas" at bounding box center [1096, 177] width 183 height 31
click at [466, 249] on div "9" at bounding box center [456, 263] width 25 height 28
click at [460, 260] on span "9" at bounding box center [456, 262] width 25 height 25
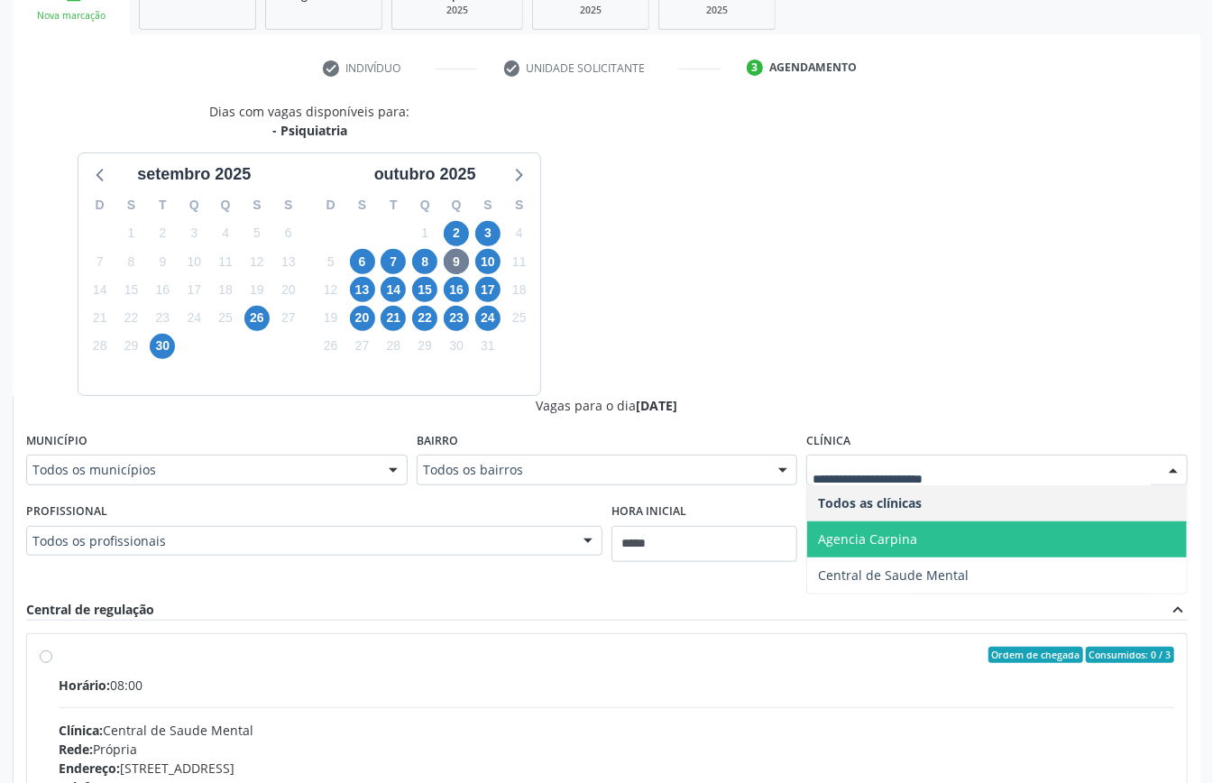
click at [917, 542] on span "Agencia Carpina" at bounding box center [867, 538] width 99 height 17
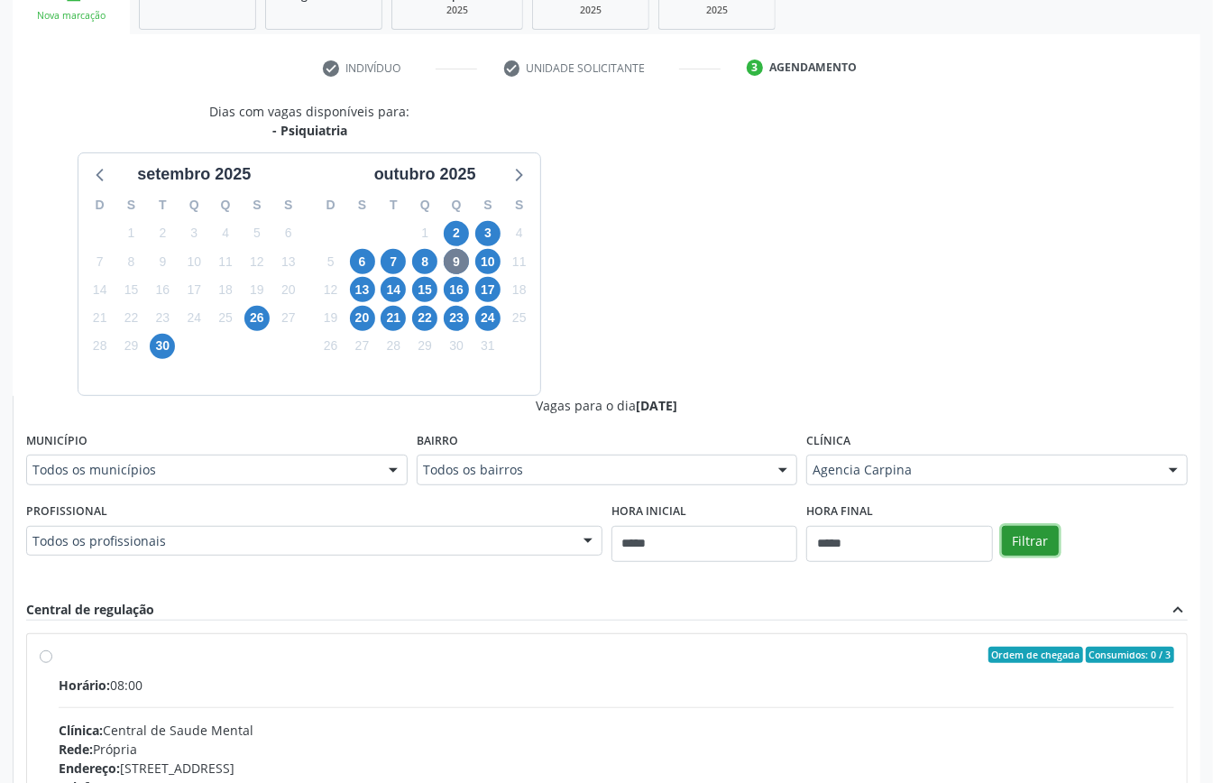
click at [1021, 541] on button "Filtrar" at bounding box center [1030, 541] width 57 height 31
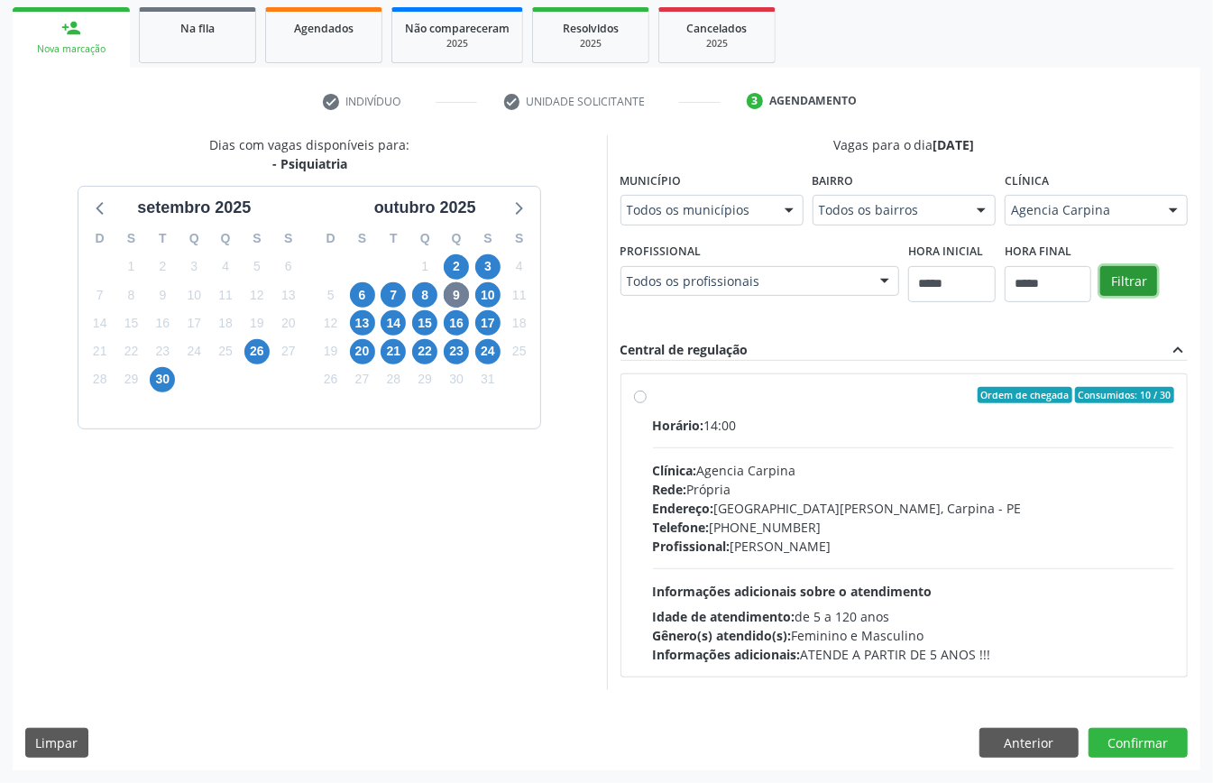
scroll to position [265, 0]
click at [737, 521] on div "Telefone: (81) 3622-8923" at bounding box center [914, 527] width 522 height 19
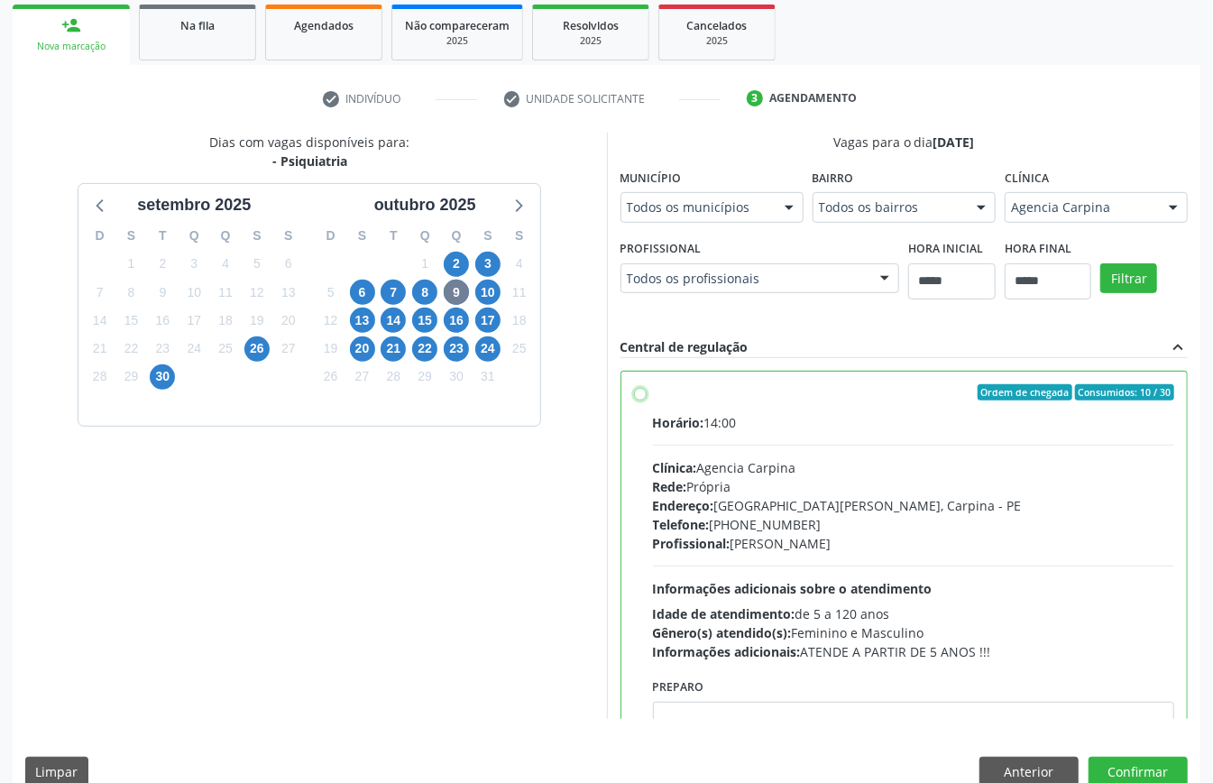
scroll to position [91, 0]
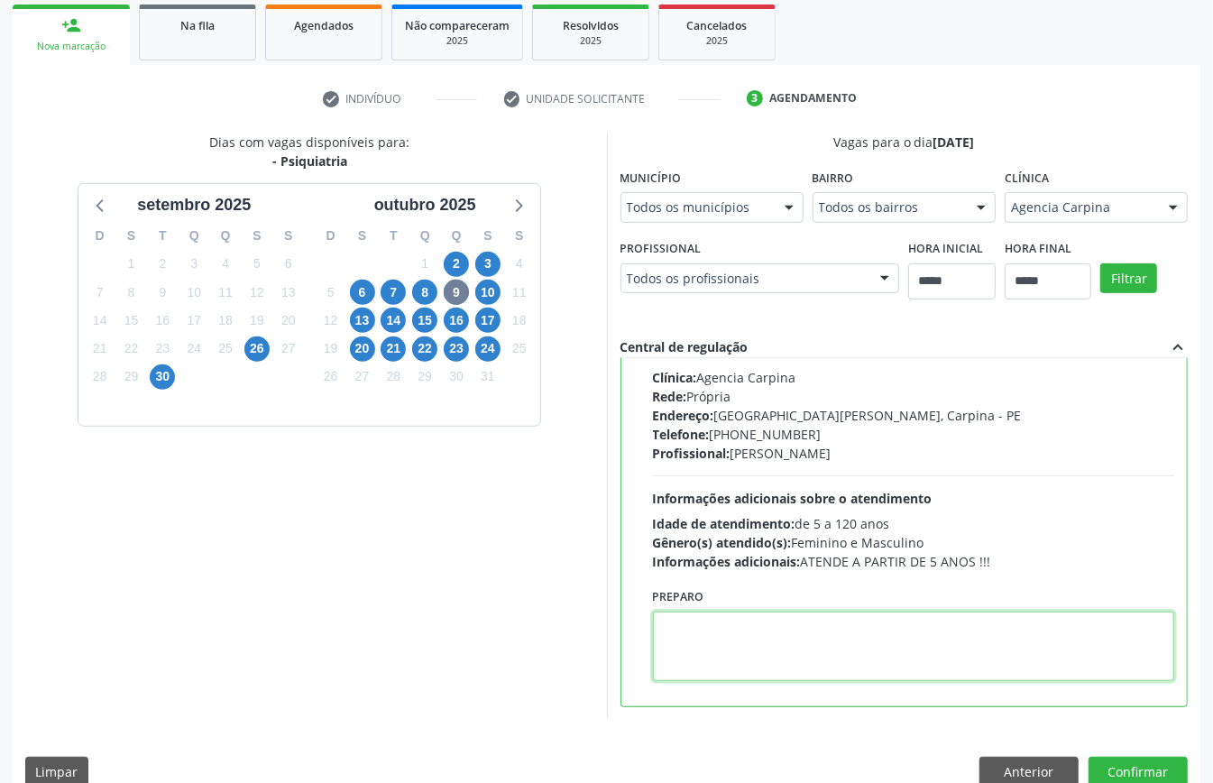
paste textarea "**********"
type textarea "**********"
click at [1128, 761] on button "Confirmar" at bounding box center [1138, 772] width 99 height 31
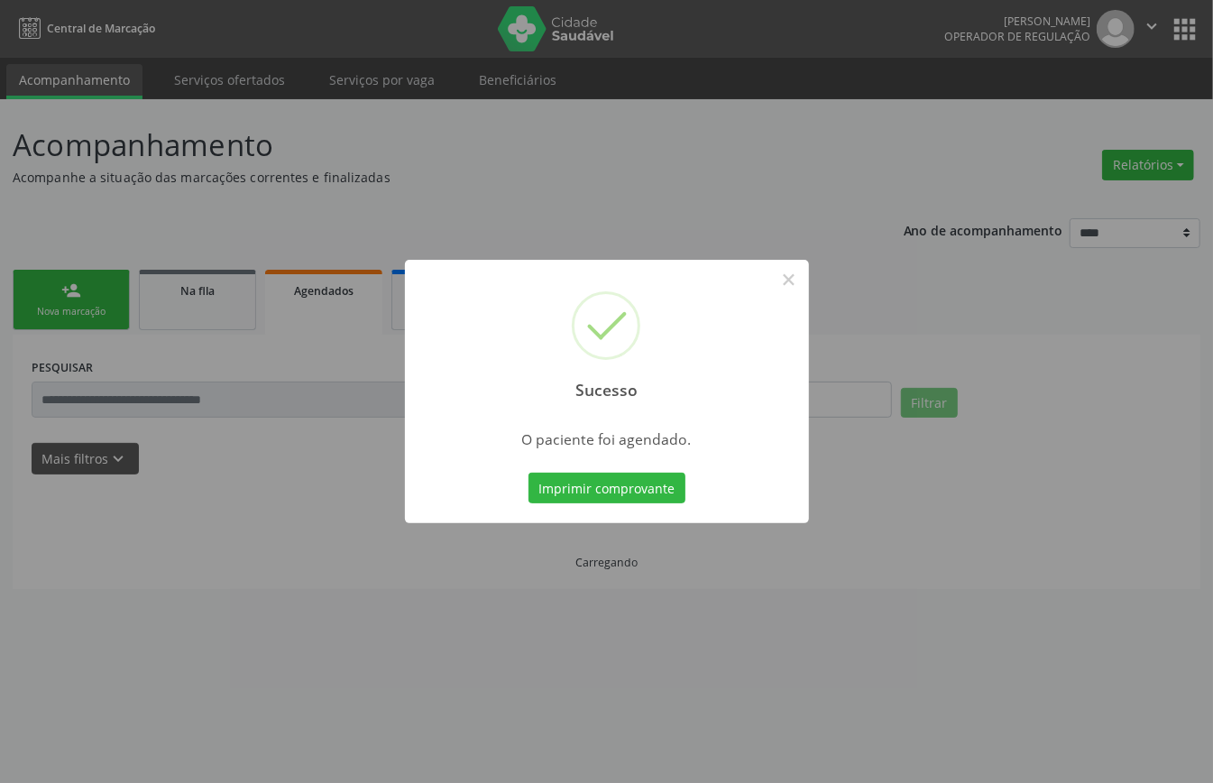
scroll to position [0, 0]
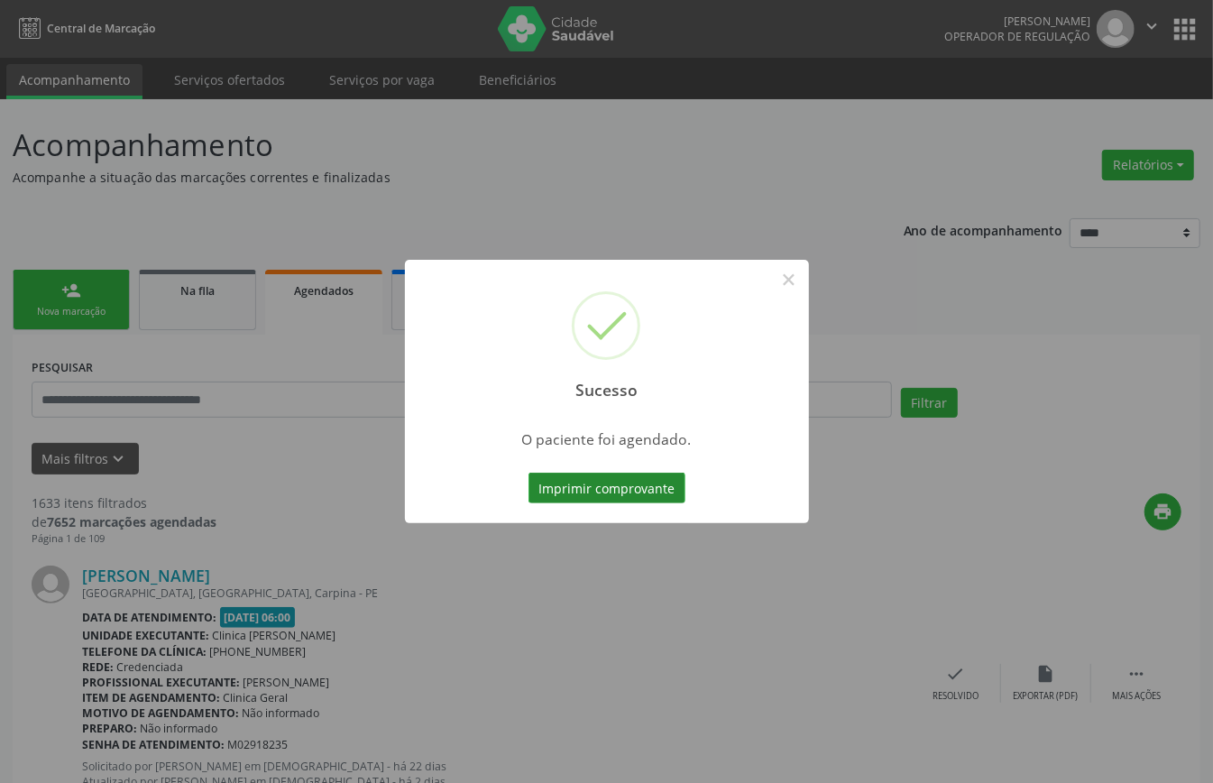
click at [630, 478] on button "Imprimir comprovante" at bounding box center [607, 488] width 157 height 31
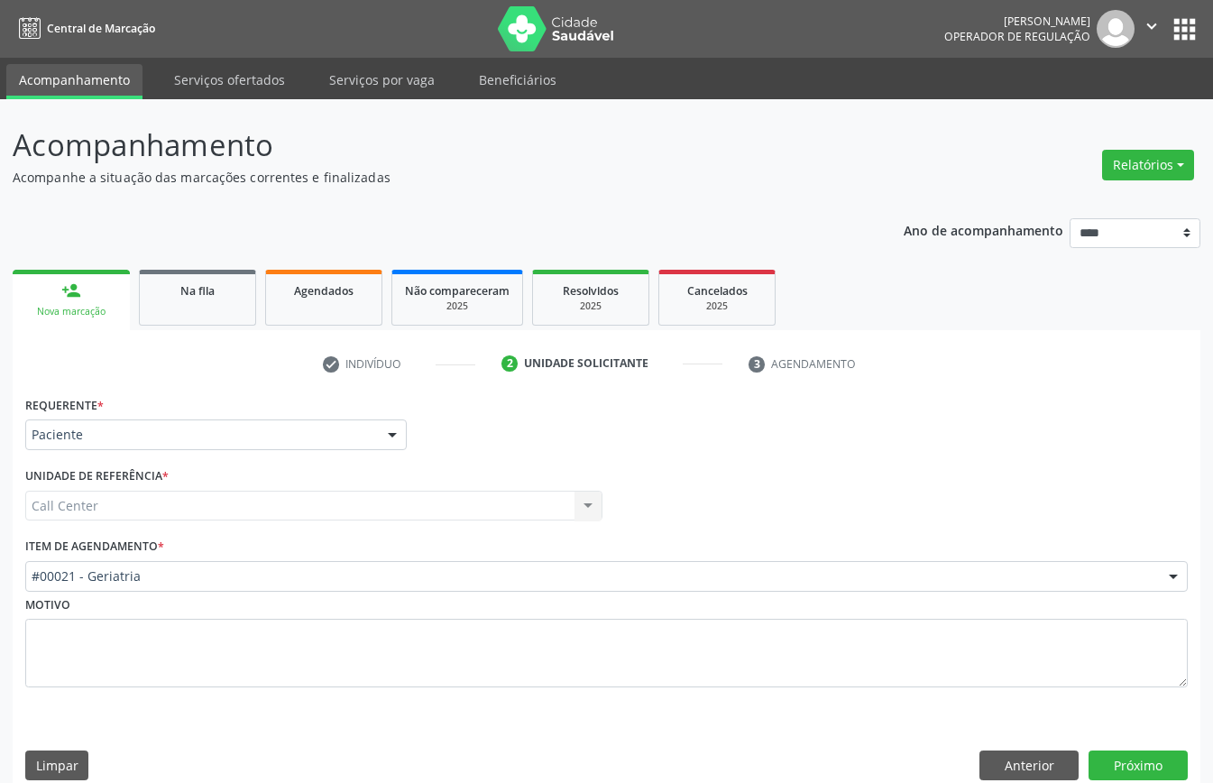
click at [238, 536] on div "Item de agendamento * #00021 - Geriatria #0000 - Alergologia #0001 - Angiologia…" at bounding box center [606, 562] width 1163 height 58
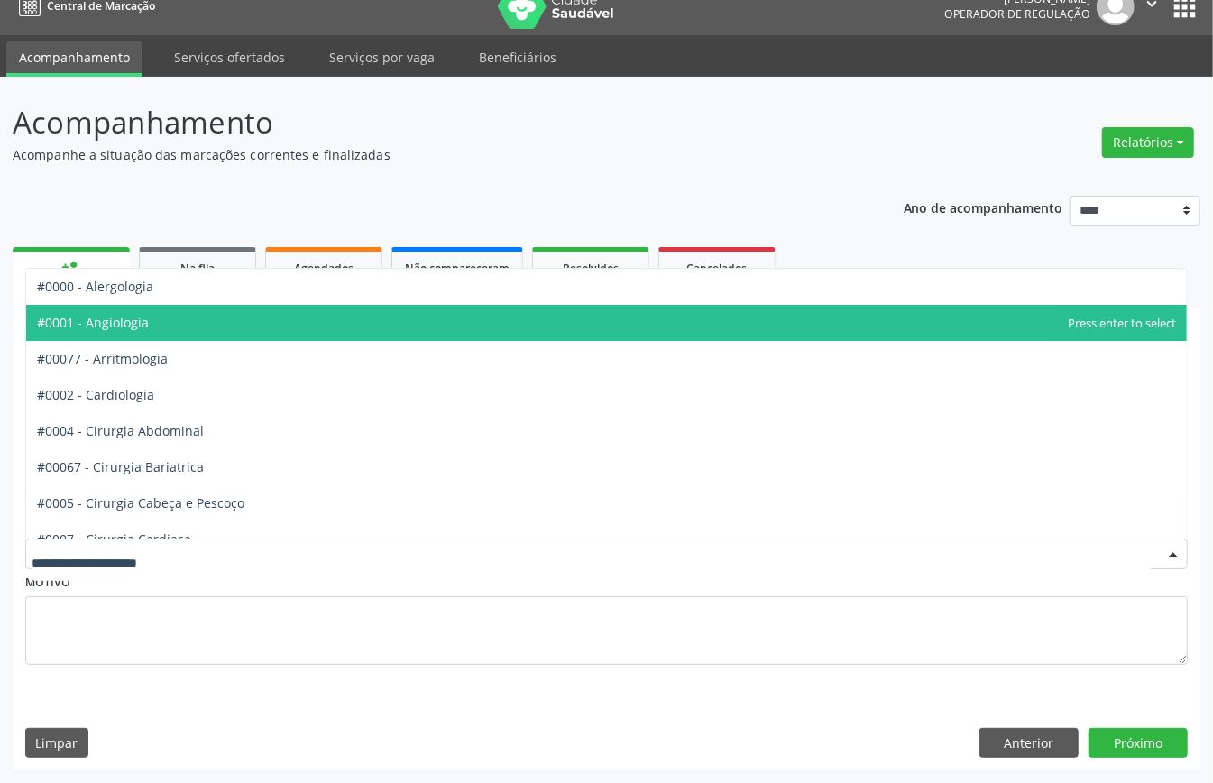
click at [222, 314] on span "#0001 - Angiologia" at bounding box center [606, 323] width 1161 height 36
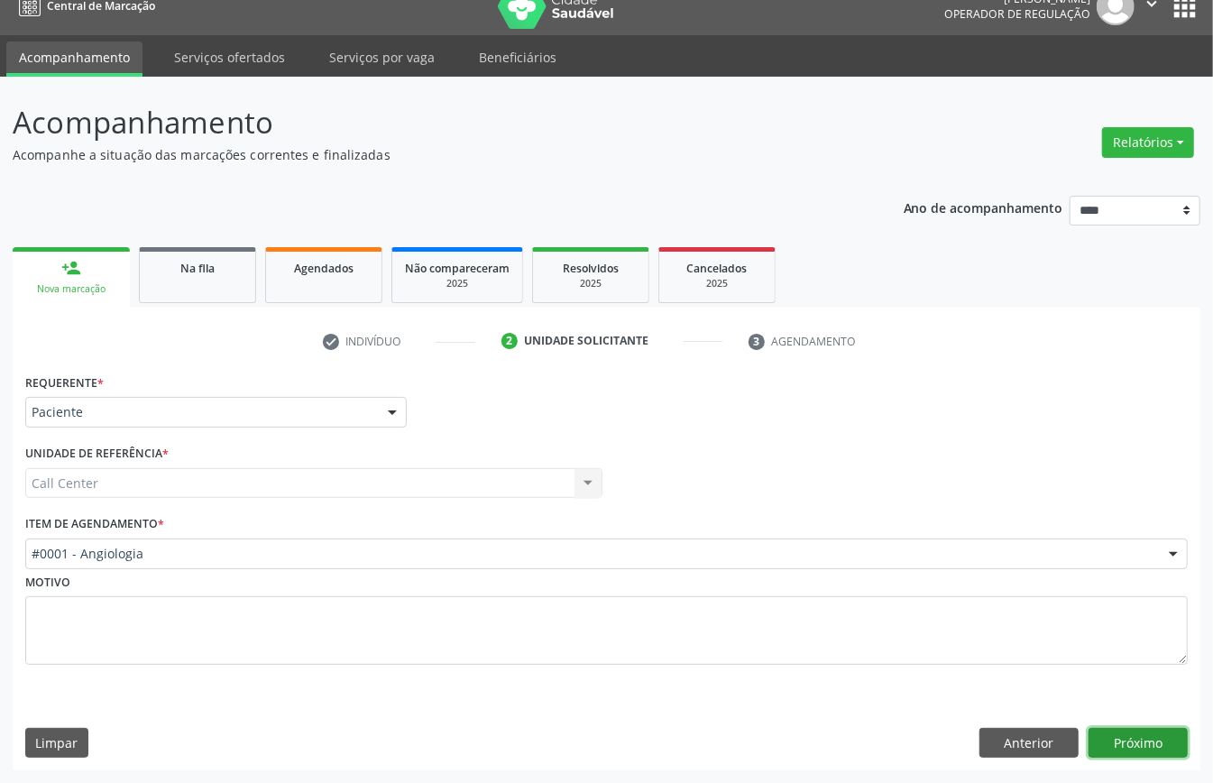
click at [1139, 738] on button "Próximo" at bounding box center [1138, 743] width 99 height 31
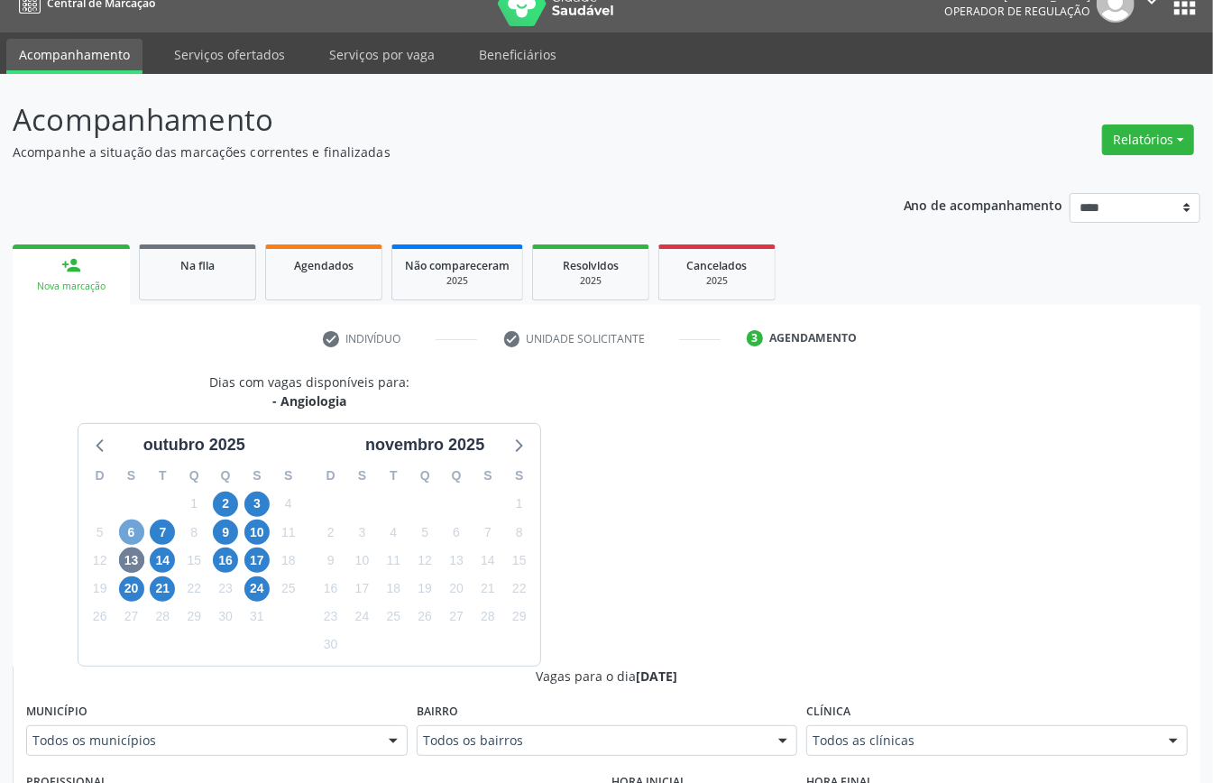
click at [130, 531] on span "6" at bounding box center [131, 532] width 25 height 25
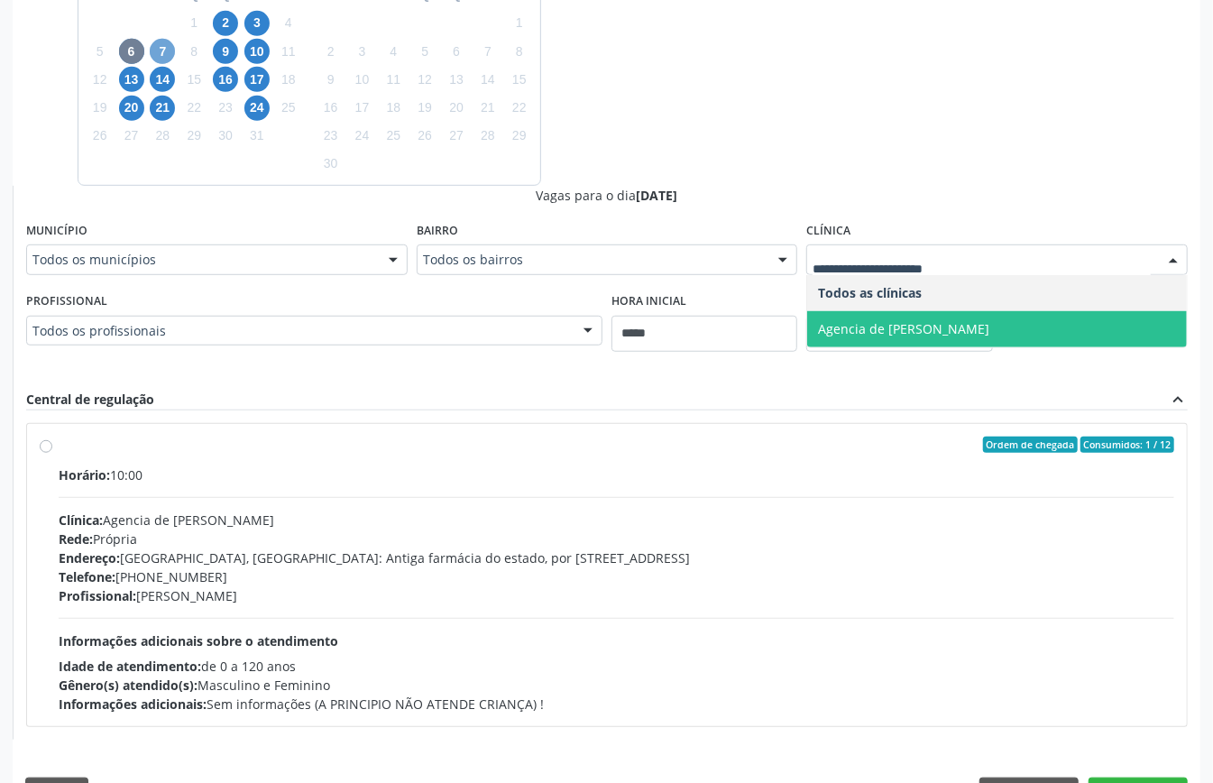
click at [171, 54] on span "7" at bounding box center [162, 51] width 25 height 25
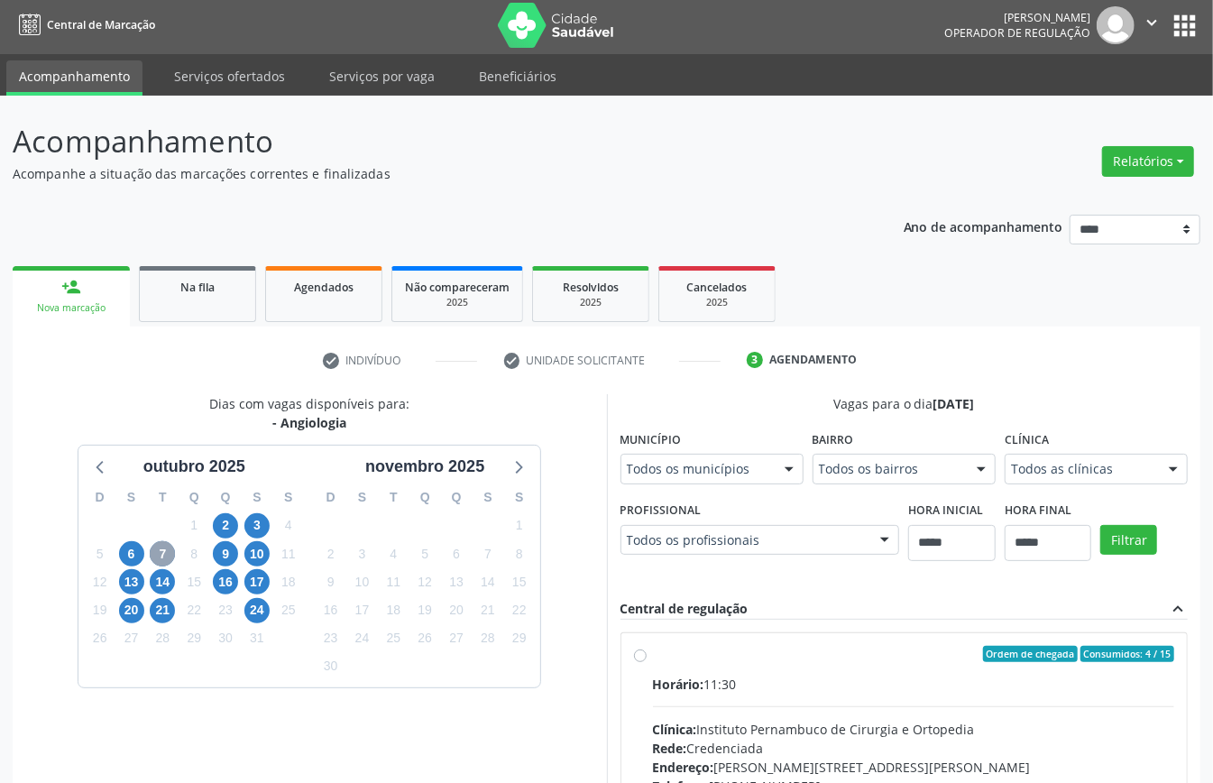
scroll to position [265, 0]
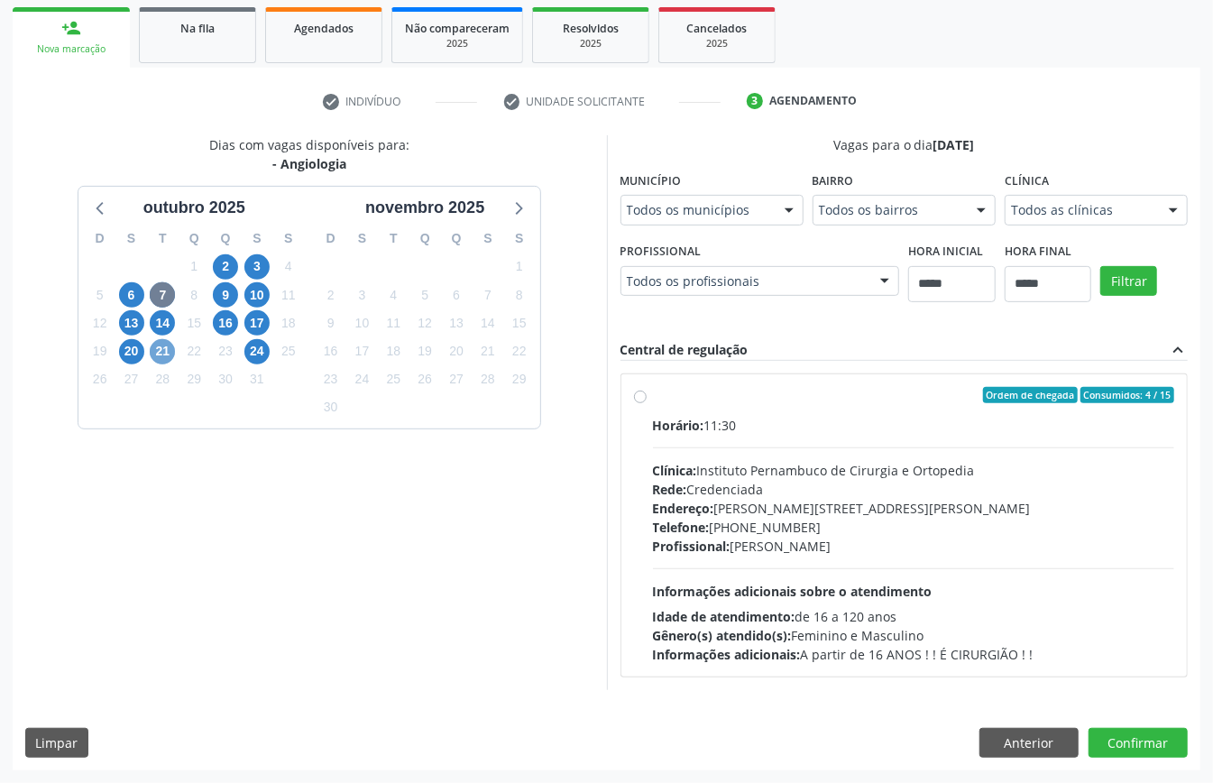
click at [163, 355] on span "21" at bounding box center [162, 351] width 25 height 25
click at [267, 346] on span "24" at bounding box center [256, 351] width 25 height 25
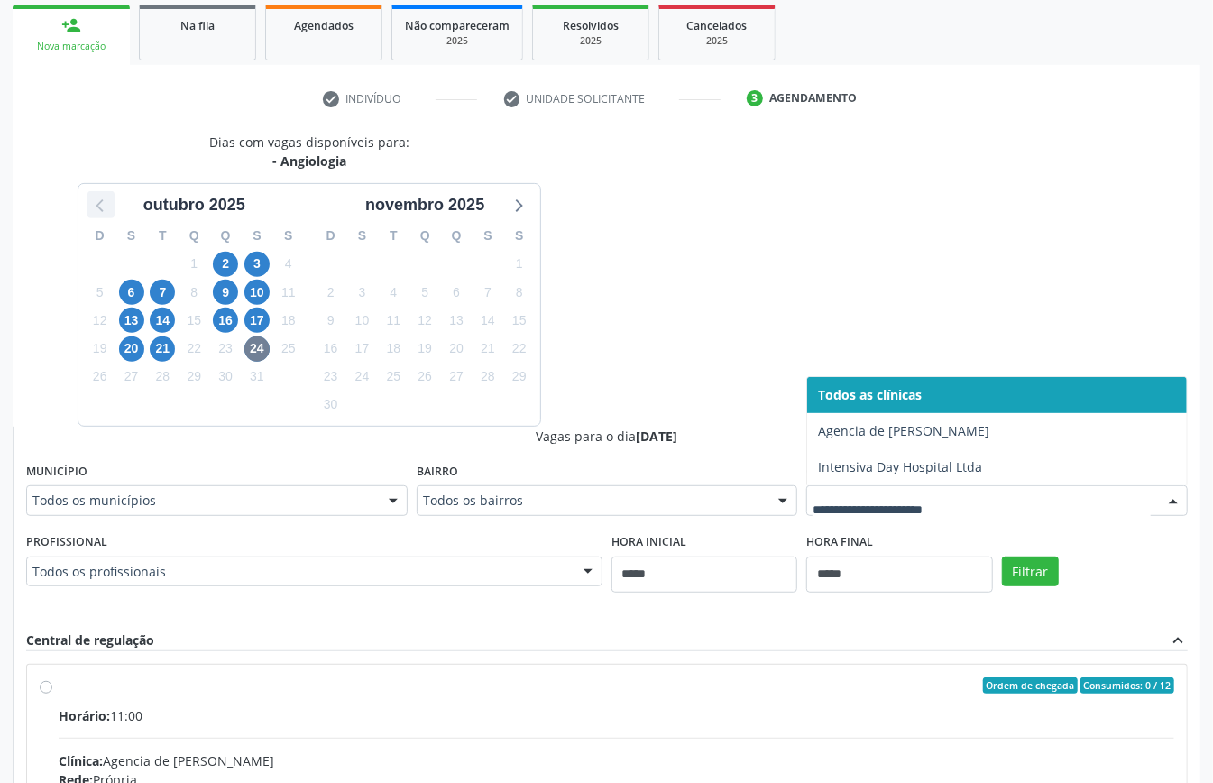
click at [89, 202] on icon at bounding box center [100, 204] width 23 height 23
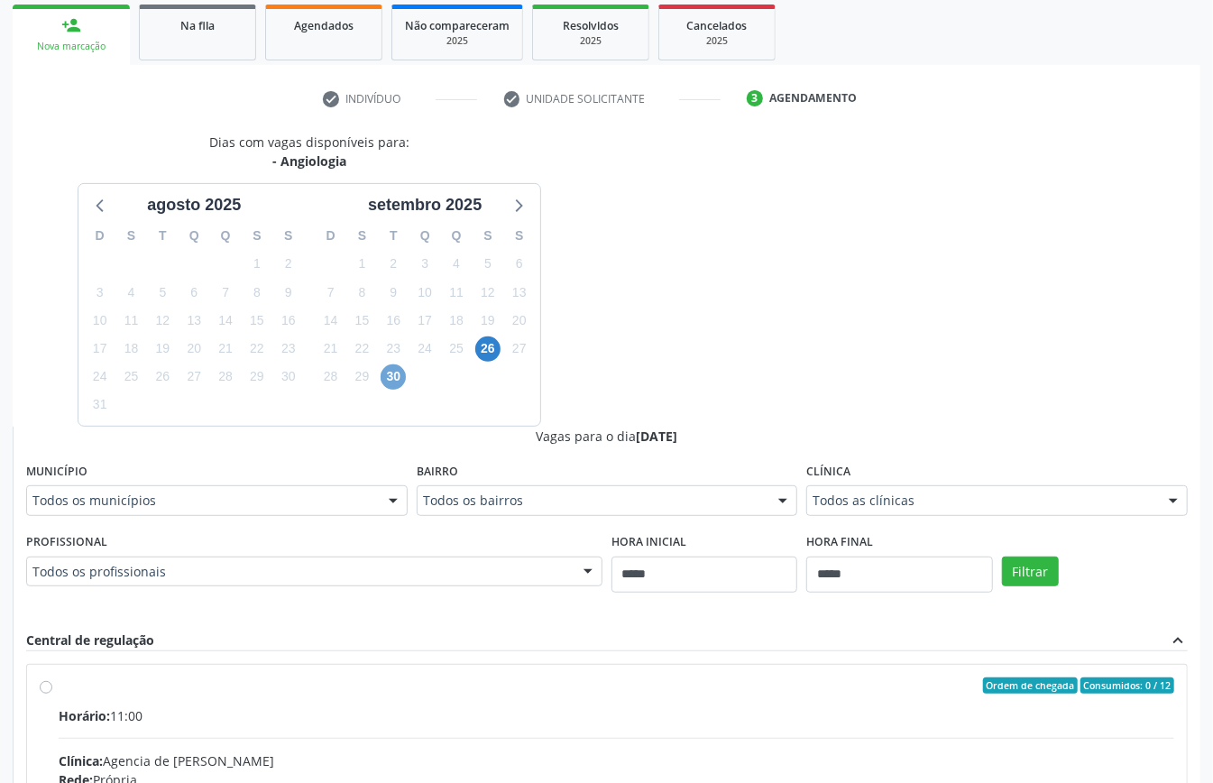
click at [399, 381] on span "30" at bounding box center [393, 376] width 25 height 25
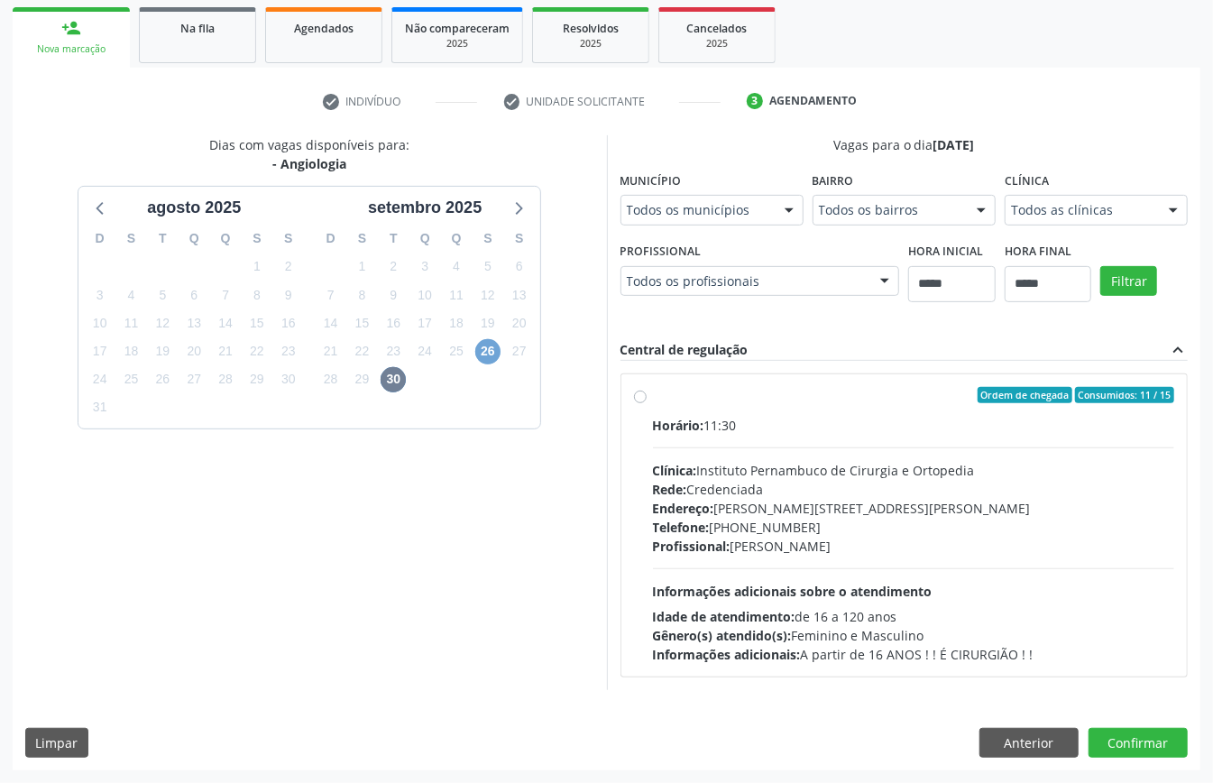
click at [484, 355] on span "26" at bounding box center [487, 351] width 25 height 25
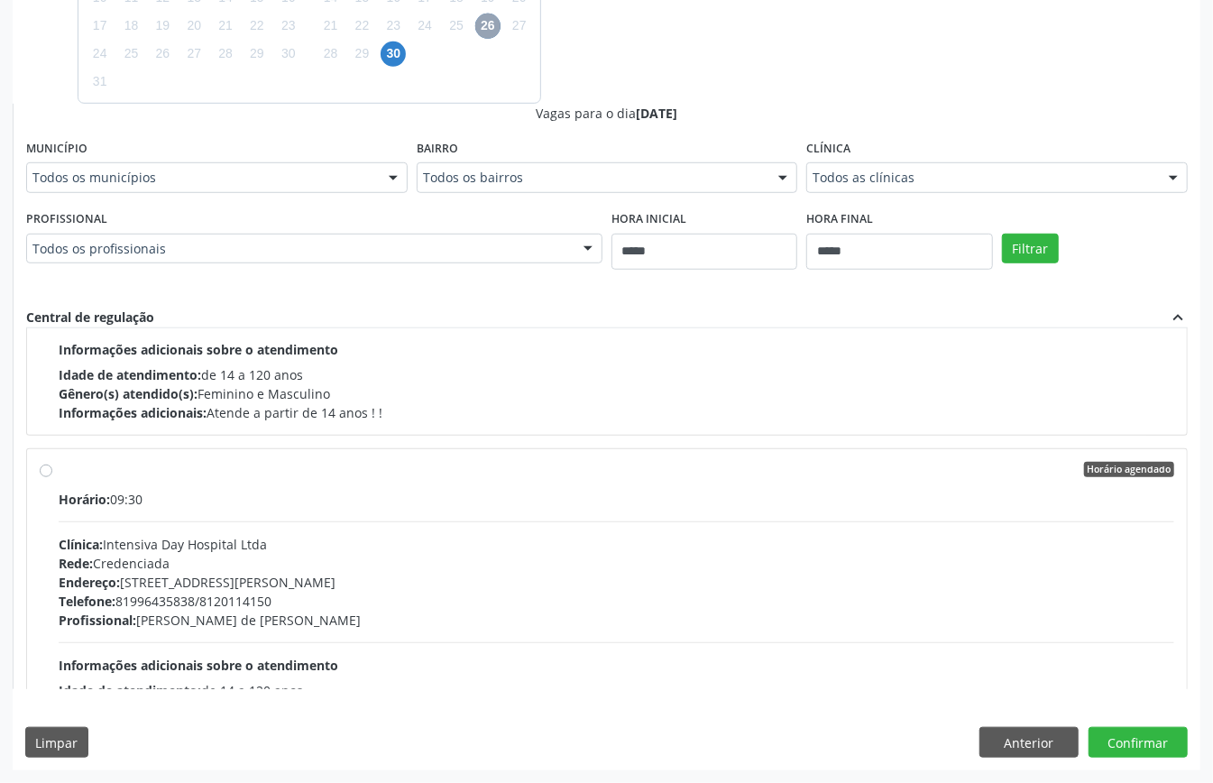
scroll to position [921, 0]
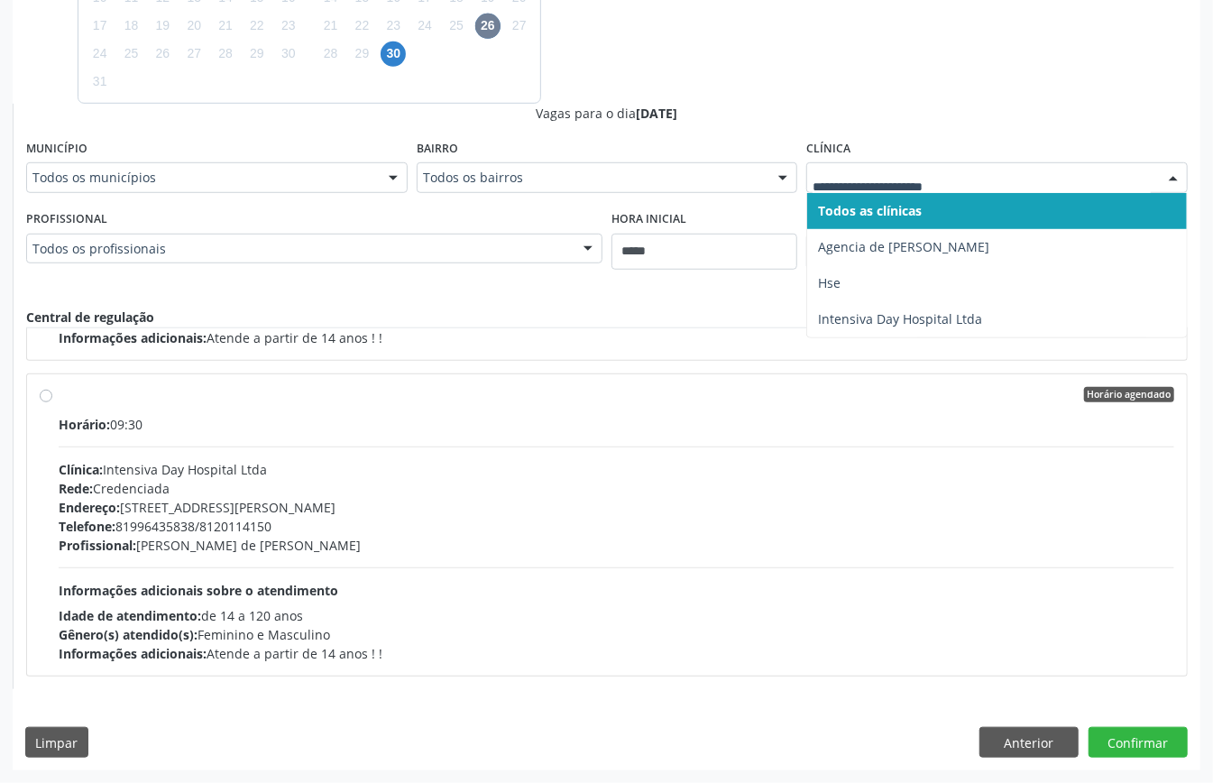
drag, startPoint x: 914, startPoint y: 179, endPoint x: 783, endPoint y: 235, distance: 142.3
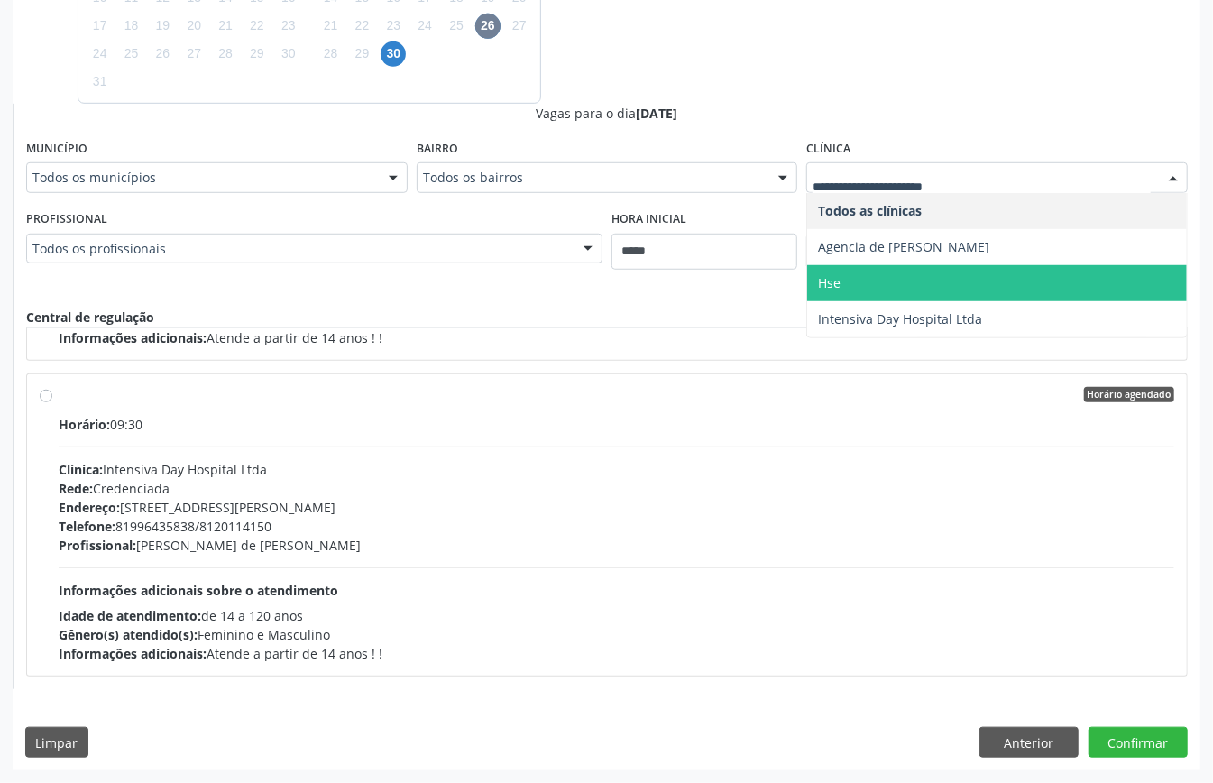
click at [881, 282] on span "Hse" at bounding box center [997, 283] width 380 height 36
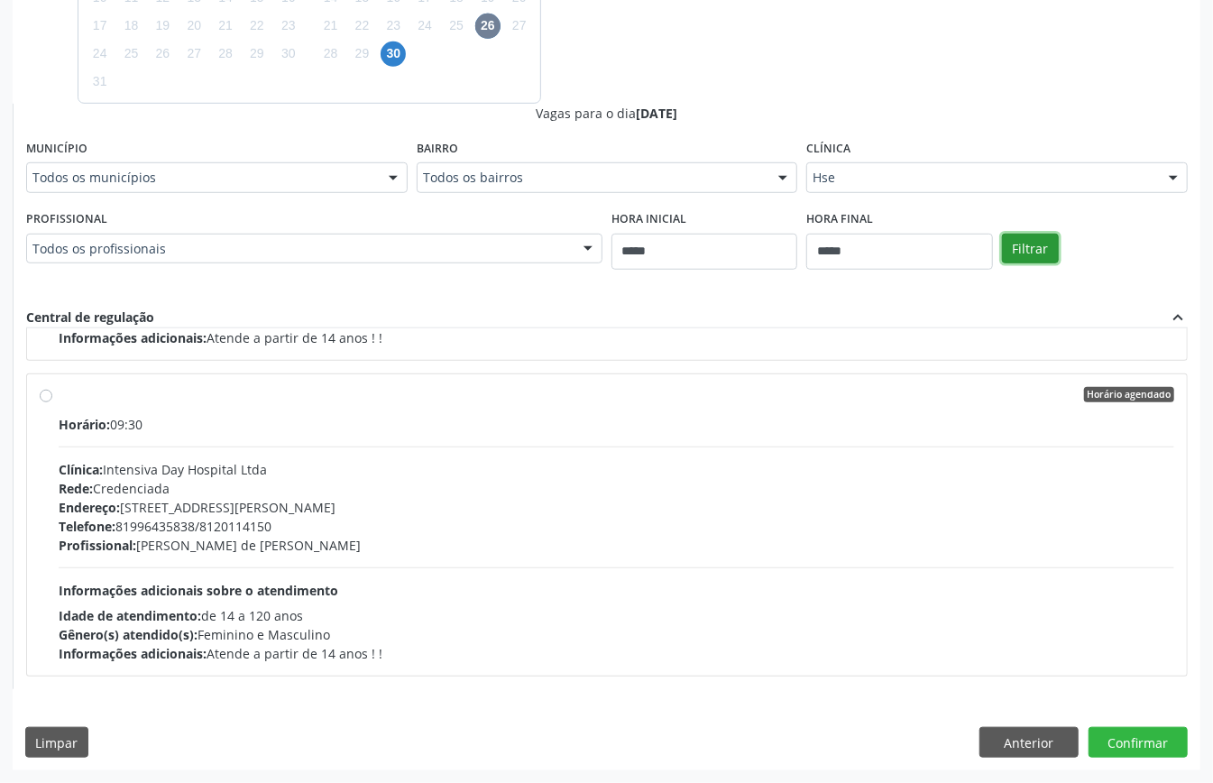
click at [1008, 256] on button "Filtrar" at bounding box center [1030, 249] width 57 height 31
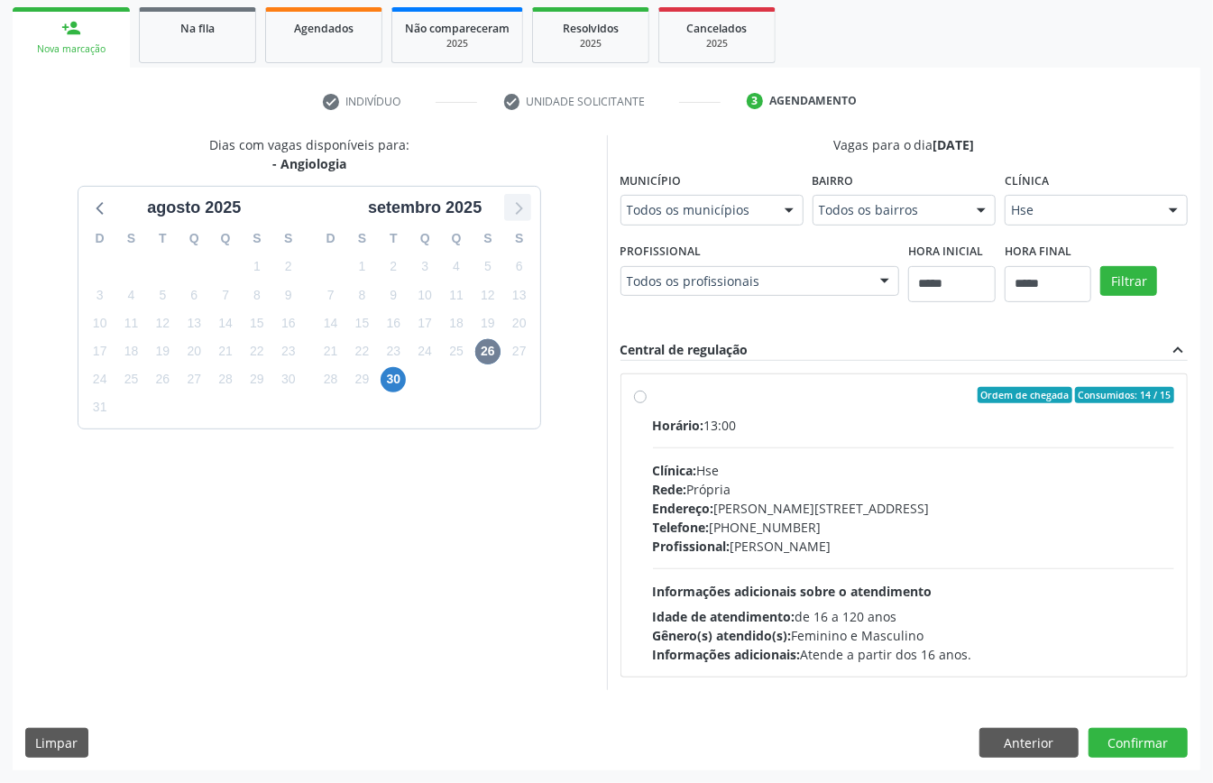
click at [524, 208] on icon at bounding box center [517, 207] width 23 height 23
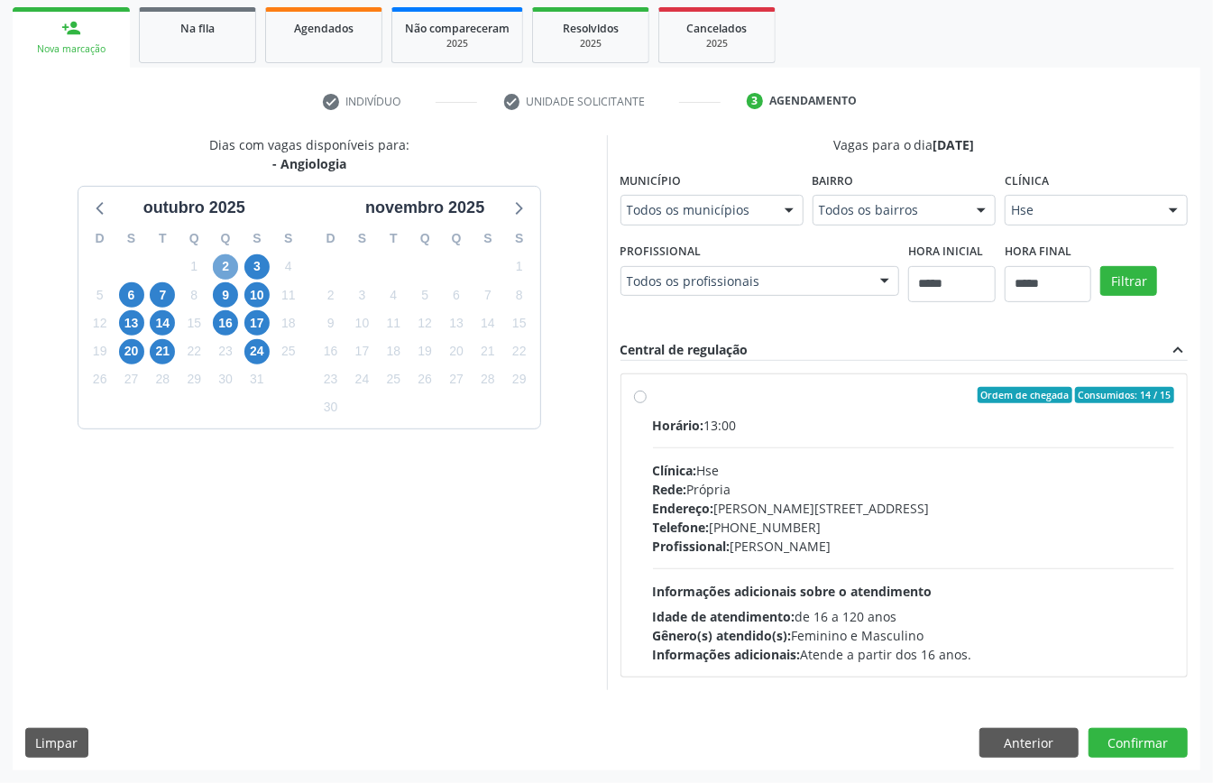
click at [224, 262] on span "2" at bounding box center [225, 266] width 25 height 25
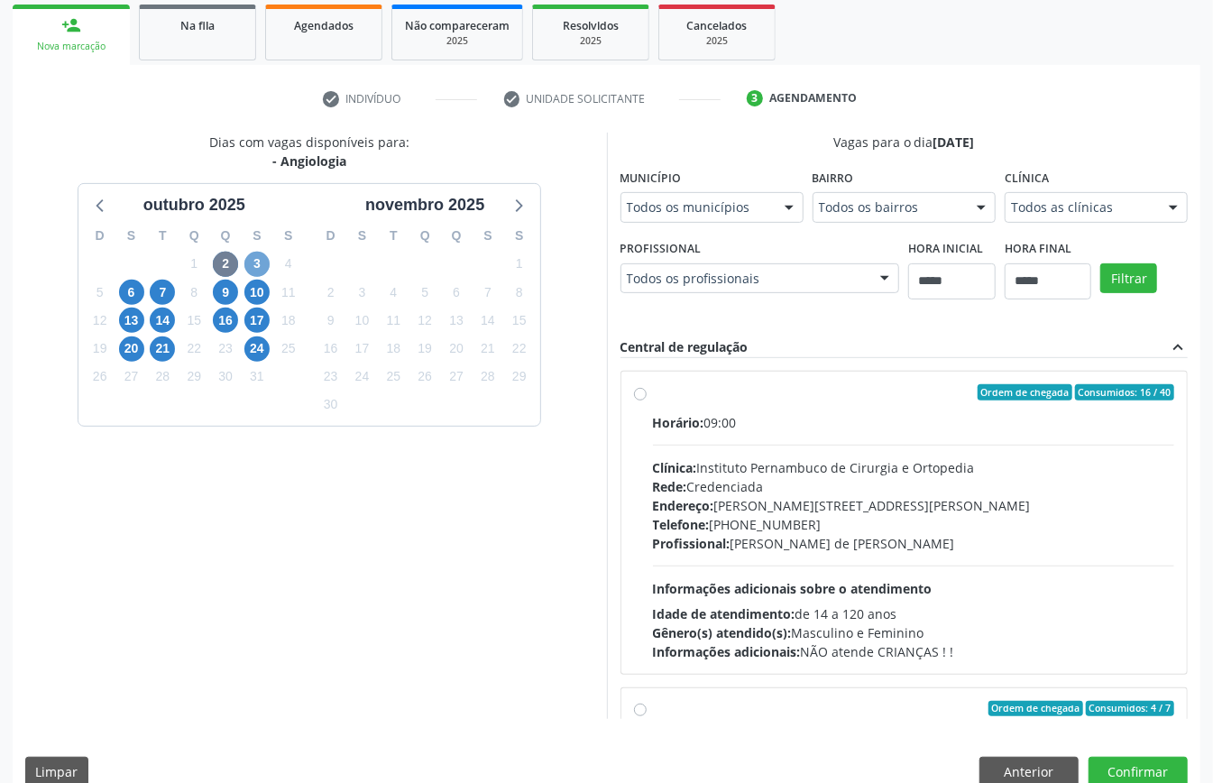
click at [254, 260] on span "3" at bounding box center [256, 264] width 25 height 25
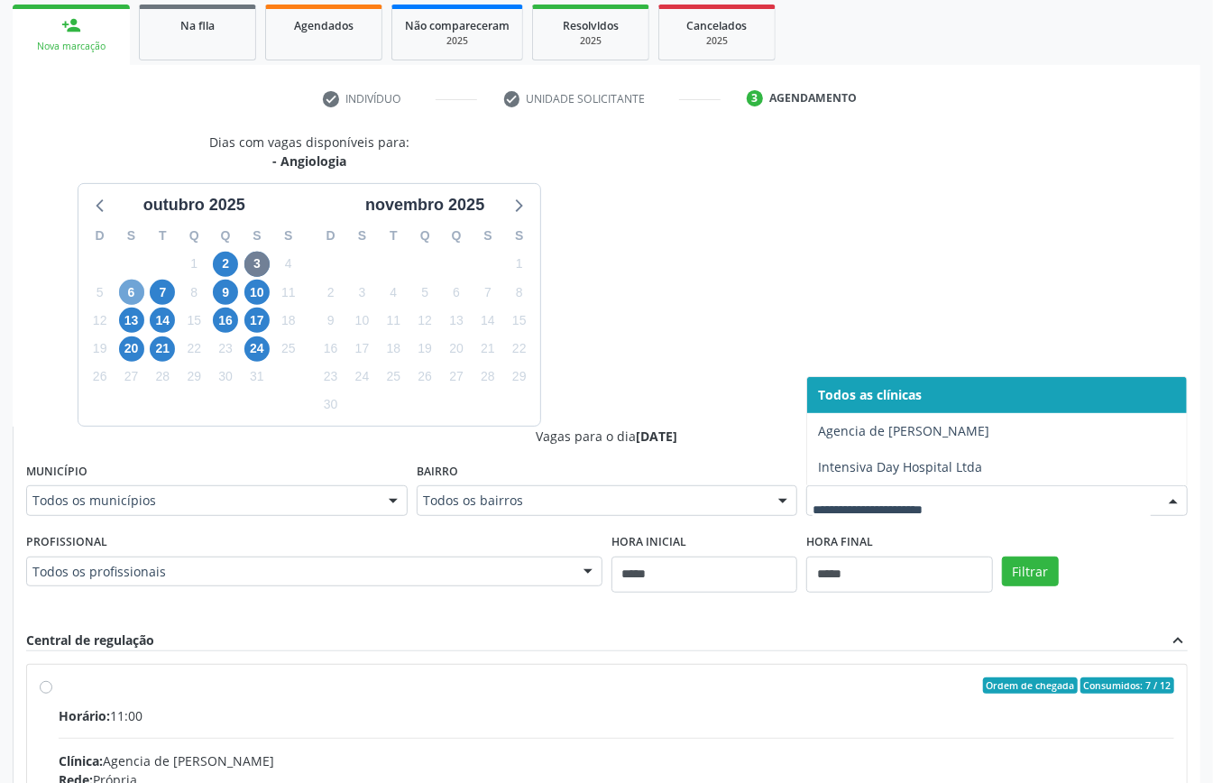
click at [139, 286] on span "6" at bounding box center [131, 292] width 25 height 25
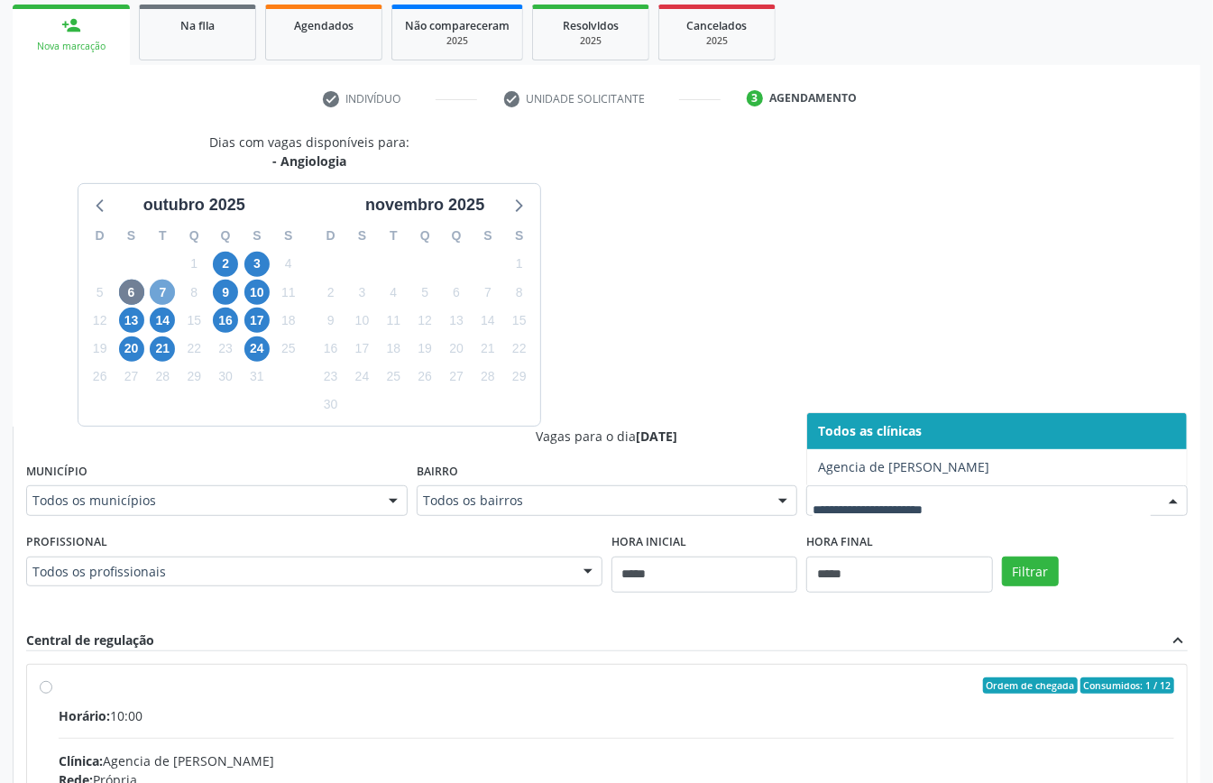
click at [167, 293] on span "7" at bounding box center [162, 292] width 25 height 25
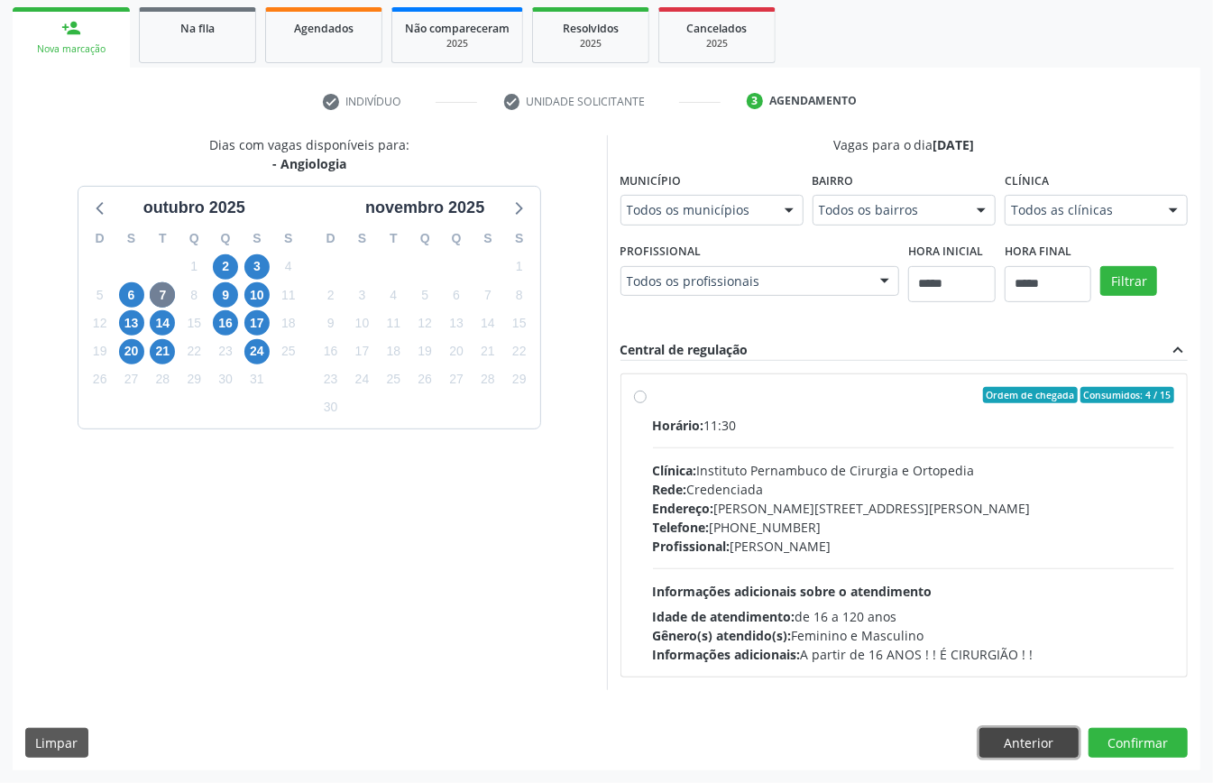
click at [1009, 755] on button "Anterior" at bounding box center [1029, 743] width 99 height 31
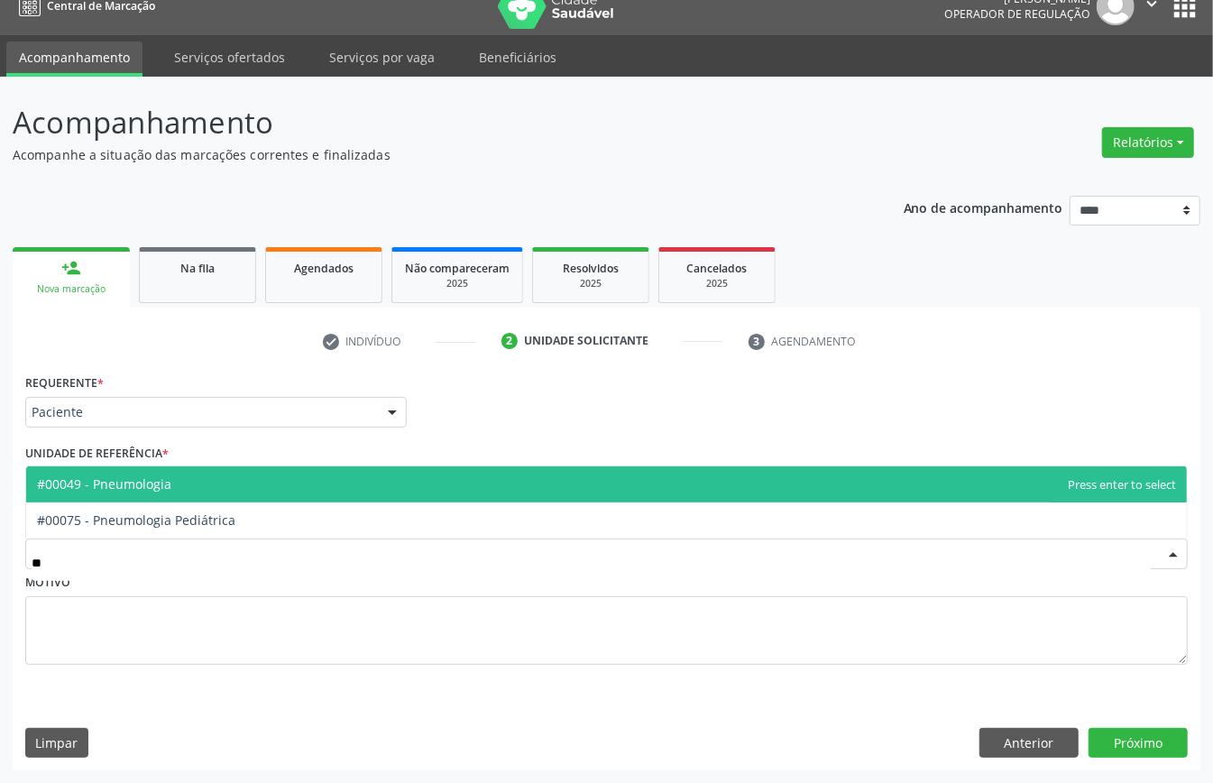
click at [185, 481] on span "#00049 - Pneumologia" at bounding box center [606, 484] width 1161 height 36
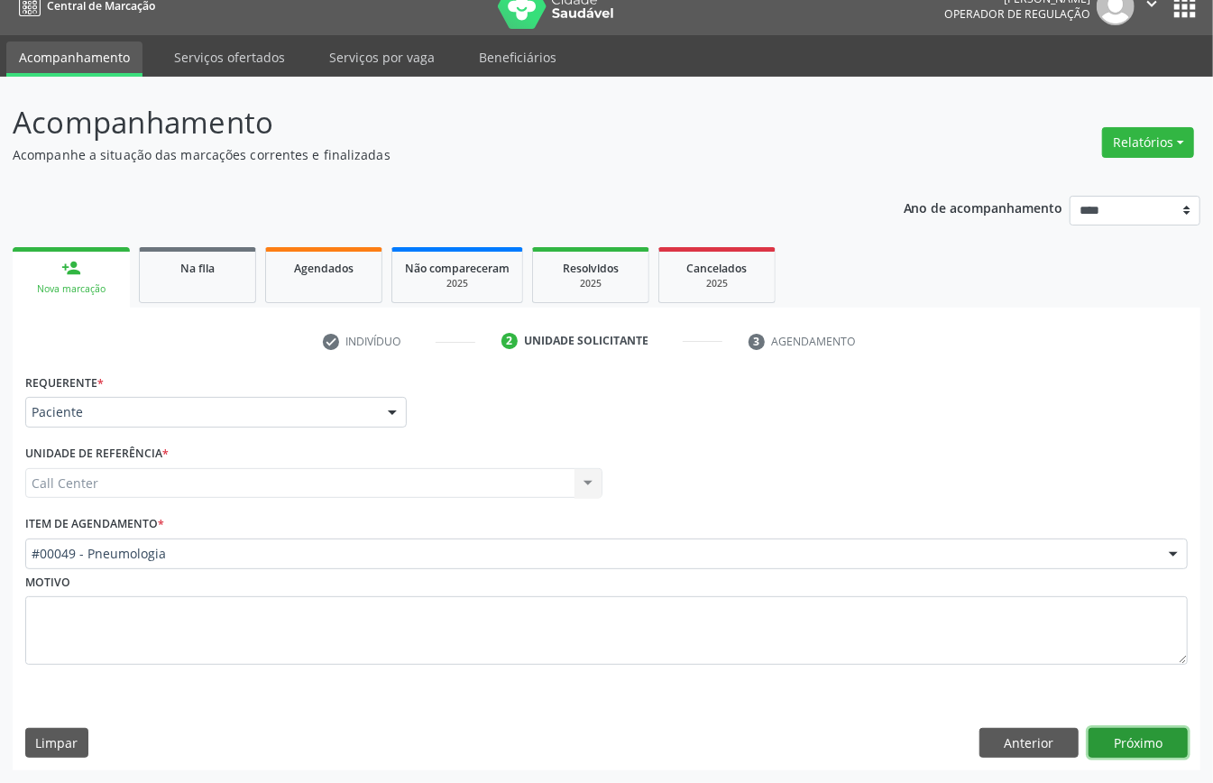
click at [1148, 733] on button "Próximo" at bounding box center [1138, 743] width 99 height 31
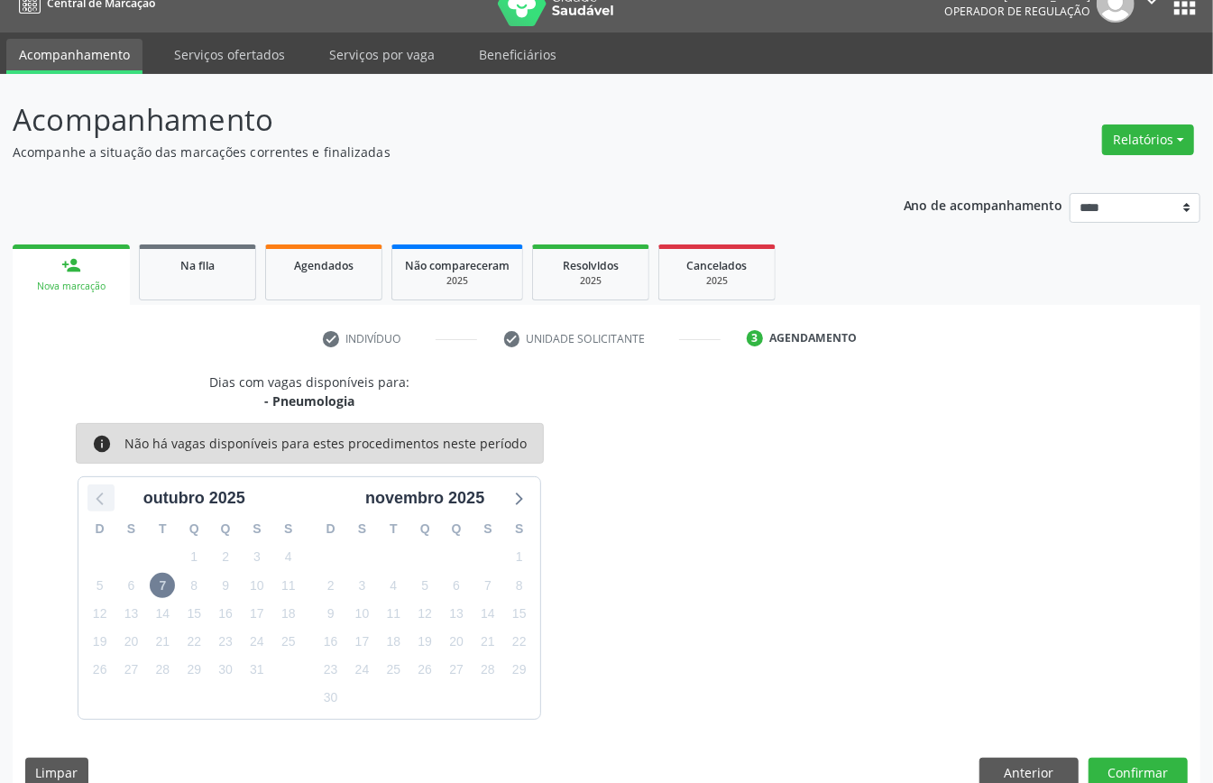
click at [96, 507] on icon at bounding box center [100, 497] width 23 height 23
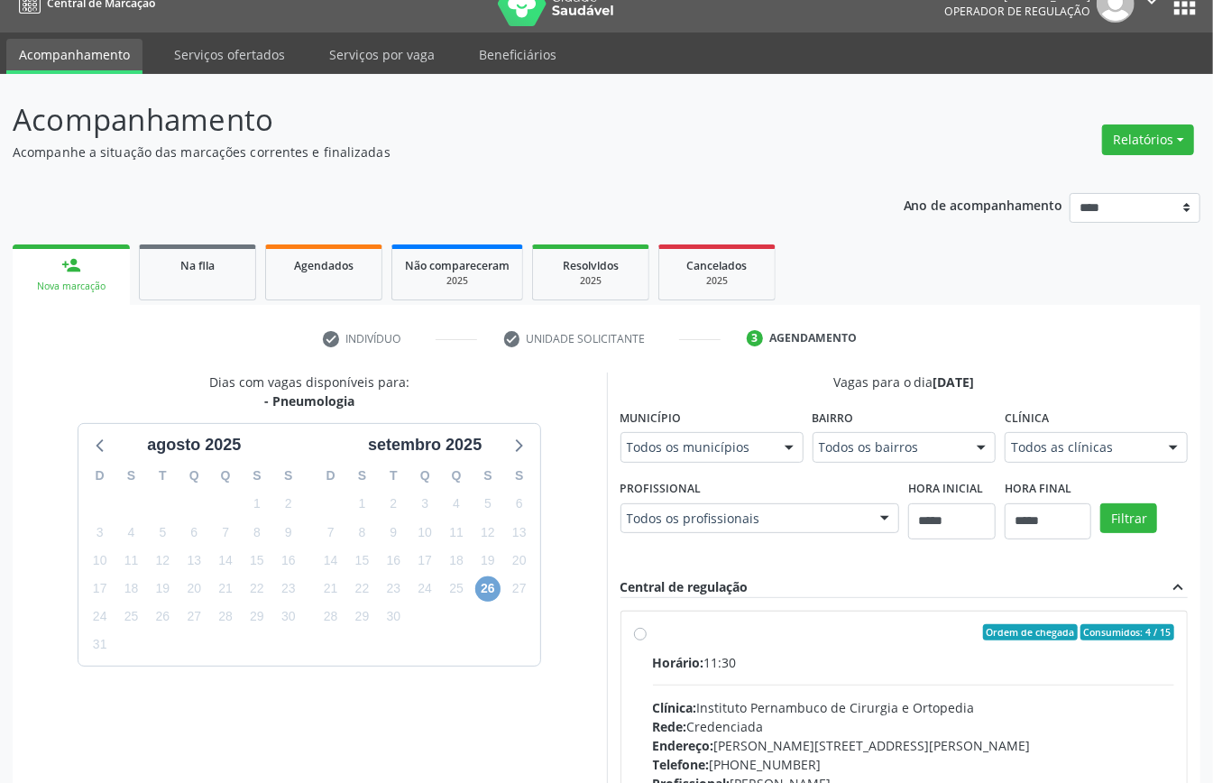
click at [484, 594] on span "26" at bounding box center [487, 589] width 25 height 25
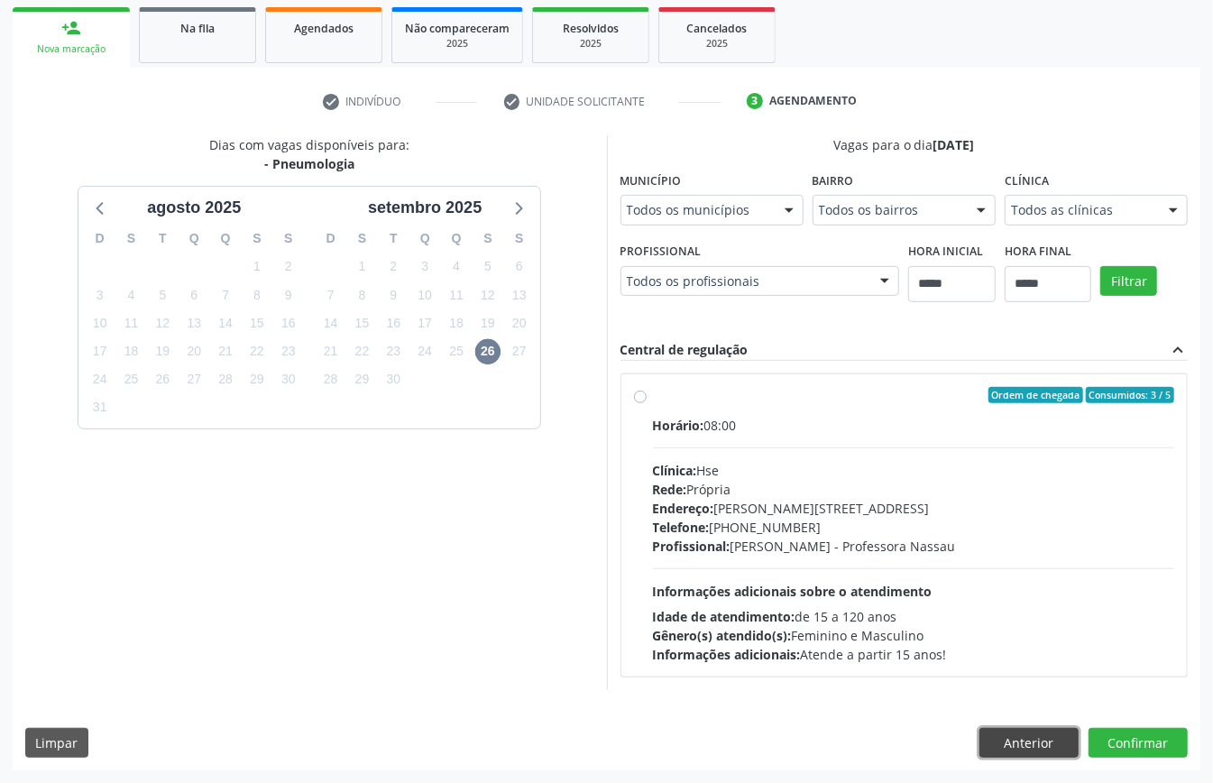
click at [1001, 745] on button "Anterior" at bounding box center [1029, 743] width 99 height 31
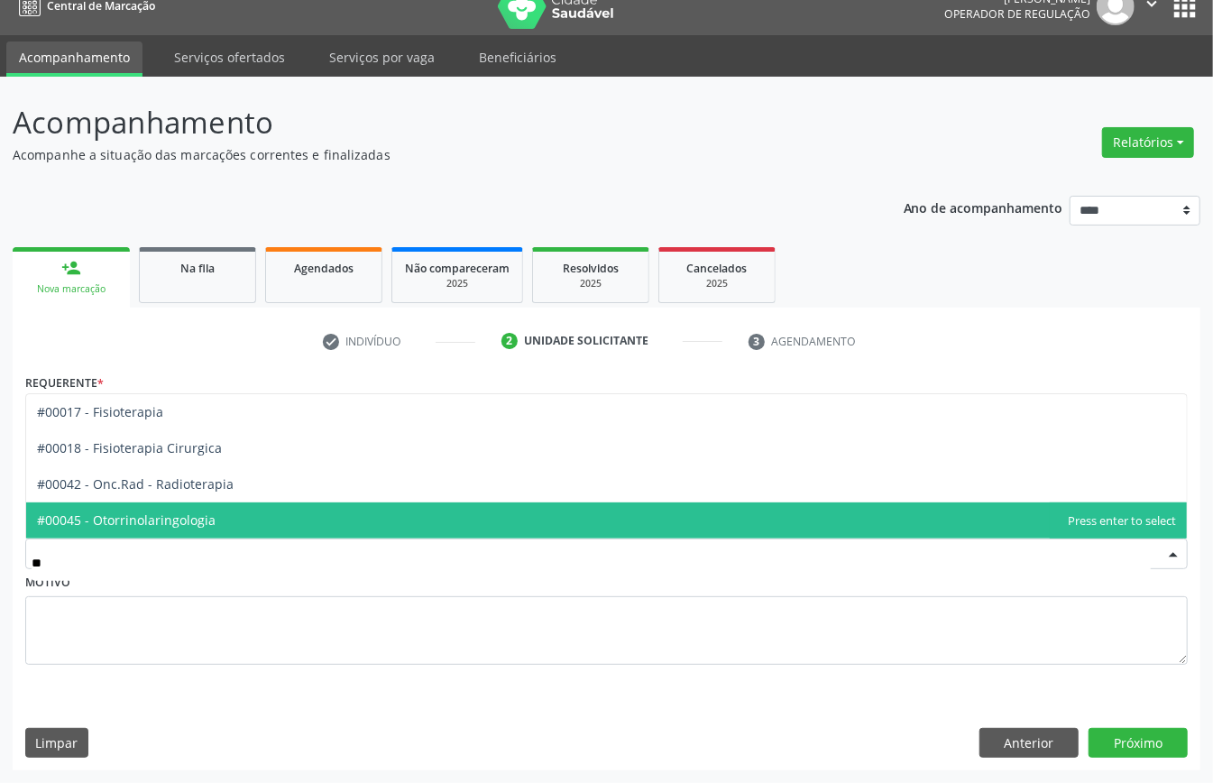
type input "***"
click at [297, 520] on span "#00045 - Otorrinolaringologia" at bounding box center [606, 521] width 1161 height 36
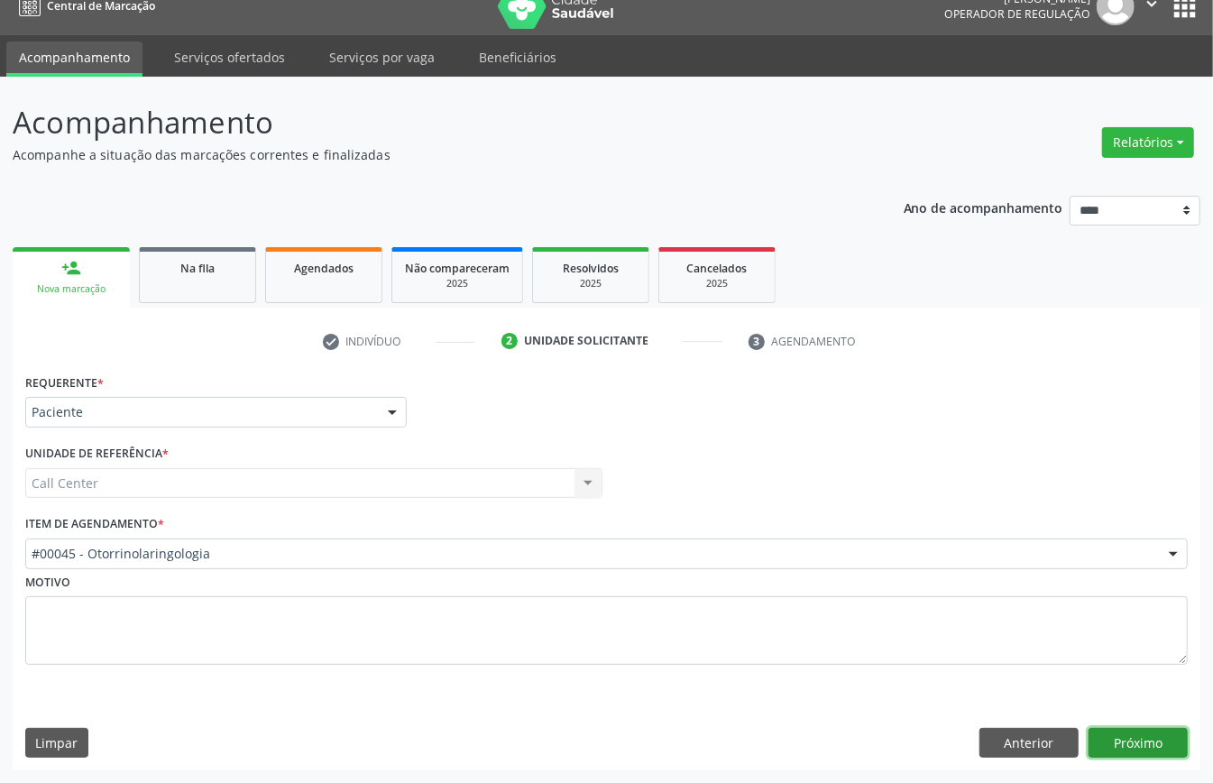
click at [1140, 744] on button "Próximo" at bounding box center [1138, 743] width 99 height 31
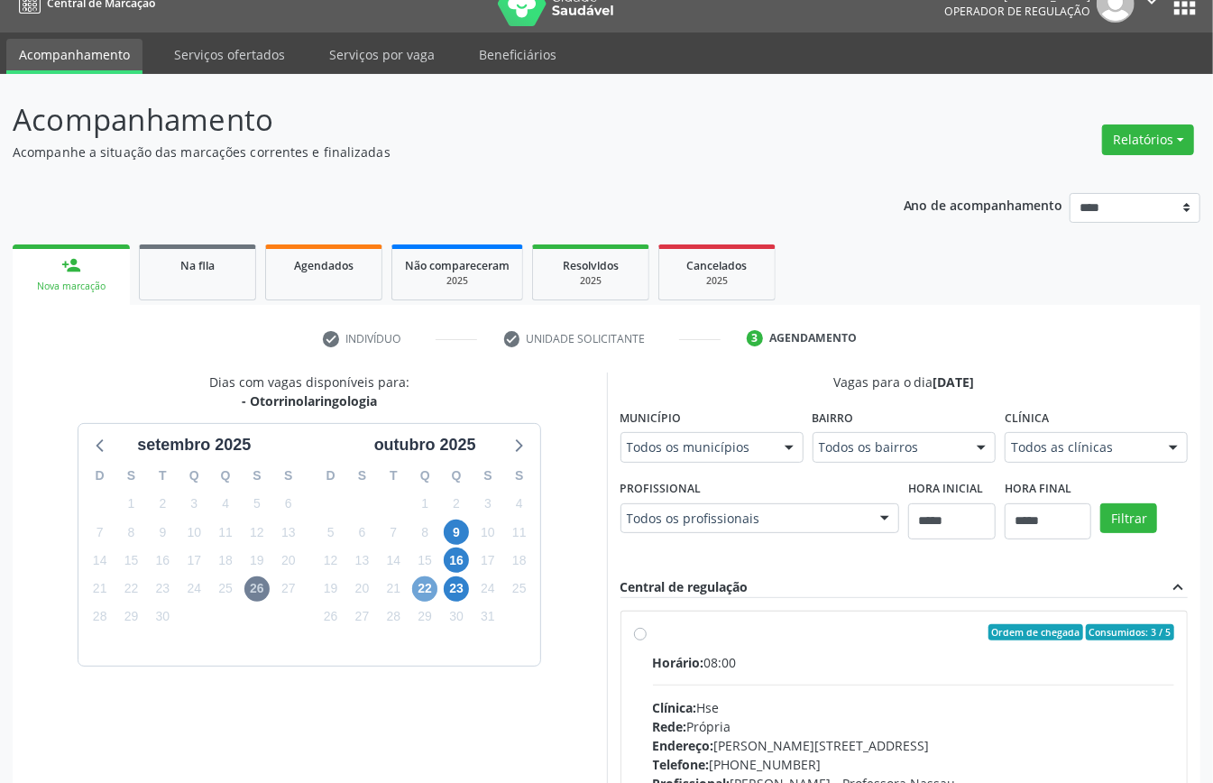
click at [434, 594] on span "22" at bounding box center [424, 589] width 25 height 25
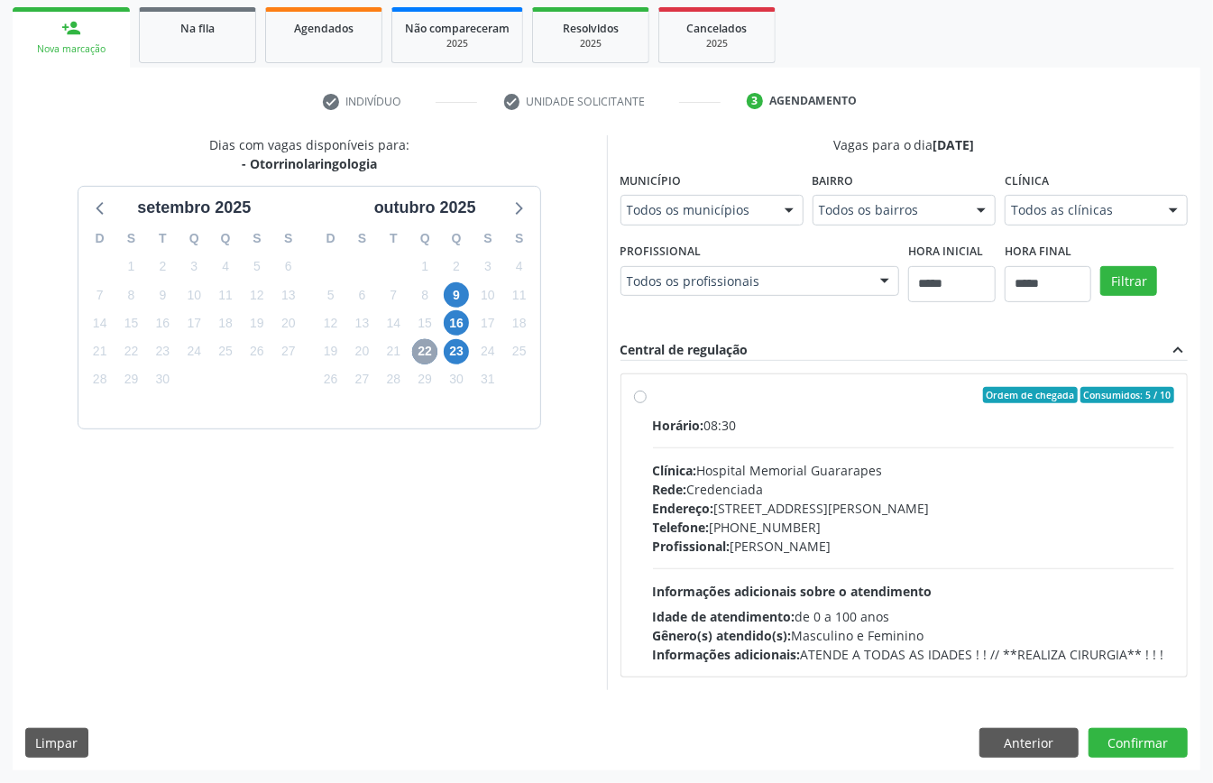
scroll to position [145, 0]
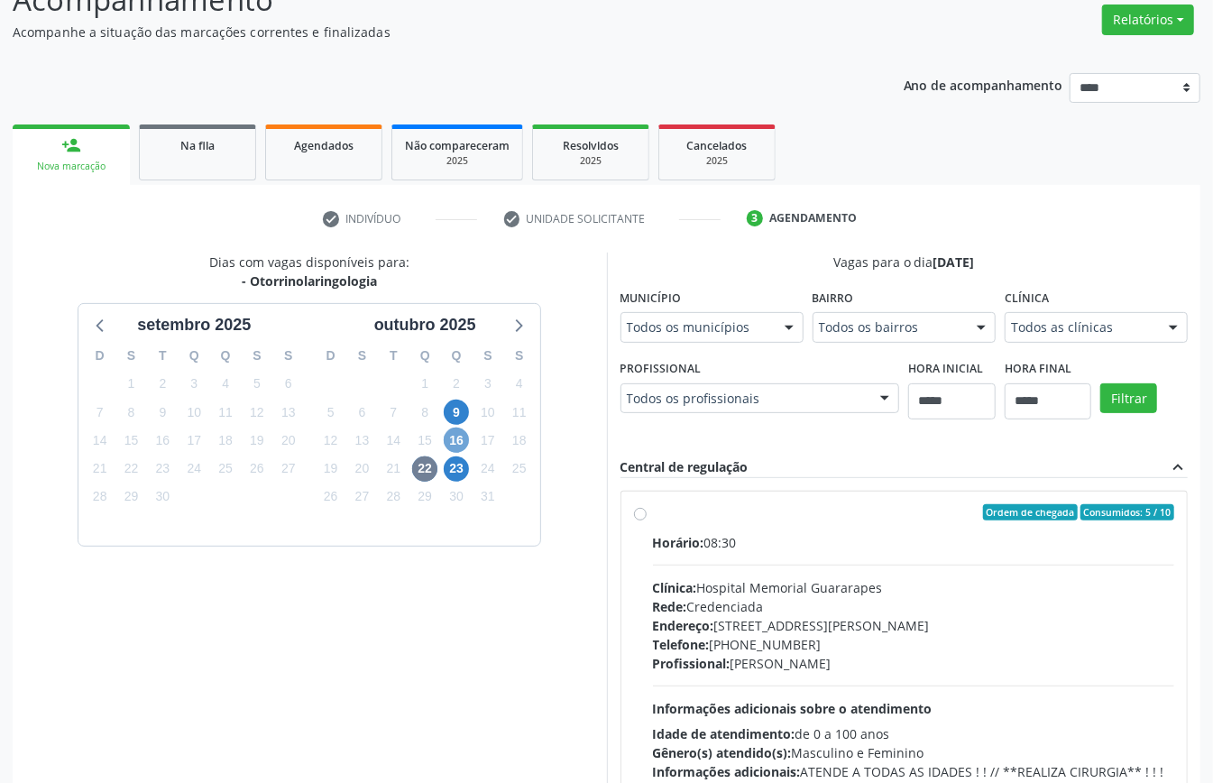
click at [460, 447] on span "16" at bounding box center [456, 440] width 25 height 25
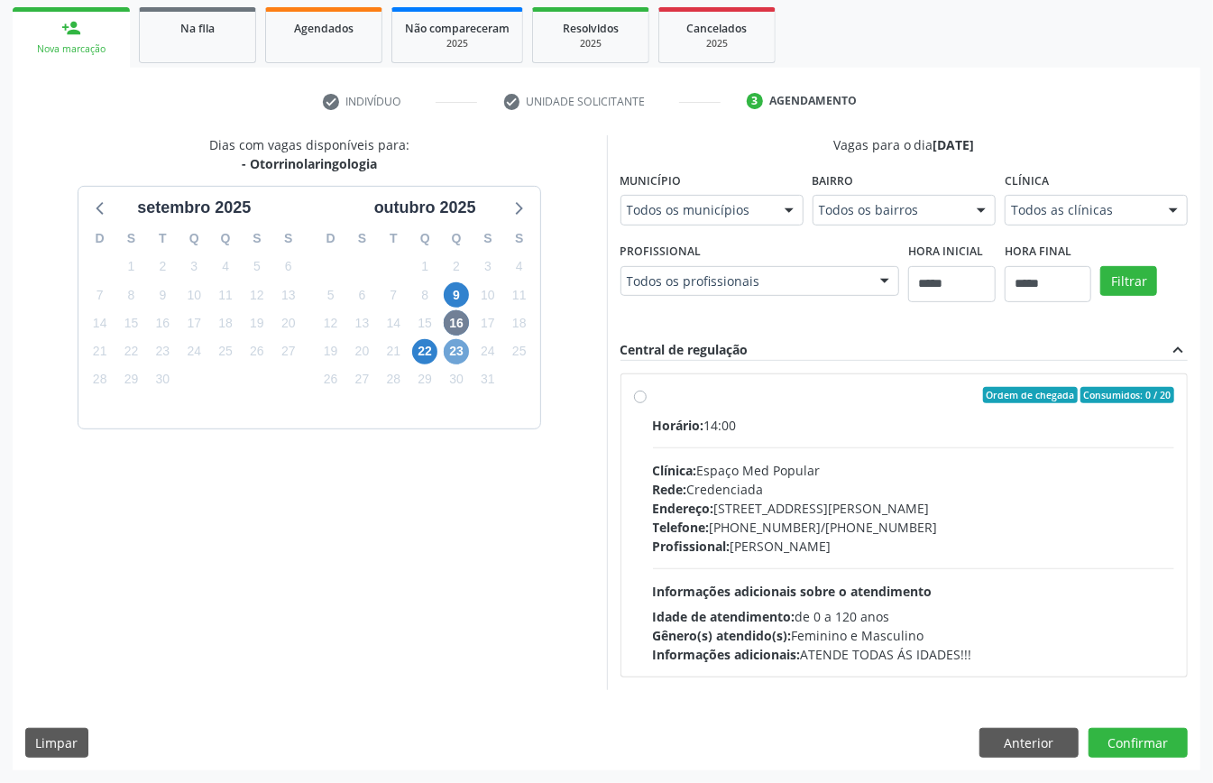
click at [448, 347] on span "23" at bounding box center [456, 351] width 25 height 25
click at [1021, 738] on button "Anterior" at bounding box center [1029, 743] width 99 height 31
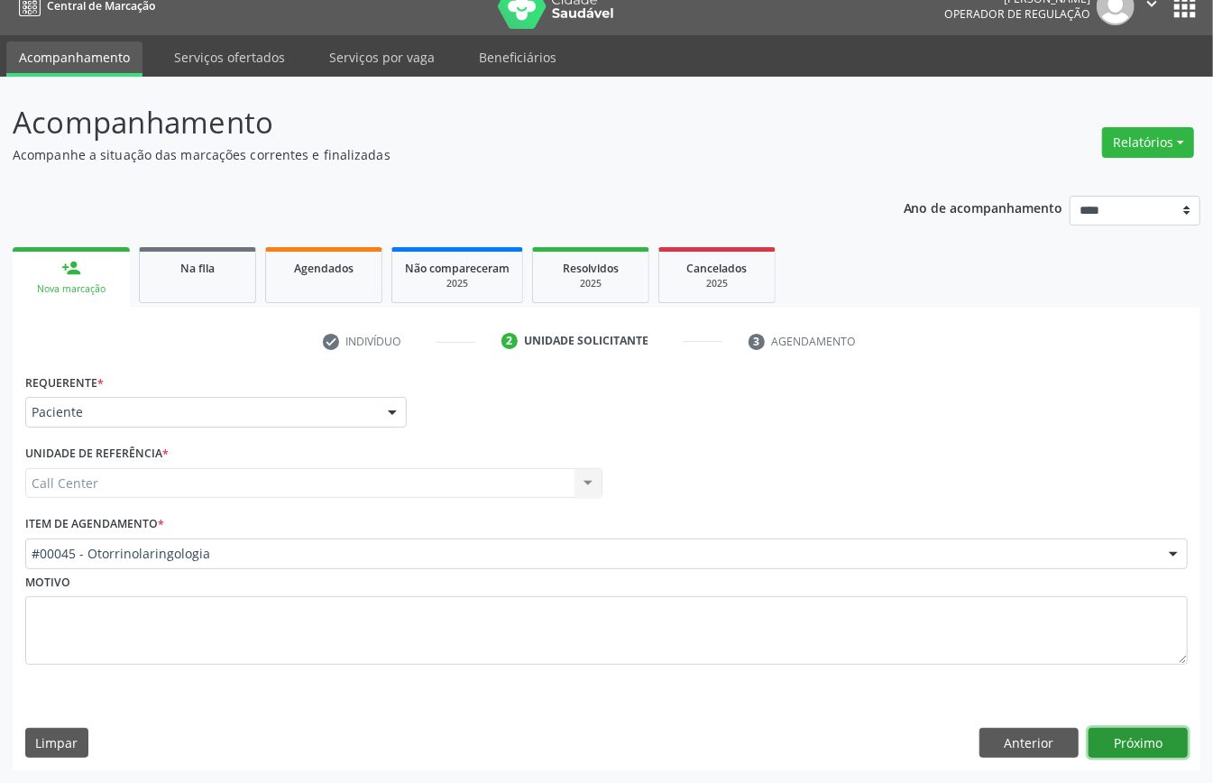
click at [1141, 742] on button "Próximo" at bounding box center [1138, 743] width 99 height 31
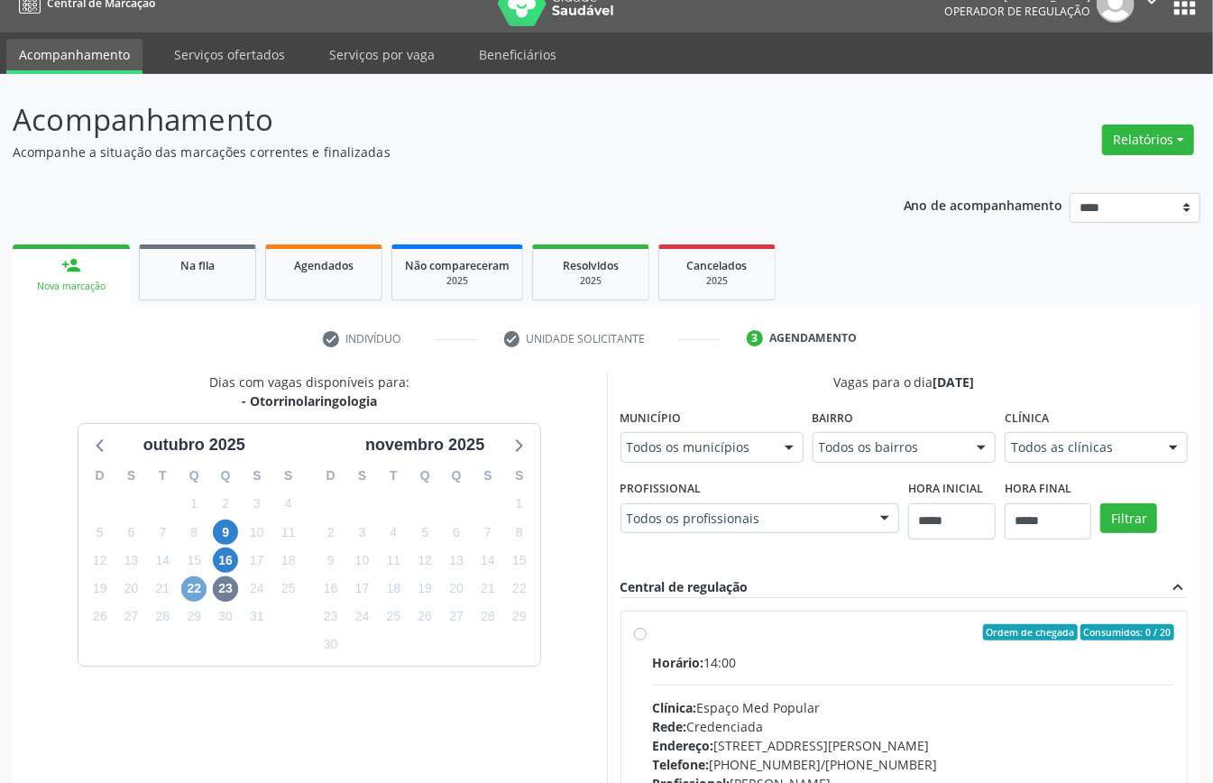
click at [188, 589] on span "22" at bounding box center [193, 589] width 25 height 25
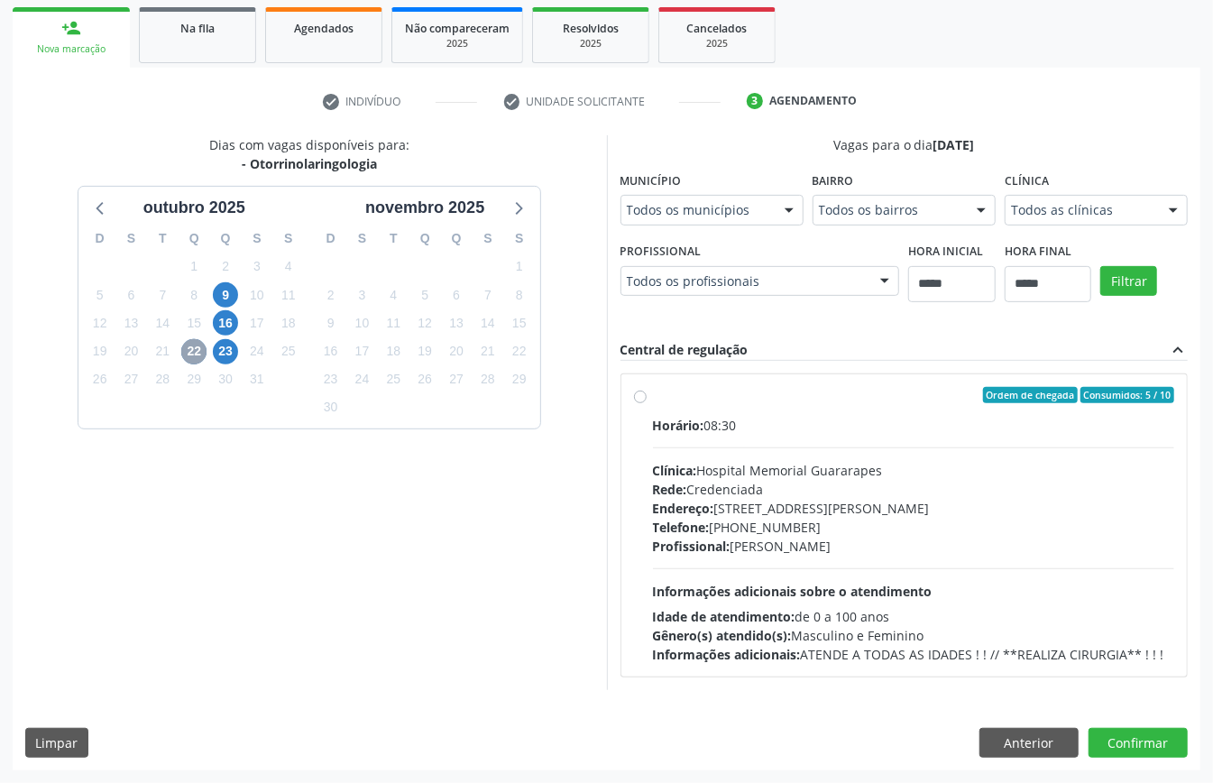
scroll to position [559, 0]
click at [1025, 733] on button "Anterior" at bounding box center [1029, 743] width 99 height 31
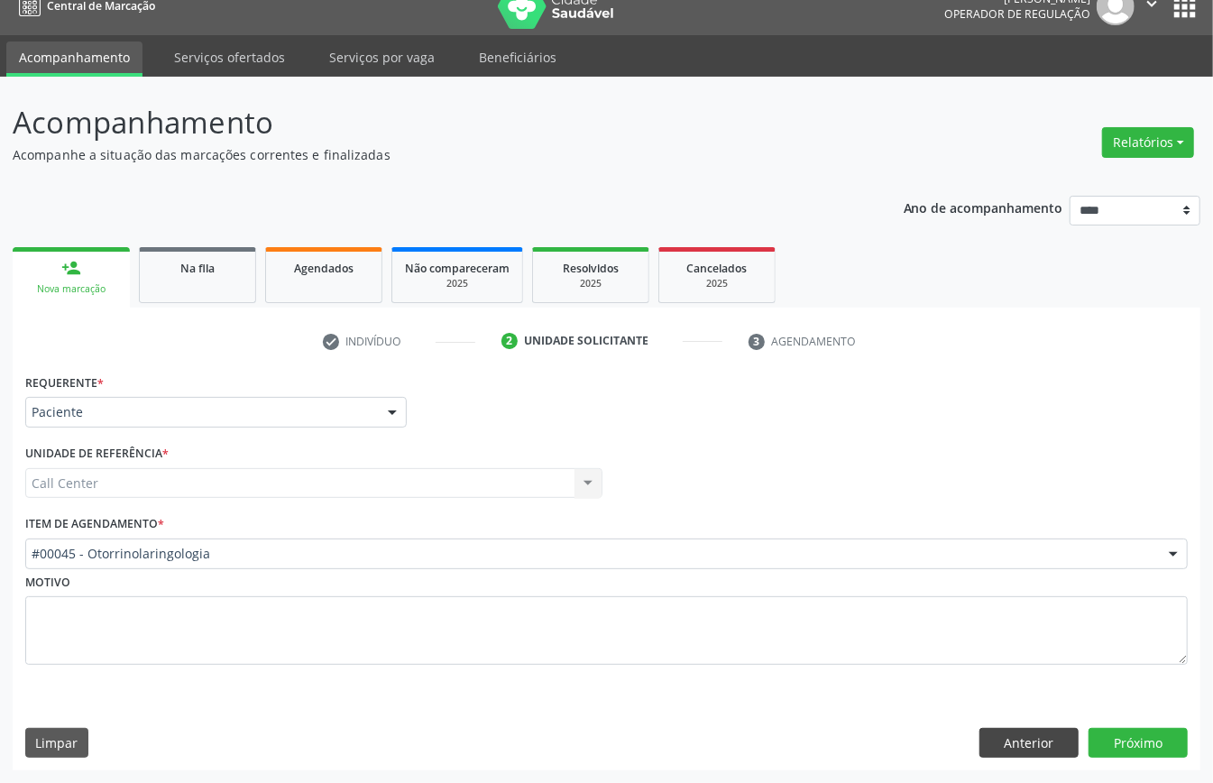
scroll to position [25, 0]
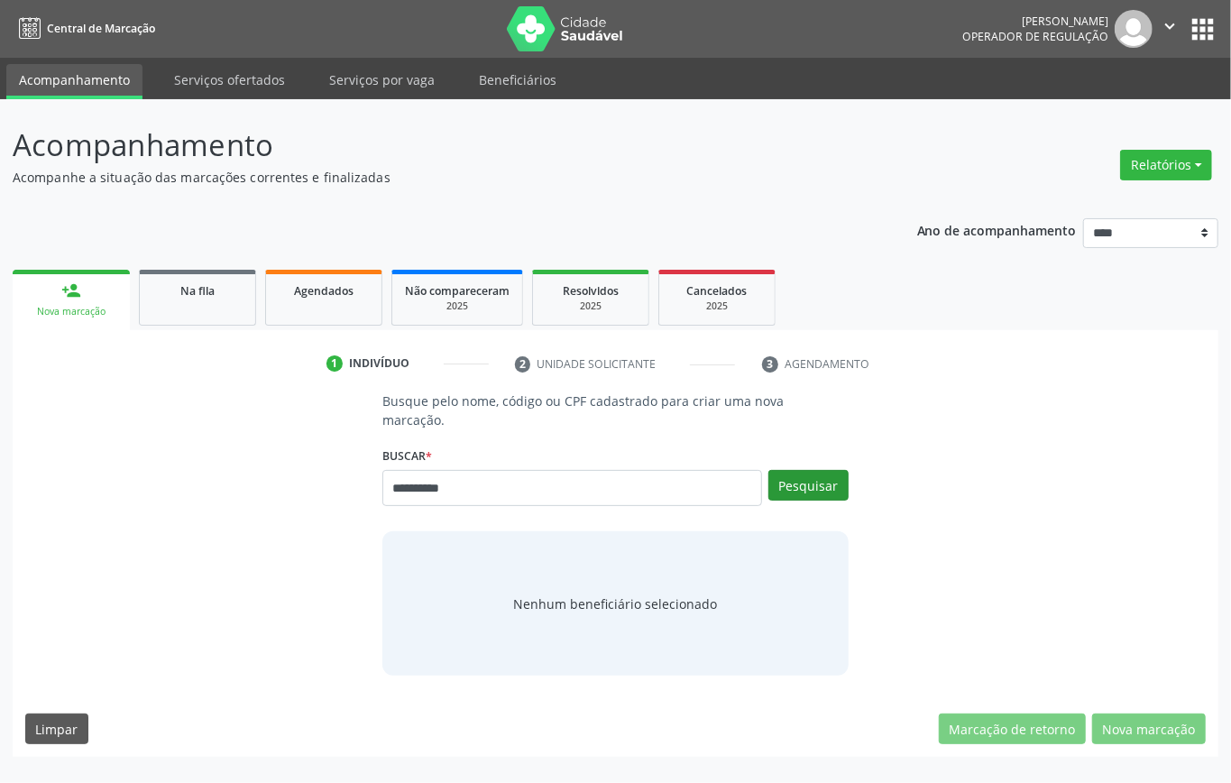
type input "**********"
drag, startPoint x: 826, startPoint y: 484, endPoint x: 762, endPoint y: 471, distance: 65.3
click at [826, 487] on button "Pesquisar" at bounding box center [809, 485] width 80 height 31
type input "**********"
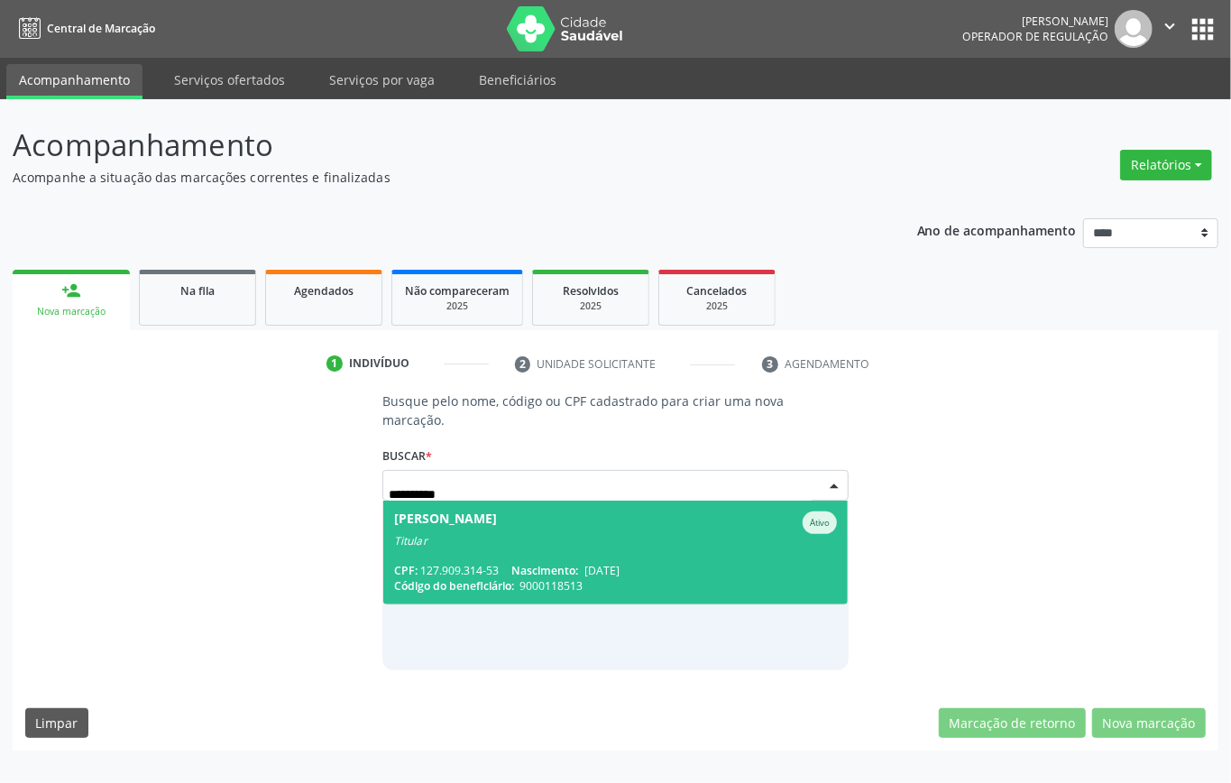
click at [481, 542] on div "Titular" at bounding box center [615, 541] width 443 height 14
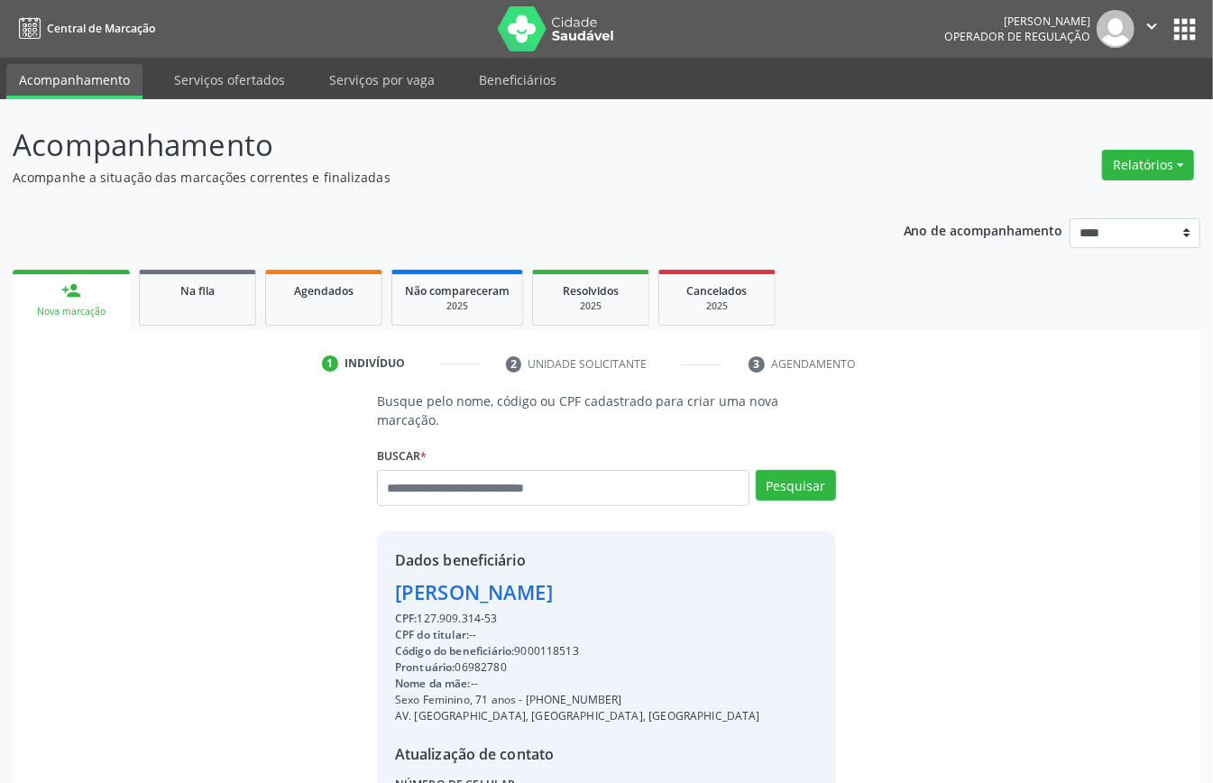
scroll to position [189, 0]
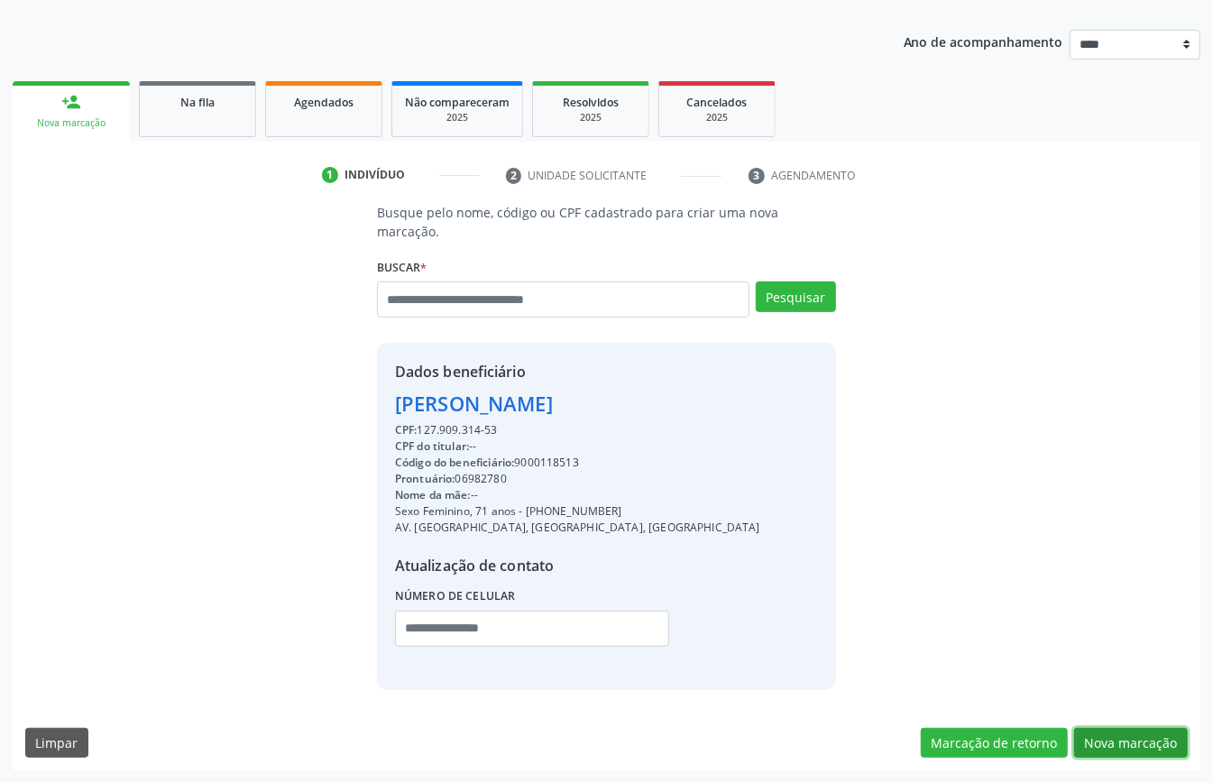
click at [1138, 731] on button "Nova marcação" at bounding box center [1132, 743] width 114 height 31
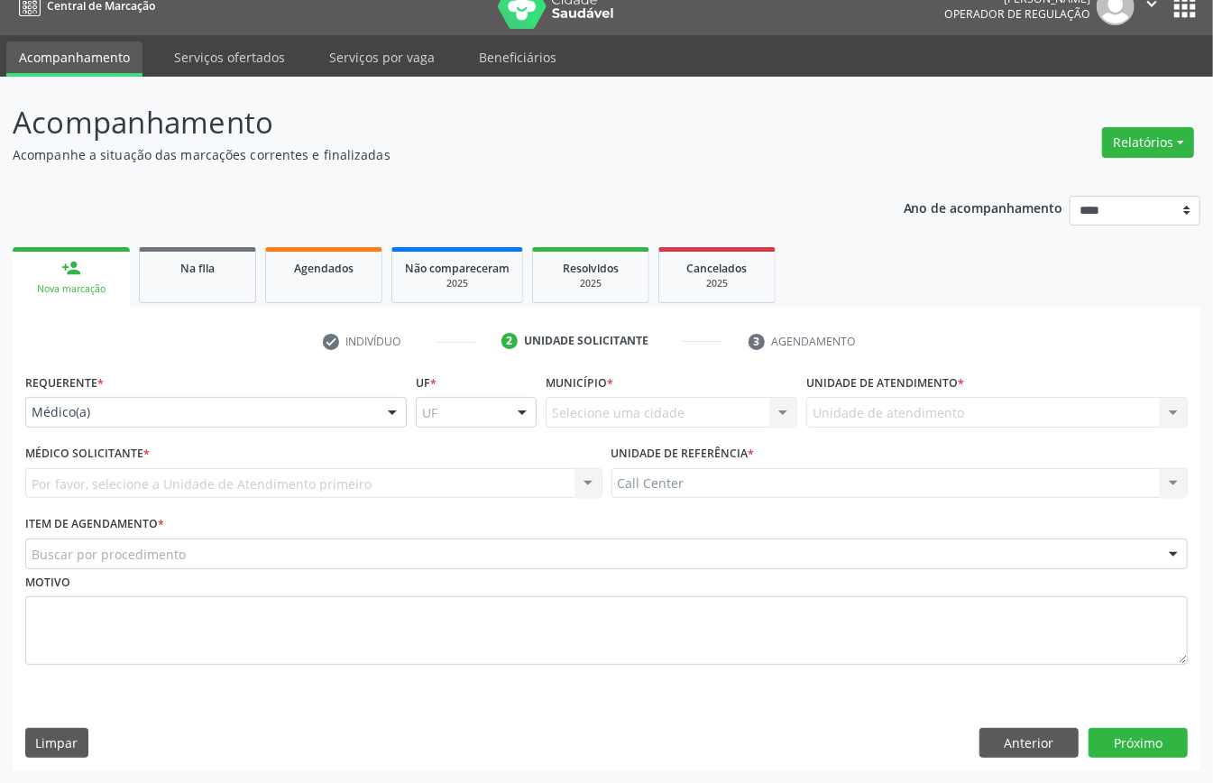
scroll to position [25, 0]
drag, startPoint x: 153, startPoint y: 401, endPoint x: 138, endPoint y: 480, distance: 80.9
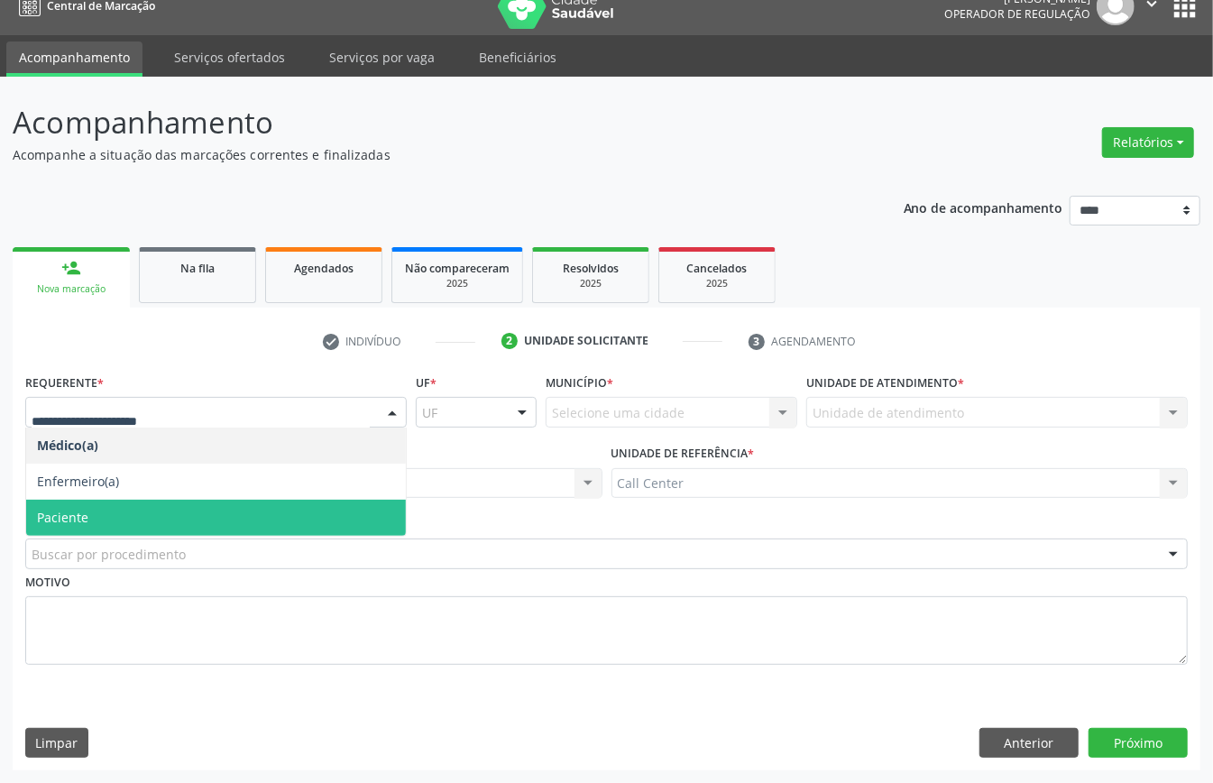
drag, startPoint x: 97, startPoint y: 505, endPoint x: 102, endPoint y: 539, distance: 33.7
click at [97, 507] on span "Paciente" at bounding box center [216, 518] width 380 height 36
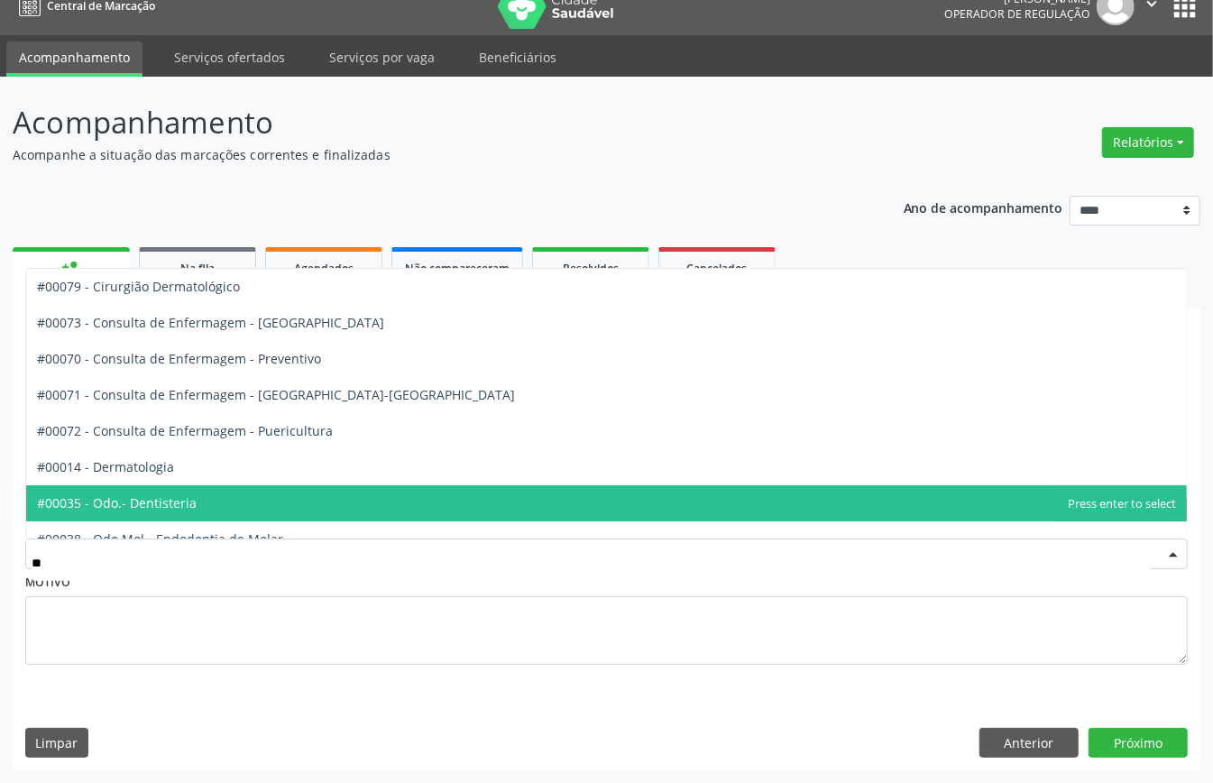
type input "***"
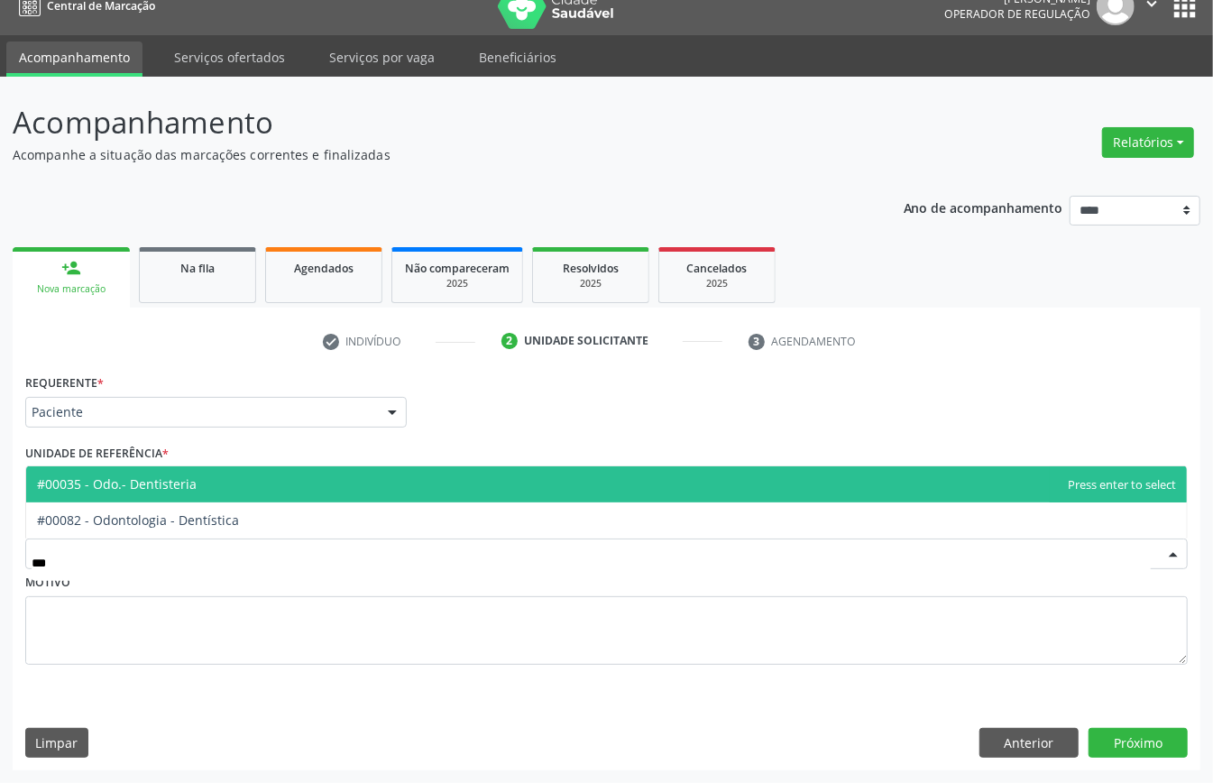
click at [110, 482] on span "#00035 - Odo.- Dentisteria" at bounding box center [117, 483] width 160 height 17
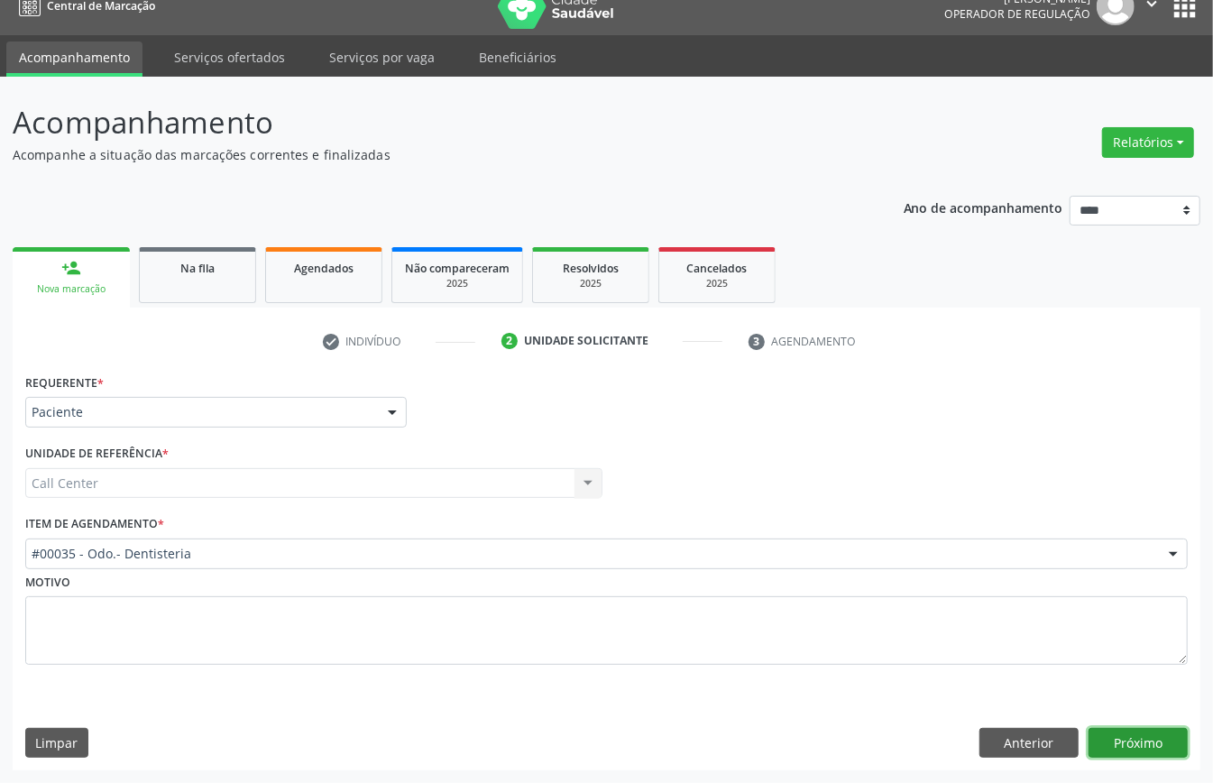
click at [1124, 740] on button "Próximo" at bounding box center [1138, 743] width 99 height 31
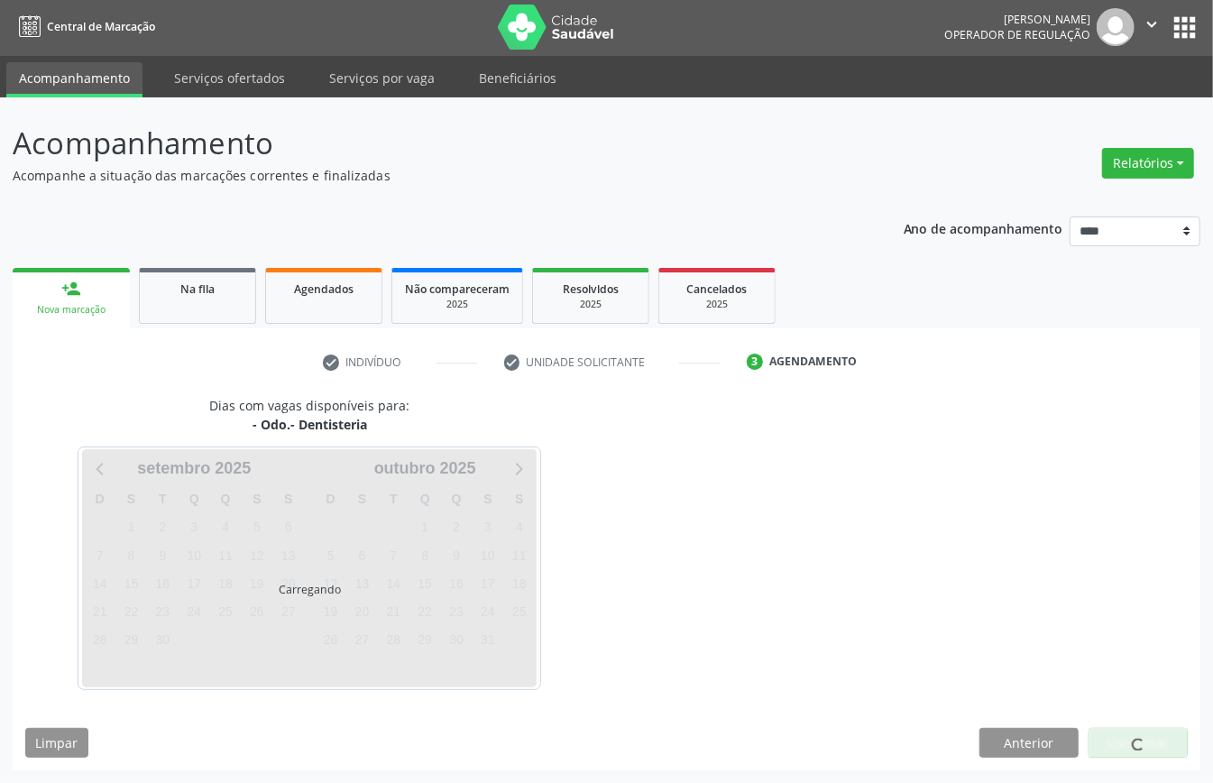
scroll to position [4, 0]
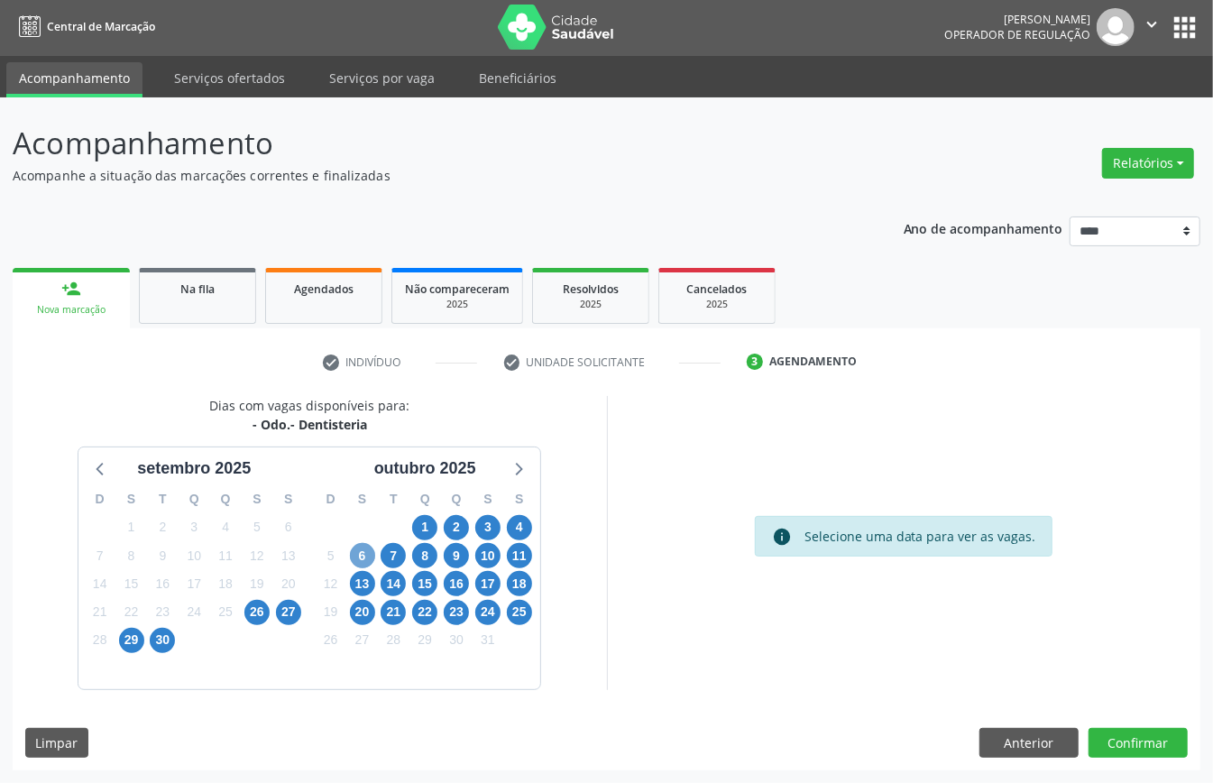
drag, startPoint x: 361, startPoint y: 557, endPoint x: 480, endPoint y: 570, distance: 119.9
click at [362, 557] on span "6" at bounding box center [362, 555] width 25 height 25
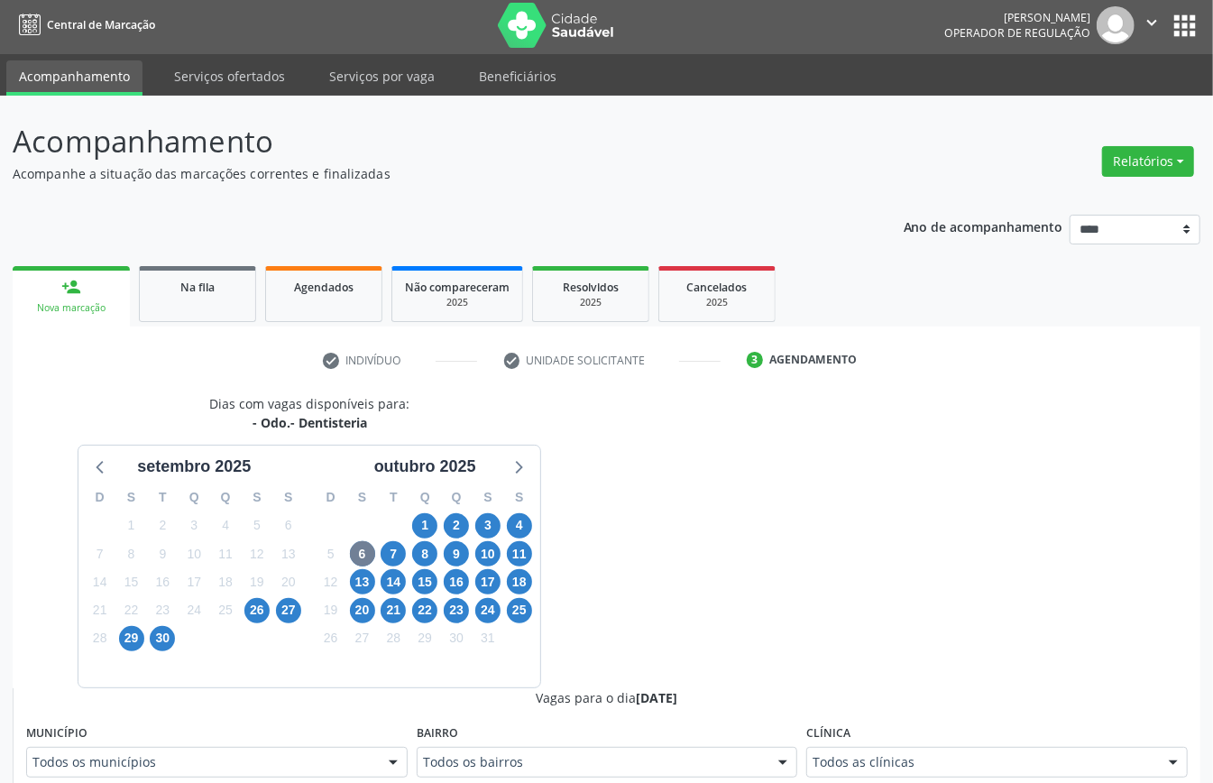
scroll to position [12, 0]
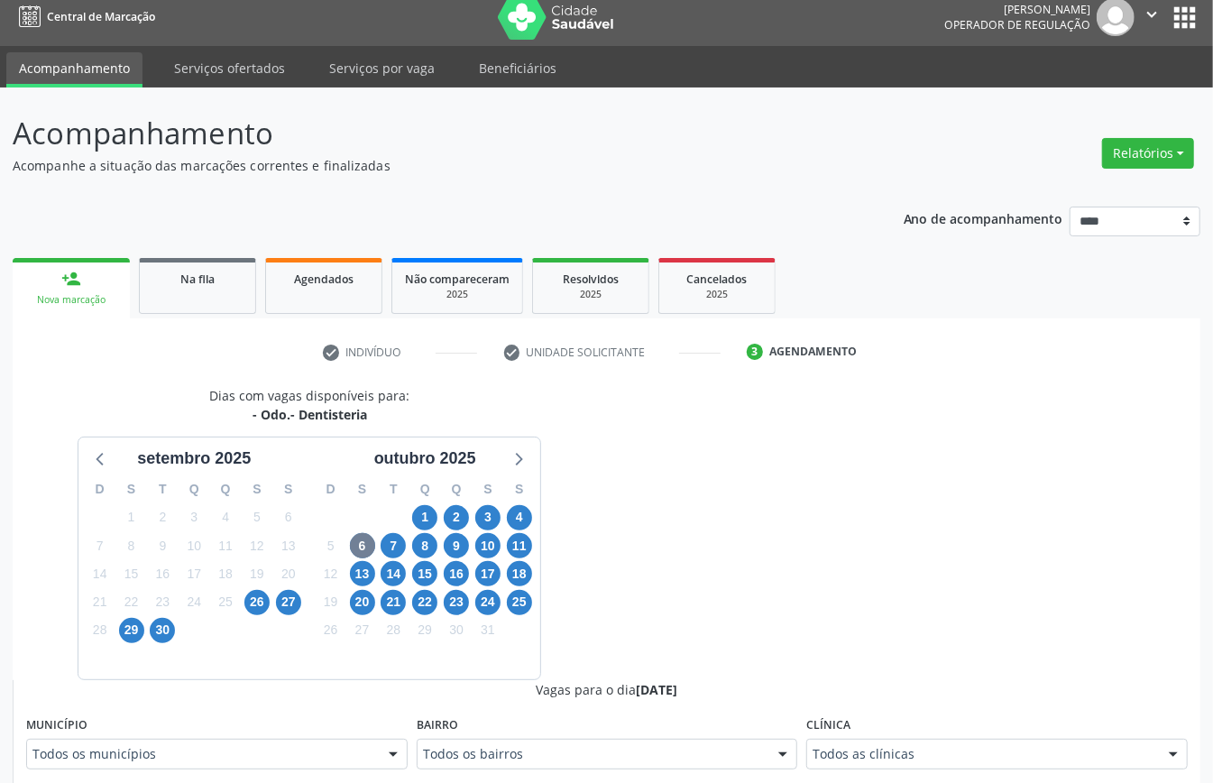
click at [960, 751] on div "Todos as clínicas" at bounding box center [998, 754] width 382 height 31
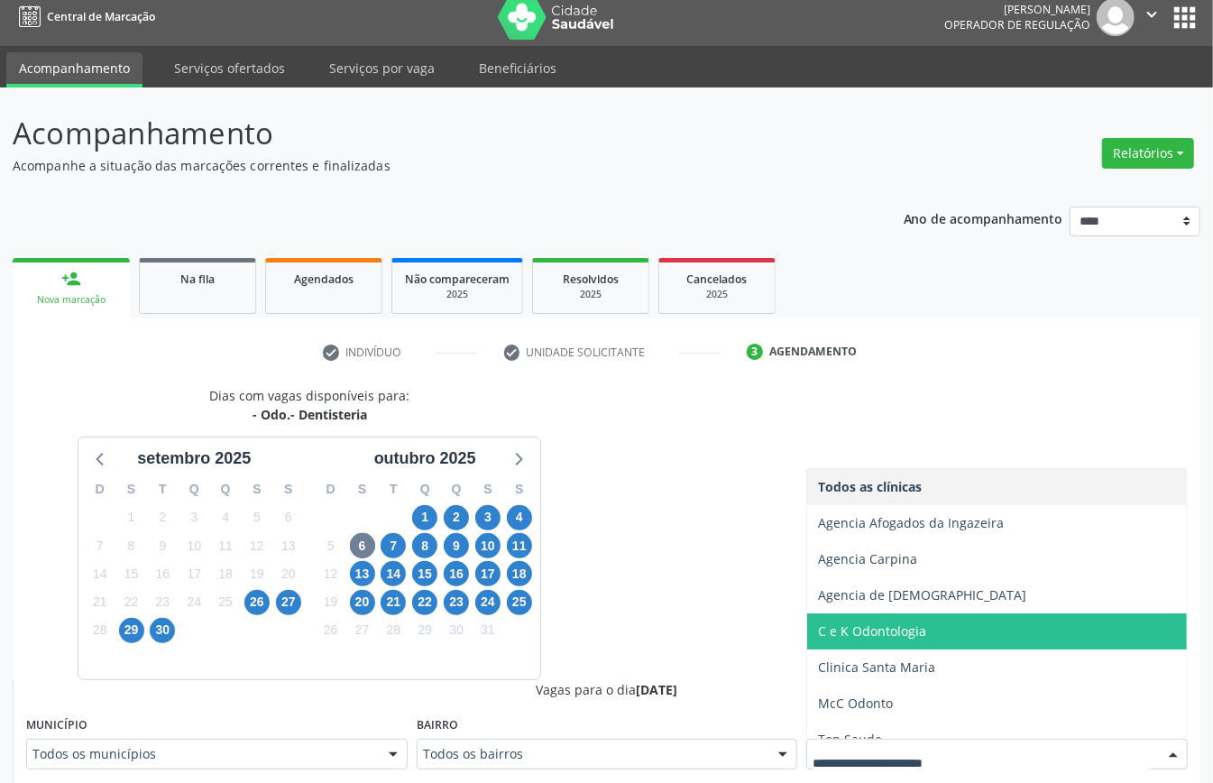
click at [917, 640] on span "C e K Odontologia" at bounding box center [872, 631] width 108 height 17
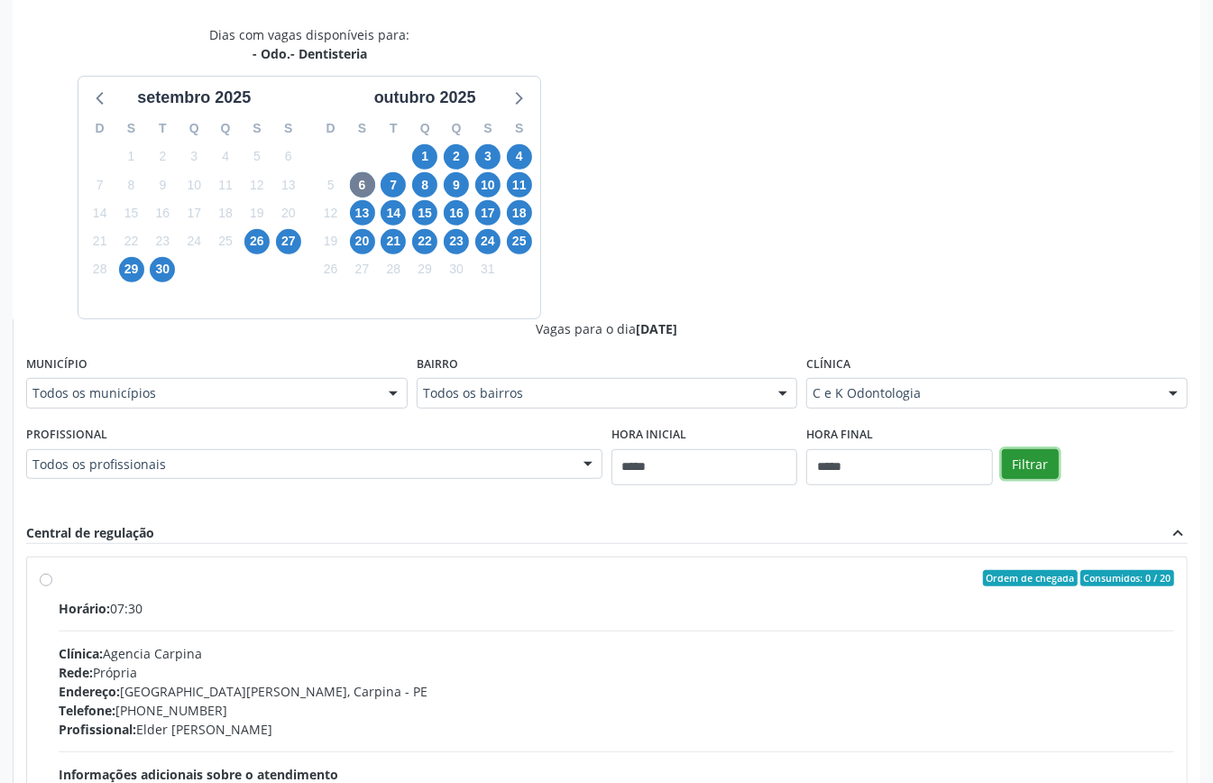
click at [1045, 460] on button "Filtrar" at bounding box center [1030, 464] width 57 height 31
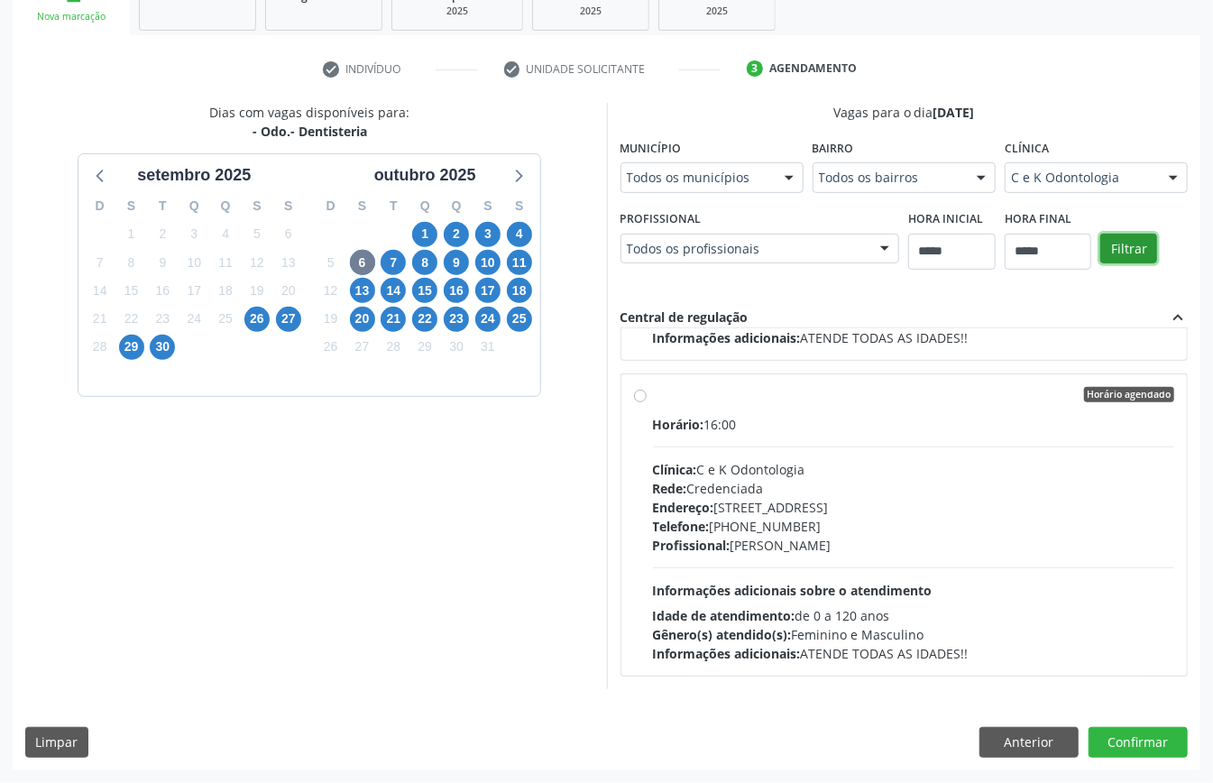
scroll to position [0, 0]
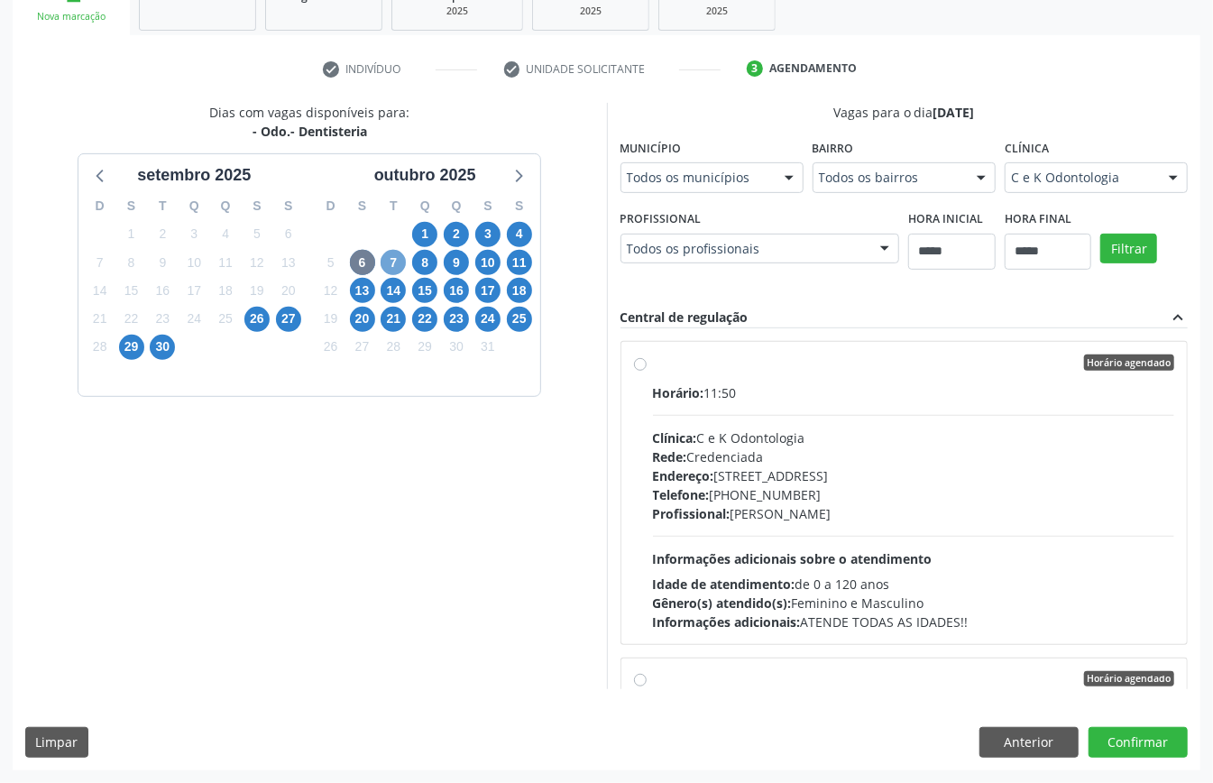
click at [392, 265] on span "7" at bounding box center [393, 262] width 25 height 25
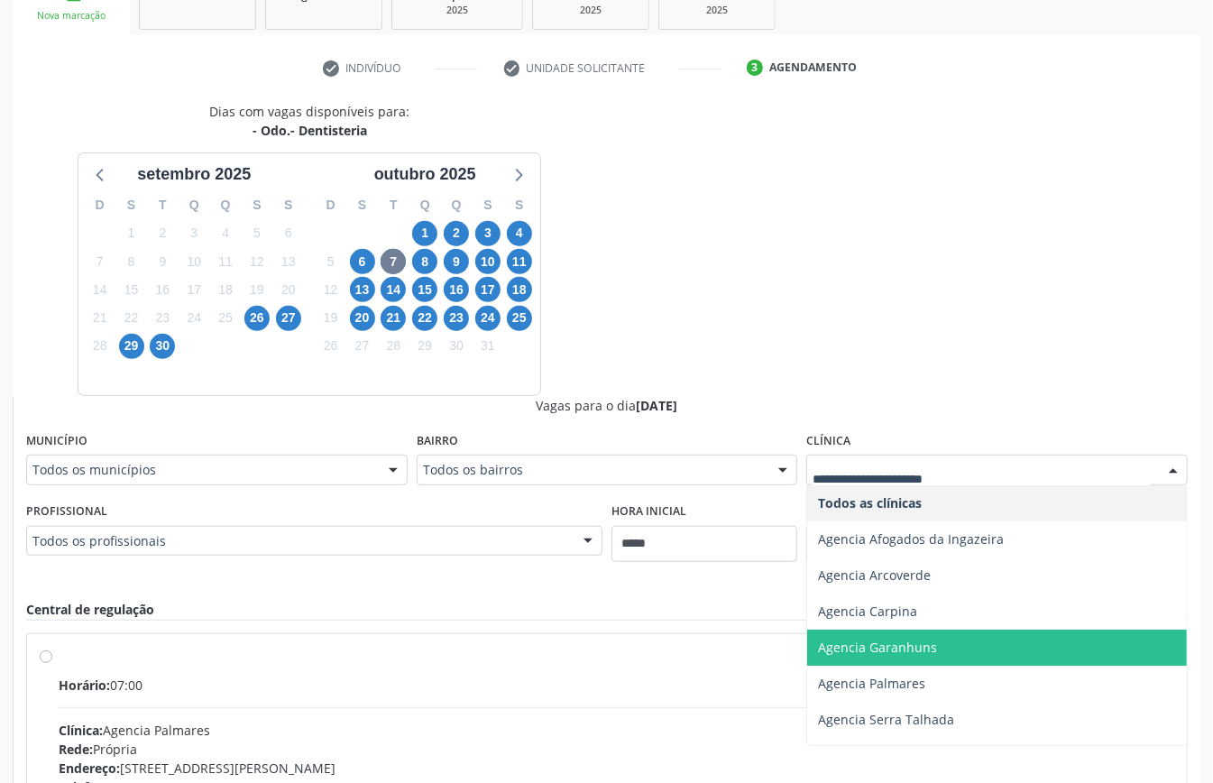
scroll to position [173, 0]
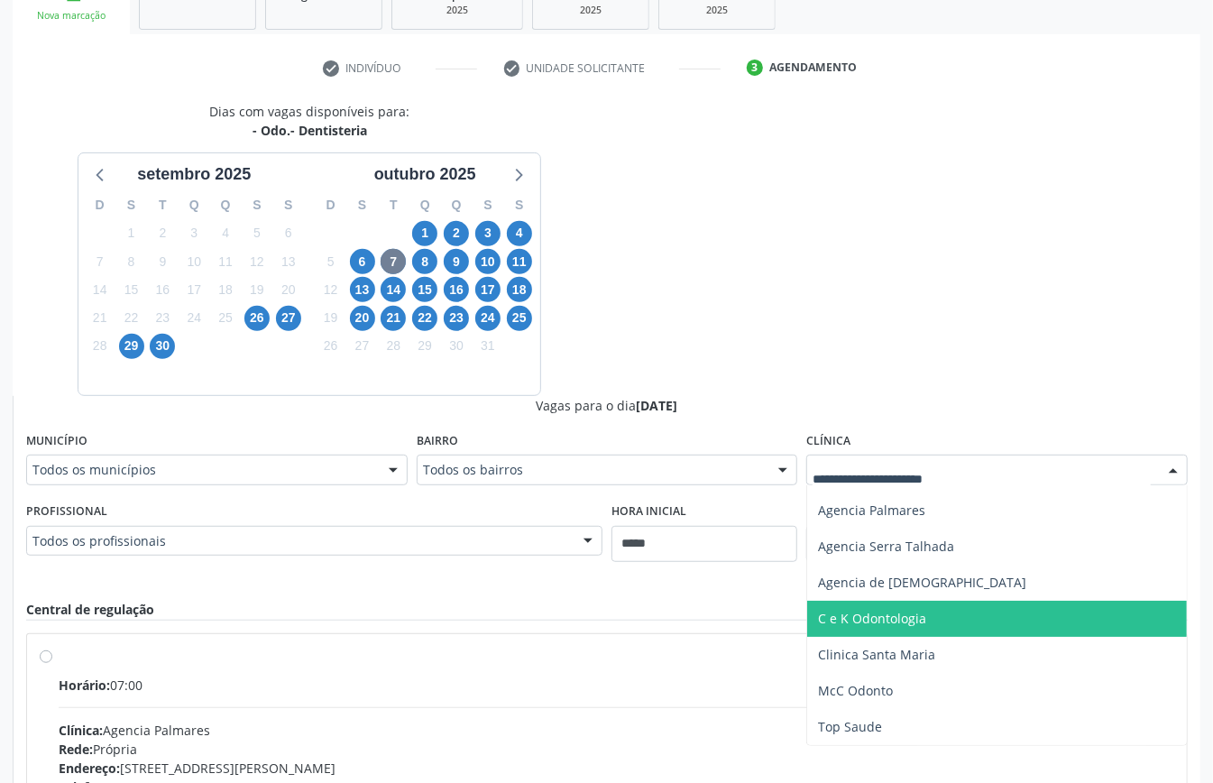
click at [889, 622] on span "C e K Odontologia" at bounding box center [872, 618] width 108 height 17
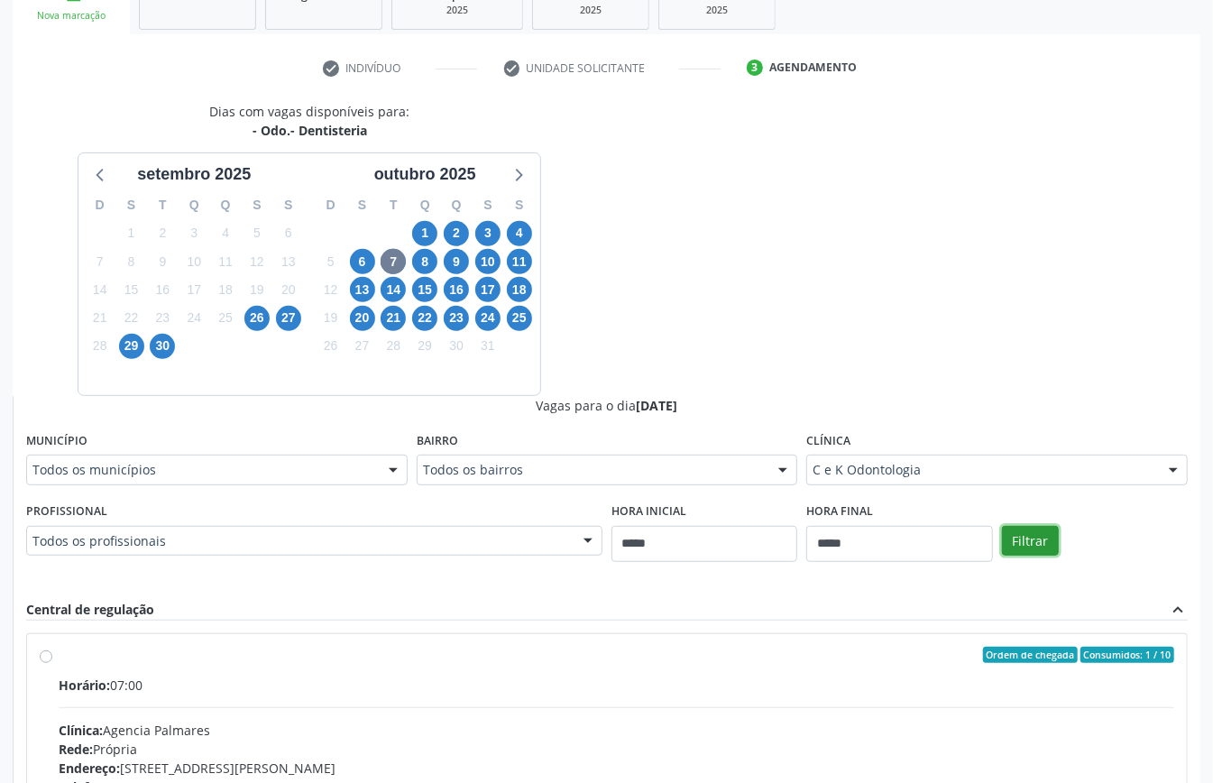
click at [1040, 549] on button "Filtrar" at bounding box center [1030, 541] width 57 height 31
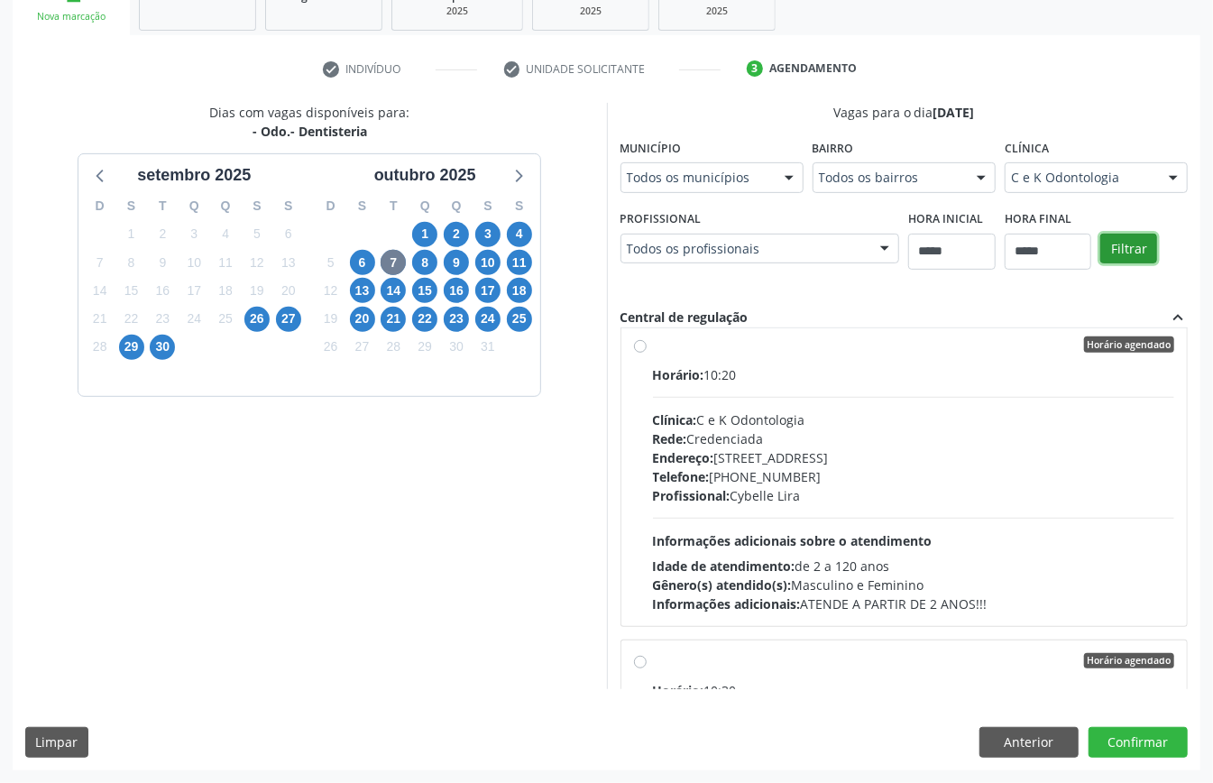
scroll to position [530, 0]
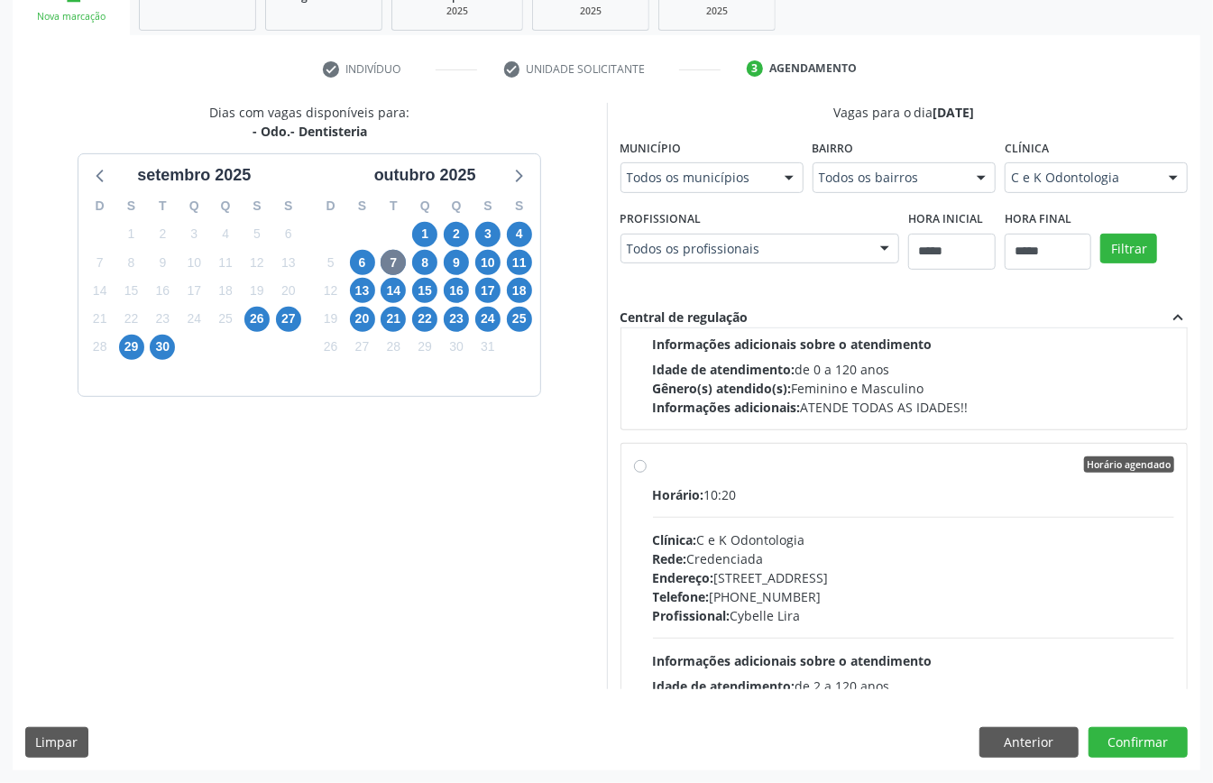
click at [742, 559] on div "Rede: Credenciada" at bounding box center [914, 558] width 522 height 19
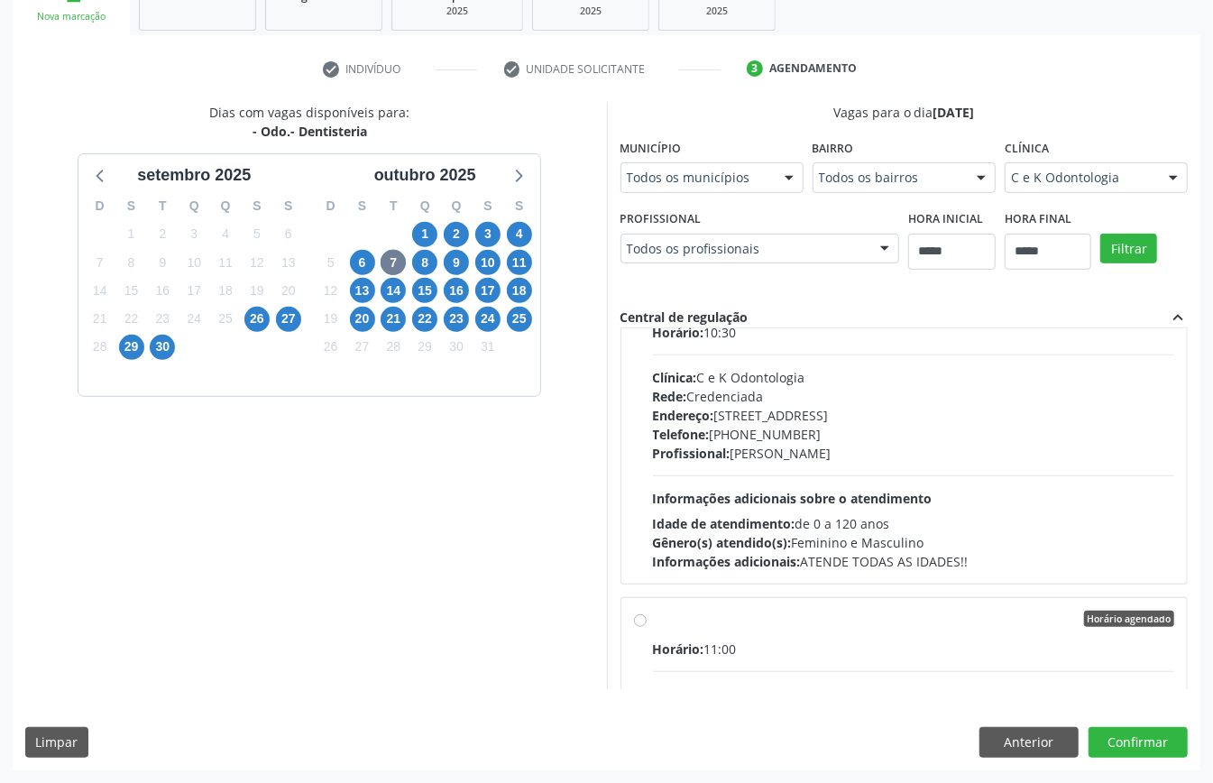
scroll to position [1372, 0]
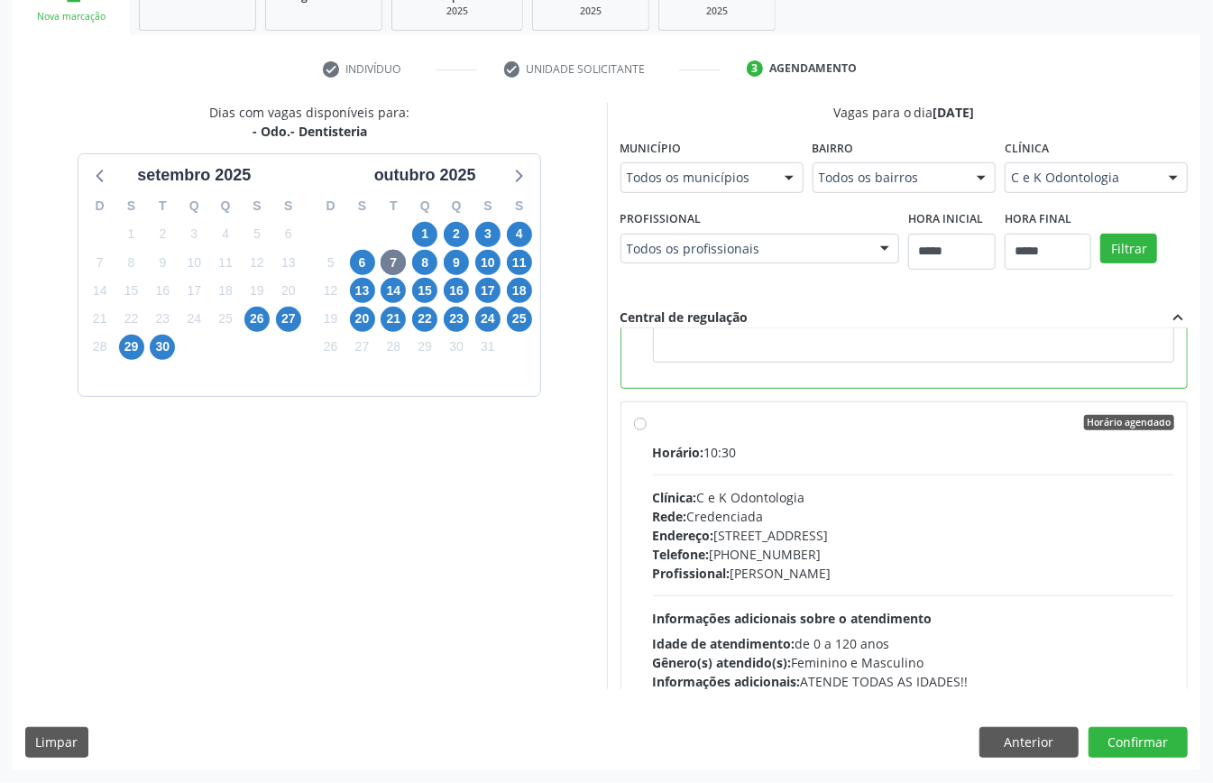
click at [730, 593] on div "Horário: 10:30 Clínica: C e K Odontologia Rede: Credenciada Endereço: Av Estáci…" at bounding box center [914, 567] width 522 height 248
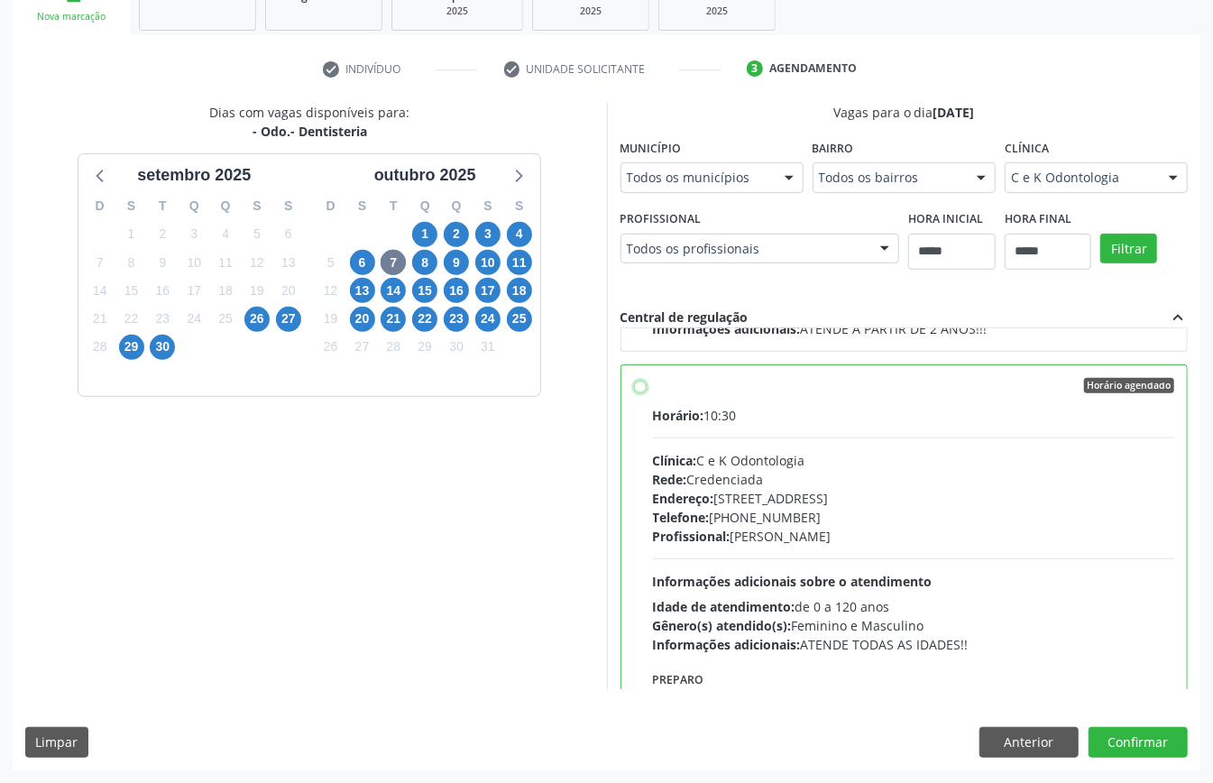
scroll to position [1047, 0]
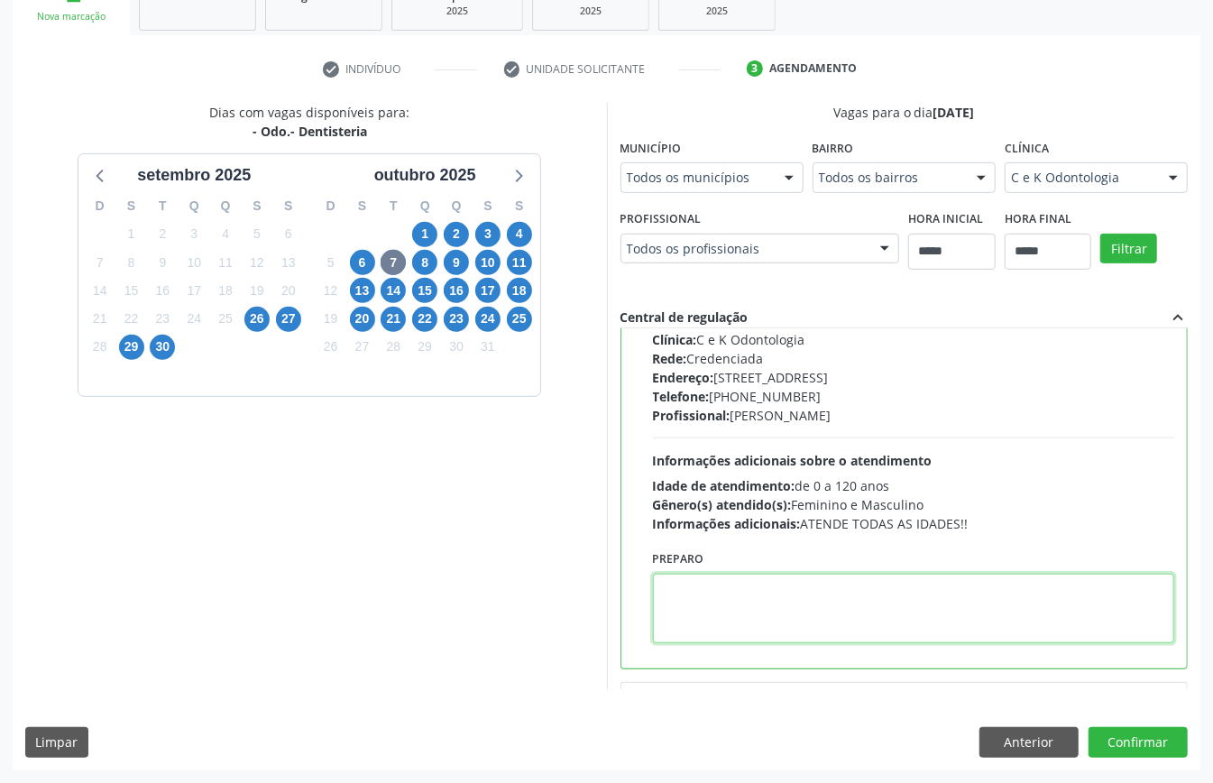
paste textarea "**********"
type textarea "**********"
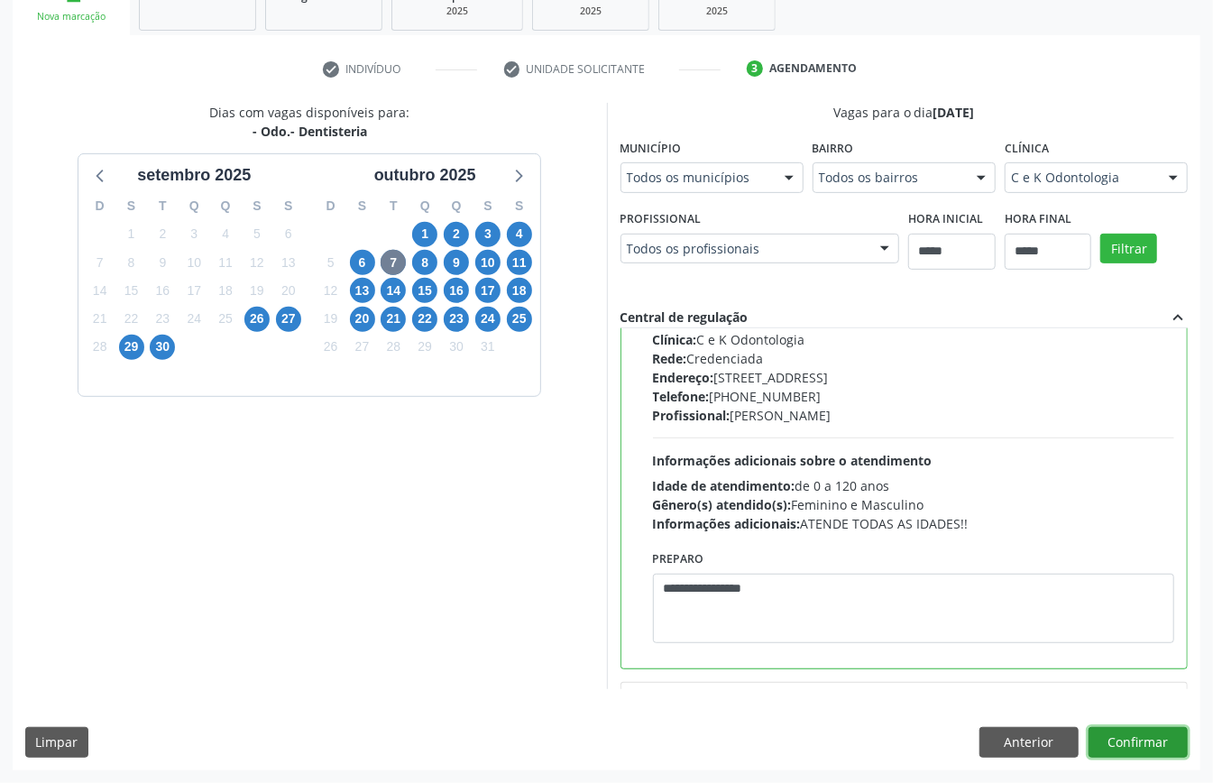
click at [1126, 733] on button "Confirmar" at bounding box center [1138, 742] width 99 height 31
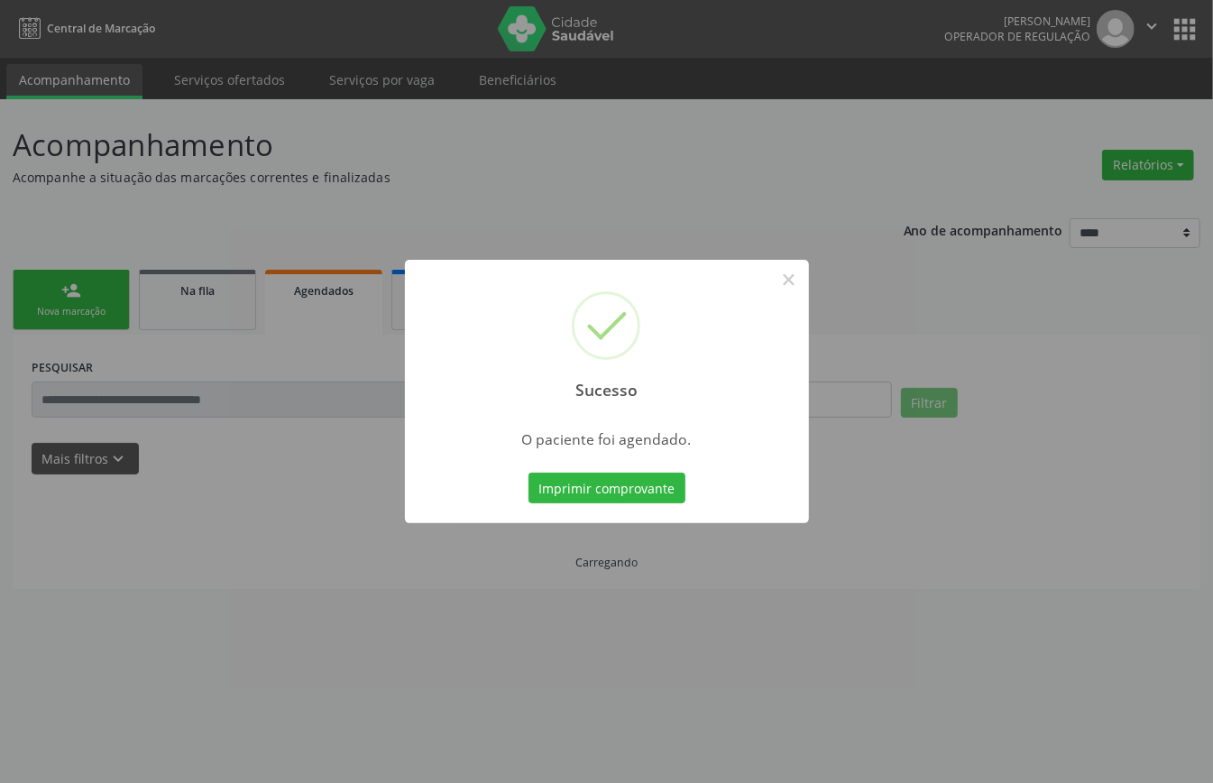
scroll to position [0, 0]
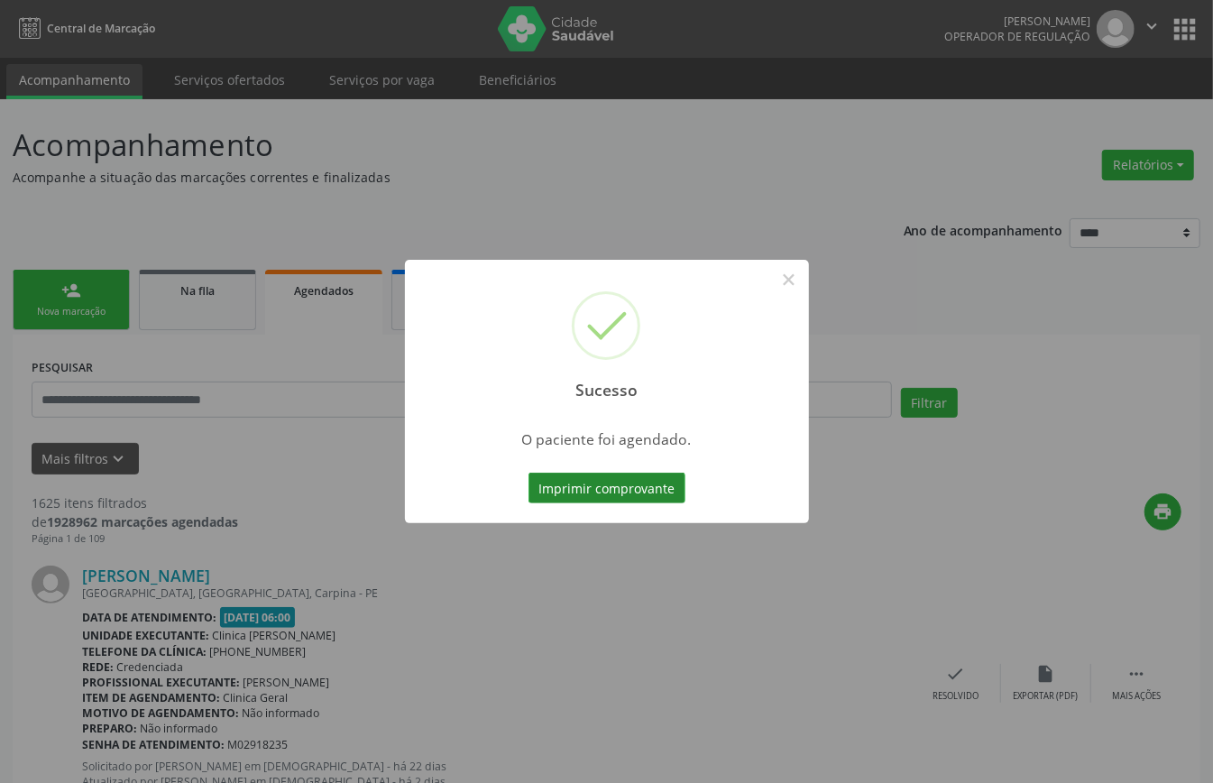
click at [682, 498] on button "Imprimir comprovante" at bounding box center [607, 488] width 157 height 31
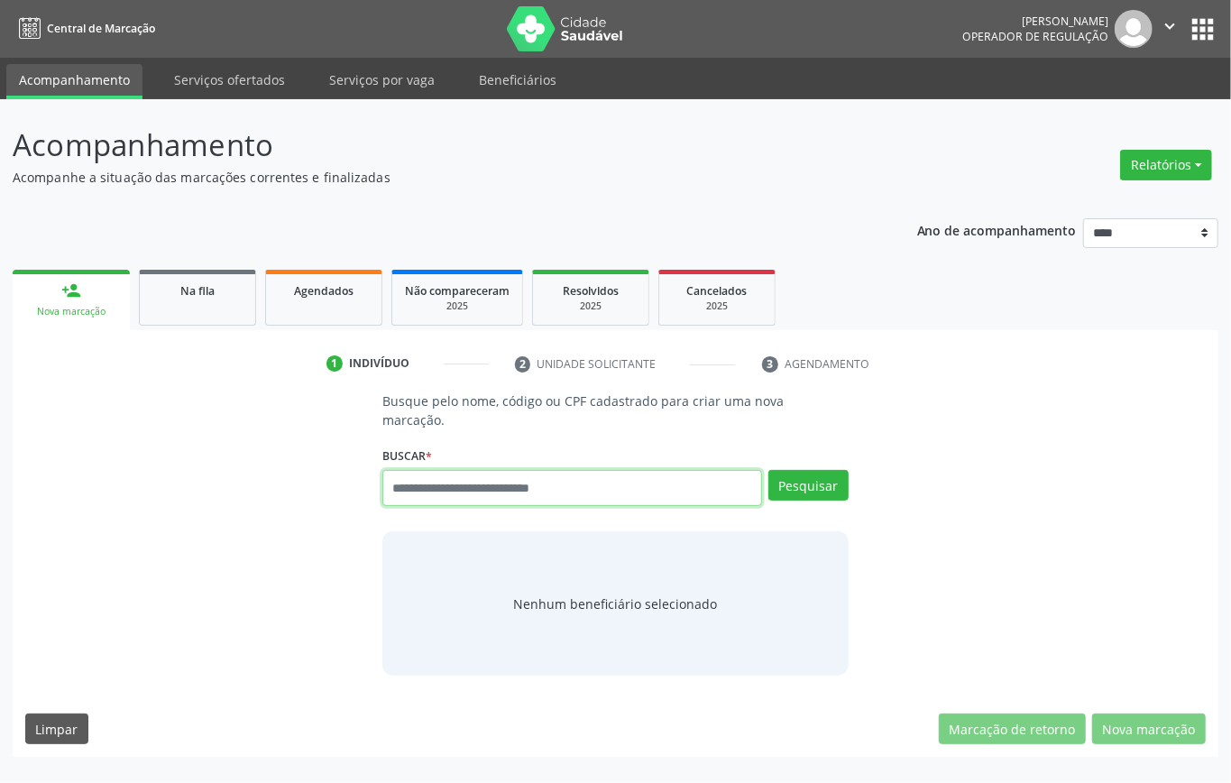
paste input "**********"
type input "**********"
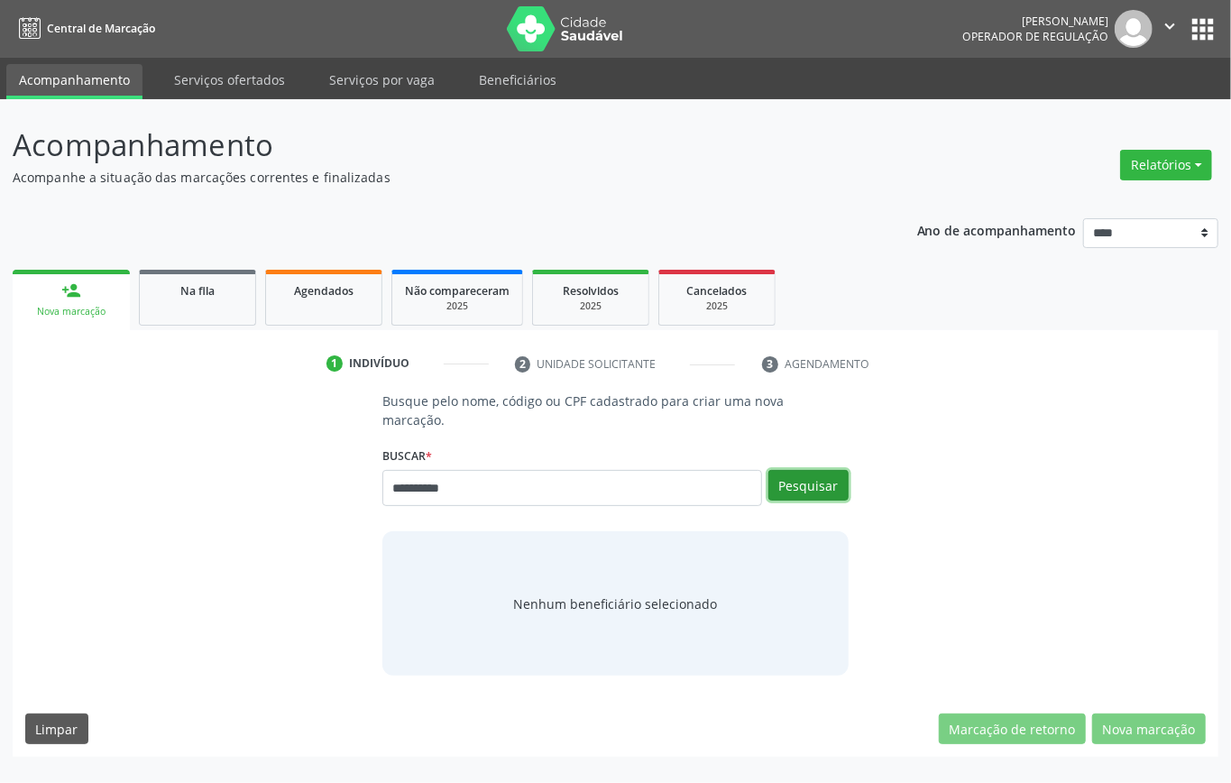
click at [838, 476] on button "Pesquisar" at bounding box center [809, 485] width 80 height 31
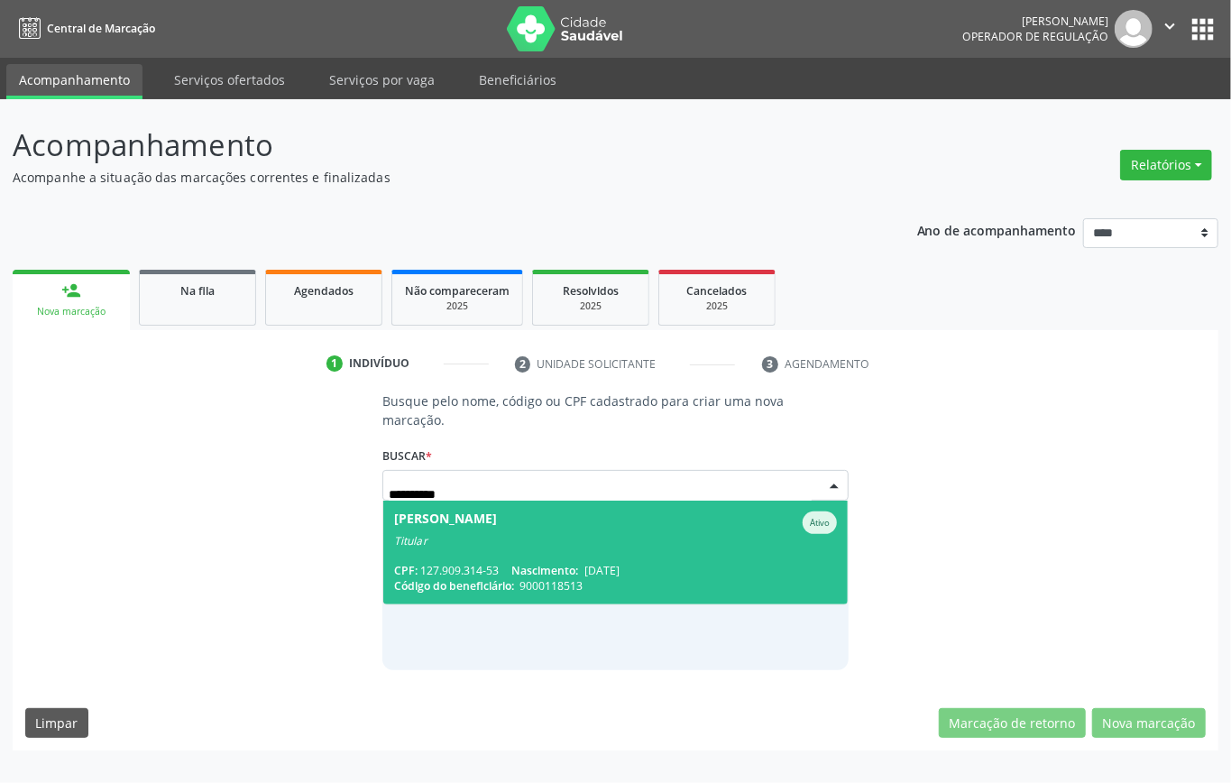
click at [560, 539] on div "Titular" at bounding box center [615, 541] width 443 height 14
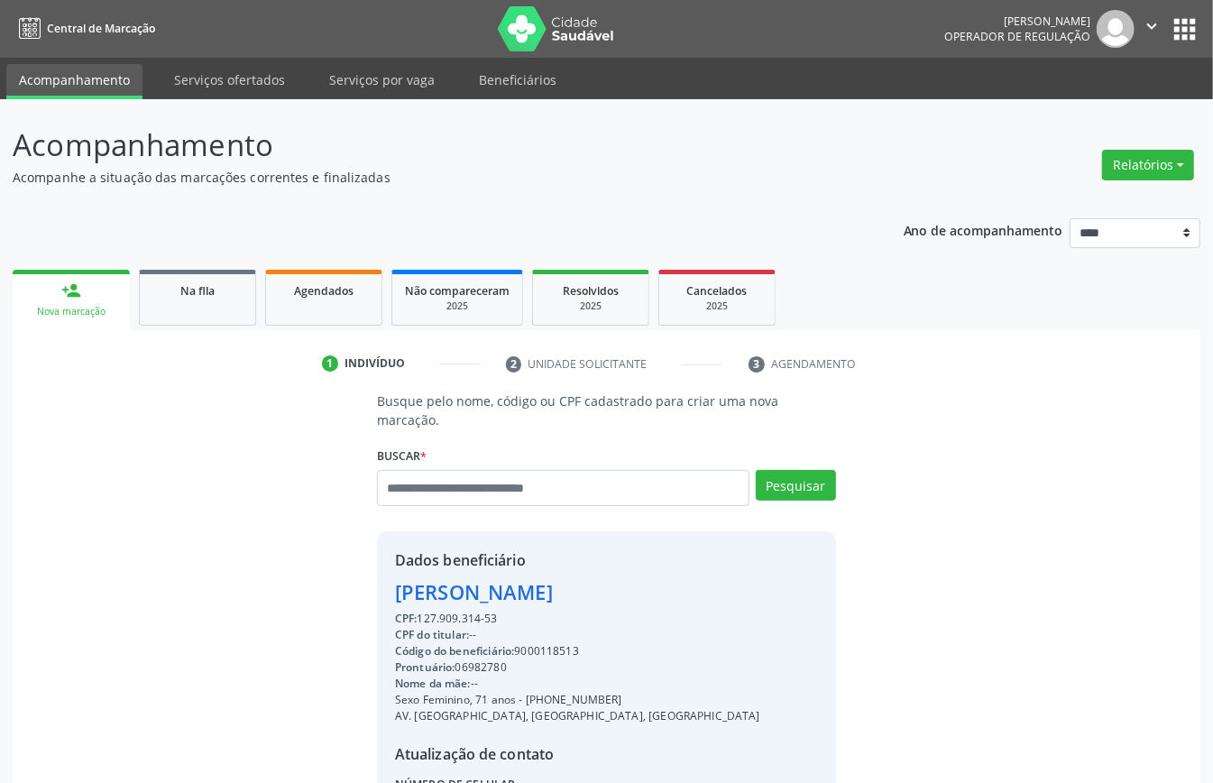
scroll to position [189, 0]
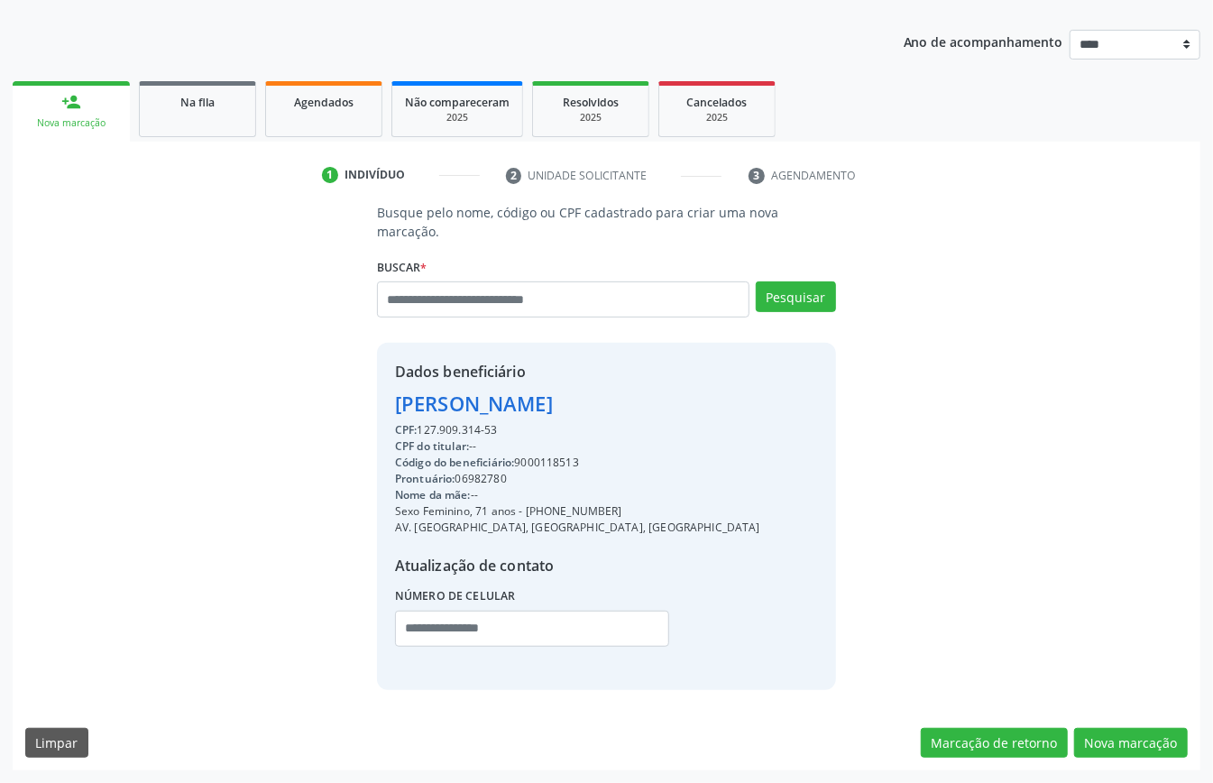
click at [451, 429] on div "CPF: 127.909.314-53" at bounding box center [577, 430] width 365 height 16
click at [452, 429] on div "CPF: 127.909.314-53" at bounding box center [577, 430] width 365 height 16
copy div "127.909.314"
paste input "**********"
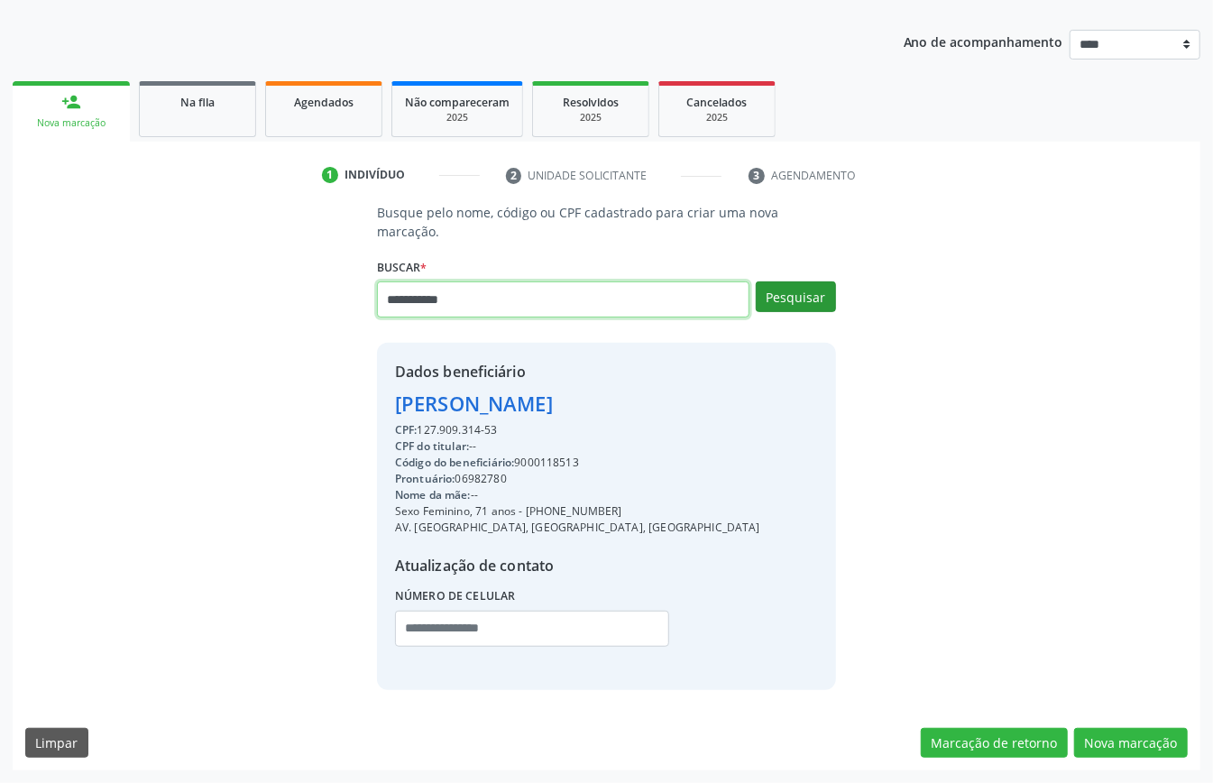
type input "**********"
click at [812, 290] on button "Pesquisar" at bounding box center [796, 296] width 80 height 31
type input "**********"
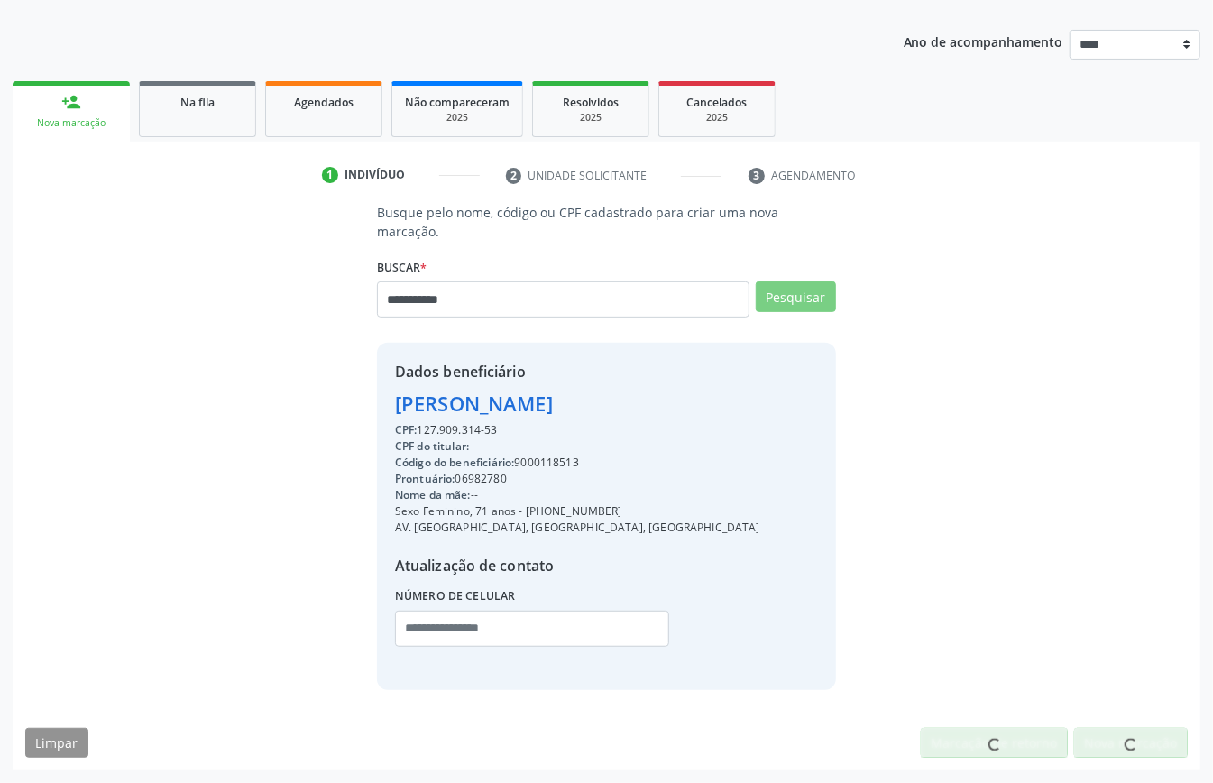
scroll to position [184, 0]
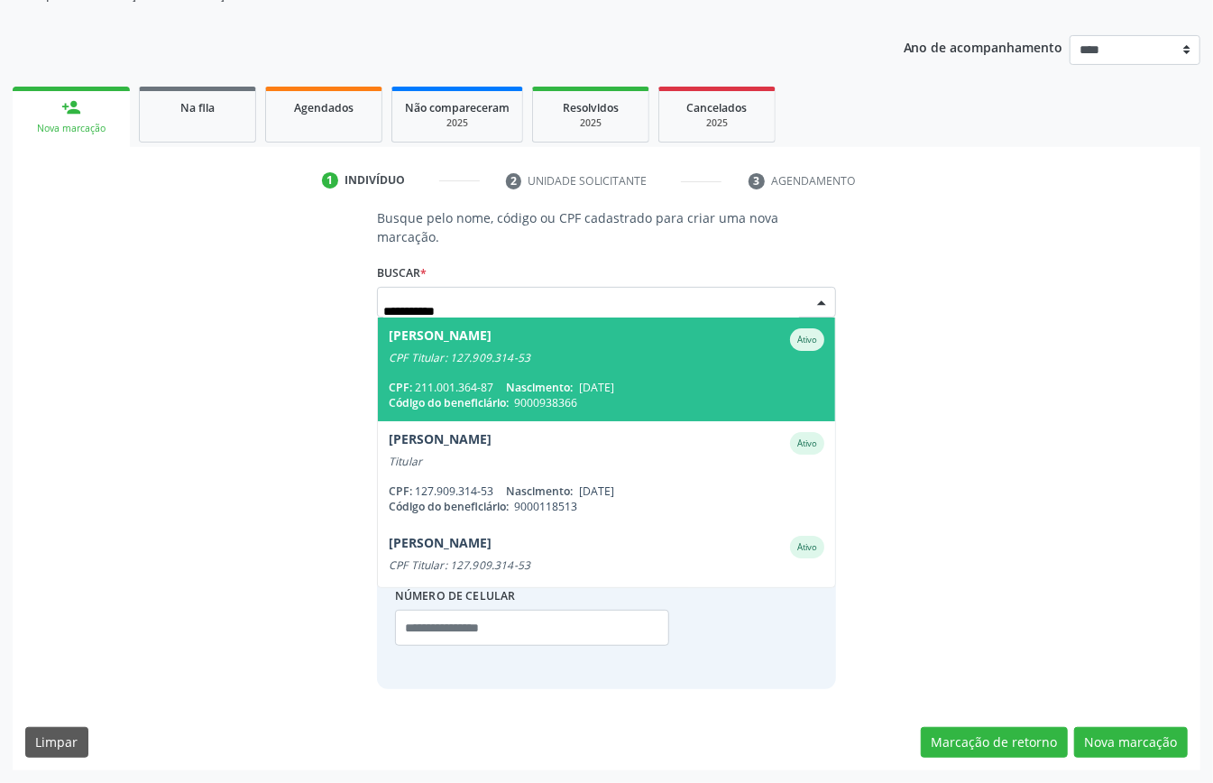
click at [556, 363] on span "Edvaldo Sales Patricio Ativo CPF Titular: 127.909.314-53 CPF: 211.001.364-87 Na…" at bounding box center [606, 370] width 457 height 104
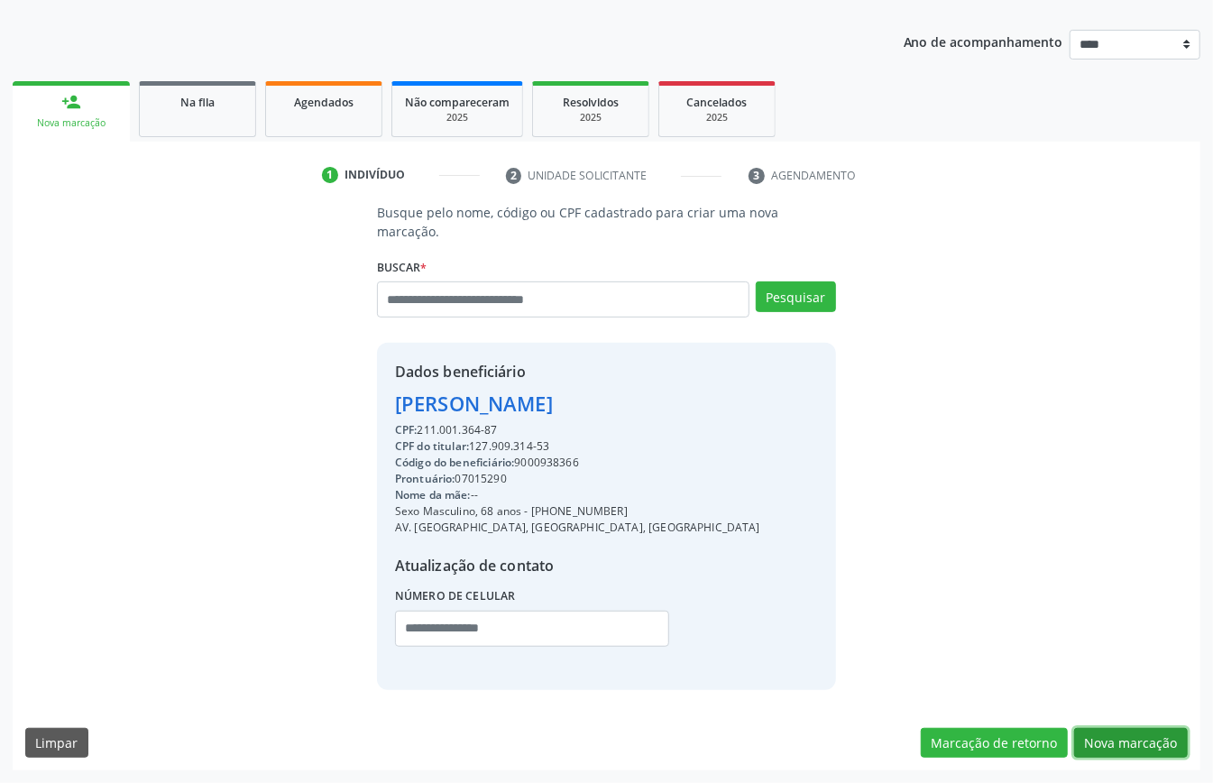
click at [1158, 747] on button "Nova marcação" at bounding box center [1132, 743] width 114 height 31
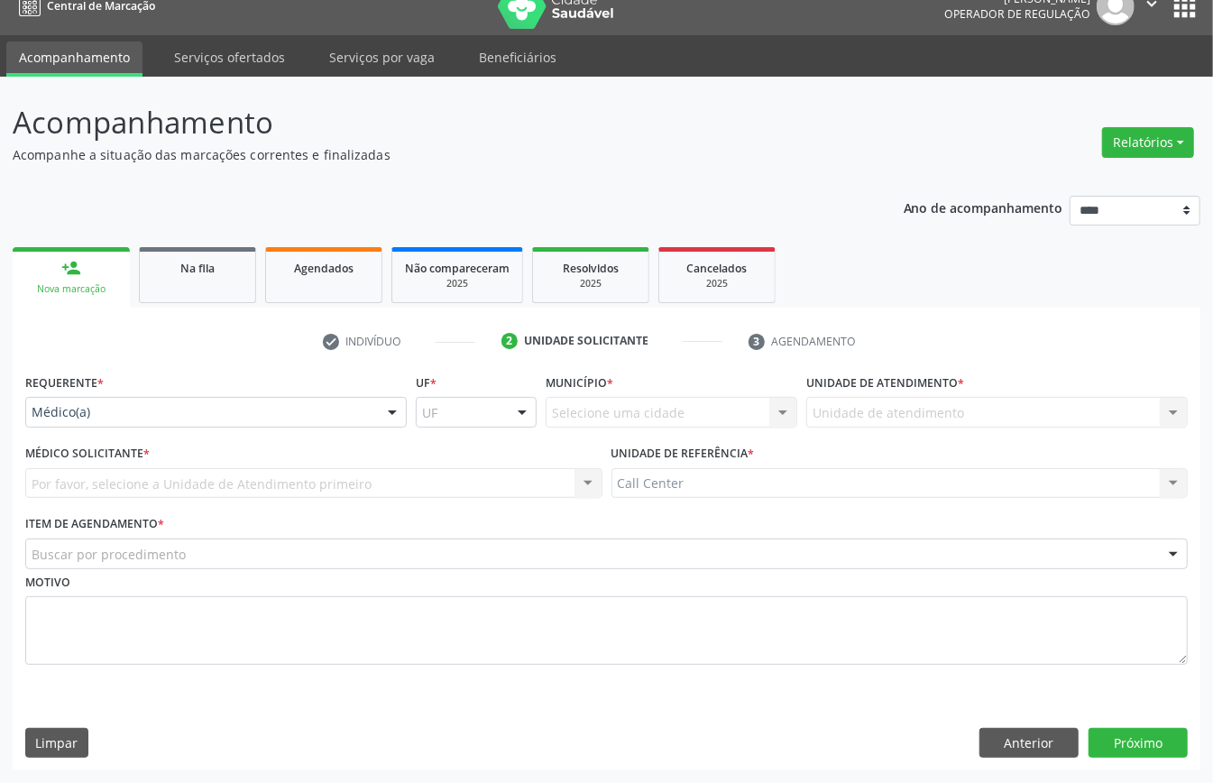
scroll to position [25, 0]
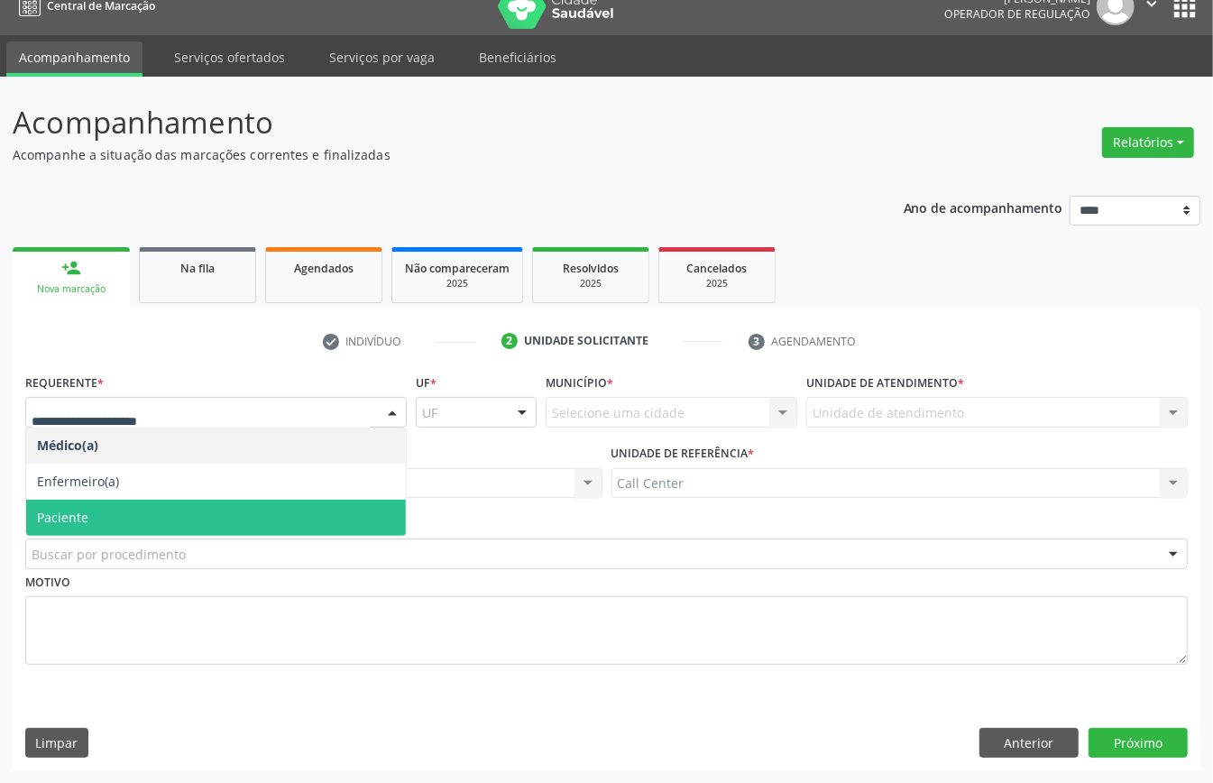
click at [98, 507] on span "Paciente" at bounding box center [216, 518] width 380 height 36
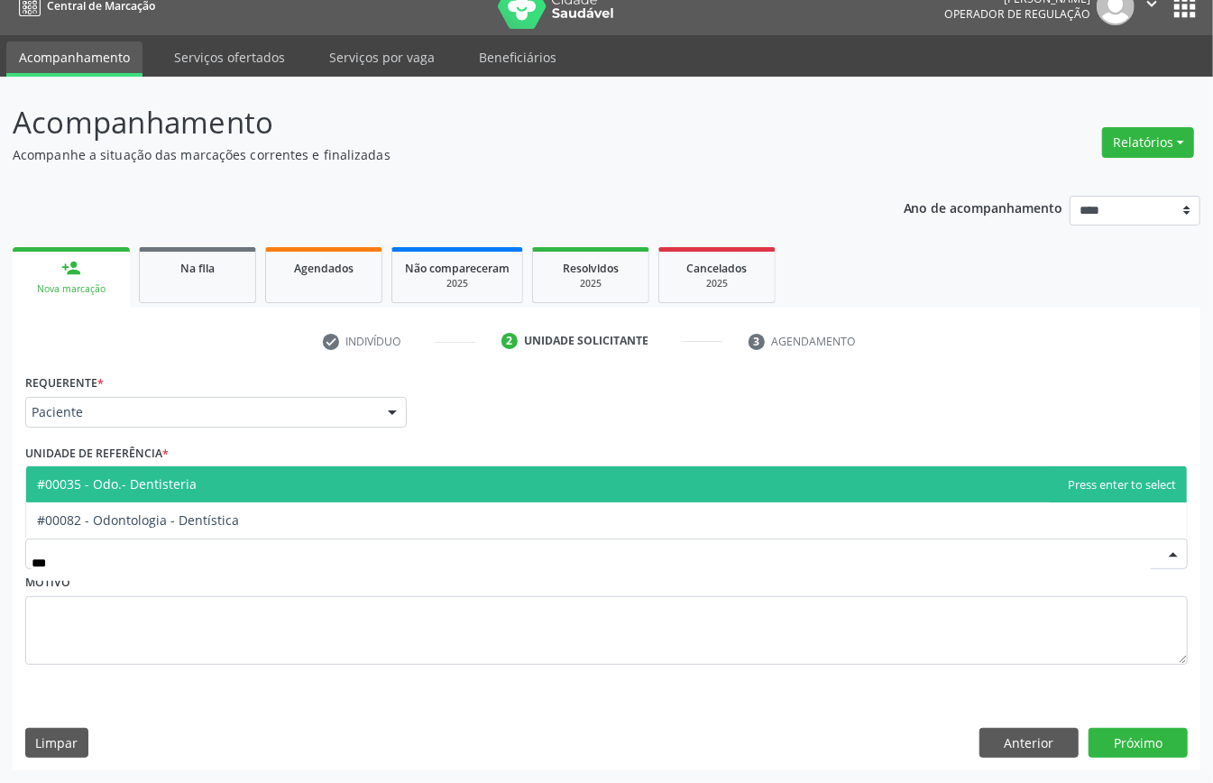
type input "****"
click at [109, 491] on span "#00035 - Odo.- Dentisteria" at bounding box center [606, 484] width 1161 height 36
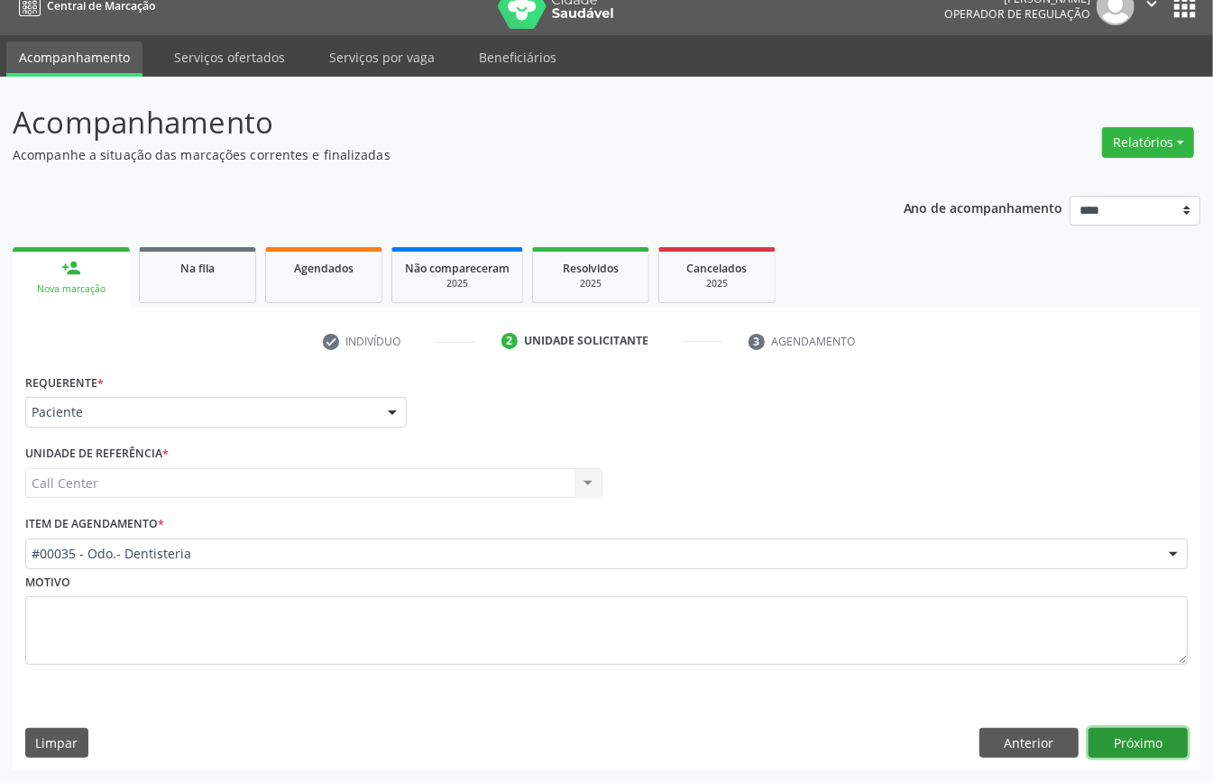
click at [1167, 733] on button "Próximo" at bounding box center [1138, 743] width 99 height 31
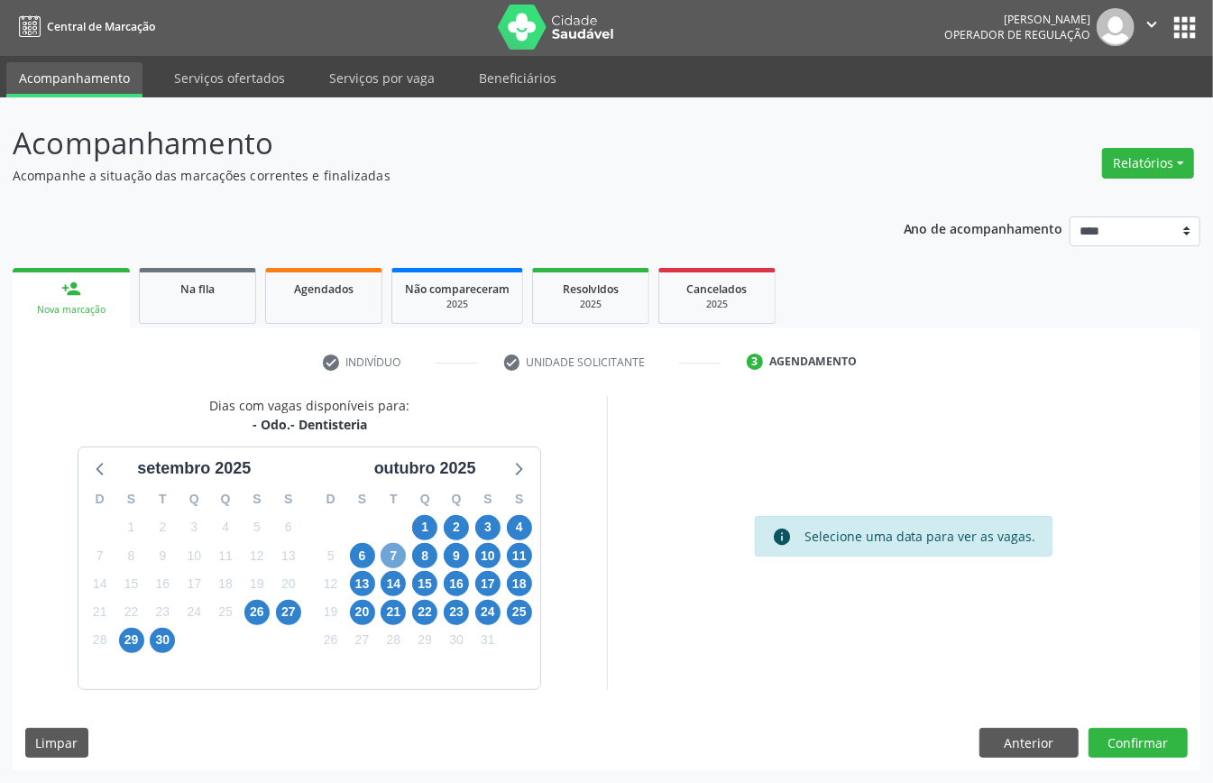
click at [392, 550] on span "7" at bounding box center [393, 555] width 25 height 25
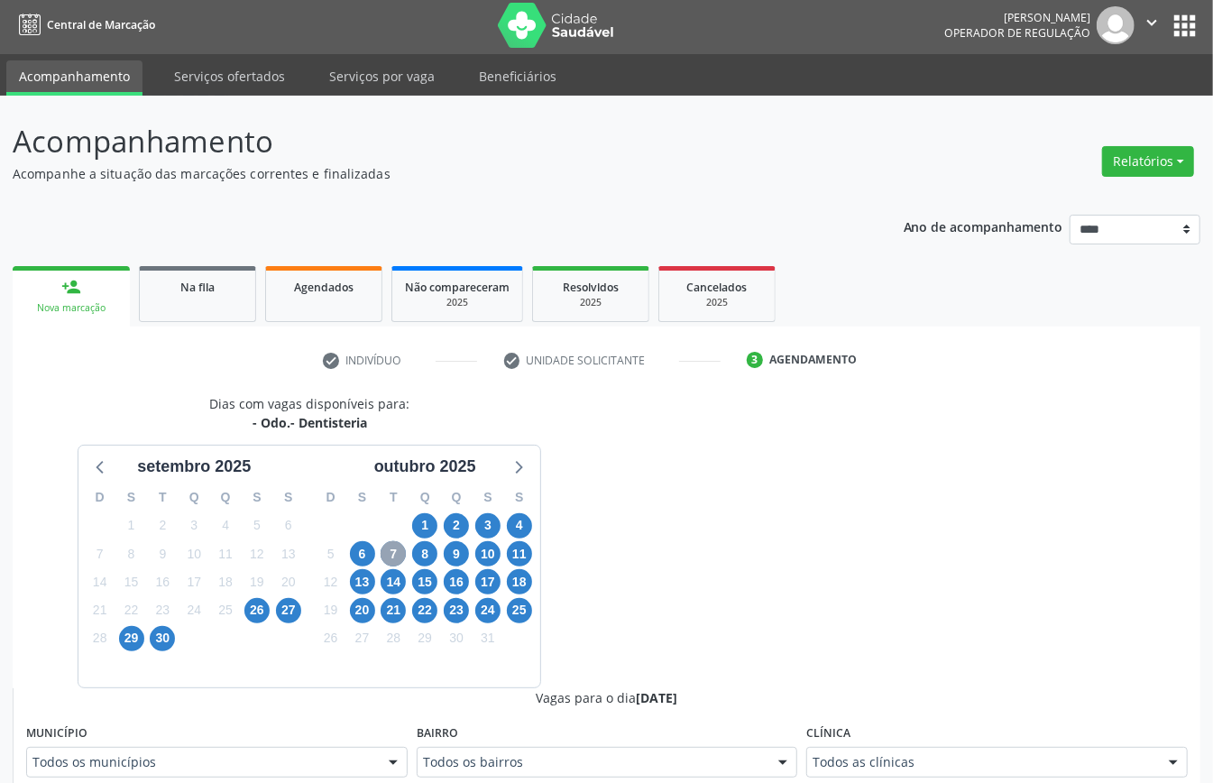
scroll to position [244, 0]
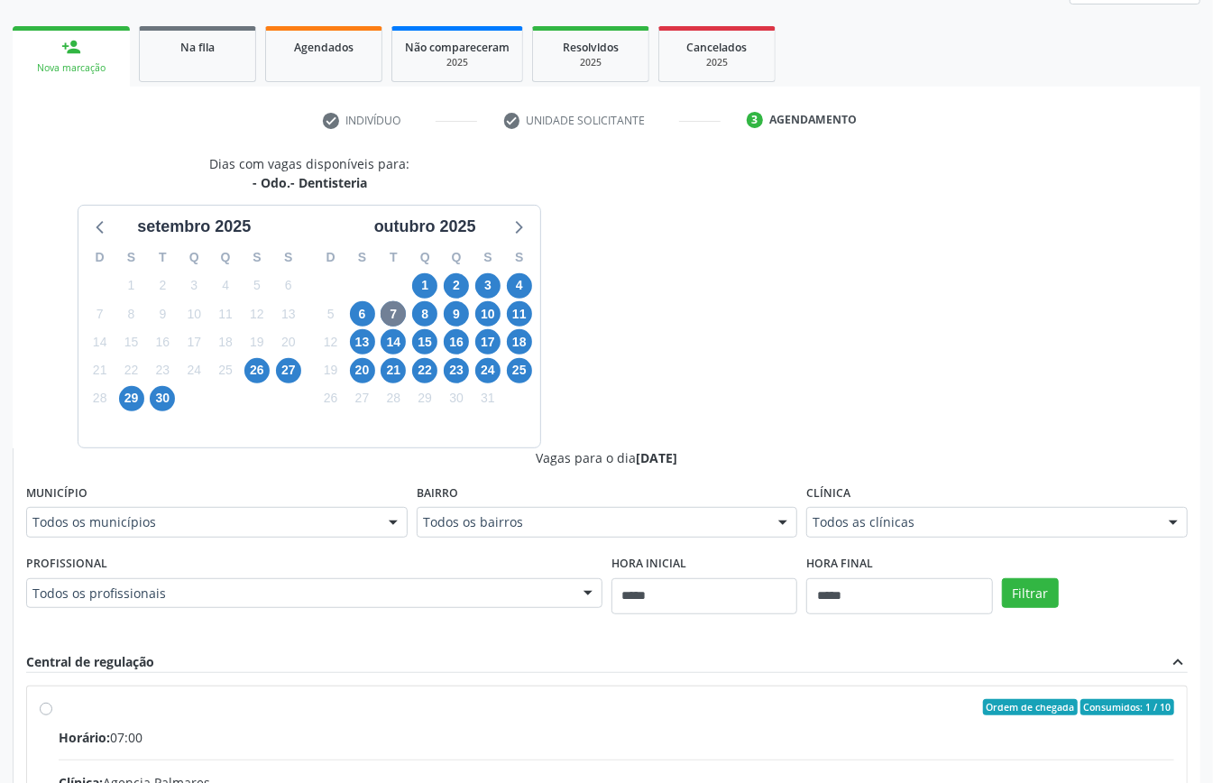
click at [574, 593] on div "Todos os profissionais Todos os profissionais Antonia Viana Pessoa Beatriz Lira…" at bounding box center [314, 593] width 577 height 31
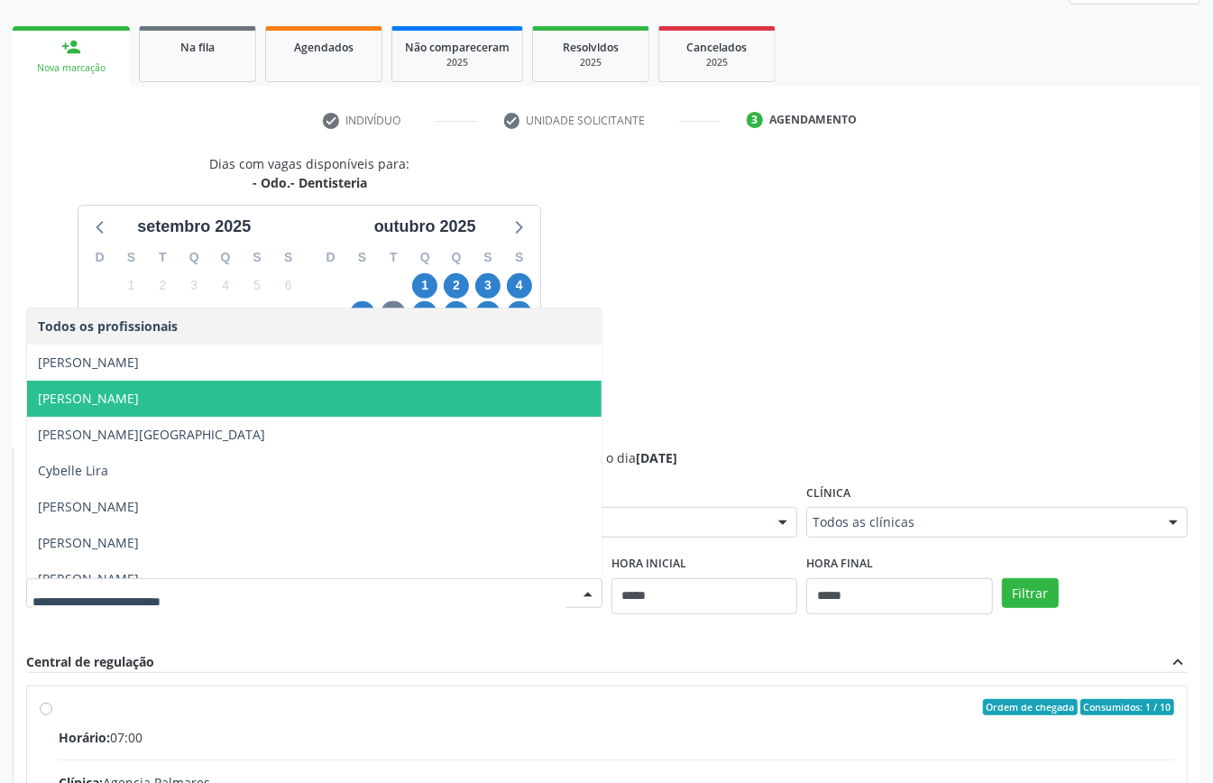
click at [257, 401] on span "Beatriz Lira Tavares de Melo" at bounding box center [314, 399] width 575 height 36
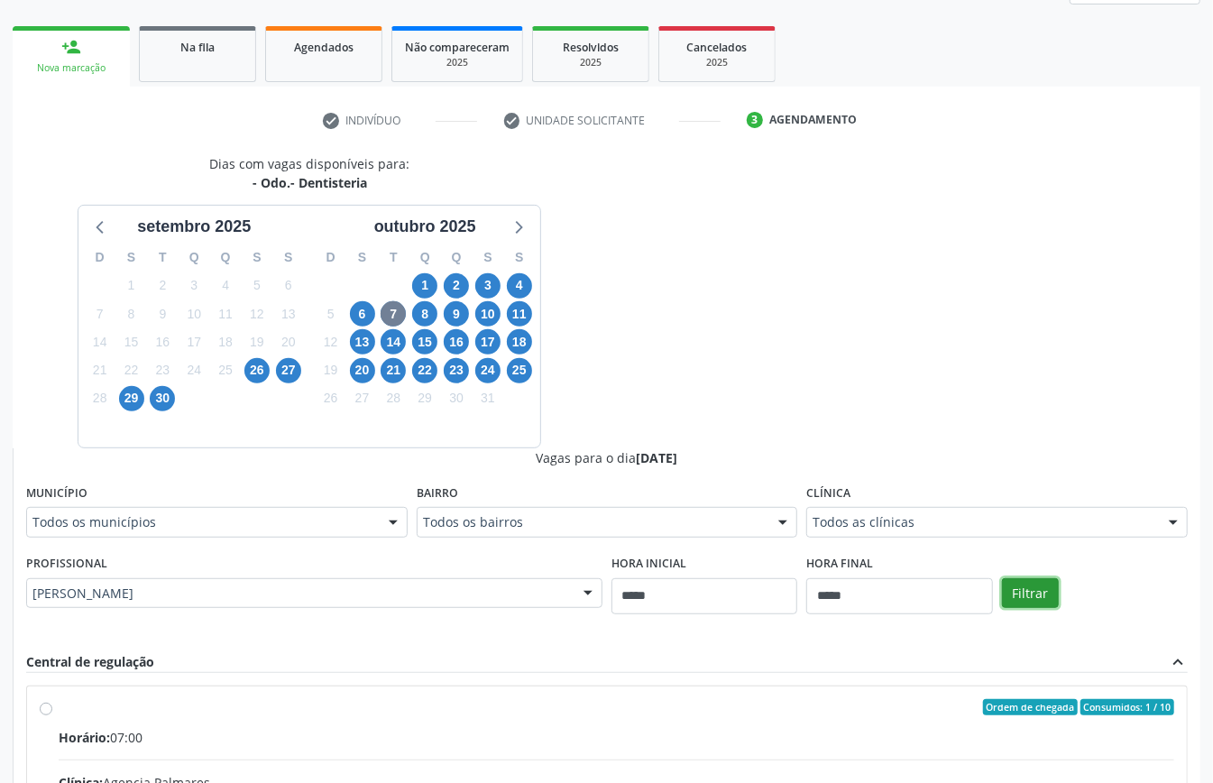
click at [1029, 595] on button "Filtrar" at bounding box center [1030, 593] width 57 height 31
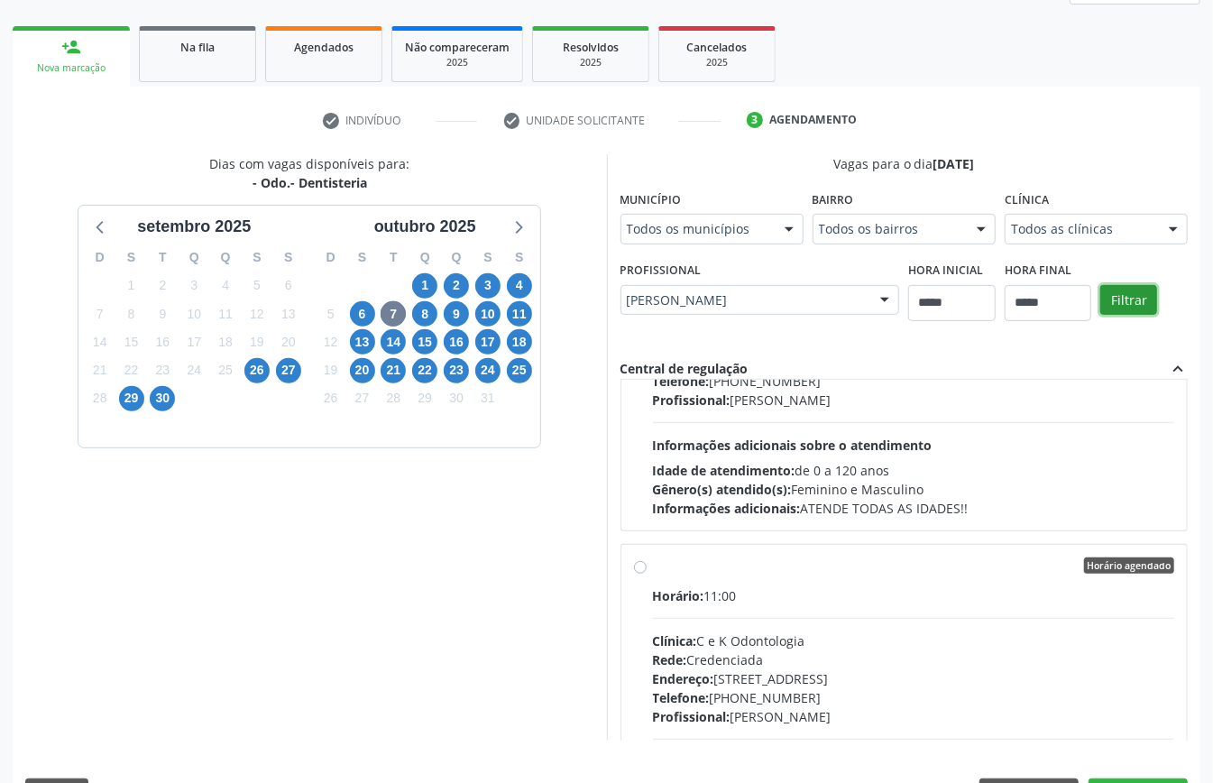
scroll to position [601, 0]
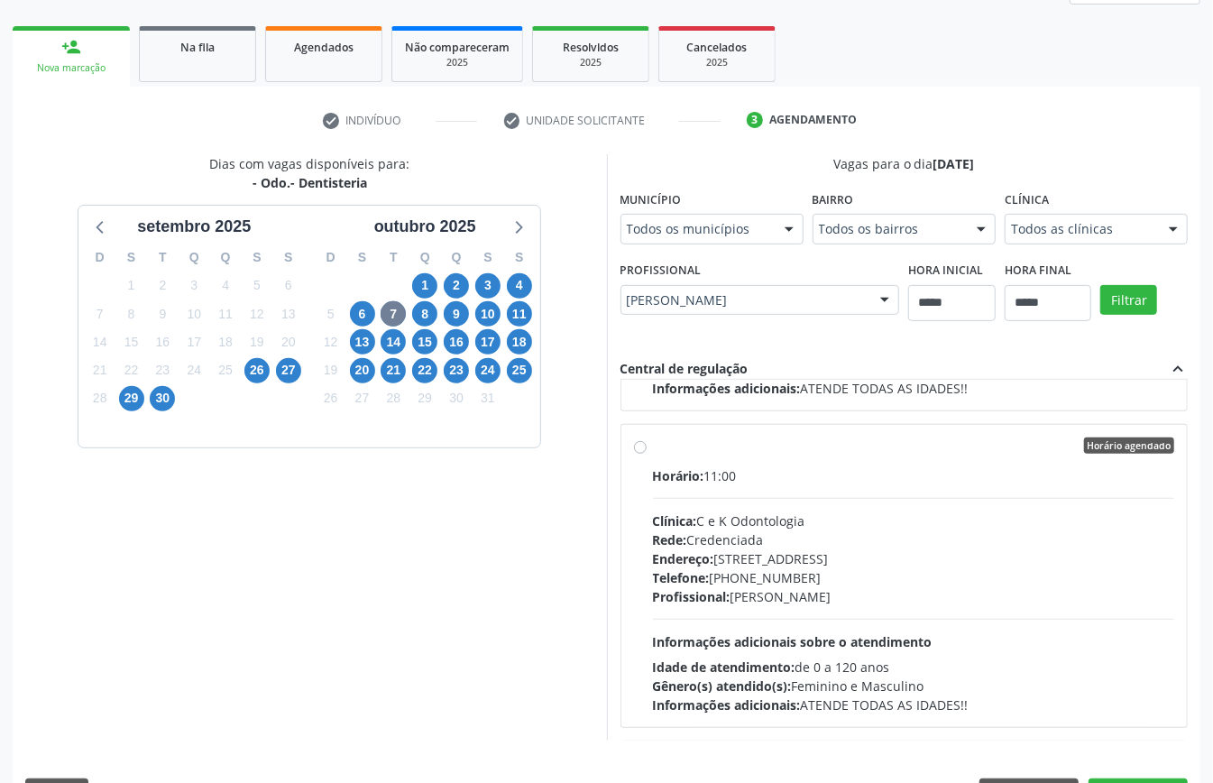
click at [790, 536] on div "Rede: Credenciada" at bounding box center [914, 539] width 522 height 19
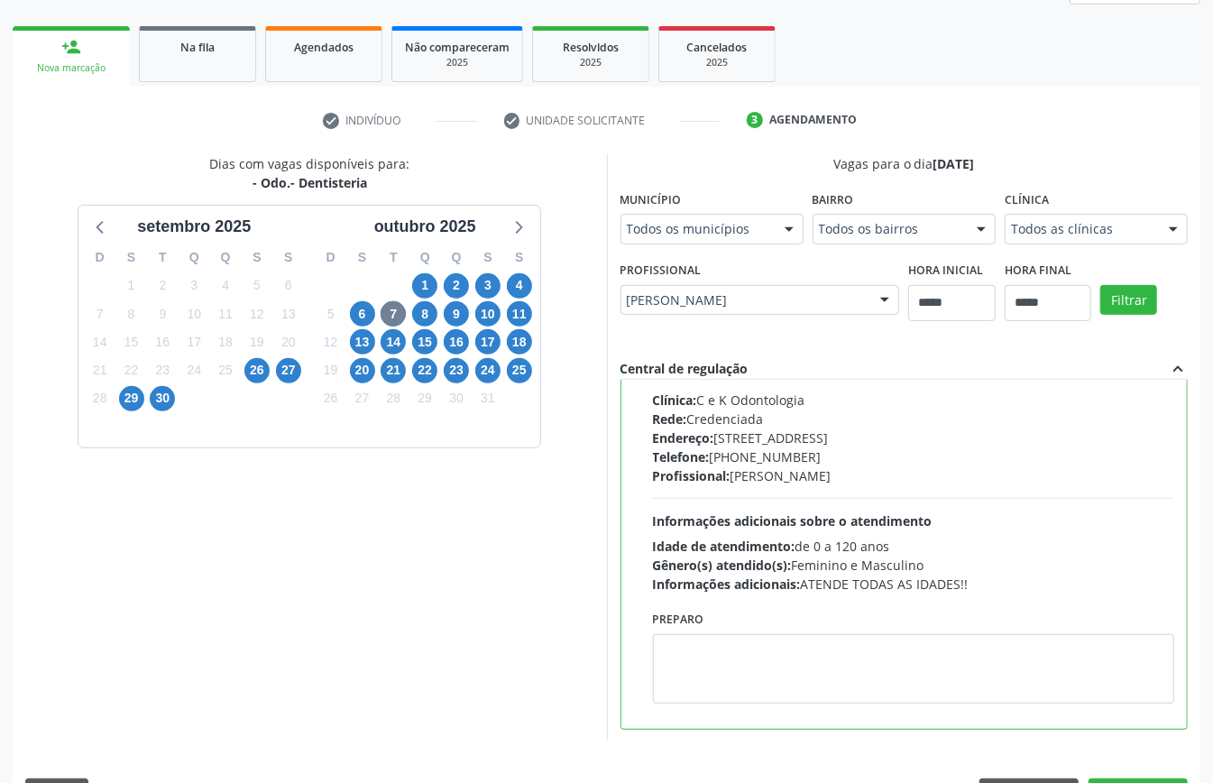
scroll to position [842, 0]
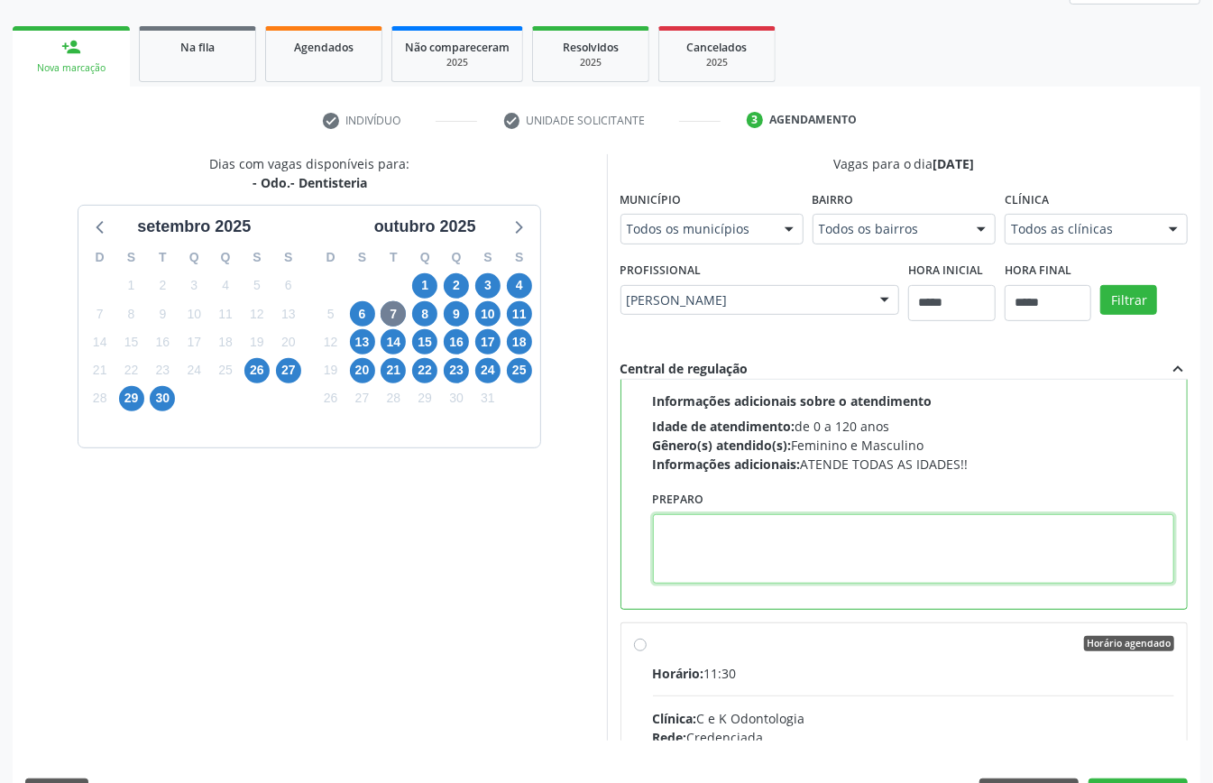
paste textarea "**********"
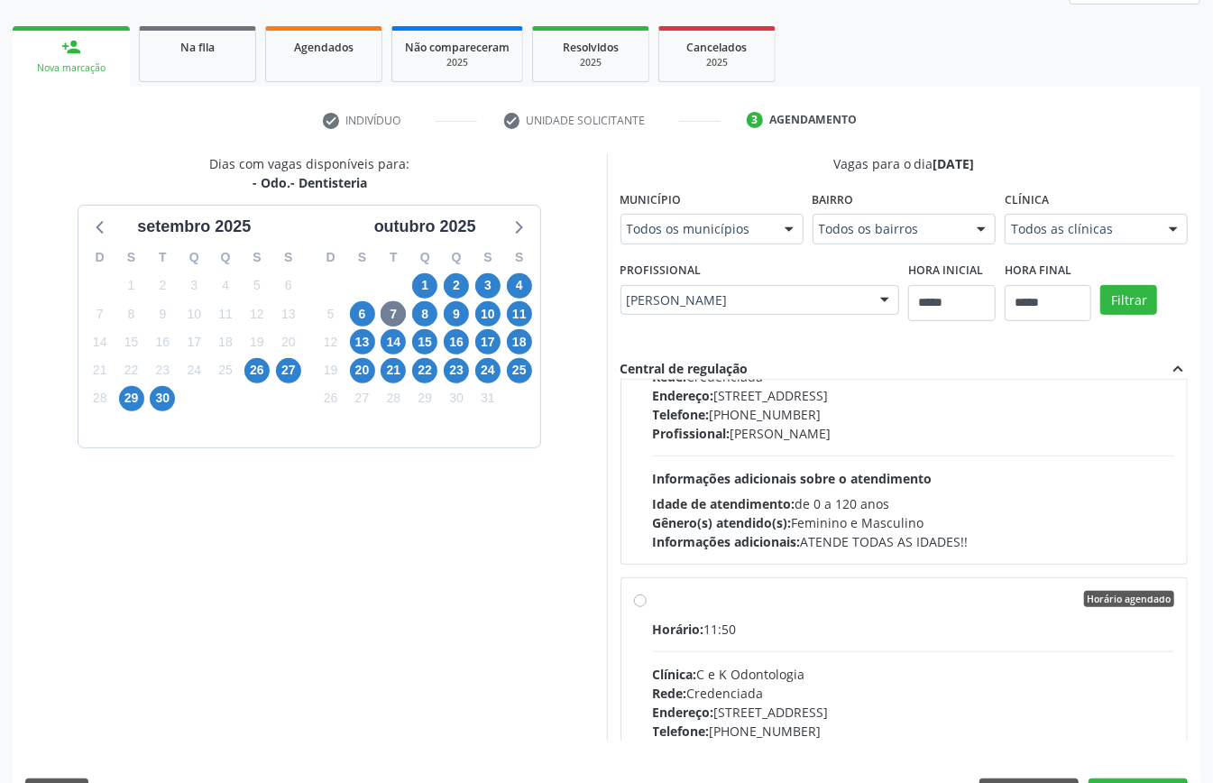
scroll to position [296, 0]
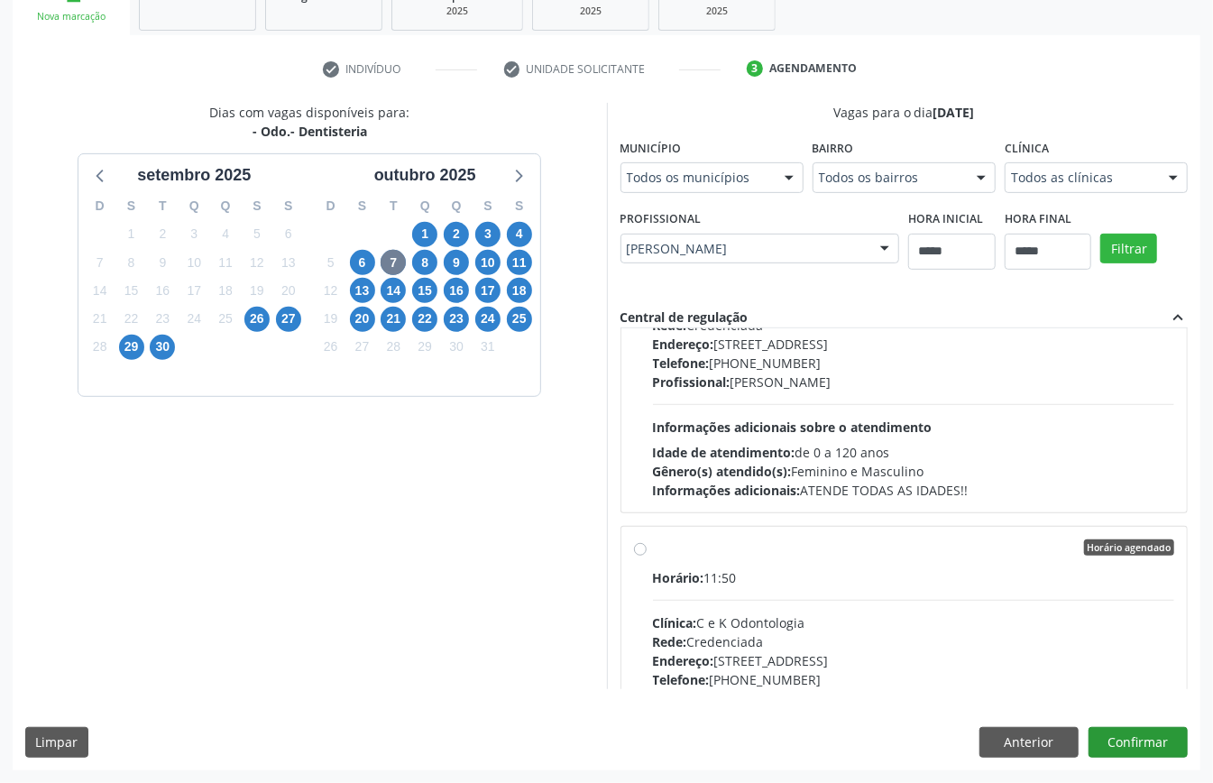
type textarea "**********"
click at [1131, 736] on button "Confirmar" at bounding box center [1138, 742] width 99 height 31
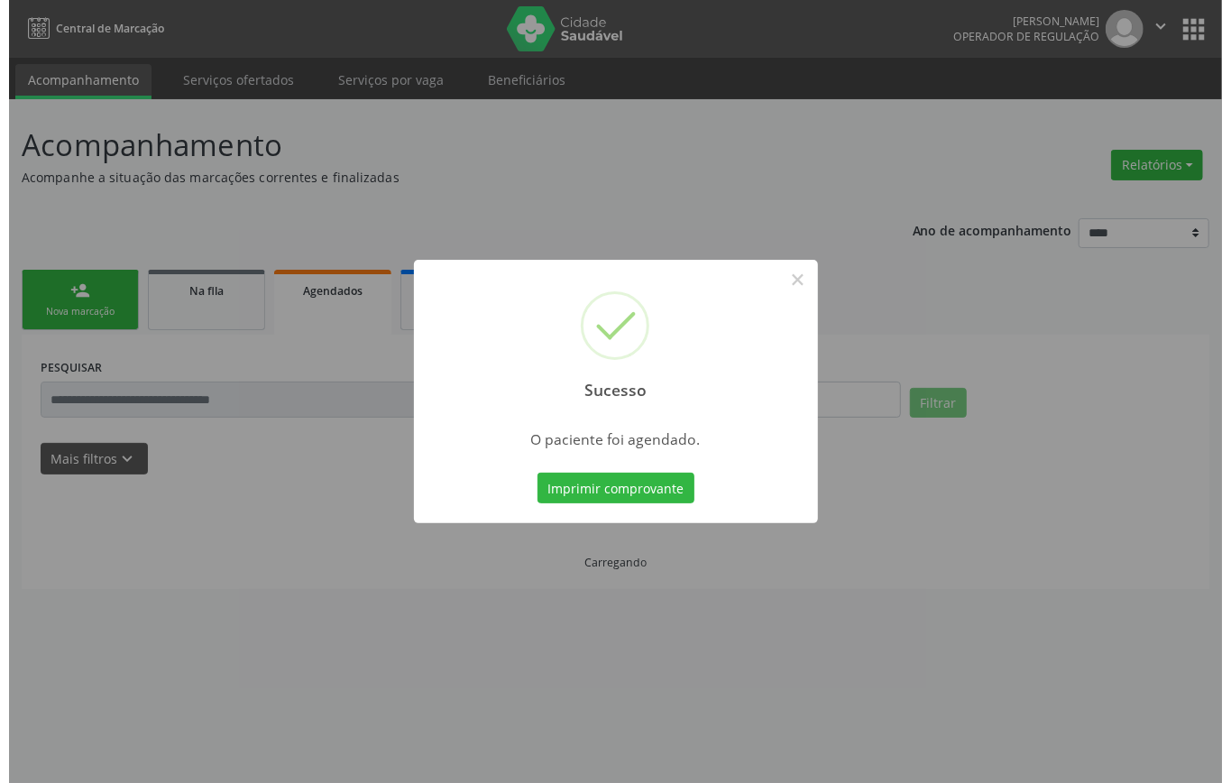
scroll to position [0, 0]
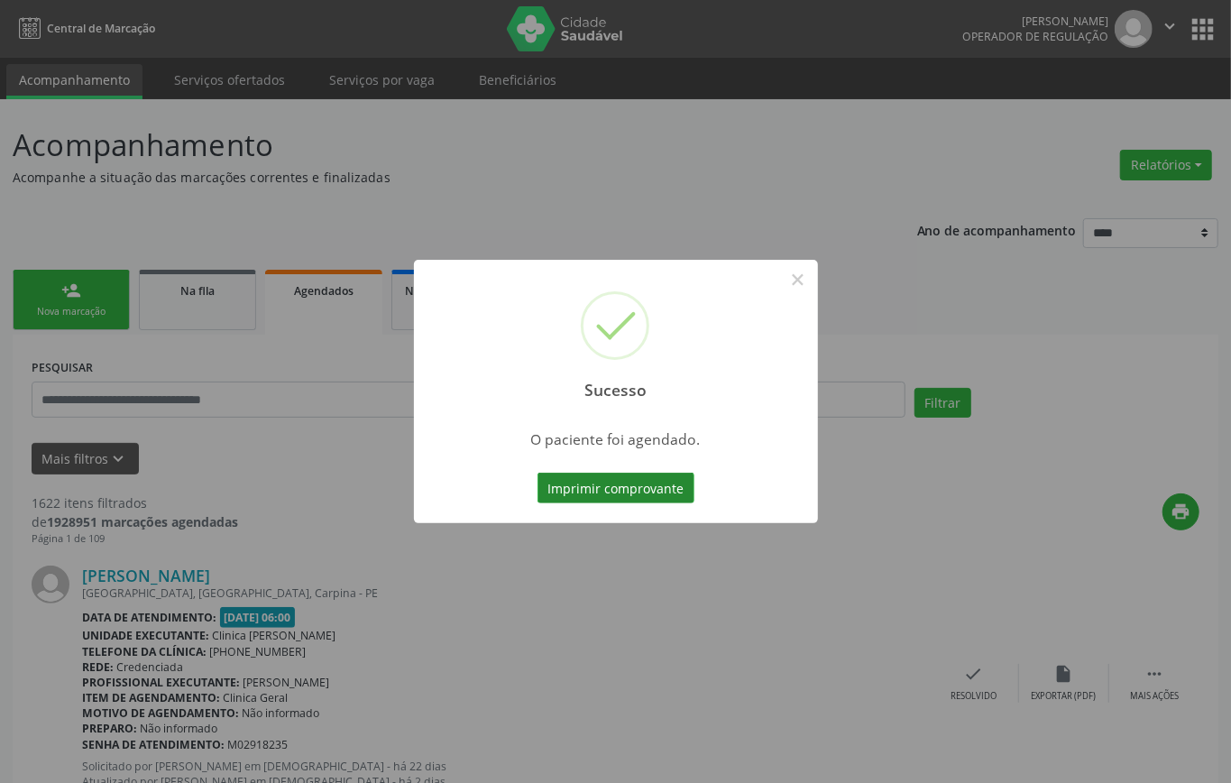
click at [628, 481] on button "Imprimir comprovante" at bounding box center [616, 488] width 157 height 31
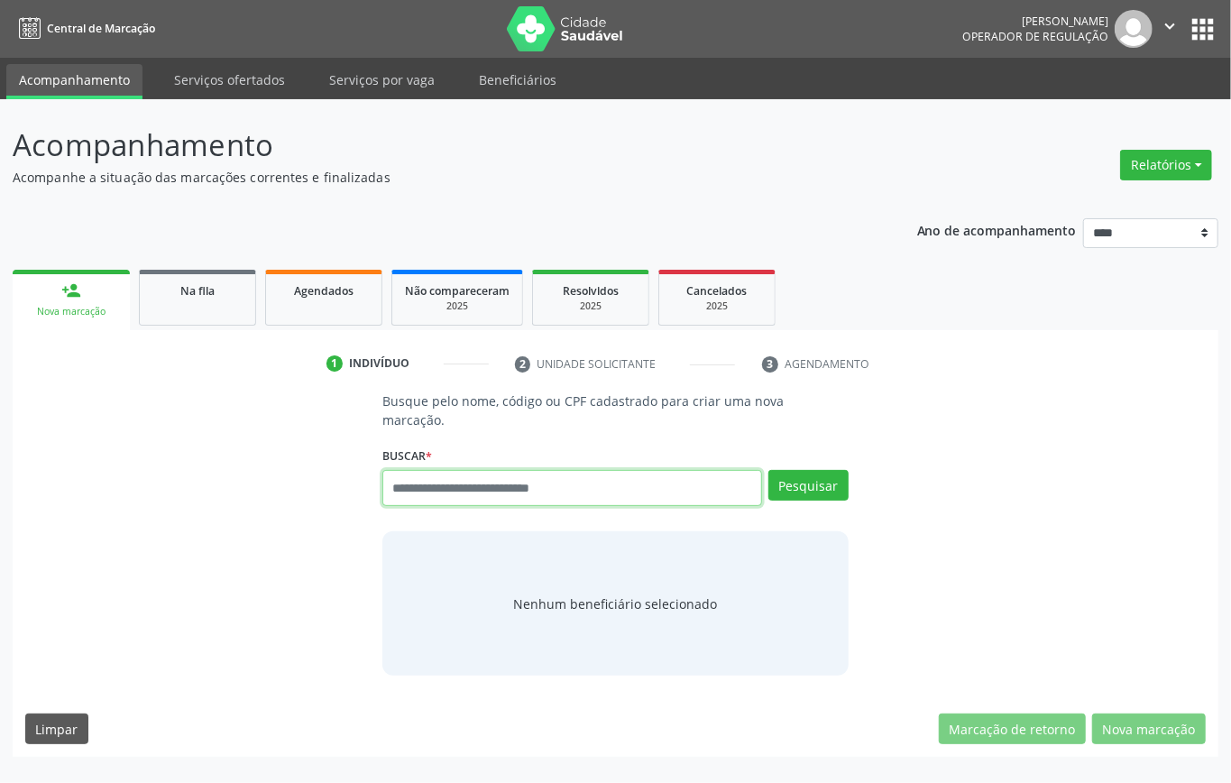
paste input "**********"
type input "**********"
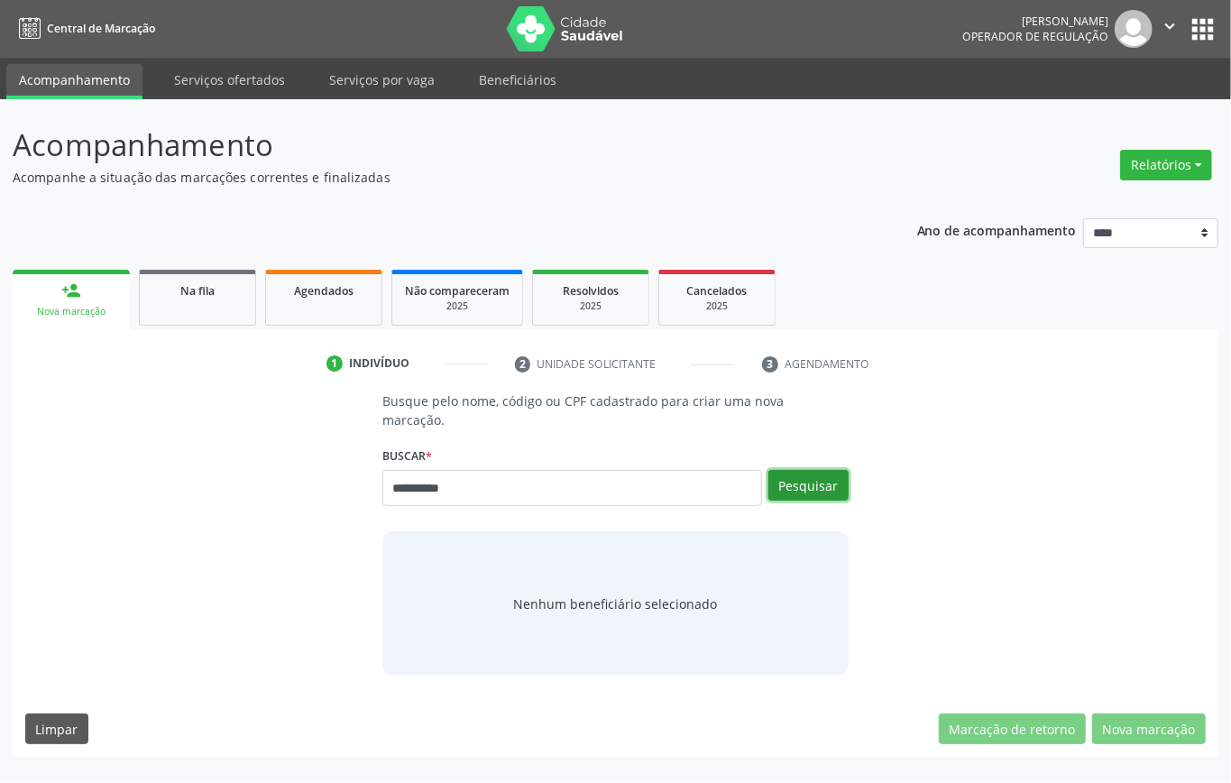
click at [820, 474] on button "Pesquisar" at bounding box center [809, 485] width 80 height 31
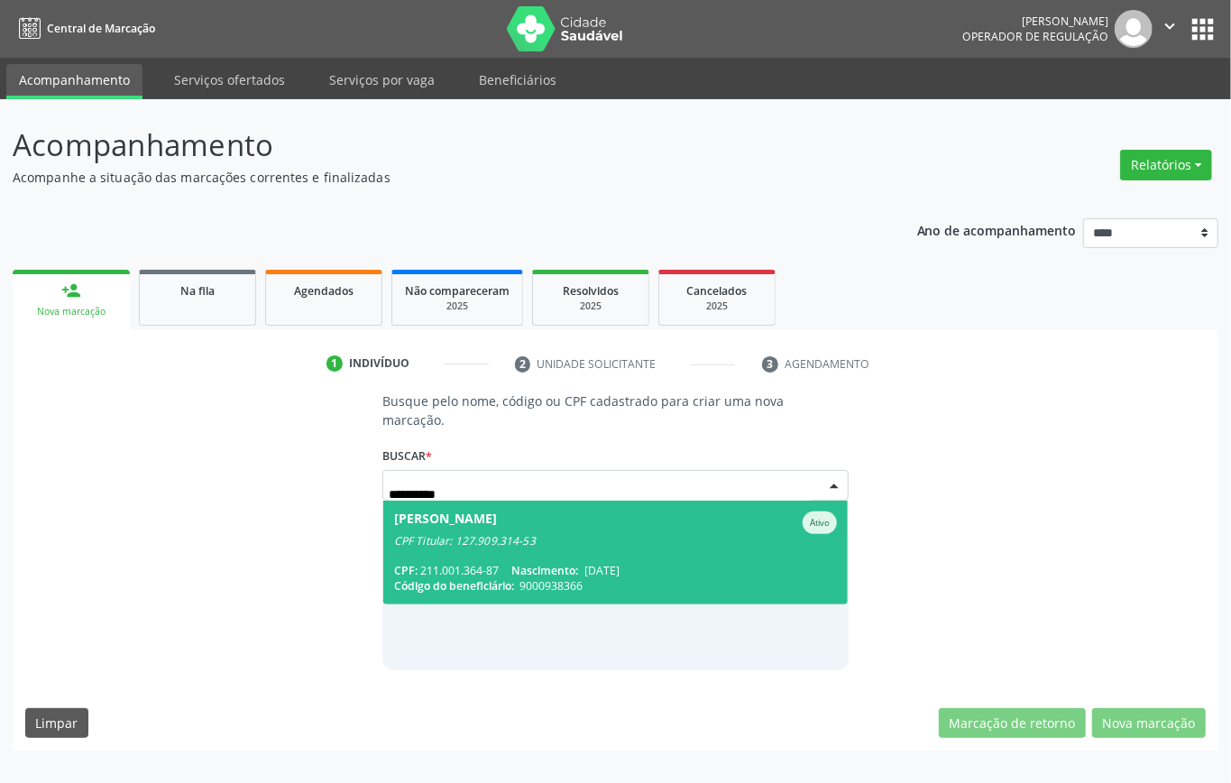
click at [497, 521] on div "[PERSON_NAME]" at bounding box center [445, 523] width 103 height 23
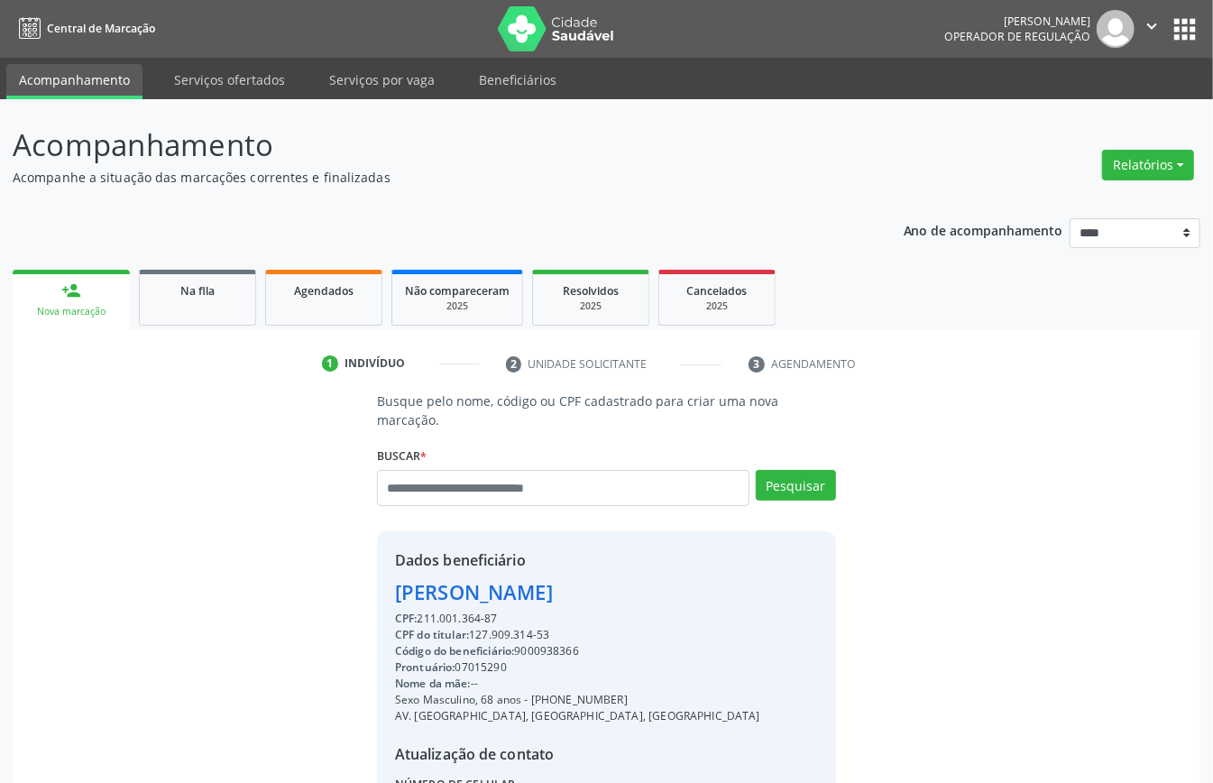
scroll to position [189, 0]
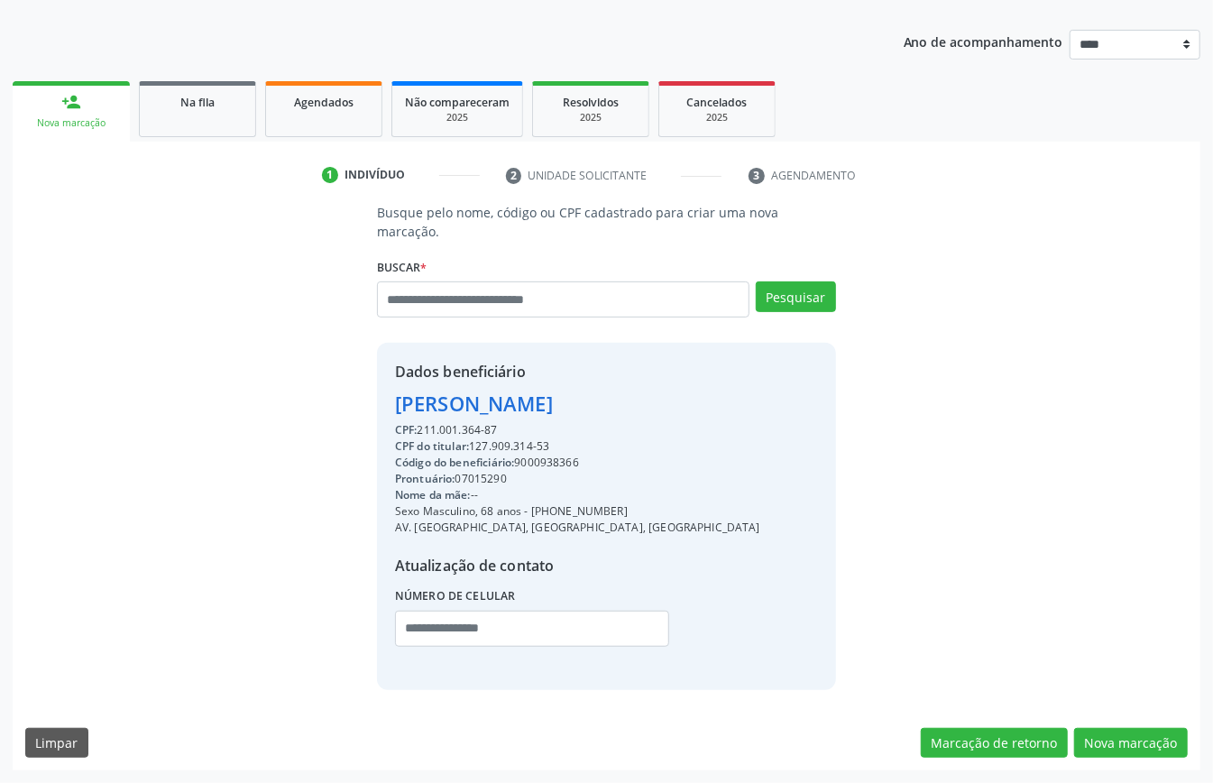
click at [438, 428] on div "CPF: 211.001.364-87" at bounding box center [577, 430] width 365 height 16
drag, startPoint x: 438, startPoint y: 428, endPoint x: 586, endPoint y: 429, distance: 148.9
click at [607, 415] on div "[PERSON_NAME]" at bounding box center [577, 404] width 365 height 30
click at [485, 448] on div "CPF do titular: 127.909.314-53" at bounding box center [577, 446] width 365 height 16
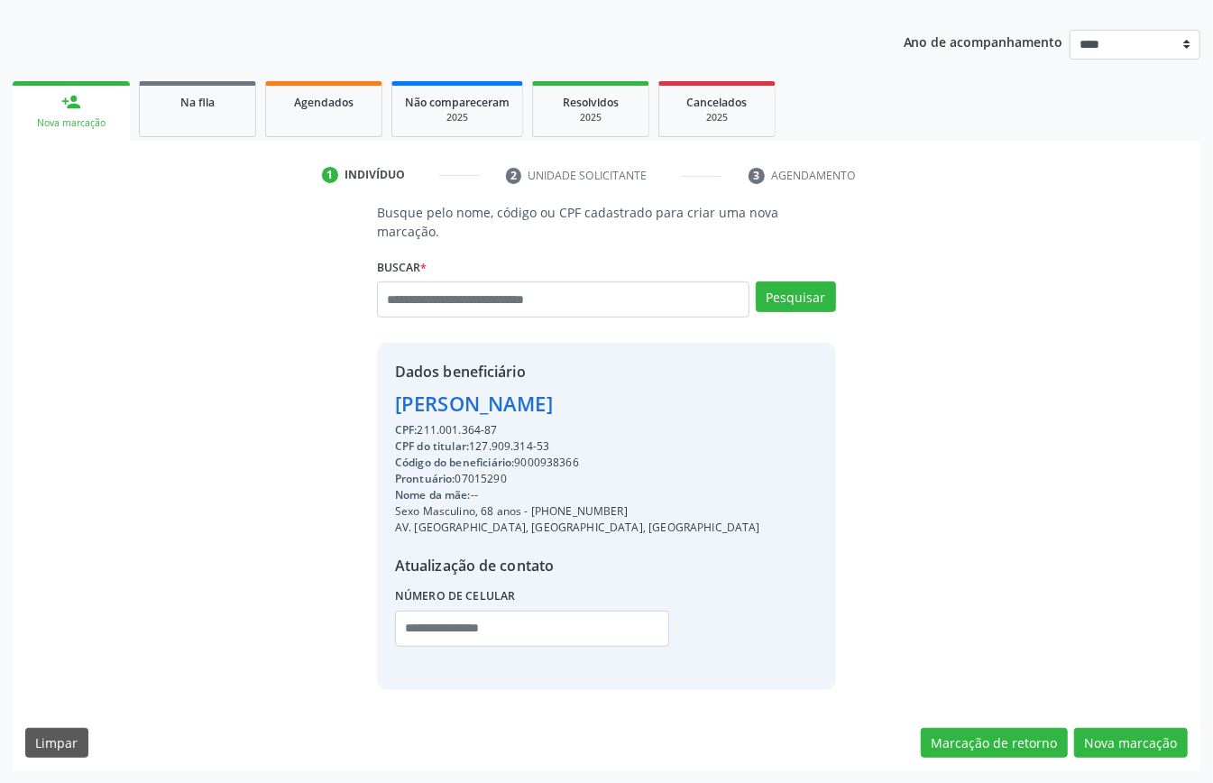
click at [485, 448] on div "CPF do titular: 127.909.314-53" at bounding box center [577, 446] width 365 height 16
copy div "127.909.314"
paste input "**********"
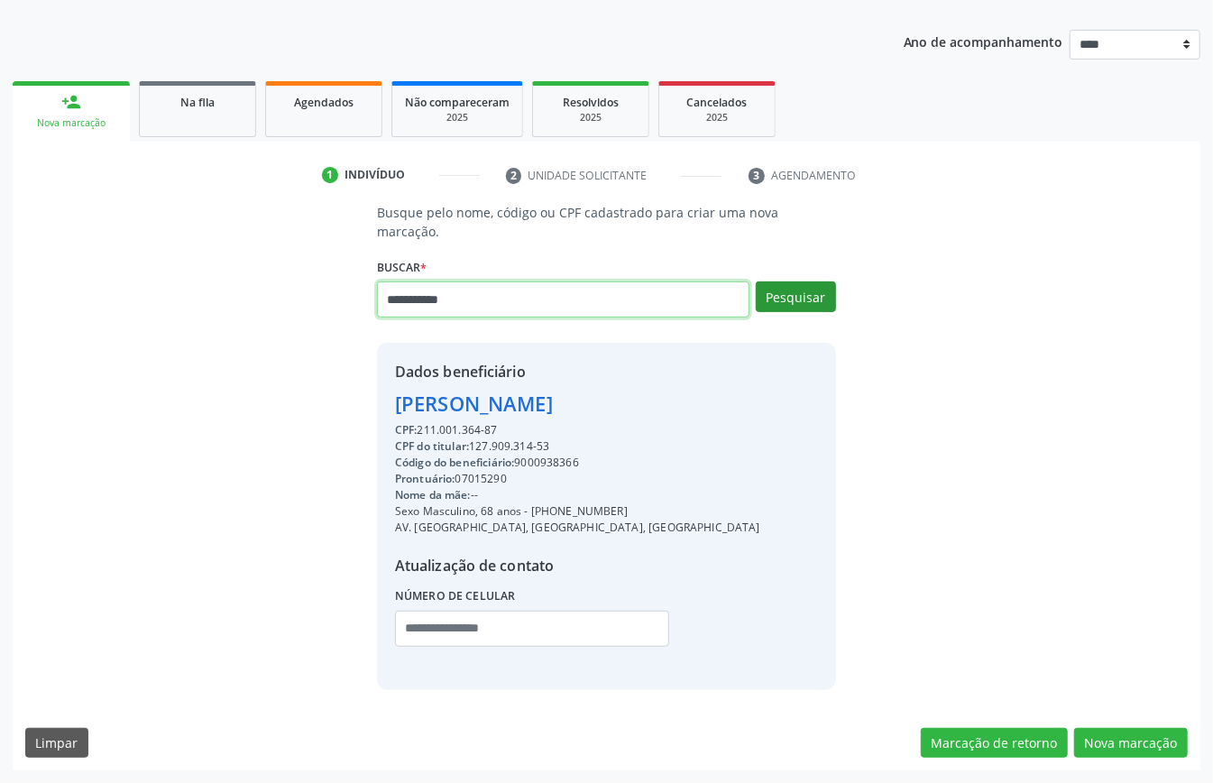
type input "**********"
click at [779, 287] on button "Pesquisar" at bounding box center [796, 296] width 80 height 31
type input "**********"
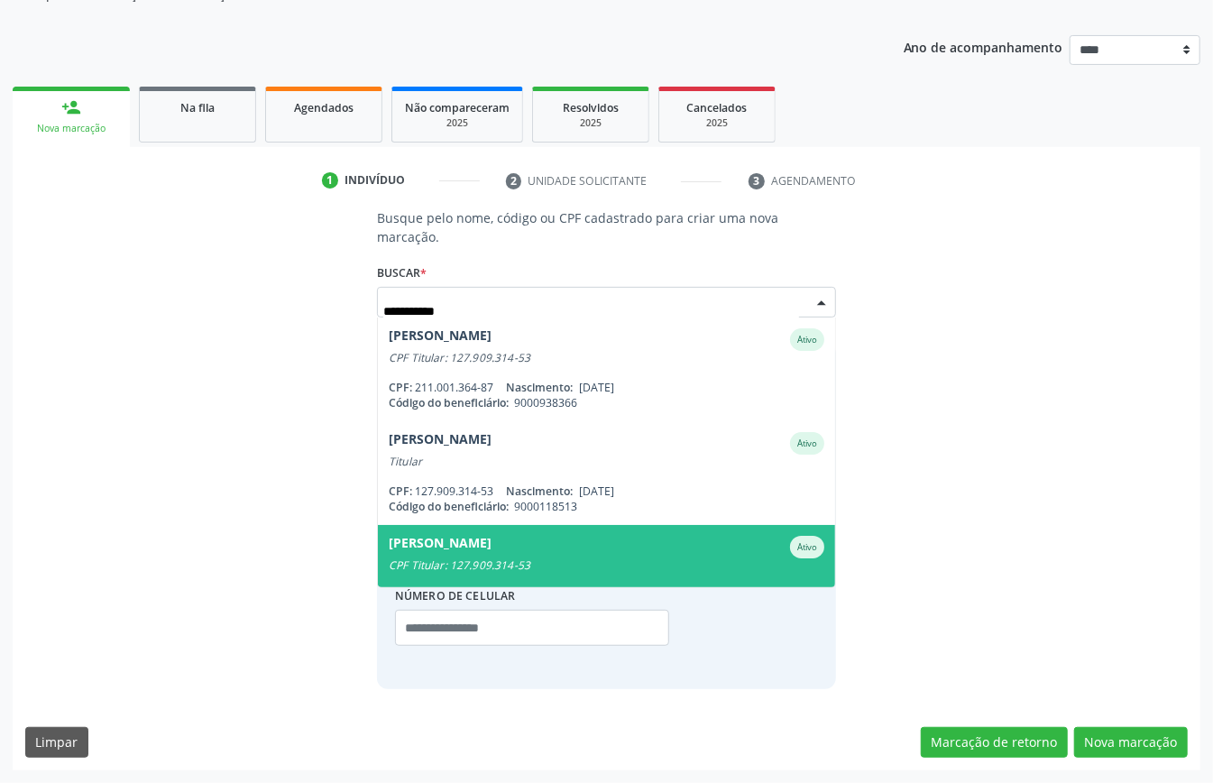
scroll to position [40, 0]
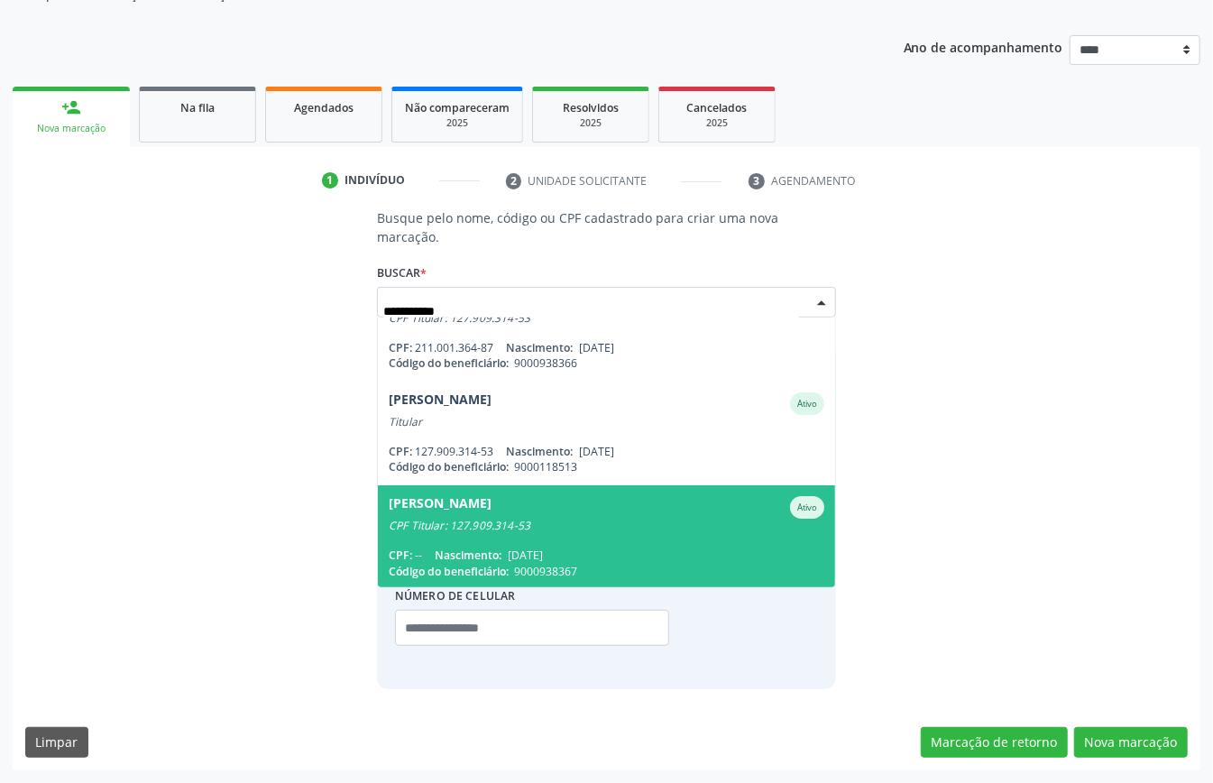
click at [556, 524] on div "CPF Titular: 127.909.314-53" at bounding box center [607, 526] width 436 height 14
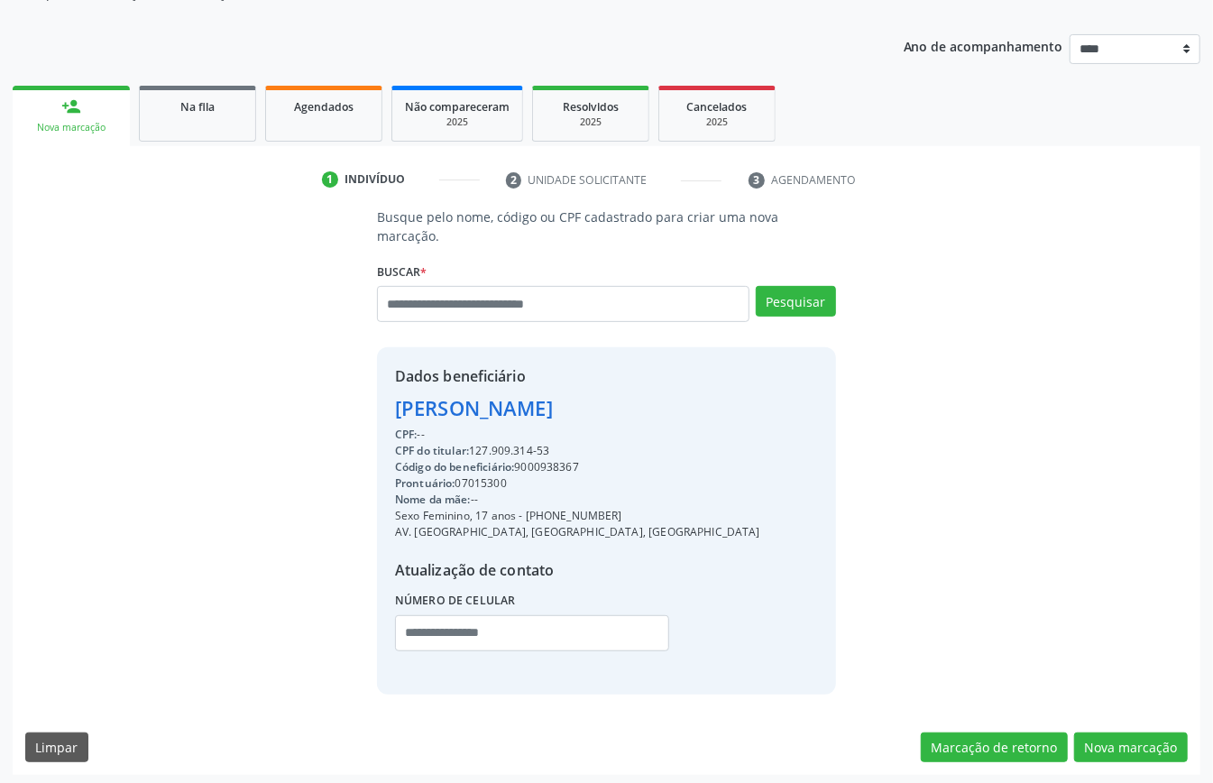
scroll to position [189, 0]
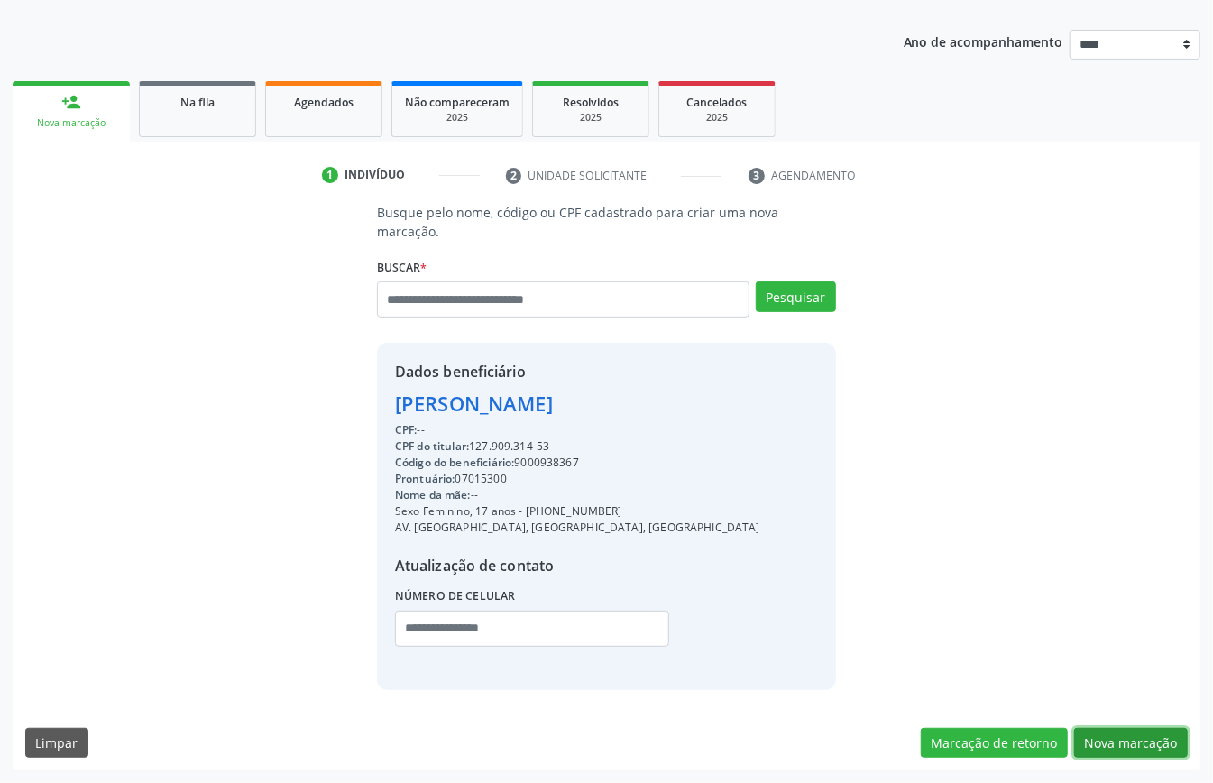
click at [1104, 740] on button "Nova marcação" at bounding box center [1132, 743] width 114 height 31
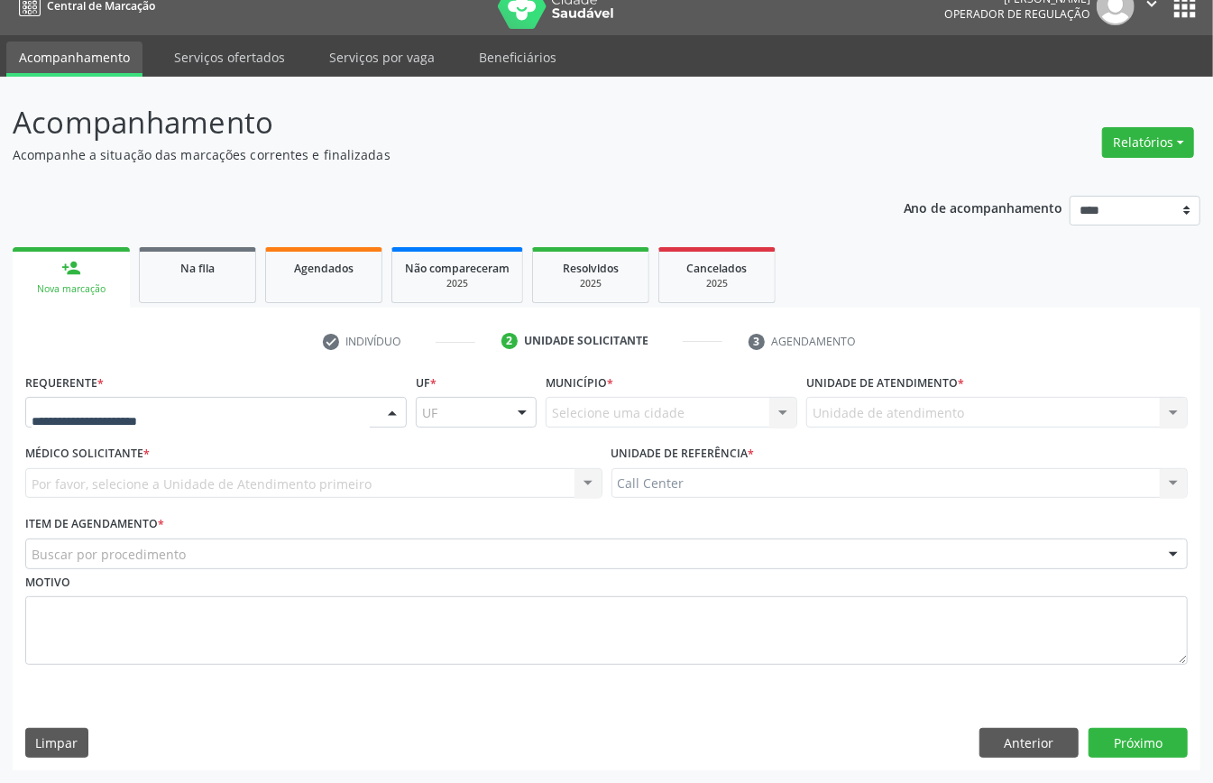
drag, startPoint x: 142, startPoint y: 411, endPoint x: 142, endPoint y: 440, distance: 28.9
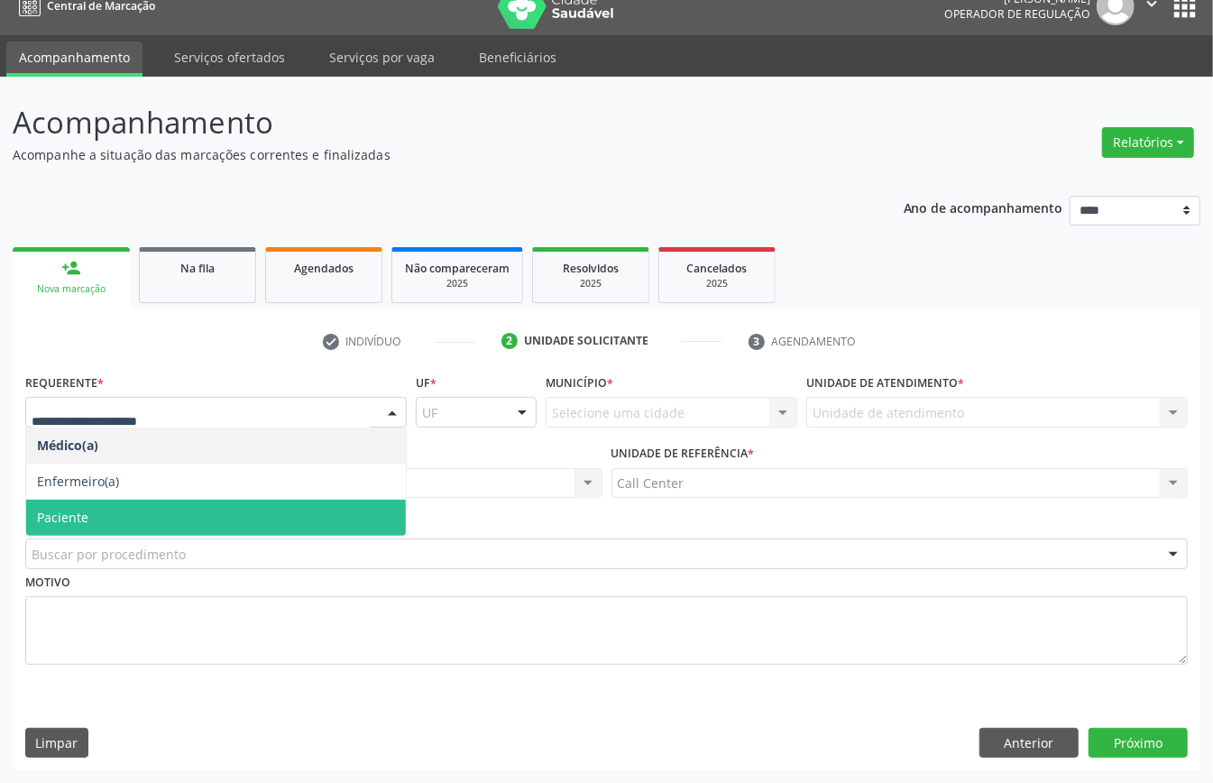
click at [134, 518] on span "Paciente" at bounding box center [216, 518] width 380 height 36
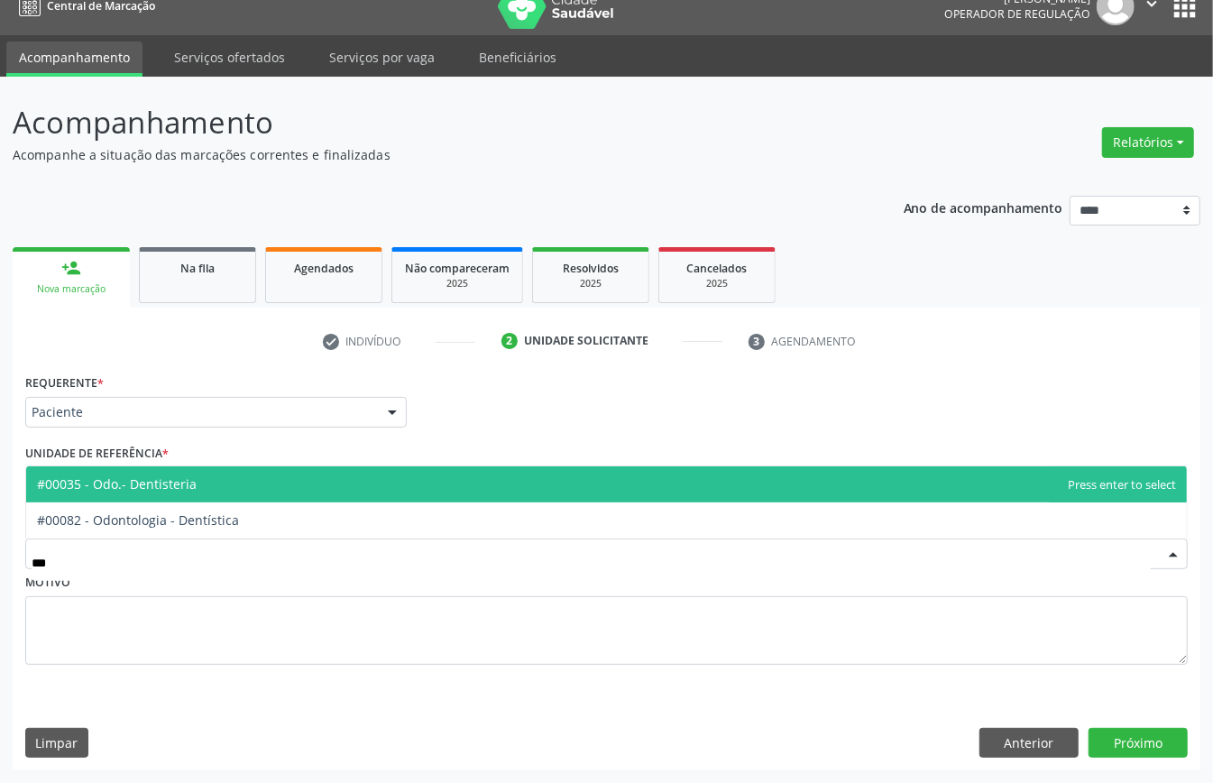
type input "****"
click at [189, 489] on span "#00035 - Odo.- Dentisteria" at bounding box center [117, 483] width 160 height 17
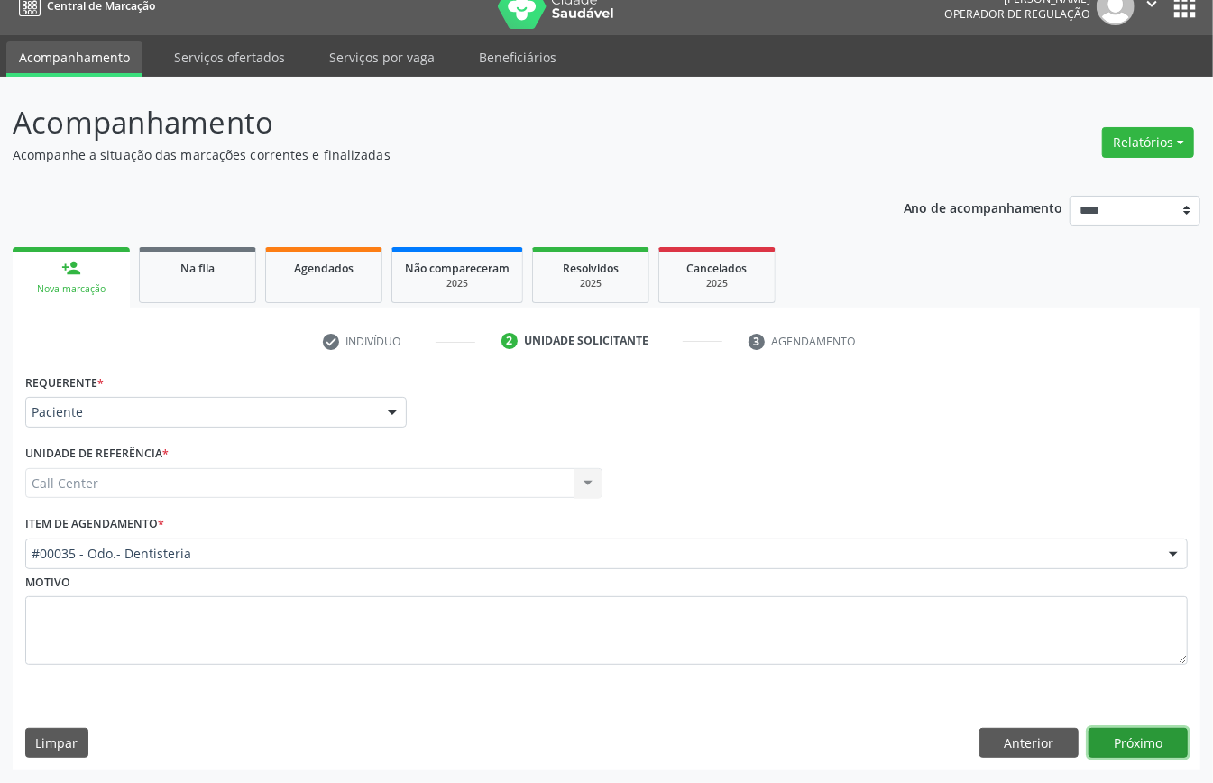
click at [1128, 744] on button "Próximo" at bounding box center [1138, 743] width 99 height 31
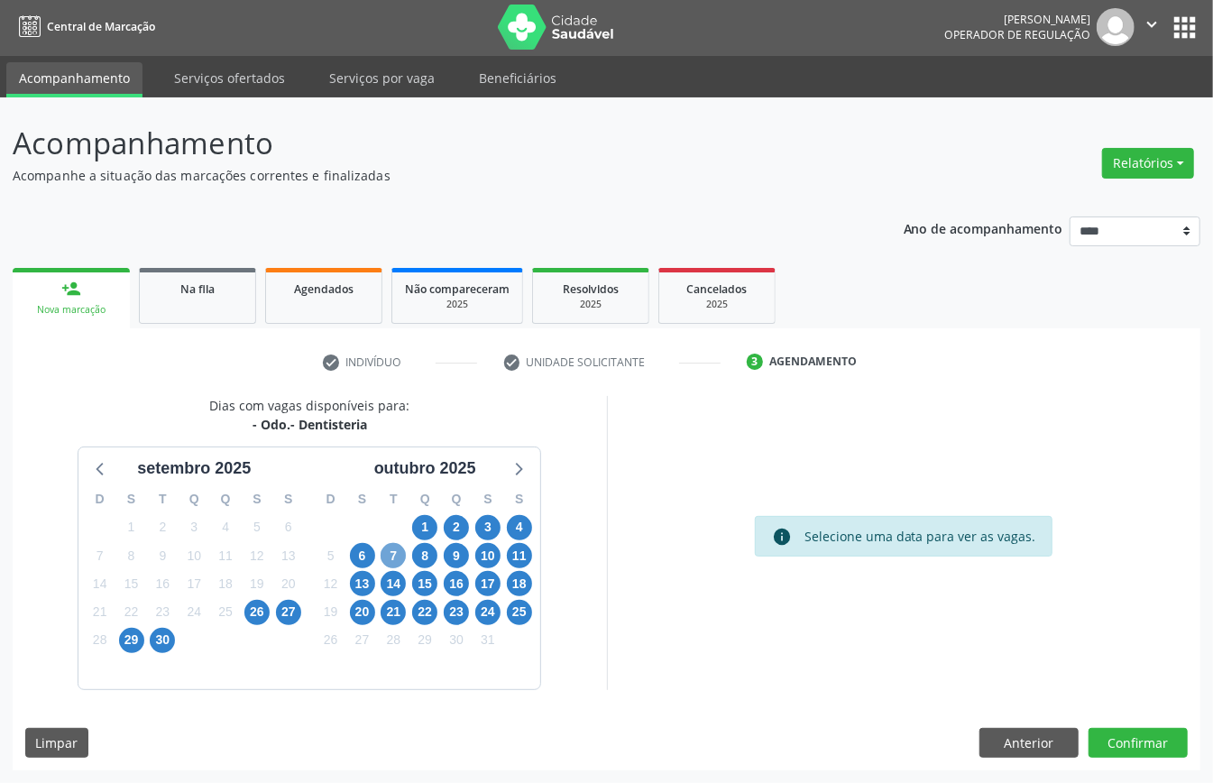
click at [399, 556] on span "7" at bounding box center [393, 555] width 25 height 25
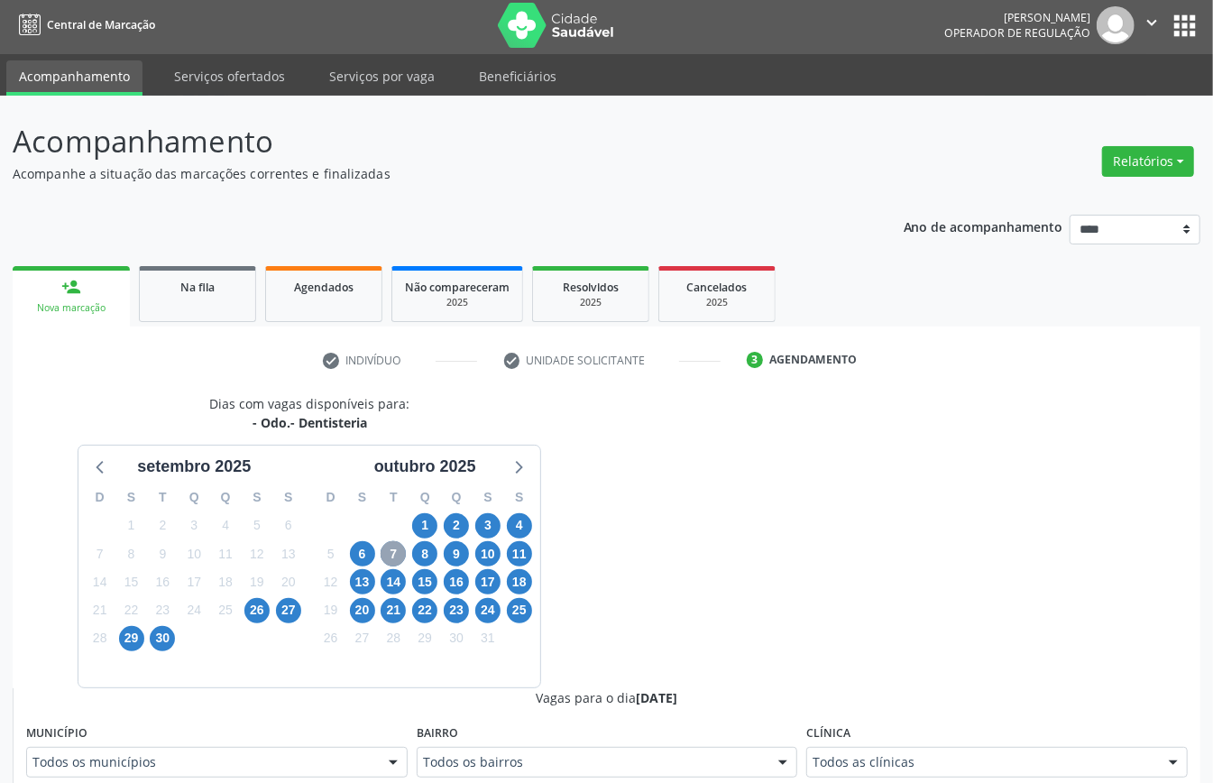
scroll to position [364, 0]
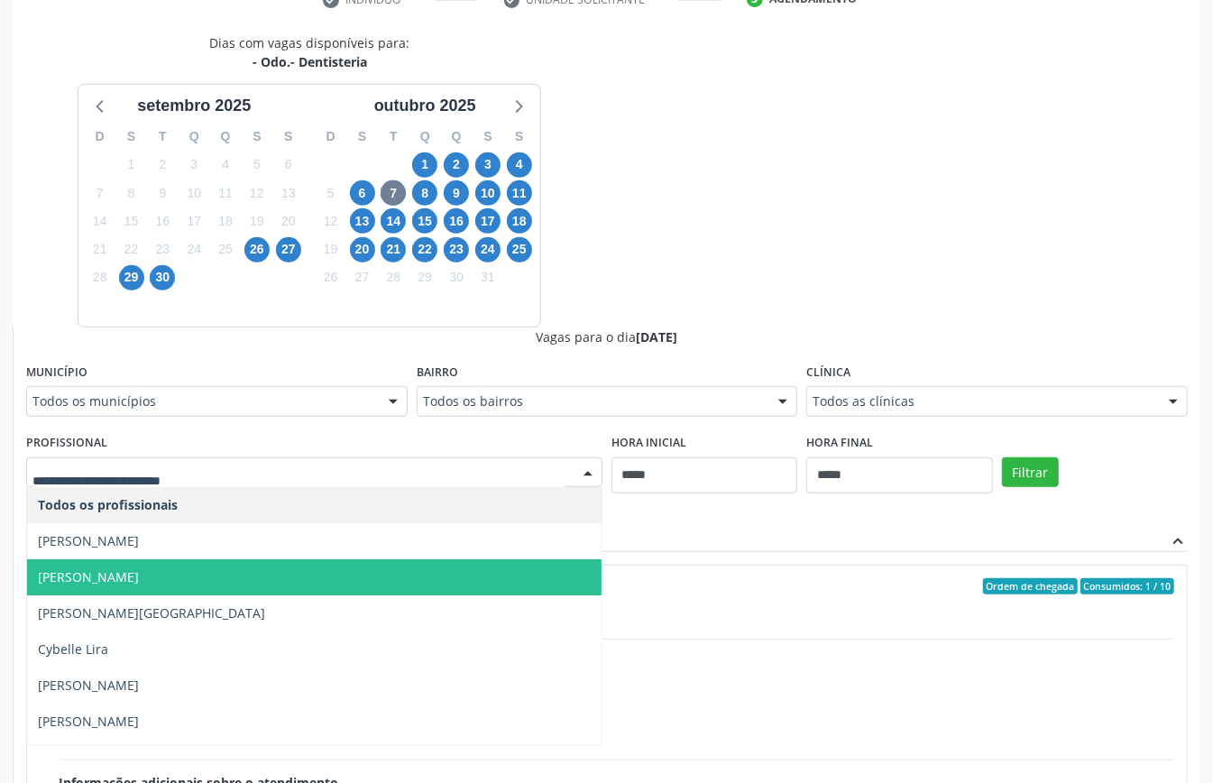
click at [363, 563] on span "[PERSON_NAME]" at bounding box center [314, 577] width 575 height 36
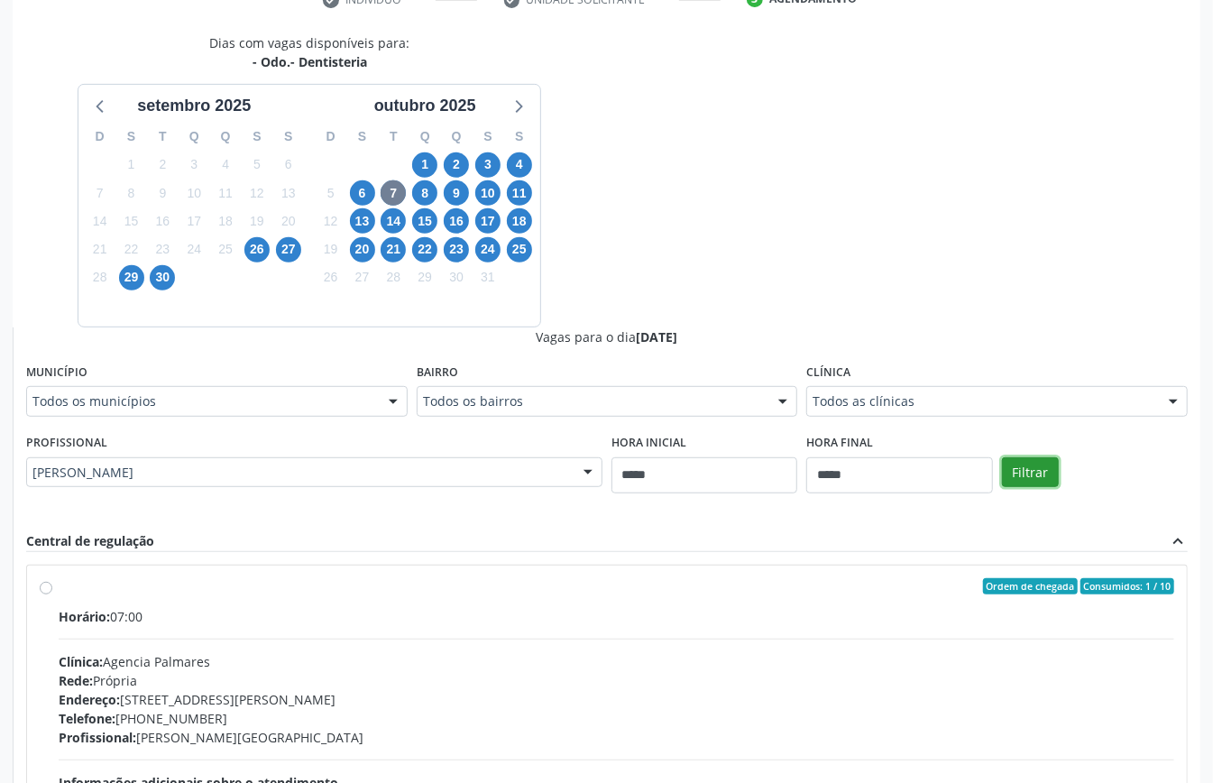
click at [1018, 469] on button "Filtrar" at bounding box center [1030, 472] width 57 height 31
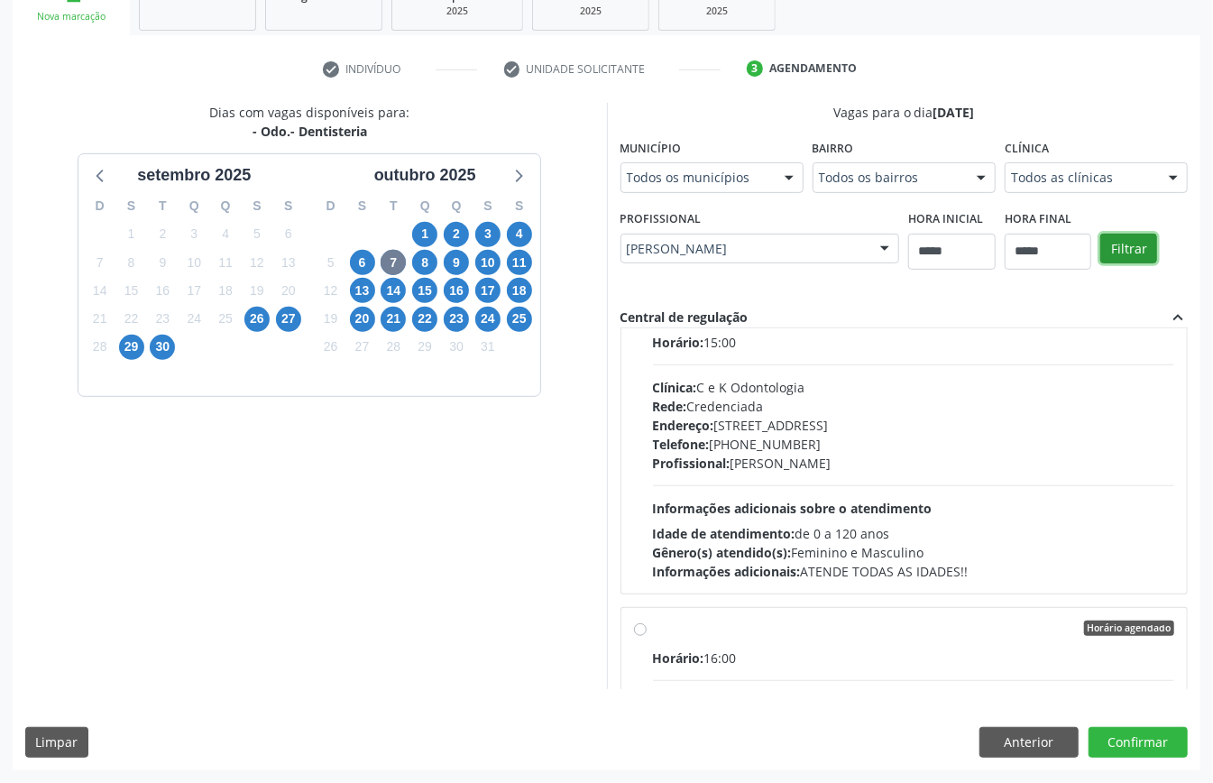
scroll to position [1195, 0]
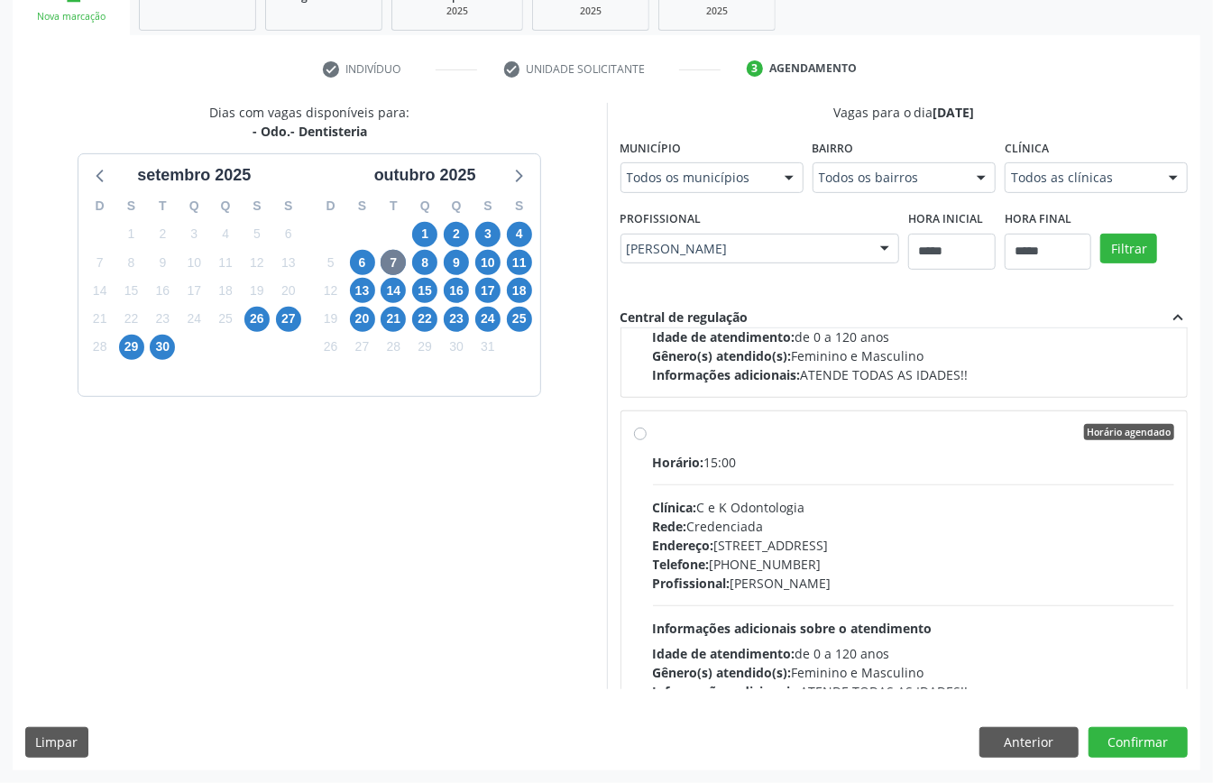
click at [849, 521] on div "Rede: Credenciada" at bounding box center [914, 526] width 522 height 19
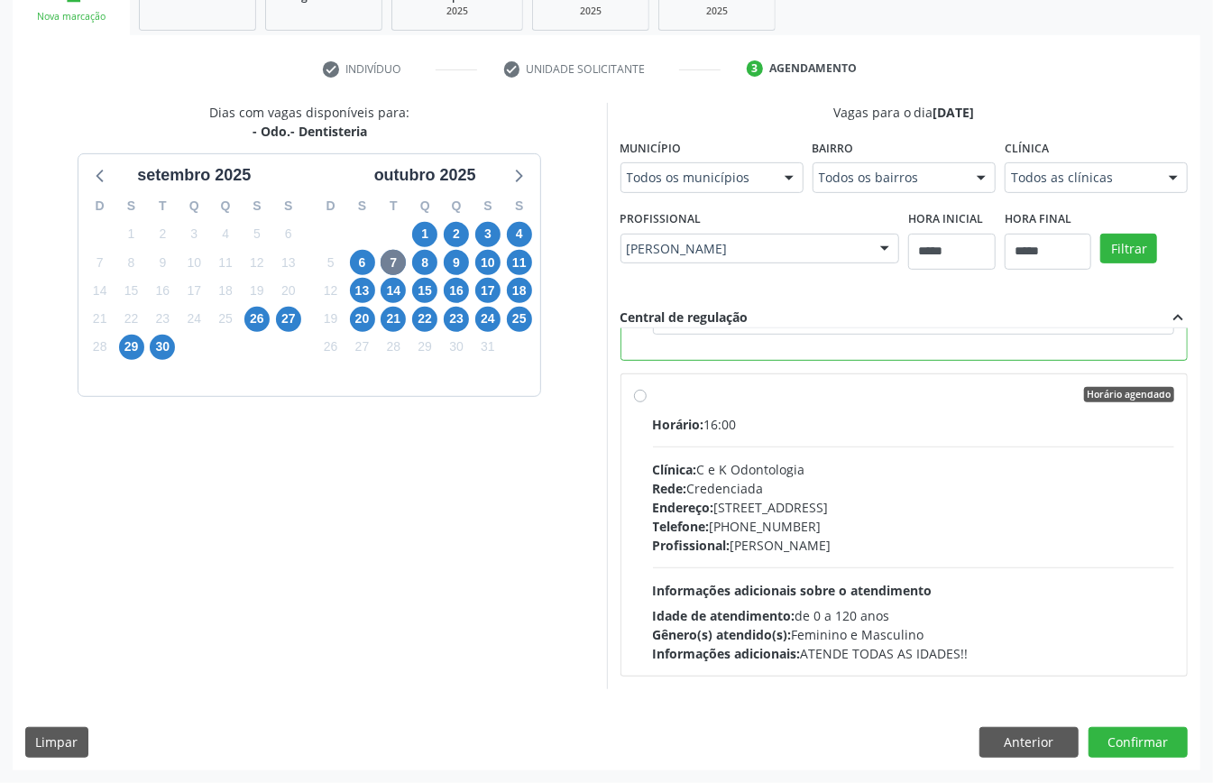
scroll to position [1559, 0]
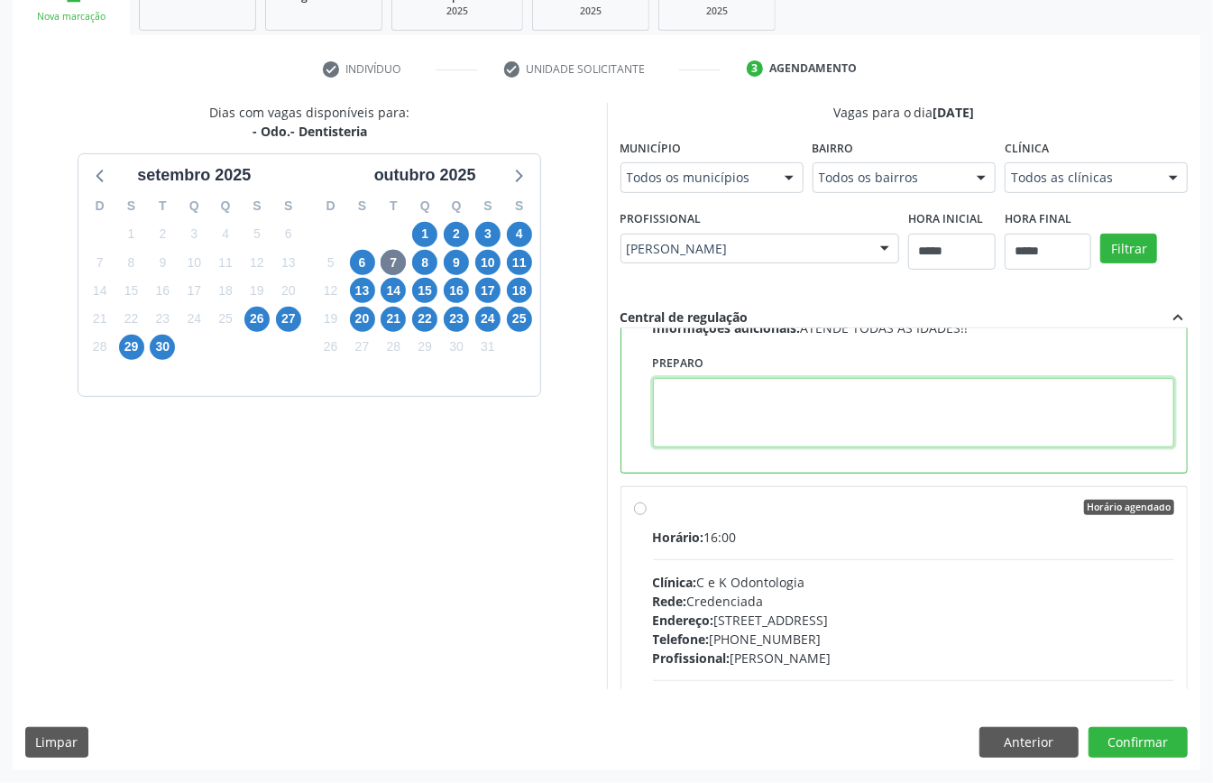
drag, startPoint x: 744, startPoint y: 437, endPoint x: 730, endPoint y: 431, distance: 15.4
paste textarea "**********"
type textarea "**********"
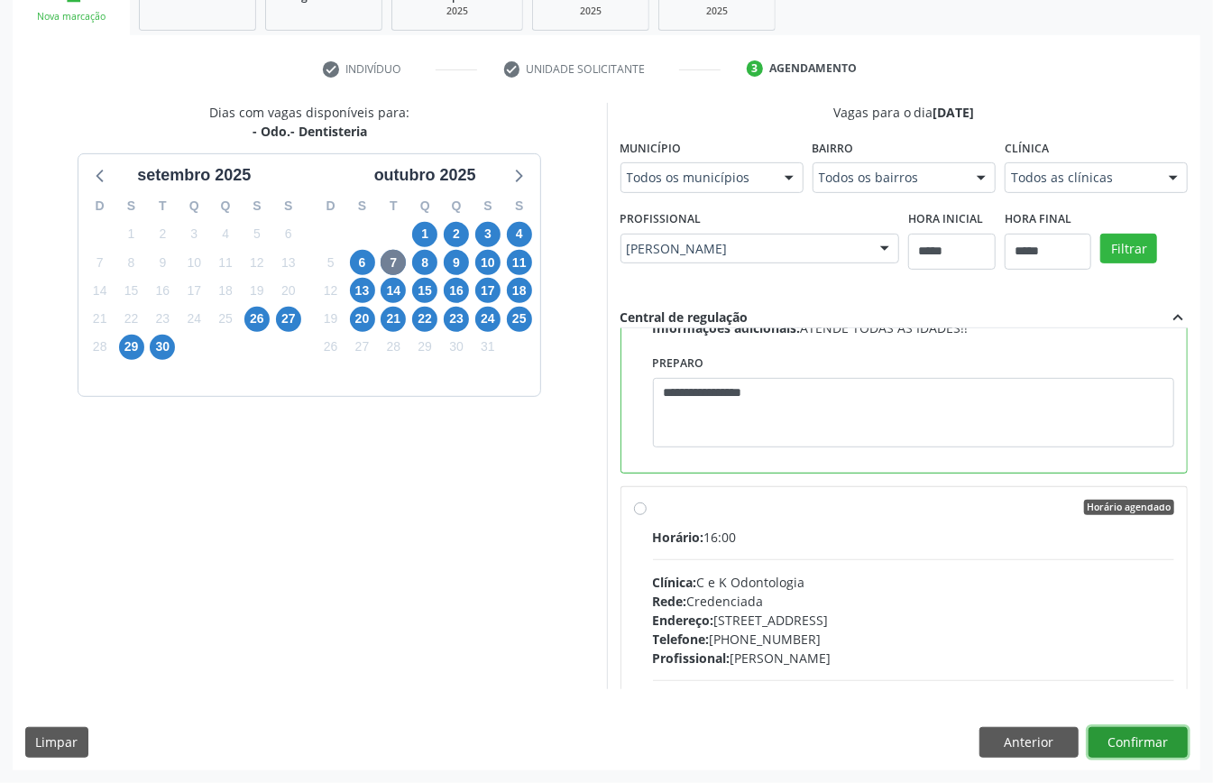
click at [1127, 738] on button "Confirmar" at bounding box center [1138, 742] width 99 height 31
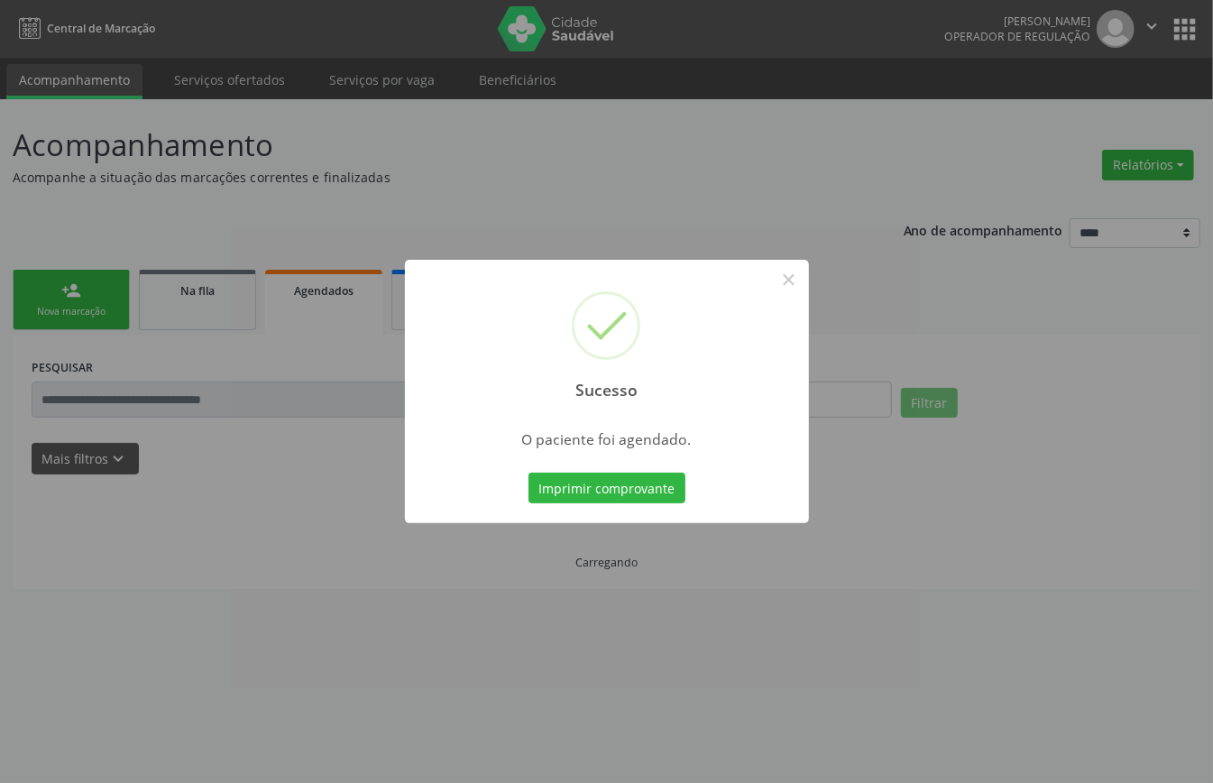
scroll to position [0, 0]
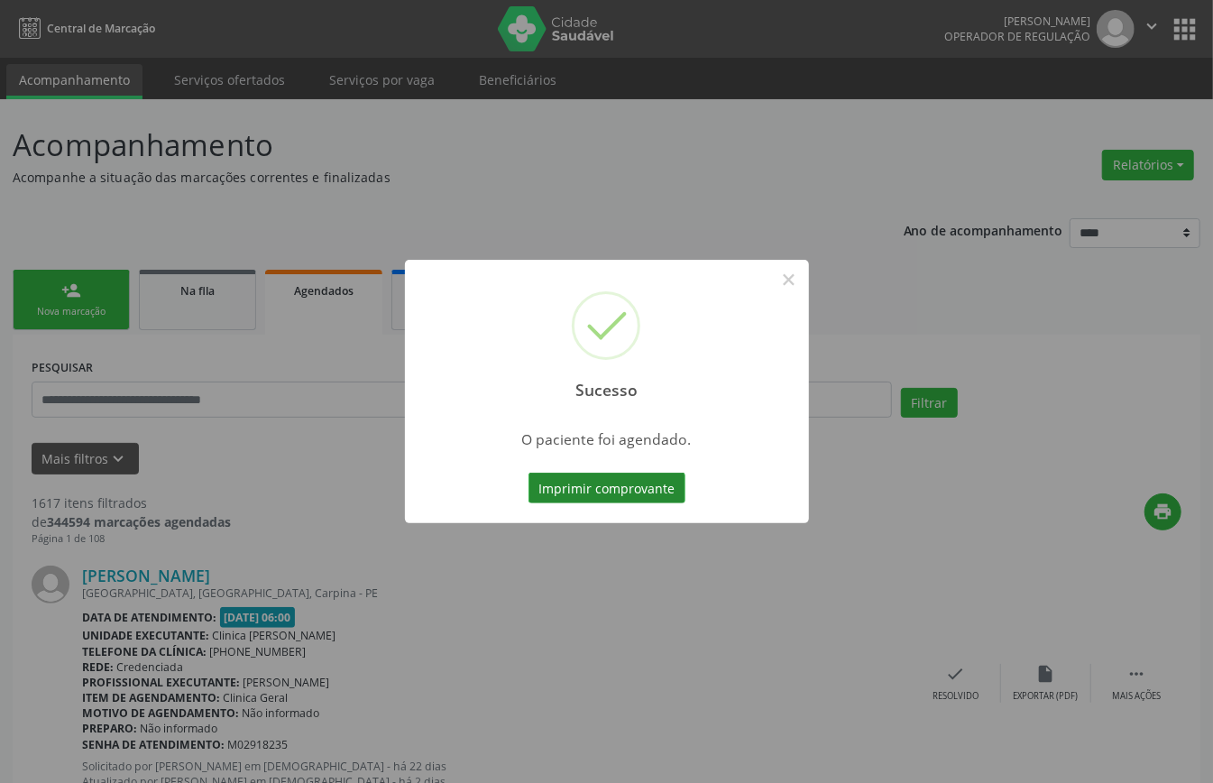
click at [653, 489] on button "Imprimir comprovante" at bounding box center [607, 488] width 157 height 31
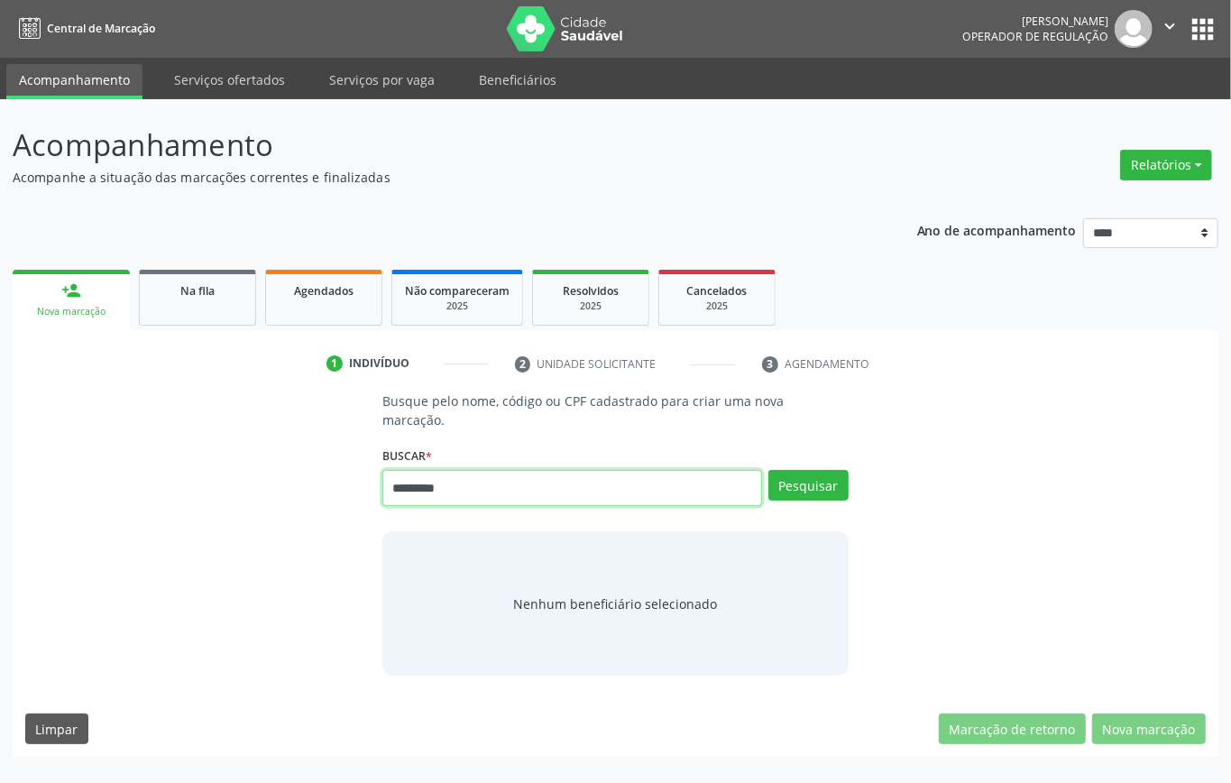
type input "*********"
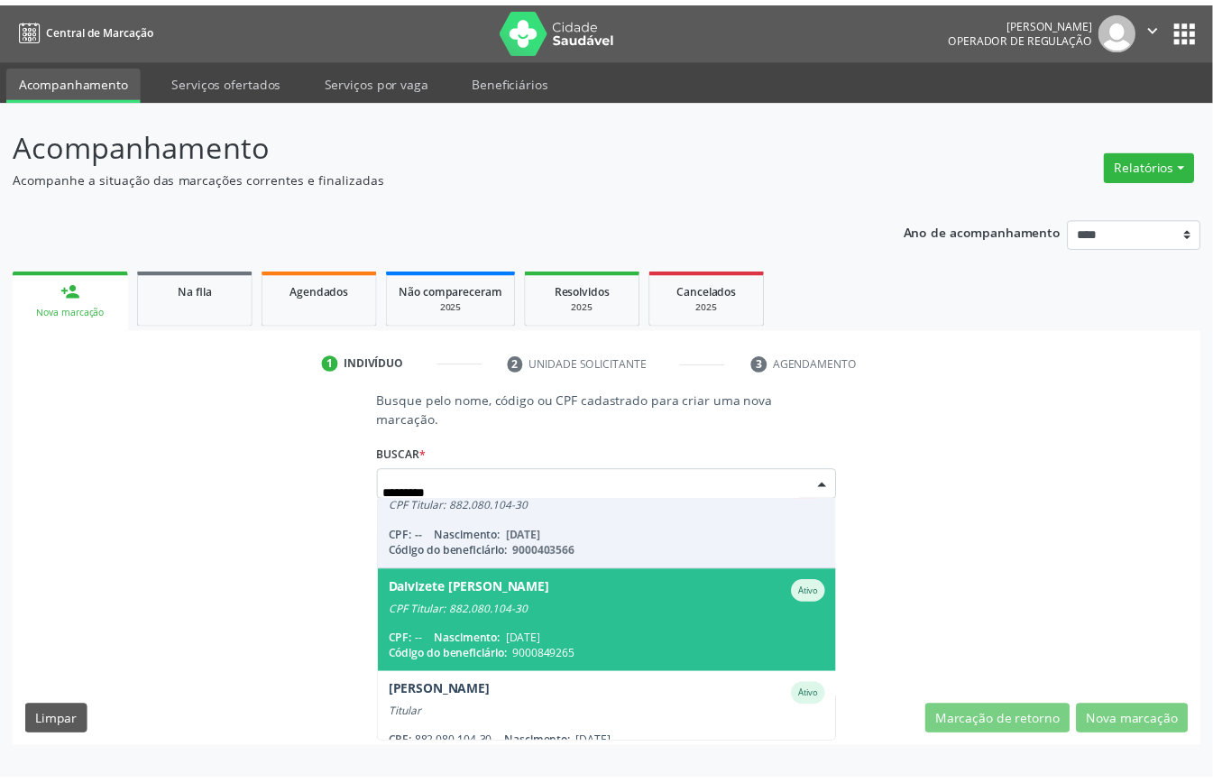
scroll to position [153, 0]
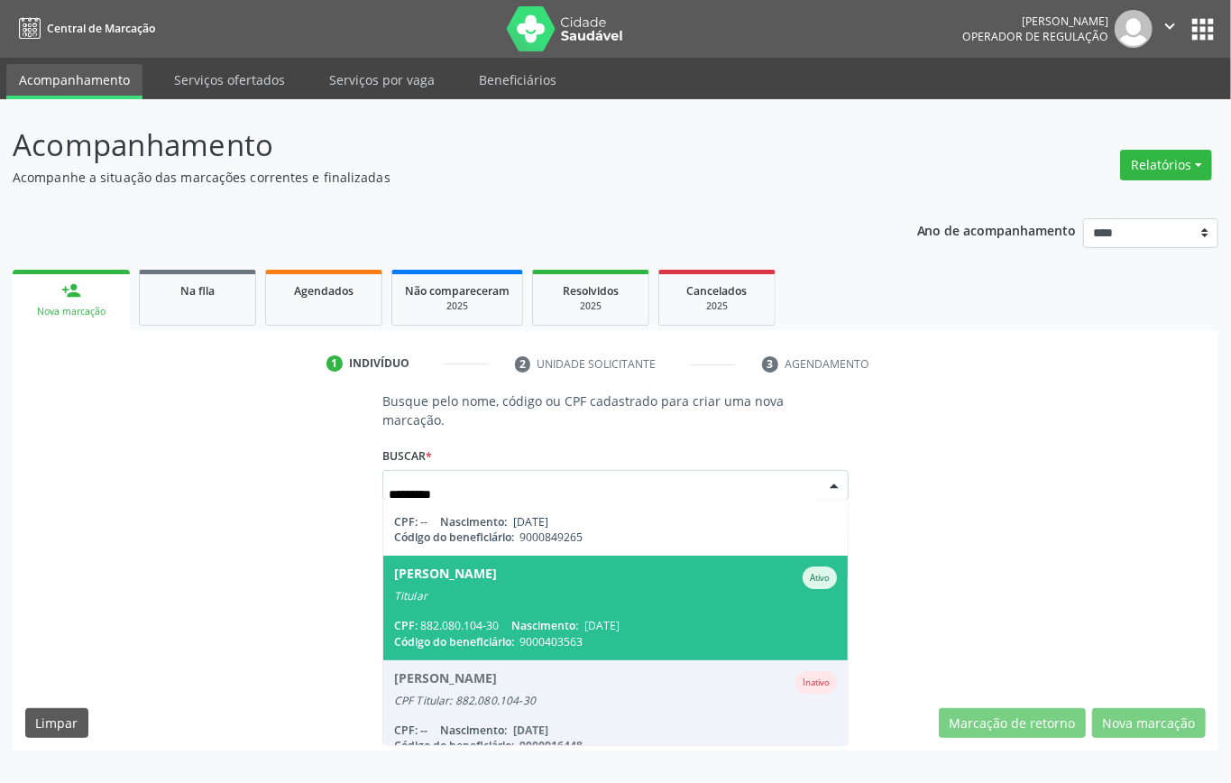
click at [686, 618] on div "CPF: 882.080.104-30 Nascimento: [DATE]" at bounding box center [615, 625] width 443 height 15
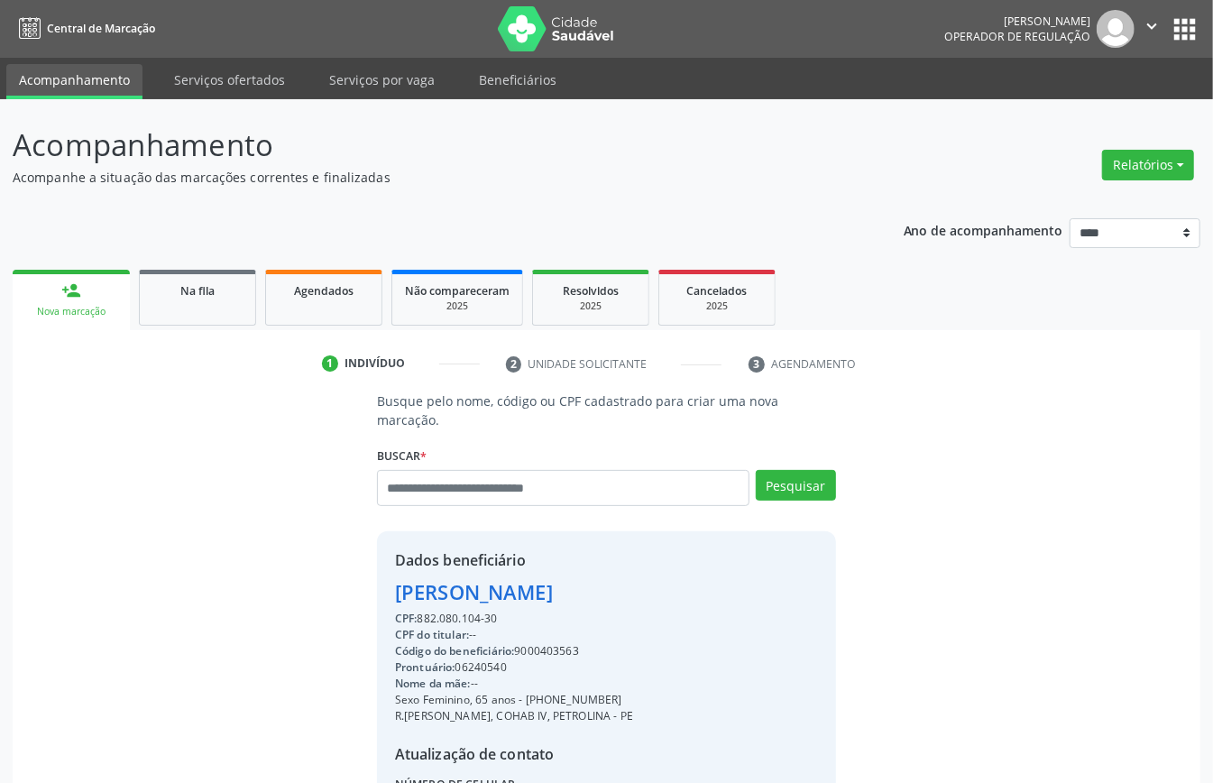
scroll to position [189, 0]
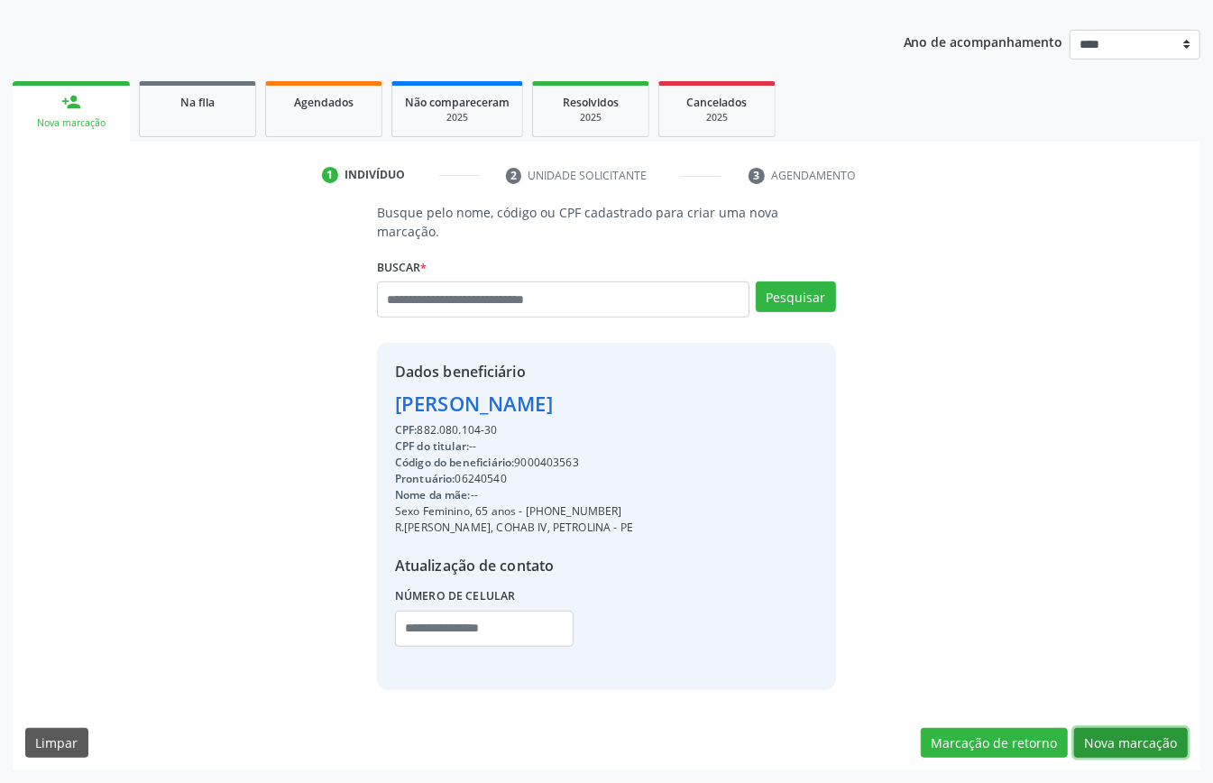
click at [1135, 734] on button "Nova marcação" at bounding box center [1132, 743] width 114 height 31
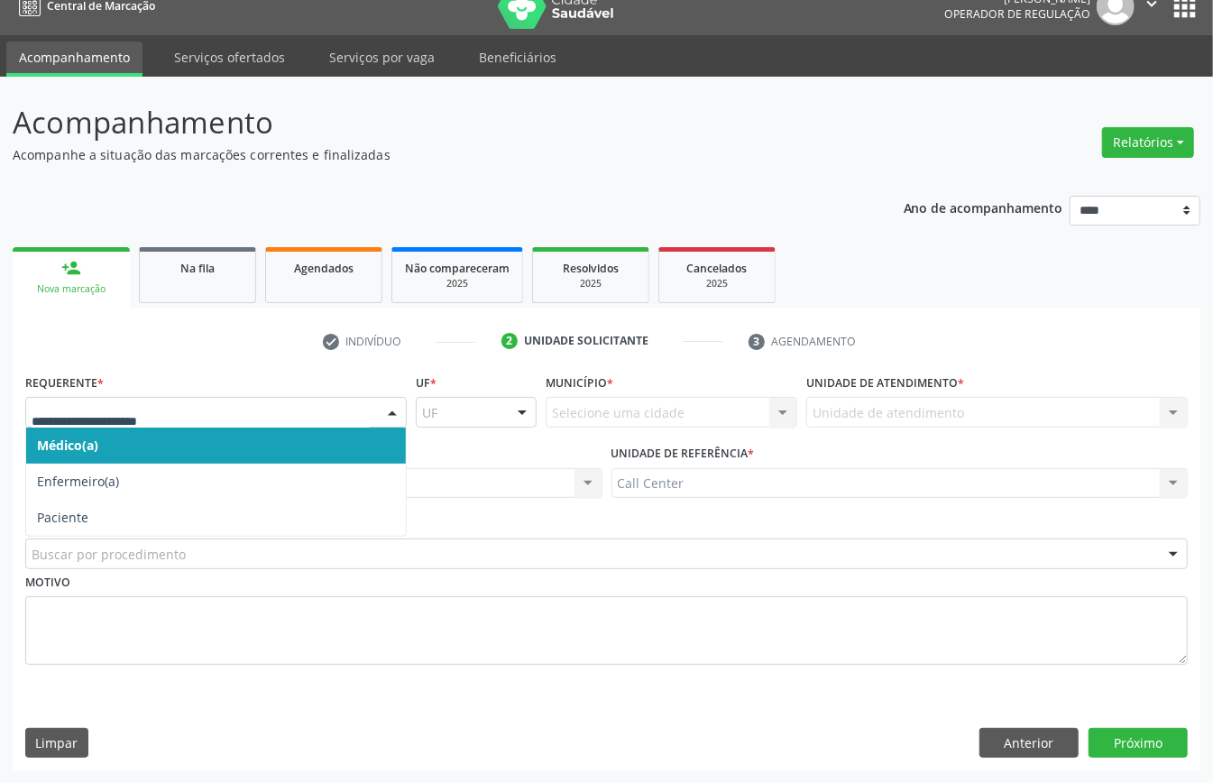
drag, startPoint x: 98, startPoint y: 411, endPoint x: 106, endPoint y: 466, distance: 55.5
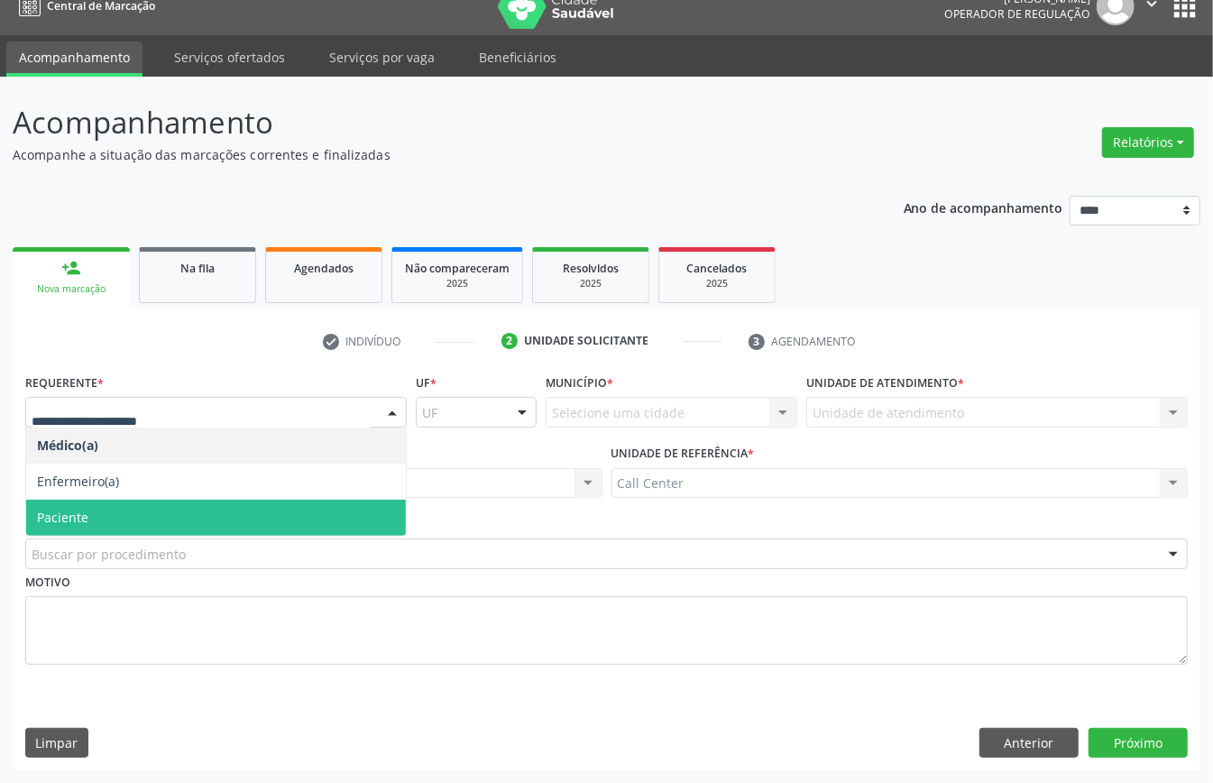
drag, startPoint x: 110, startPoint y: 512, endPoint x: 115, endPoint y: 521, distance: 10.5
click at [113, 512] on span "Paciente" at bounding box center [216, 518] width 380 height 36
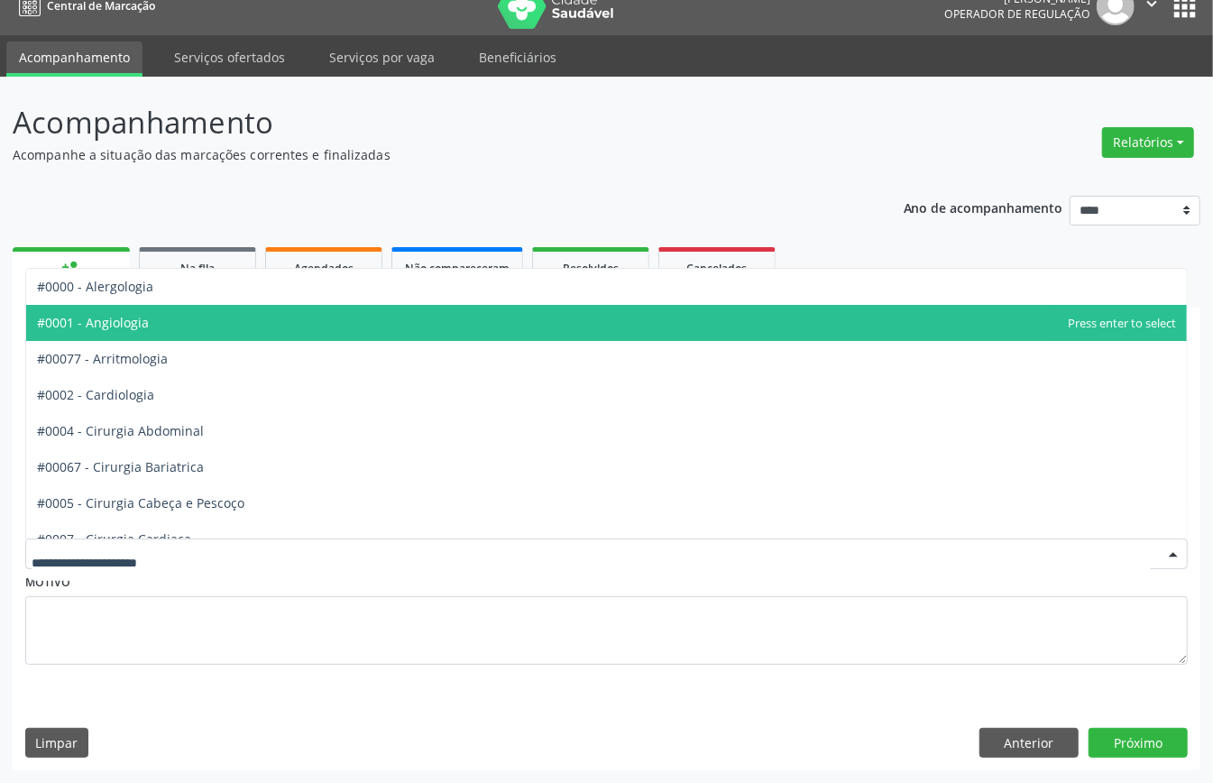
click at [166, 327] on span "#0001 - Angiologia" at bounding box center [606, 323] width 1161 height 36
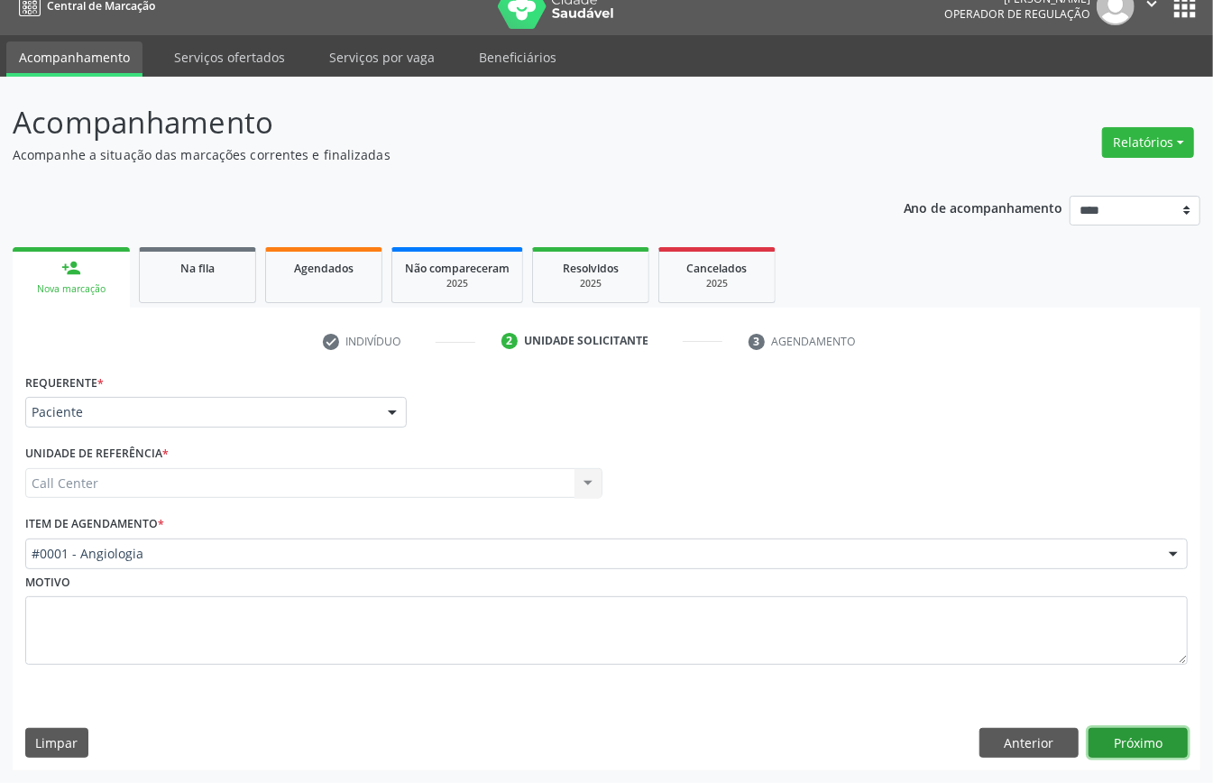
click at [1127, 737] on button "Próximo" at bounding box center [1138, 743] width 99 height 31
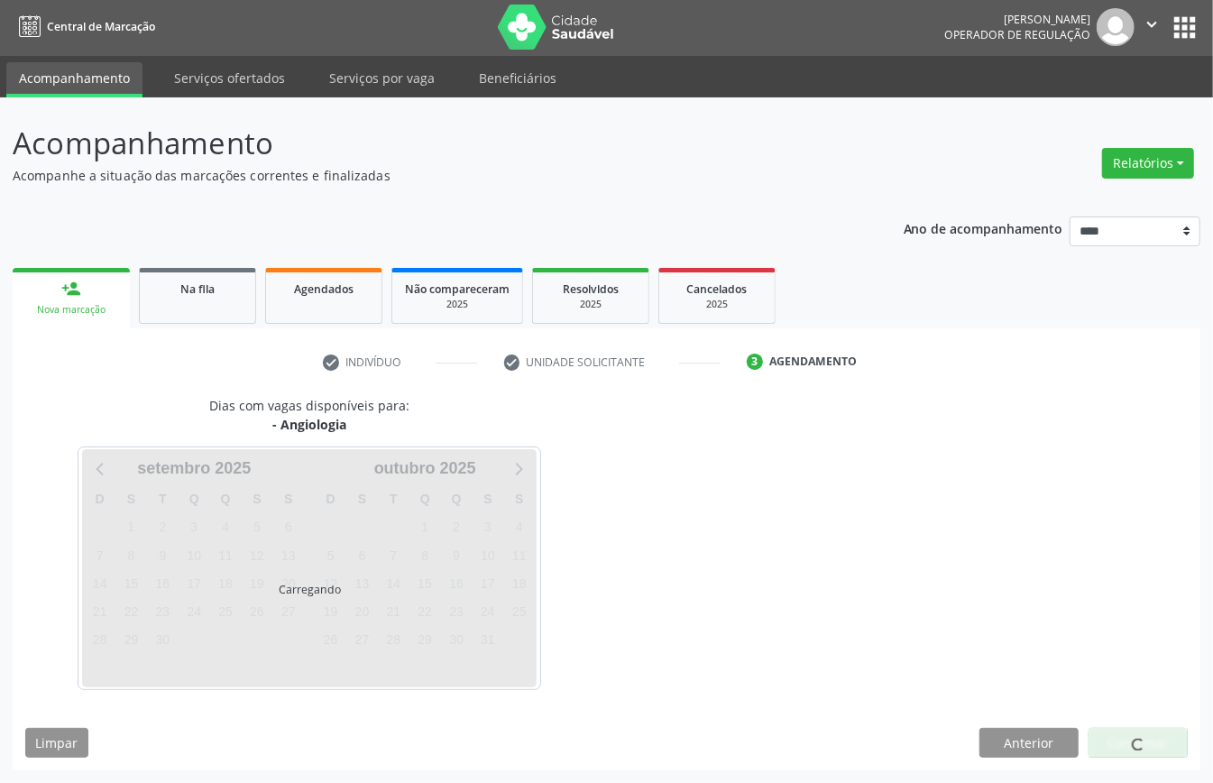
scroll to position [4, 0]
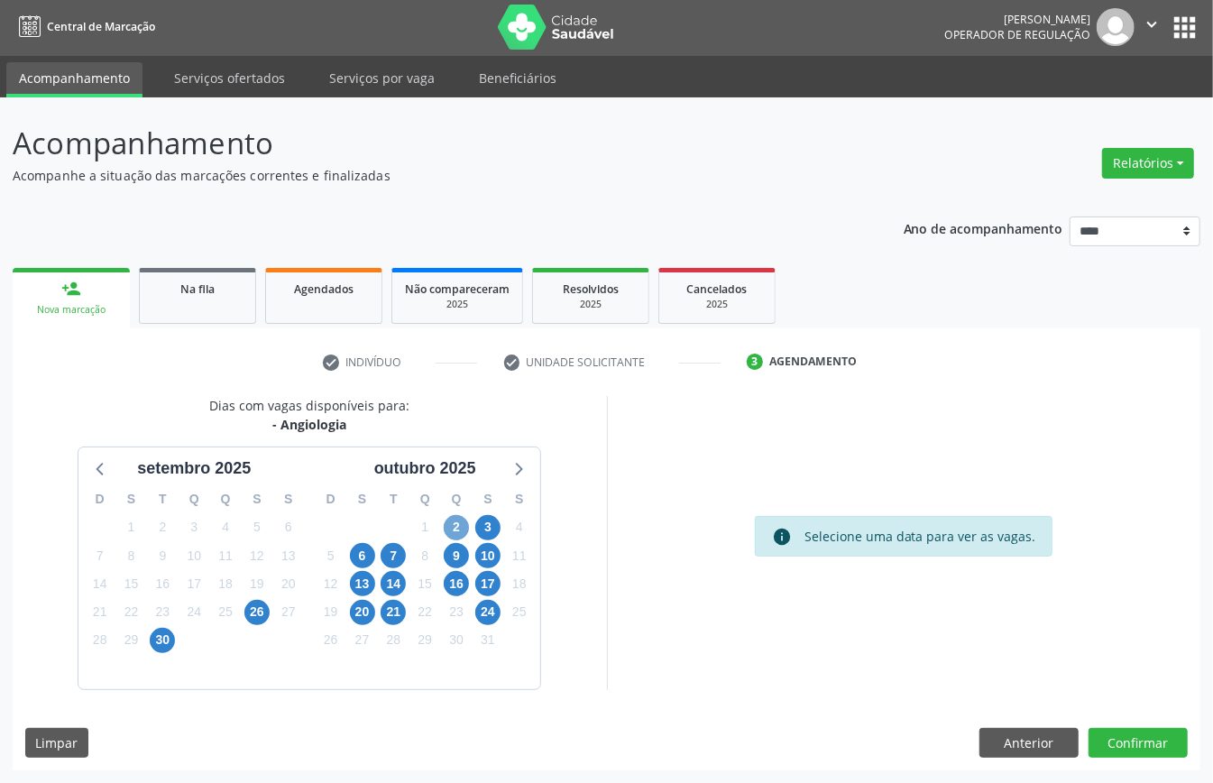
click at [449, 521] on span "2" at bounding box center [456, 527] width 25 height 25
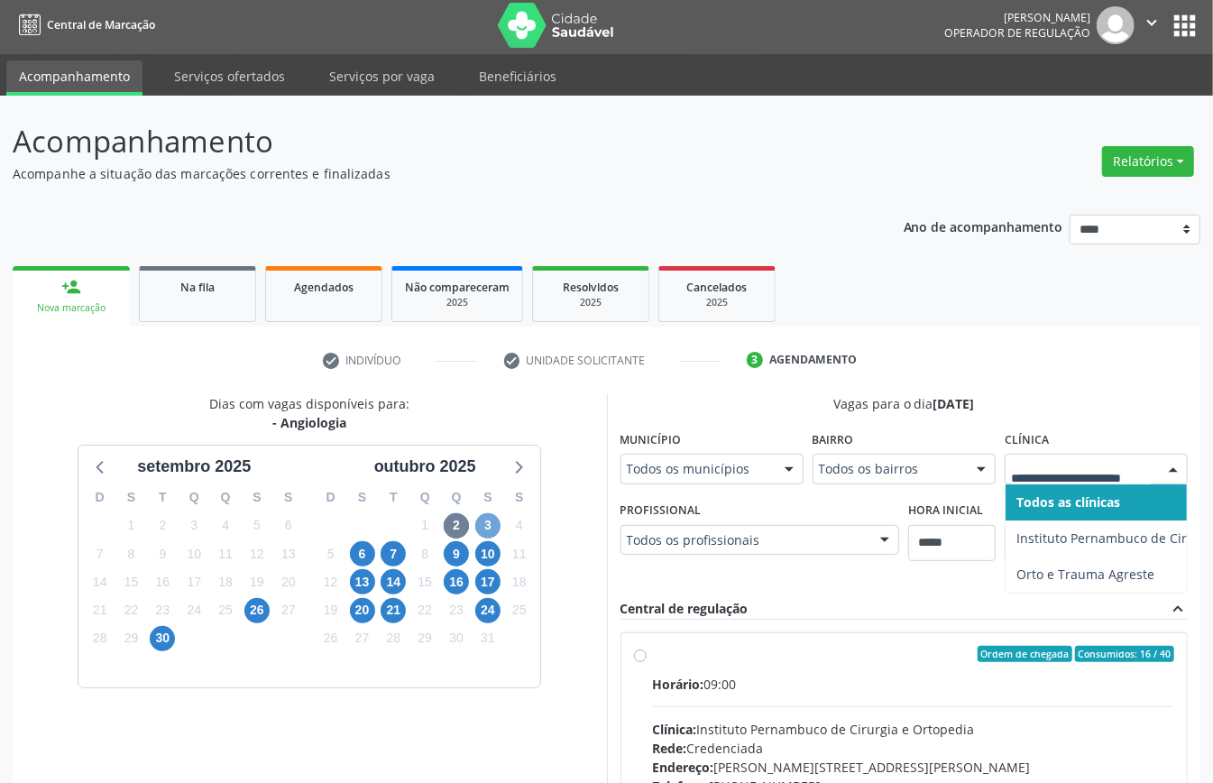
click at [492, 521] on span "3" at bounding box center [487, 525] width 25 height 25
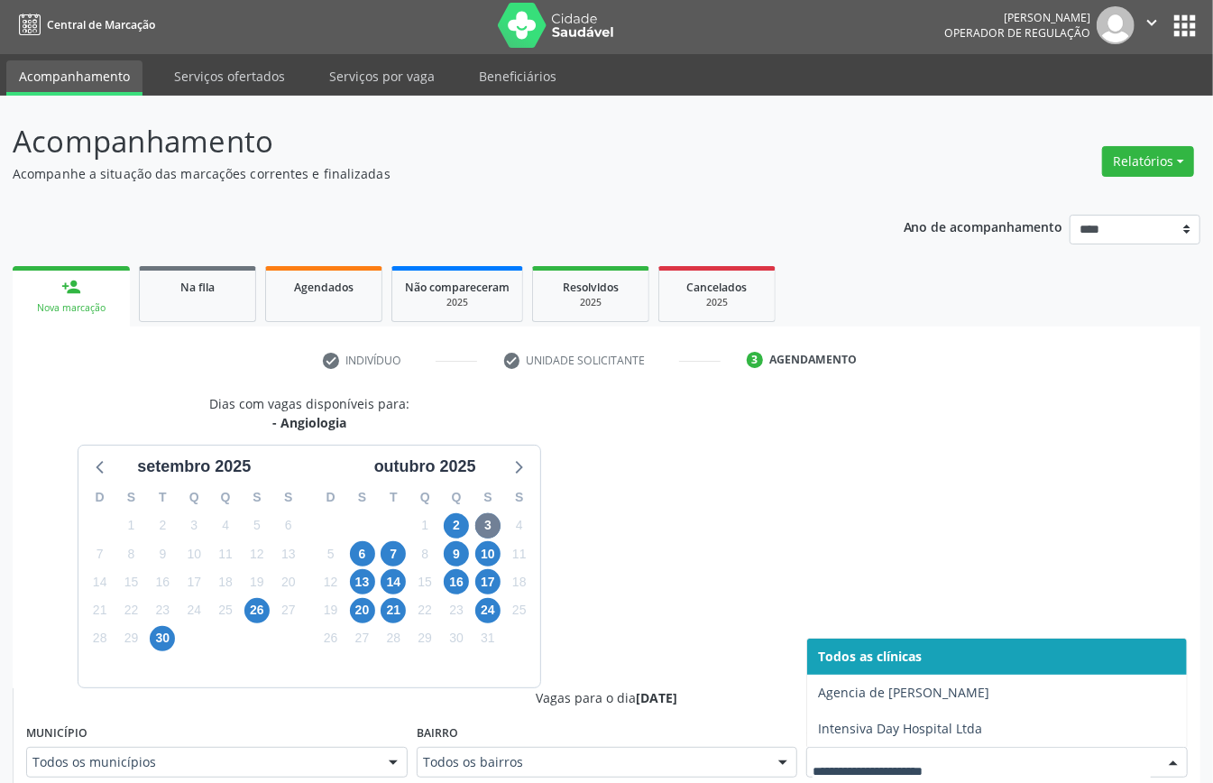
scroll to position [12, 0]
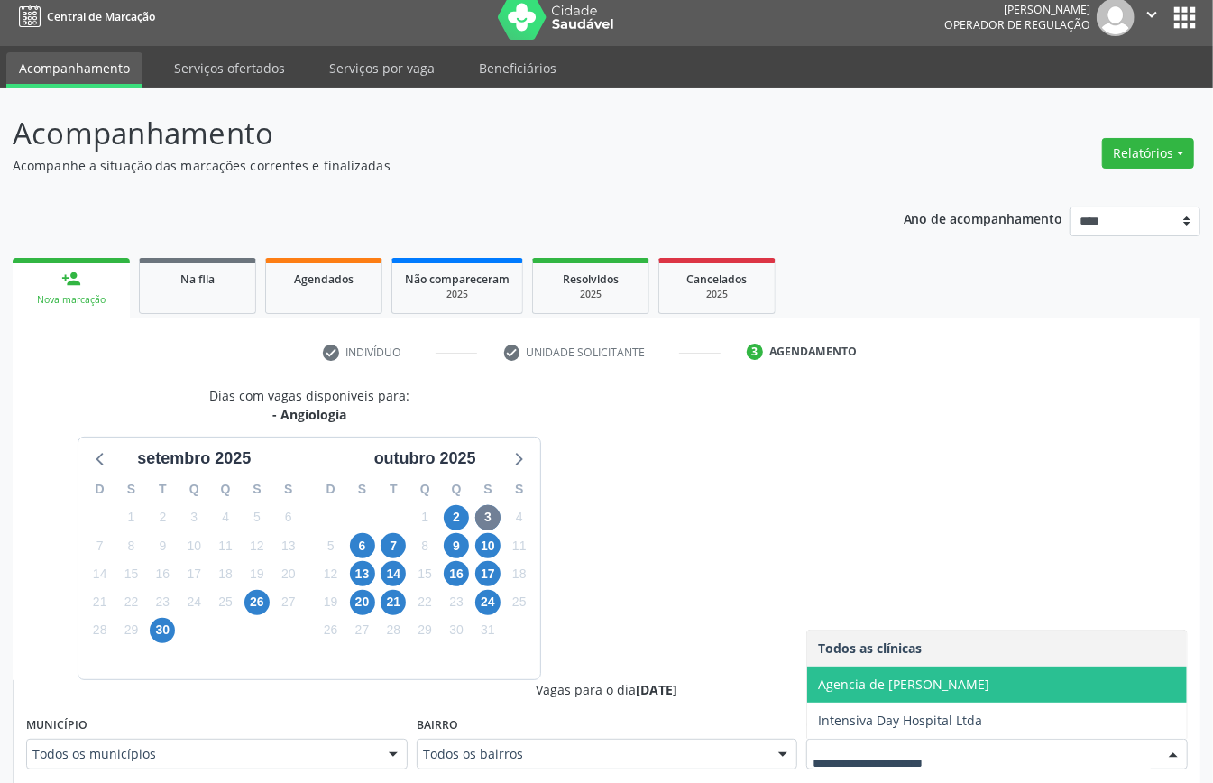
click at [906, 683] on span "Agencia de [PERSON_NAME]" at bounding box center [903, 684] width 171 height 17
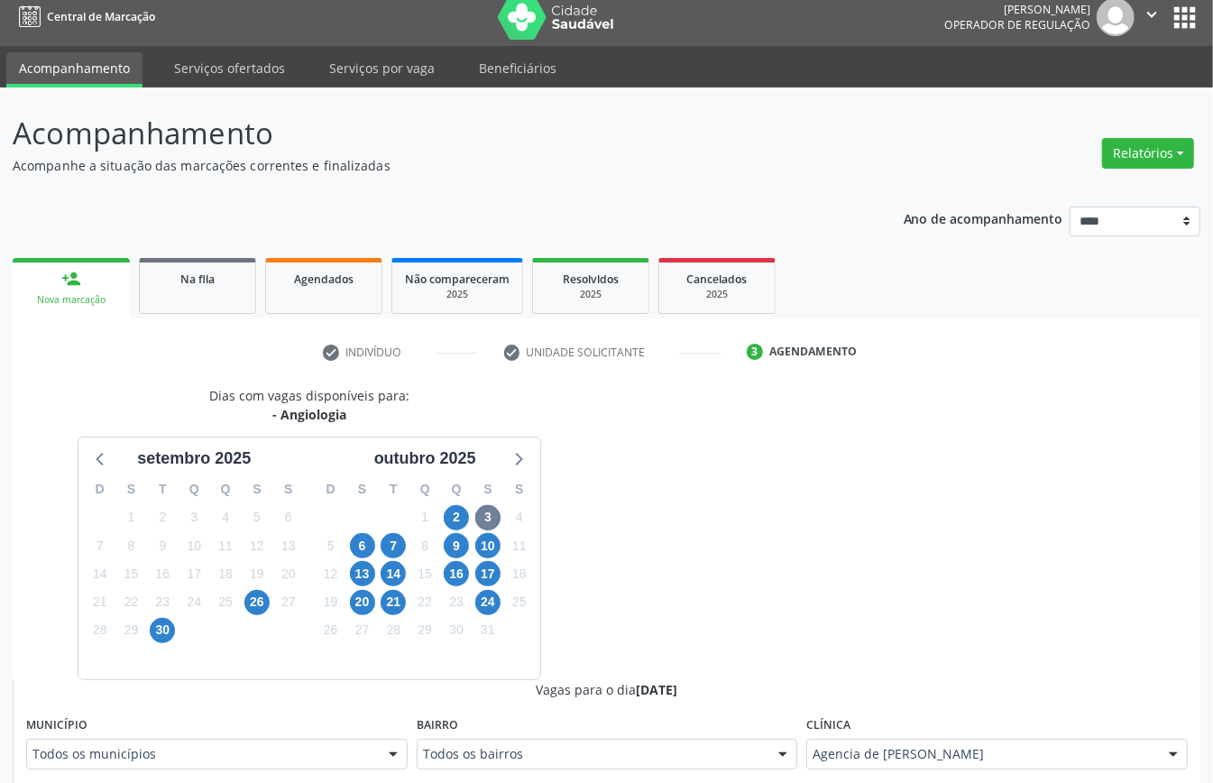
scroll to position [493, 0]
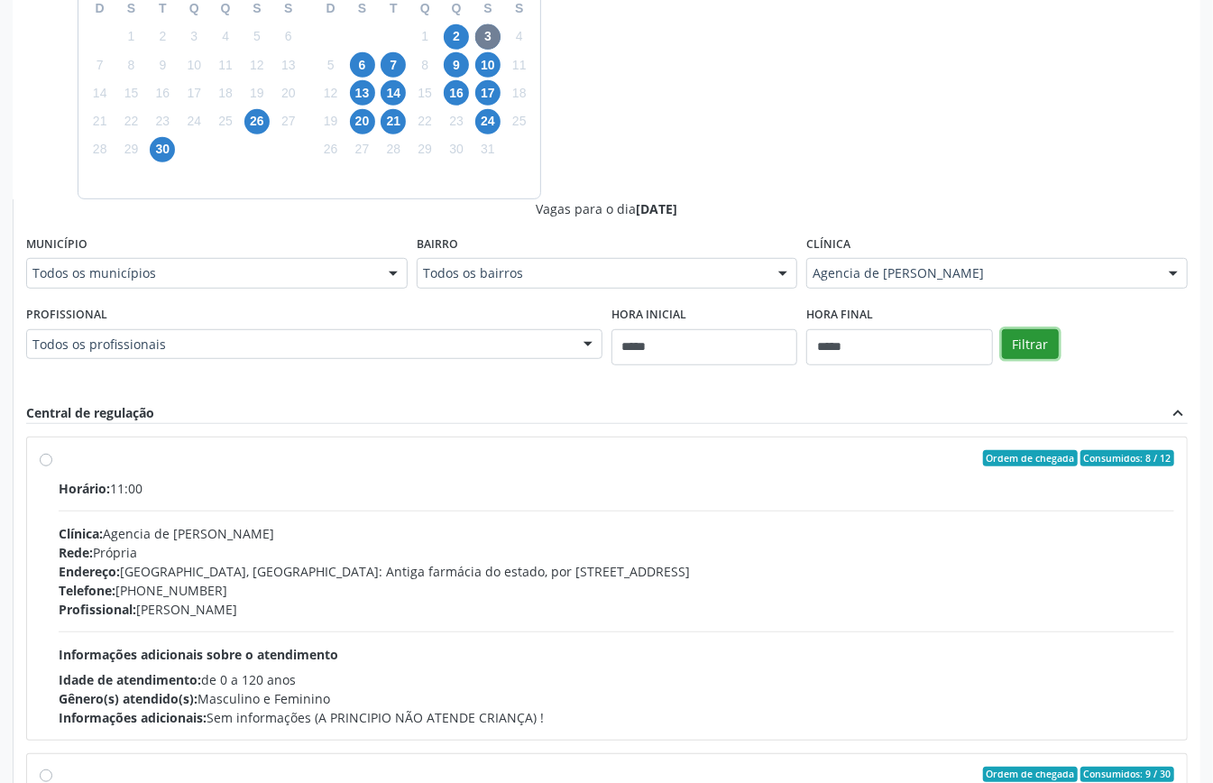
click at [1038, 350] on button "Filtrar" at bounding box center [1030, 344] width 57 height 31
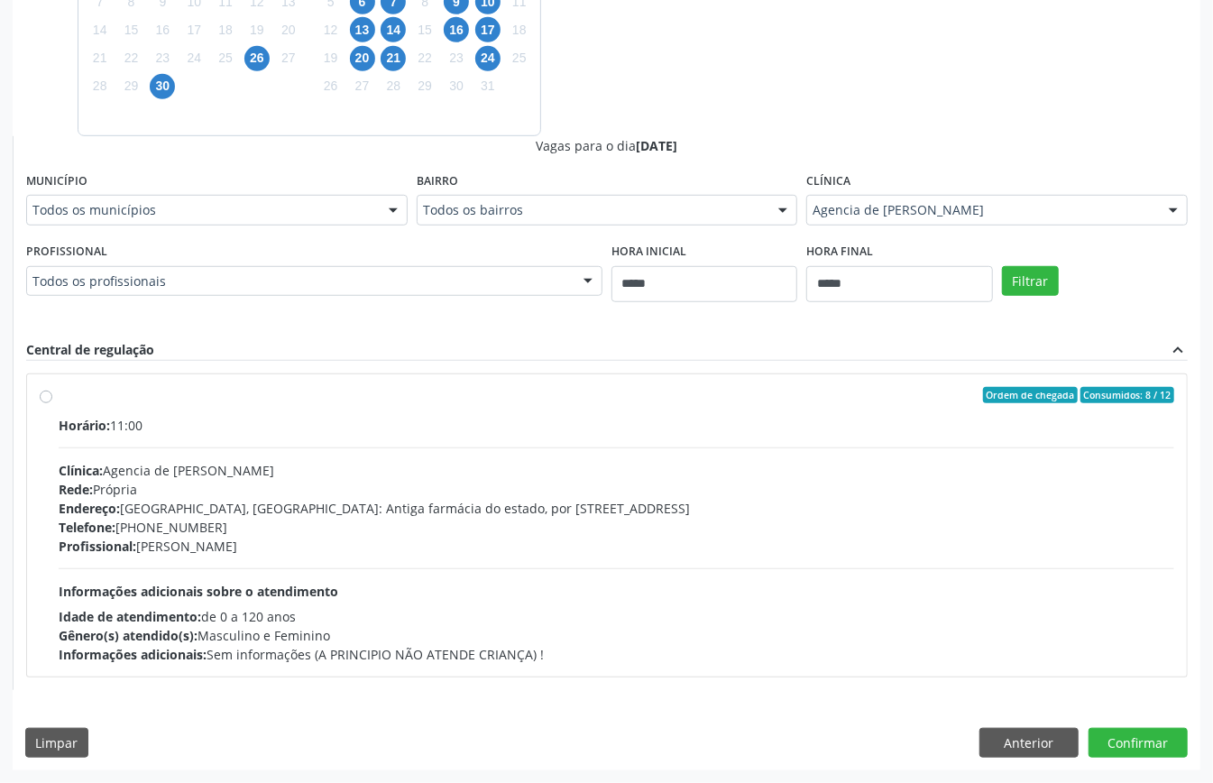
click at [344, 521] on div "Telefone: (87) 3866-6552" at bounding box center [617, 527] width 1116 height 19
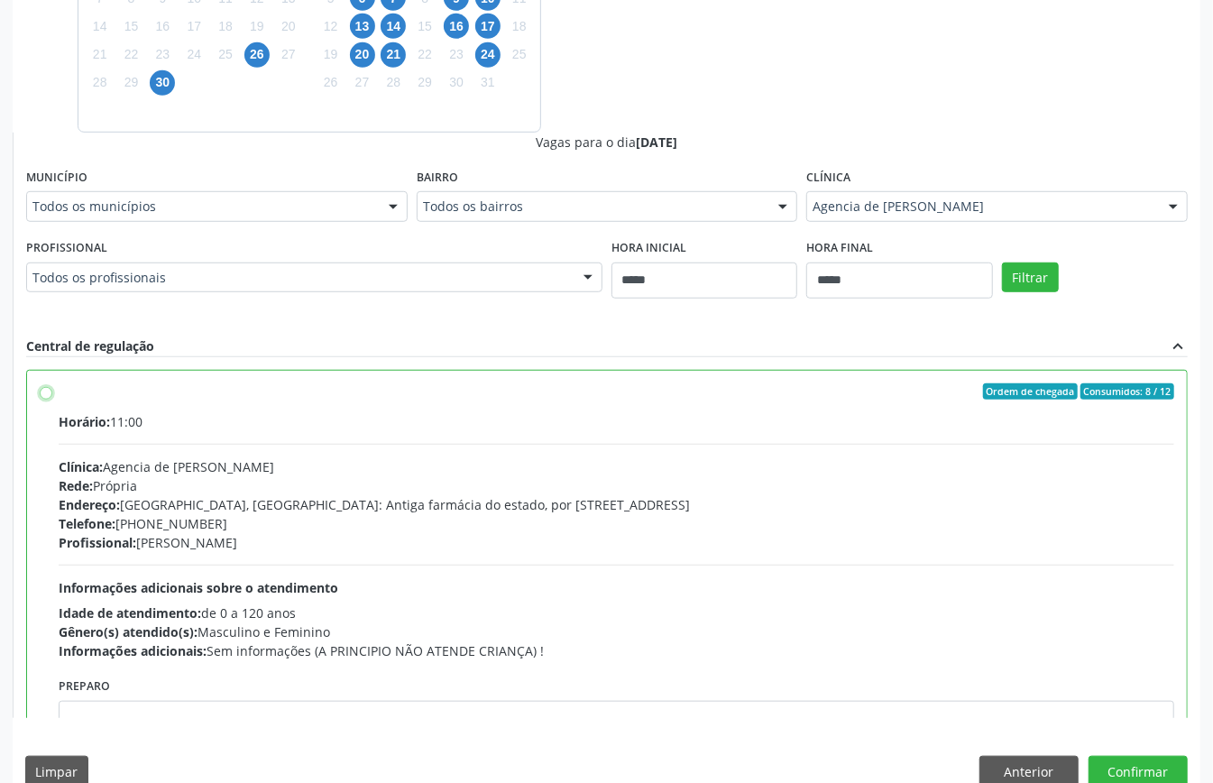
scroll to position [91, 0]
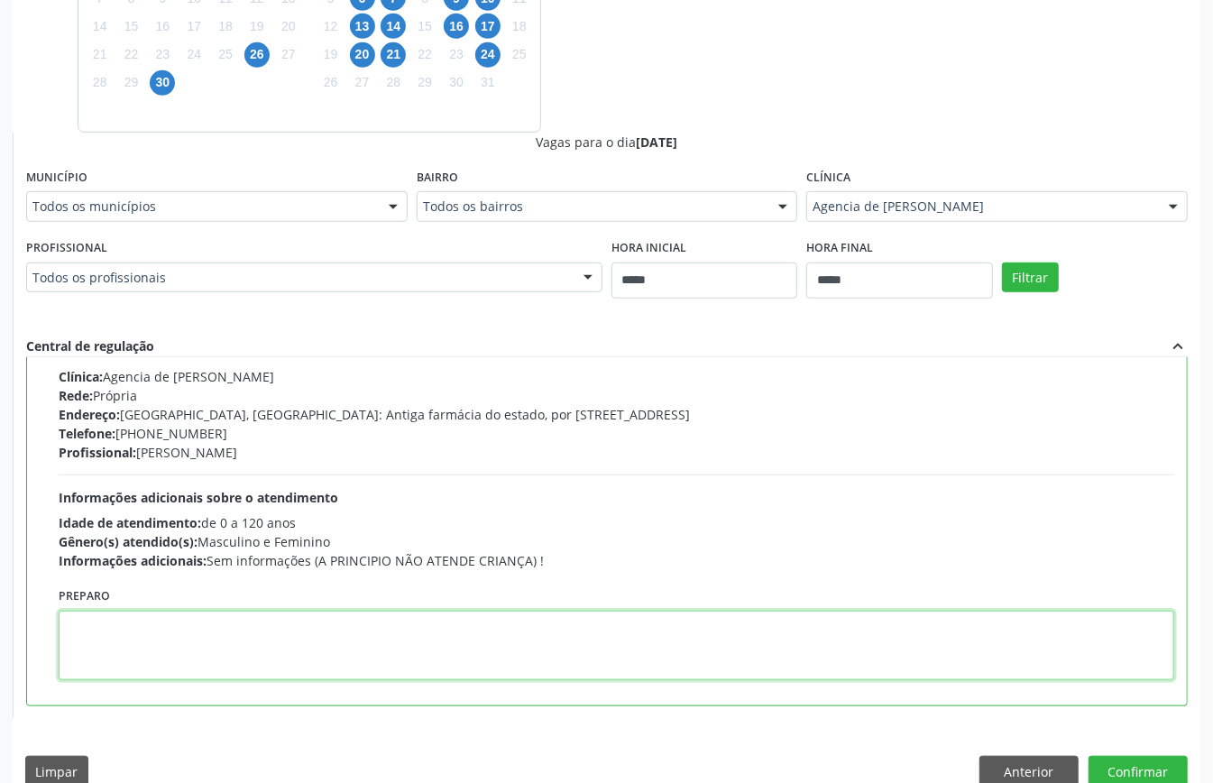
paste textarea "**********"
type textarea "**********"
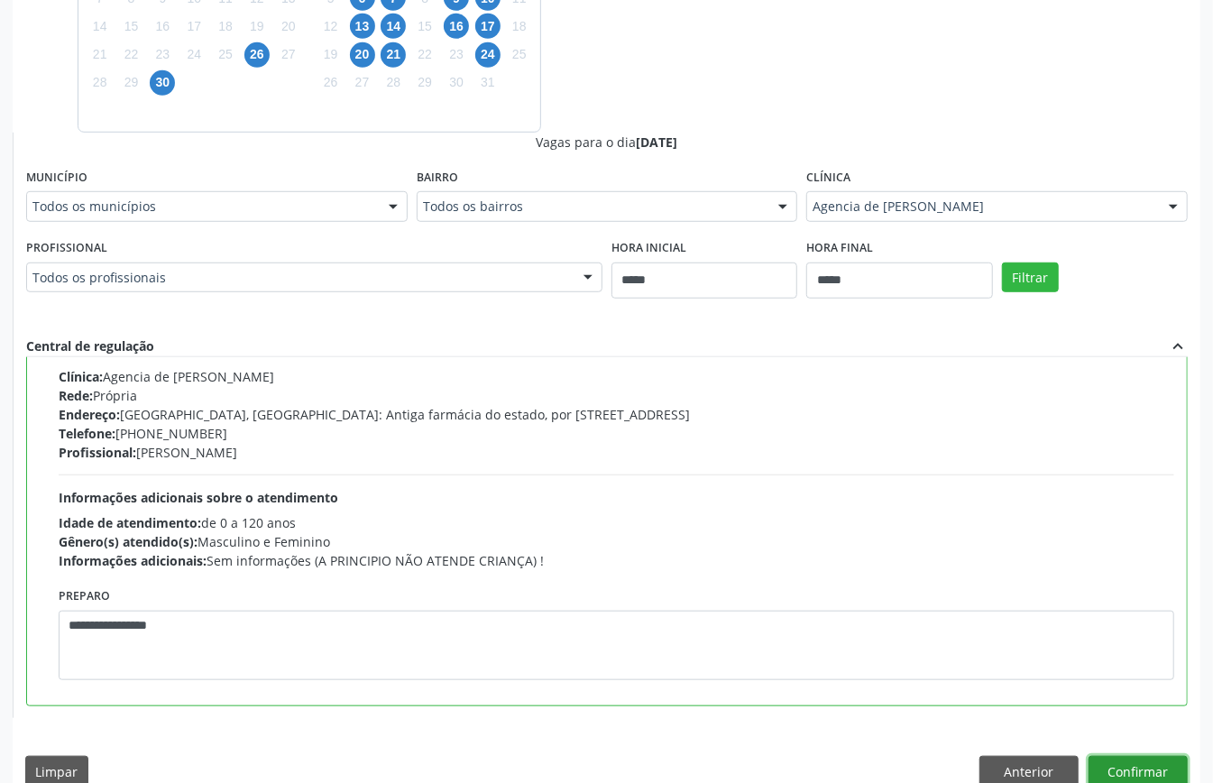
click at [1113, 767] on button "Confirmar" at bounding box center [1138, 771] width 99 height 31
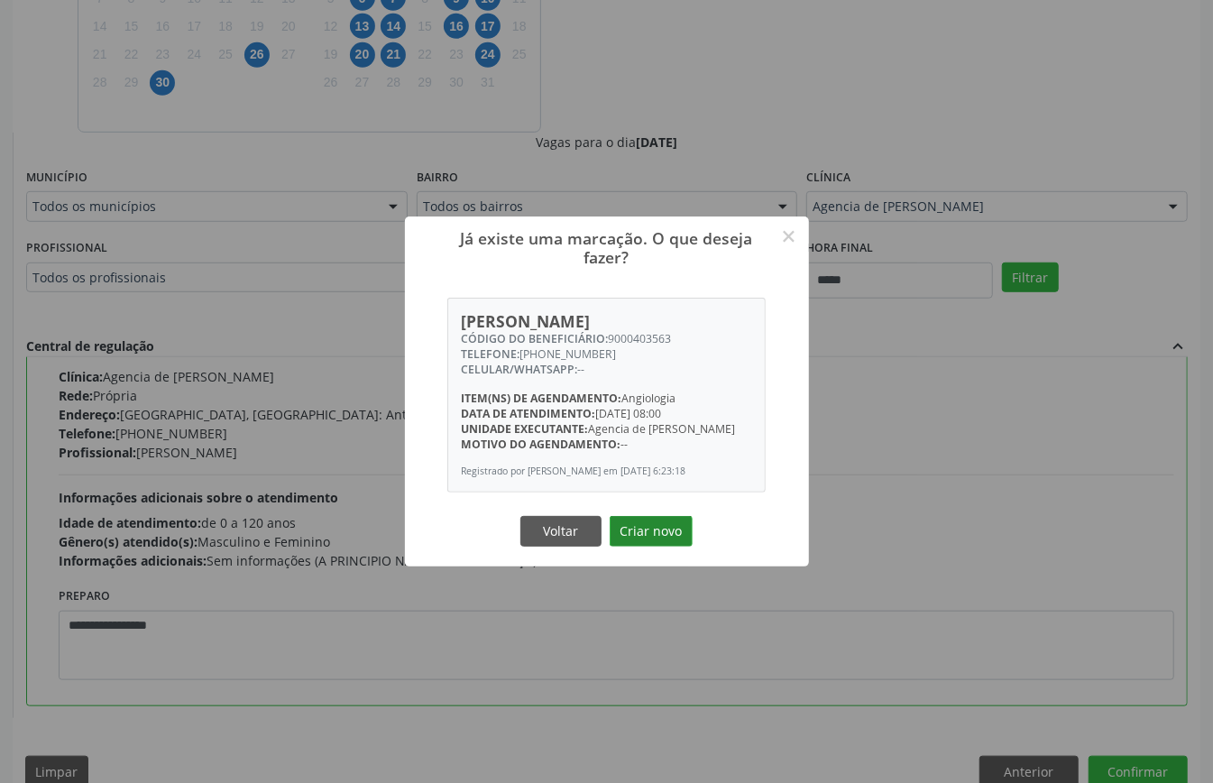
click at [644, 531] on button "Criar novo" at bounding box center [651, 531] width 83 height 31
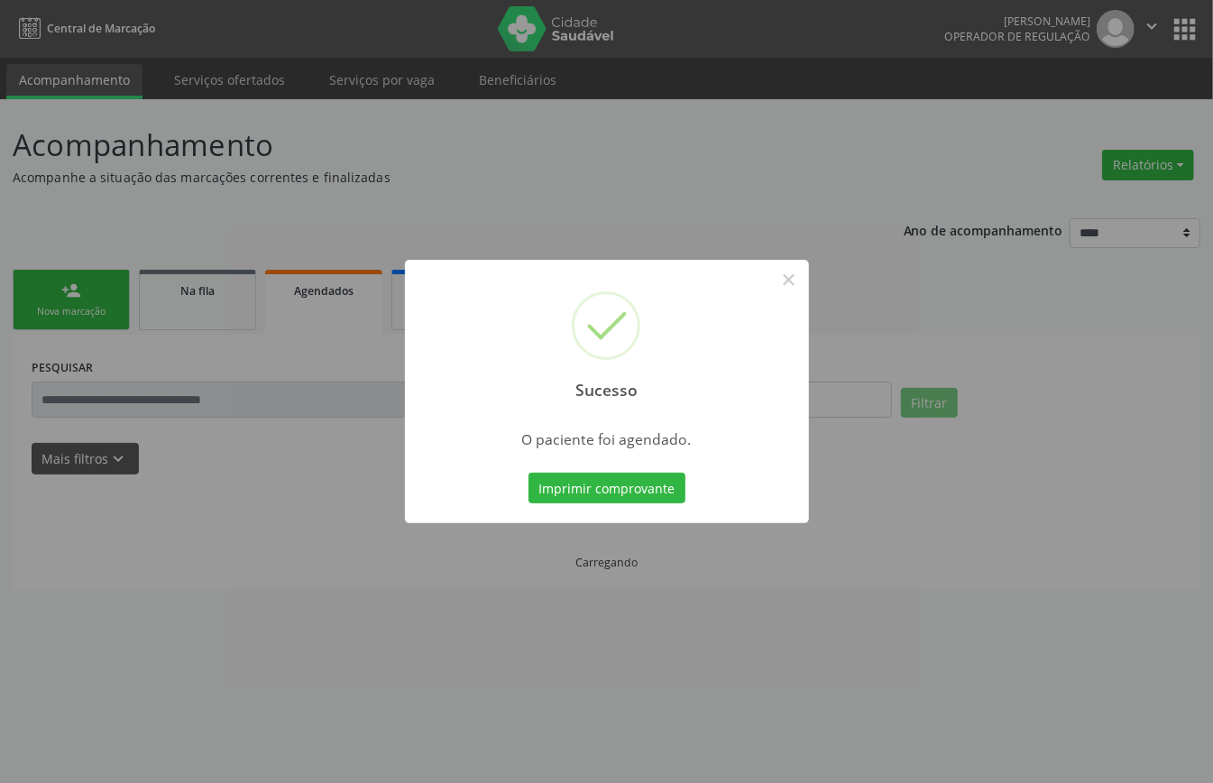
scroll to position [0, 0]
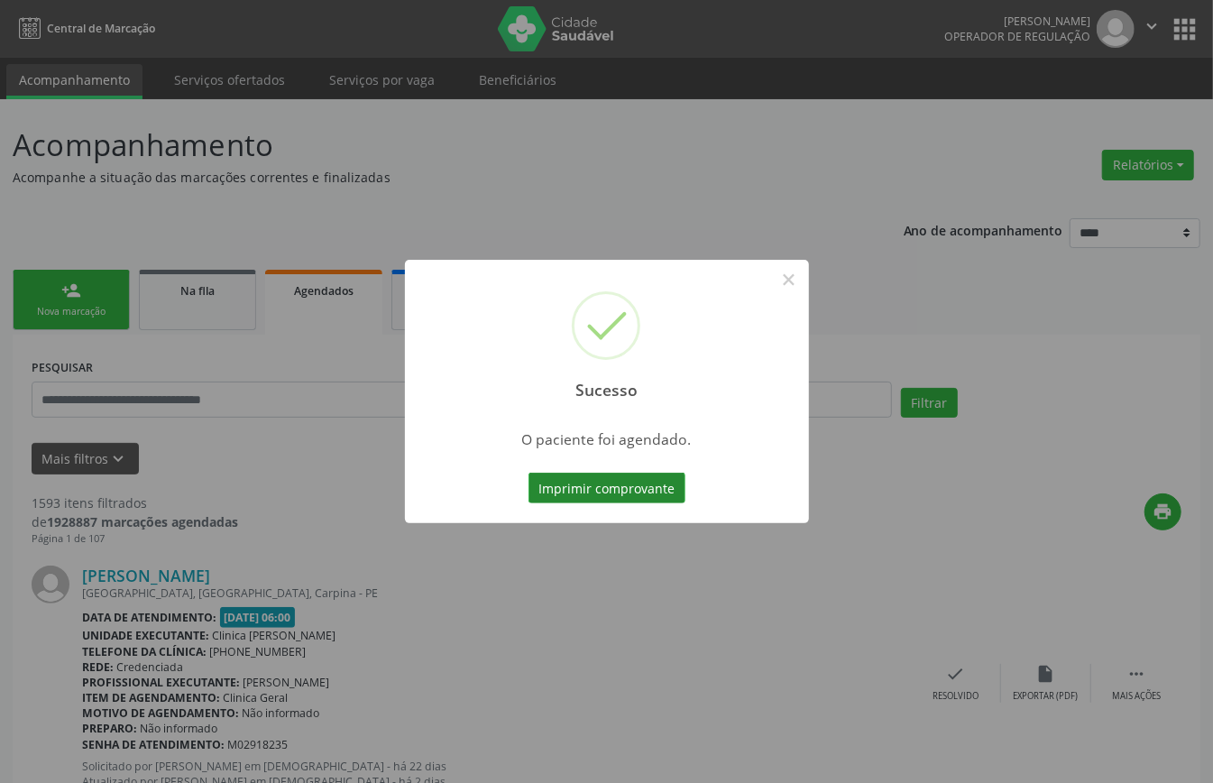
click at [664, 484] on button "Imprimir comprovante" at bounding box center [607, 488] width 157 height 31
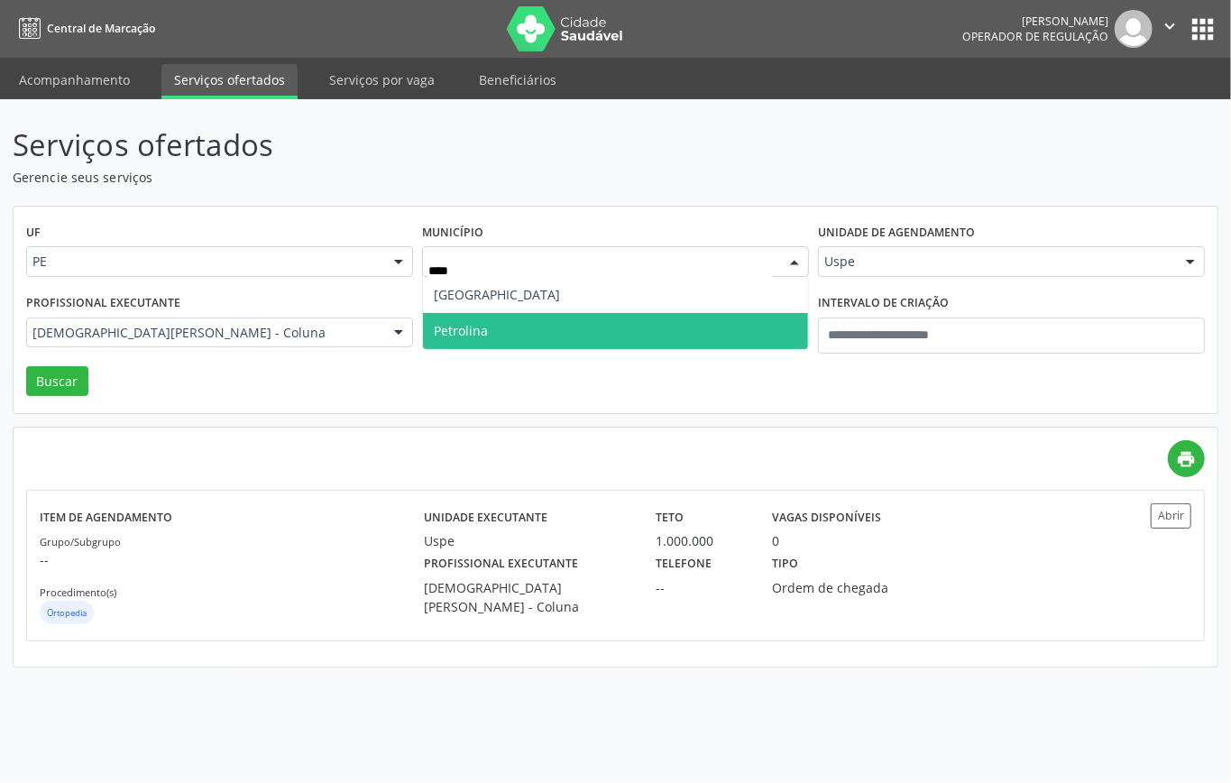
type input "*****"
click at [500, 329] on span "Petrolina" at bounding box center [615, 331] width 385 height 36
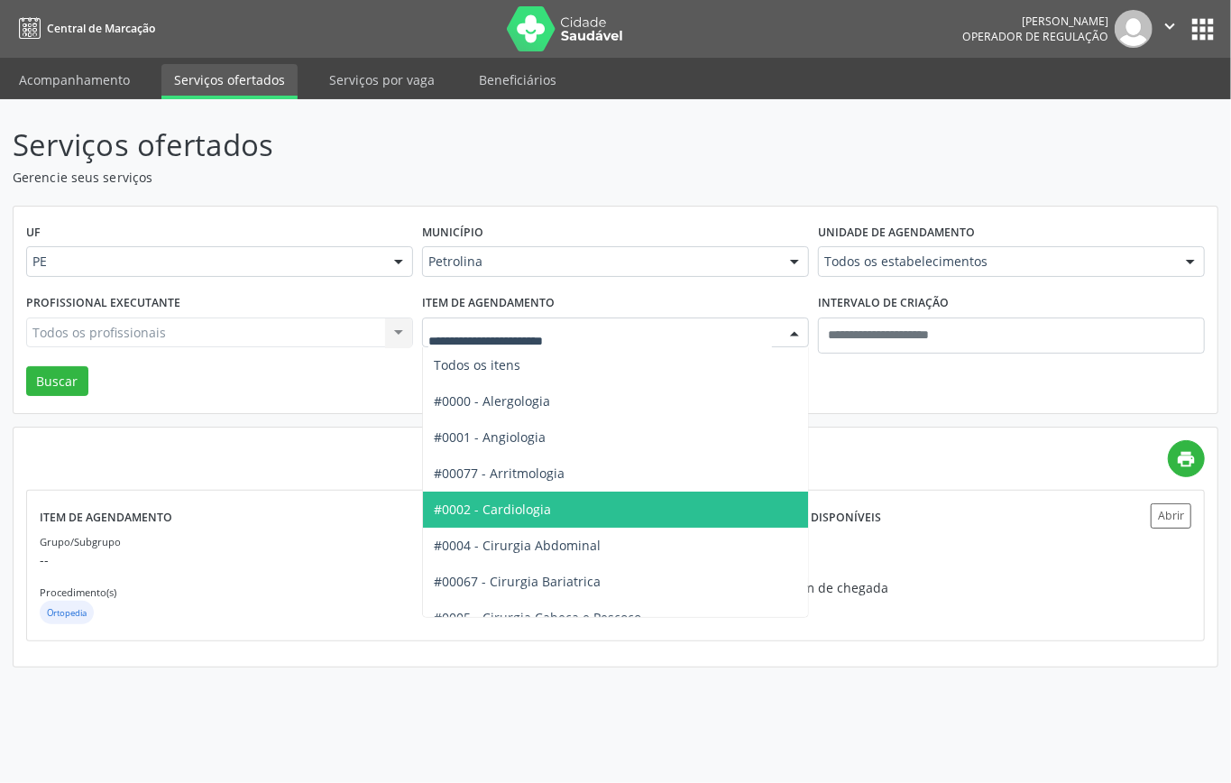
click at [520, 506] on span "#0002 - Cardiologia" at bounding box center [492, 509] width 117 height 17
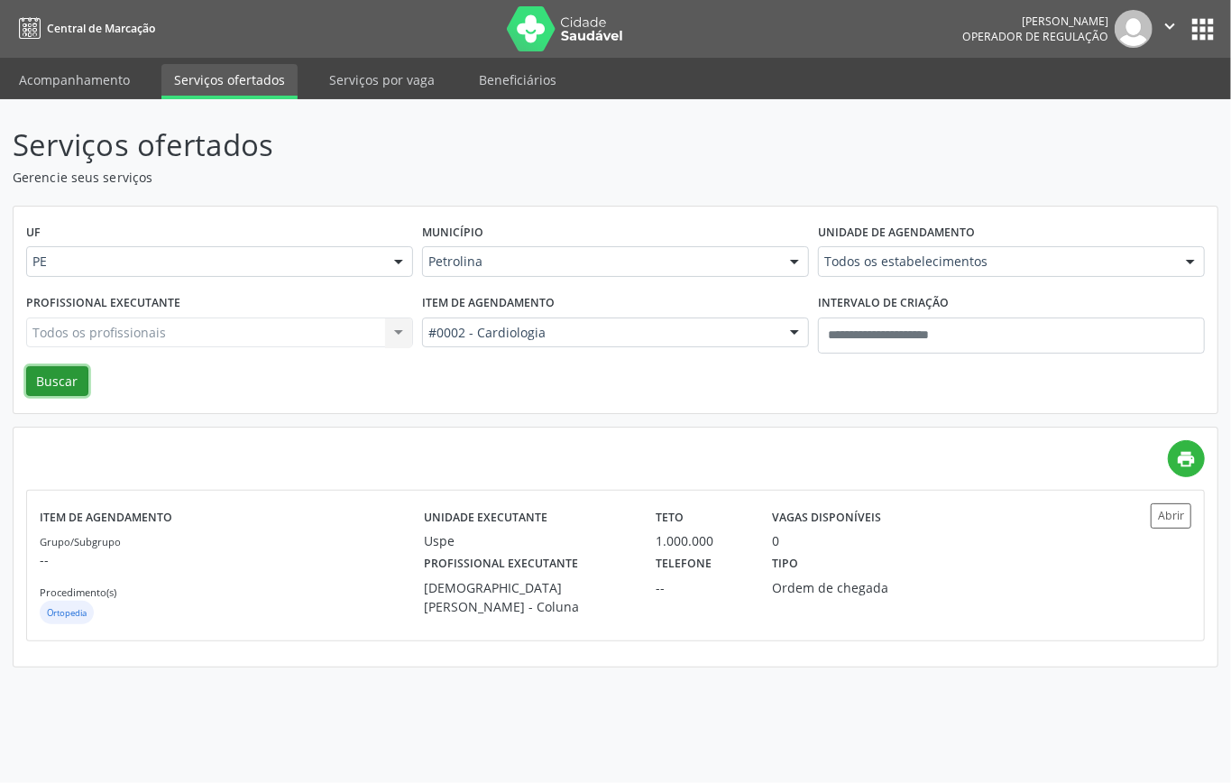
click at [55, 383] on button "Buscar" at bounding box center [57, 381] width 62 height 31
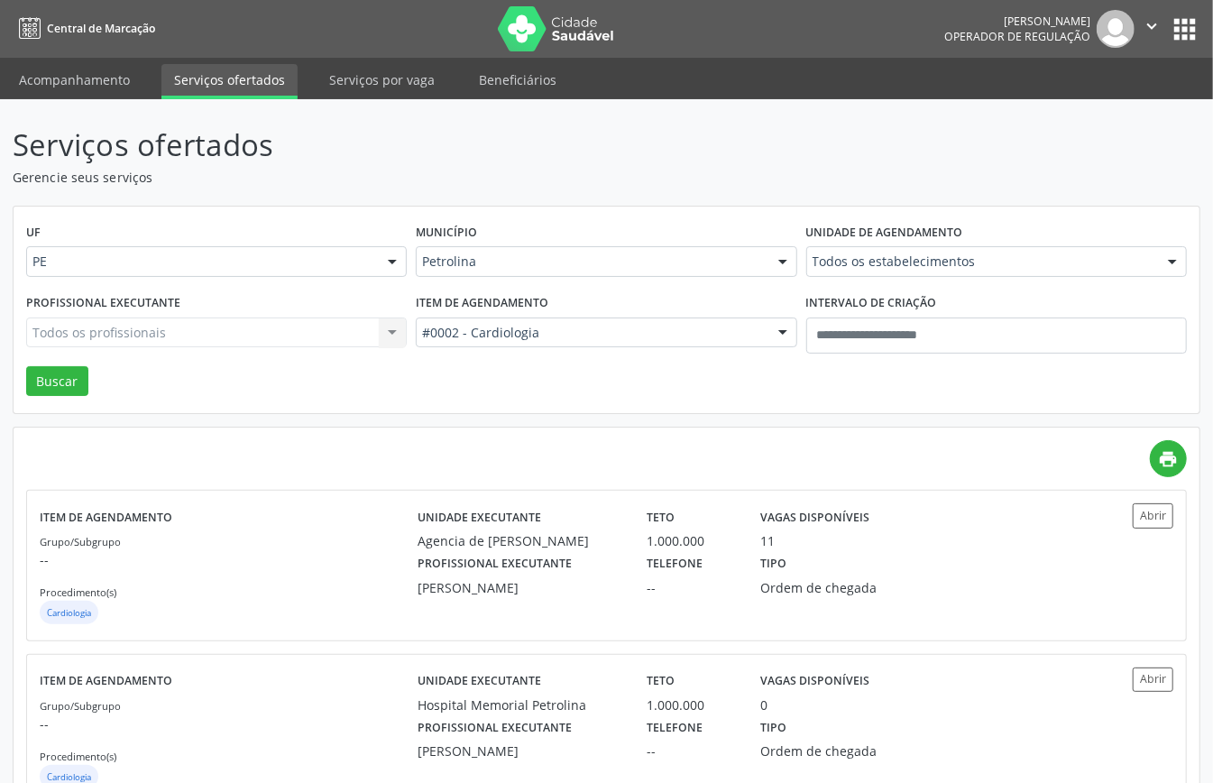
scroll to position [361, 0]
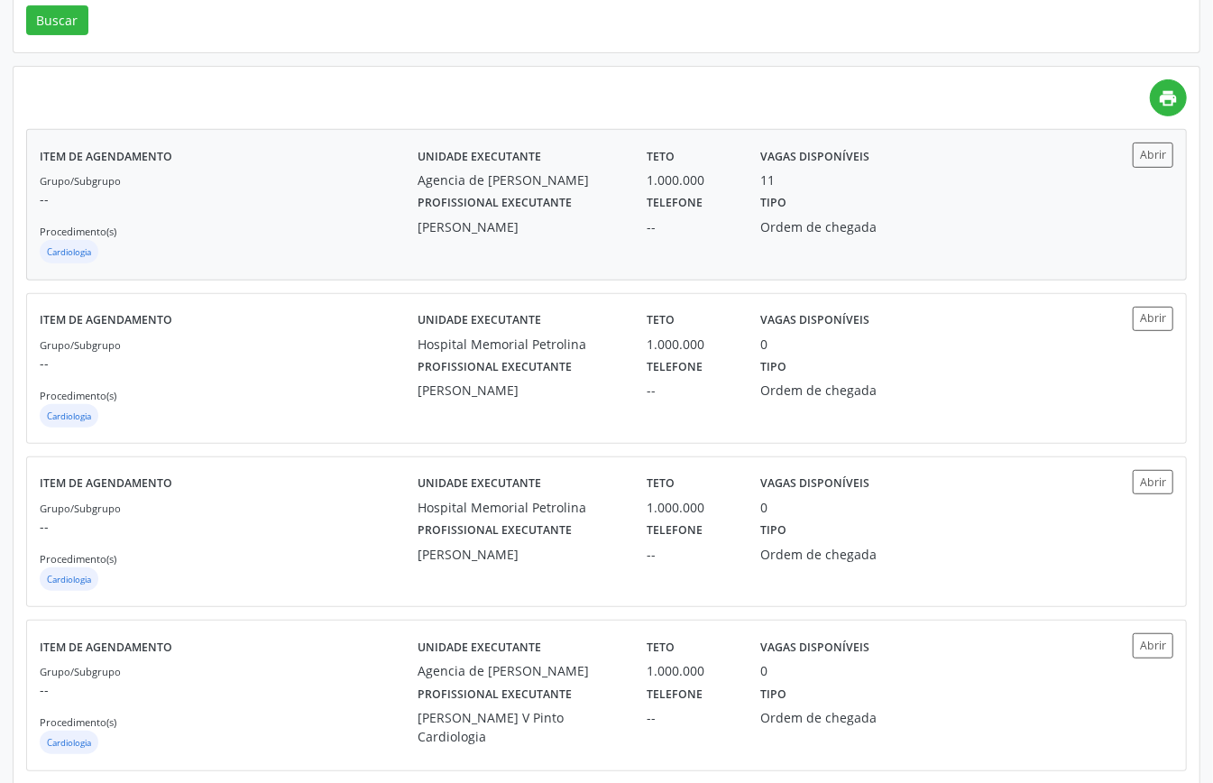
click at [361, 215] on div "Grupo/Subgrupo -- Procedimento(s) Cardiologia" at bounding box center [229, 219] width 378 height 97
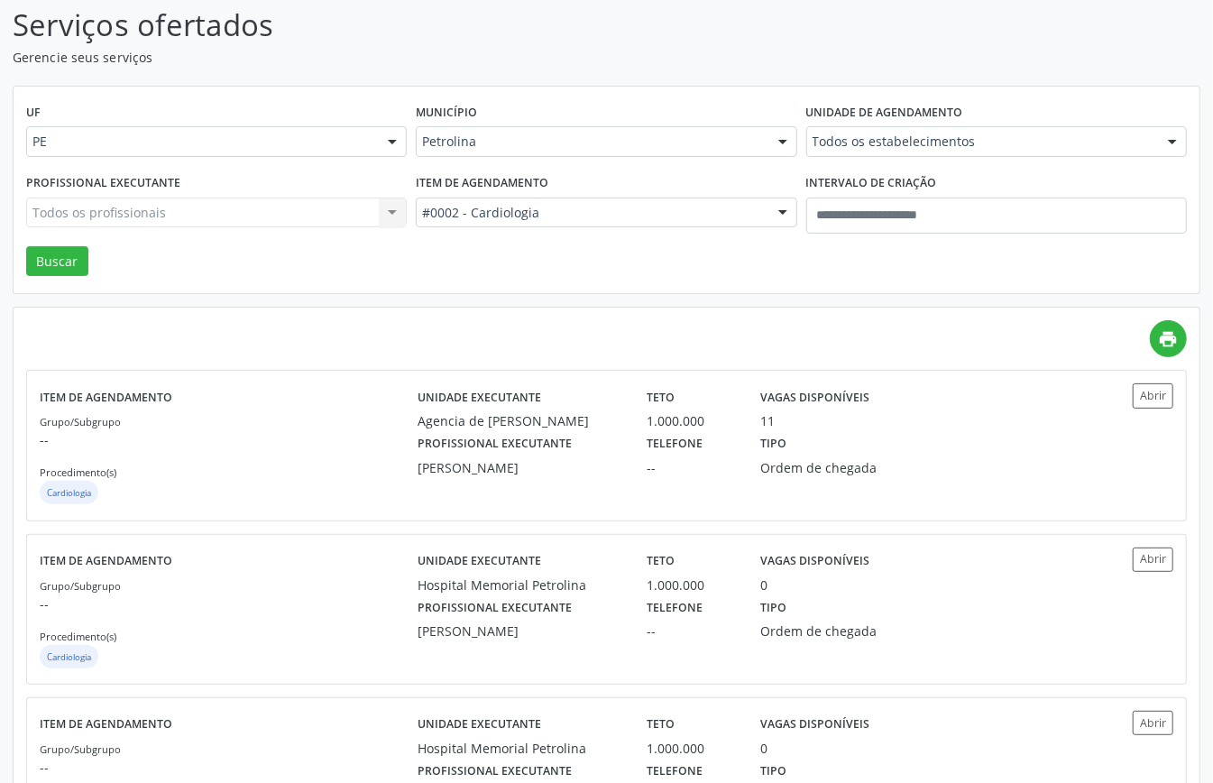
scroll to position [0, 0]
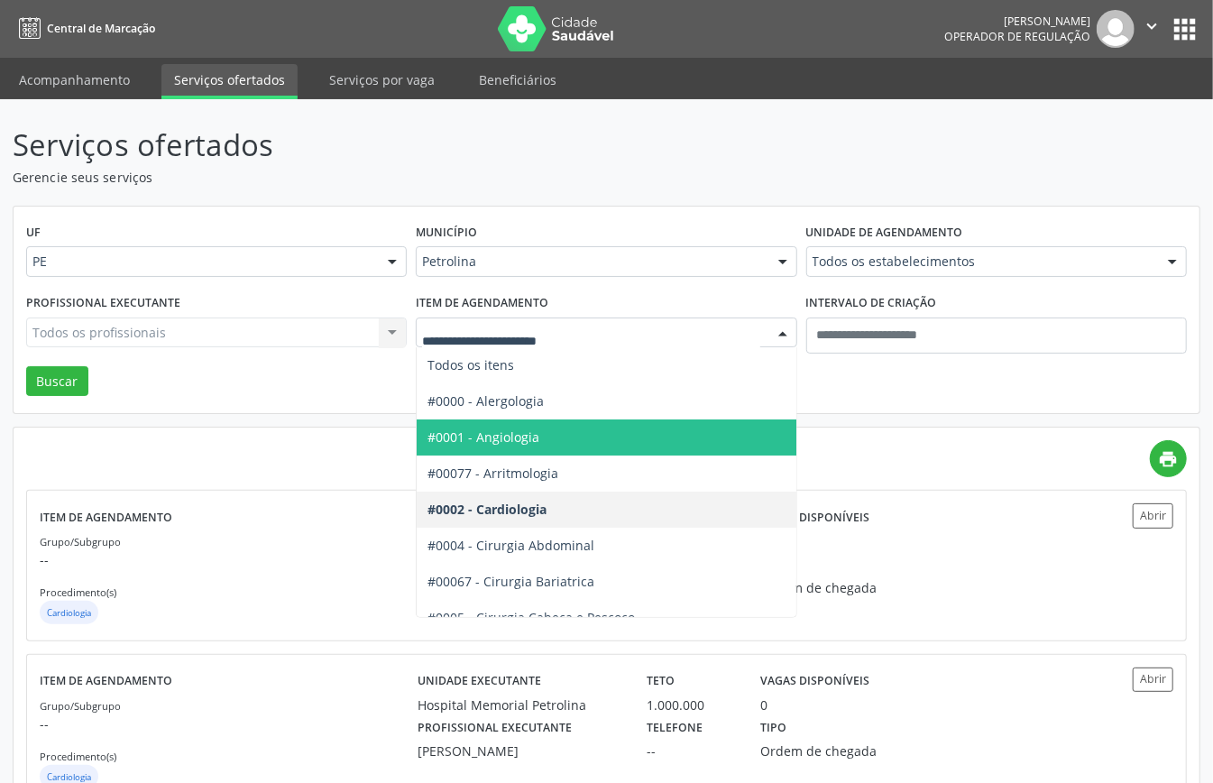
click at [557, 438] on span "#0001 - Angiologia" at bounding box center [667, 438] width 500 height 36
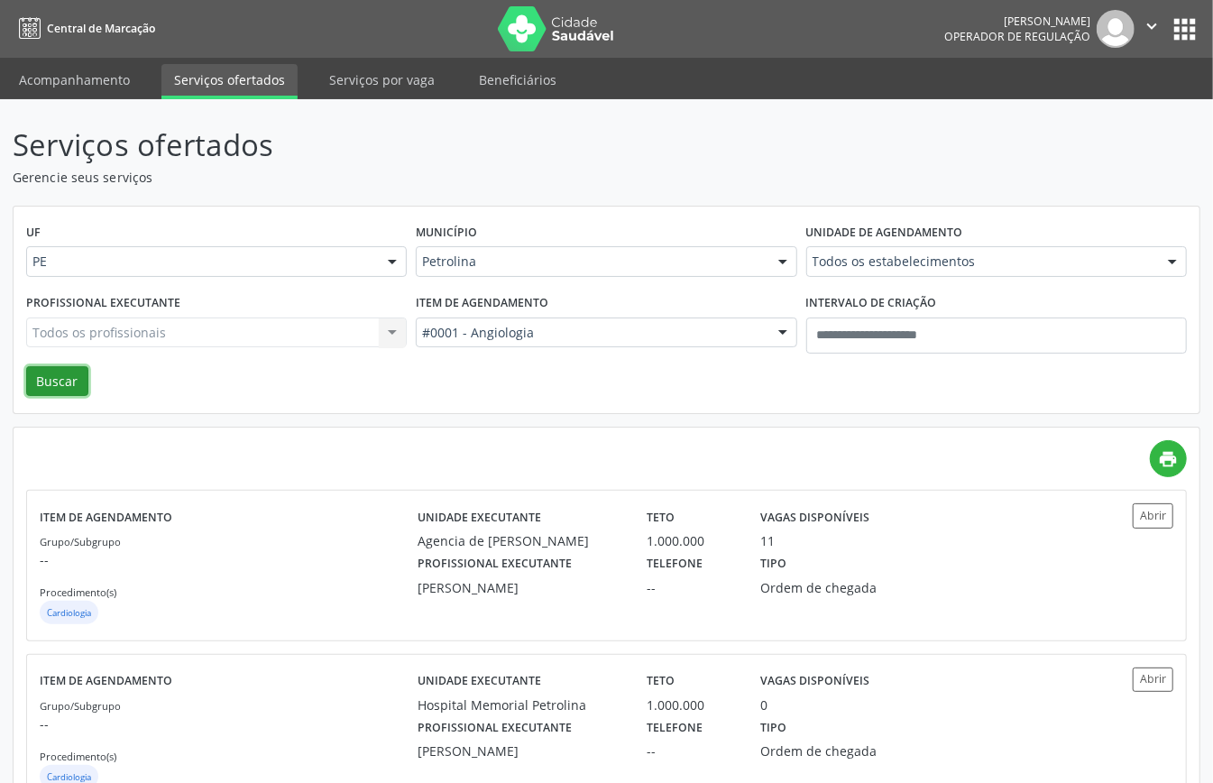
click at [62, 377] on button "Buscar" at bounding box center [57, 381] width 62 height 31
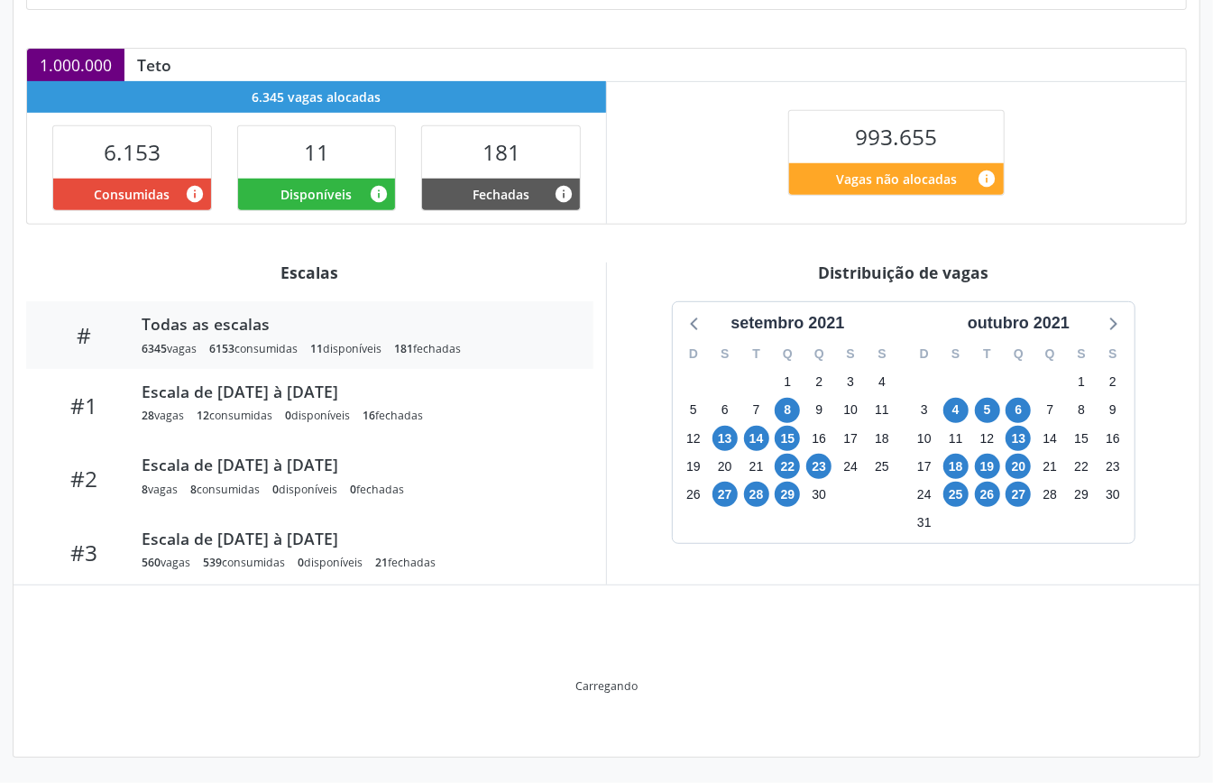
scroll to position [271, 0]
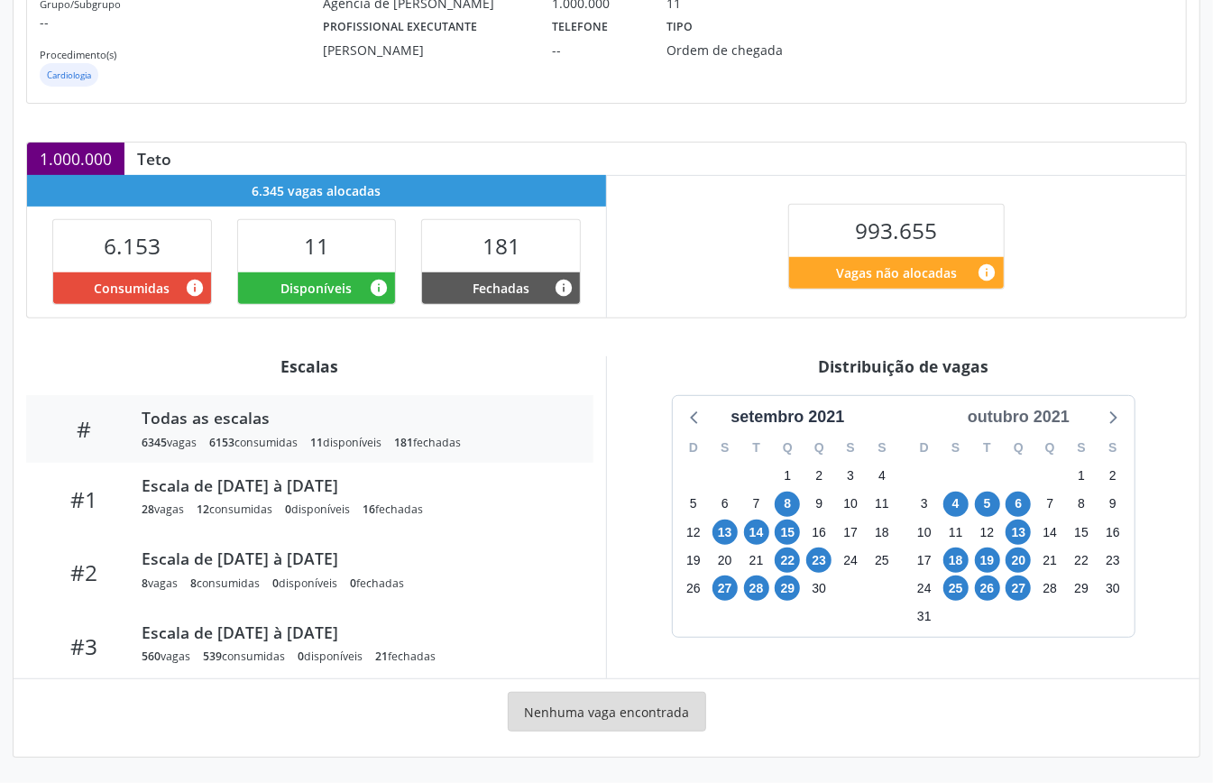
click at [1040, 409] on div "outubro 2021" at bounding box center [1019, 417] width 116 height 24
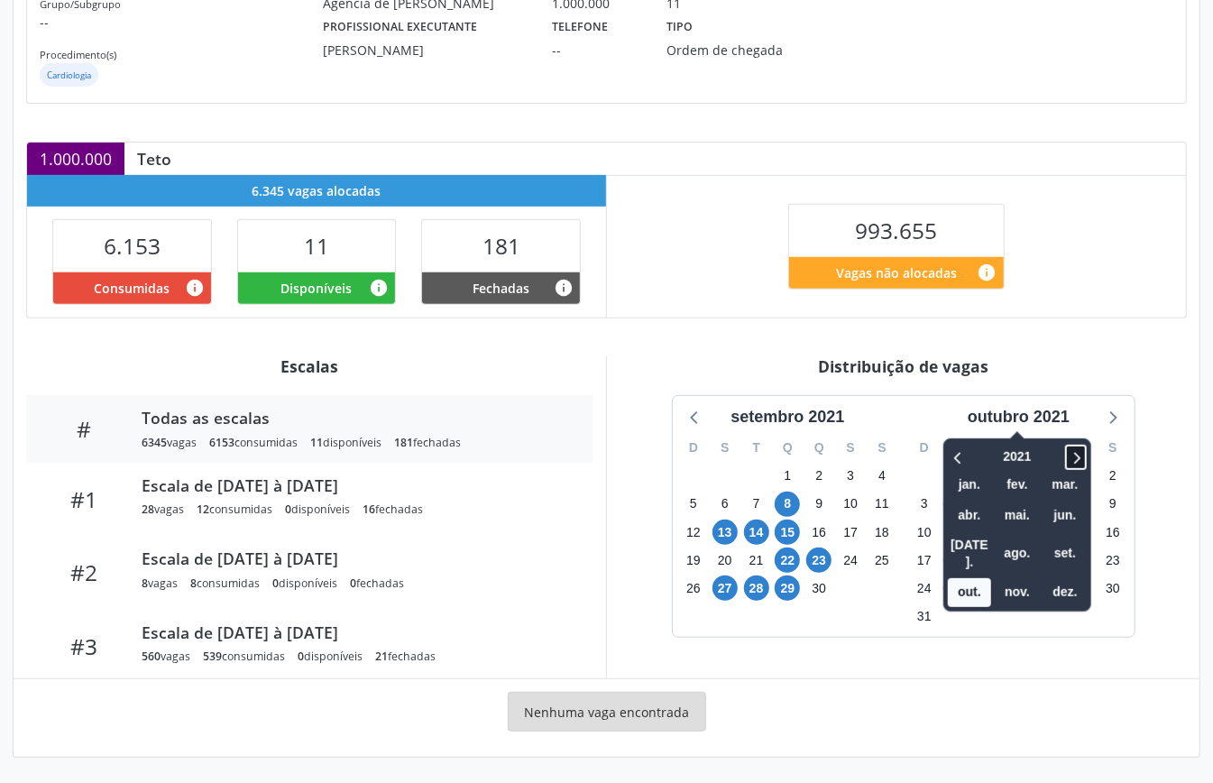
click at [1081, 456] on icon at bounding box center [1078, 458] width 6 height 12
click at [978, 578] on span "out." at bounding box center [969, 592] width 43 height 28
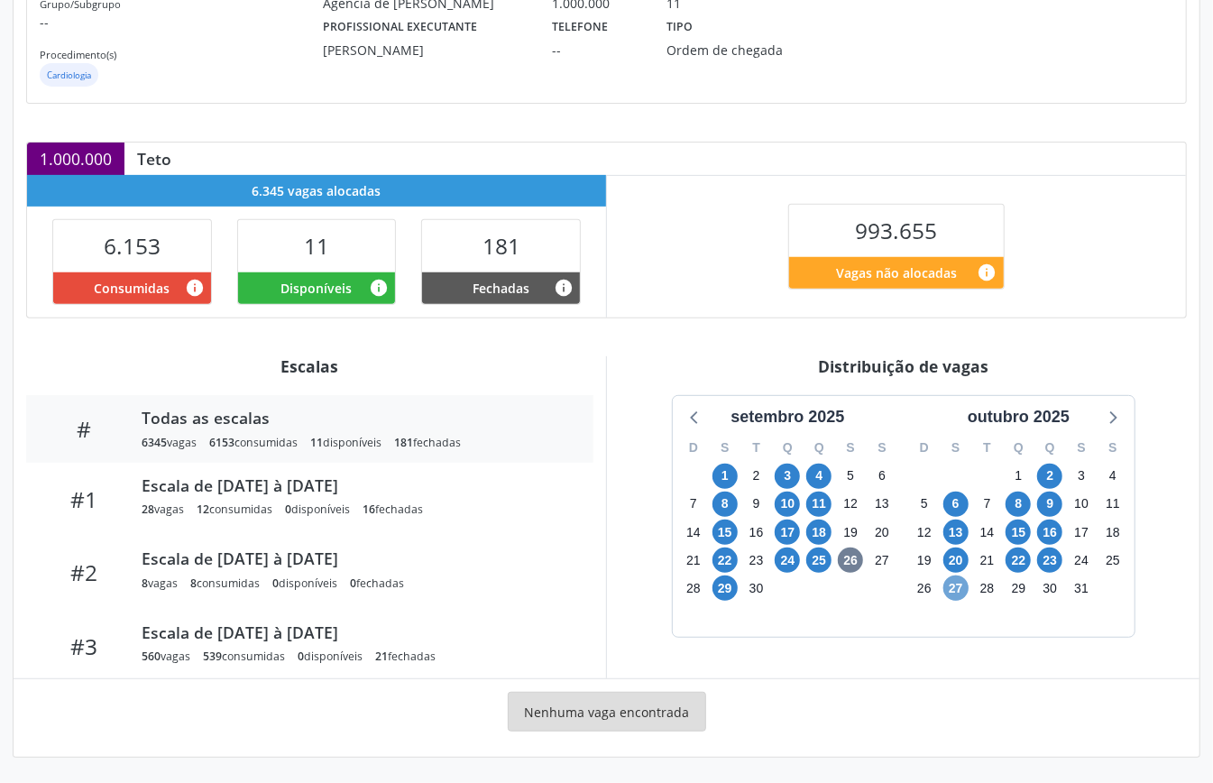
click at [957, 586] on span "27" at bounding box center [956, 588] width 25 height 25
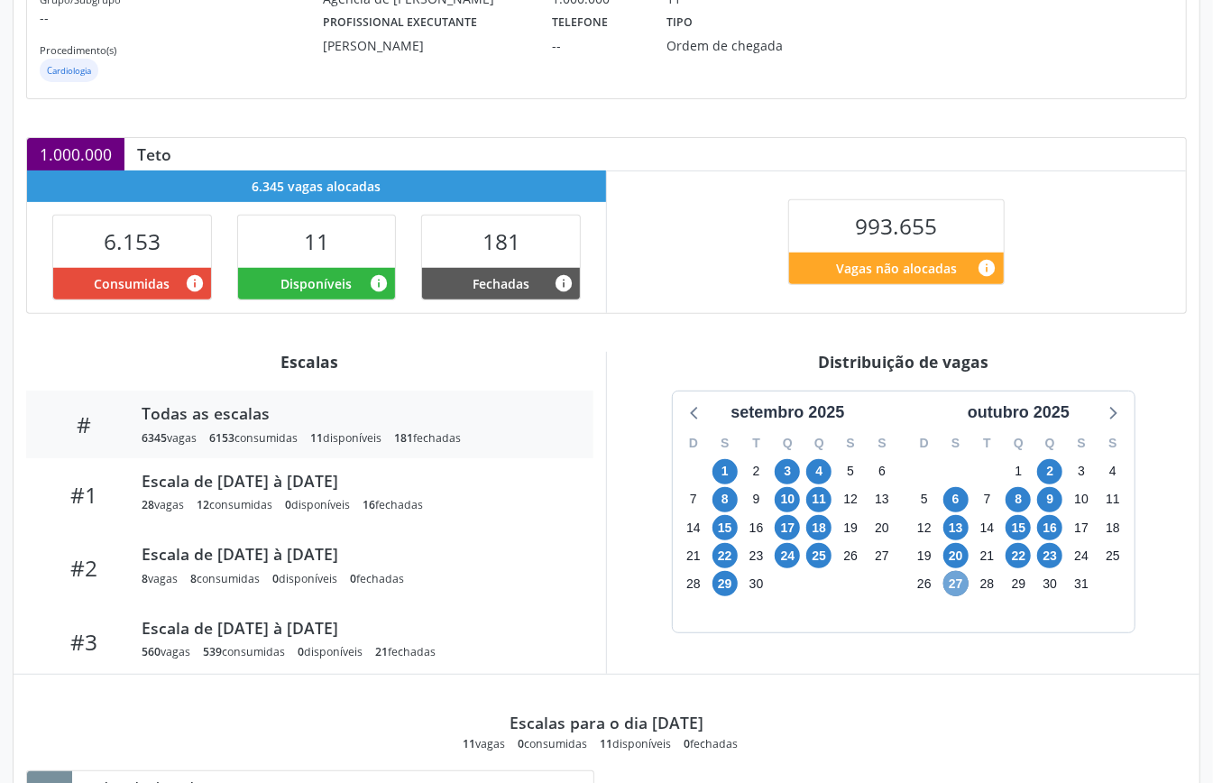
scroll to position [484, 0]
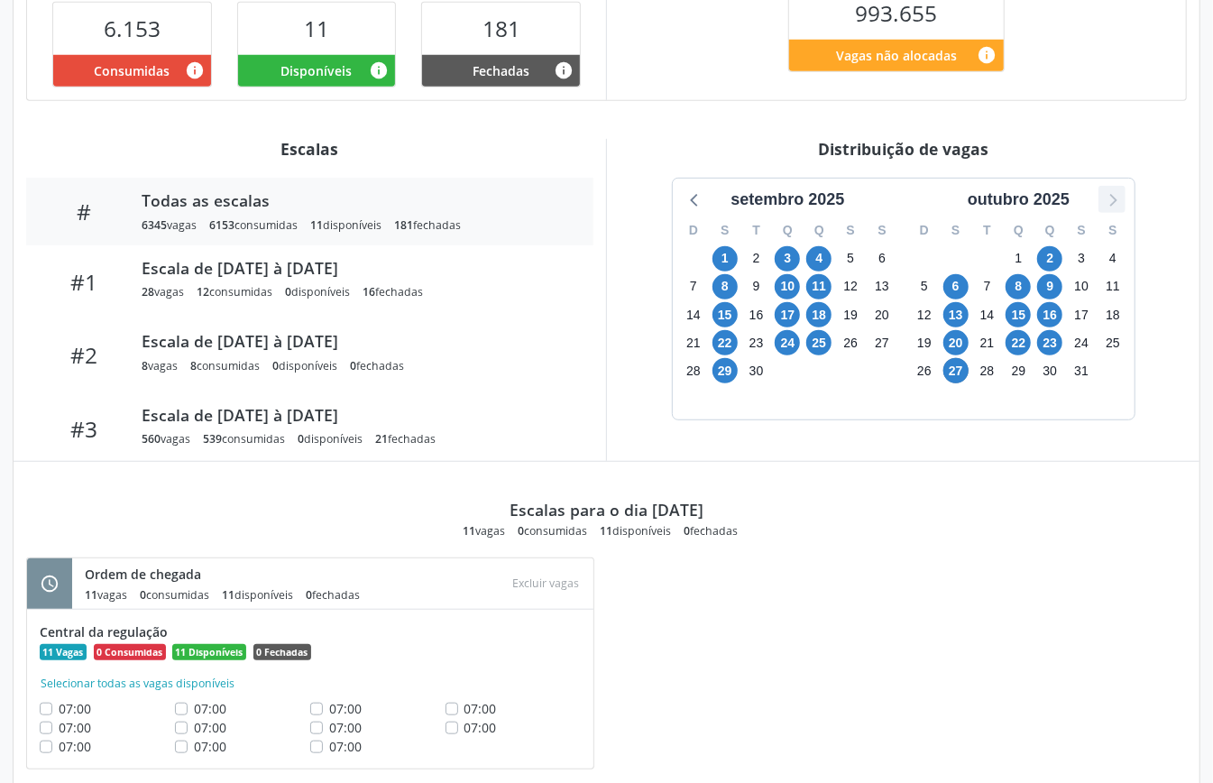
click at [1116, 208] on icon at bounding box center [1112, 199] width 23 height 23
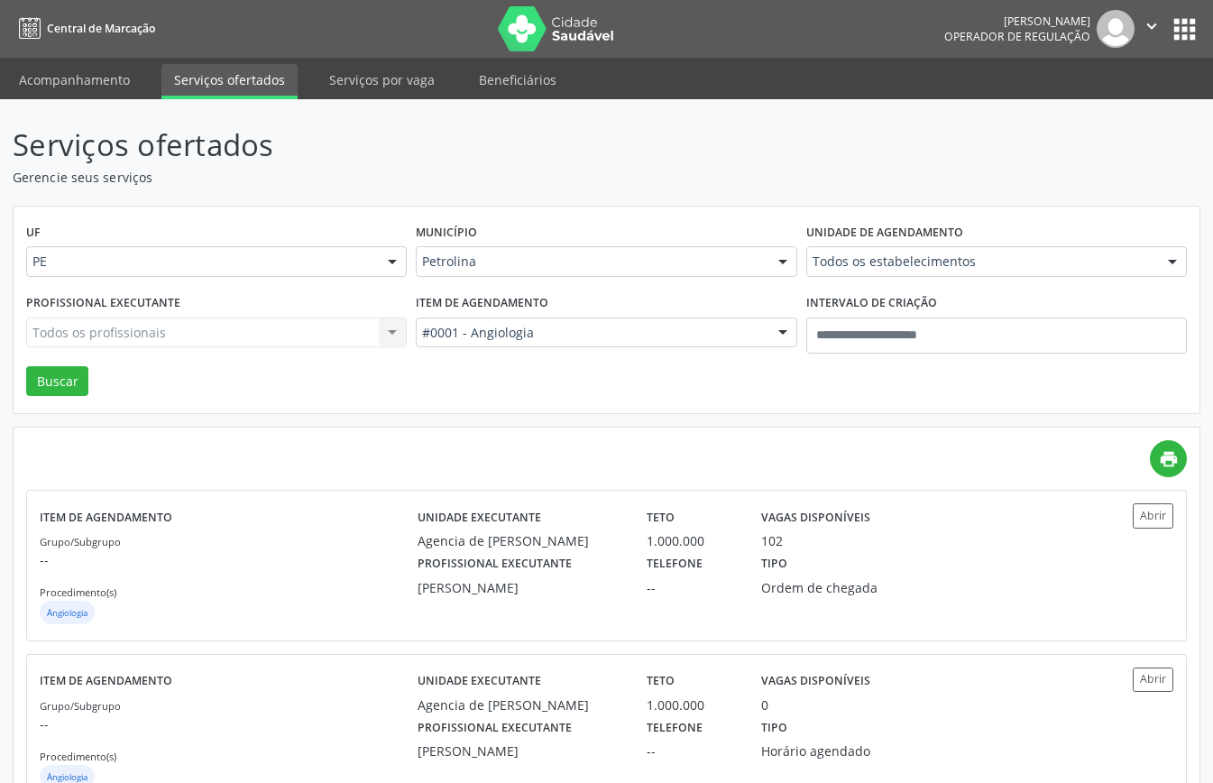
scroll to position [63, 0]
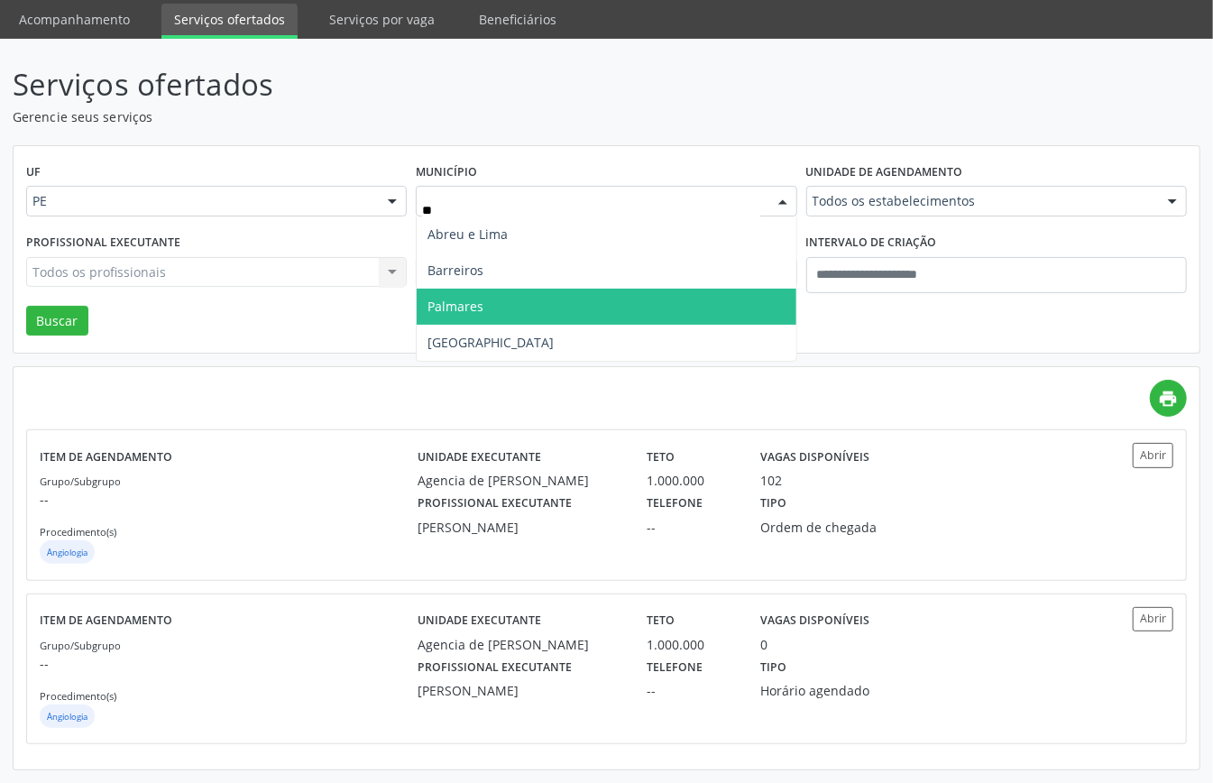
type input "***"
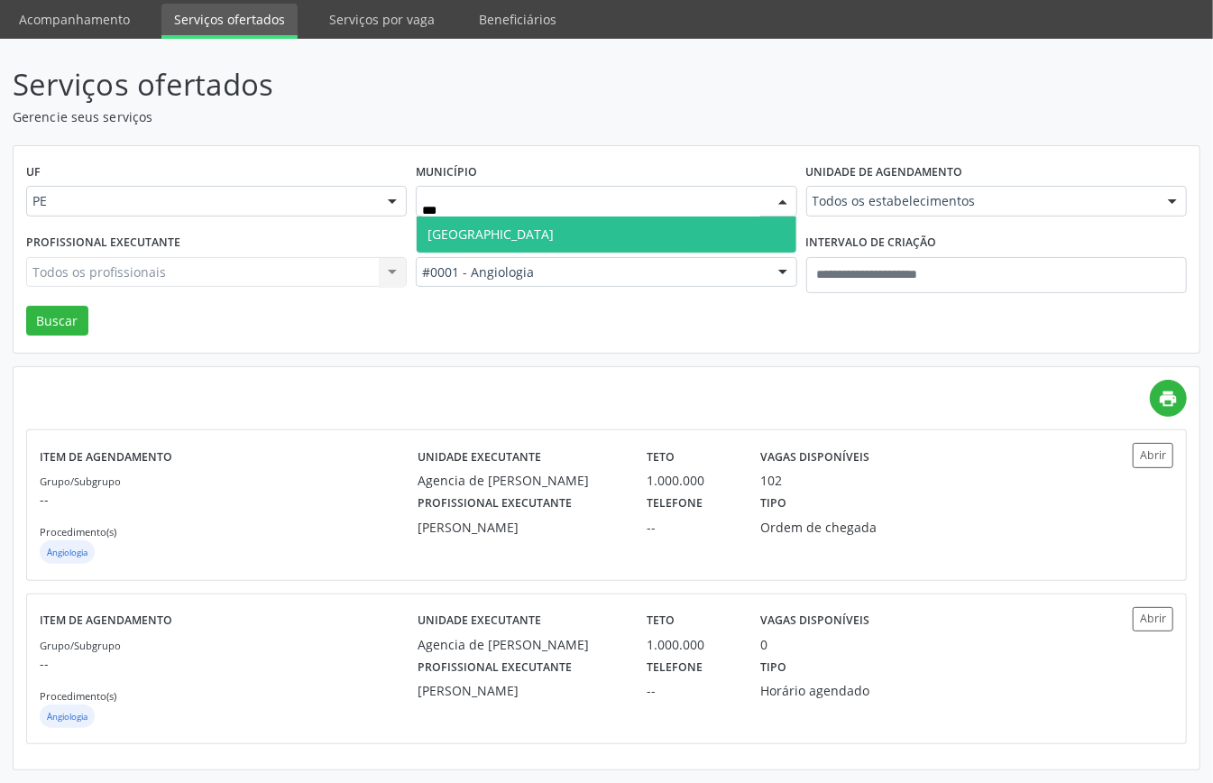
click at [502, 231] on span "[GEOGRAPHIC_DATA]" at bounding box center [606, 235] width 379 height 36
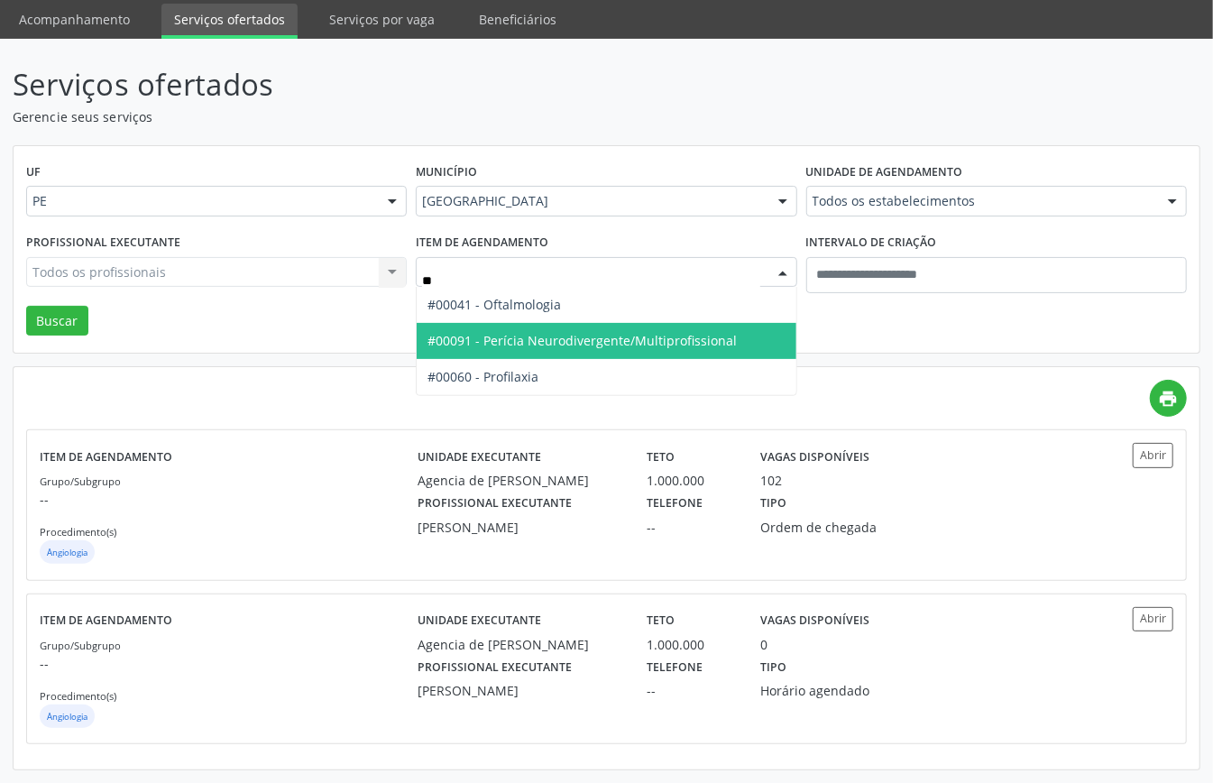
type input "***"
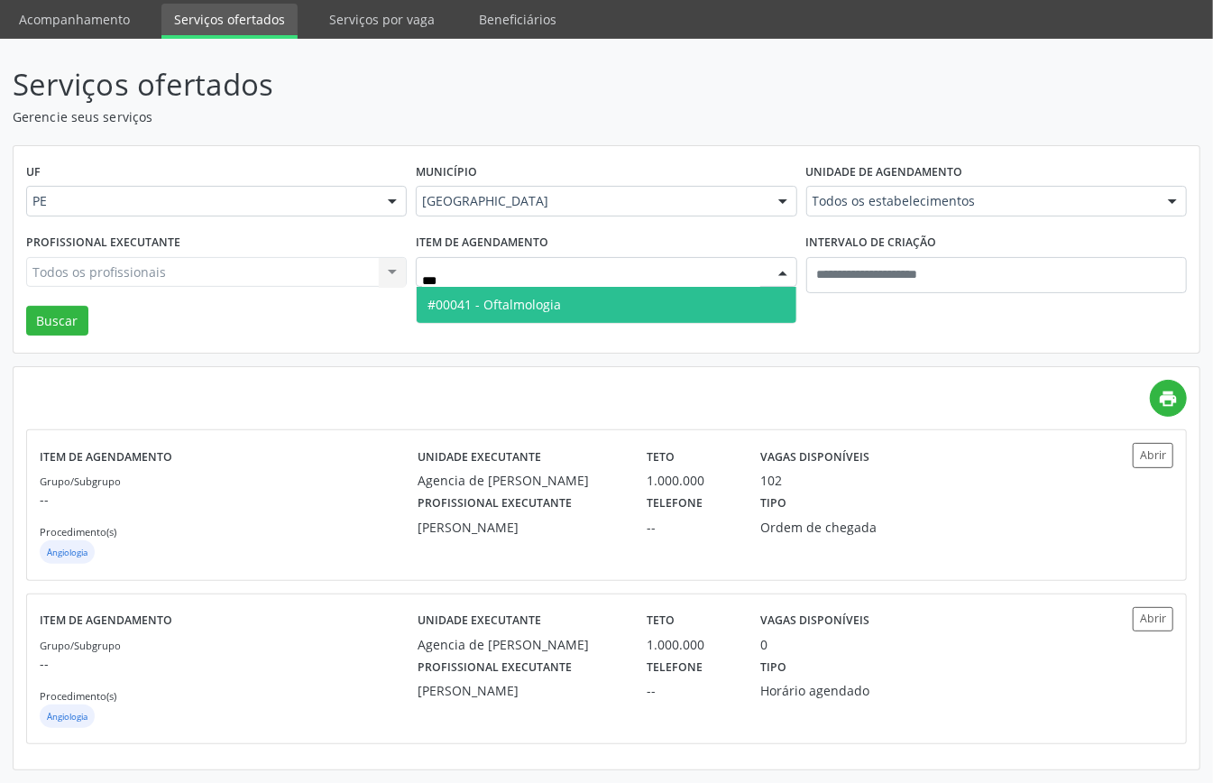
click at [543, 300] on span "#00041 - Oftalmologia" at bounding box center [495, 304] width 134 height 17
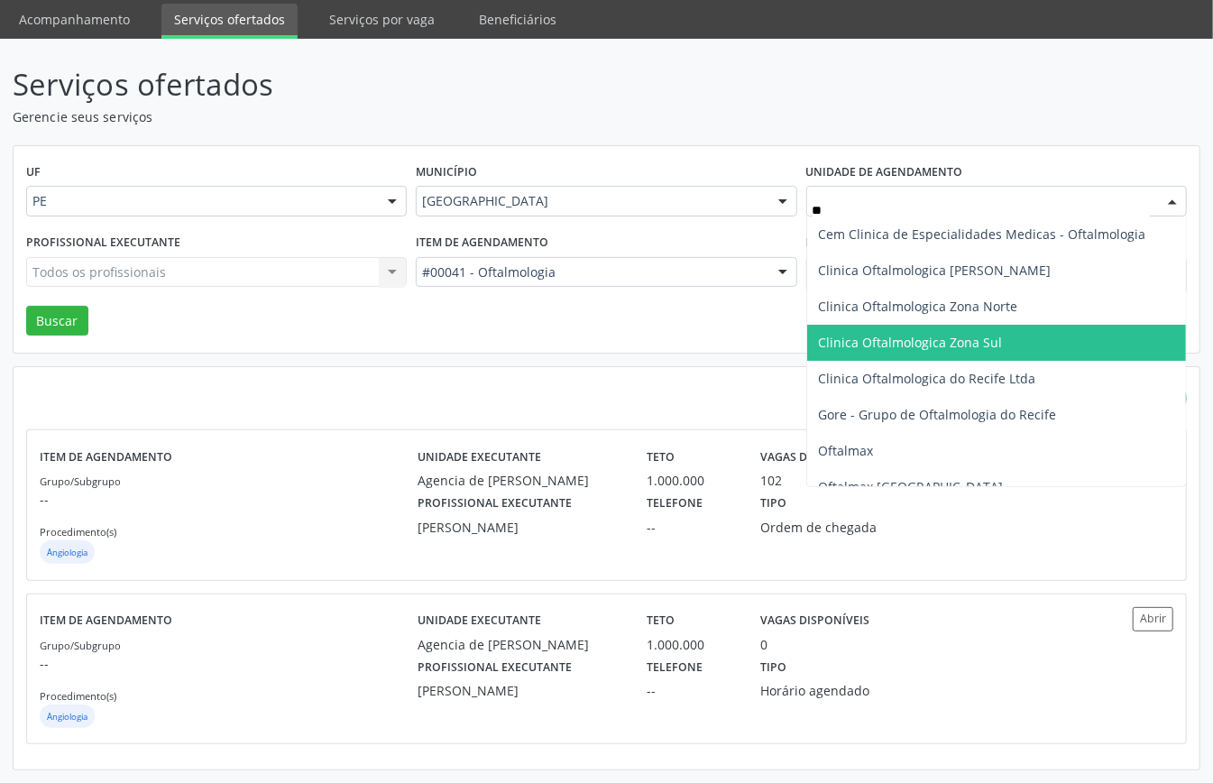
type input "***"
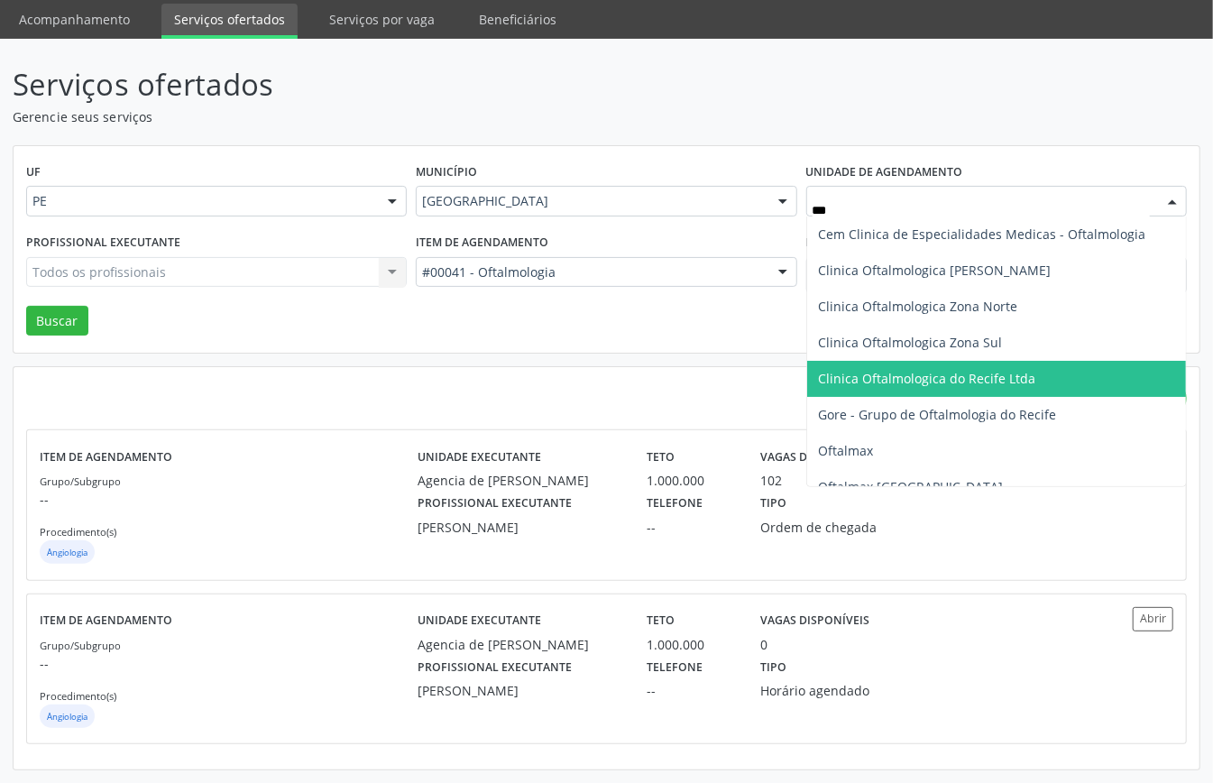
scroll to position [127, 0]
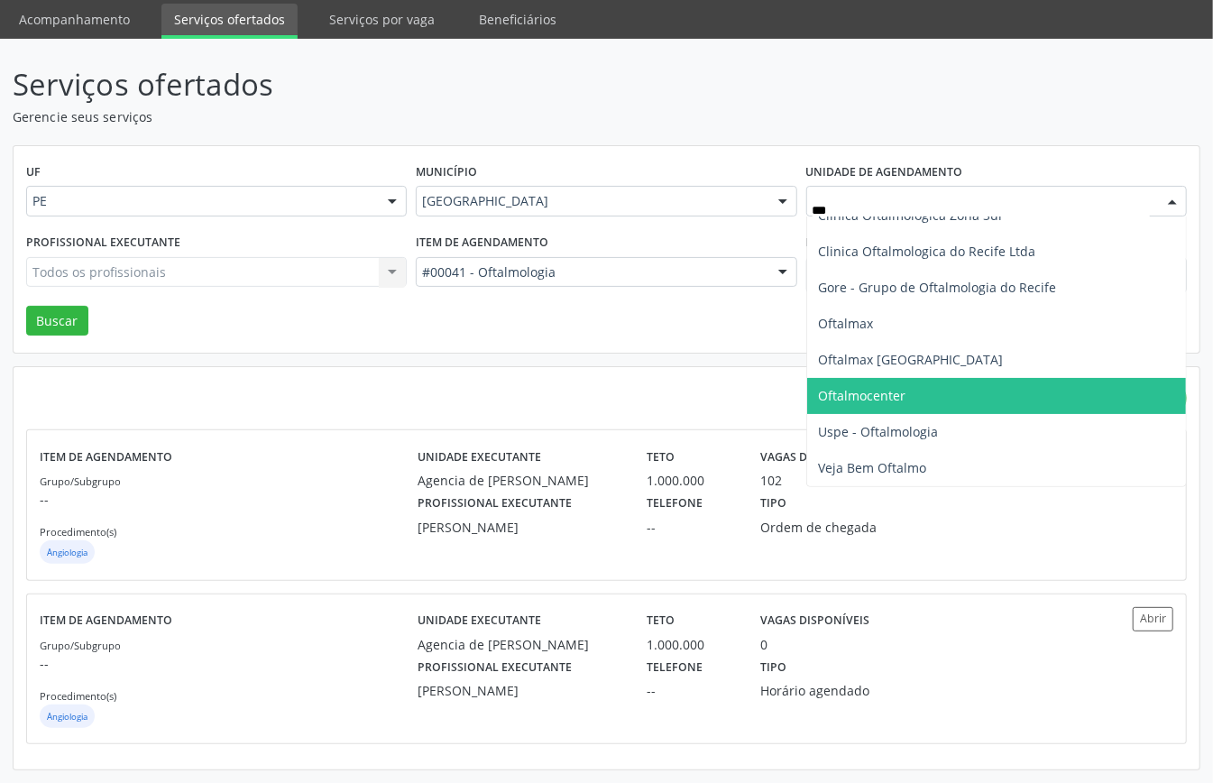
click at [899, 401] on span "Oftalmocenter" at bounding box center [862, 395] width 88 height 17
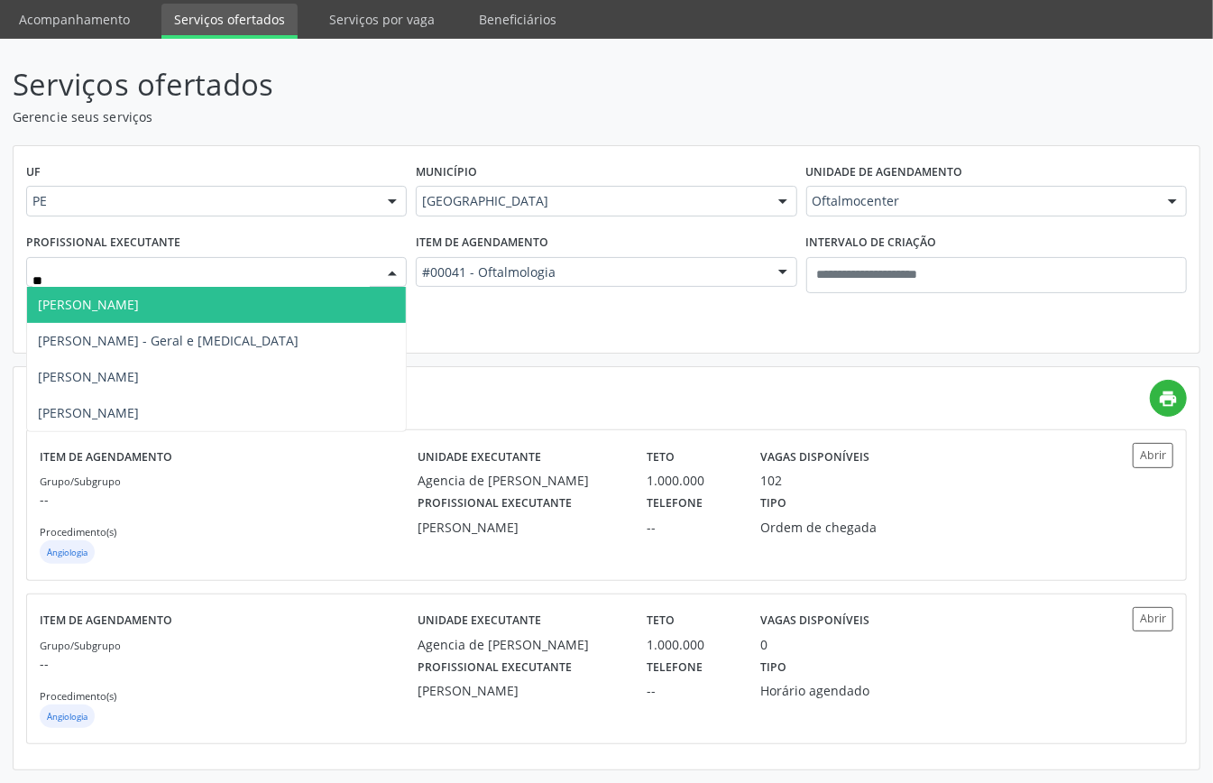
type input "***"
click at [258, 303] on span "[PERSON_NAME]" at bounding box center [216, 305] width 379 height 36
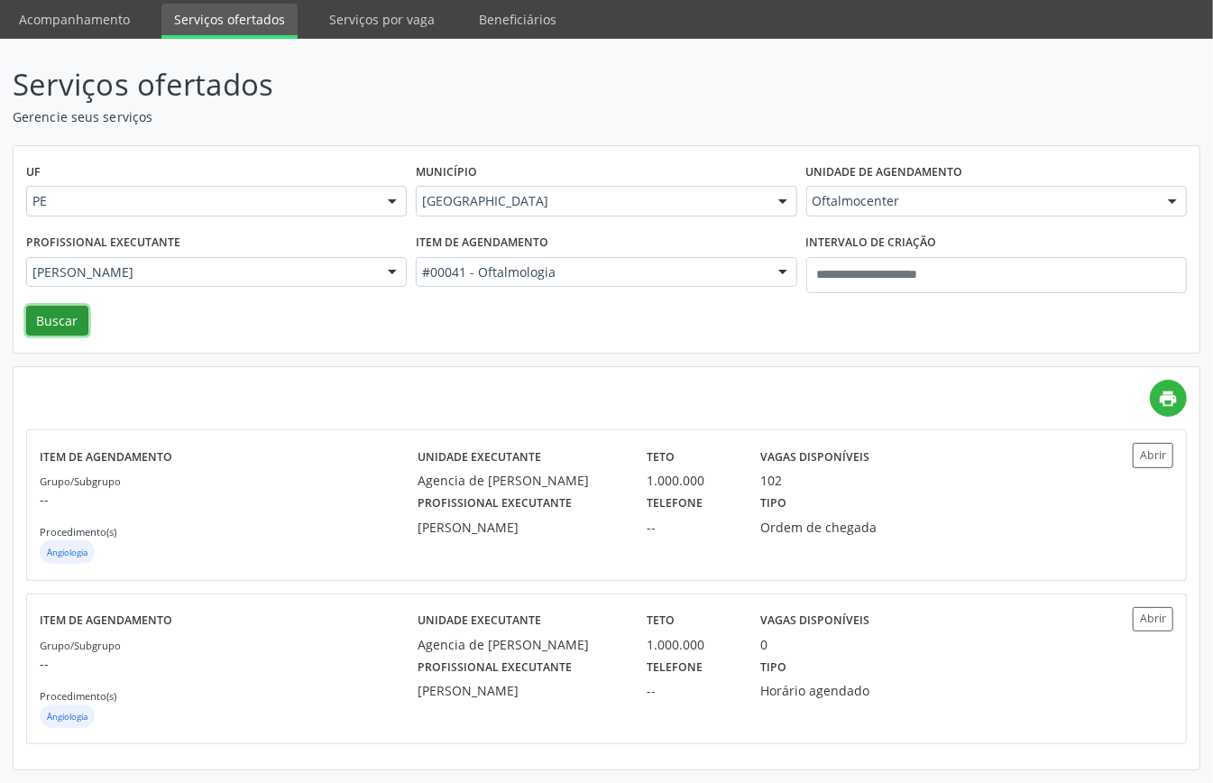
click at [55, 318] on button "Buscar" at bounding box center [57, 321] width 62 height 31
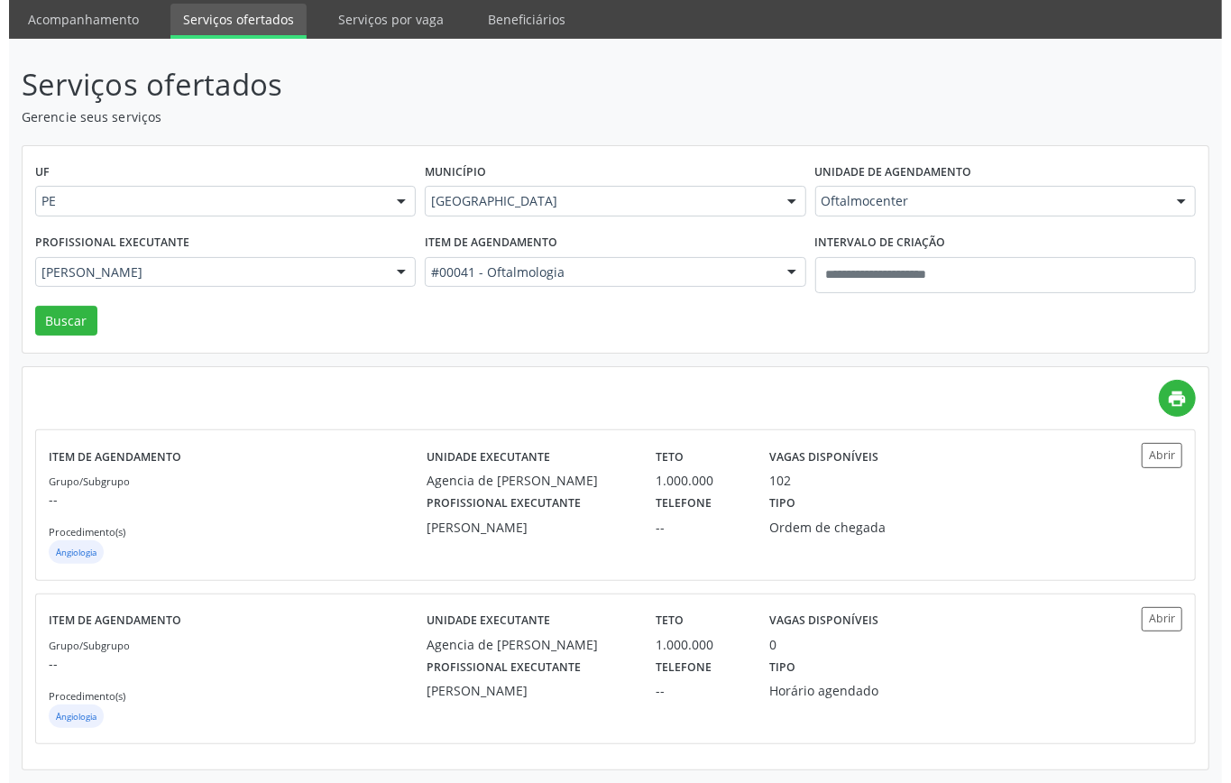
scroll to position [0, 0]
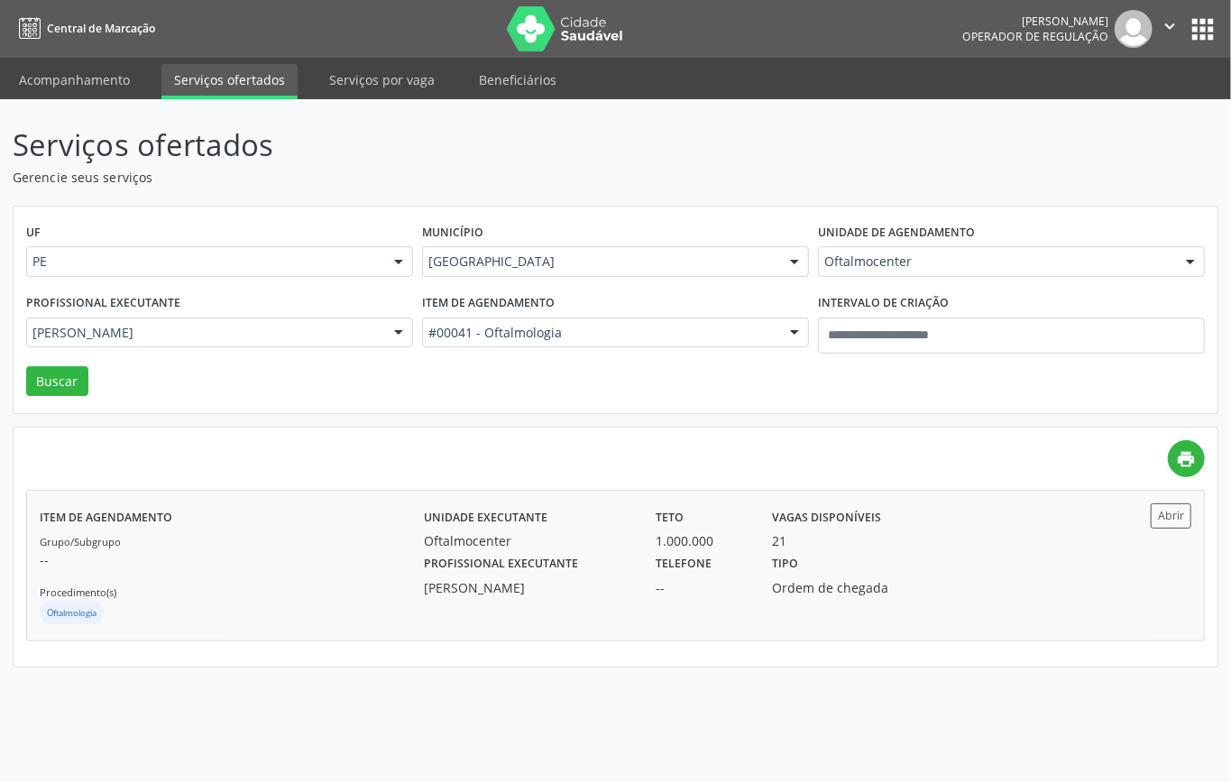
click at [250, 520] on div "Item de agendamento Grupo/Subgrupo -- Procedimento(s) Oftalmologia" at bounding box center [232, 565] width 384 height 124
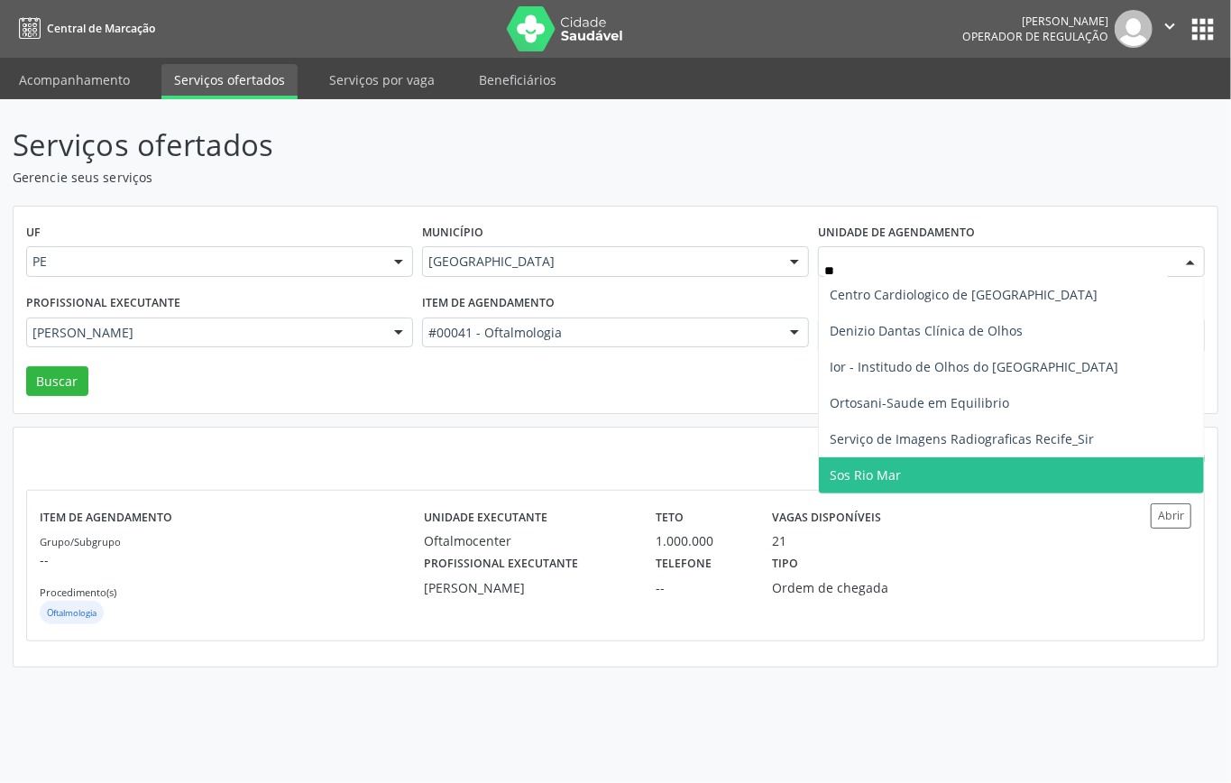
type input "***"
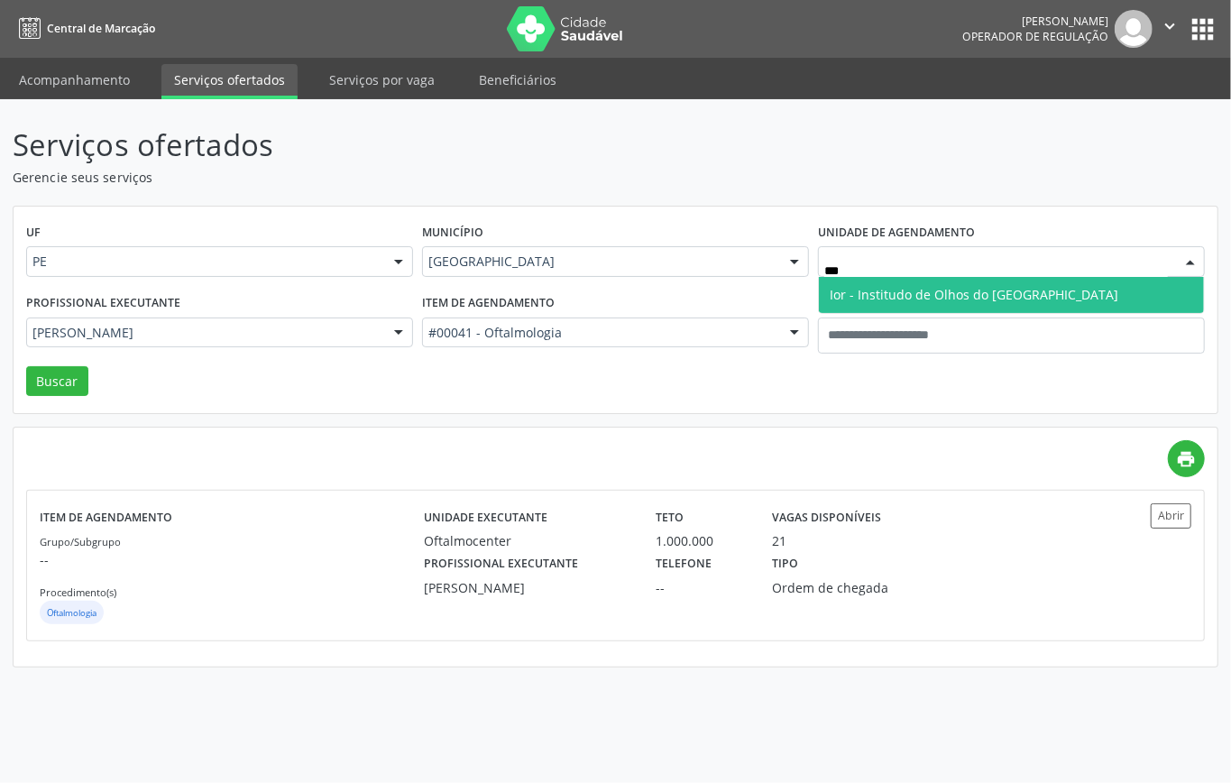
click at [888, 298] on span "Ior - Institudo de Olhos do [GEOGRAPHIC_DATA]" at bounding box center [974, 294] width 289 height 17
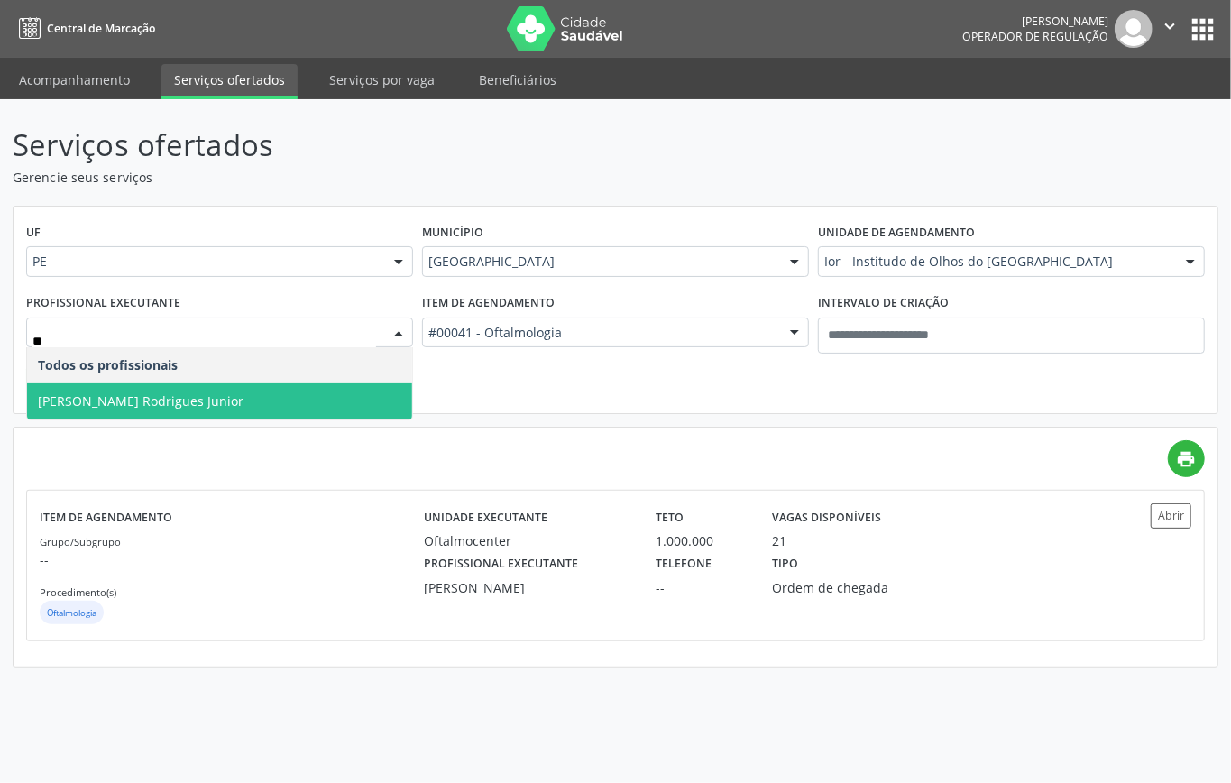
type input "*"
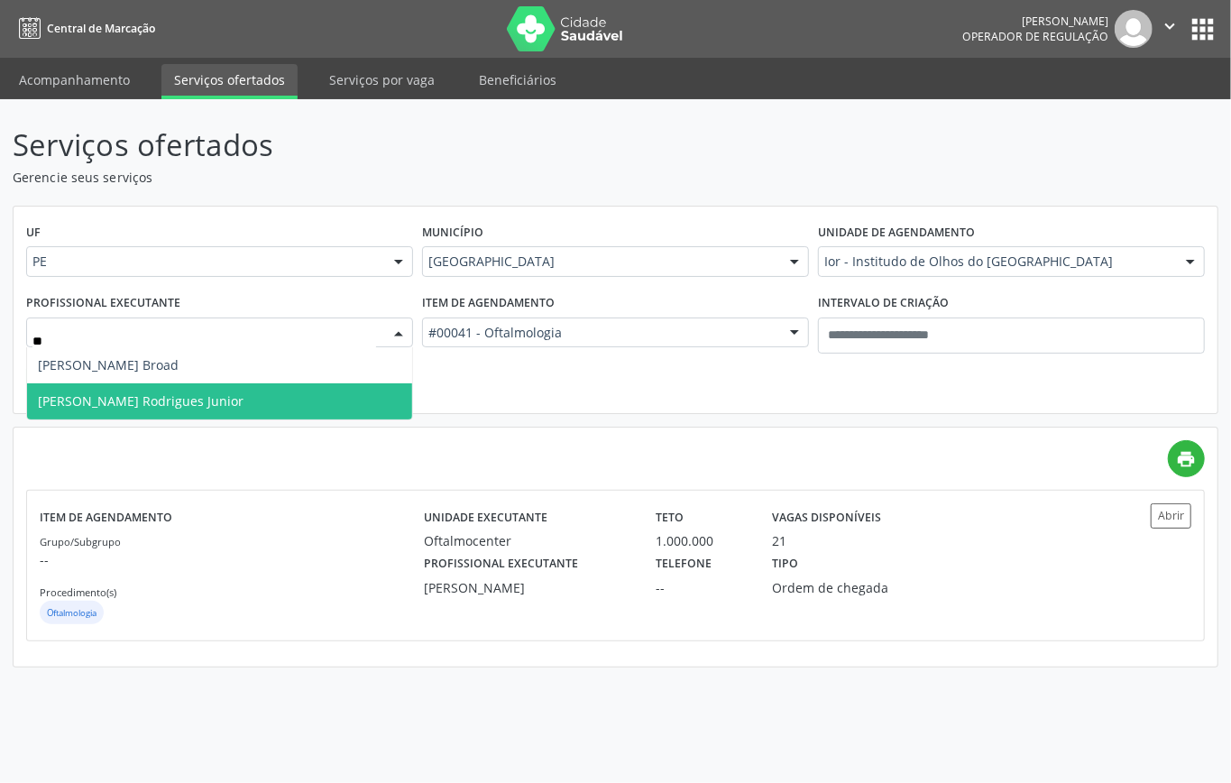
type input "***"
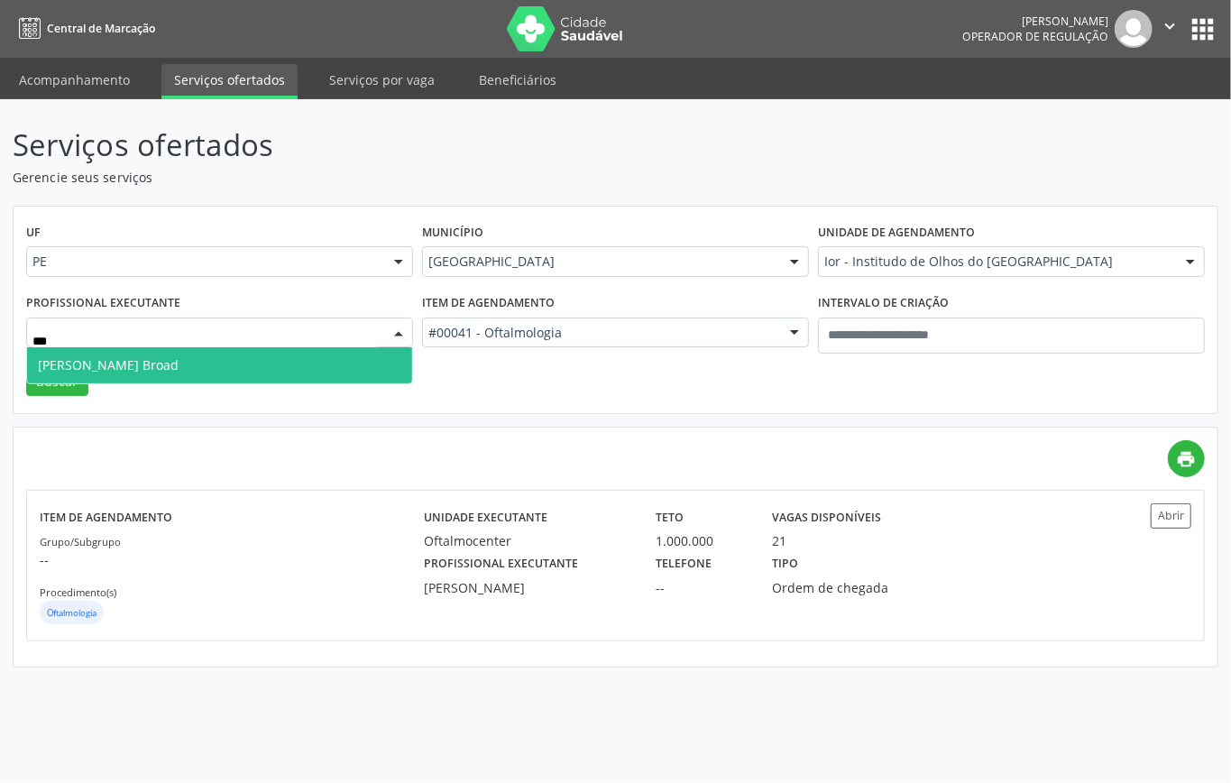
click at [137, 355] on span "[PERSON_NAME] Broad" at bounding box center [219, 365] width 385 height 36
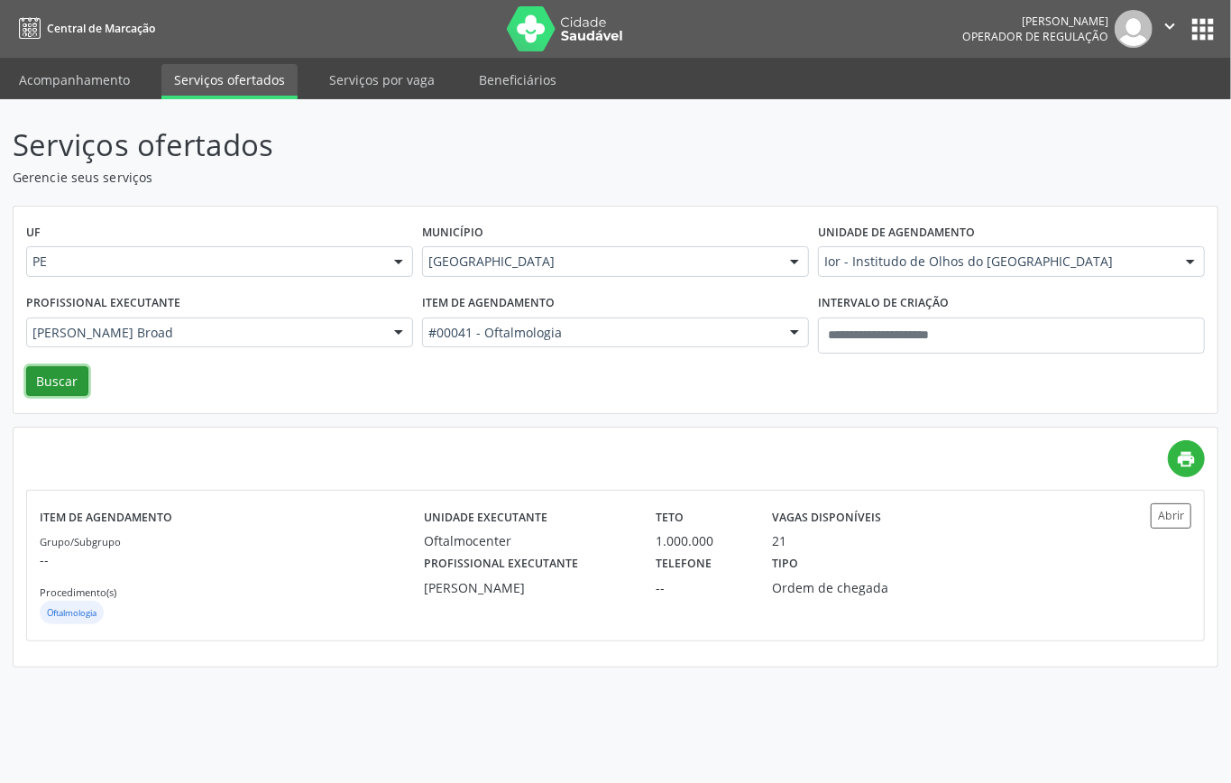
click at [72, 373] on button "Buscar" at bounding box center [57, 381] width 62 height 31
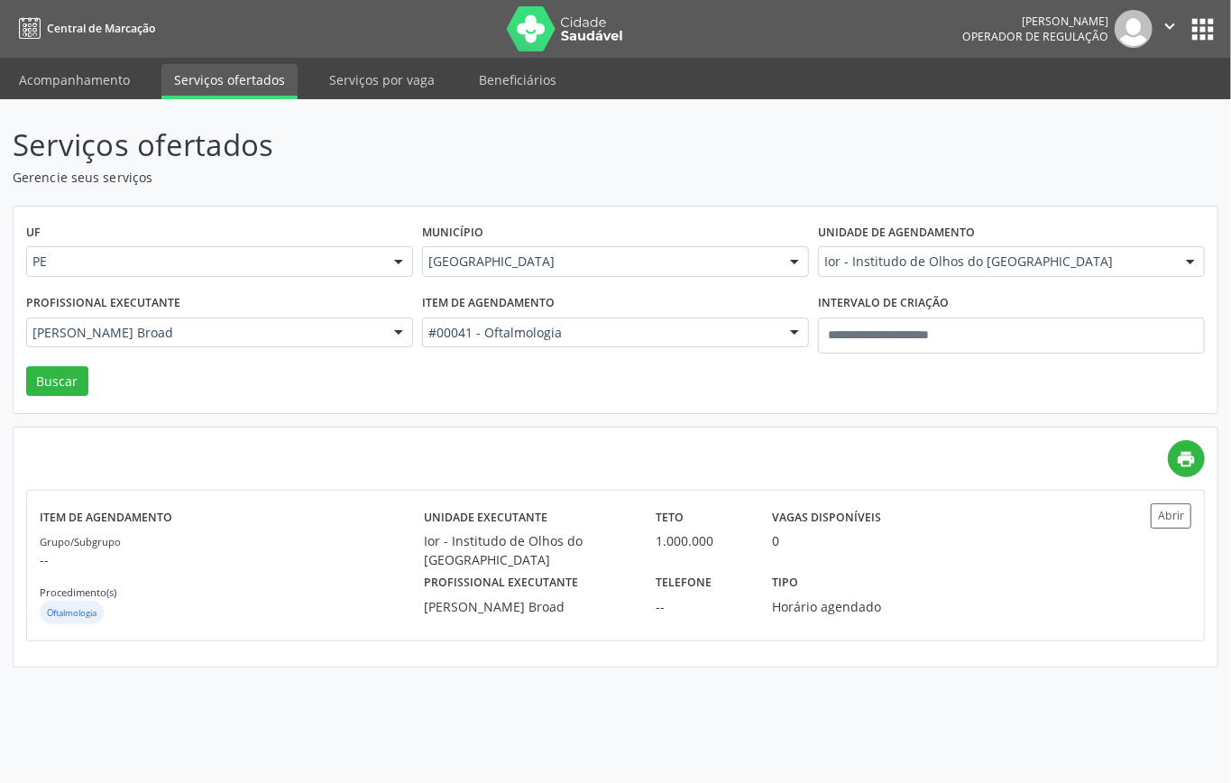
click at [495, 395] on div "UF PE PE Nenhum resultado encontrado para: " " Não há nenhuma opção para ser ex…" at bounding box center [616, 311] width 1204 height 208
click at [283, 596] on div "Grupo/Subgrupo -- Procedimento(s) Oftalmologia" at bounding box center [232, 579] width 384 height 97
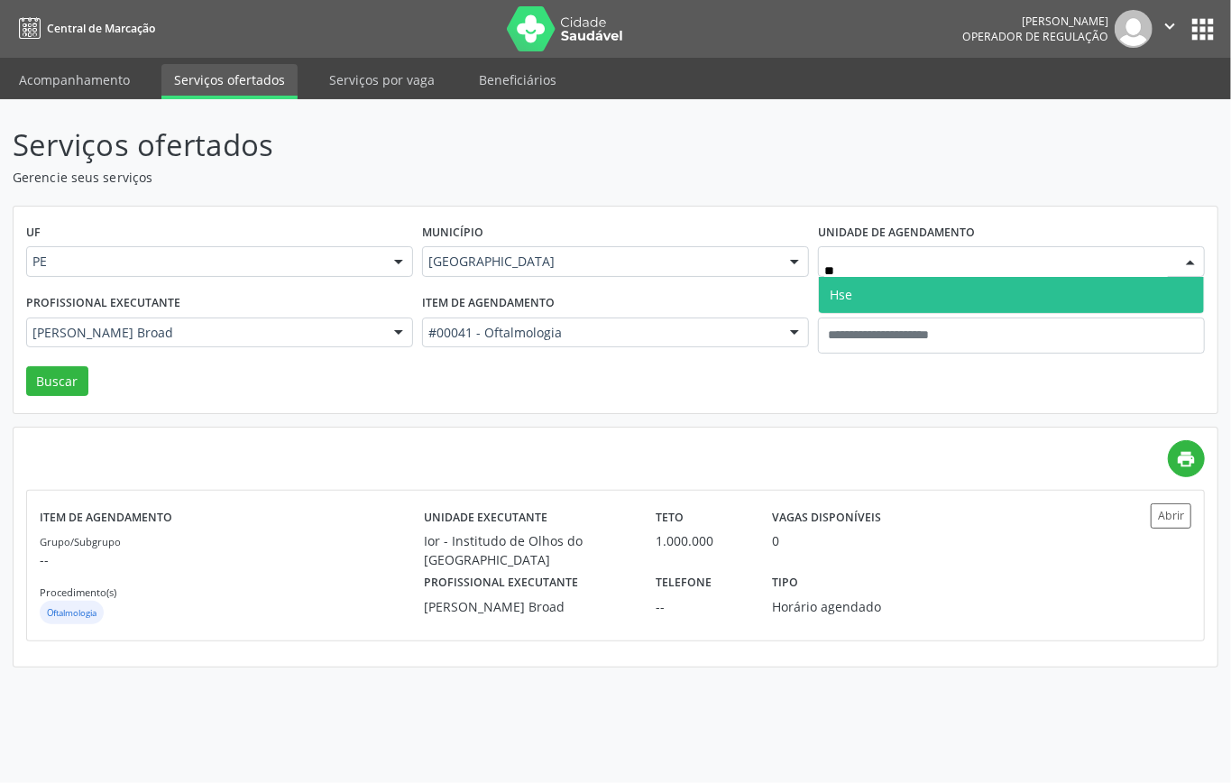
type input "***"
click at [867, 296] on span "Hse" at bounding box center [1011, 295] width 385 height 36
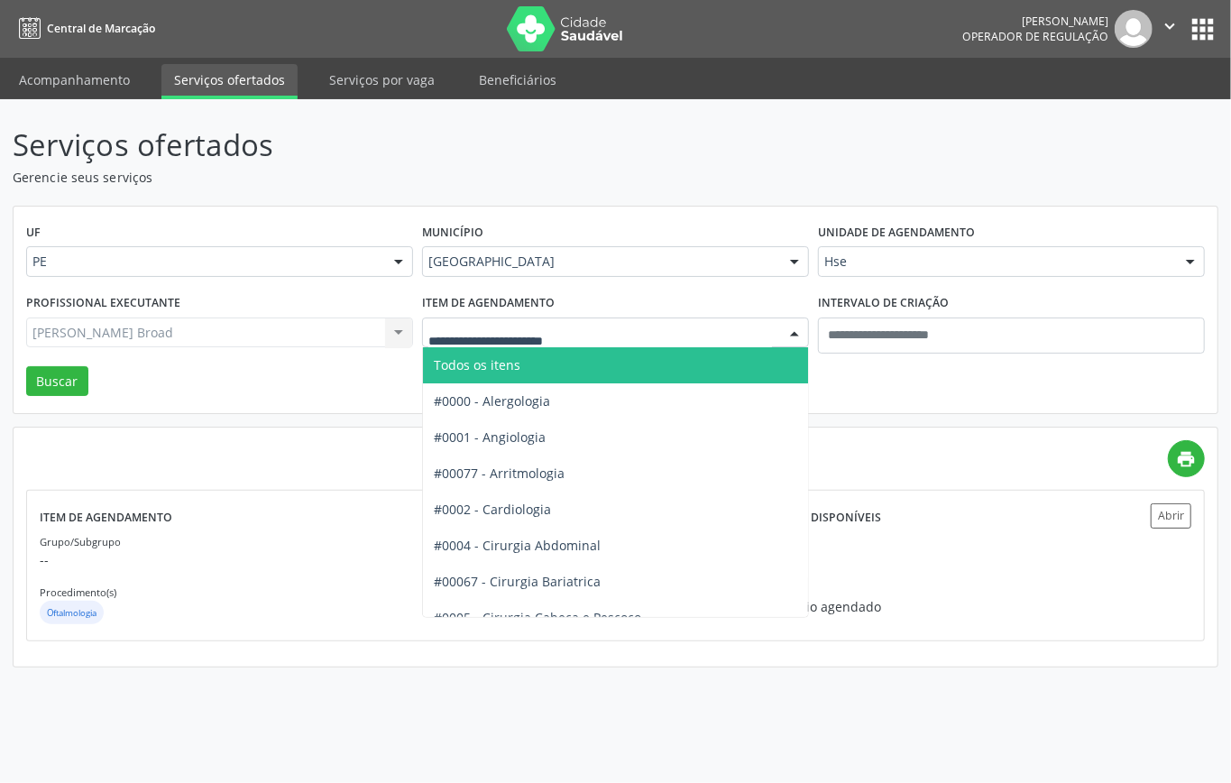
click at [564, 363] on span "Todos os itens" at bounding box center [673, 365] width 500 height 36
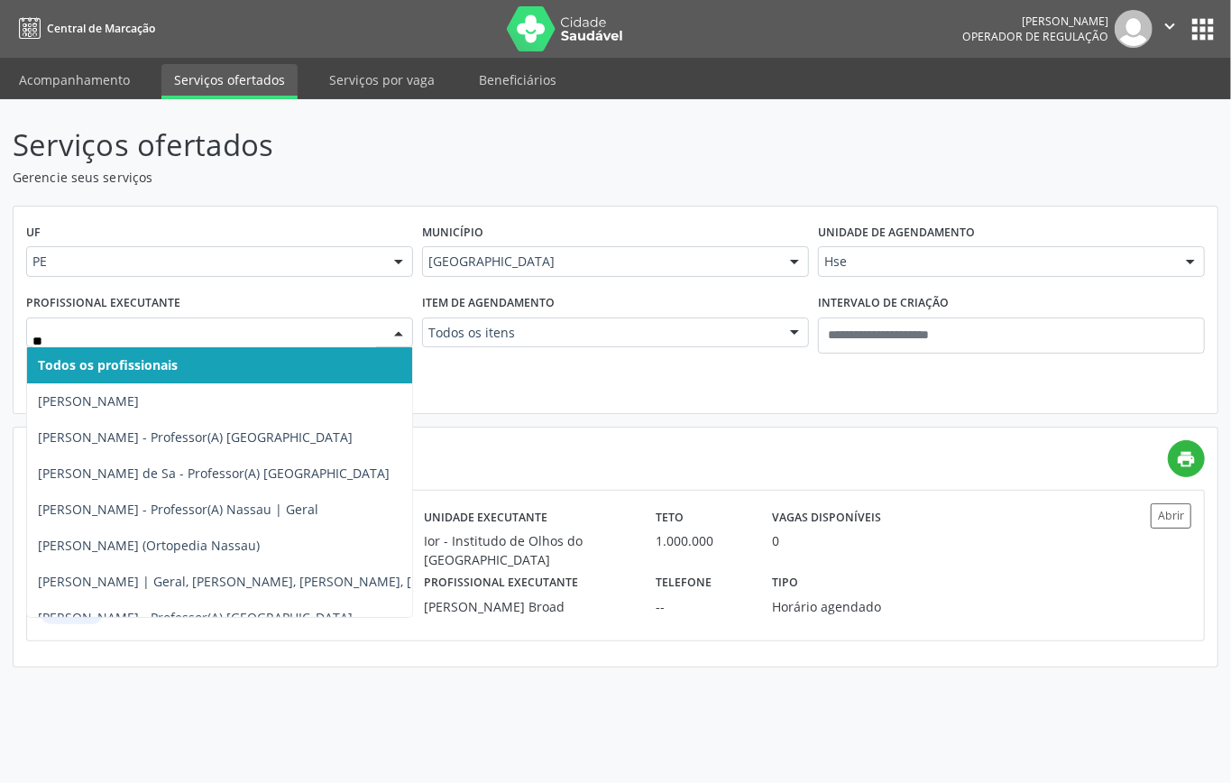
type input "***"
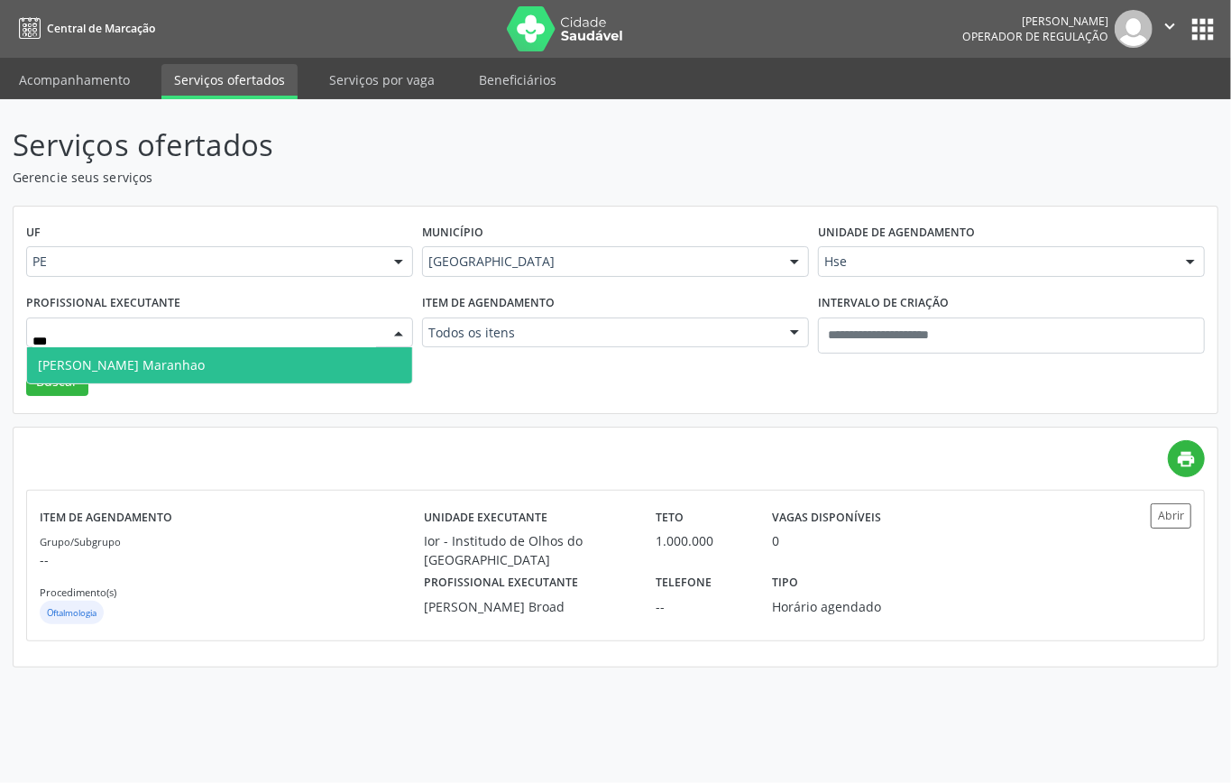
click at [198, 369] on span "[PERSON_NAME] Maranhao" at bounding box center [121, 364] width 167 height 17
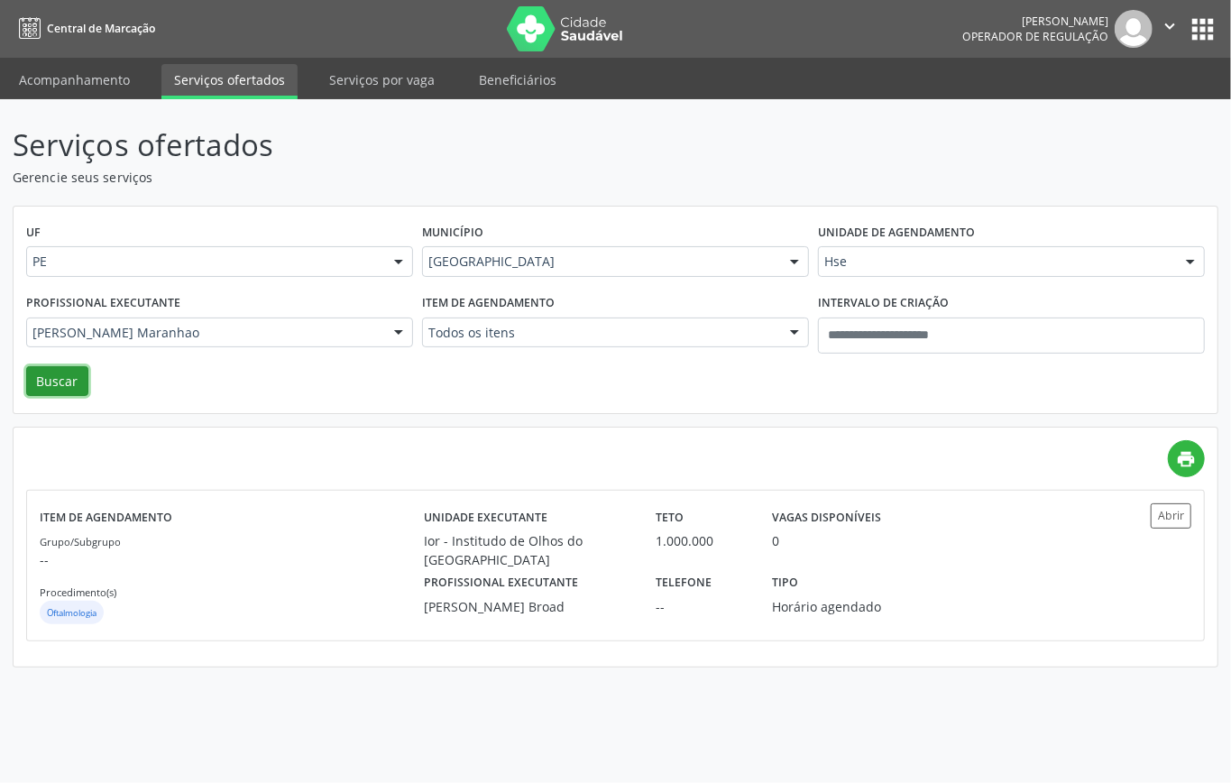
click at [80, 376] on button "Buscar" at bounding box center [57, 381] width 62 height 31
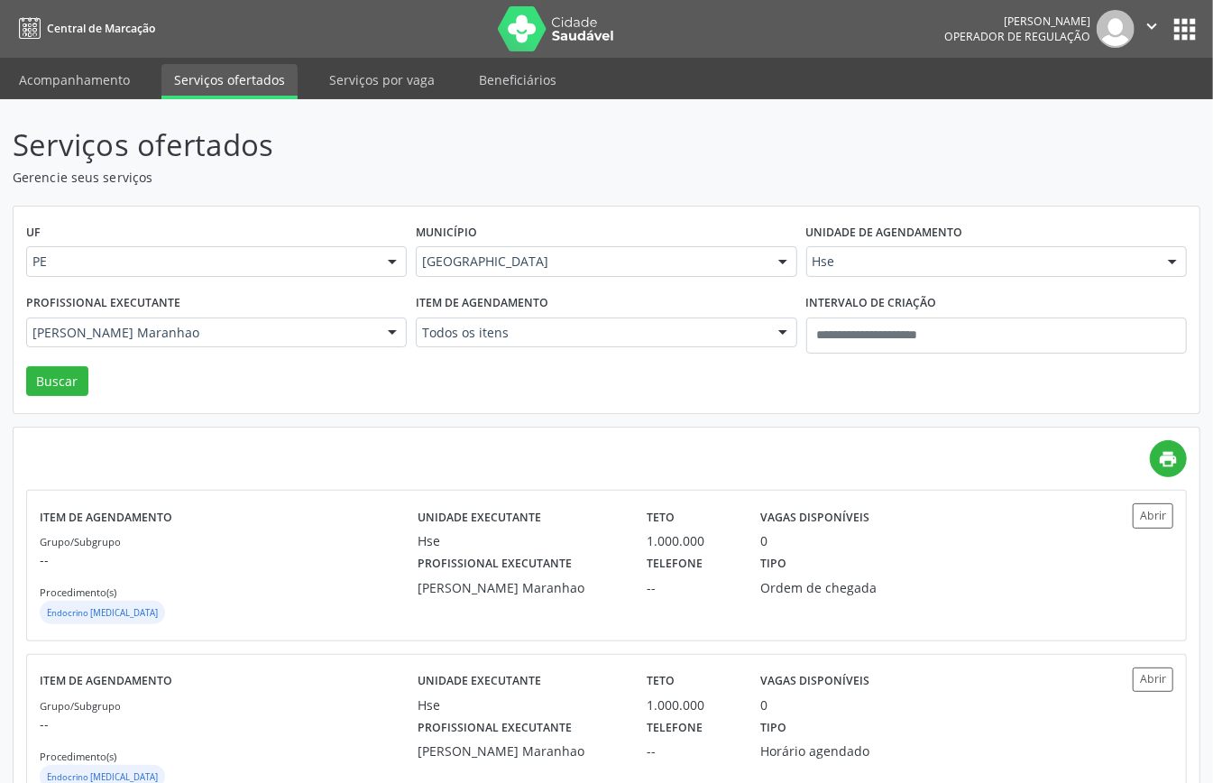
scroll to position [63, 0]
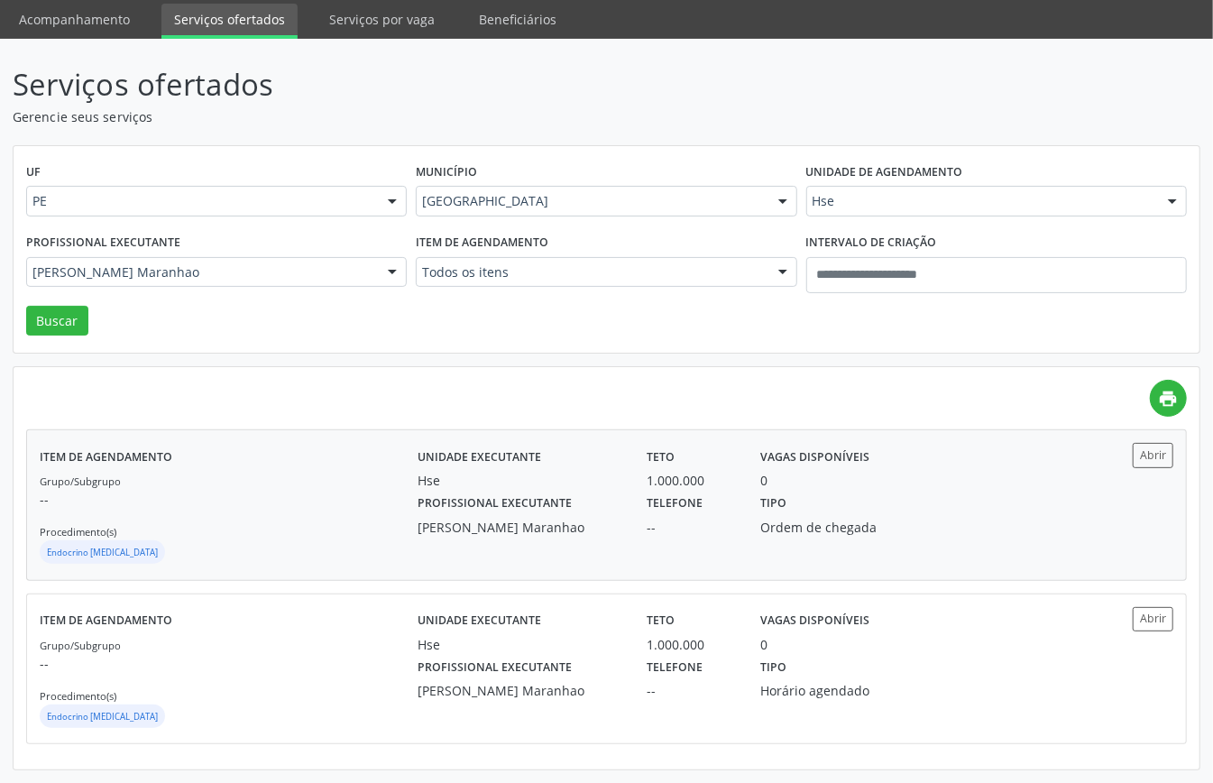
click at [207, 520] on div "Grupo/Subgrupo -- Procedimento(s) Endocrino [MEDICAL_DATA]" at bounding box center [229, 519] width 378 height 97
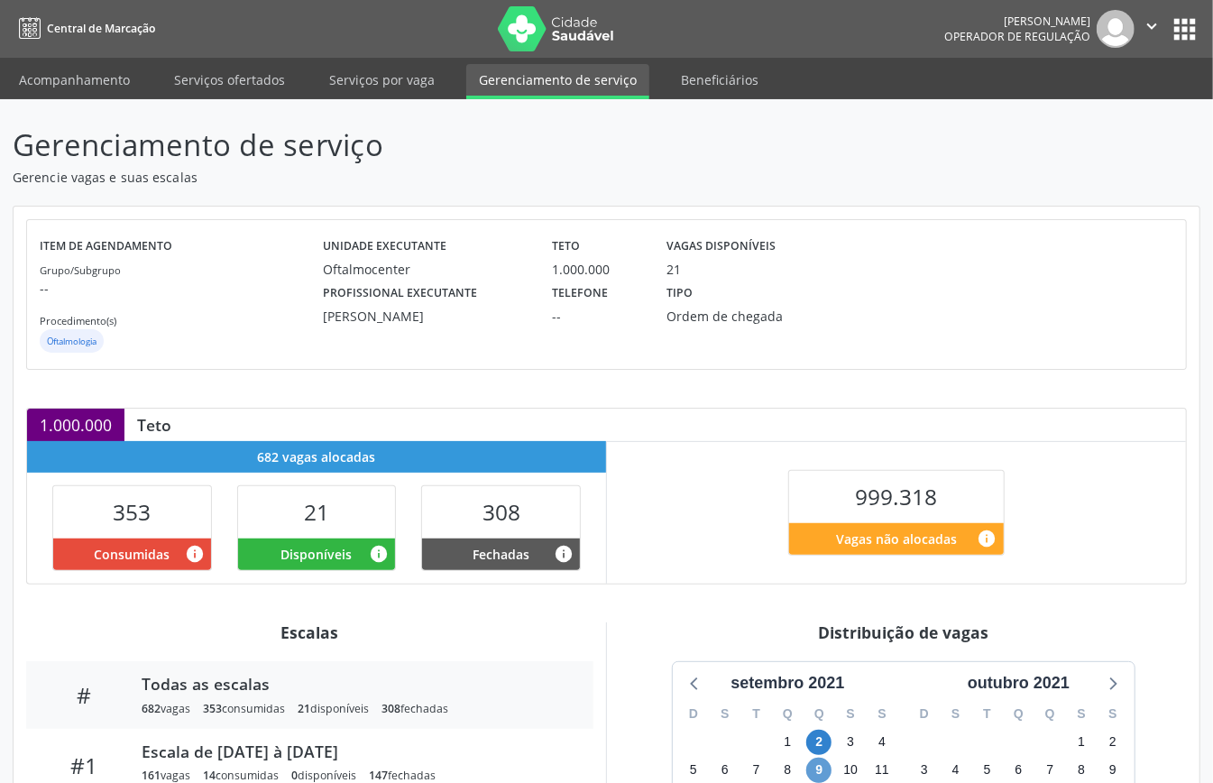
scroll to position [271, 0]
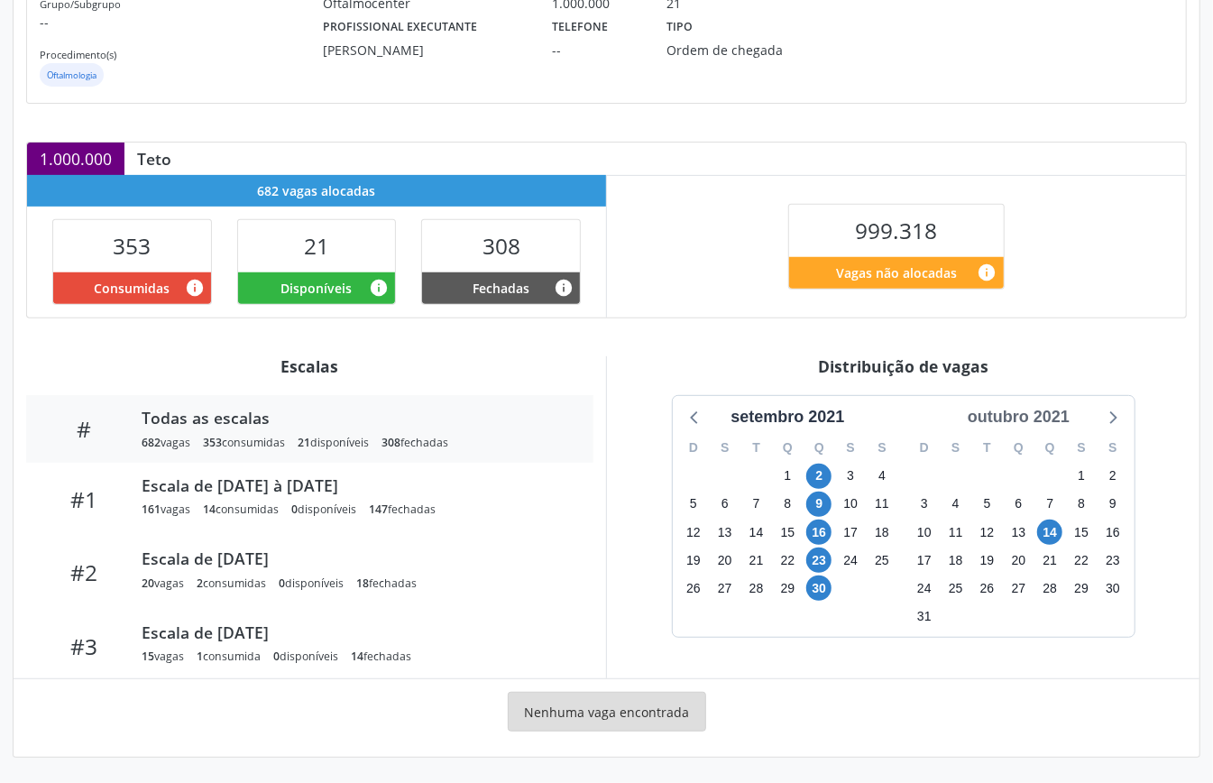
click at [1047, 411] on div "outubro 2021" at bounding box center [1019, 417] width 116 height 24
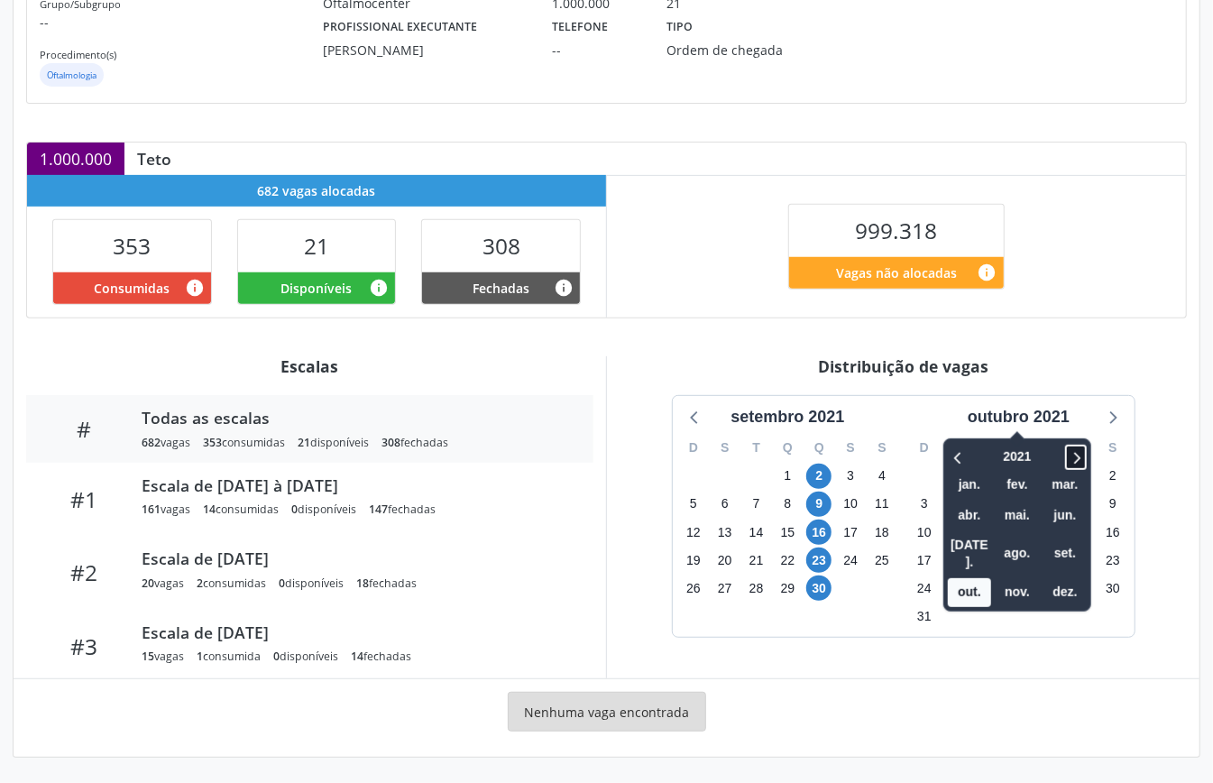
click at [1084, 451] on icon at bounding box center [1076, 458] width 18 height 22
click at [975, 578] on span "out." at bounding box center [969, 592] width 43 height 28
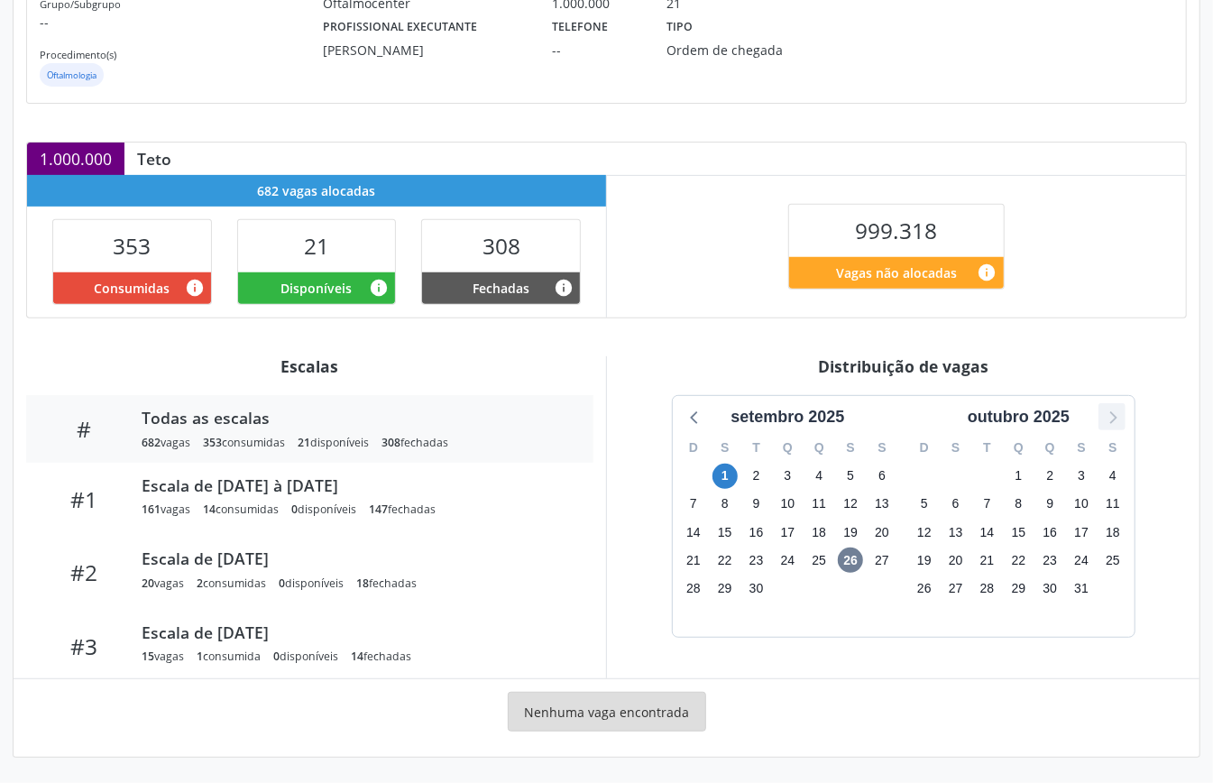
click at [1117, 422] on icon at bounding box center [1112, 416] width 23 height 23
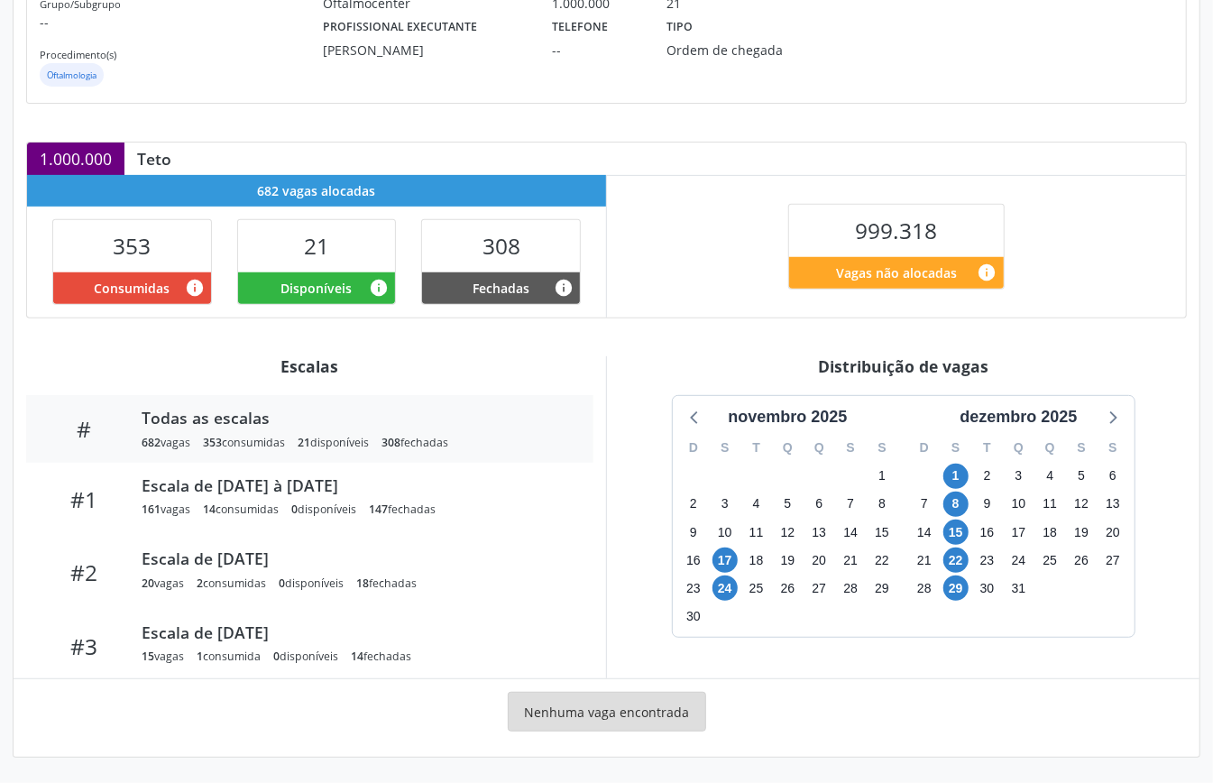
click at [650, 379] on div "Distribuição de vagas novembro 2025 D S T Q Q S S 26 27 28 29 30 31 1 2 3 4 5 6…" at bounding box center [903, 517] width 594 height 322
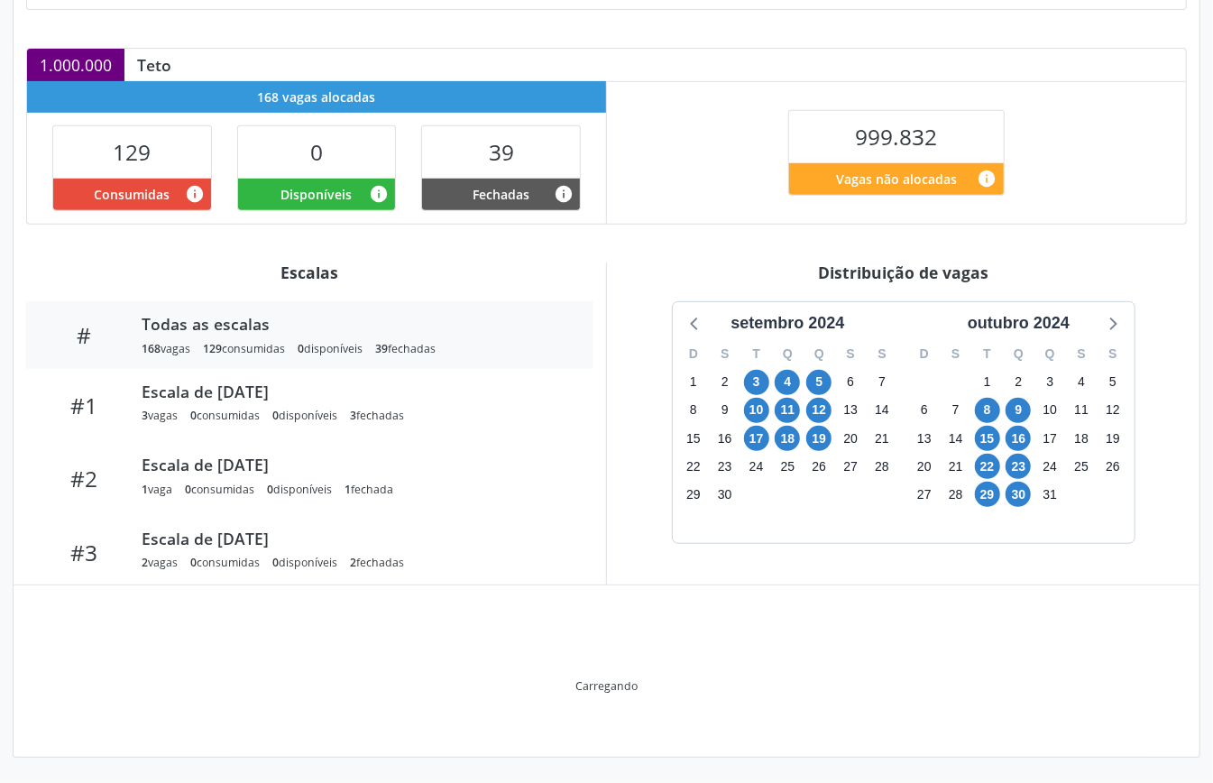
scroll to position [271, 0]
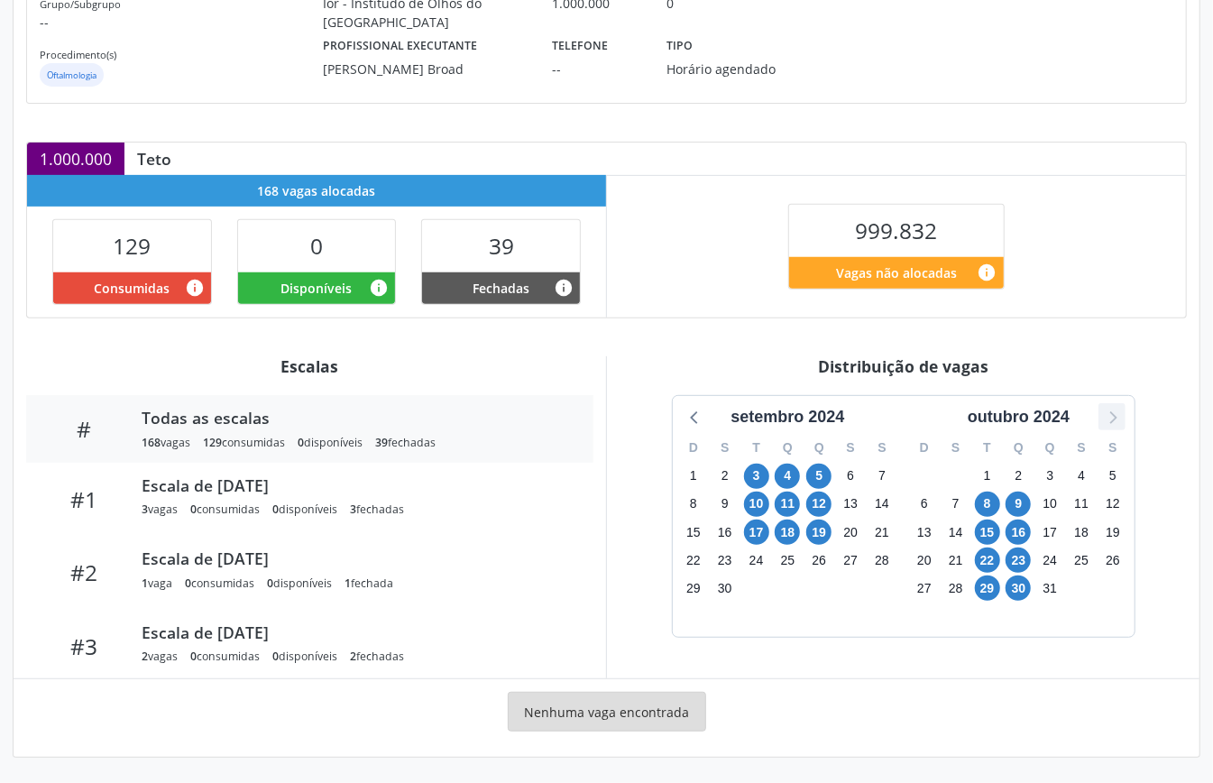
click at [1119, 412] on icon at bounding box center [1112, 416] width 23 height 23
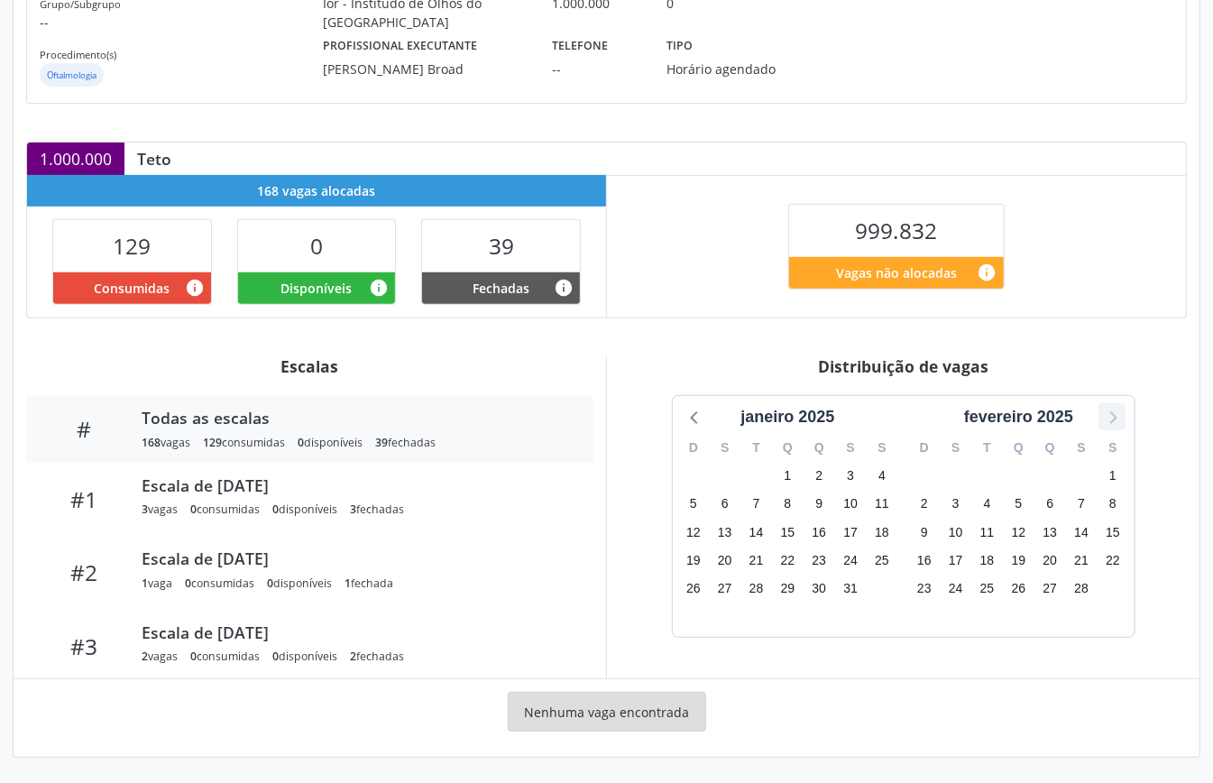
click at [1119, 412] on icon at bounding box center [1112, 416] width 23 height 23
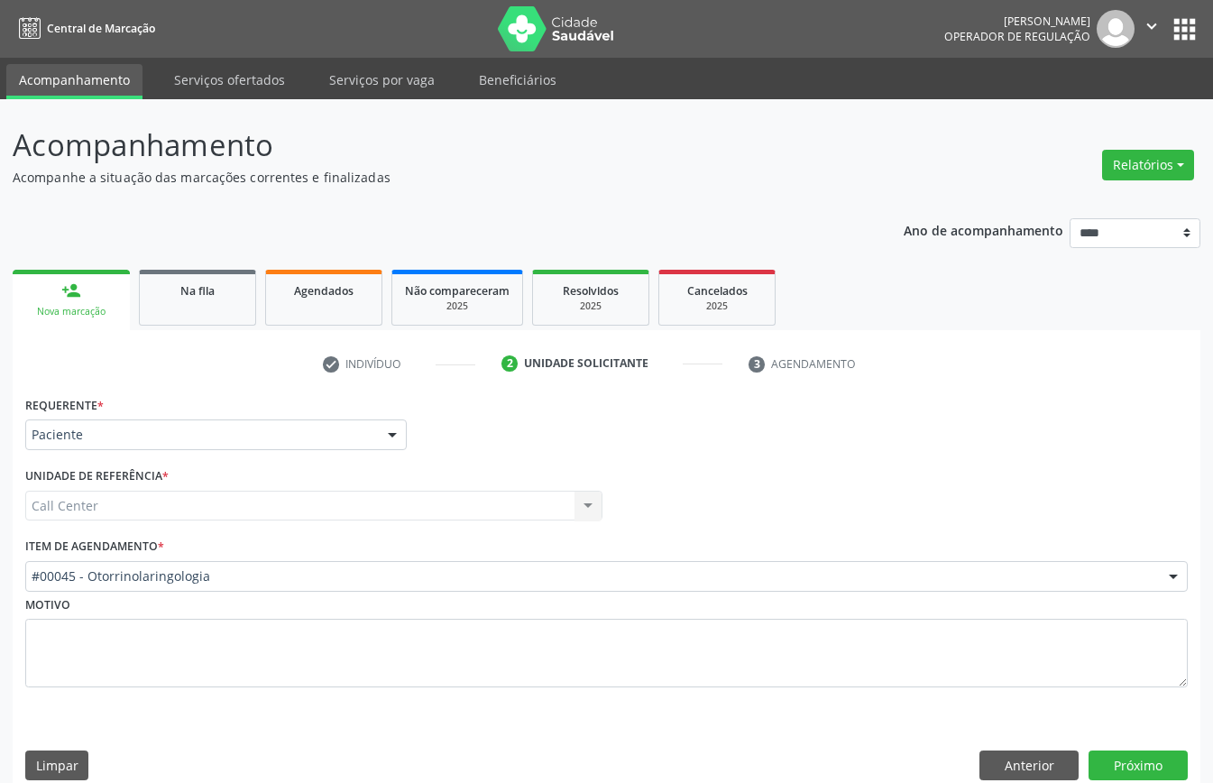
scroll to position [25, 0]
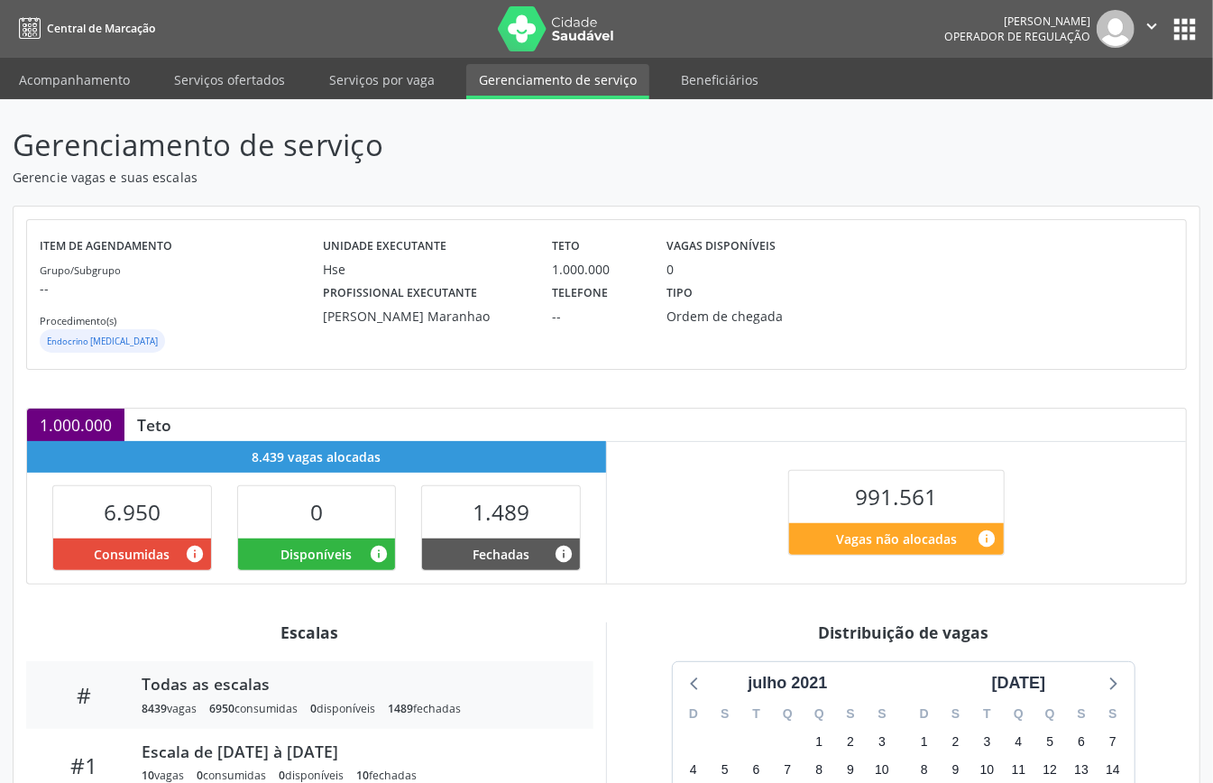
scroll to position [271, 0]
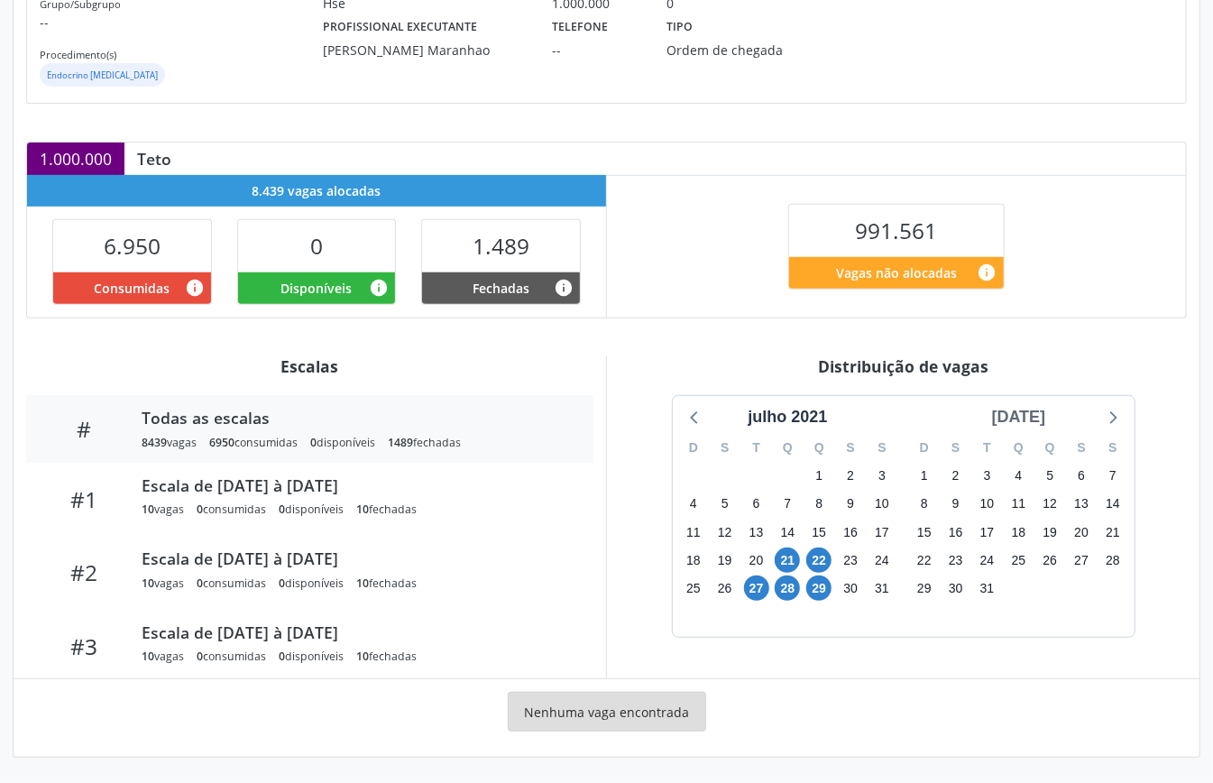
click at [1050, 419] on div "agosto 2021" at bounding box center [1019, 417] width 69 height 24
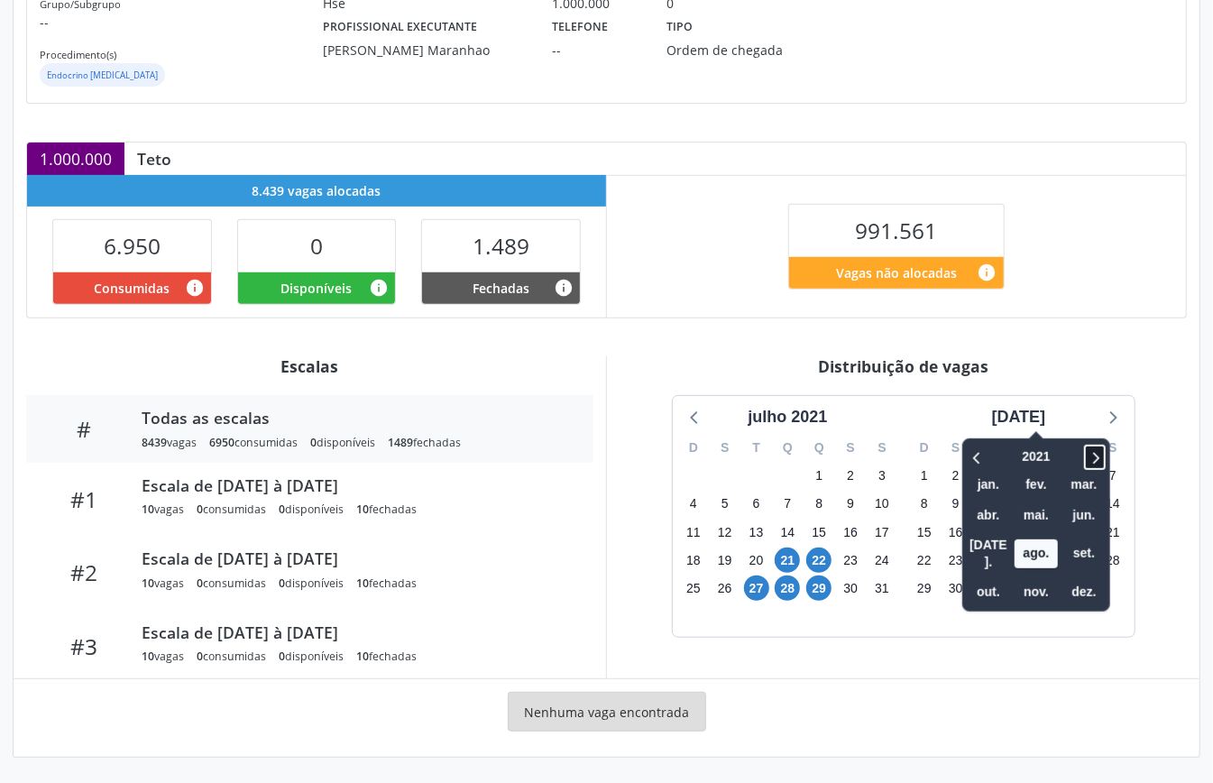
click at [1086, 447] on icon at bounding box center [1095, 458] width 18 height 22
click at [1015, 540] on span "ago." at bounding box center [1036, 554] width 43 height 28
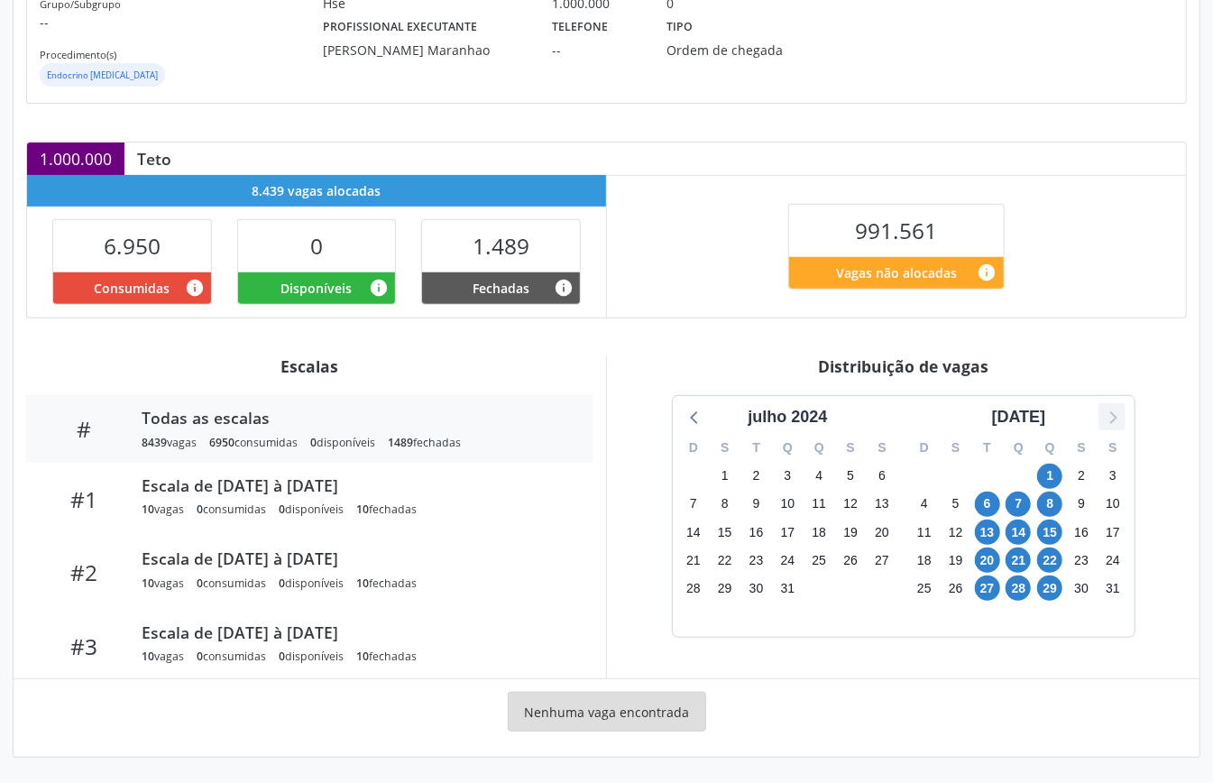
click at [1110, 411] on icon at bounding box center [1112, 416] width 23 height 23
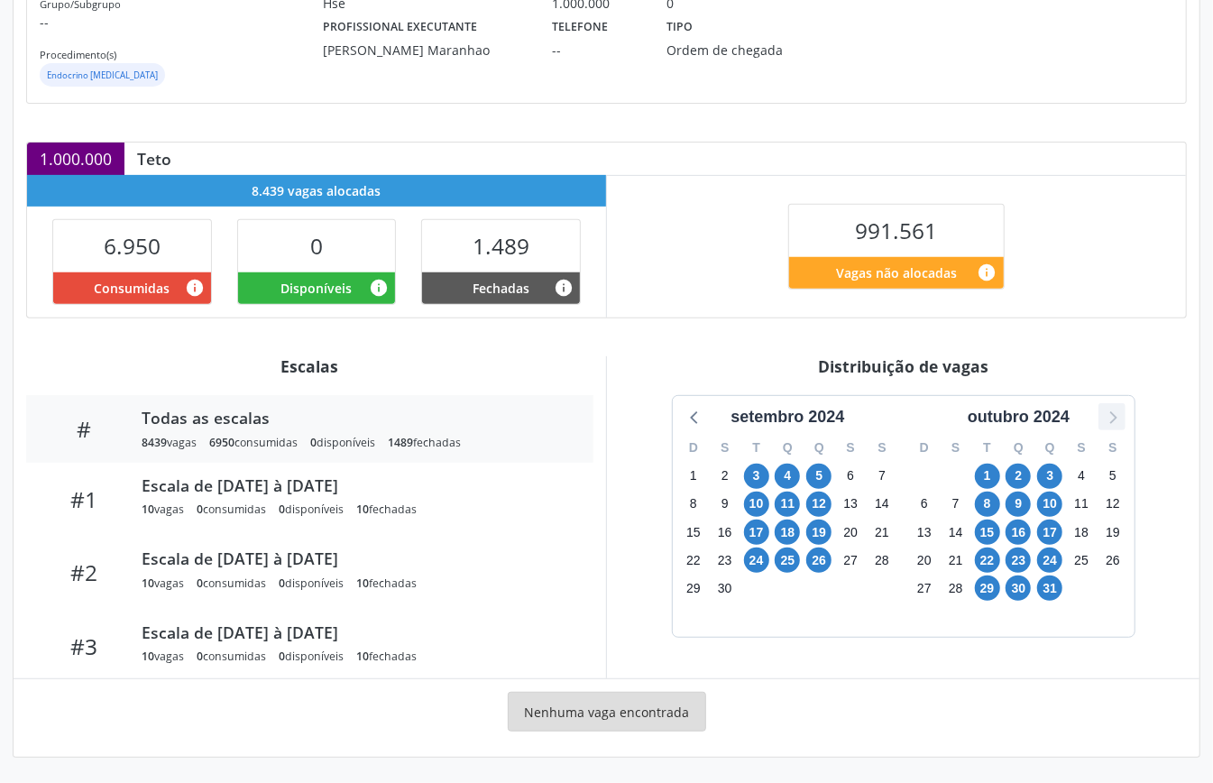
click at [1112, 416] on icon at bounding box center [1112, 416] width 23 height 23
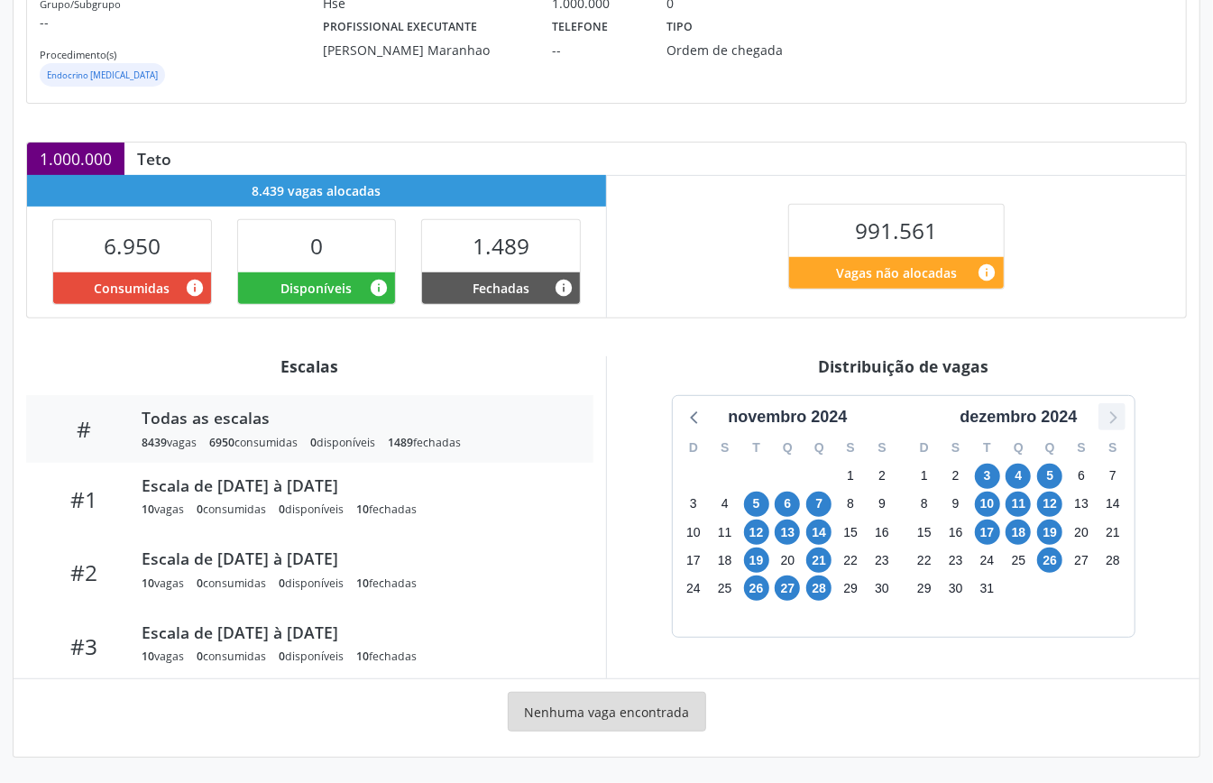
click at [1112, 416] on icon at bounding box center [1112, 416] width 23 height 23
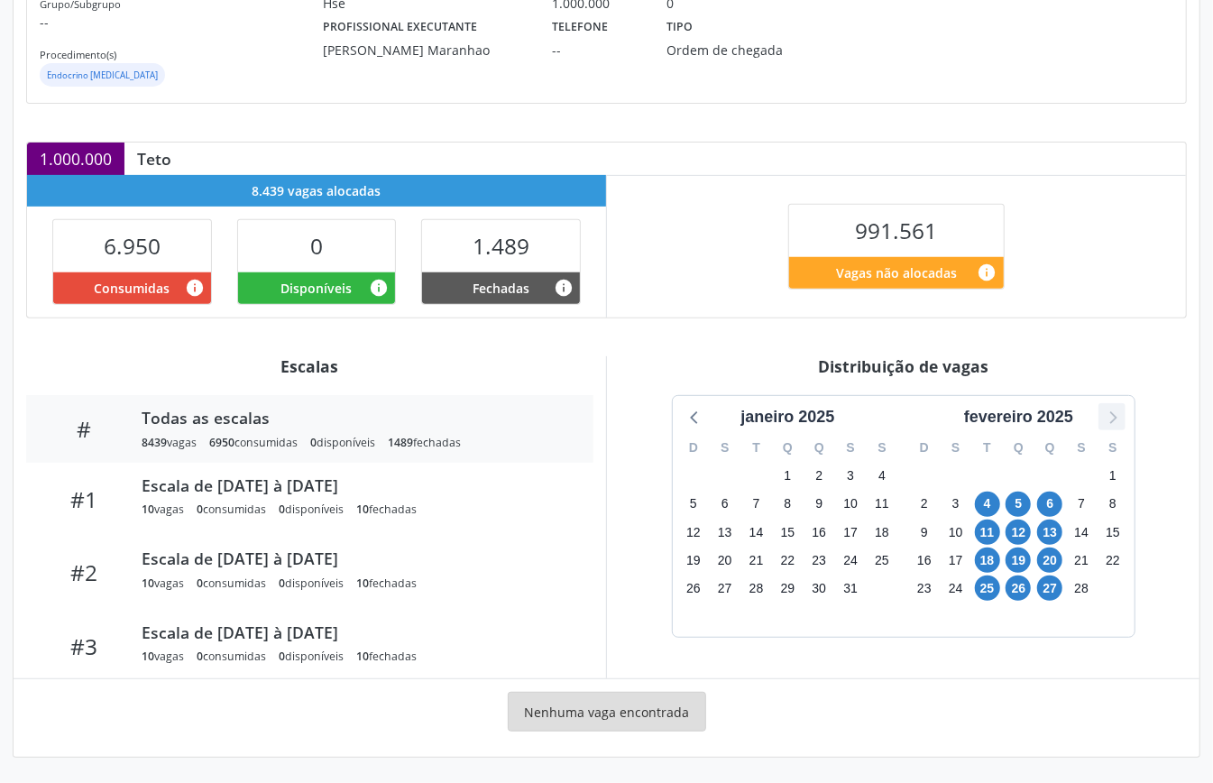
click at [1112, 416] on icon at bounding box center [1112, 416] width 23 height 23
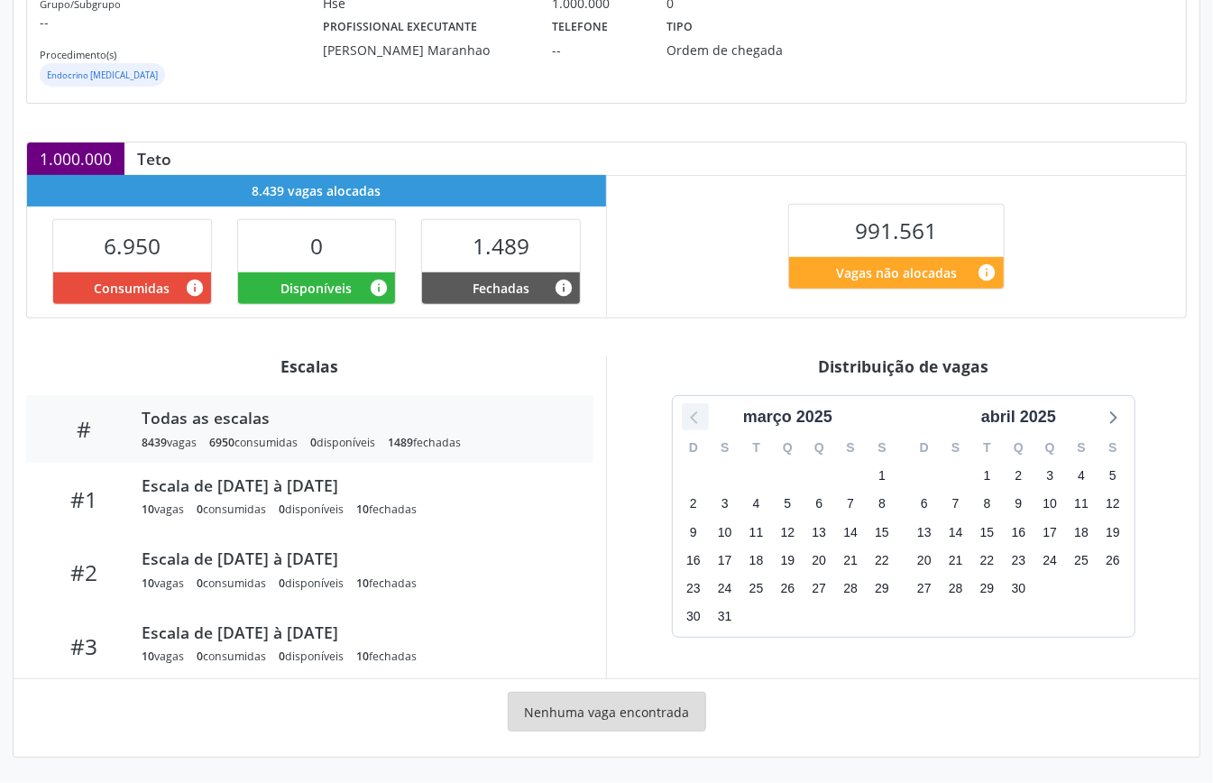
click at [698, 415] on icon at bounding box center [695, 416] width 23 height 23
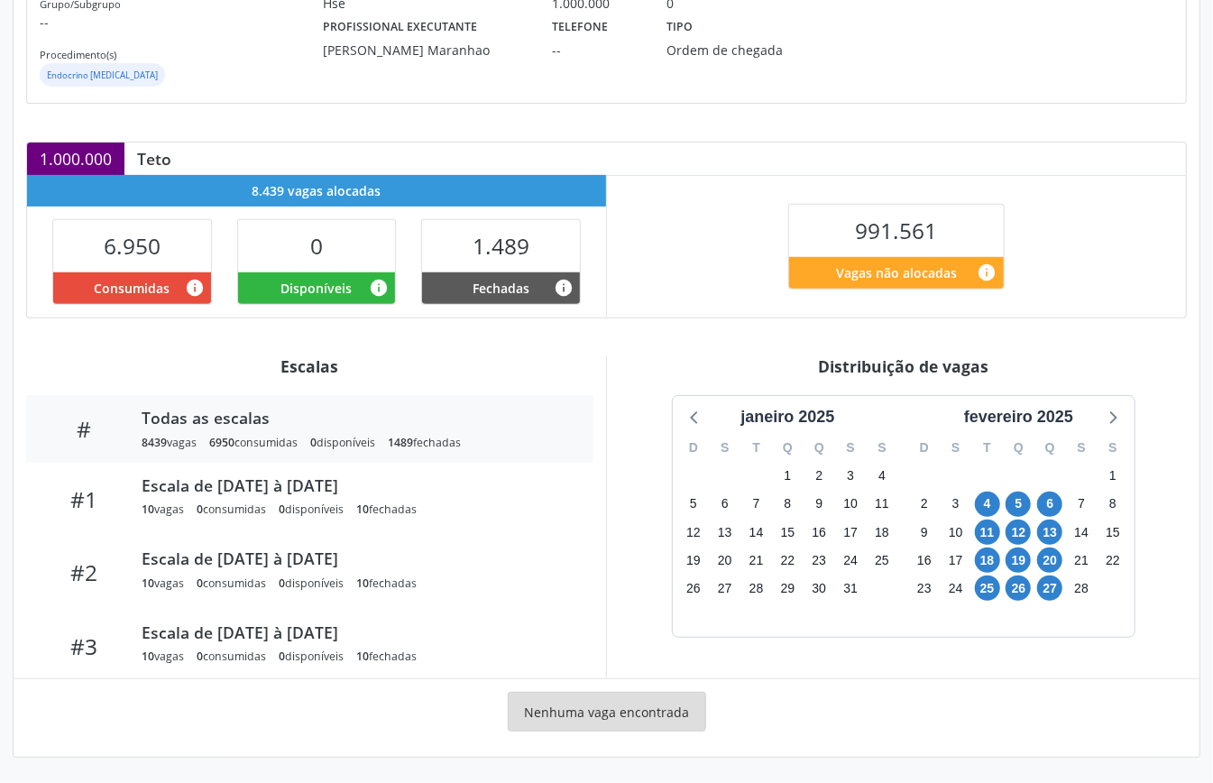
click at [595, 88] on div "Item de agendamento Grupo/Subgrupo -- Procedimento(s) Endocrino Diabetes Unidad…" at bounding box center [606, 28] width 1159 height 149
